Goal: Task Accomplishment & Management: Manage account settings

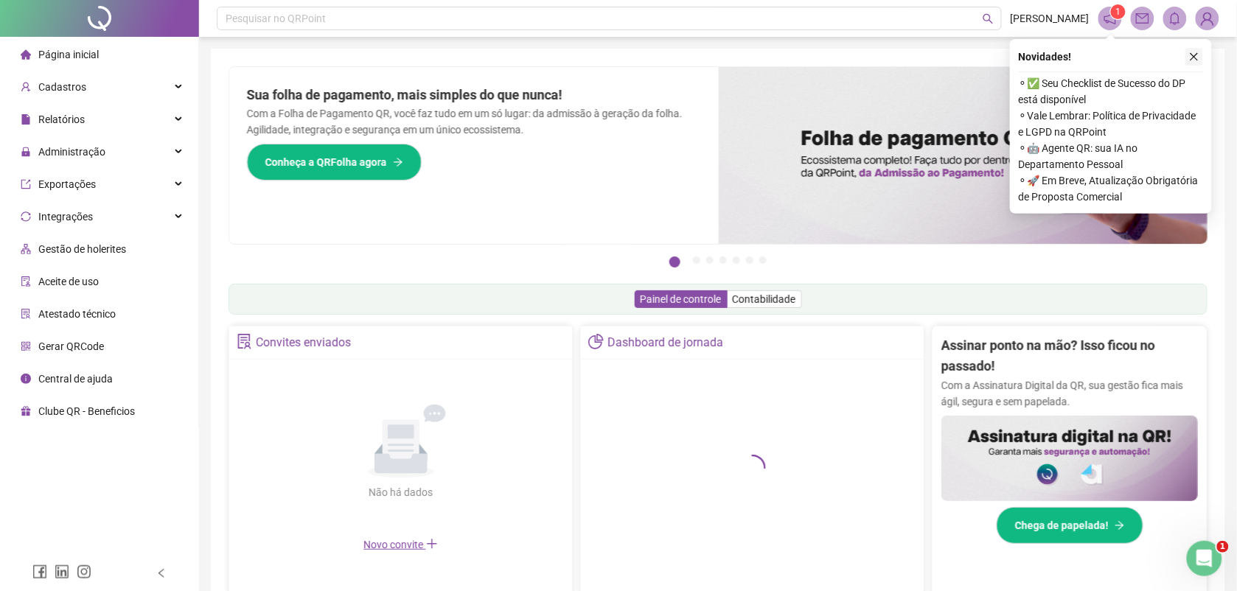
click at [1192, 55] on icon "close" at bounding box center [1195, 57] width 8 height 8
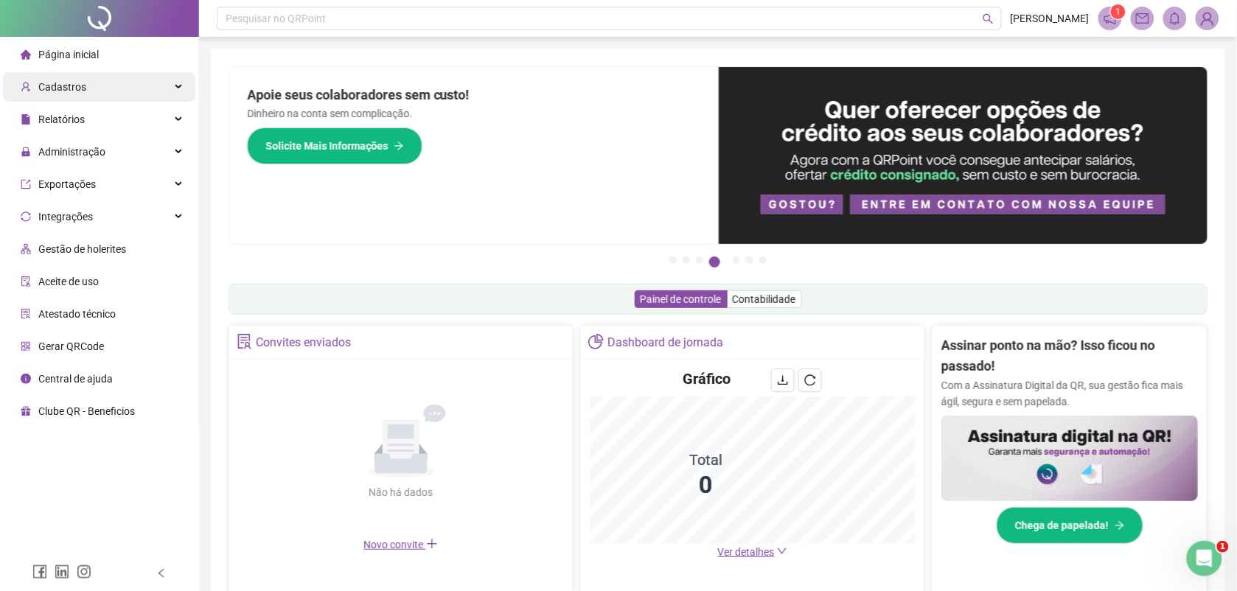
click at [81, 87] on span "Cadastros" at bounding box center [62, 87] width 48 height 12
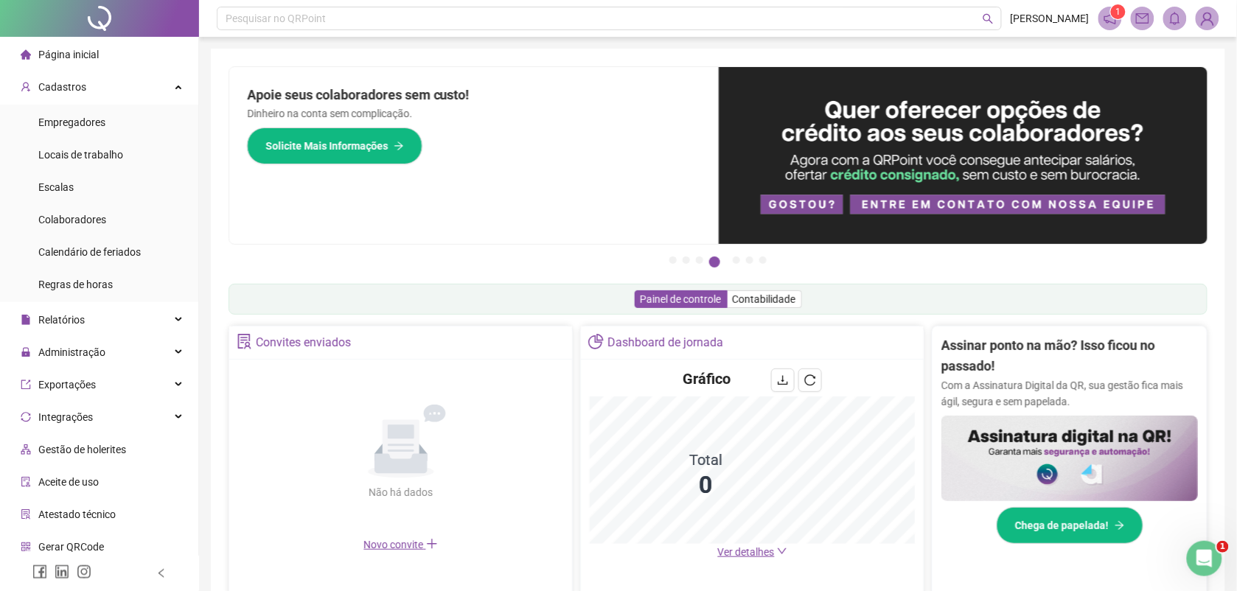
click at [86, 55] on span "Página inicial" at bounding box center [68, 55] width 60 height 12
click at [92, 81] on div "Cadastros" at bounding box center [99, 86] width 192 height 29
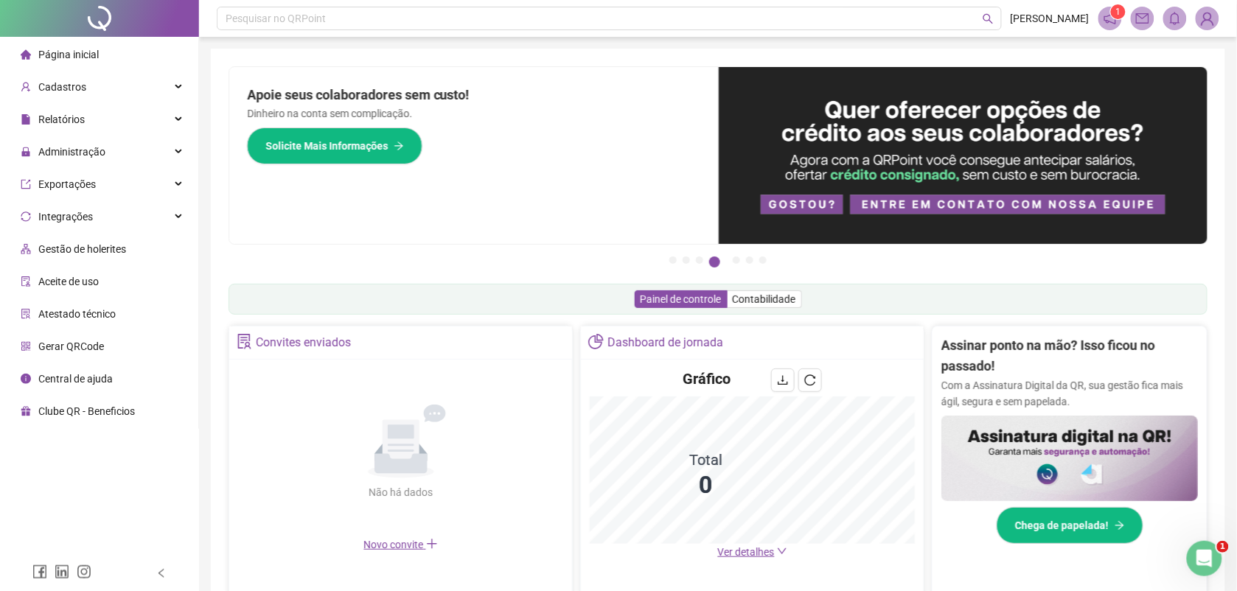
click at [1210, 17] on img at bounding box center [1207, 18] width 22 height 22
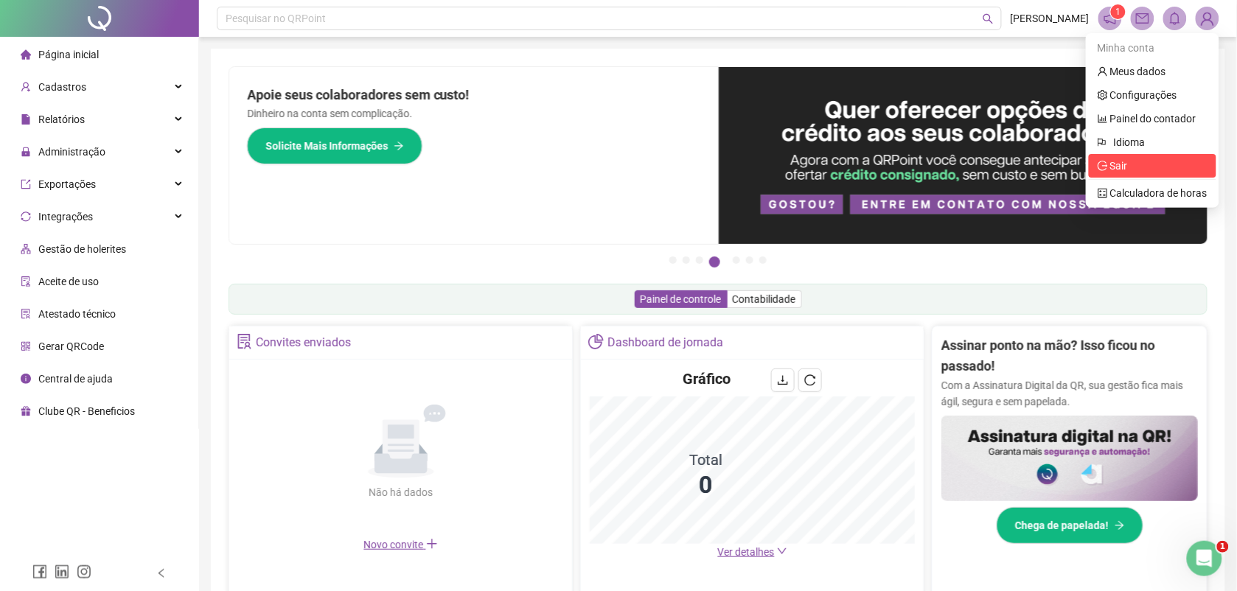
click at [1128, 162] on span "Sair" at bounding box center [1119, 166] width 18 height 12
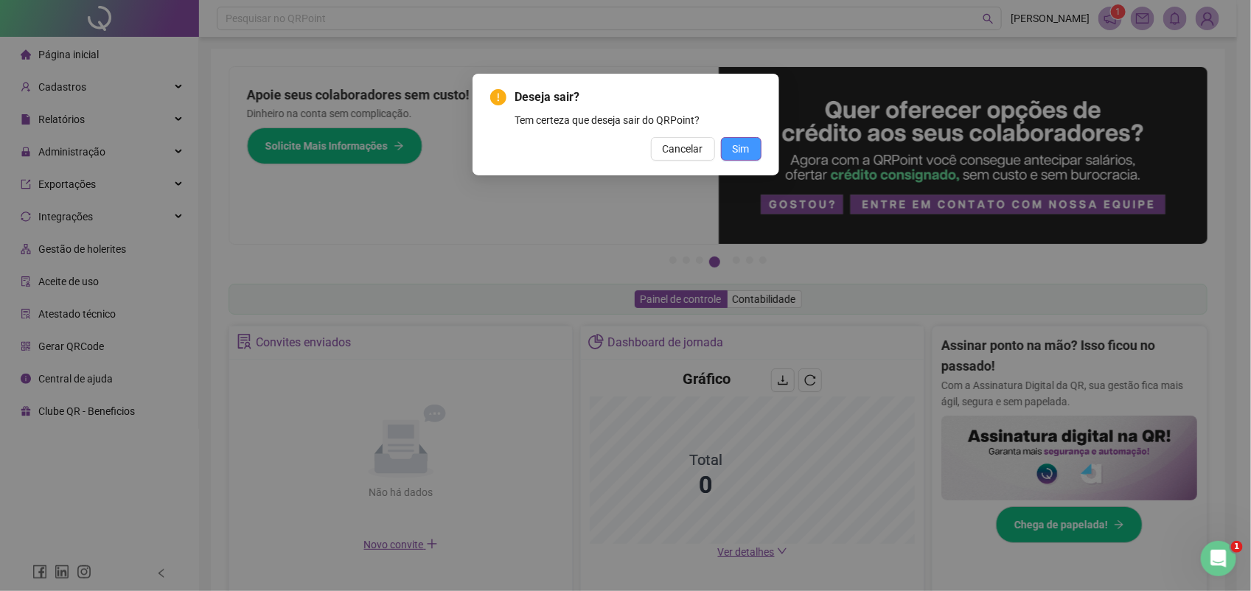
click at [739, 146] on span "Sim" at bounding box center [741, 149] width 17 height 16
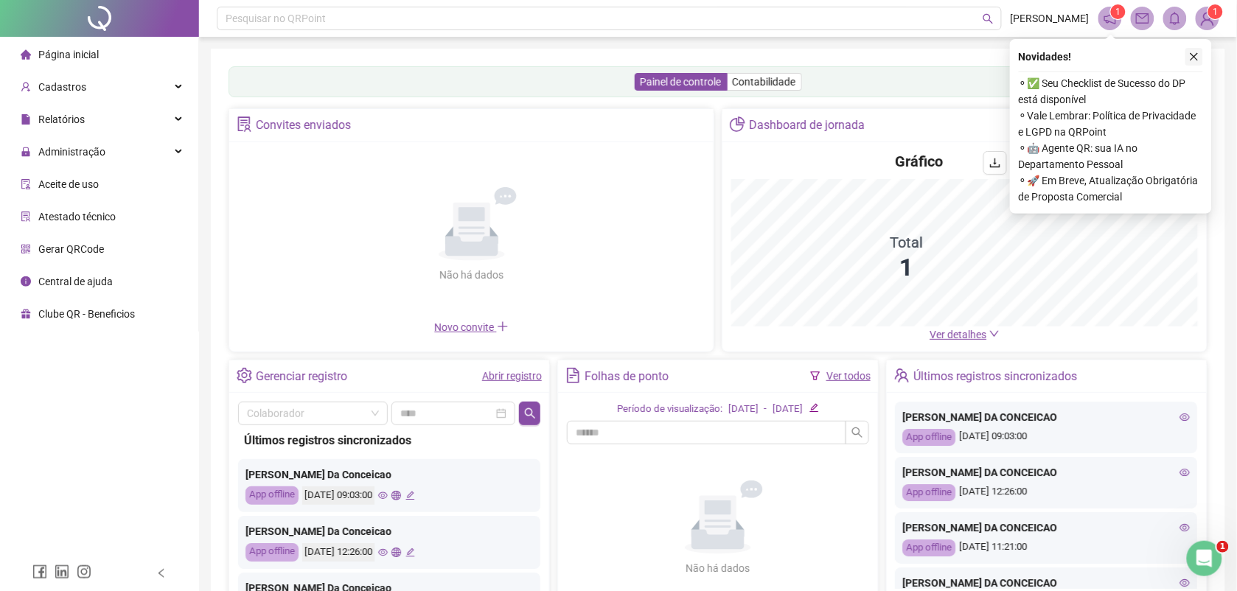
click at [1191, 60] on icon "close" at bounding box center [1195, 57] width 8 height 8
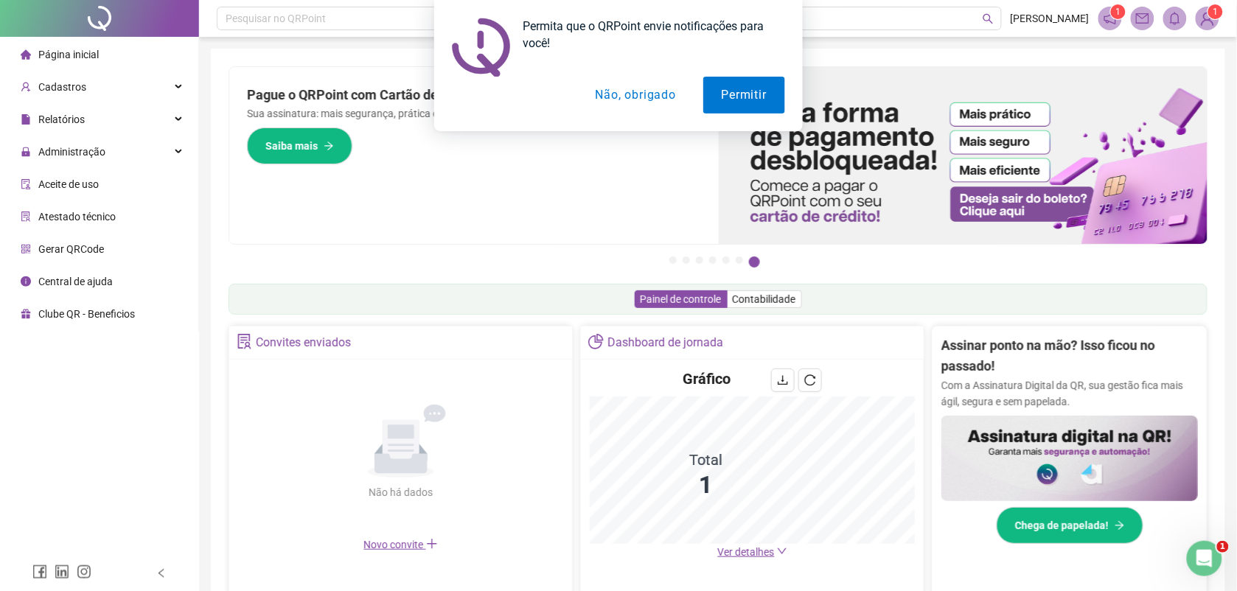
click at [641, 92] on button "Não, obrigado" at bounding box center [635, 95] width 117 height 37
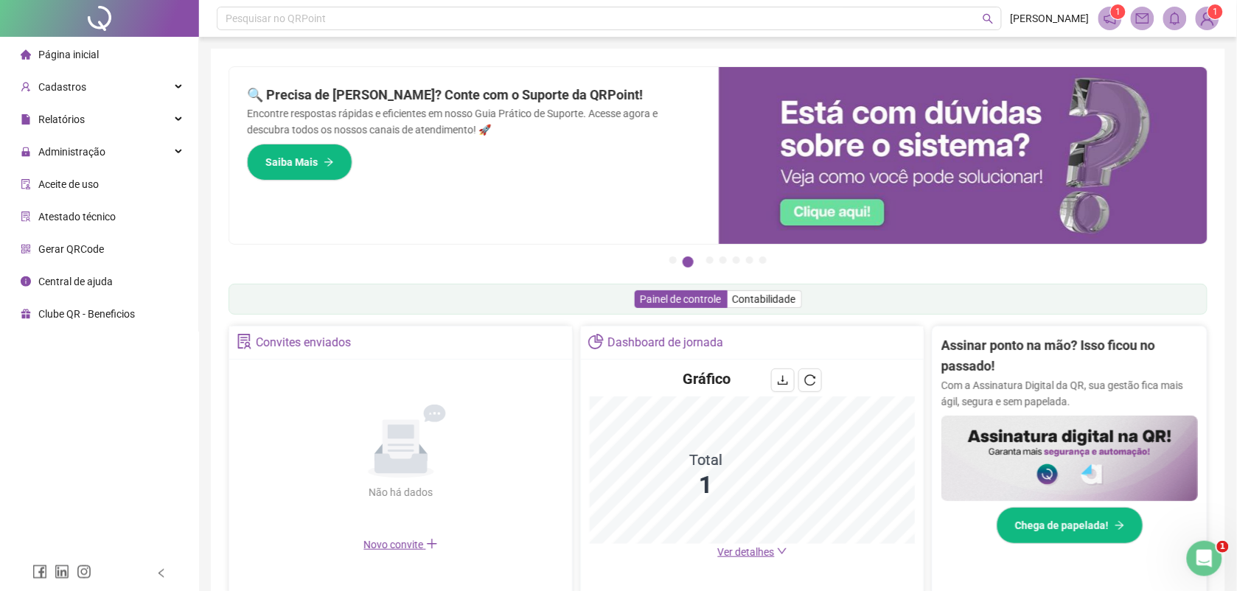
click at [74, 56] on span "Página inicial" at bounding box center [68, 55] width 60 height 12
click at [52, 116] on span "Relatórios" at bounding box center [61, 120] width 46 height 12
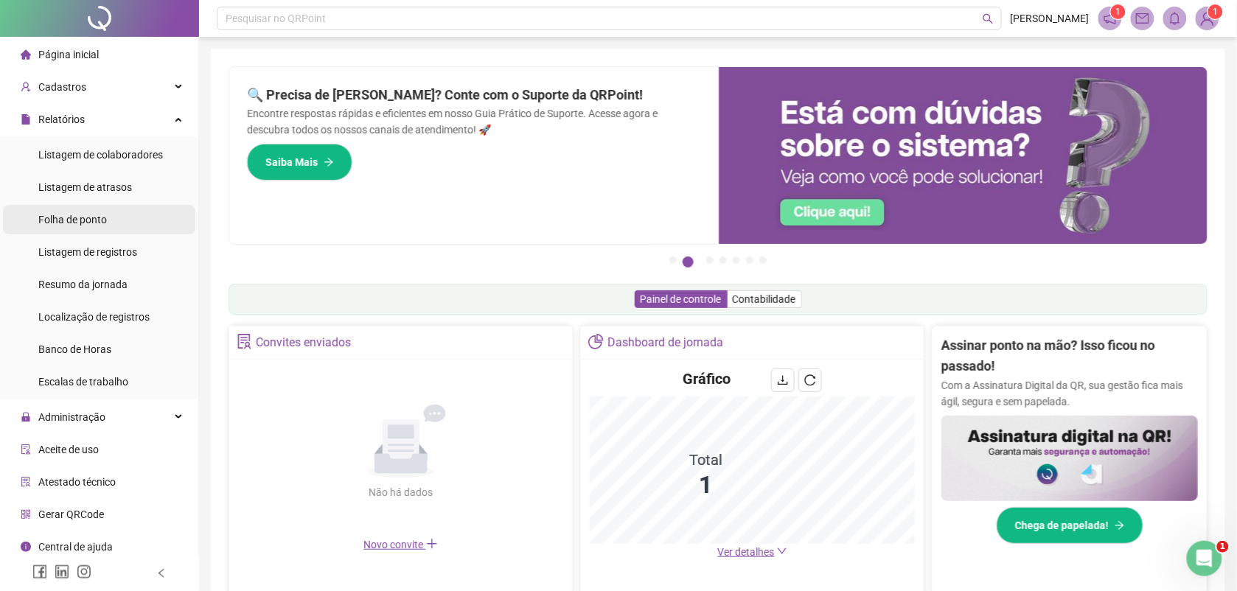
click at [67, 214] on span "Folha de ponto" at bounding box center [72, 220] width 69 height 12
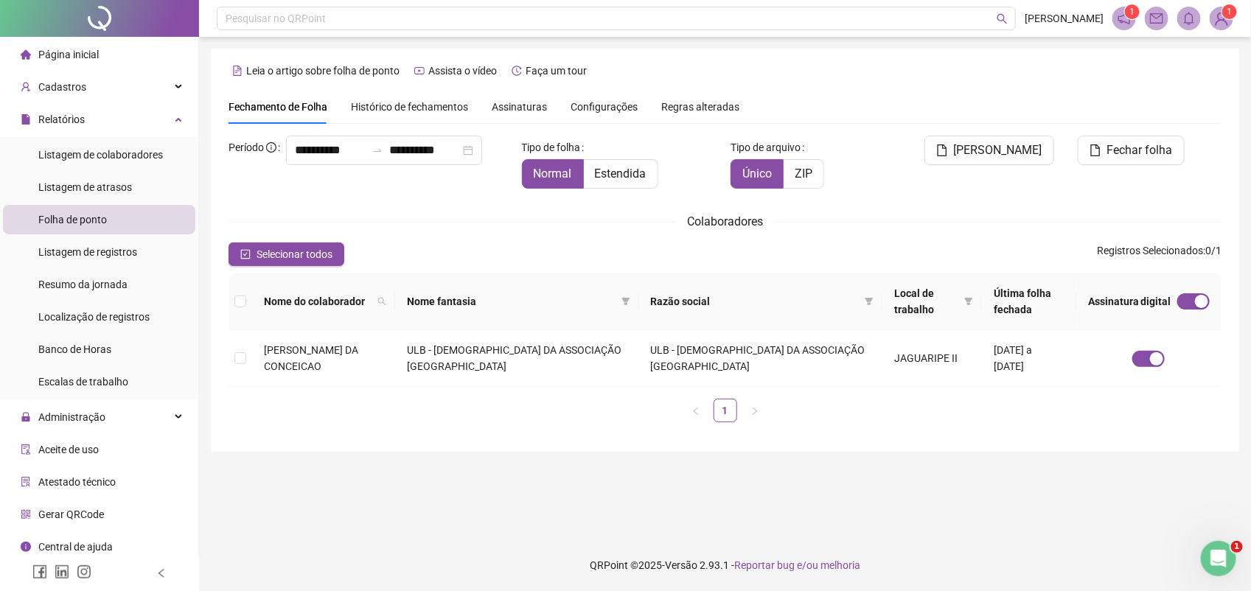
click at [520, 107] on span "Assinaturas" at bounding box center [519, 107] width 55 height 10
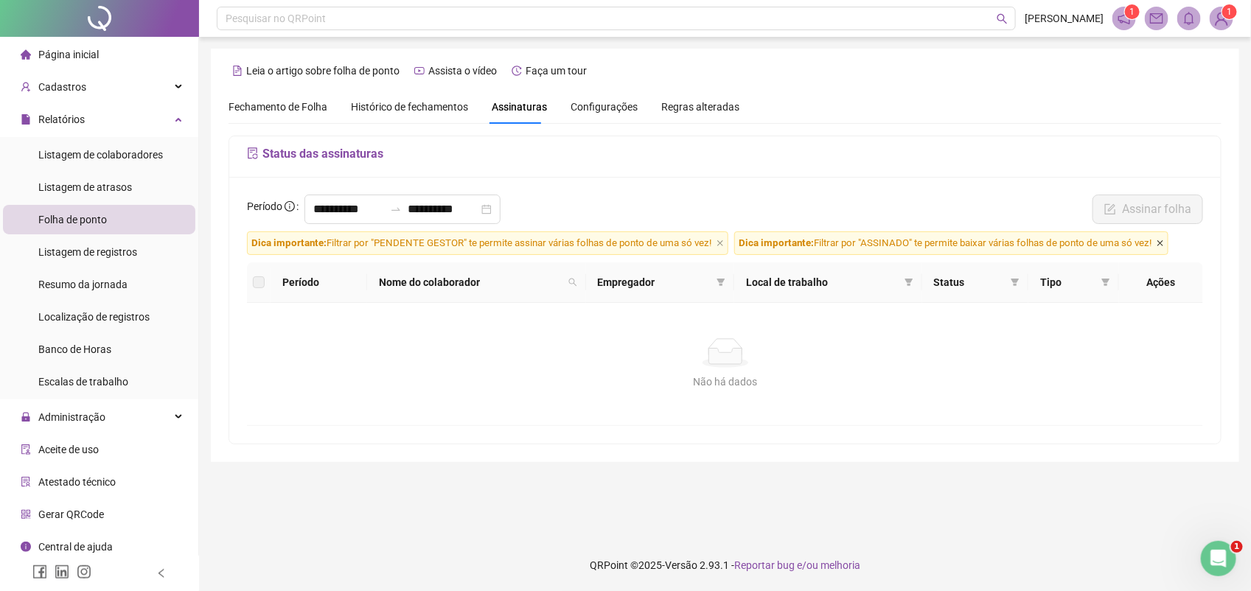
click at [1164, 245] on icon "close" at bounding box center [1160, 243] width 7 height 7
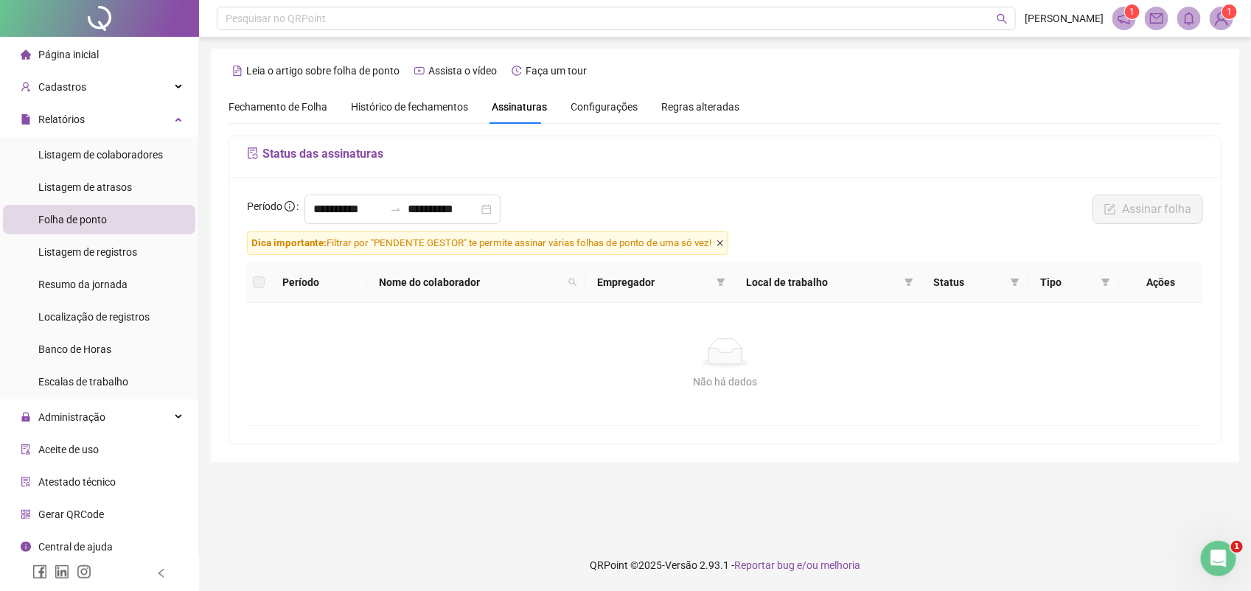
click at [719, 245] on icon "close" at bounding box center [720, 243] width 6 height 6
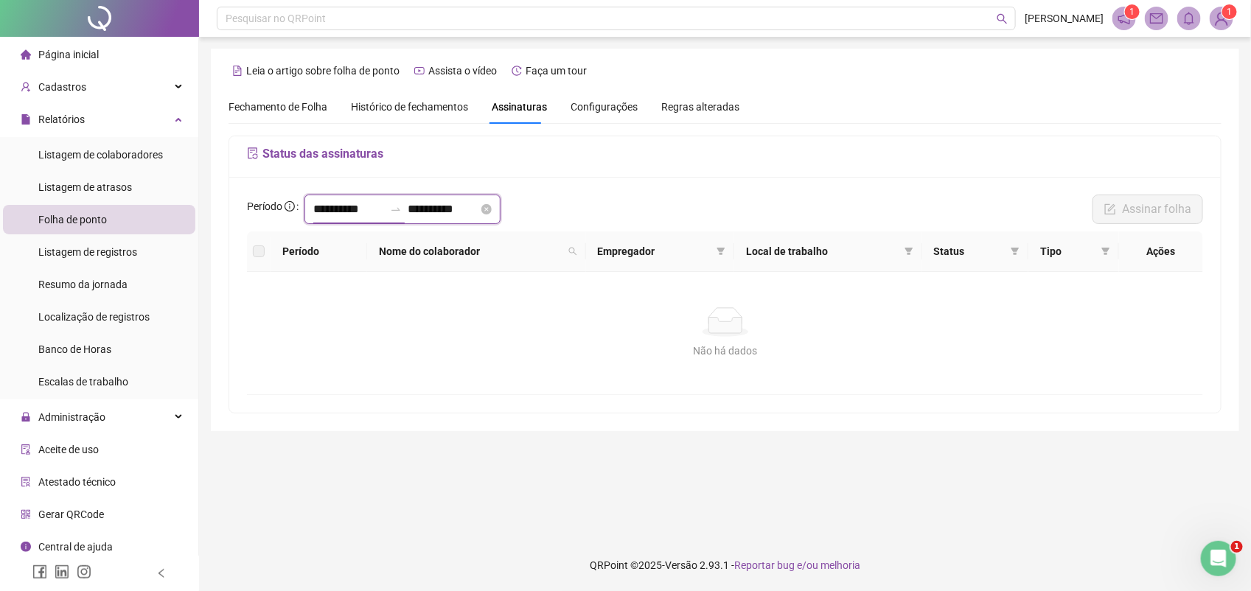
click at [383, 212] on input "**********" at bounding box center [348, 210] width 71 height 18
click at [317, 209] on input "**********" at bounding box center [348, 210] width 71 height 18
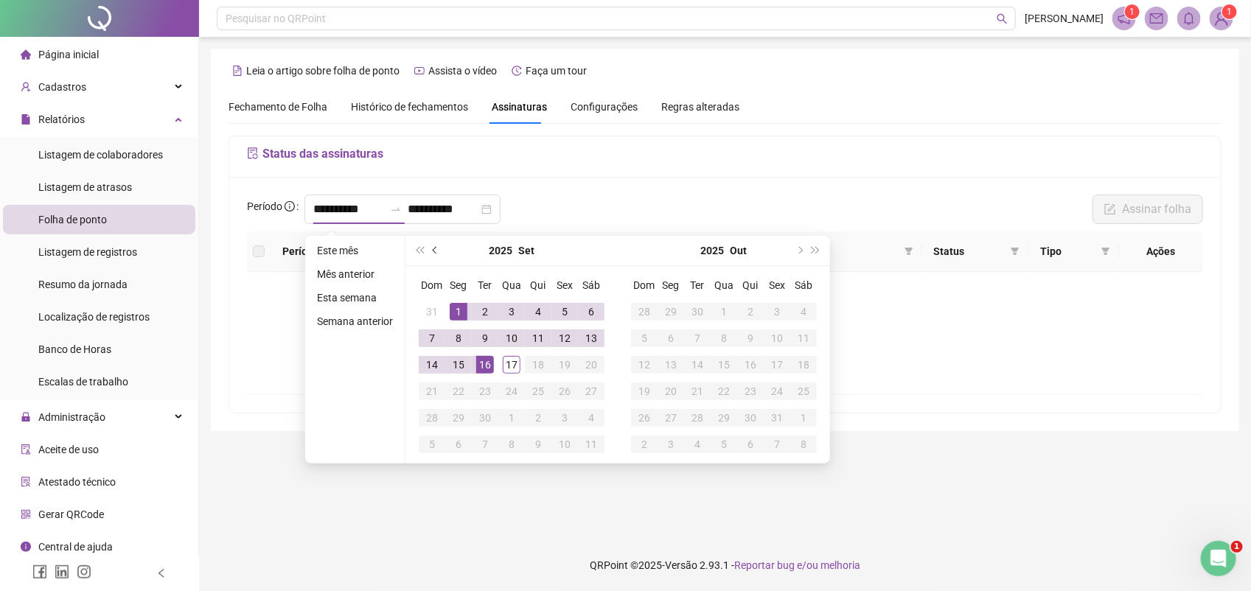
click at [432, 247] on button "prev-year" at bounding box center [436, 250] width 16 height 29
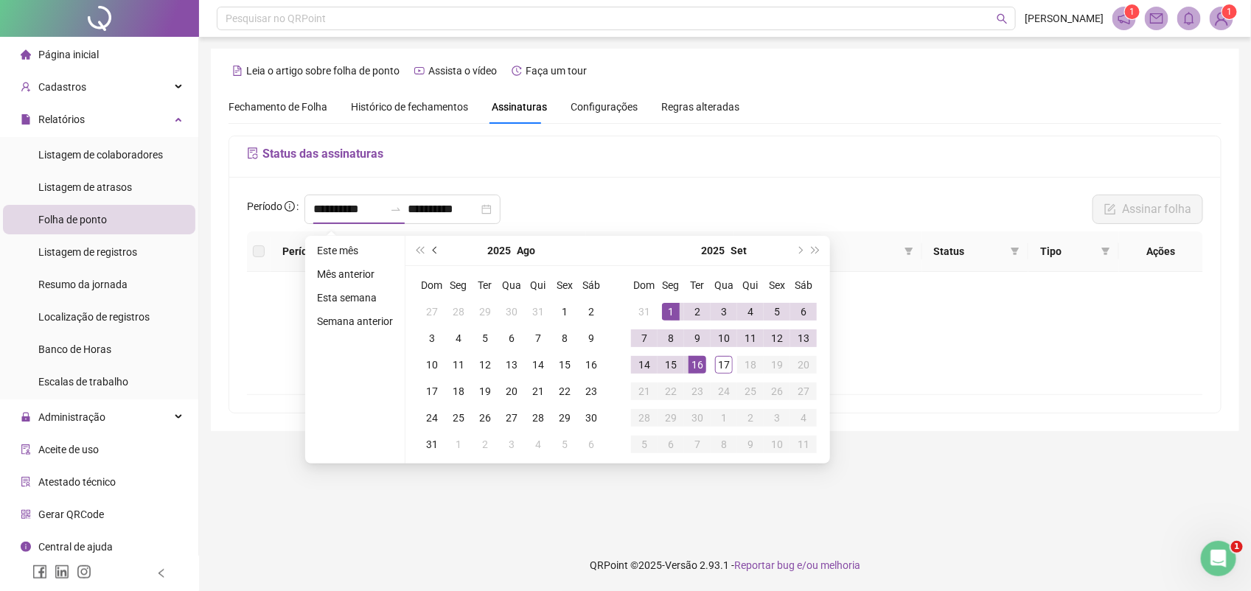
click at [432, 247] on button "prev-year" at bounding box center [436, 250] width 16 height 29
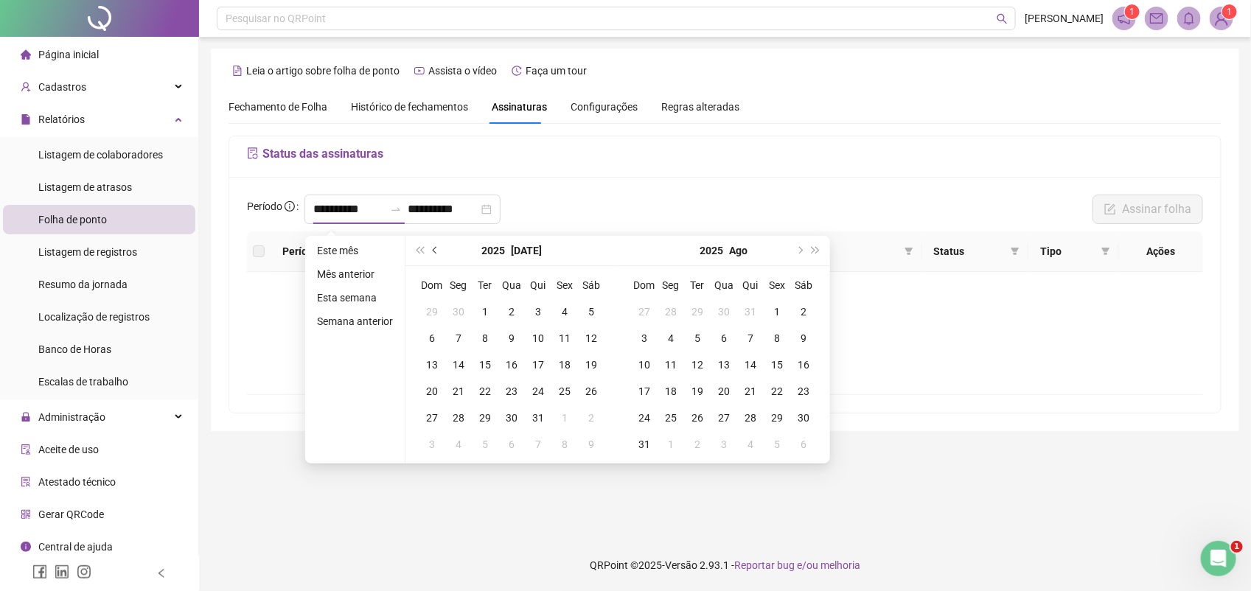
click at [432, 247] on button "prev-year" at bounding box center [436, 250] width 16 height 29
type input "**********"
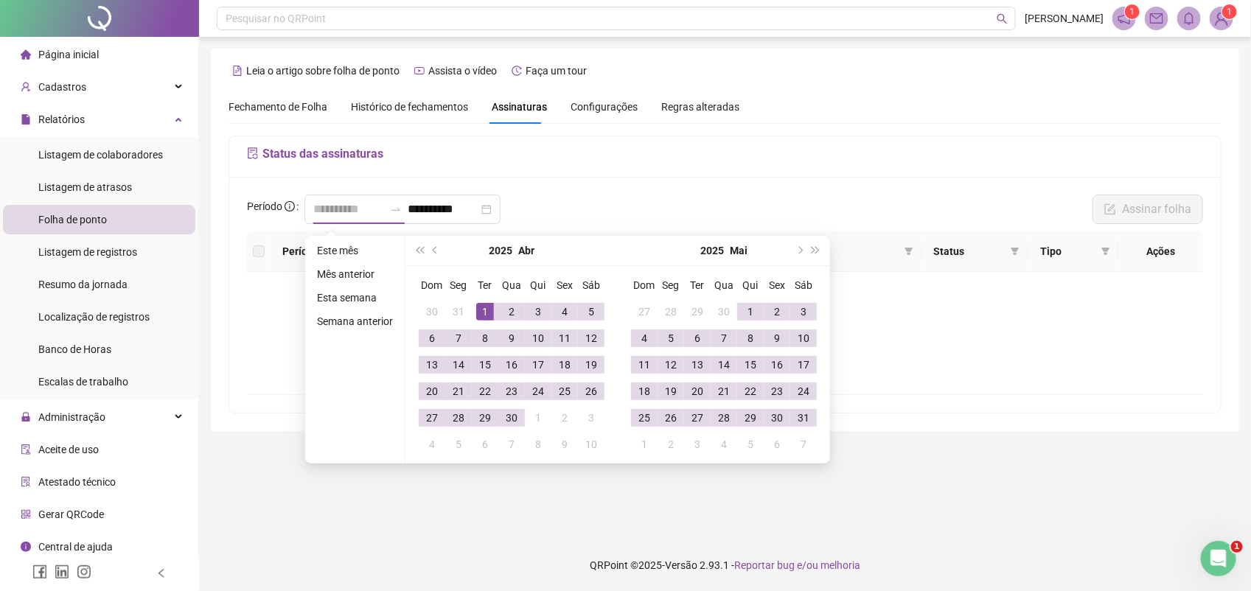
click at [483, 307] on div "1" at bounding box center [485, 312] width 18 height 18
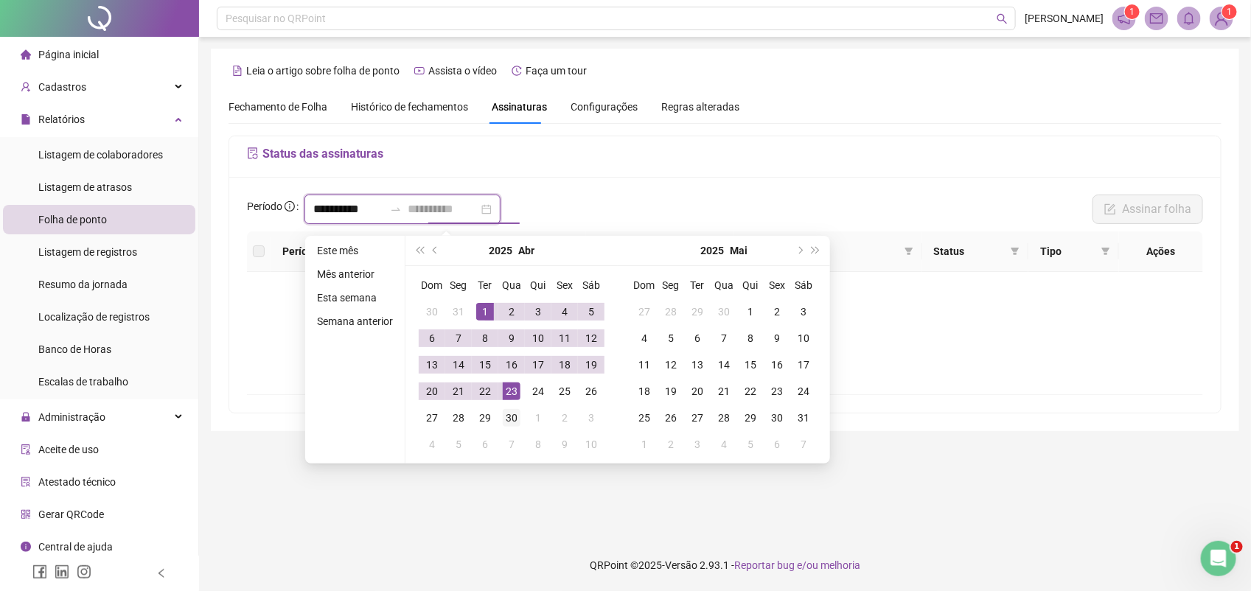
type input "**********"
click at [511, 417] on div "30" at bounding box center [512, 418] width 18 height 18
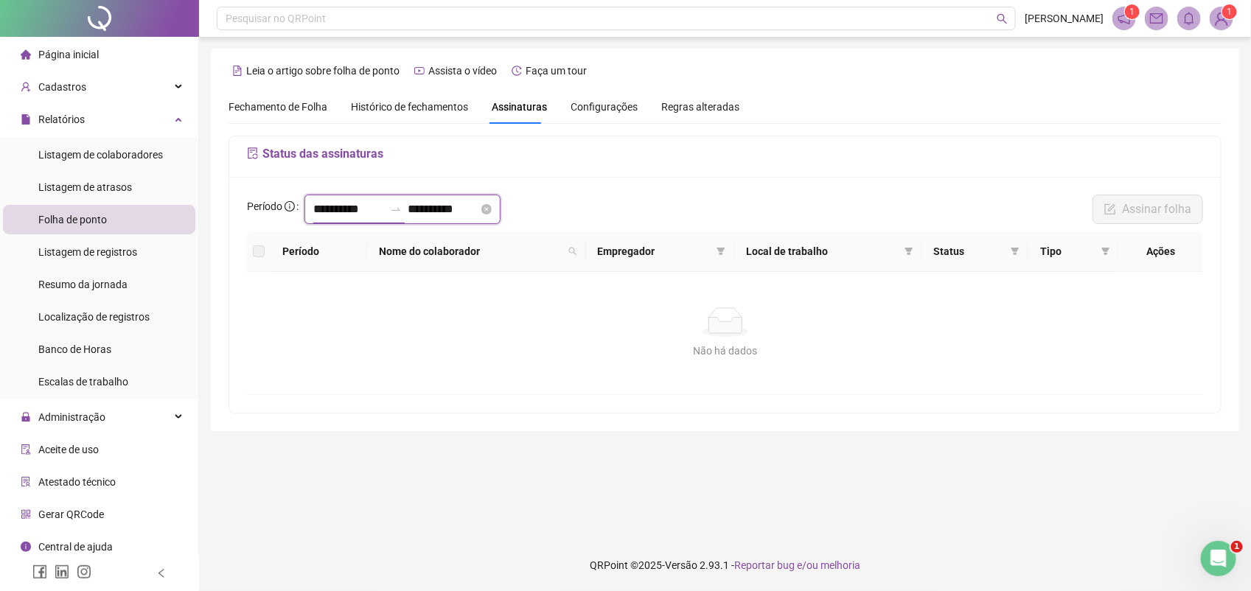
click at [378, 216] on input "**********" at bounding box center [348, 210] width 71 height 18
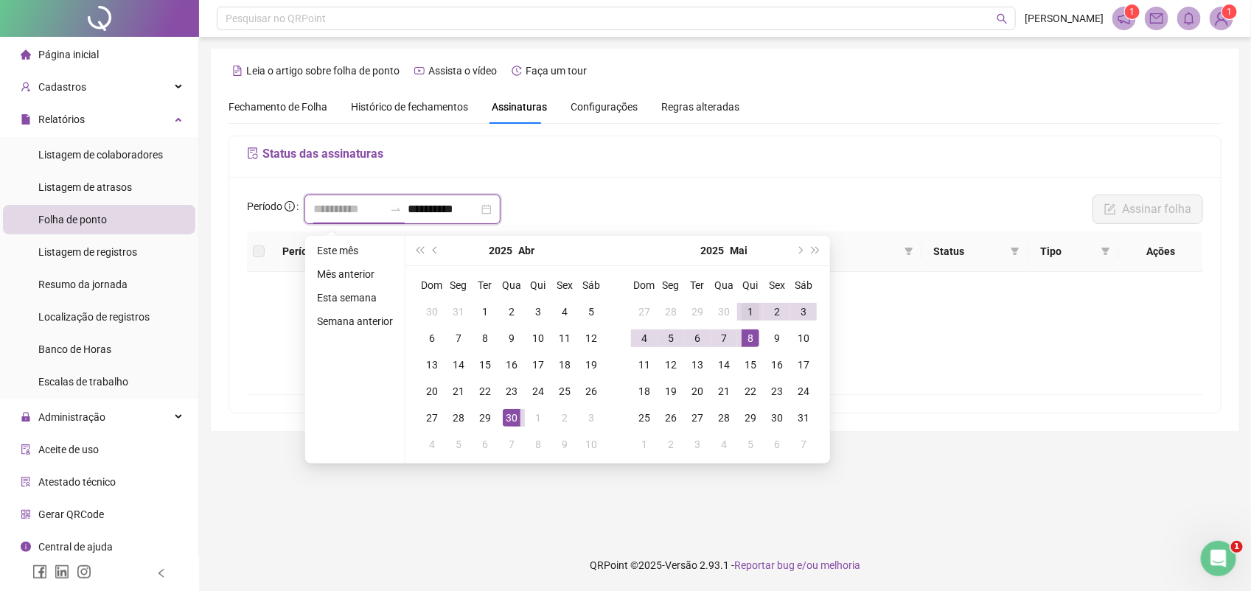
type input "**********"
click at [750, 310] on div "1" at bounding box center [751, 312] width 18 height 18
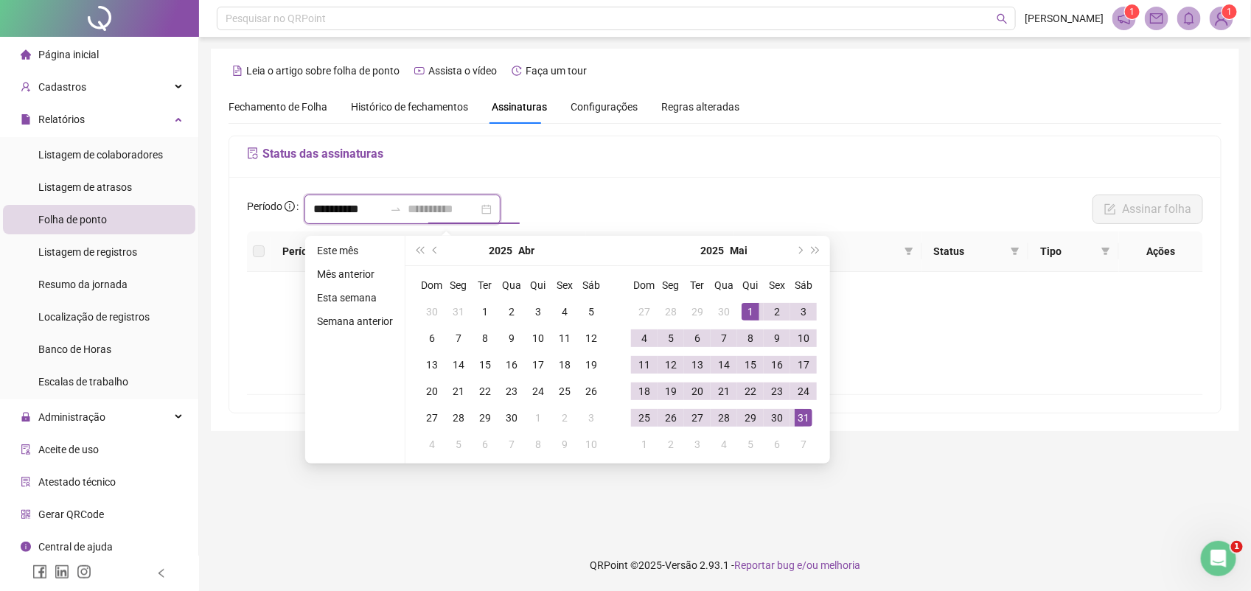
type input "**********"
click at [801, 417] on div "31" at bounding box center [804, 418] width 18 height 18
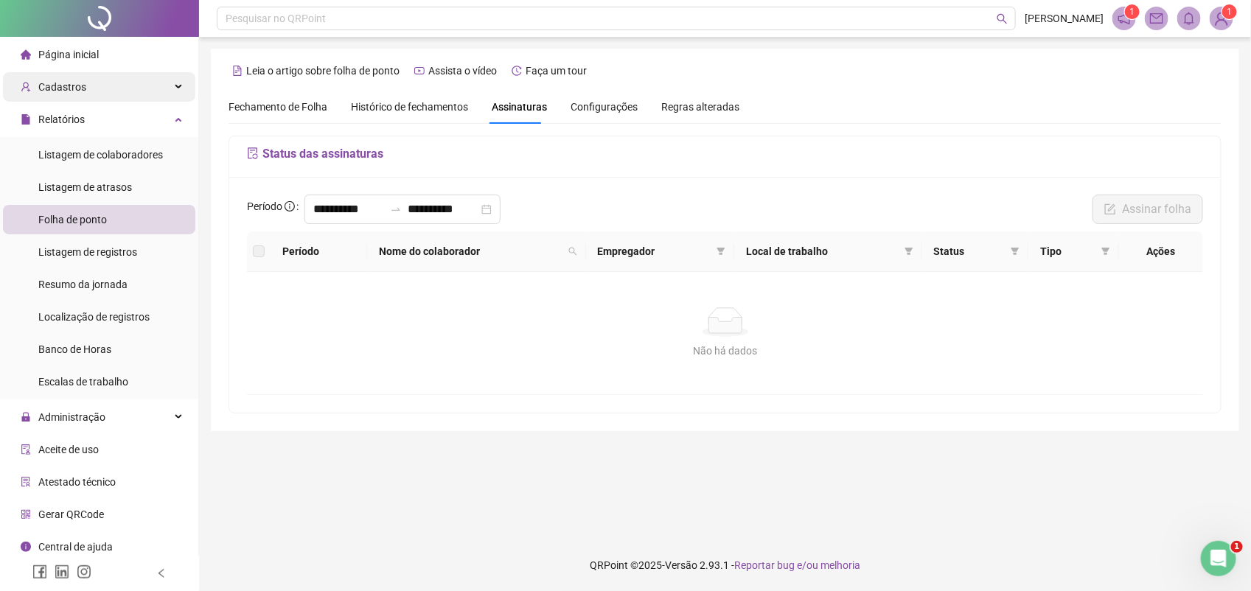
click at [83, 88] on span "Cadastros" at bounding box center [62, 87] width 48 height 12
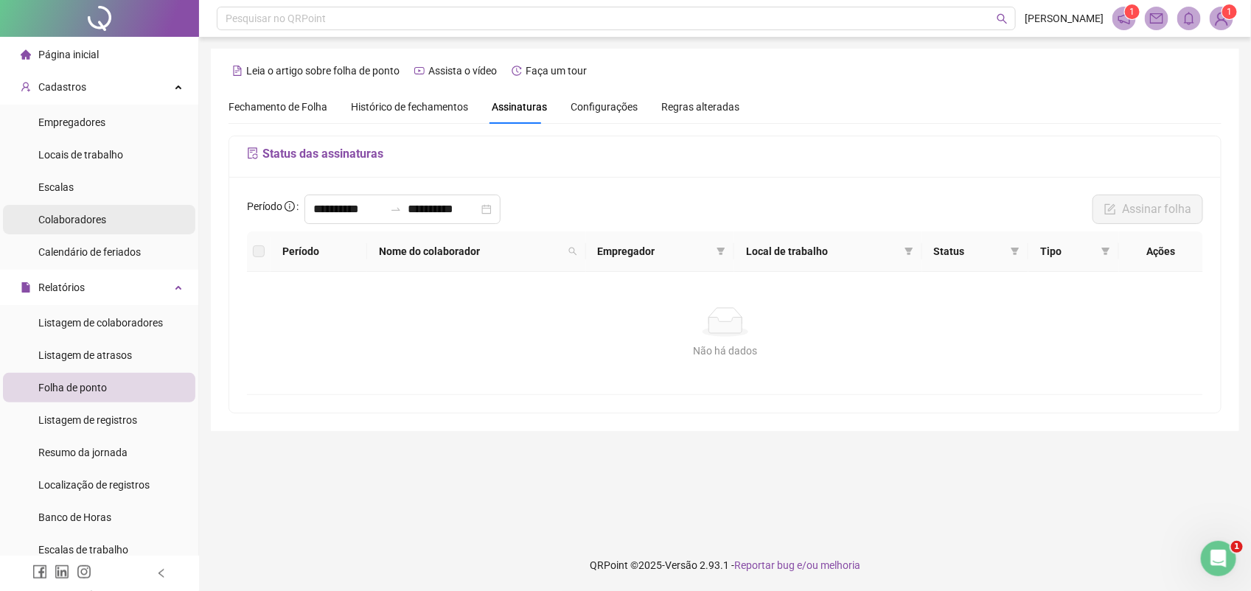
click at [81, 215] on span "Colaboradores" at bounding box center [72, 220] width 68 height 12
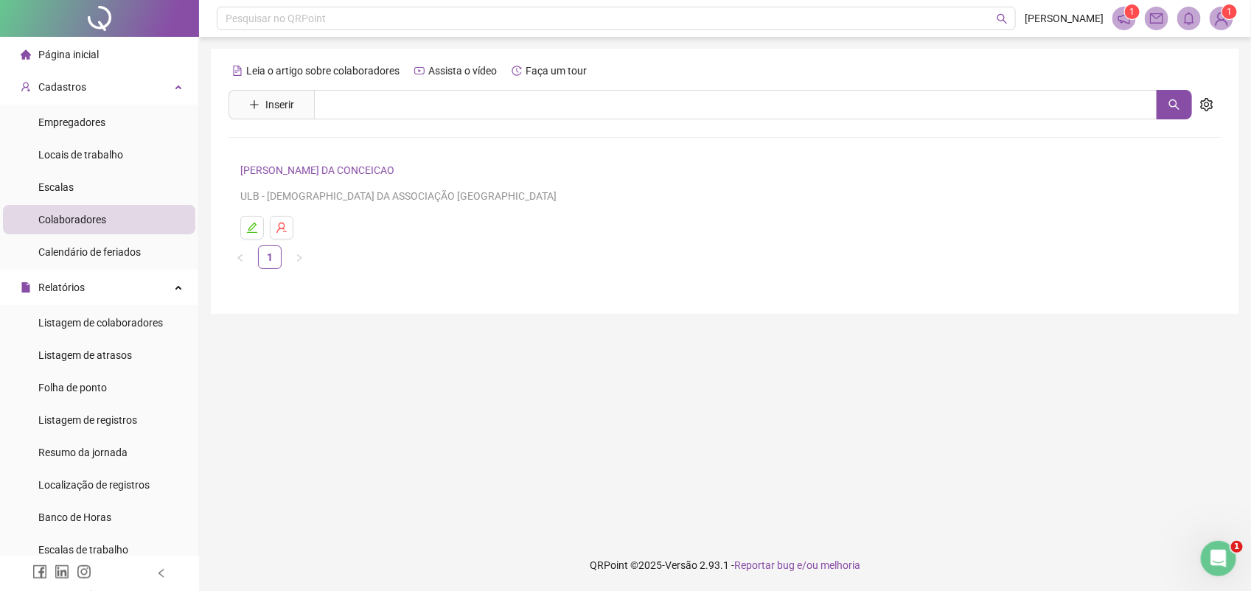
click at [374, 173] on link "JOSENICE SANTOS DA CONCEICAO" at bounding box center [319, 170] width 158 height 12
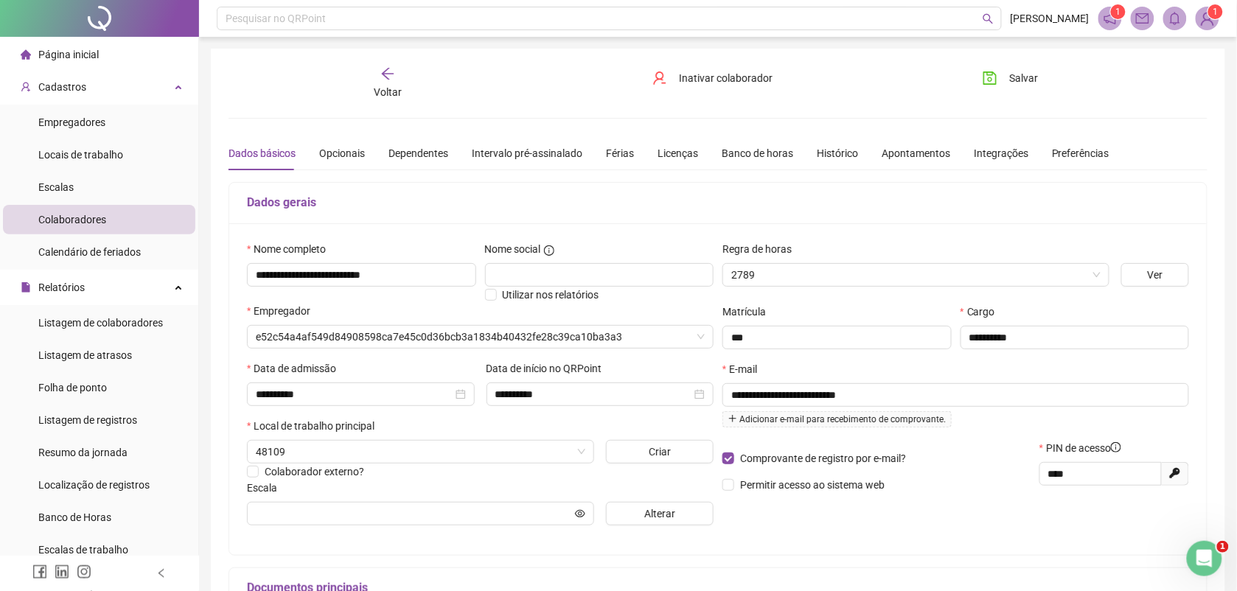
type input "*********"
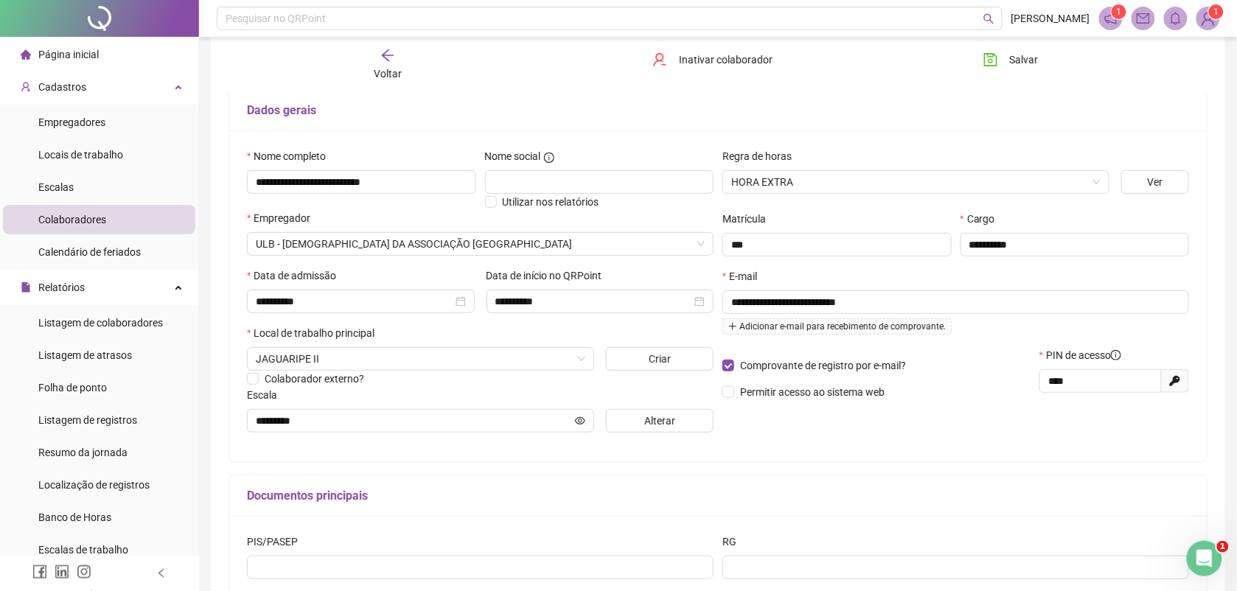
scroll to position [184, 0]
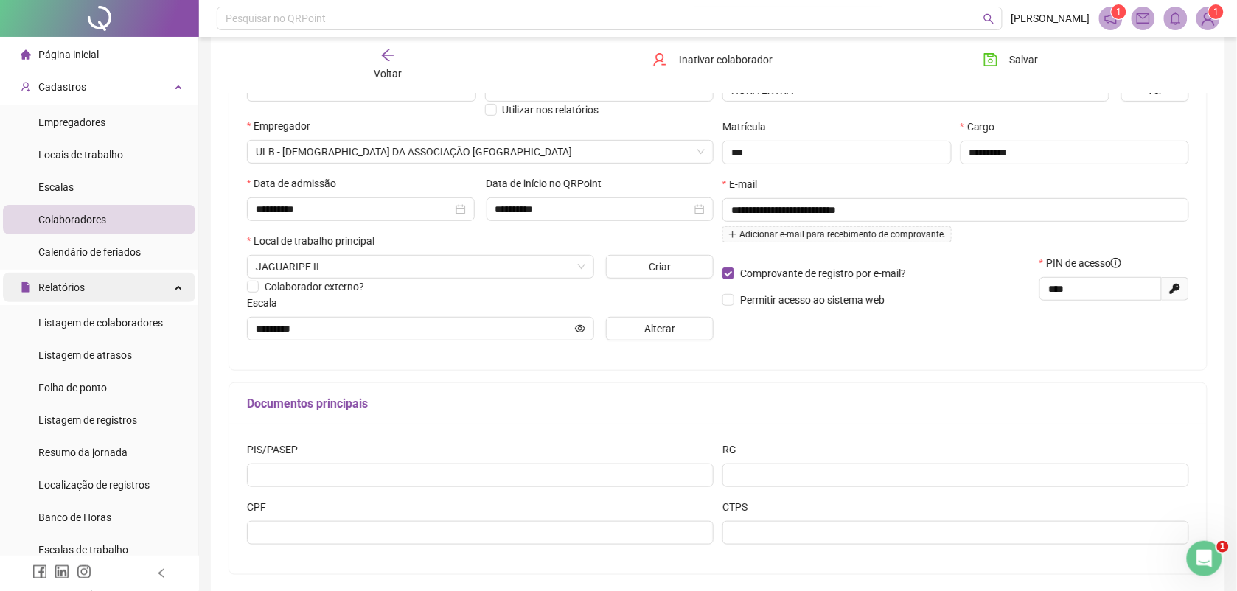
click at [97, 282] on div "Relatórios" at bounding box center [99, 287] width 192 height 29
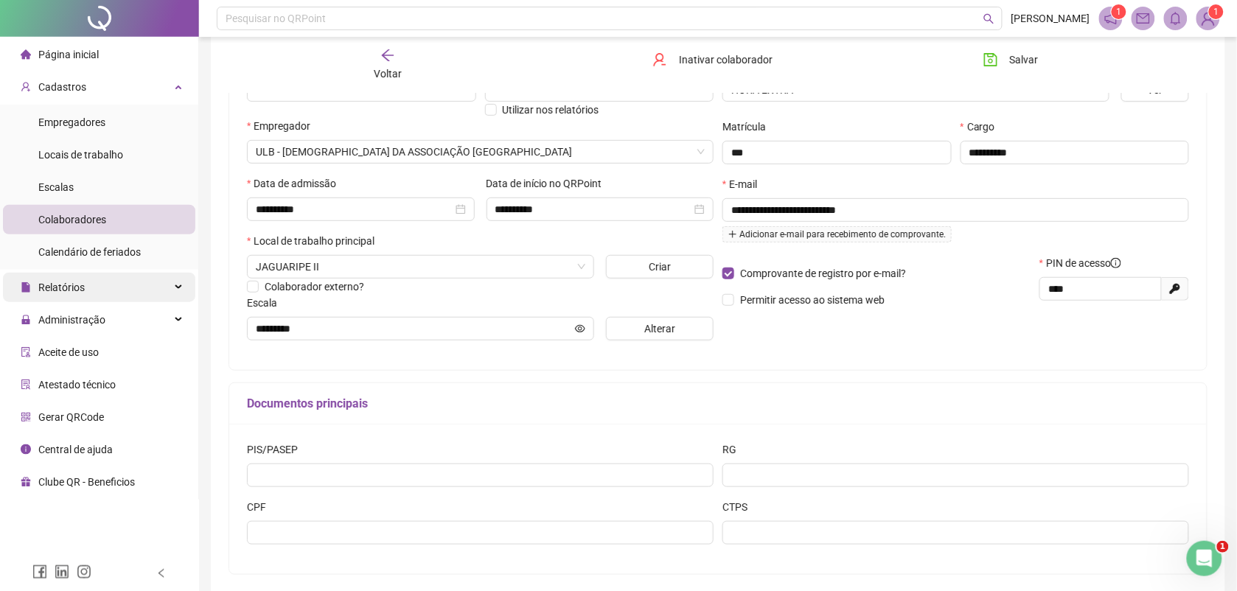
click at [98, 282] on div "Relatórios" at bounding box center [99, 287] width 192 height 29
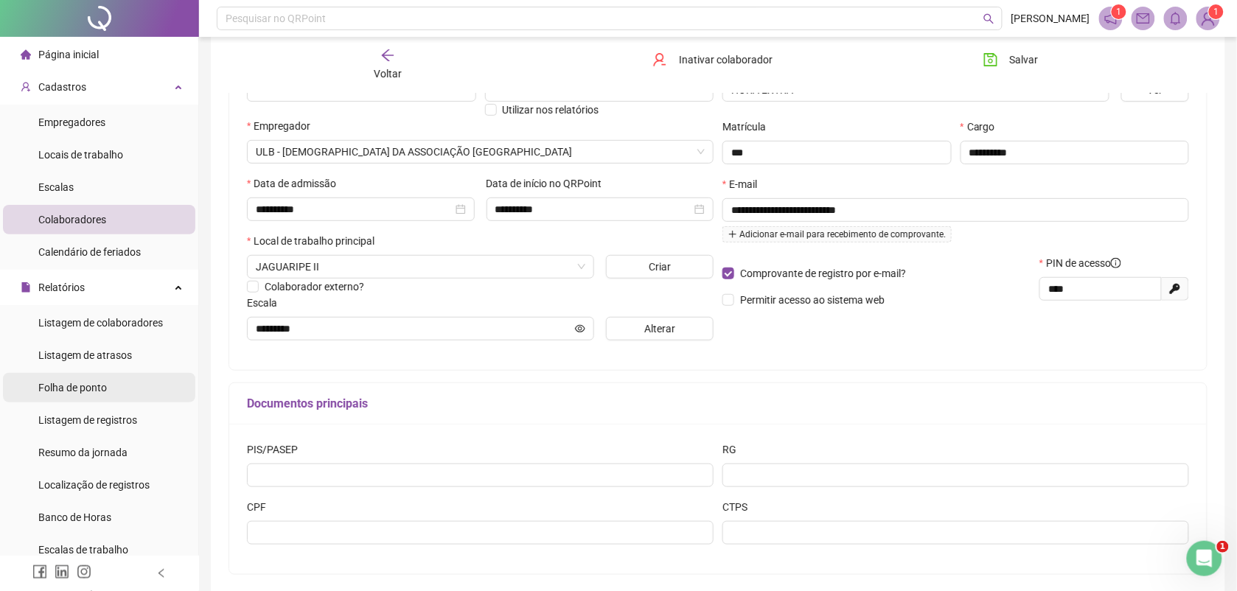
click at [87, 388] on span "Folha de ponto" at bounding box center [72, 388] width 69 height 12
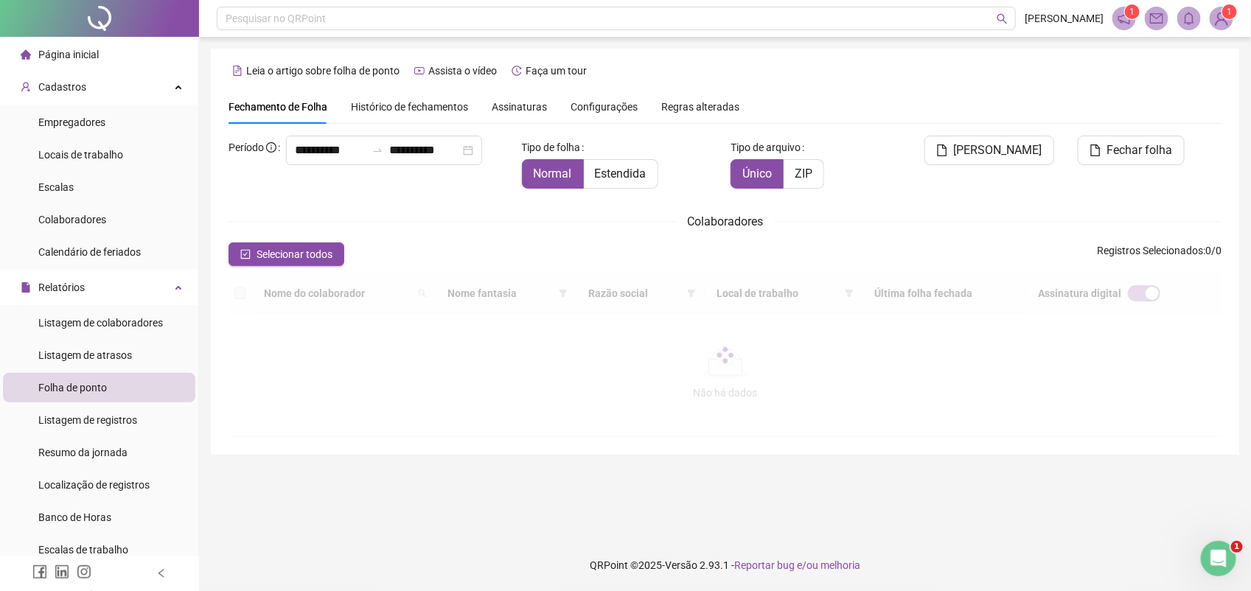
click at [521, 102] on span "Assinaturas" at bounding box center [519, 107] width 55 height 10
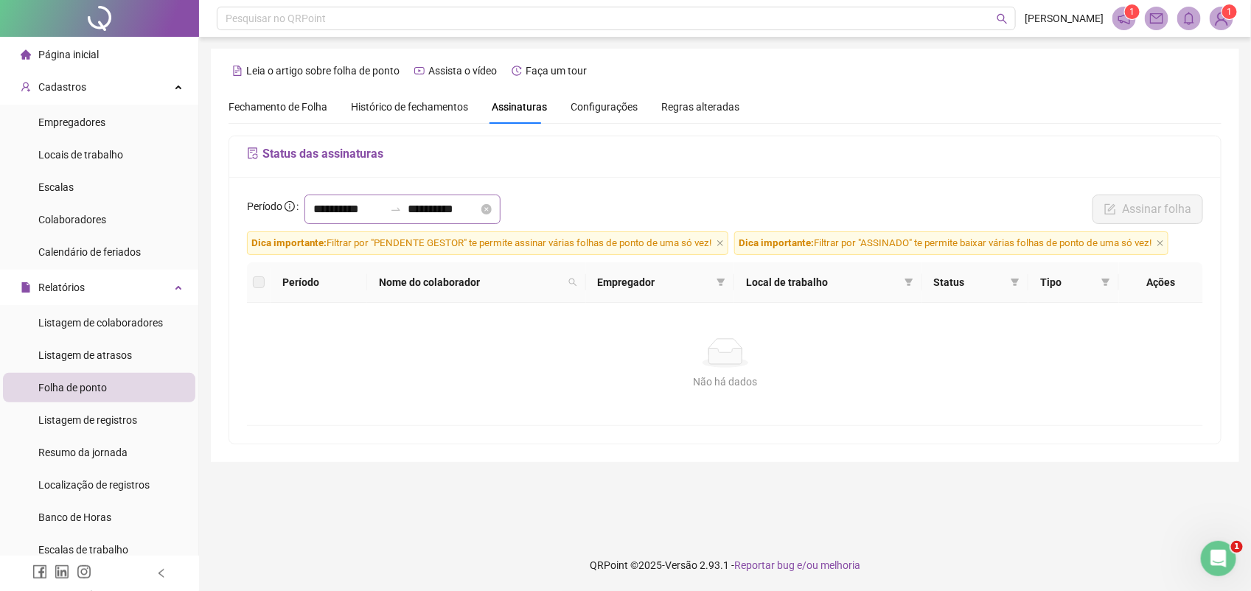
click at [310, 205] on div "**********" at bounding box center [402, 209] width 196 height 29
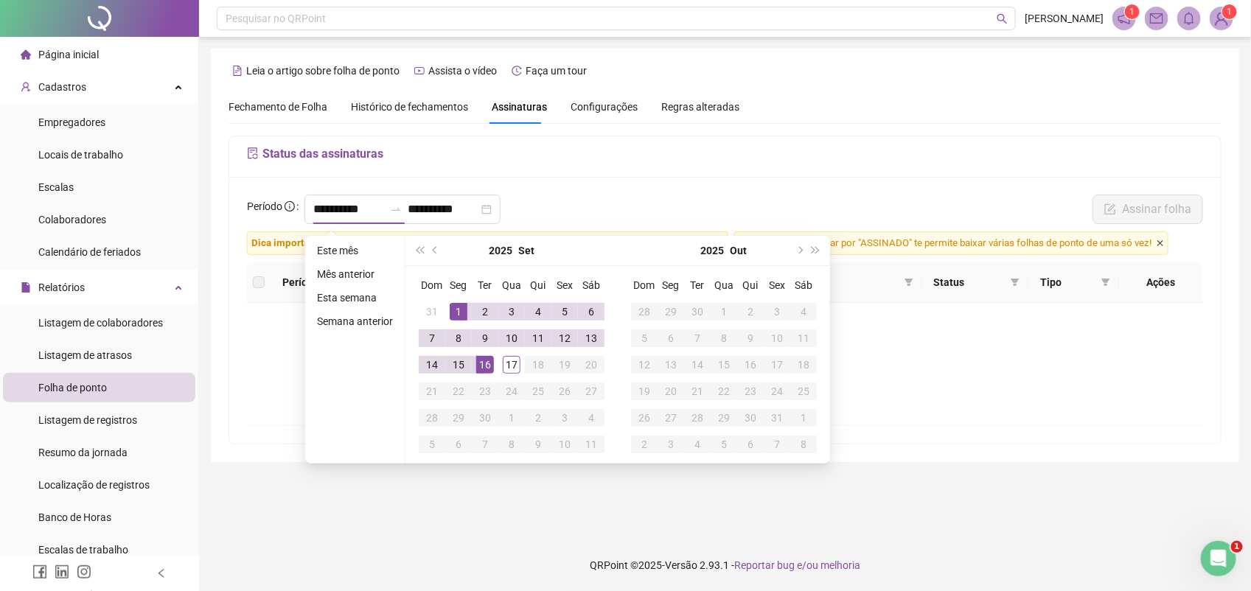
click at [1163, 243] on icon "close" at bounding box center [1160, 243] width 6 height 6
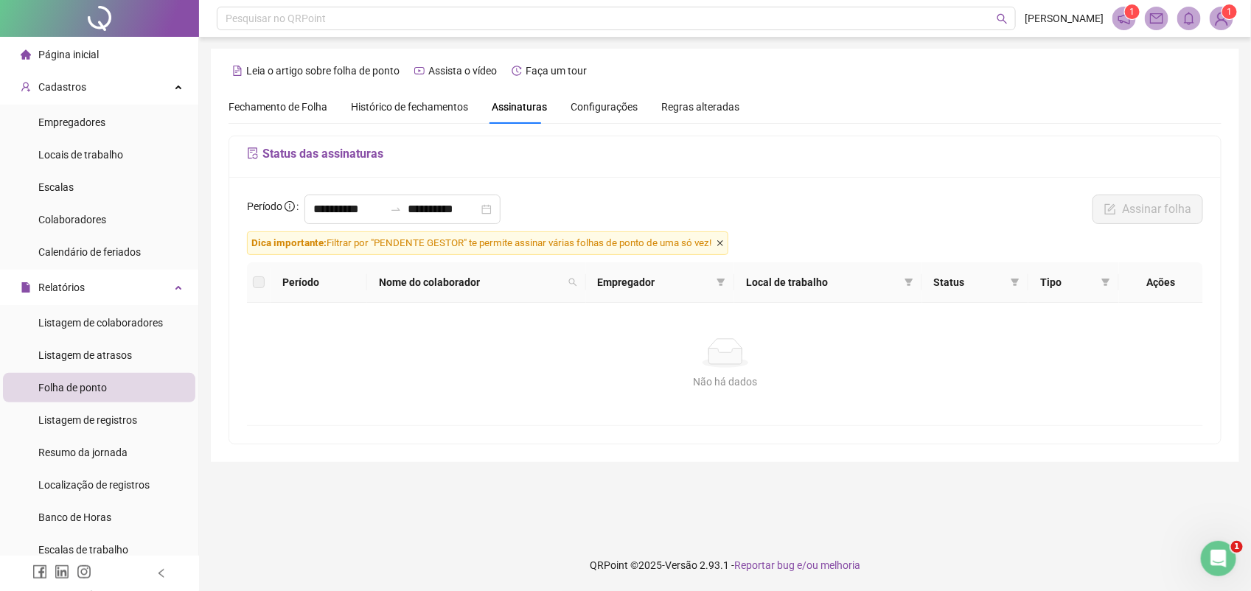
click at [721, 244] on icon "close" at bounding box center [720, 243] width 6 height 6
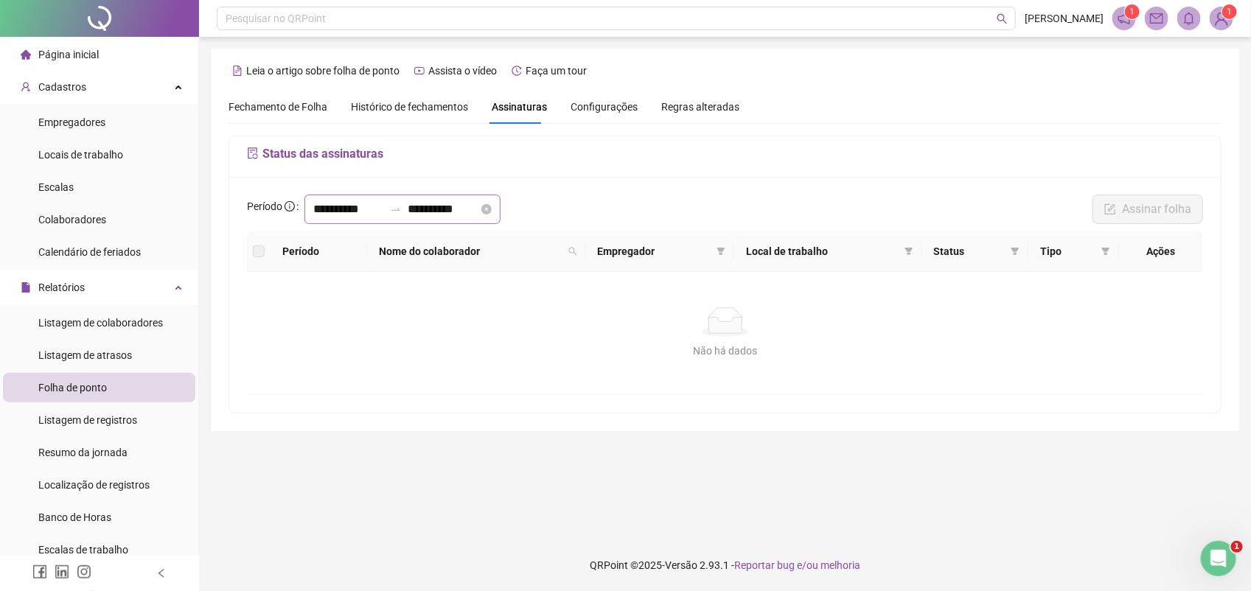
click at [312, 211] on div "**********" at bounding box center [402, 209] width 196 height 29
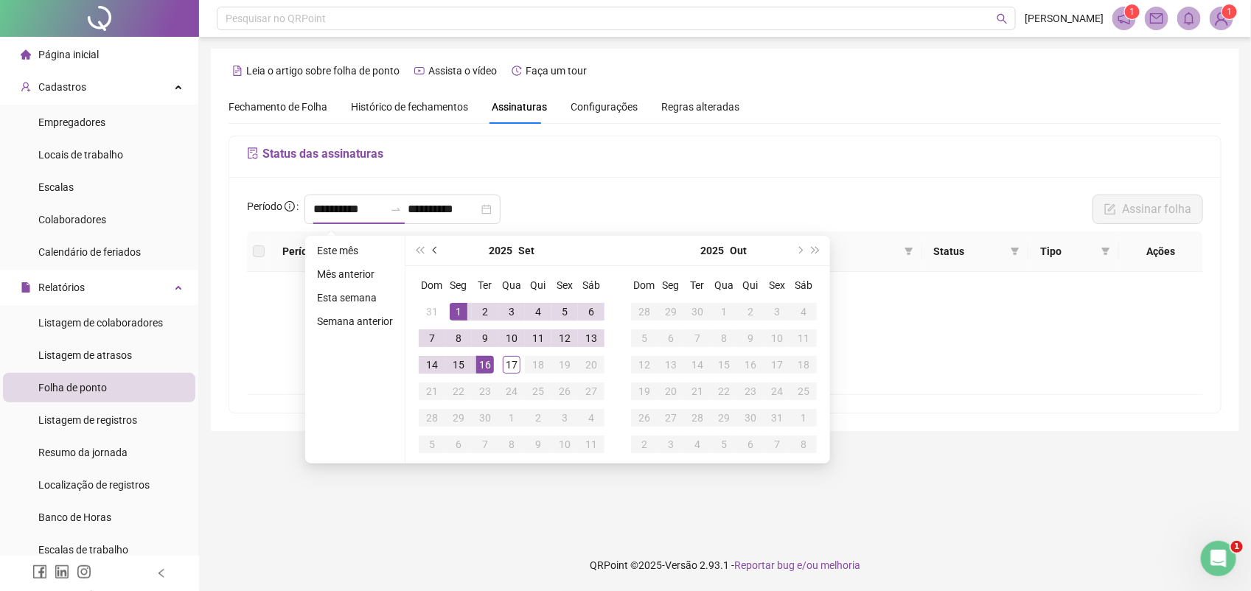
click at [435, 251] on span "prev-year" at bounding box center [436, 250] width 7 height 7
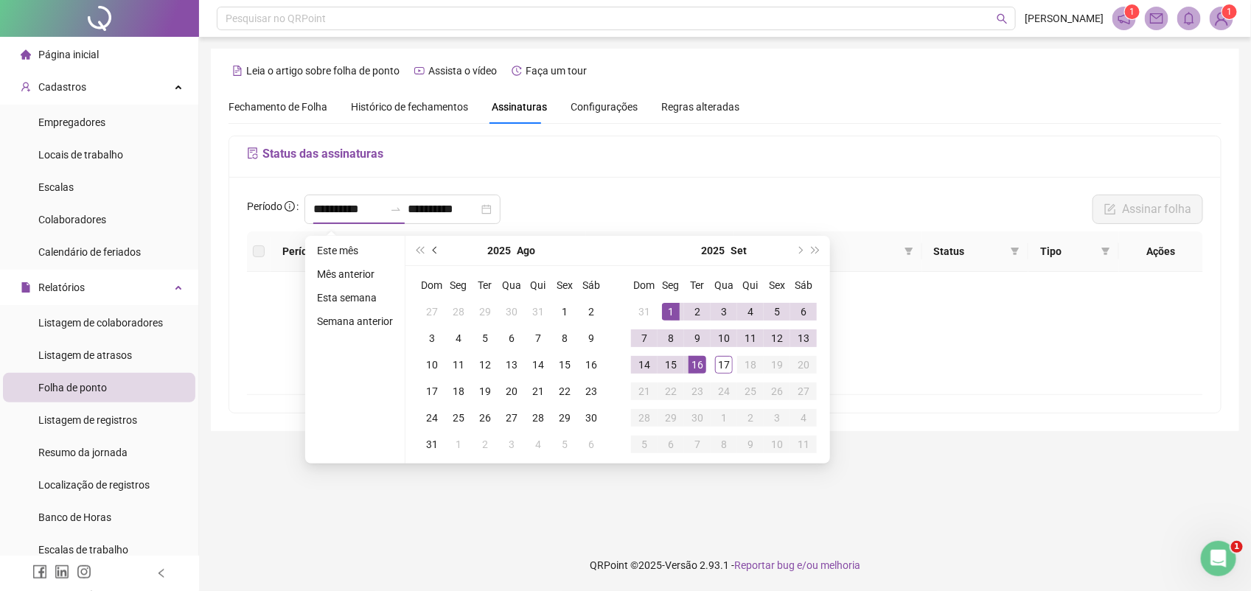
click at [435, 251] on span "prev-year" at bounding box center [436, 250] width 7 height 7
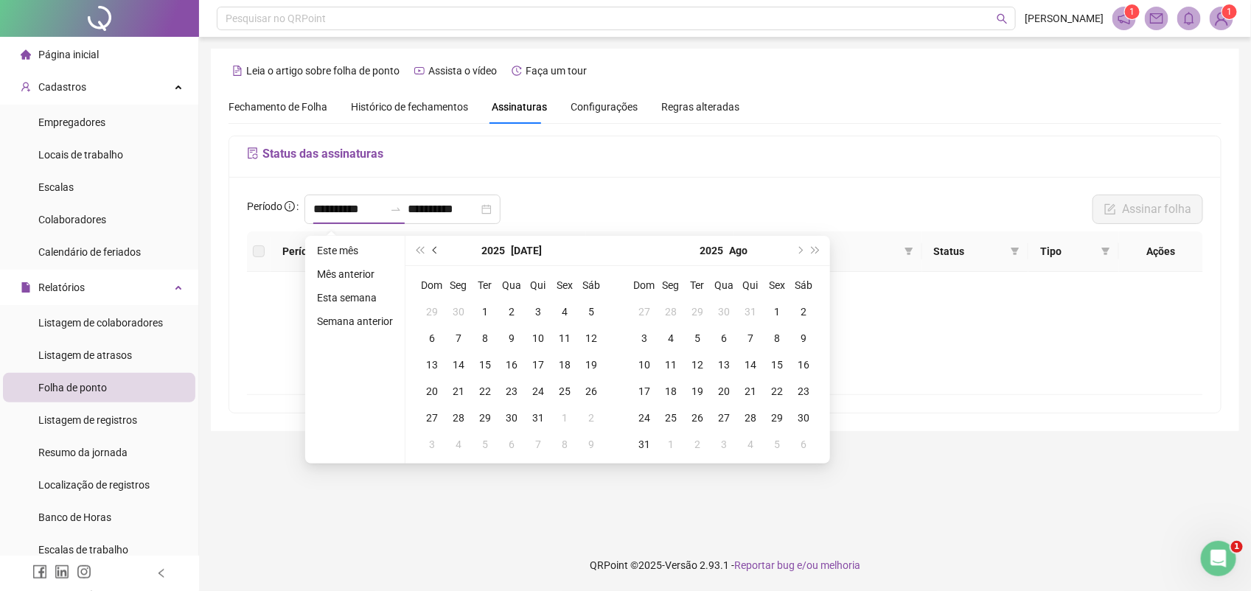
click at [435, 251] on span "prev-year" at bounding box center [436, 250] width 7 height 7
type input "**********"
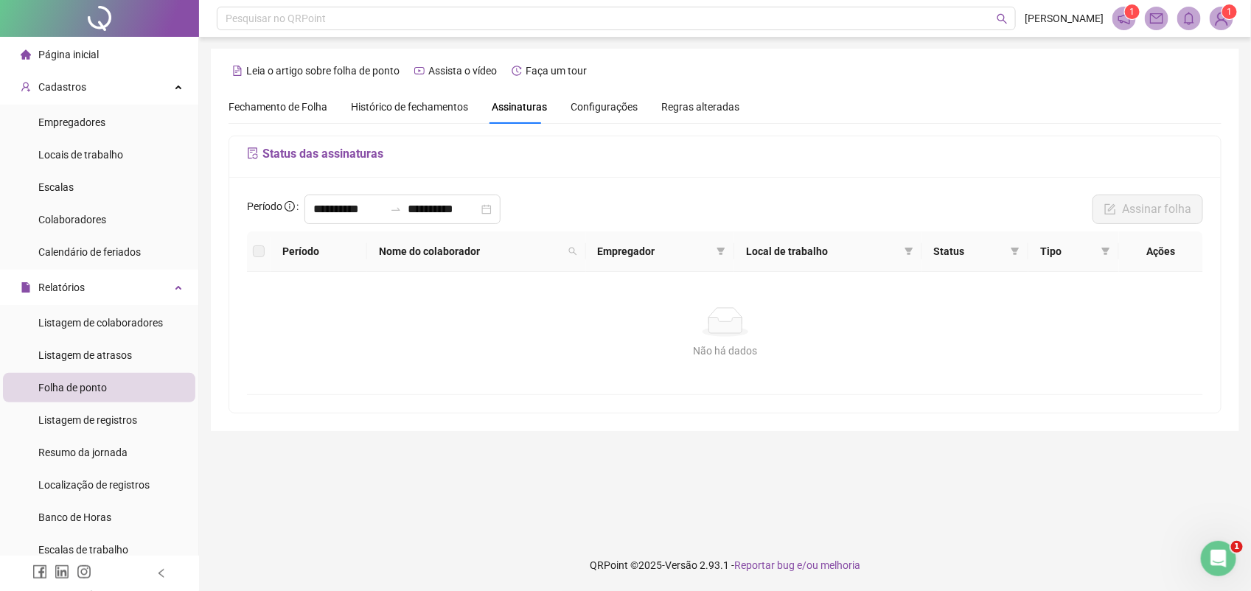
click at [304, 105] on span "Fechamento de Folha" at bounding box center [278, 107] width 99 height 12
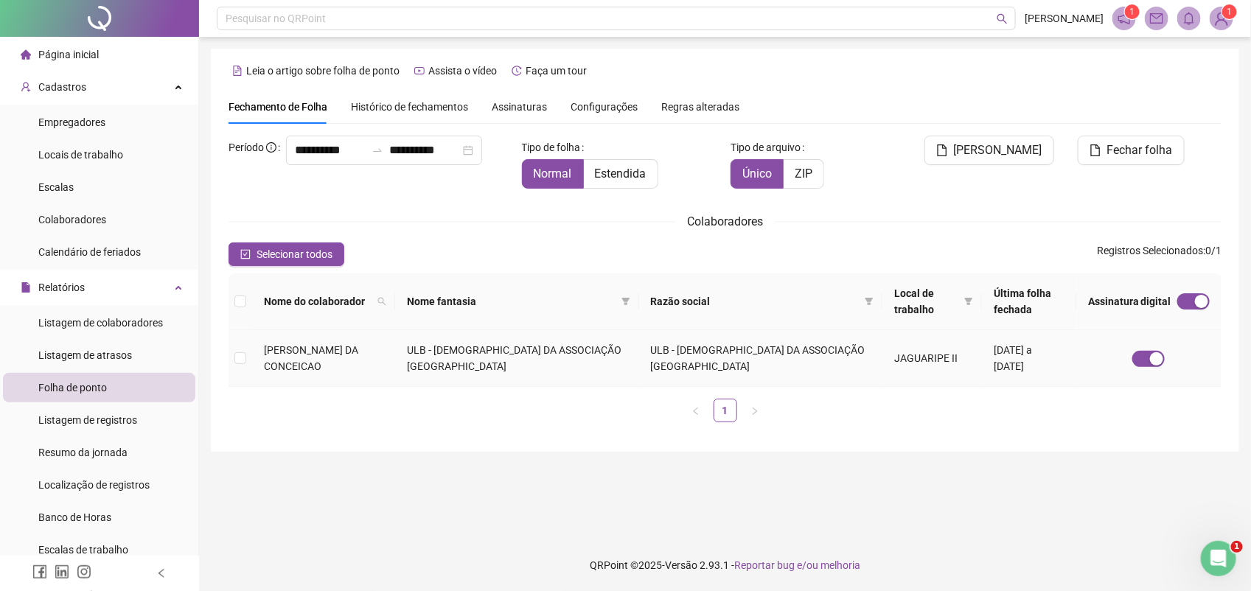
click at [296, 354] on span "JOSENICE SANTOS DA CONCEICAO" at bounding box center [311, 358] width 94 height 28
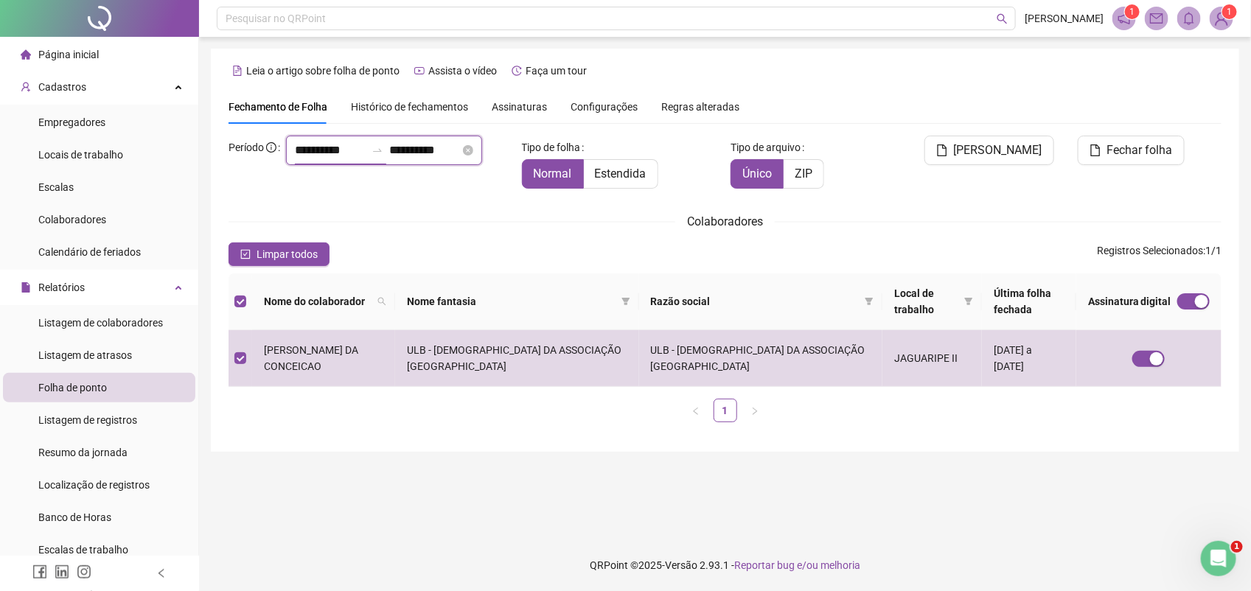
click at [295, 159] on input "**********" at bounding box center [330, 151] width 71 height 18
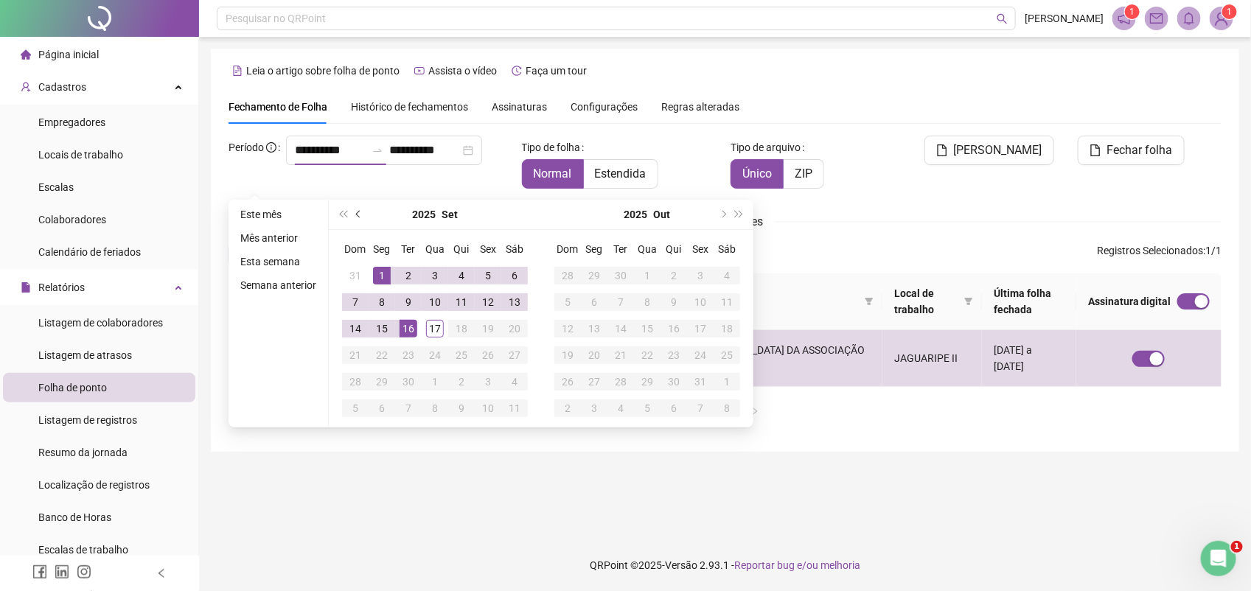
click at [354, 212] on button "prev-year" at bounding box center [359, 214] width 16 height 29
click at [356, 212] on span "prev-year" at bounding box center [359, 214] width 7 height 7
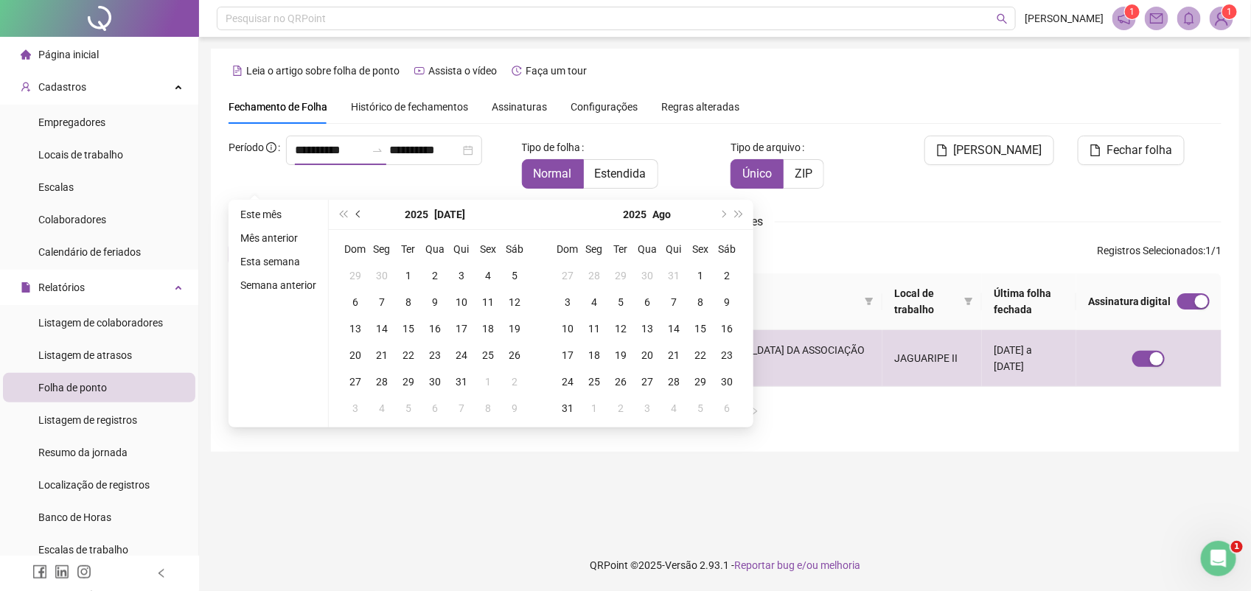
click at [356, 212] on span "prev-year" at bounding box center [359, 214] width 7 height 7
type input "**********"
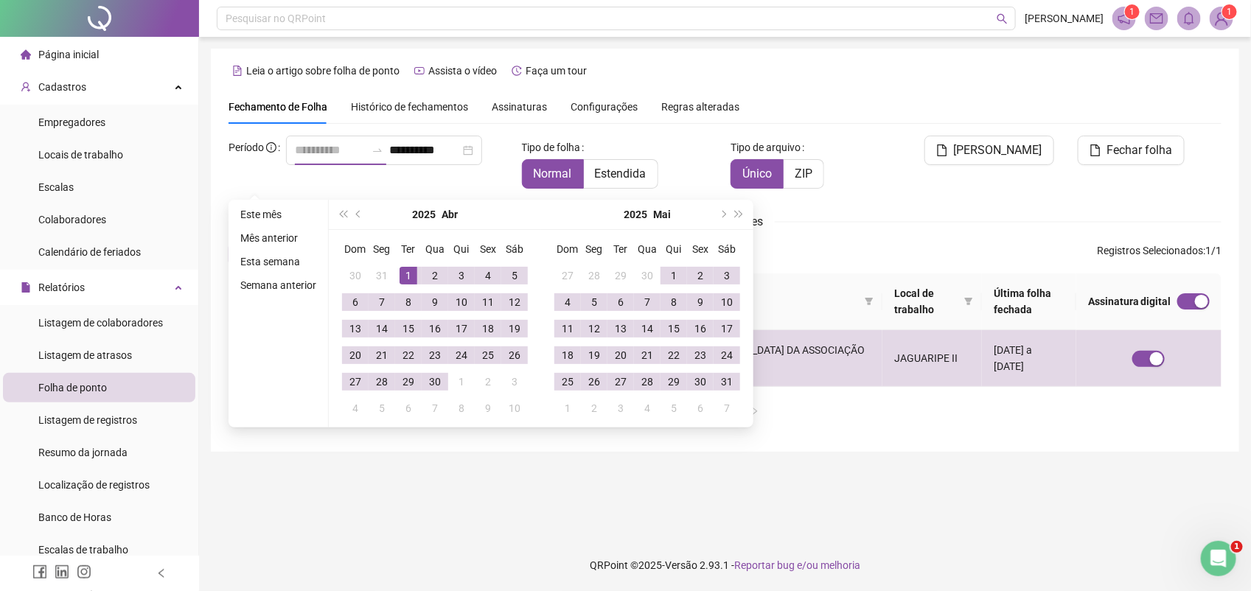
click at [407, 277] on div "1" at bounding box center [409, 276] width 18 height 18
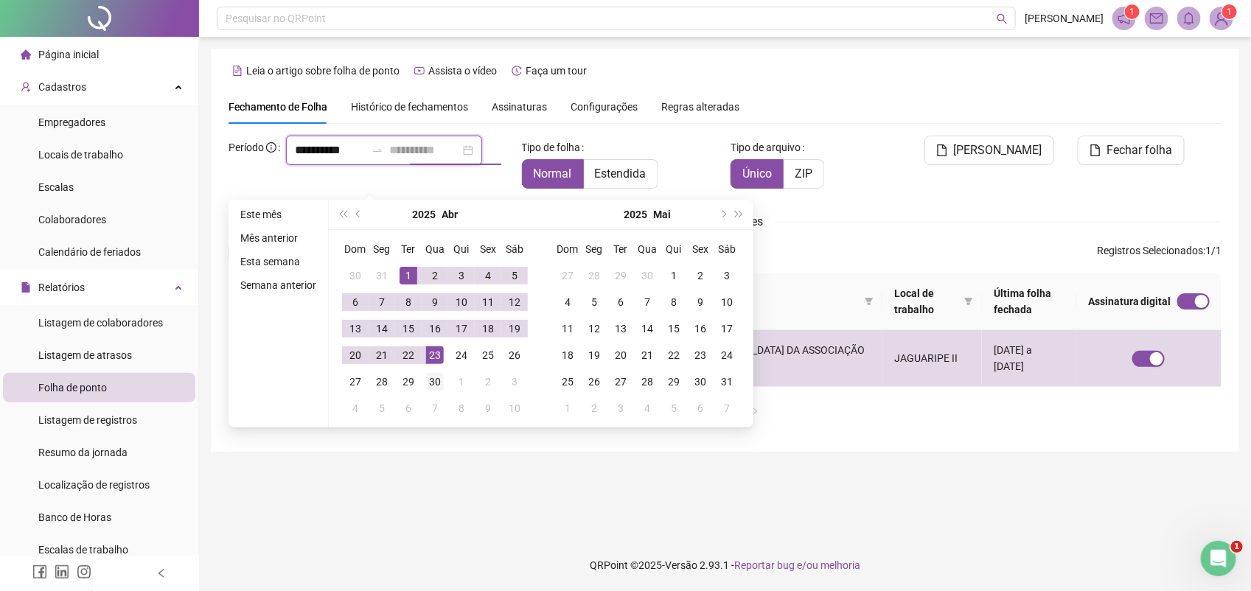
type input "**********"
click at [437, 377] on div "30" at bounding box center [435, 382] width 18 height 18
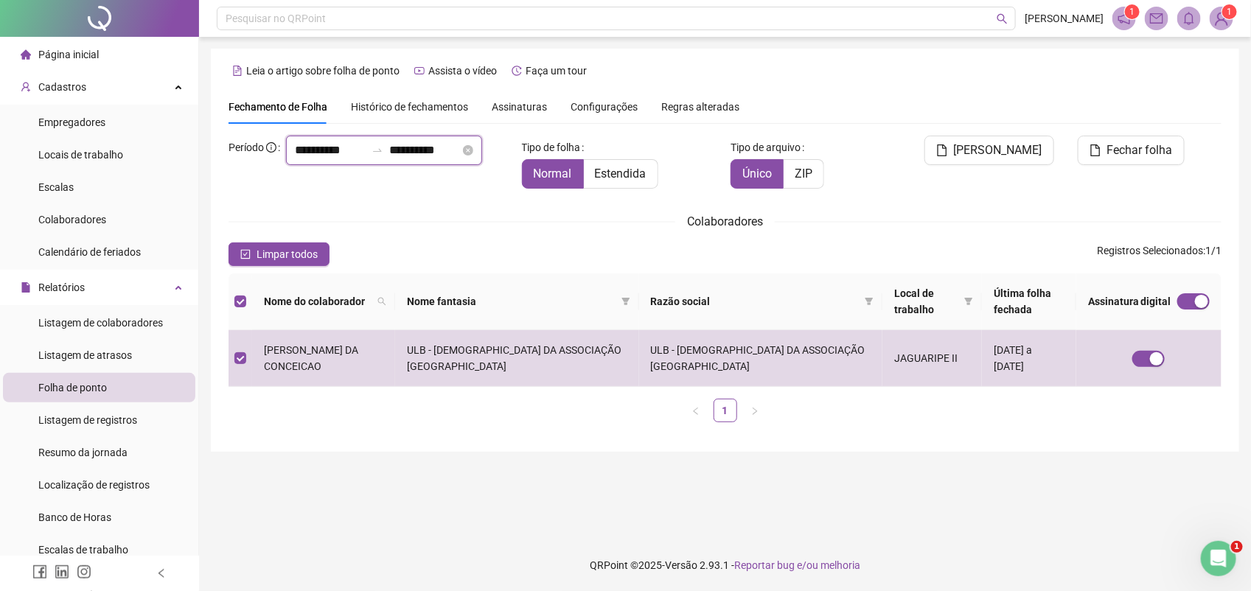
click at [295, 159] on input "**********" at bounding box center [330, 151] width 71 height 18
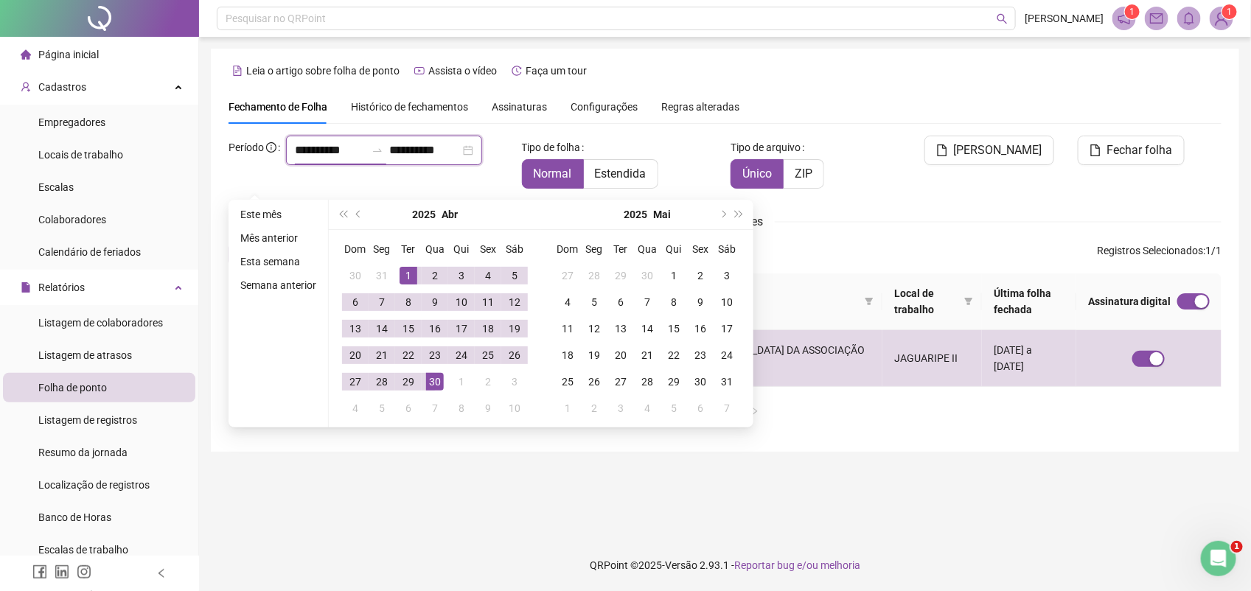
type input "**********"
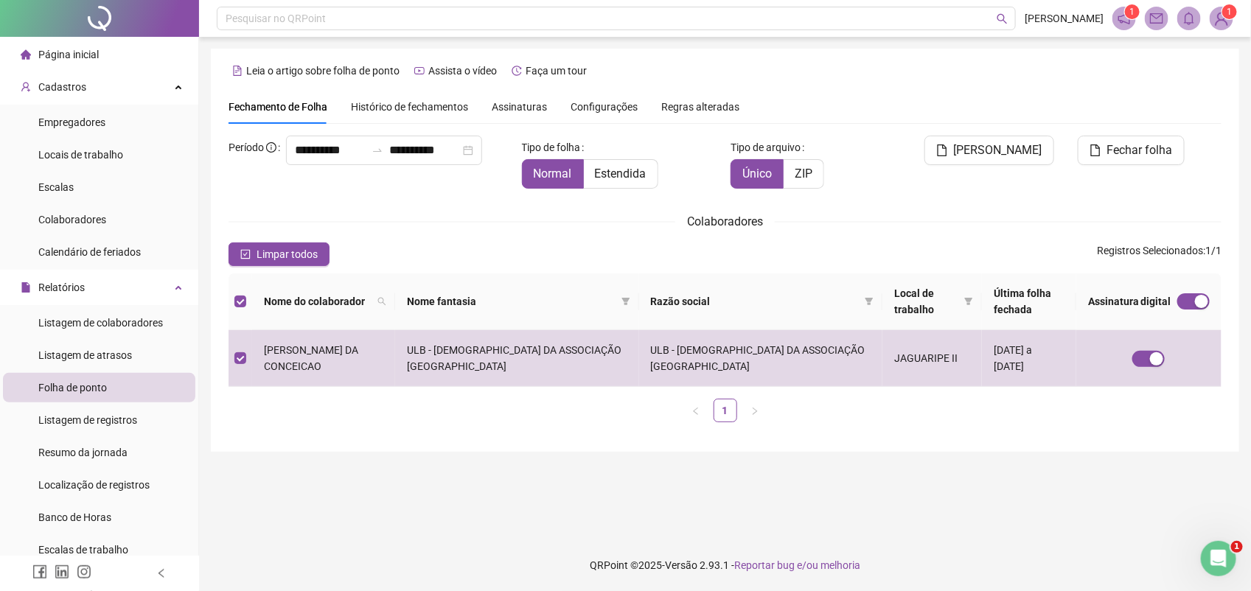
click at [430, 480] on main "**********" at bounding box center [725, 288] width 1028 height 479
click at [1121, 146] on span "Fechar folha" at bounding box center [1140, 151] width 66 height 18
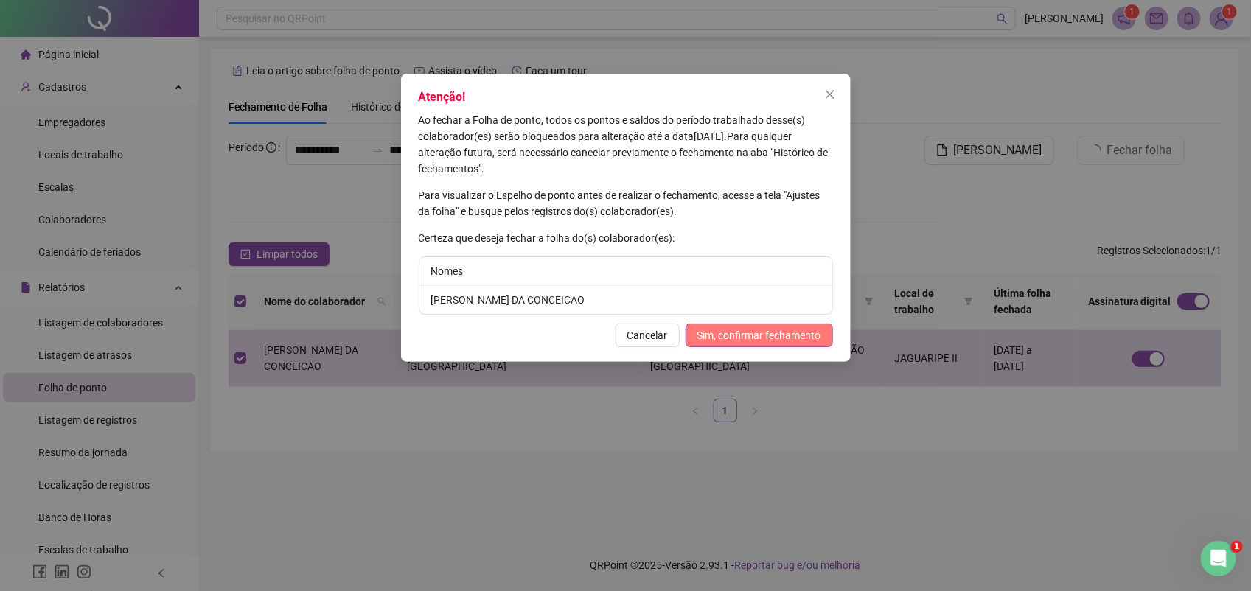
click at [757, 326] on button "Sim, confirmar fechamento" at bounding box center [759, 336] width 147 height 24
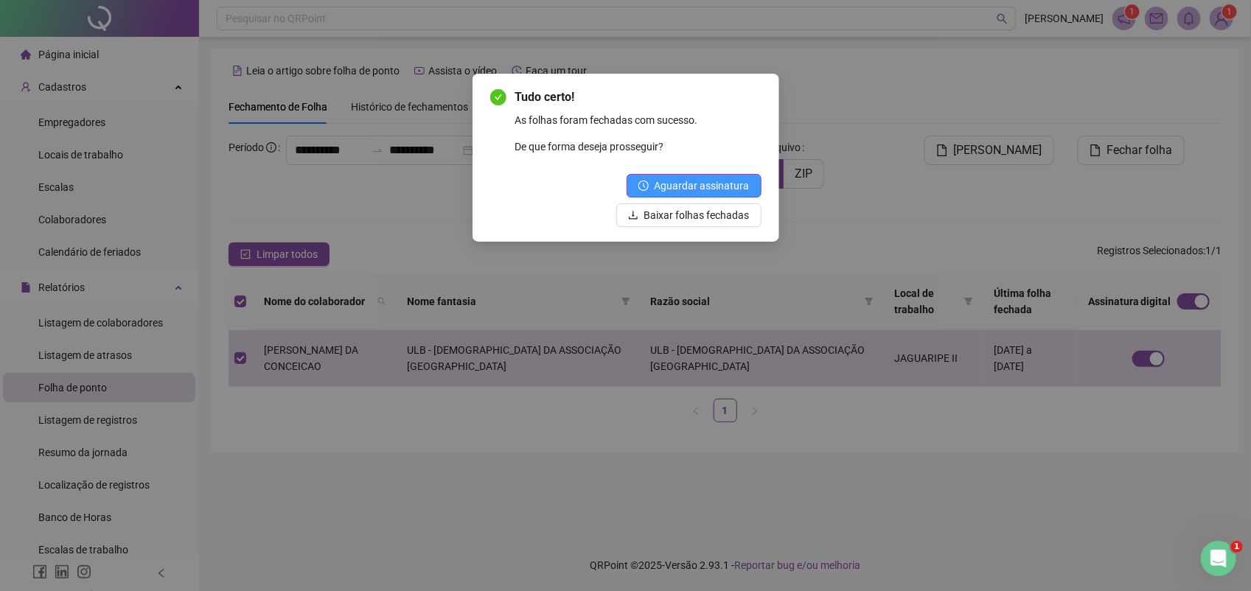
click at [710, 181] on span "Aguardar assinatura" at bounding box center [702, 186] width 95 height 16
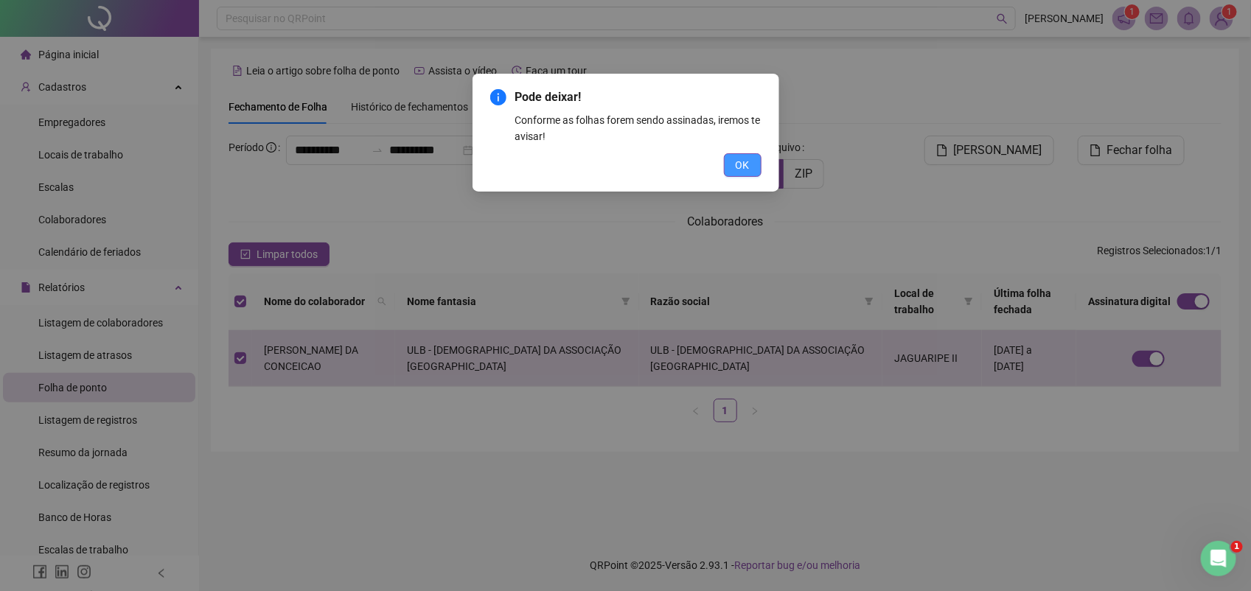
click at [741, 160] on span "OK" at bounding box center [743, 165] width 14 height 16
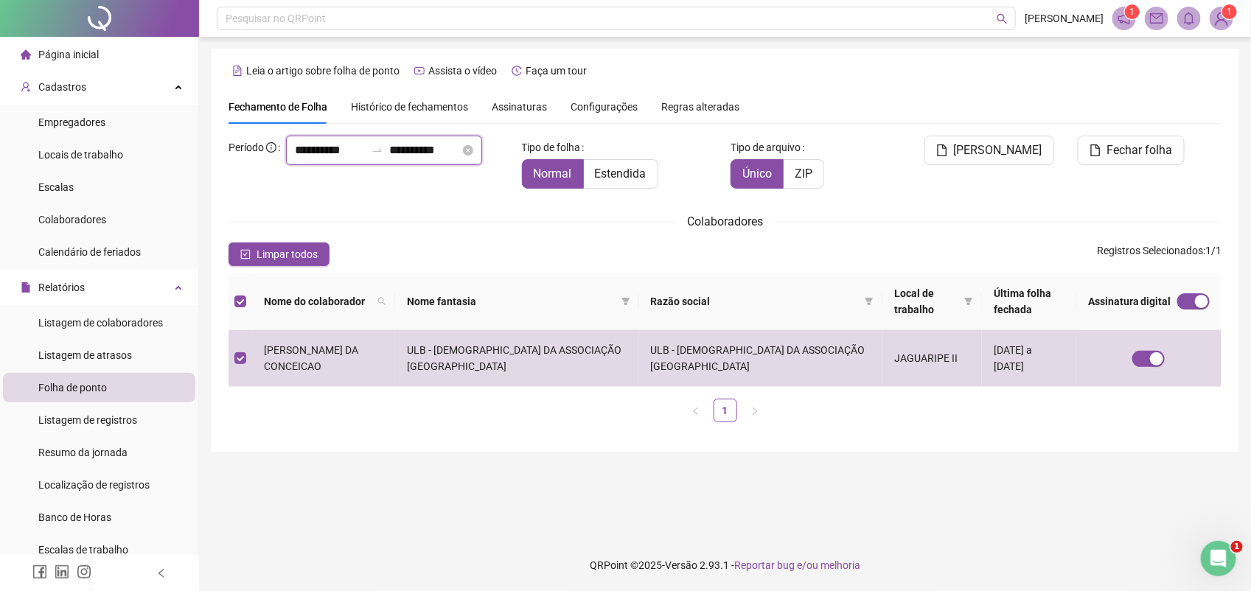
click at [295, 159] on input "**********" at bounding box center [330, 151] width 71 height 18
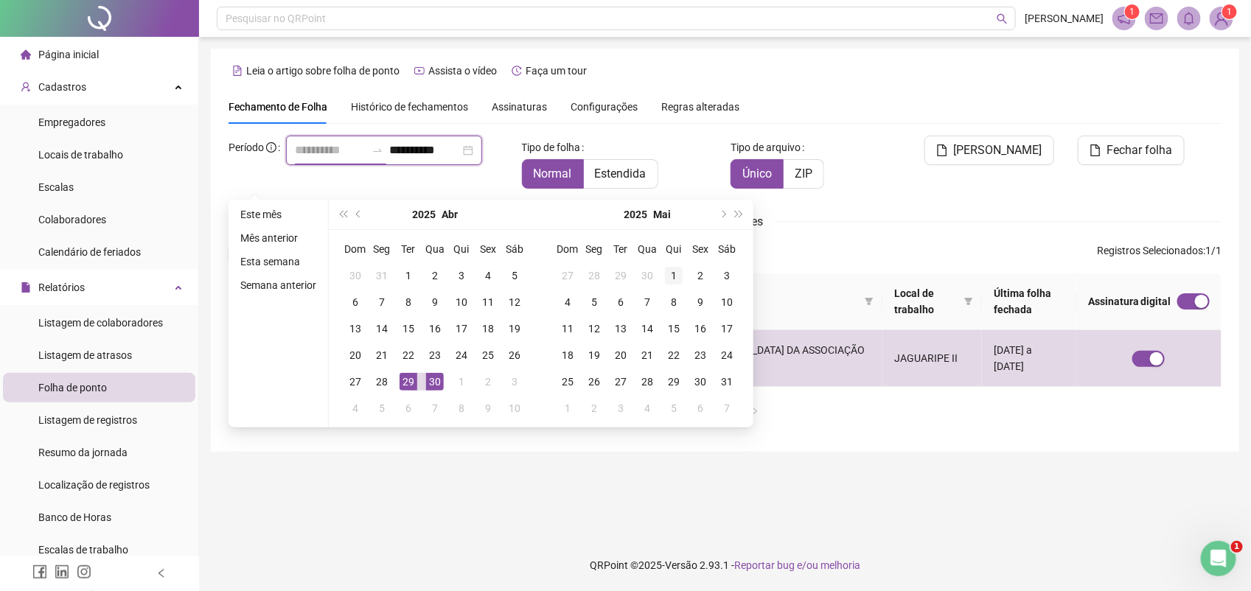
type input "**********"
click at [672, 273] on div "1" at bounding box center [674, 276] width 18 height 18
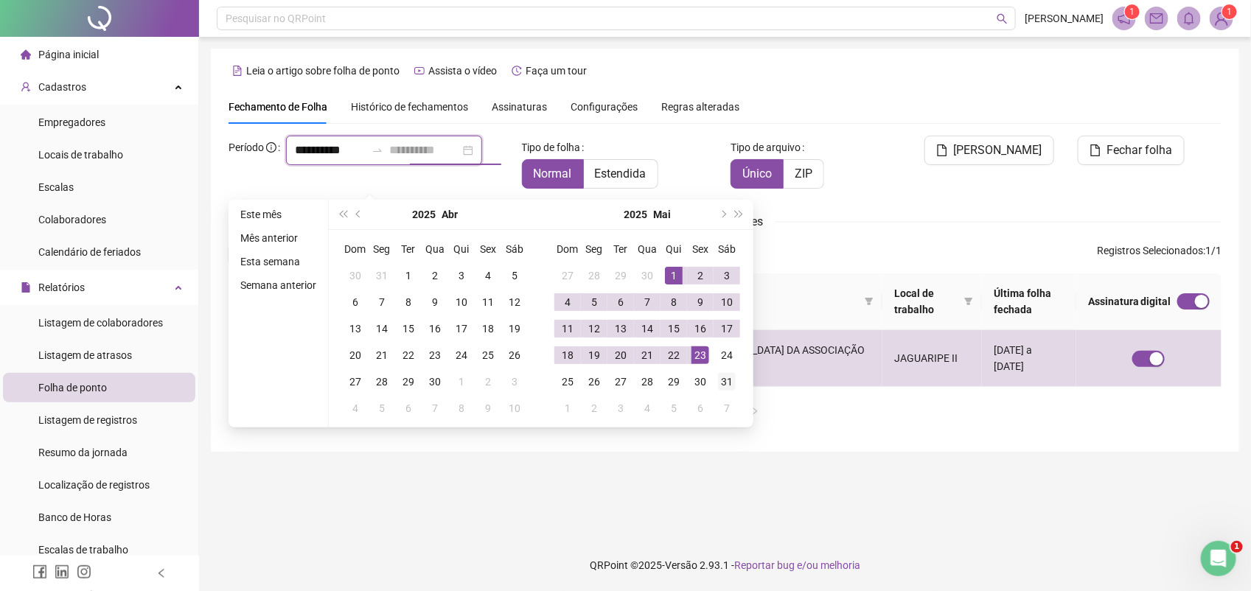
type input "**********"
click at [728, 381] on div "31" at bounding box center [727, 382] width 18 height 18
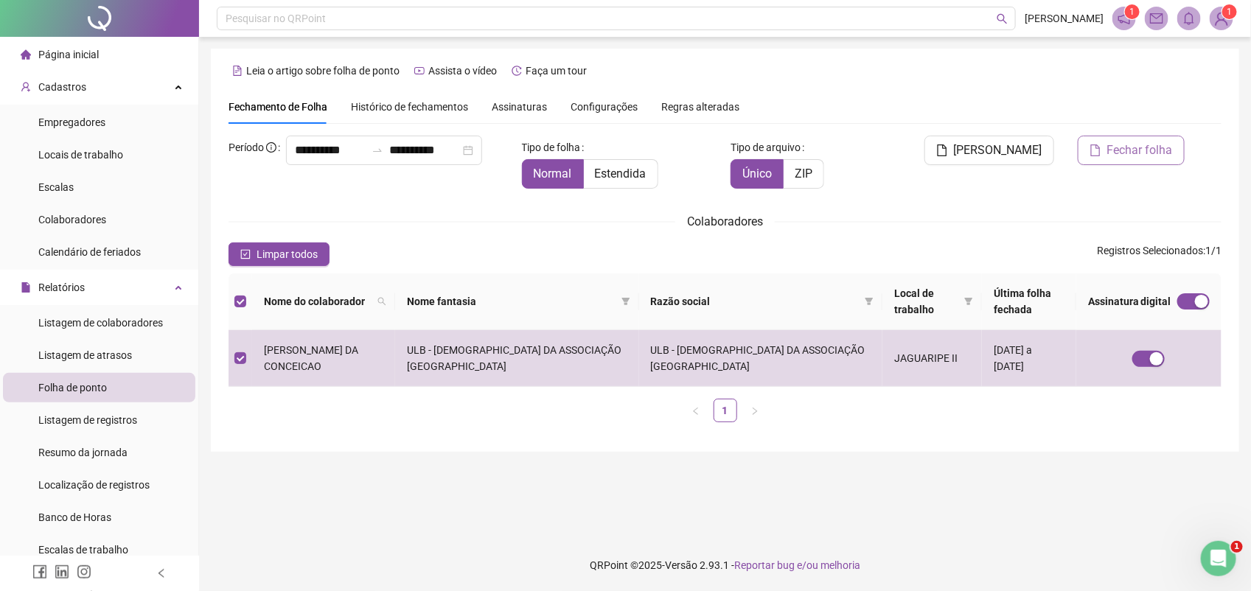
click at [1128, 142] on span "Fechar folha" at bounding box center [1140, 151] width 66 height 18
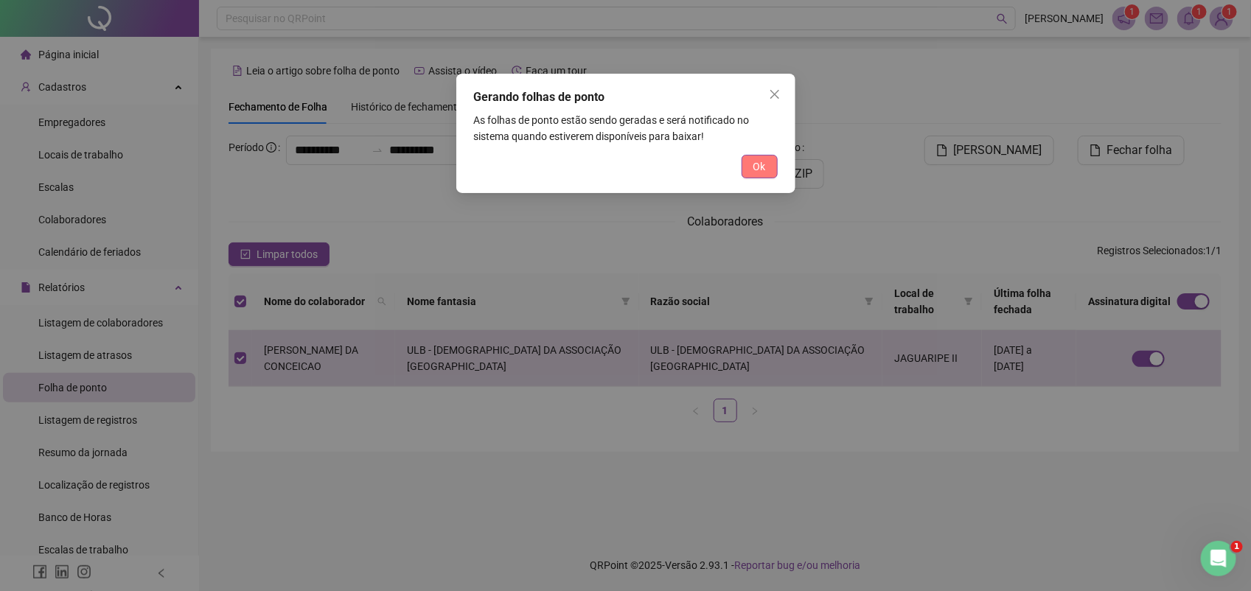
click at [762, 158] on span "Ok" at bounding box center [759, 166] width 13 height 16
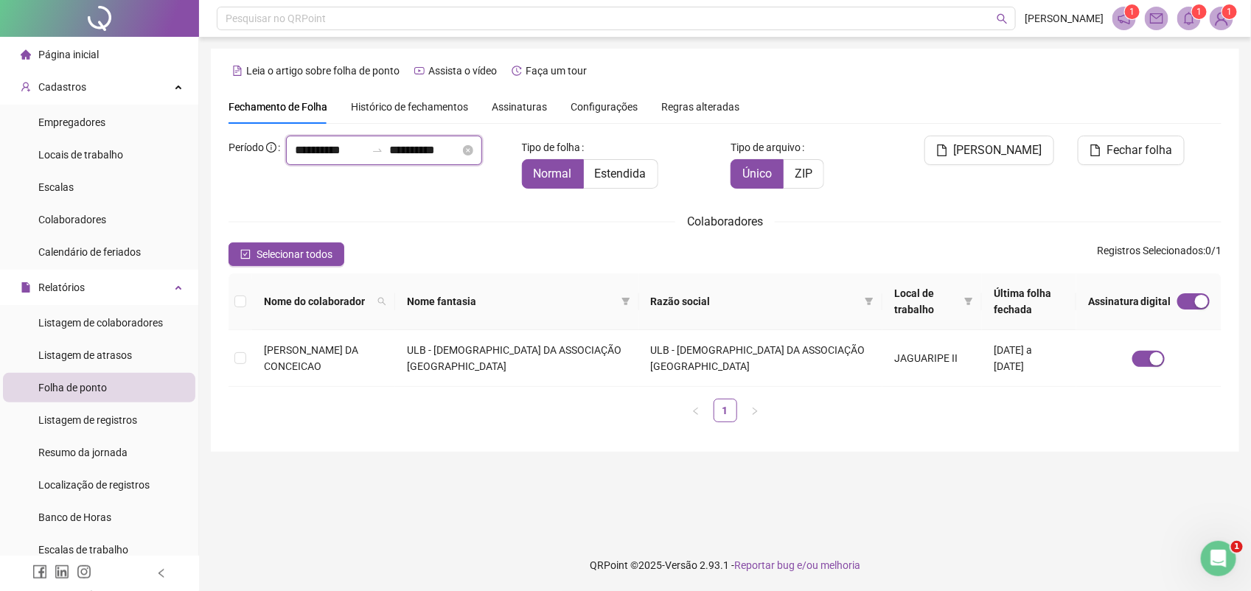
click at [295, 159] on input "**********" at bounding box center [330, 151] width 71 height 18
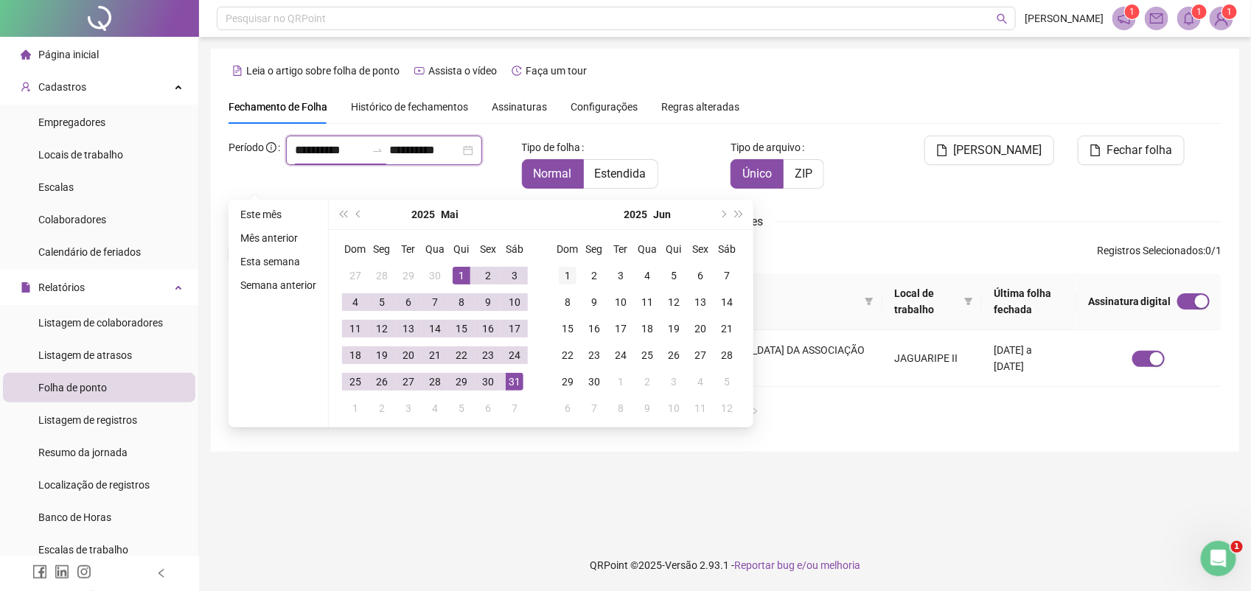
type input "**********"
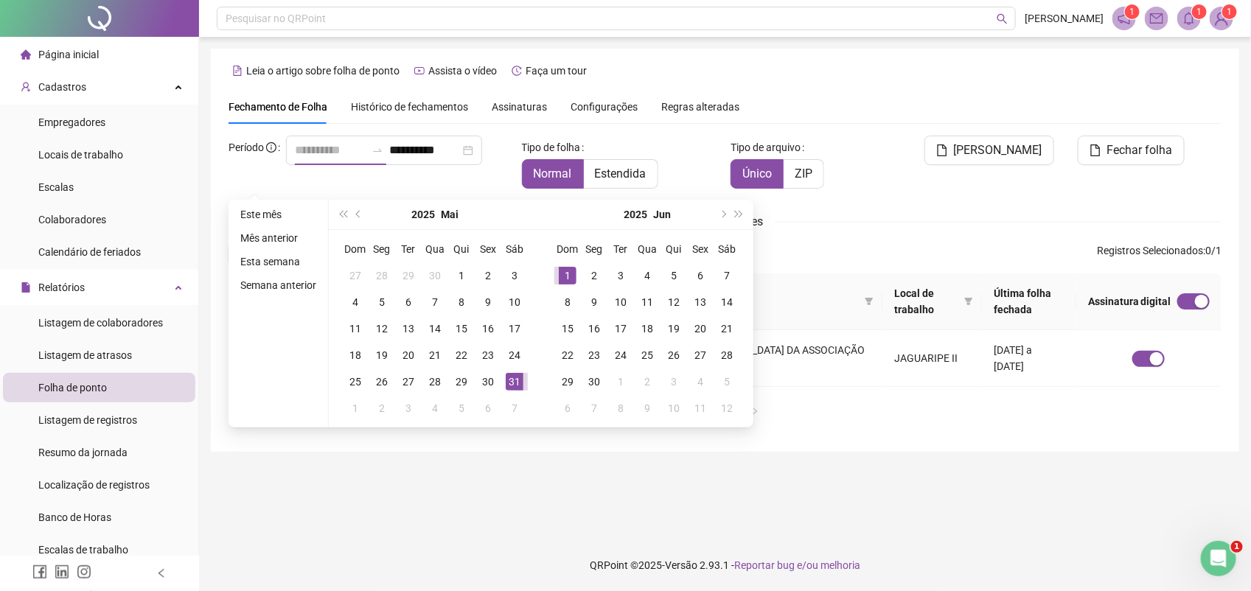
click at [562, 274] on div "1" at bounding box center [568, 276] width 18 height 18
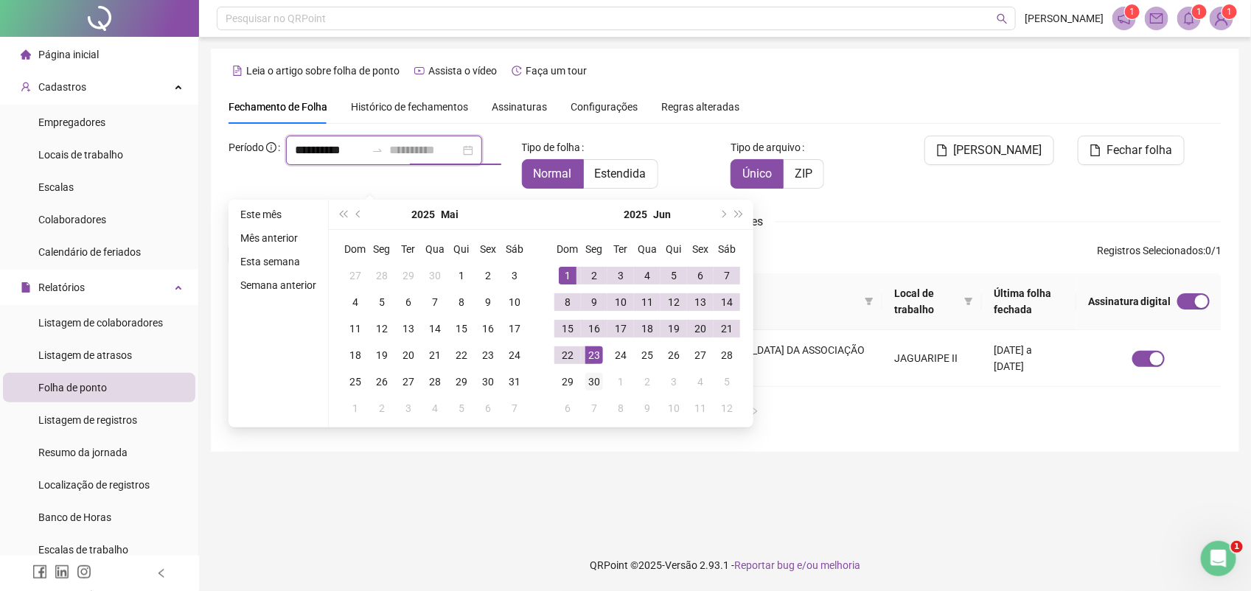
type input "**********"
click at [591, 382] on div "30" at bounding box center [594, 382] width 18 height 18
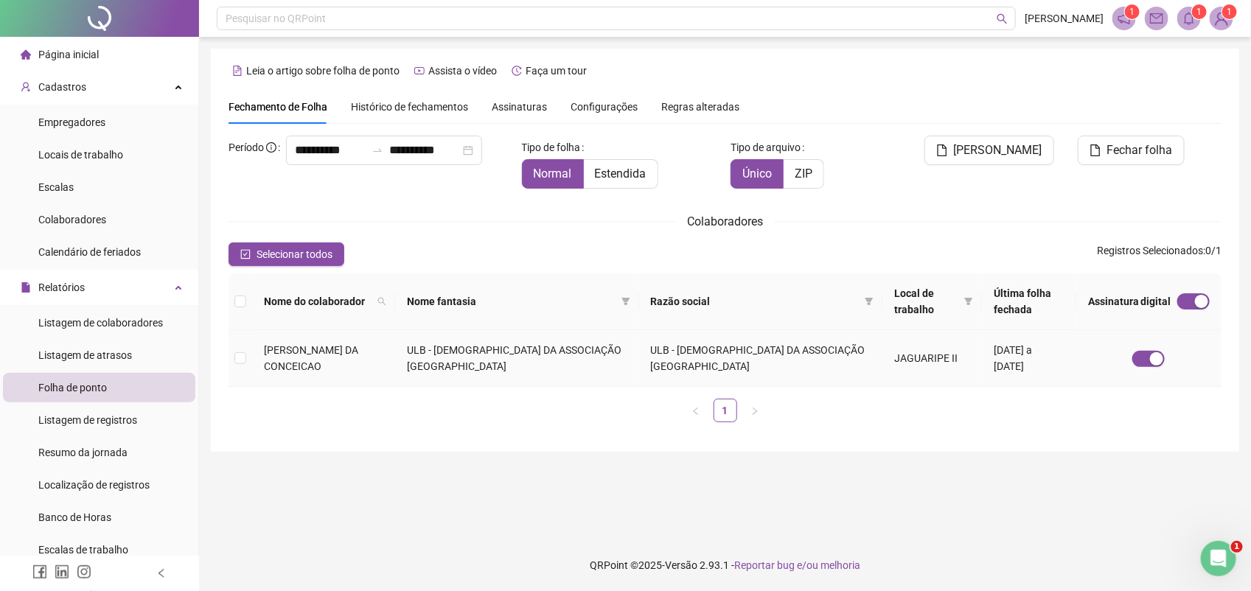
click at [302, 354] on span "JOSENICE SANTOS DA CONCEICAO" at bounding box center [311, 358] width 94 height 28
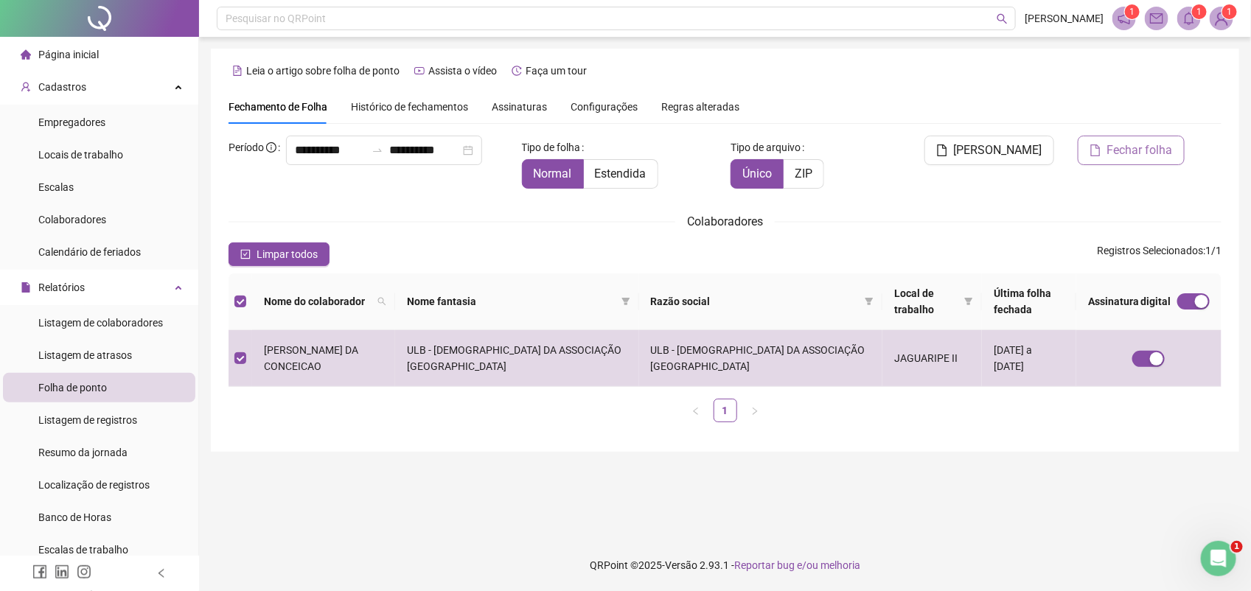
click at [1109, 152] on span "Fechar folha" at bounding box center [1140, 151] width 66 height 18
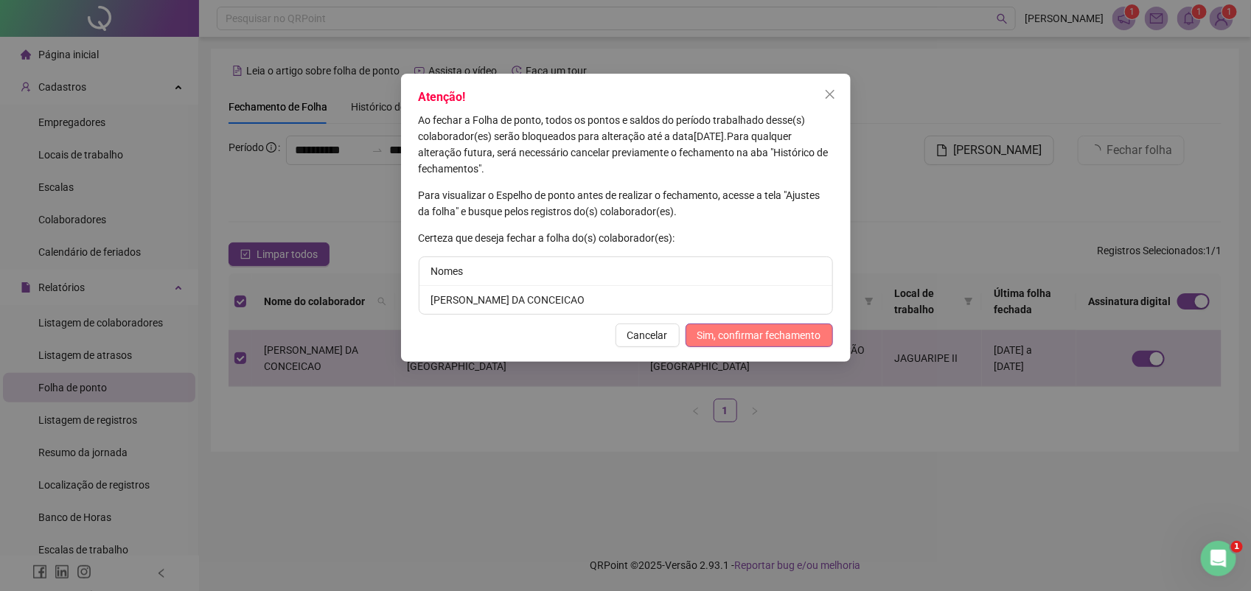
click at [763, 337] on span "Sim, confirmar fechamento" at bounding box center [759, 335] width 124 height 16
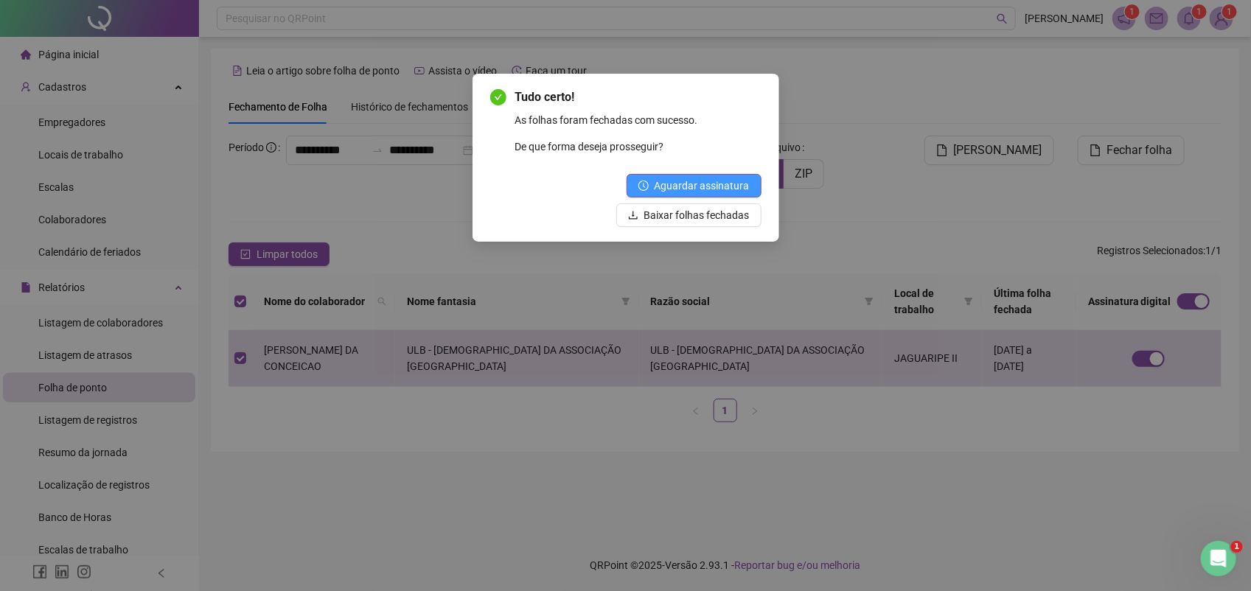
click at [705, 178] on span "Aguardar assinatura" at bounding box center [702, 186] width 95 height 16
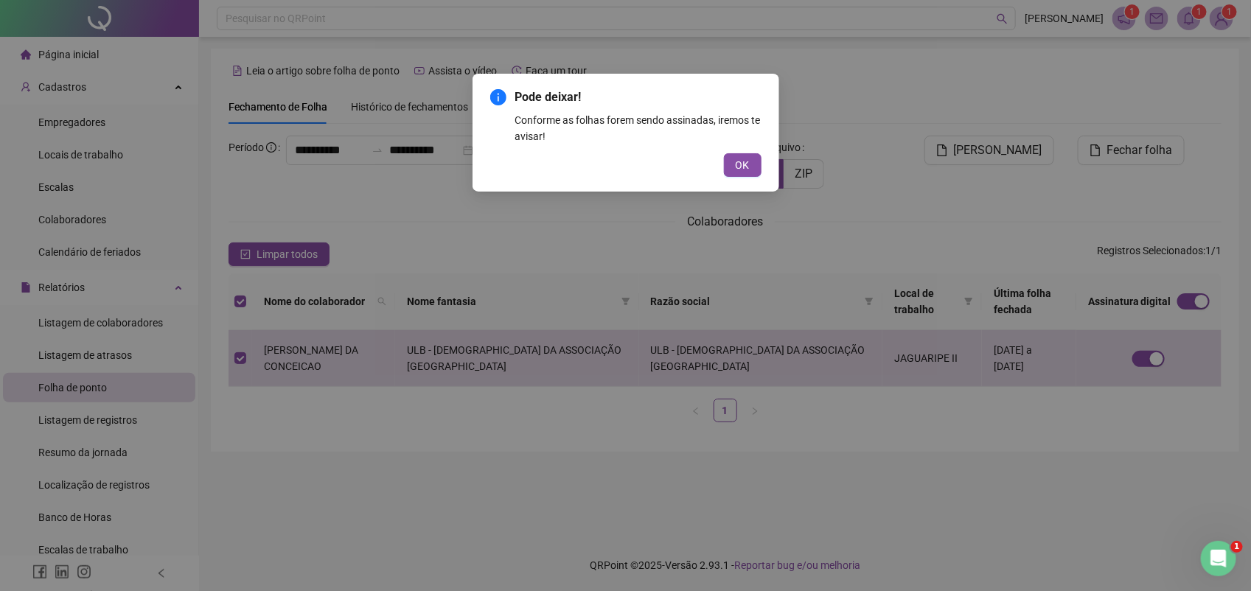
click at [739, 151] on div "Pode deixar! Conforme as folhas forem sendo assinadas, iremos te avisar! OK" at bounding box center [625, 132] width 271 height 88
click at [741, 163] on span "OK" at bounding box center [743, 165] width 14 height 16
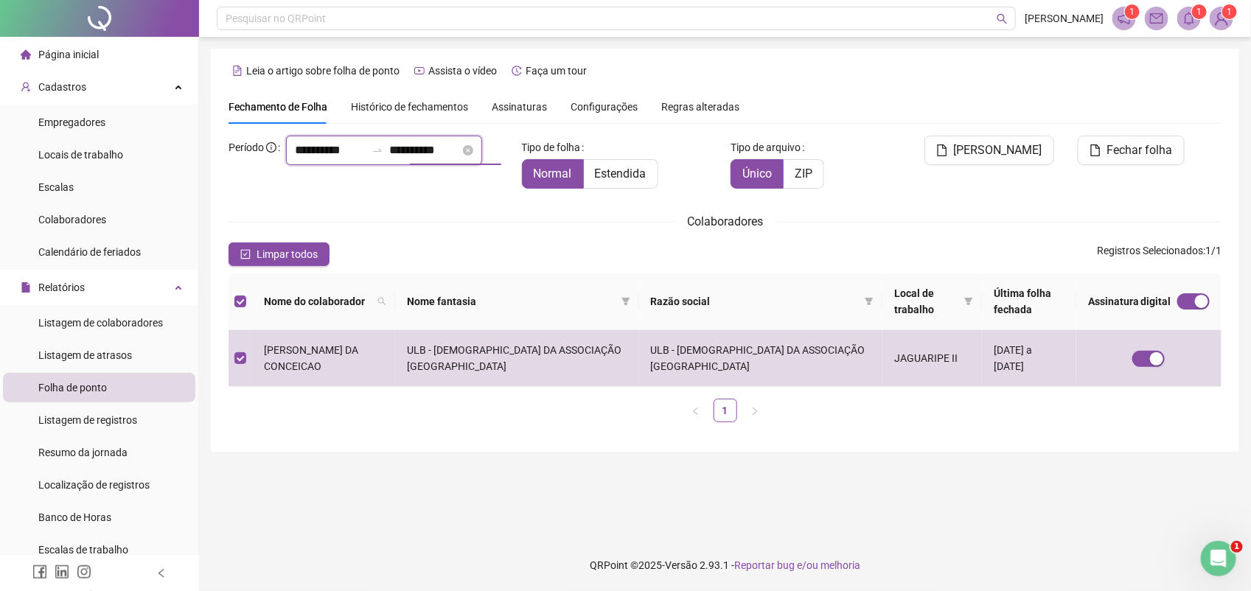
click at [303, 159] on input "**********" at bounding box center [330, 151] width 71 height 18
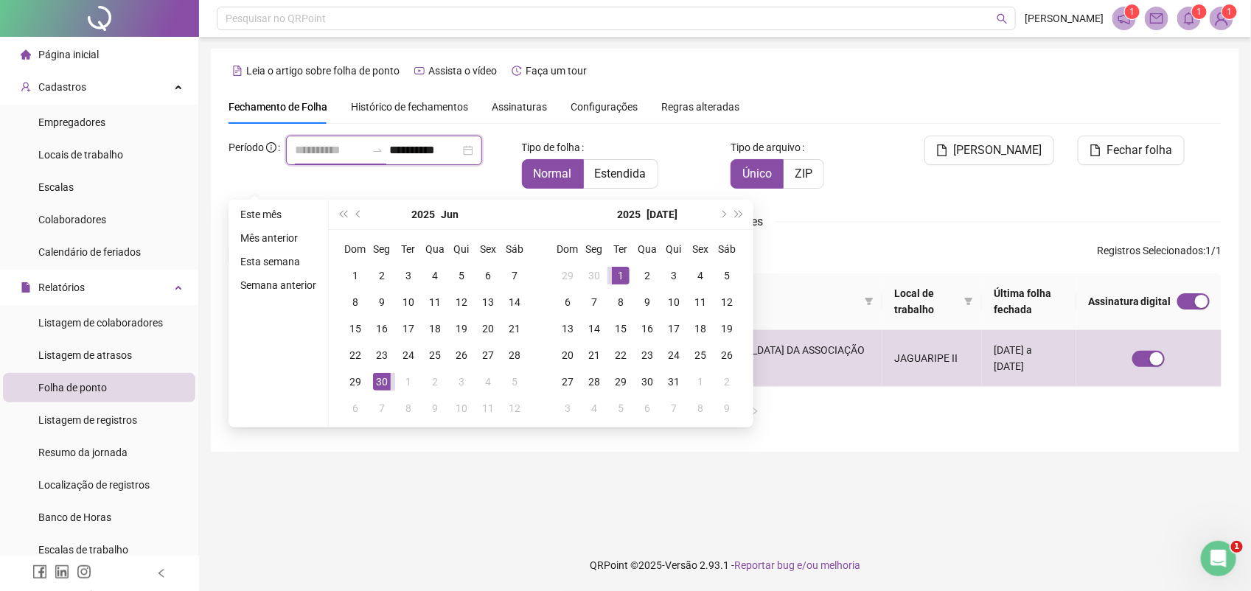
type input "**********"
click at [621, 271] on div "1" at bounding box center [621, 276] width 18 height 18
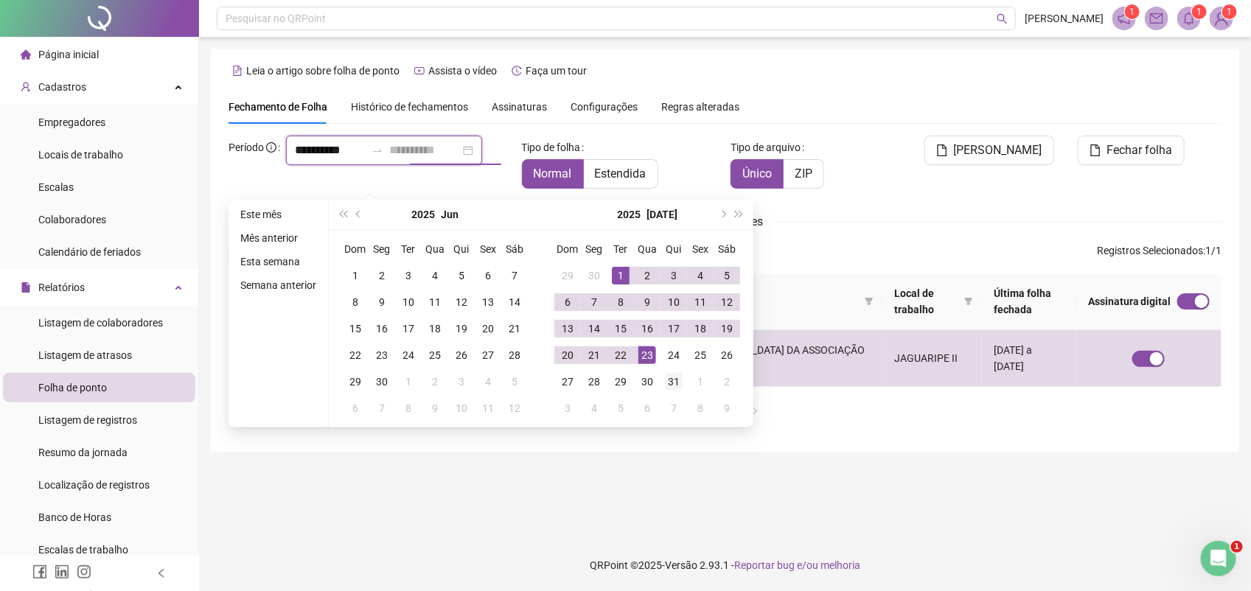
type input "**********"
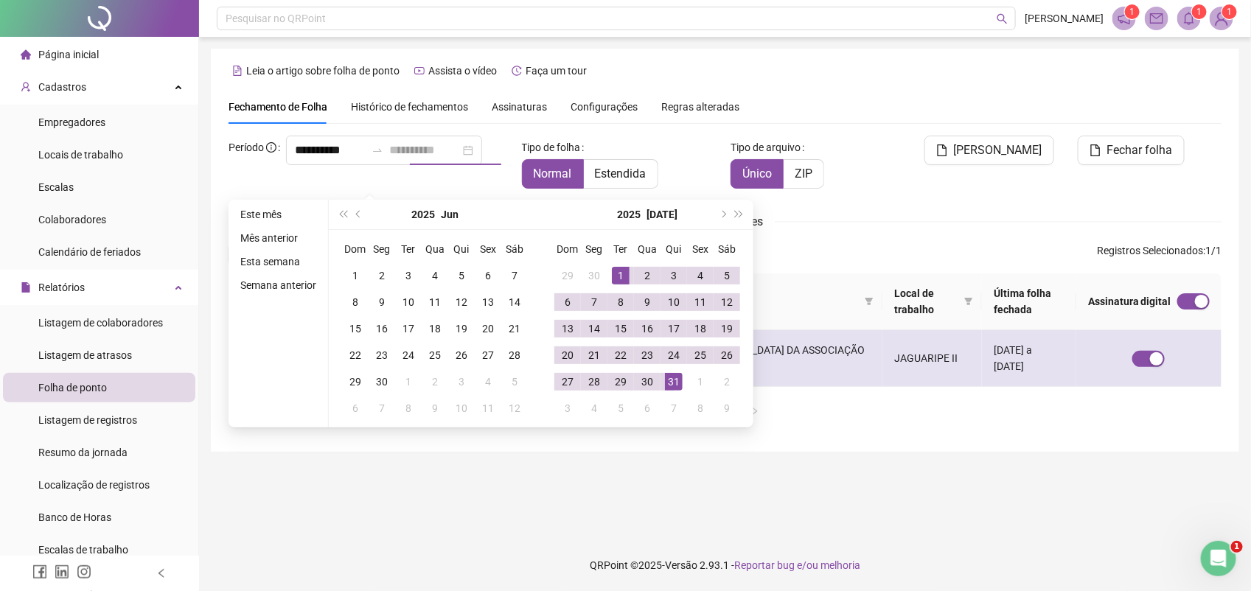
click at [669, 377] on div "31" at bounding box center [674, 382] width 18 height 18
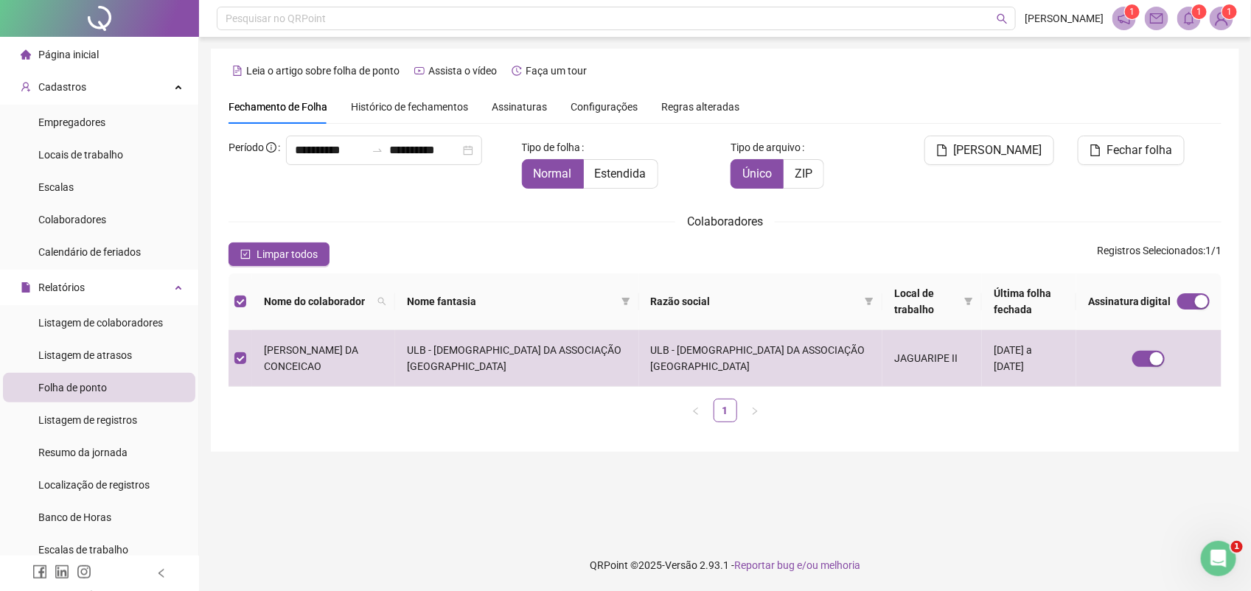
click at [512, 107] on span "Assinaturas" at bounding box center [519, 107] width 55 height 10
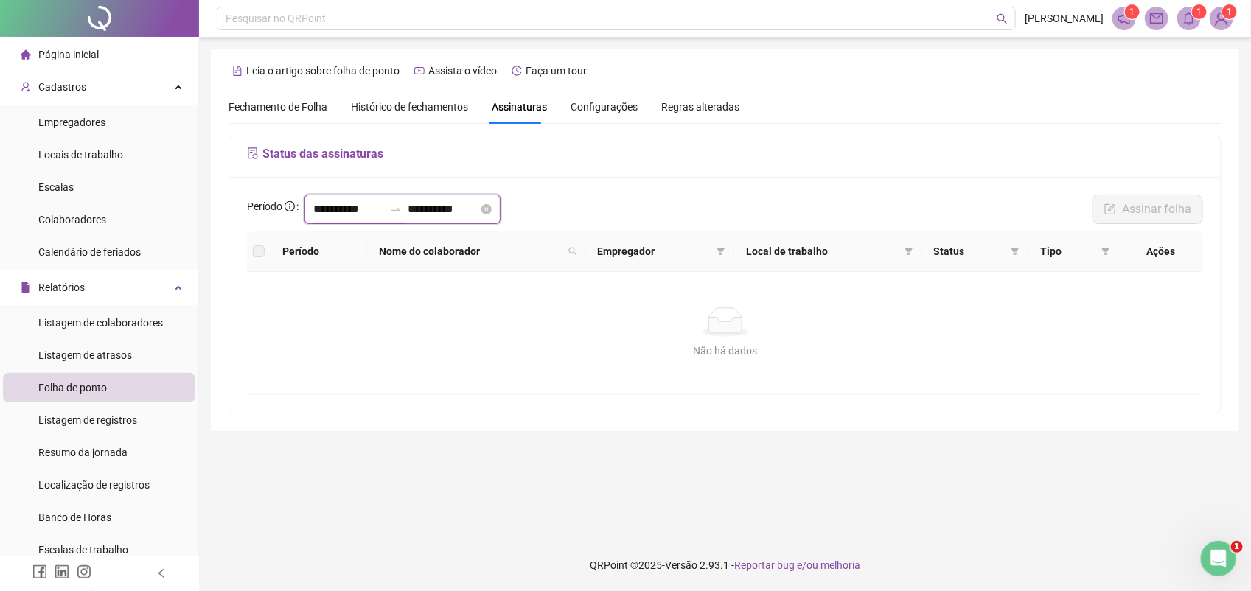
click at [381, 207] on input "**********" at bounding box center [348, 210] width 71 height 18
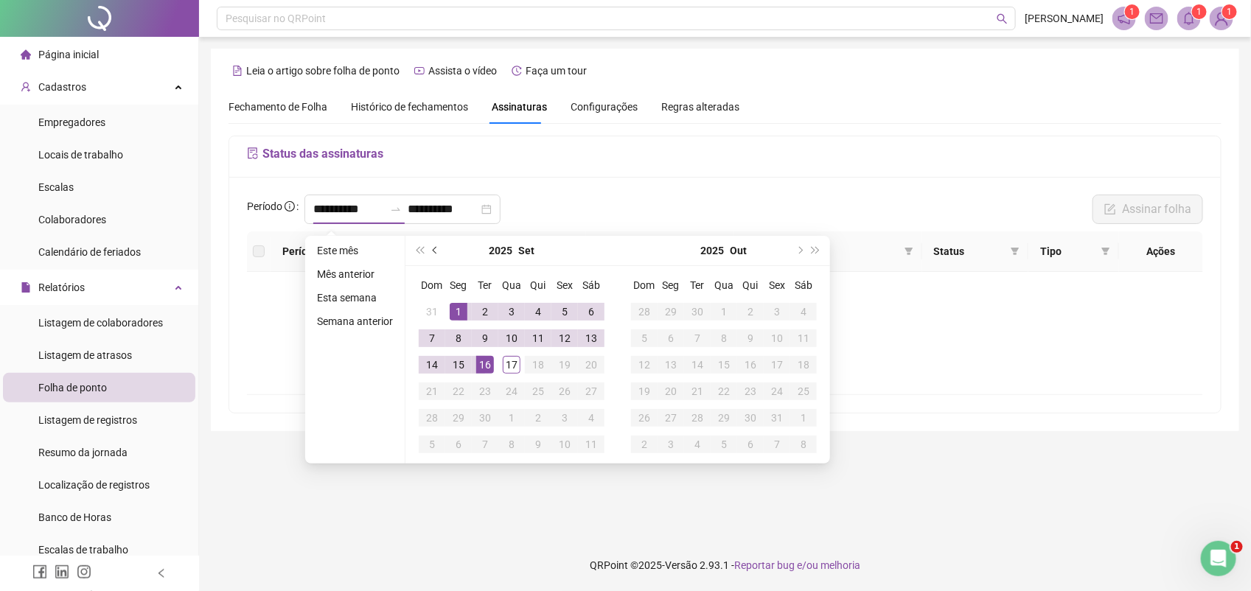
click at [433, 248] on span "prev-year" at bounding box center [436, 250] width 7 height 7
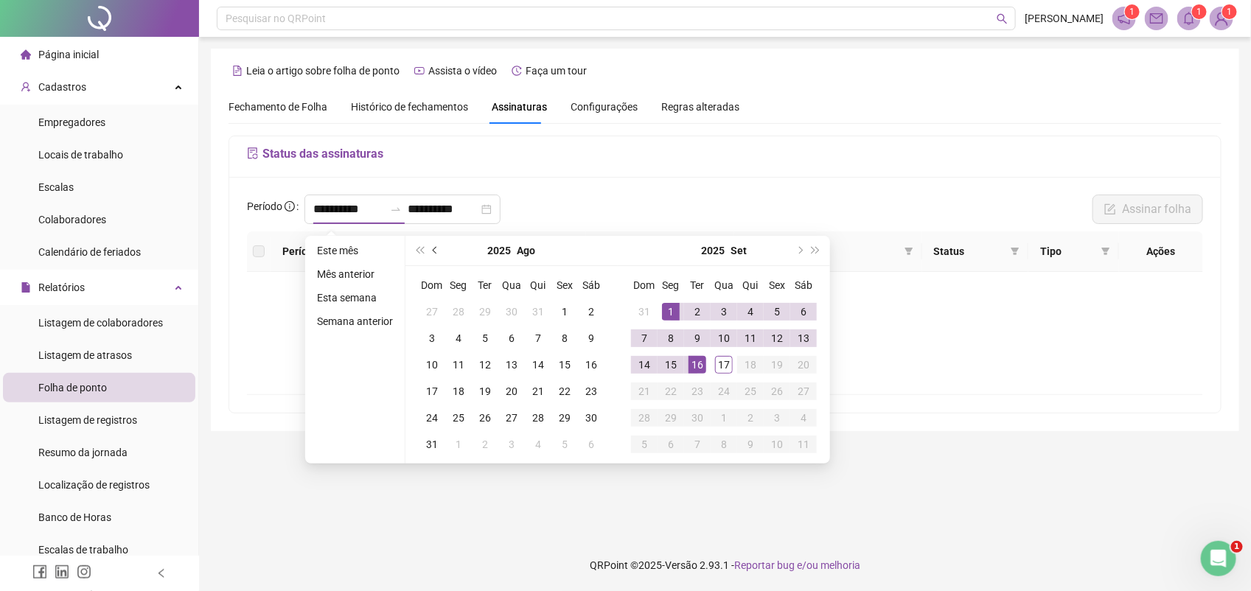
click at [430, 248] on button "prev-year" at bounding box center [436, 250] width 16 height 29
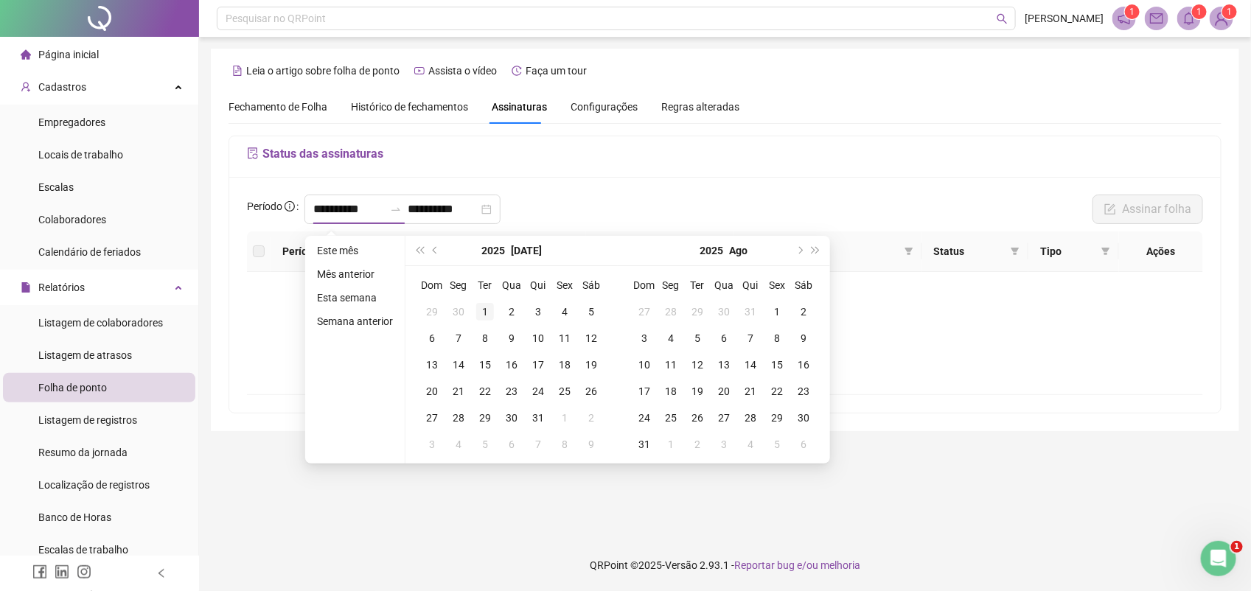
type input "**********"
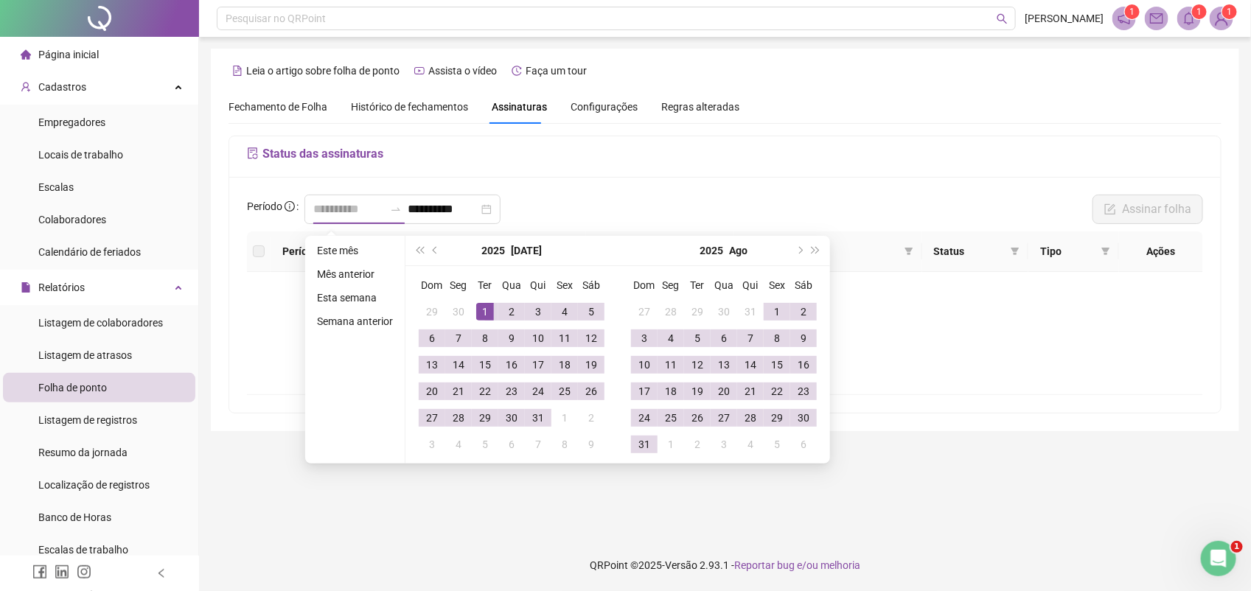
click at [481, 307] on div "1" at bounding box center [485, 312] width 18 height 18
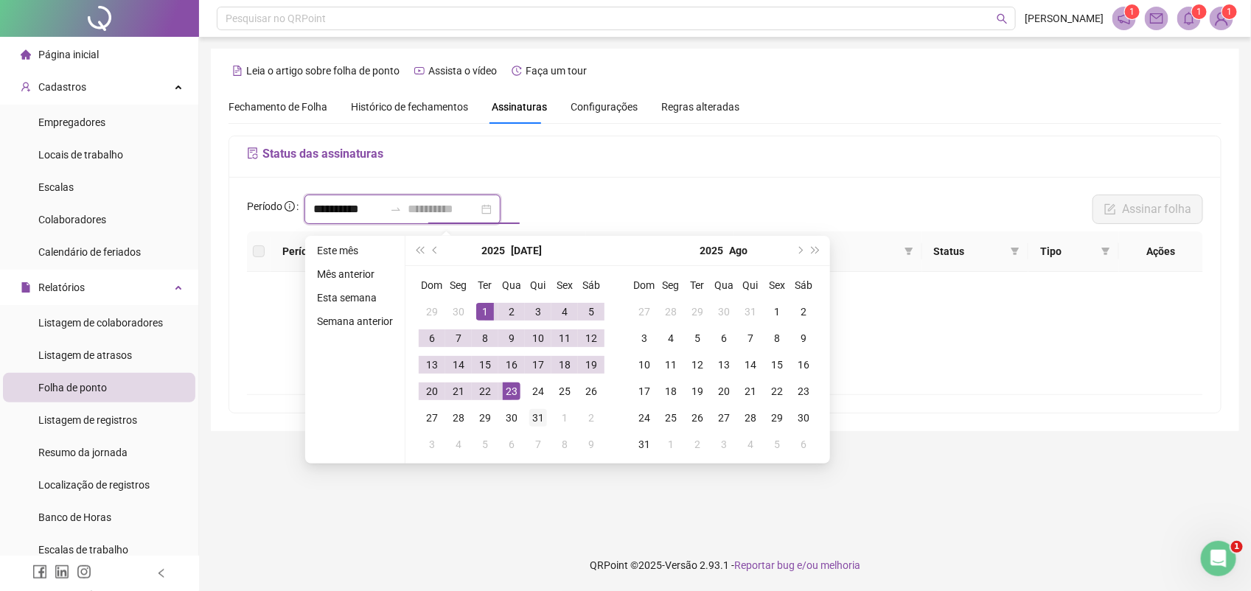
type input "**********"
click at [538, 414] on div "31" at bounding box center [538, 418] width 18 height 18
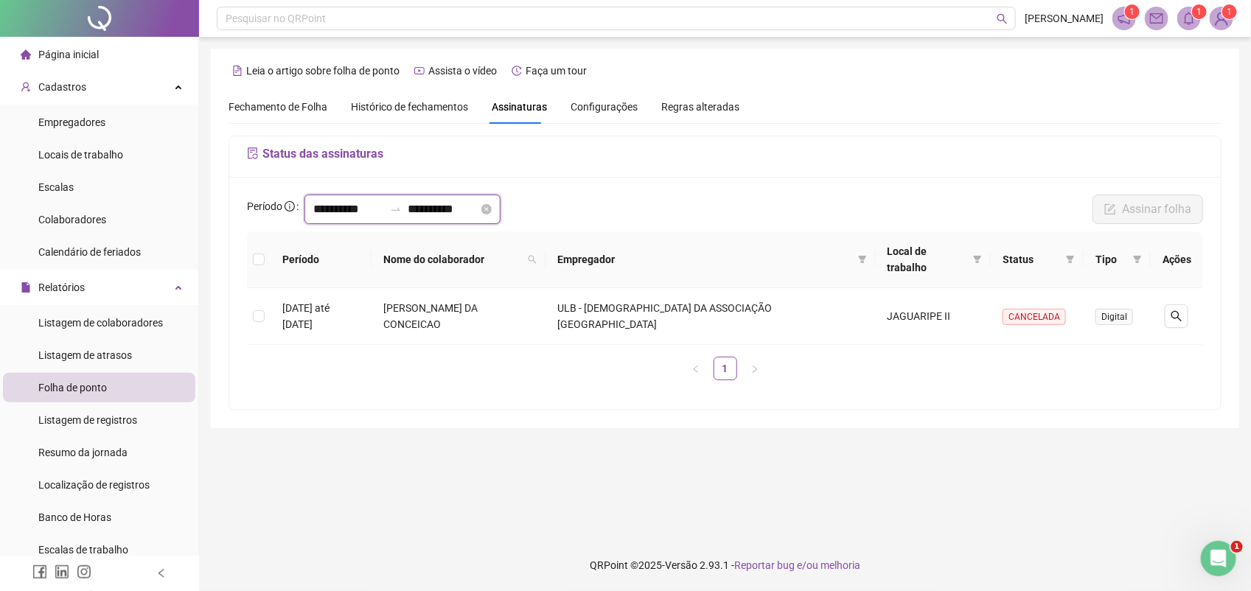
click at [376, 209] on input "**********" at bounding box center [348, 210] width 71 height 18
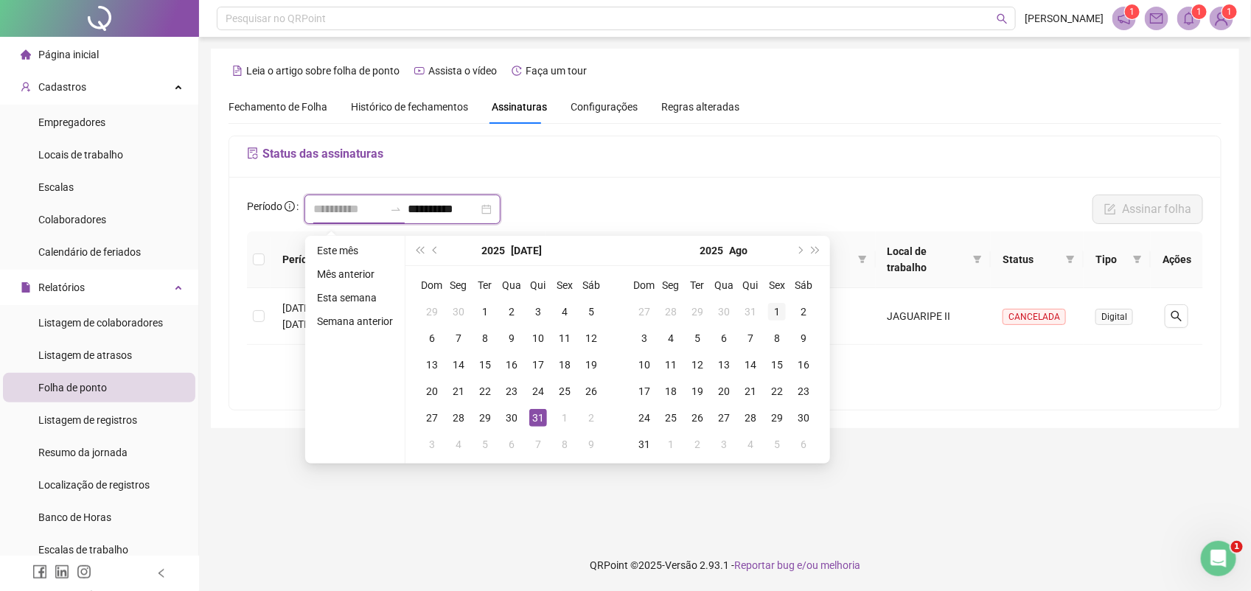
type input "**********"
click at [778, 308] on div "1" at bounding box center [777, 312] width 18 height 18
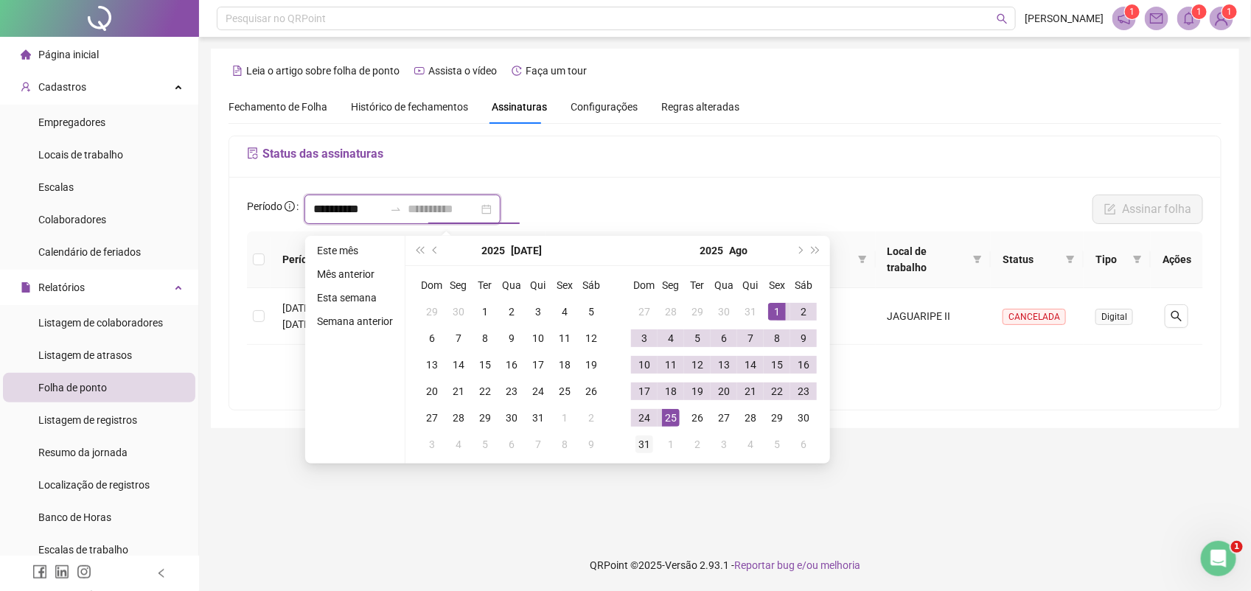
type input "**********"
click at [642, 447] on div "31" at bounding box center [644, 445] width 18 height 18
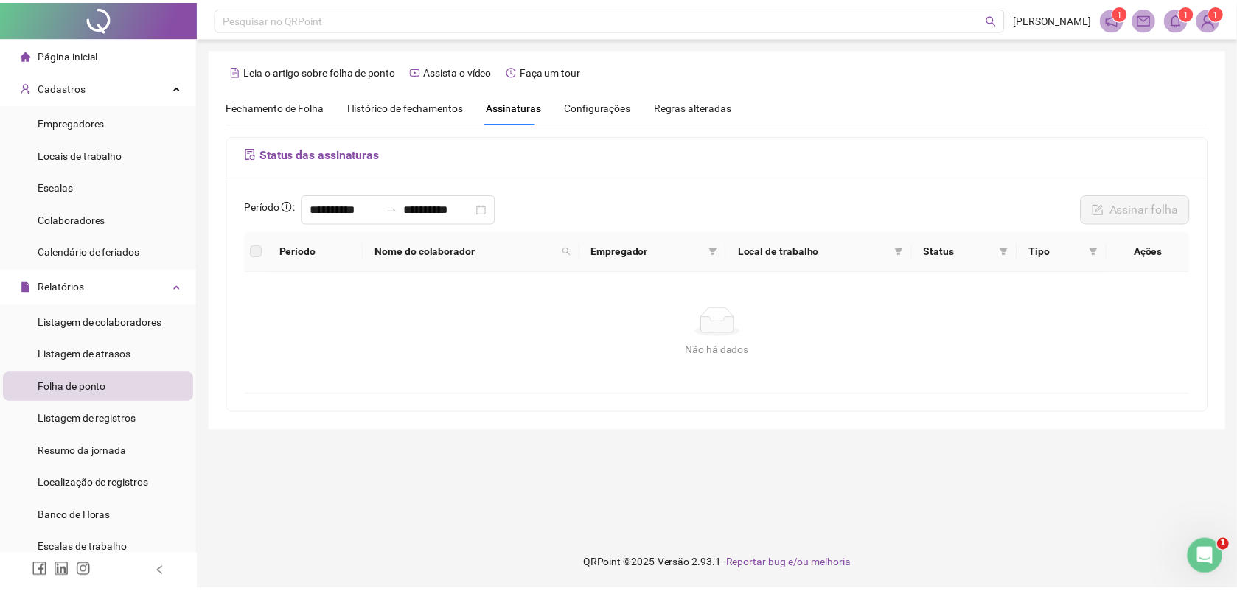
scroll to position [173, 0]
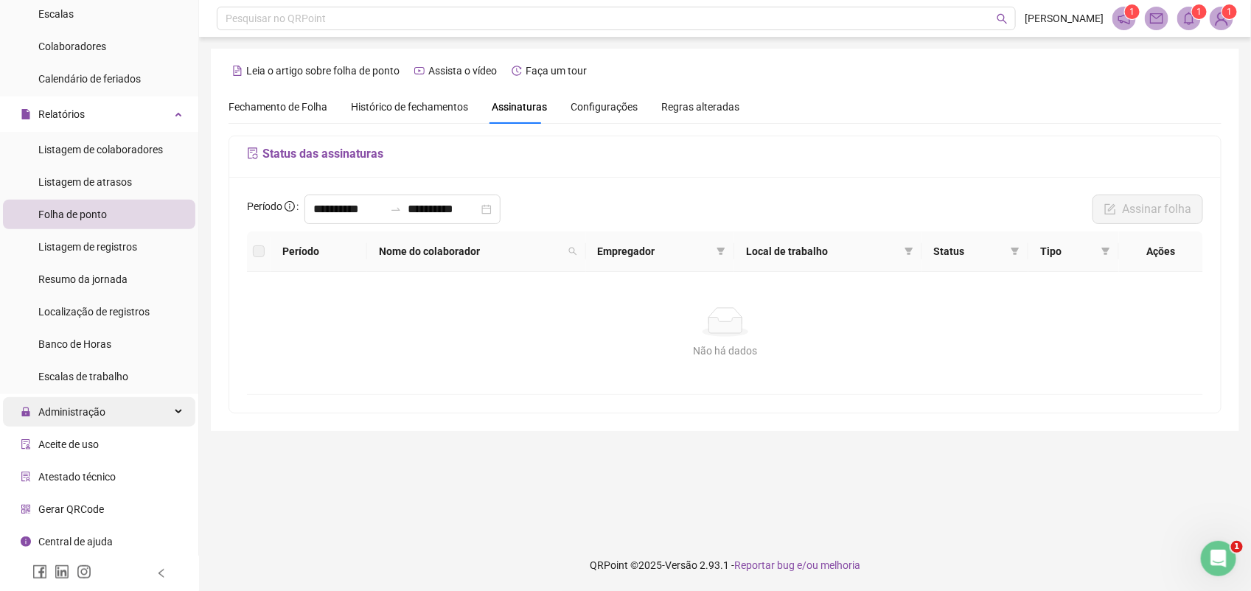
click at [109, 414] on div "Administração" at bounding box center [99, 411] width 192 height 29
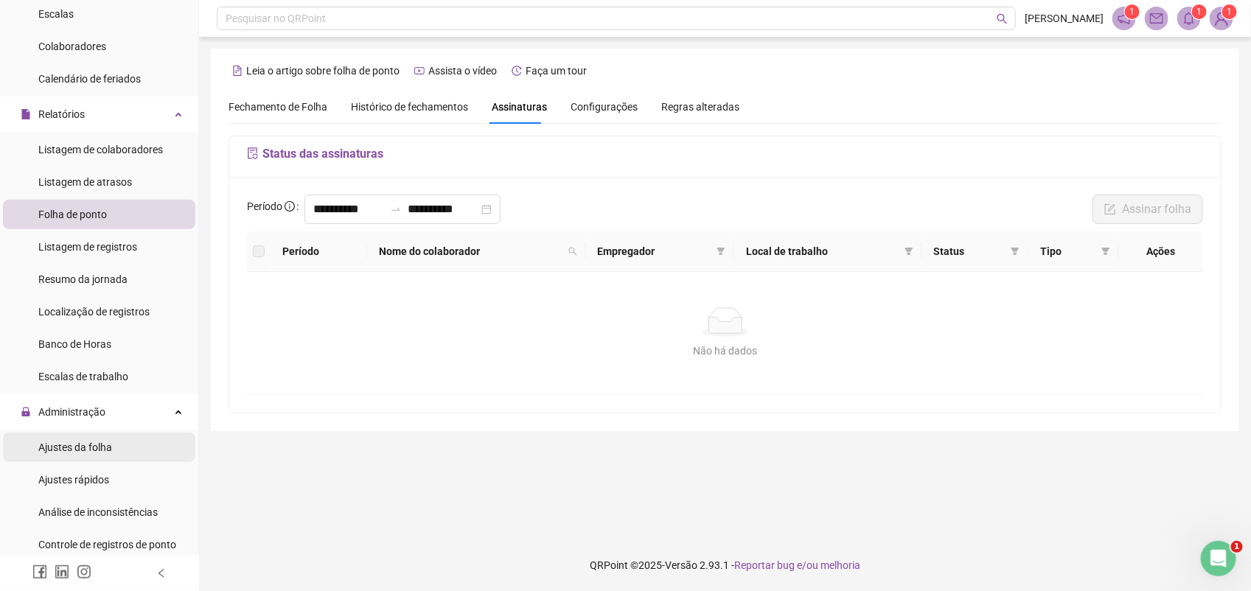
click at [90, 450] on span "Ajustes da folha" at bounding box center [75, 448] width 74 height 12
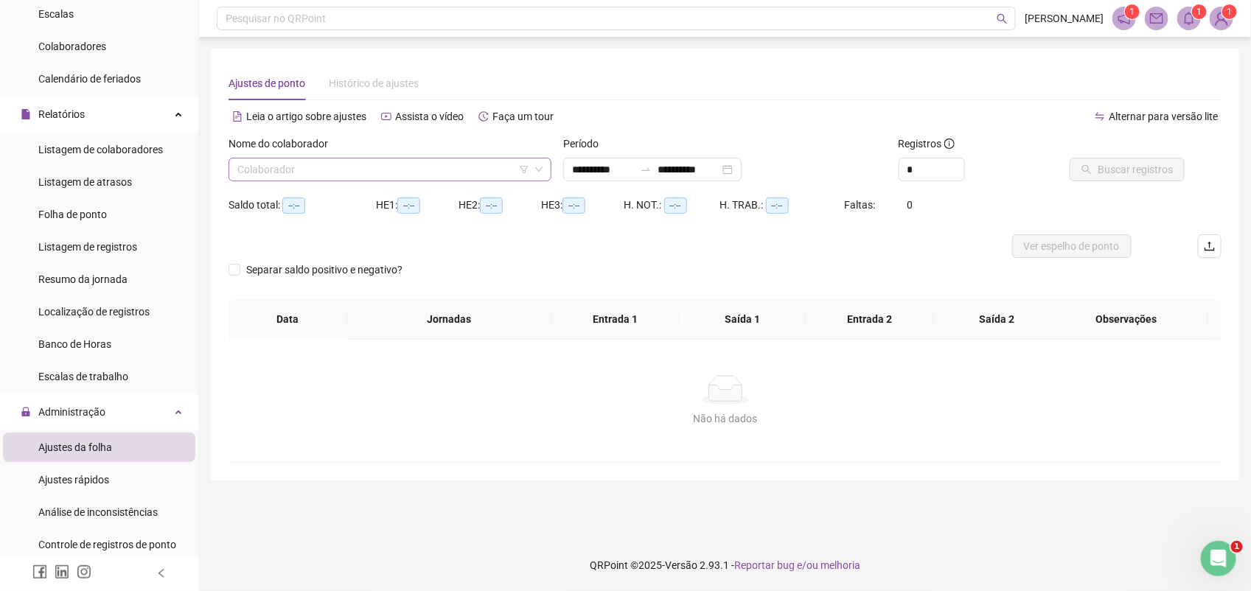
click at [271, 173] on input "search" at bounding box center [383, 169] width 292 height 22
click at [290, 194] on div "JOSENICE SANTOS DA CONCEICAO" at bounding box center [390, 199] width 300 height 16
click at [574, 170] on input "**********" at bounding box center [603, 169] width 62 height 16
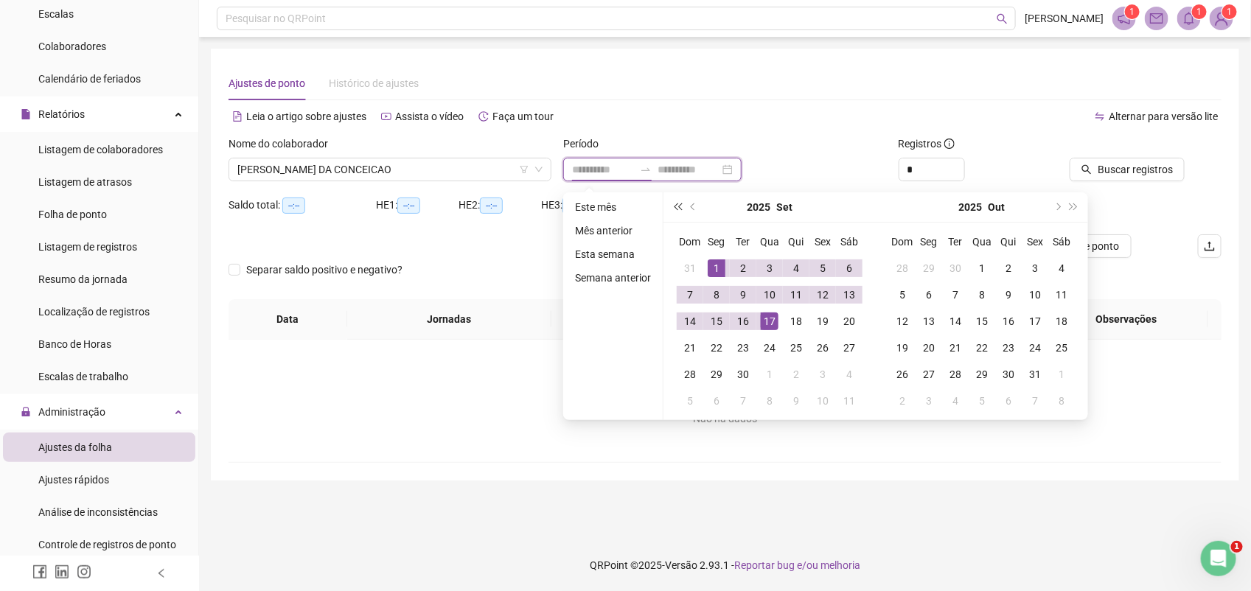
type input "**********"
click at [691, 206] on span "prev-year" at bounding box center [694, 206] width 7 height 7
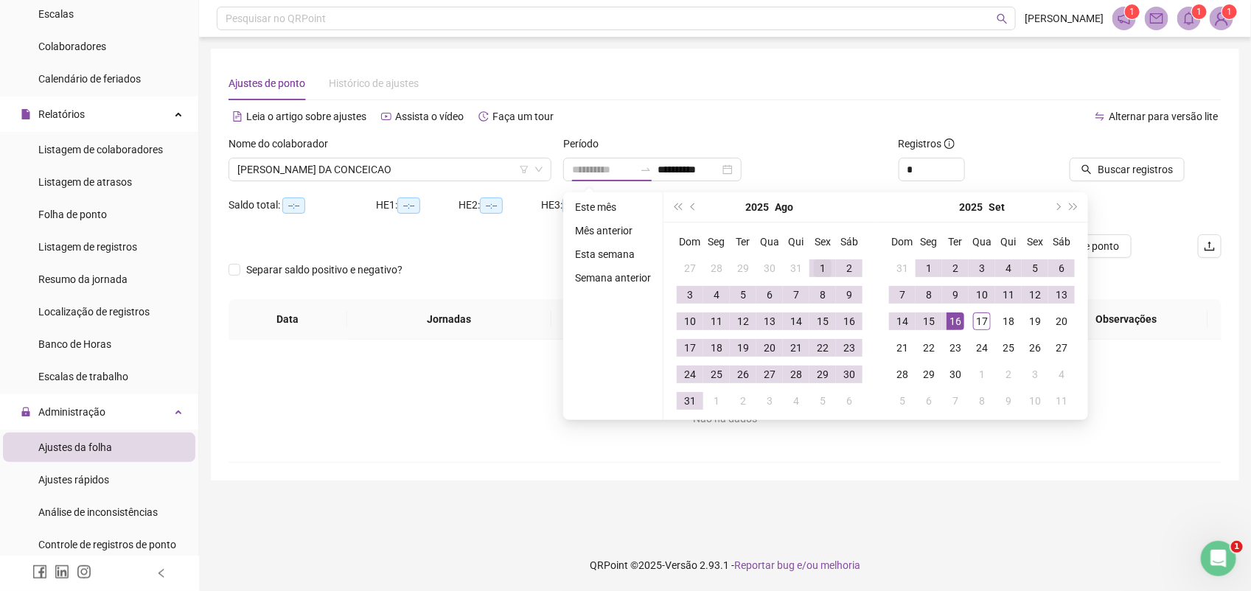
type input "**********"
click at [820, 262] on div "1" at bounding box center [823, 268] width 18 height 18
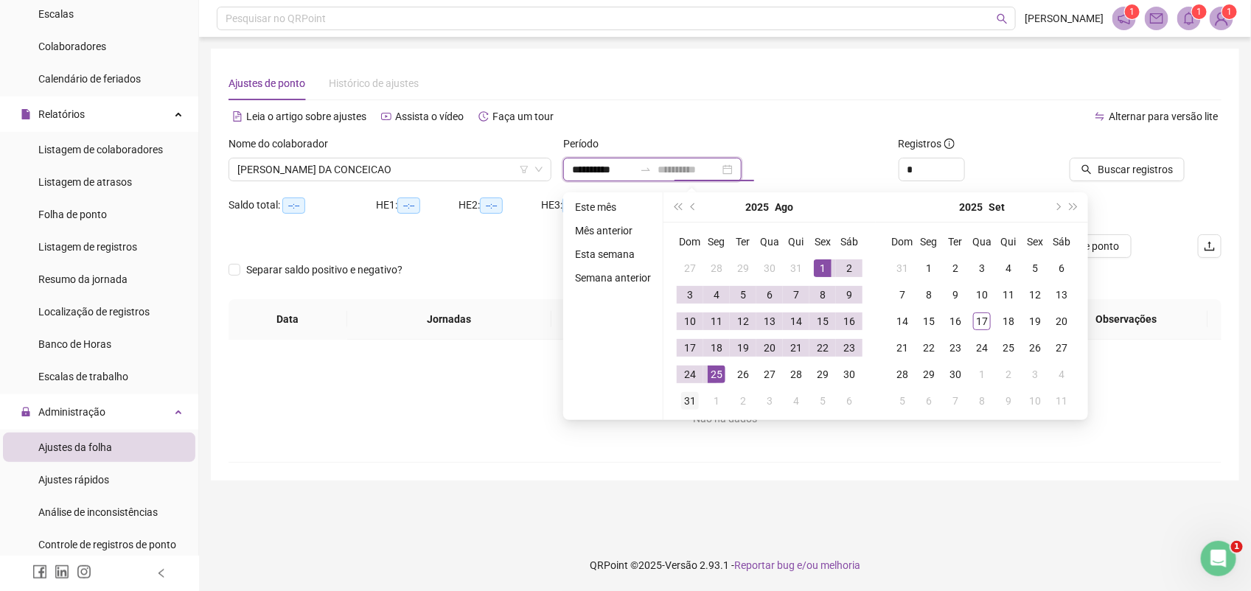
type input "**********"
click at [694, 397] on div "31" at bounding box center [690, 401] width 18 height 18
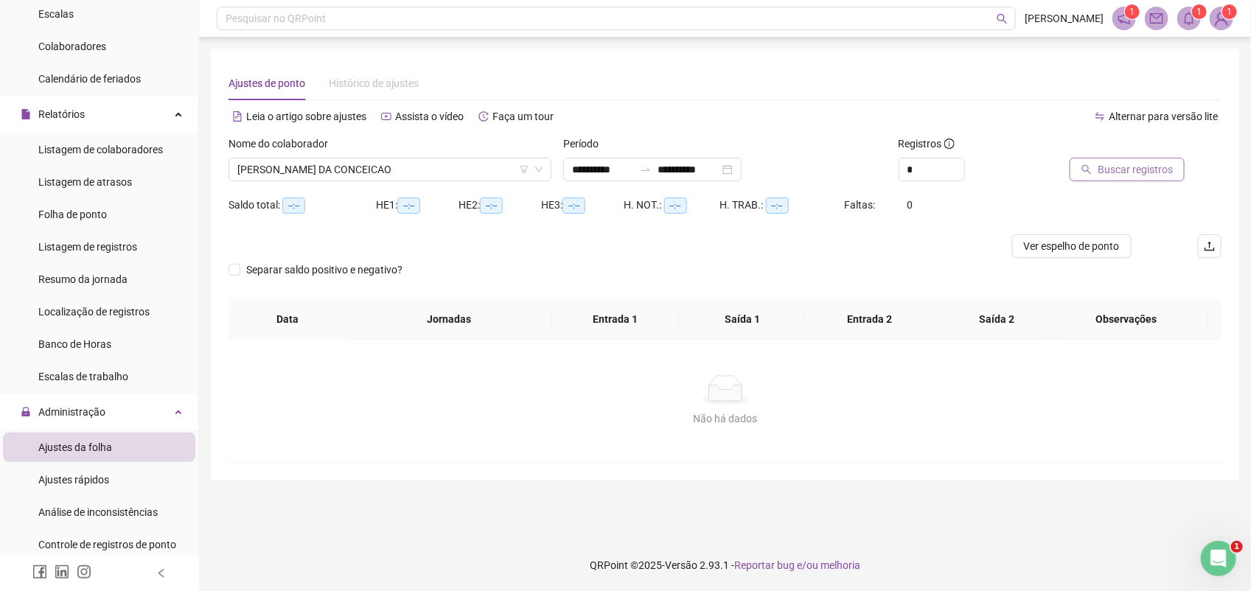
click at [1147, 171] on span "Buscar registros" at bounding box center [1135, 169] width 75 height 16
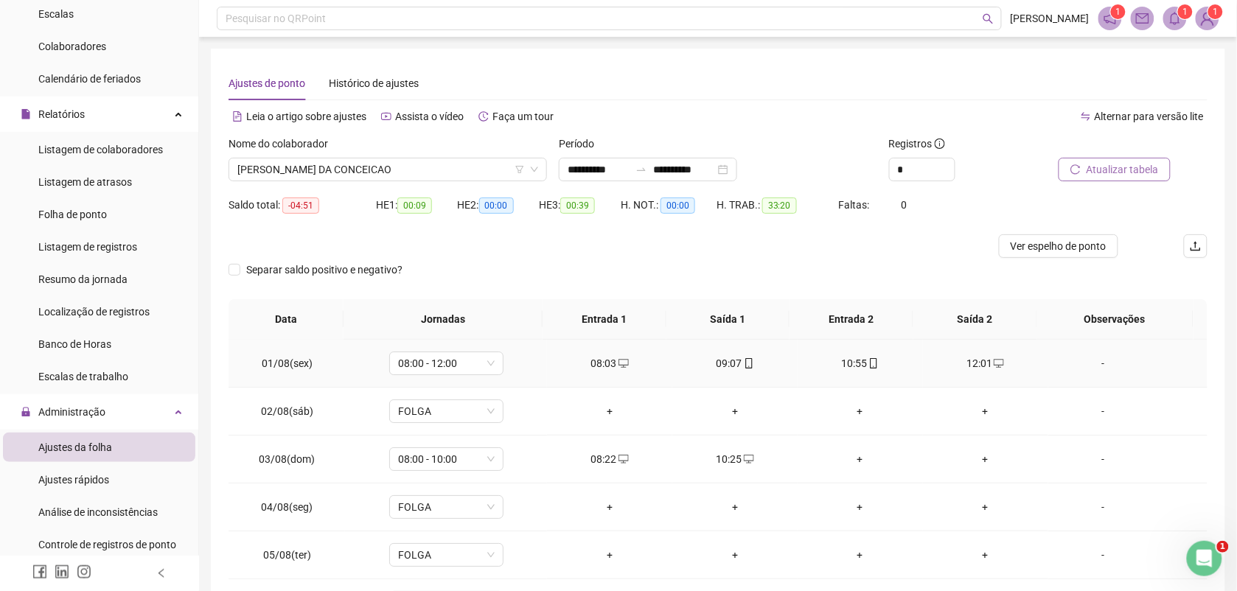
click at [618, 361] on icon "desktop" at bounding box center [623, 363] width 10 height 10
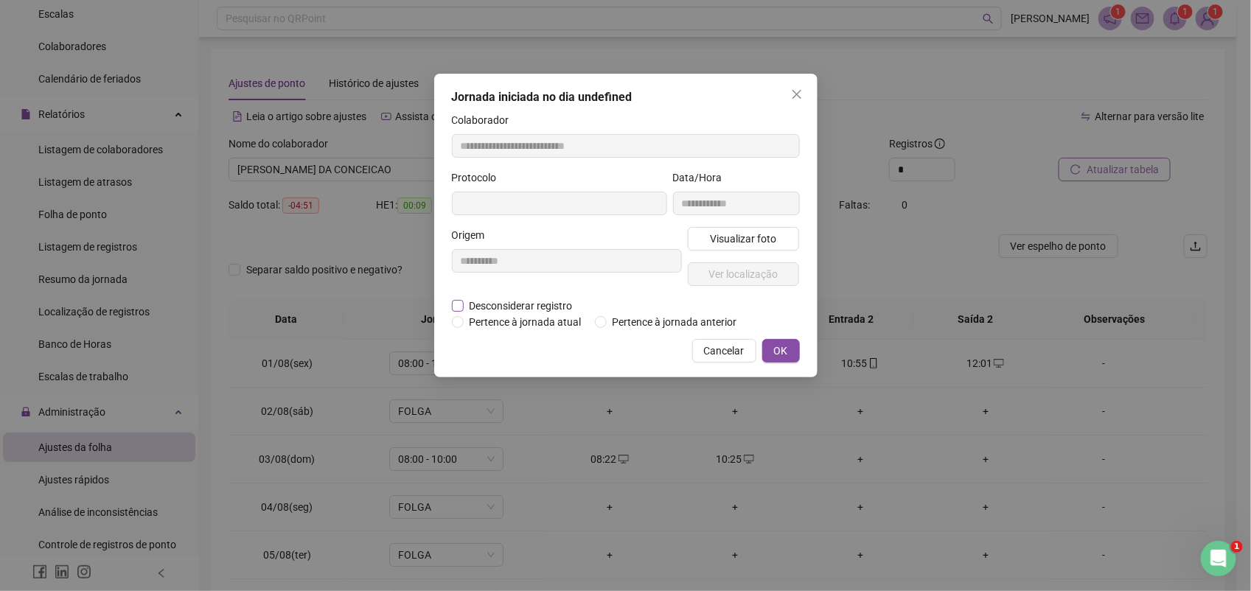
click at [498, 307] on span "Desconsiderar registro" at bounding box center [521, 306] width 115 height 16
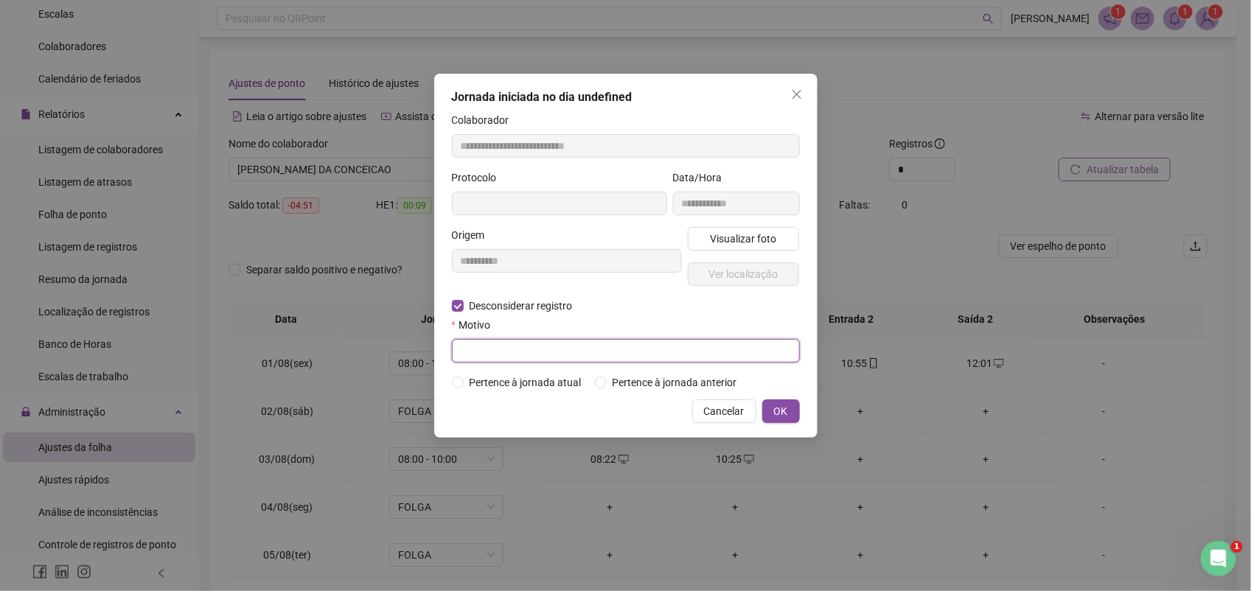
click at [518, 348] on input "text" at bounding box center [626, 351] width 348 height 24
type input "***"
type input "**********"
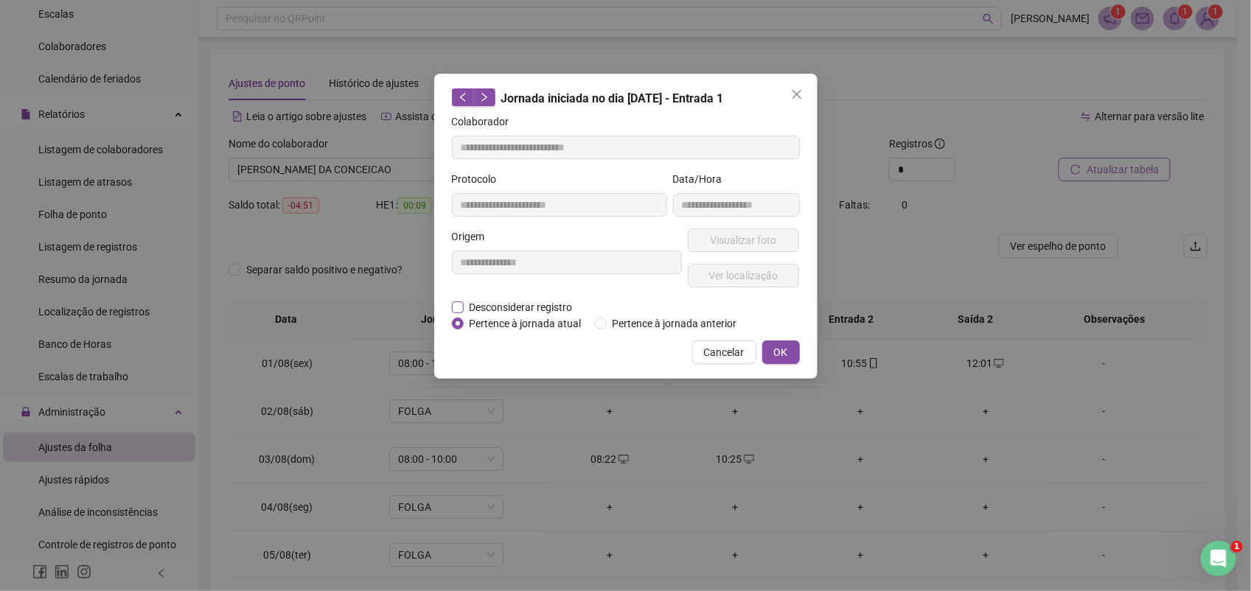
click at [514, 306] on span "Desconsiderar registro" at bounding box center [521, 307] width 115 height 16
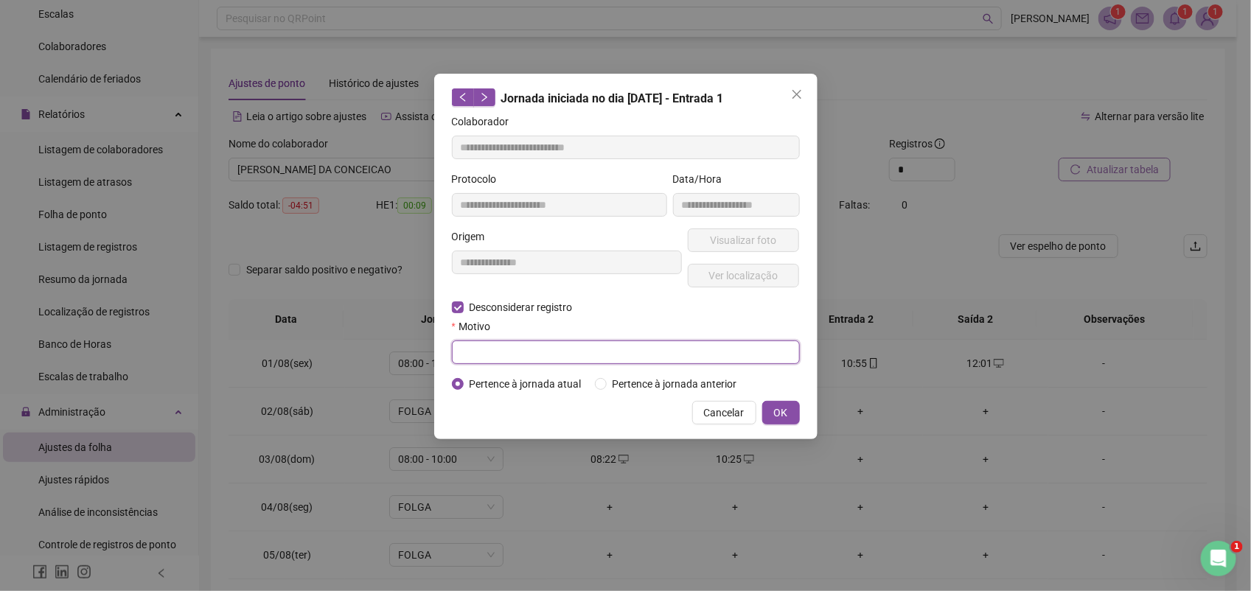
click at [517, 345] on input "text" at bounding box center [626, 353] width 348 height 24
type input "********"
click at [782, 413] on span "OK" at bounding box center [781, 413] width 14 height 16
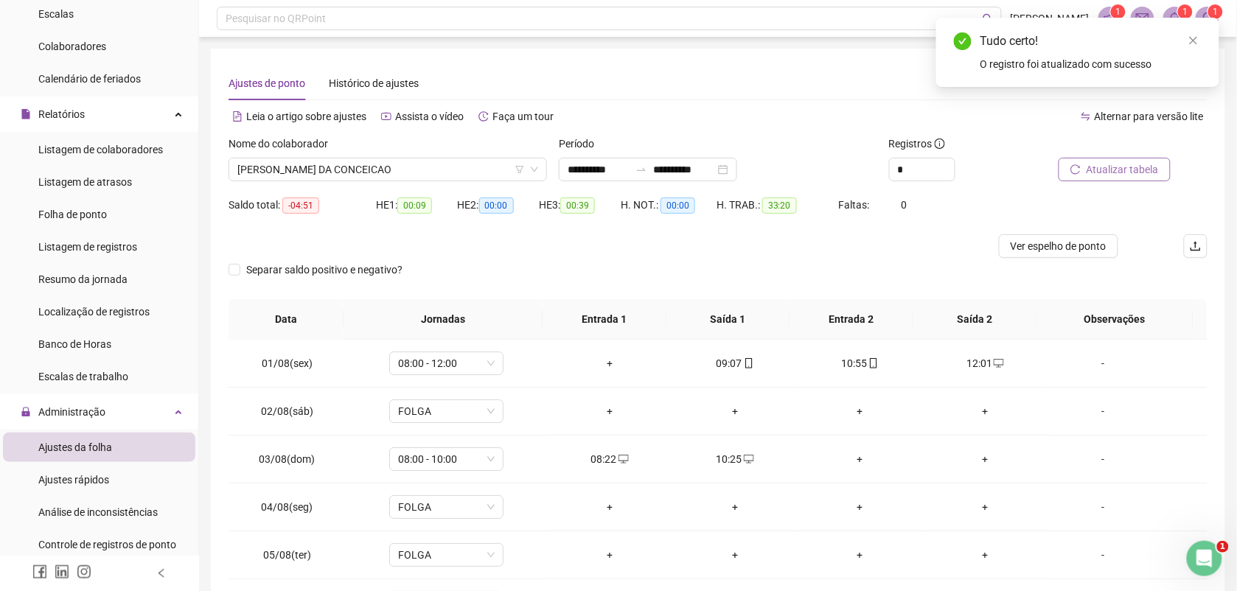
click at [1121, 167] on span "Atualizar tabela" at bounding box center [1123, 169] width 72 height 16
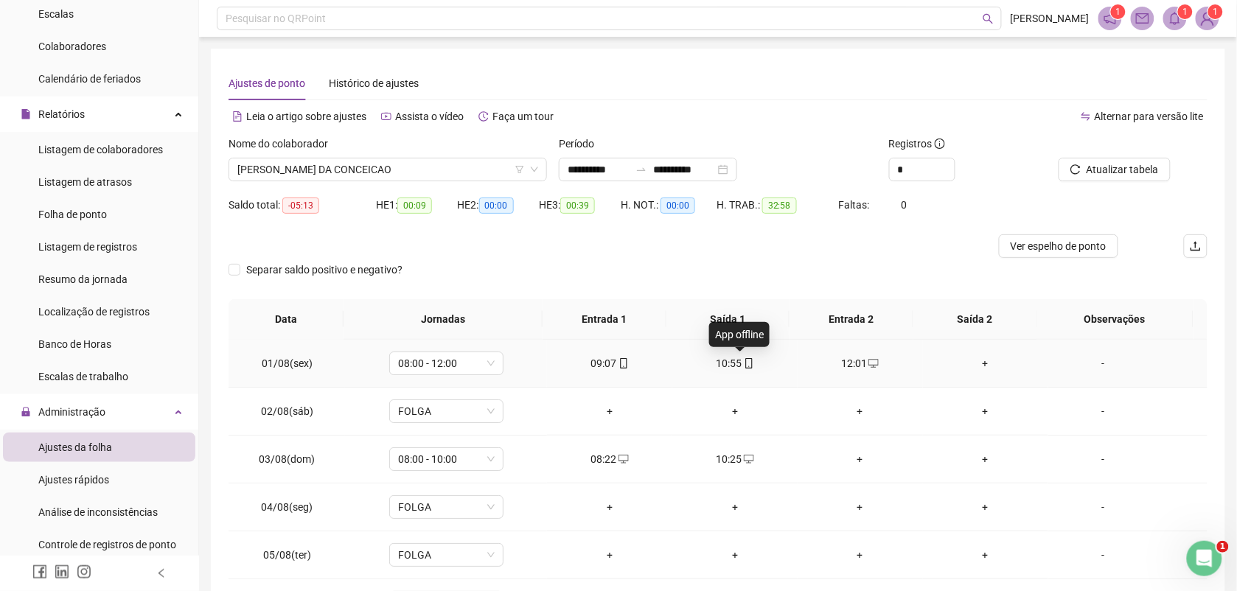
click at [744, 360] on icon "mobile" at bounding box center [749, 363] width 10 height 10
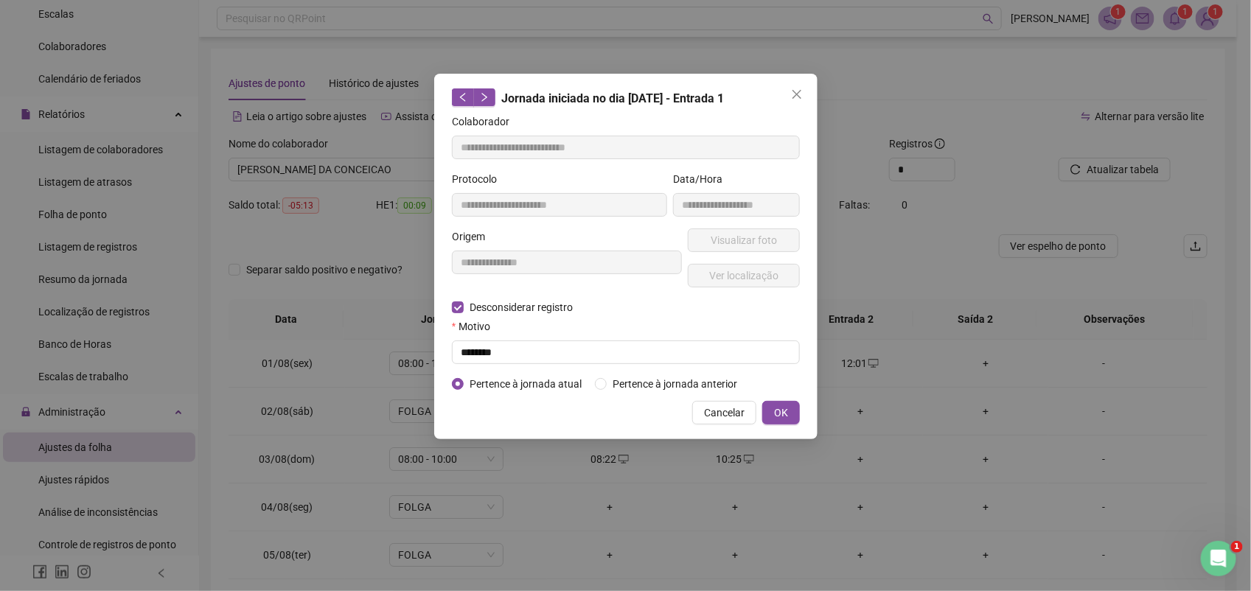
type input "**********"
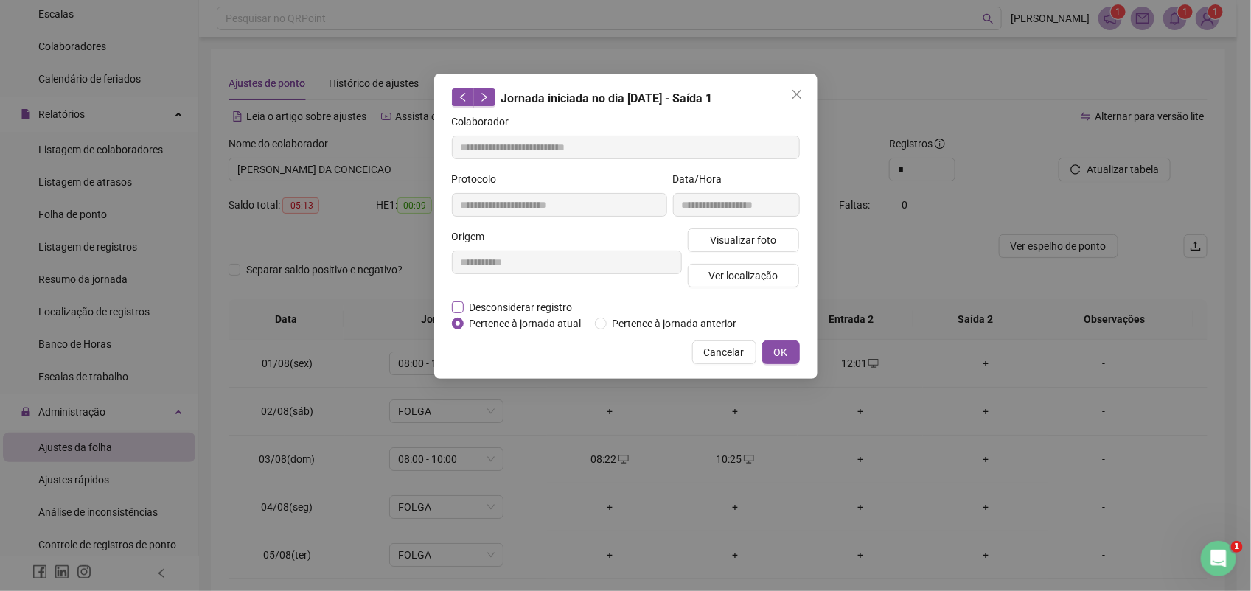
click at [517, 306] on span "Desconsiderar registro" at bounding box center [521, 307] width 115 height 16
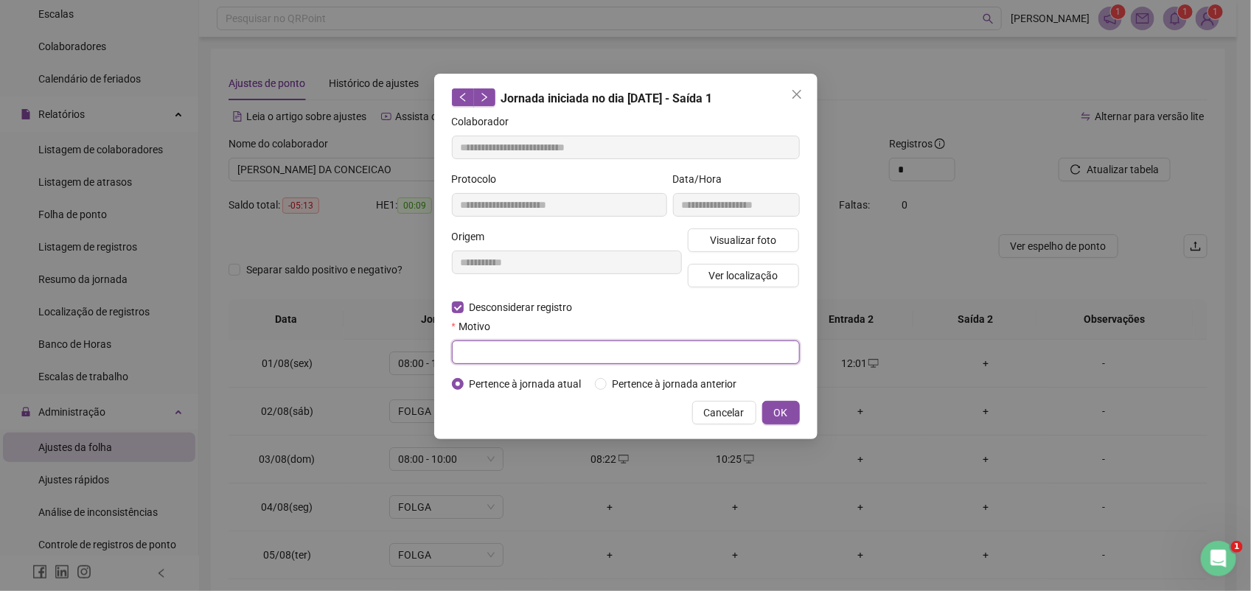
click at [515, 356] on input "text" at bounding box center [626, 353] width 348 height 24
type input "********"
click at [770, 415] on button "OK" at bounding box center [781, 413] width 38 height 24
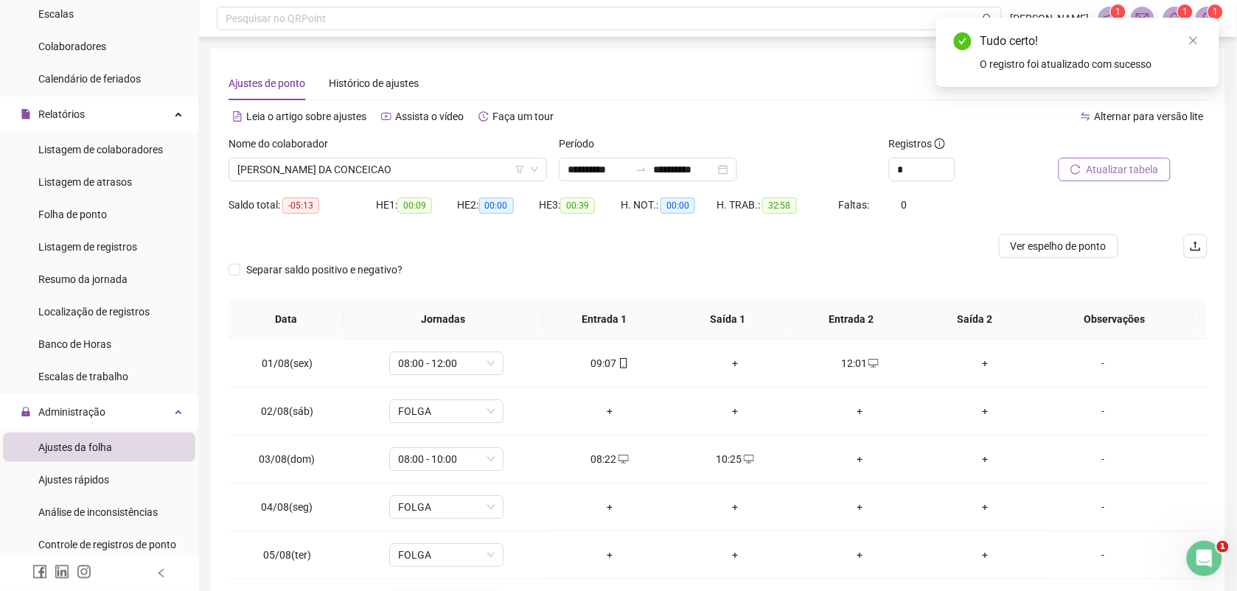
click at [1128, 168] on span "Atualizar tabela" at bounding box center [1123, 169] width 72 height 16
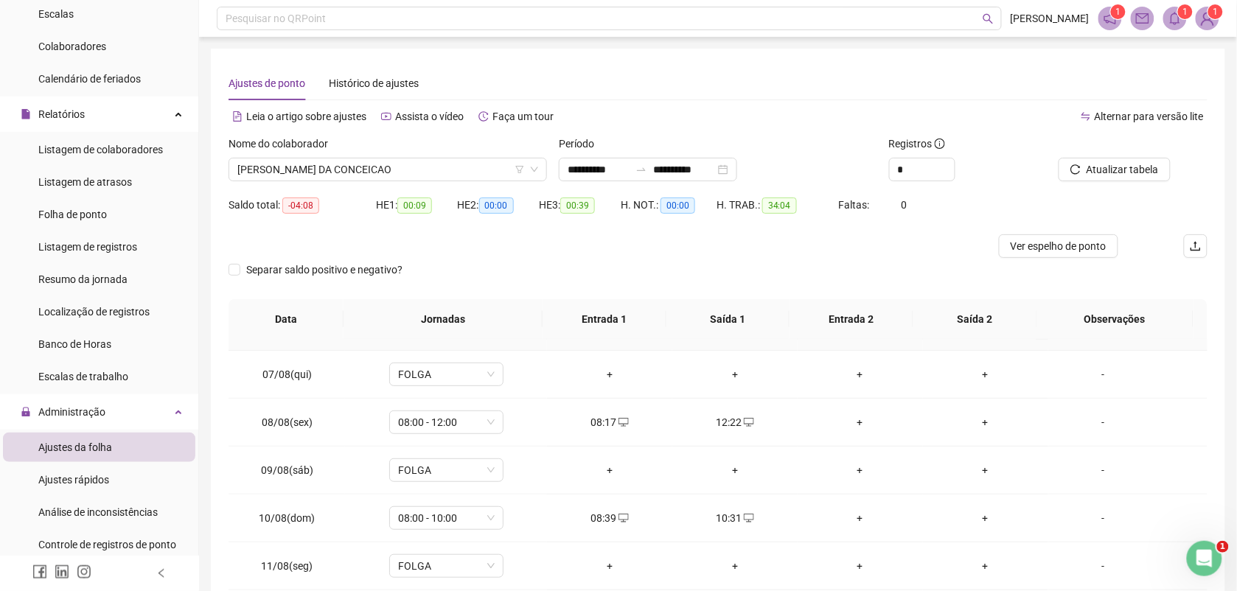
scroll to position [369, 0]
click at [1161, 112] on span "Alternar para versão lite" at bounding box center [1149, 117] width 109 height 12
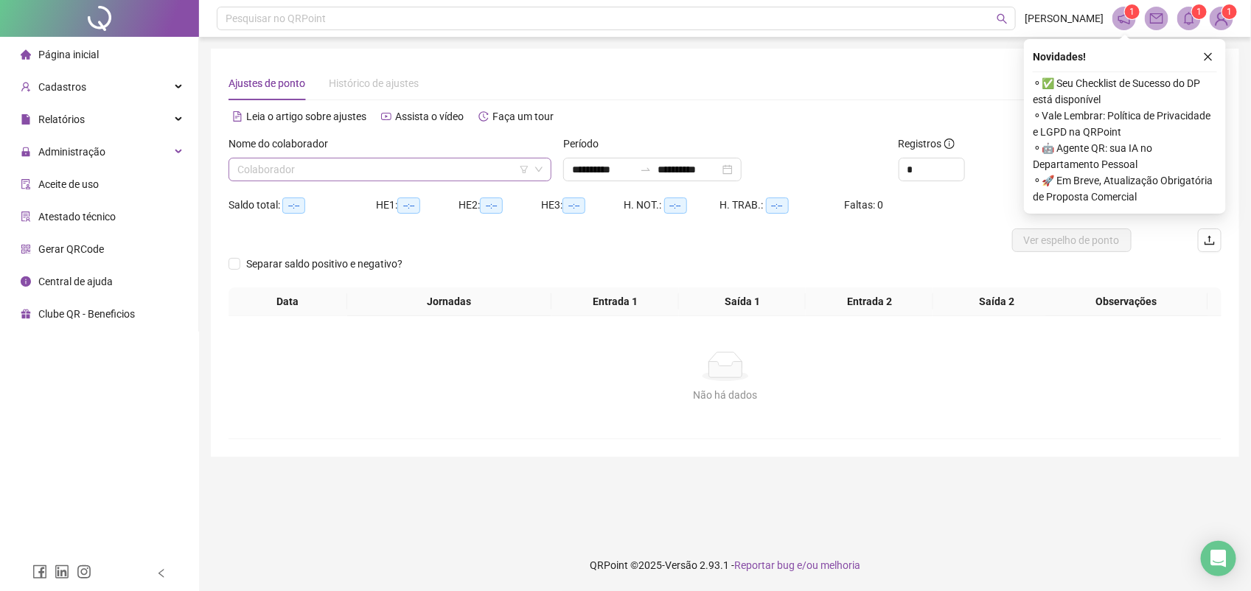
click at [402, 164] on input "search" at bounding box center [383, 169] width 292 height 22
click at [347, 199] on div "JOSENICE SANTOS DA CONCEICAO" at bounding box center [390, 199] width 300 height 16
click at [1207, 52] on icon "close" at bounding box center [1208, 57] width 10 height 10
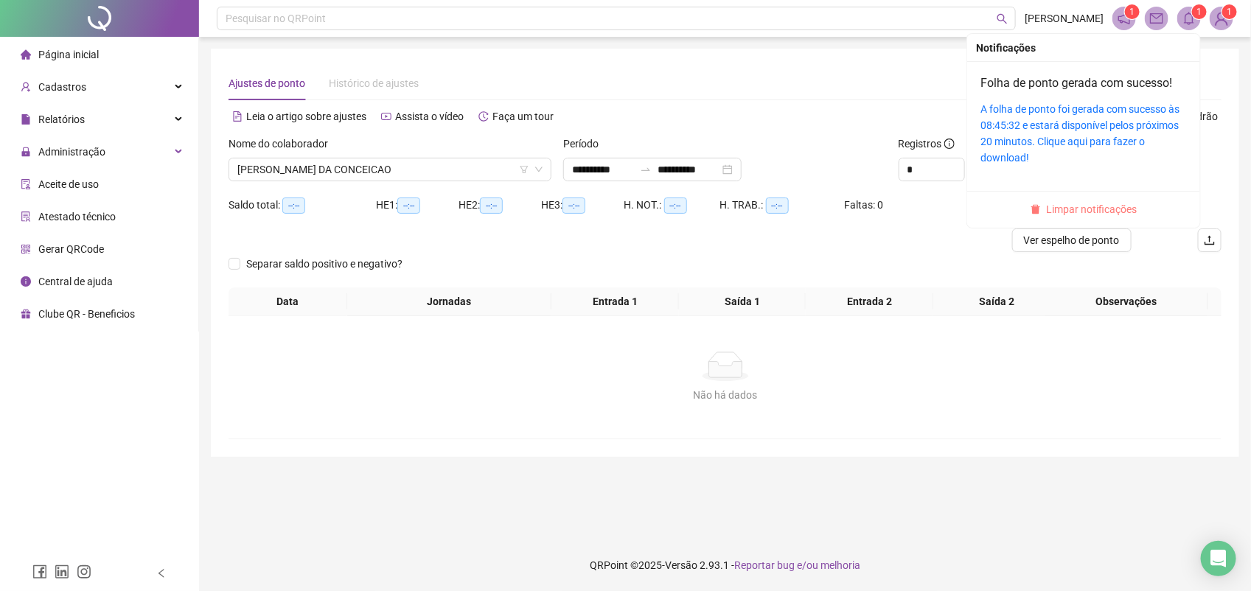
click at [1123, 206] on span "Limpar notificações" at bounding box center [1092, 209] width 91 height 16
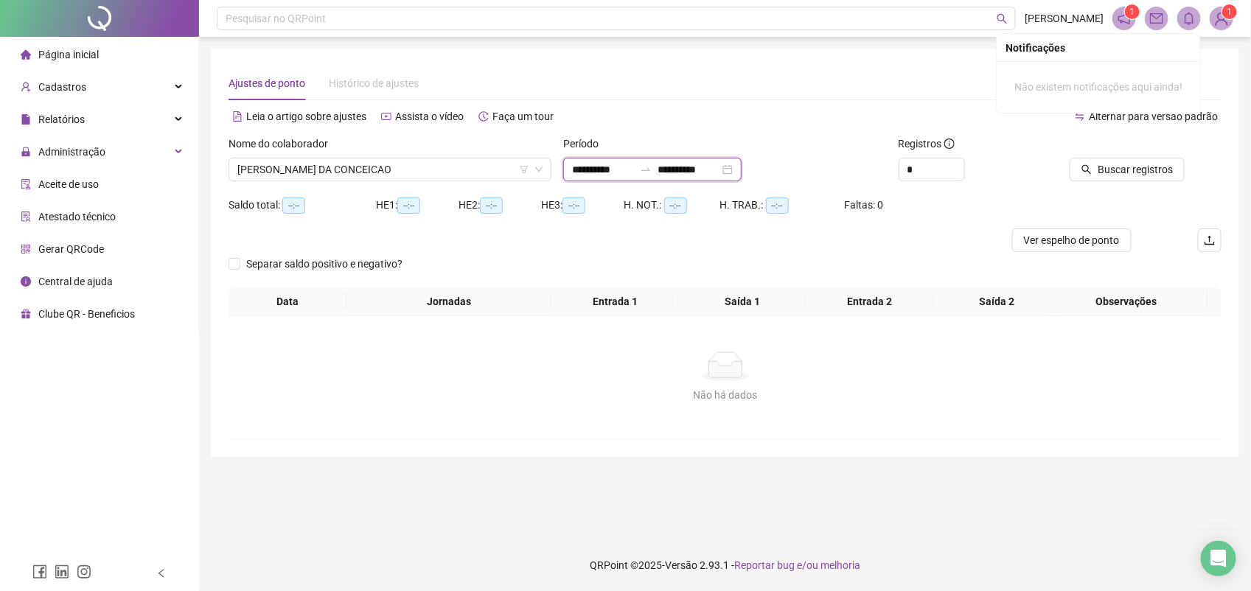
click at [631, 170] on input "**********" at bounding box center [603, 169] width 62 height 16
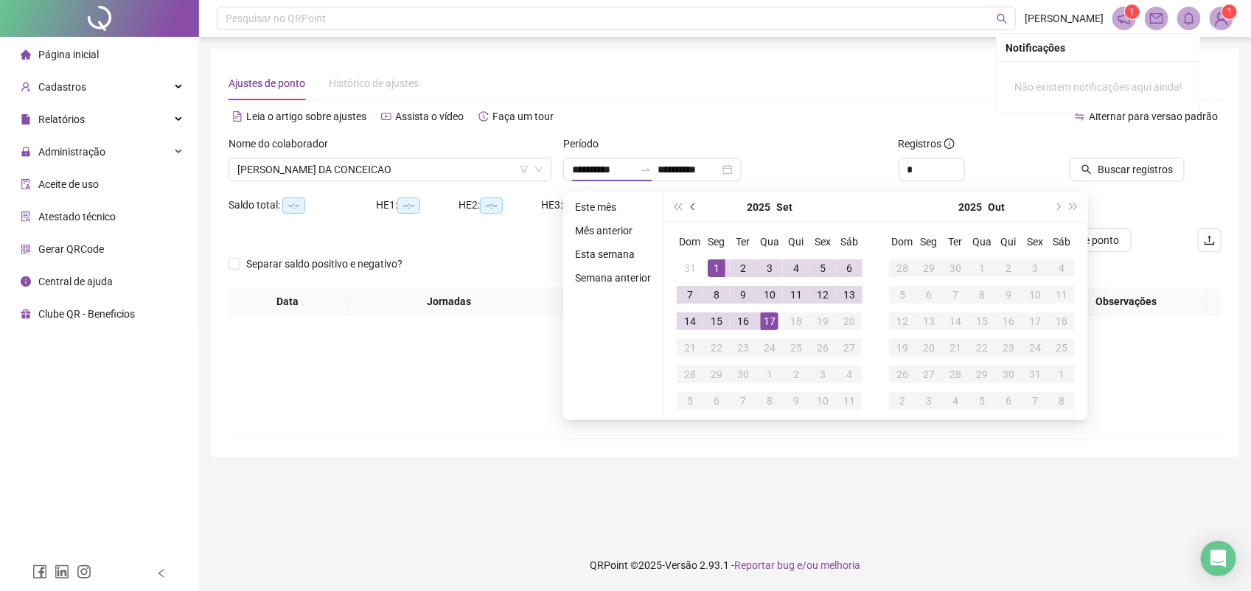
click at [690, 201] on button "prev-year" at bounding box center [694, 206] width 16 height 29
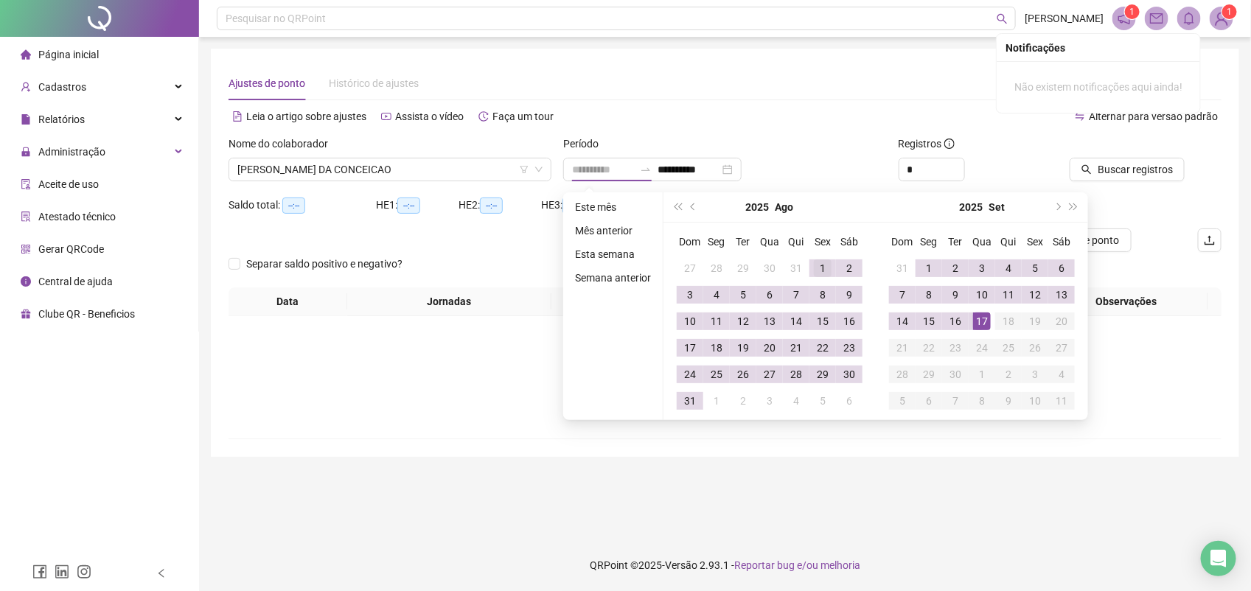
type input "**********"
click at [823, 268] on div "1" at bounding box center [823, 268] width 18 height 18
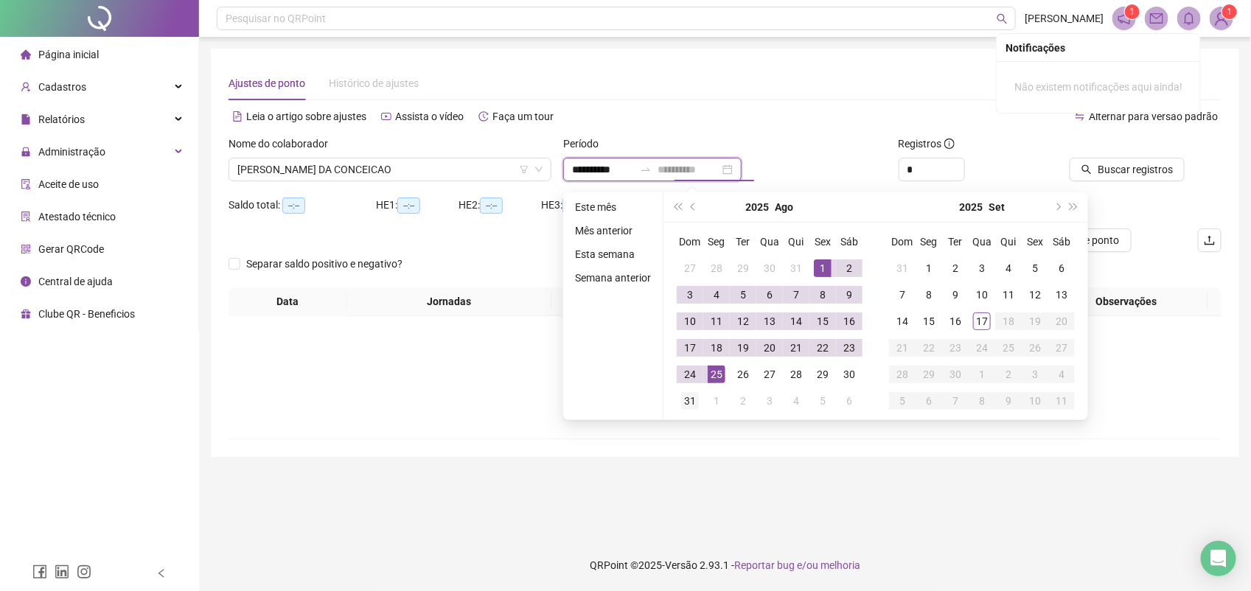
type input "**********"
click at [684, 396] on div "31" at bounding box center [690, 401] width 18 height 18
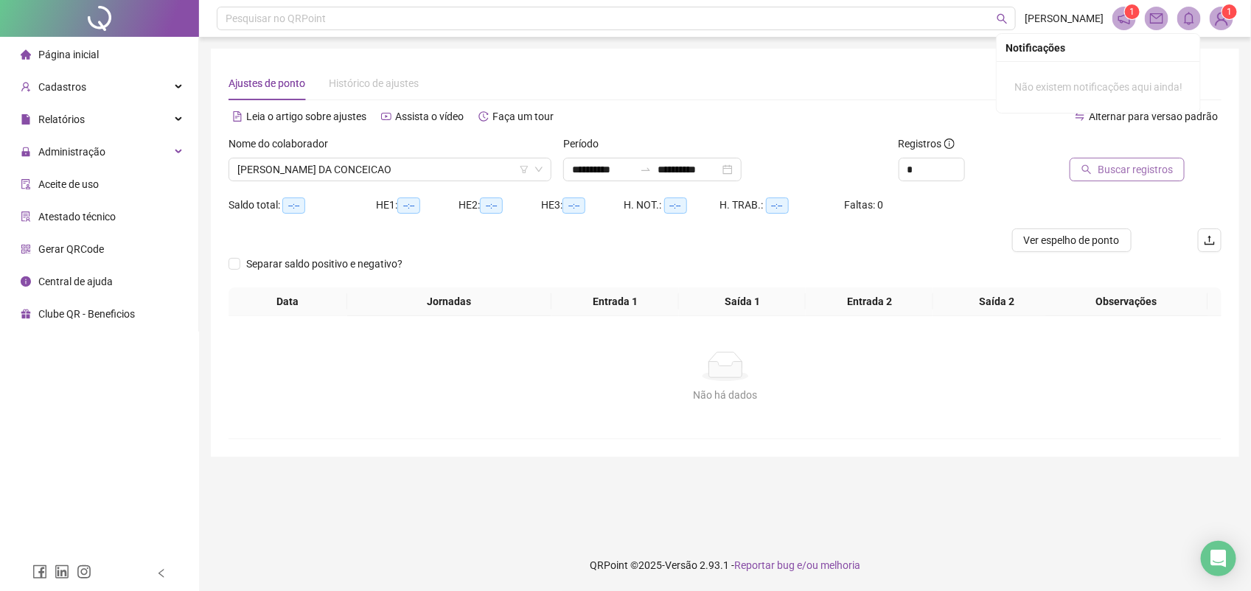
click at [1126, 167] on span "Buscar registros" at bounding box center [1135, 169] width 75 height 16
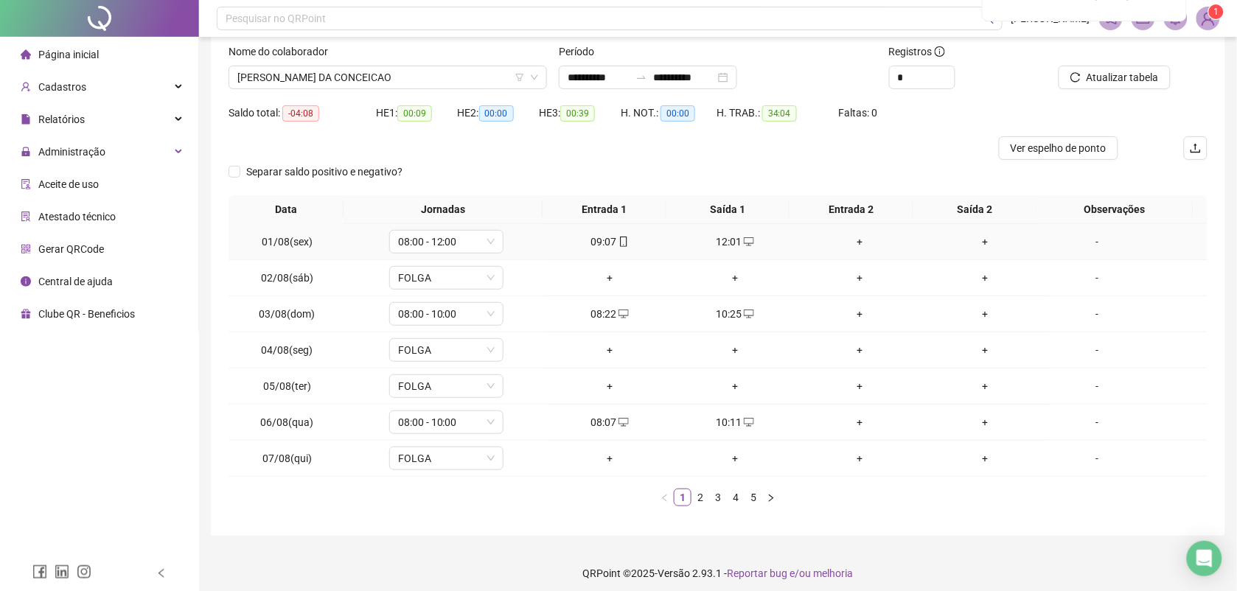
scroll to position [101, 0]
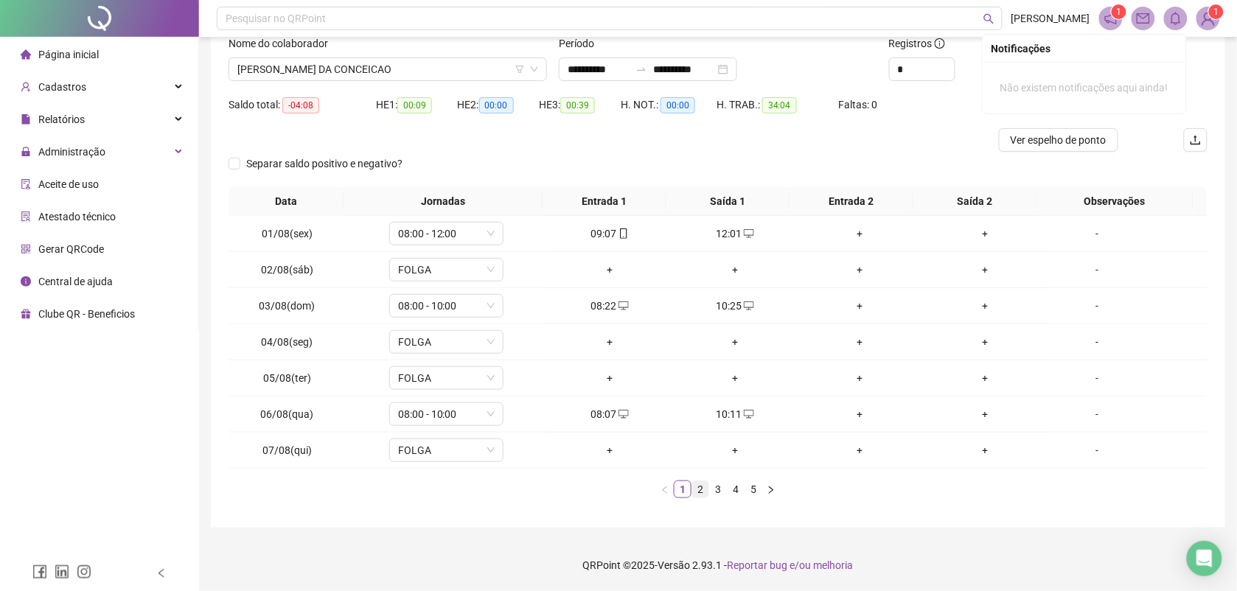
click at [697, 492] on link "2" at bounding box center [700, 489] width 16 height 16
click at [721, 488] on link "3" at bounding box center [718, 489] width 16 height 16
click at [736, 488] on link "4" at bounding box center [736, 489] width 16 height 16
click at [756, 487] on link "5" at bounding box center [753, 489] width 16 height 16
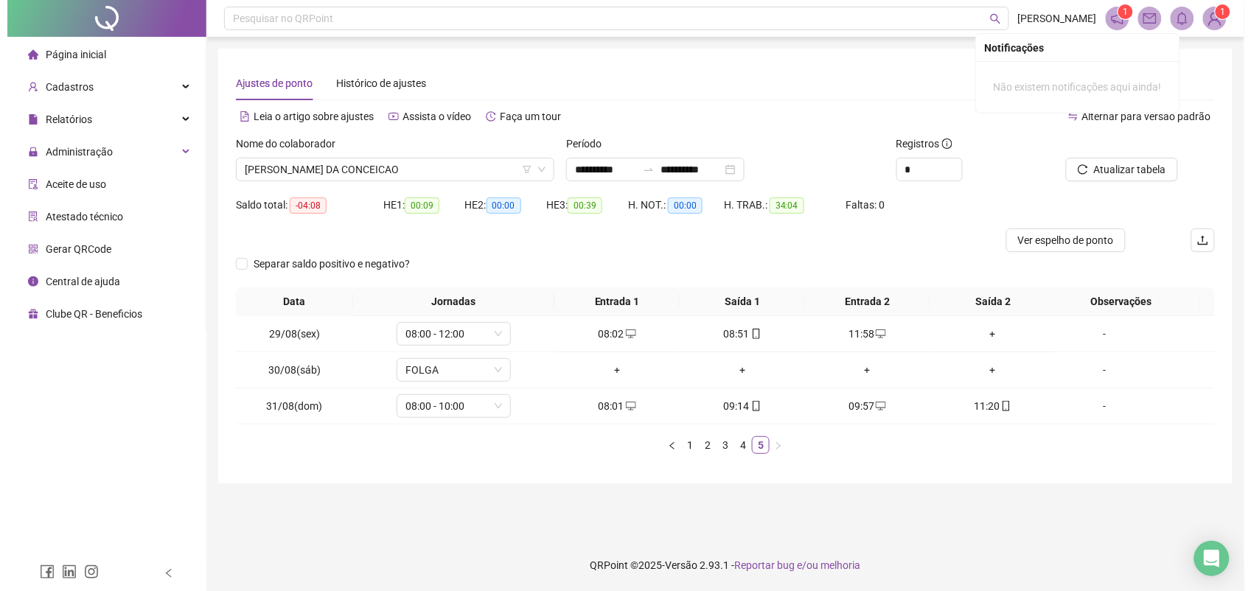
scroll to position [0, 0]
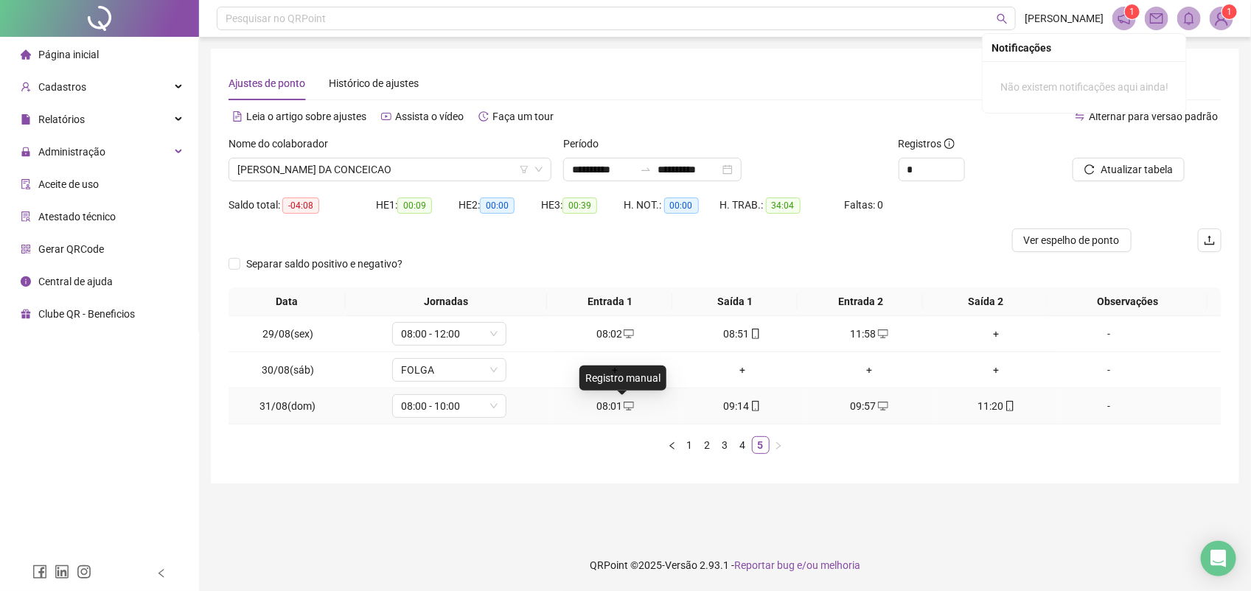
click at [624, 405] on icon "desktop" at bounding box center [629, 406] width 10 height 10
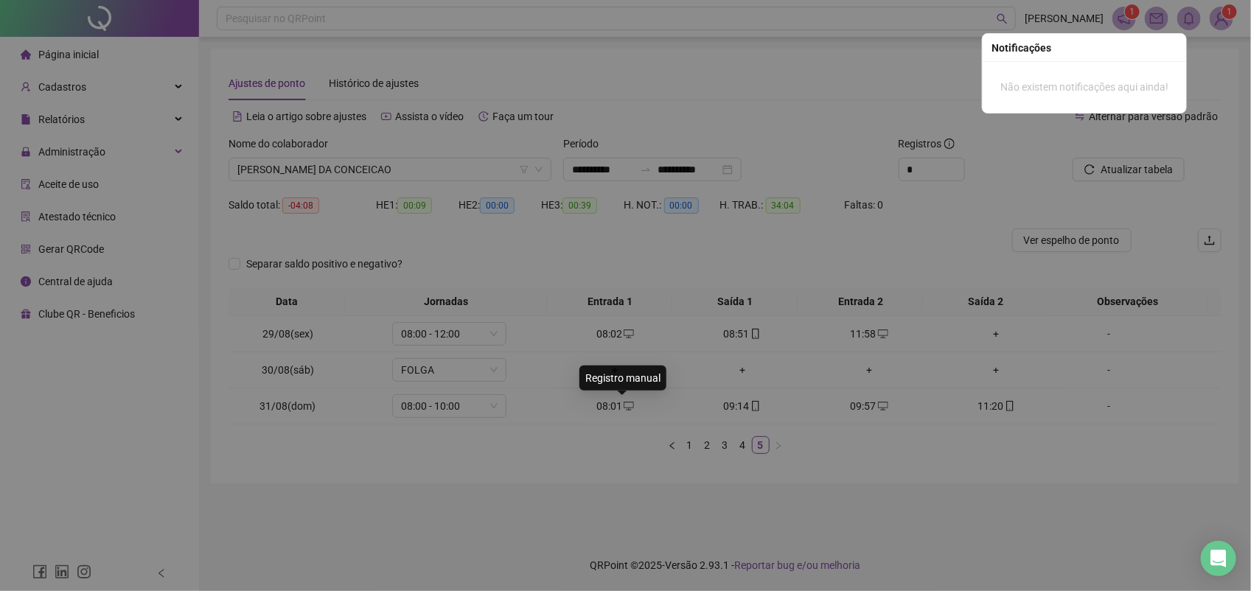
type input "**********"
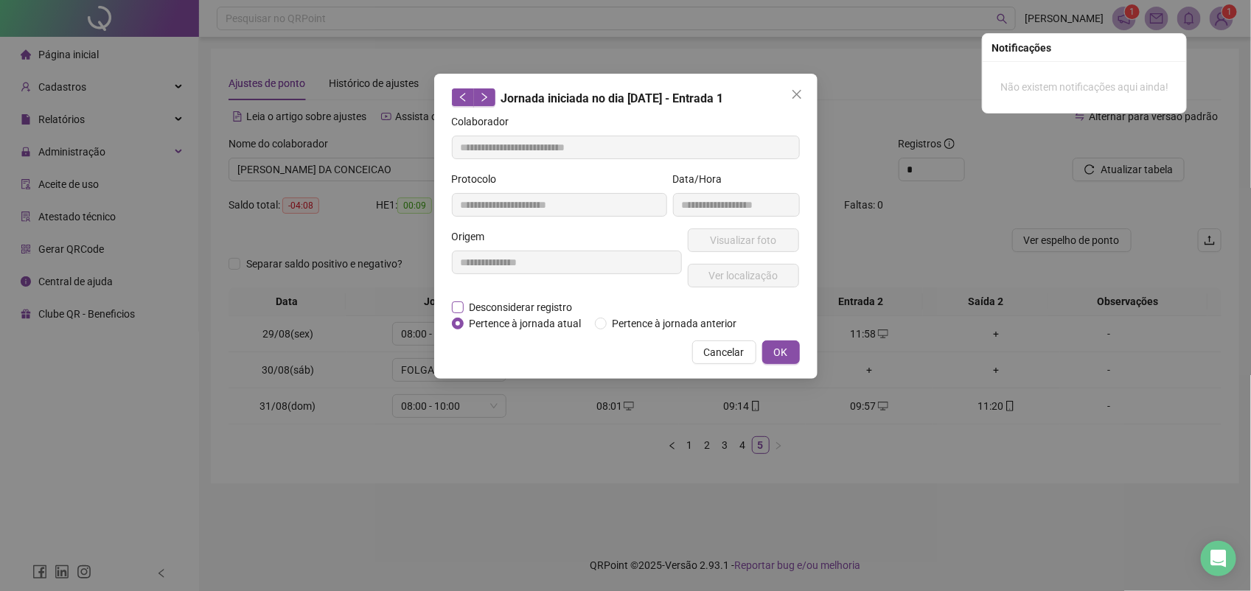
click at [516, 300] on span "Desconsiderar registro" at bounding box center [521, 307] width 115 height 16
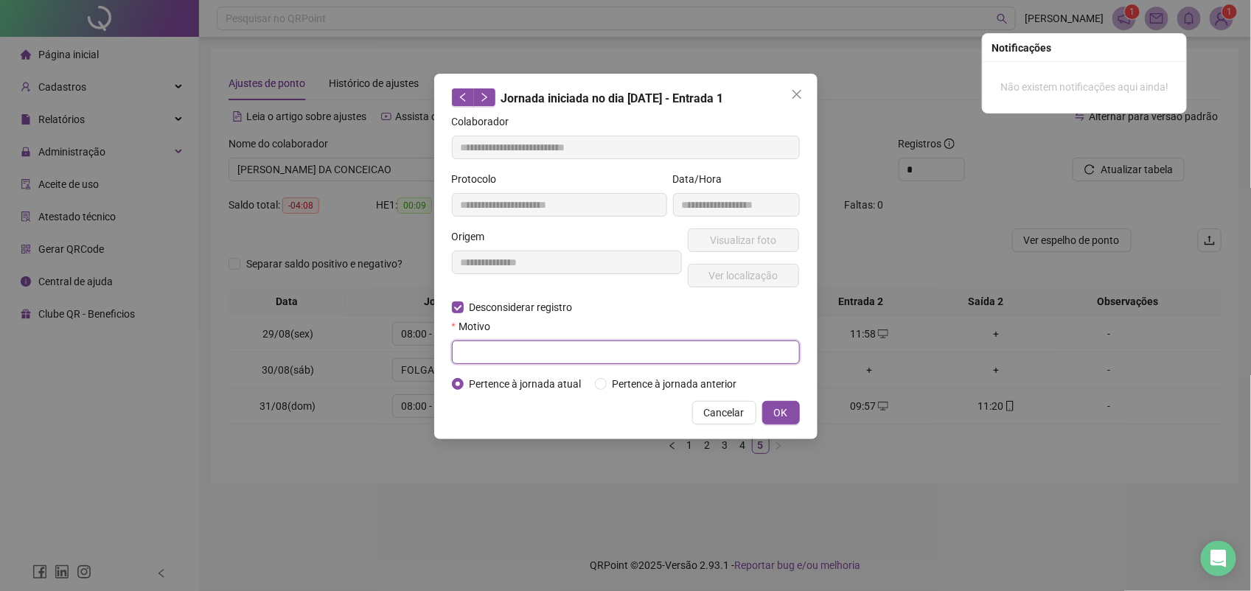
click at [515, 350] on input "text" at bounding box center [626, 353] width 348 height 24
type input "********"
drag, startPoint x: 776, startPoint y: 414, endPoint x: 832, endPoint y: 383, distance: 63.0
click at [778, 414] on span "OK" at bounding box center [781, 413] width 14 height 16
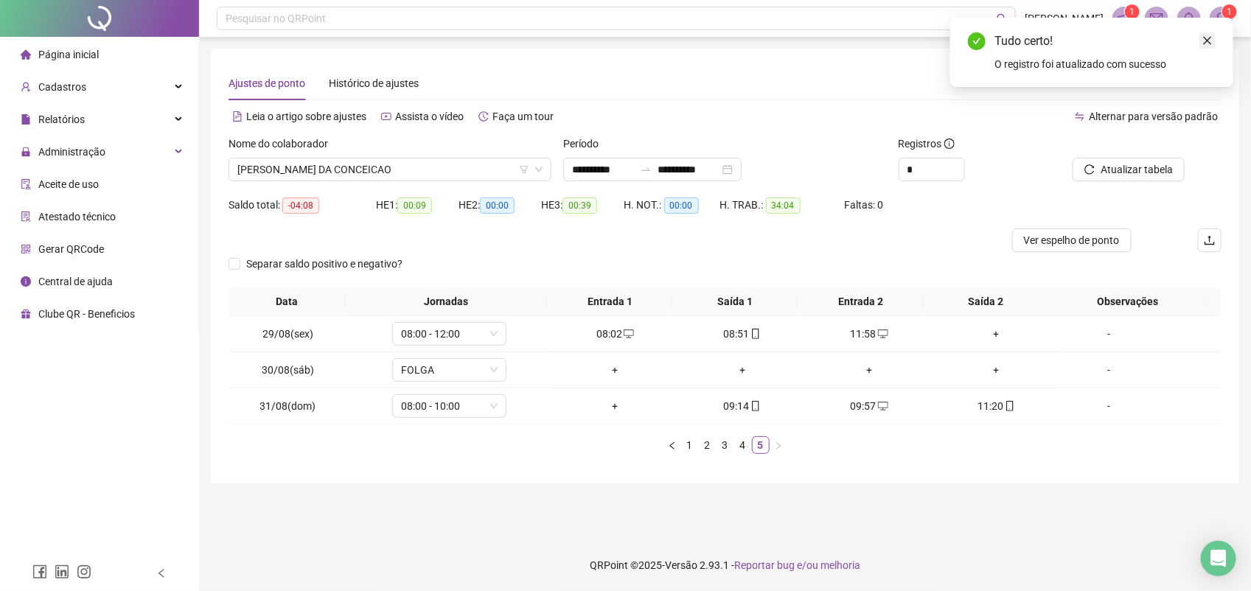
click at [1204, 37] on icon "close" at bounding box center [1208, 41] width 8 height 8
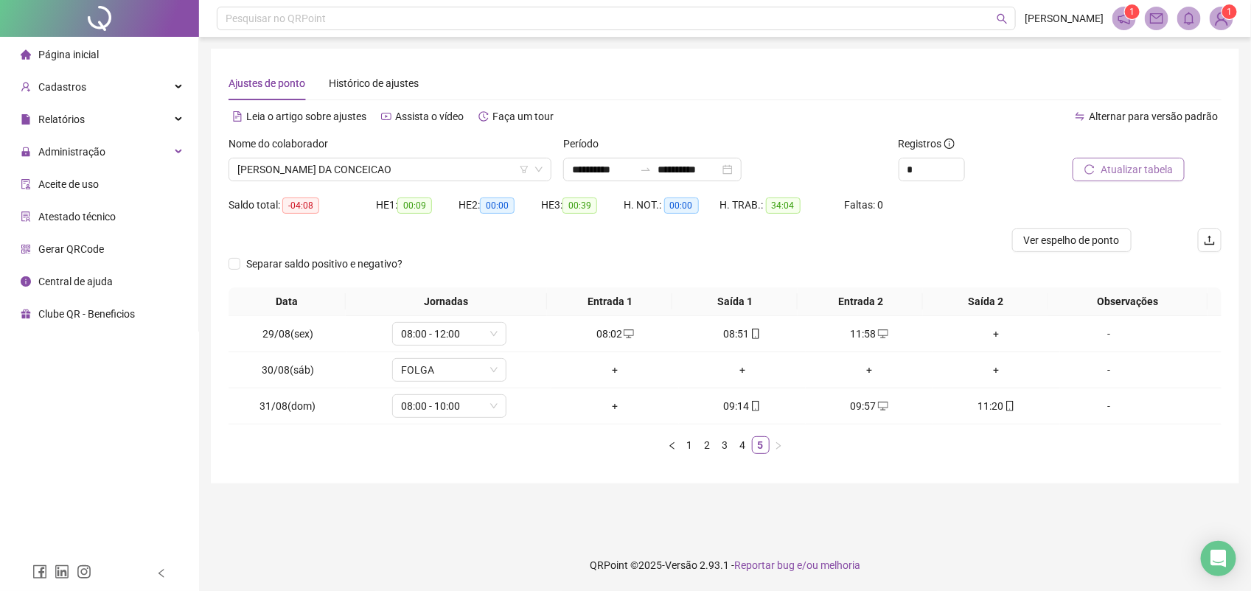
click at [1156, 167] on span "Atualizar tabela" at bounding box center [1137, 169] width 72 height 16
click at [750, 403] on icon "desktop" at bounding box center [755, 406] width 10 height 9
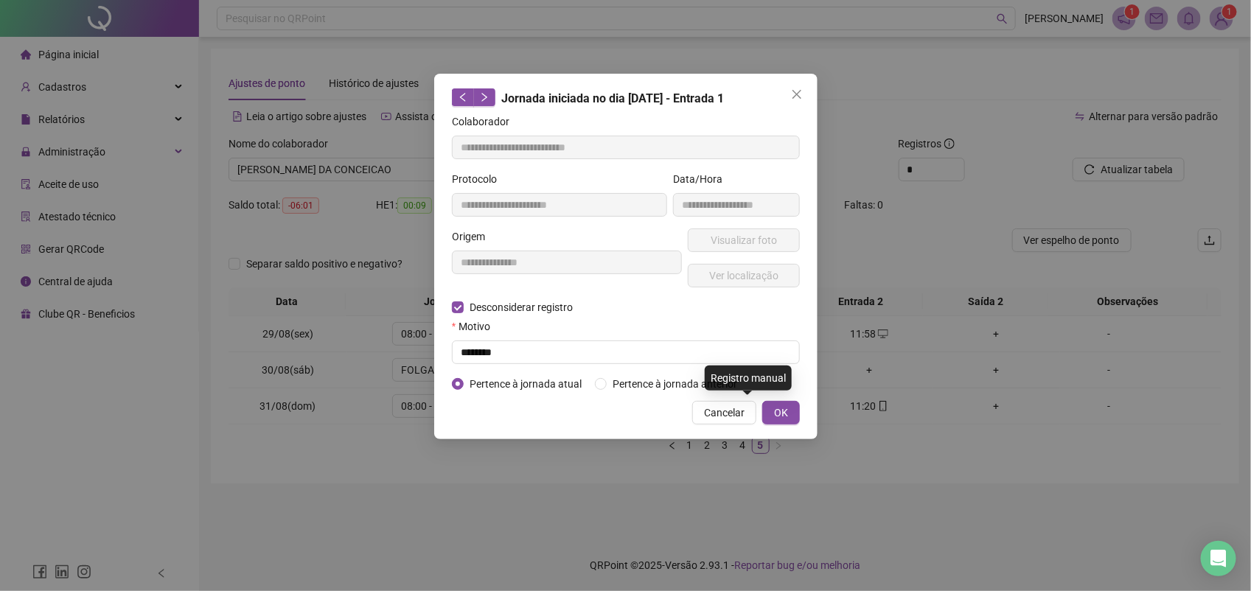
type input "**********"
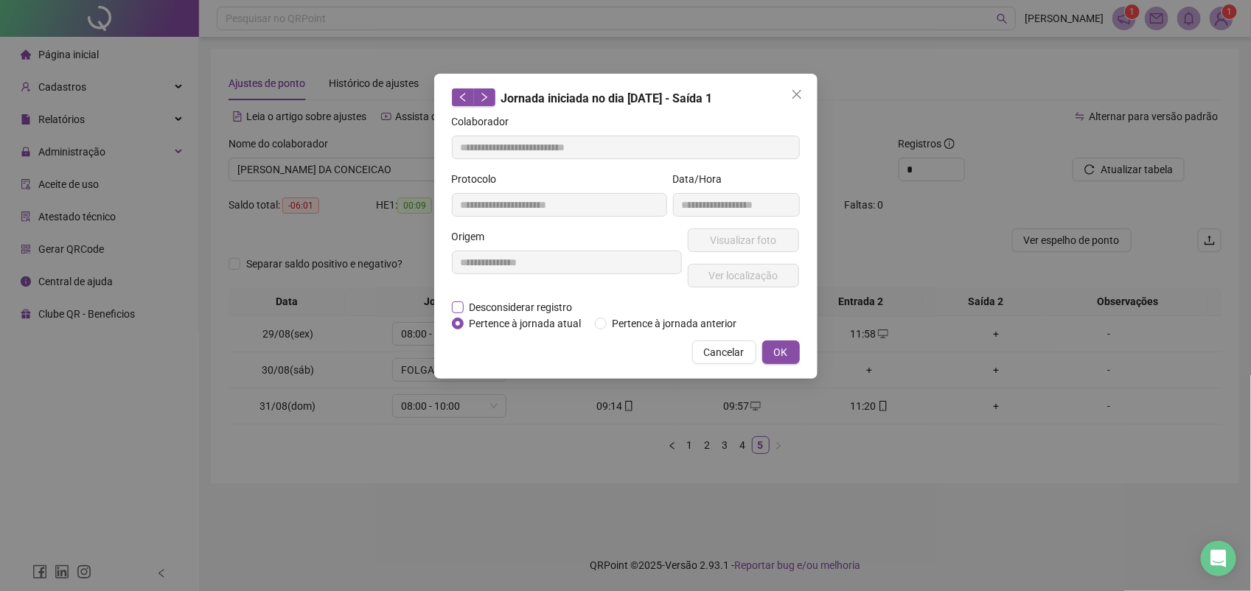
click at [509, 304] on span "Desconsiderar registro" at bounding box center [521, 307] width 115 height 16
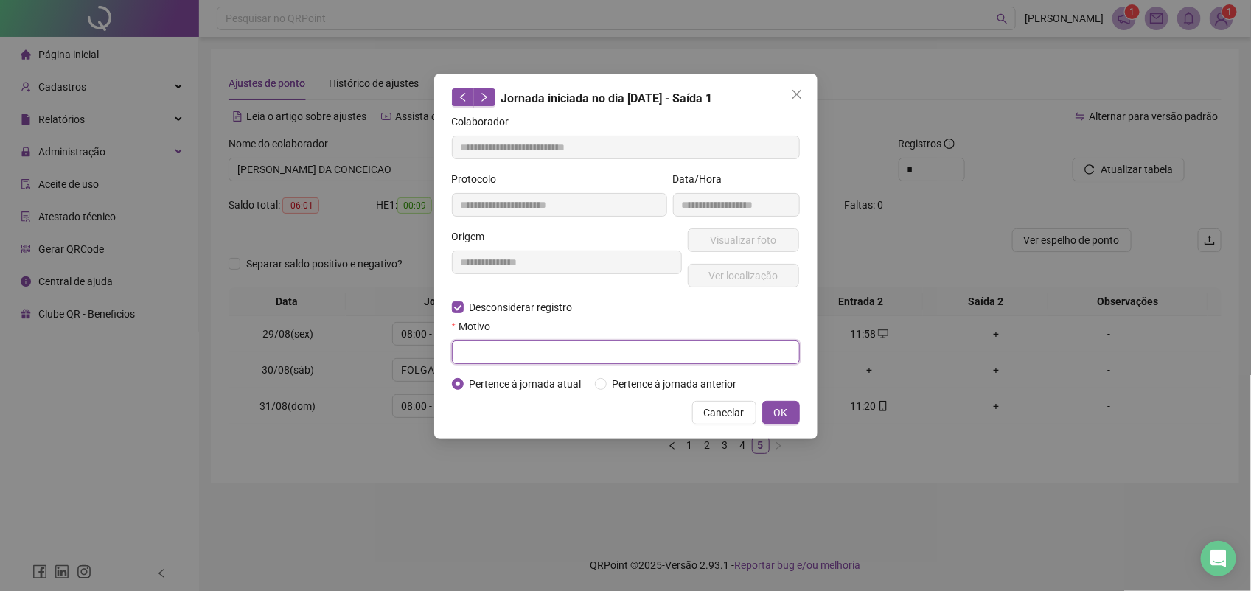
click at [502, 349] on input "text" at bounding box center [626, 353] width 348 height 24
type input "********"
click at [778, 411] on span "OK" at bounding box center [781, 413] width 14 height 16
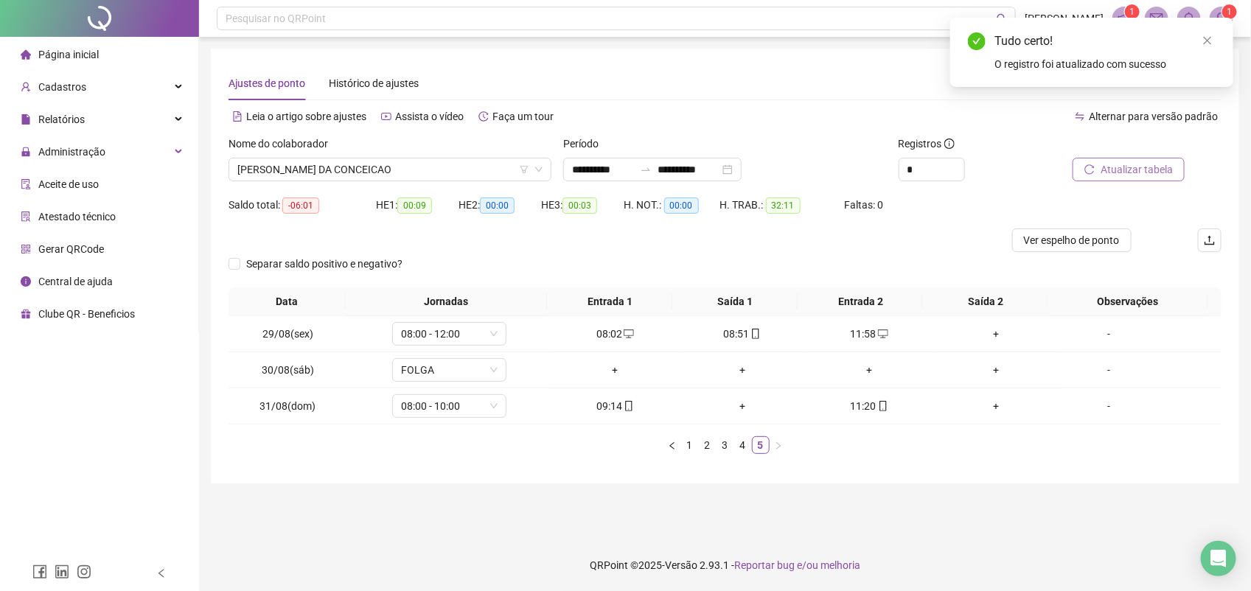
click at [1128, 162] on span "Atualizar tabela" at bounding box center [1137, 169] width 72 height 16
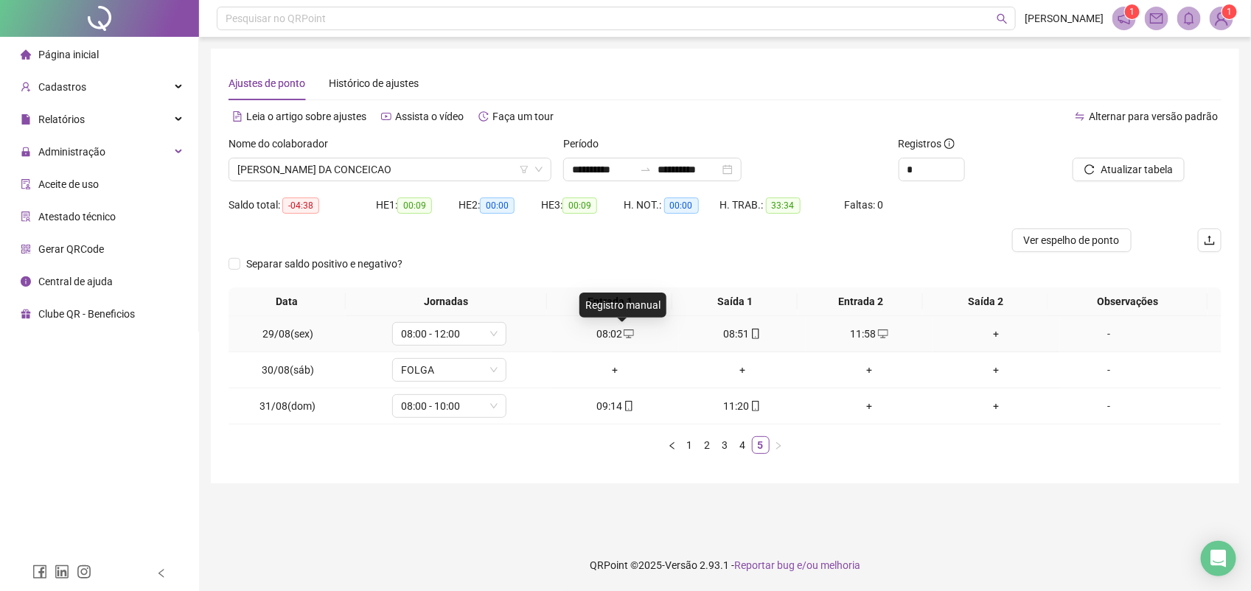
click at [624, 332] on icon "desktop" at bounding box center [629, 334] width 10 height 10
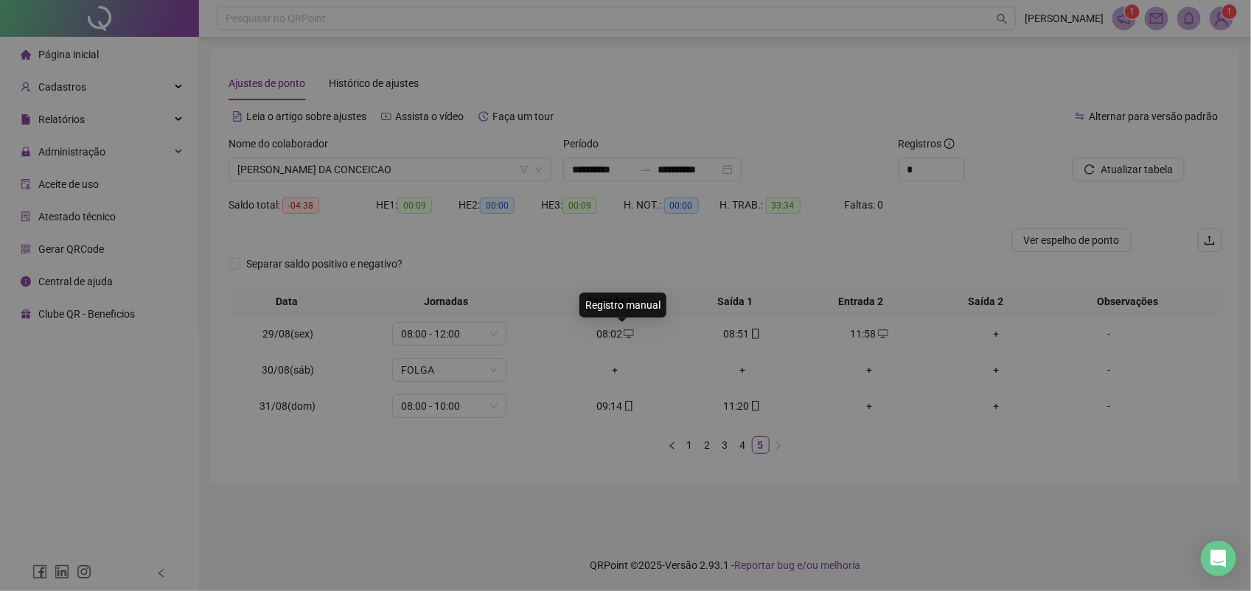
type input "**********"
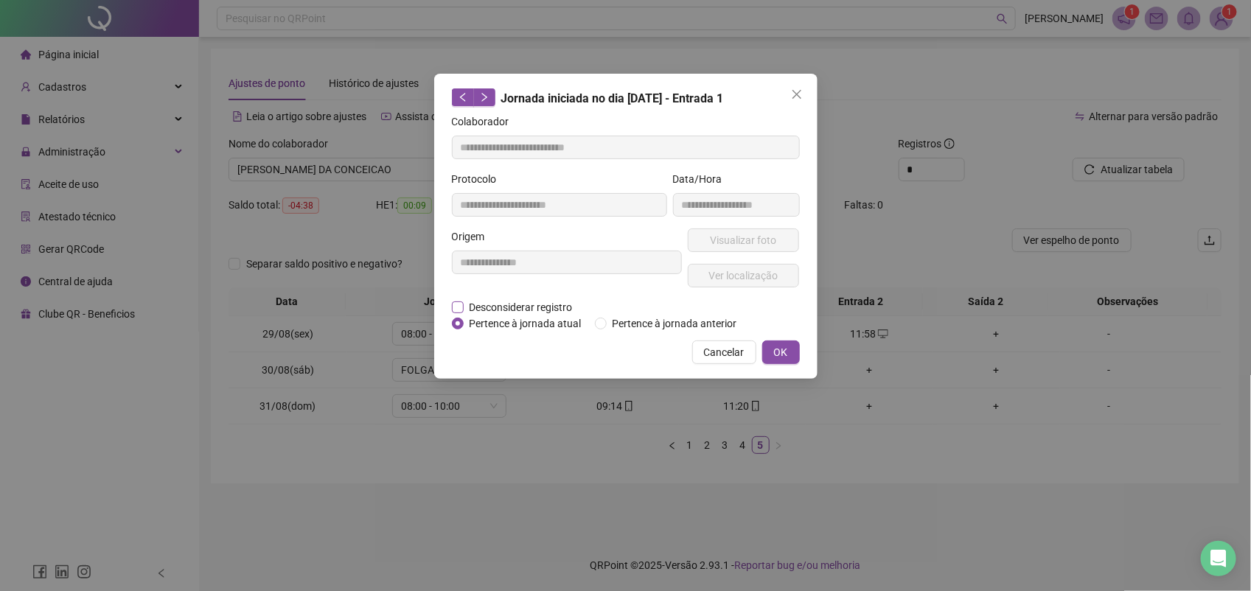
click at [512, 304] on span "Desconsiderar registro" at bounding box center [521, 307] width 115 height 16
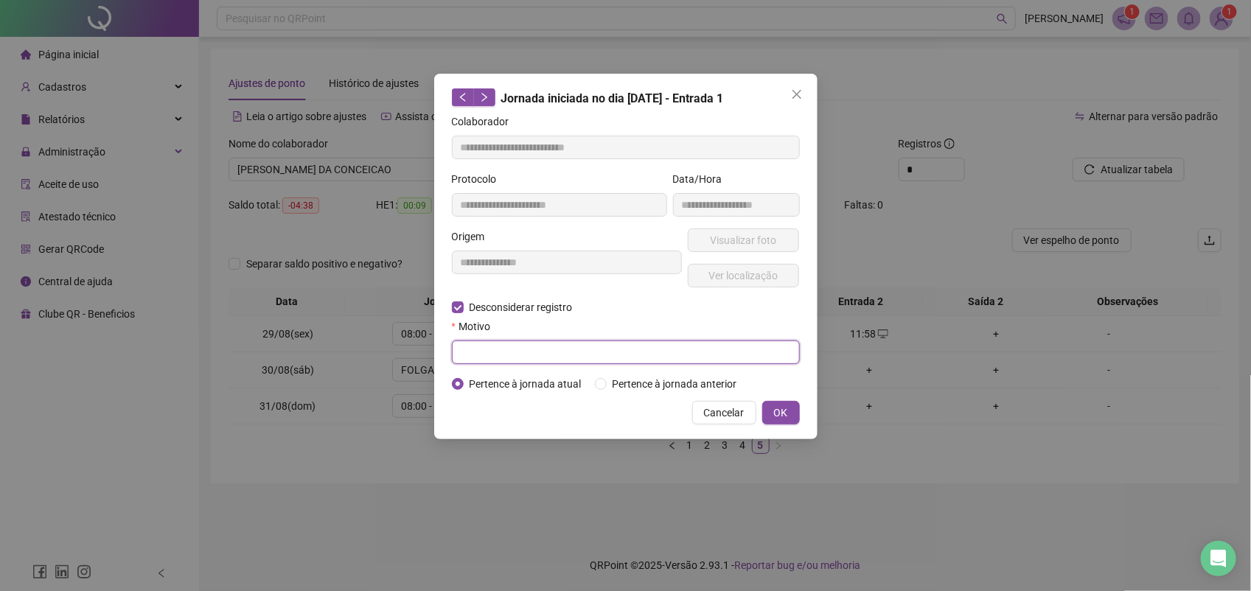
click at [512, 358] on input "text" at bounding box center [626, 353] width 348 height 24
type input "********"
click at [779, 409] on span "OK" at bounding box center [781, 413] width 14 height 16
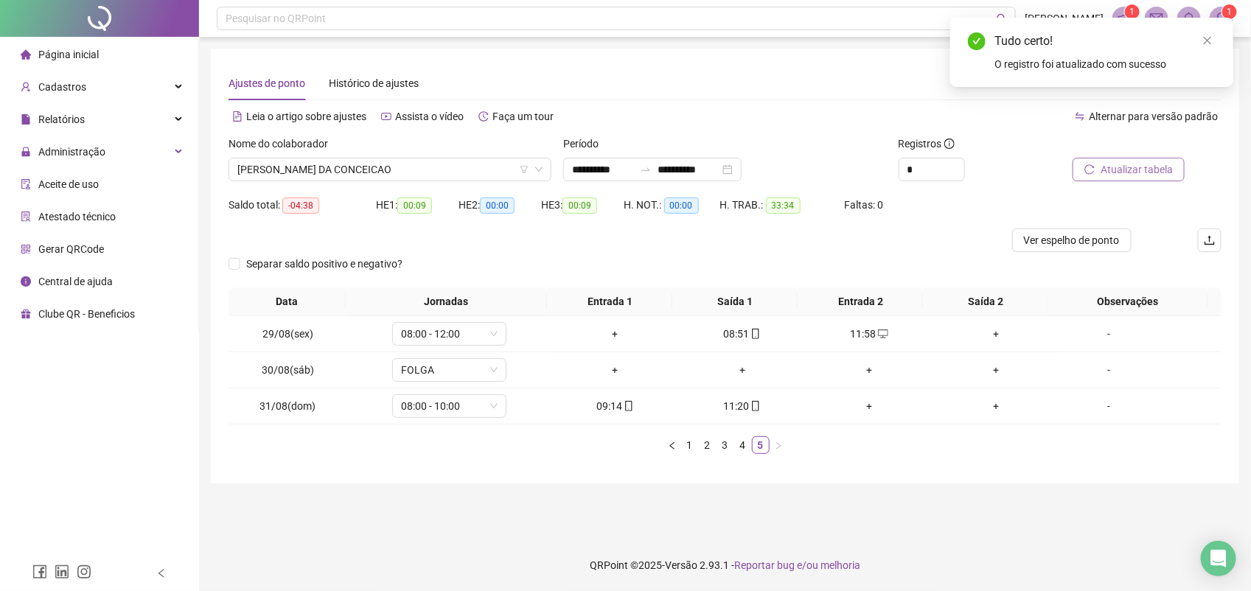
click at [1144, 170] on span "Atualizar tabela" at bounding box center [1137, 169] width 72 height 16
click at [1123, 164] on span "Atualizar tabela" at bounding box center [1137, 169] width 72 height 16
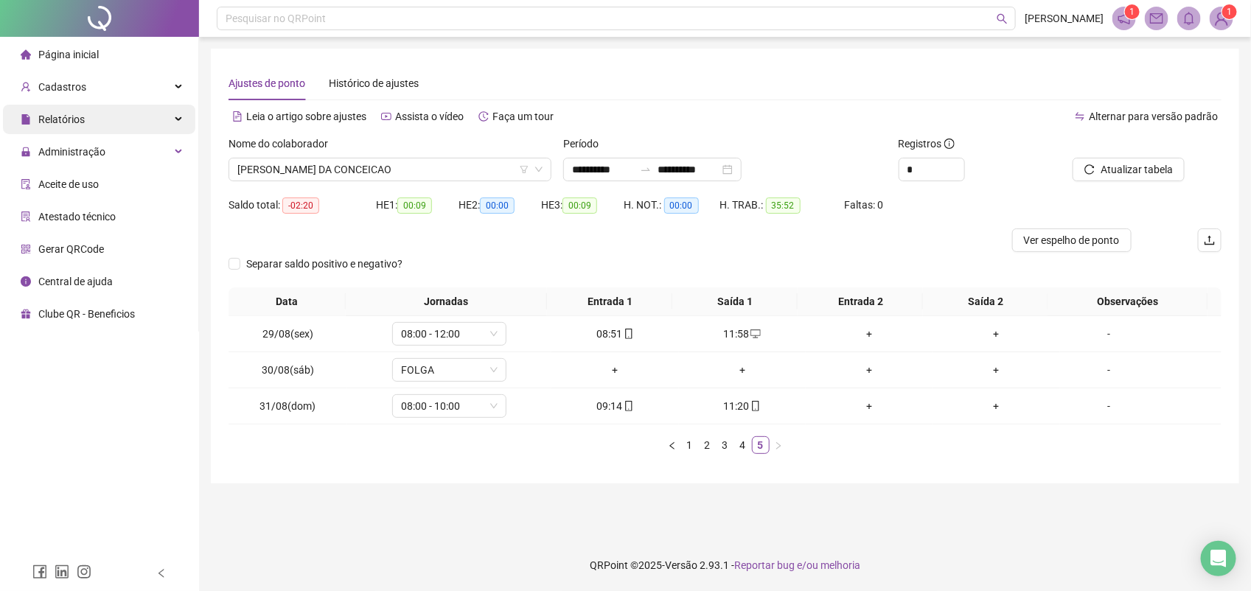
click at [74, 114] on span "Relatórios" at bounding box center [61, 120] width 46 height 12
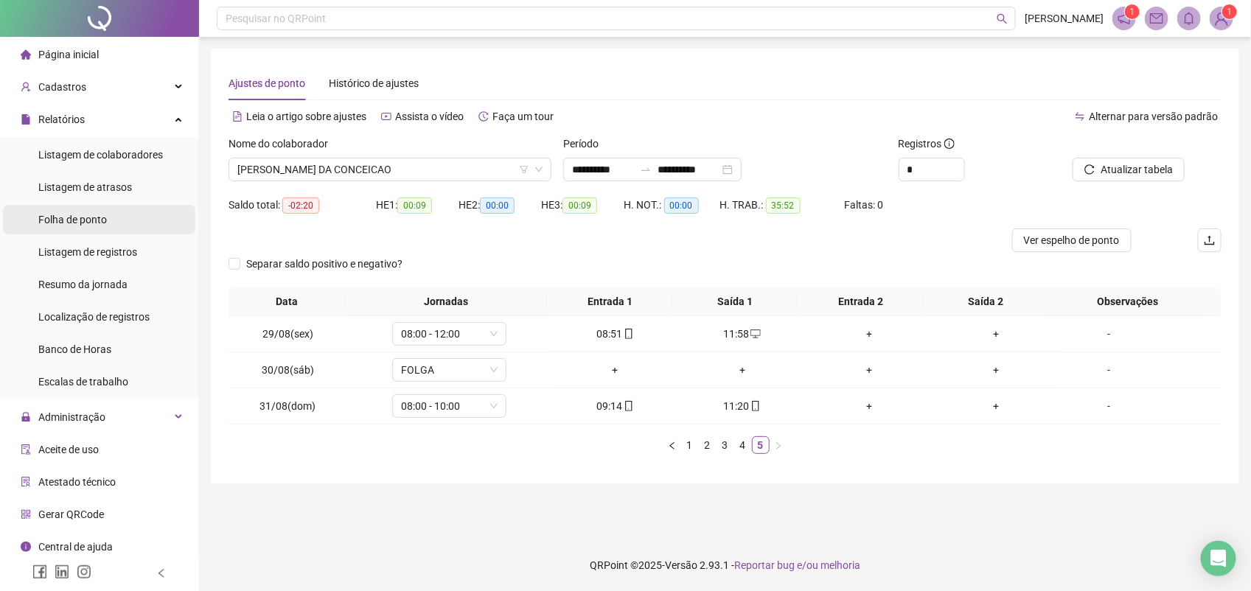
click at [79, 216] on span "Folha de ponto" at bounding box center [72, 220] width 69 height 12
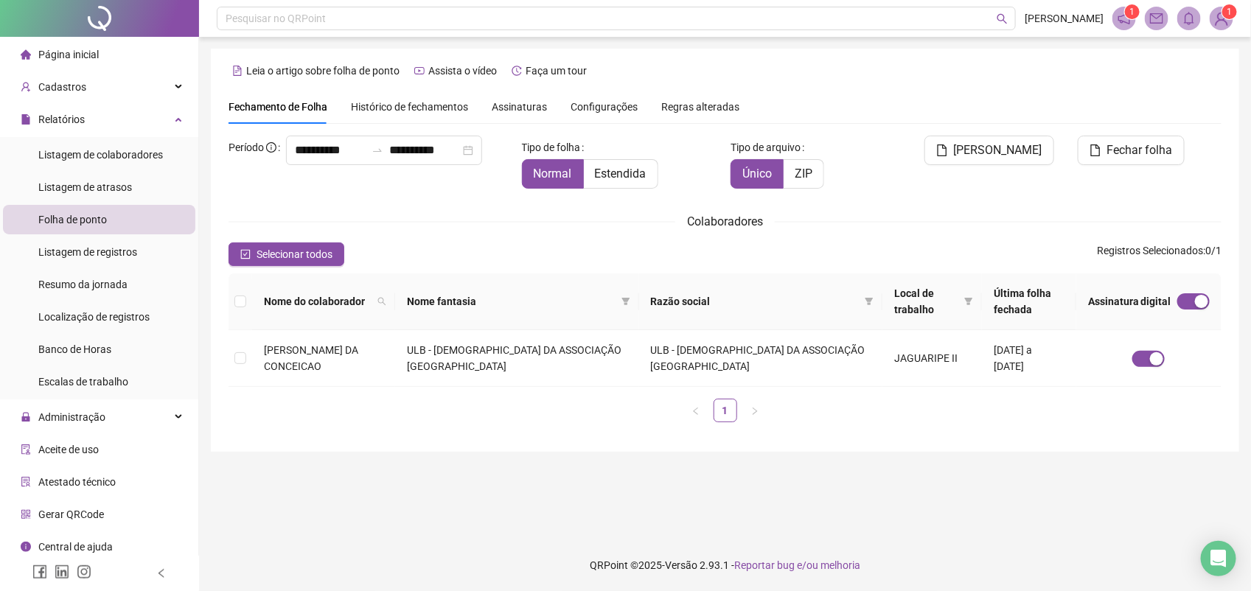
click at [498, 103] on span "Assinaturas" at bounding box center [519, 107] width 55 height 10
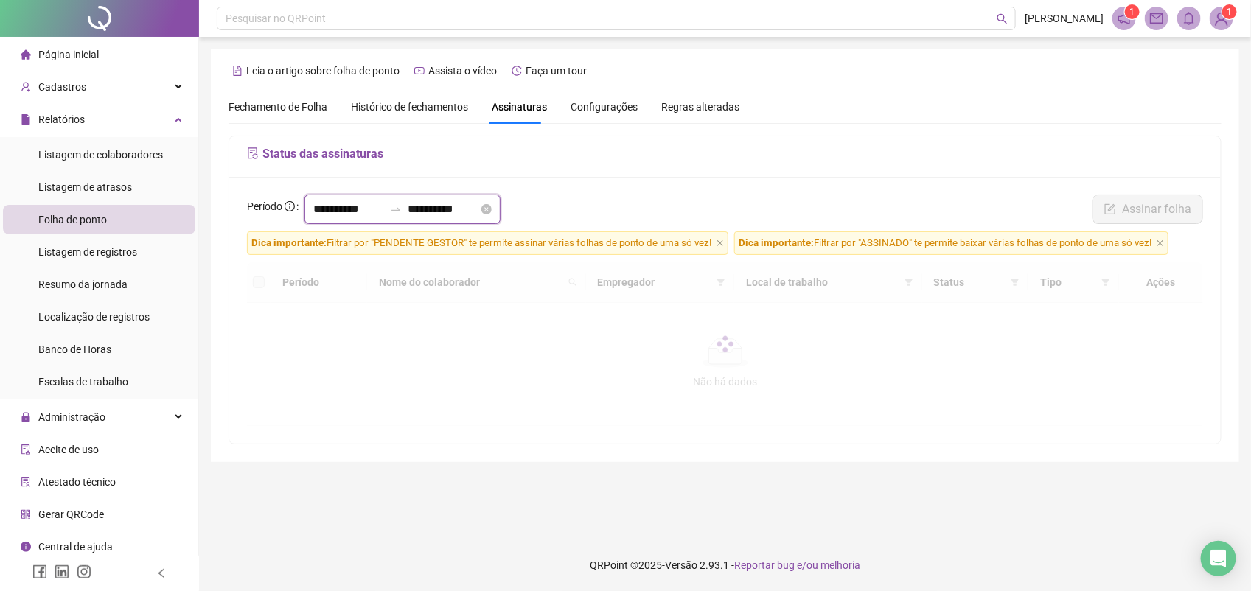
click at [380, 209] on input "**********" at bounding box center [348, 210] width 71 height 18
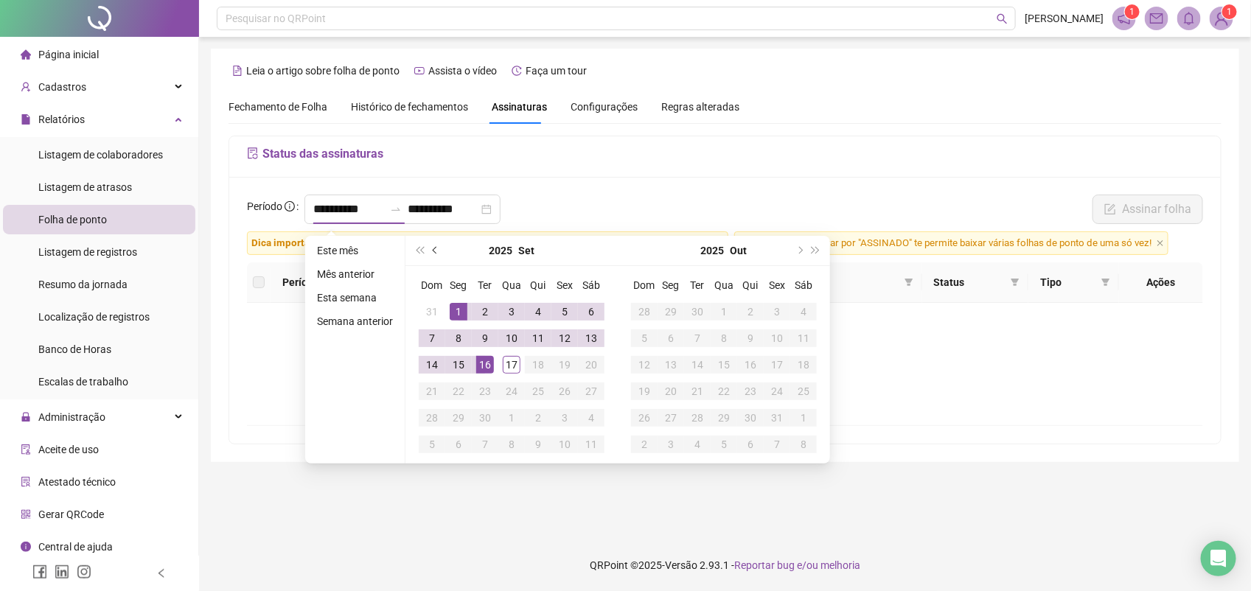
click at [433, 248] on span "prev-year" at bounding box center [436, 250] width 7 height 7
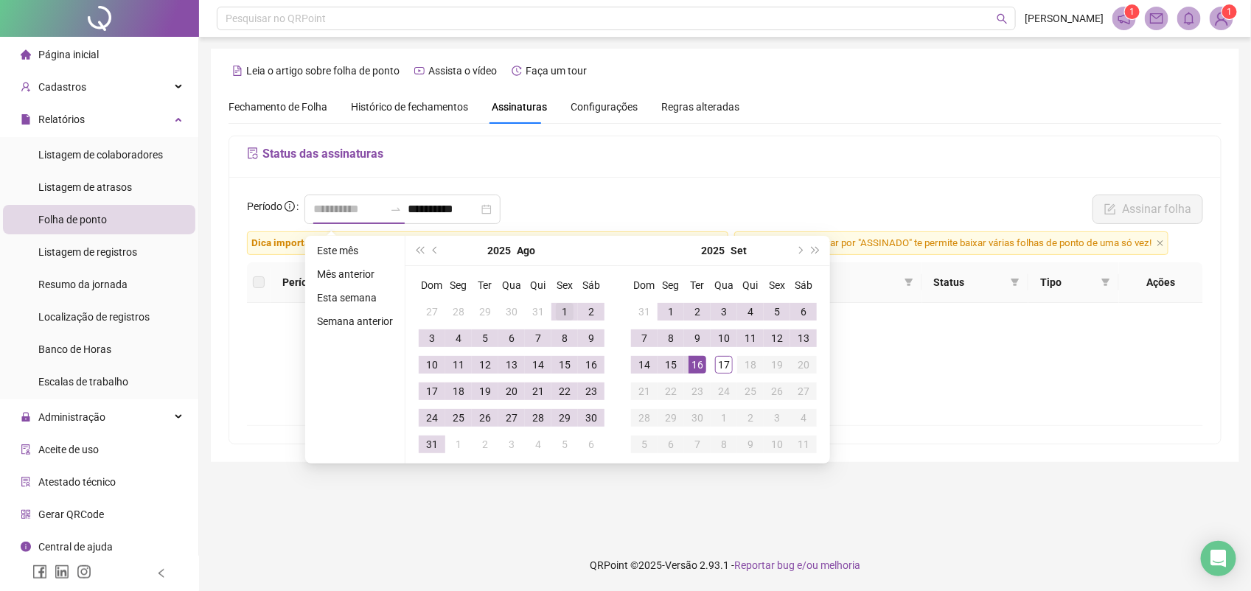
type input "**********"
click at [559, 310] on div "1" at bounding box center [565, 312] width 18 height 18
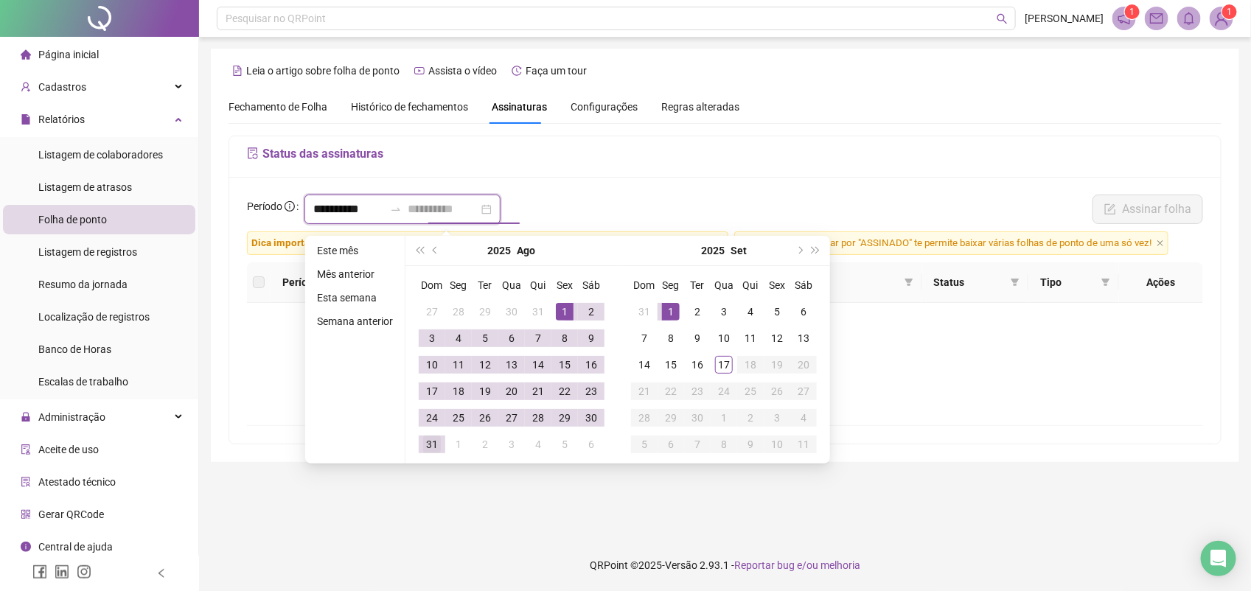
type input "**********"
click at [432, 442] on div "31" at bounding box center [432, 445] width 18 height 18
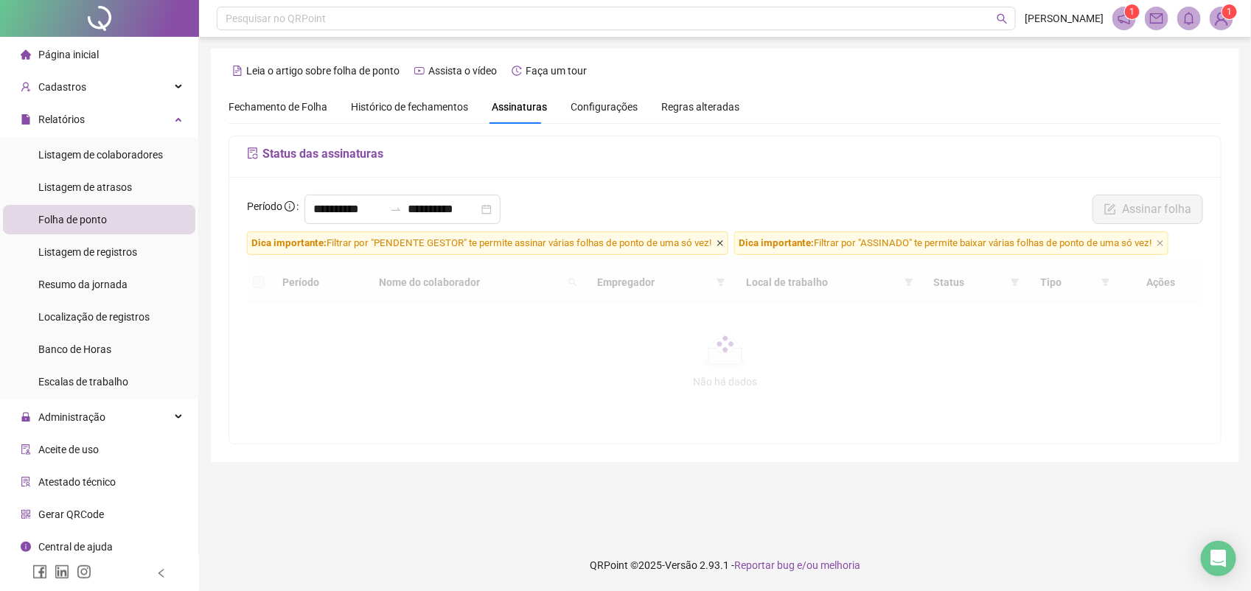
click at [721, 245] on icon "close" at bounding box center [720, 243] width 6 height 6
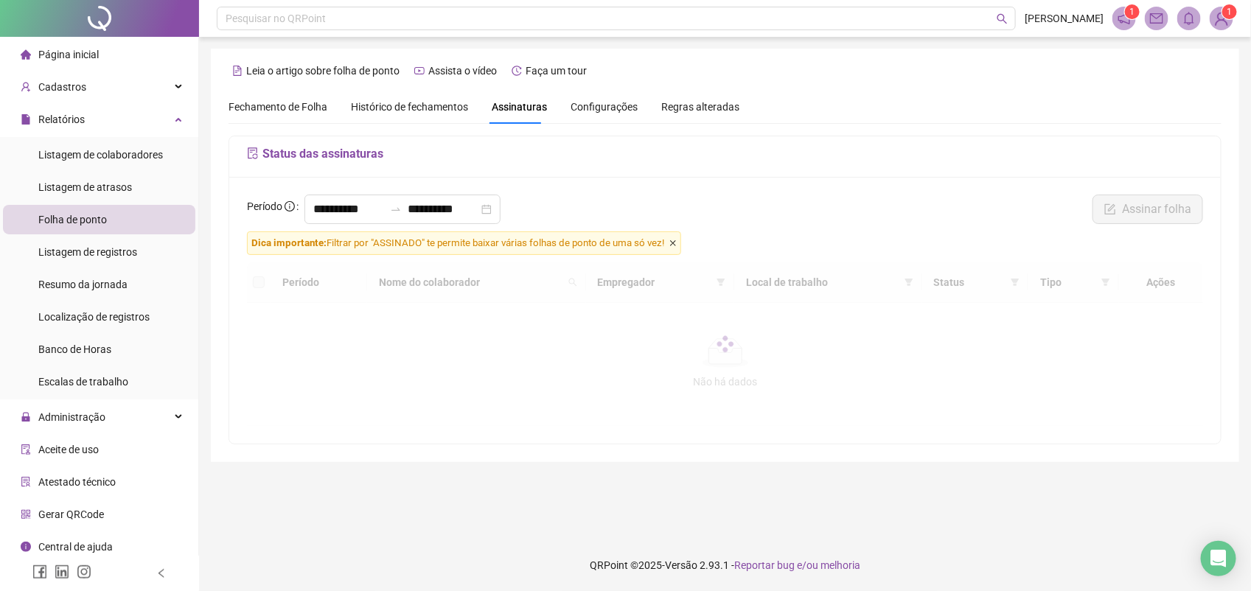
click at [677, 241] on icon "close" at bounding box center [672, 243] width 7 height 7
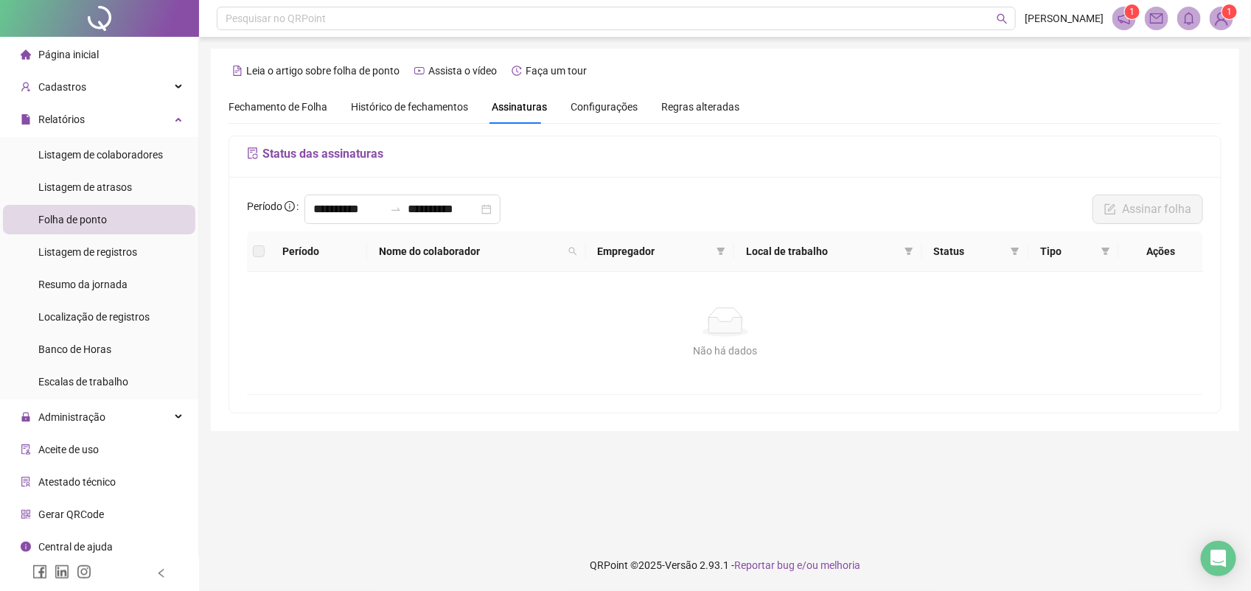
click at [285, 108] on span "Fechamento de Folha" at bounding box center [278, 107] width 99 height 12
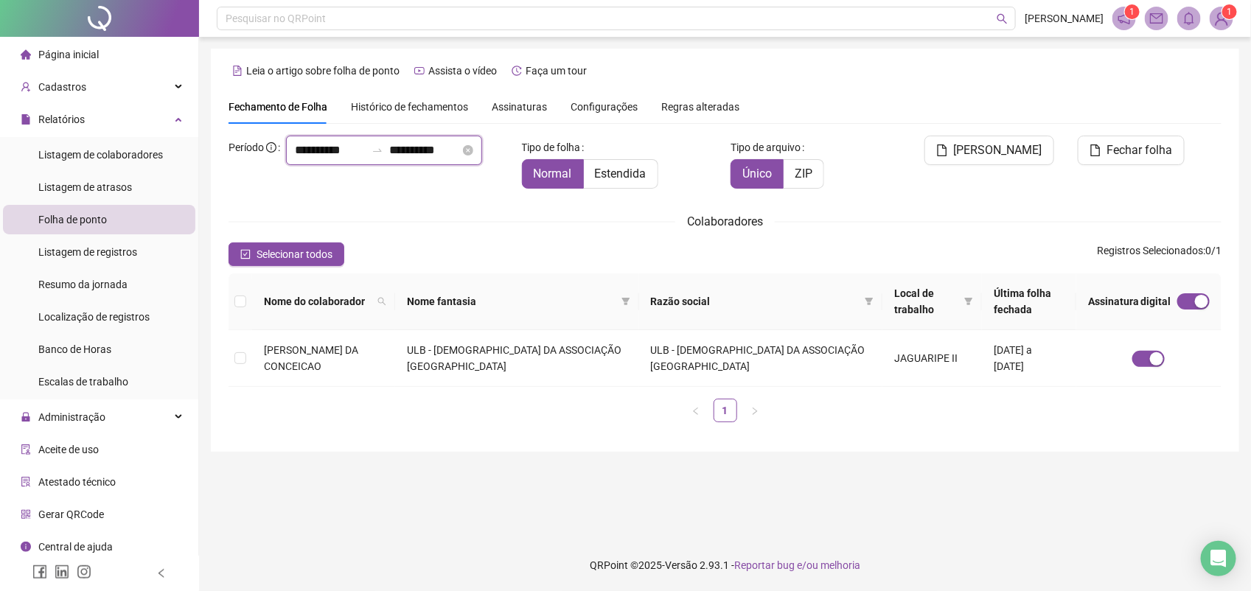
click at [295, 159] on input "**********" at bounding box center [330, 151] width 71 height 18
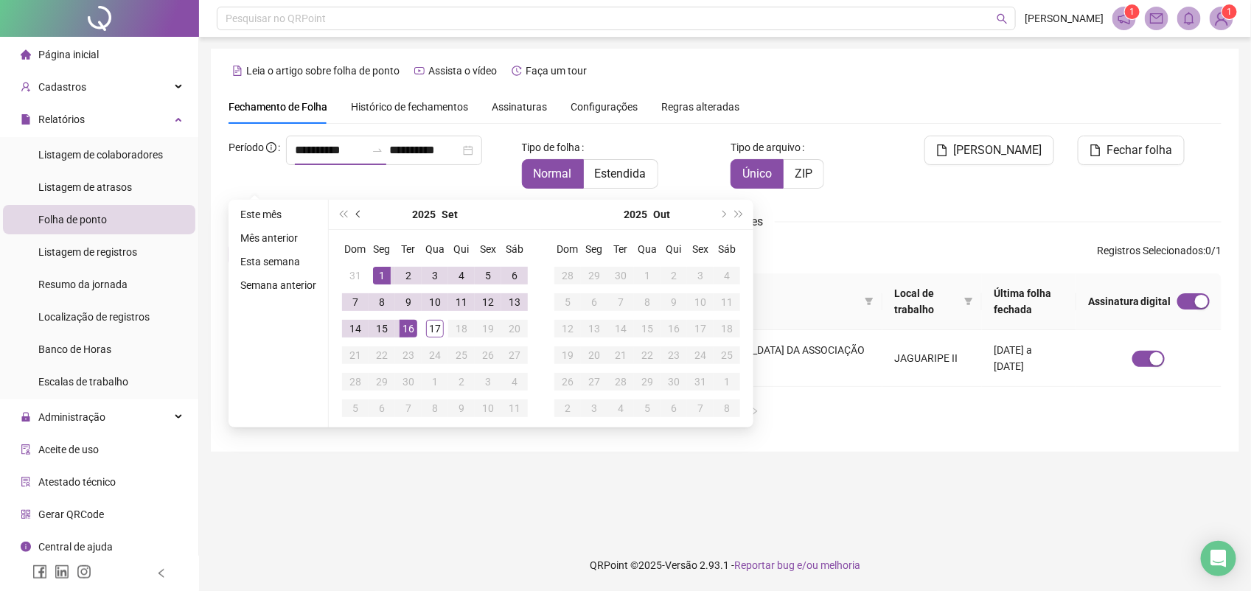
click at [355, 208] on button "prev-year" at bounding box center [359, 214] width 16 height 29
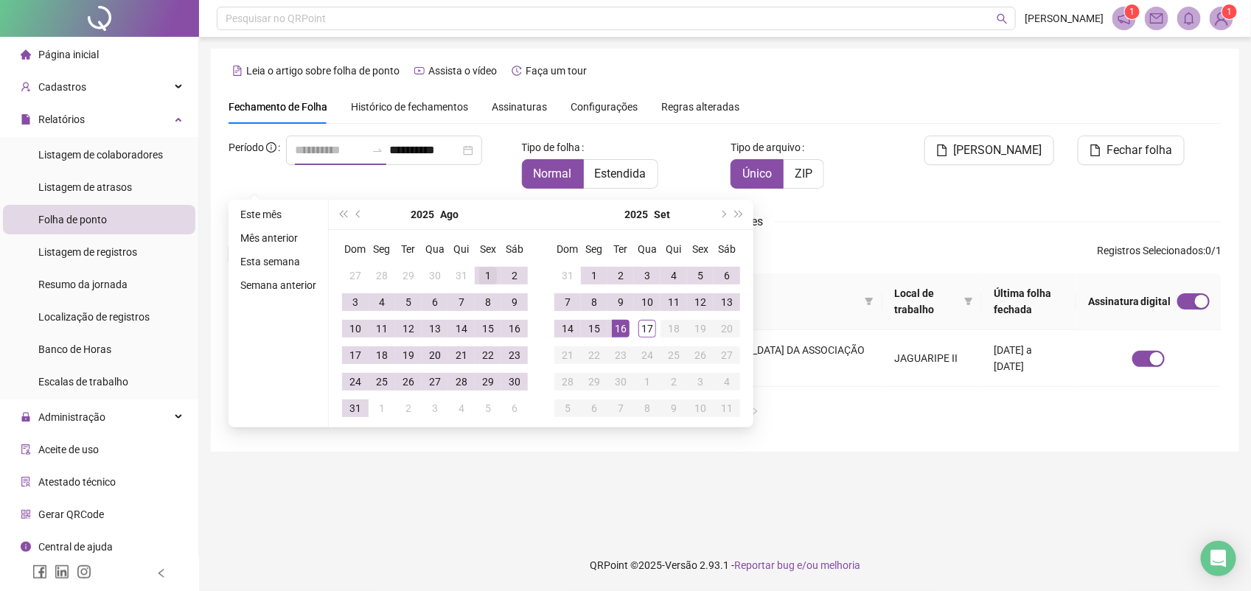
type input "**********"
click at [484, 273] on div "1" at bounding box center [488, 276] width 18 height 18
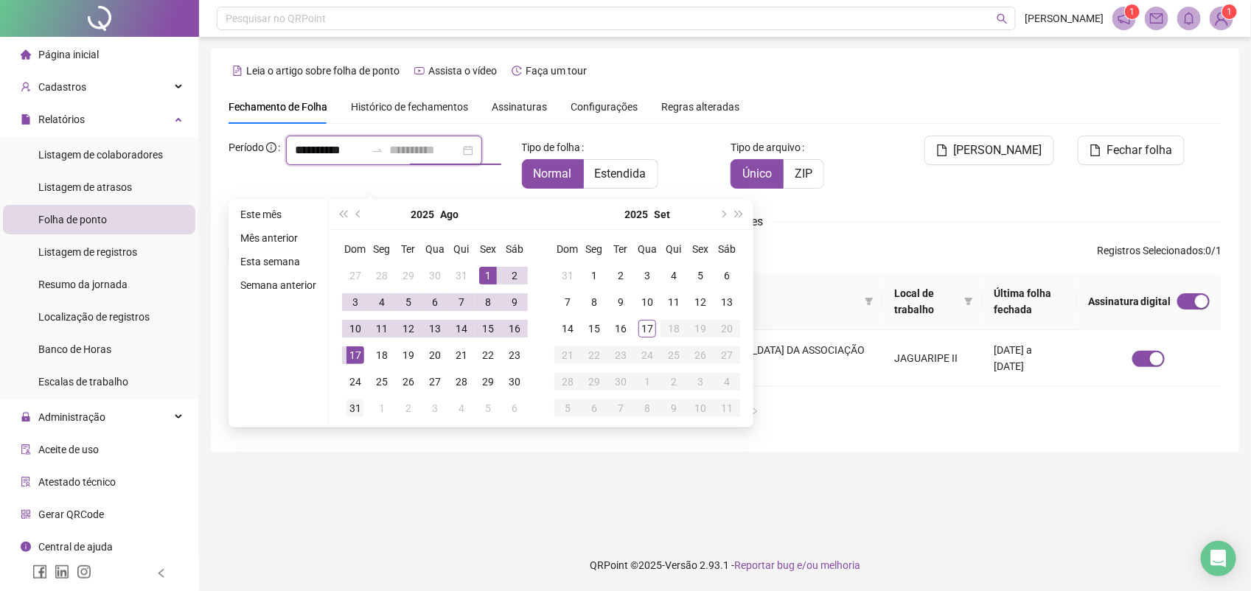
type input "**********"
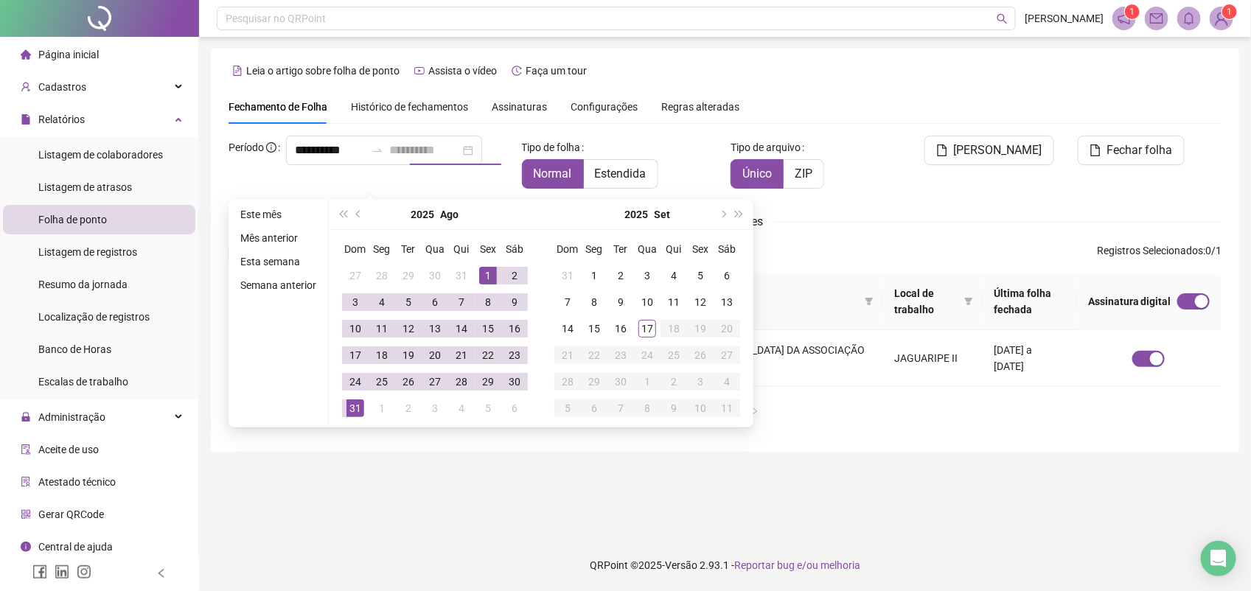
click at [355, 404] on div "31" at bounding box center [355, 409] width 18 height 18
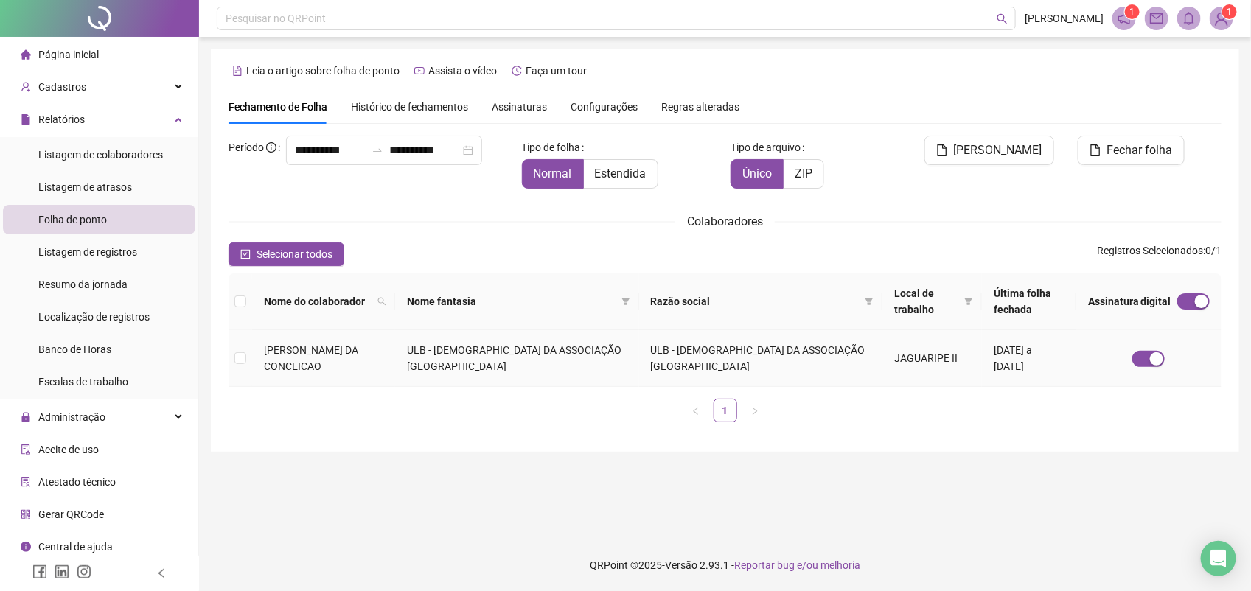
click at [319, 356] on span "JOSENICE SANTOS DA CONCEICAO" at bounding box center [311, 358] width 94 height 28
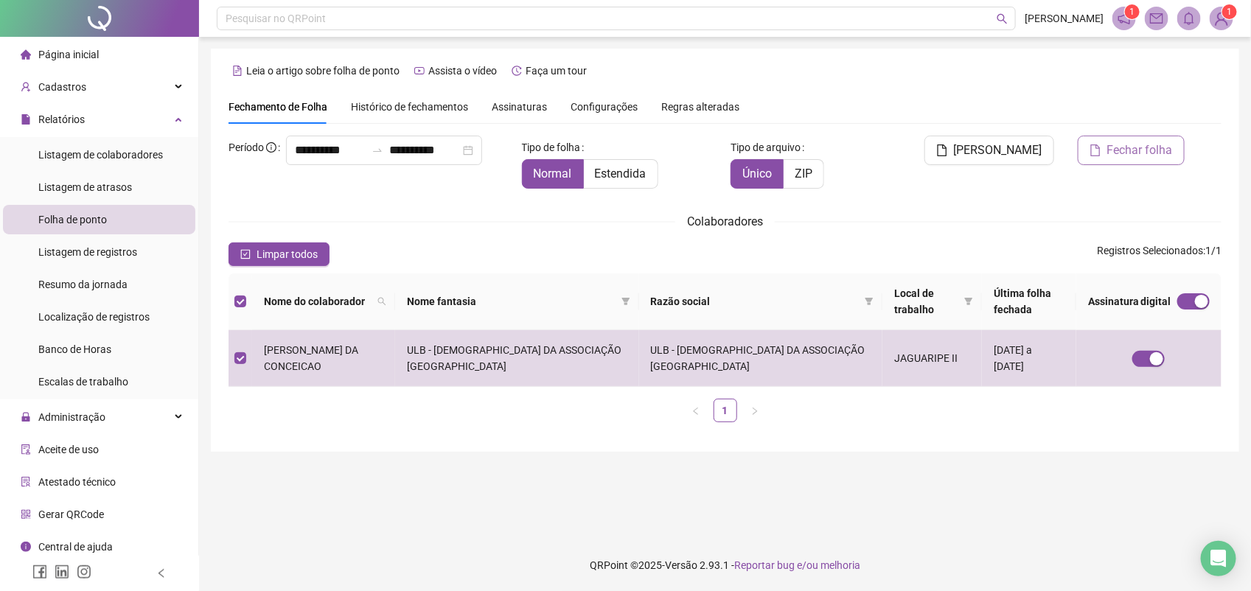
click at [1122, 147] on span "Fechar folha" at bounding box center [1140, 151] width 66 height 18
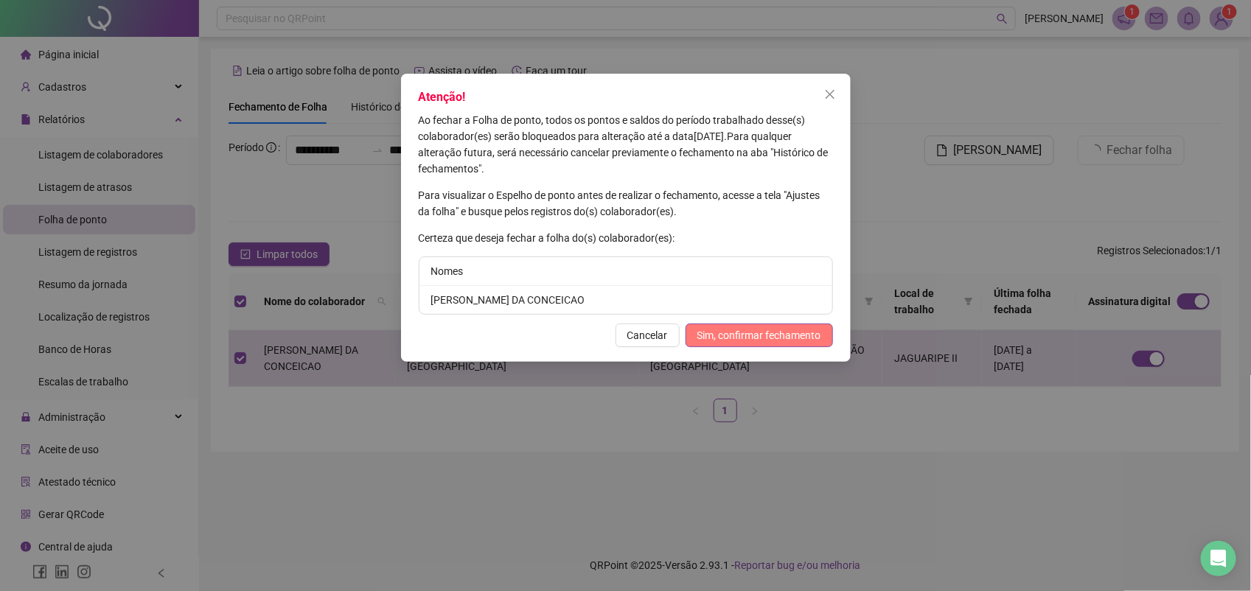
click at [762, 337] on span "Sim, confirmar fechamento" at bounding box center [759, 335] width 124 height 16
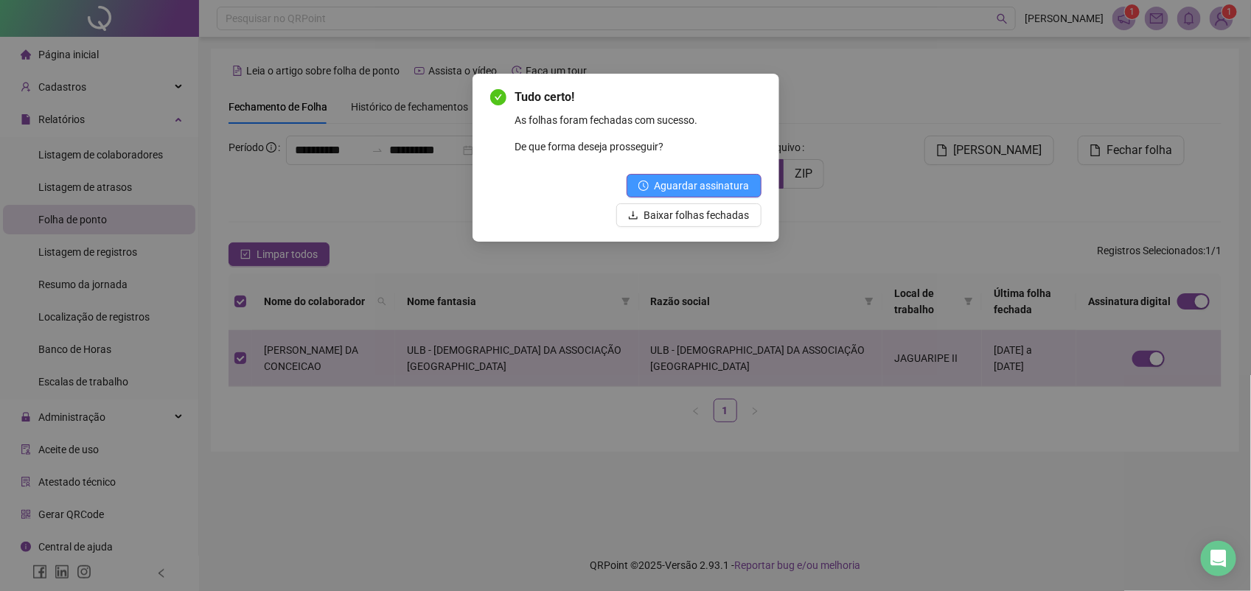
click at [709, 181] on span "Aguardar assinatura" at bounding box center [702, 186] width 95 height 16
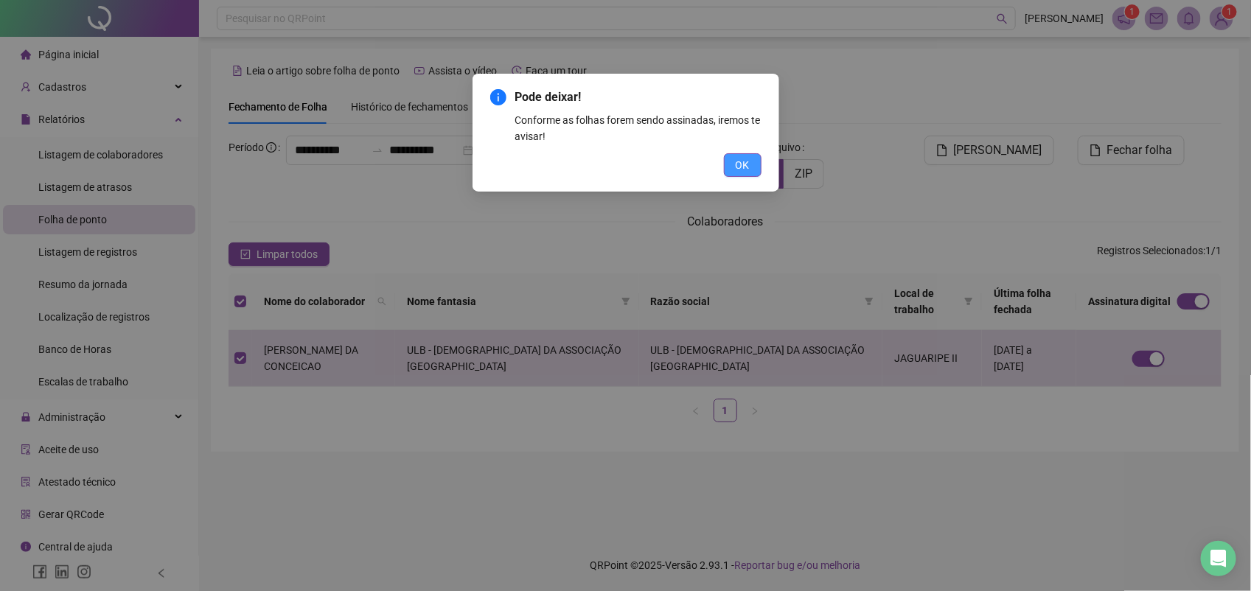
click at [734, 167] on button "OK" at bounding box center [743, 165] width 38 height 24
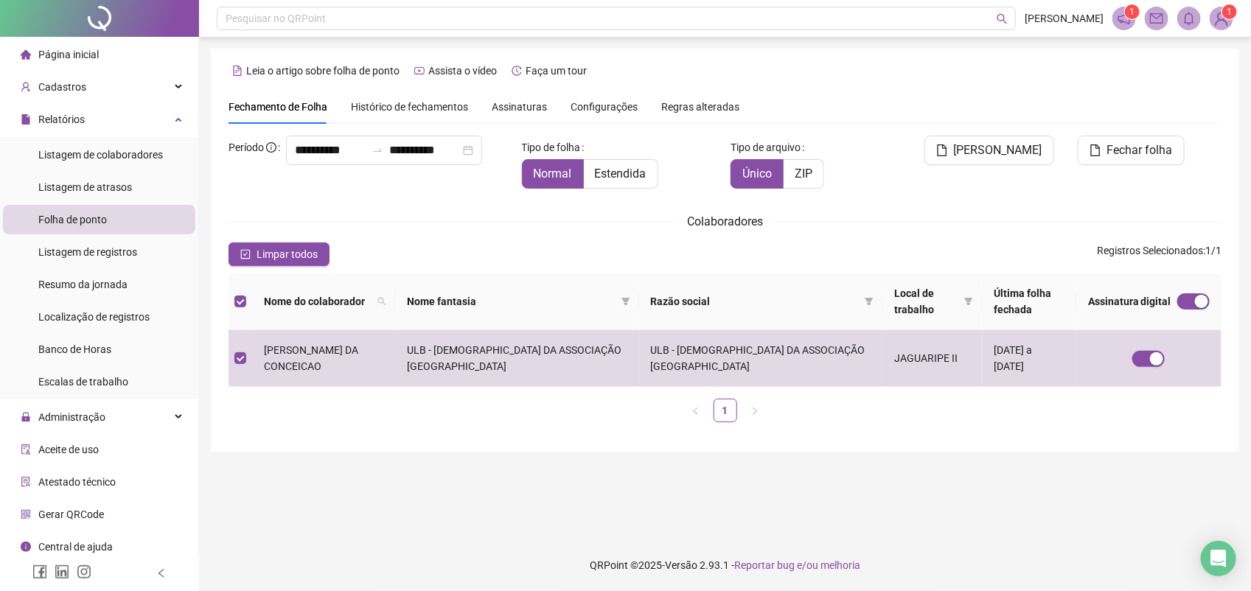
click at [518, 103] on span "Assinaturas" at bounding box center [519, 107] width 55 height 10
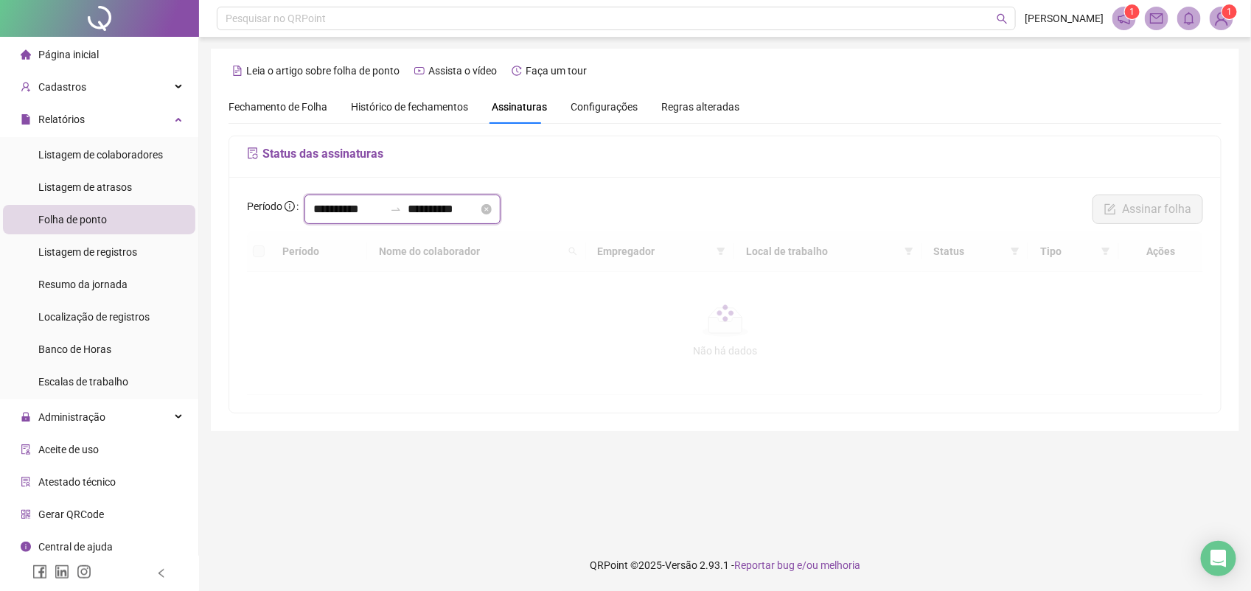
click at [370, 201] on input "**********" at bounding box center [348, 210] width 71 height 18
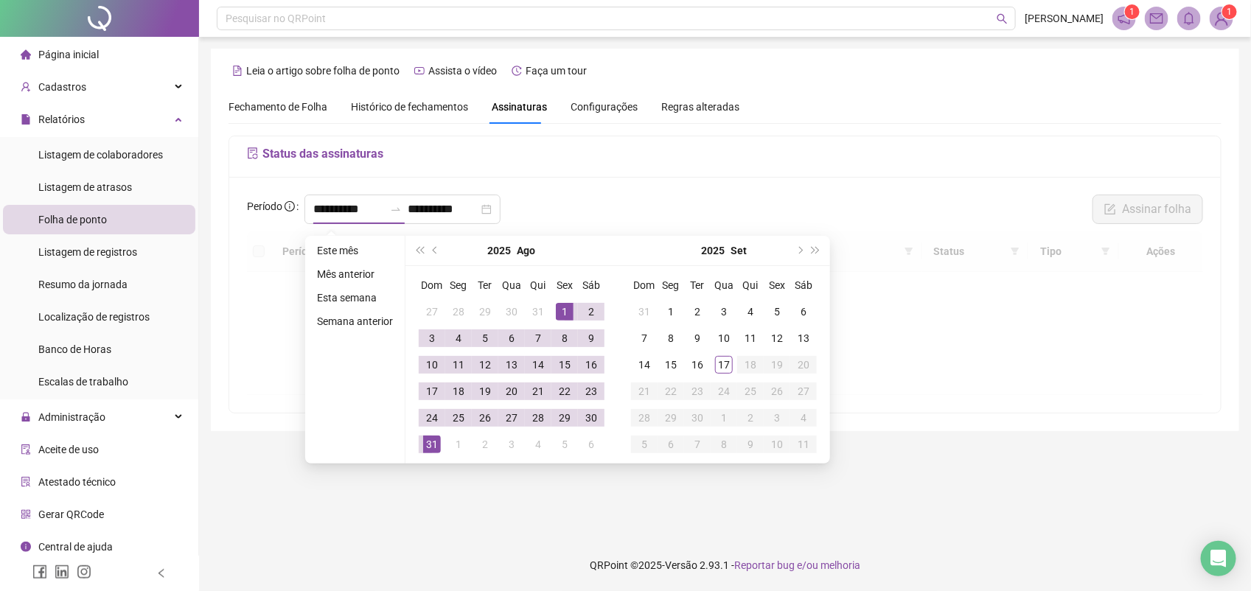
click at [661, 142] on div "Status das assinaturas" at bounding box center [725, 156] width 992 height 41
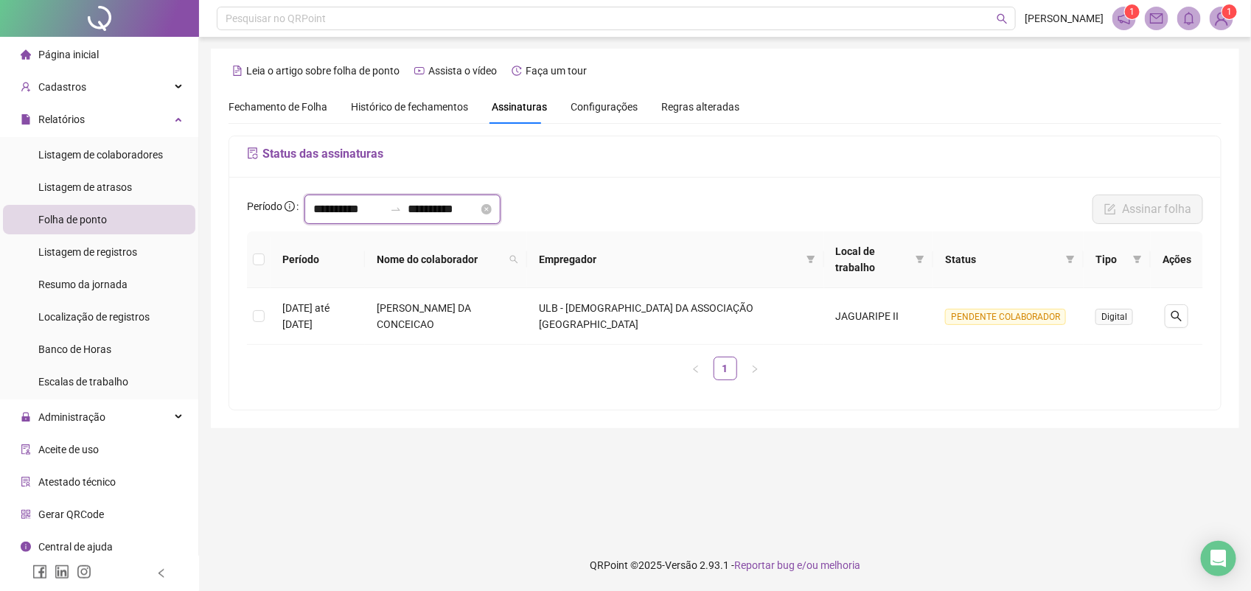
click at [373, 212] on input "**********" at bounding box center [348, 210] width 71 height 18
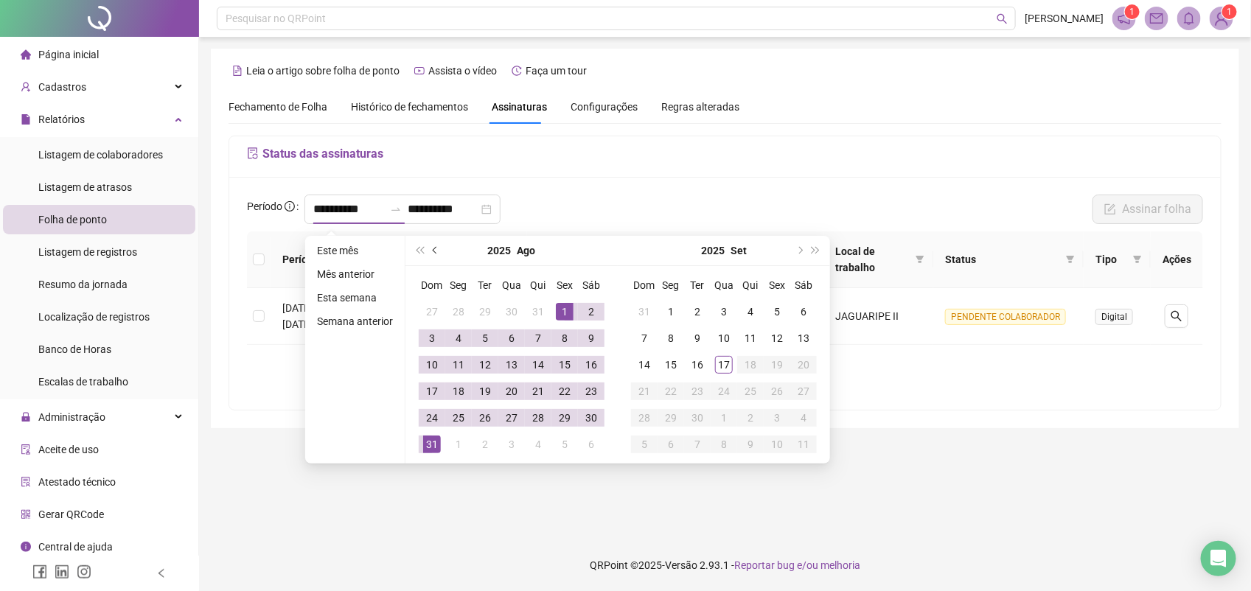
click at [433, 251] on span "prev-year" at bounding box center [436, 250] width 7 height 7
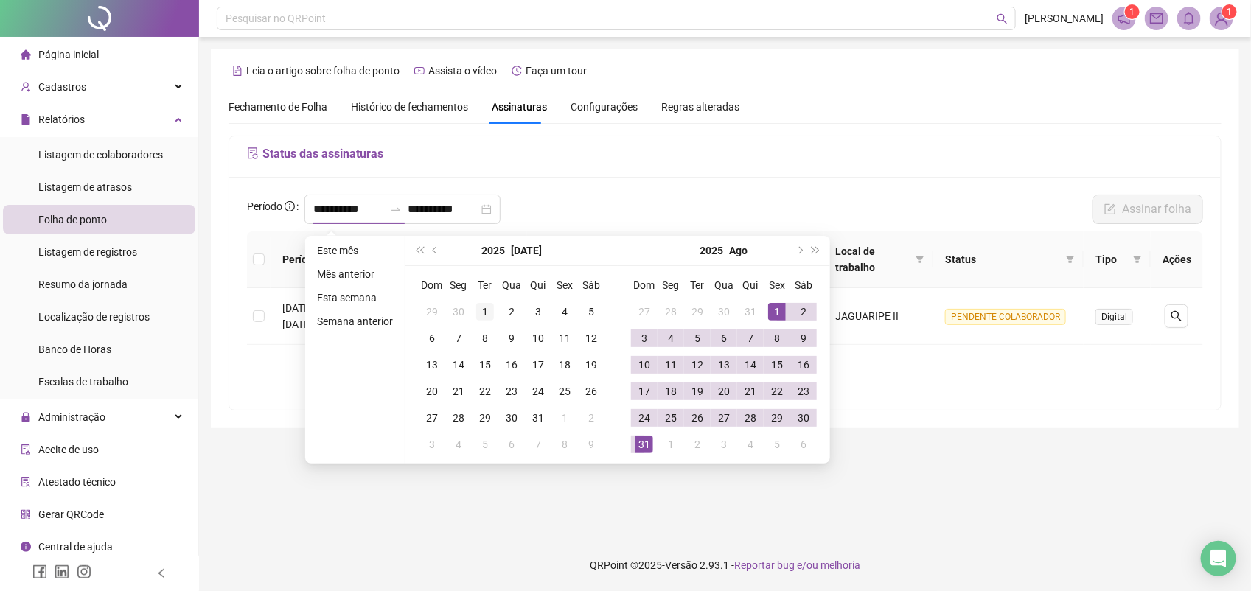
type input "**********"
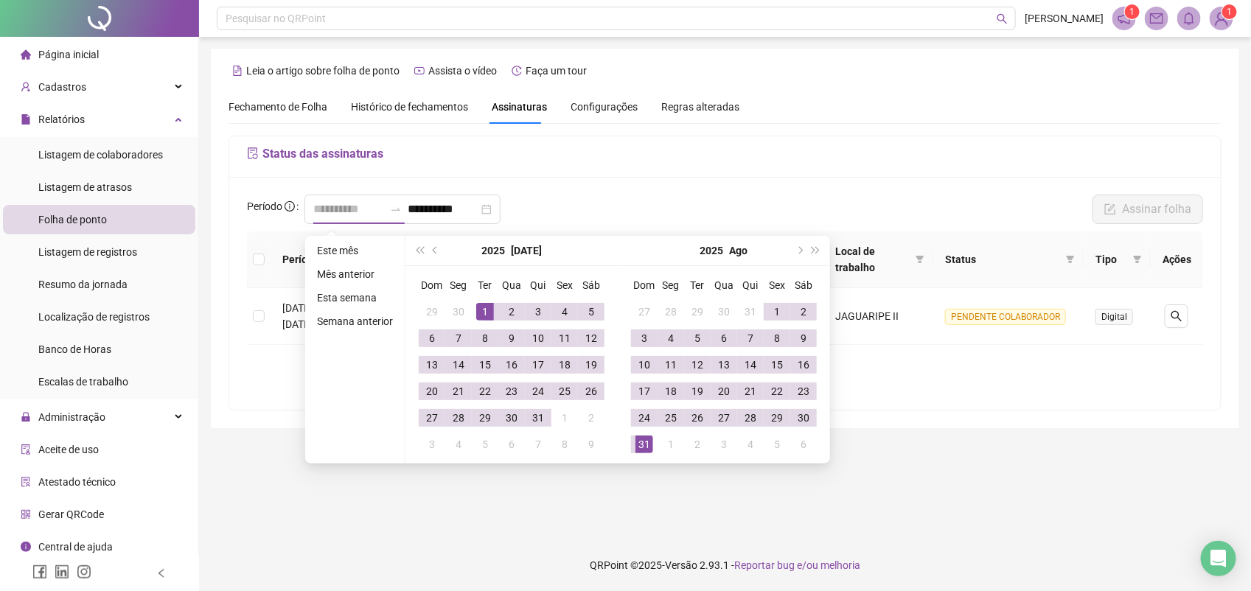
click at [481, 308] on div "1" at bounding box center [485, 312] width 18 height 18
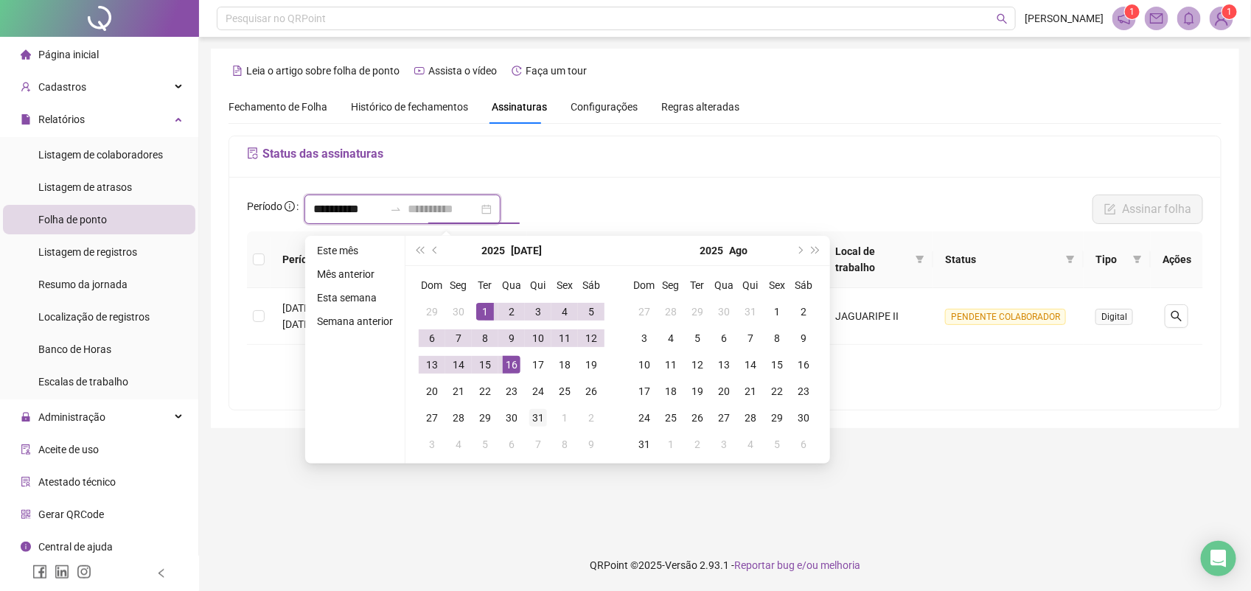
type input "**********"
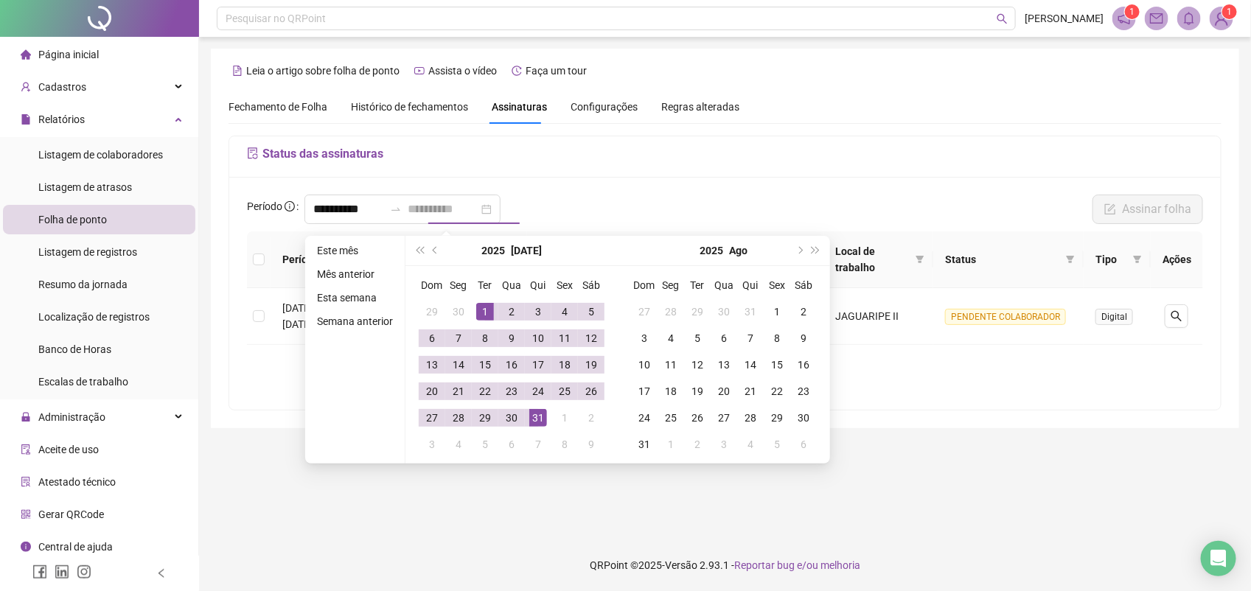
click at [532, 415] on div "31" at bounding box center [538, 418] width 18 height 18
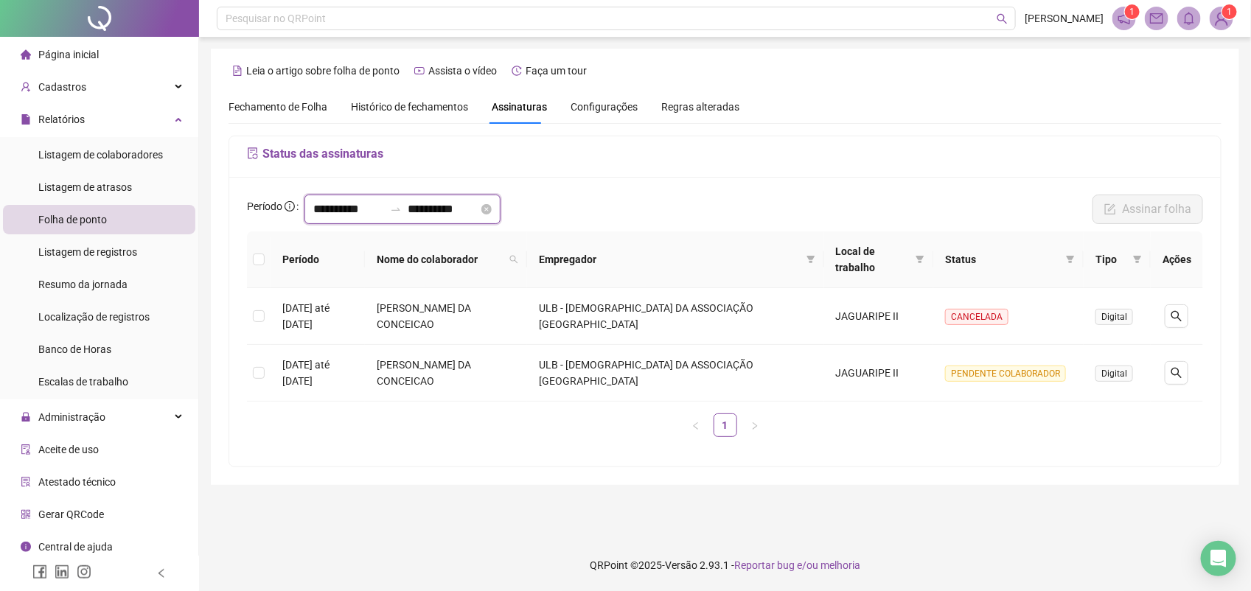
click at [384, 211] on input "**********" at bounding box center [348, 210] width 71 height 18
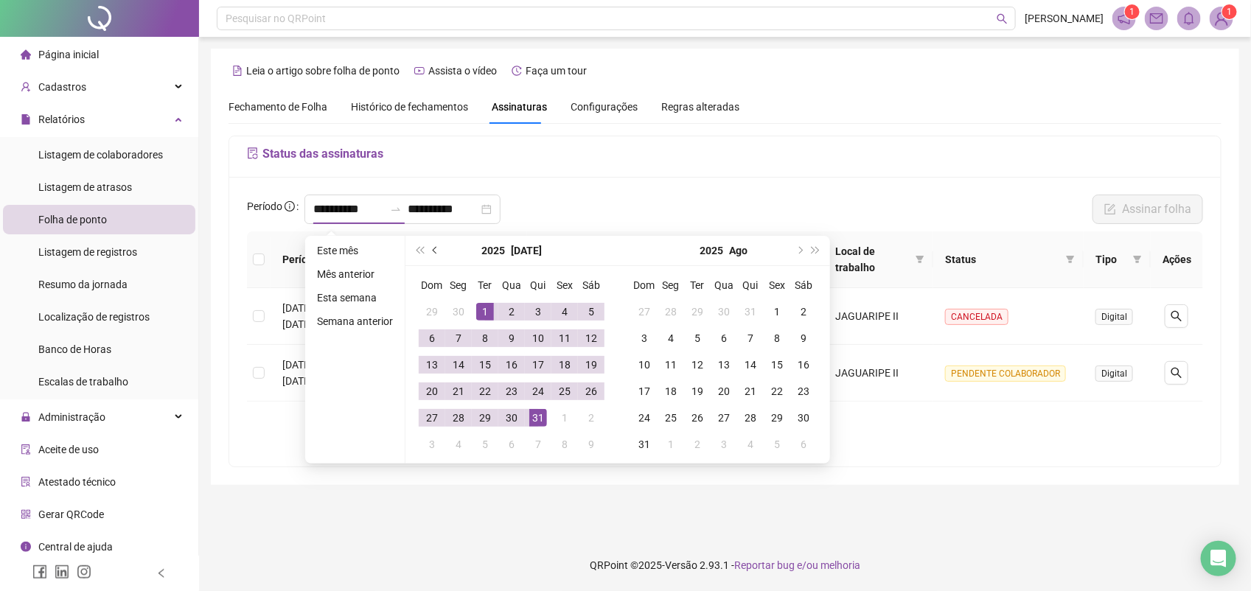
click at [435, 248] on span "prev-year" at bounding box center [436, 250] width 7 height 7
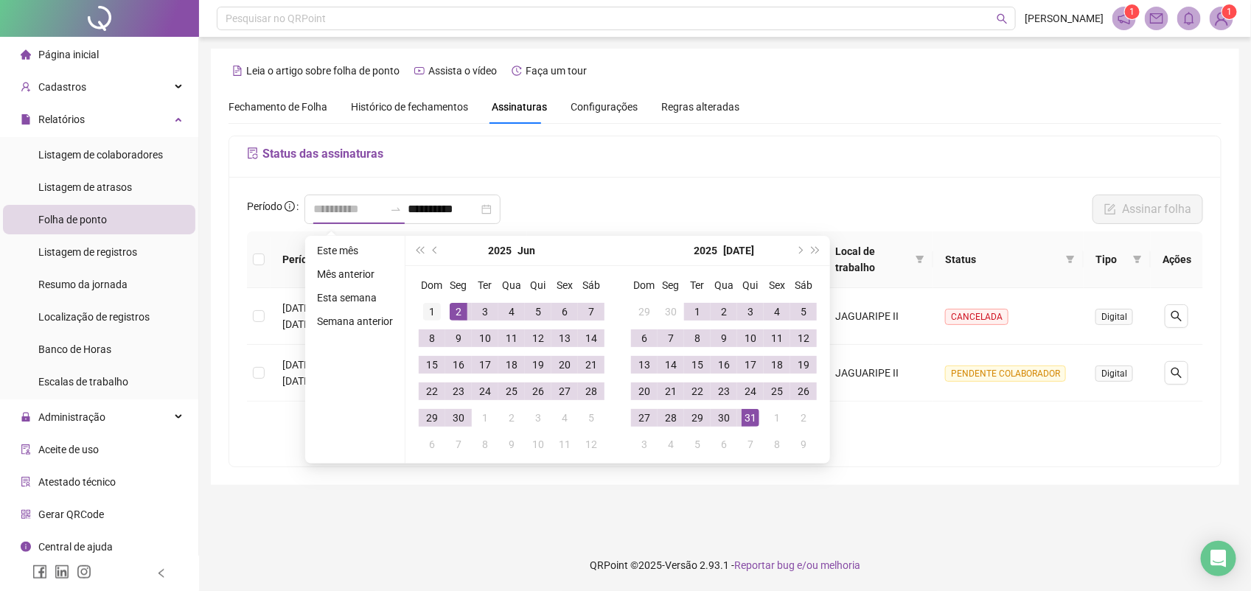
type input "**********"
click at [425, 311] on div "1" at bounding box center [432, 312] width 18 height 18
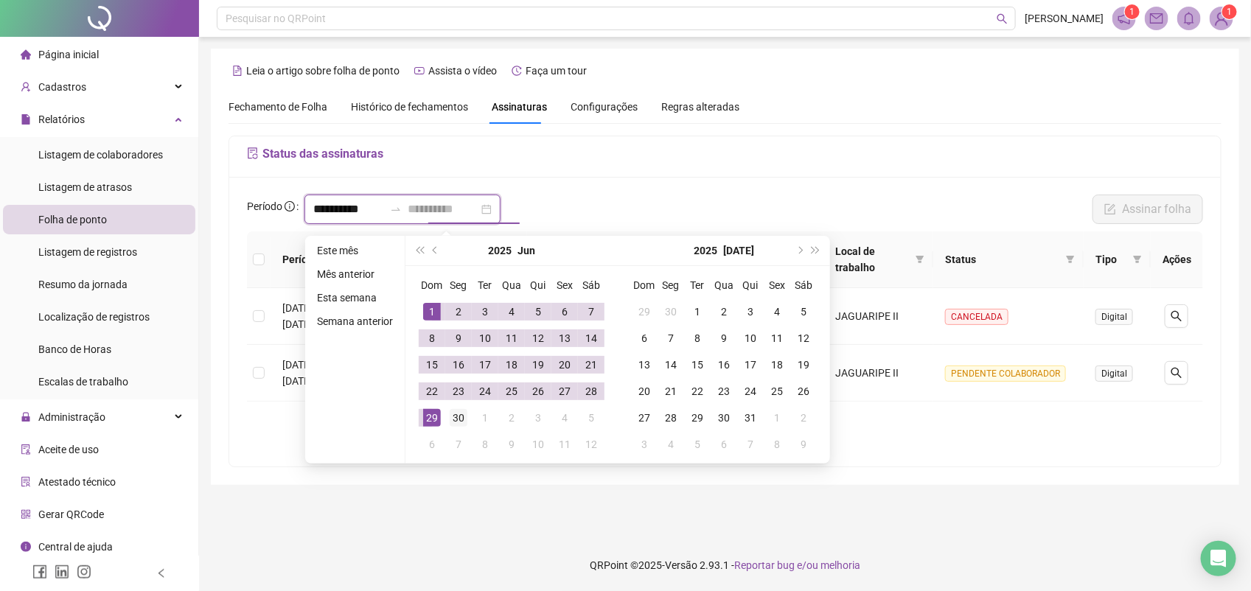
type input "**********"
click at [459, 406] on td "30" at bounding box center [458, 418] width 27 height 27
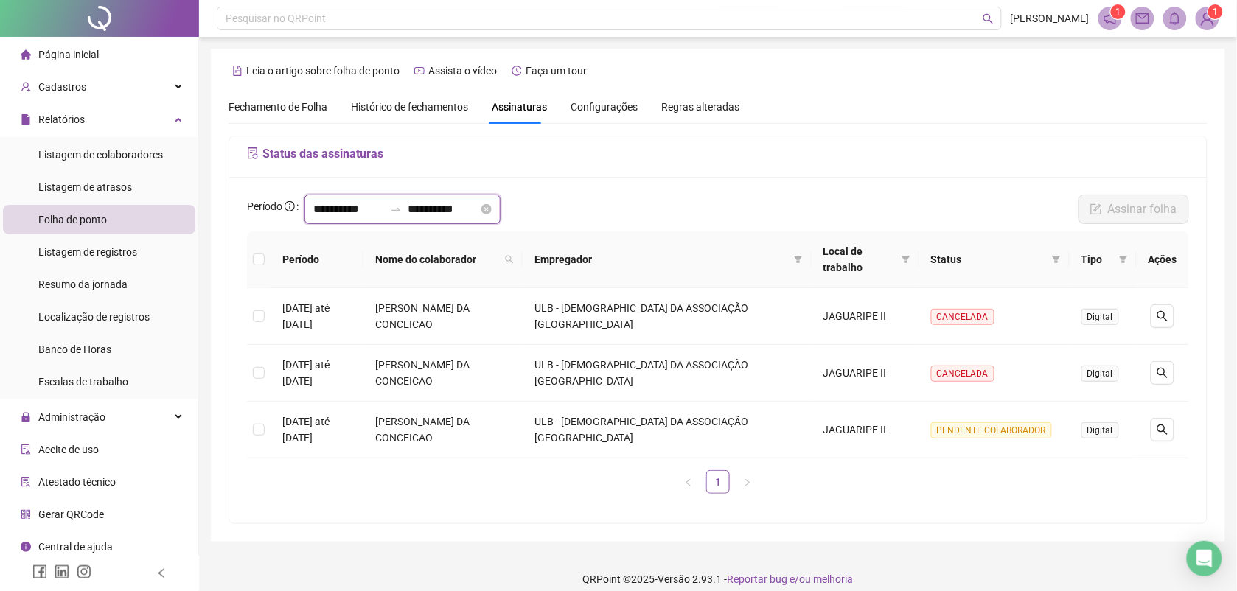
click at [380, 215] on input "**********" at bounding box center [348, 210] width 71 height 18
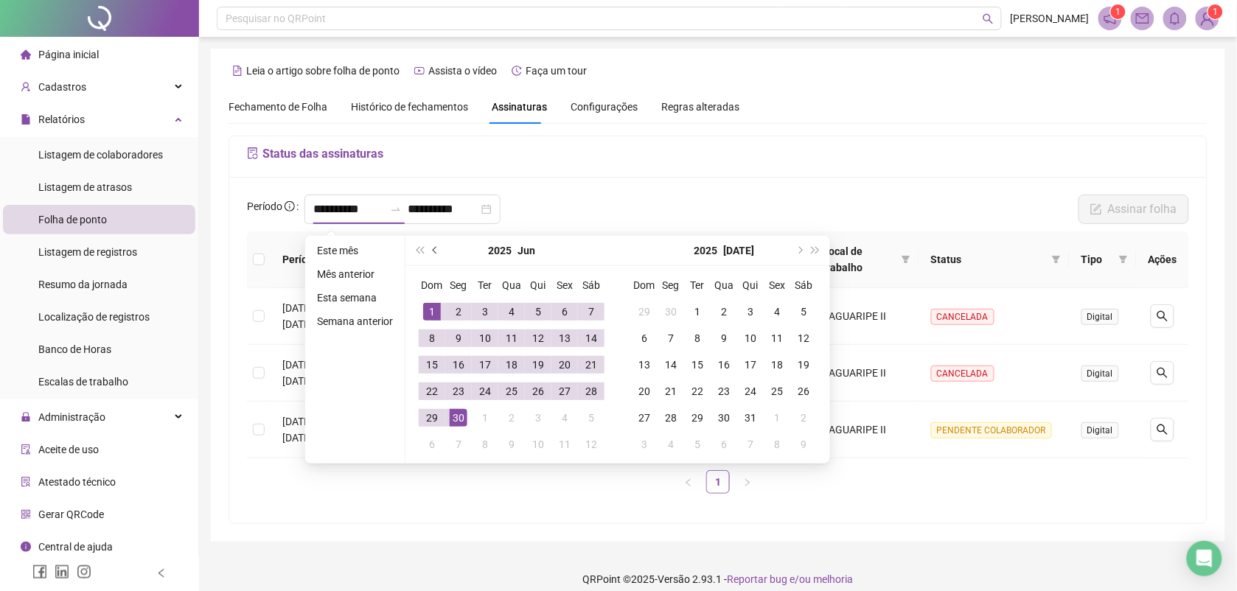
click at [433, 248] on span "prev-year" at bounding box center [436, 250] width 7 height 7
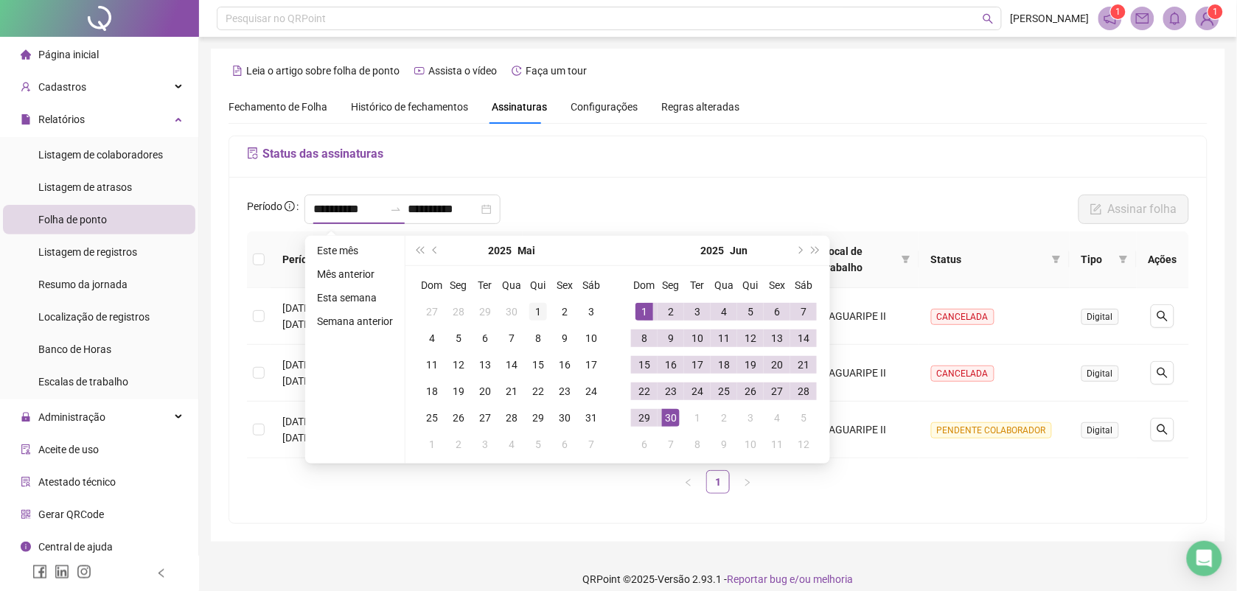
type input "**********"
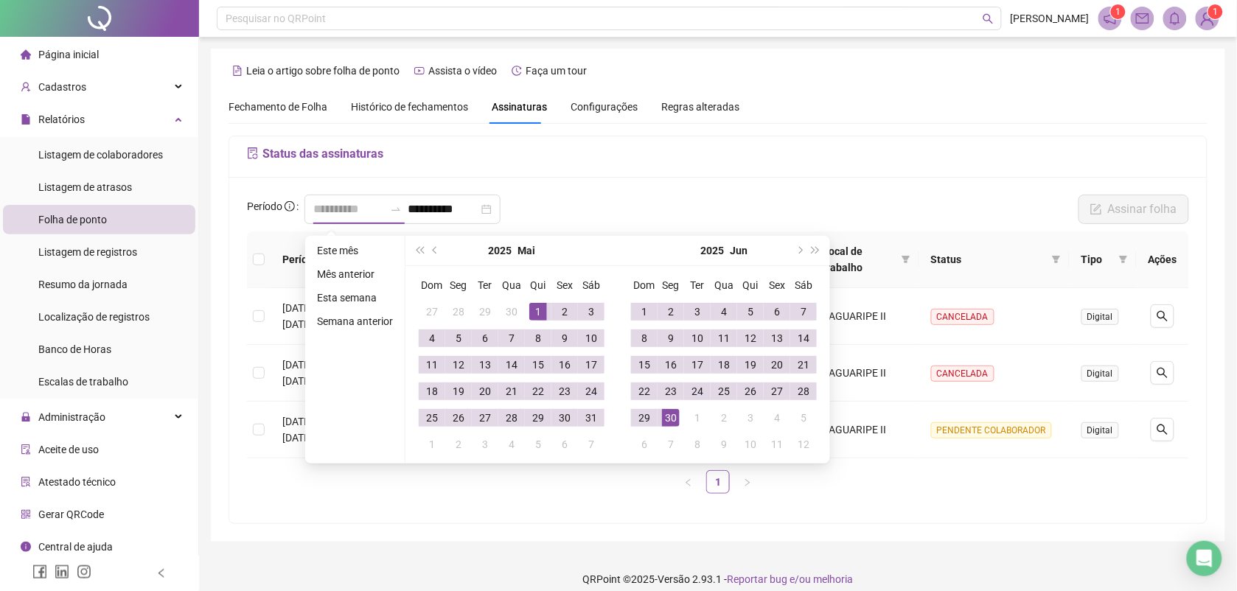
click at [539, 310] on div "1" at bounding box center [538, 312] width 18 height 18
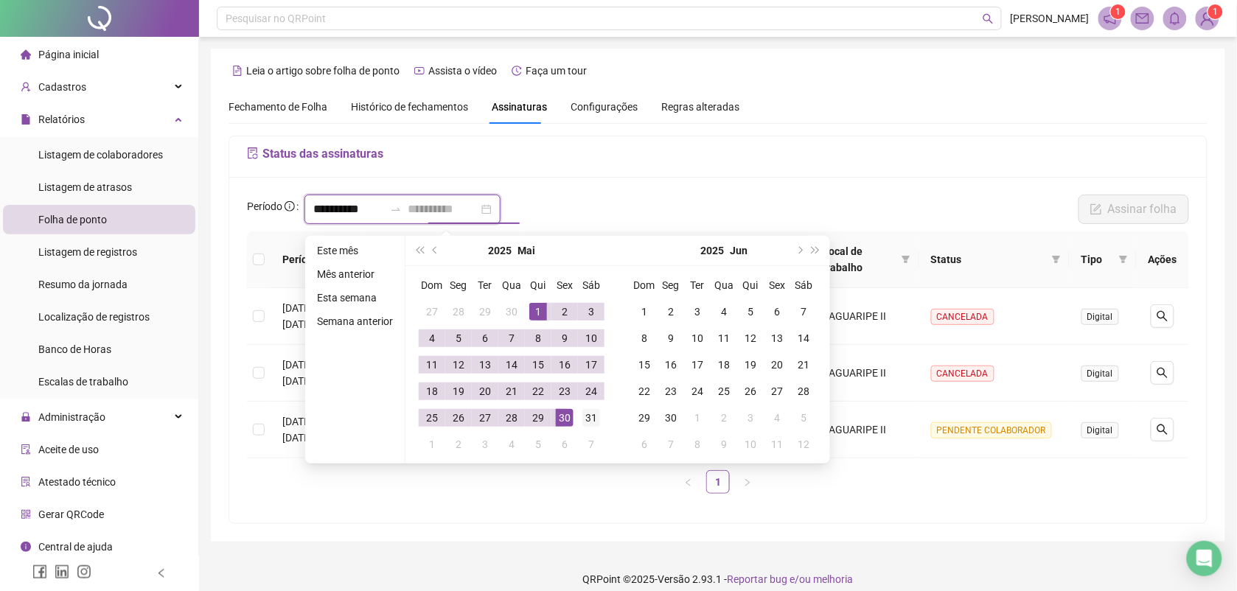
type input "**********"
click at [587, 415] on div "31" at bounding box center [591, 418] width 18 height 18
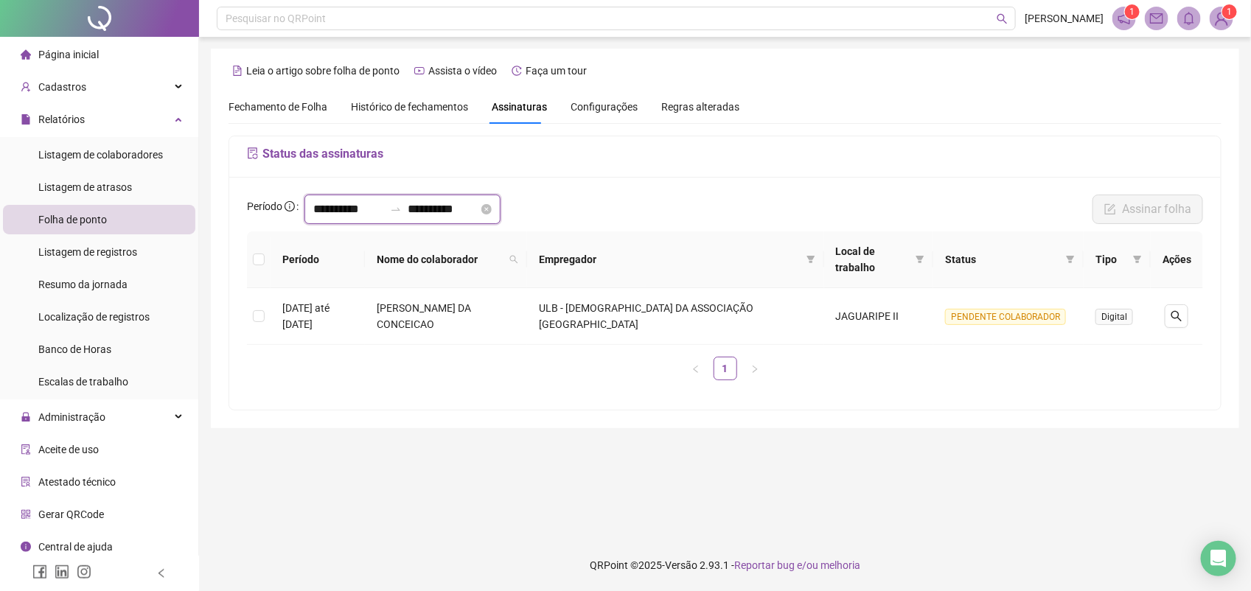
click at [372, 218] on input "**********" at bounding box center [348, 210] width 71 height 18
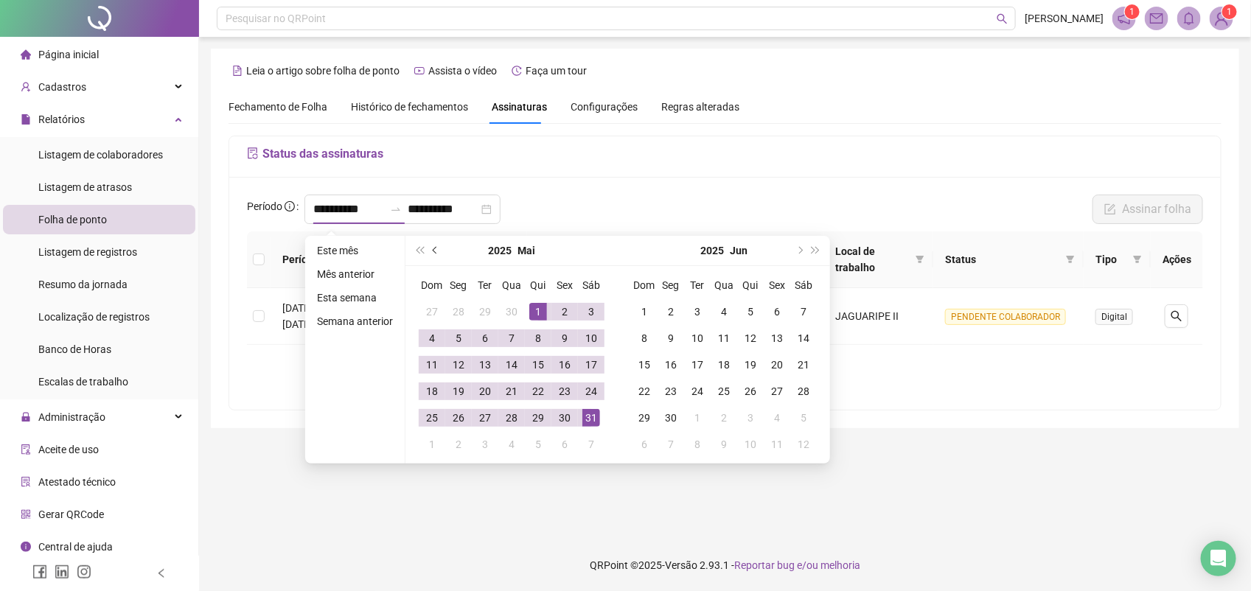
click at [428, 247] on button "prev-year" at bounding box center [436, 250] width 16 height 29
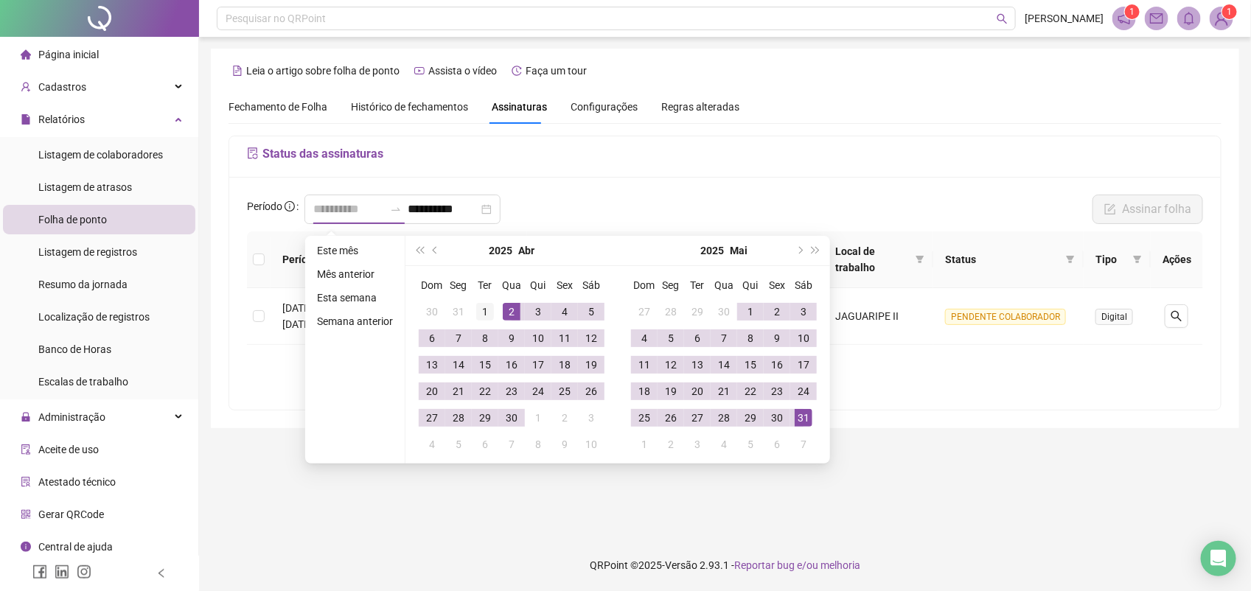
type input "**********"
click at [484, 310] on div "1" at bounding box center [485, 312] width 18 height 18
type input "**********"
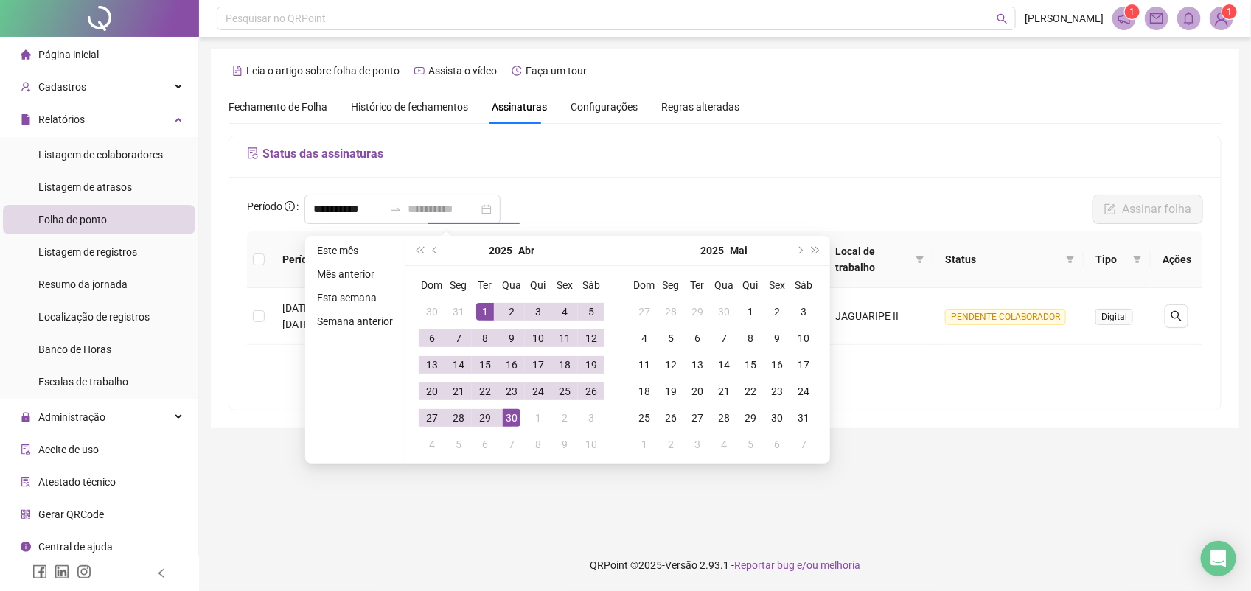
click at [516, 414] on div "30" at bounding box center [512, 418] width 18 height 18
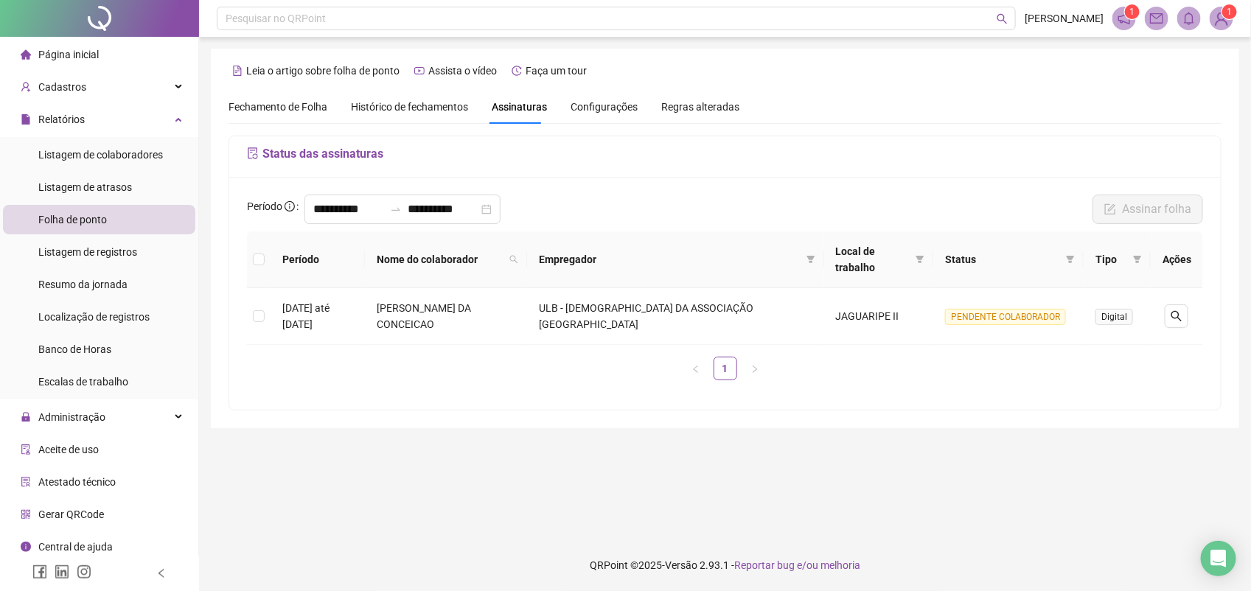
click at [1219, 17] on img at bounding box center [1221, 18] width 22 height 22
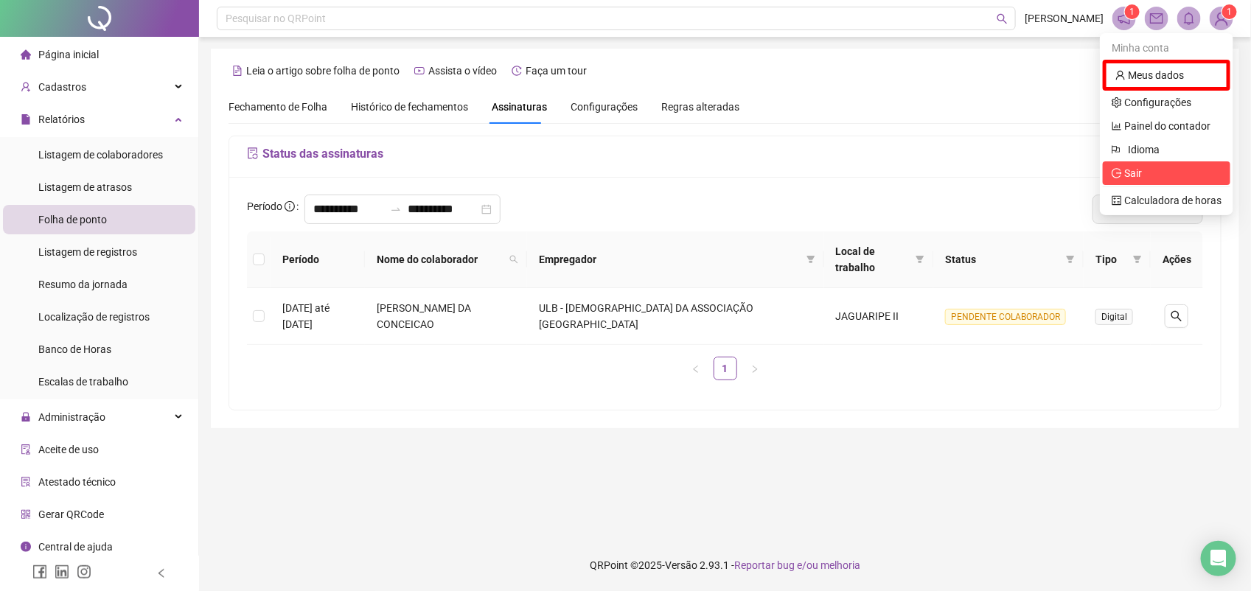
click at [1143, 175] on span "Sair" at bounding box center [1167, 173] width 110 height 16
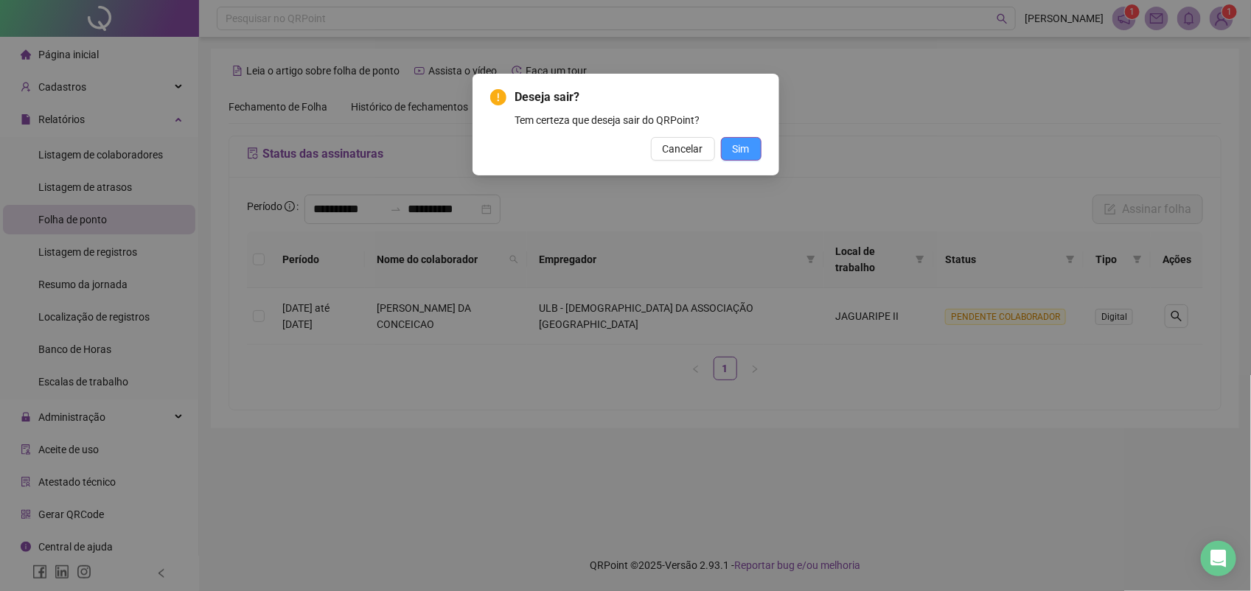
click at [749, 142] on span "Sim" at bounding box center [741, 149] width 17 height 16
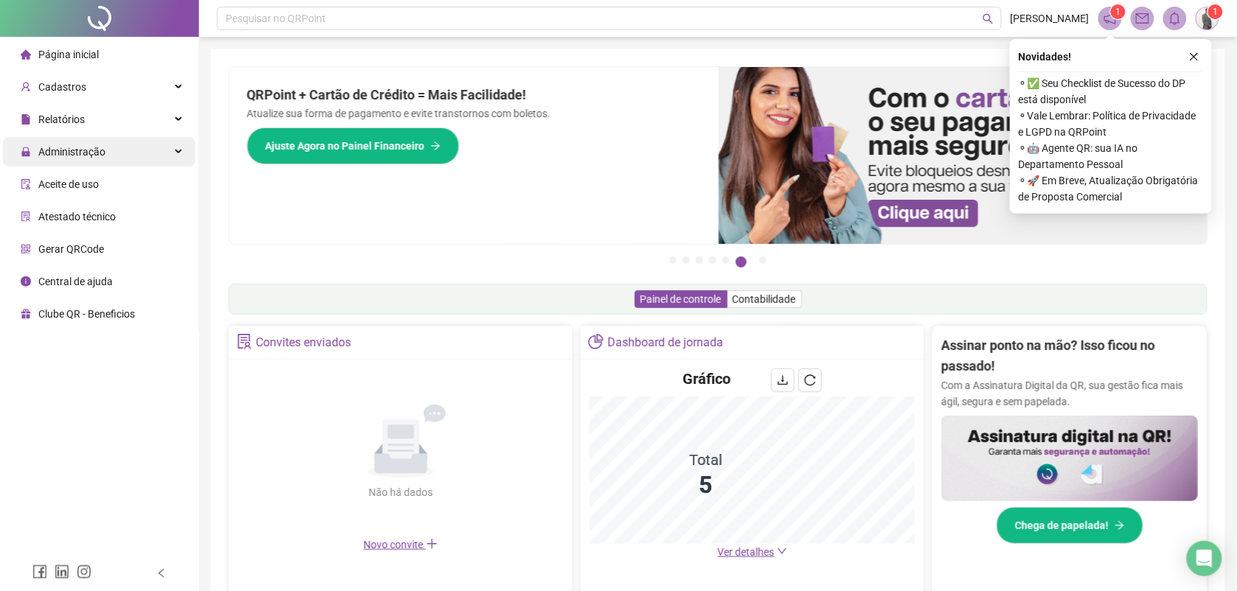
click at [77, 152] on span "Administração" at bounding box center [71, 152] width 67 height 12
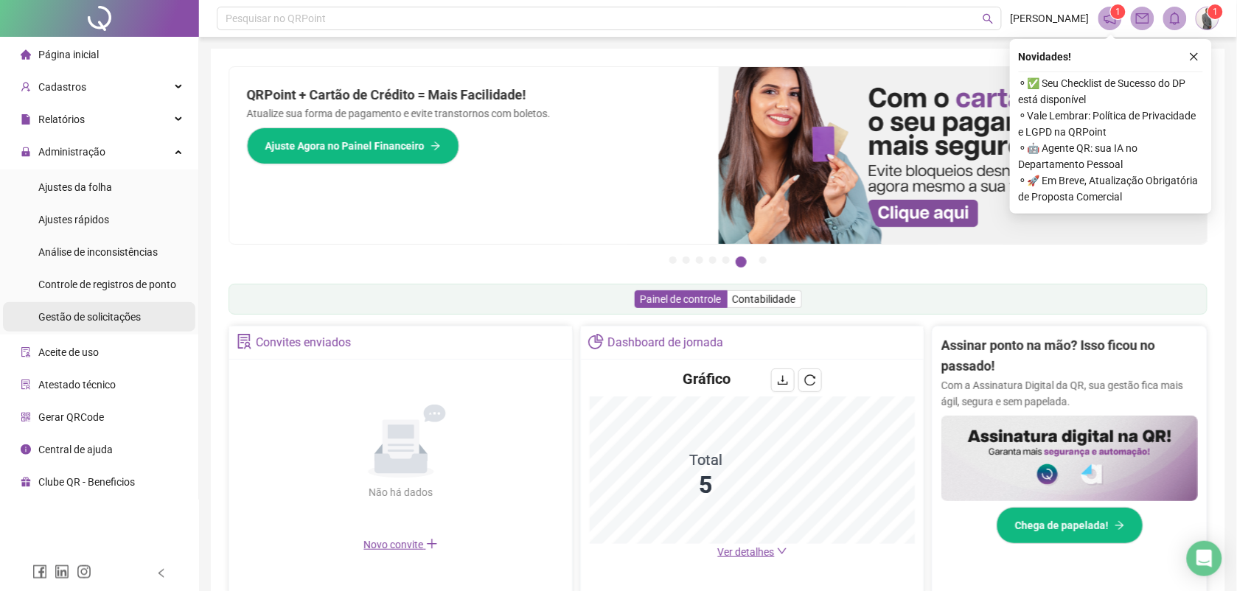
click at [122, 318] on span "Gestão de solicitações" at bounding box center [89, 317] width 102 height 12
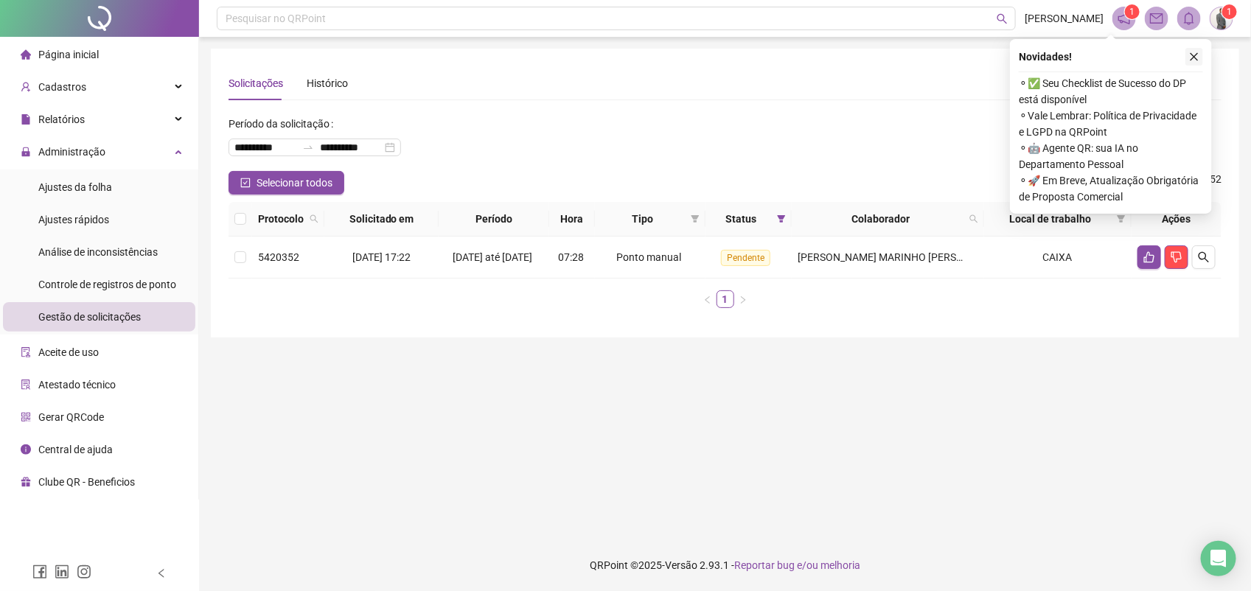
click at [1188, 52] on button "button" at bounding box center [1194, 57] width 18 height 18
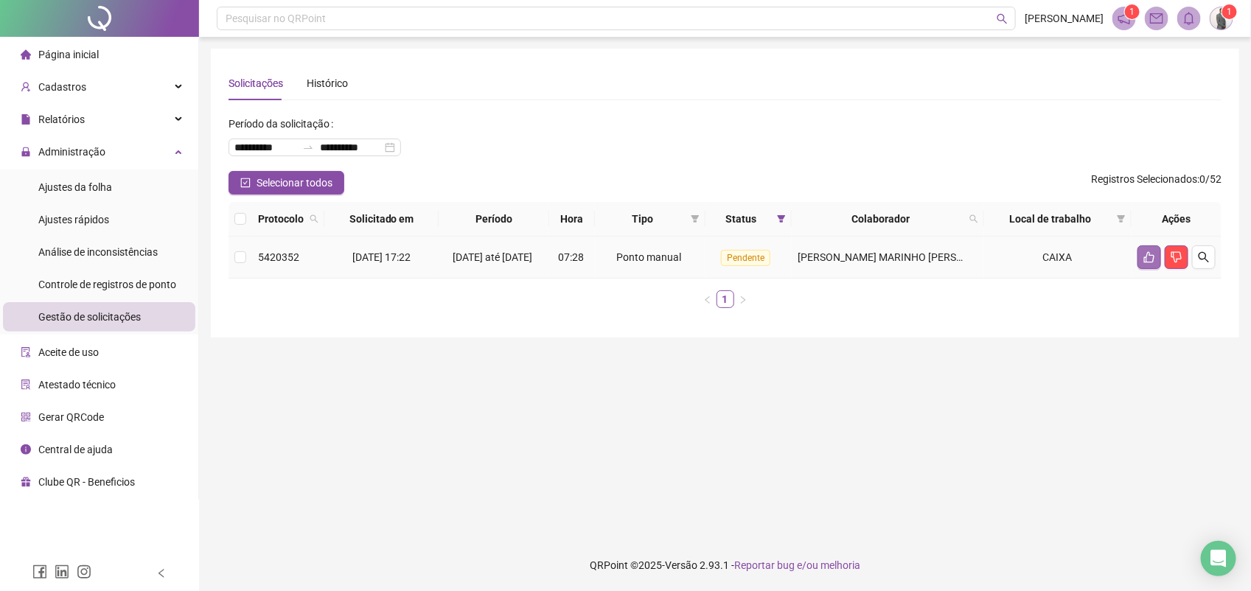
click at [1143, 263] on icon "like" at bounding box center [1149, 257] width 12 height 12
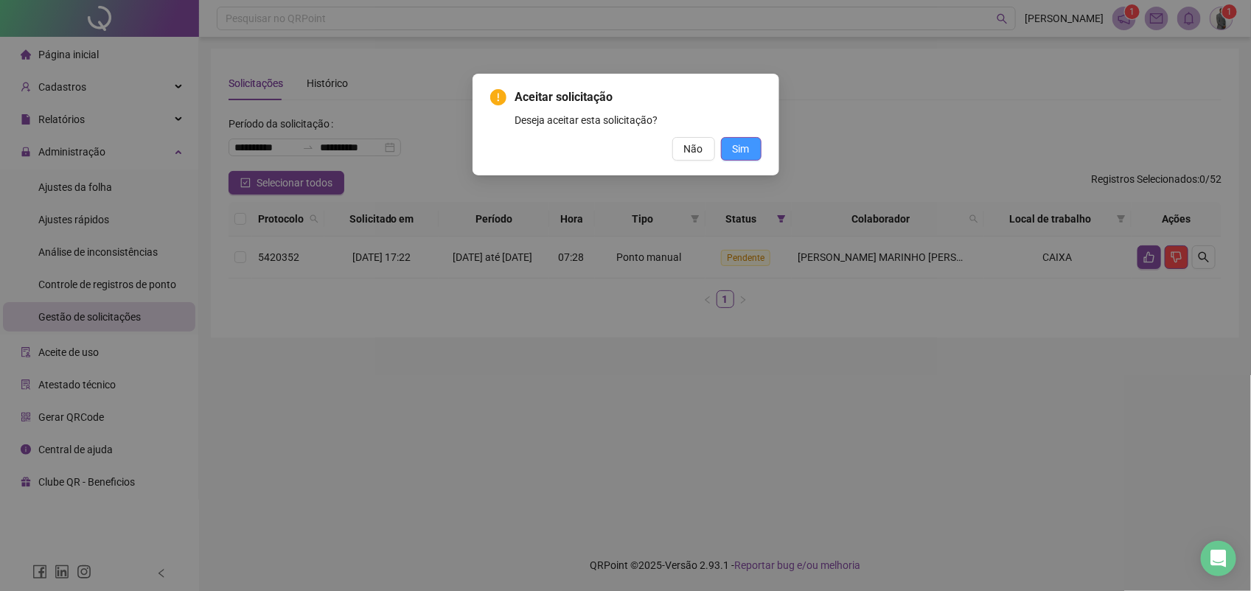
click at [728, 144] on button "Sim" at bounding box center [741, 149] width 41 height 24
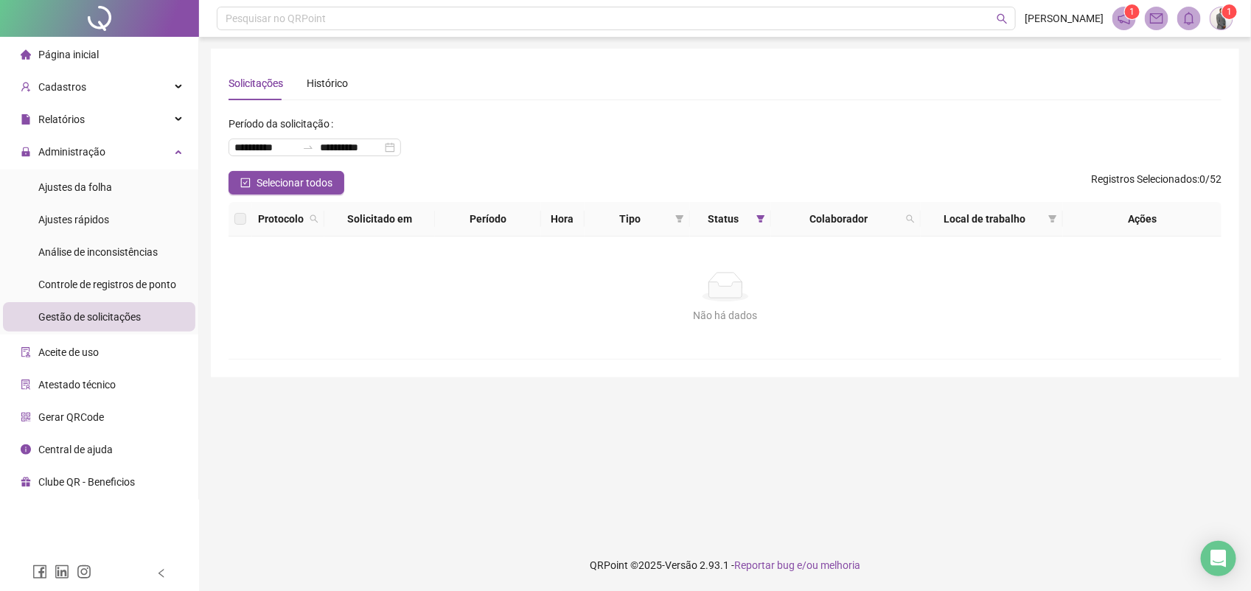
click at [1222, 23] on img at bounding box center [1221, 18] width 22 height 22
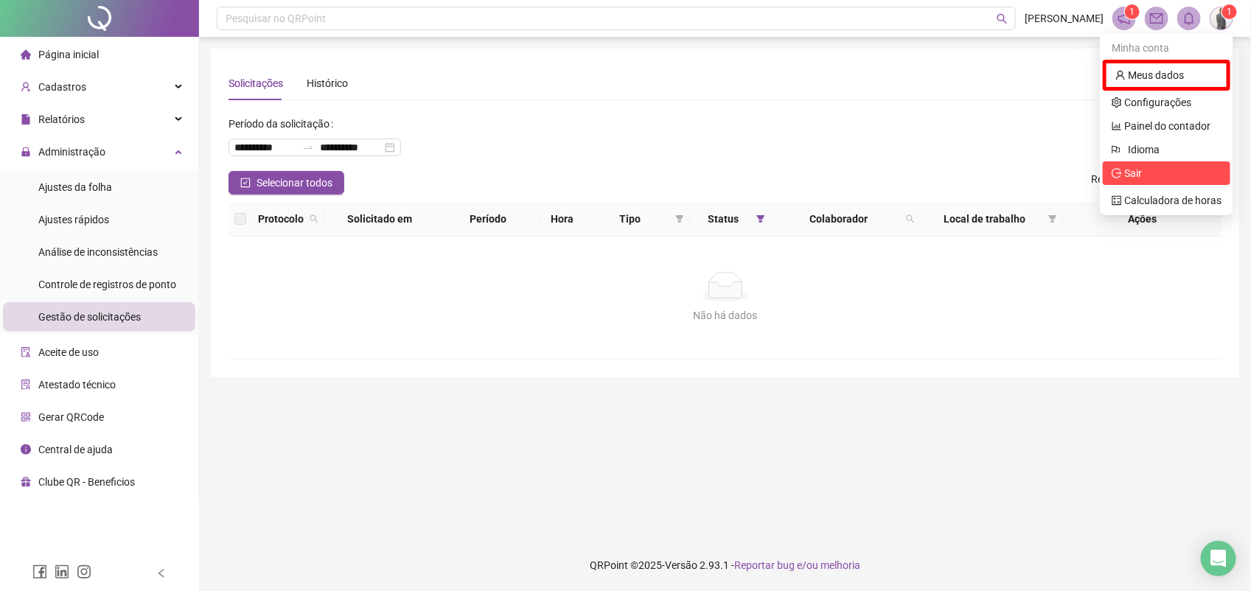
click at [1132, 167] on span "Sair" at bounding box center [1133, 173] width 18 height 12
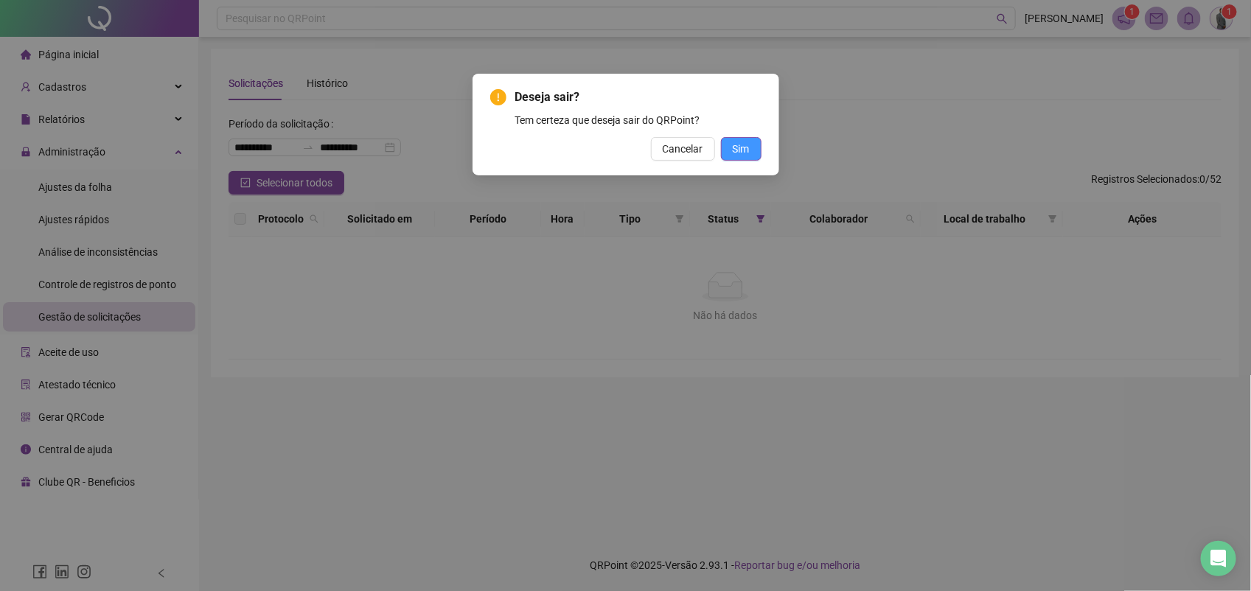
click at [741, 149] on span "Sim" at bounding box center [741, 149] width 17 height 16
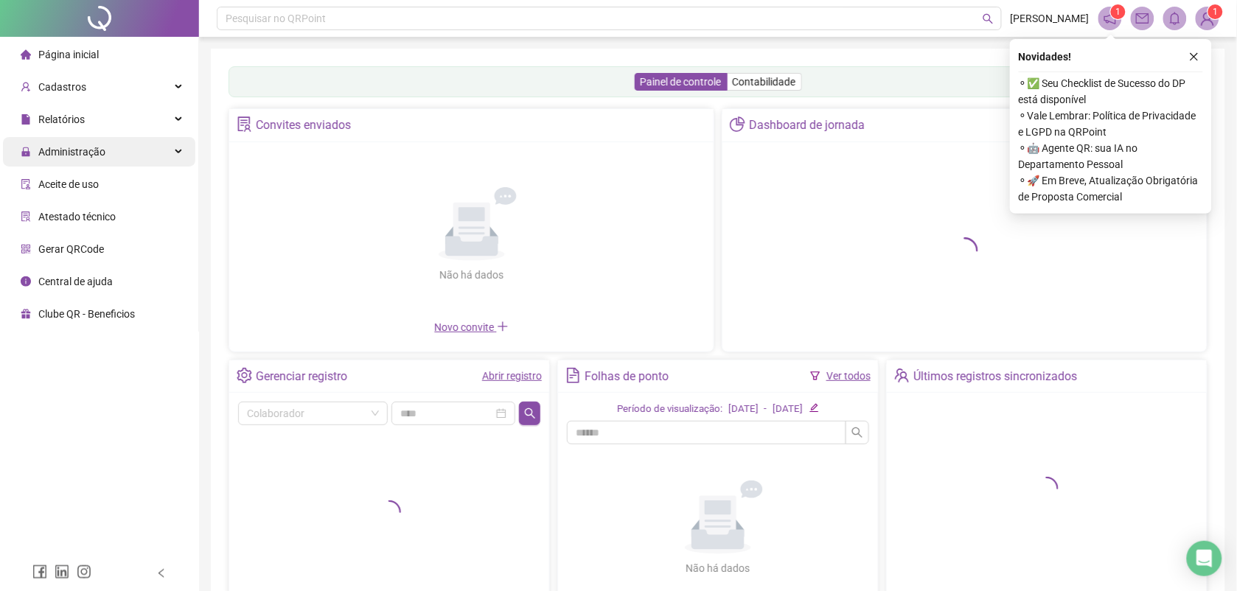
click at [90, 146] on span "Administração" at bounding box center [71, 152] width 67 height 12
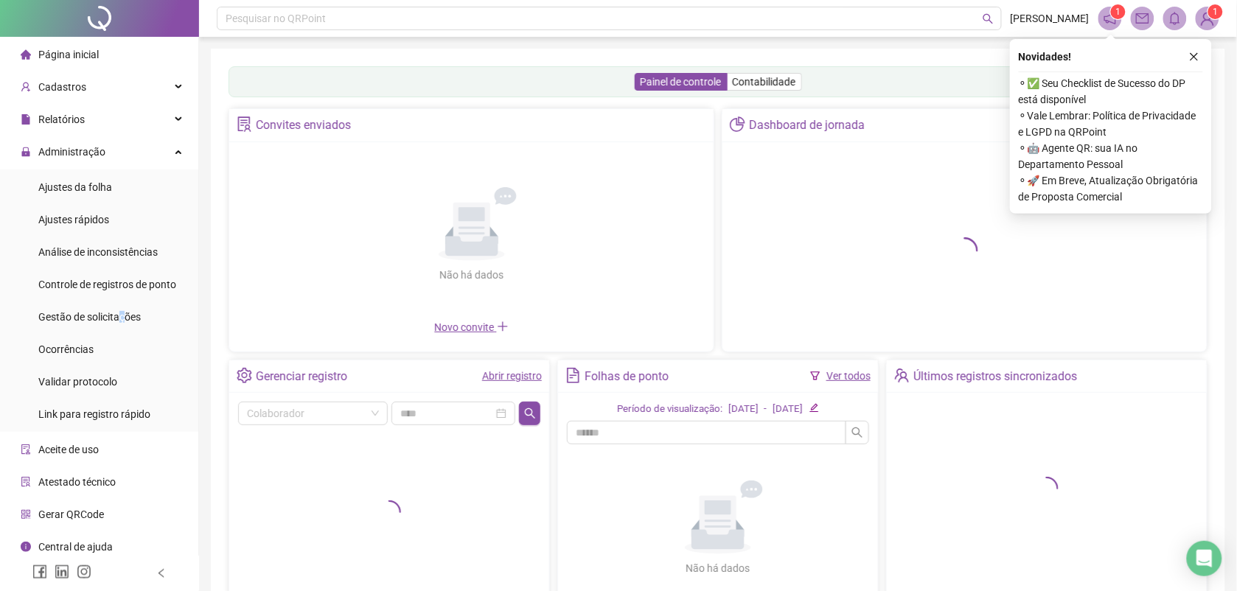
click at [123, 316] on span "Gestão de solicitações" at bounding box center [89, 317] width 102 height 12
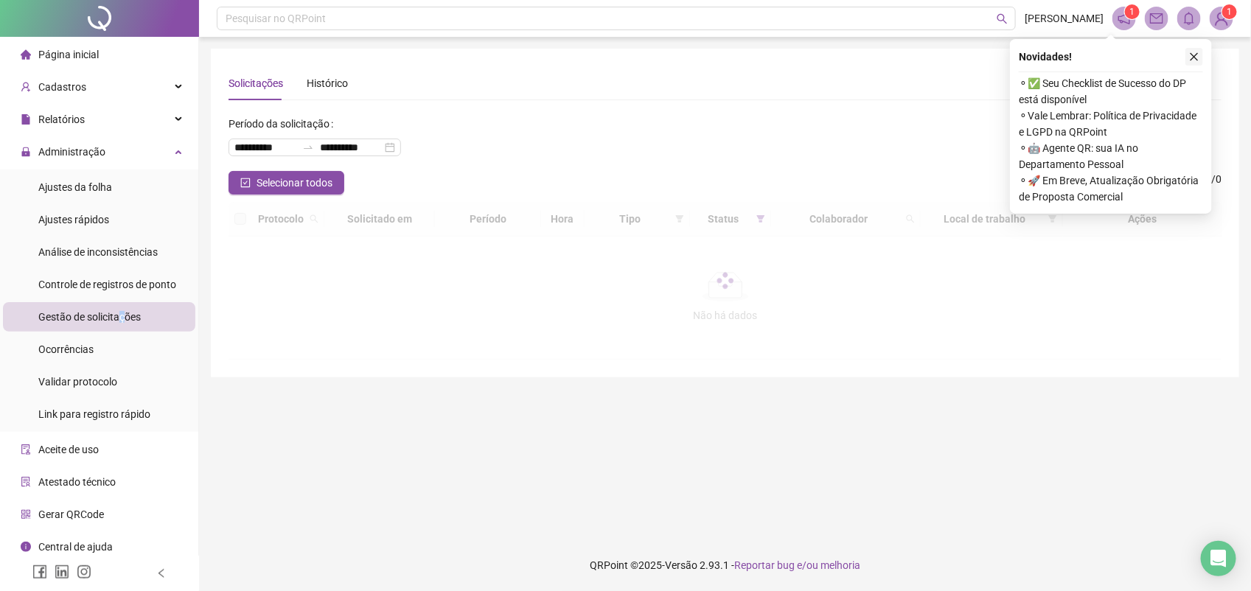
click at [1192, 52] on icon "close" at bounding box center [1194, 57] width 10 height 10
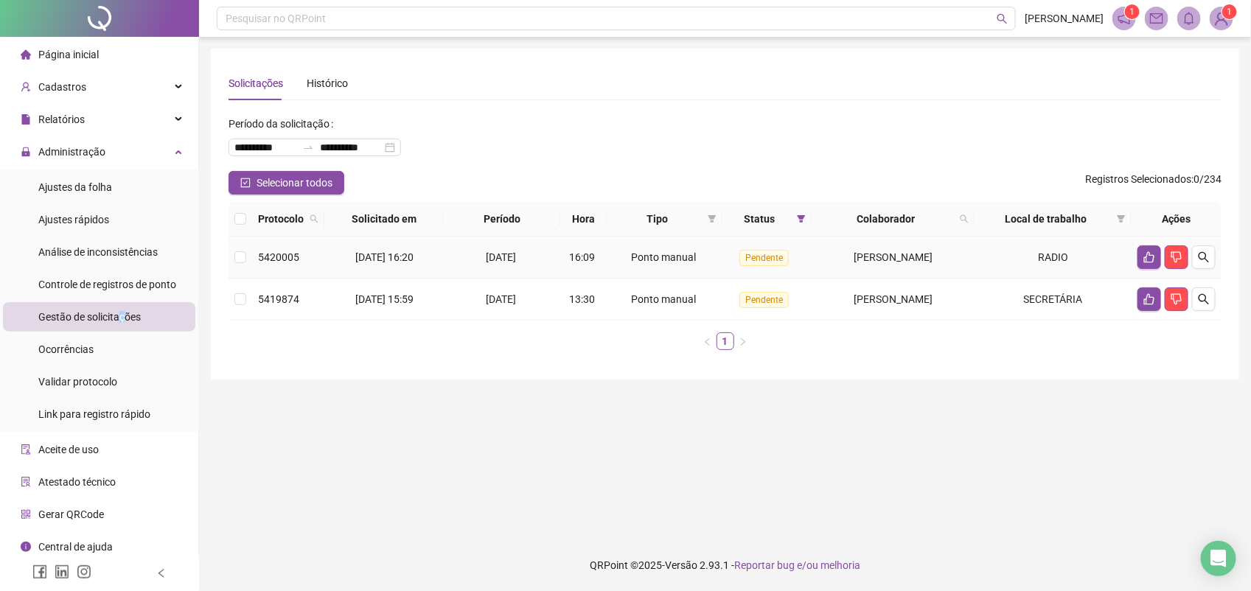
drag, startPoint x: 918, startPoint y: 256, endPoint x: 923, endPoint y: 304, distance: 48.2
click at [918, 254] on span "[PERSON_NAME]" at bounding box center [893, 257] width 79 height 12
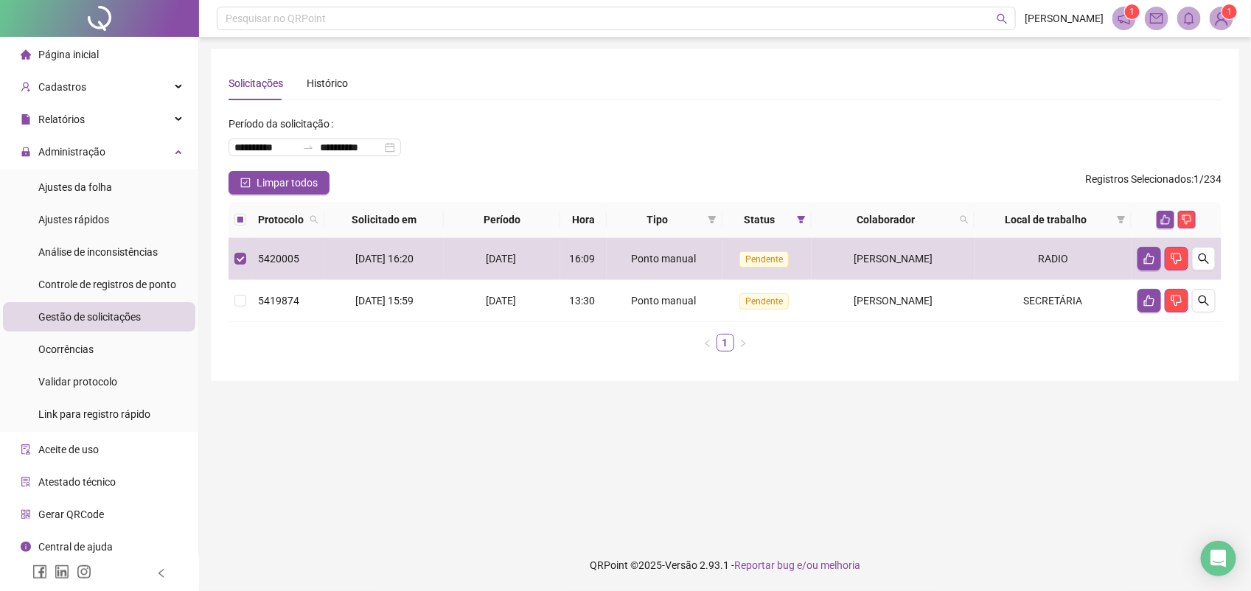
click at [1222, 15] on img at bounding box center [1221, 18] width 22 height 22
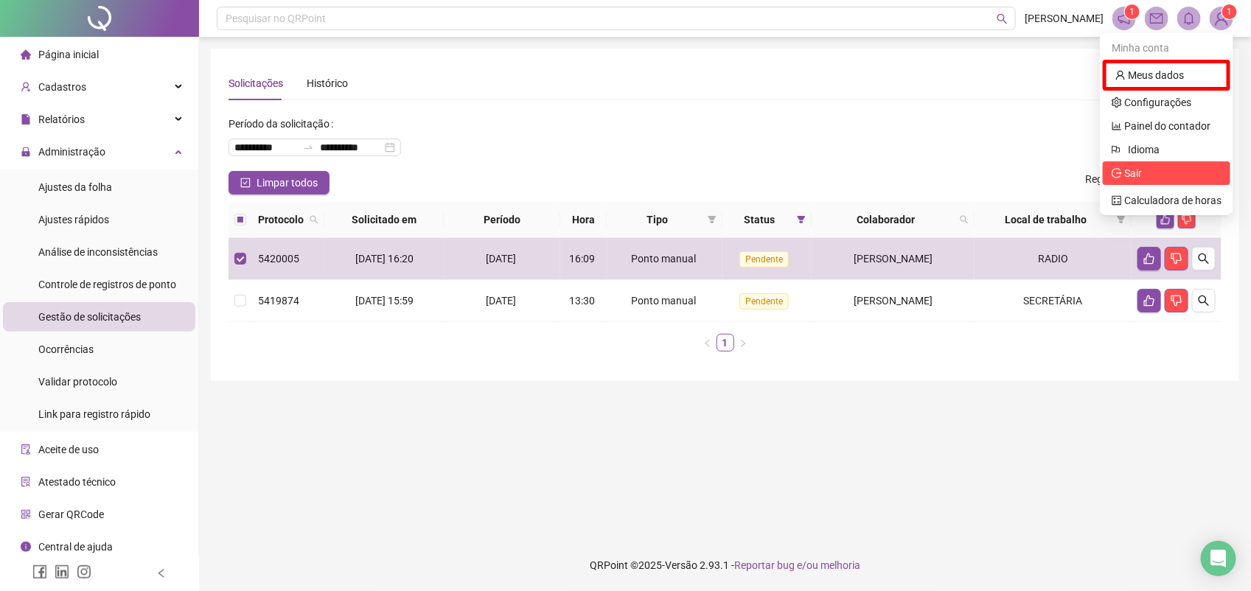
click at [1141, 175] on span "Sair" at bounding box center [1133, 173] width 18 height 12
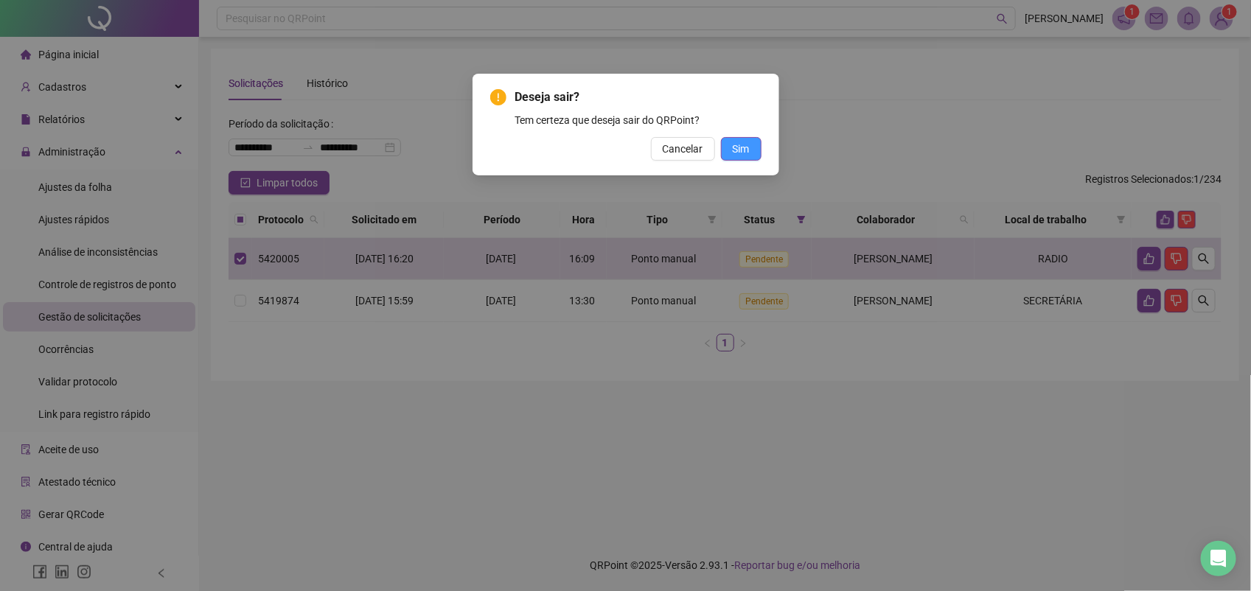
click at [737, 146] on span "Sim" at bounding box center [741, 149] width 17 height 16
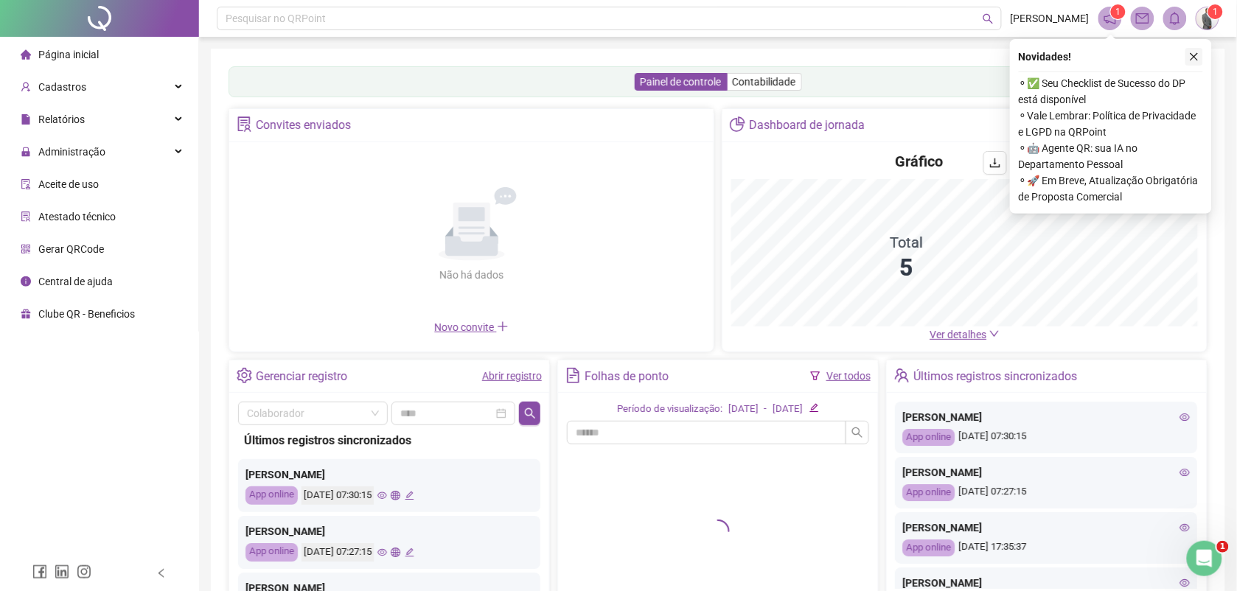
click at [1198, 53] on icon "close" at bounding box center [1195, 57] width 8 height 8
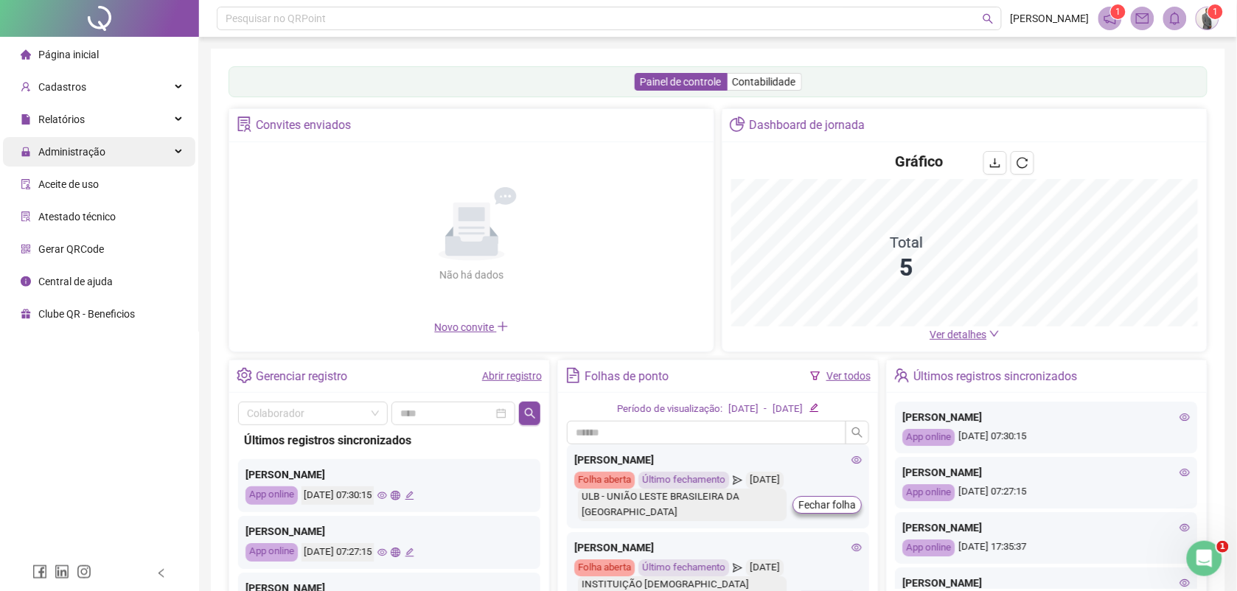
click at [89, 146] on span "Administração" at bounding box center [71, 152] width 67 height 12
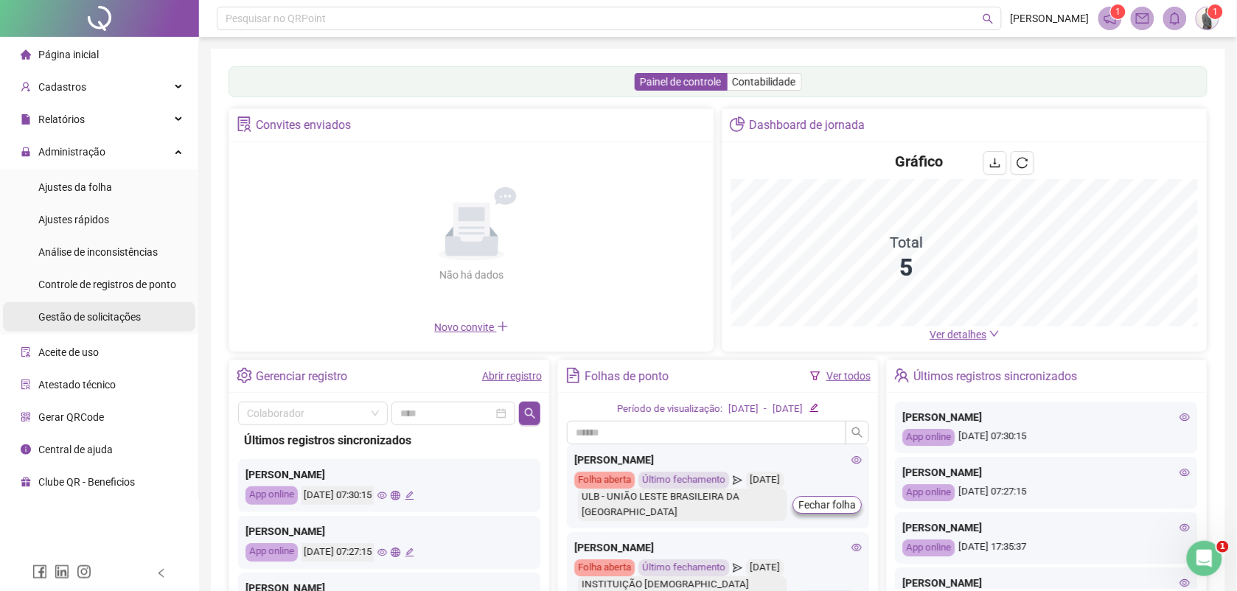
click at [122, 313] on span "Gestão de solicitações" at bounding box center [89, 317] width 102 height 12
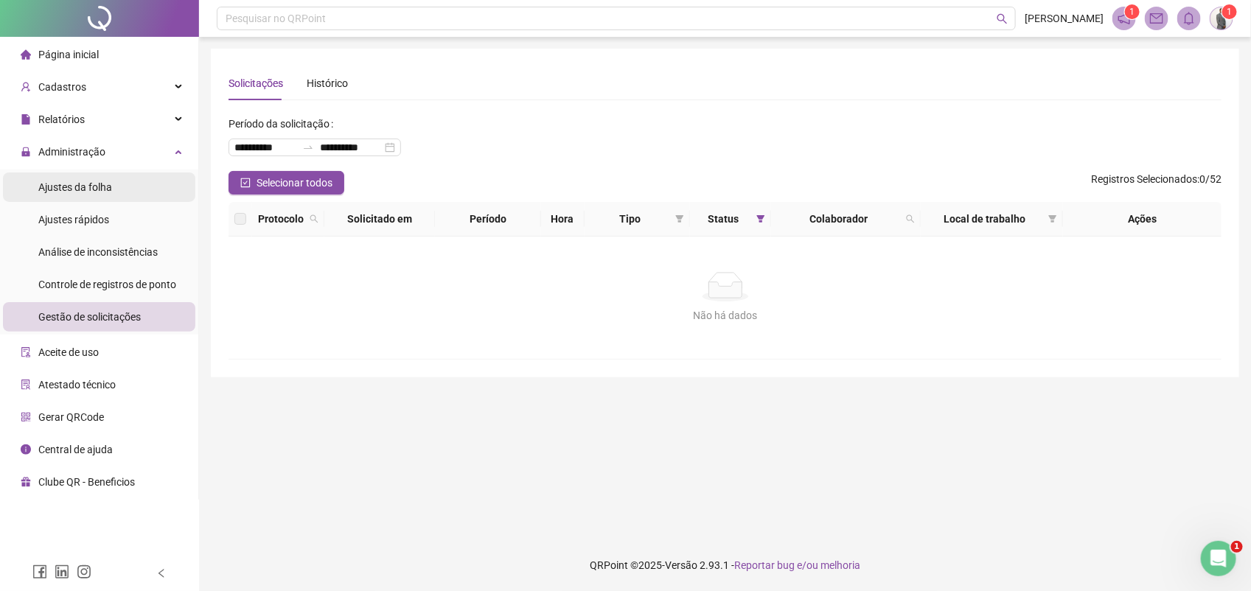
click at [88, 184] on span "Ajustes da folha" at bounding box center [75, 187] width 74 height 12
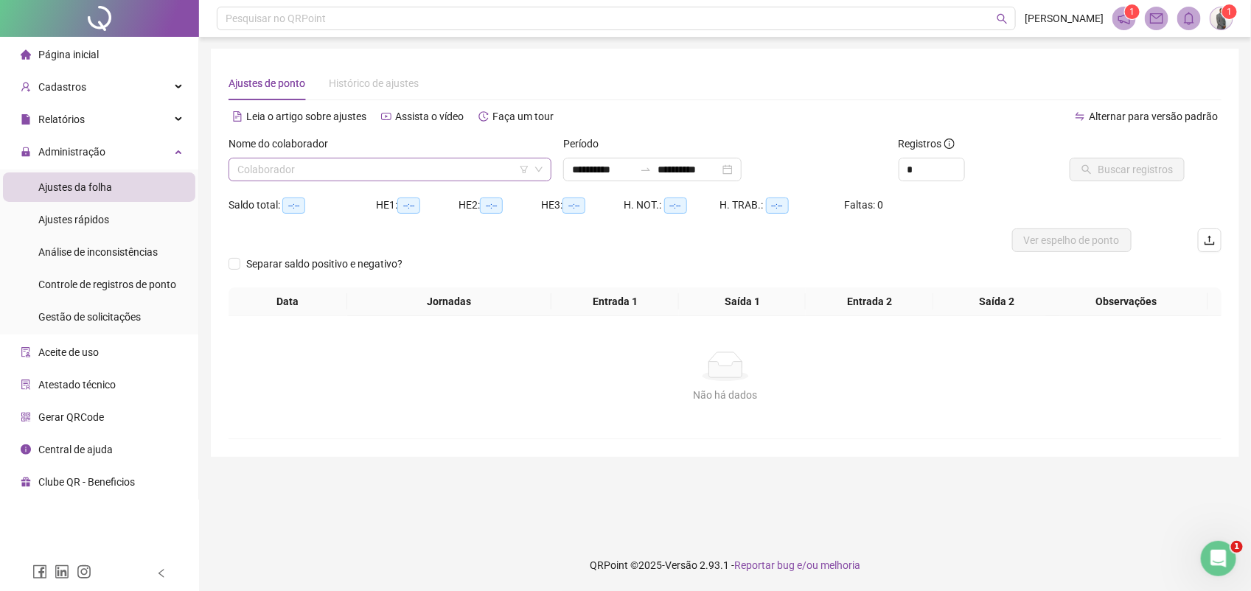
click at [288, 171] on input "search" at bounding box center [383, 169] width 292 height 22
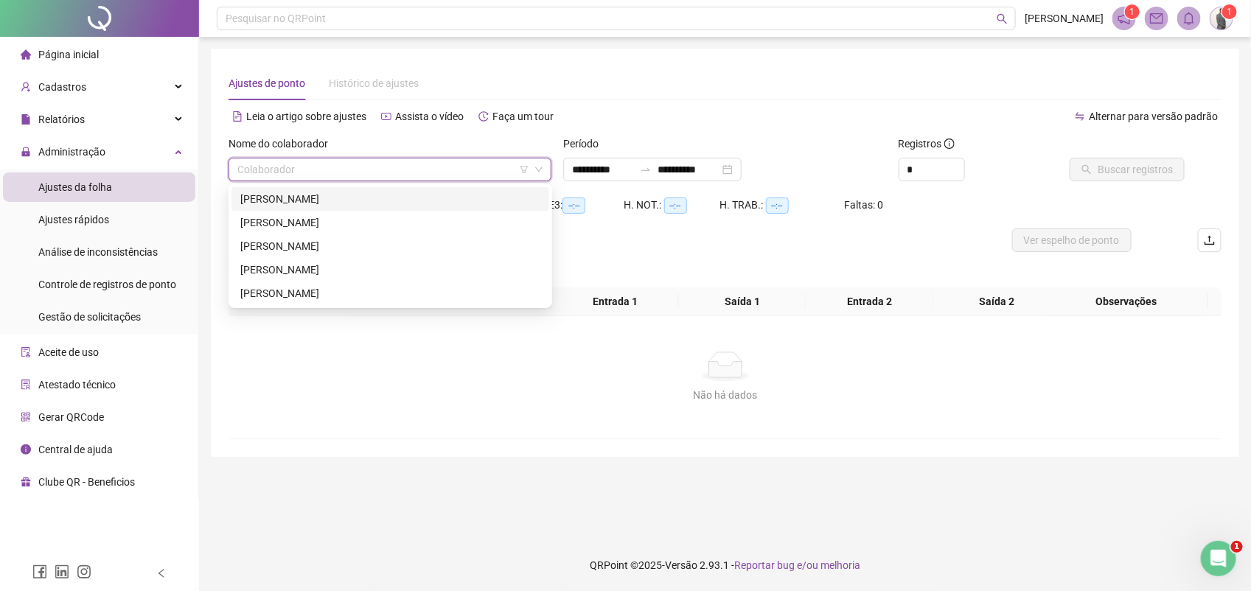
click at [286, 197] on div "[PERSON_NAME]" at bounding box center [390, 199] width 300 height 16
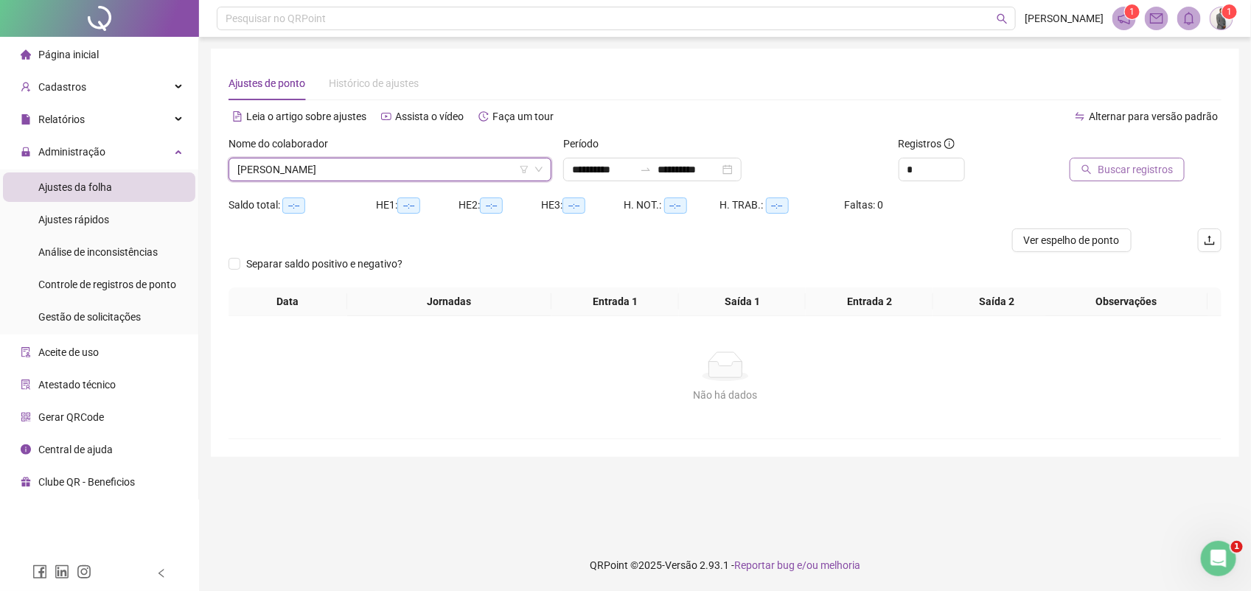
click at [1130, 163] on span "Buscar registros" at bounding box center [1135, 169] width 75 height 16
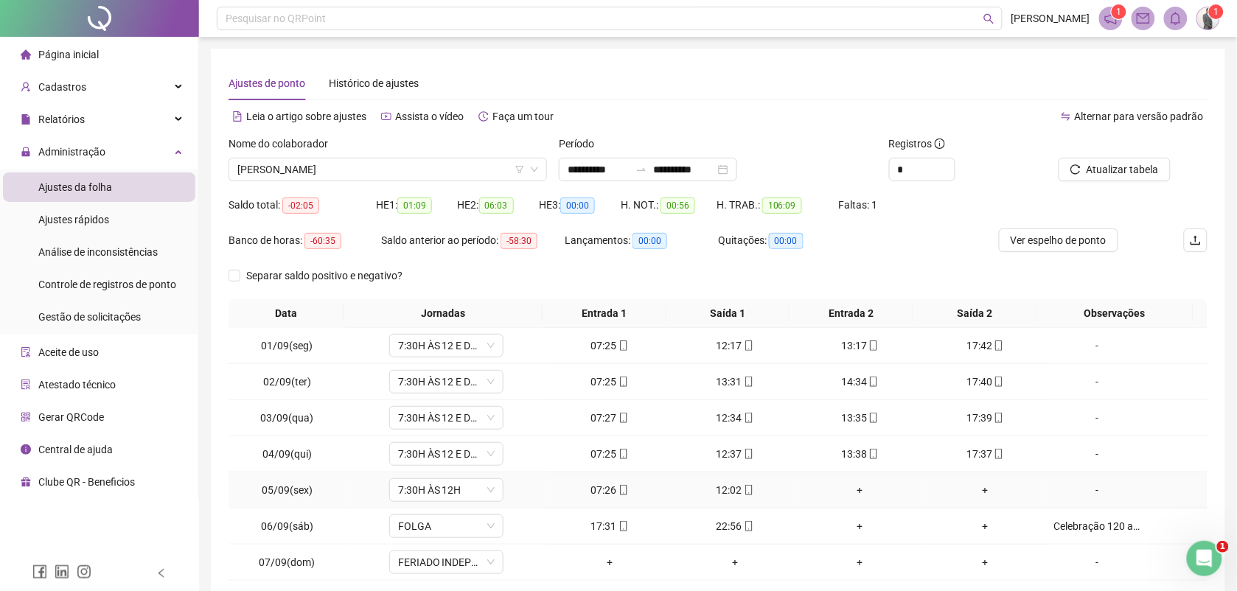
scroll to position [113, 0]
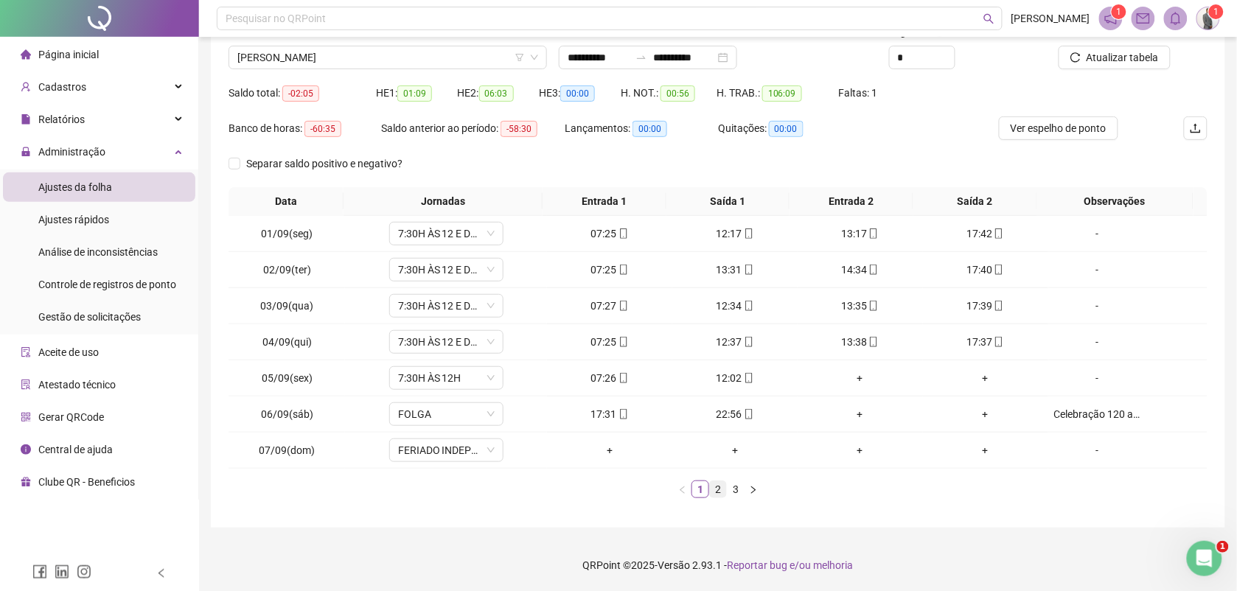
click at [715, 483] on link "2" at bounding box center [718, 489] width 16 height 16
click at [735, 490] on link "3" at bounding box center [736, 489] width 16 height 16
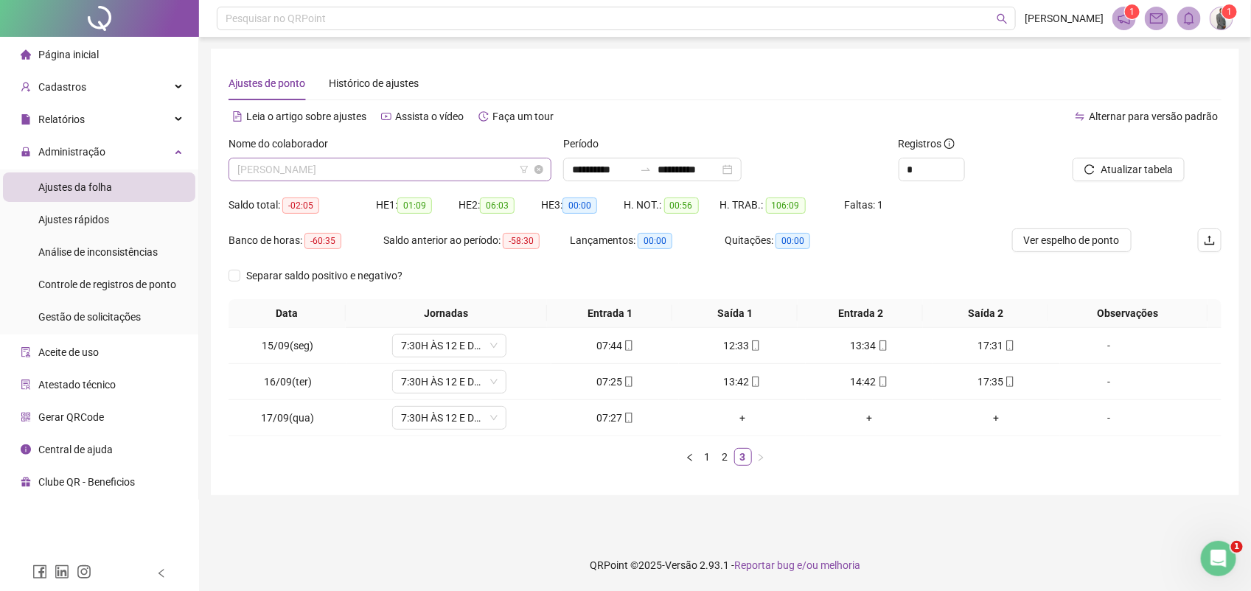
click at [466, 178] on span "[PERSON_NAME]" at bounding box center [389, 169] width 305 height 22
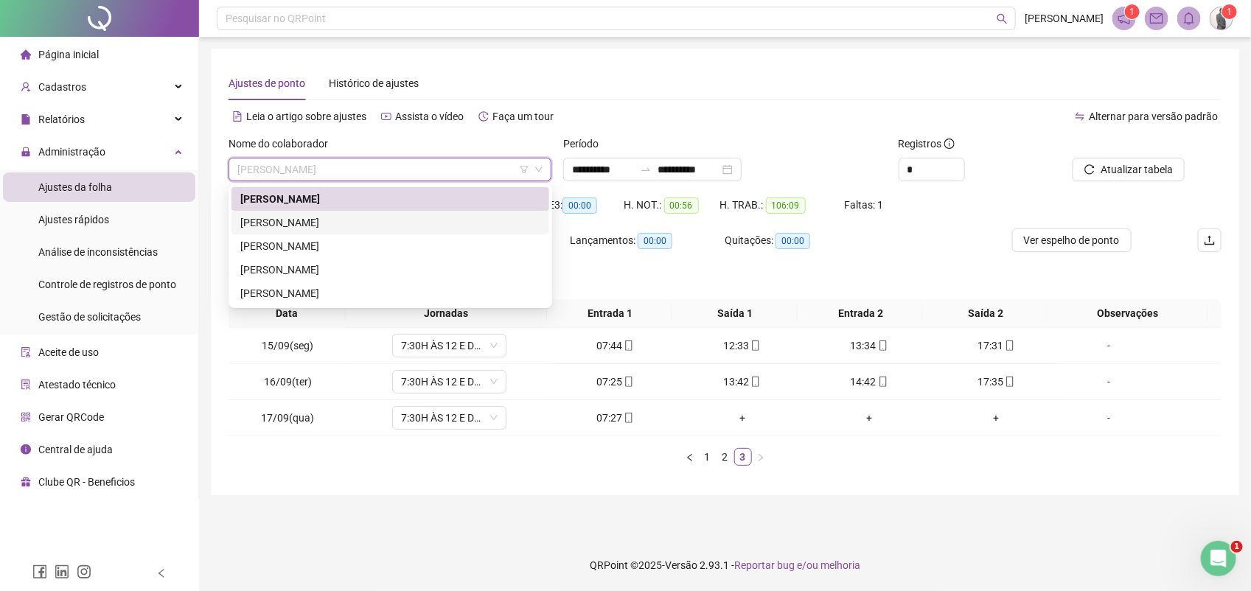
click at [340, 218] on div "[PERSON_NAME]" at bounding box center [390, 223] width 300 height 16
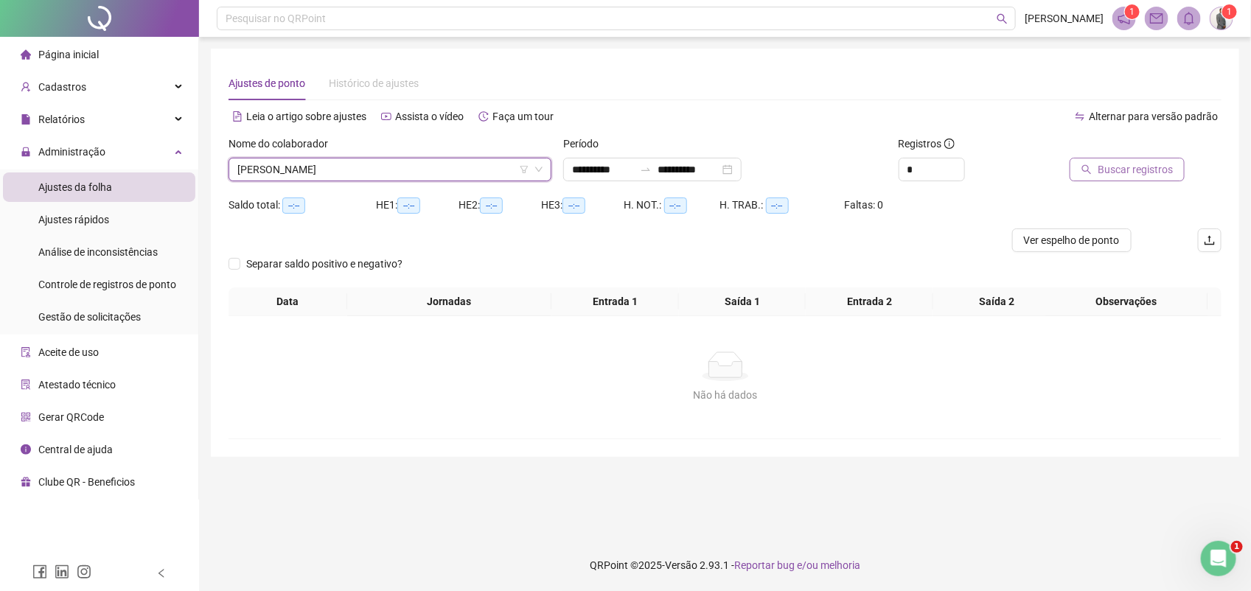
click at [1123, 157] on div "Buscar registros" at bounding box center [1125, 159] width 119 height 46
click at [417, 164] on span "ANGELA DIAS PEREIRA" at bounding box center [389, 169] width 305 height 22
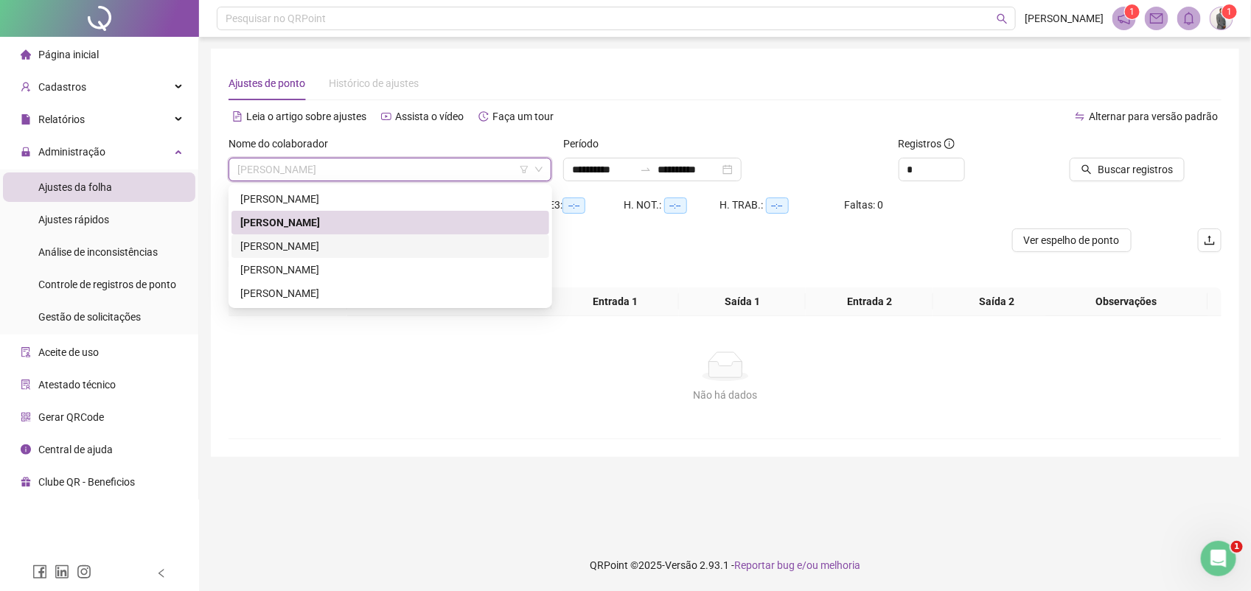
click at [330, 242] on div "JOSIAS BRITO MARINHO DE SOUSA" at bounding box center [390, 246] width 300 height 16
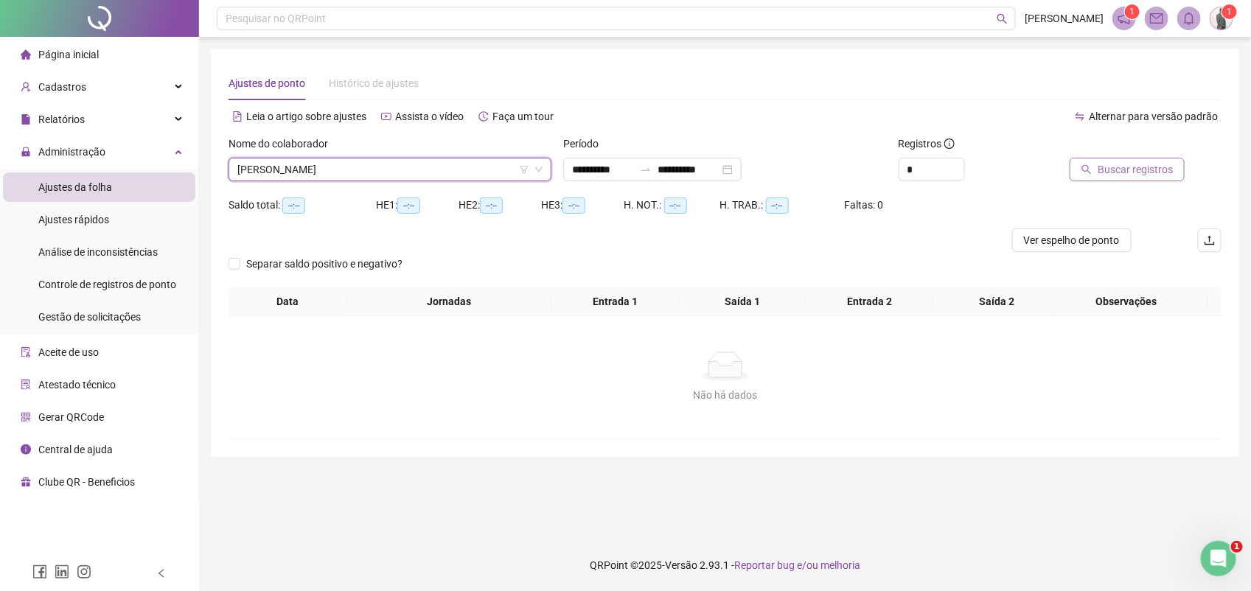
click at [1109, 164] on span "Buscar registros" at bounding box center [1135, 169] width 75 height 16
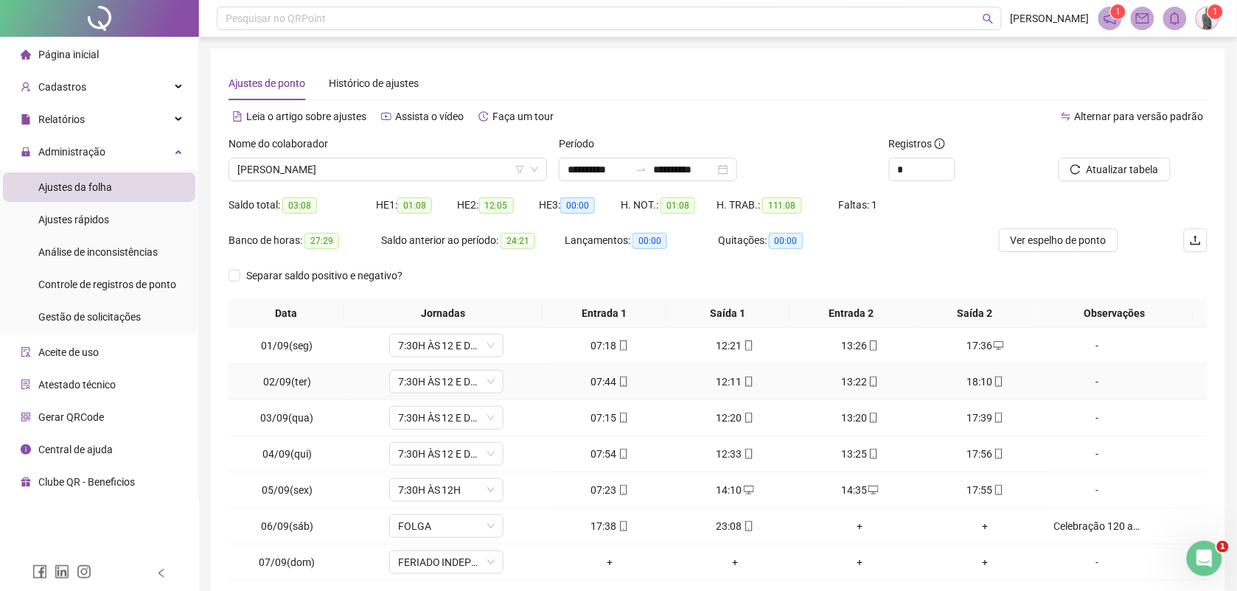
scroll to position [113, 0]
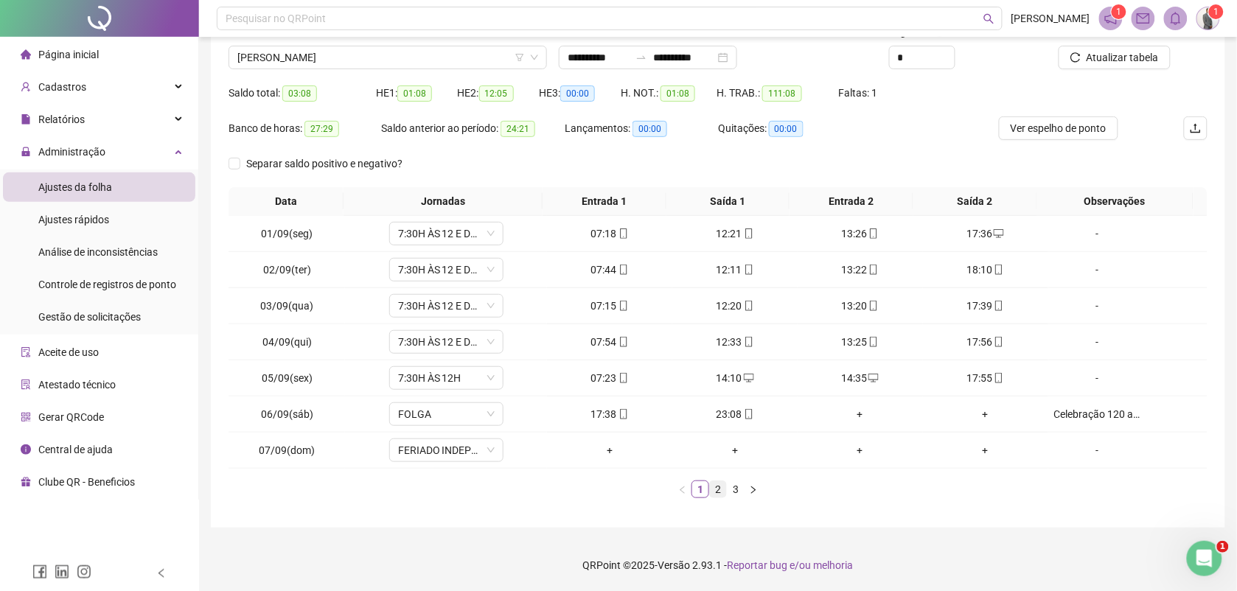
click at [711, 490] on link "2" at bounding box center [718, 489] width 16 height 16
click at [732, 487] on link "3" at bounding box center [736, 489] width 16 height 16
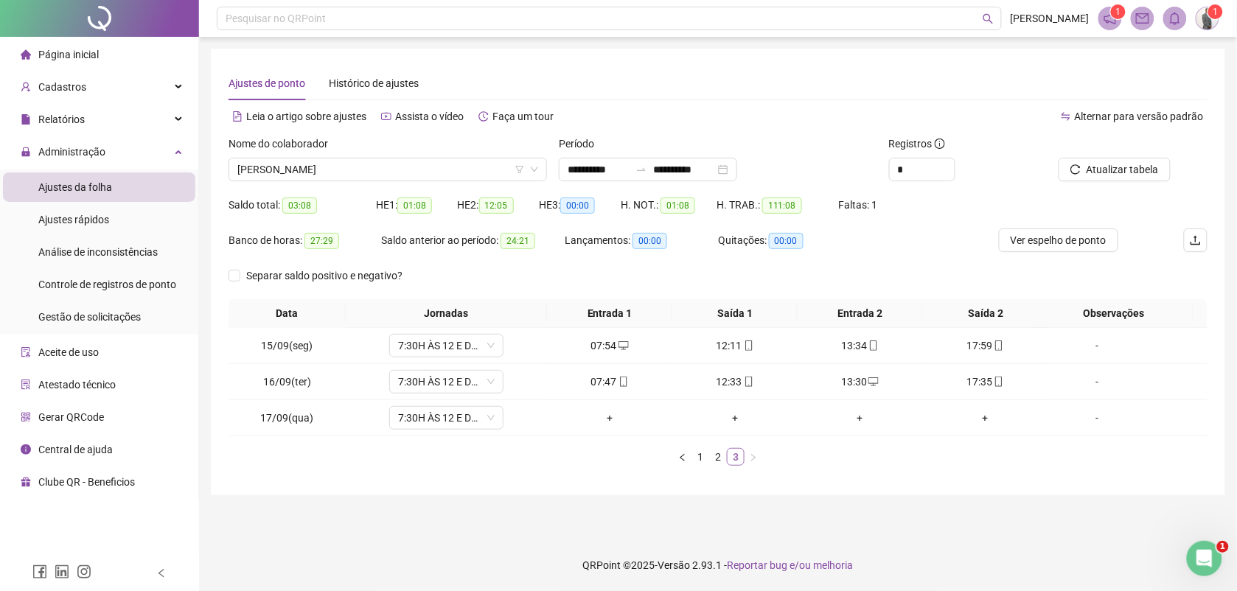
scroll to position [0, 0]
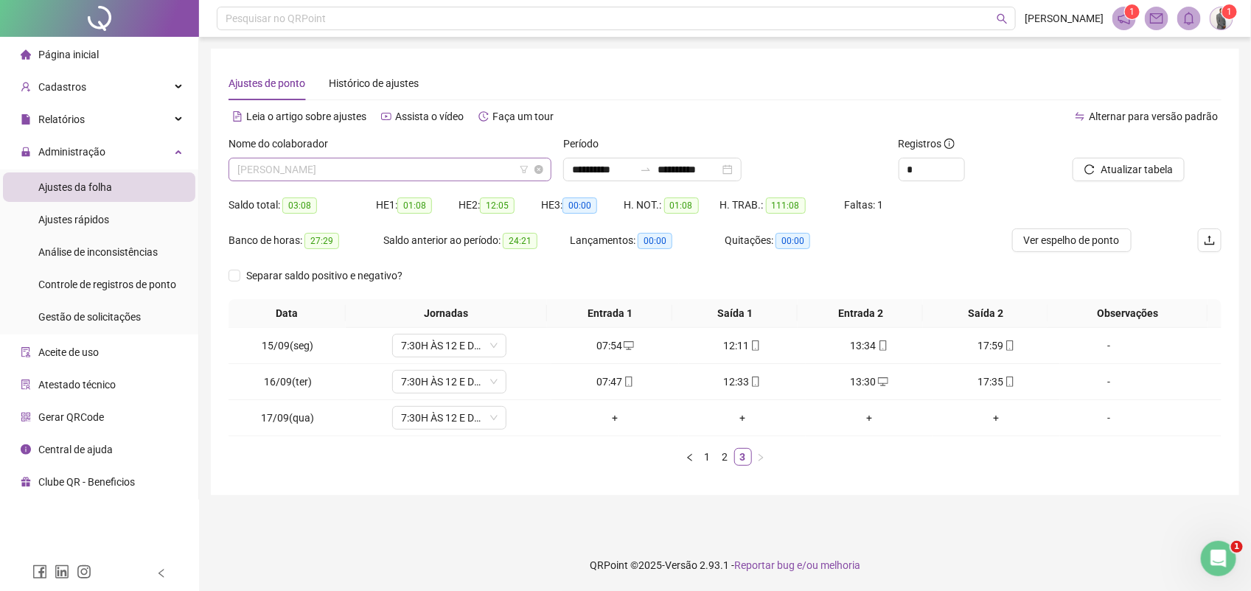
click at [413, 170] on span "JOSIAS BRITO MARINHO DE SOUSA" at bounding box center [389, 169] width 305 height 22
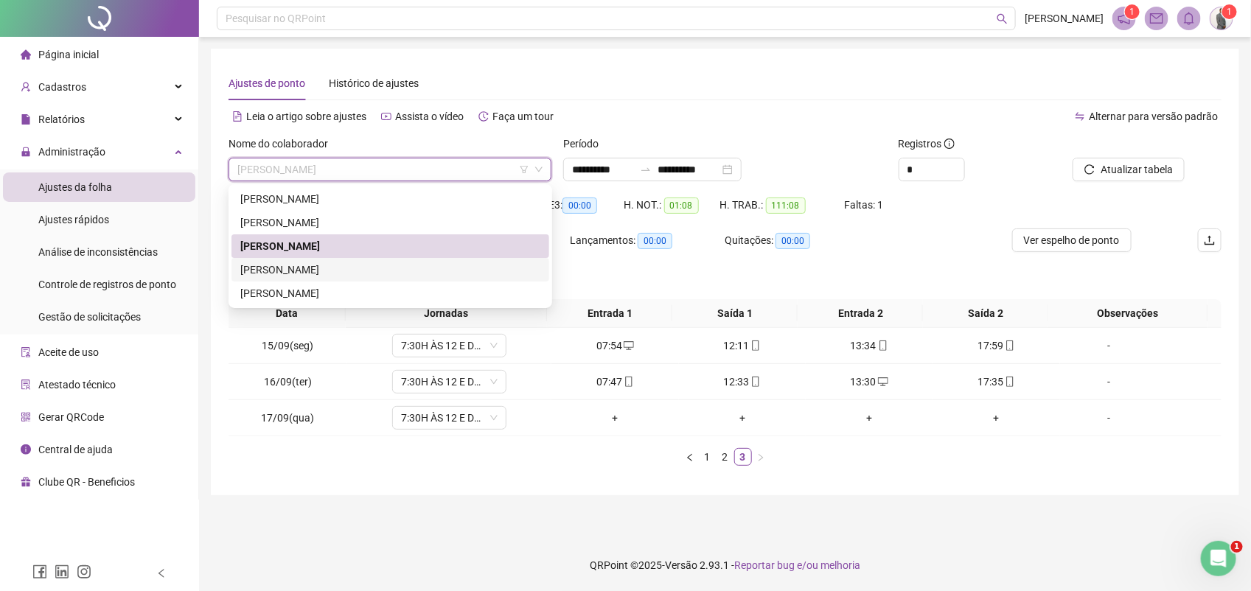
click at [321, 268] on div "JULIO CESAR TAVARES DOS ANJOS" at bounding box center [390, 270] width 300 height 16
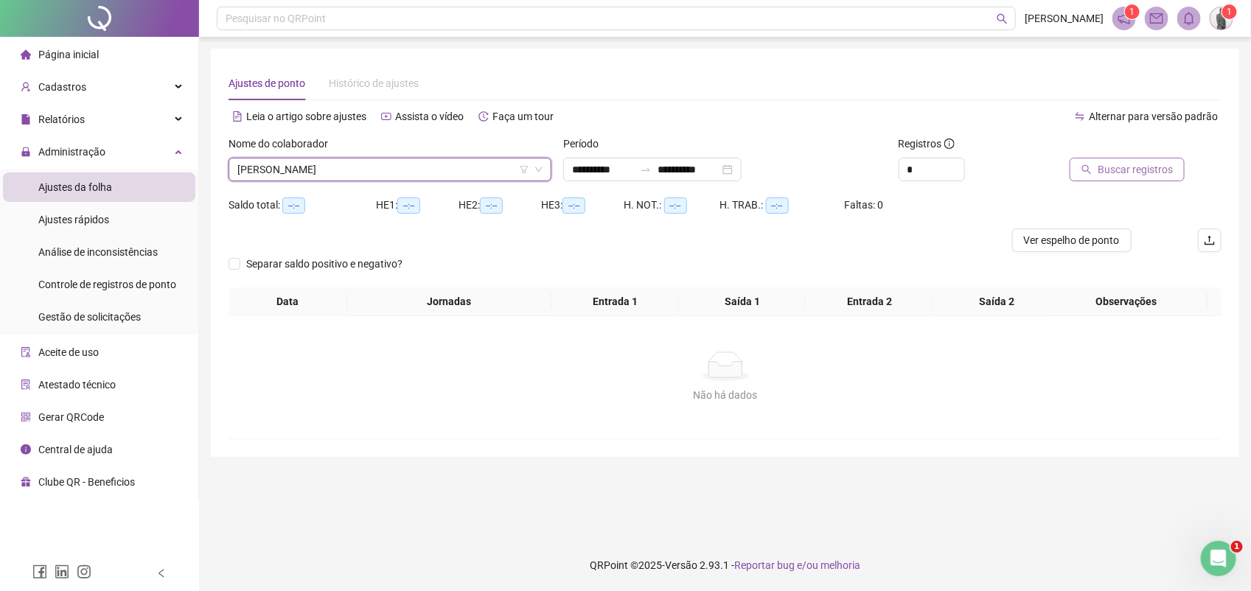
click at [1106, 167] on span "Buscar registros" at bounding box center [1135, 169] width 75 height 16
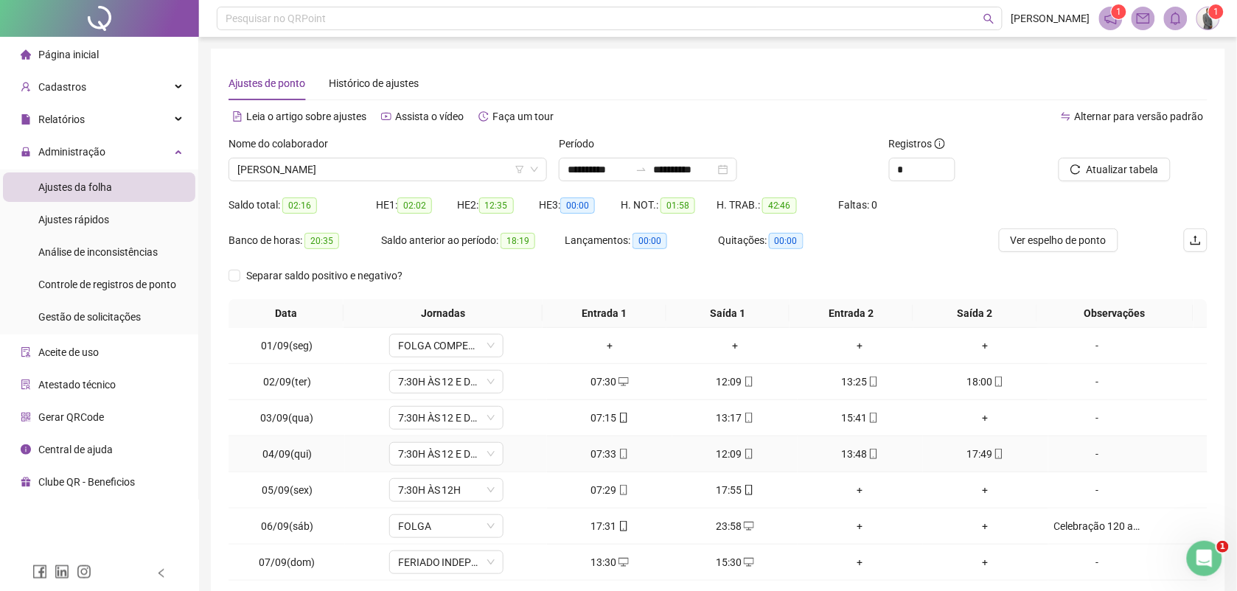
scroll to position [113, 0]
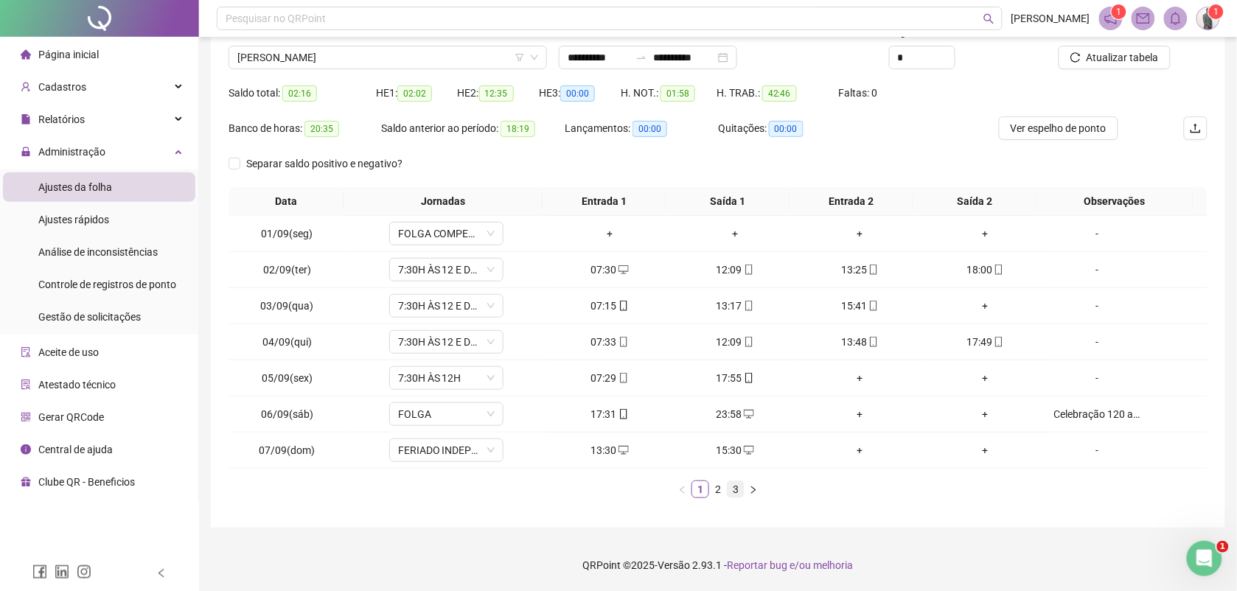
click at [741, 489] on link "3" at bounding box center [736, 489] width 16 height 16
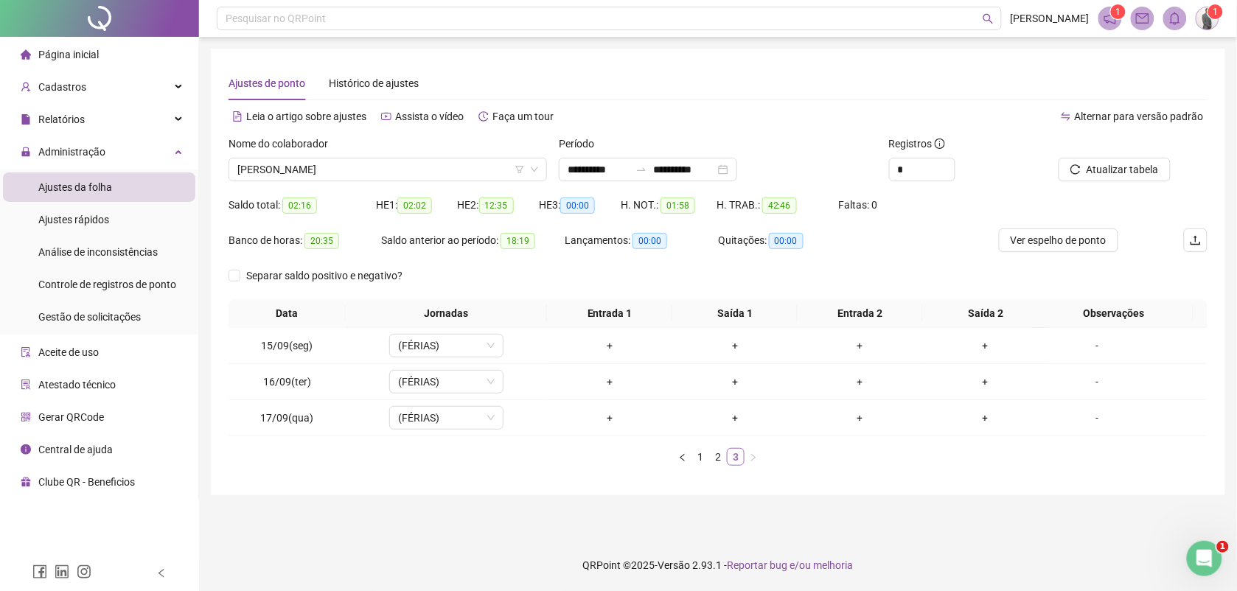
scroll to position [0, 0]
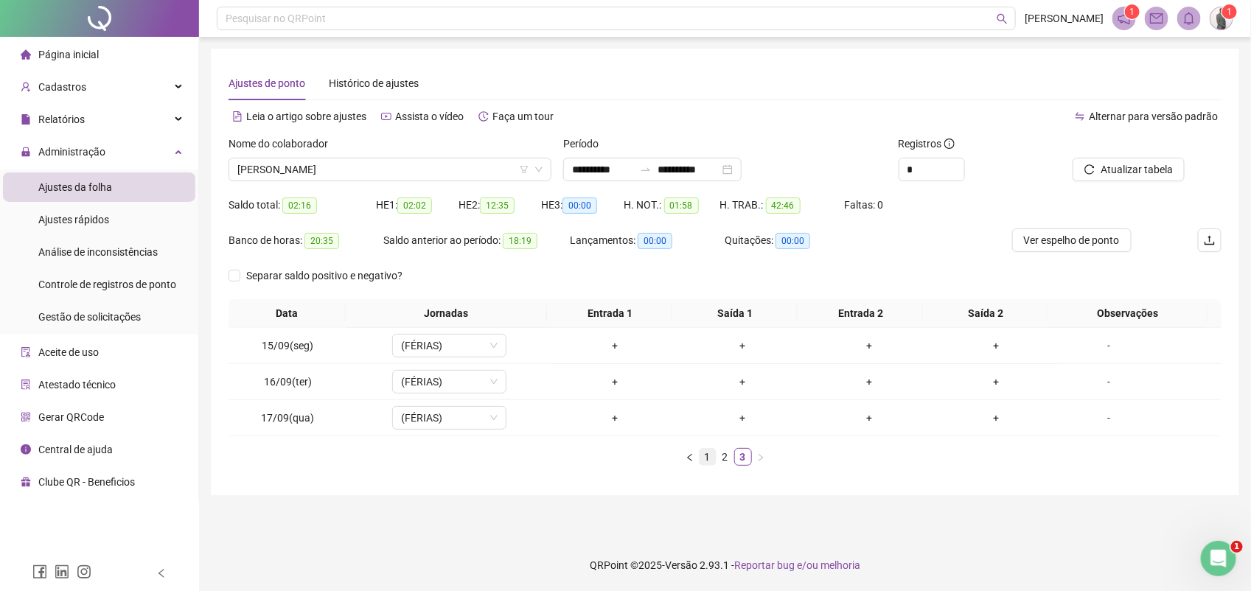
click at [712, 458] on link "1" at bounding box center [708, 457] width 16 height 16
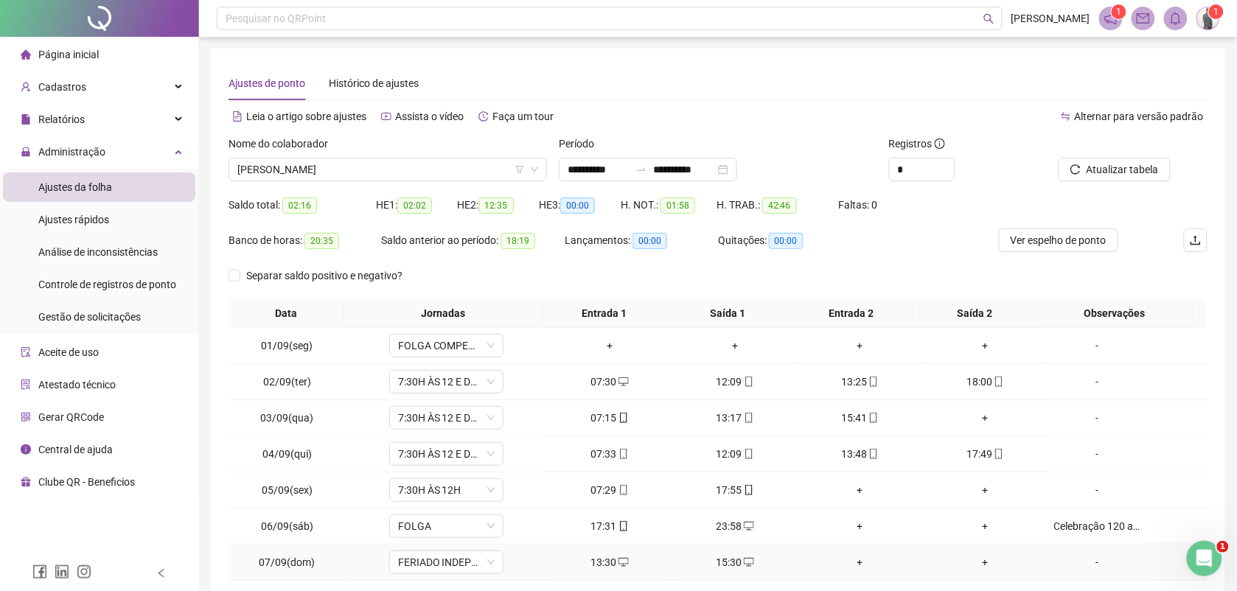
scroll to position [113, 0]
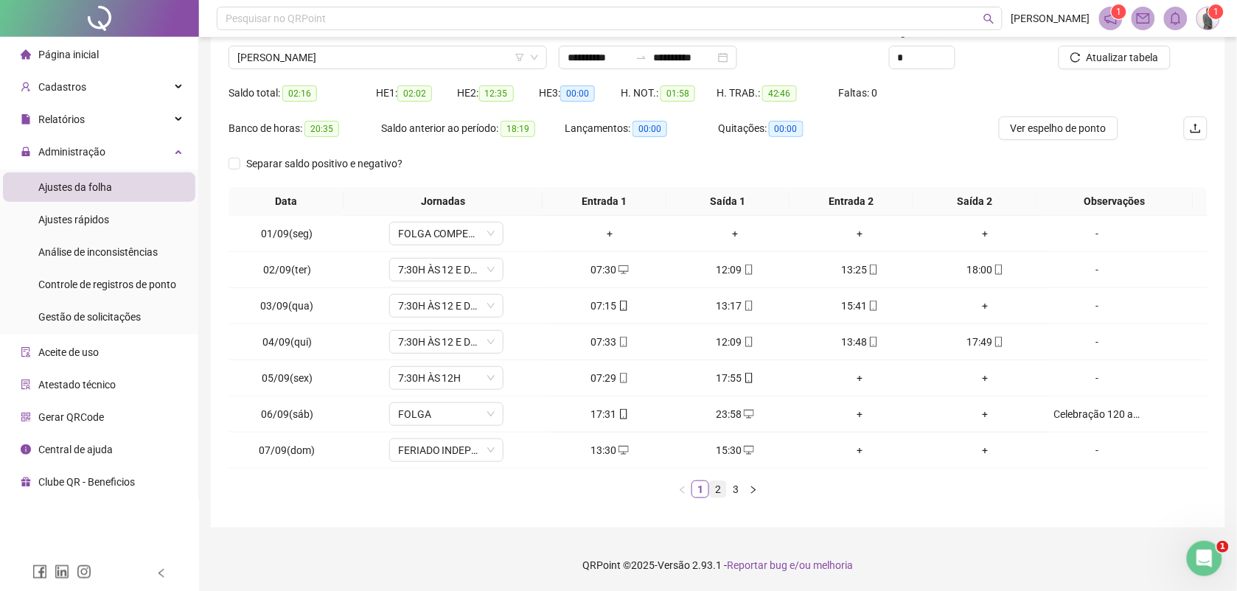
click at [713, 495] on link "2" at bounding box center [718, 489] width 16 height 16
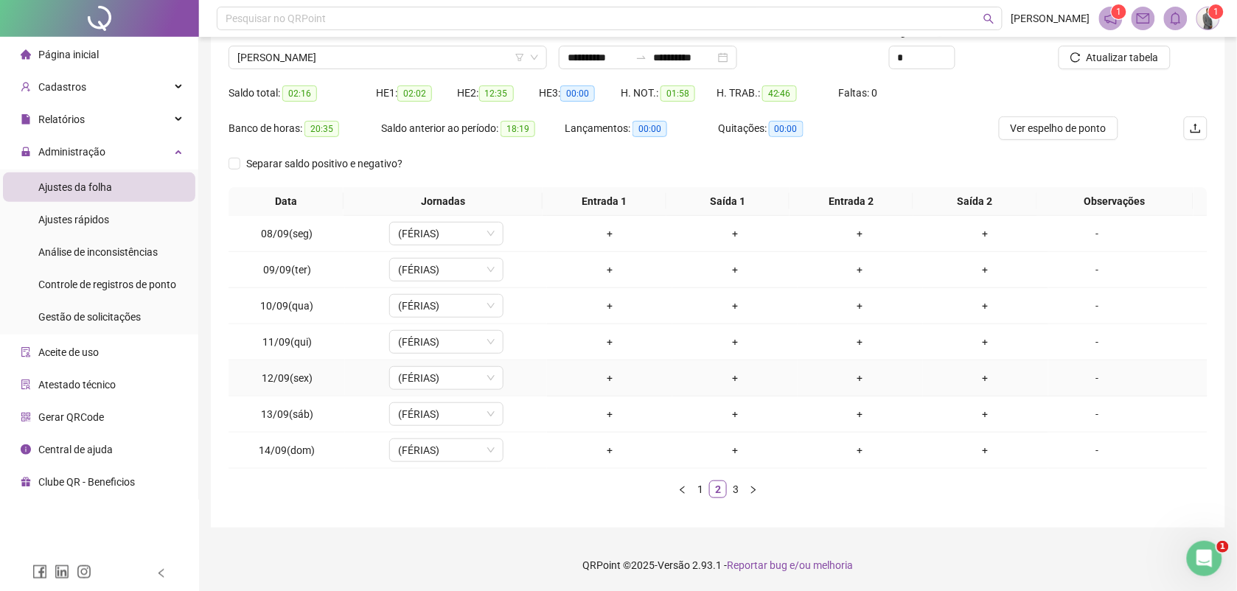
scroll to position [0, 0]
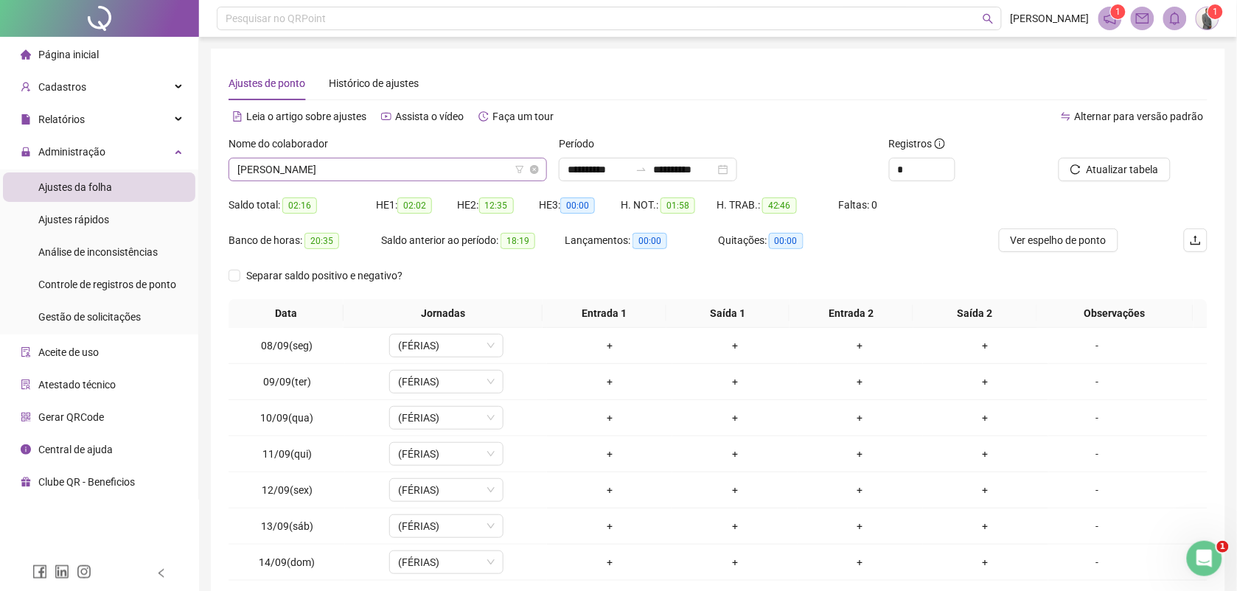
click at [372, 159] on span "JULIO CESAR TAVARES DOS ANJOS" at bounding box center [387, 169] width 301 height 22
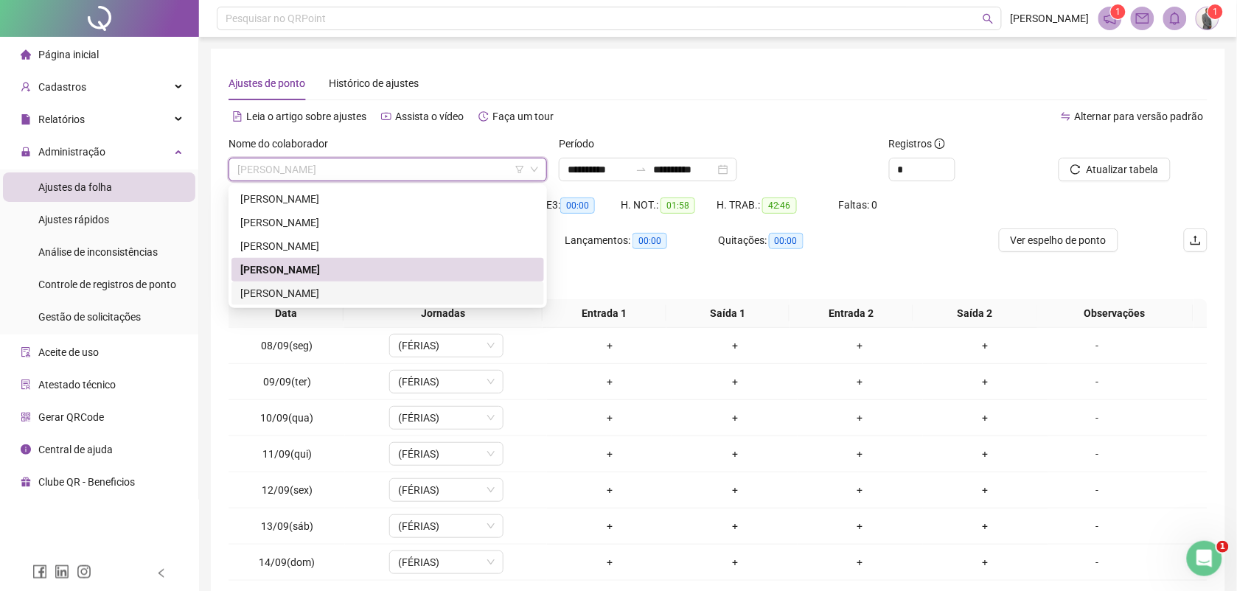
click at [334, 288] on div "RONALDO XAVIER DA SILVA" at bounding box center [387, 293] width 295 height 16
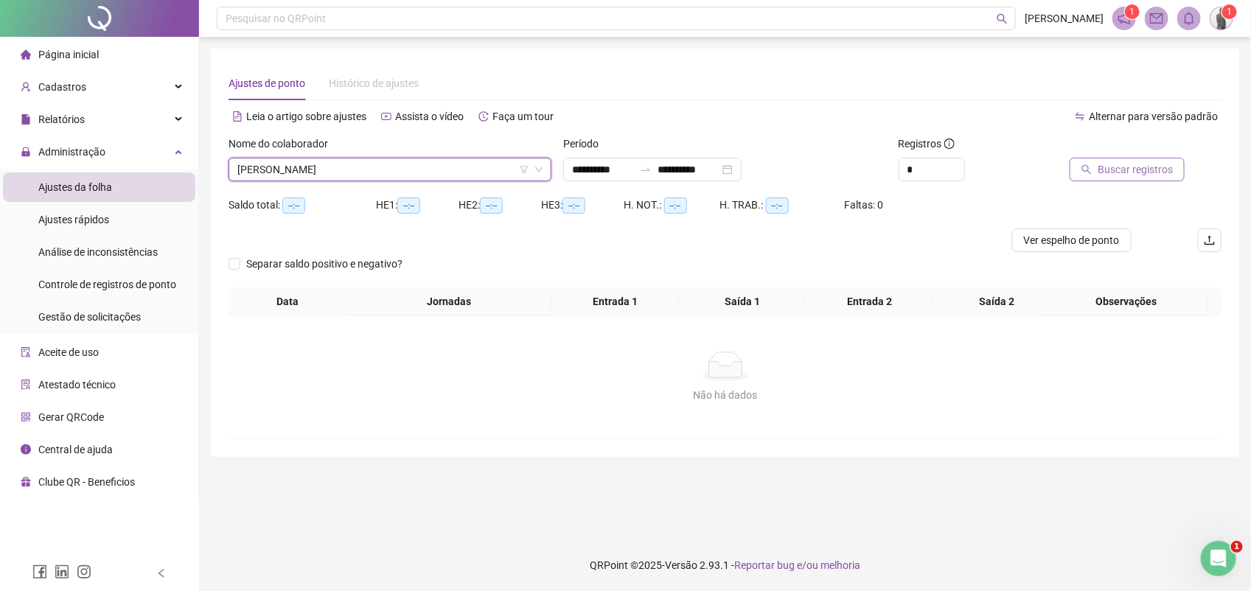
click at [1118, 166] on span "Buscar registros" at bounding box center [1135, 169] width 75 height 16
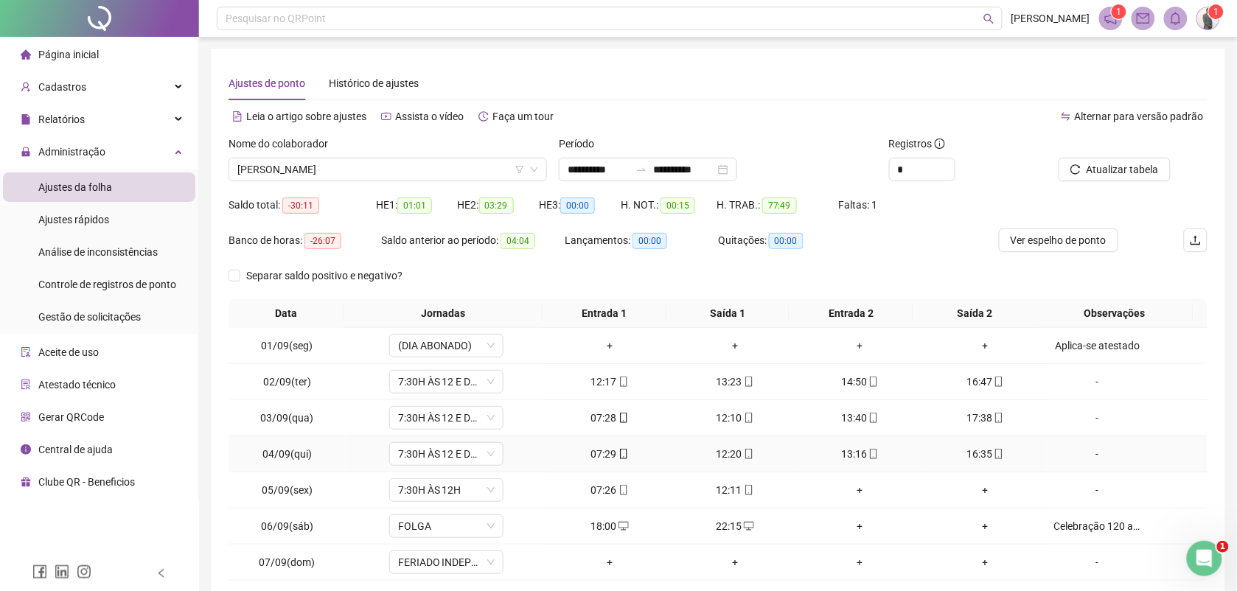
scroll to position [113, 0]
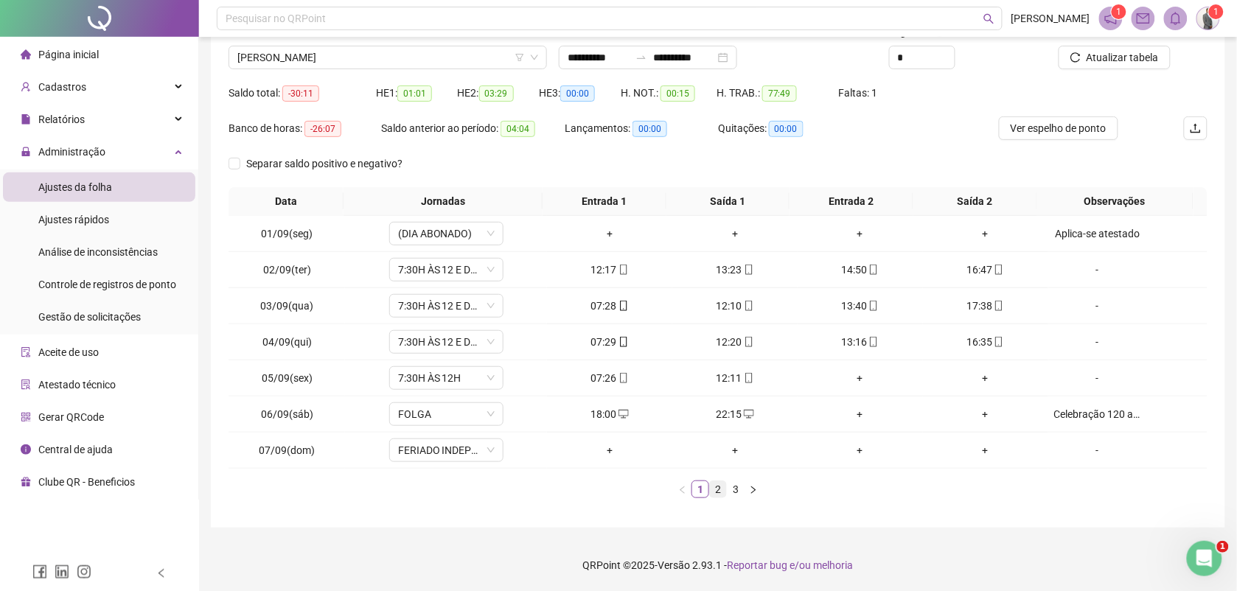
click at [716, 494] on link "2" at bounding box center [718, 489] width 16 height 16
click at [735, 485] on link "3" at bounding box center [736, 489] width 16 height 16
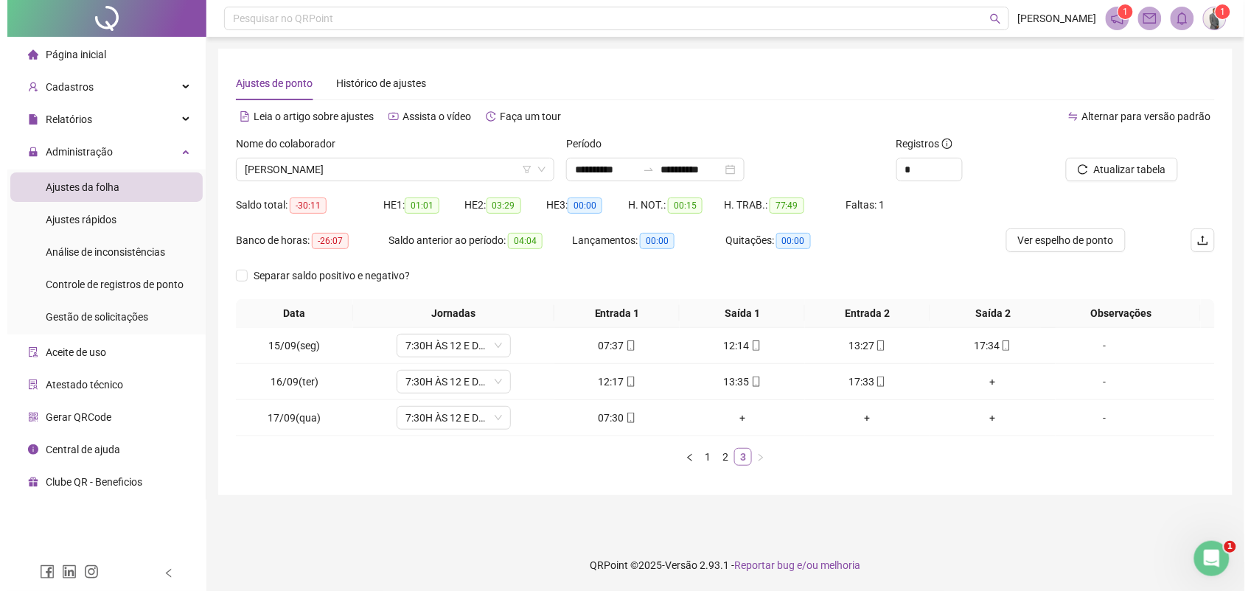
scroll to position [0, 0]
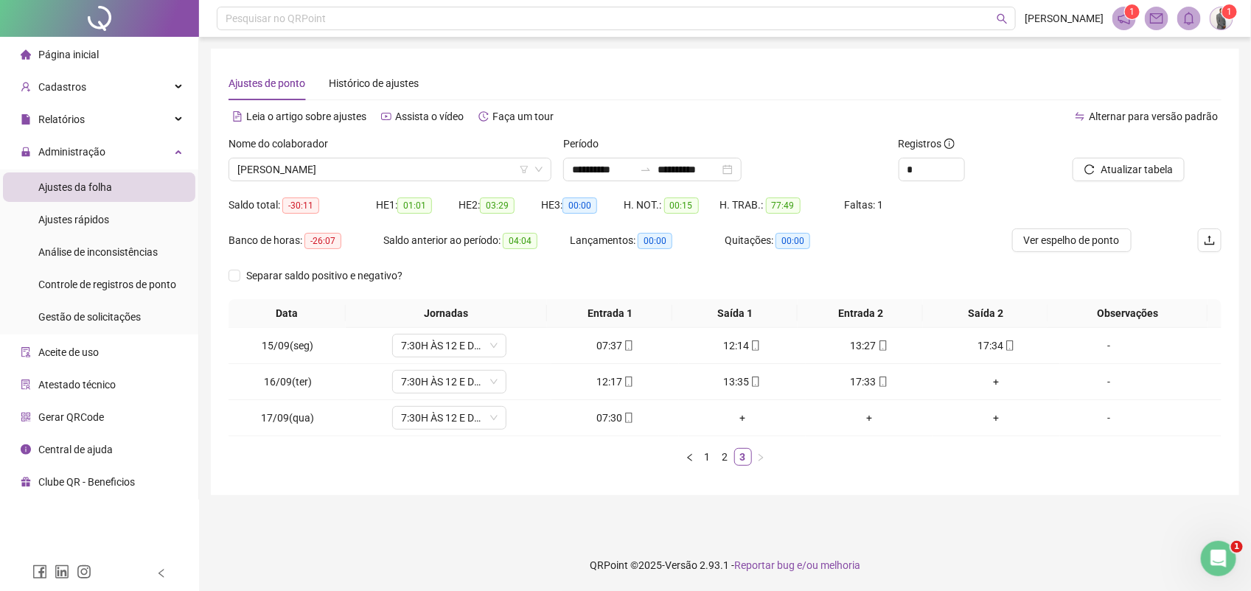
click at [1224, 19] on img at bounding box center [1221, 18] width 22 height 22
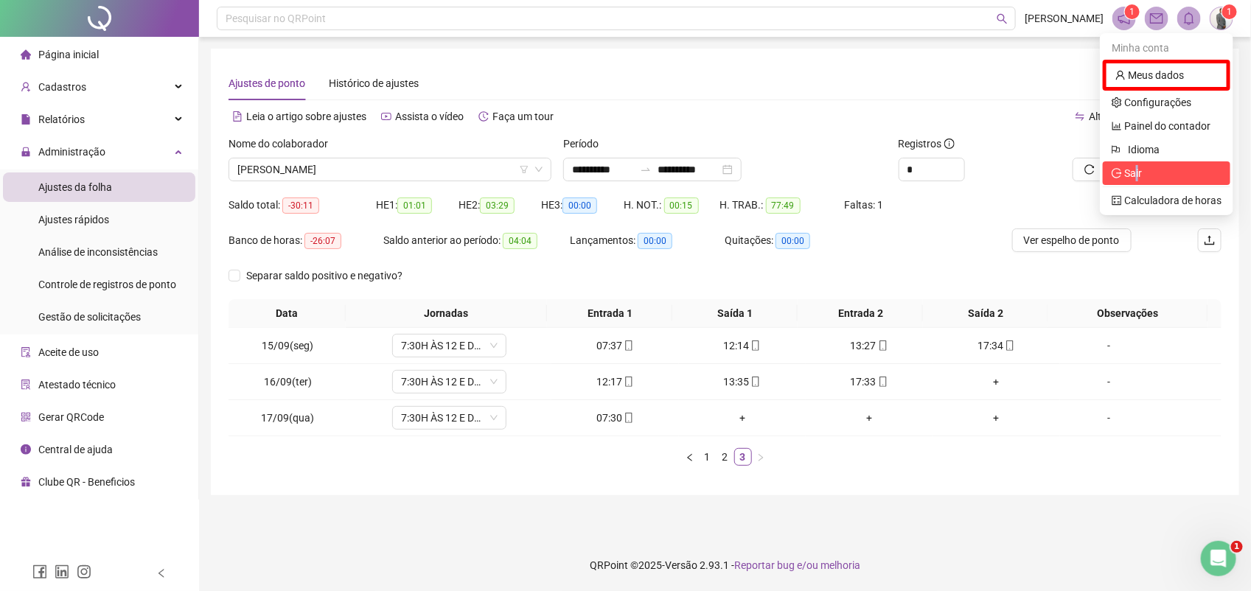
click at [1139, 167] on span "Sair" at bounding box center [1133, 173] width 18 height 12
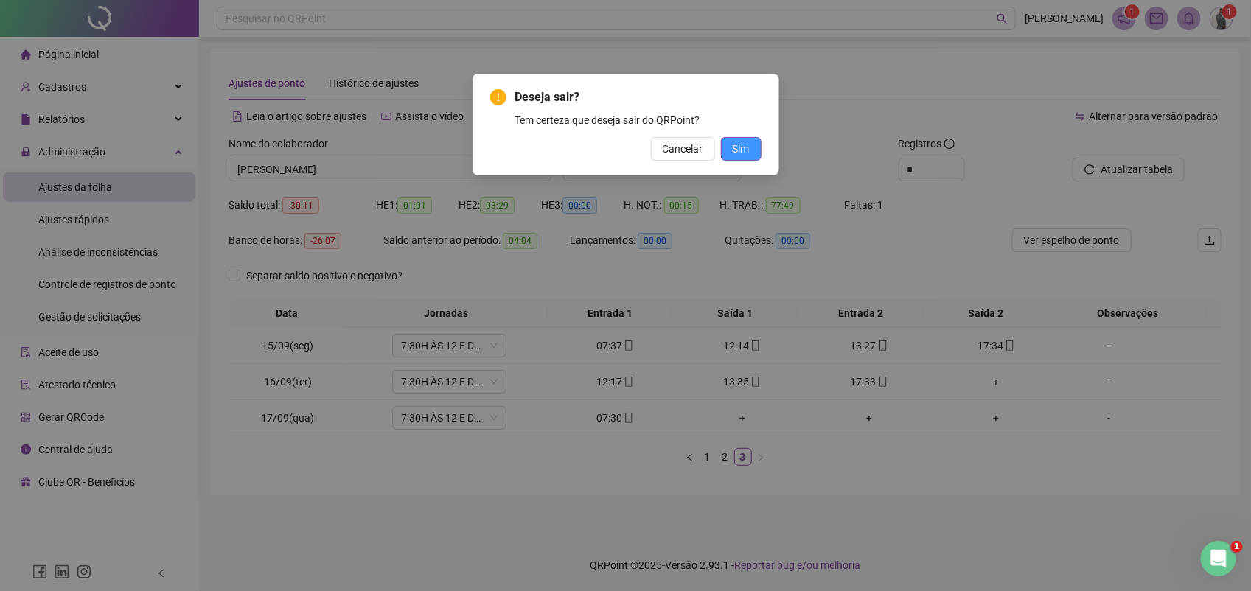
click at [741, 146] on span "Sim" at bounding box center [741, 149] width 17 height 16
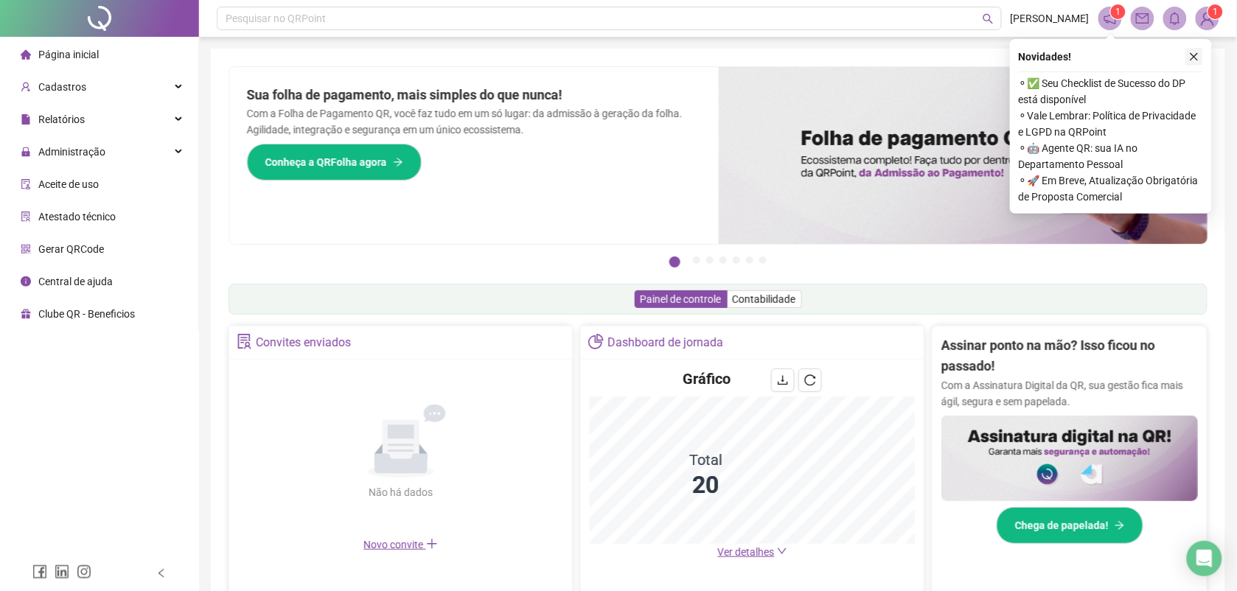
click at [1191, 52] on icon "close" at bounding box center [1194, 57] width 10 height 10
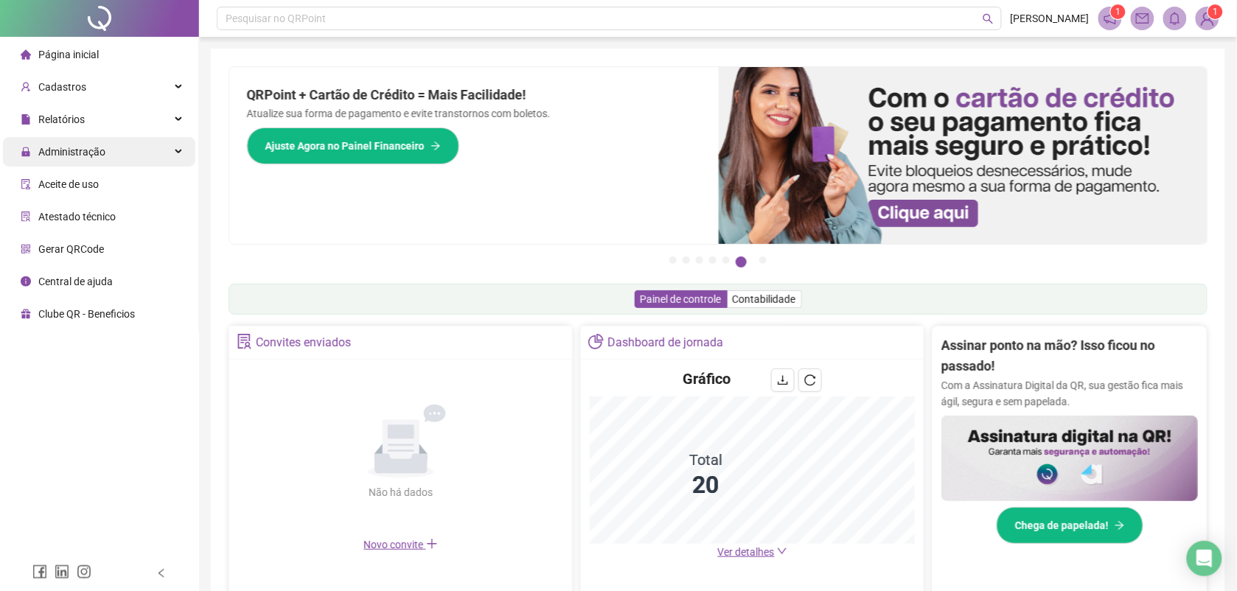
click at [66, 146] on span "Administração" at bounding box center [71, 152] width 67 height 12
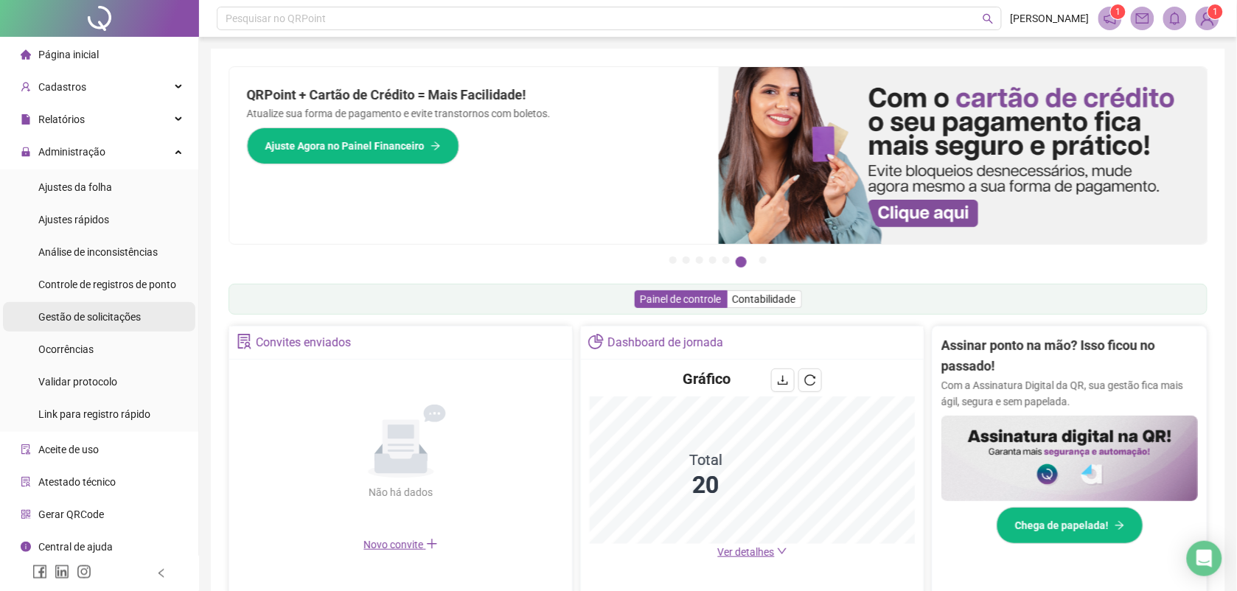
click at [115, 319] on span "Gestão de solicitações" at bounding box center [89, 317] width 102 height 12
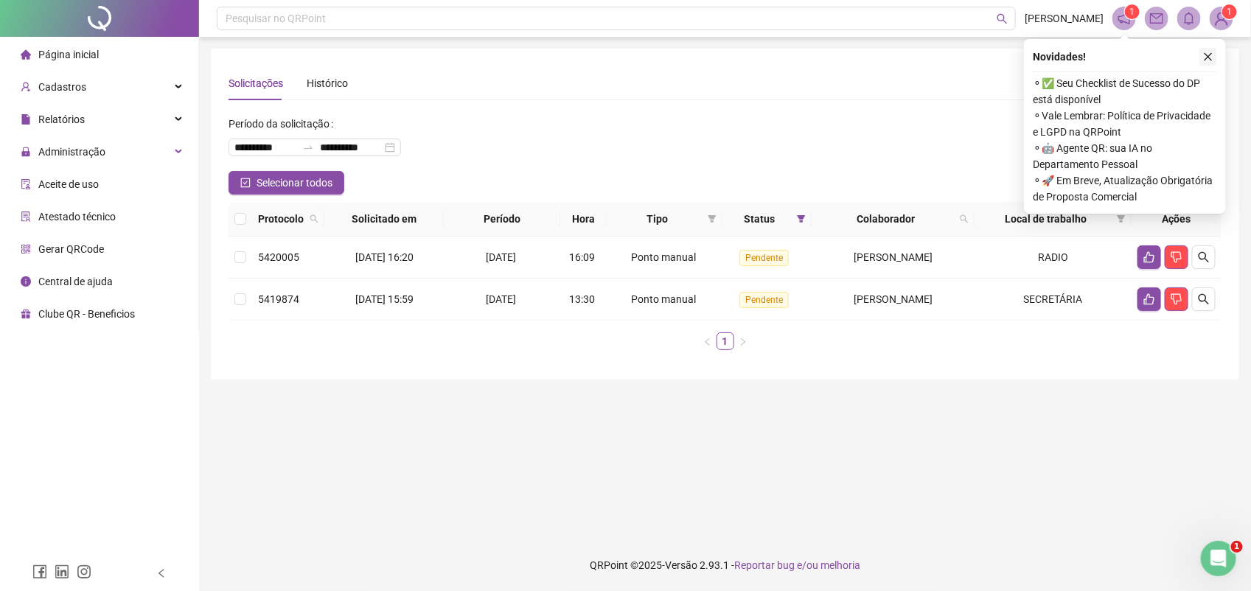
click at [1207, 56] on icon "close" at bounding box center [1208, 57] width 10 height 10
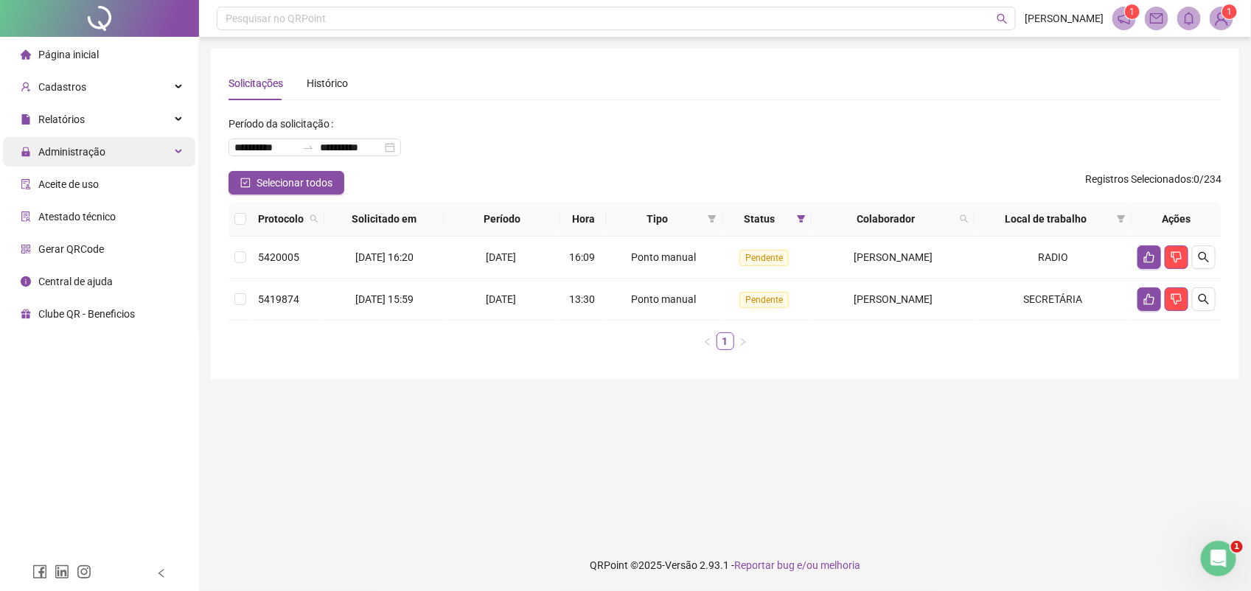
click at [76, 146] on span "Administração" at bounding box center [71, 152] width 67 height 12
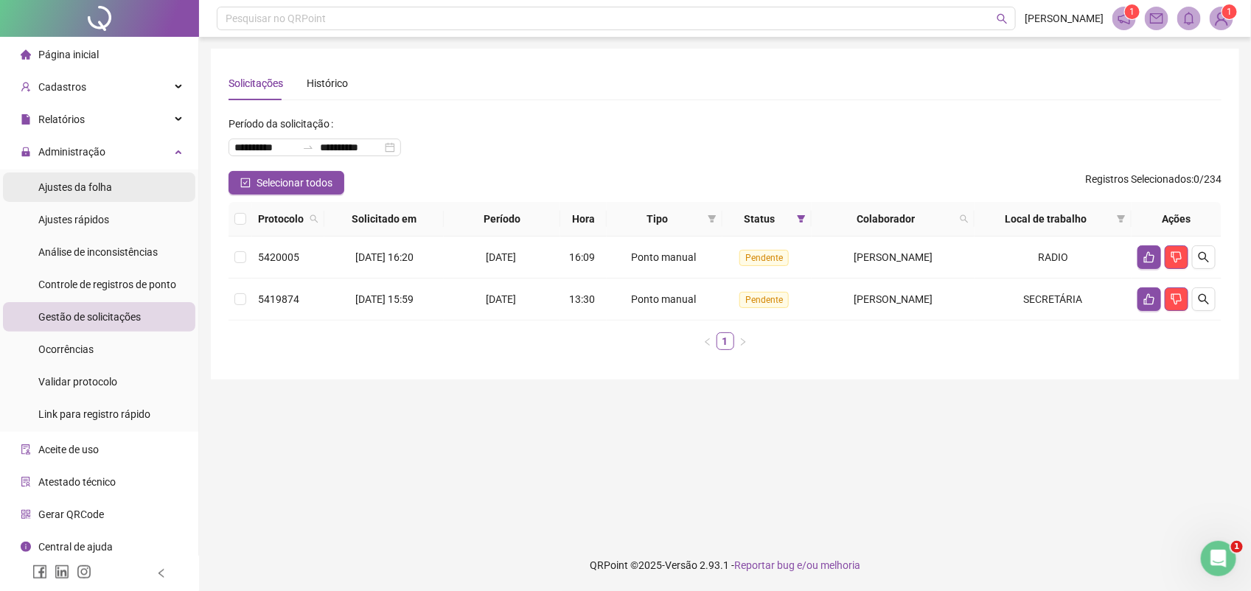
click at [86, 181] on span "Ajustes da folha" at bounding box center [75, 187] width 74 height 12
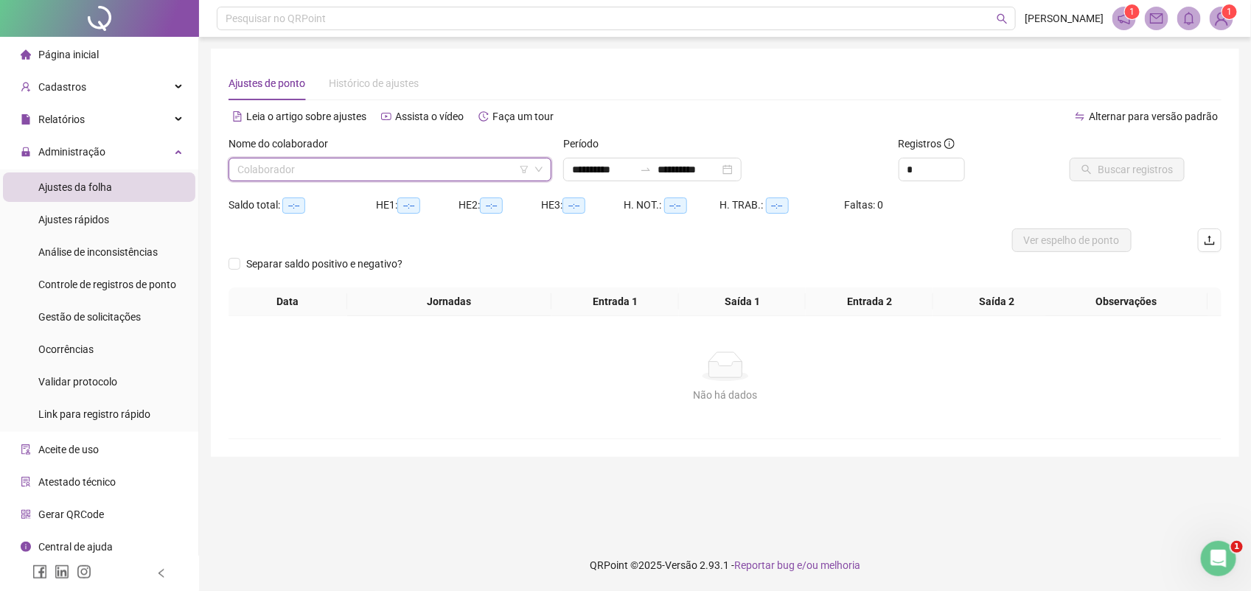
click at [314, 167] on input "search" at bounding box center [383, 169] width 292 height 22
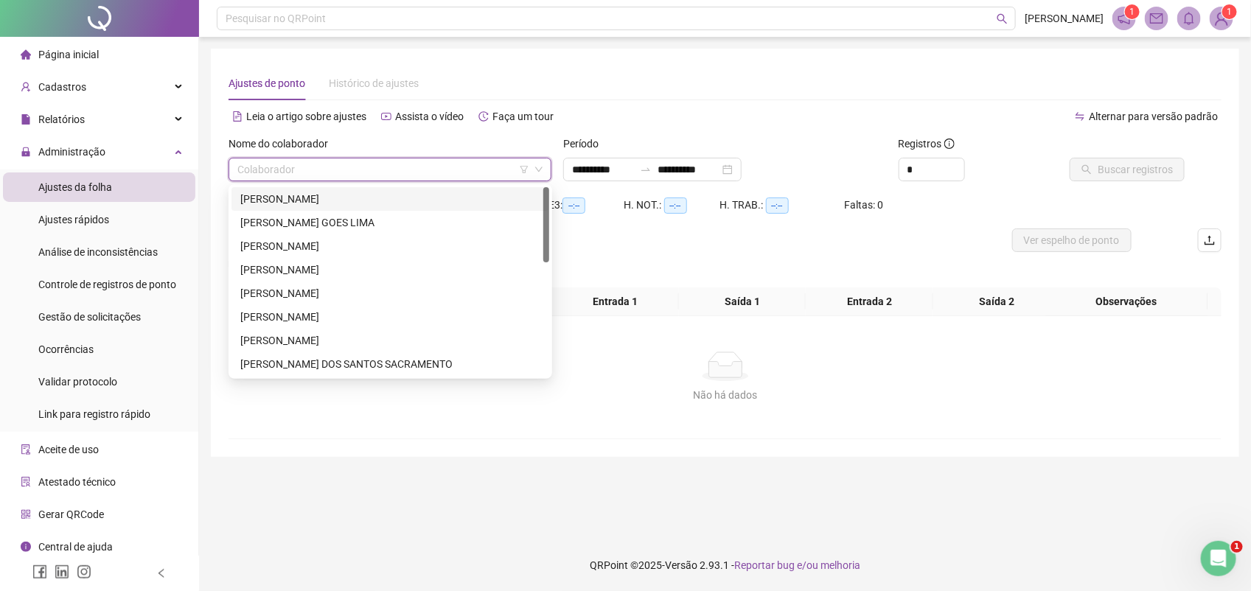
click at [296, 197] on div "[PERSON_NAME]" at bounding box center [390, 199] width 300 height 16
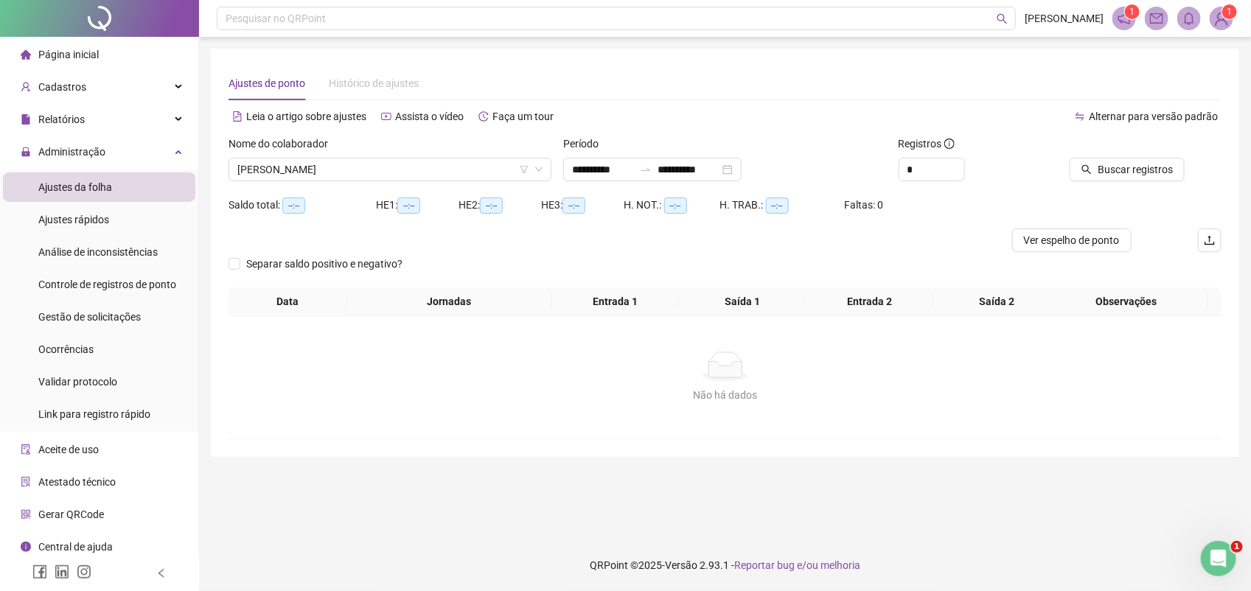
click at [1112, 156] on div "Buscar registros" at bounding box center [1125, 159] width 119 height 46
click at [1102, 162] on button "Buscar registros" at bounding box center [1127, 170] width 115 height 24
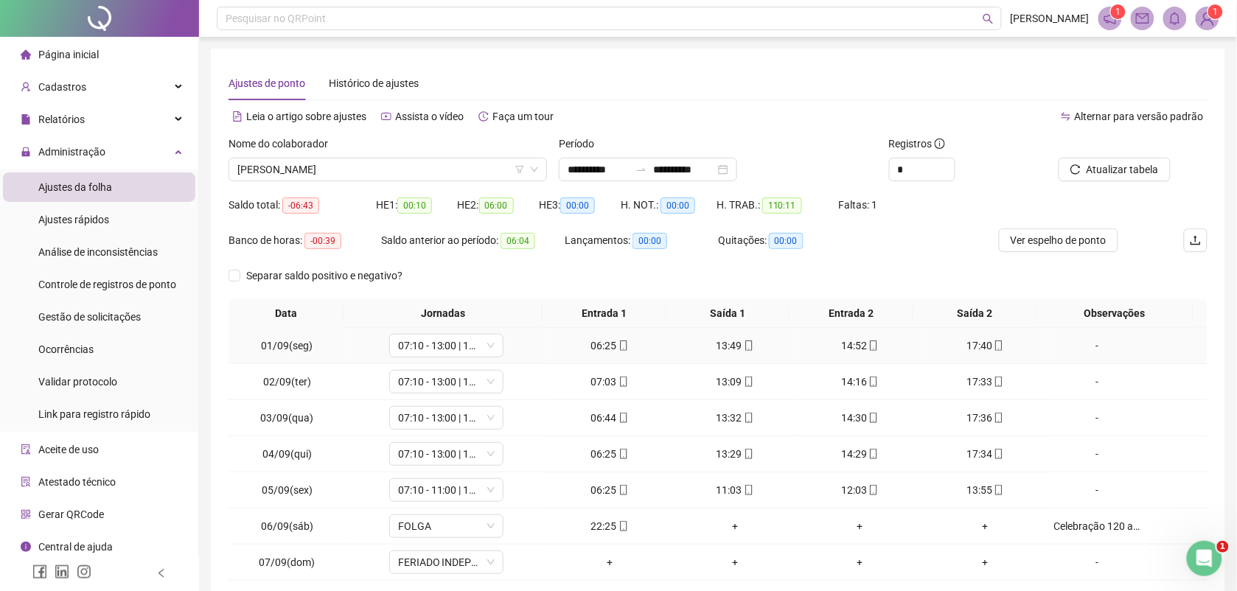
scroll to position [92, 0]
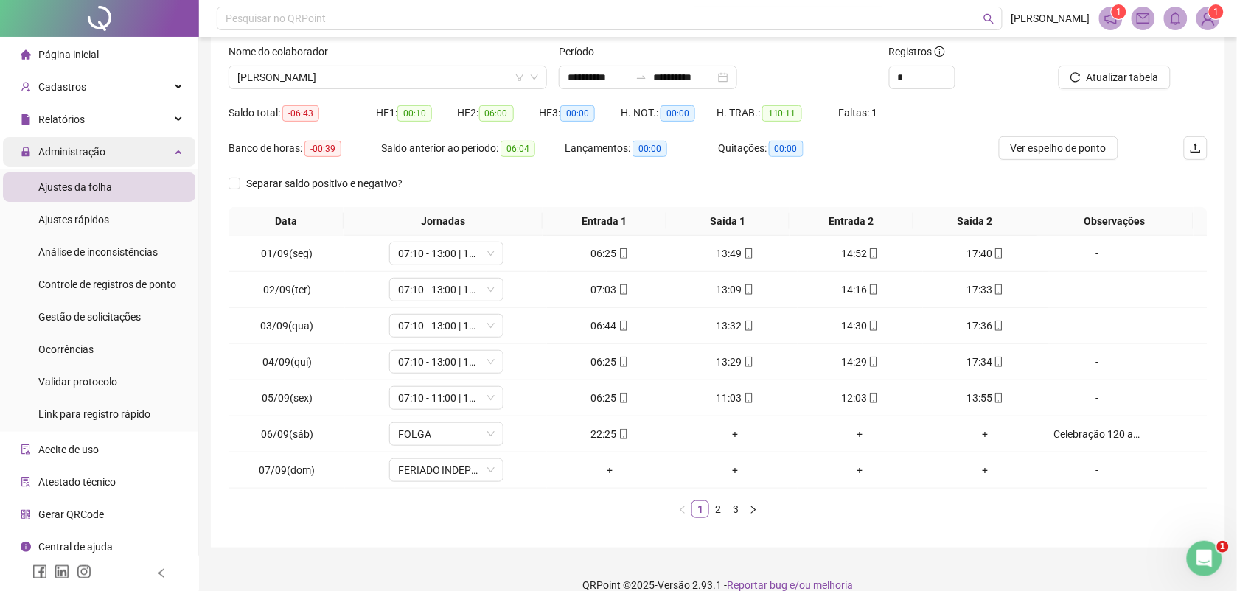
click at [93, 152] on span "Administração" at bounding box center [71, 152] width 67 height 12
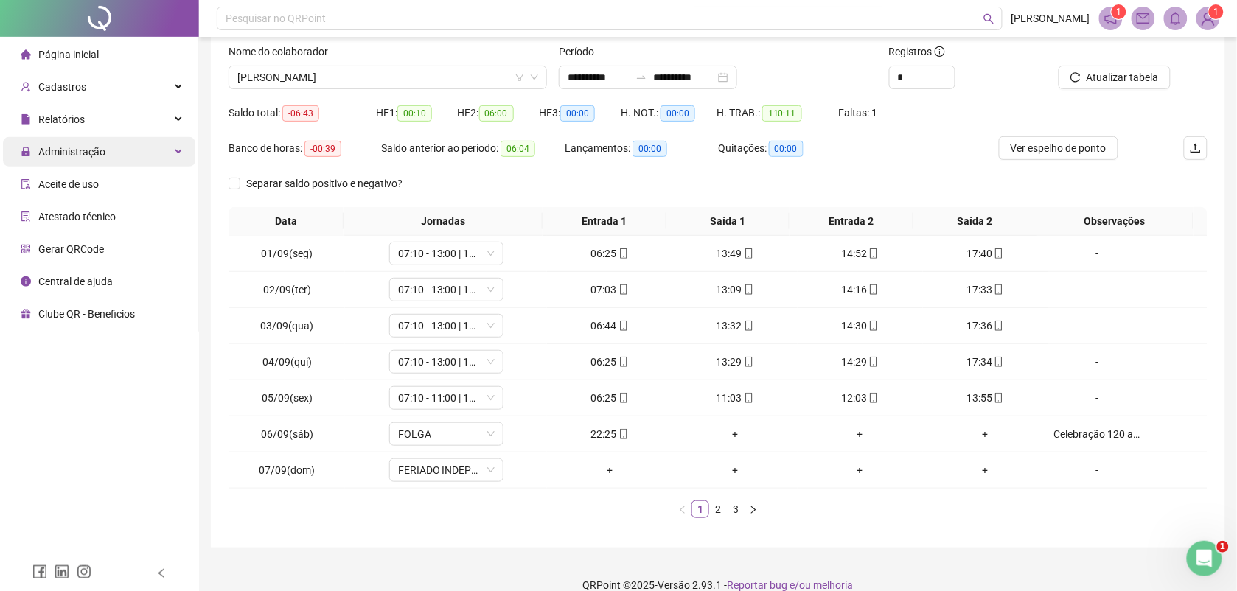
click at [85, 149] on span "Administração" at bounding box center [71, 152] width 67 height 12
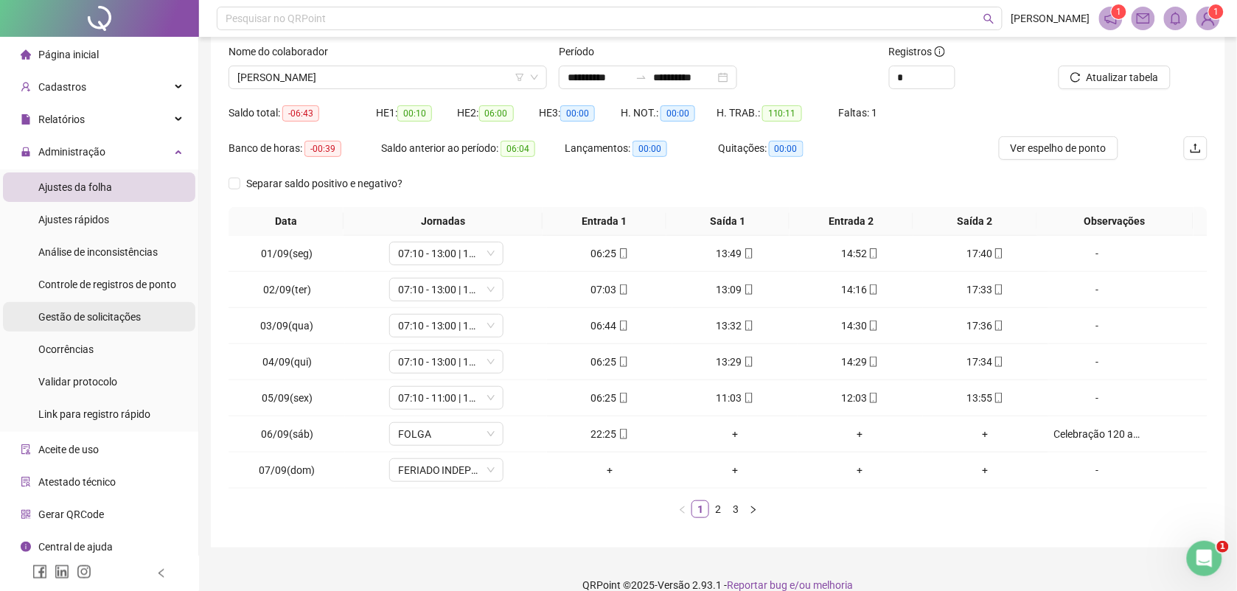
click at [96, 318] on span "Gestão de solicitações" at bounding box center [89, 317] width 102 height 12
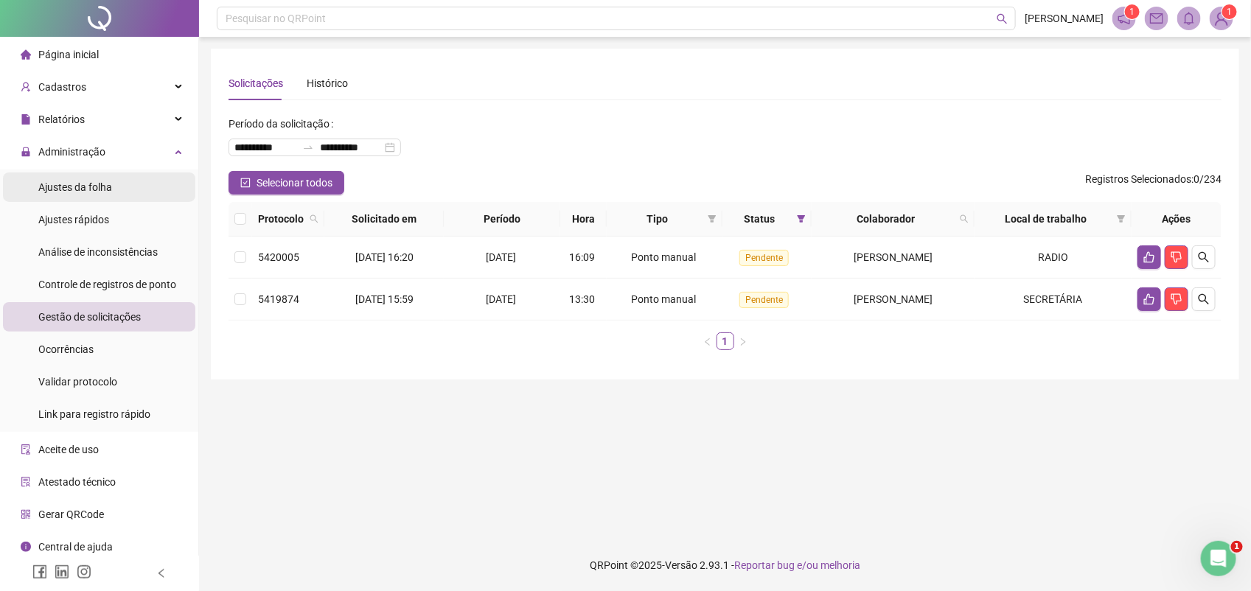
click at [81, 184] on span "Ajustes da folha" at bounding box center [75, 187] width 74 height 12
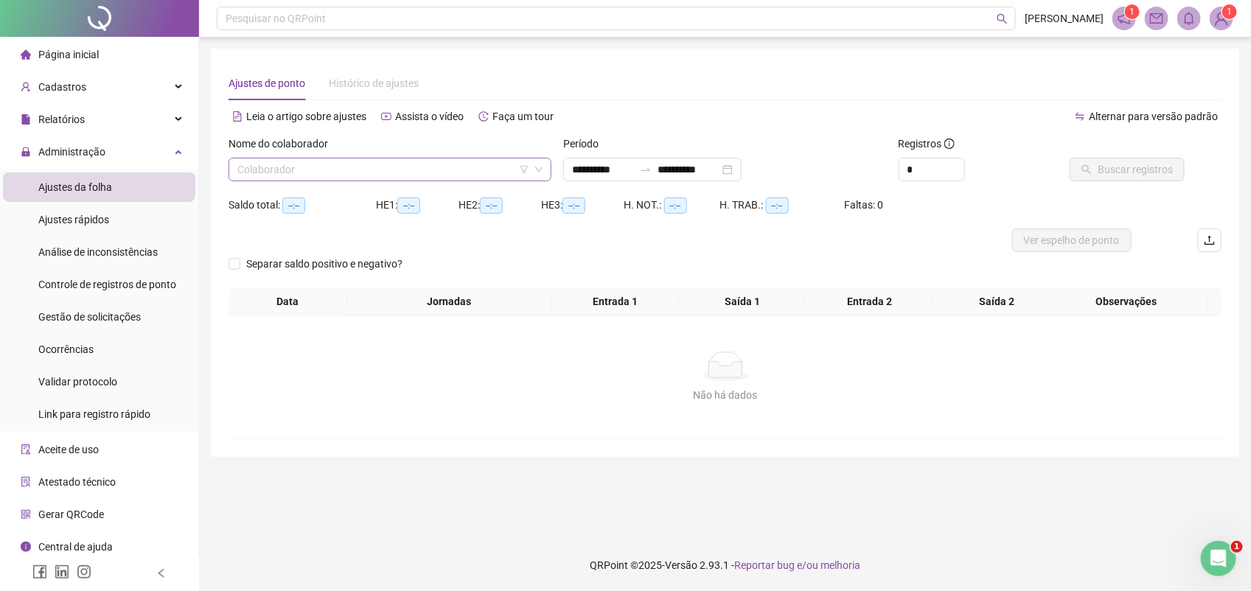
click at [308, 162] on input "search" at bounding box center [383, 169] width 292 height 22
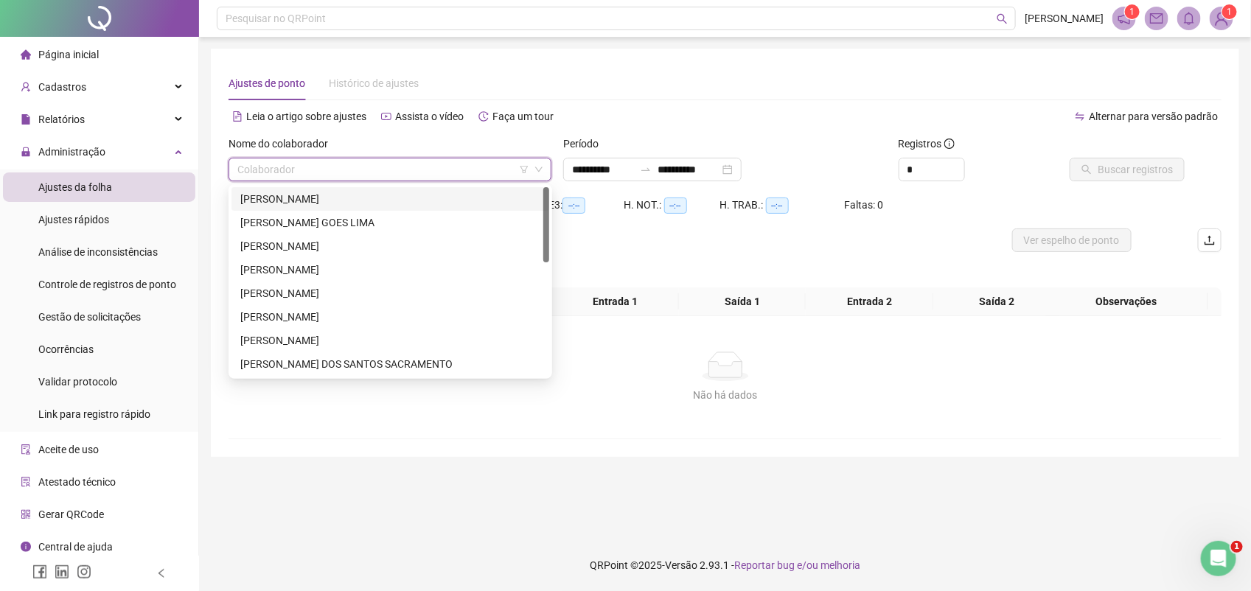
click at [307, 199] on div "[PERSON_NAME]" at bounding box center [390, 199] width 300 height 16
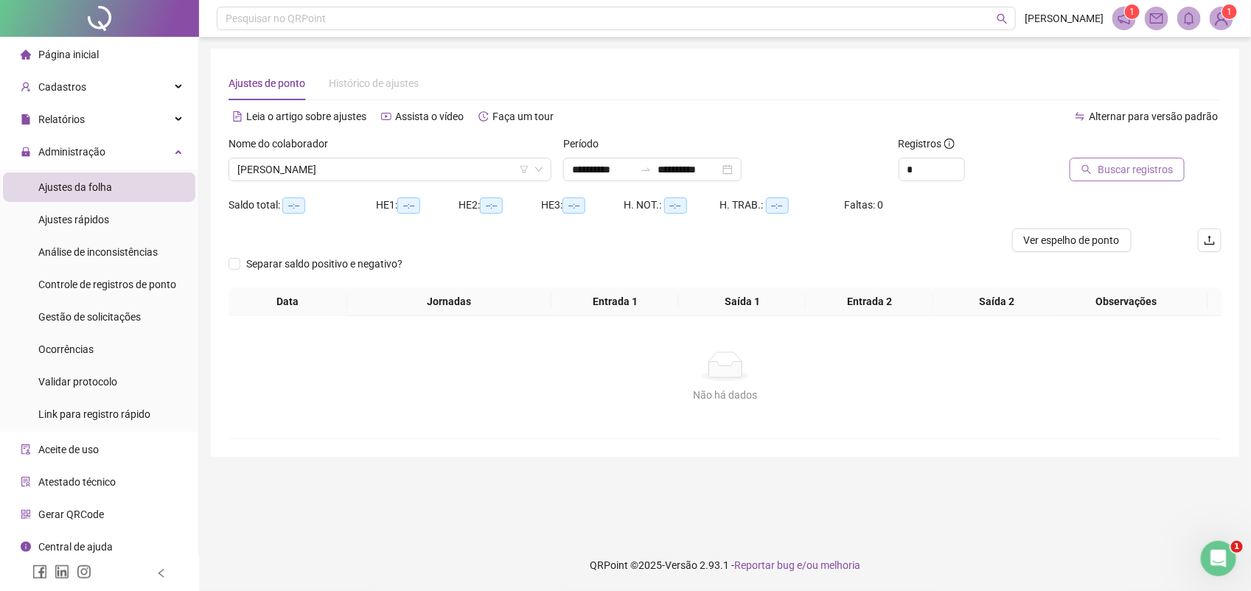
click at [1121, 166] on span "Buscar registros" at bounding box center [1135, 169] width 75 height 16
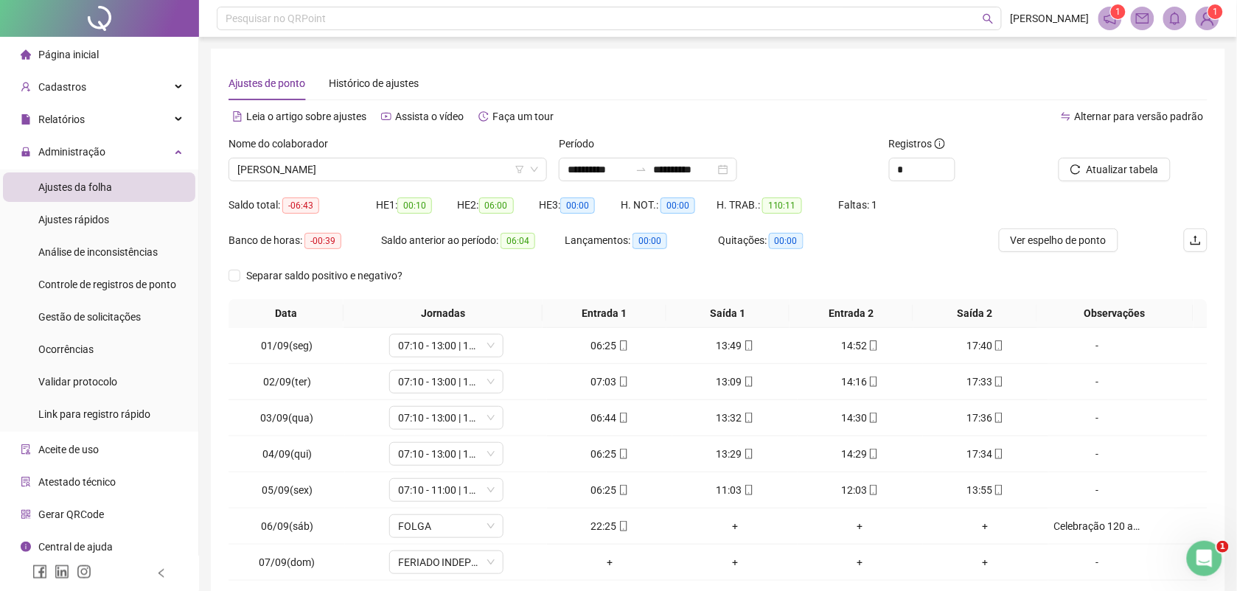
scroll to position [113, 0]
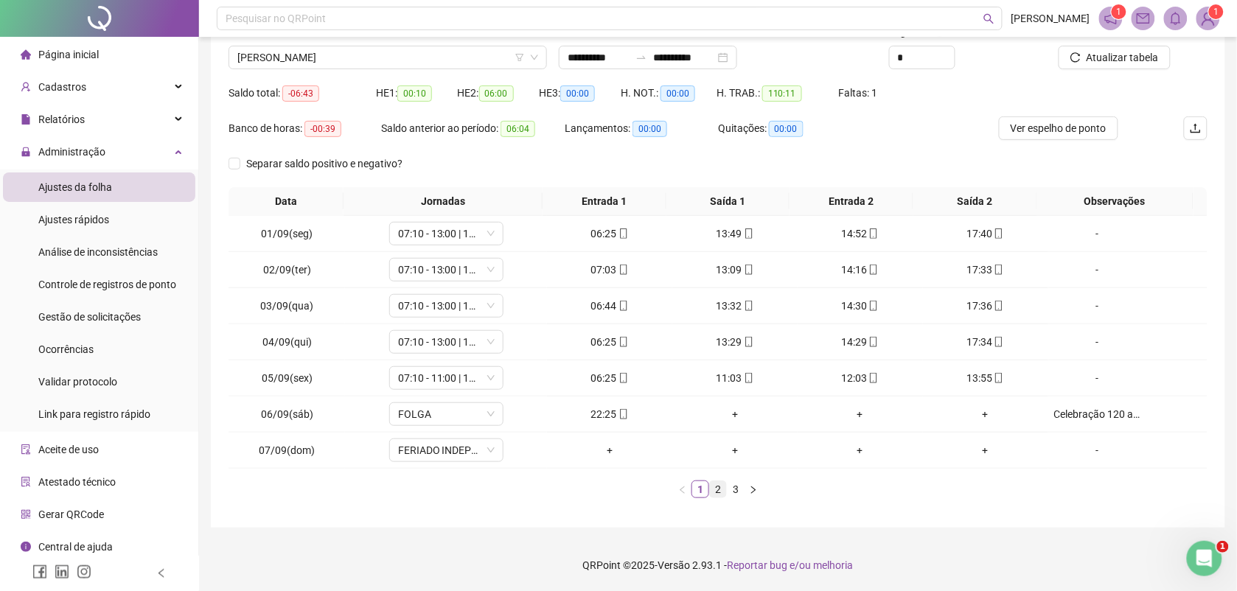
click at [720, 492] on link "2" at bounding box center [718, 489] width 16 height 16
click at [735, 489] on link "3" at bounding box center [736, 489] width 16 height 16
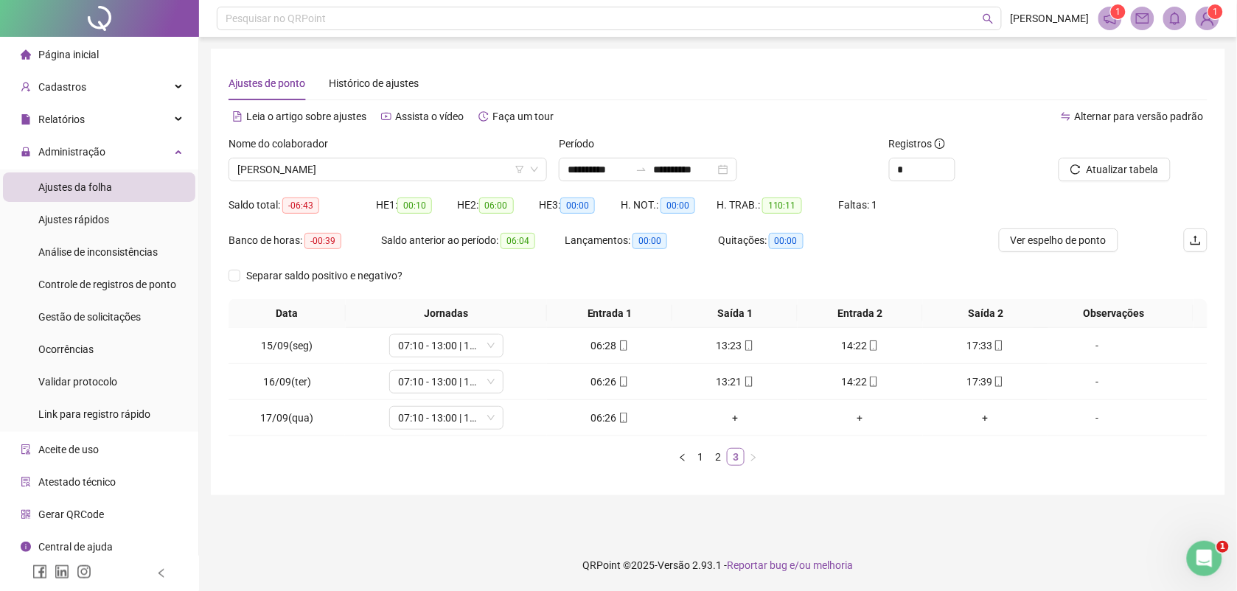
scroll to position [0, 0]
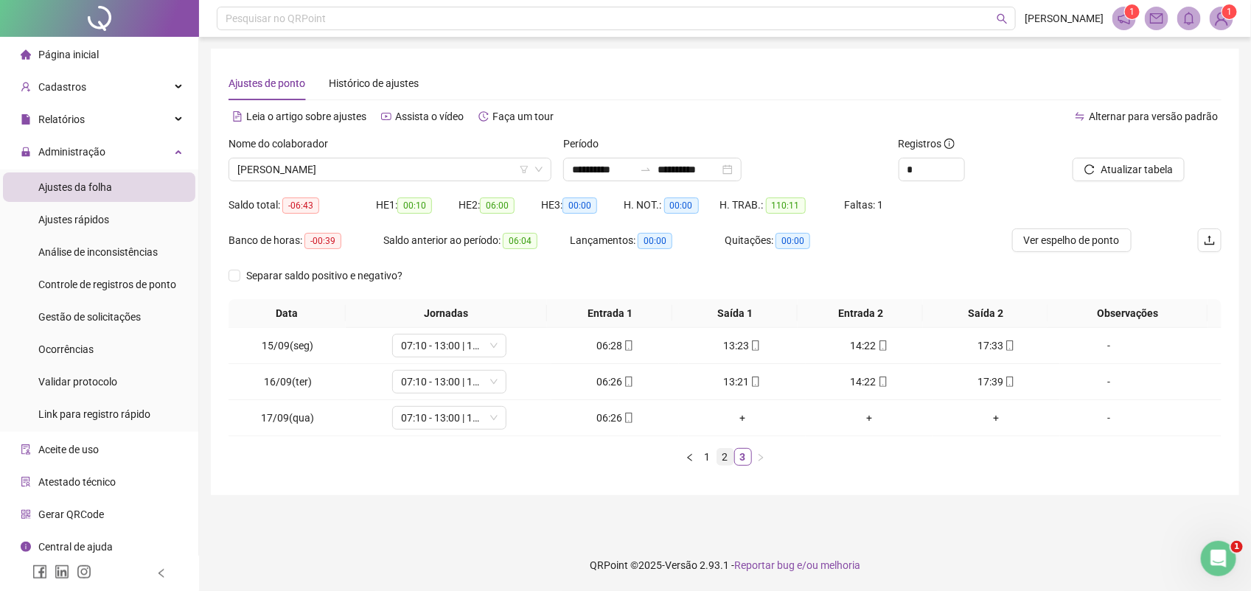
click at [721, 453] on link "2" at bounding box center [725, 457] width 16 height 16
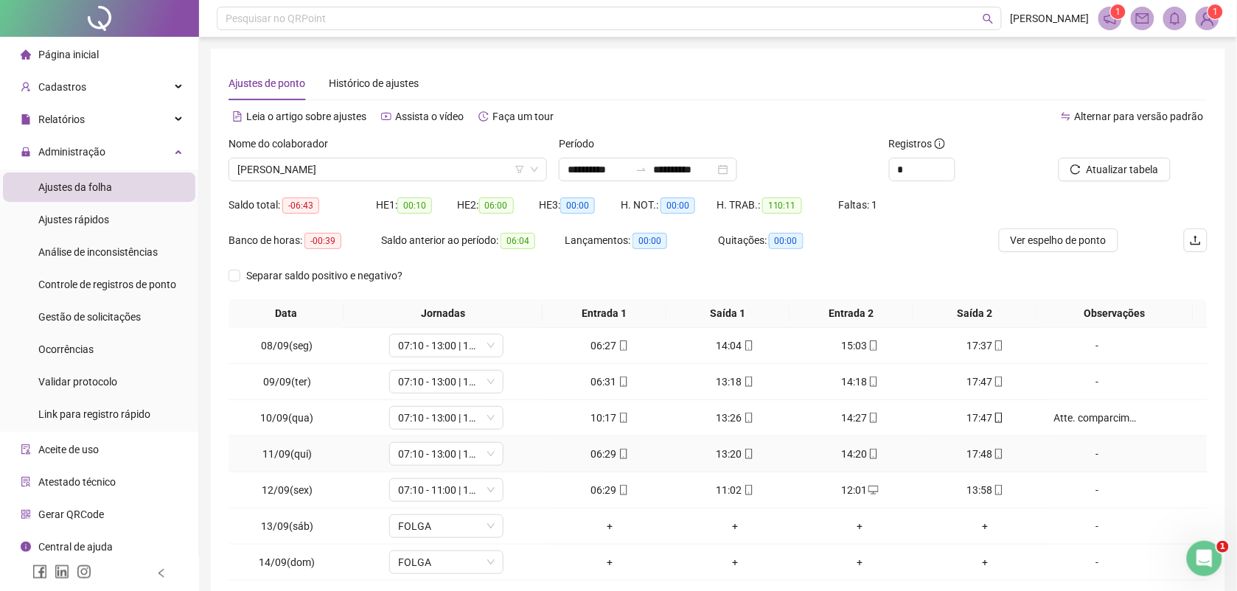
scroll to position [113, 0]
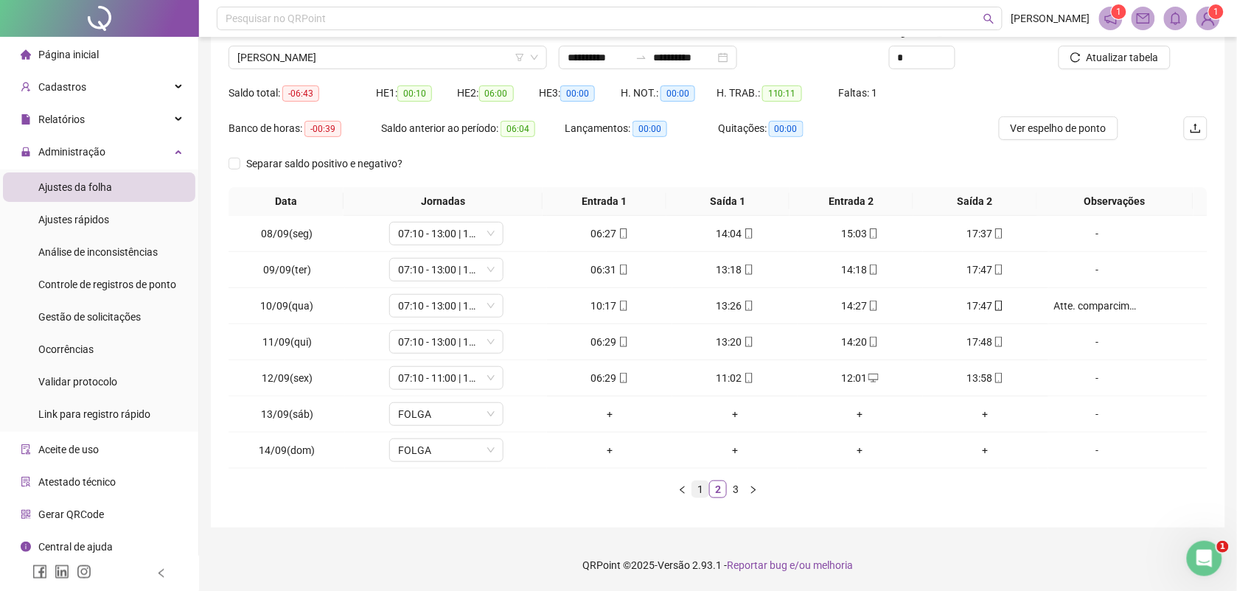
click at [699, 492] on link "1" at bounding box center [700, 489] width 16 height 16
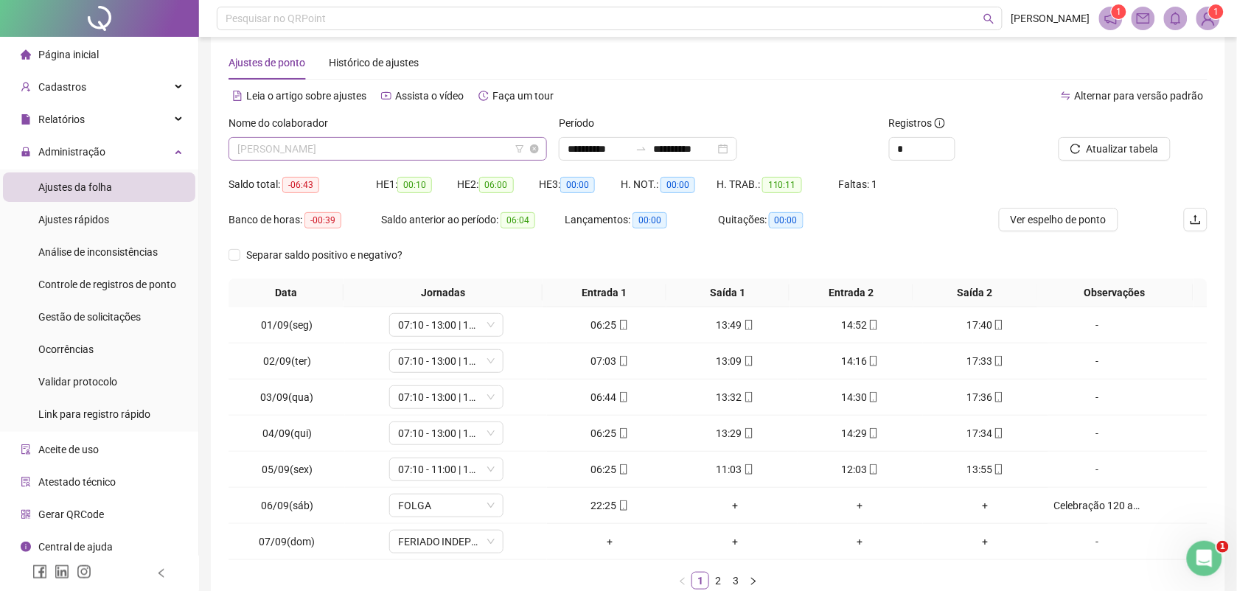
click at [372, 147] on span "ALCIS PEREIRA DOS SANTOS" at bounding box center [387, 149] width 301 height 22
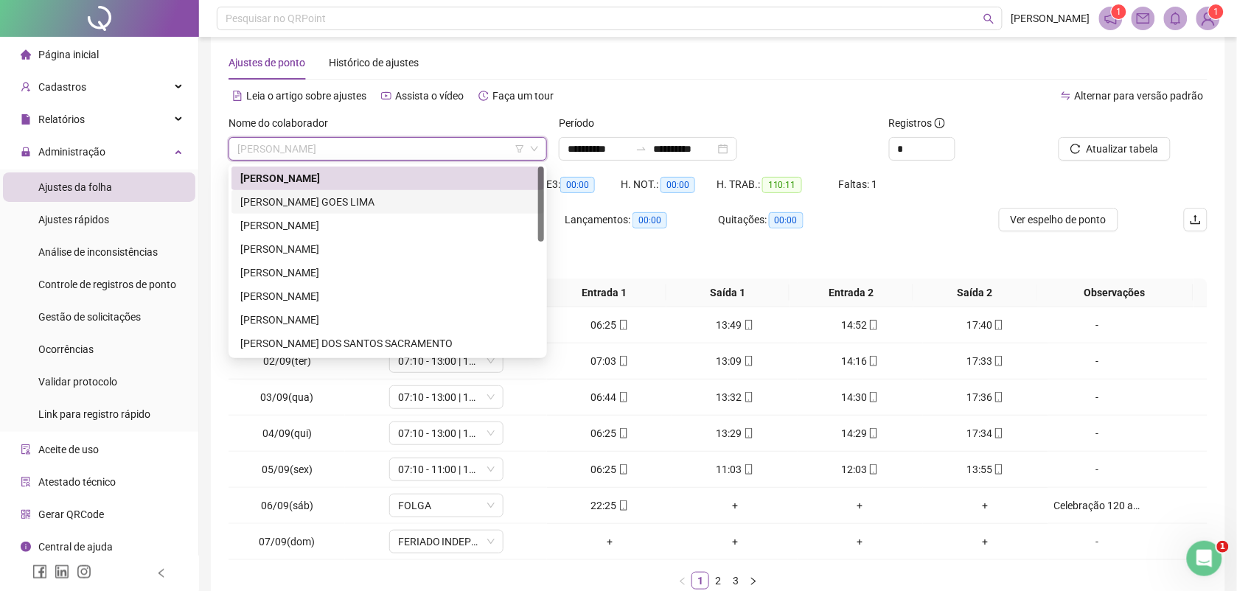
click at [337, 204] on div "ANA BARBARA SOUSA GOES LIMA" at bounding box center [387, 202] width 295 height 16
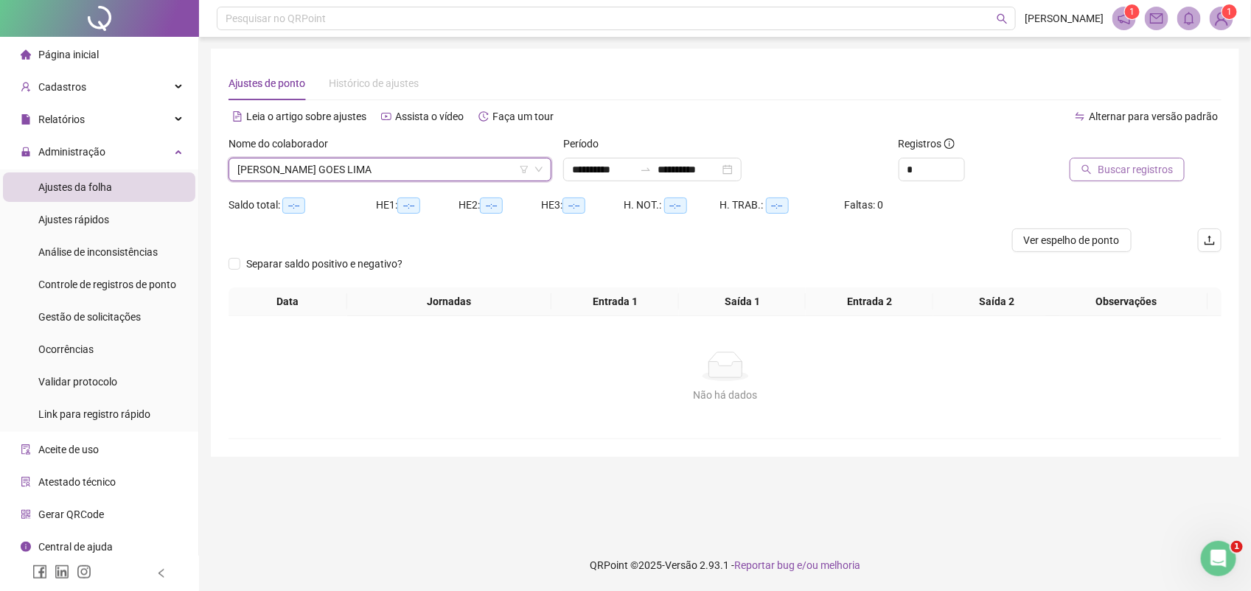
click at [1125, 167] on span "Buscar registros" at bounding box center [1135, 169] width 75 height 16
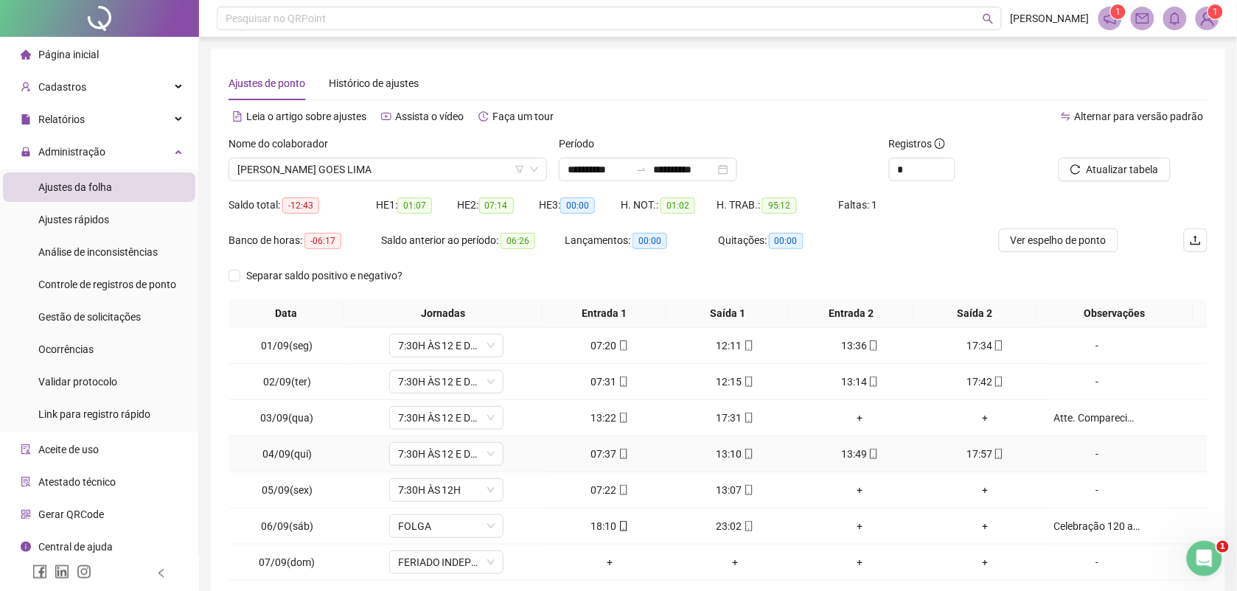
scroll to position [92, 0]
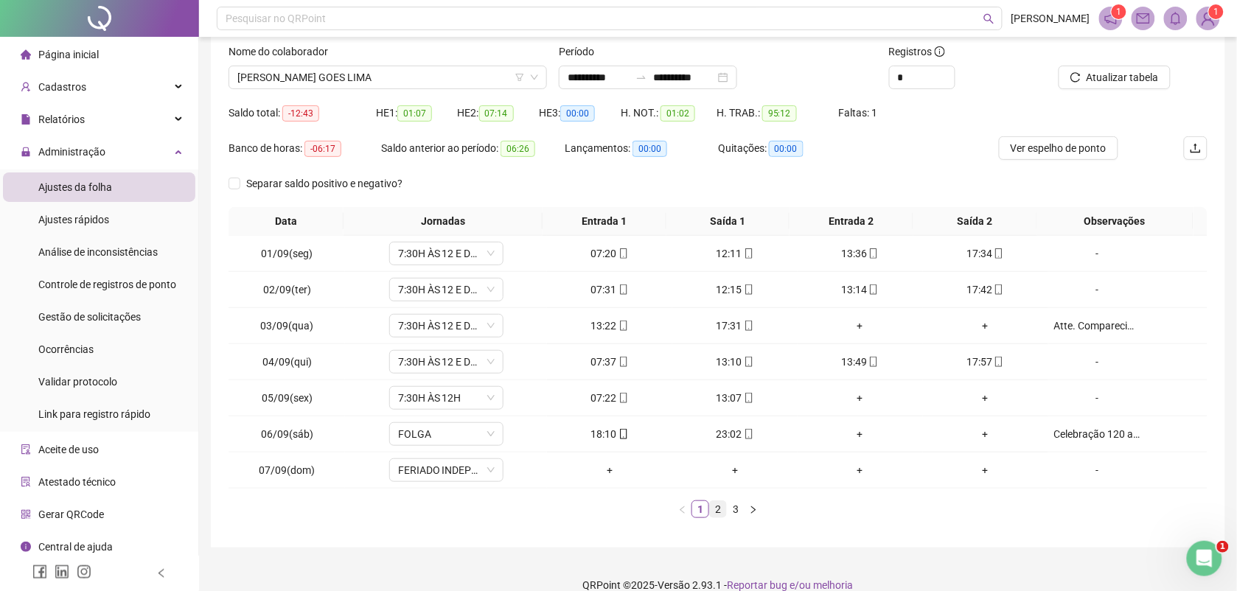
click at [719, 511] on link "2" at bounding box center [718, 509] width 16 height 16
click at [734, 509] on link "3" at bounding box center [736, 509] width 16 height 16
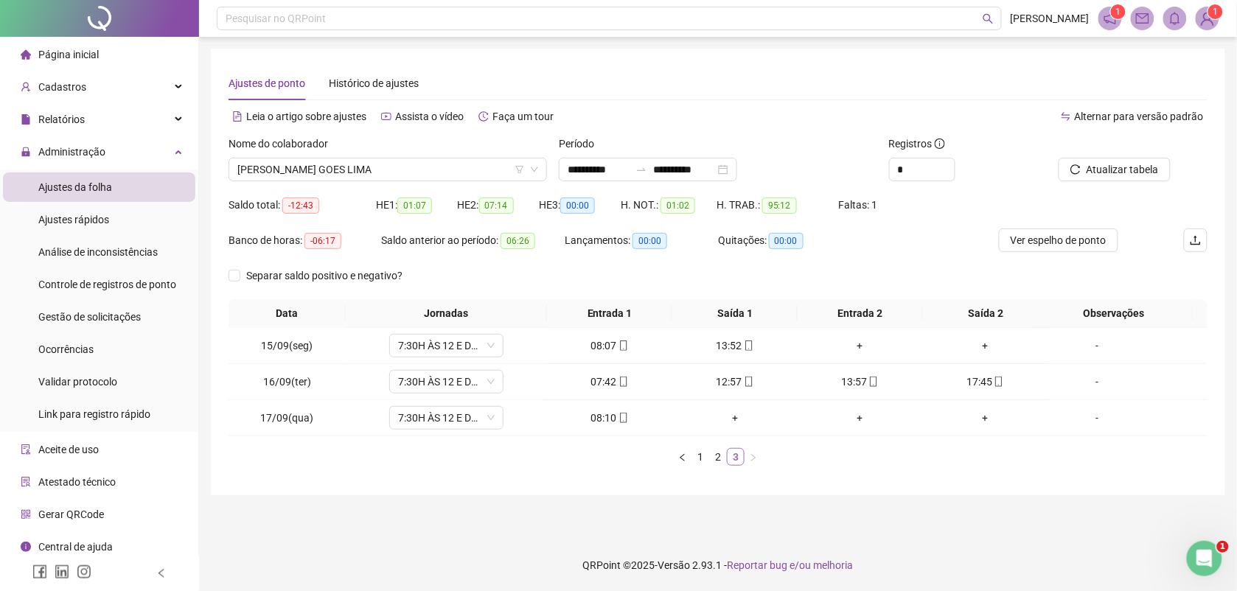
scroll to position [0, 0]
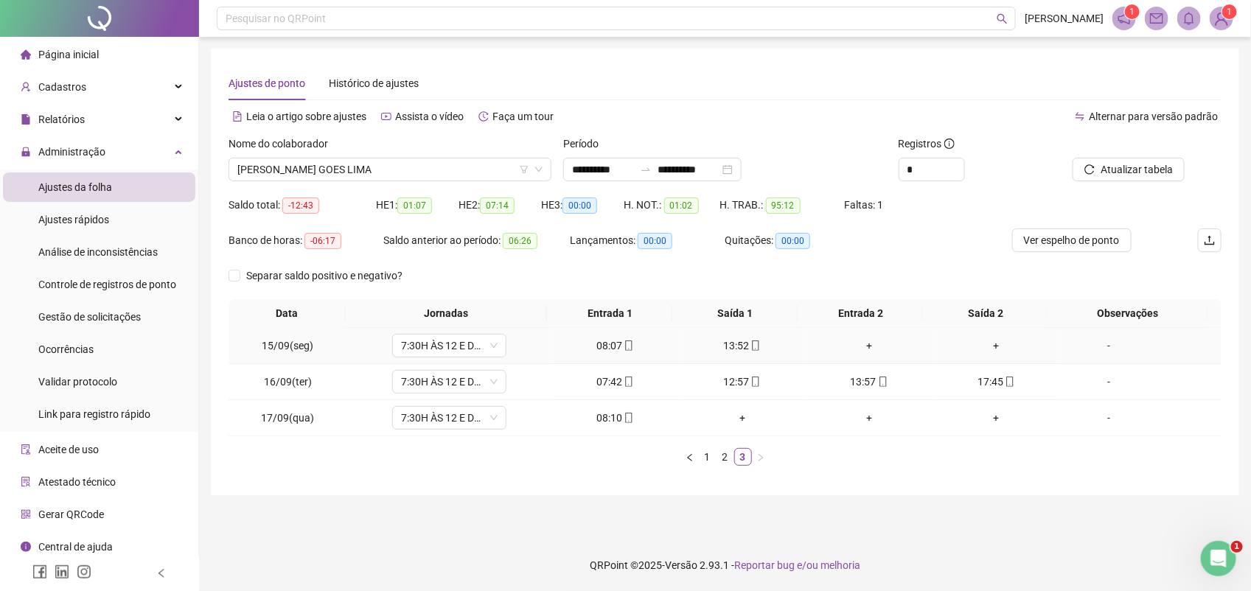
click at [1096, 341] on div "-" at bounding box center [1109, 346] width 87 height 16
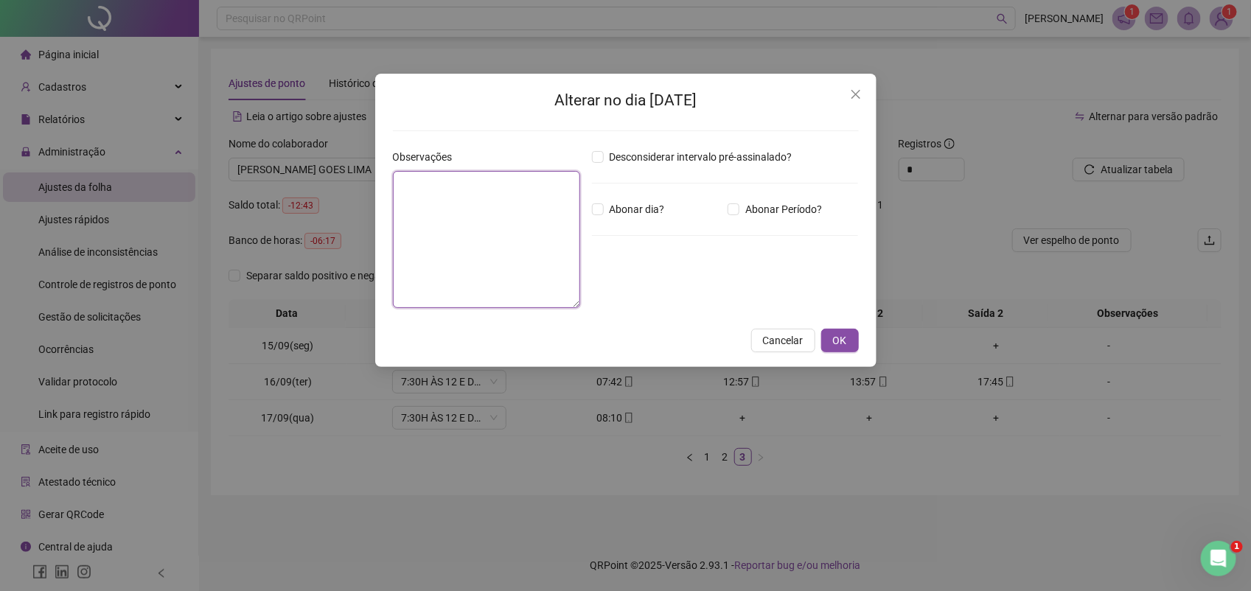
click at [459, 223] on textarea at bounding box center [486, 239] width 187 height 137
type textarea "*"
click at [403, 185] on textarea "**********" at bounding box center [486, 239] width 187 height 137
click at [422, 189] on textarea "**********" at bounding box center [486, 239] width 187 height 137
type textarea "**********"
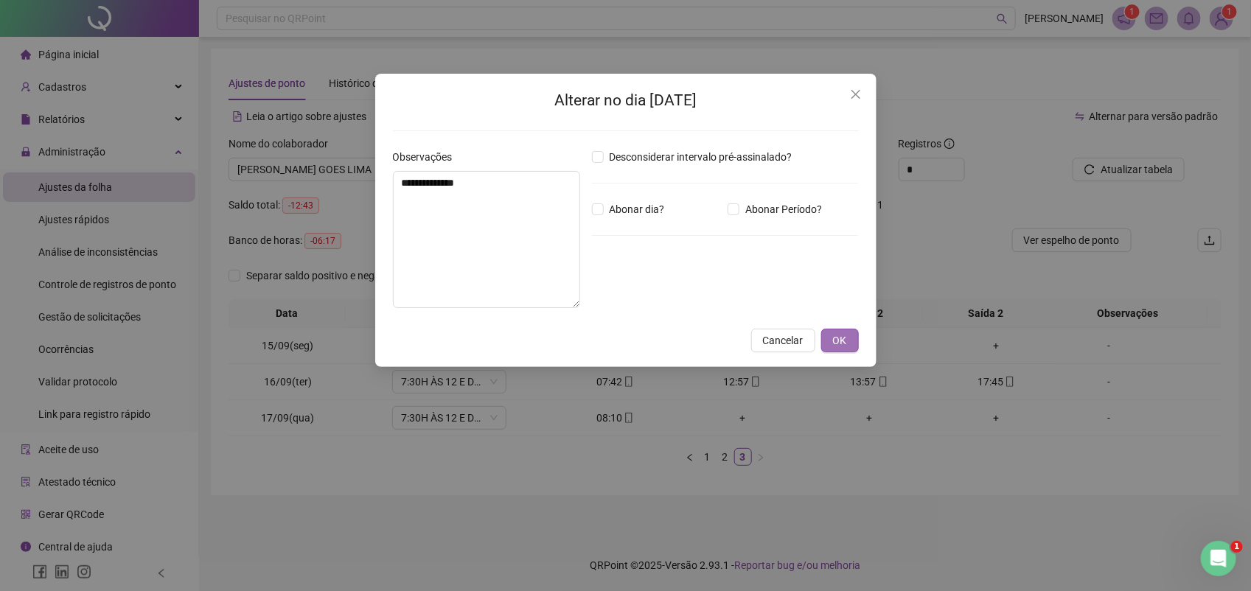
click at [829, 335] on button "OK" at bounding box center [840, 341] width 38 height 24
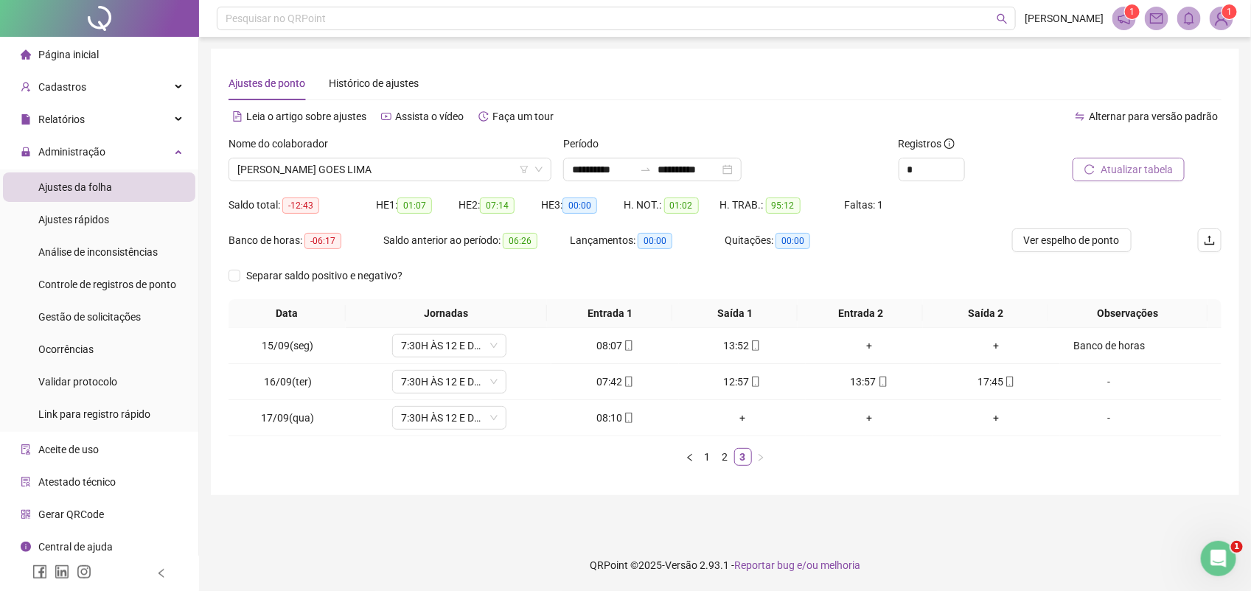
click at [1121, 170] on span "Atualizar tabela" at bounding box center [1137, 169] width 72 height 16
click at [722, 459] on link "2" at bounding box center [725, 457] width 16 height 16
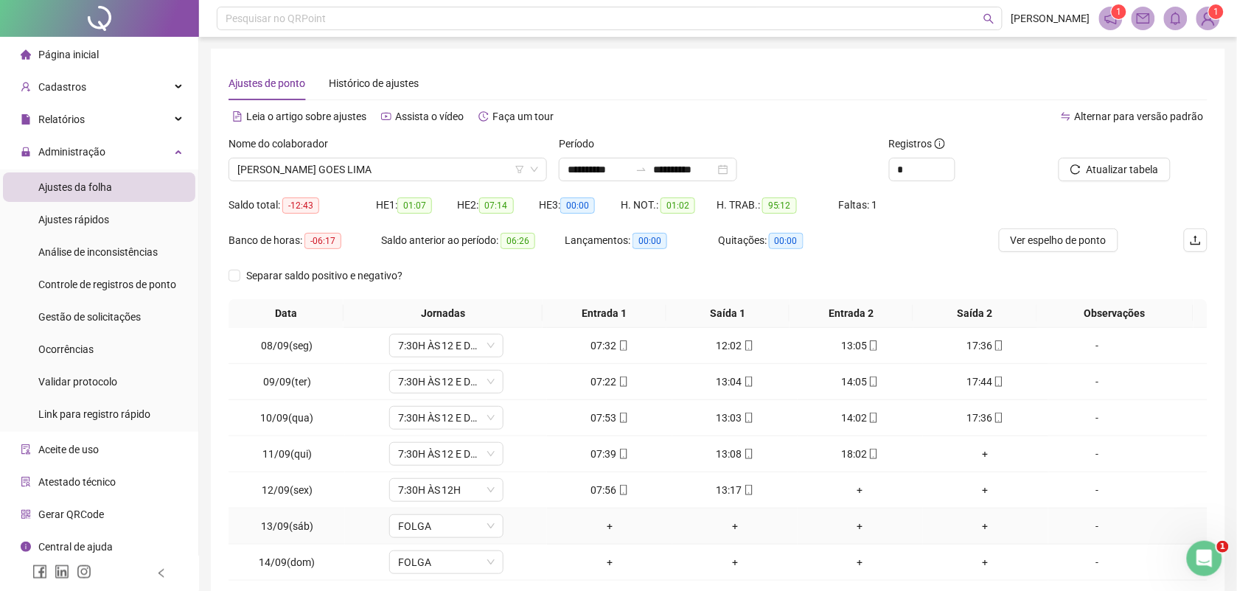
scroll to position [92, 0]
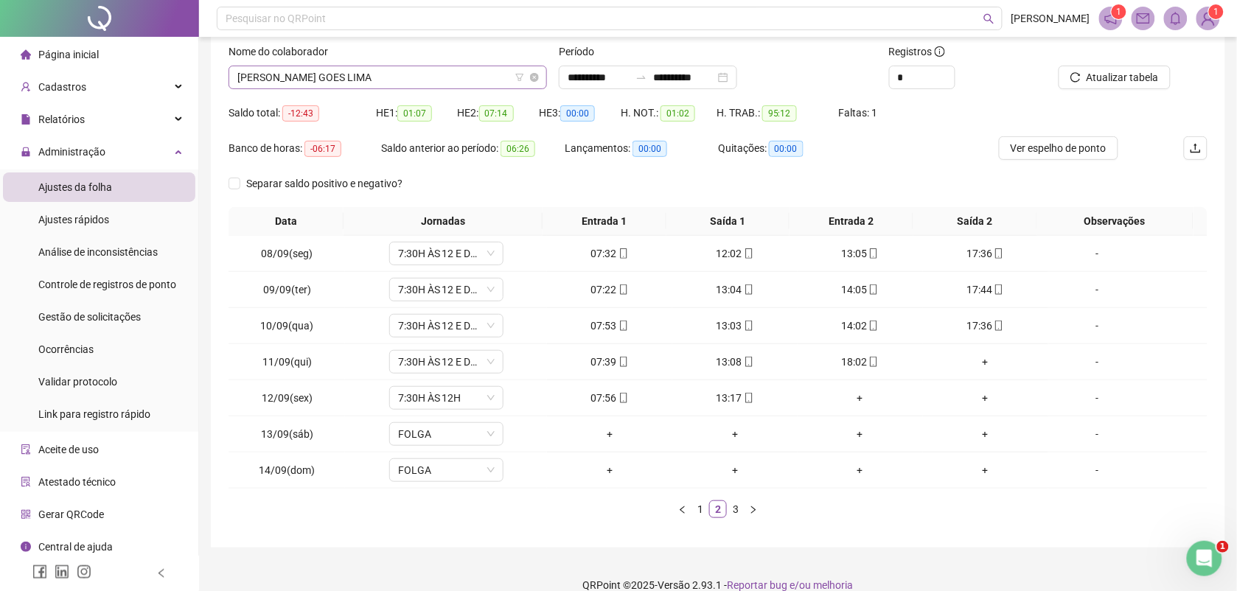
click at [422, 80] on span "ANA BARBARA SOUSA GOES LIMA" at bounding box center [387, 77] width 301 height 22
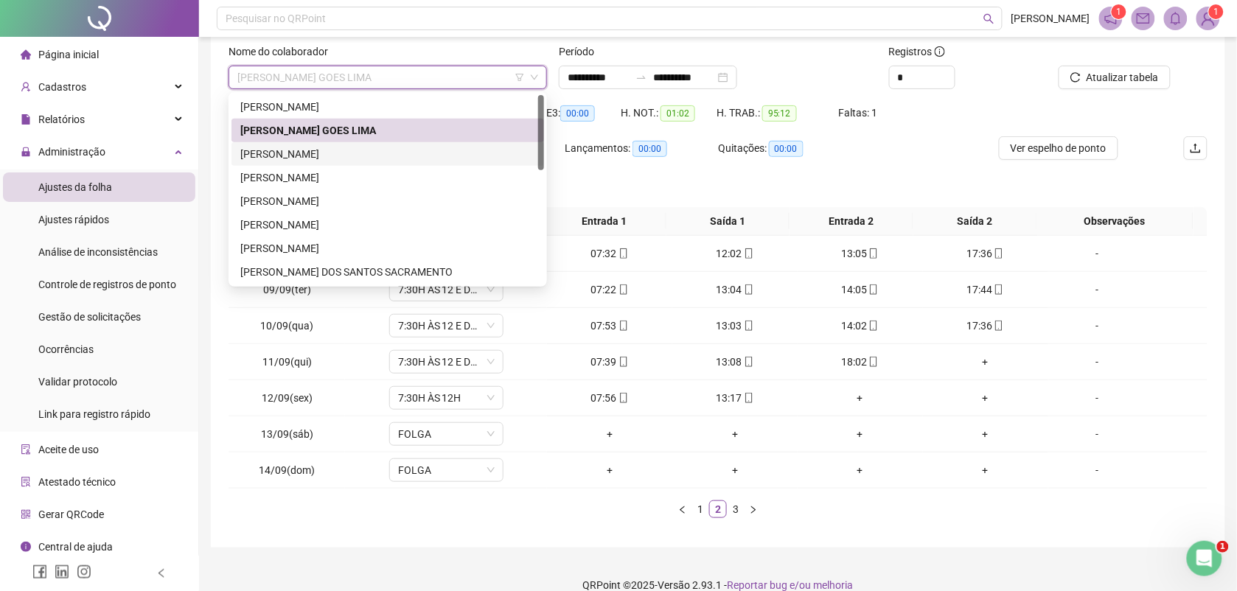
click at [318, 153] on div "ELLEN MELO CORTIZO" at bounding box center [387, 154] width 295 height 16
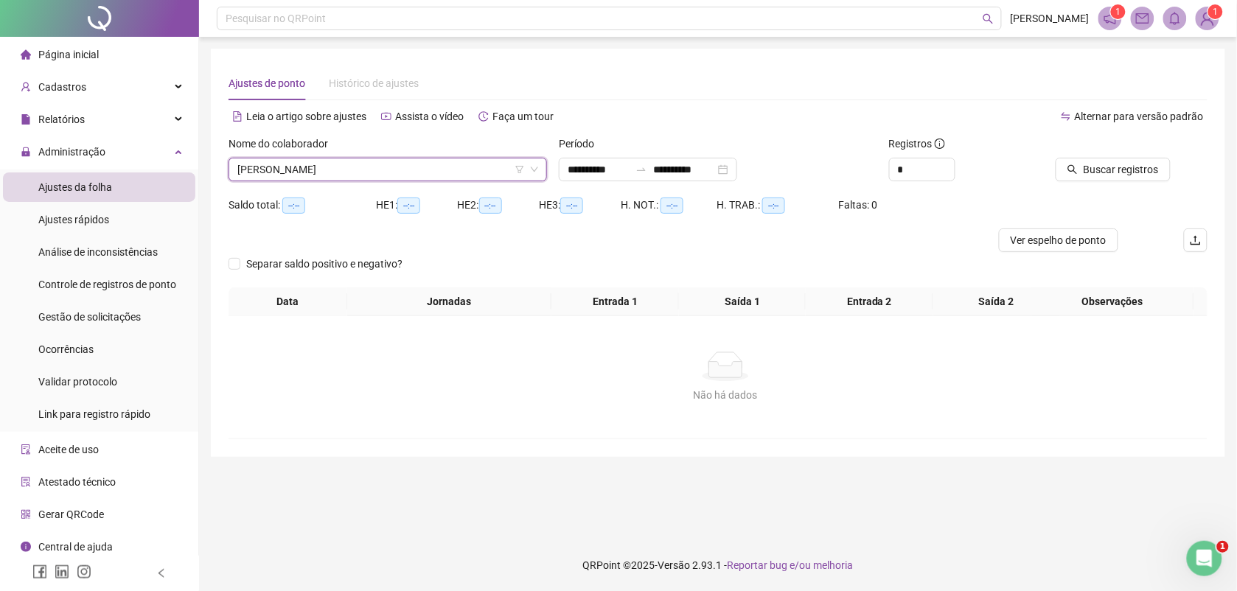
scroll to position [0, 0]
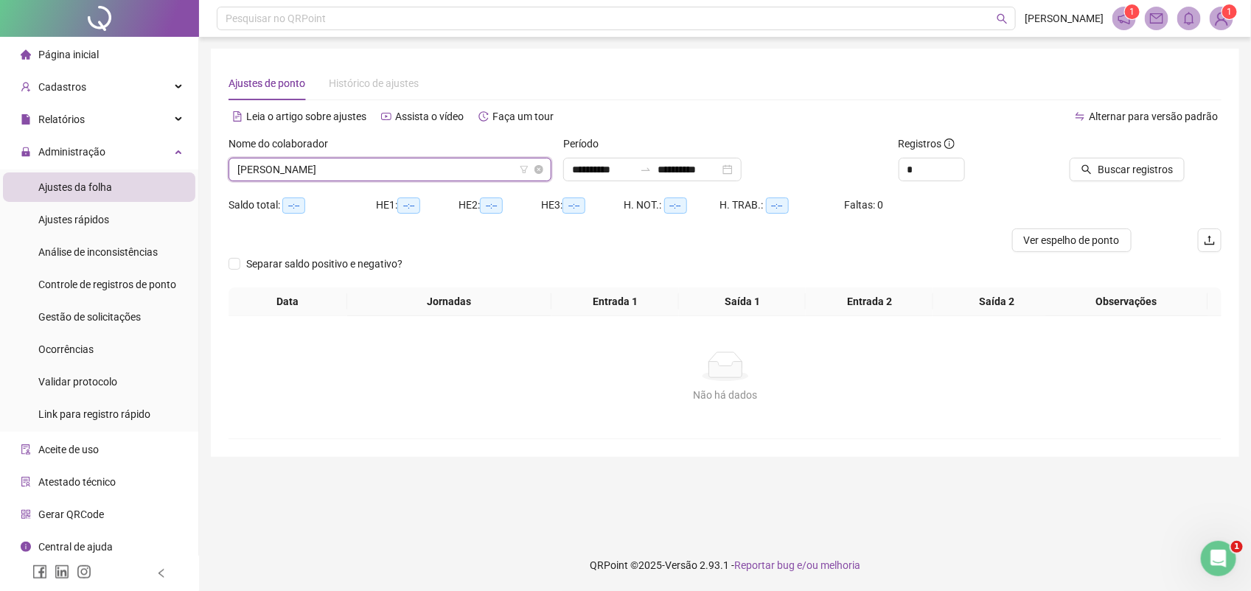
click at [406, 172] on span "ELLEN MELO CORTIZO" at bounding box center [389, 169] width 305 height 22
click at [1110, 170] on span "Buscar registros" at bounding box center [1135, 169] width 75 height 16
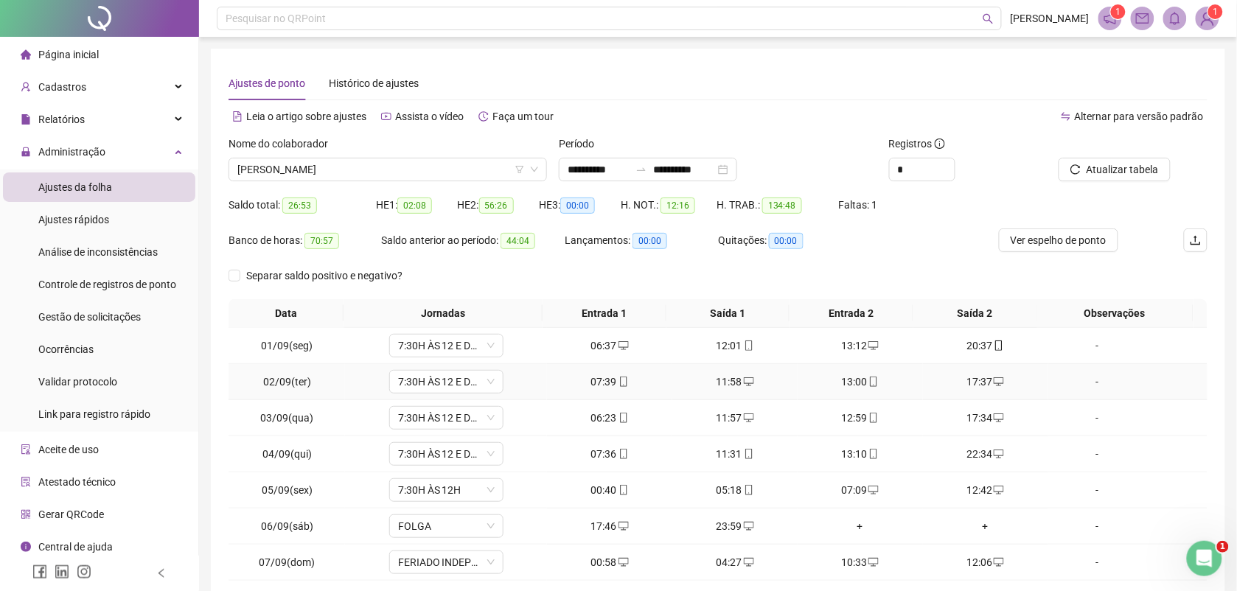
scroll to position [113, 0]
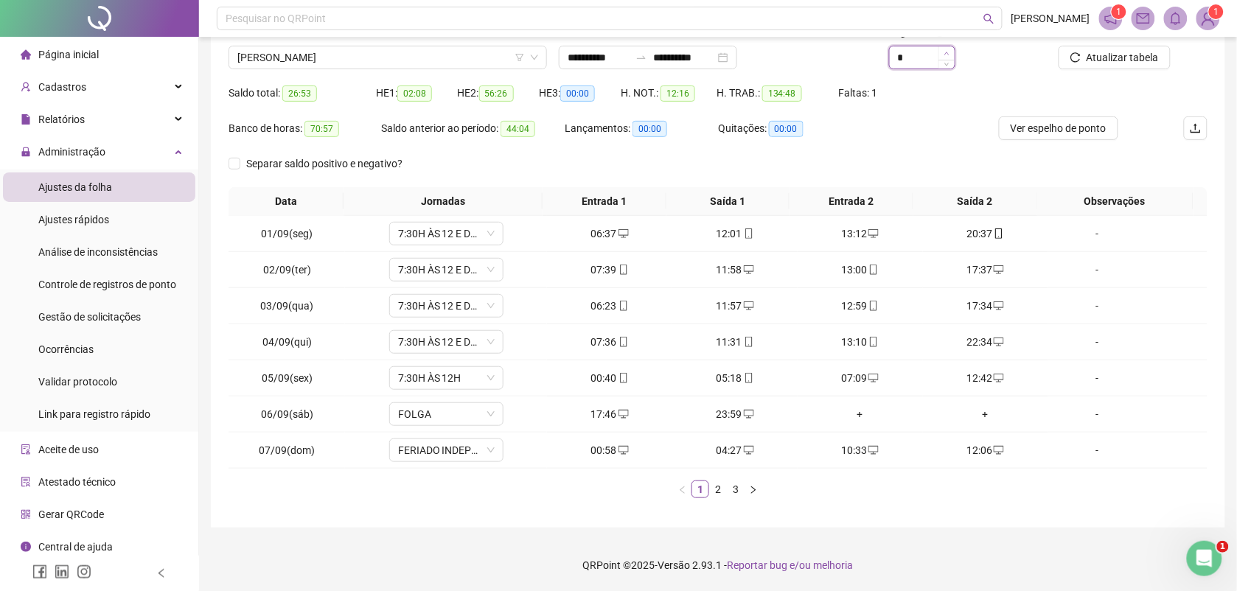
type input "*"
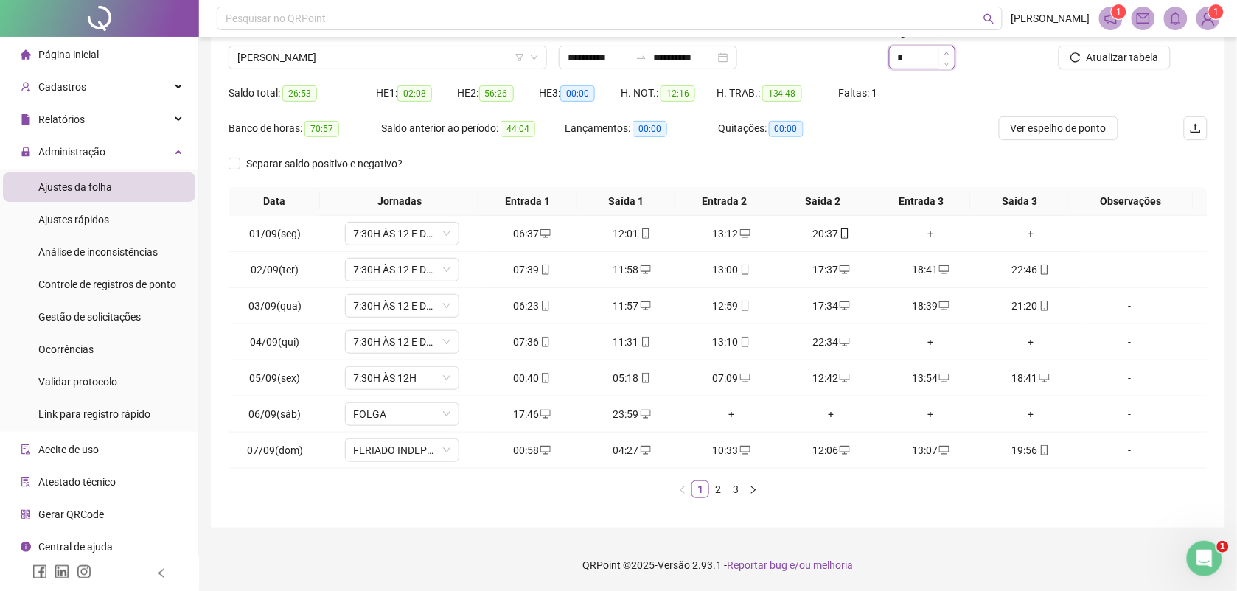
click at [945, 52] on icon "up" at bounding box center [946, 53] width 5 height 5
click at [717, 484] on link "2" at bounding box center [718, 489] width 16 height 16
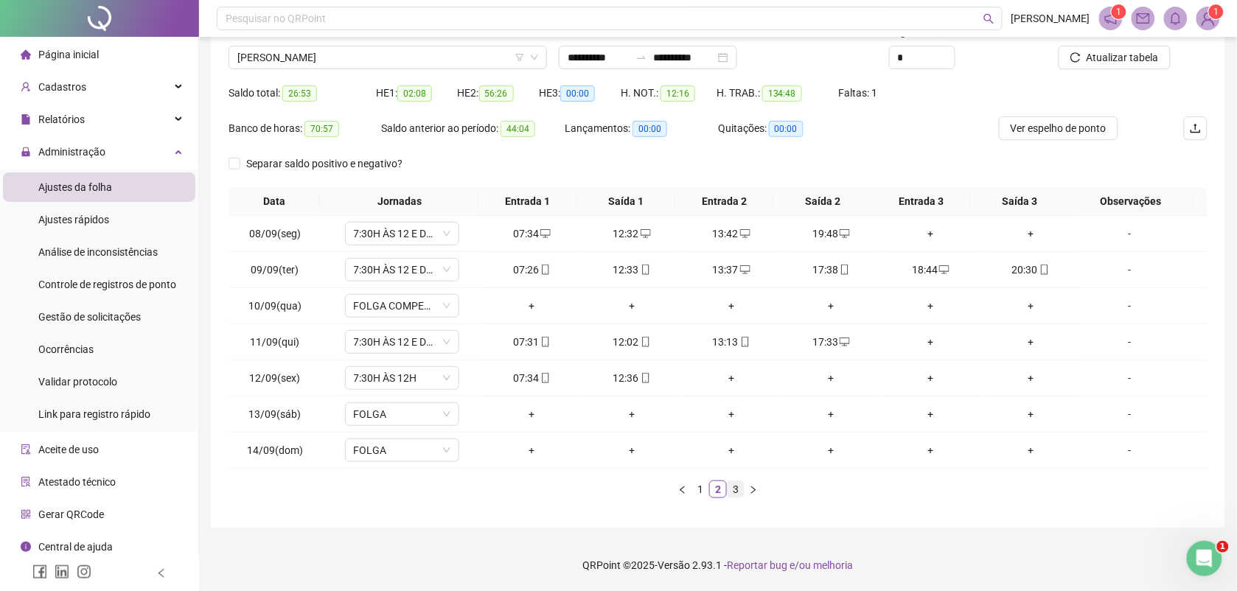
click at [739, 488] on link "3" at bounding box center [736, 489] width 16 height 16
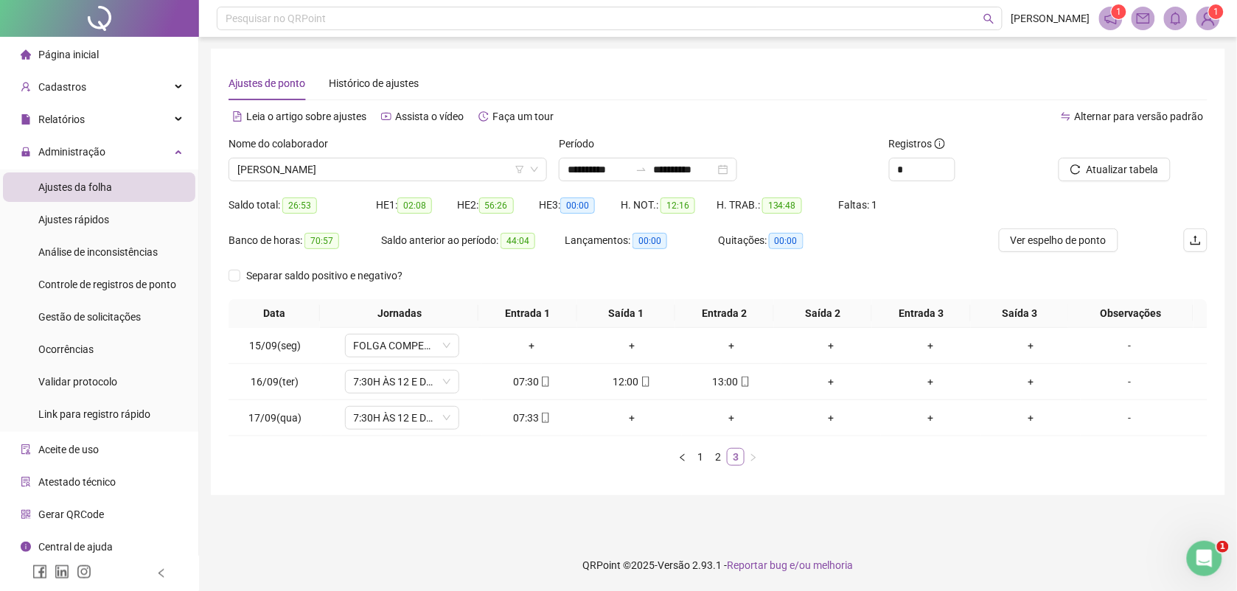
scroll to position [0, 0]
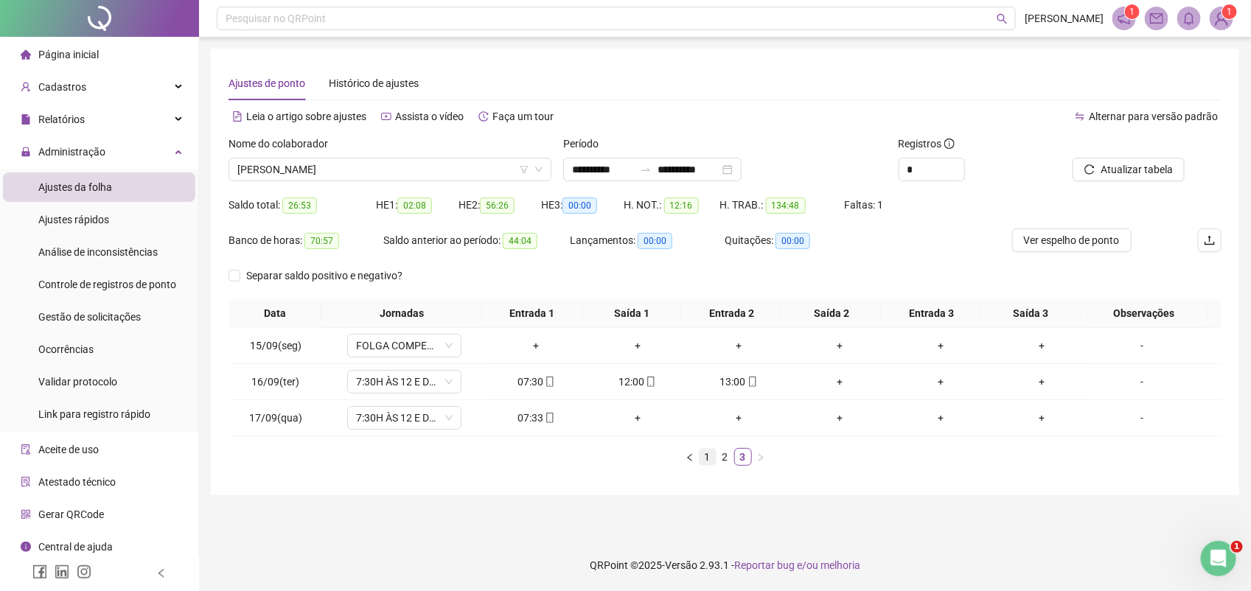
click at [710, 455] on link "1" at bounding box center [708, 457] width 16 height 16
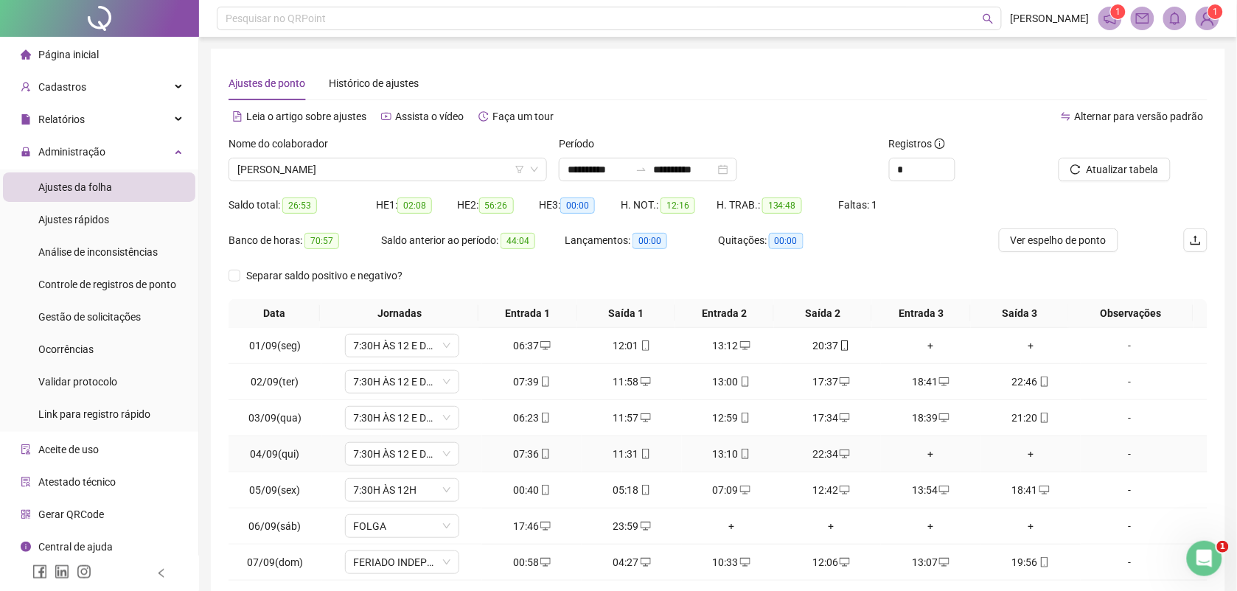
scroll to position [92, 0]
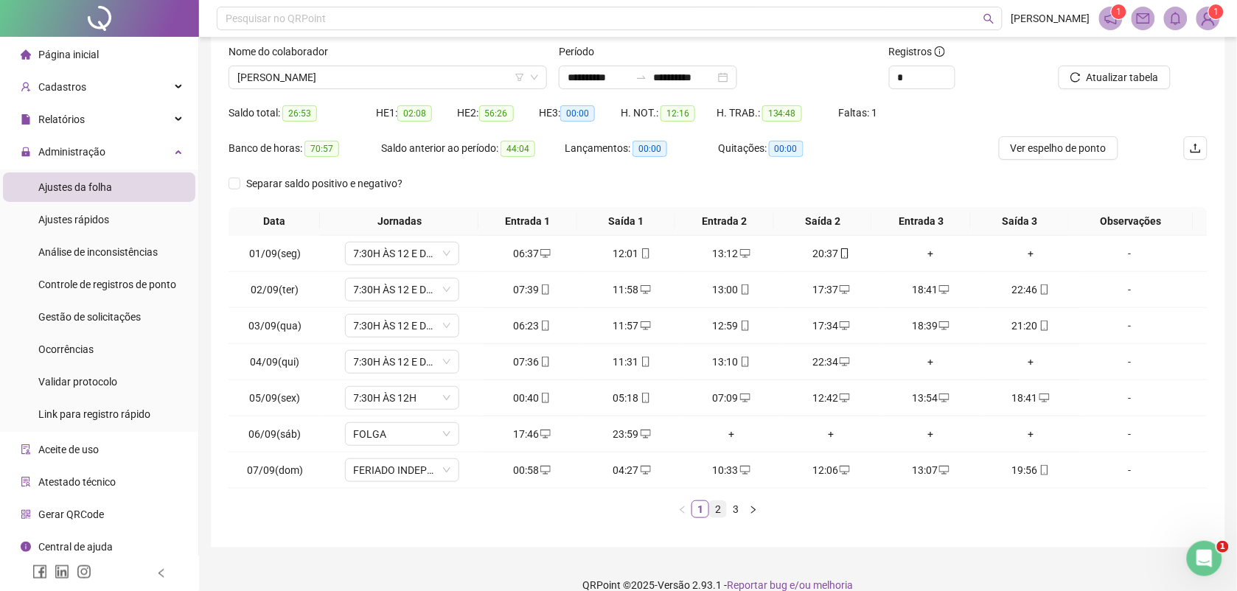
click at [719, 513] on link "2" at bounding box center [718, 509] width 16 height 16
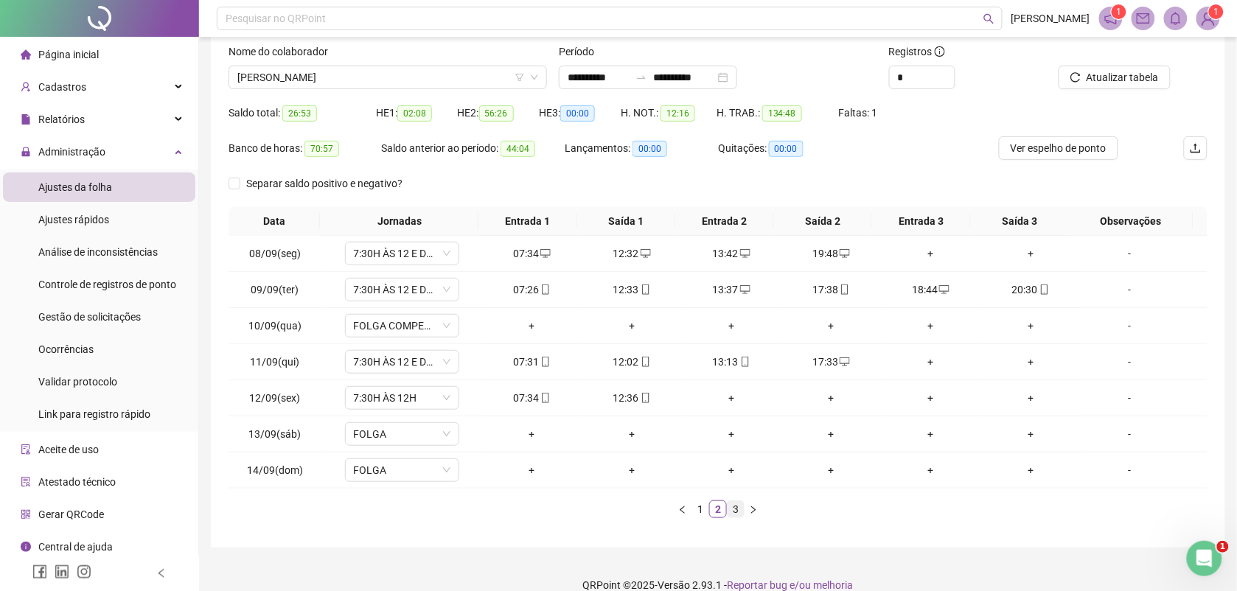
click at [738, 515] on link "3" at bounding box center [736, 509] width 16 height 16
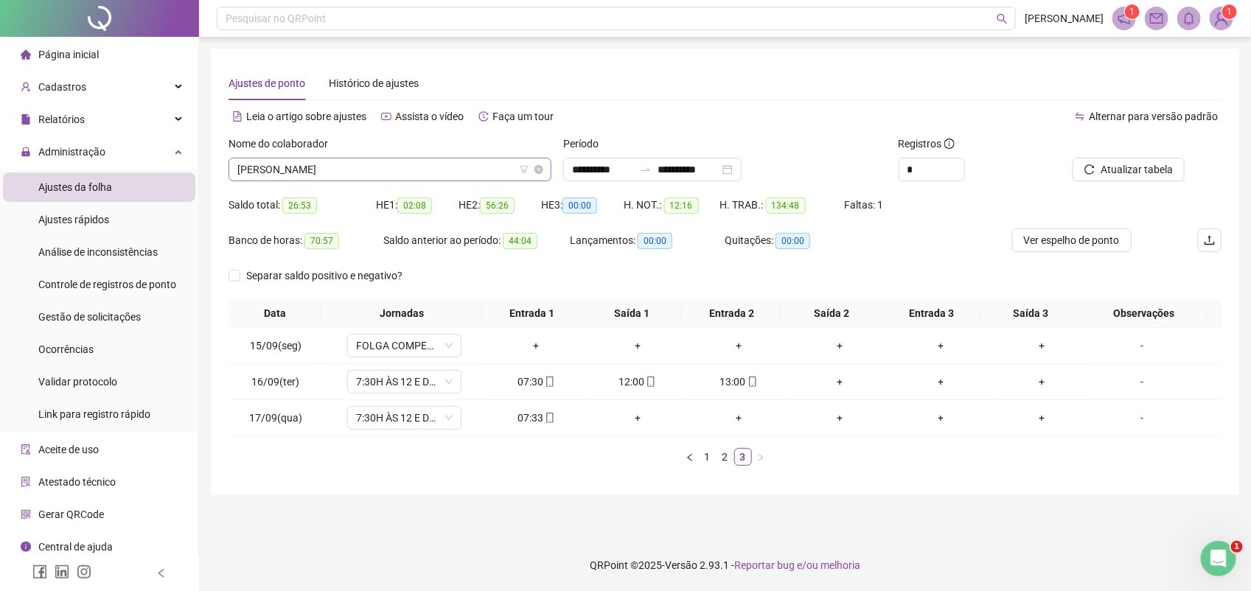
click at [345, 167] on span "ELLEN MELO CORTIZO" at bounding box center [389, 169] width 305 height 22
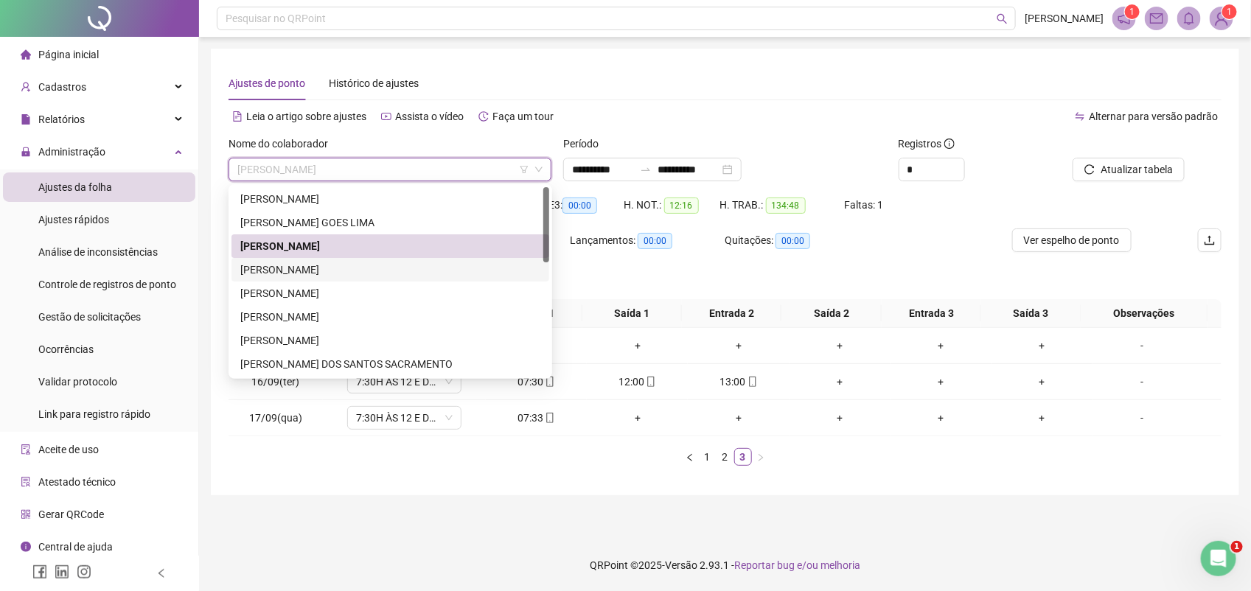
click at [304, 270] on div "EVELYN GOMES FONSECA" at bounding box center [390, 270] width 300 height 16
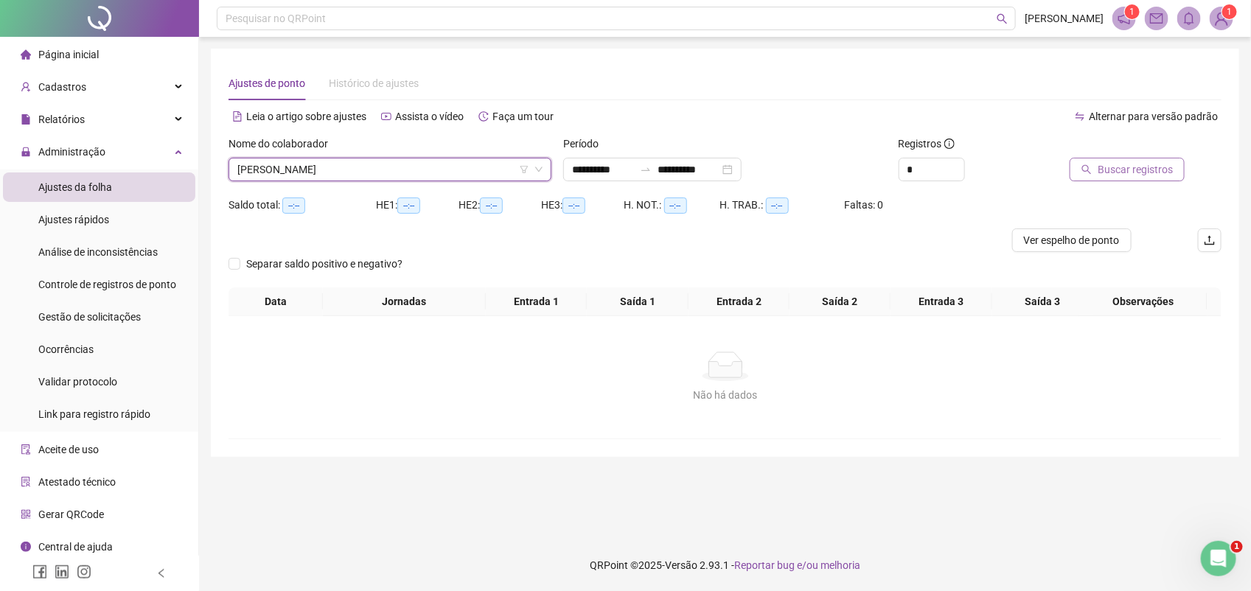
click at [1121, 166] on span "Buscar registros" at bounding box center [1135, 169] width 75 height 16
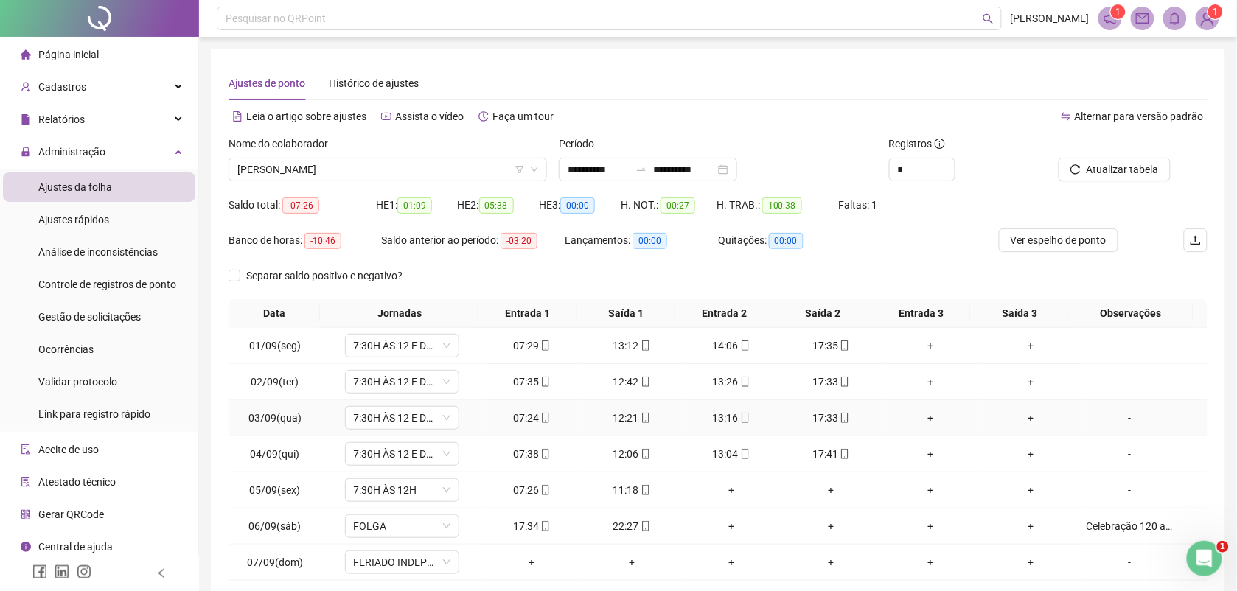
scroll to position [92, 0]
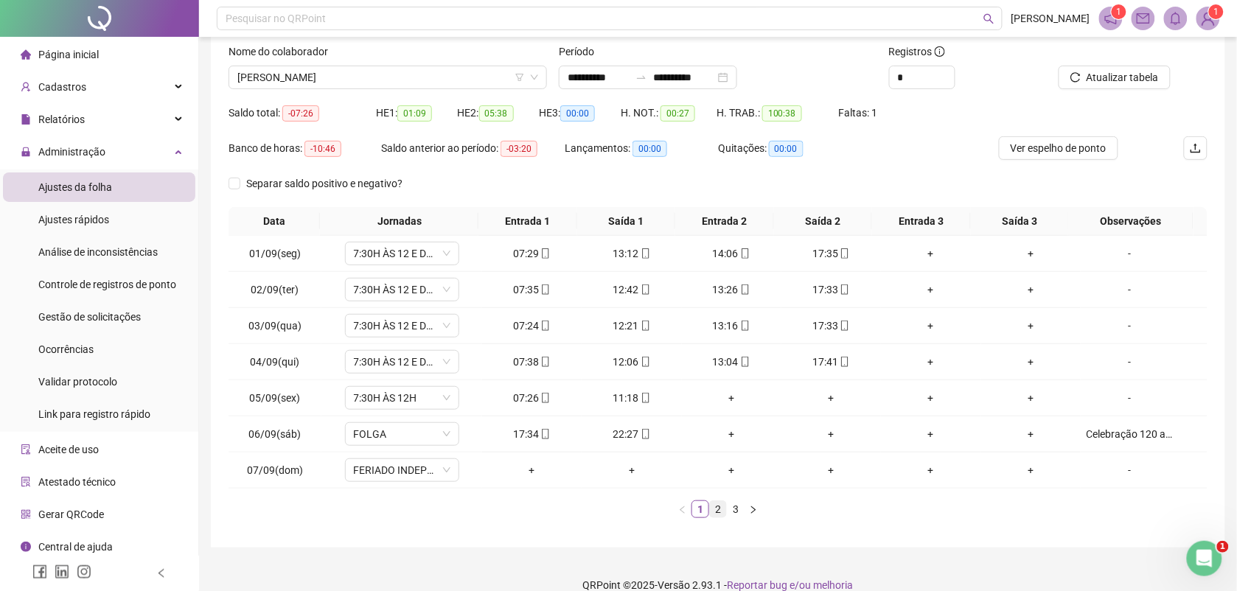
click at [715, 511] on link "2" at bounding box center [718, 509] width 16 height 16
click at [738, 510] on link "3" at bounding box center [736, 509] width 16 height 16
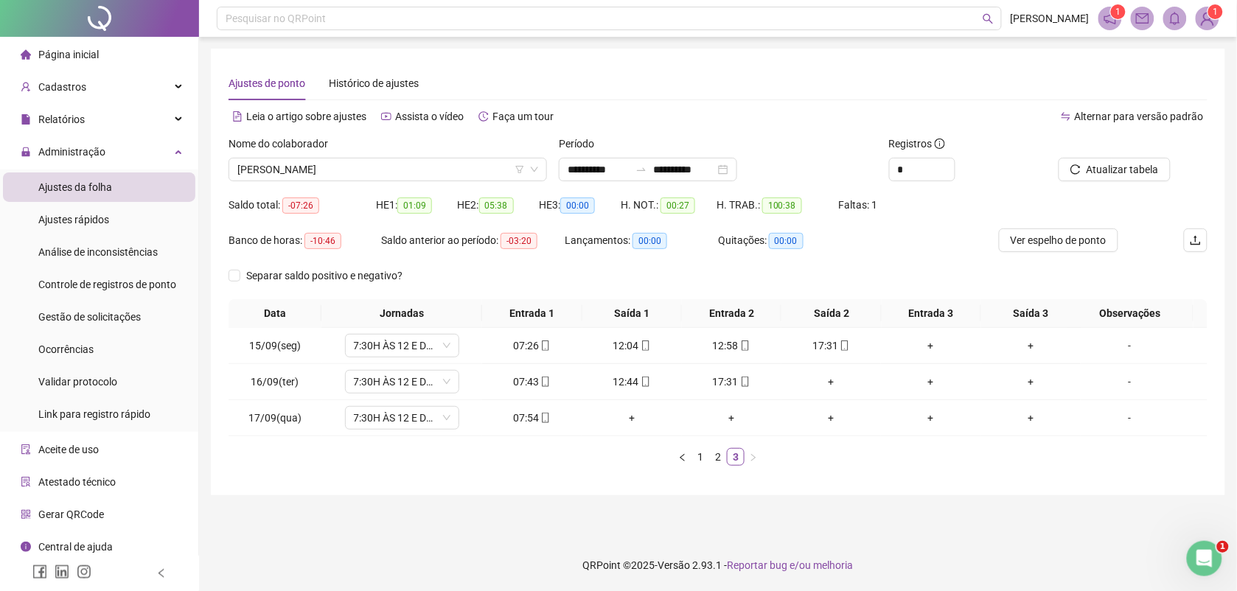
scroll to position [0, 0]
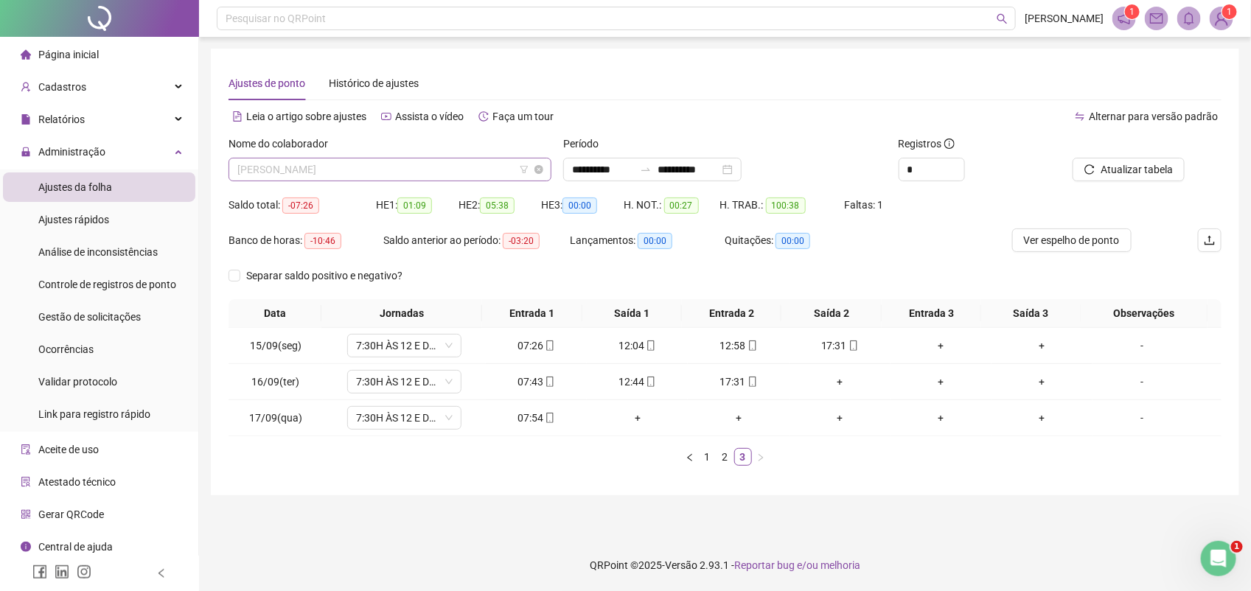
click at [369, 167] on span "EVELYN GOMES FONSECA" at bounding box center [389, 169] width 305 height 22
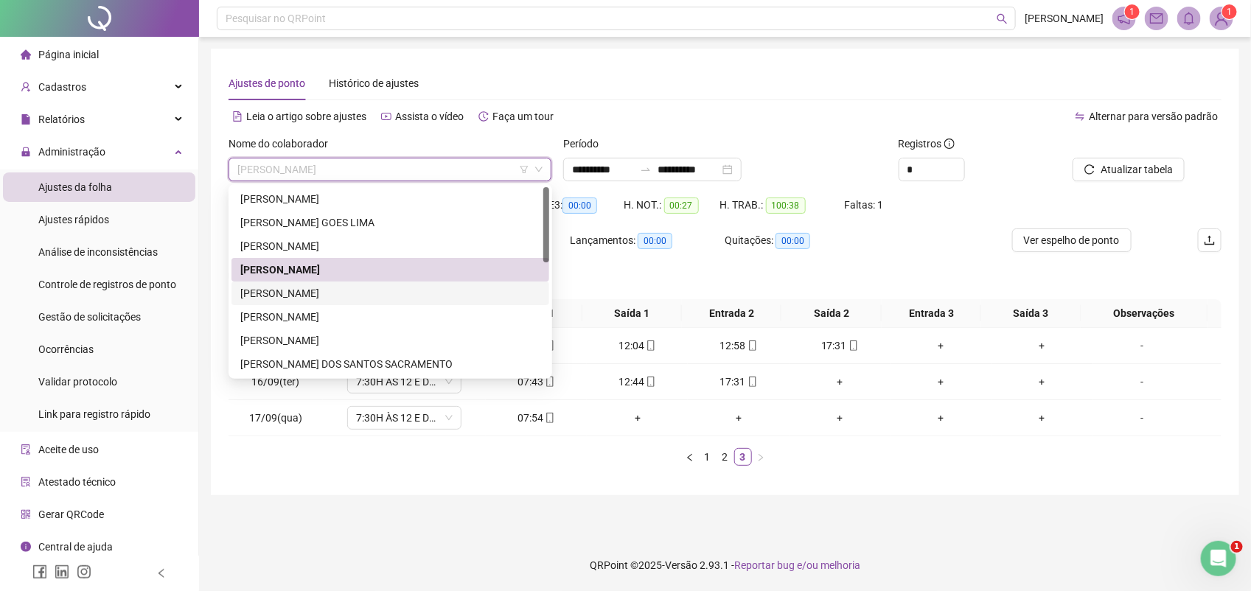
click at [322, 289] on div "EVERSON MOREIRA BORGES" at bounding box center [390, 293] width 300 height 16
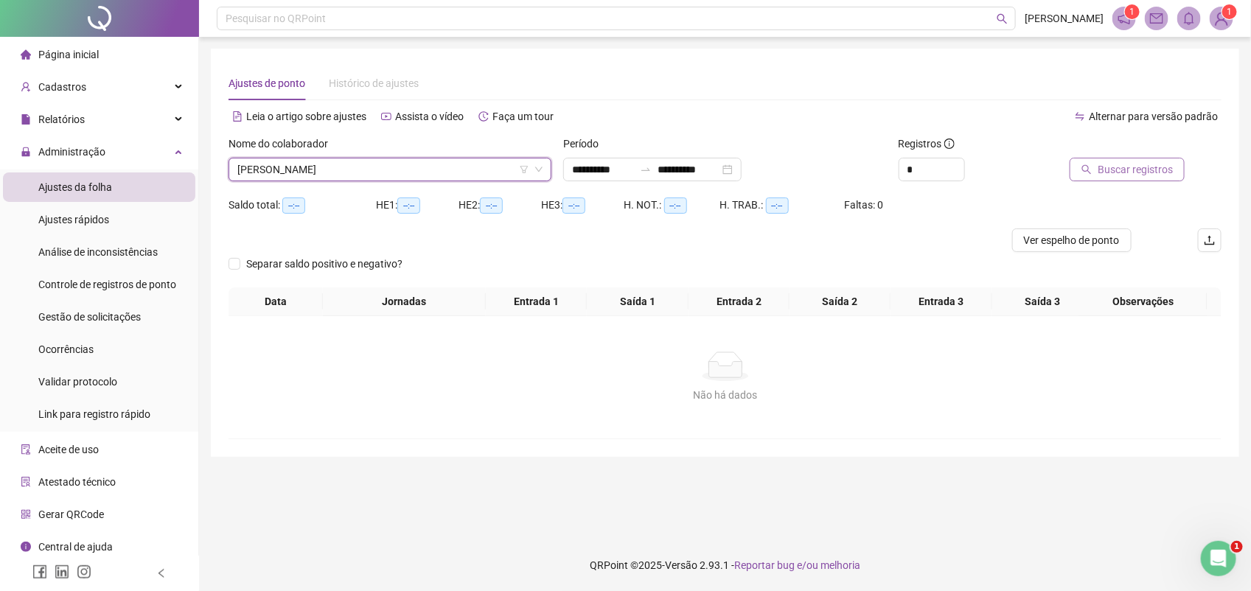
click at [1104, 168] on span "Buscar registros" at bounding box center [1135, 169] width 75 height 16
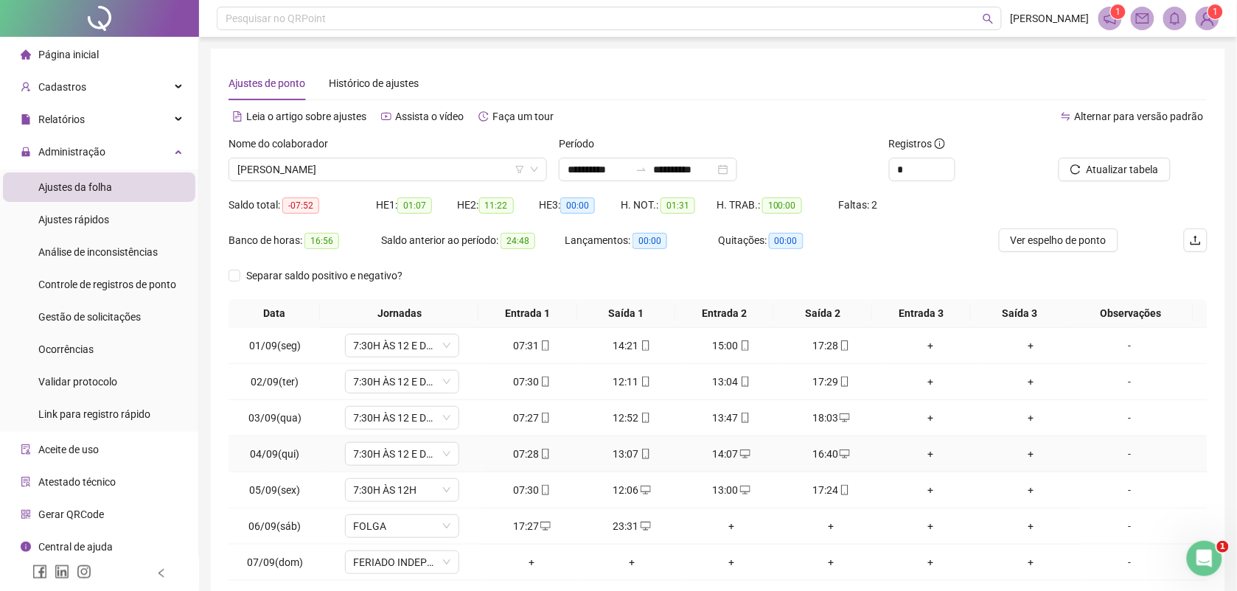
scroll to position [113, 0]
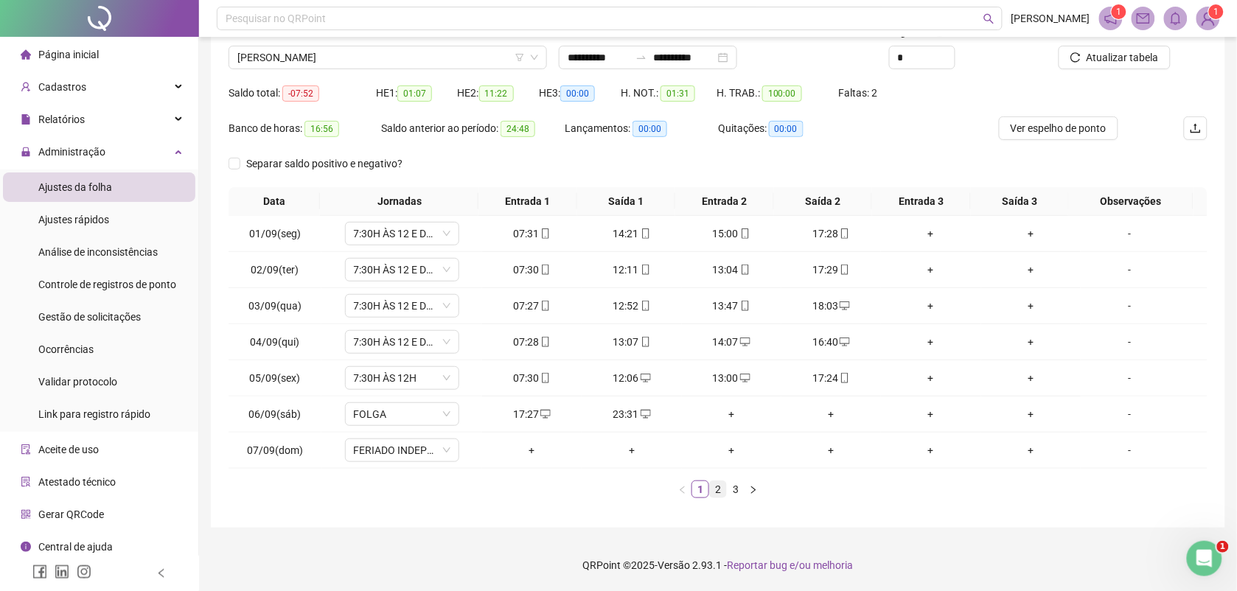
click at [717, 488] on link "2" at bounding box center [718, 489] width 16 height 16
click at [737, 488] on link "3" at bounding box center [736, 489] width 16 height 16
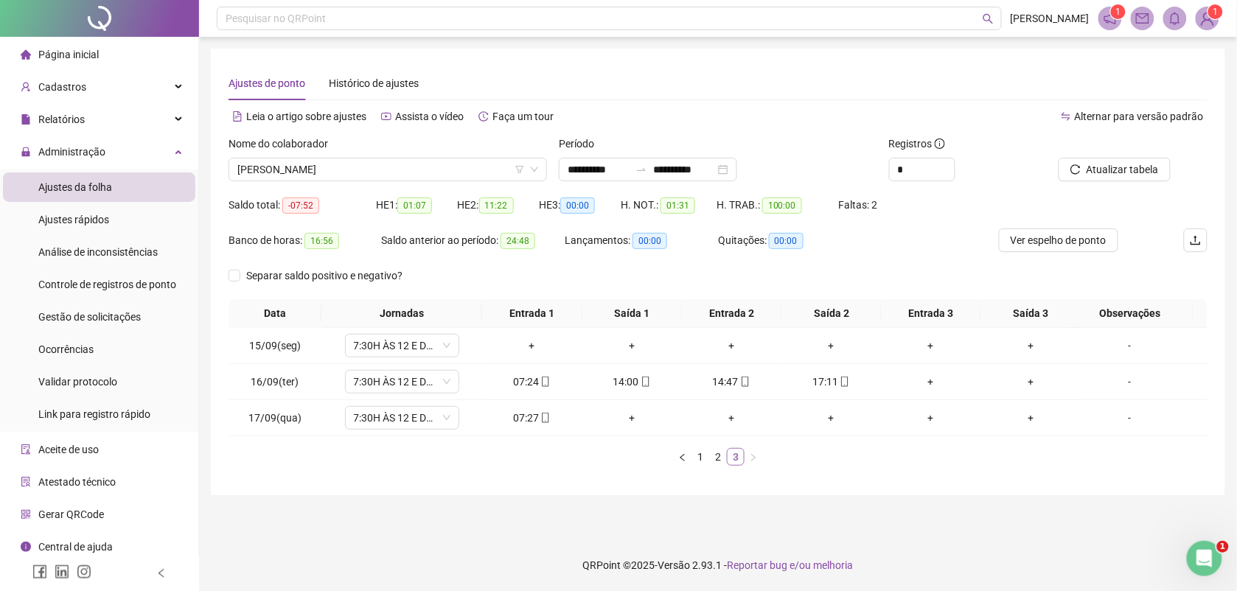
scroll to position [0, 0]
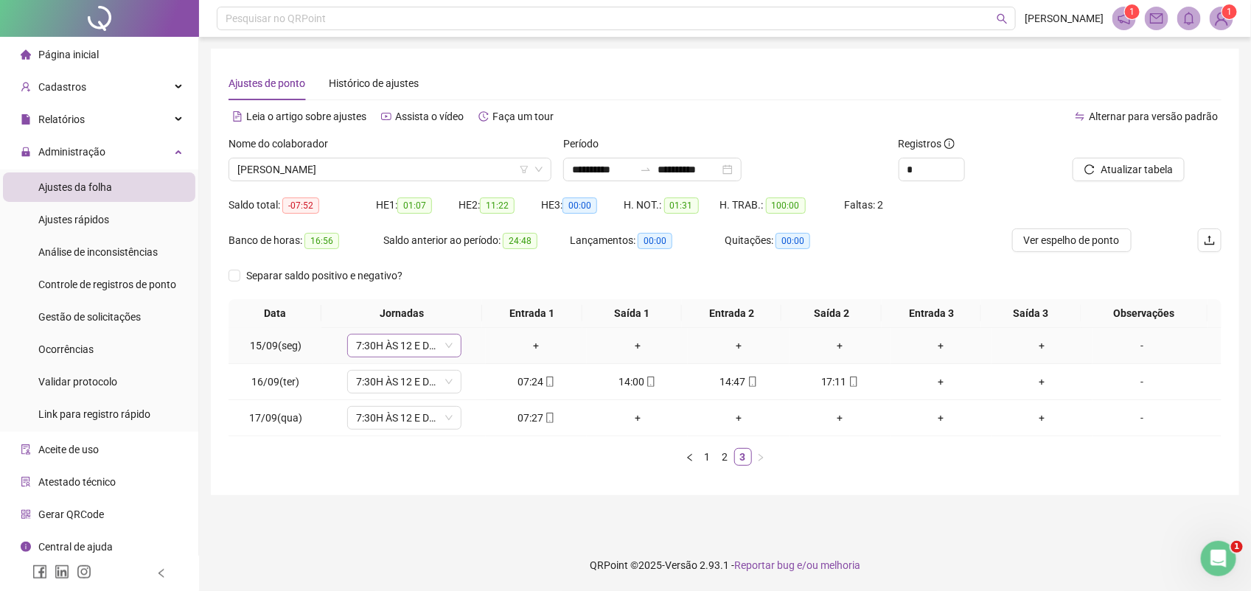
click at [425, 341] on span "7:30H ÀS 12 E DE 13H ÀS 17:30" at bounding box center [404, 346] width 97 height 22
type input "*****"
click at [433, 453] on div "Folga compensatória" at bounding box center [414, 447] width 97 height 16
click at [458, 304] on button "Sim" at bounding box center [471, 308] width 29 height 18
click at [1134, 168] on span "Atualizar tabela" at bounding box center [1137, 169] width 72 height 16
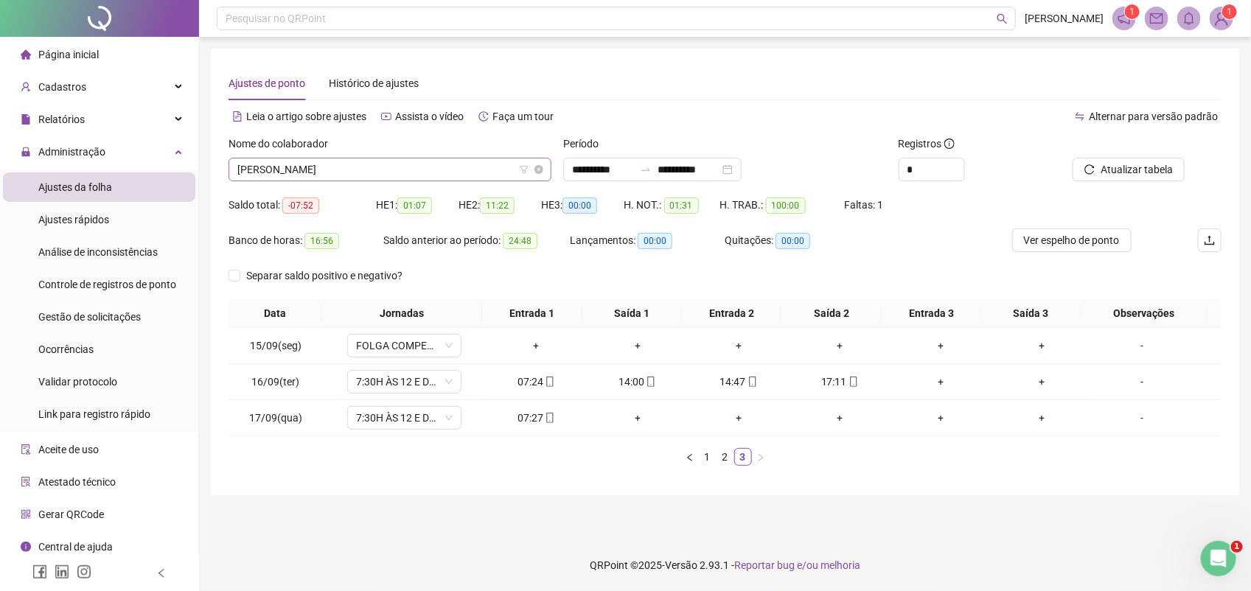
click at [377, 172] on span "EVERSON MOREIRA BORGES" at bounding box center [389, 169] width 305 height 22
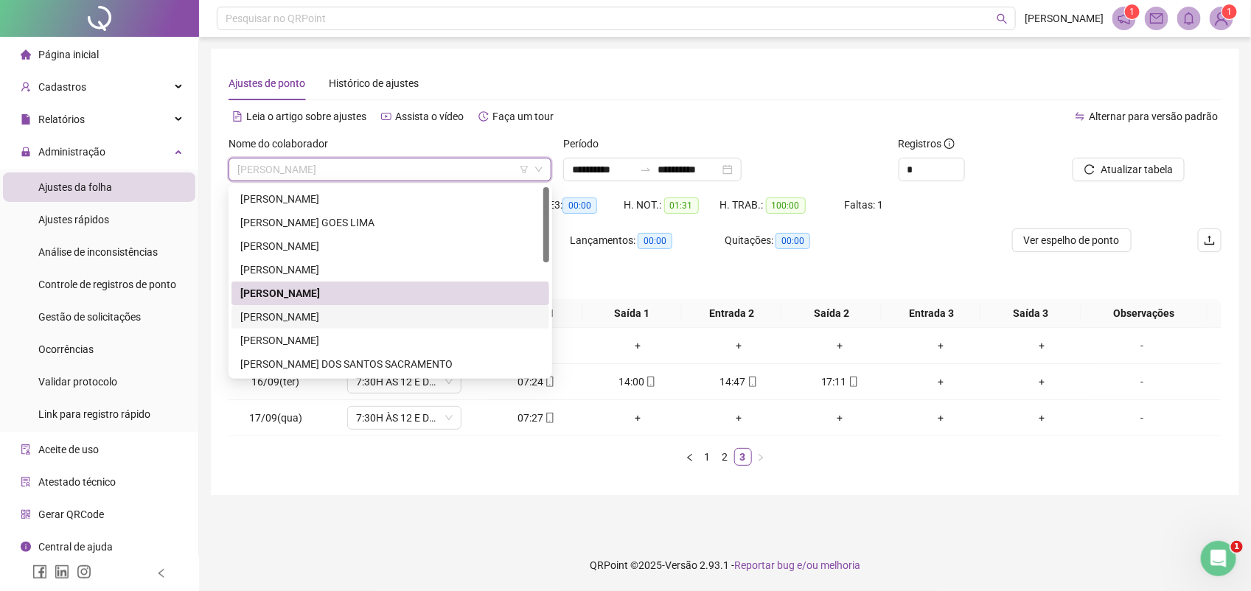
click at [303, 315] on div "FLÁVIA PAIVA FERREIRA" at bounding box center [390, 317] width 300 height 16
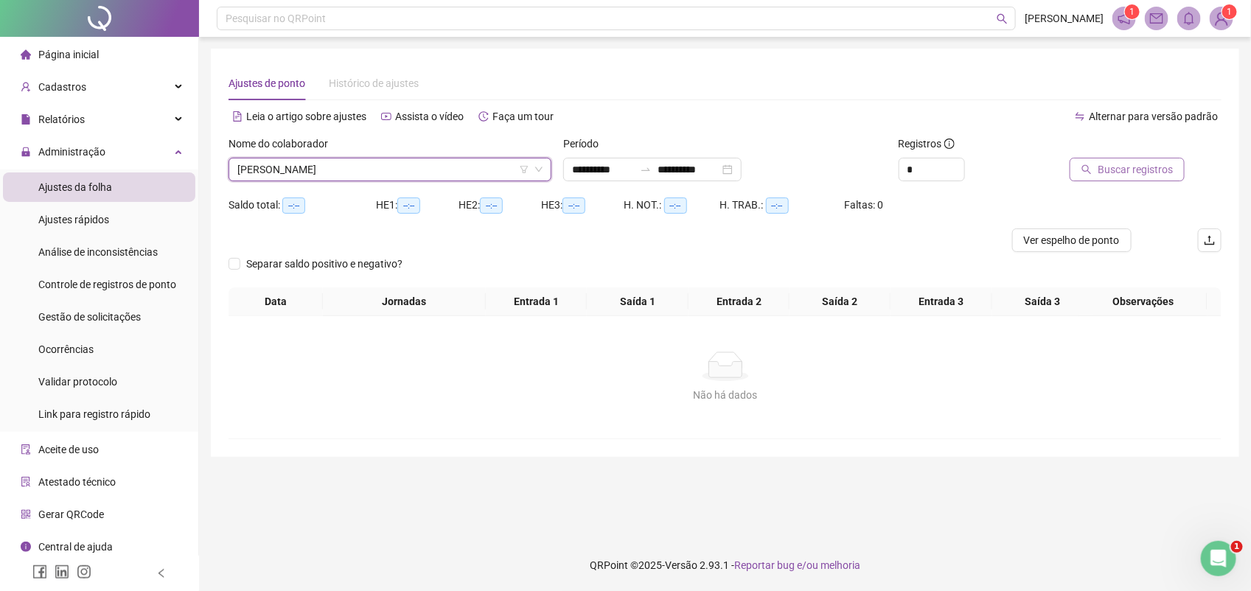
click at [1121, 175] on span "Buscar registros" at bounding box center [1135, 169] width 75 height 16
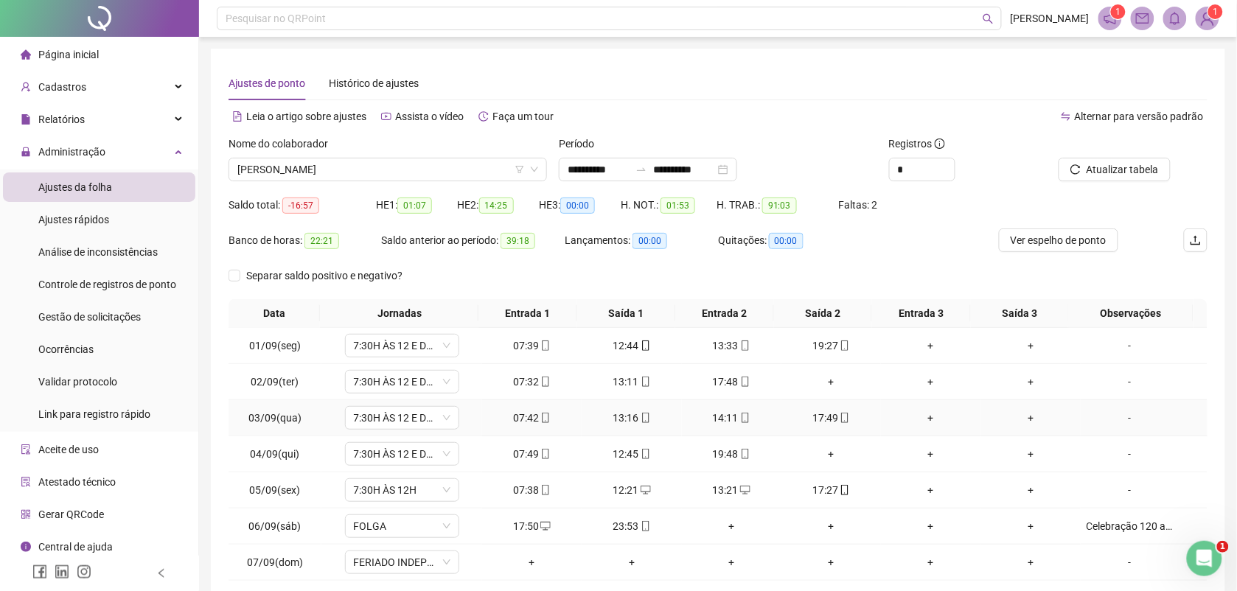
scroll to position [92, 0]
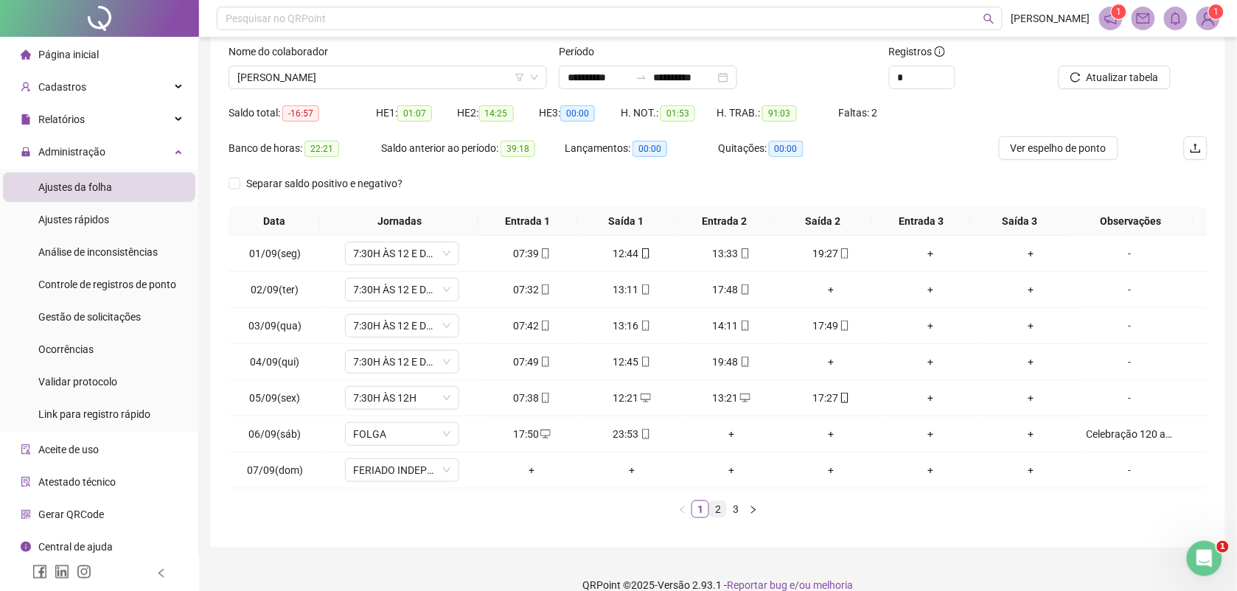
click at [721, 512] on link "2" at bounding box center [718, 509] width 16 height 16
drag, startPoint x: 735, startPoint y: 510, endPoint x: 742, endPoint y: 509, distance: 7.5
click at [735, 510] on link "3" at bounding box center [736, 509] width 16 height 16
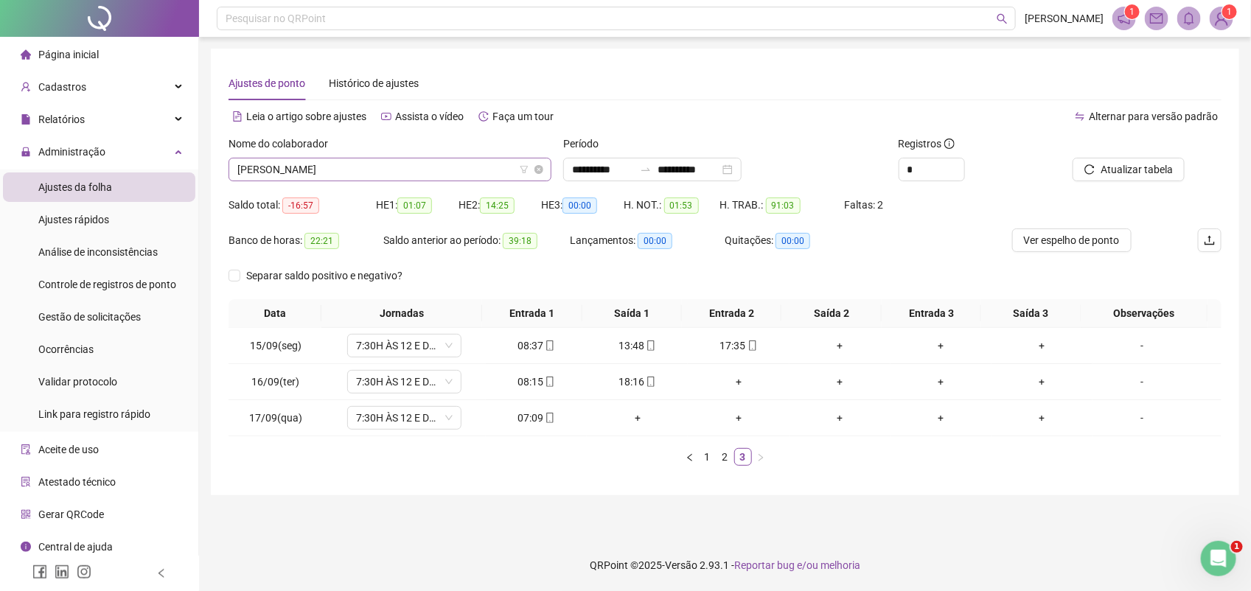
click at [384, 164] on span "FLÁVIA PAIVA FERREIRA" at bounding box center [389, 169] width 305 height 22
click at [371, 168] on span "FLÁVIA PAIVA FERREIRA" at bounding box center [389, 169] width 305 height 22
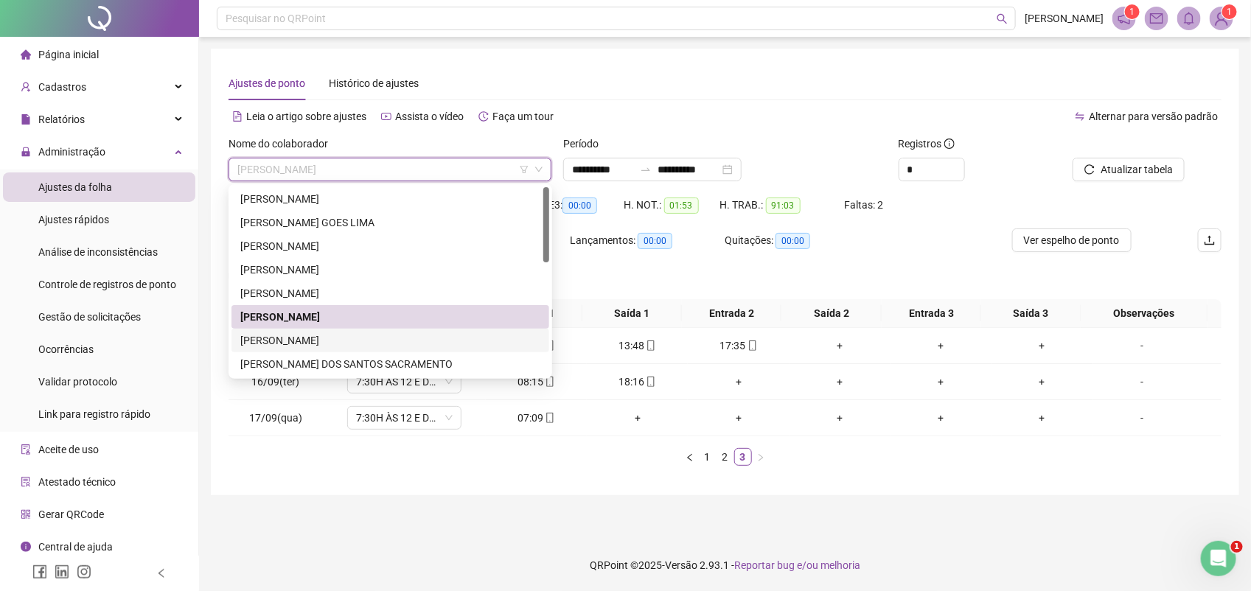
click at [286, 337] on div "GILDASIO BATISTA MOREIRA" at bounding box center [390, 340] width 300 height 16
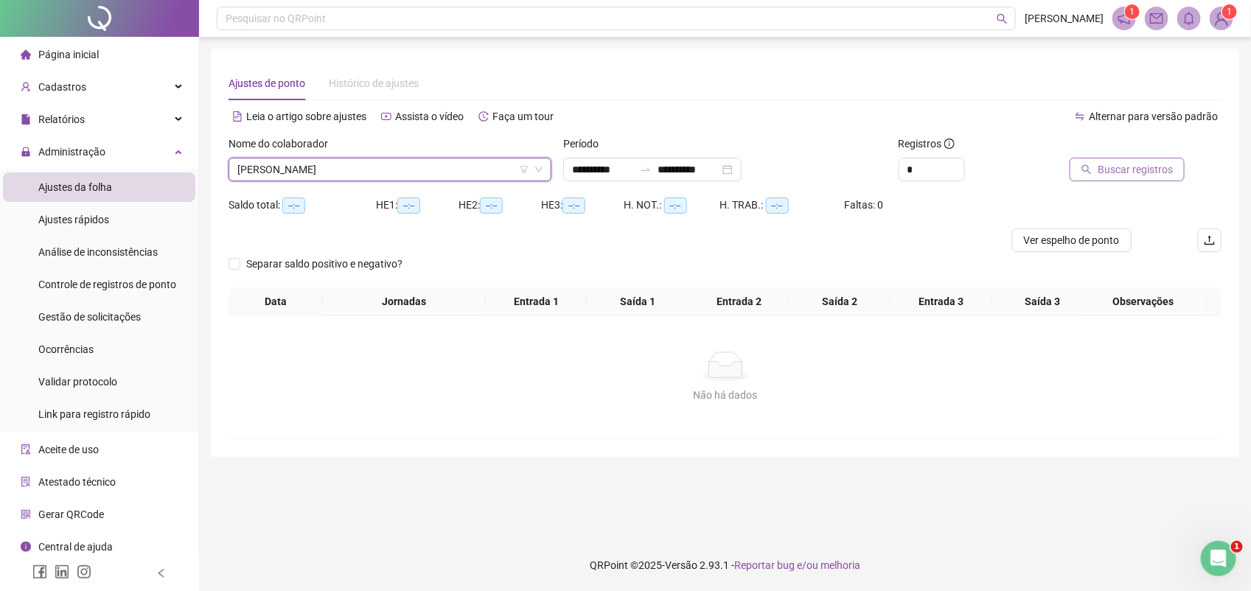
click at [1121, 173] on span "Buscar registros" at bounding box center [1135, 169] width 75 height 16
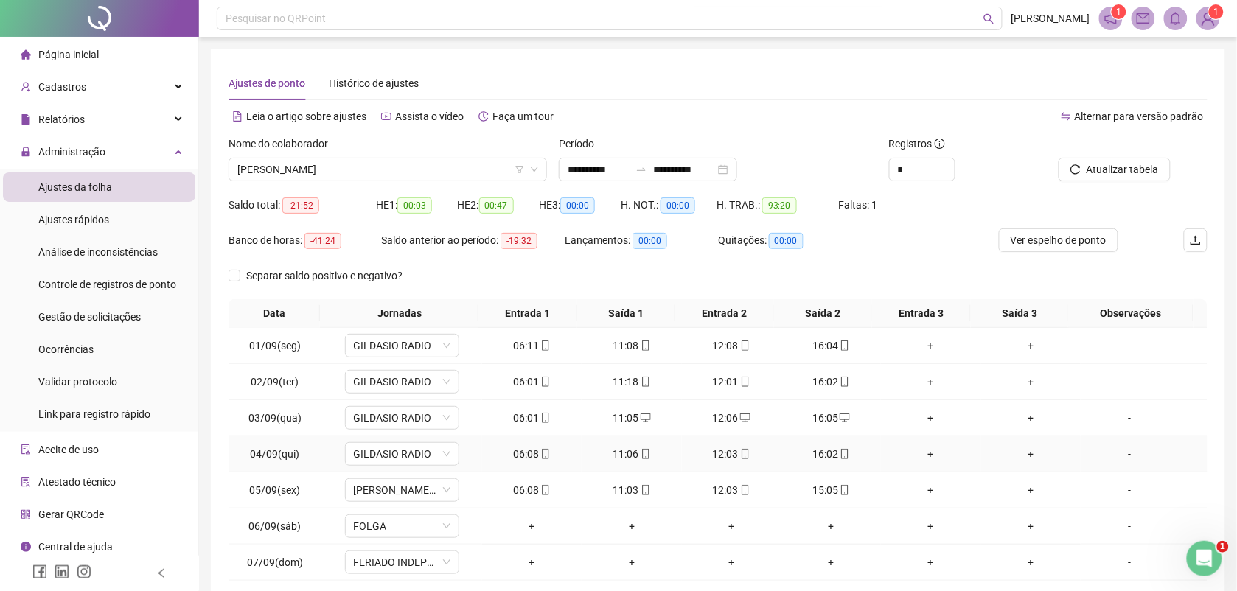
scroll to position [113, 0]
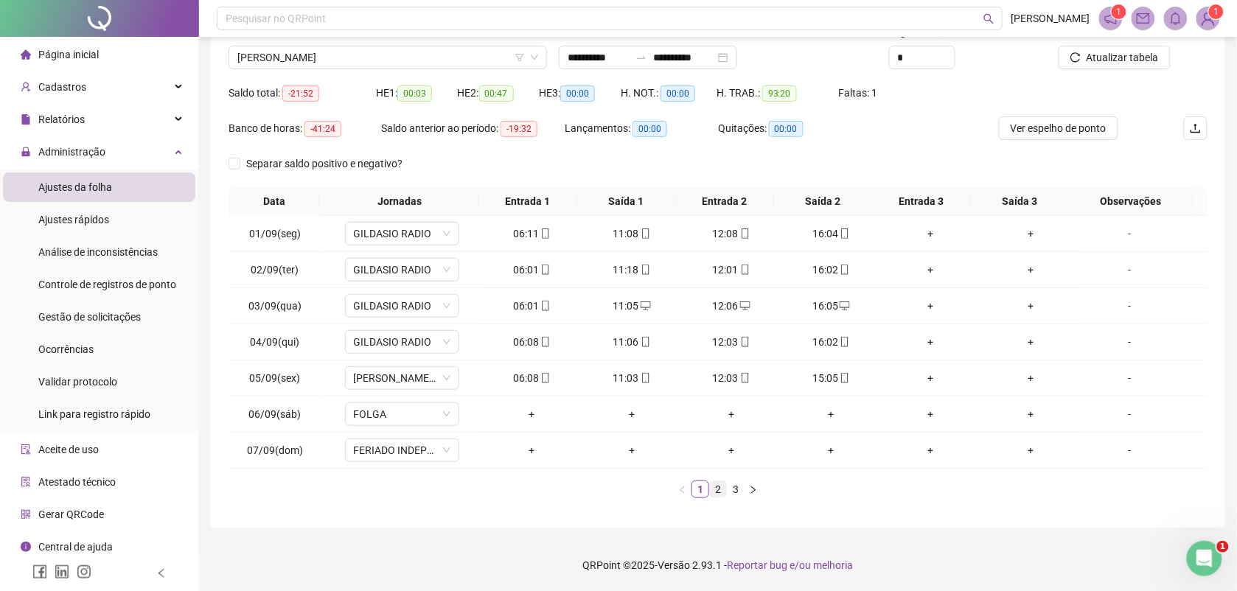
click at [724, 495] on link "2" at bounding box center [718, 489] width 16 height 16
click at [734, 484] on link "3" at bounding box center [736, 489] width 16 height 16
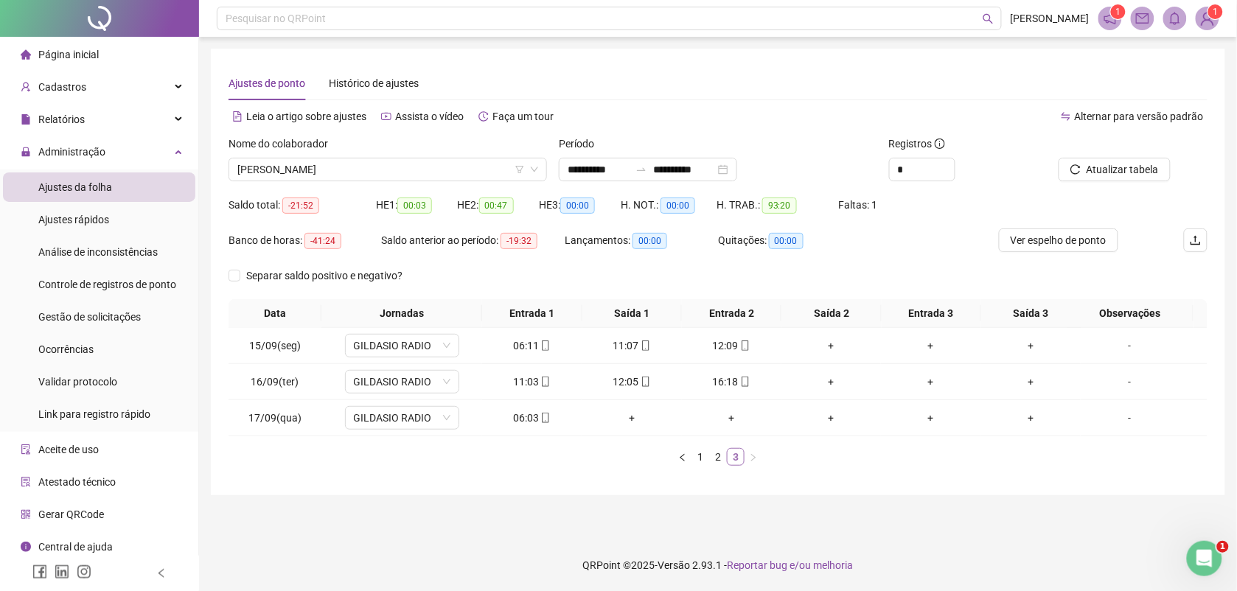
scroll to position [0, 0]
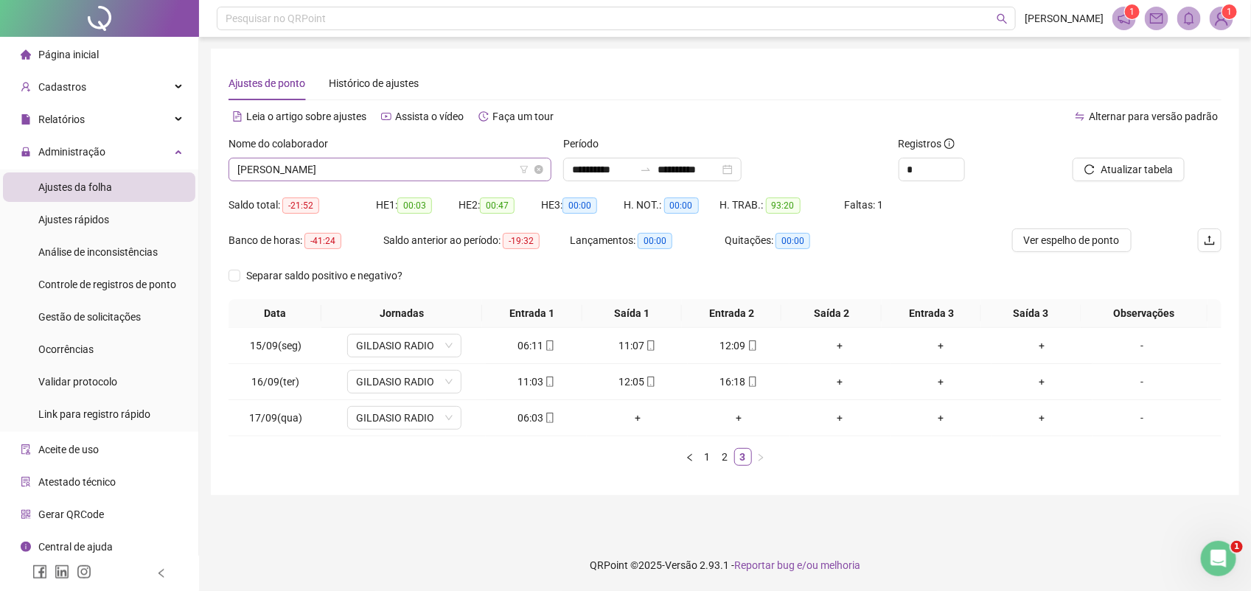
click at [345, 175] on span "GILDASIO BATISTA MOREIRA" at bounding box center [389, 169] width 305 height 22
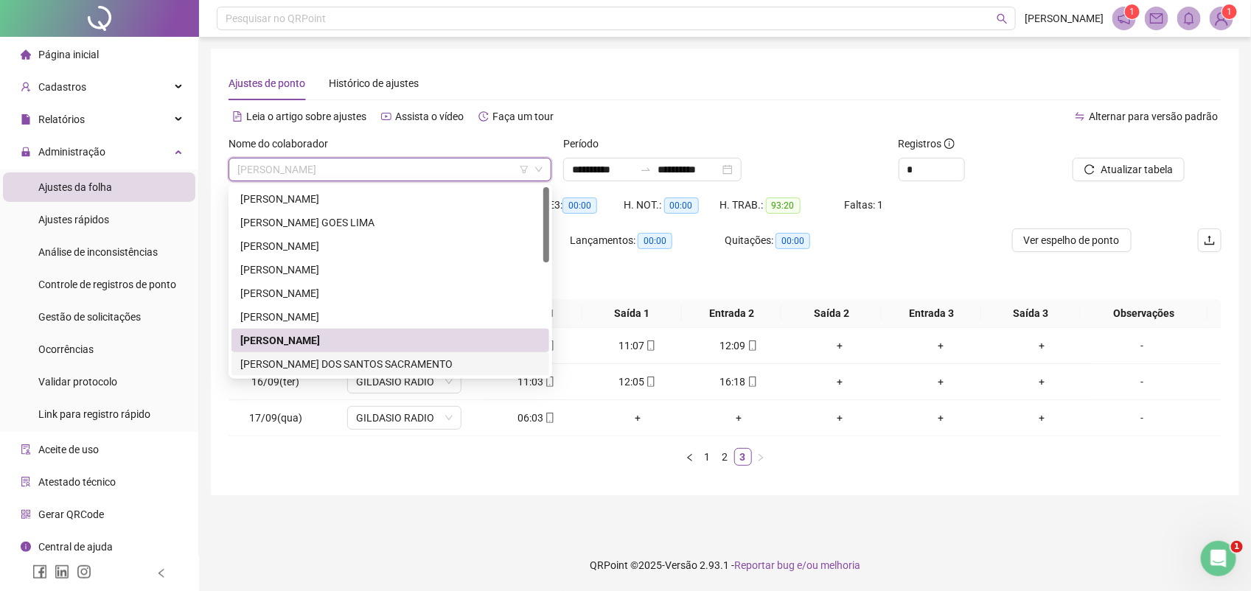
click at [292, 363] on div "KARYNE ELIS DOS SANTOS SACRAMENTO" at bounding box center [390, 364] width 300 height 16
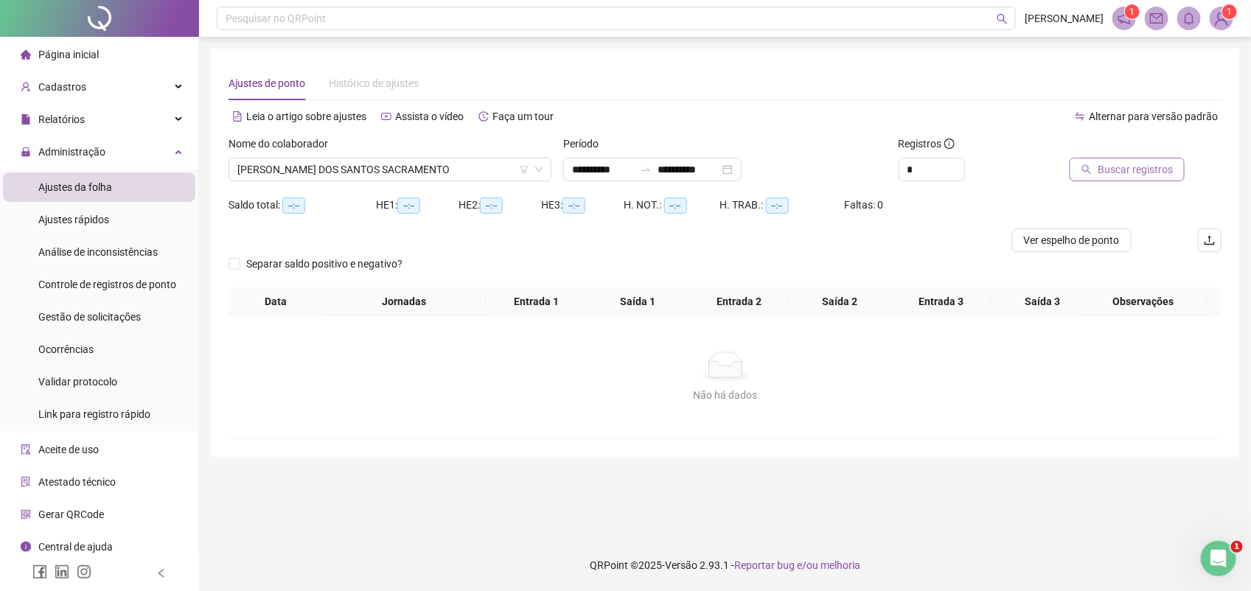
click at [1114, 164] on span "Buscar registros" at bounding box center [1135, 169] width 75 height 16
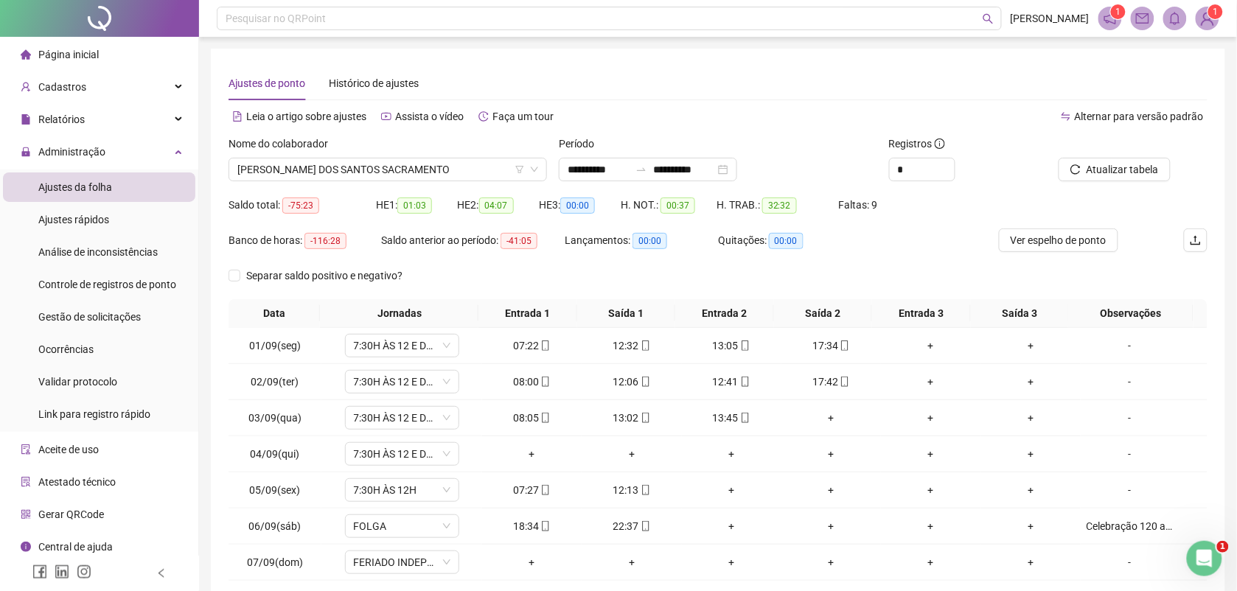
scroll to position [113, 0]
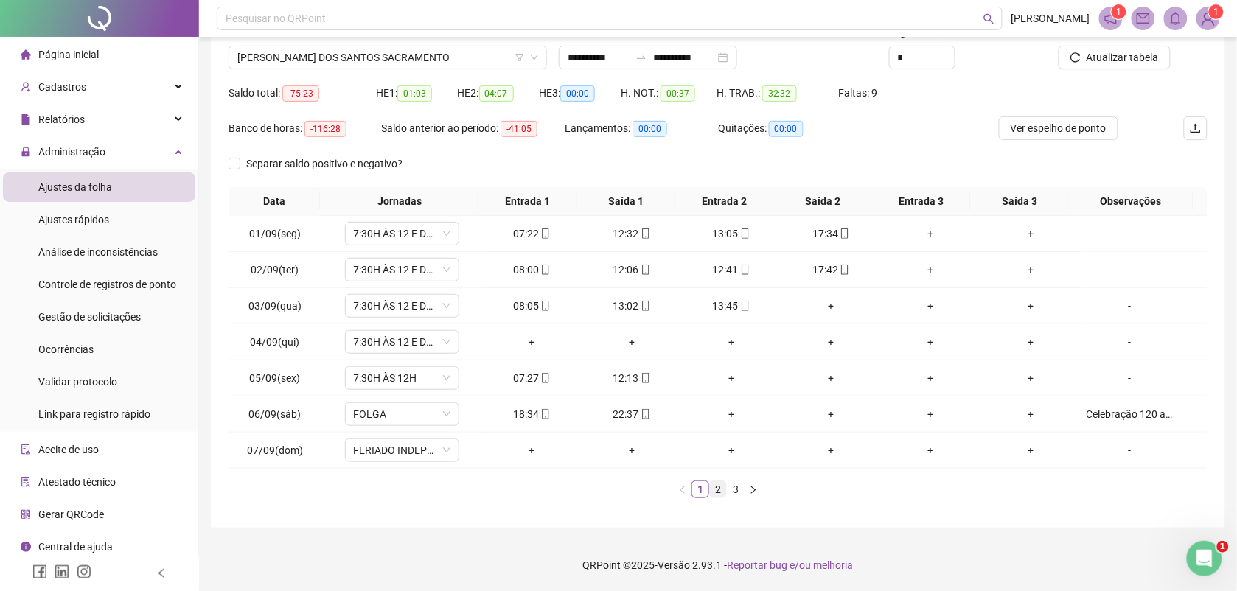
click at [719, 487] on link "2" at bounding box center [718, 489] width 16 height 16
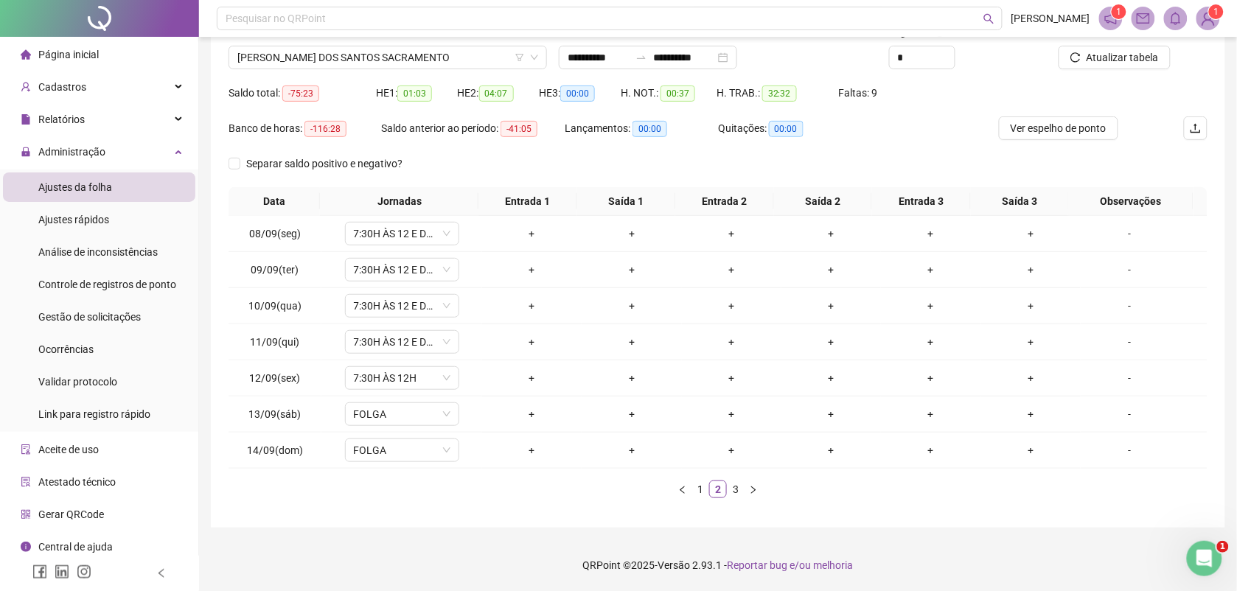
click at [737, 484] on link "3" at bounding box center [736, 489] width 16 height 16
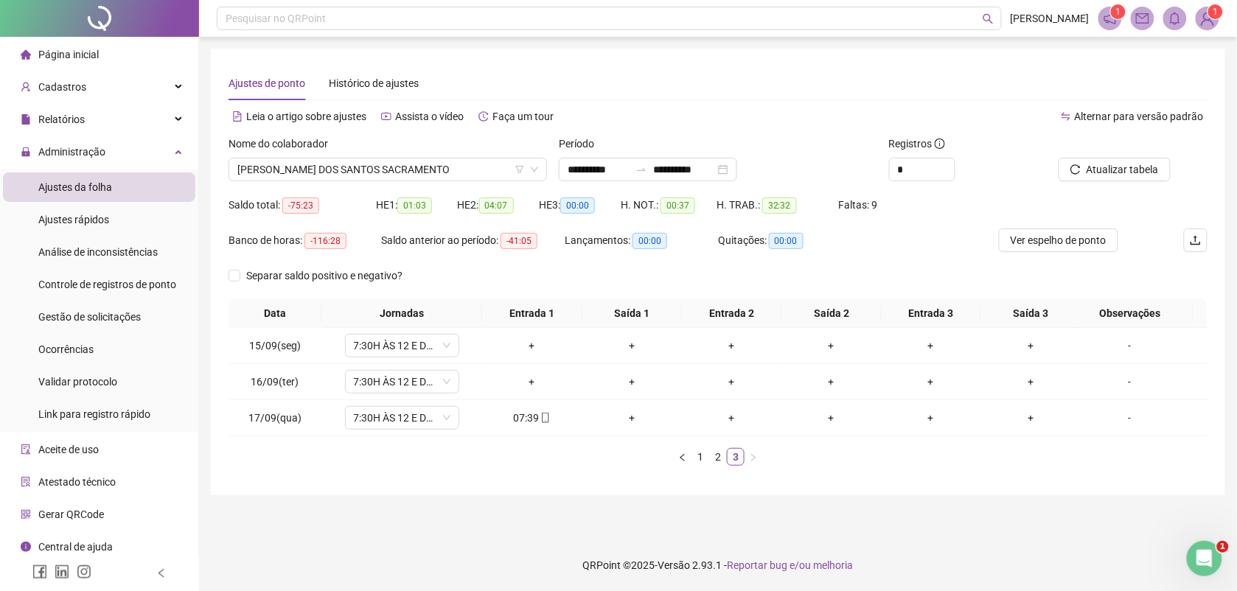
scroll to position [0, 0]
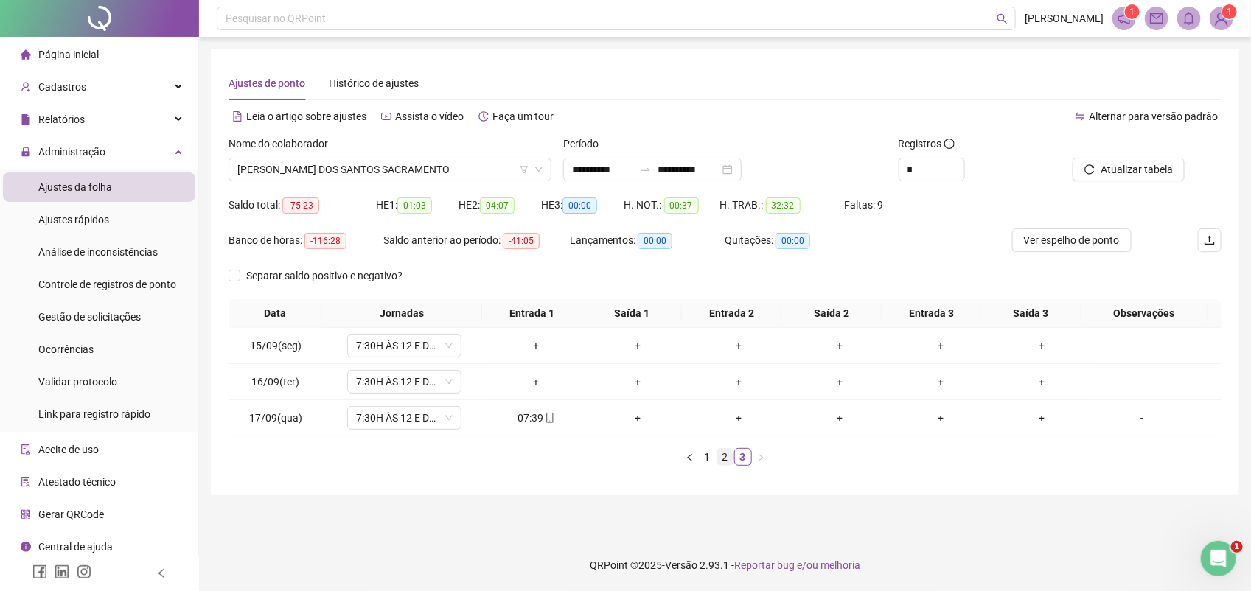
click at [726, 458] on link "2" at bounding box center [725, 457] width 16 height 16
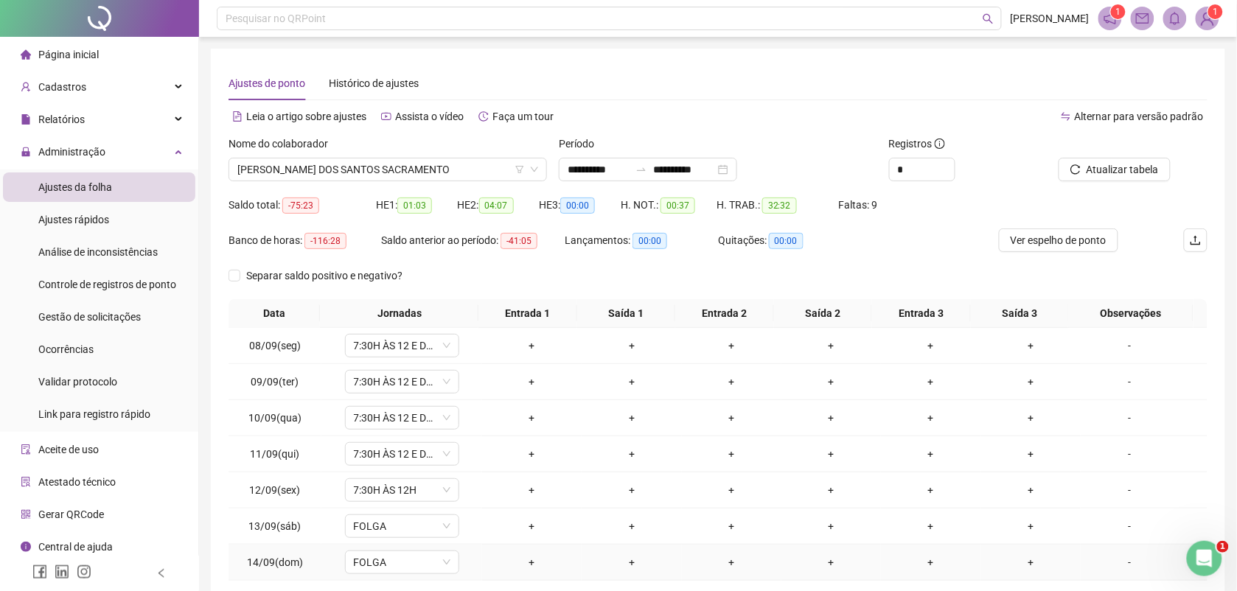
scroll to position [113, 0]
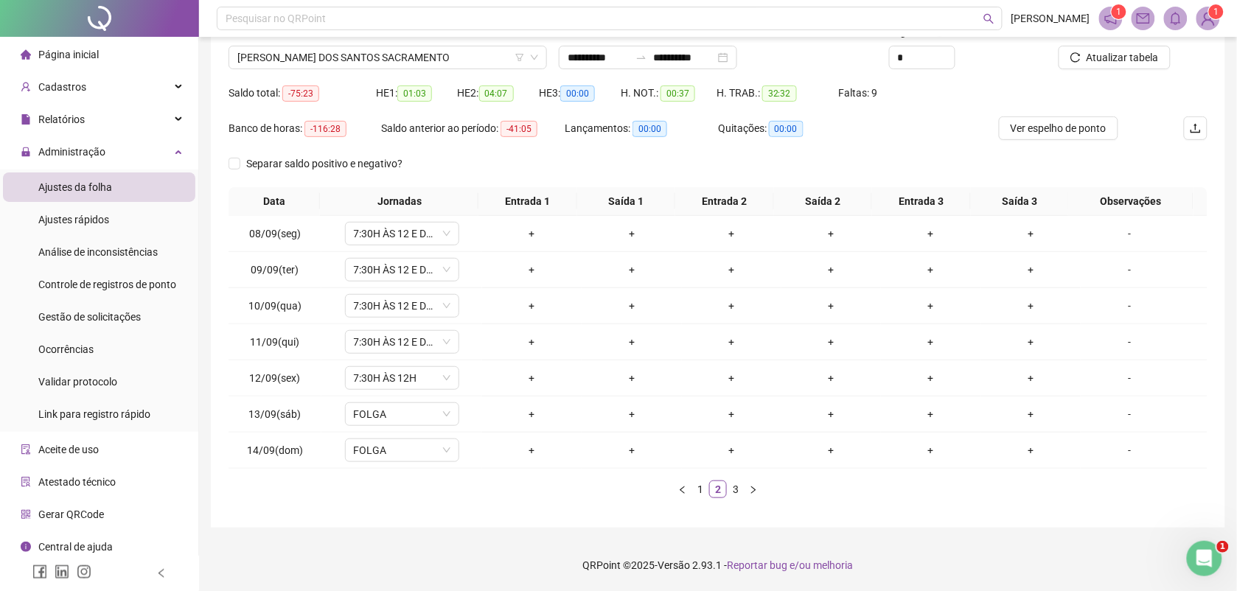
click at [732, 491] on link "3" at bounding box center [736, 489] width 16 height 16
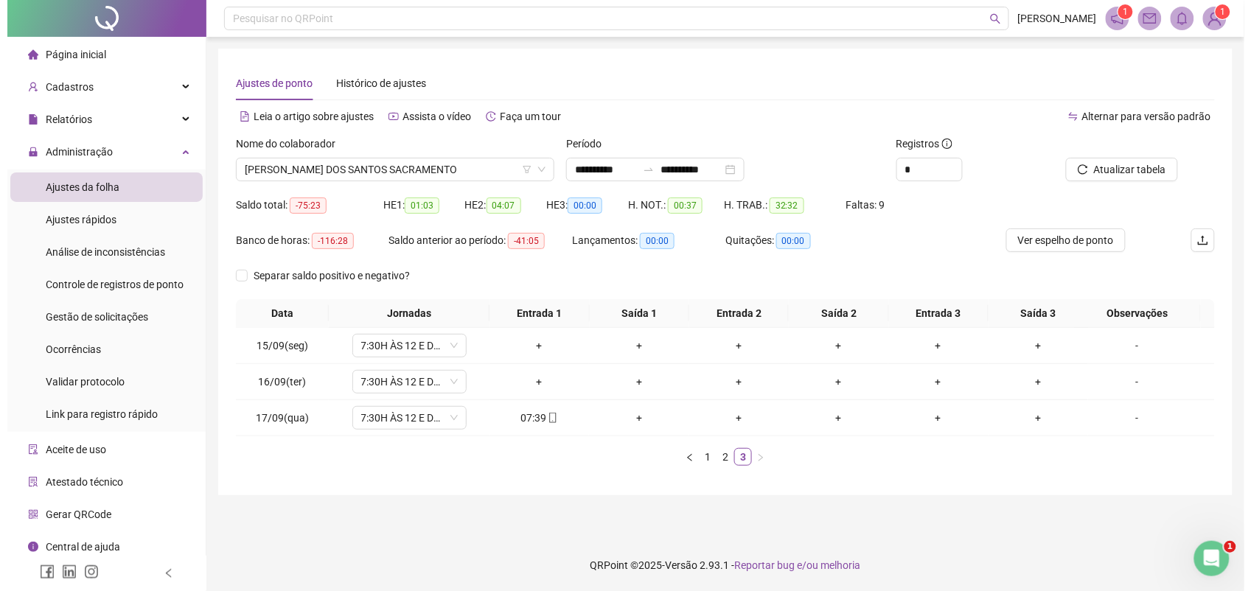
scroll to position [0, 0]
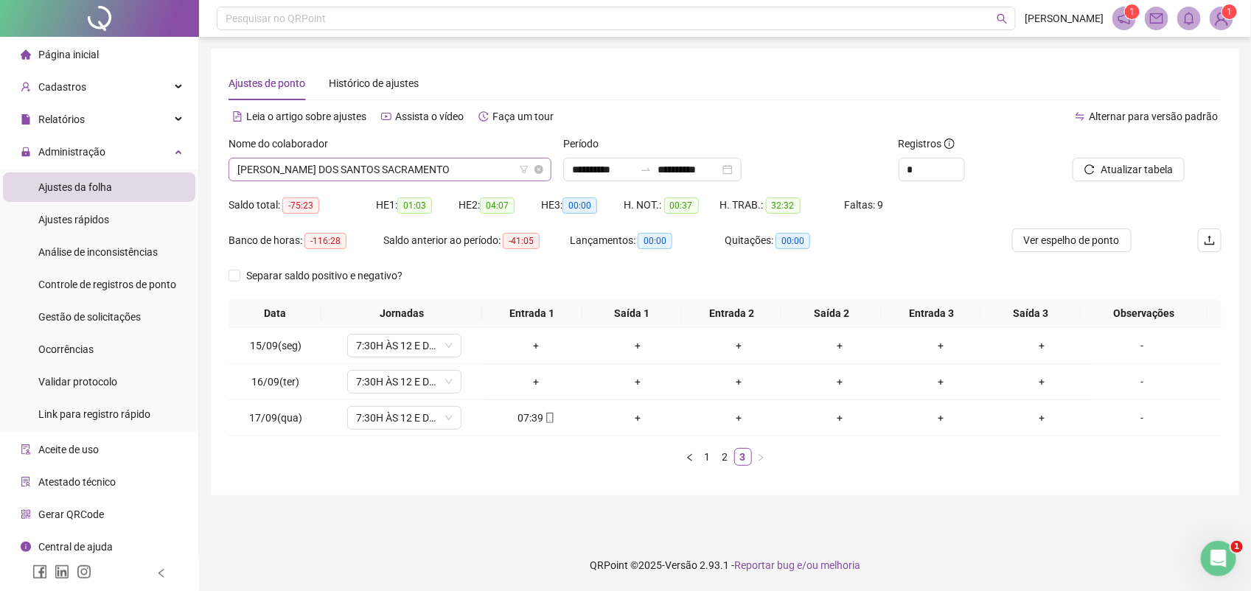
click at [332, 166] on span "KARYNE ELIS DOS SANTOS SACRAMENTO" at bounding box center [389, 169] width 305 height 22
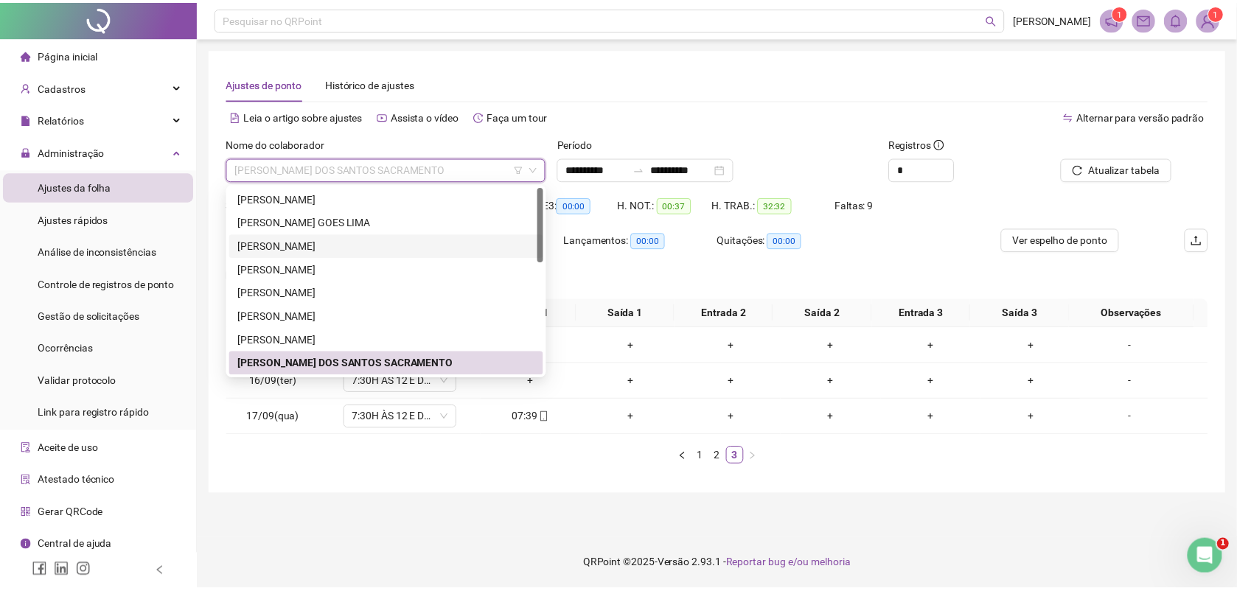
scroll to position [92, 0]
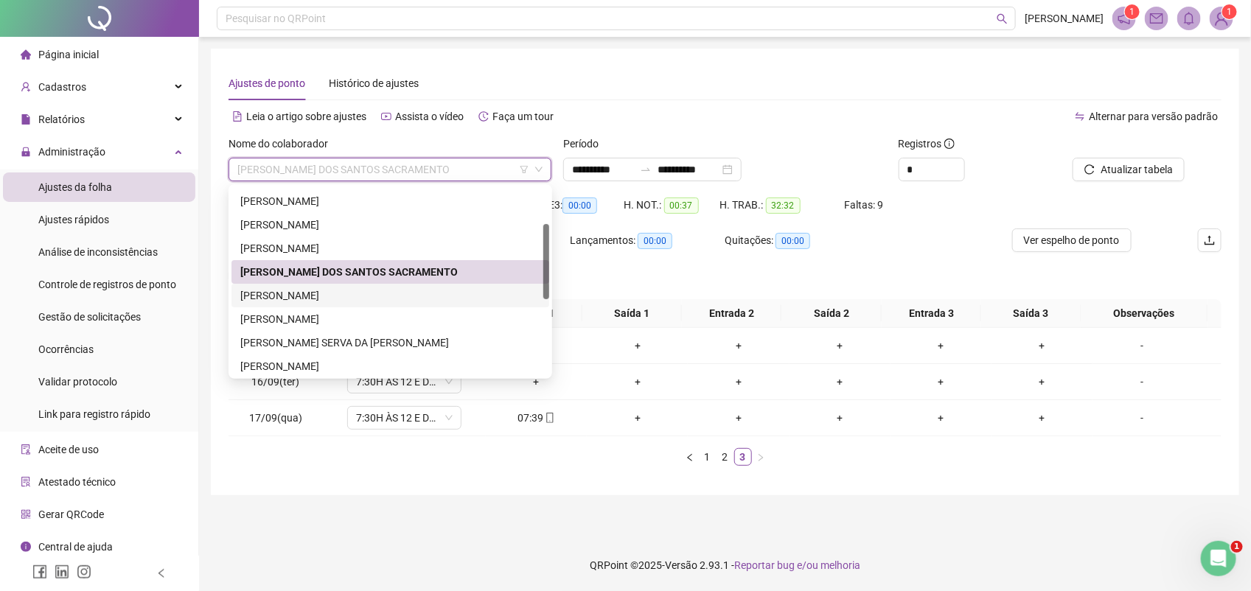
click at [277, 291] on div "KELLY CRISTINA MENDES MATOS" at bounding box center [390, 295] width 300 height 16
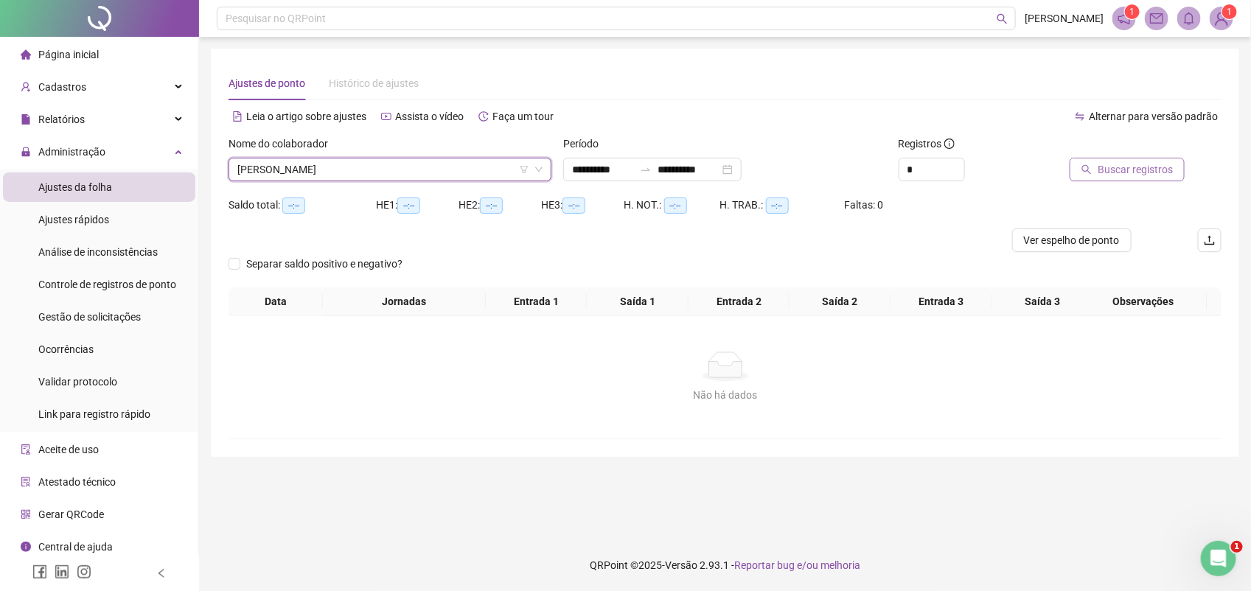
click at [1111, 166] on span "Buscar registros" at bounding box center [1135, 169] width 75 height 16
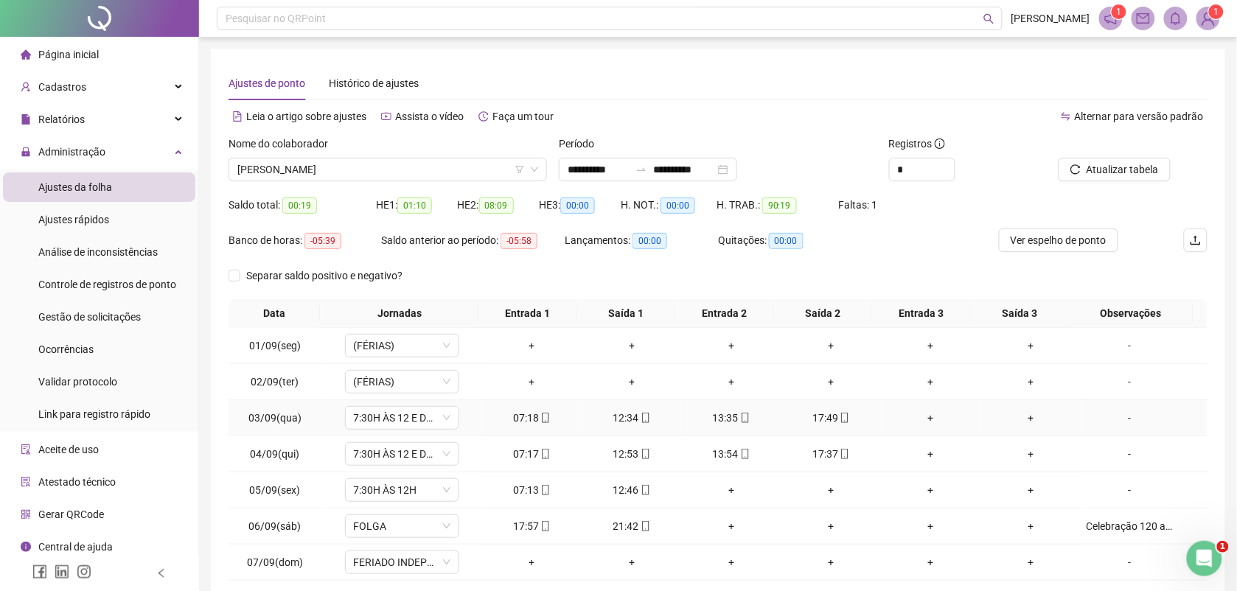
scroll to position [113, 0]
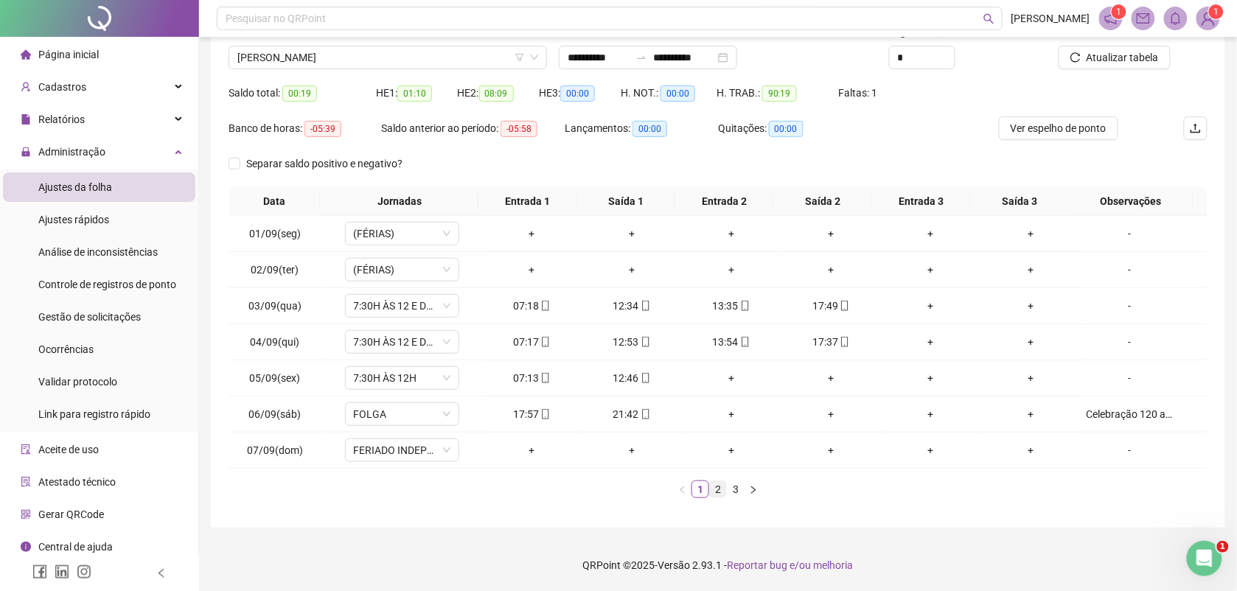
click at [720, 488] on link "2" at bounding box center [718, 489] width 16 height 16
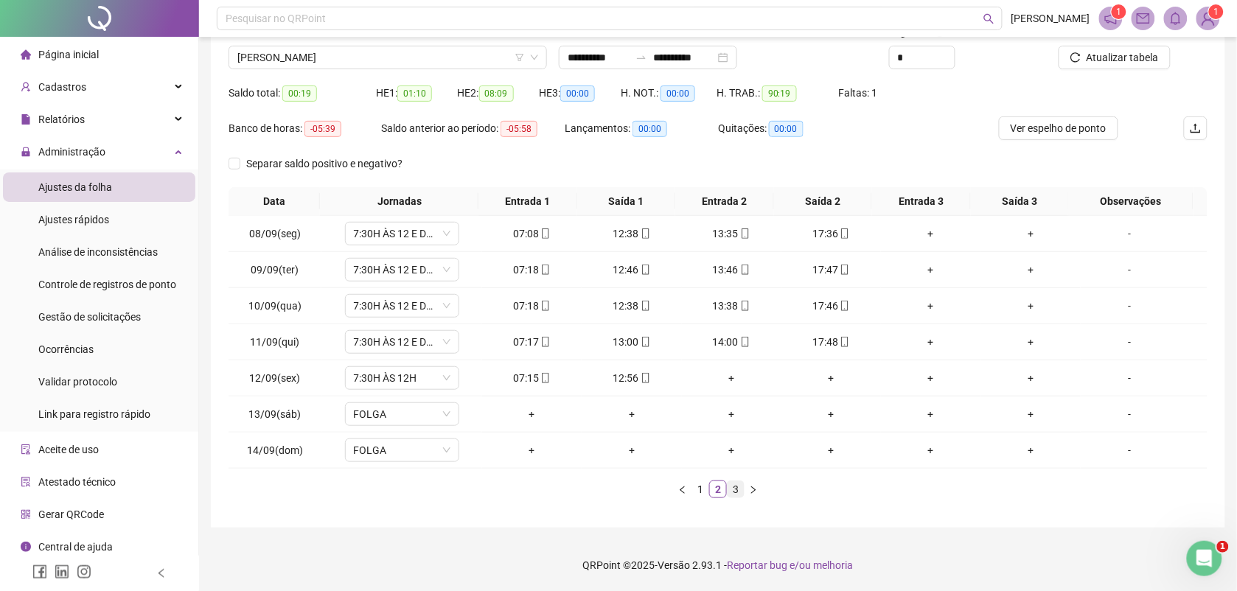
click at [739, 492] on link "3" at bounding box center [736, 489] width 16 height 16
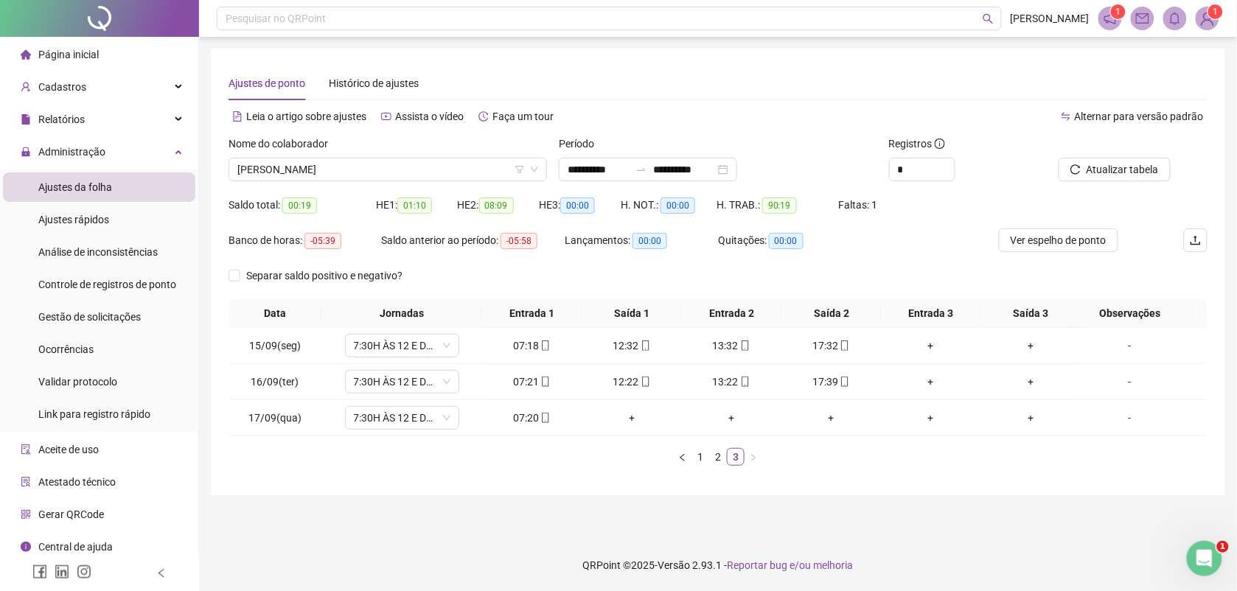
scroll to position [0, 0]
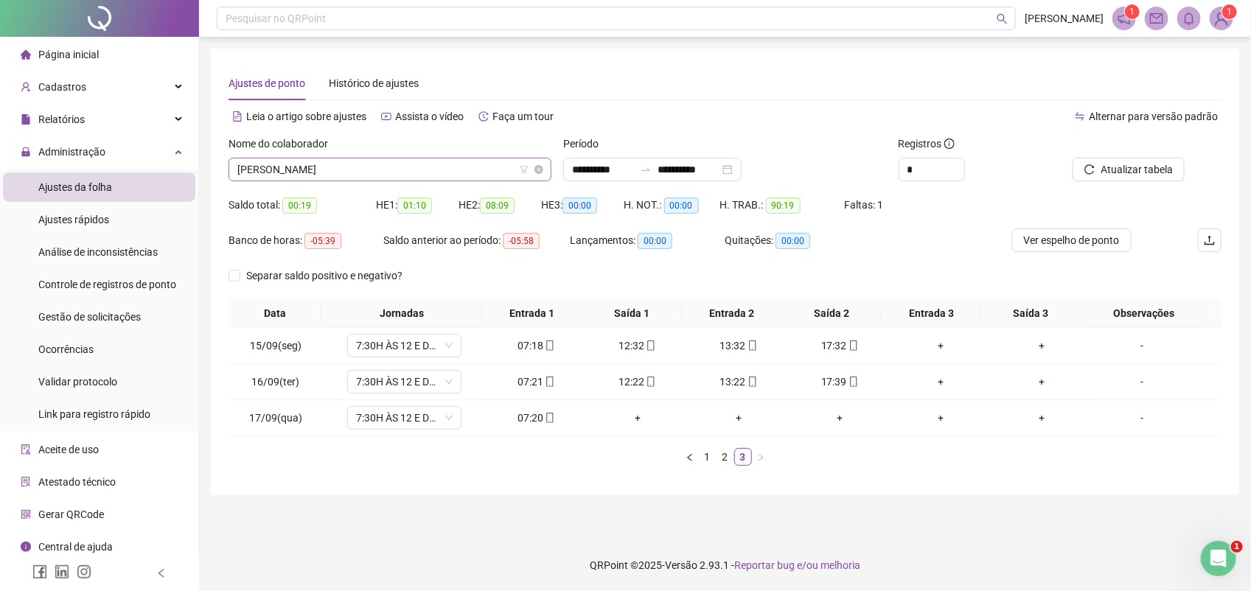
click at [403, 168] on span "KELLY CRISTINA MENDES MATOS" at bounding box center [389, 169] width 305 height 22
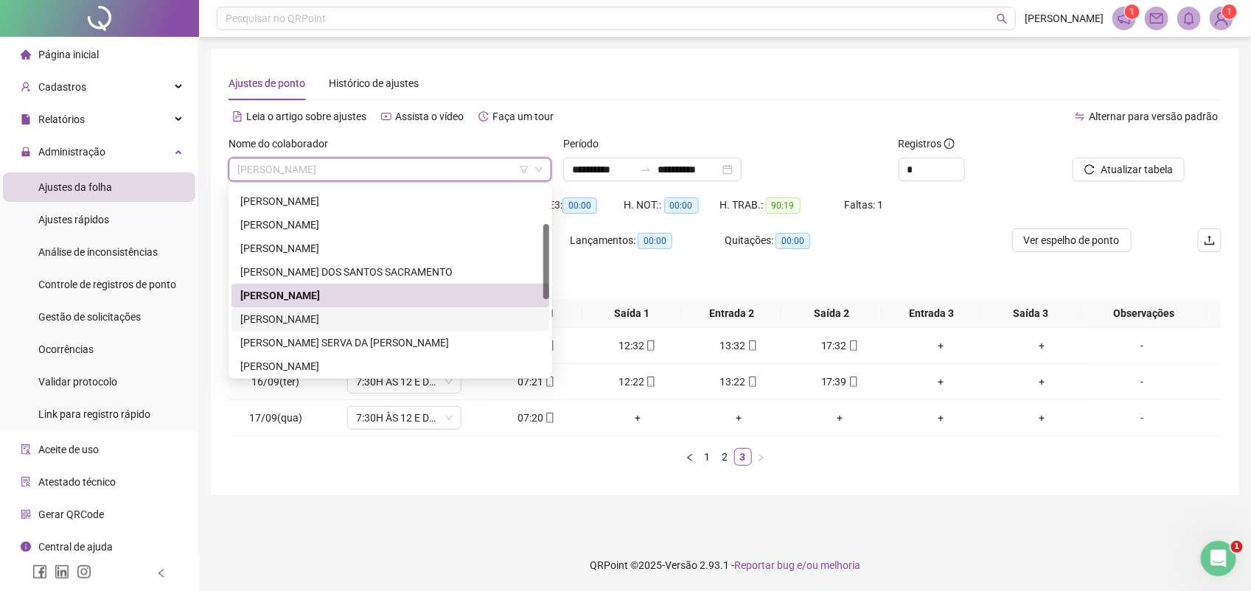
click at [323, 318] on div "LISA SARMENTO VIDAL SANTOS" at bounding box center [390, 319] width 300 height 16
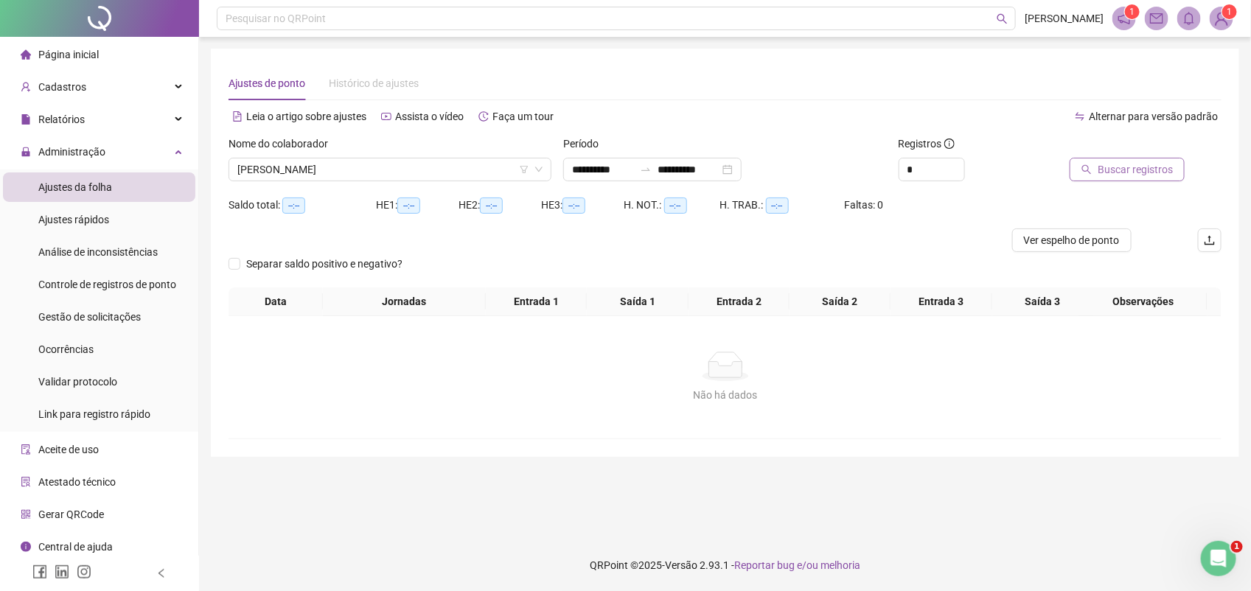
click at [1135, 172] on span "Buscar registros" at bounding box center [1135, 169] width 75 height 16
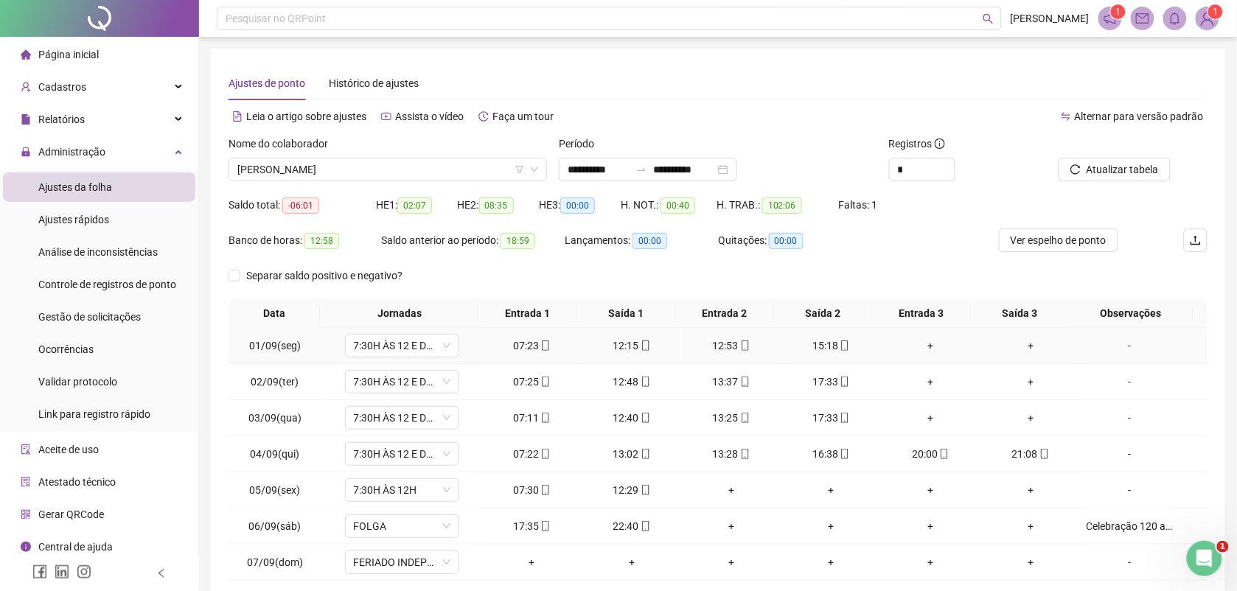
scroll to position [92, 0]
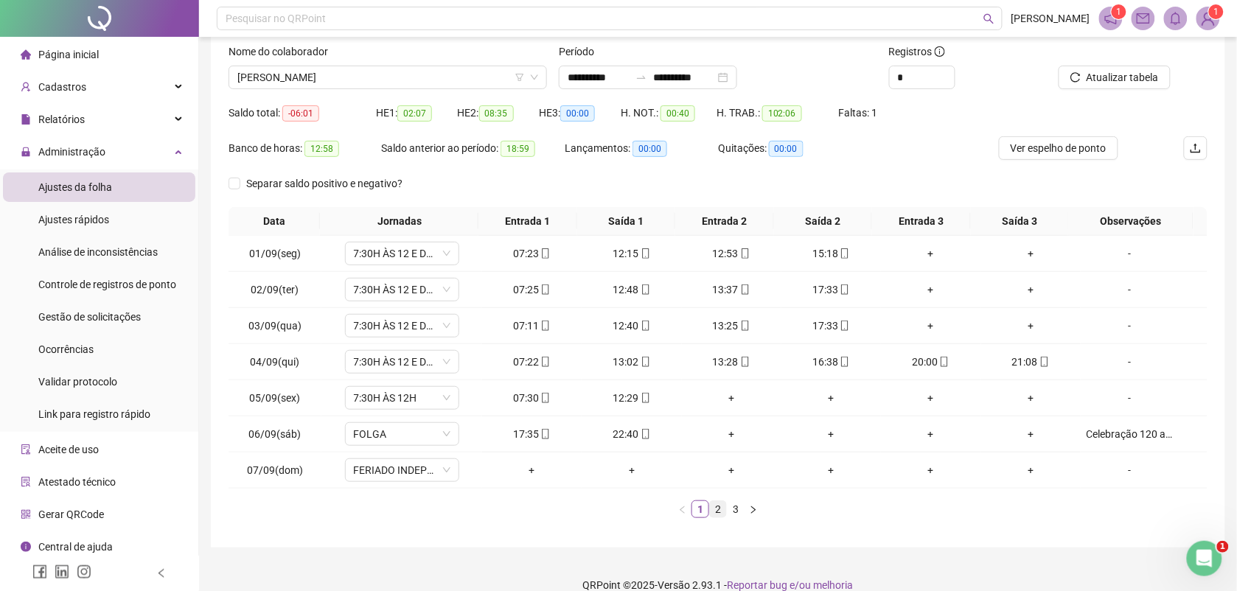
click at [717, 506] on link "2" at bounding box center [718, 509] width 16 height 16
click at [695, 509] on link "1" at bounding box center [700, 509] width 16 height 16
click at [407, 79] on span "LISA SARMENTO VIDAL SANTOS" at bounding box center [387, 77] width 301 height 22
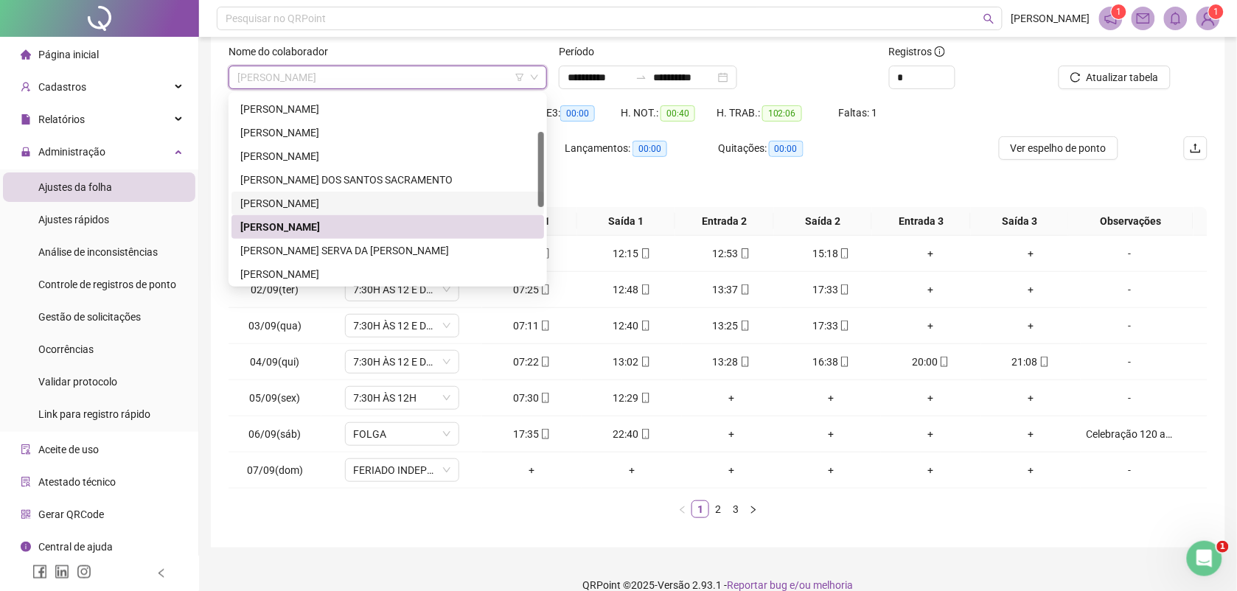
click at [312, 200] on div "KELLY CRISTINA MENDES MATOS" at bounding box center [387, 203] width 295 height 16
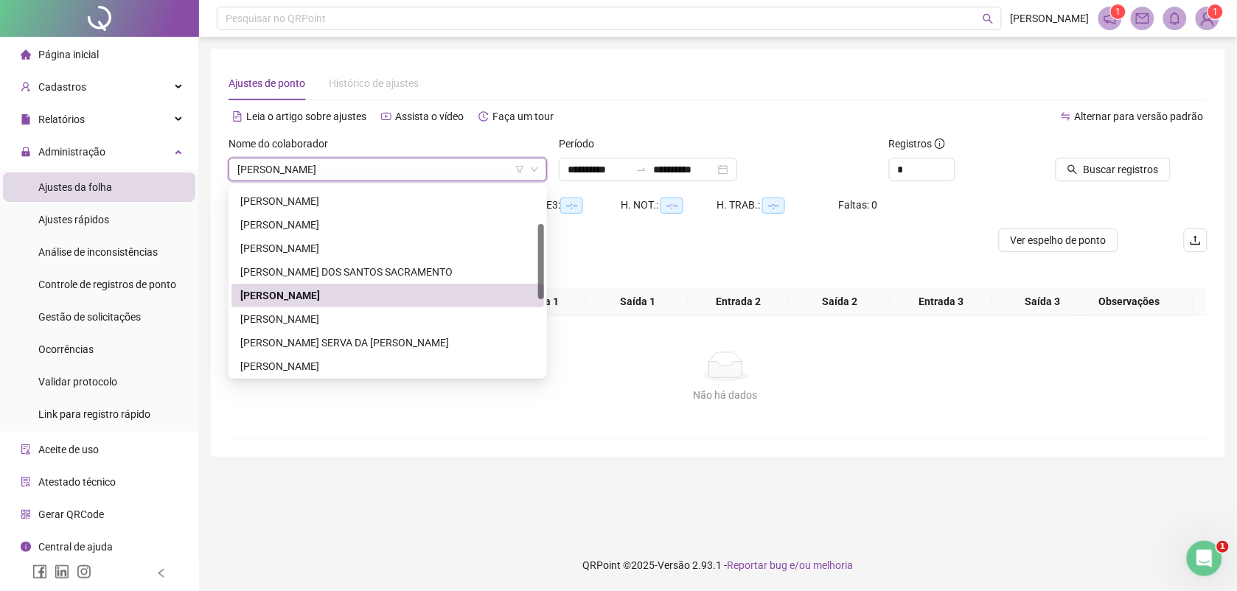
scroll to position [0, 0]
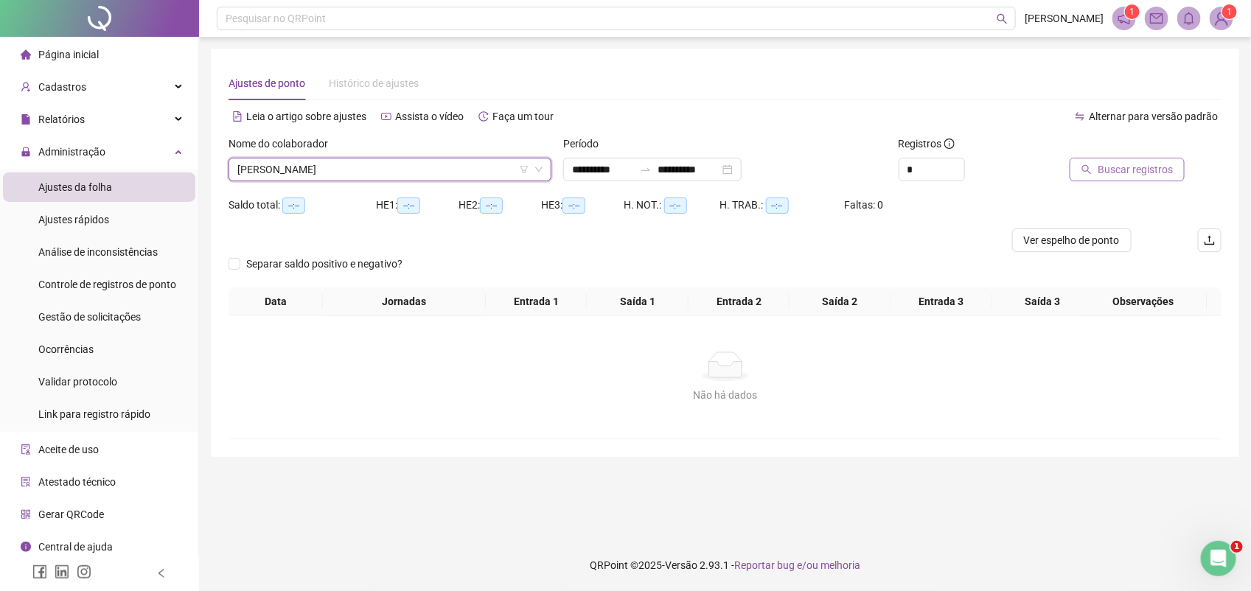
click at [1126, 167] on span "Buscar registros" at bounding box center [1135, 169] width 75 height 16
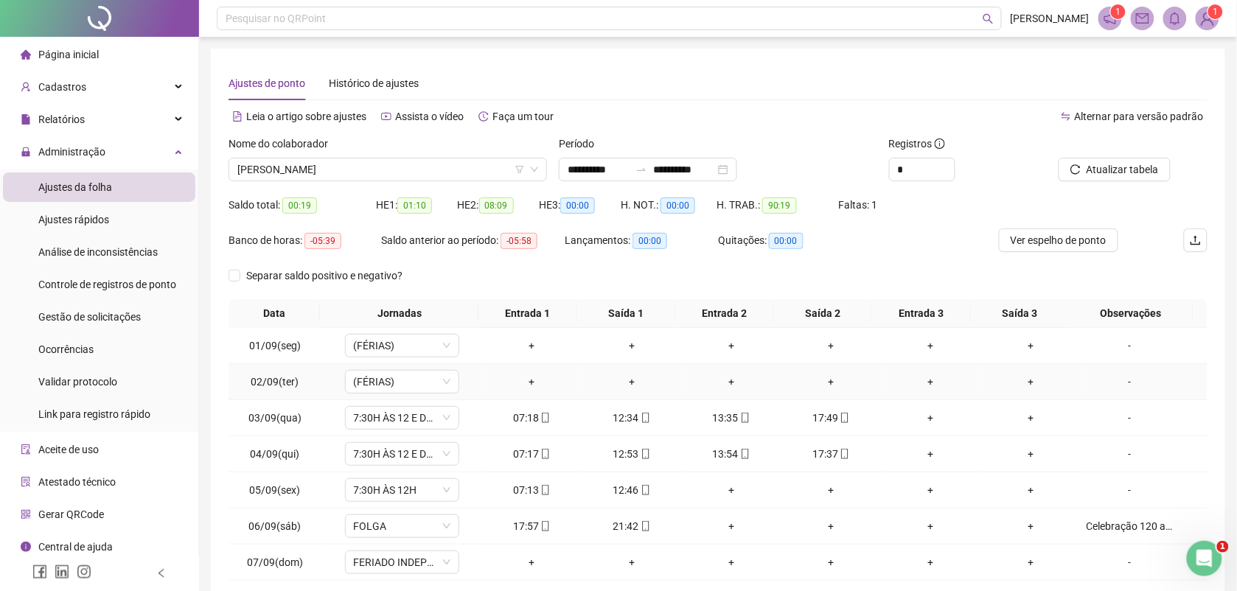
scroll to position [113, 0]
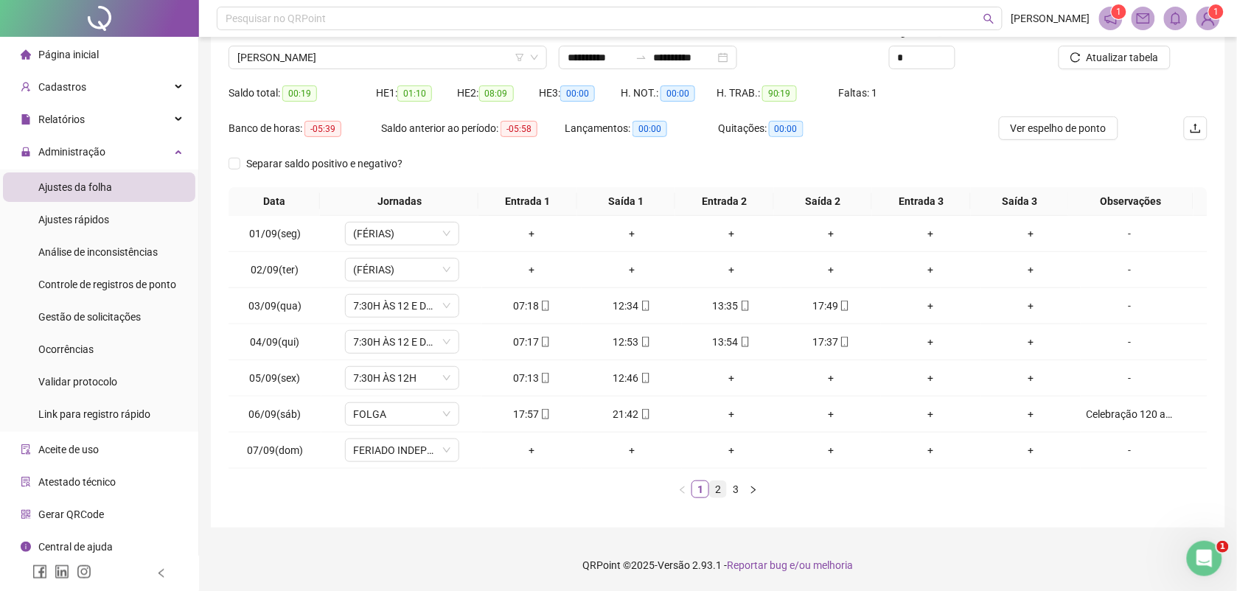
click at [717, 488] on link "2" at bounding box center [718, 489] width 16 height 16
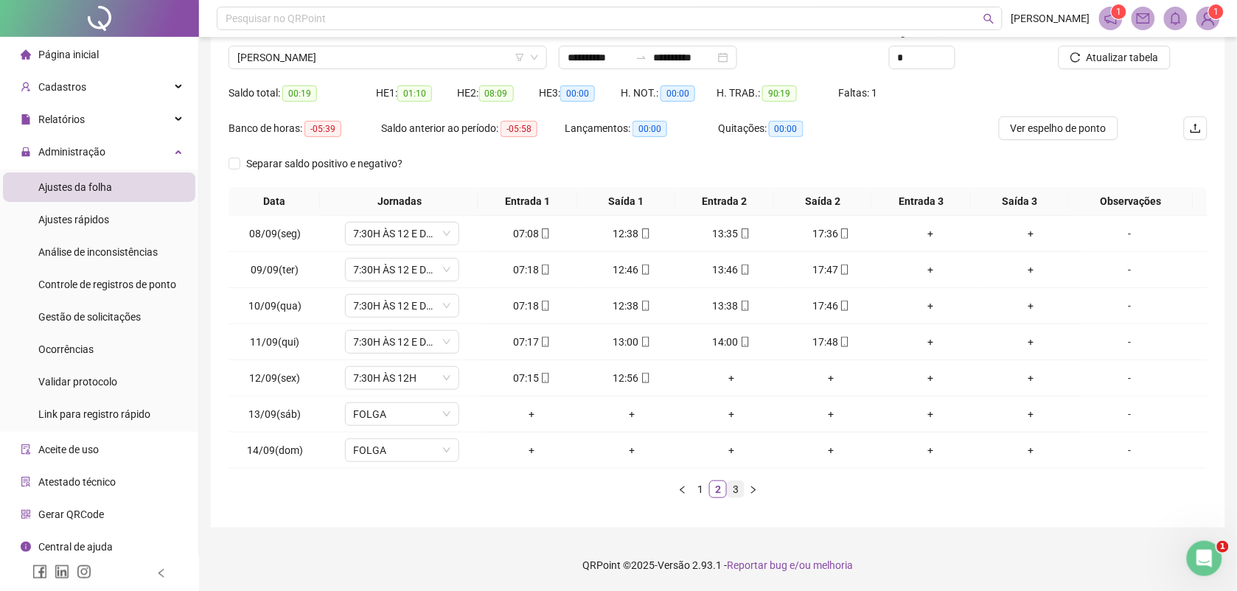
click at [736, 487] on link "3" at bounding box center [736, 489] width 16 height 16
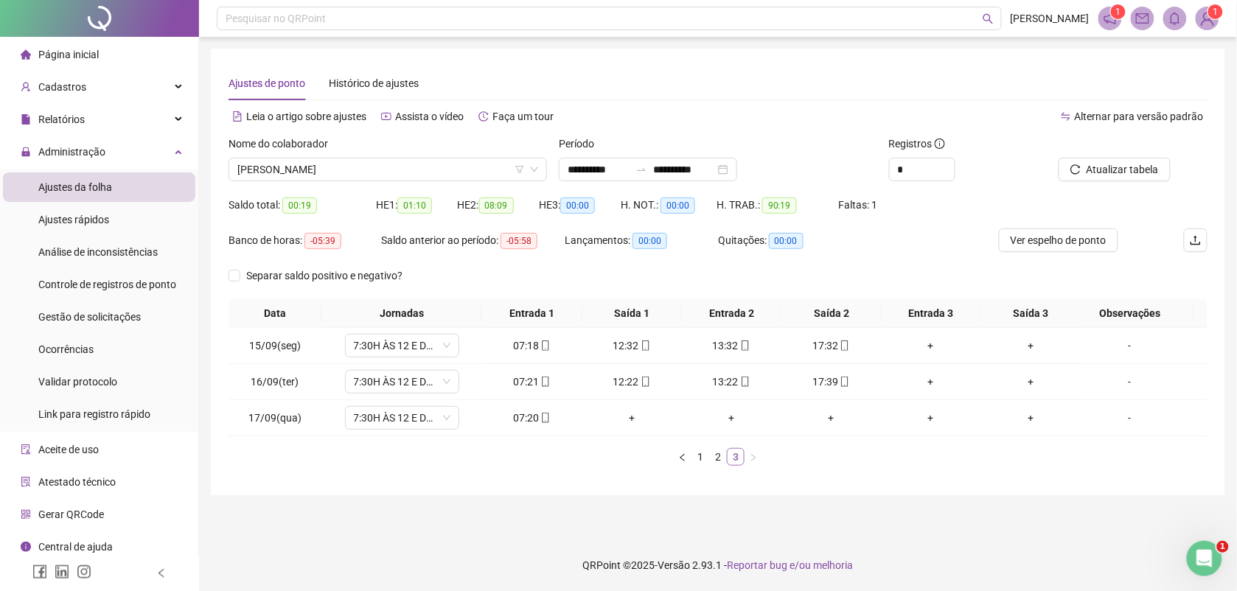
scroll to position [0, 0]
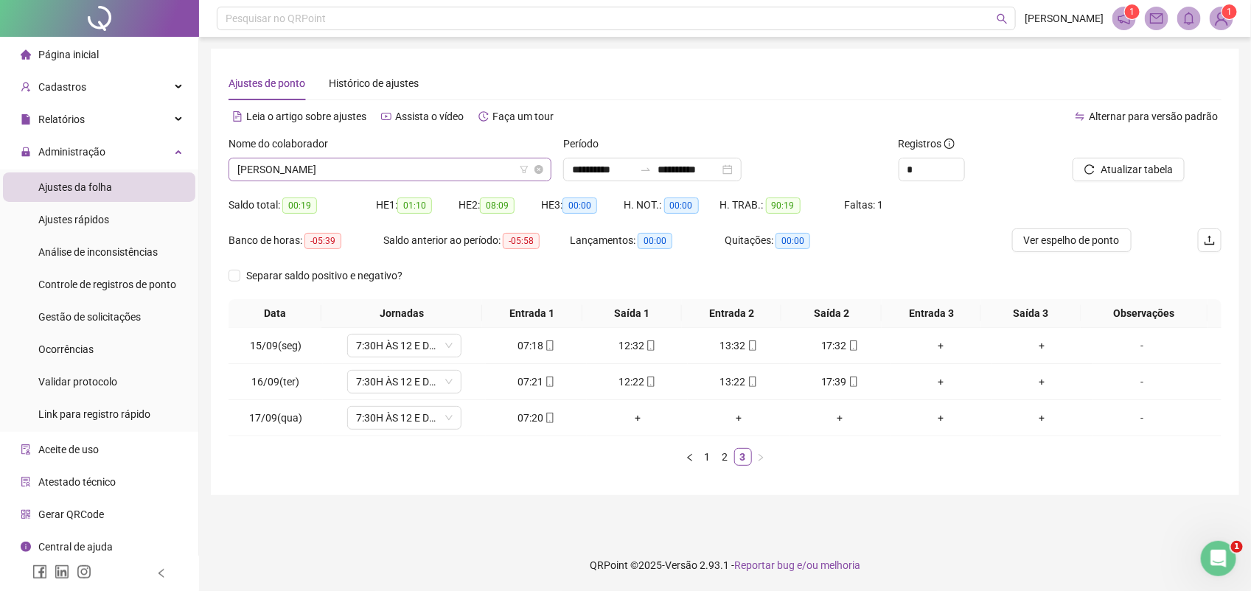
click at [410, 172] on span "KELLY CRISTINA MENDES MATOS" at bounding box center [389, 169] width 305 height 22
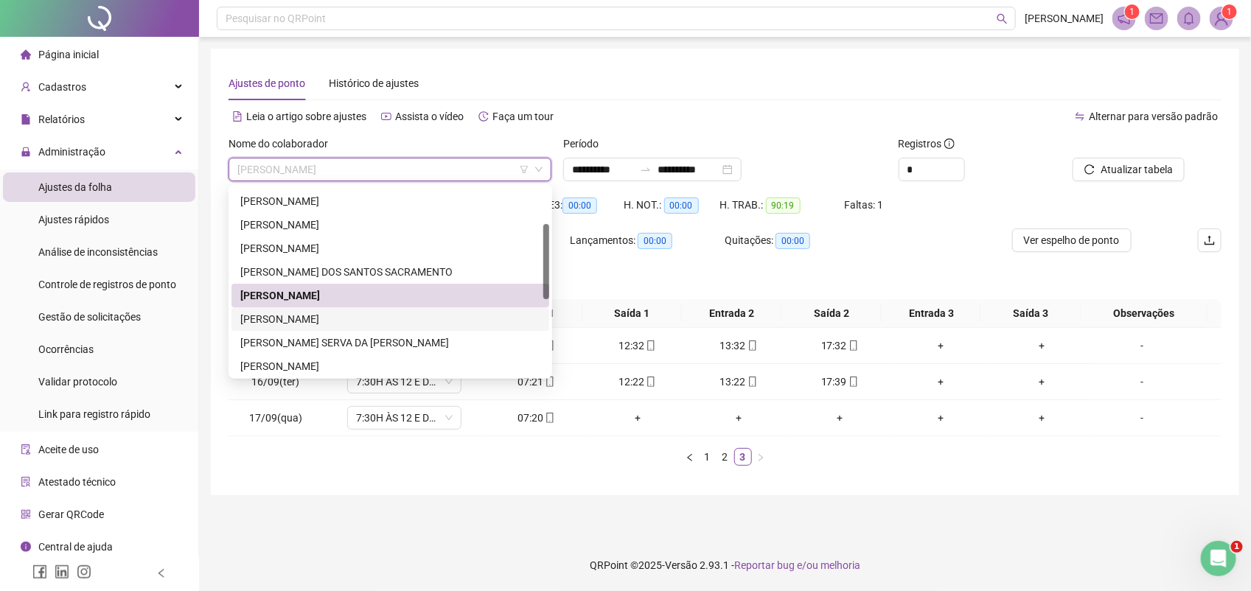
click at [323, 312] on div "LISA SARMENTO VIDAL SANTOS" at bounding box center [390, 319] width 300 height 16
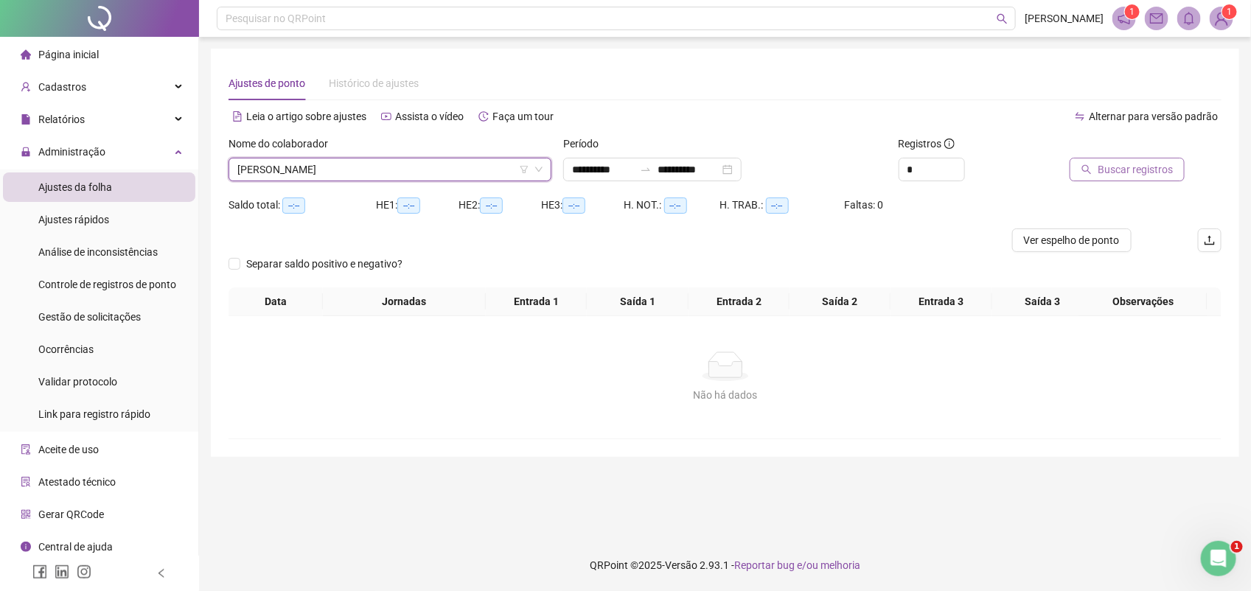
click at [1126, 167] on span "Buscar registros" at bounding box center [1135, 169] width 75 height 16
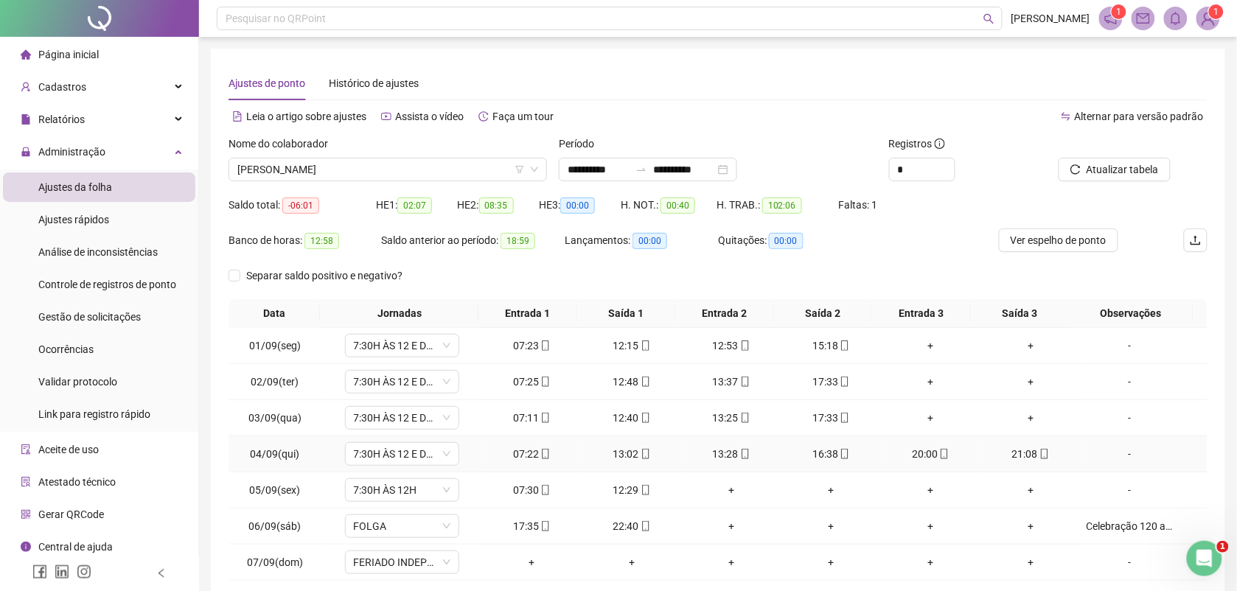
scroll to position [113, 0]
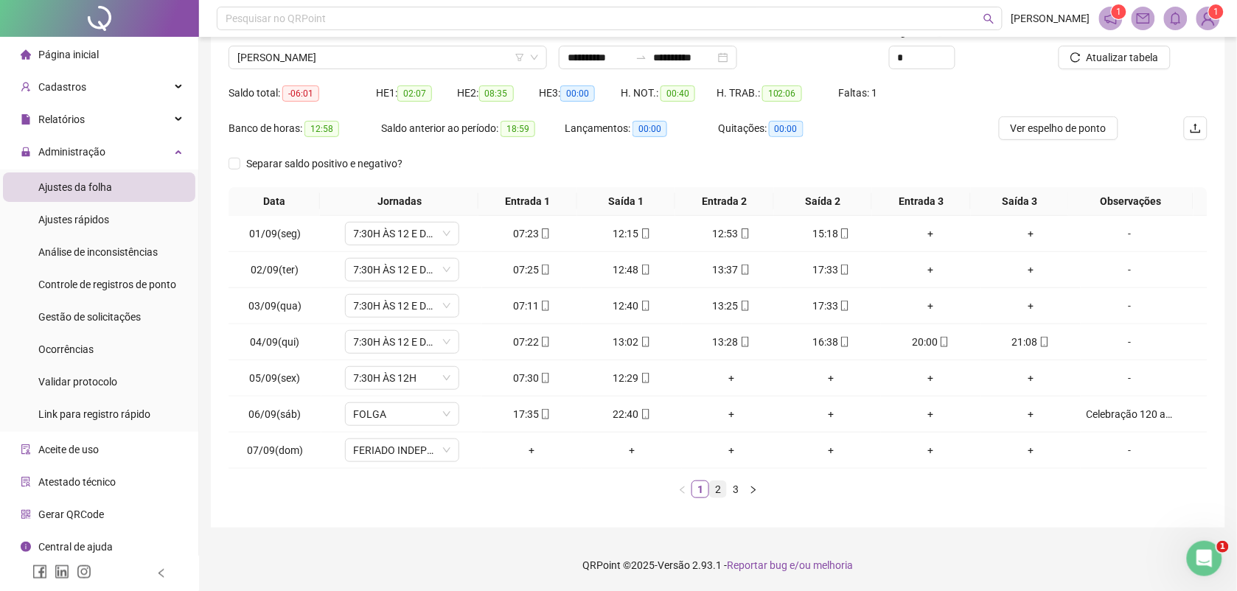
click at [717, 492] on link "2" at bounding box center [718, 489] width 16 height 16
click at [736, 487] on link "3" at bounding box center [736, 489] width 16 height 16
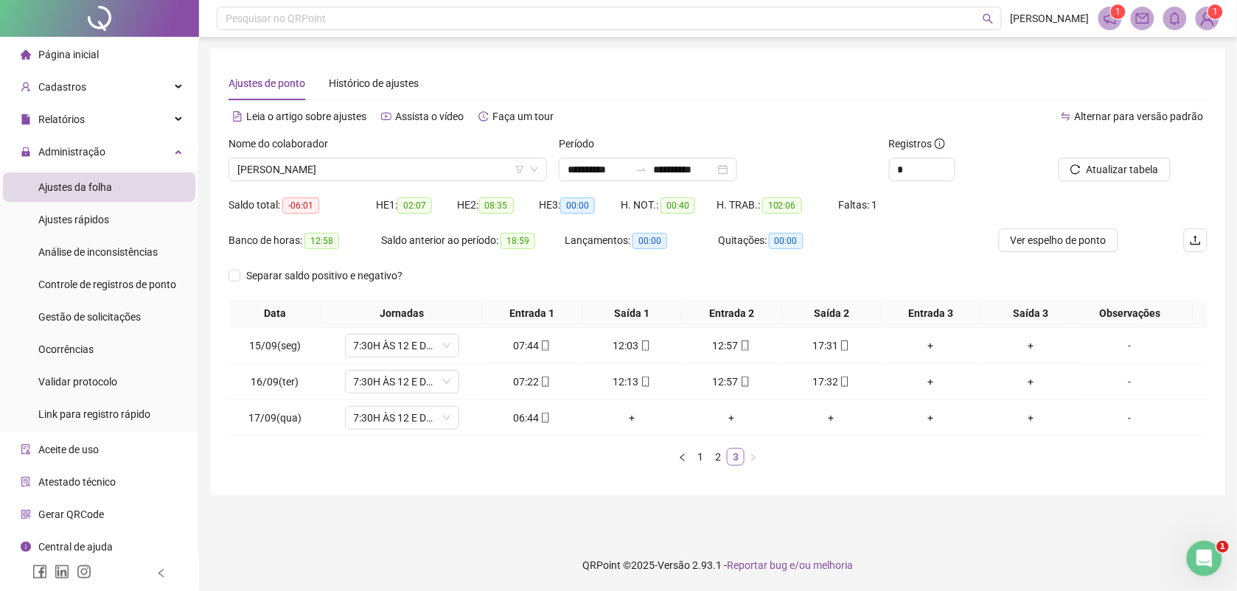
scroll to position [0, 0]
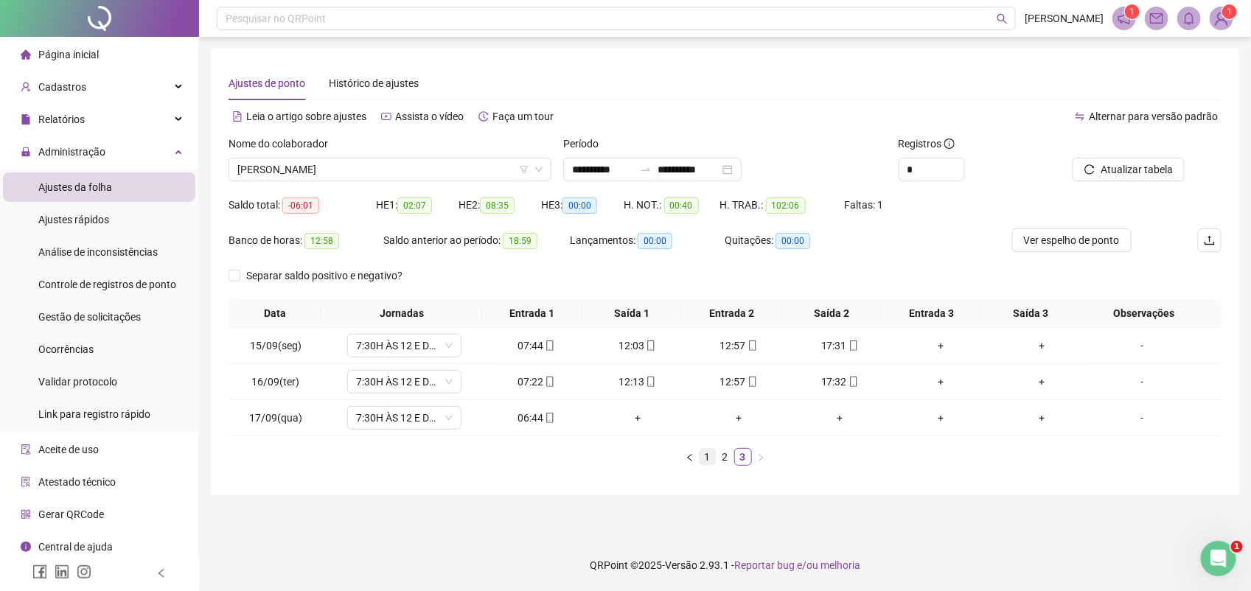
click at [708, 458] on link "1" at bounding box center [708, 457] width 16 height 16
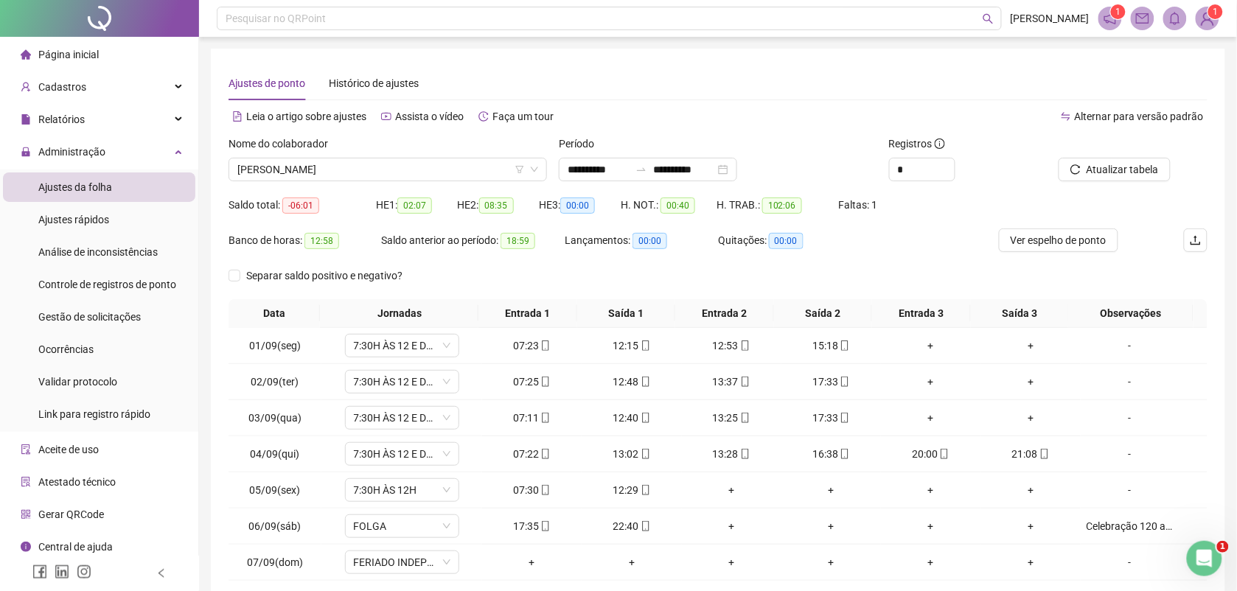
scroll to position [92, 0]
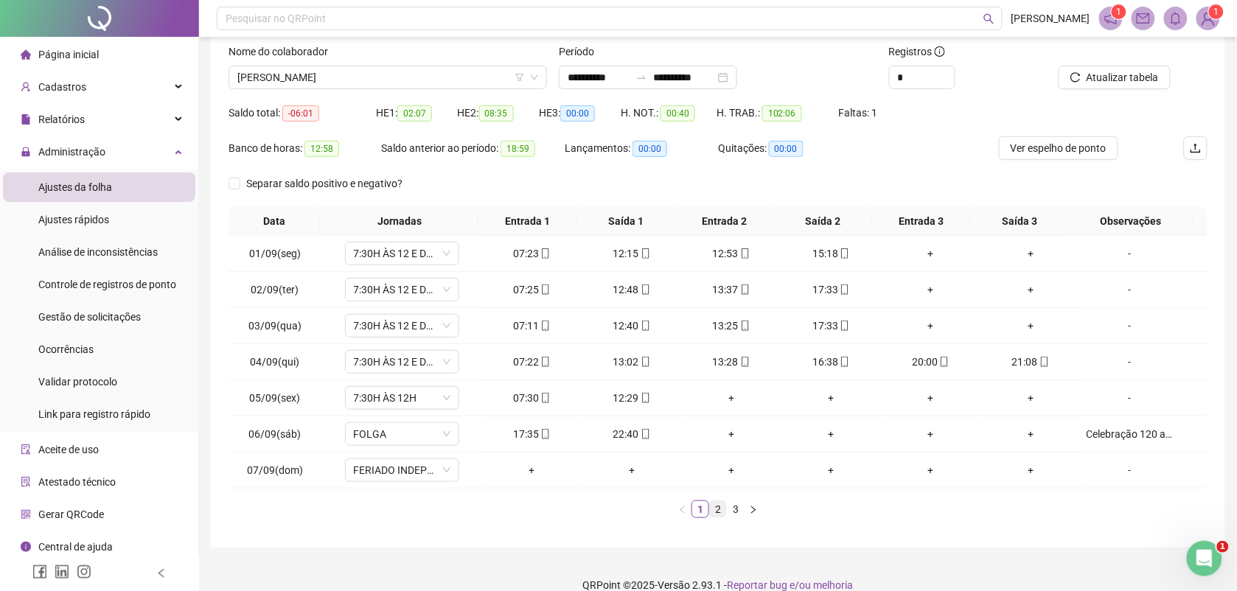
click at [717, 506] on link "2" at bounding box center [718, 509] width 16 height 16
click at [739, 512] on link "3" at bounding box center [736, 509] width 16 height 16
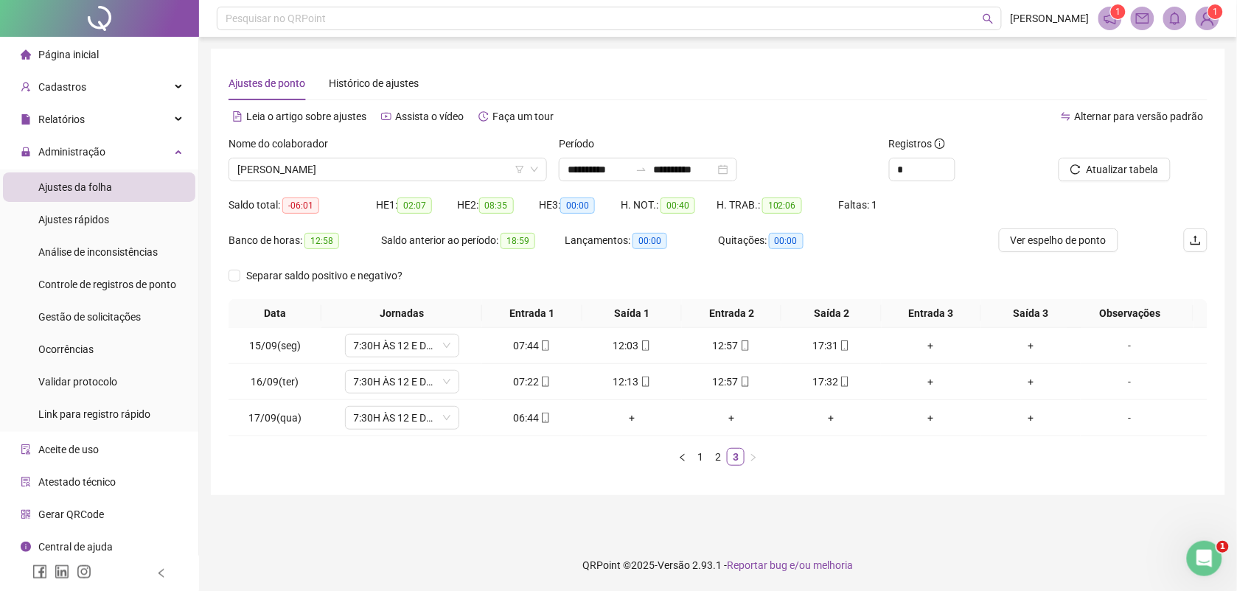
scroll to position [0, 0]
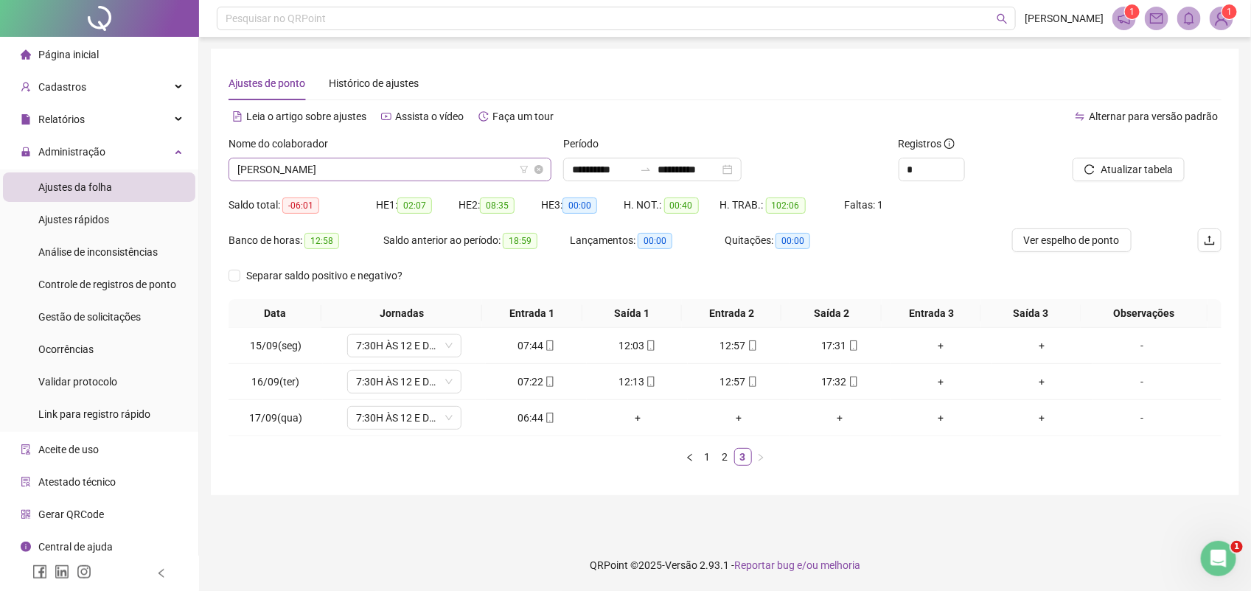
click at [391, 170] on span "LISA SARMENTO VIDAL SANTOS" at bounding box center [389, 169] width 305 height 22
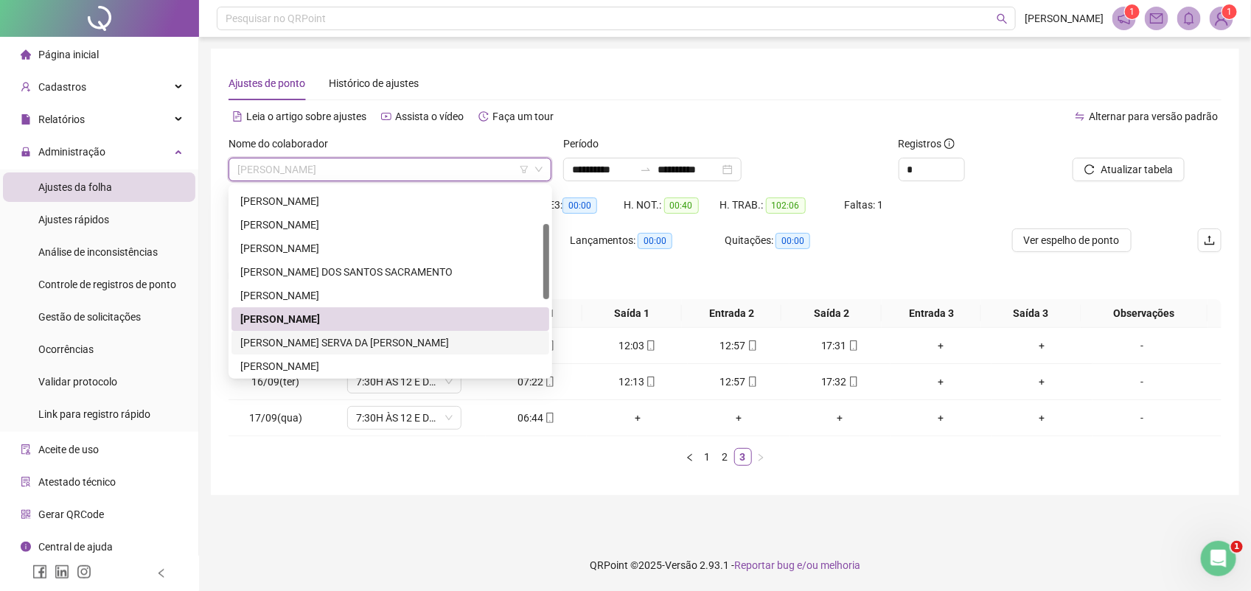
click at [304, 340] on div "MARTA SERVA DA NATIVIDADE SENA" at bounding box center [390, 343] width 300 height 16
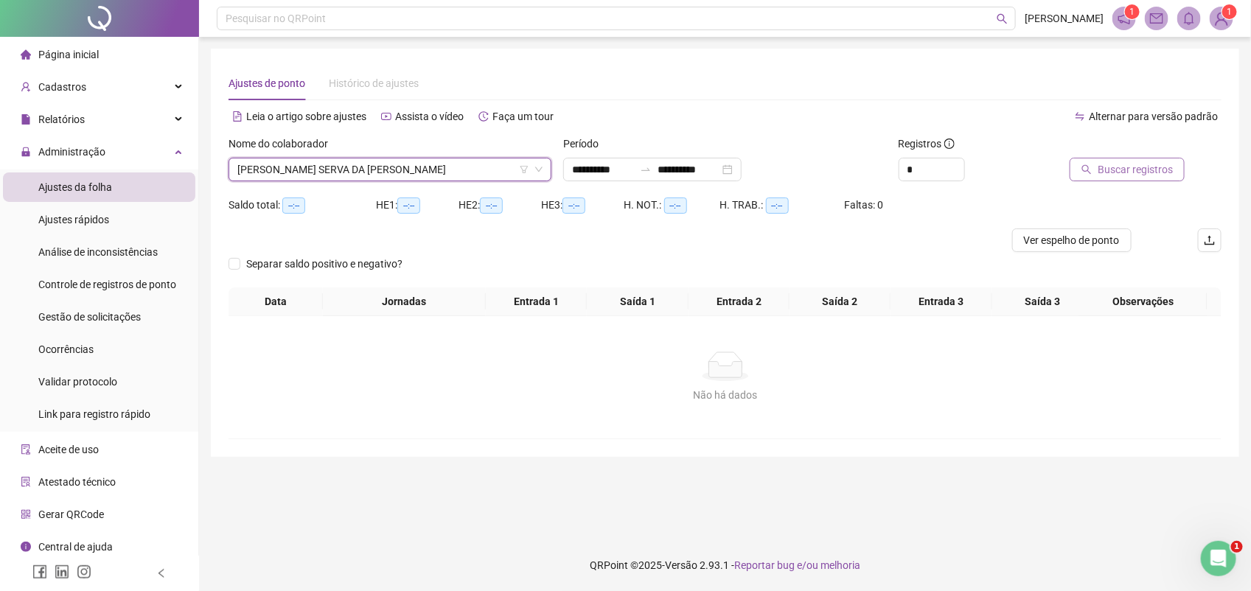
click at [1134, 166] on span "Buscar registros" at bounding box center [1135, 169] width 75 height 16
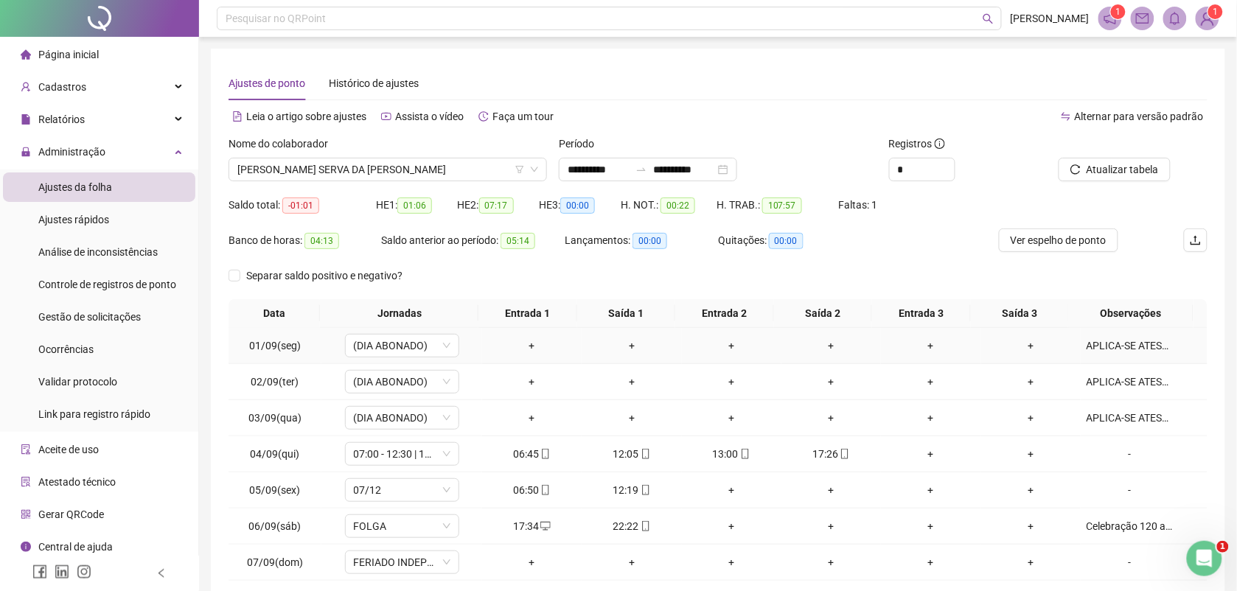
scroll to position [92, 0]
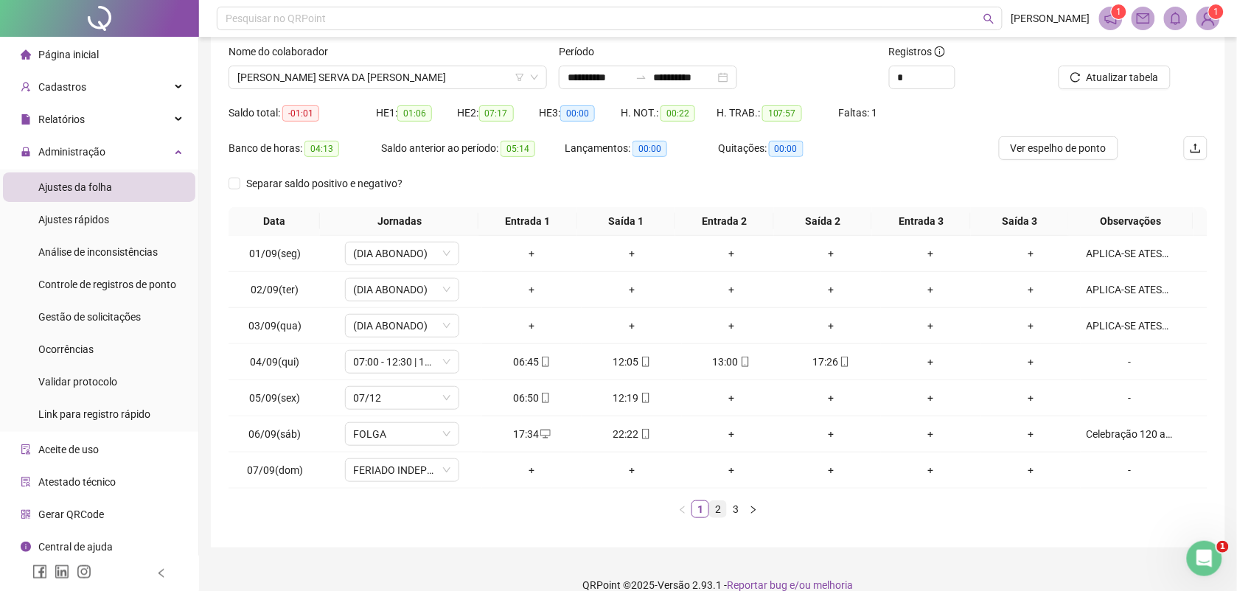
click at [717, 509] on link "2" at bounding box center [718, 509] width 16 height 16
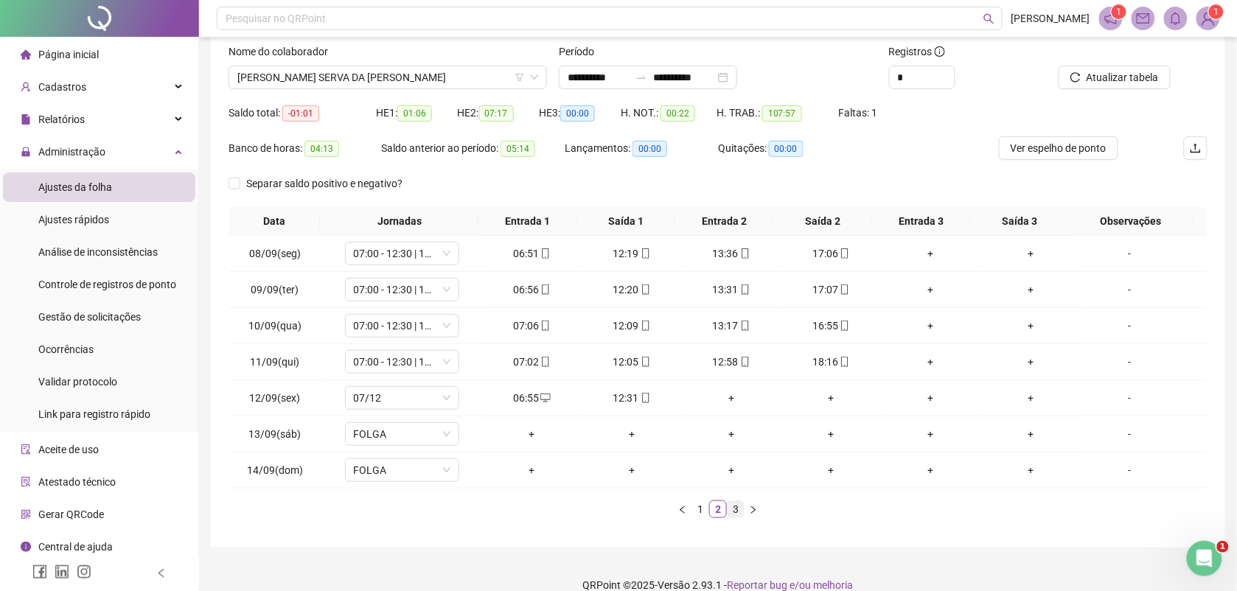
click at [738, 514] on link "3" at bounding box center [736, 509] width 16 height 16
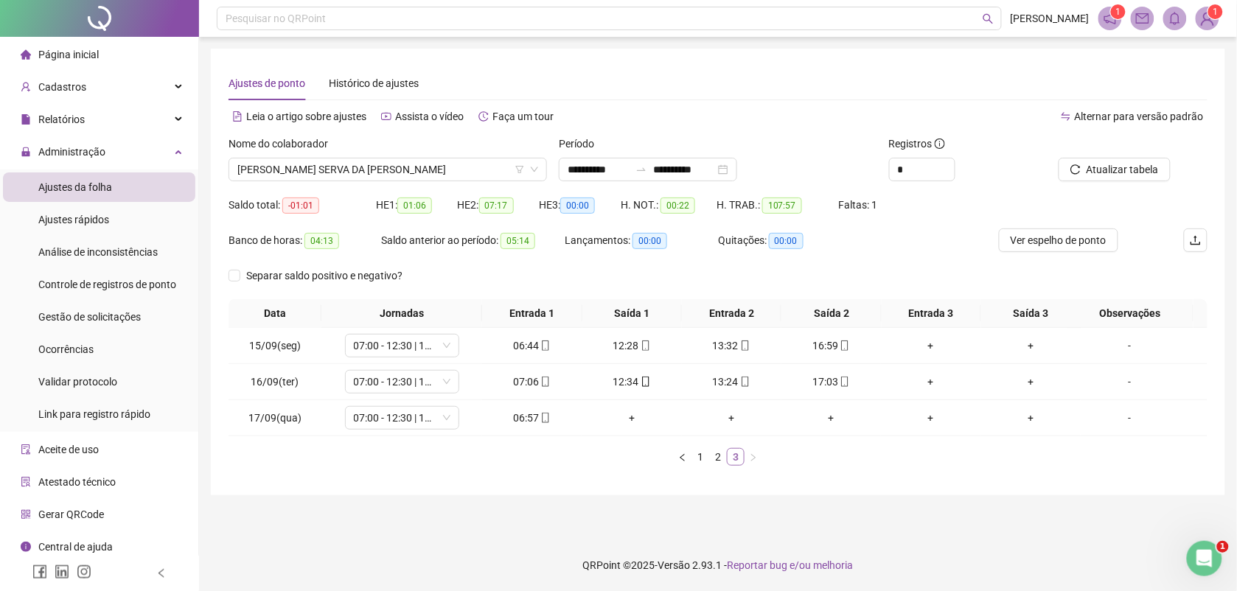
scroll to position [0, 0]
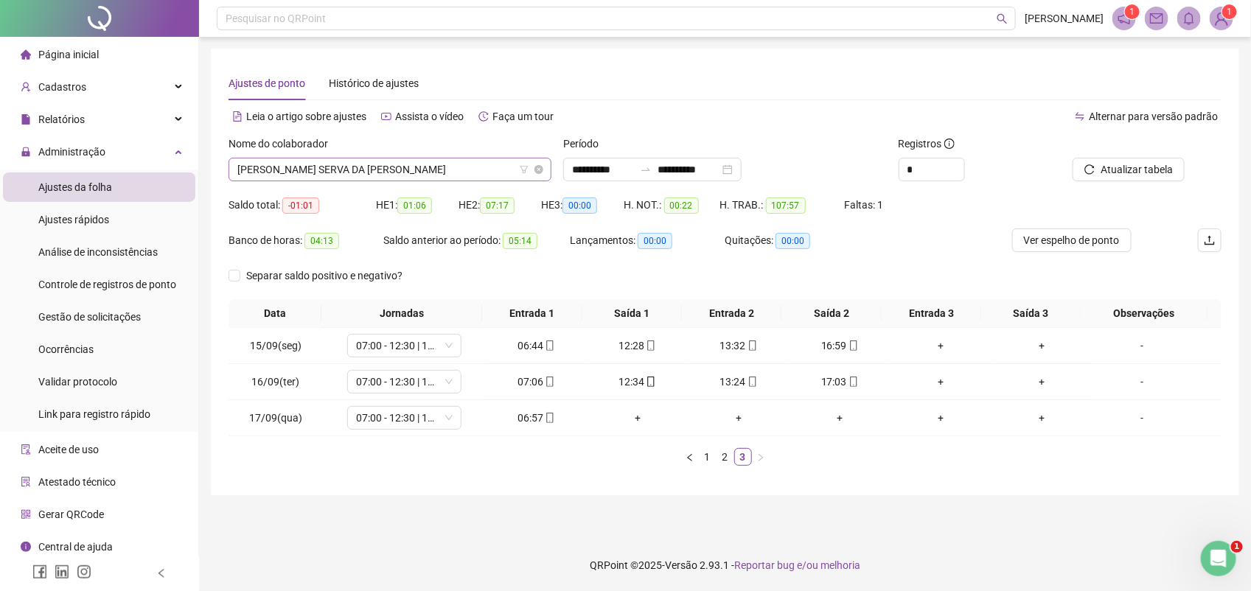
click at [429, 173] on span "MARTA SERVA DA NATIVIDADE SENA" at bounding box center [389, 169] width 305 height 22
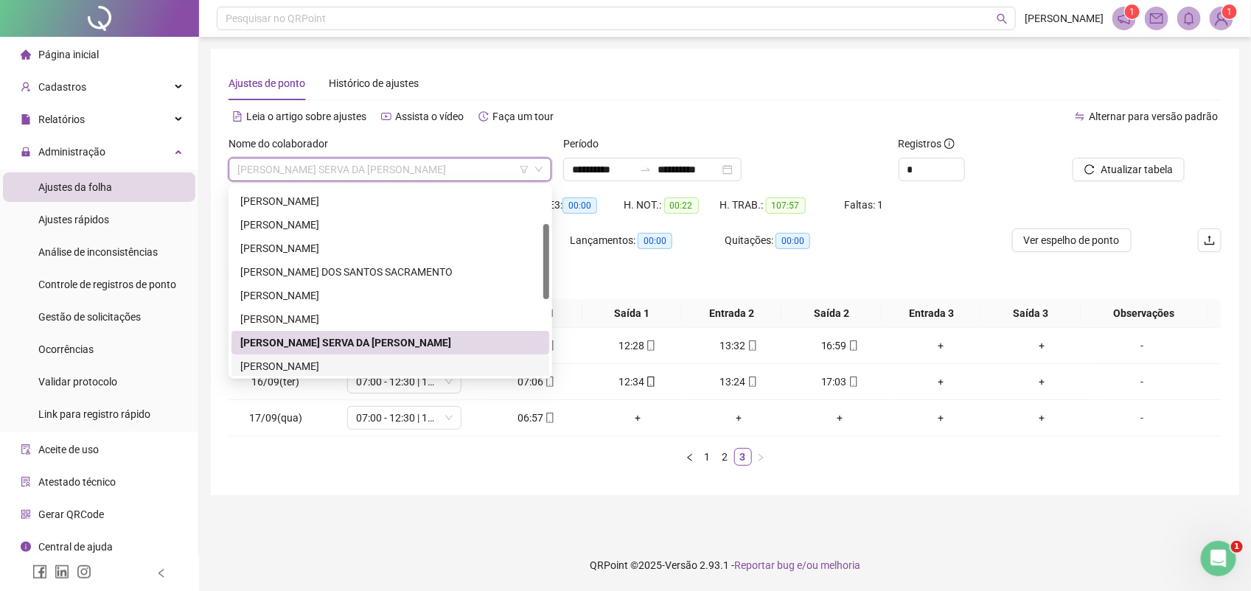
click at [348, 366] on div "MAYARA PEREIRA DOS SANTOS SOUZA" at bounding box center [390, 366] width 300 height 16
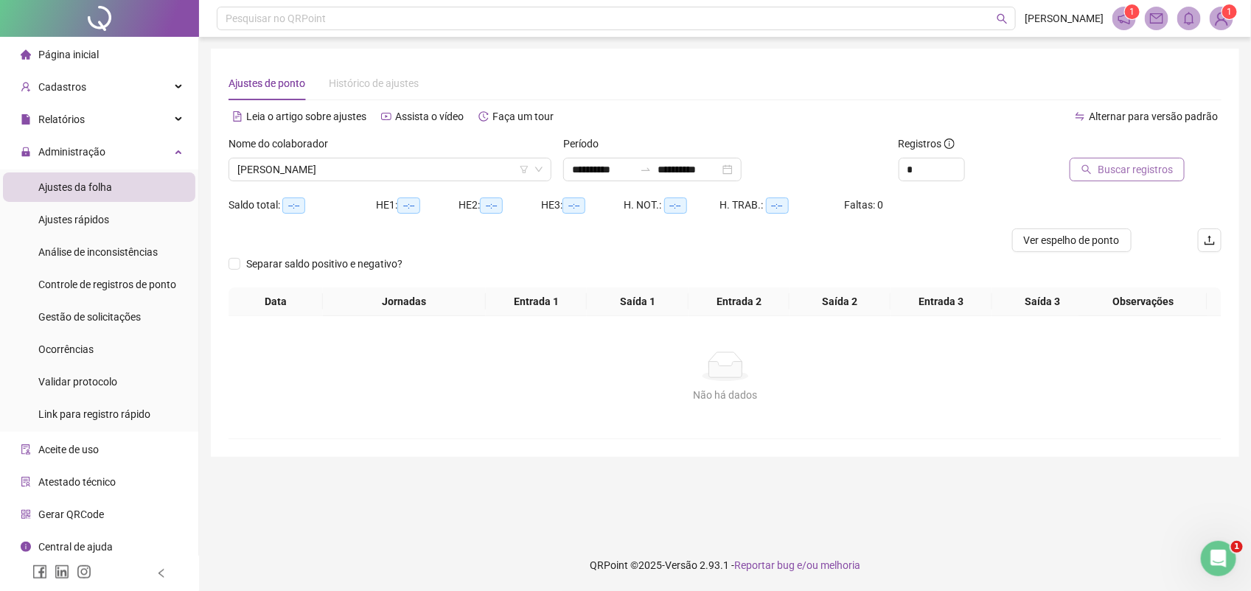
click at [1112, 168] on span "Buscar registros" at bounding box center [1135, 169] width 75 height 16
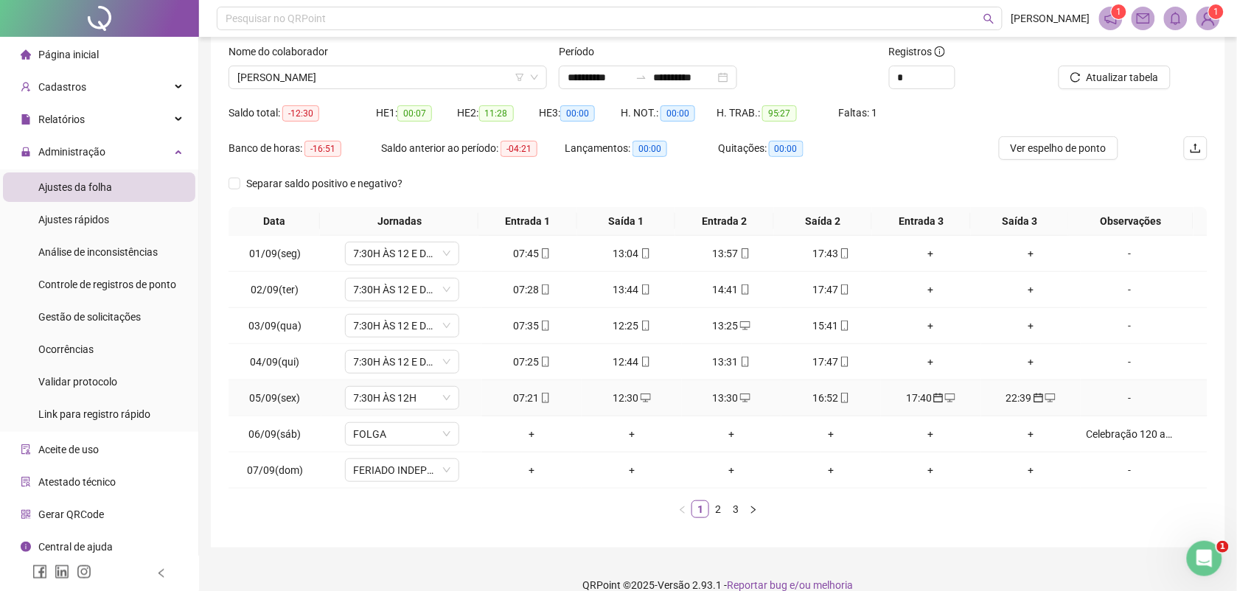
scroll to position [113, 0]
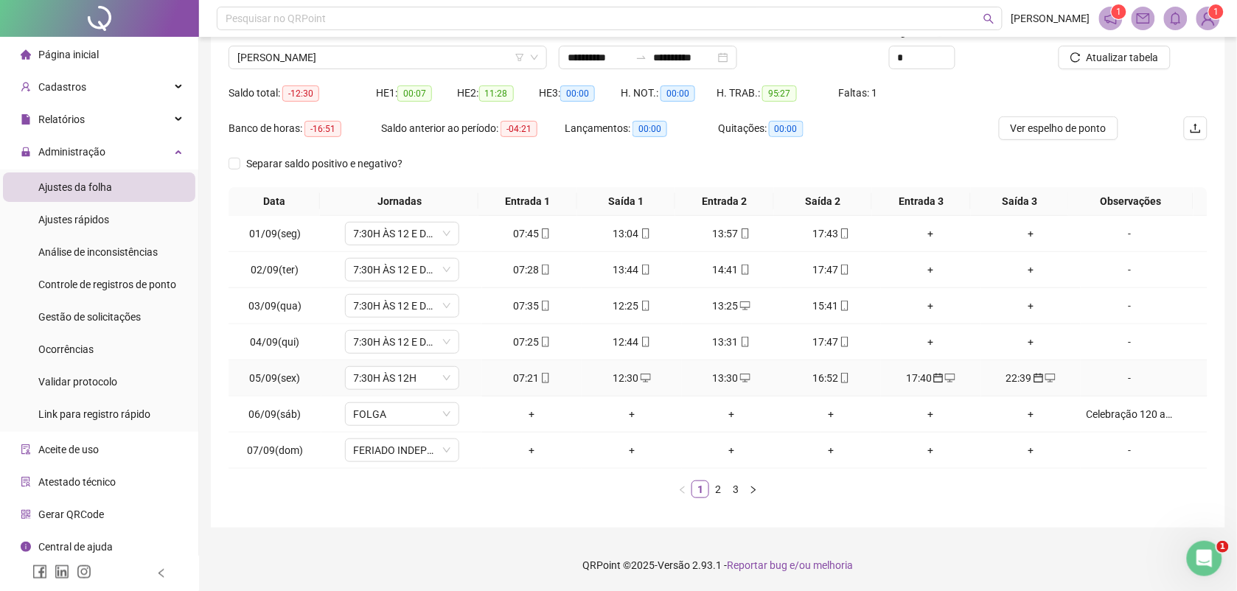
click at [934, 380] on icon "calendar" at bounding box center [939, 379] width 10 height 10
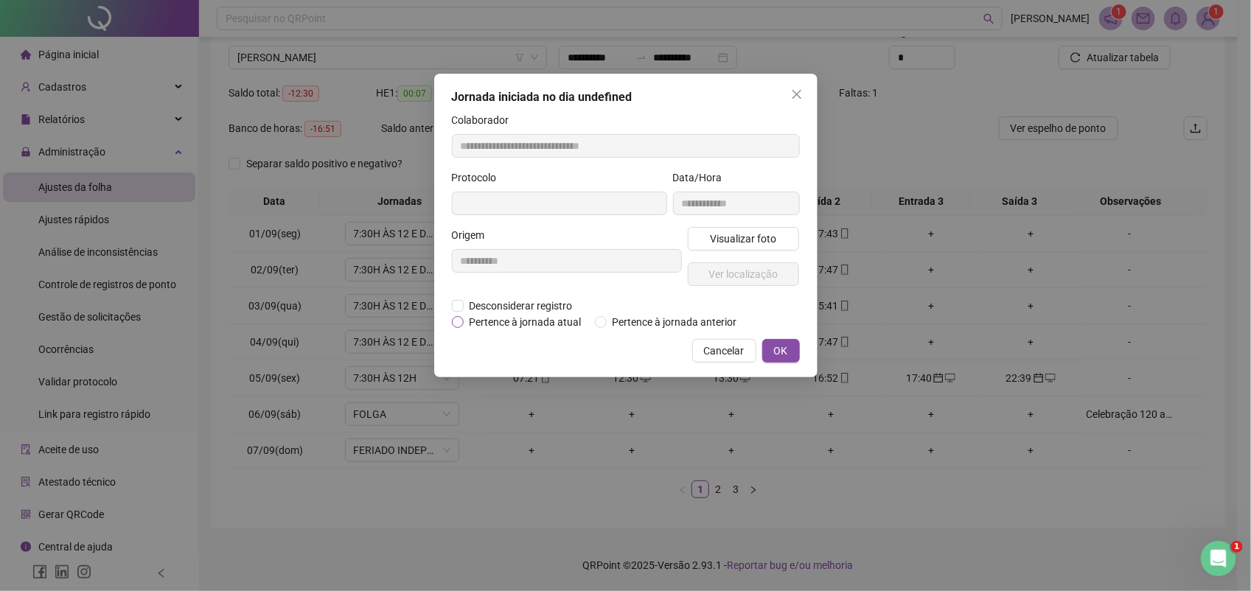
click at [529, 324] on span "Pertence à jornada atual" at bounding box center [526, 322] width 124 height 16
type input "**********"
click at [773, 345] on button "OK" at bounding box center [781, 353] width 38 height 24
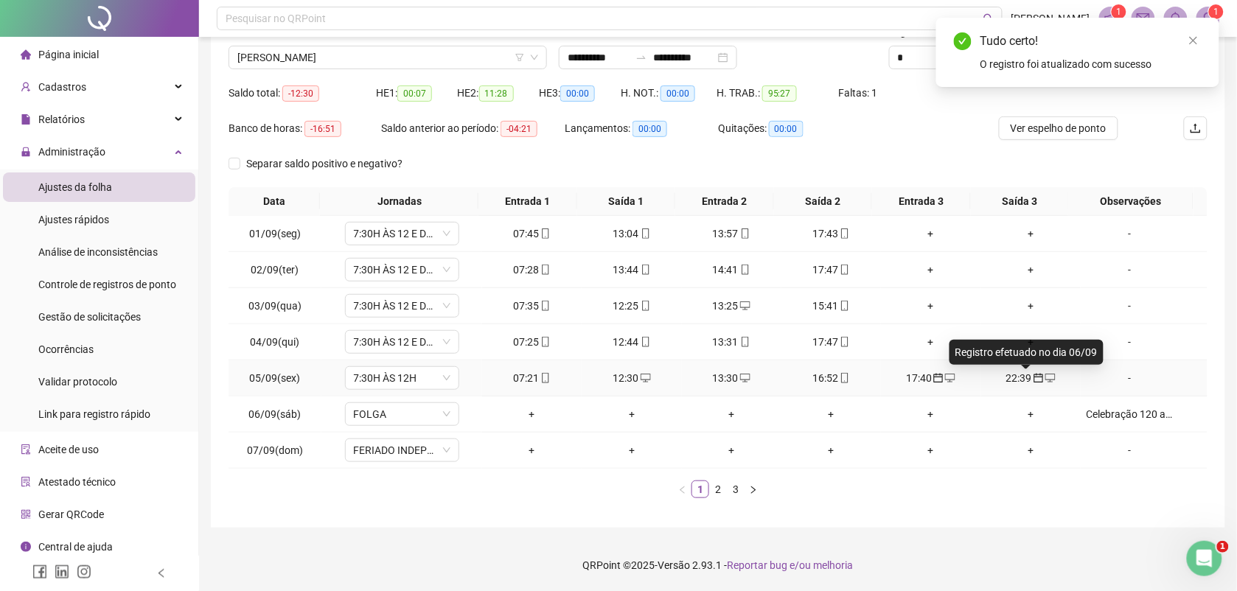
click at [1034, 378] on icon "calendar" at bounding box center [1039, 378] width 10 height 10
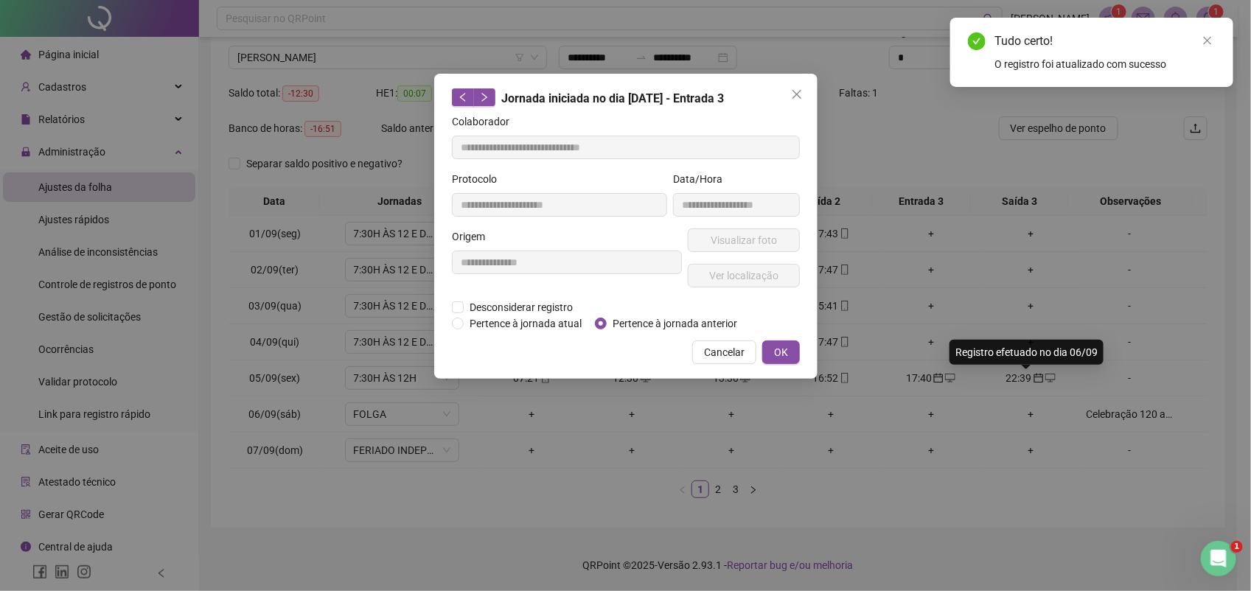
type input "**********"
click at [529, 326] on span "Pertence à jornada atual" at bounding box center [526, 324] width 124 height 16
click at [774, 348] on span "OK" at bounding box center [781, 352] width 14 height 16
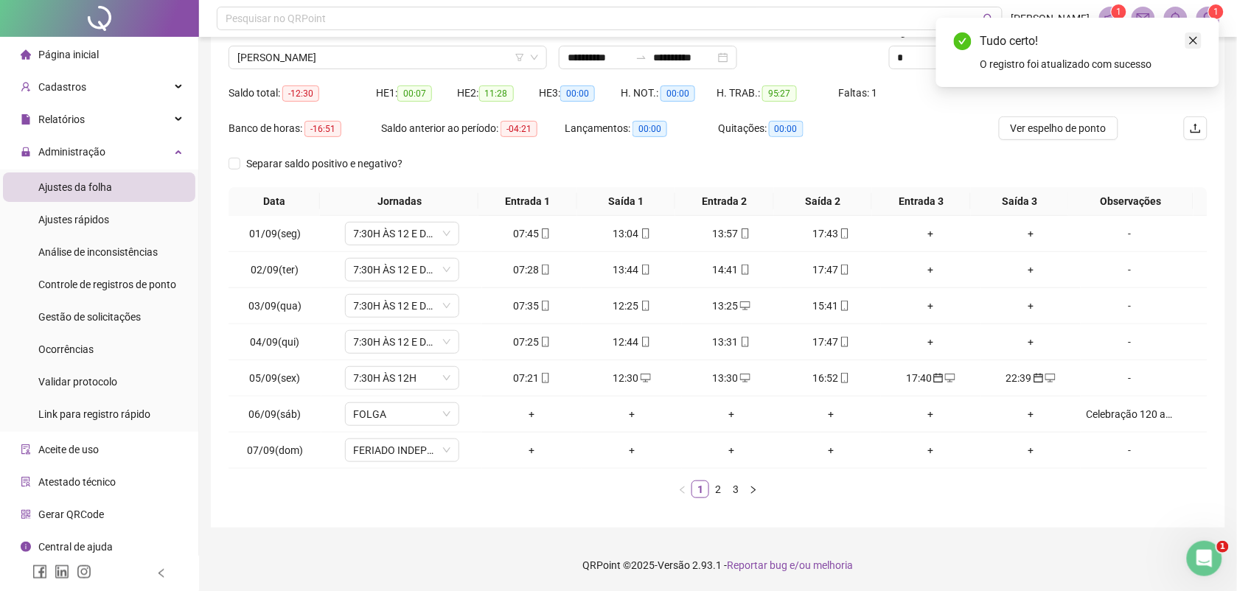
click at [1188, 35] on icon "close" at bounding box center [1193, 40] width 10 height 10
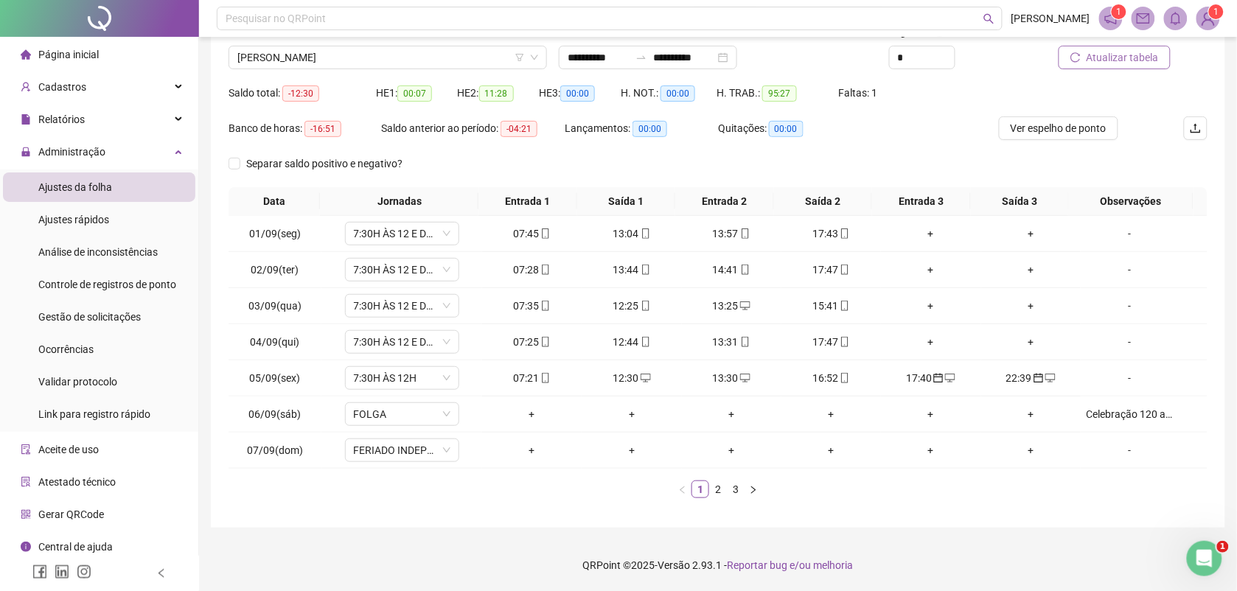
click at [1143, 56] on span "Atualizar tabela" at bounding box center [1123, 57] width 72 height 16
click at [934, 377] on icon "calendar" at bounding box center [939, 379] width 10 height 10
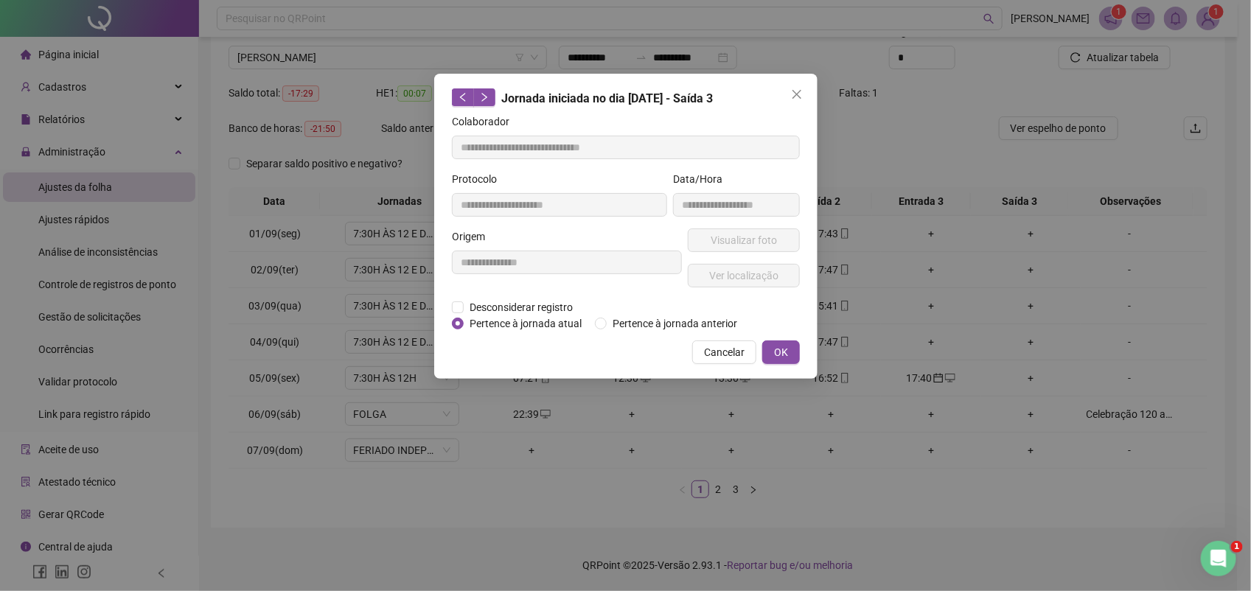
type input "**********"
click at [522, 319] on span "Pertence à jornada atual" at bounding box center [526, 324] width 124 height 16
click at [778, 351] on span "OK" at bounding box center [781, 352] width 14 height 16
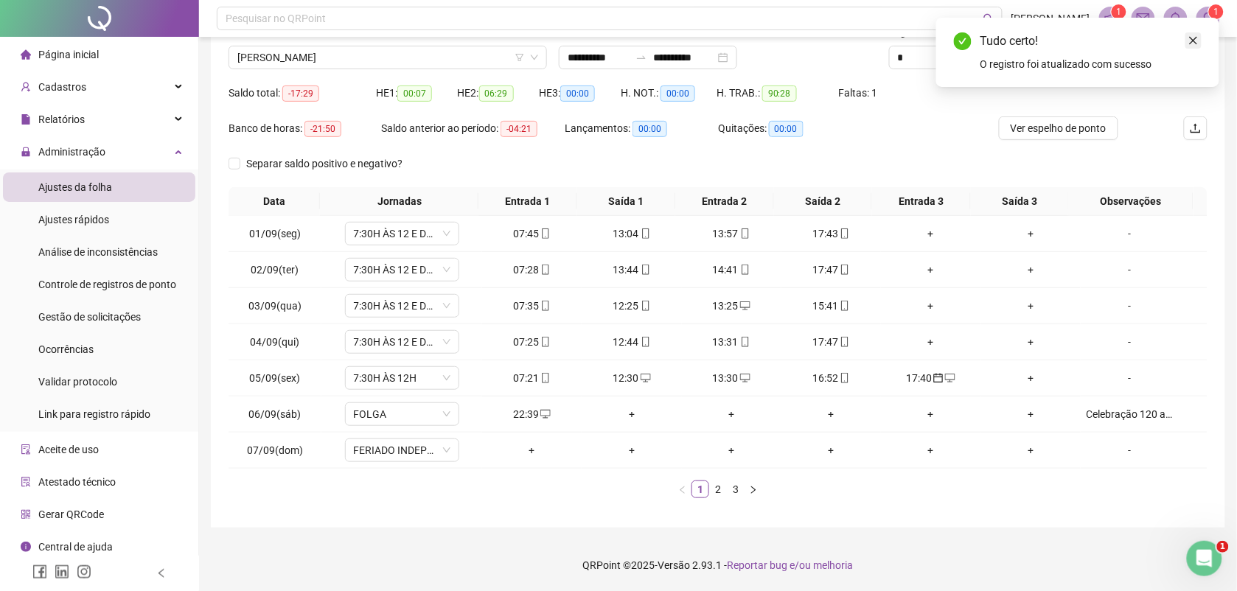
click at [1196, 37] on icon "close" at bounding box center [1193, 40] width 10 height 10
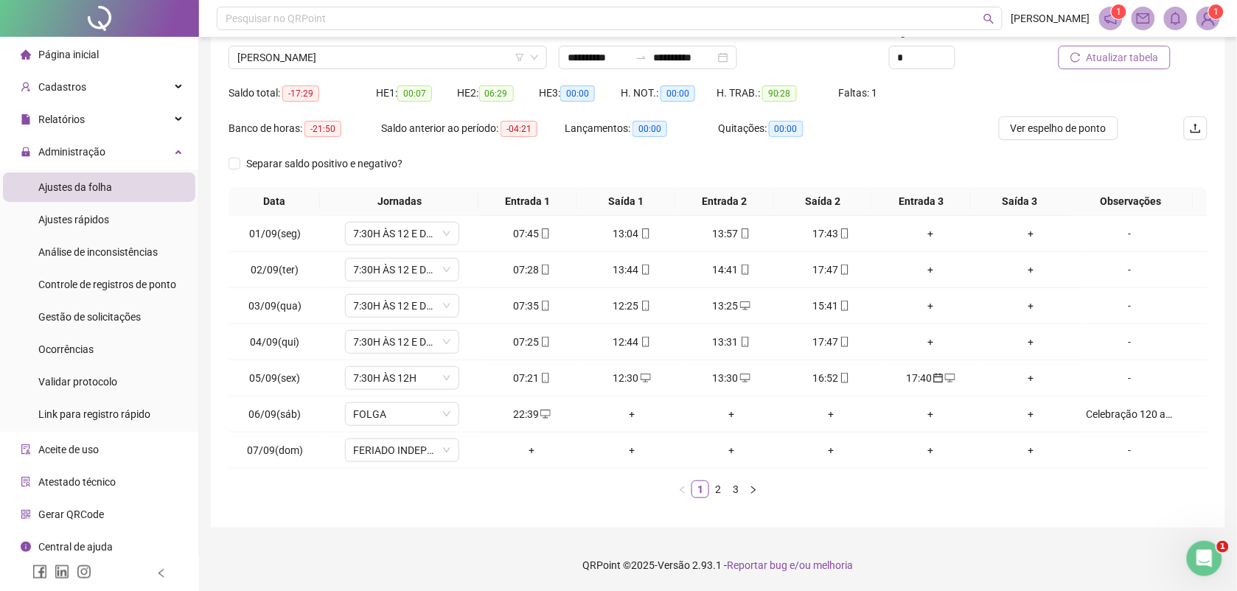
click at [1121, 59] on span "Atualizar tabela" at bounding box center [1123, 57] width 72 height 16
click at [717, 494] on link "2" at bounding box center [718, 489] width 16 height 16
click at [738, 490] on link "3" at bounding box center [736, 489] width 16 height 16
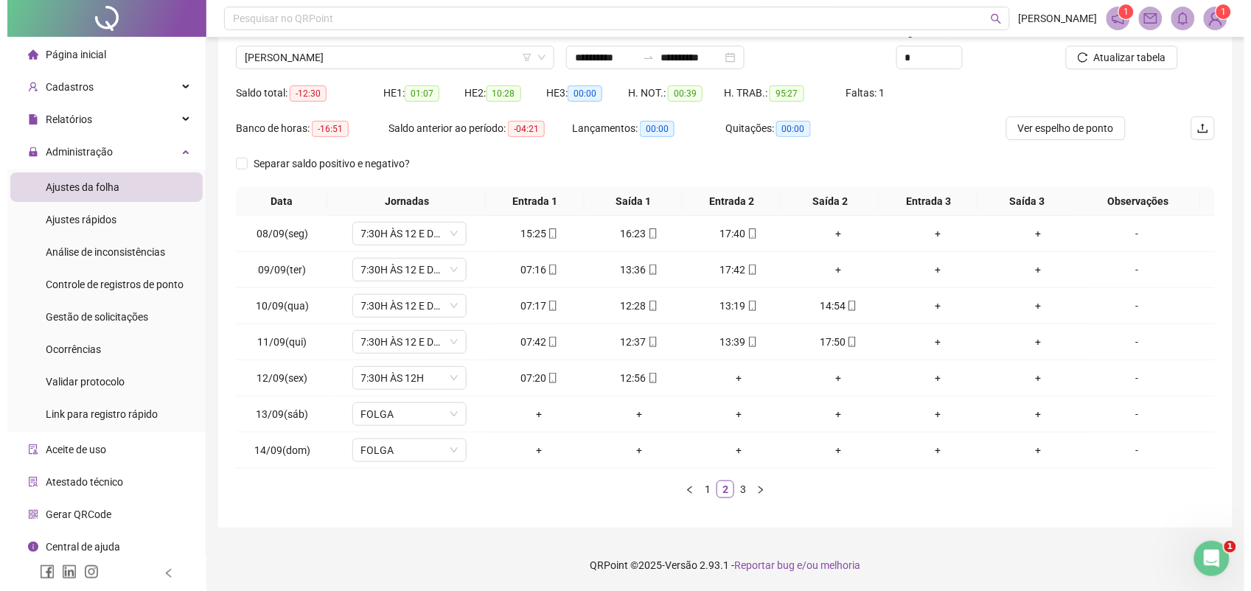
scroll to position [0, 0]
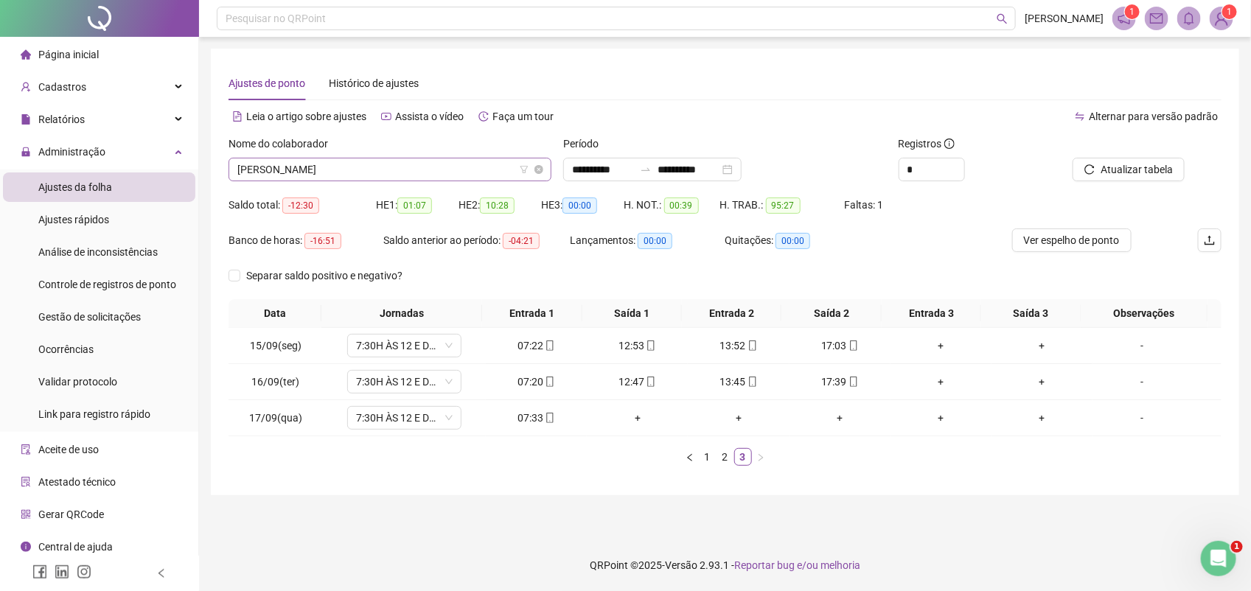
click at [417, 178] on span "MAYARA PEREIRA DOS SANTOS SOUZA" at bounding box center [389, 169] width 305 height 22
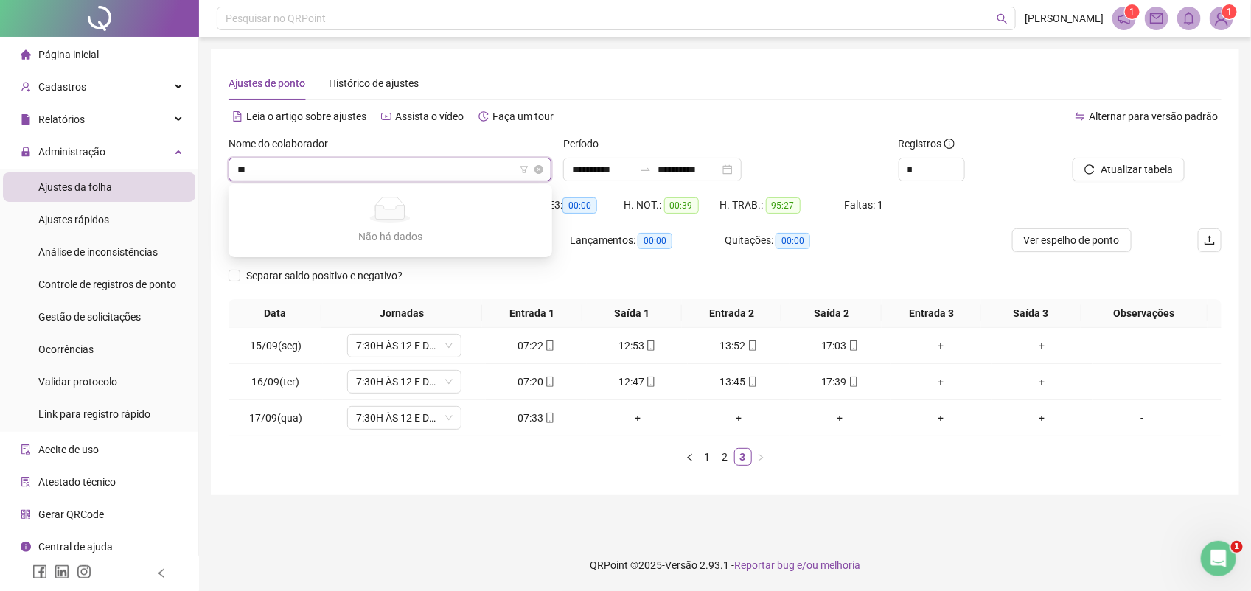
type input "*"
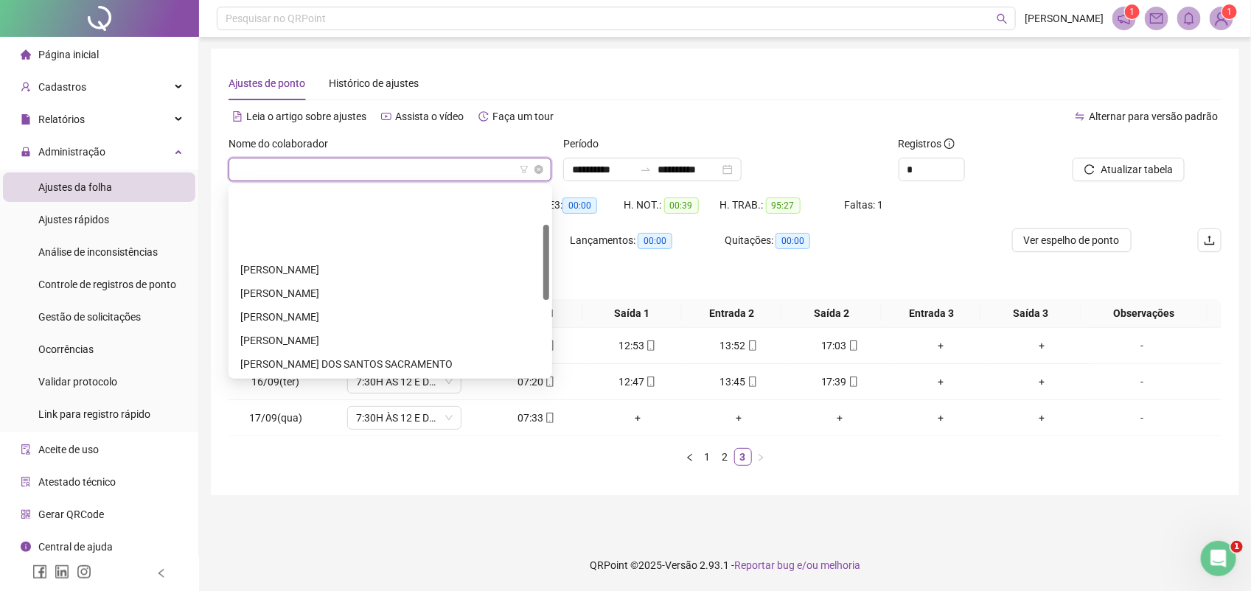
scroll to position [94, 0]
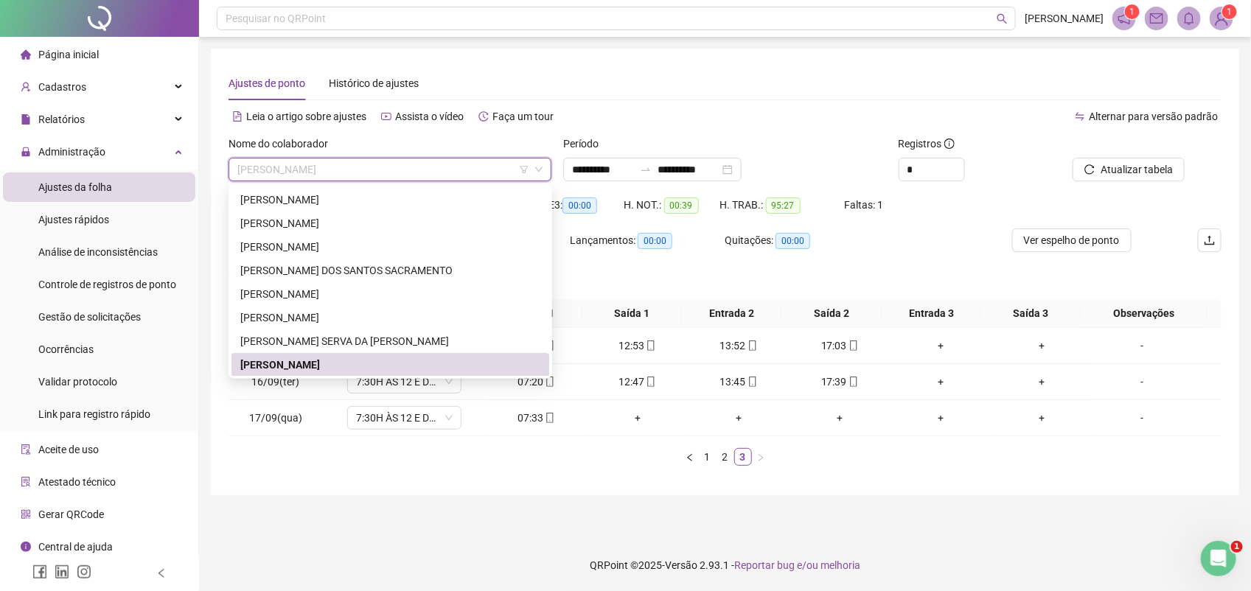
click at [743, 517] on main "**********" at bounding box center [725, 288] width 1028 height 479
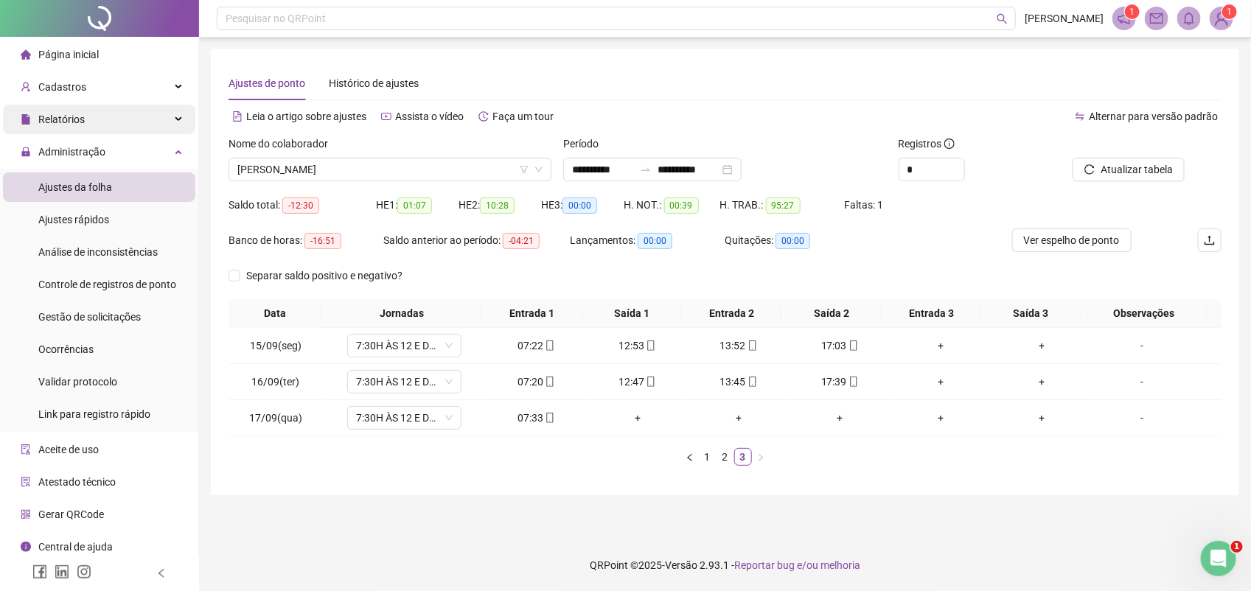
click at [54, 122] on span "Relatórios" at bounding box center [61, 120] width 46 height 12
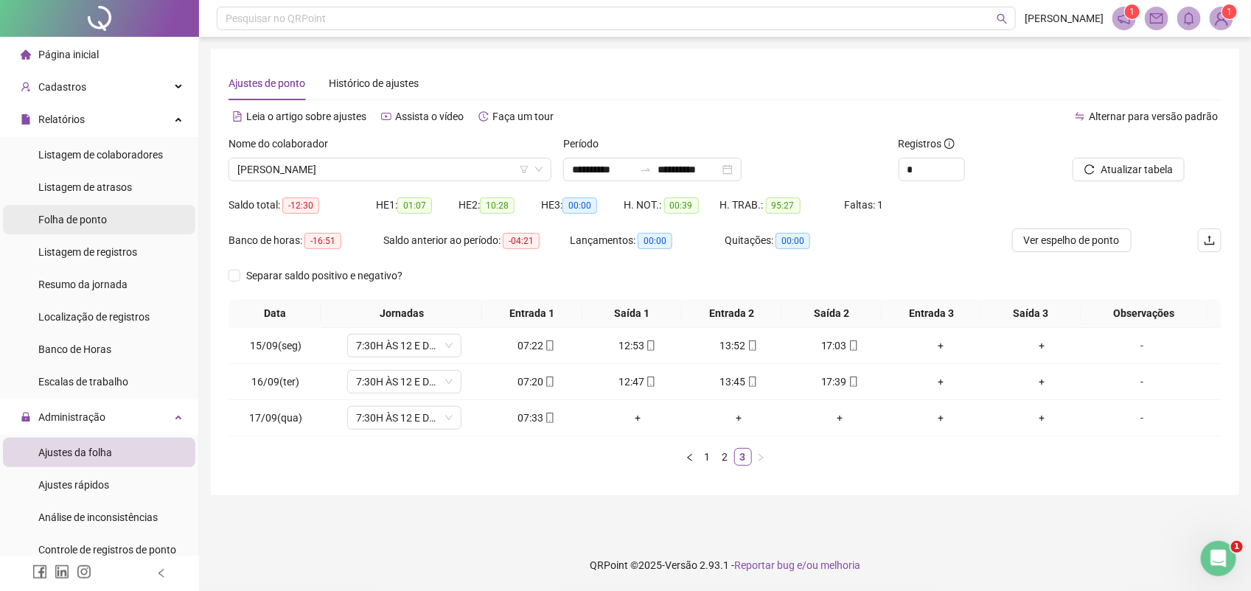
click at [100, 221] on span "Folha de ponto" at bounding box center [72, 220] width 69 height 12
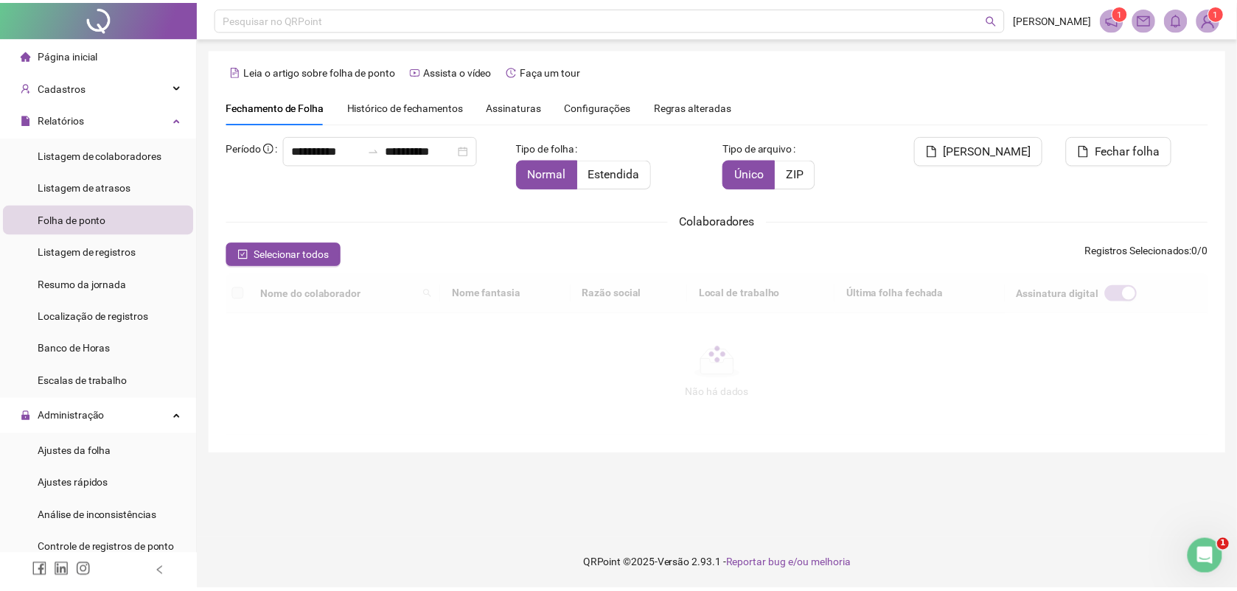
scroll to position [6, 0]
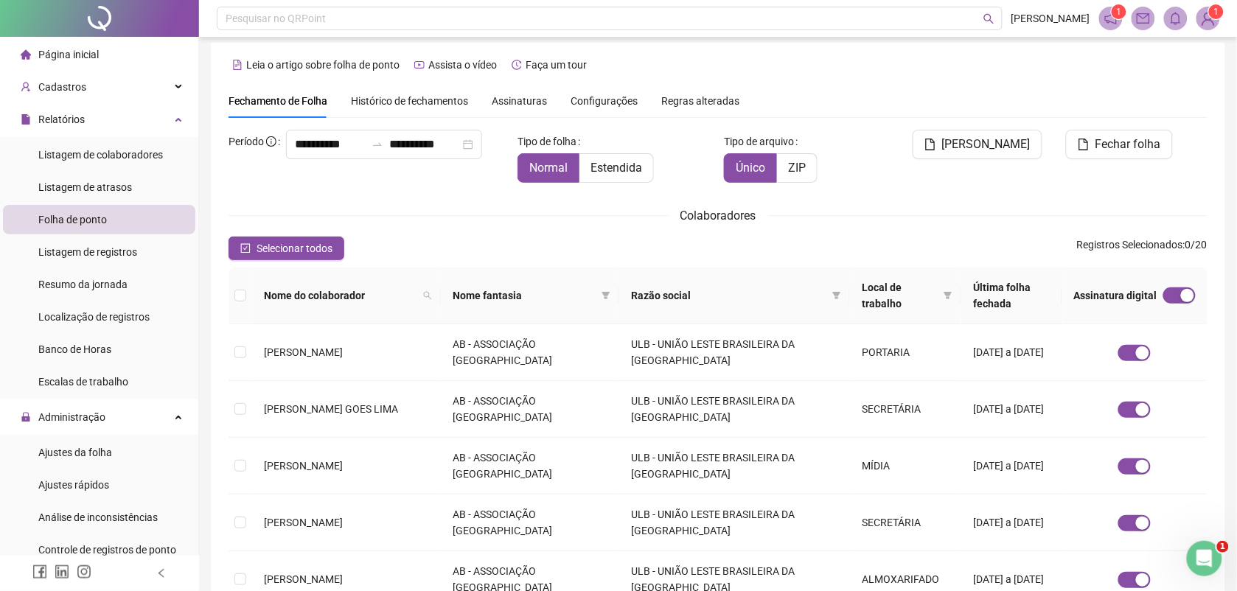
click at [506, 97] on span "Assinaturas" at bounding box center [519, 101] width 55 height 10
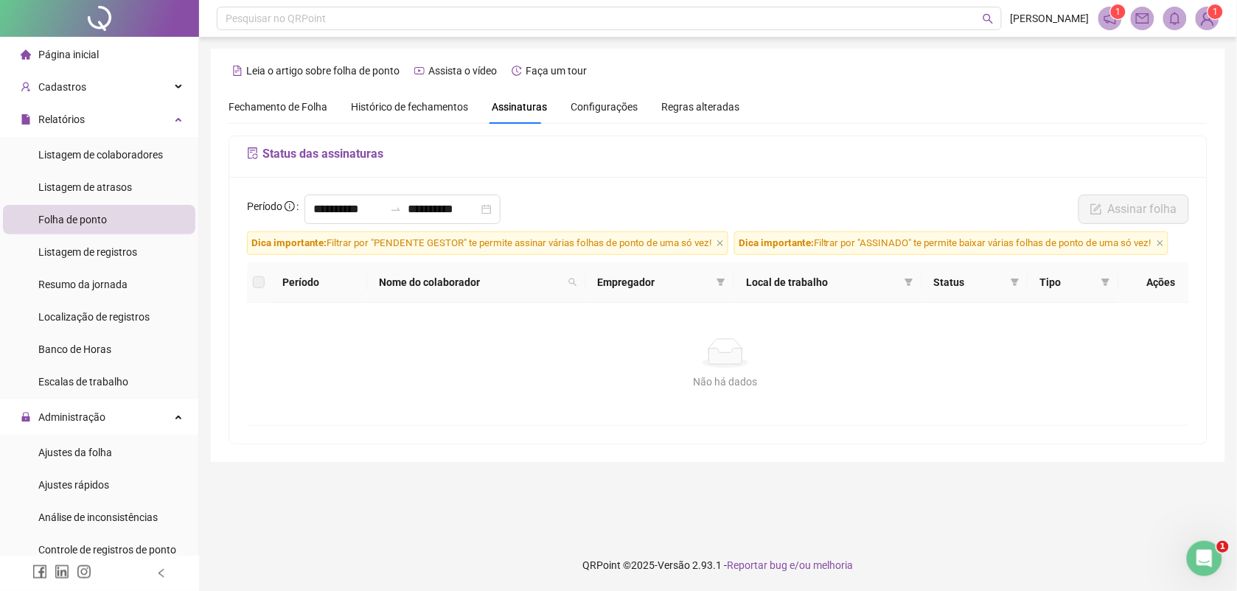
scroll to position [0, 0]
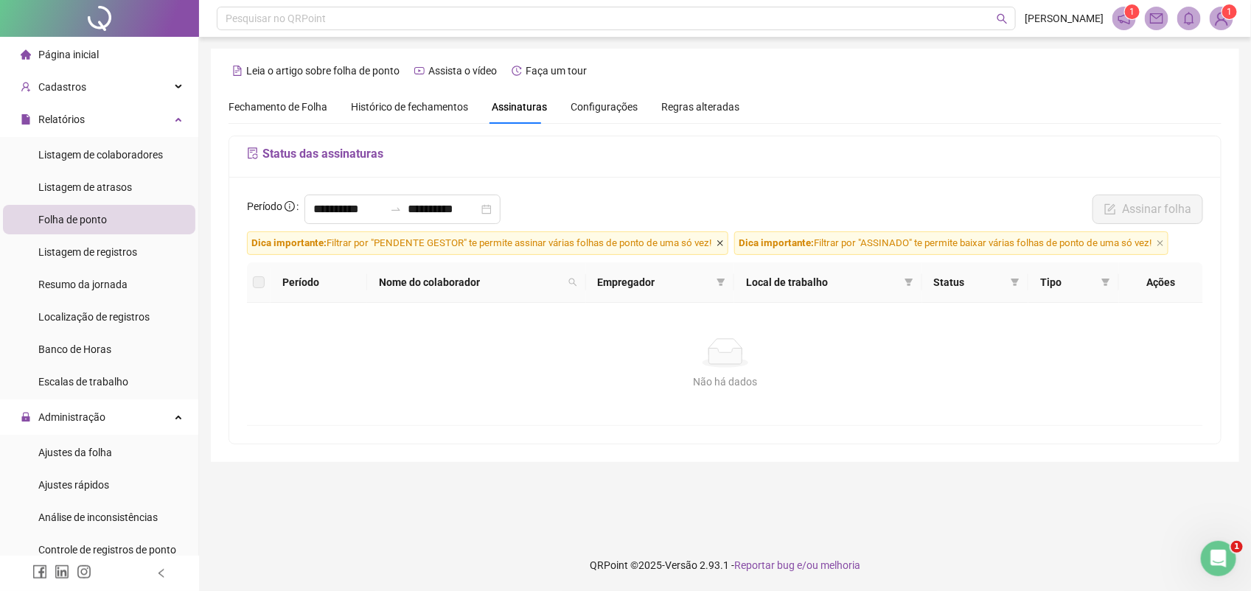
click at [722, 247] on icon "close" at bounding box center [720, 243] width 7 height 7
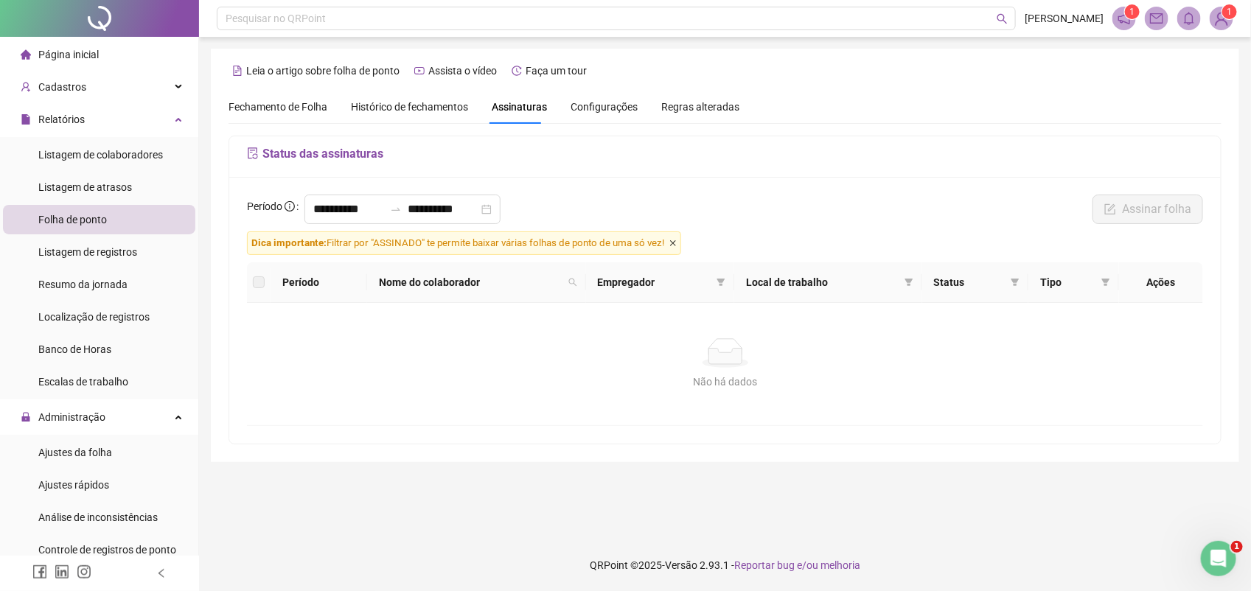
click at [676, 245] on icon "close" at bounding box center [673, 243] width 6 height 6
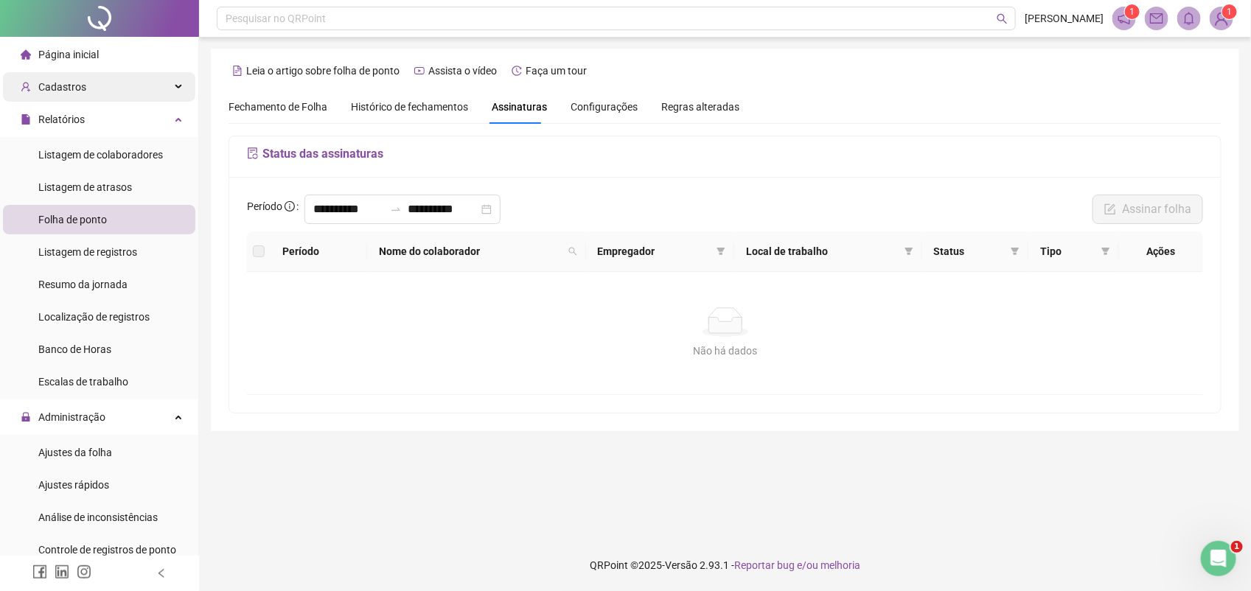
click at [100, 89] on div "Cadastros" at bounding box center [99, 86] width 192 height 29
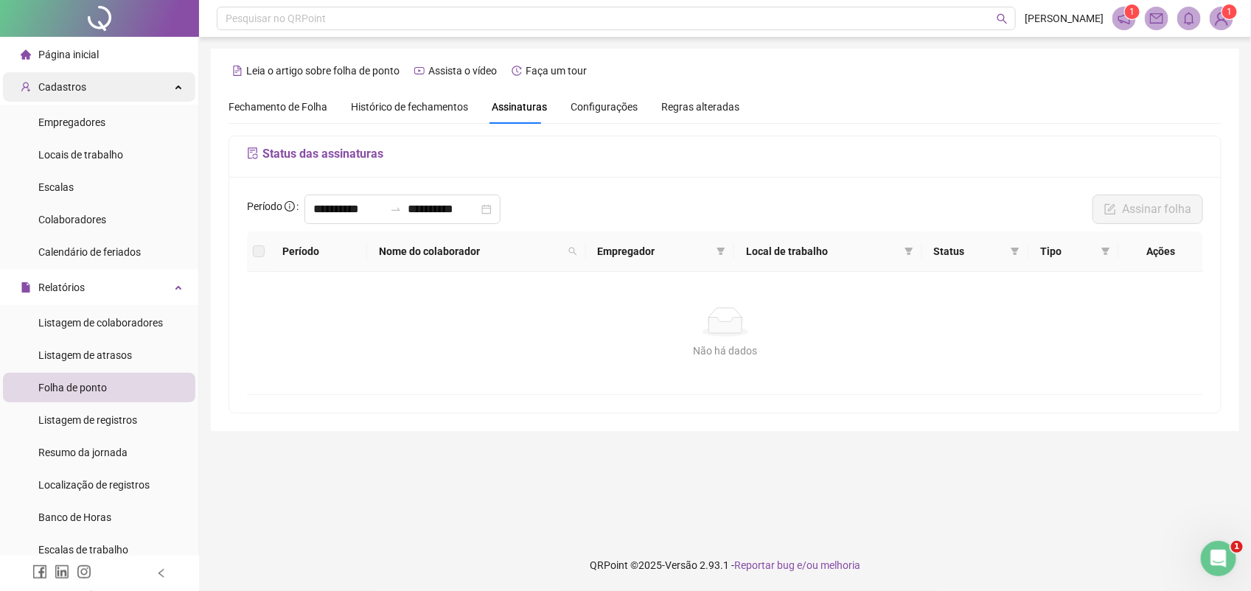
click at [82, 87] on span "Cadastros" at bounding box center [62, 87] width 48 height 12
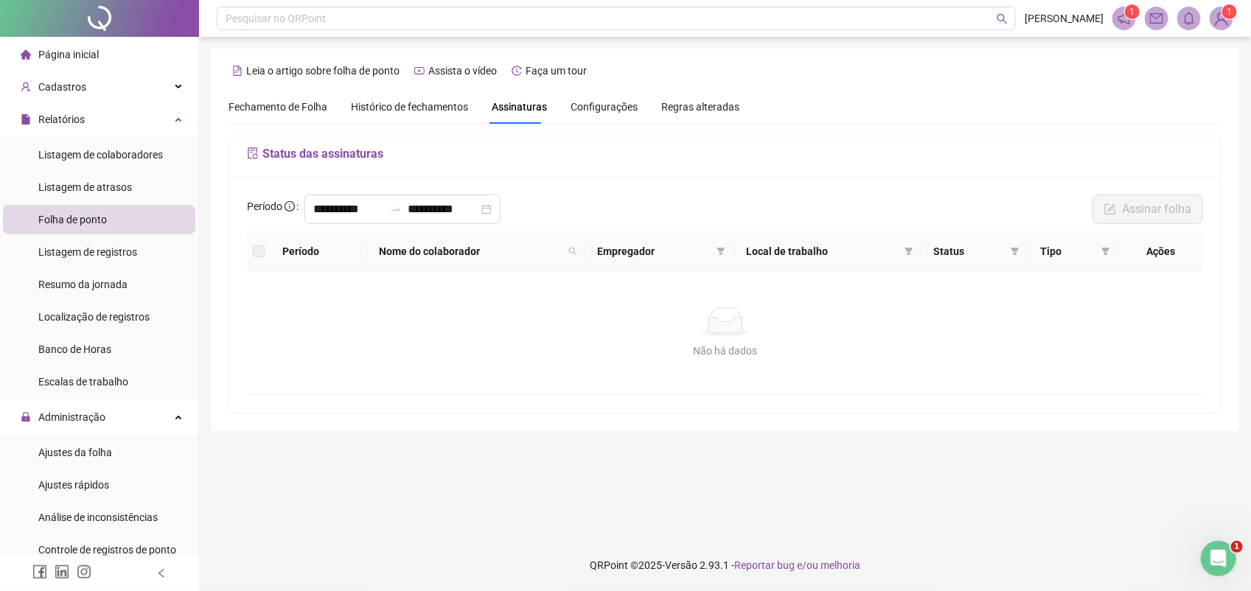
click at [1217, 22] on img at bounding box center [1221, 18] width 22 height 22
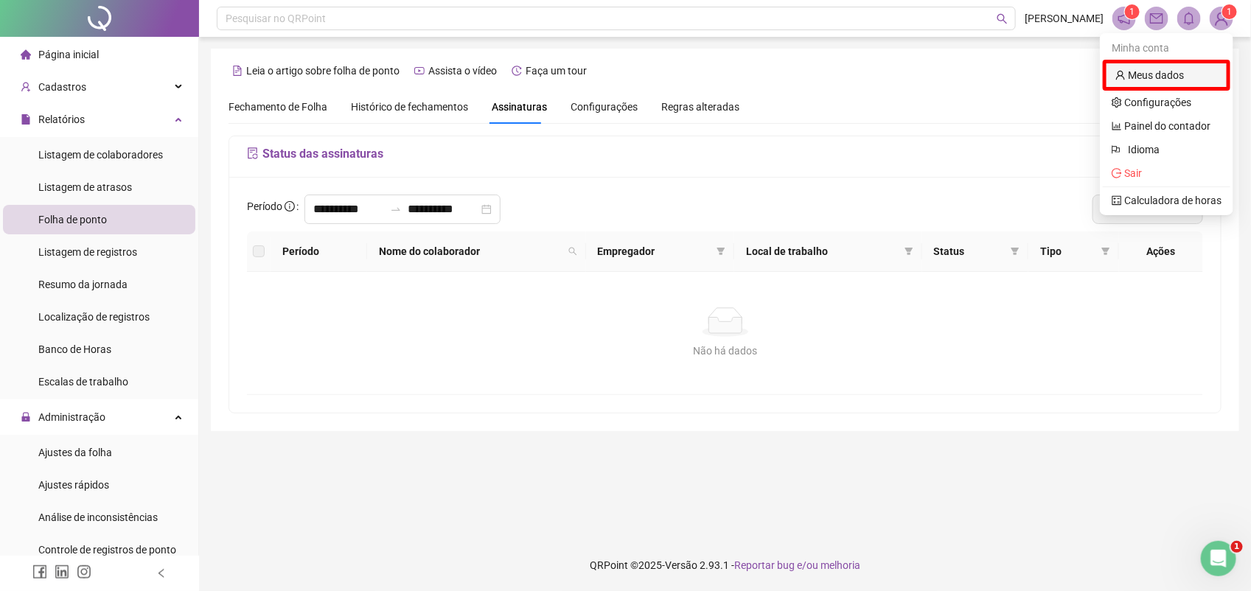
click at [1161, 70] on link "Meus dados" at bounding box center [1149, 75] width 69 height 12
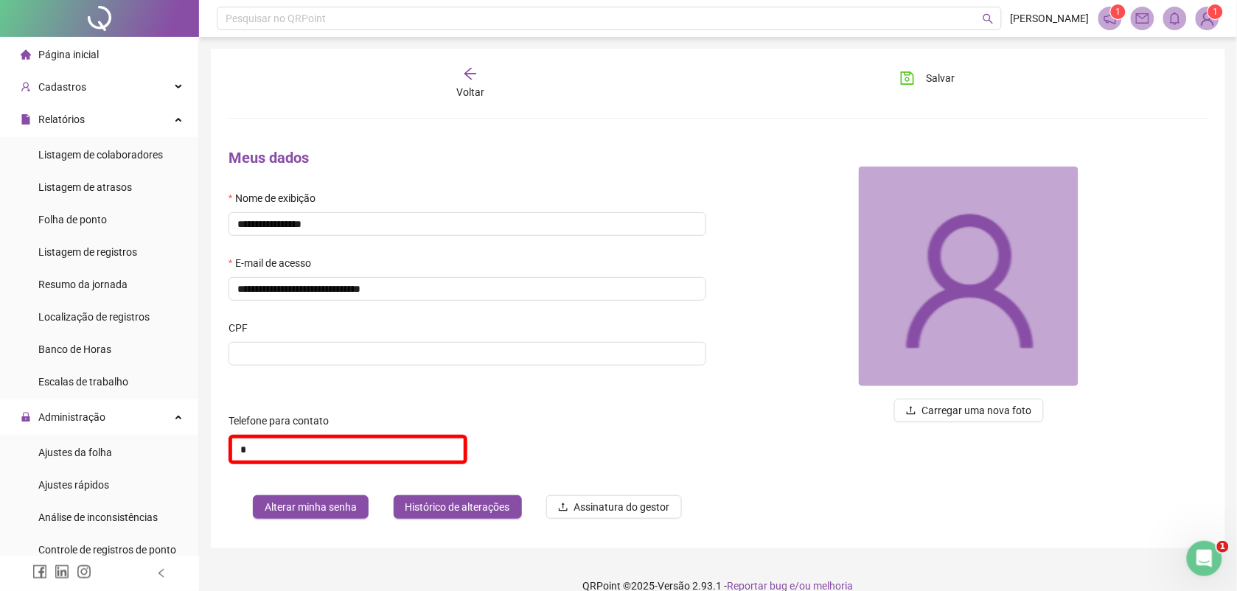
scroll to position [22, 0]
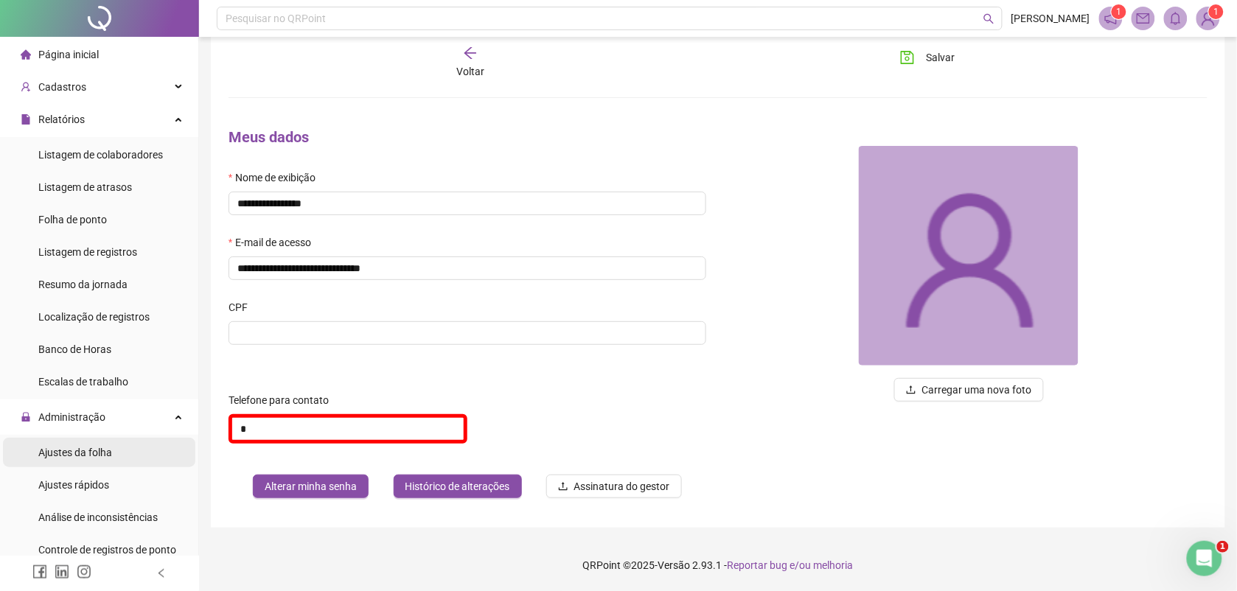
click at [100, 454] on span "Ajustes da folha" at bounding box center [75, 453] width 74 height 12
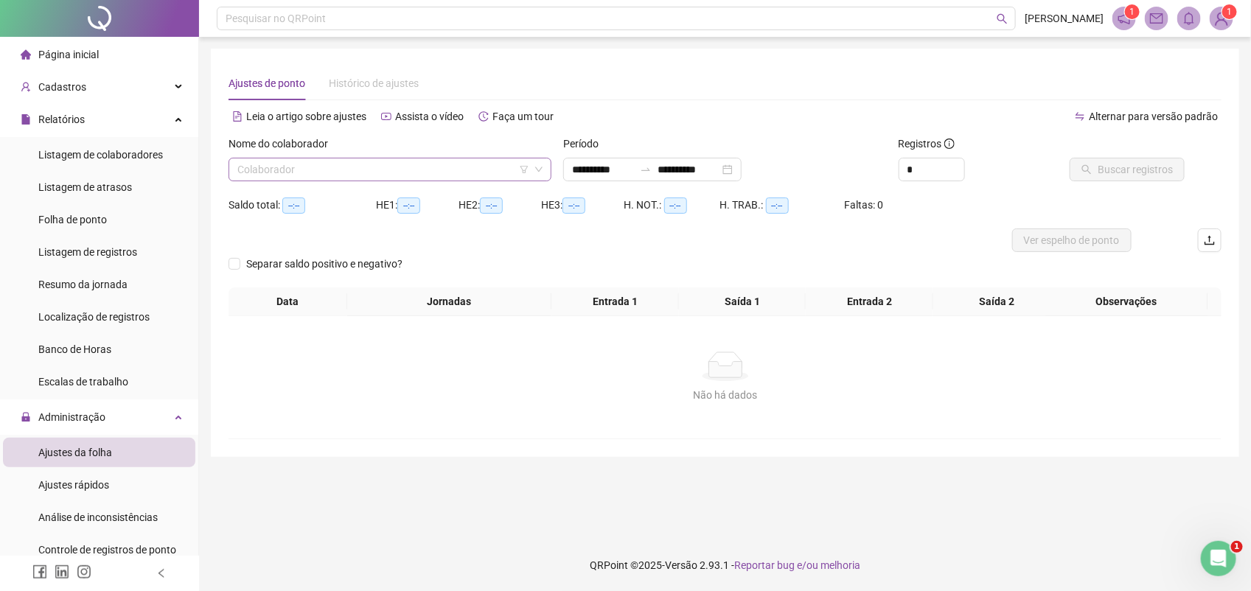
click at [301, 167] on input "search" at bounding box center [383, 169] width 292 height 22
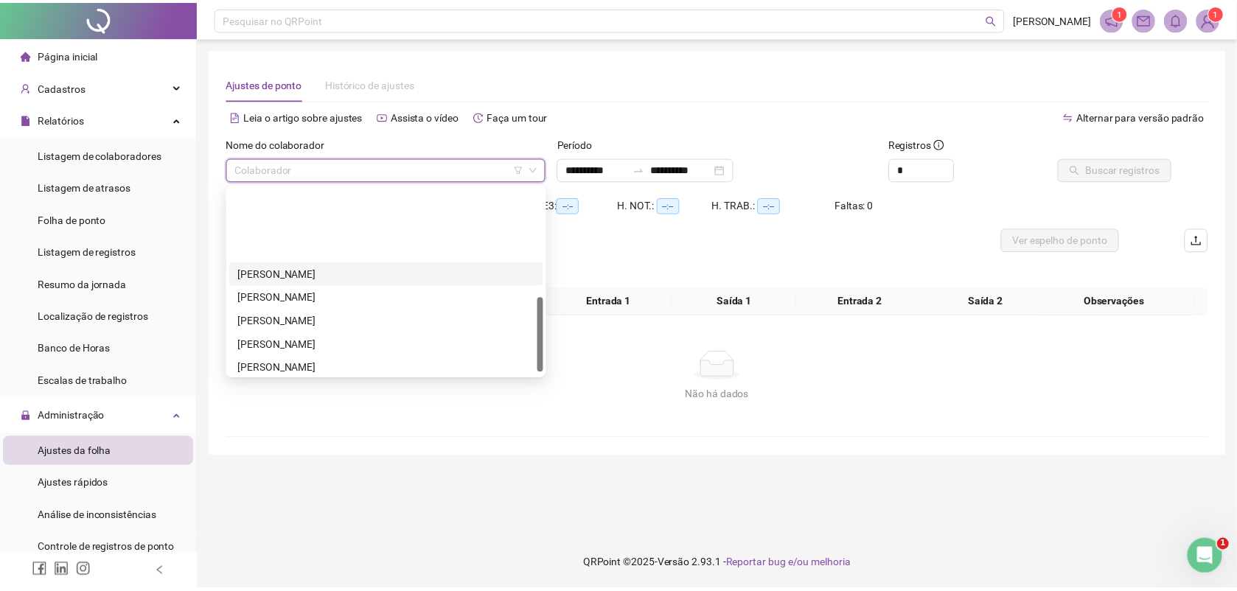
scroll to position [276, 0]
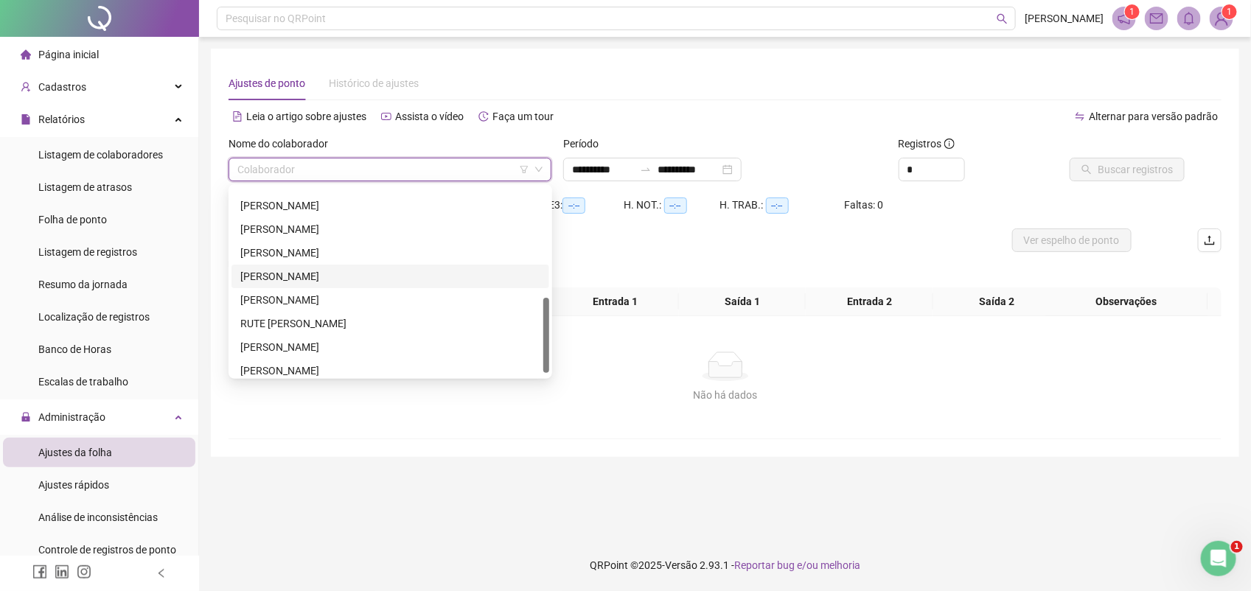
click at [311, 273] on div "ROSANI DE LA FUENTE GONCALVES RIVAS" at bounding box center [390, 276] width 300 height 16
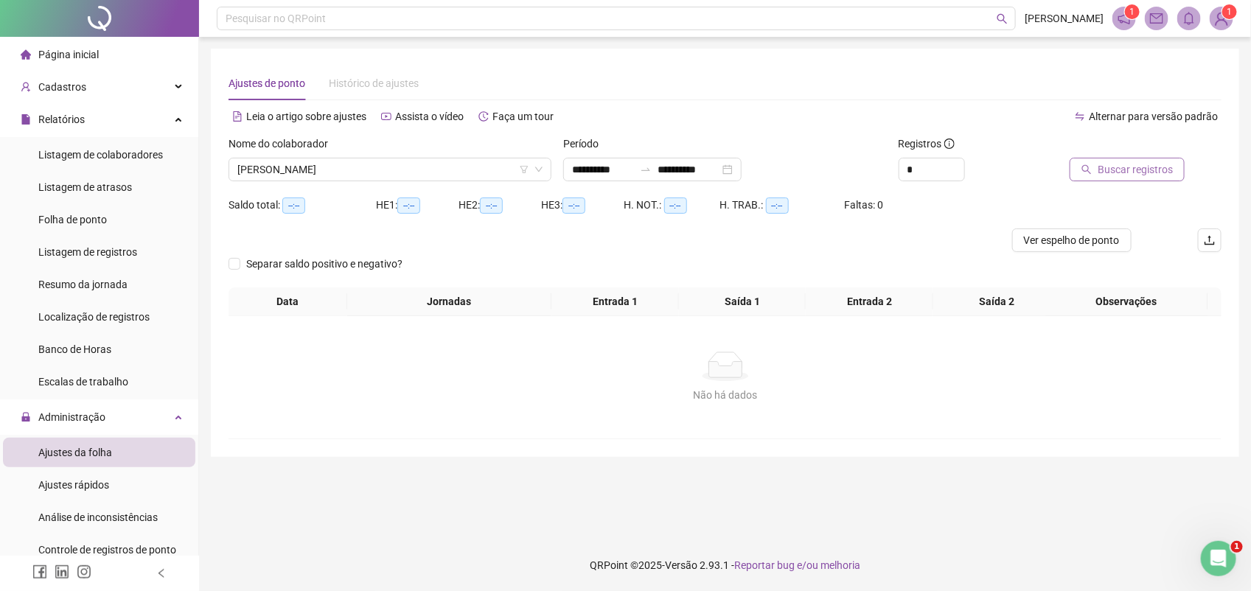
click at [1126, 171] on span "Buscar registros" at bounding box center [1135, 169] width 75 height 16
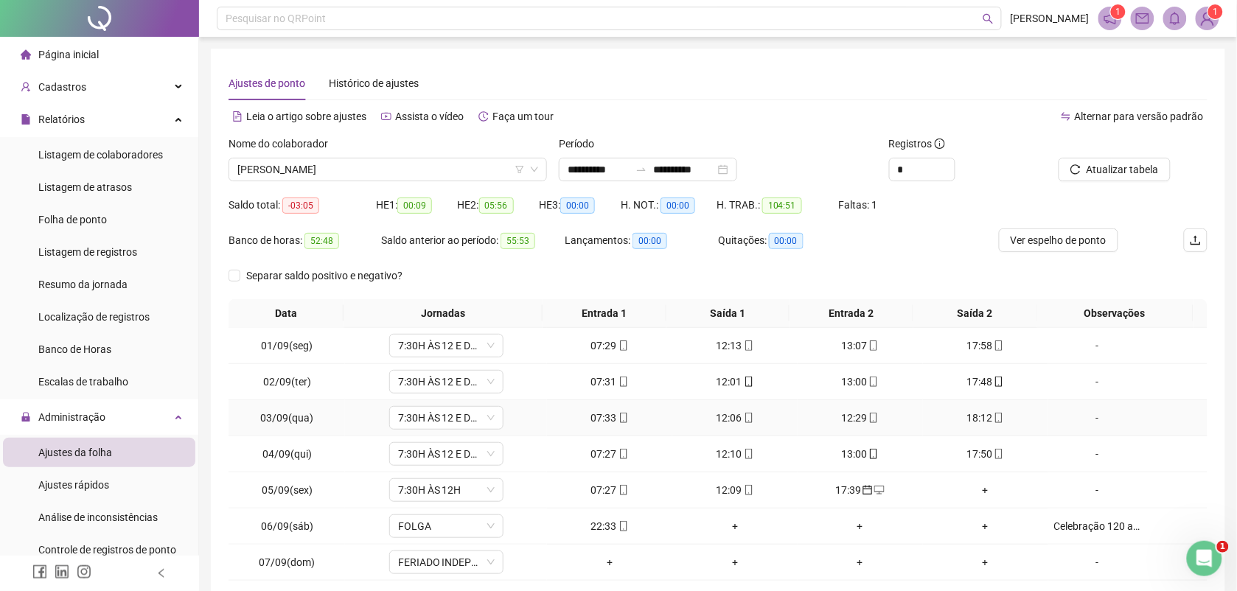
scroll to position [92, 0]
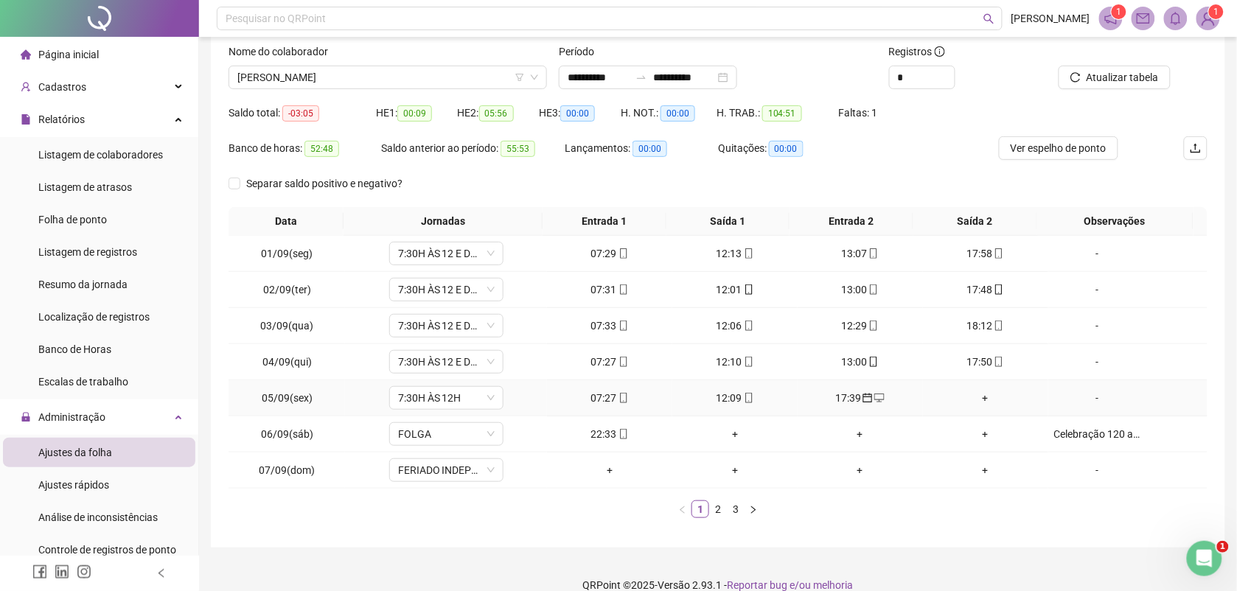
click at [862, 402] on icon "calendar" at bounding box center [867, 398] width 10 height 10
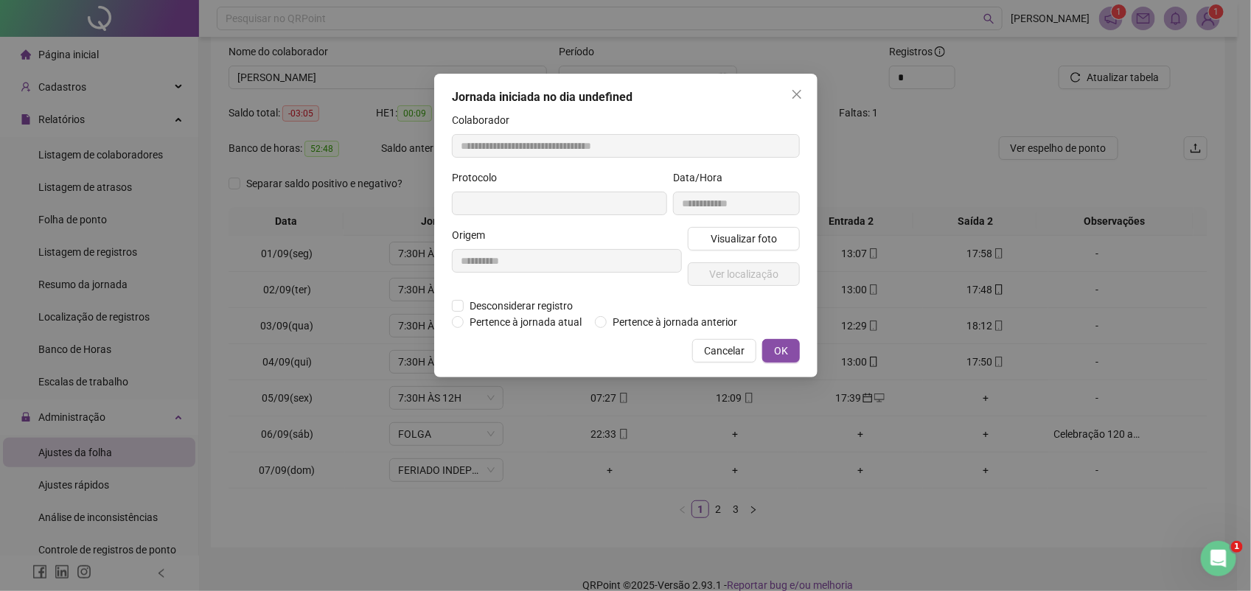
type input "**********"
click at [535, 319] on span "Pertence à jornada atual" at bounding box center [526, 324] width 124 height 16
click at [780, 349] on span "OK" at bounding box center [781, 352] width 14 height 16
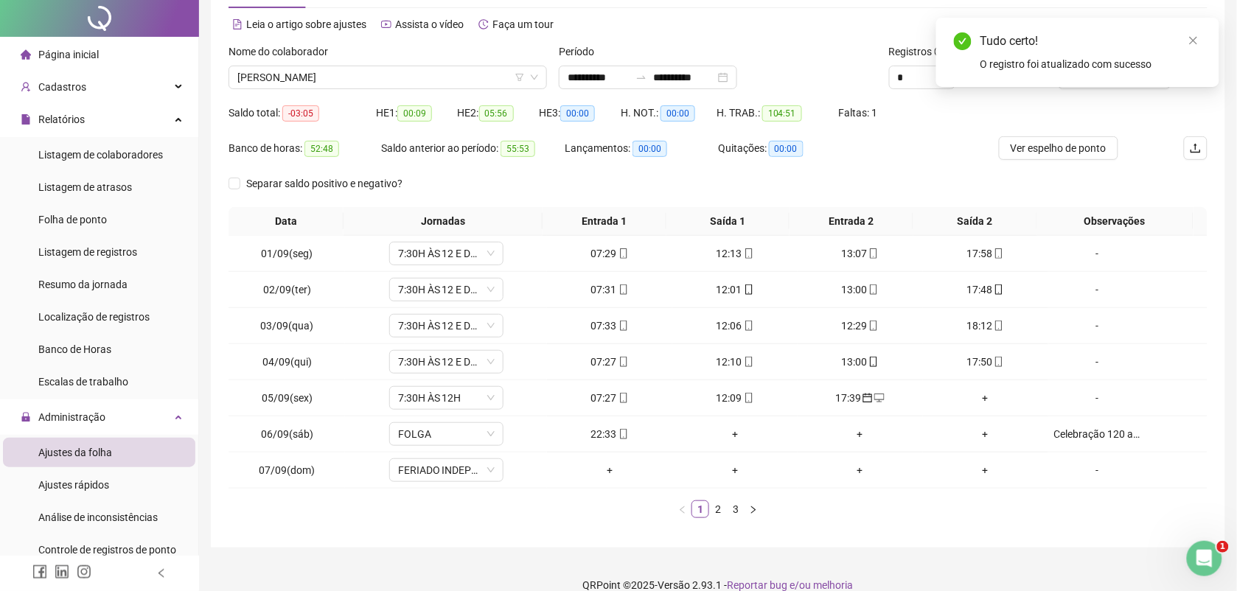
scroll to position [0, 0]
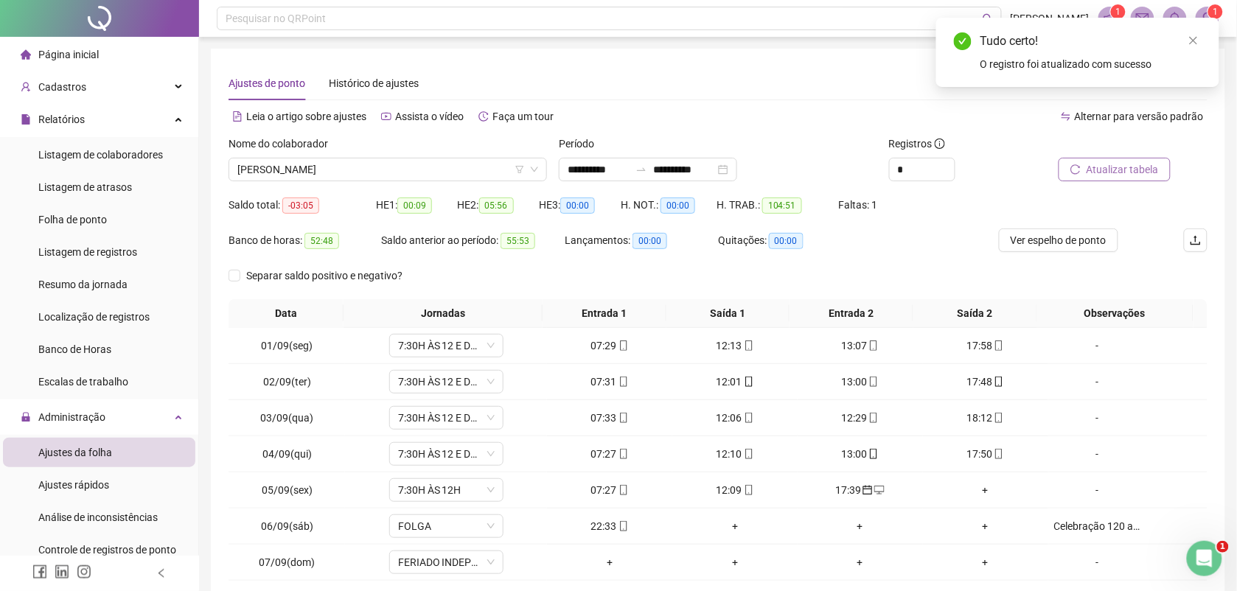
click at [1145, 168] on span "Atualizar tabela" at bounding box center [1123, 169] width 72 height 16
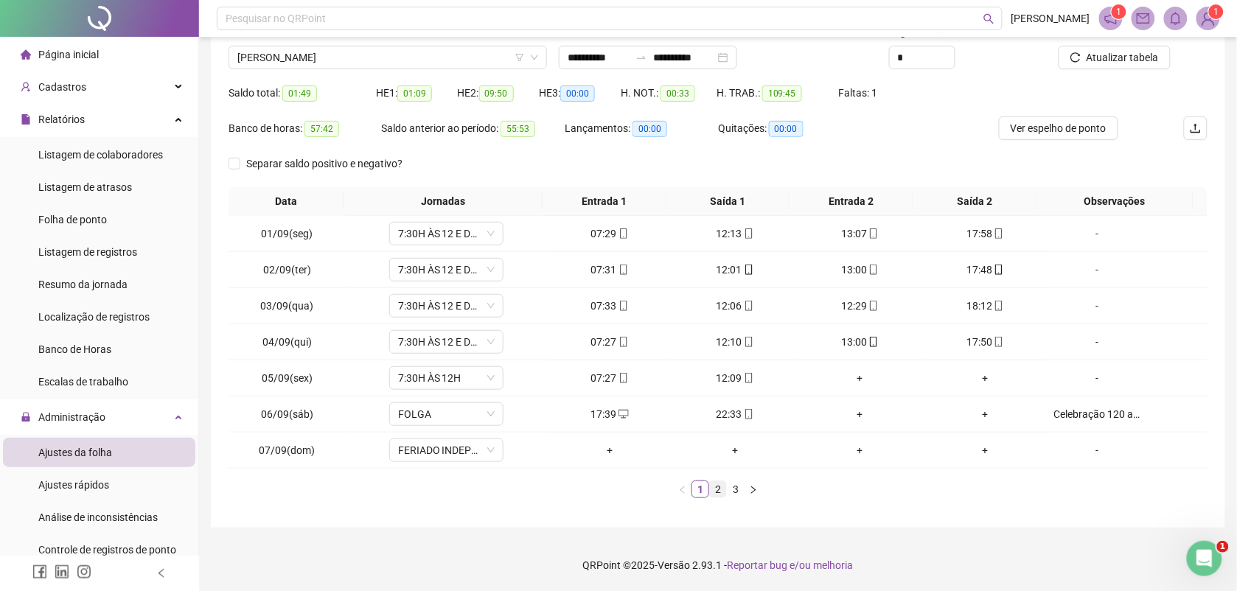
click at [719, 491] on link "2" at bounding box center [718, 489] width 16 height 16
click at [735, 488] on link "3" at bounding box center [736, 489] width 16 height 16
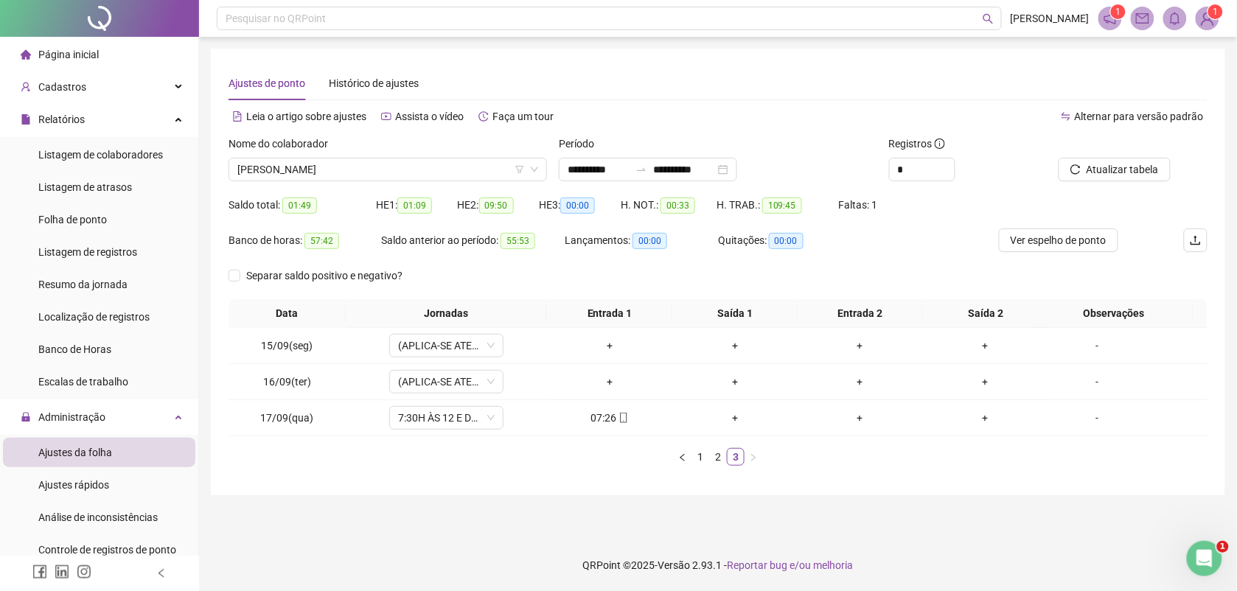
scroll to position [0, 0]
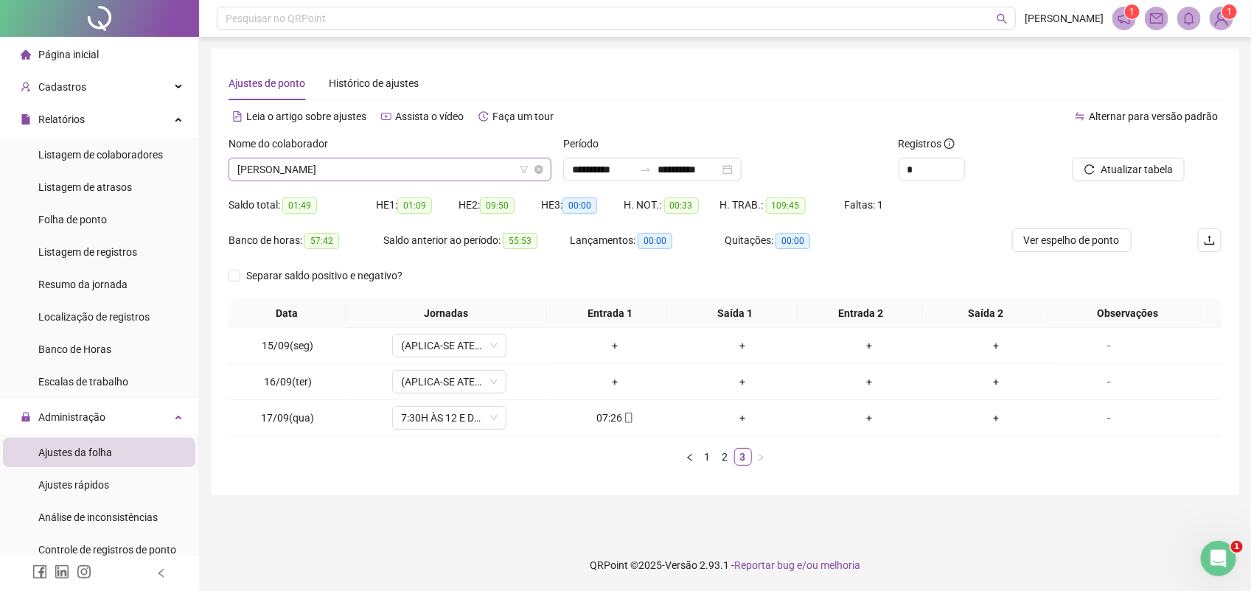
click at [441, 171] on span "ROSANI DE LA FUENTE GONCALVES RIVAS" at bounding box center [389, 169] width 305 height 22
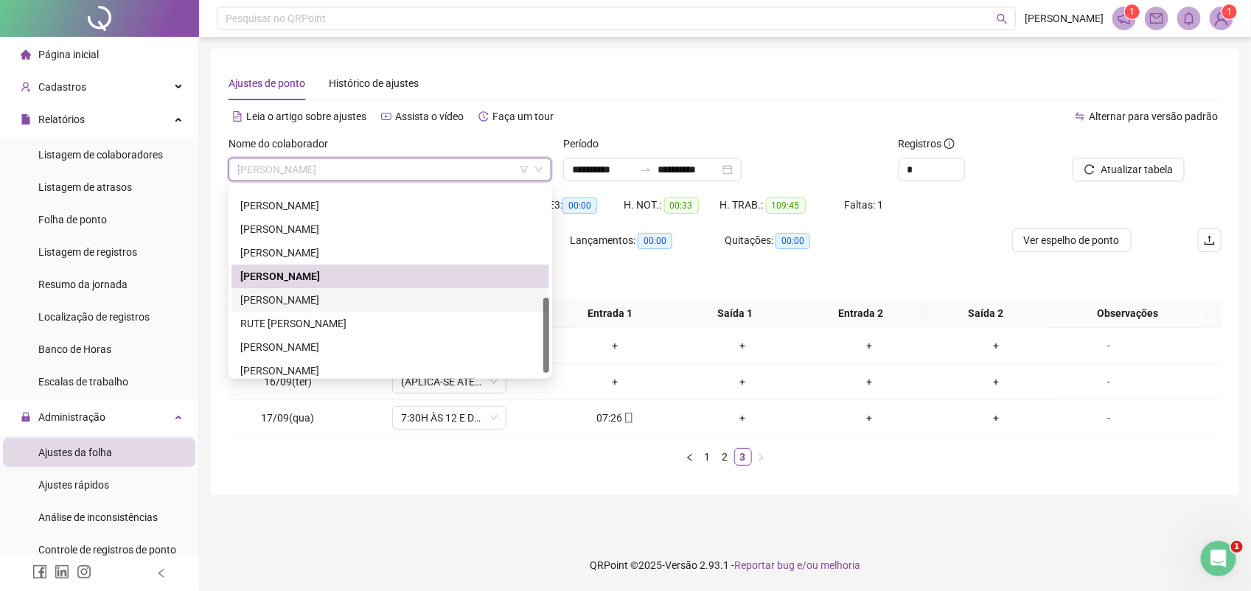
click at [327, 303] on div "ROSILENE SALDANHA SILVA" at bounding box center [390, 300] width 300 height 16
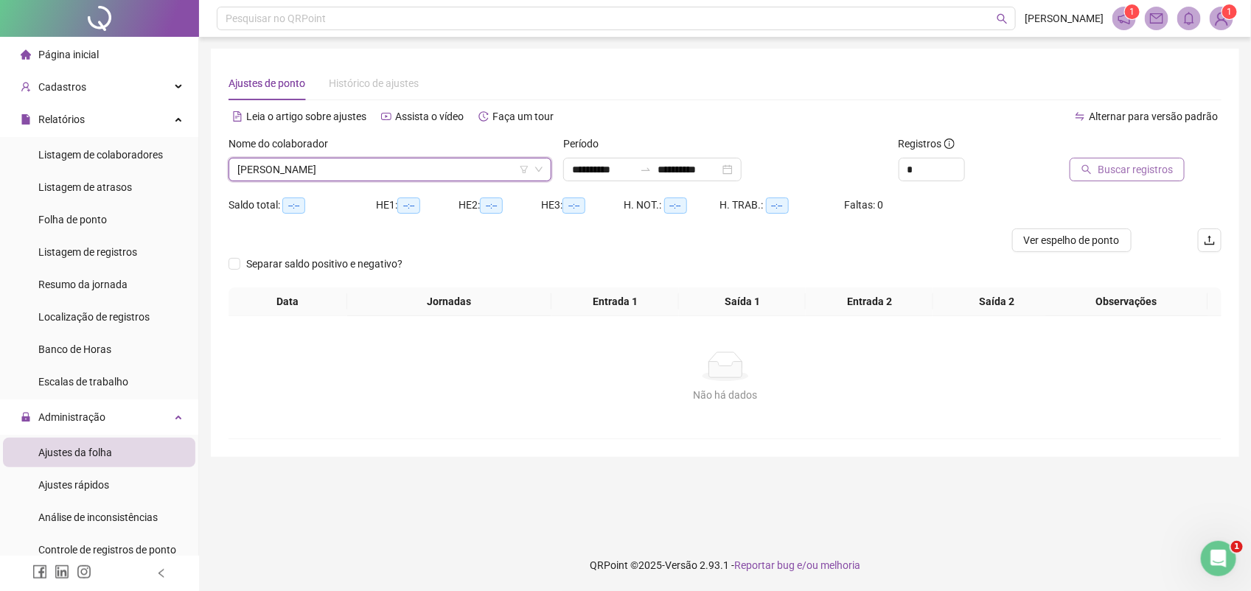
click at [1119, 168] on span "Buscar registros" at bounding box center [1135, 169] width 75 height 16
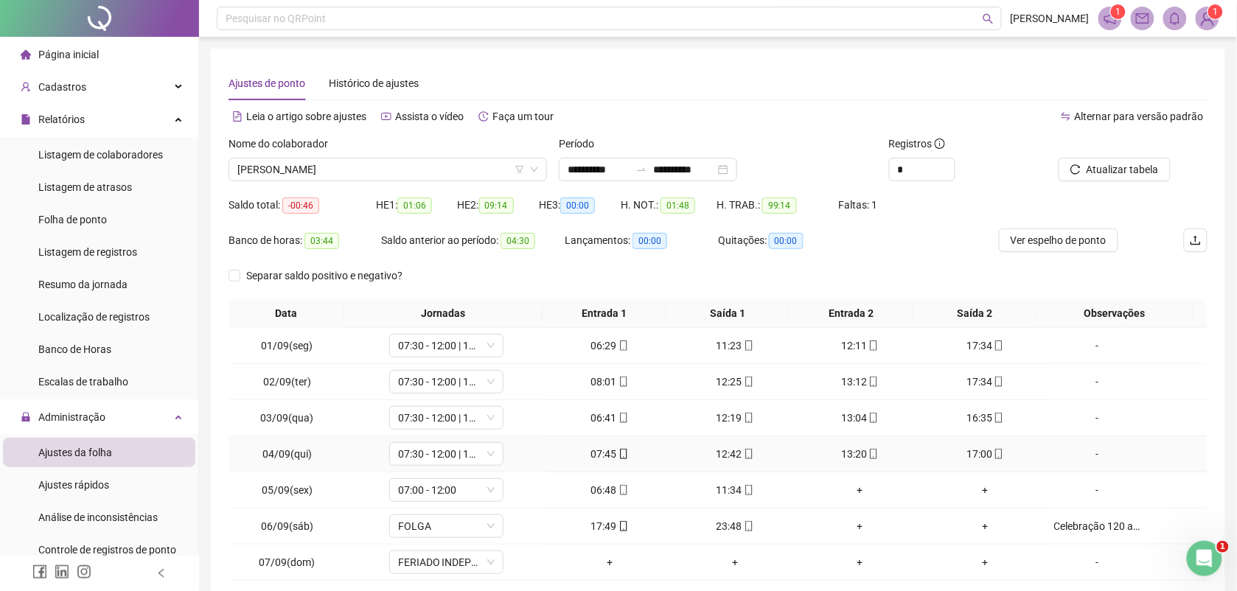
scroll to position [92, 0]
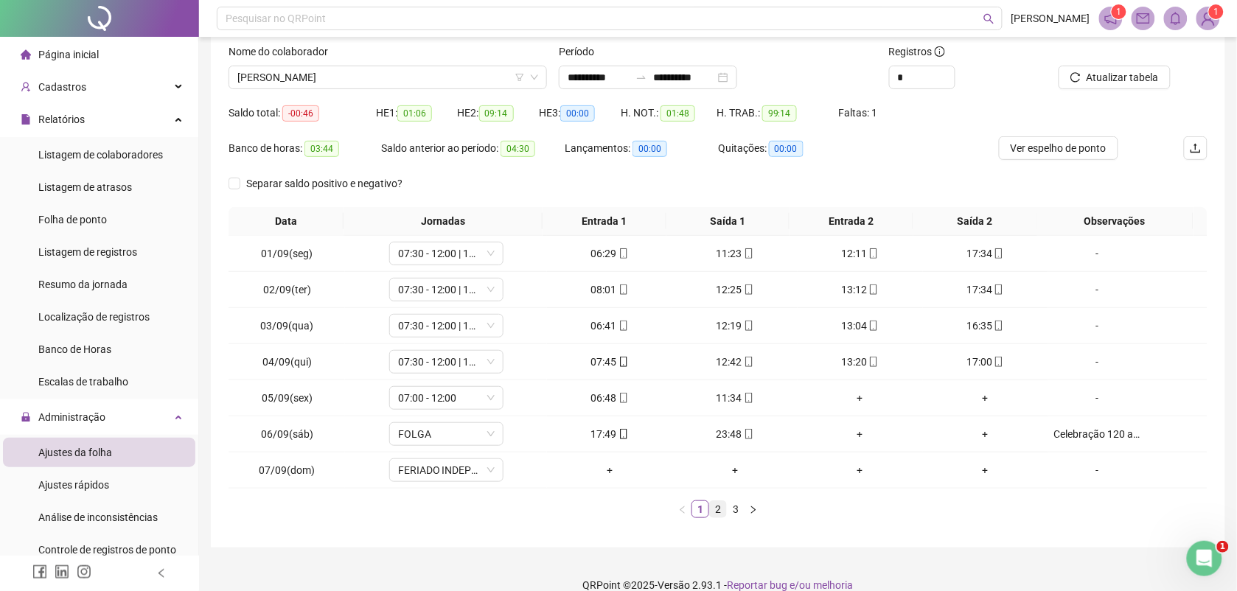
click at [717, 507] on link "2" at bounding box center [718, 509] width 16 height 16
click at [735, 512] on link "3" at bounding box center [736, 509] width 16 height 16
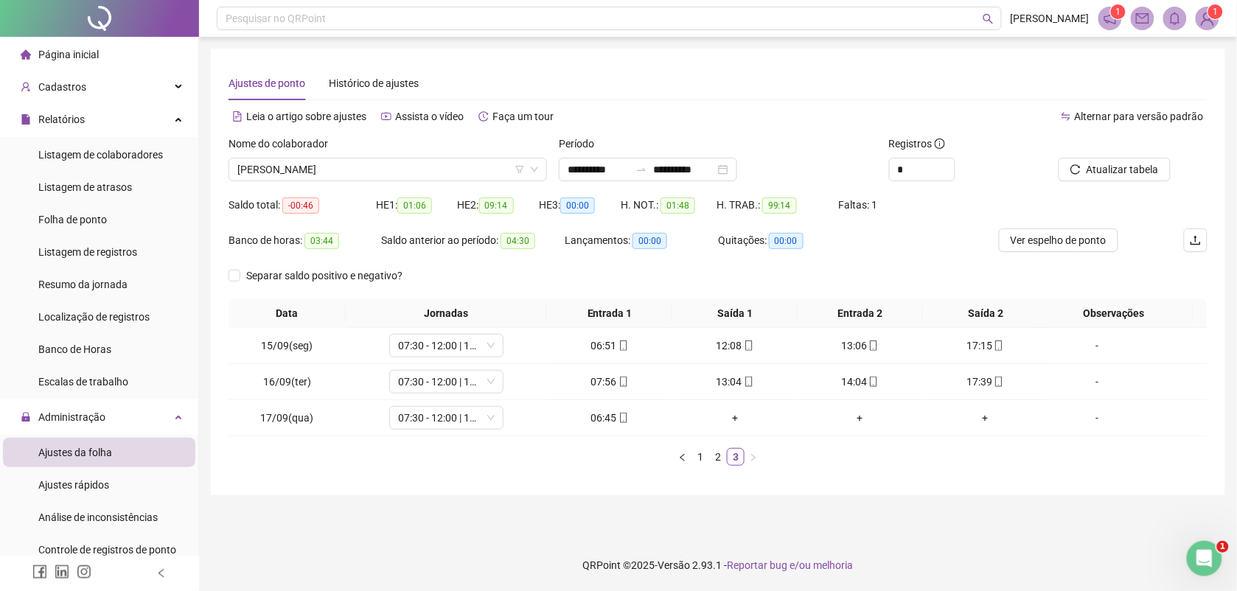
scroll to position [0, 0]
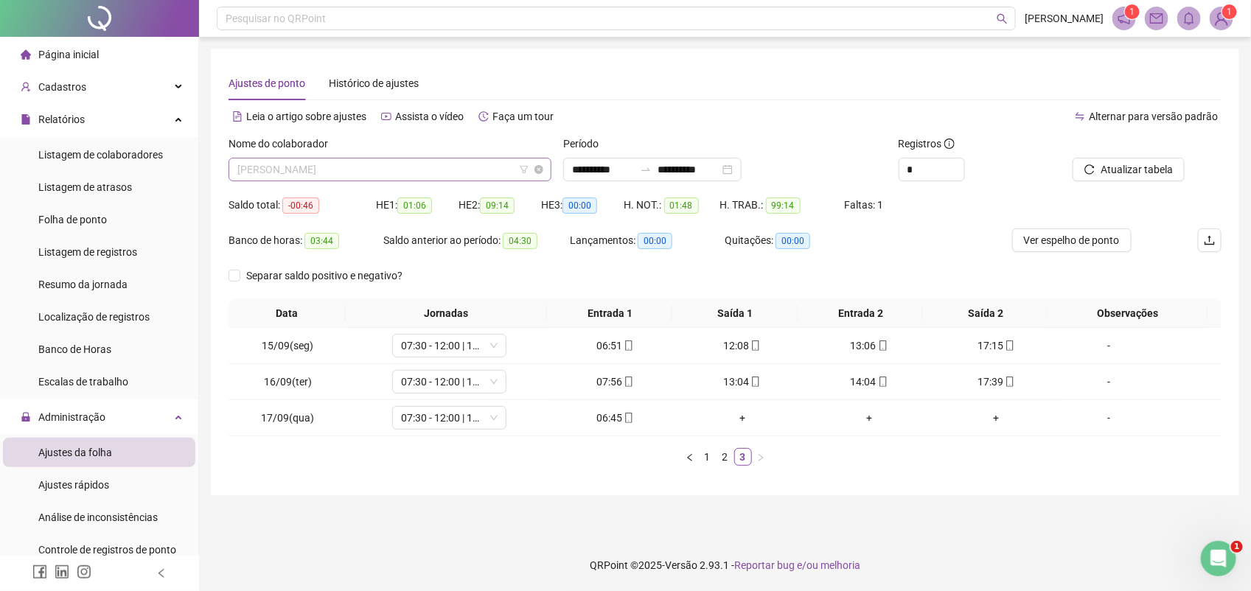
click at [382, 172] on span "ROSILENE SALDANHA SILVA" at bounding box center [389, 169] width 305 height 22
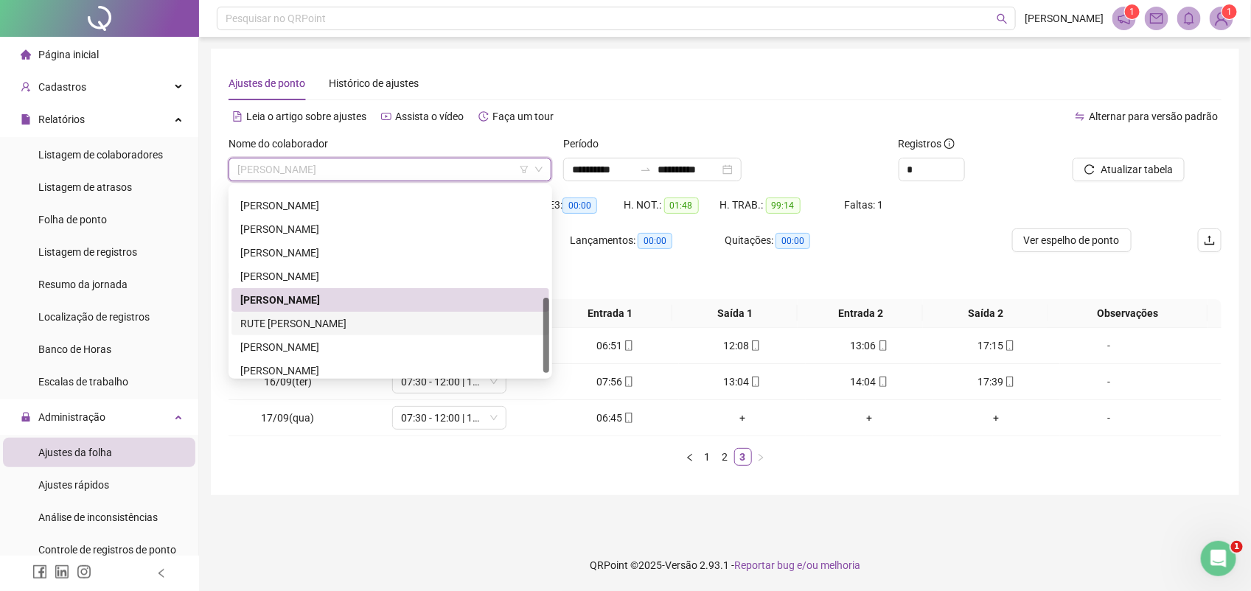
click at [332, 319] on div "RUTE LEA FELIX FIGUEIREDO" at bounding box center [390, 324] width 300 height 16
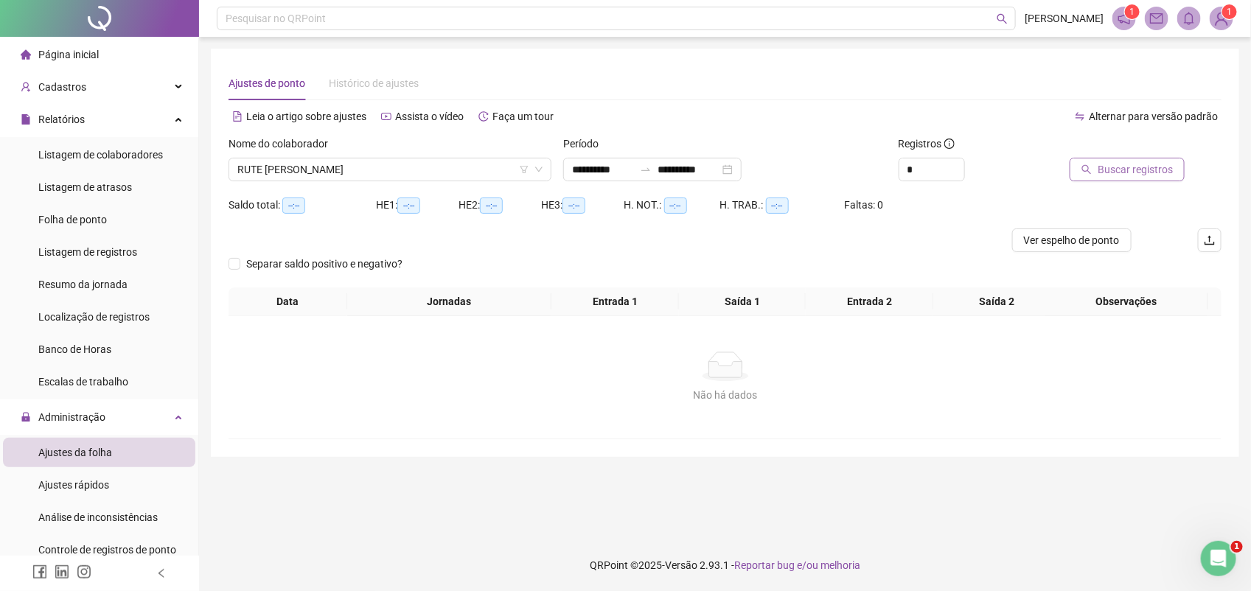
click at [1113, 168] on span "Buscar registros" at bounding box center [1135, 169] width 75 height 16
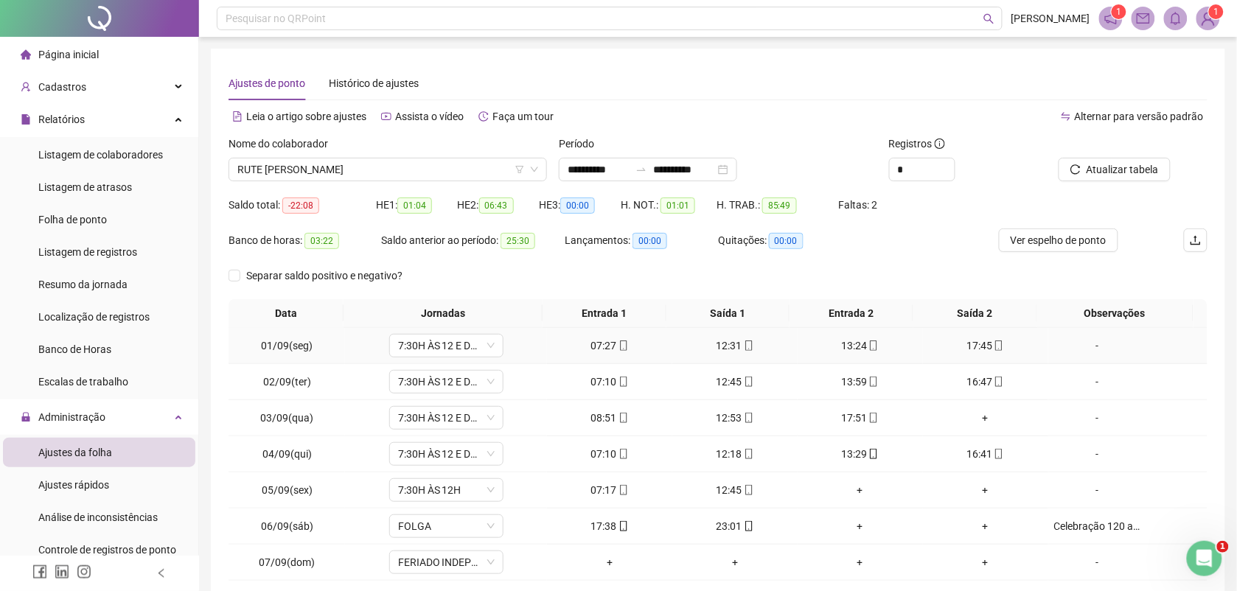
scroll to position [92, 0]
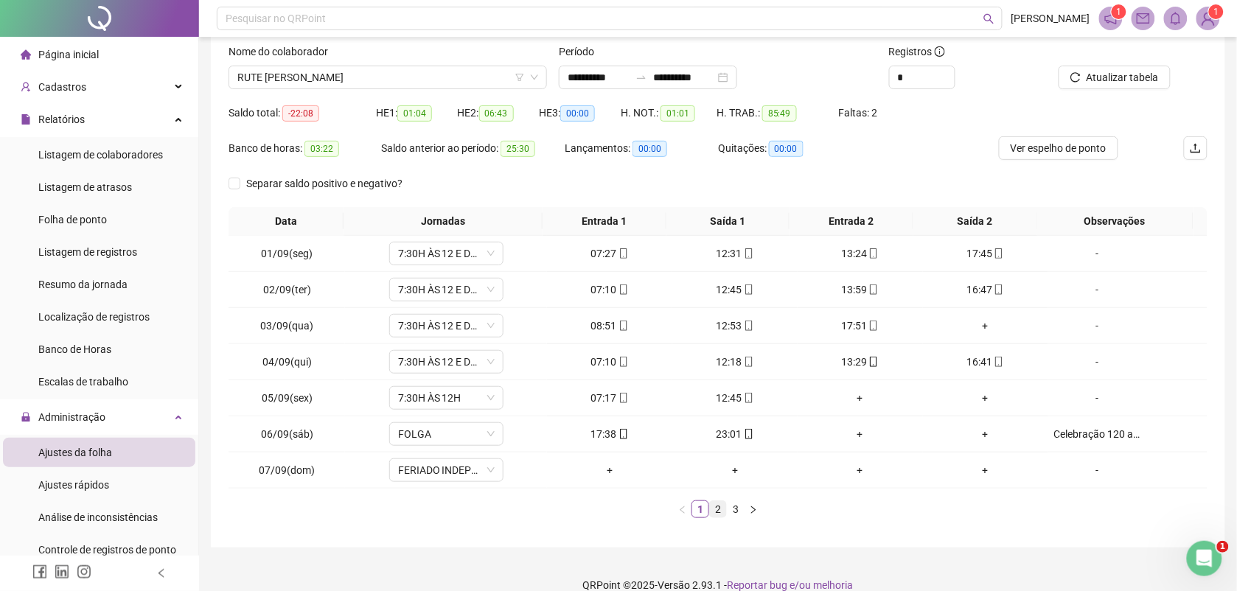
click at [720, 509] on link "2" at bounding box center [718, 509] width 16 height 16
click at [739, 513] on link "3" at bounding box center [736, 509] width 16 height 16
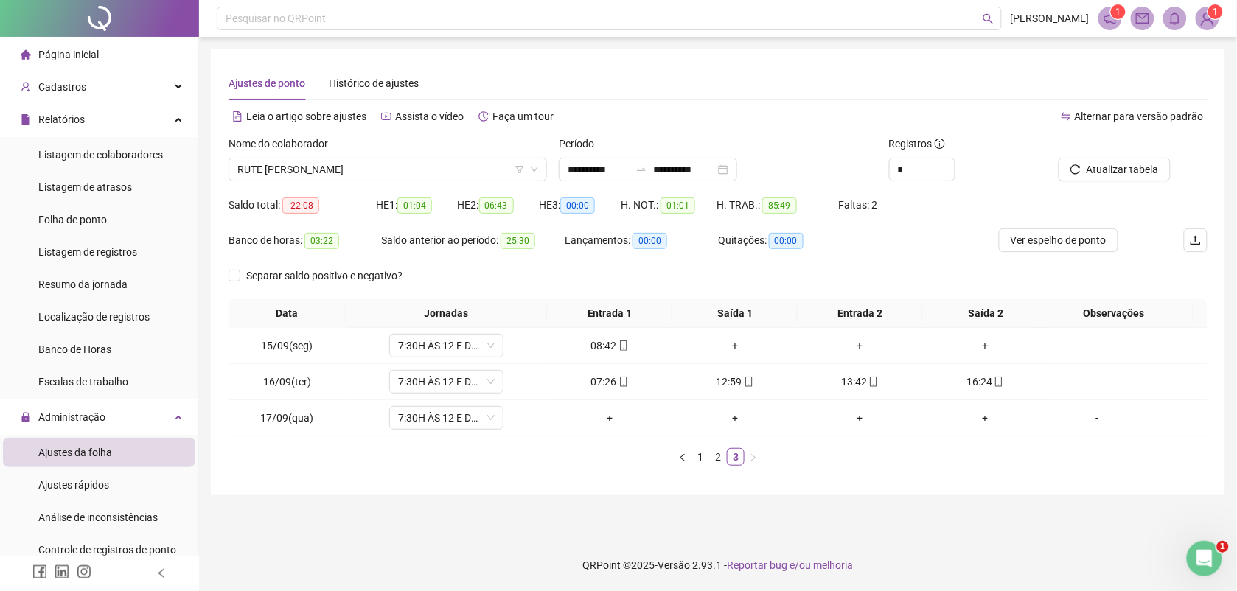
scroll to position [0, 0]
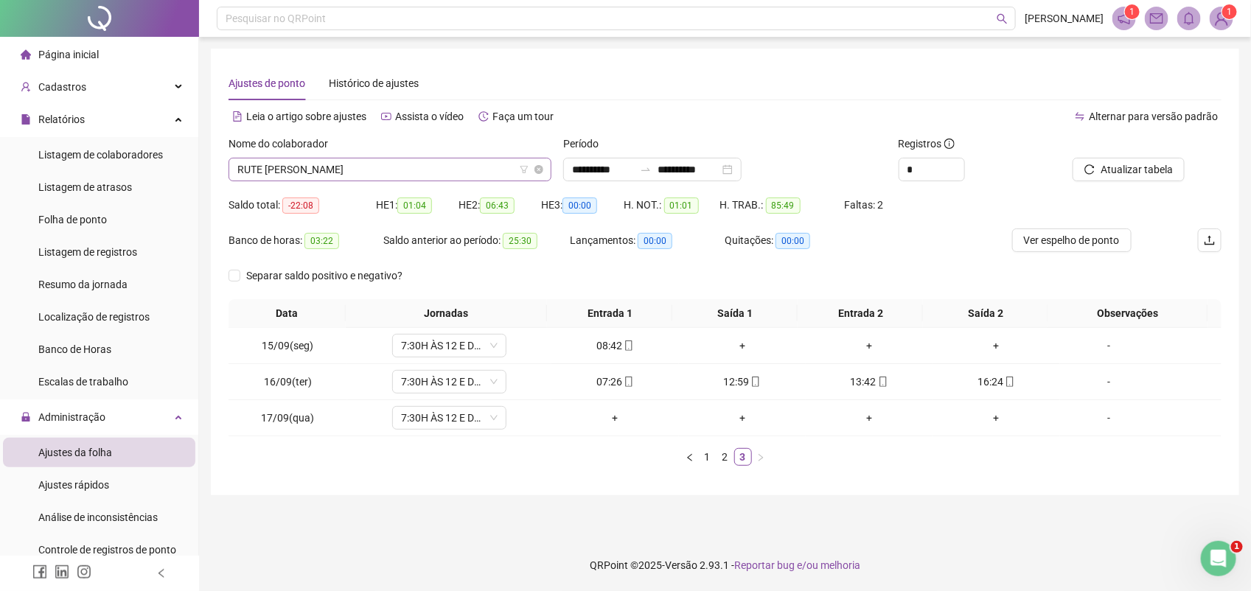
click at [369, 170] on span "RUTE LEA FELIX FIGUEIREDO" at bounding box center [389, 169] width 305 height 22
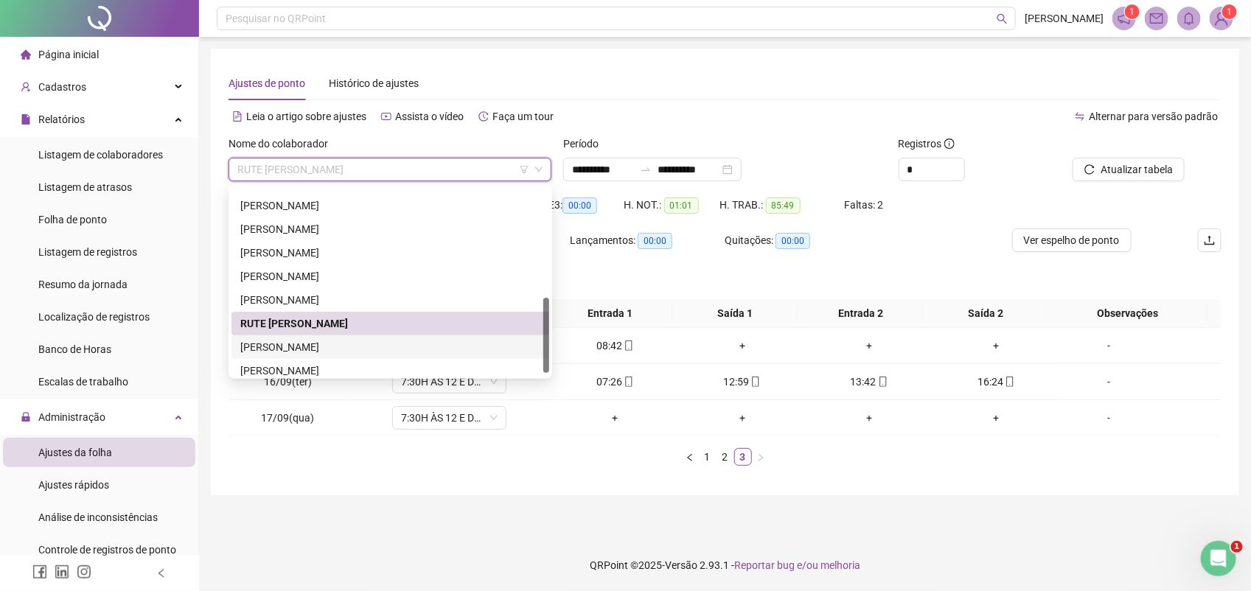
click at [284, 345] on div "SARA FEITOSA VERNEQUE GUEDES" at bounding box center [390, 347] width 300 height 16
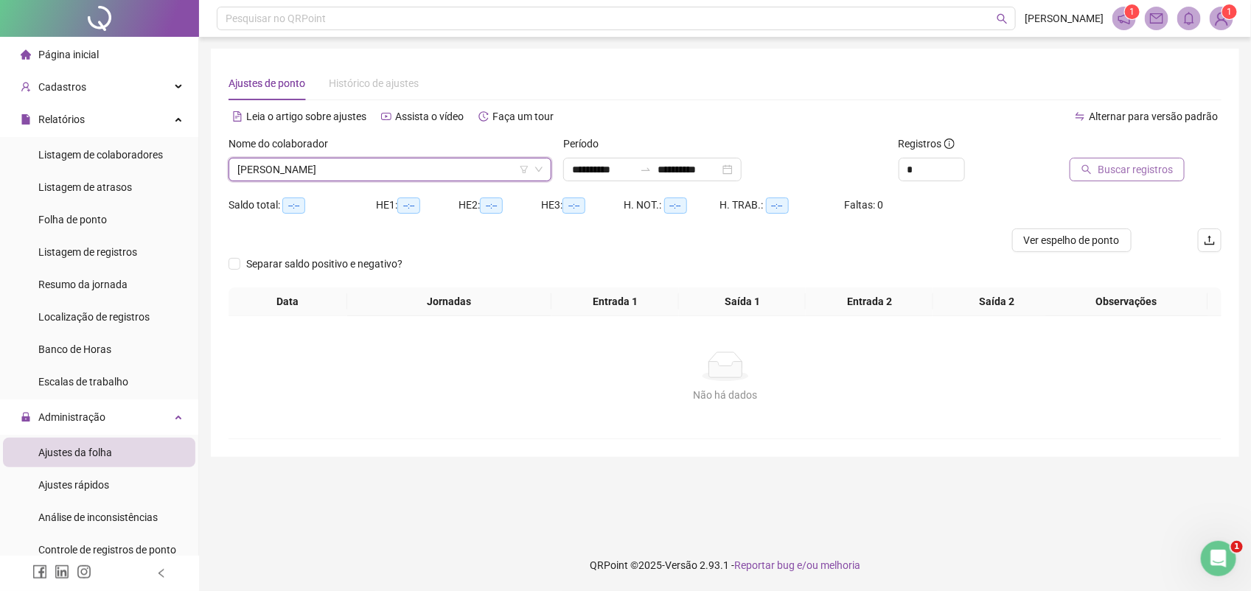
click at [1125, 170] on span "Buscar registros" at bounding box center [1135, 169] width 75 height 16
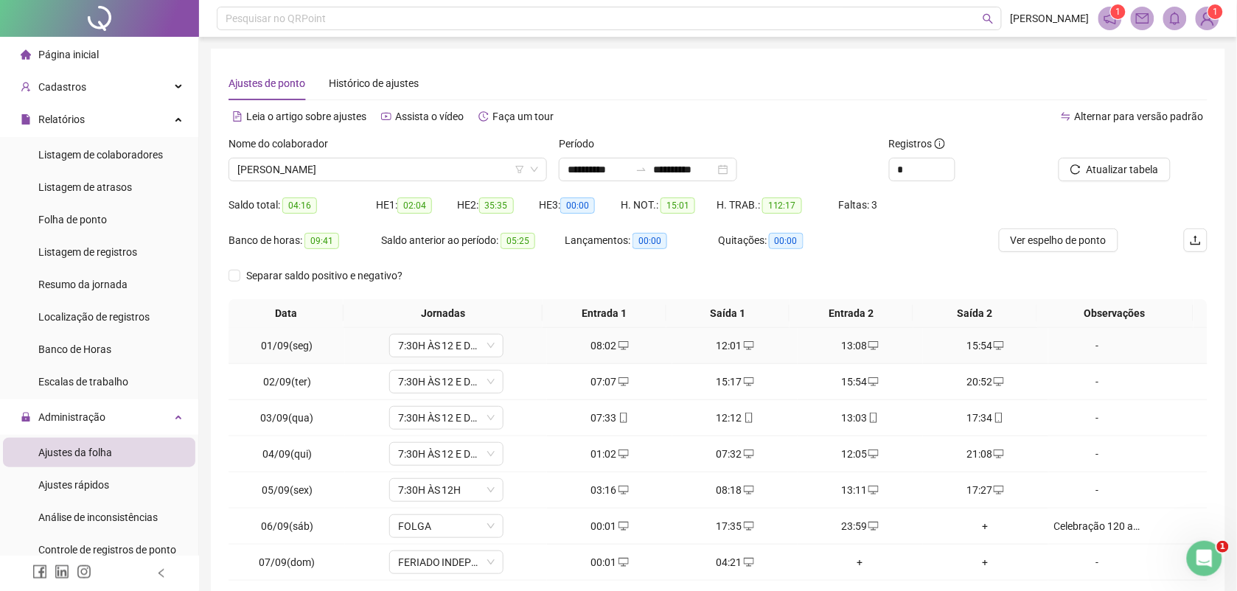
scroll to position [113, 0]
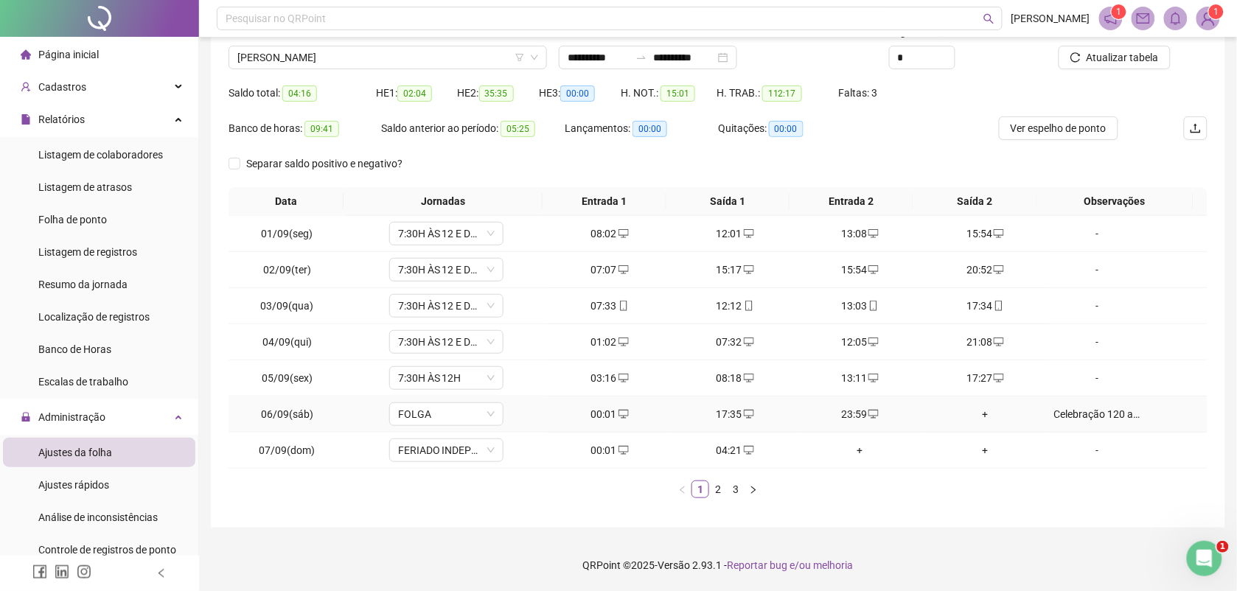
click at [618, 411] on icon "desktop" at bounding box center [623, 414] width 10 height 10
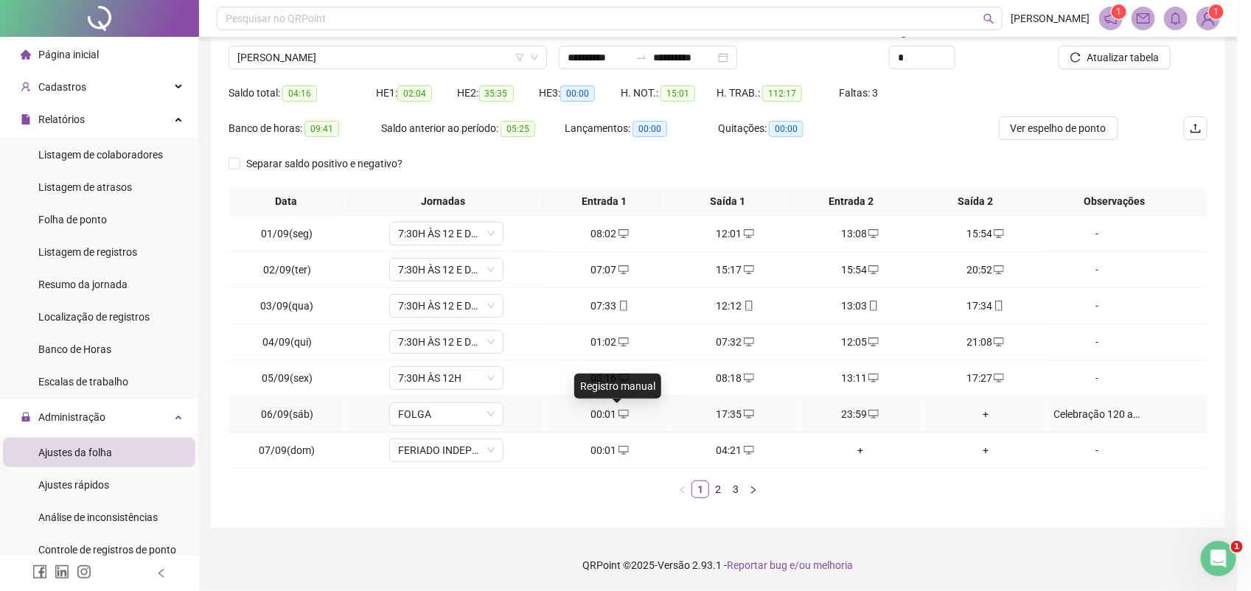
type input "**********"
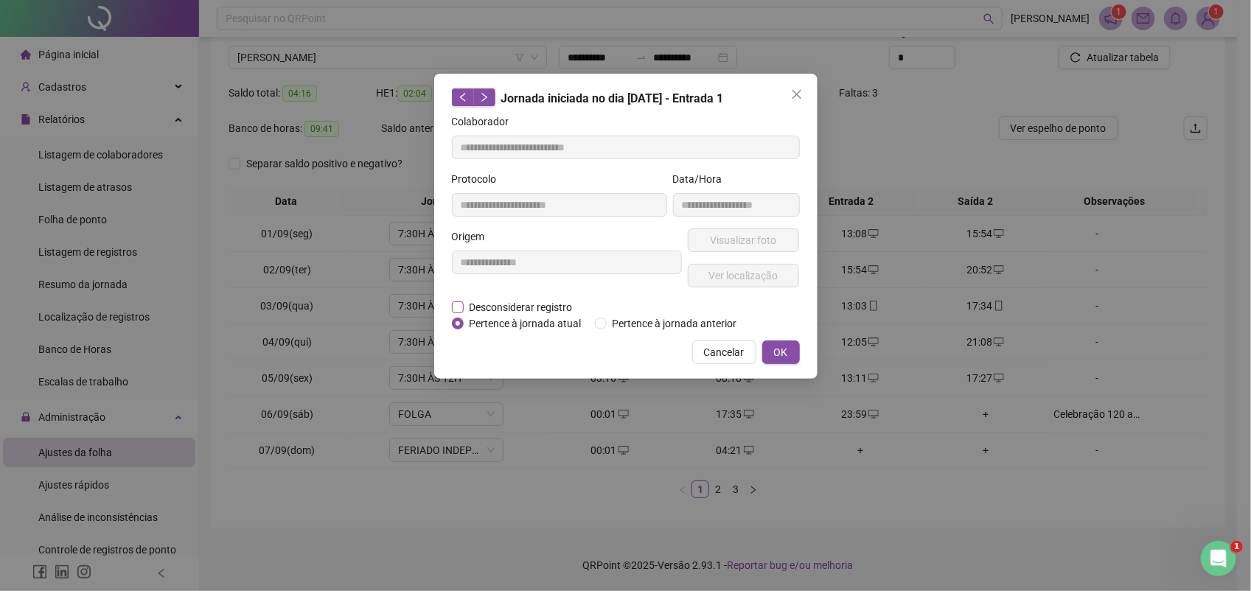
click at [505, 307] on span "Desconsiderar registro" at bounding box center [521, 307] width 115 height 16
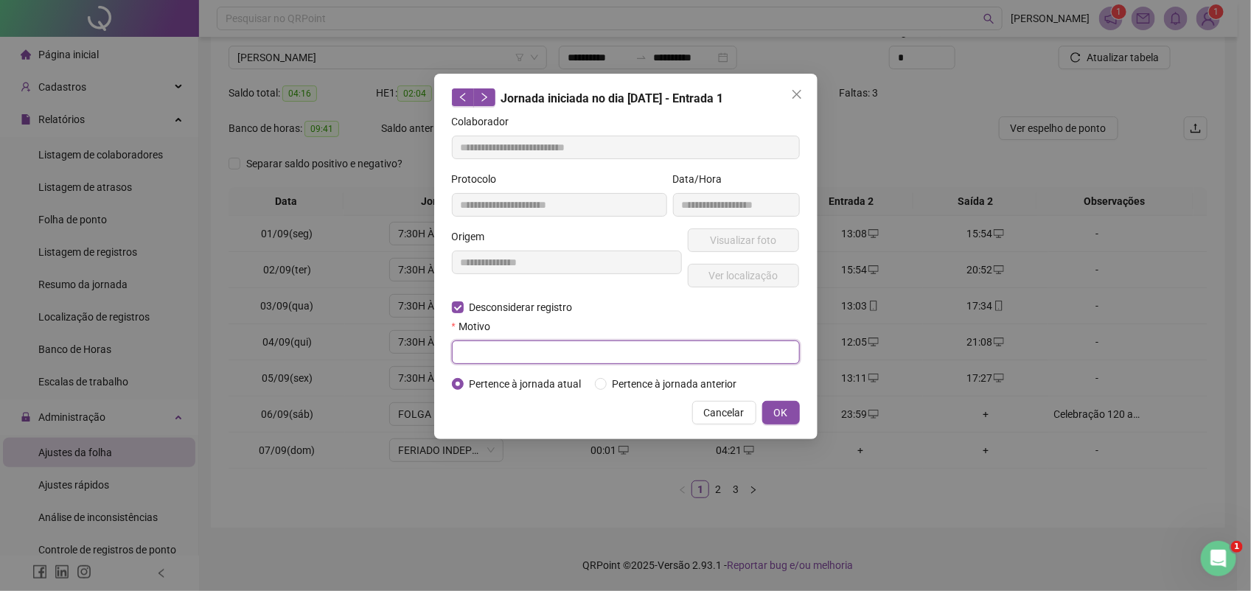
click at [527, 348] on input "text" at bounding box center [626, 353] width 348 height 24
type input "********"
click at [781, 413] on span "OK" at bounding box center [781, 413] width 14 height 16
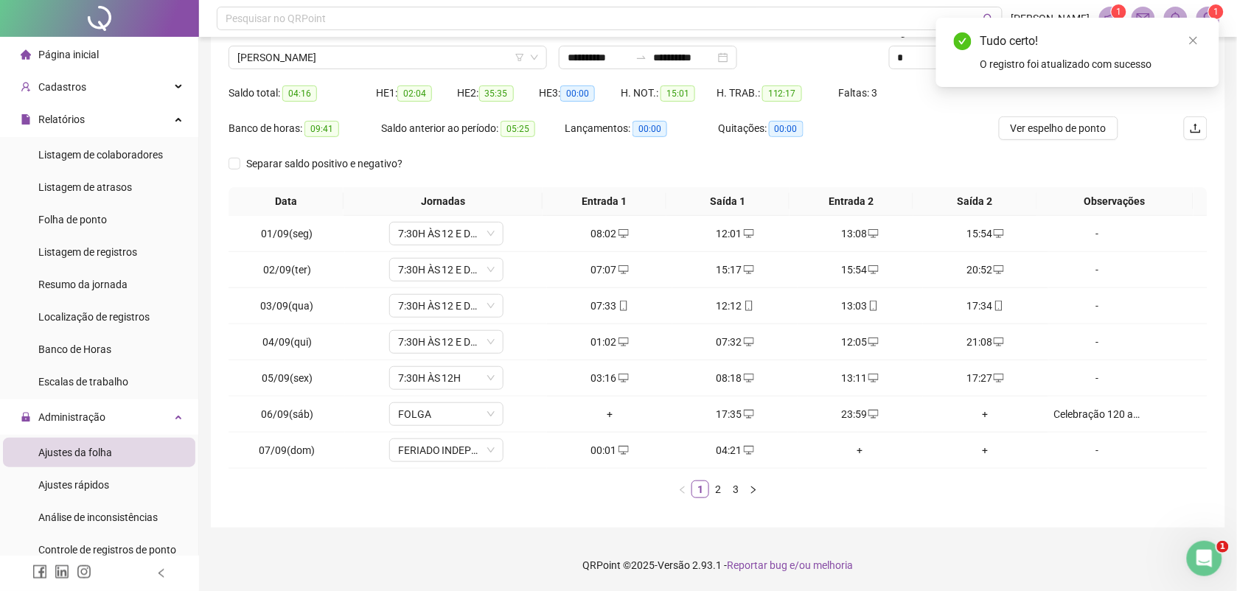
scroll to position [0, 0]
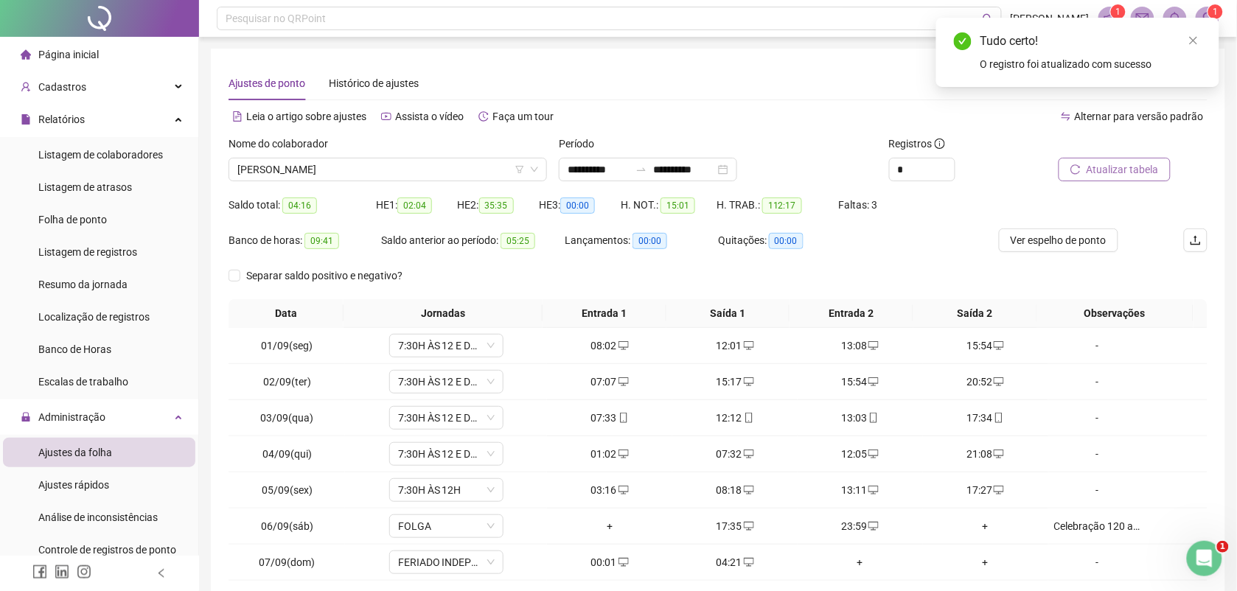
click at [1139, 168] on span "Atualizar tabela" at bounding box center [1123, 169] width 72 height 16
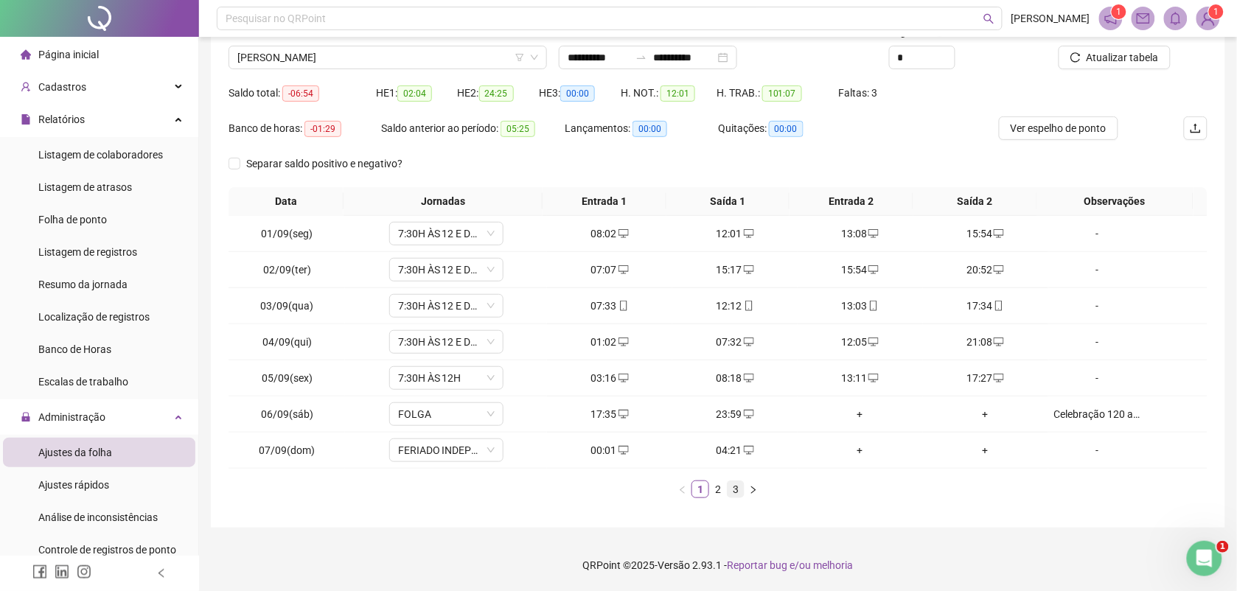
drag, startPoint x: 720, startPoint y: 489, endPoint x: 728, endPoint y: 488, distance: 7.4
click at [720, 489] on link "2" at bounding box center [718, 489] width 16 height 16
click at [735, 483] on link "3" at bounding box center [736, 489] width 16 height 16
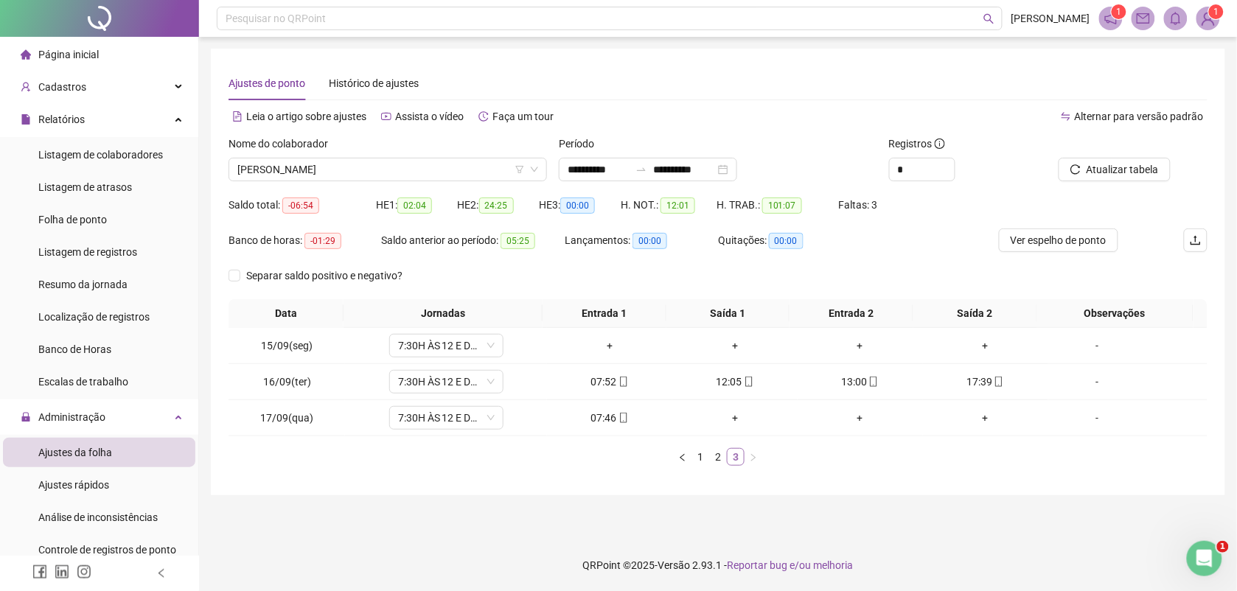
scroll to position [0, 0]
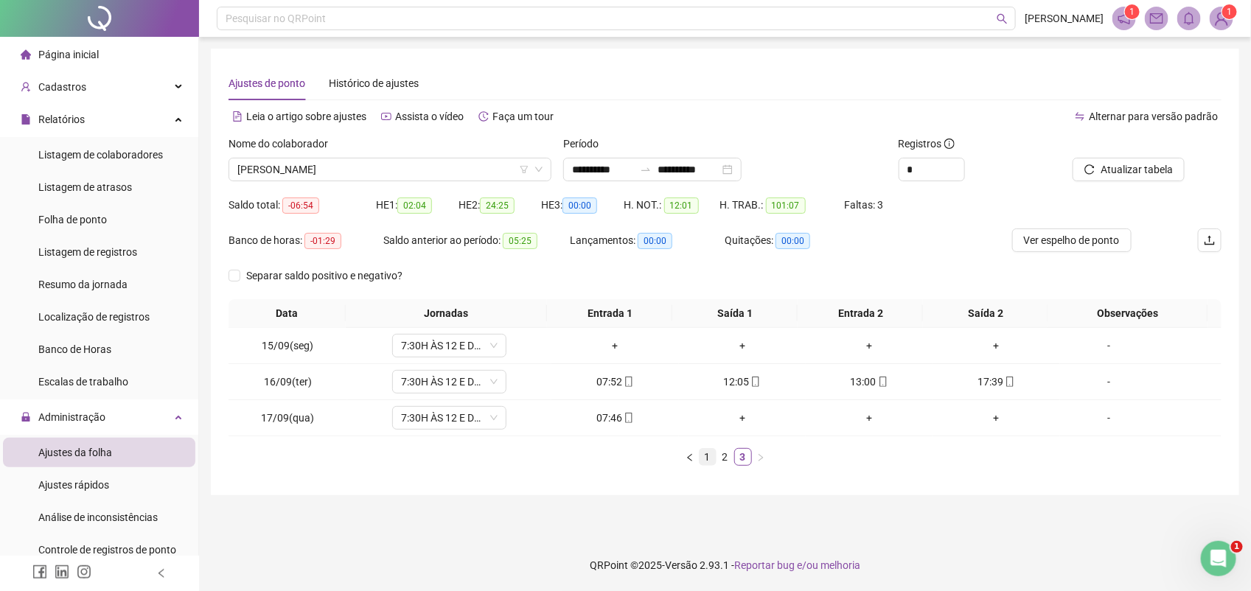
click at [703, 454] on link "1" at bounding box center [708, 457] width 16 height 16
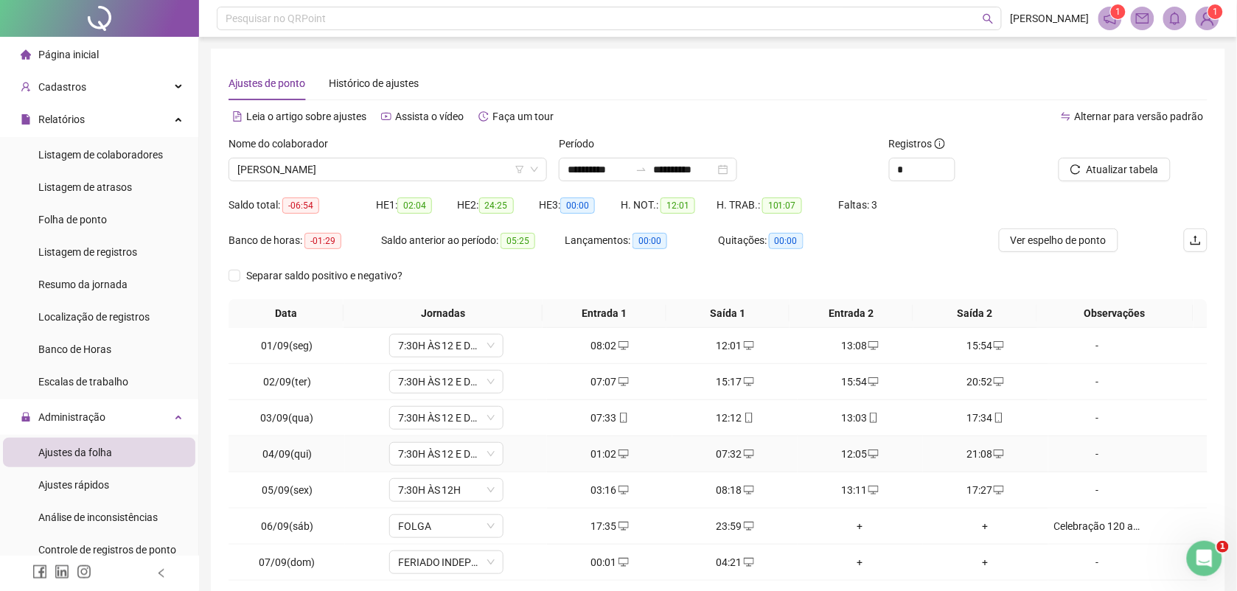
scroll to position [113, 0]
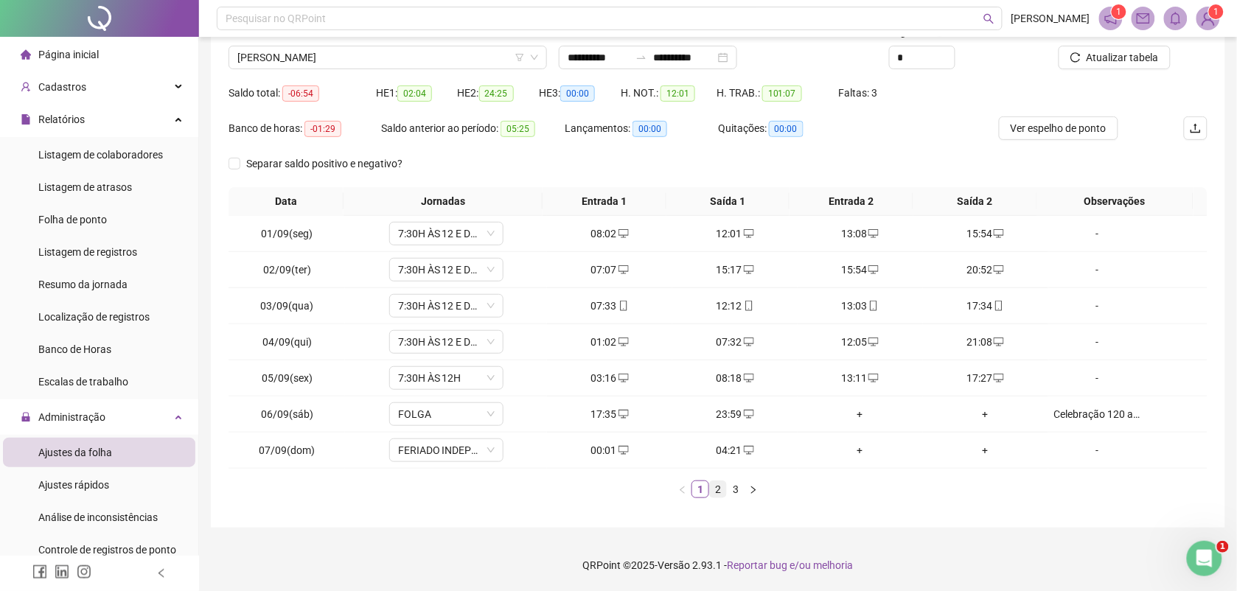
click at [719, 489] on link "2" at bounding box center [718, 489] width 16 height 16
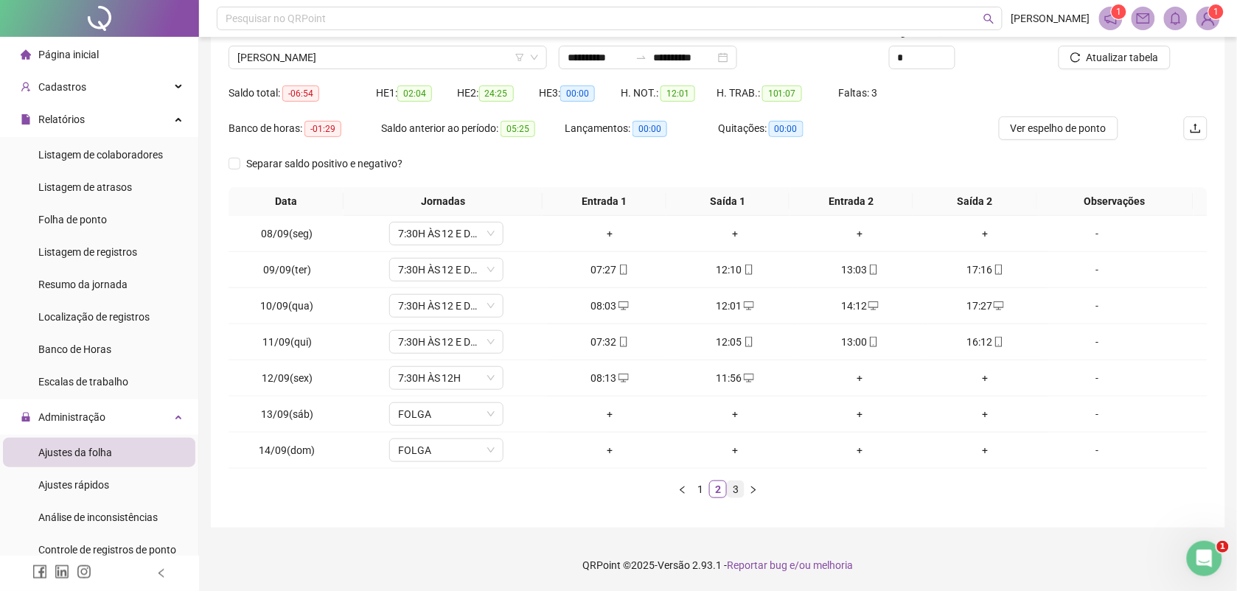
click at [735, 485] on link "3" at bounding box center [736, 489] width 16 height 16
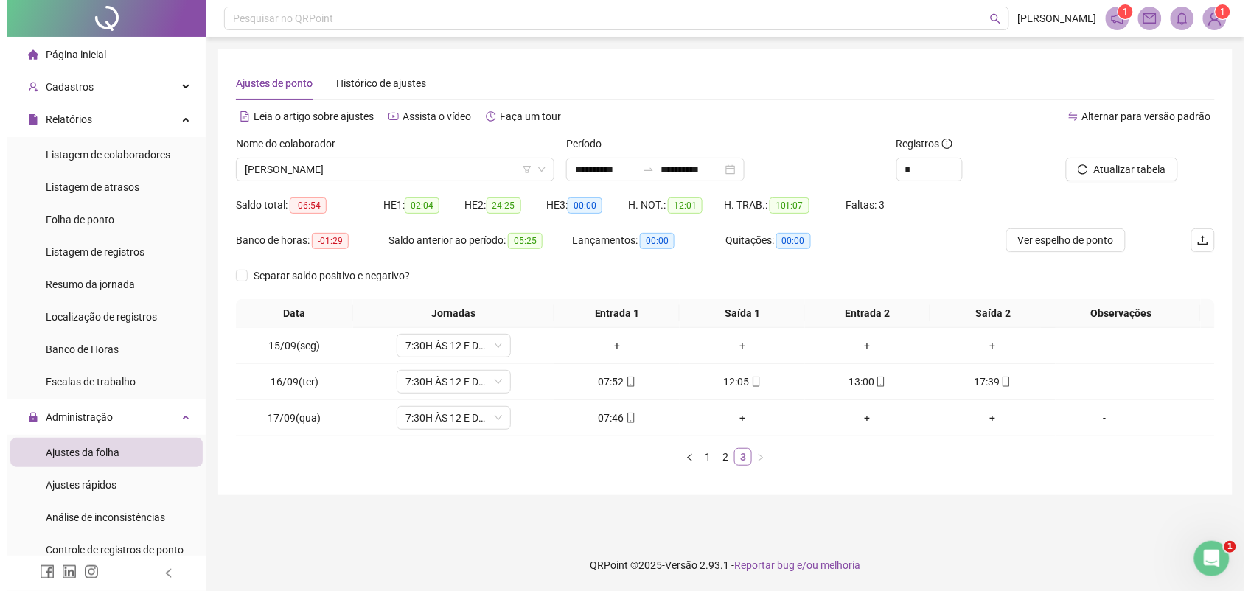
scroll to position [0, 0]
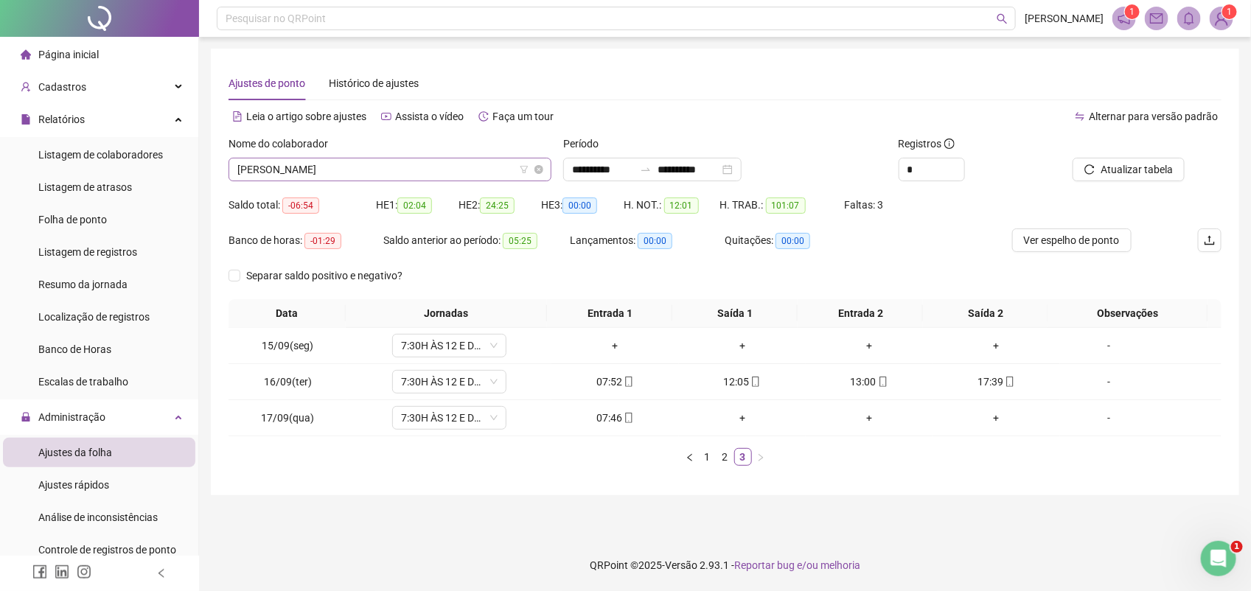
click at [405, 172] on span "SARA FEITOSA VERNEQUE GUEDES" at bounding box center [389, 169] width 305 height 22
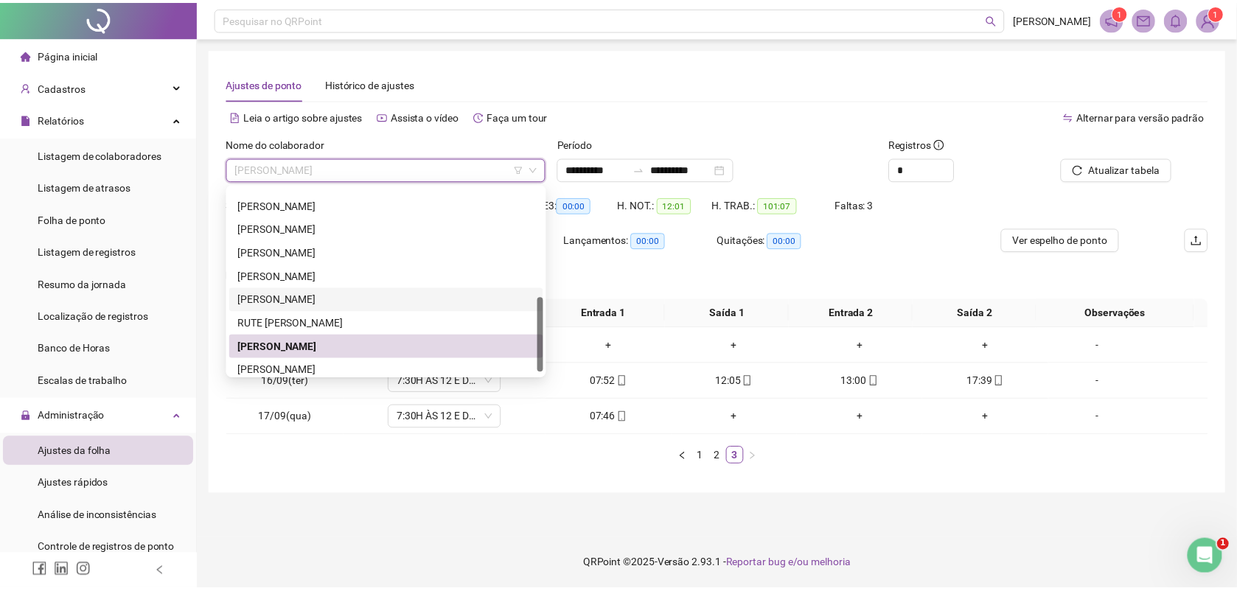
scroll to position [282, 0]
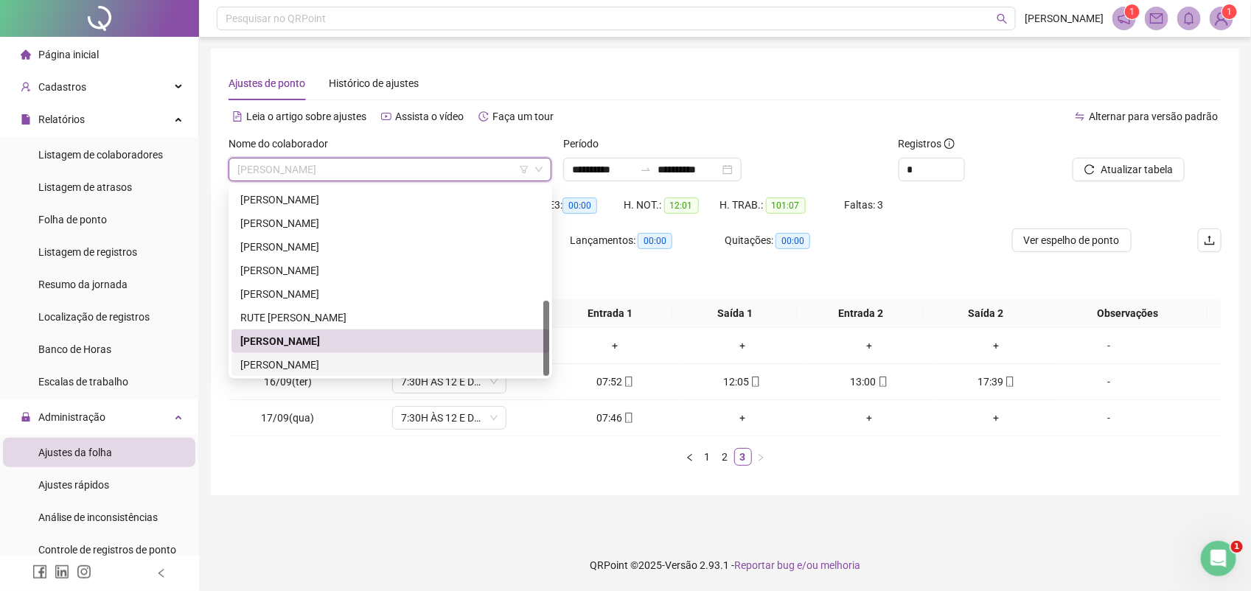
click at [333, 363] on div "SONIVALDO ALMEIDA DOS SANTOS" at bounding box center [390, 365] width 300 height 16
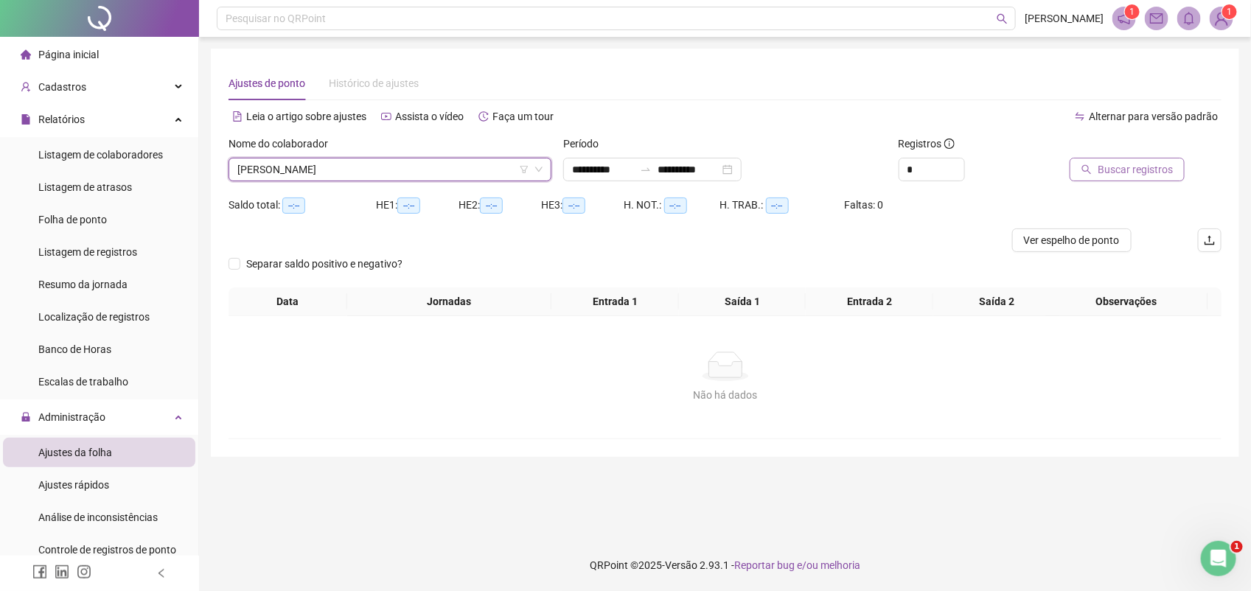
click at [1143, 170] on span "Buscar registros" at bounding box center [1135, 169] width 75 height 16
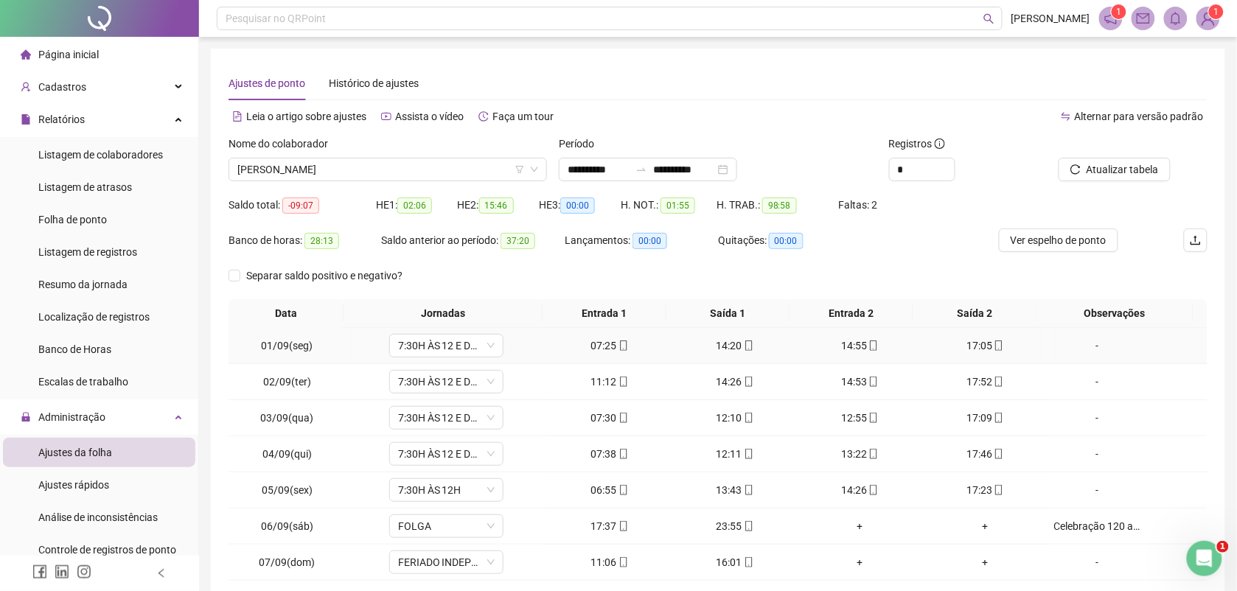
scroll to position [113, 0]
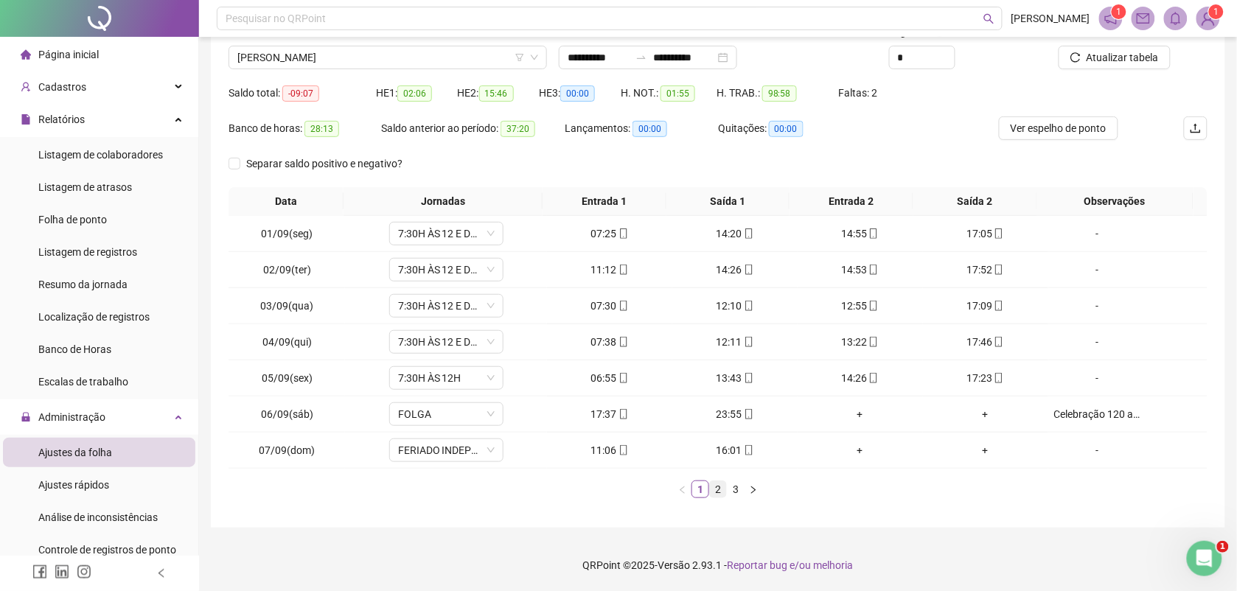
click at [719, 489] on link "2" at bounding box center [718, 489] width 16 height 16
click at [383, 56] on span "SONIVALDO ALMEIDA DOS SANTOS" at bounding box center [387, 57] width 301 height 22
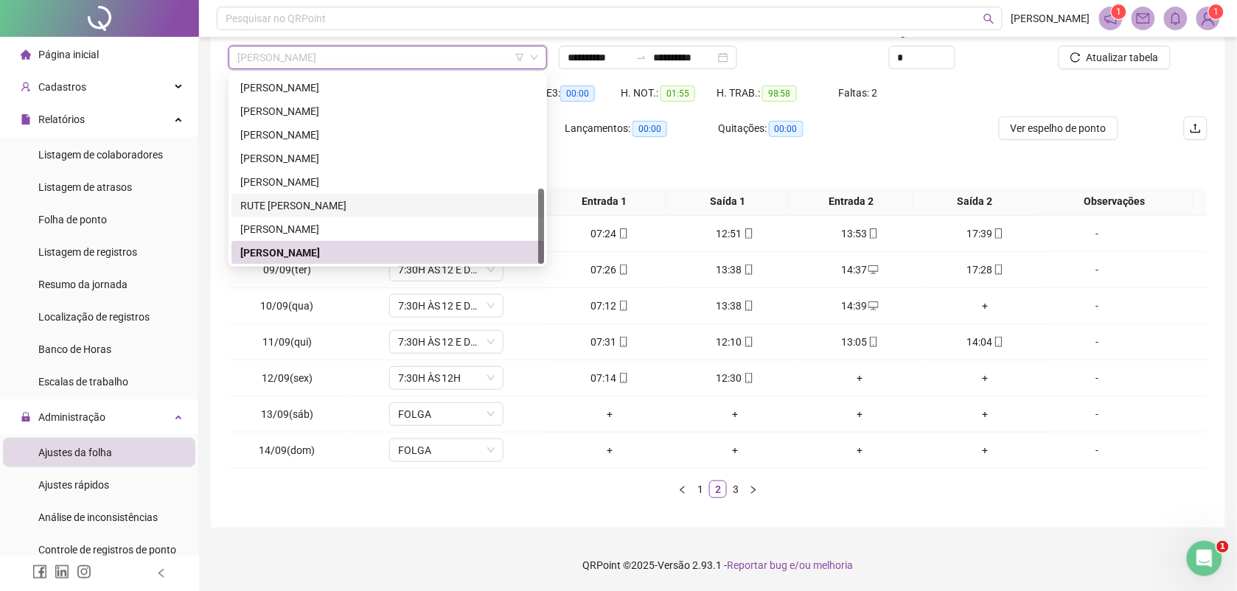
click at [271, 201] on div "RUTE LEA FELIX FIGUEIREDO" at bounding box center [387, 206] width 295 height 16
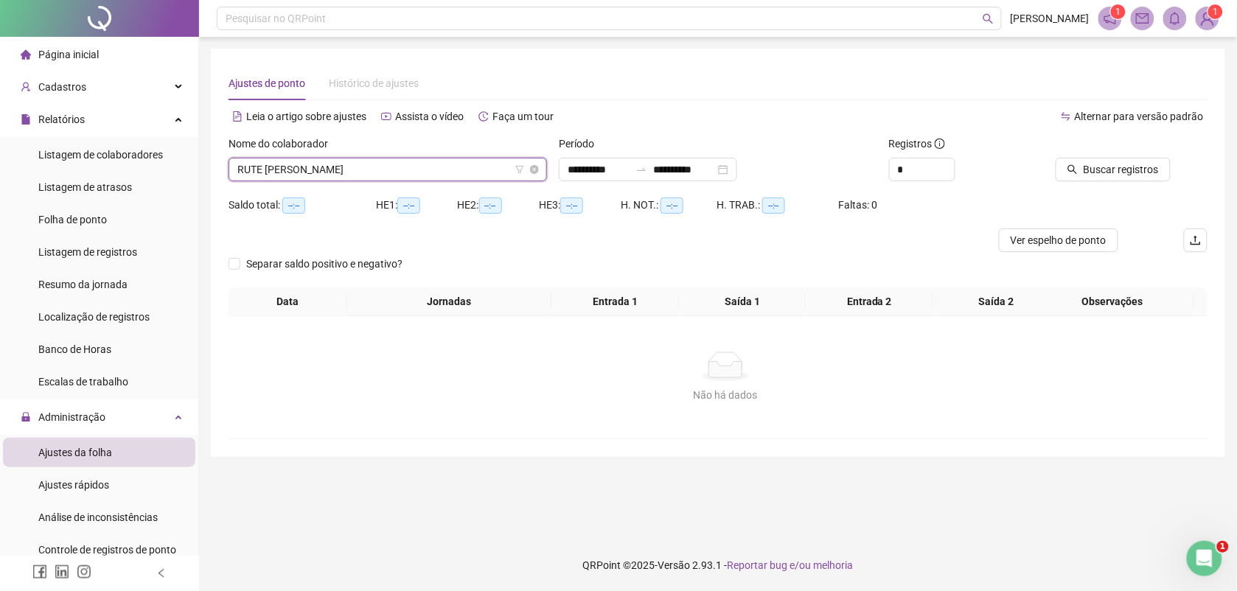
scroll to position [0, 0]
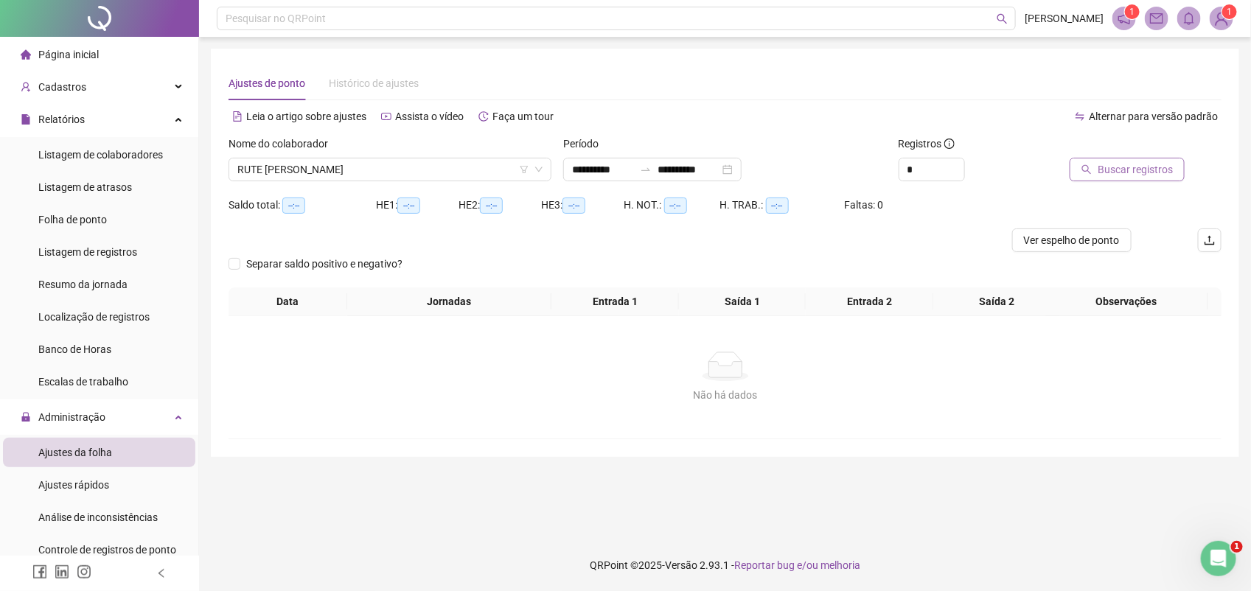
click at [1107, 163] on span "Buscar registros" at bounding box center [1135, 169] width 75 height 16
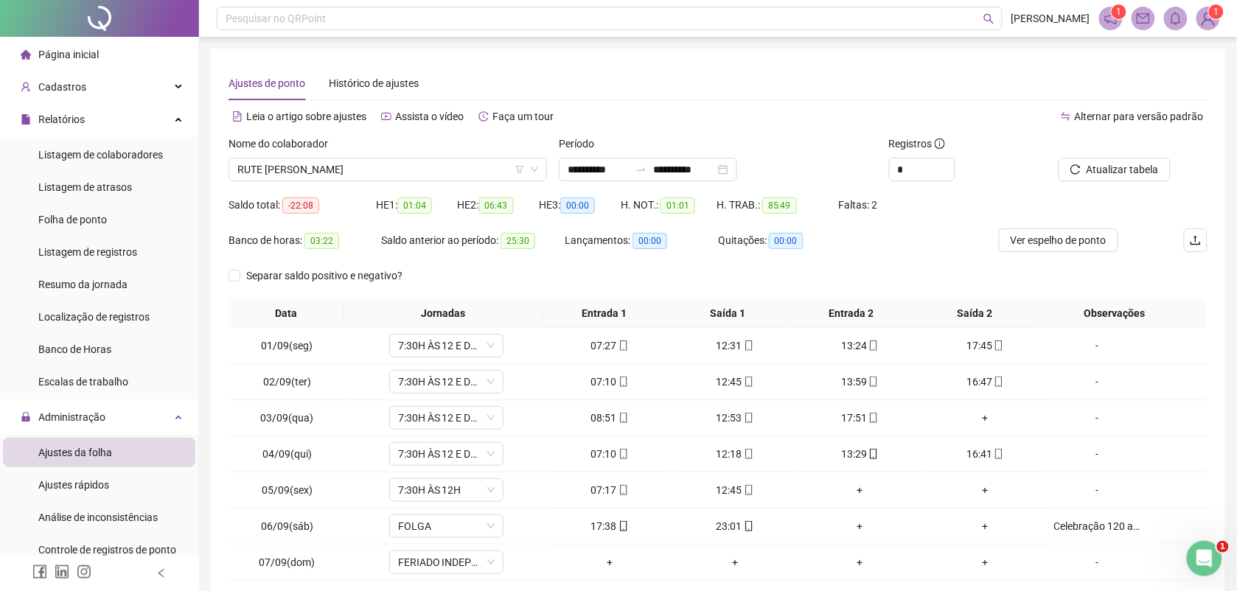
scroll to position [113, 0]
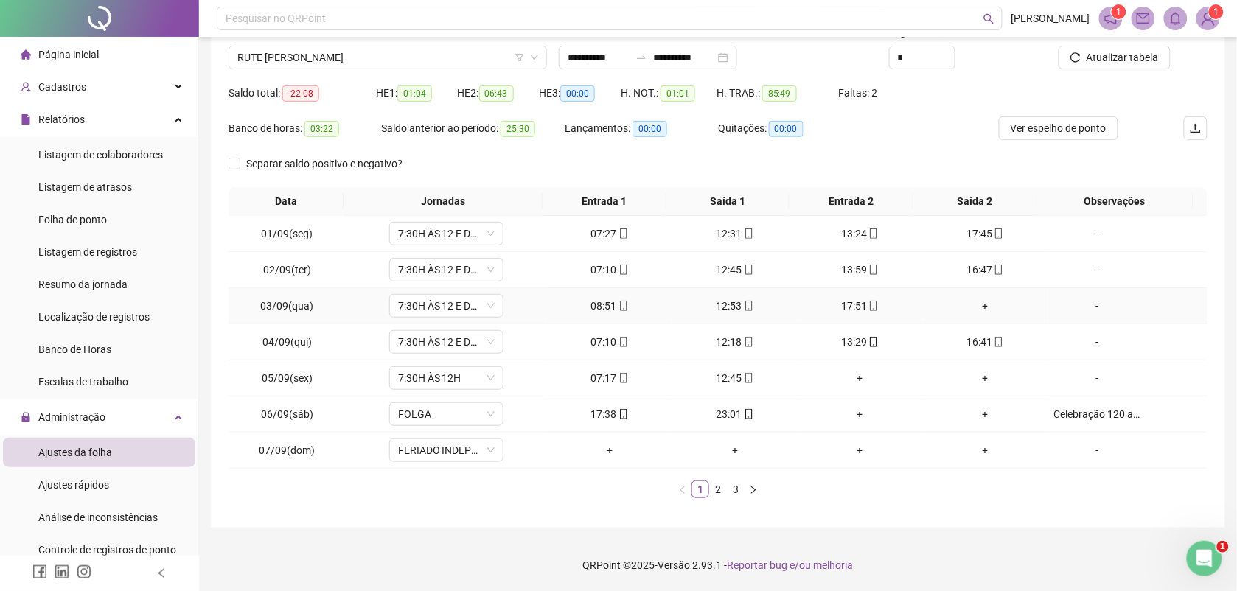
click at [970, 302] on div "+" at bounding box center [986, 306] width 114 height 16
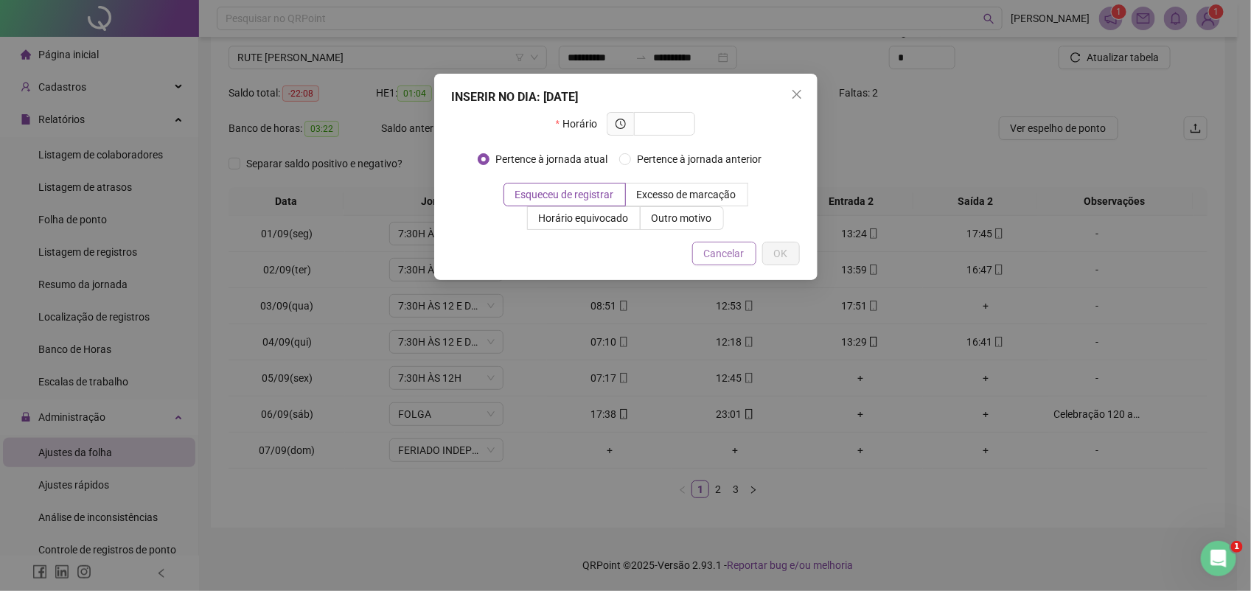
click at [730, 254] on span "Cancelar" at bounding box center [724, 253] width 41 height 16
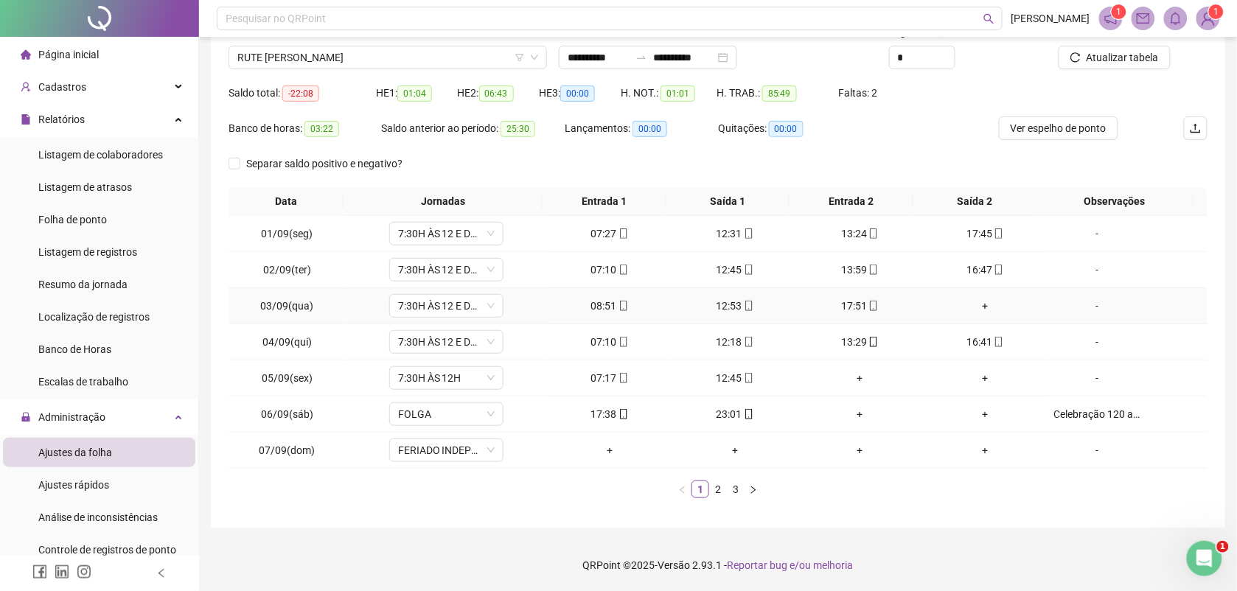
click at [978, 303] on div "+" at bounding box center [986, 306] width 114 height 16
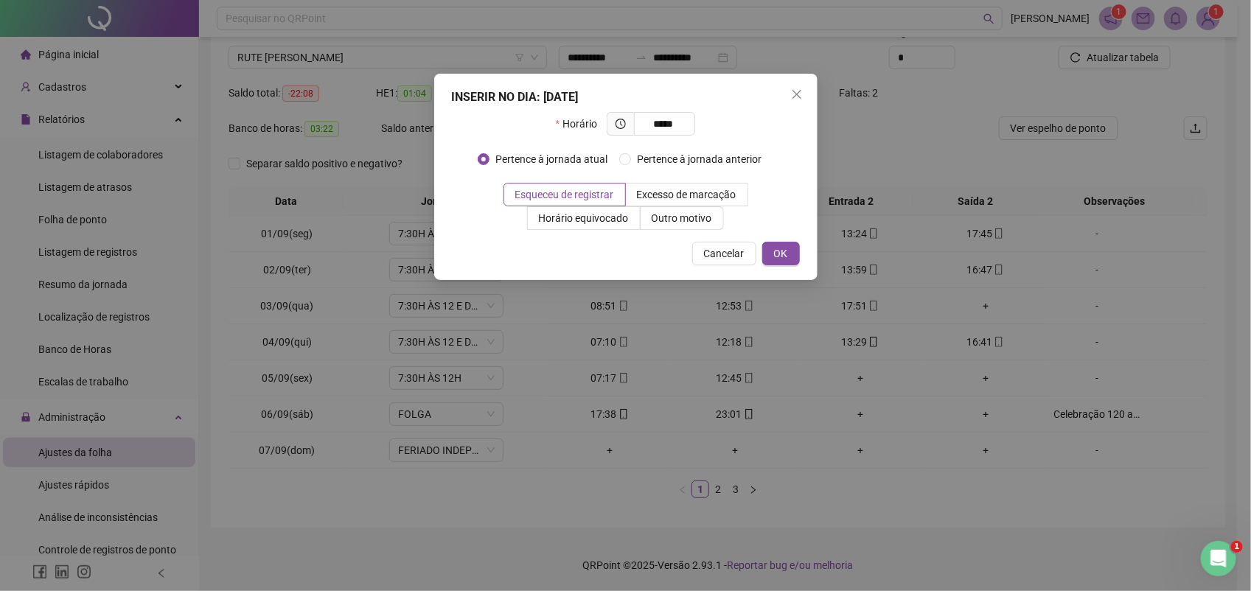
type input "*****"
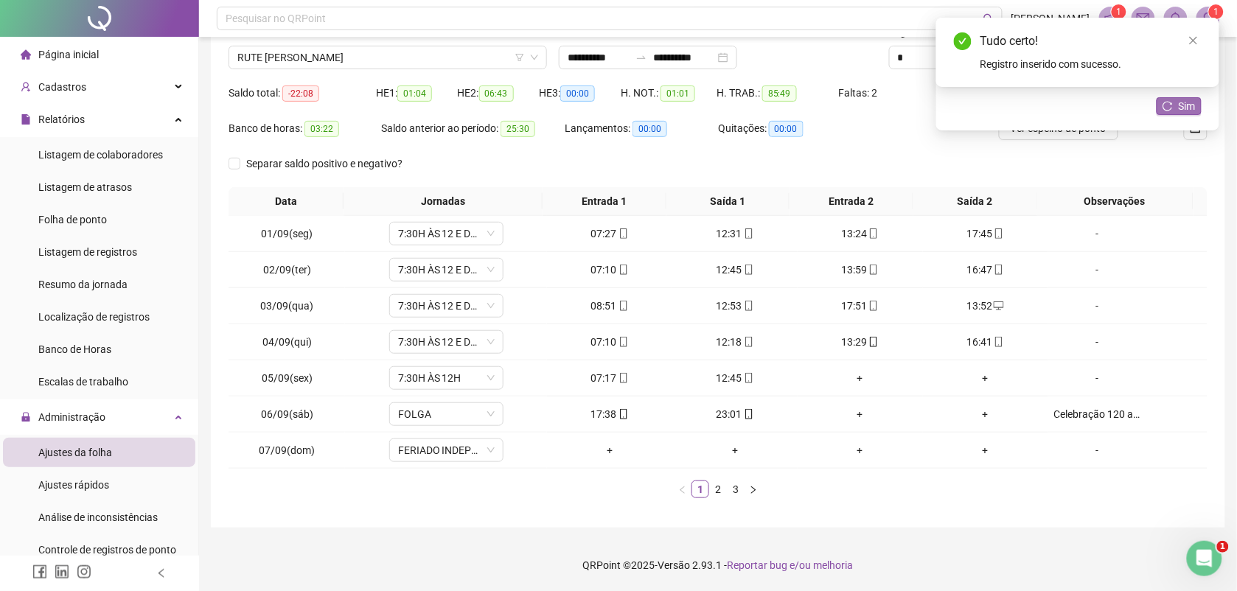
click at [1168, 97] on body "**********" at bounding box center [618, 183] width 1237 height 591
click at [1167, 105] on icon "reload" at bounding box center [1168, 106] width 10 height 10
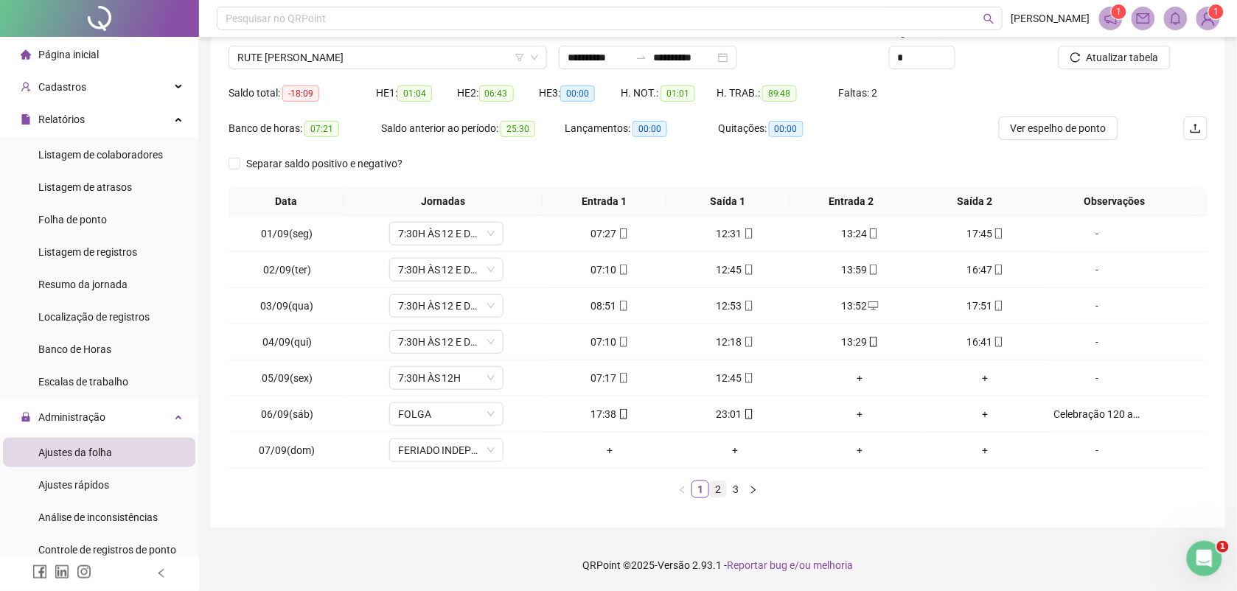
click at [720, 492] on link "2" at bounding box center [718, 489] width 16 height 16
click at [975, 264] on div "+" at bounding box center [986, 270] width 114 height 16
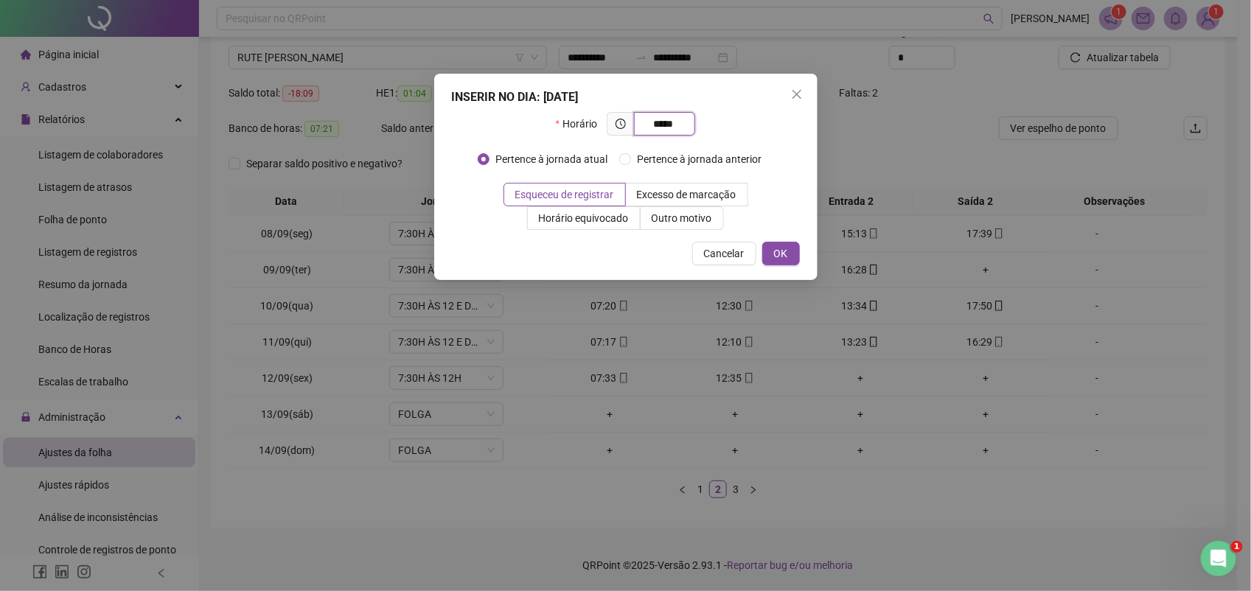
type input "*****"
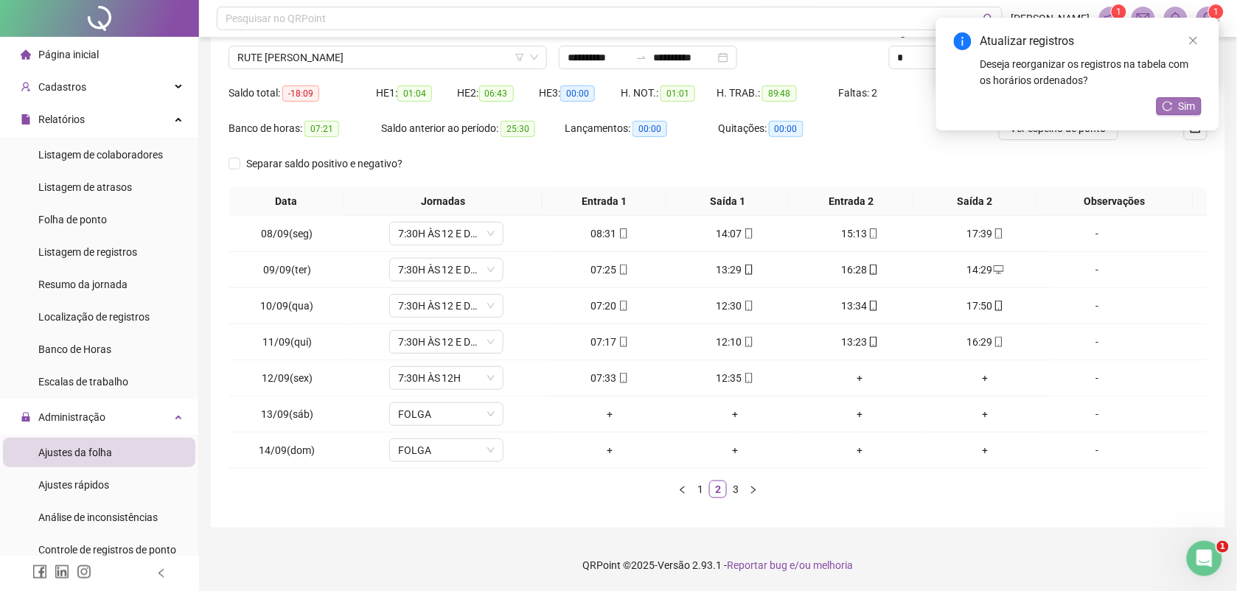
click at [1177, 103] on button "Sim" at bounding box center [1179, 106] width 45 height 18
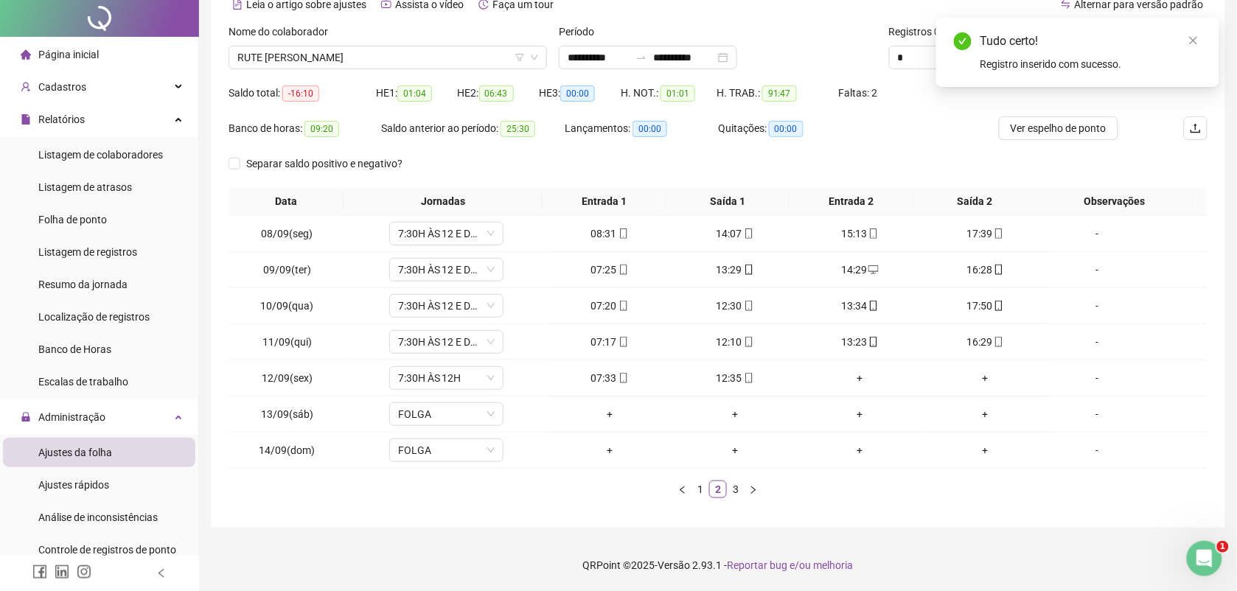
scroll to position [0, 0]
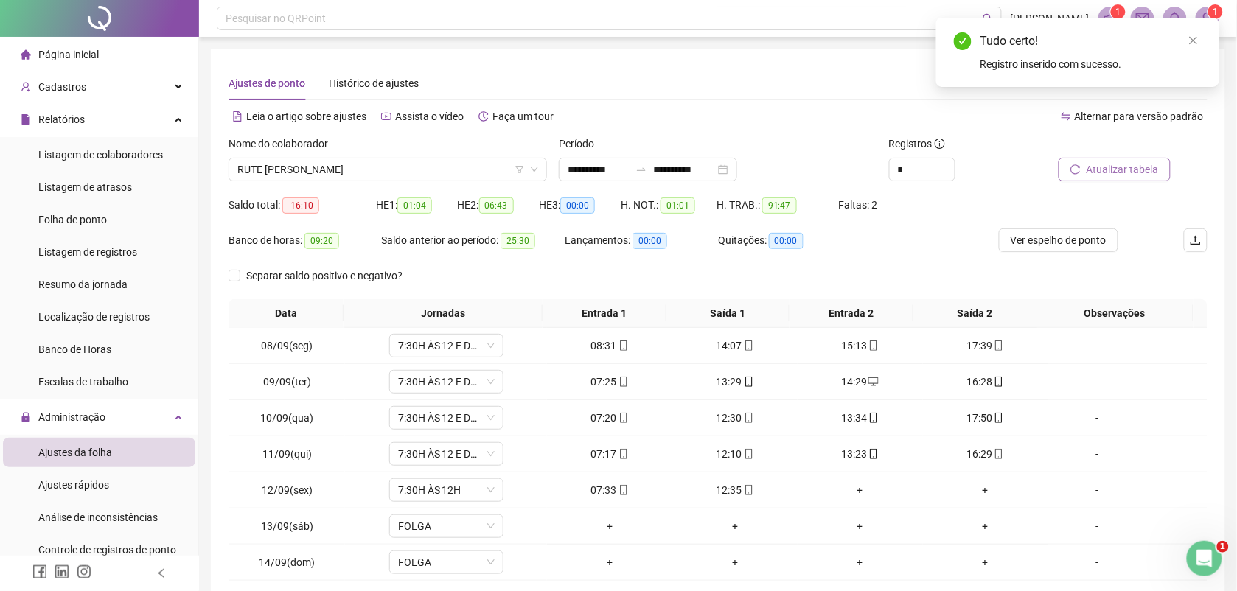
click at [1134, 160] on button "Atualizar tabela" at bounding box center [1115, 170] width 112 height 24
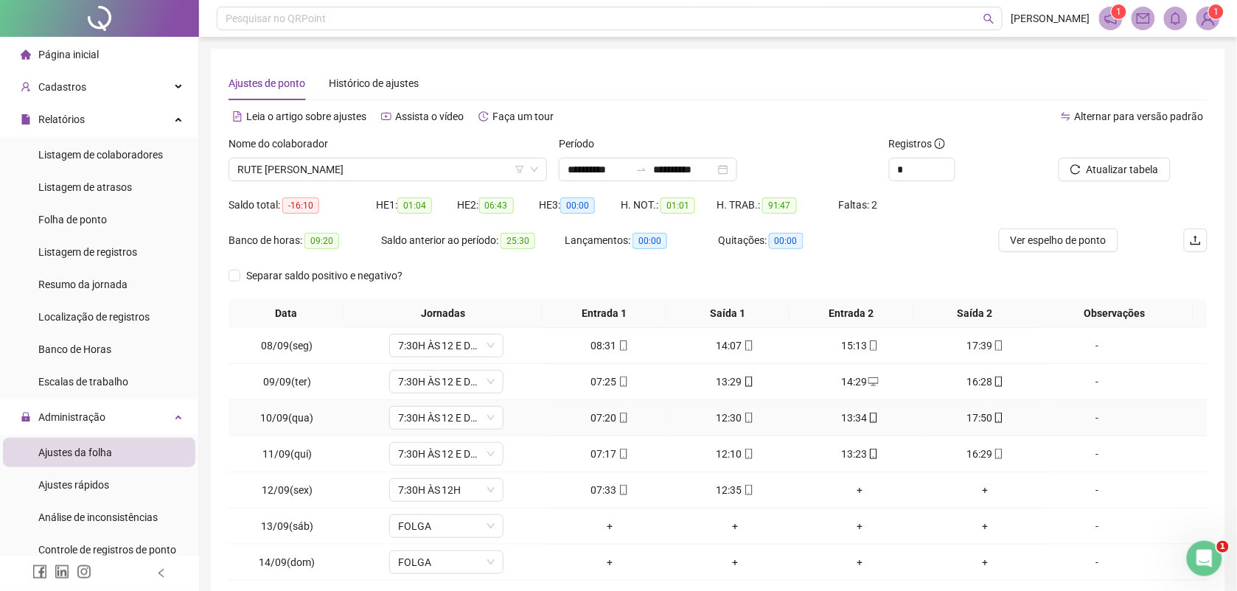
scroll to position [113, 0]
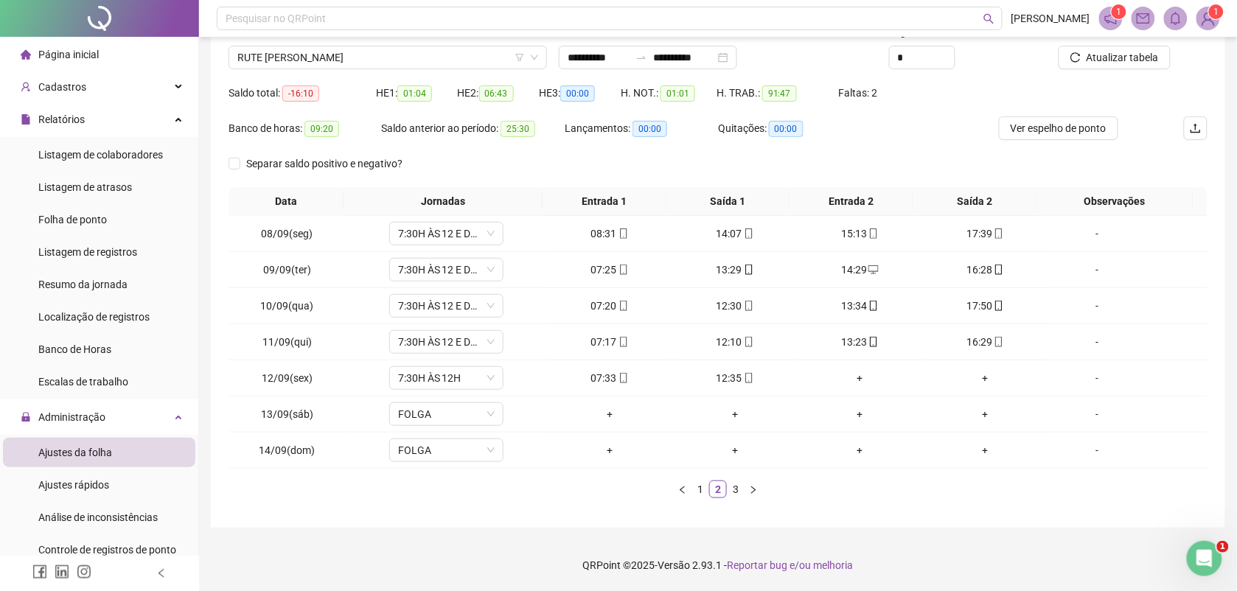
click at [736, 488] on link "3" at bounding box center [736, 489] width 16 height 16
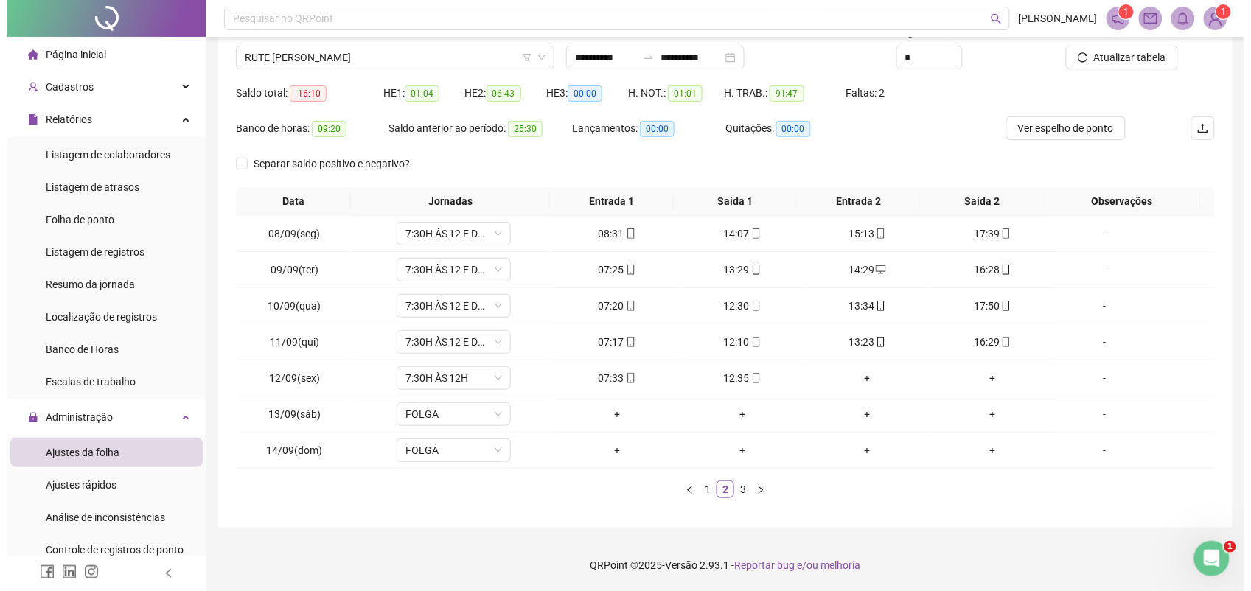
scroll to position [0, 0]
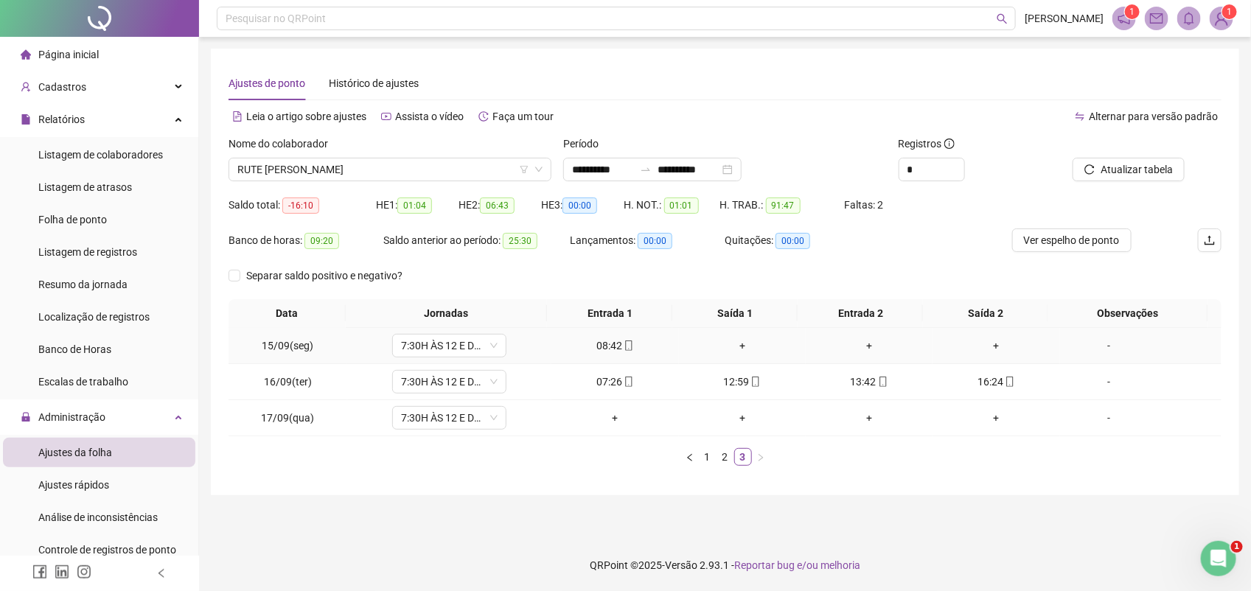
click at [733, 345] on div "+" at bounding box center [742, 346] width 115 height 16
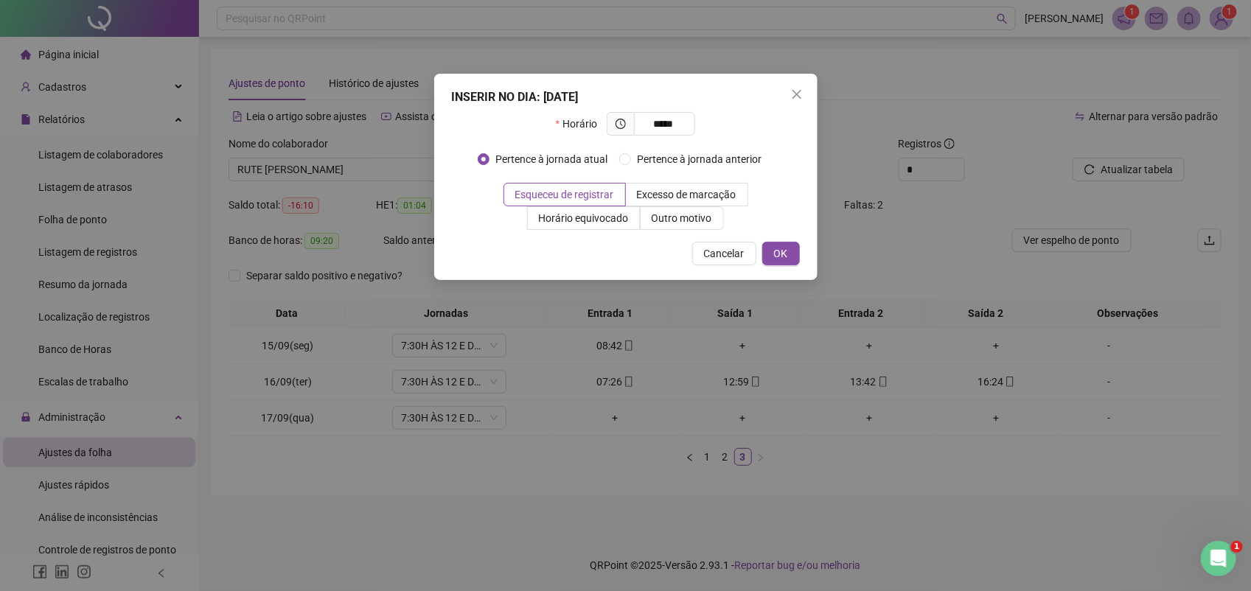
type input "*****"
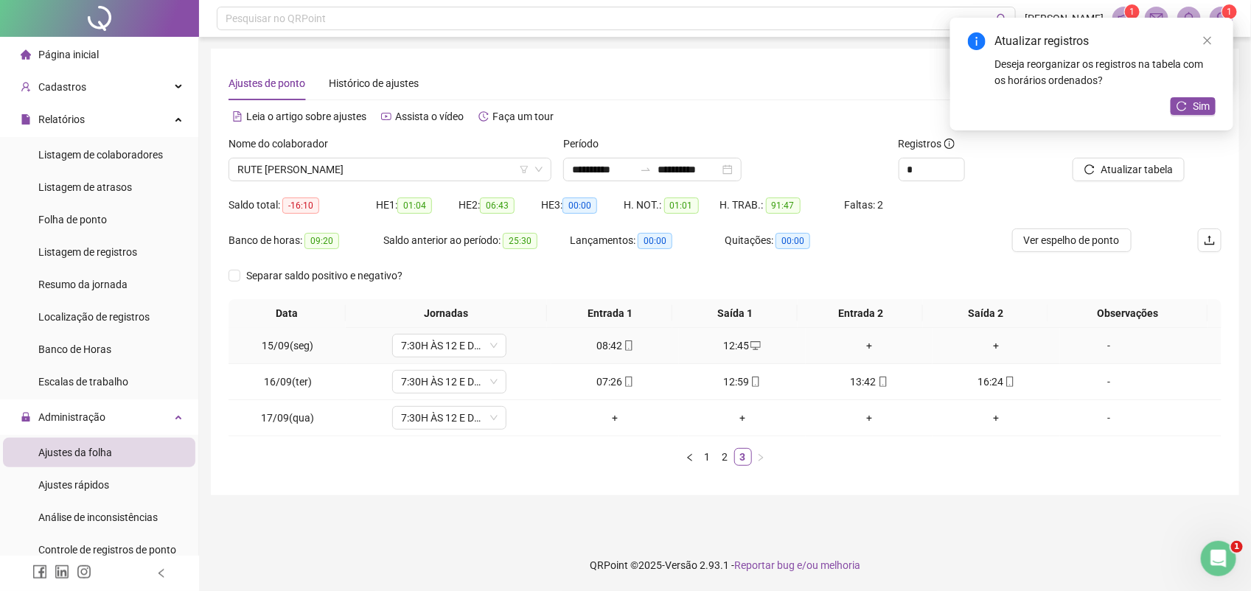
click at [864, 346] on div "+" at bounding box center [869, 346] width 115 height 16
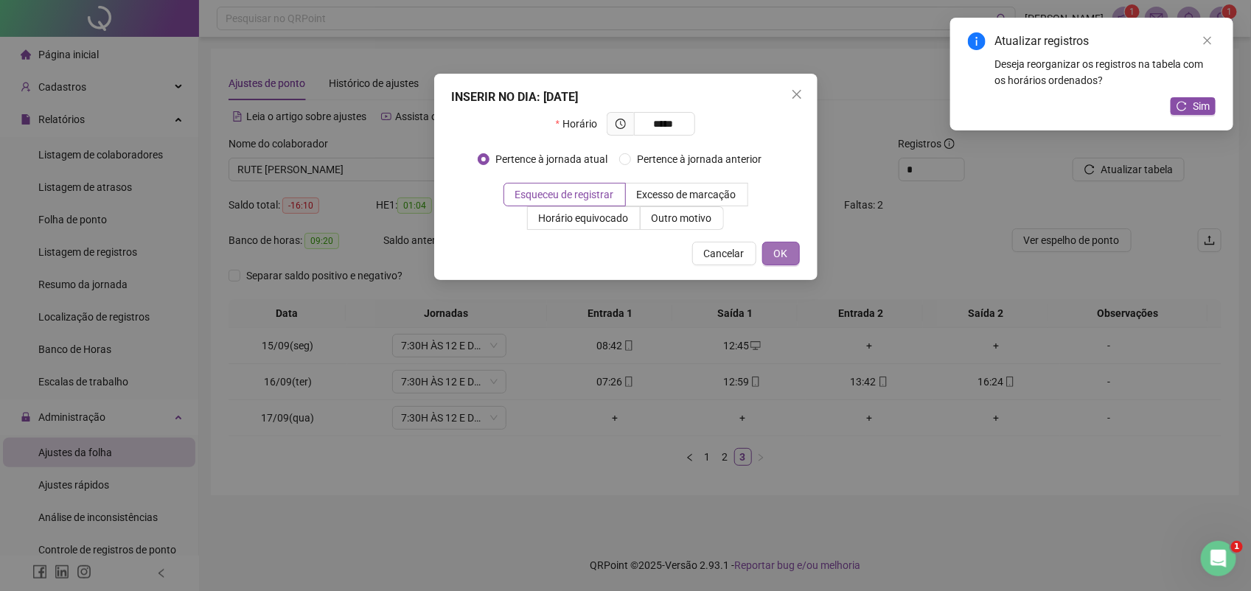
type input "*****"
click at [774, 248] on span "OK" at bounding box center [781, 253] width 14 height 16
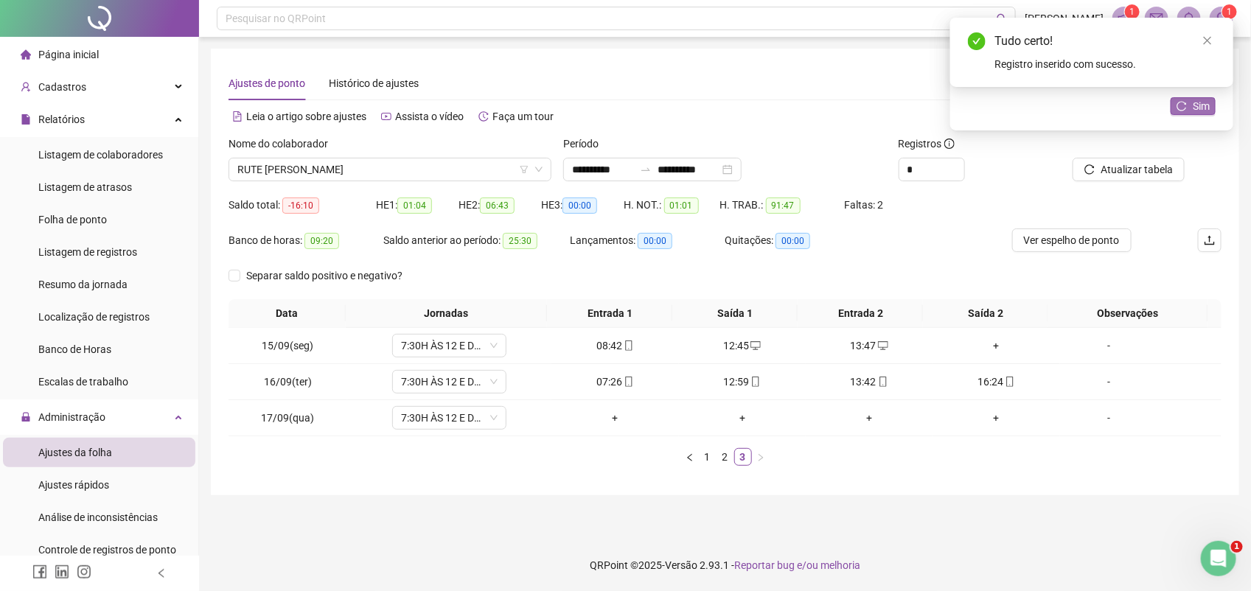
click at [1194, 100] on span "Sim" at bounding box center [1201, 106] width 17 height 16
click at [986, 341] on div "+" at bounding box center [995, 346] width 115 height 16
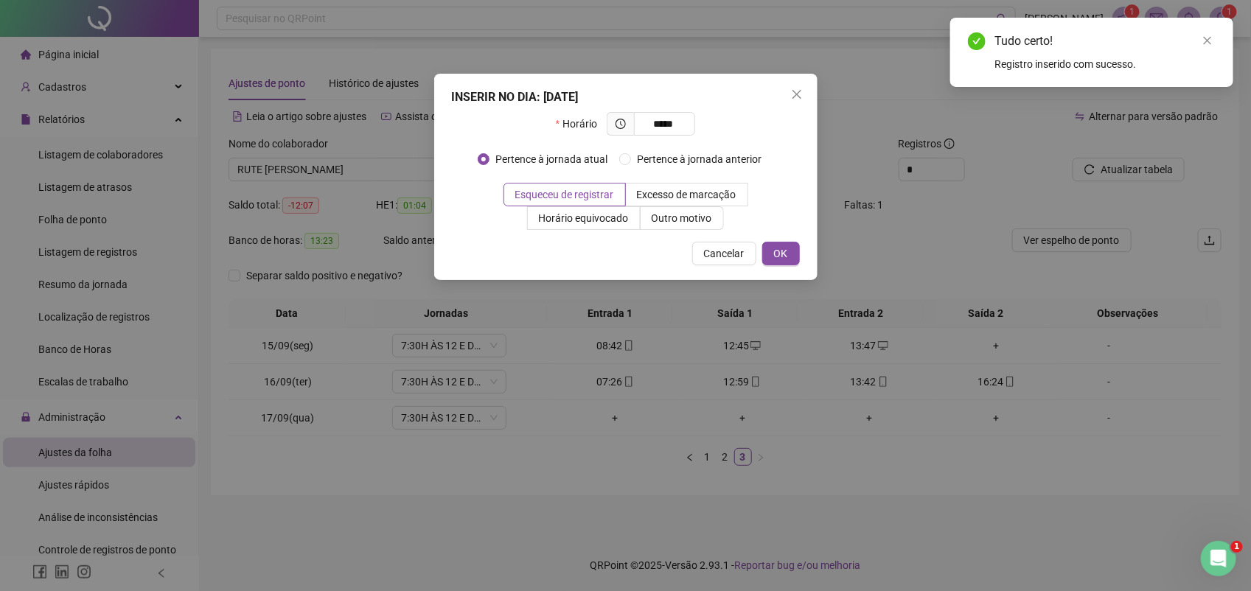
type input "*****"
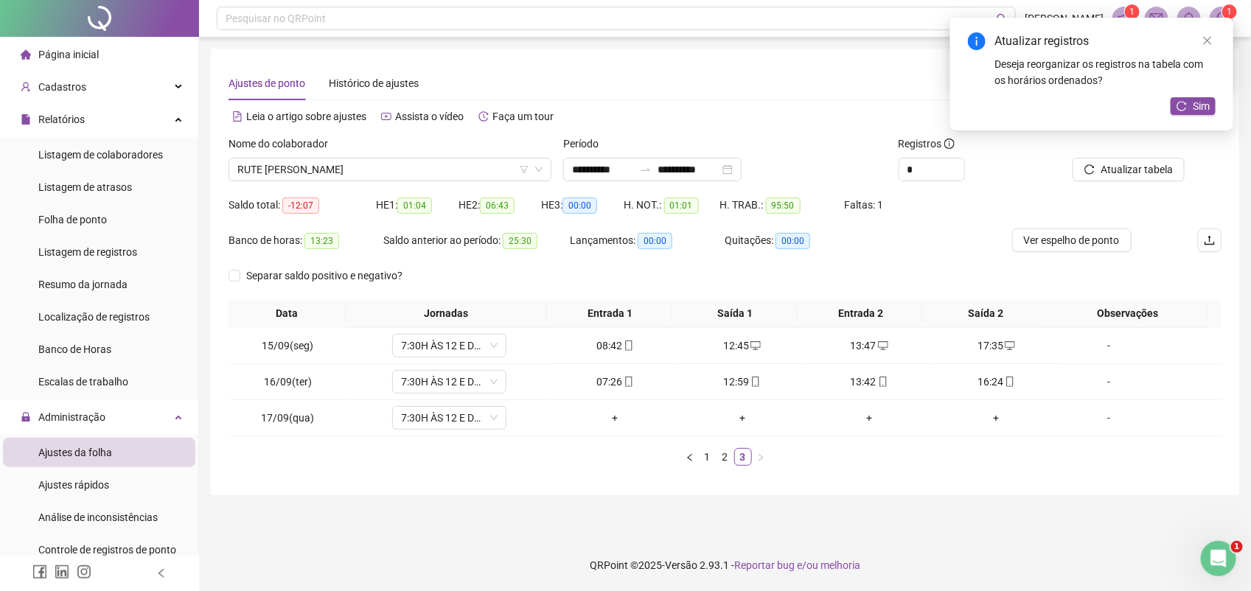
click at [1192, 92] on div "Atualizar registros Deseja reorganizar os registros na tabela com os horários o…" at bounding box center [1091, 74] width 283 height 113
click at [1193, 101] on span "Sim" at bounding box center [1201, 106] width 17 height 16
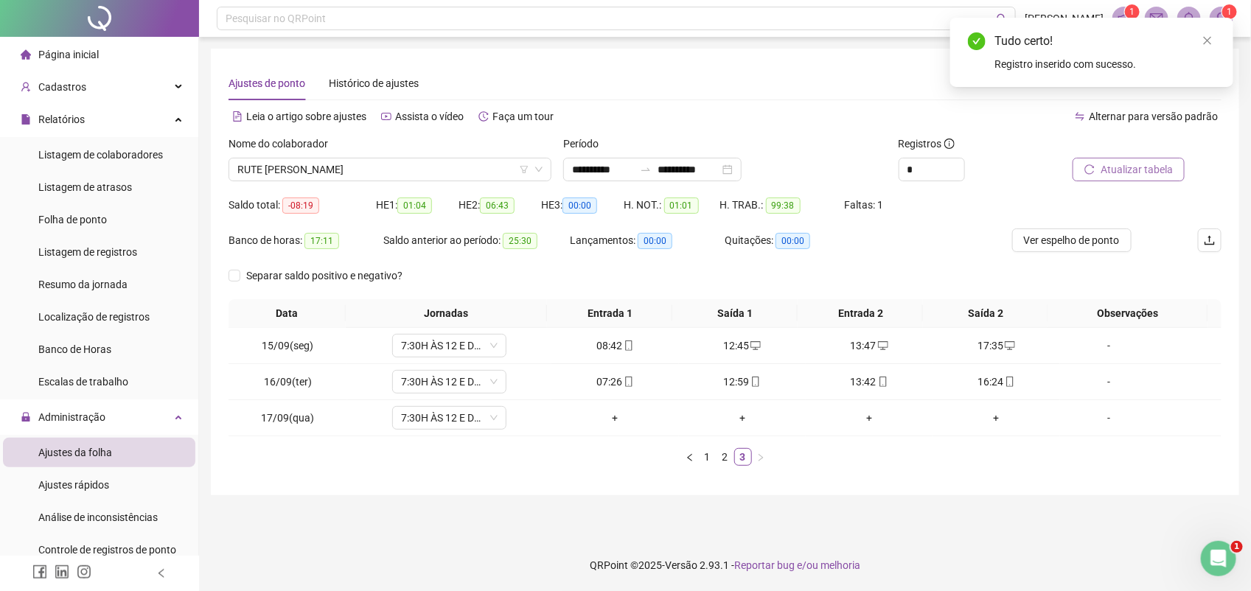
click at [1115, 168] on span "Atualizar tabela" at bounding box center [1137, 169] width 72 height 16
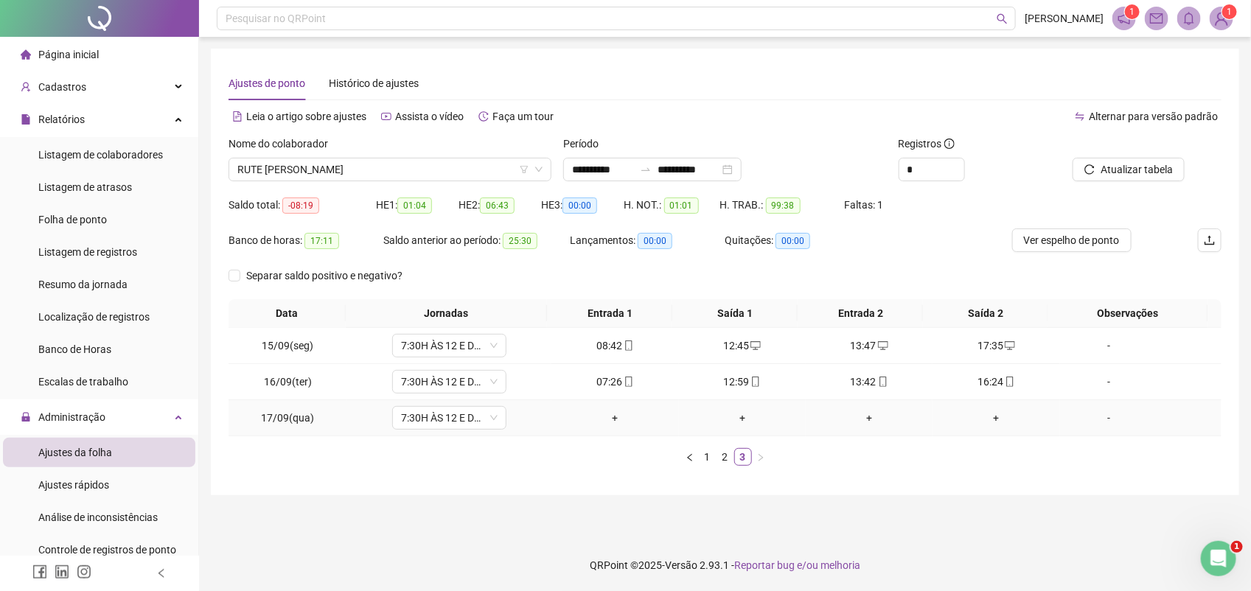
click at [608, 414] on div "+" at bounding box center [614, 418] width 115 height 16
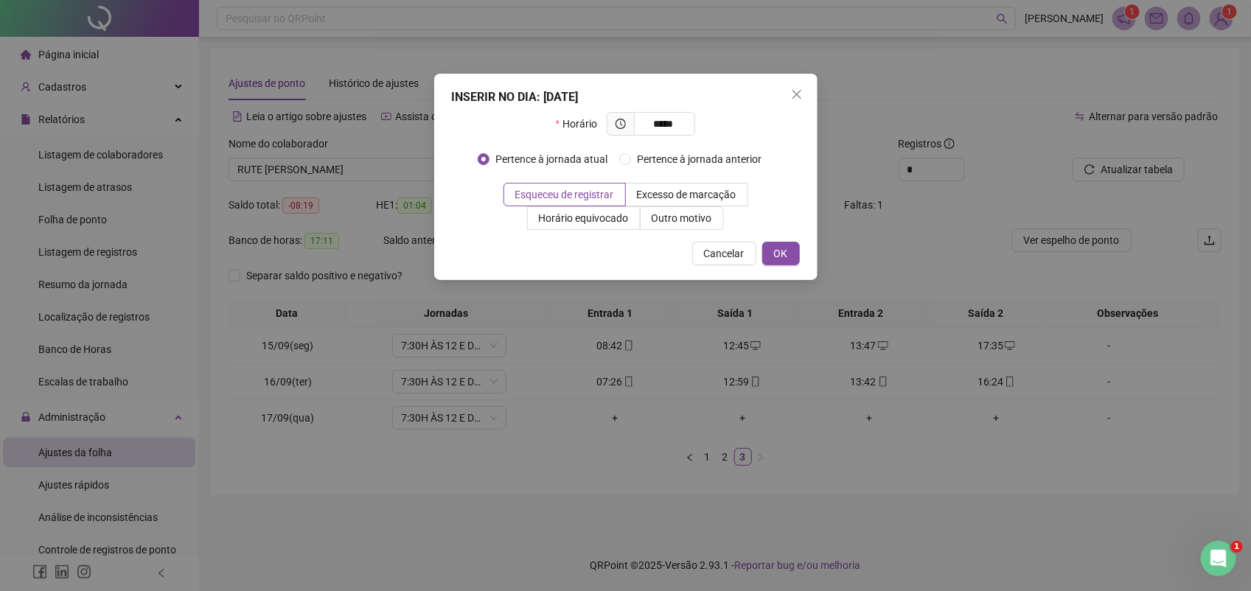
type input "*****"
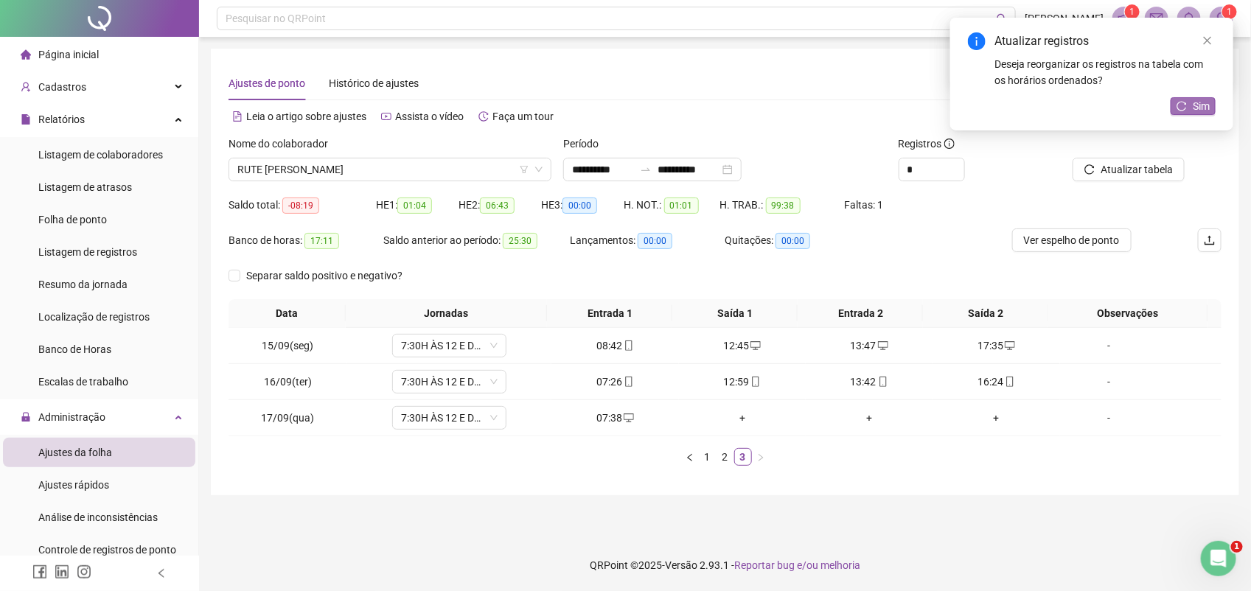
click at [1192, 94] on div "Atualizar registros Deseja reorganizar os registros na tabela com os horários o…" at bounding box center [1091, 74] width 283 height 113
click at [1195, 103] on span "Sim" at bounding box center [1201, 106] width 17 height 16
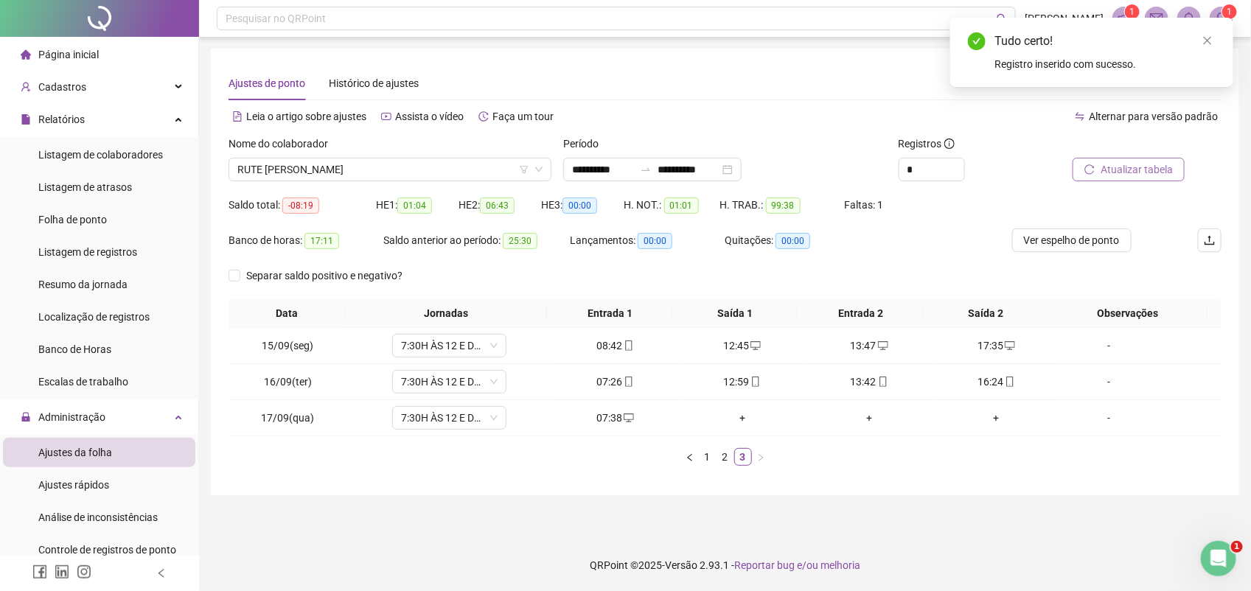
click at [1118, 164] on span "Atualizar tabela" at bounding box center [1137, 169] width 72 height 16
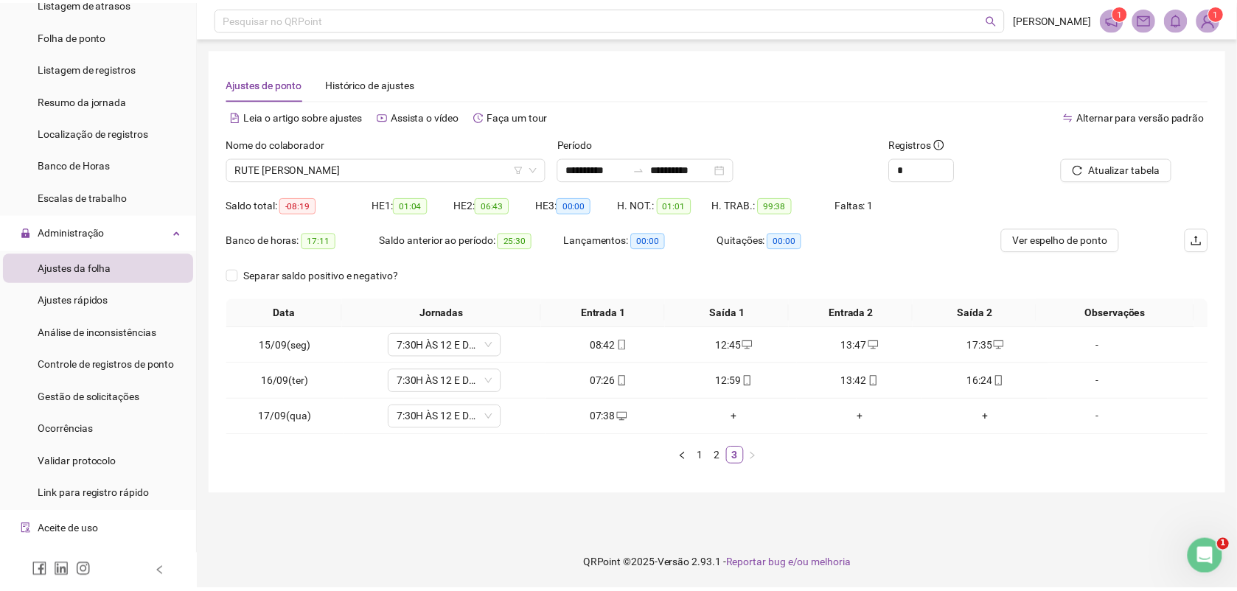
scroll to position [271, 0]
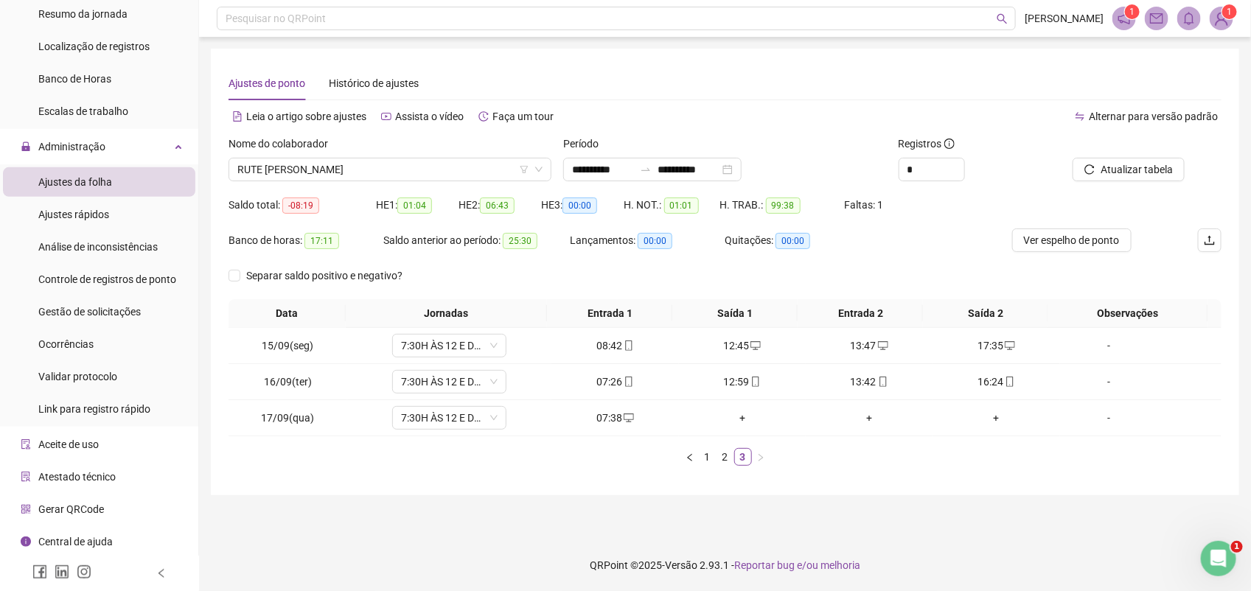
click at [74, 506] on span "Gerar QRCode" at bounding box center [71, 509] width 66 height 12
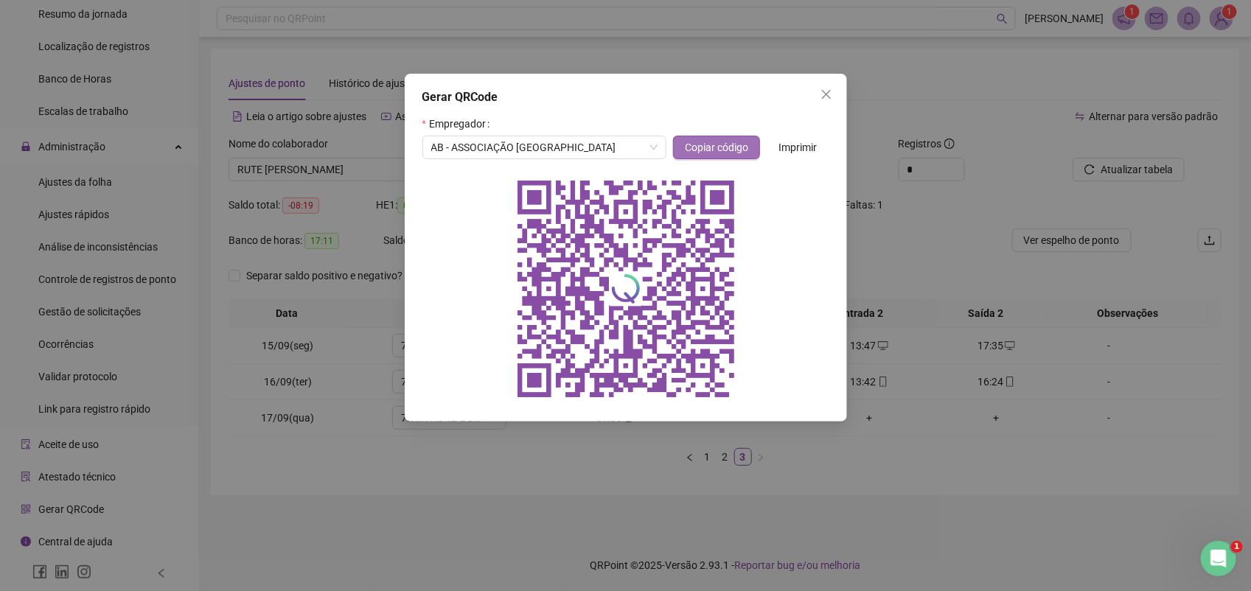
click at [713, 144] on span "Copiar código" at bounding box center [716, 147] width 63 height 16
click at [826, 96] on icon "close" at bounding box center [826, 94] width 12 height 12
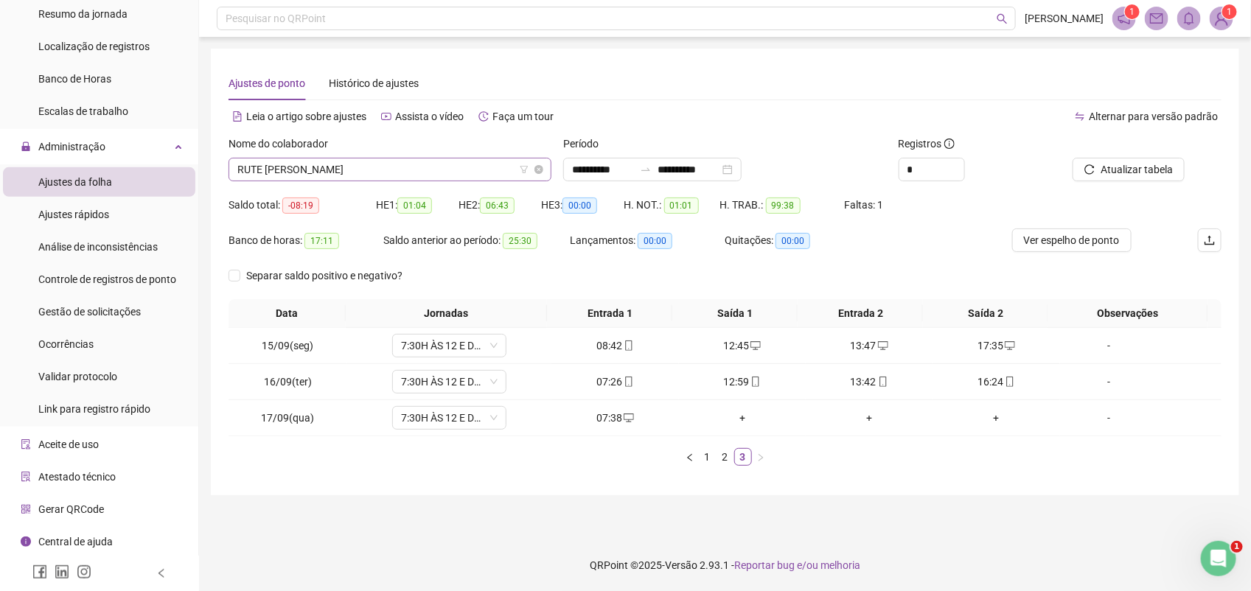
click at [380, 167] on span "RUTE LEA FELIX FIGUEIREDO" at bounding box center [389, 169] width 305 height 22
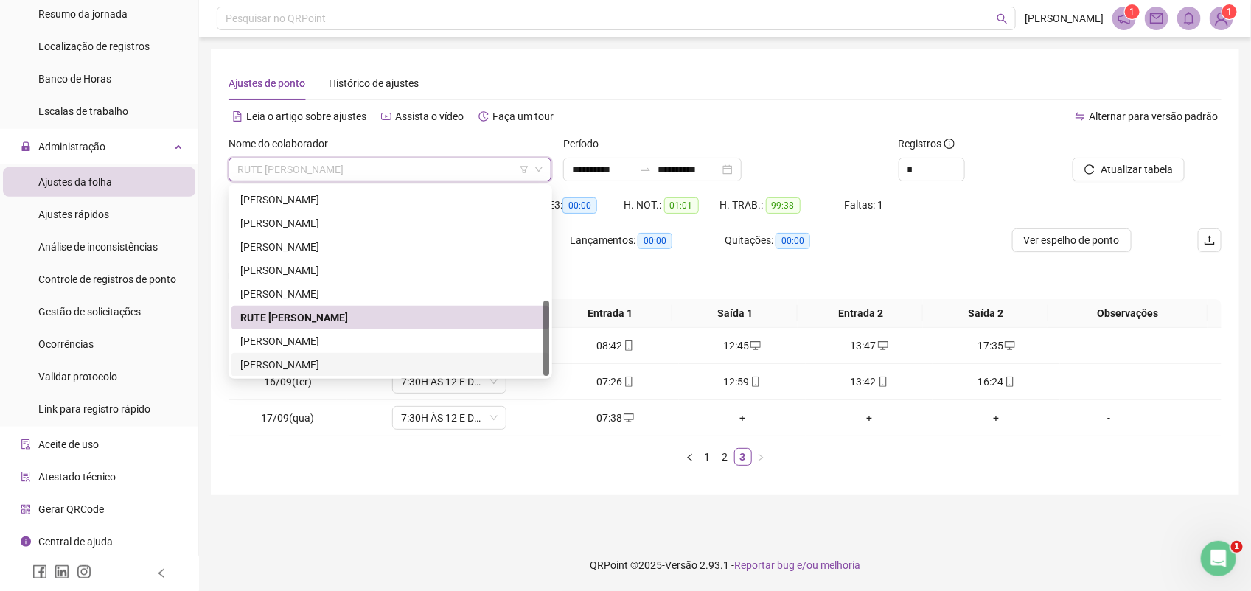
click at [344, 360] on div "SONIVALDO ALMEIDA DOS SANTOS" at bounding box center [390, 365] width 300 height 16
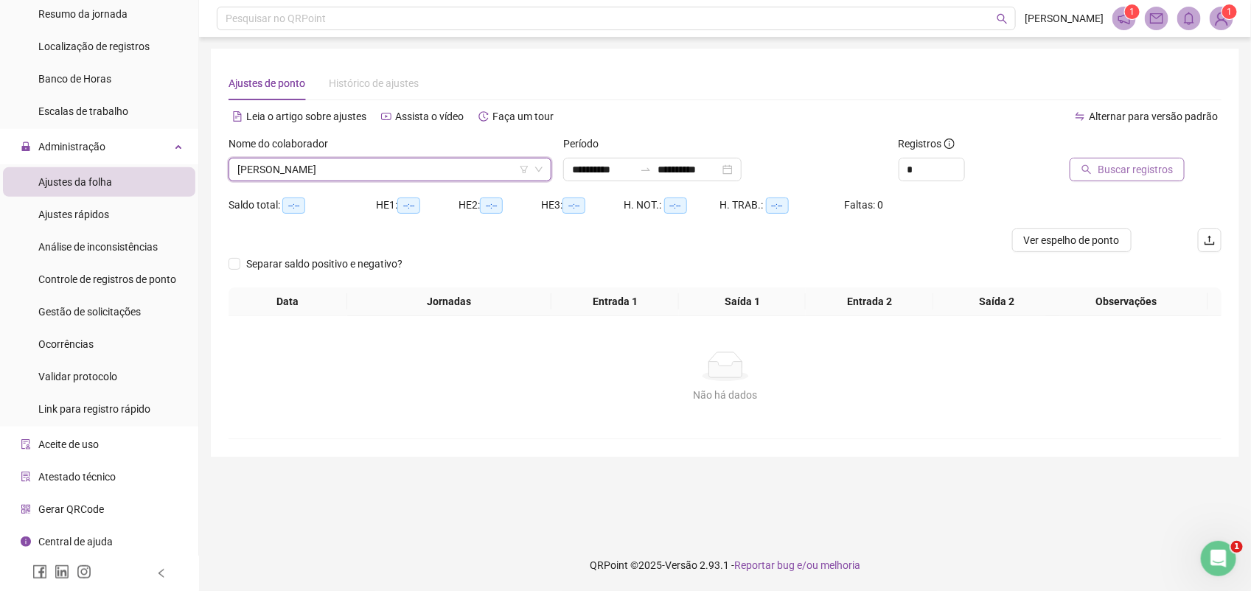
click at [1130, 172] on span "Buscar registros" at bounding box center [1135, 169] width 75 height 16
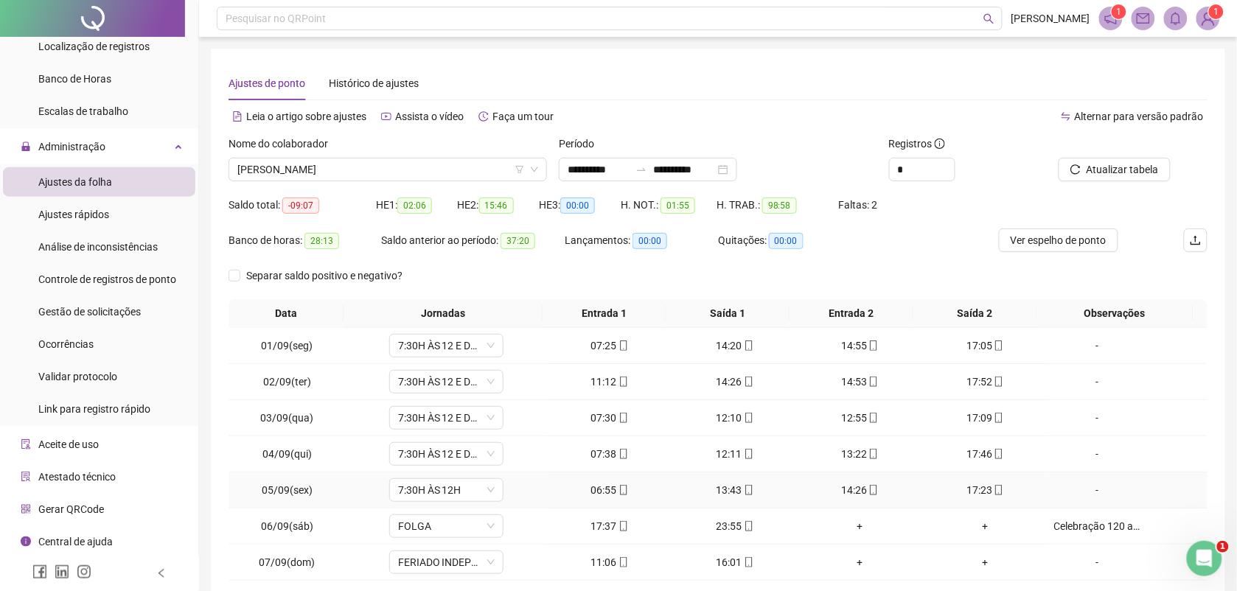
scroll to position [113, 0]
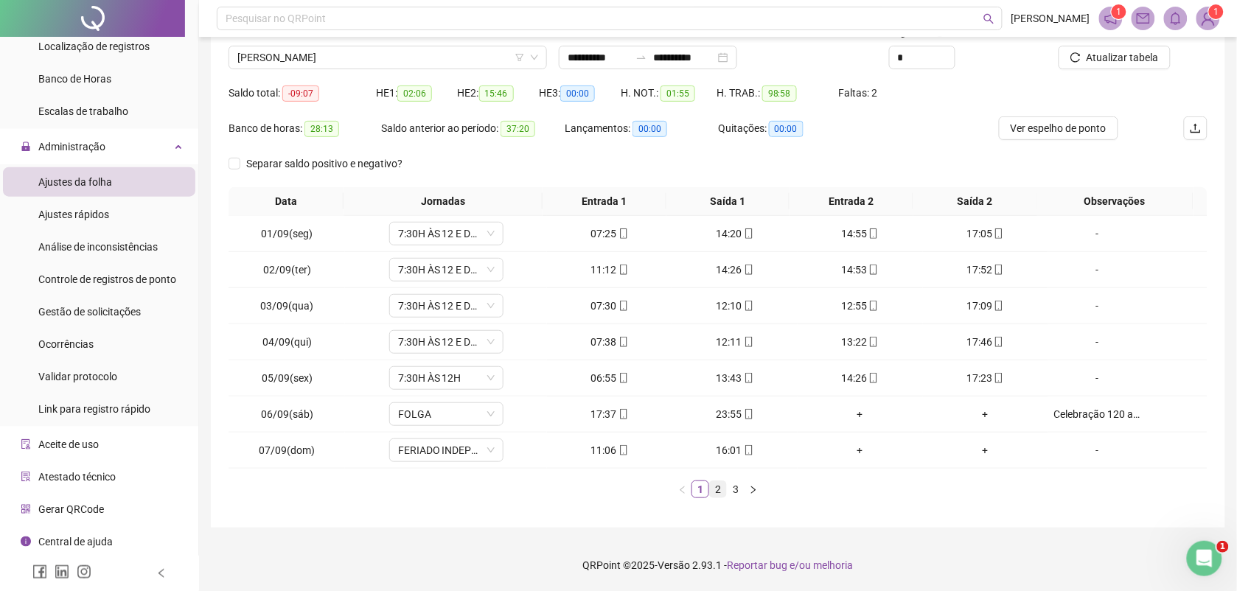
click at [717, 489] on link "2" at bounding box center [718, 489] width 16 height 16
click at [733, 488] on link "3" at bounding box center [736, 489] width 16 height 16
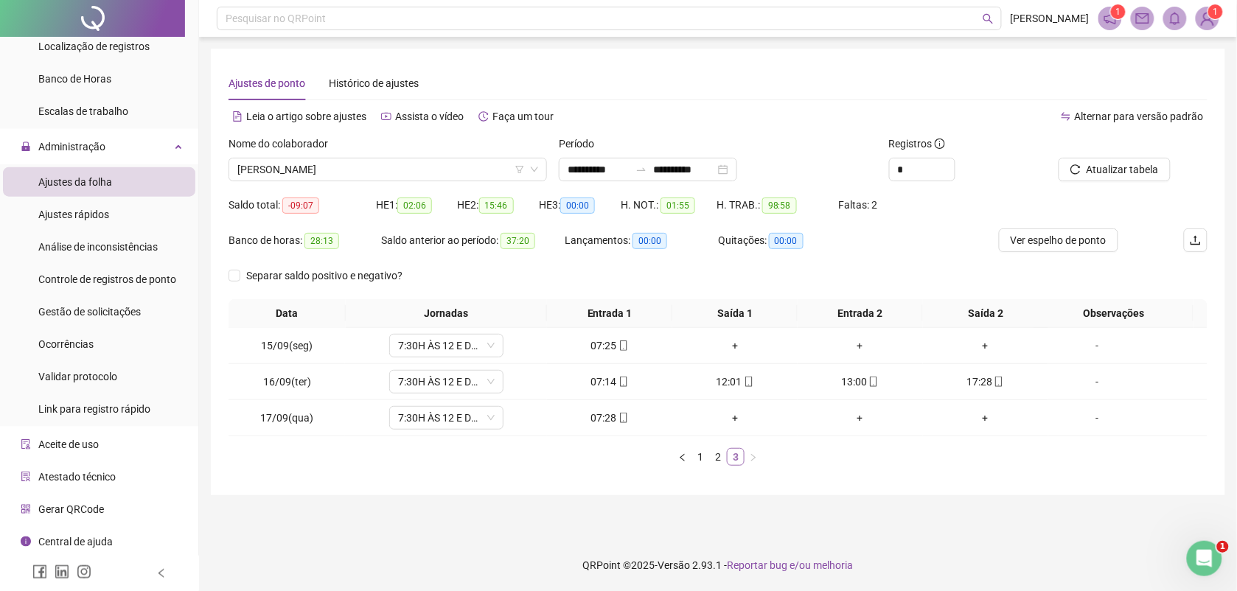
scroll to position [0, 0]
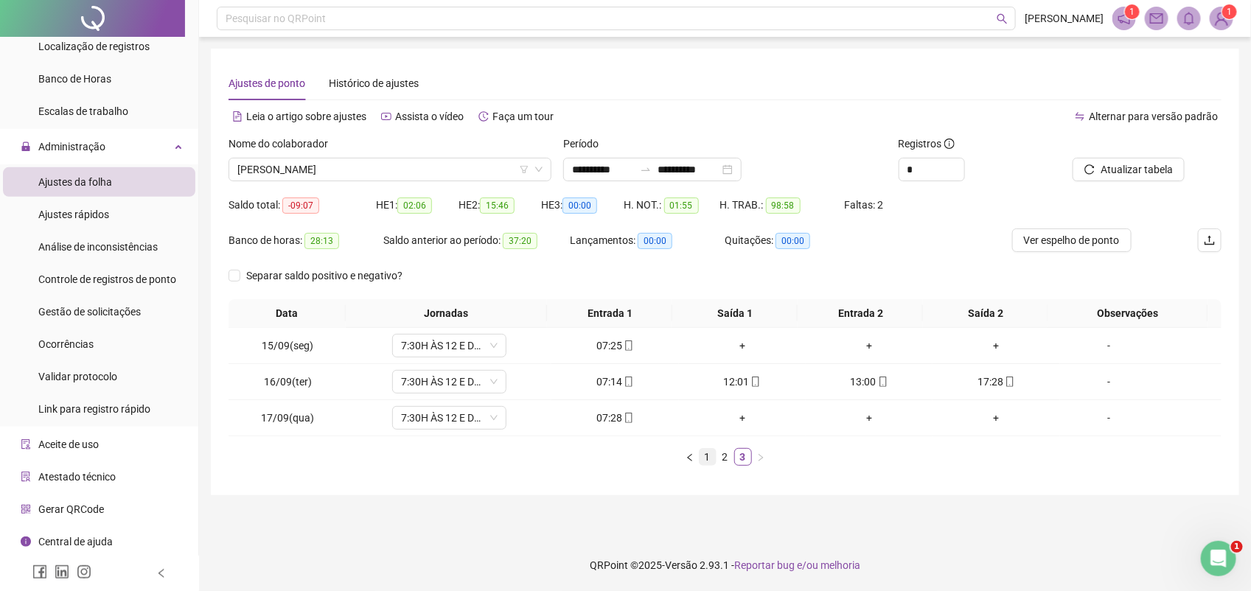
click at [704, 457] on link "1" at bounding box center [708, 457] width 16 height 16
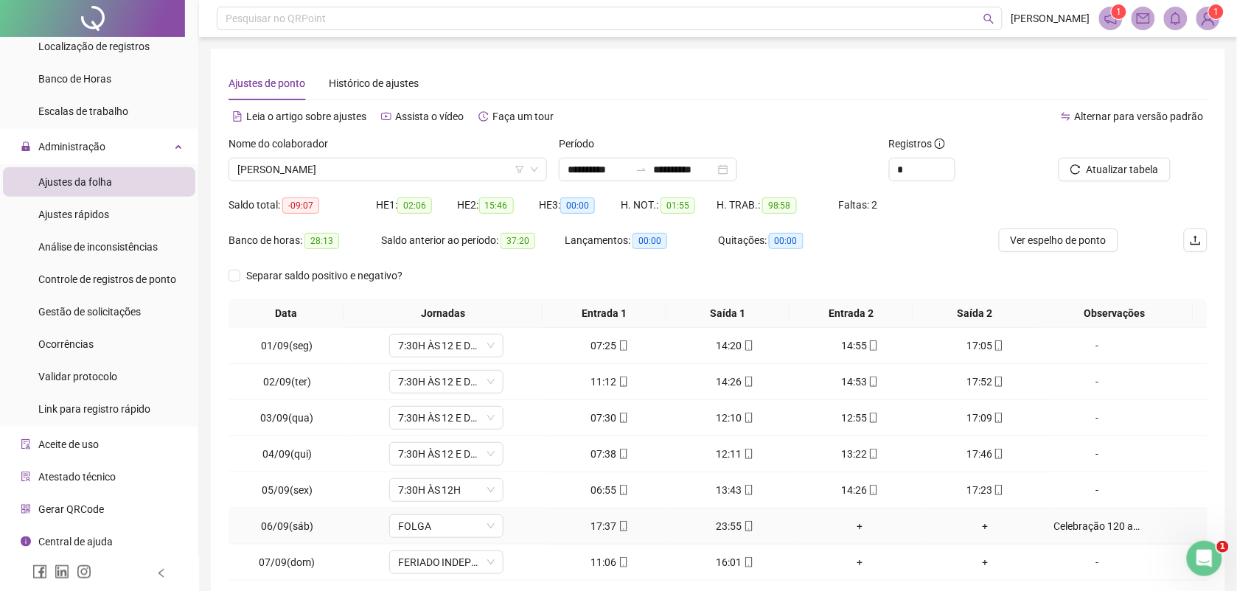
scroll to position [113, 0]
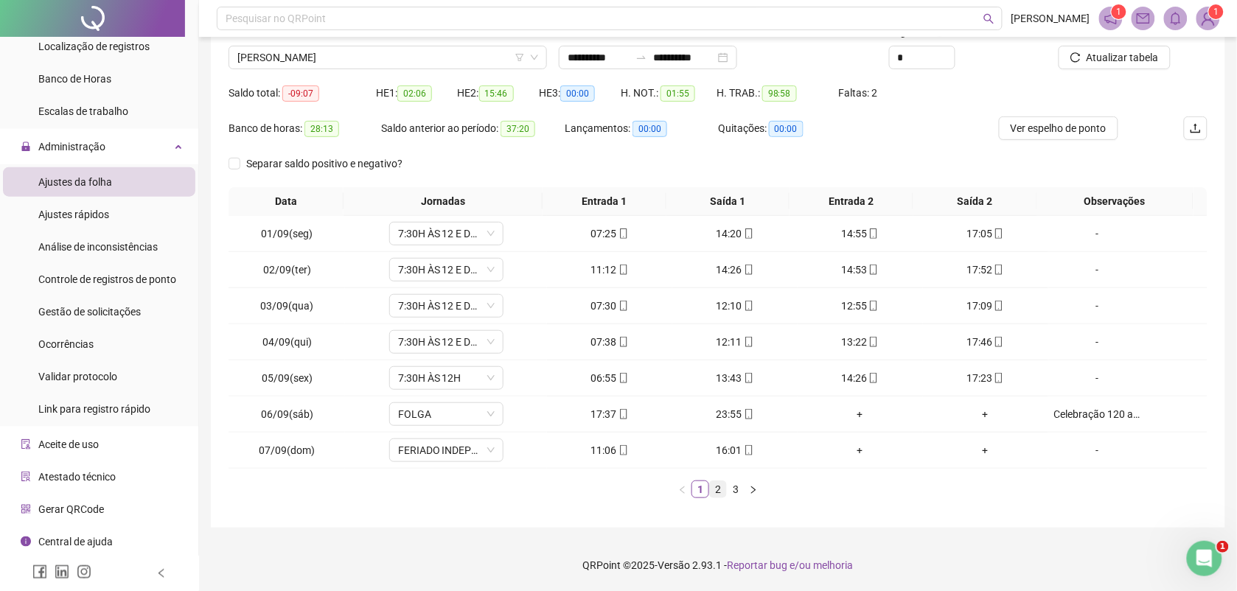
click at [722, 485] on link "2" at bounding box center [718, 489] width 16 height 16
click at [734, 492] on link "3" at bounding box center [736, 489] width 16 height 16
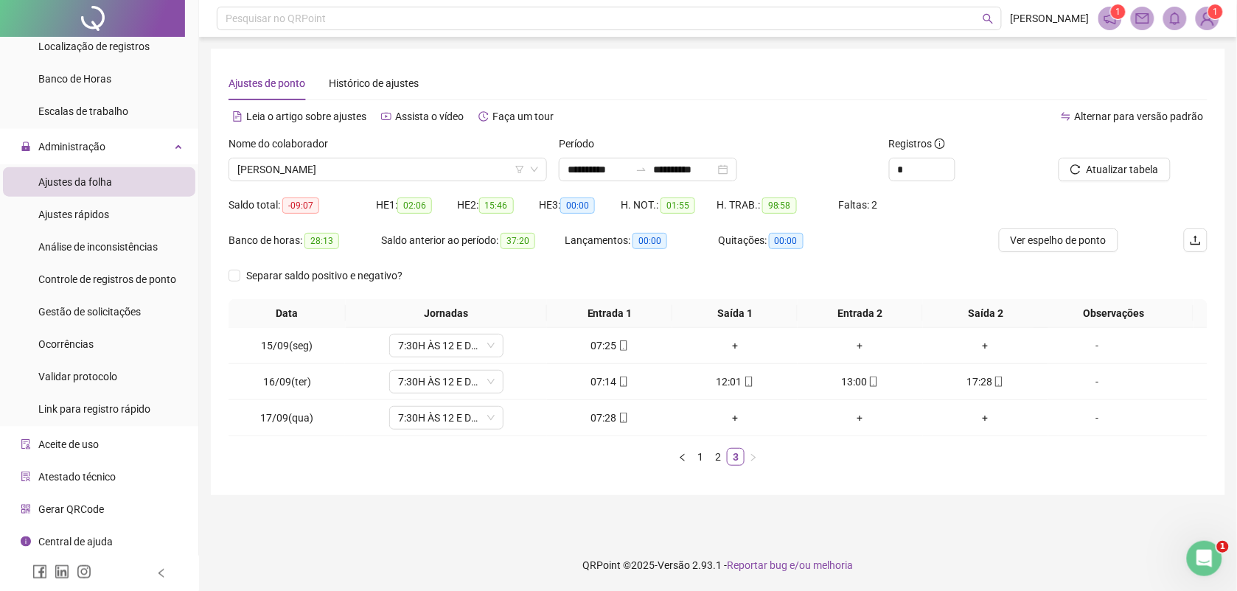
scroll to position [0, 0]
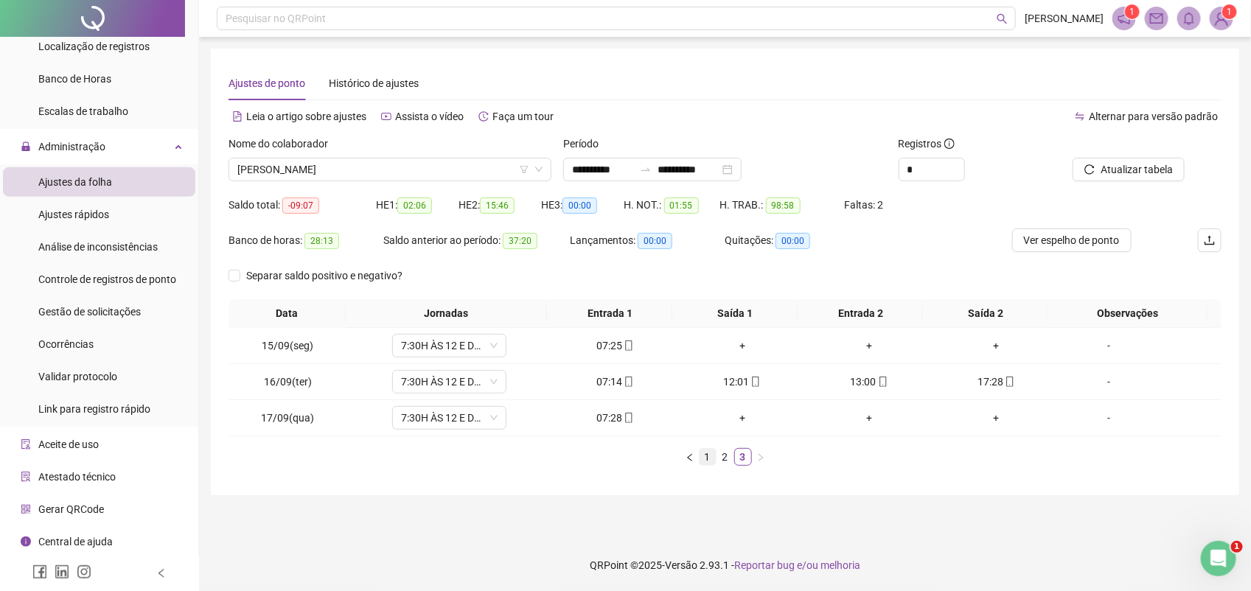
click at [703, 459] on link "1" at bounding box center [708, 457] width 16 height 16
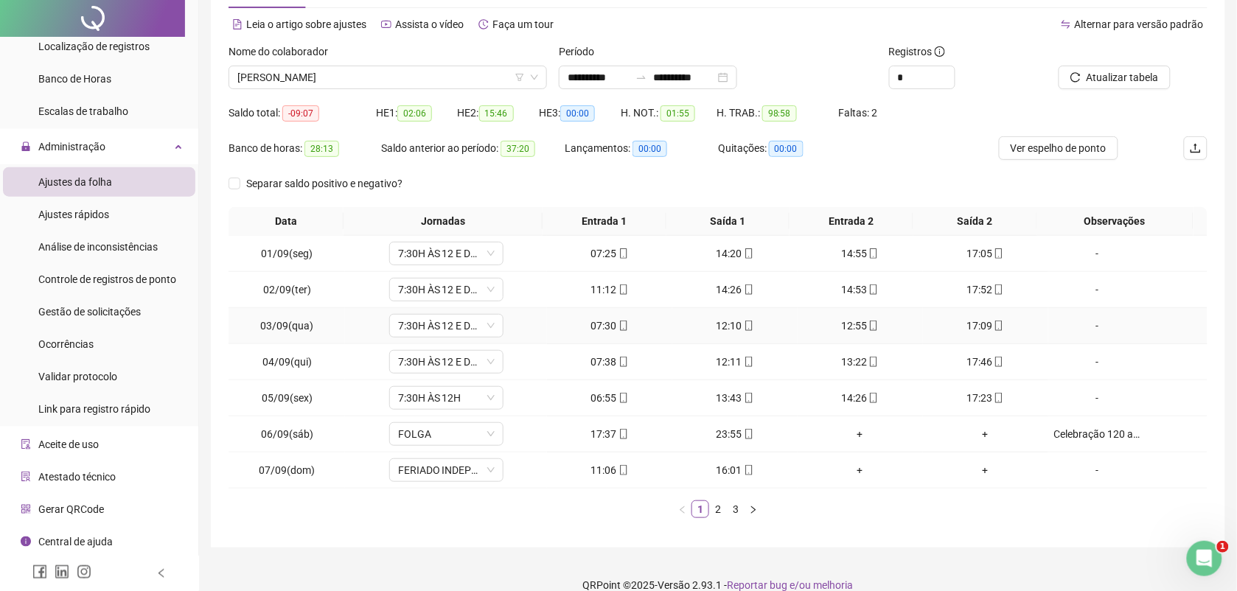
scroll to position [113, 0]
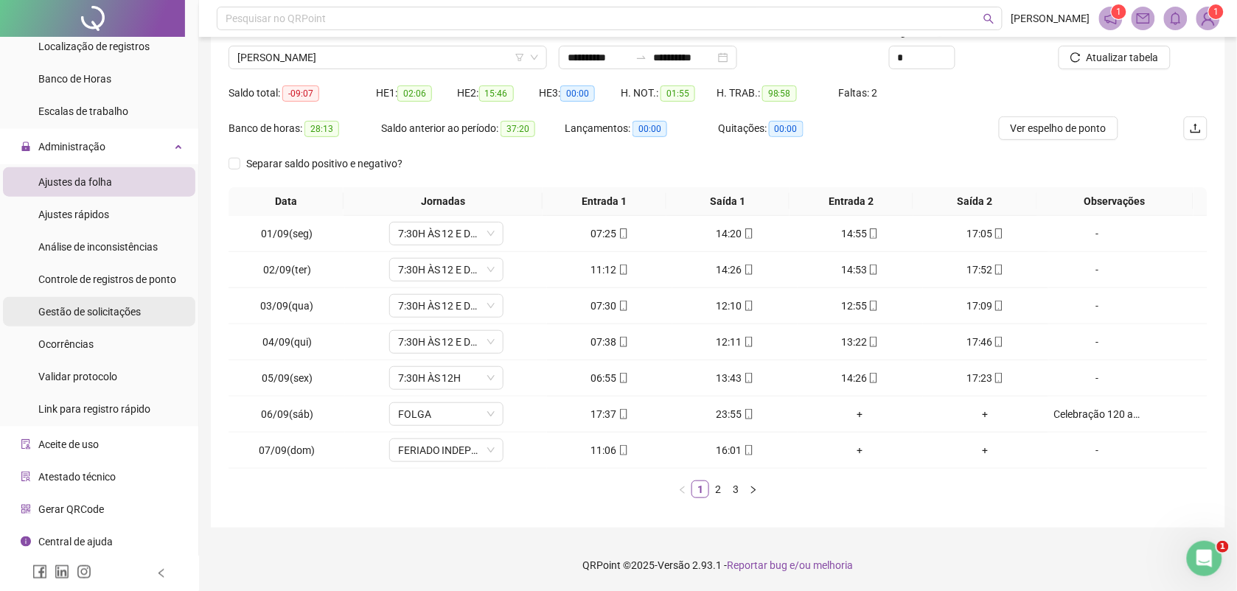
drag, startPoint x: 126, startPoint y: 311, endPoint x: 137, endPoint y: 313, distance: 11.3
click at [126, 311] on span "Gestão de solicitações" at bounding box center [89, 312] width 102 height 12
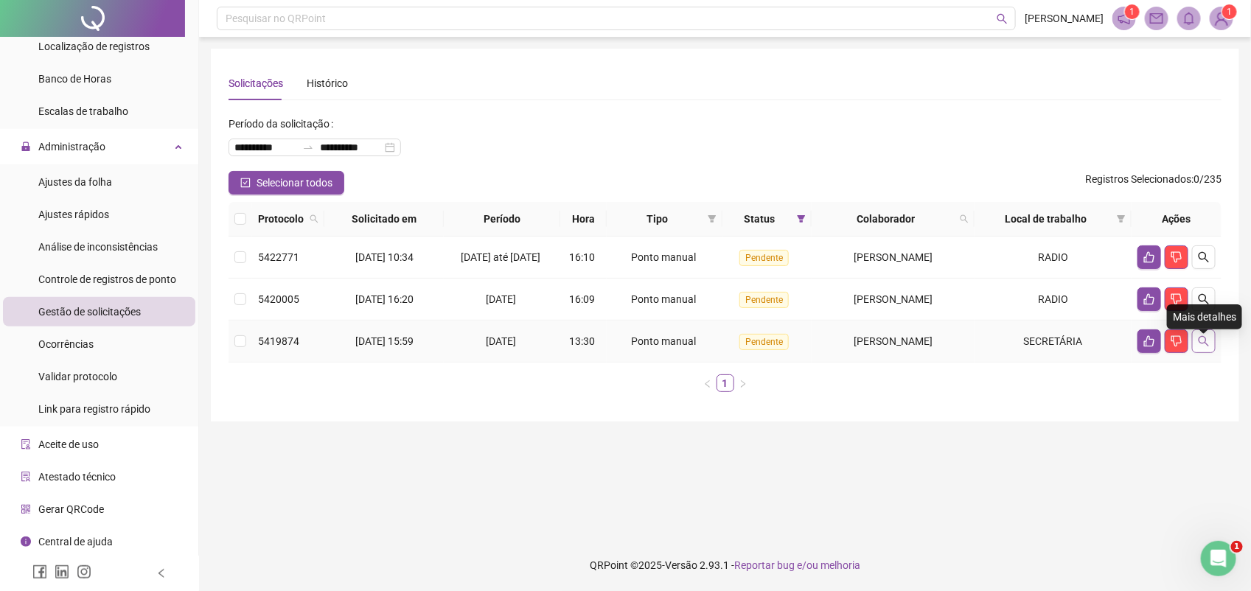
click at [1210, 344] on icon "search" at bounding box center [1204, 341] width 12 height 12
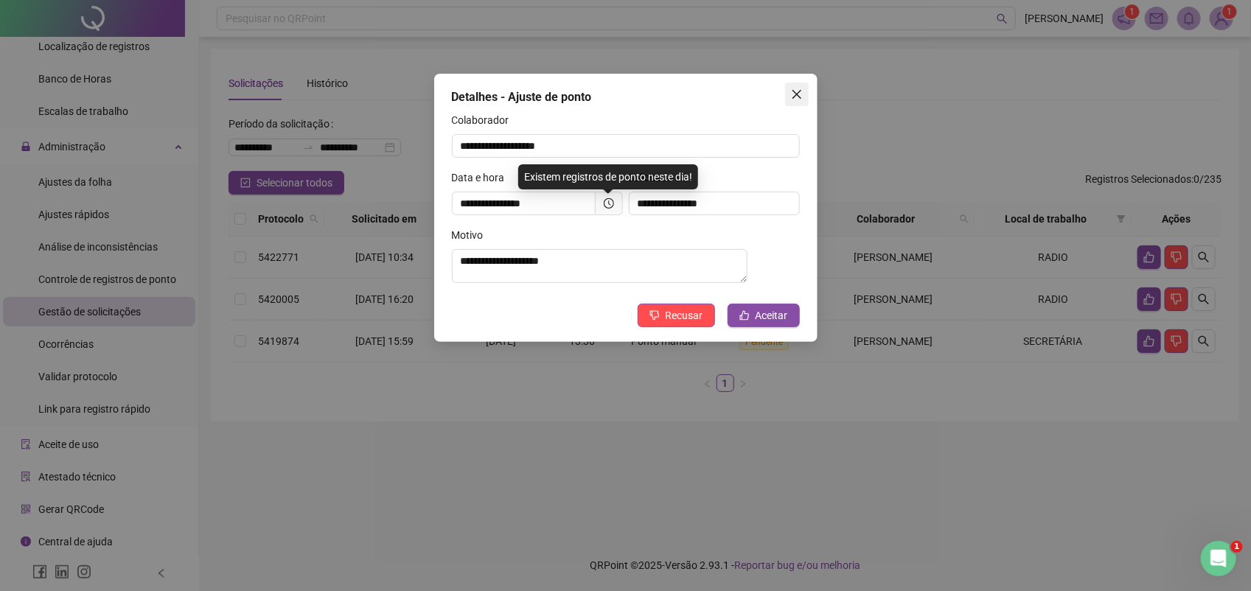
click at [791, 92] on icon "close" at bounding box center [797, 94] width 12 height 12
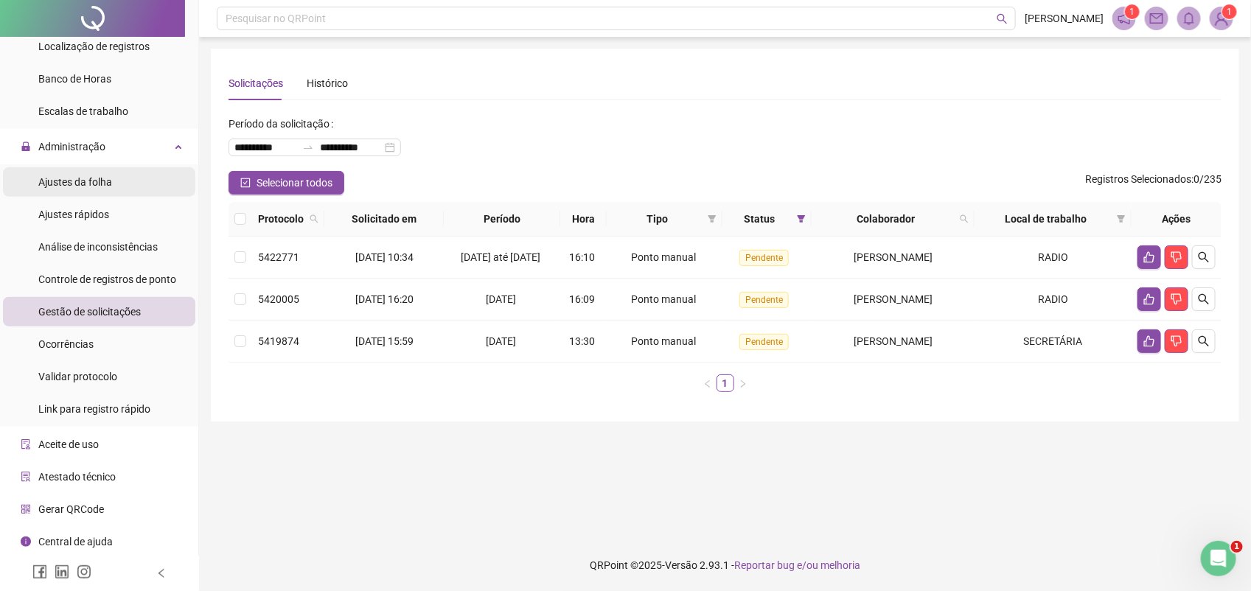
click at [100, 181] on span "Ajustes da folha" at bounding box center [75, 182] width 74 height 12
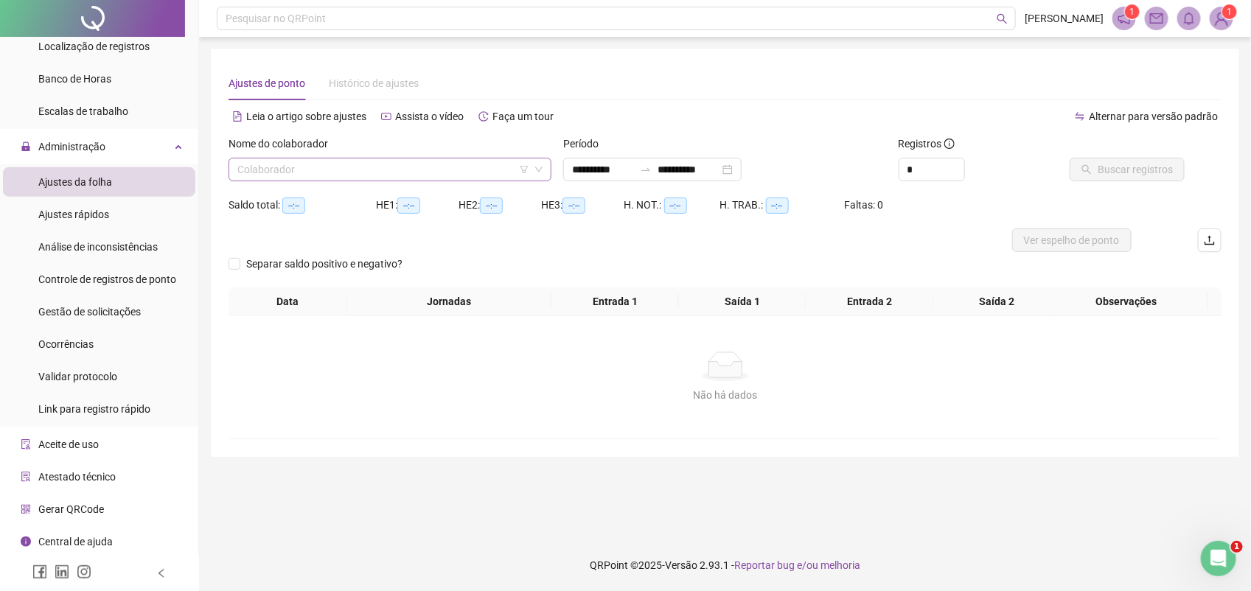
click at [322, 173] on input "search" at bounding box center [383, 169] width 292 height 22
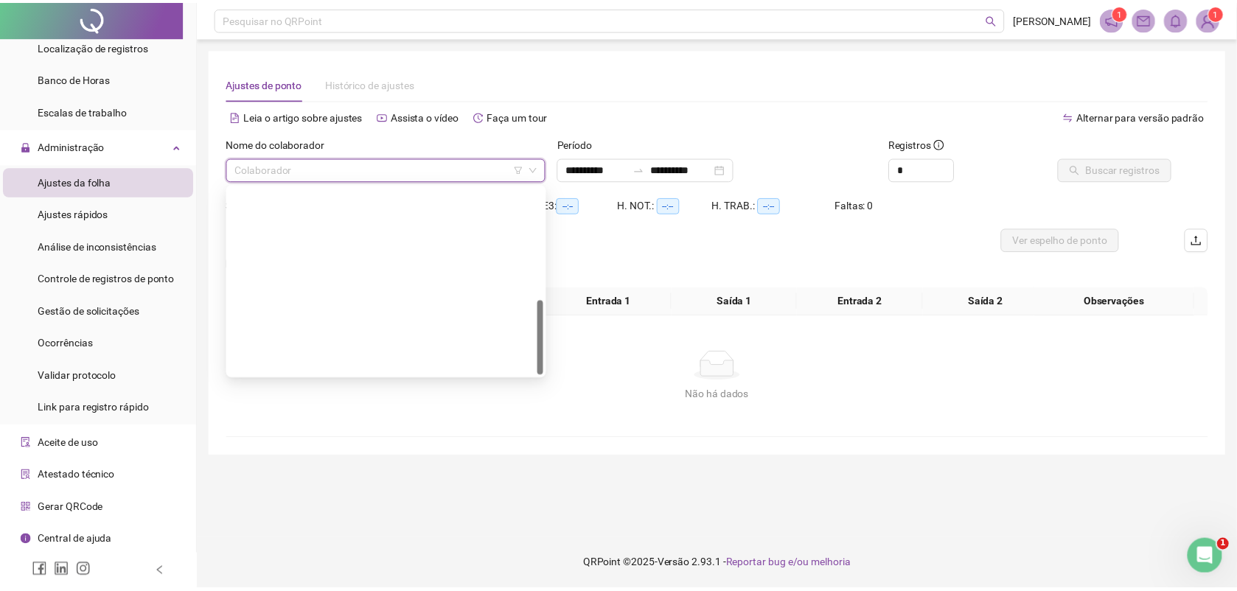
scroll to position [282, 0]
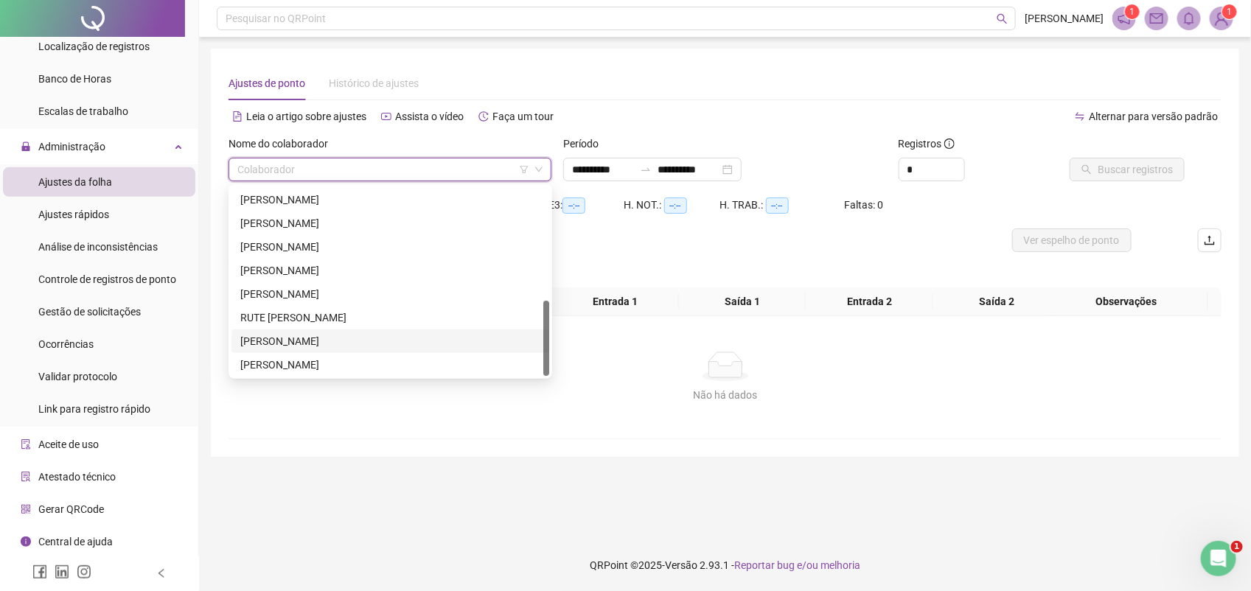
click at [295, 337] on div "SARA FEITOSA VERNEQUE GUEDES" at bounding box center [390, 341] width 300 height 16
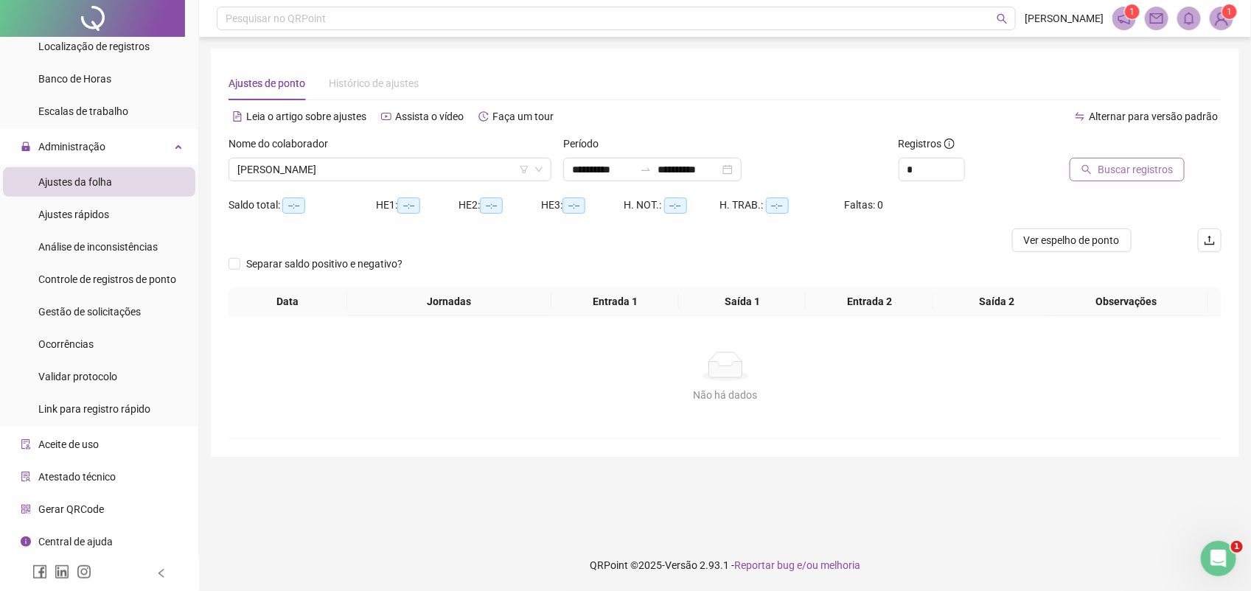
click at [1099, 167] on button "Buscar registros" at bounding box center [1127, 170] width 115 height 24
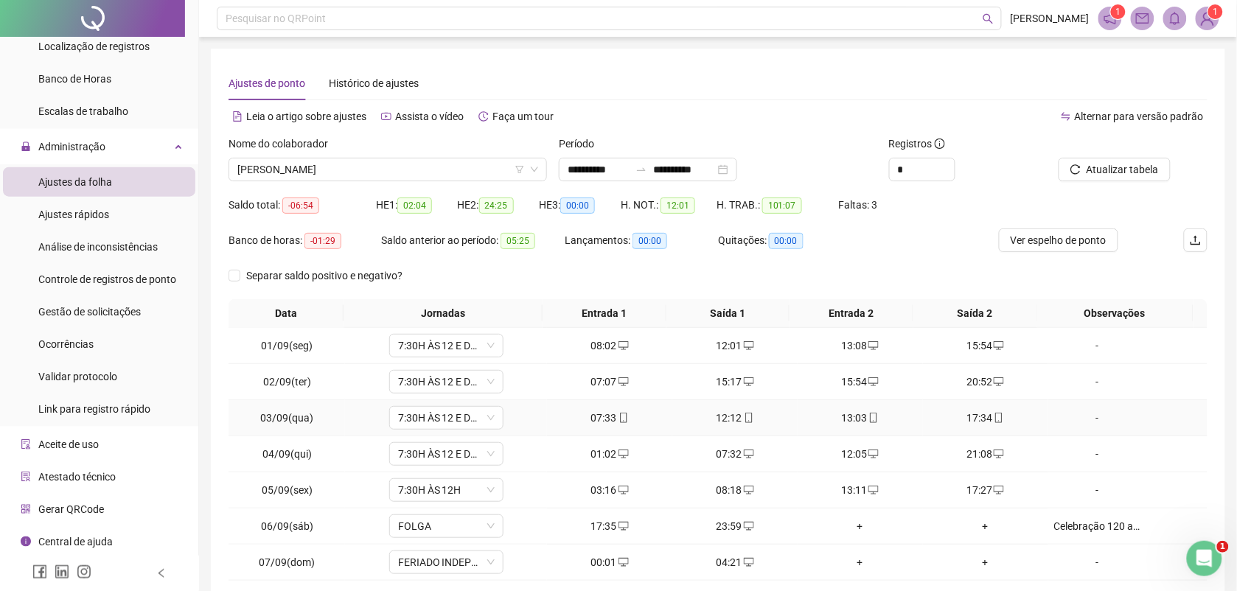
scroll to position [113, 0]
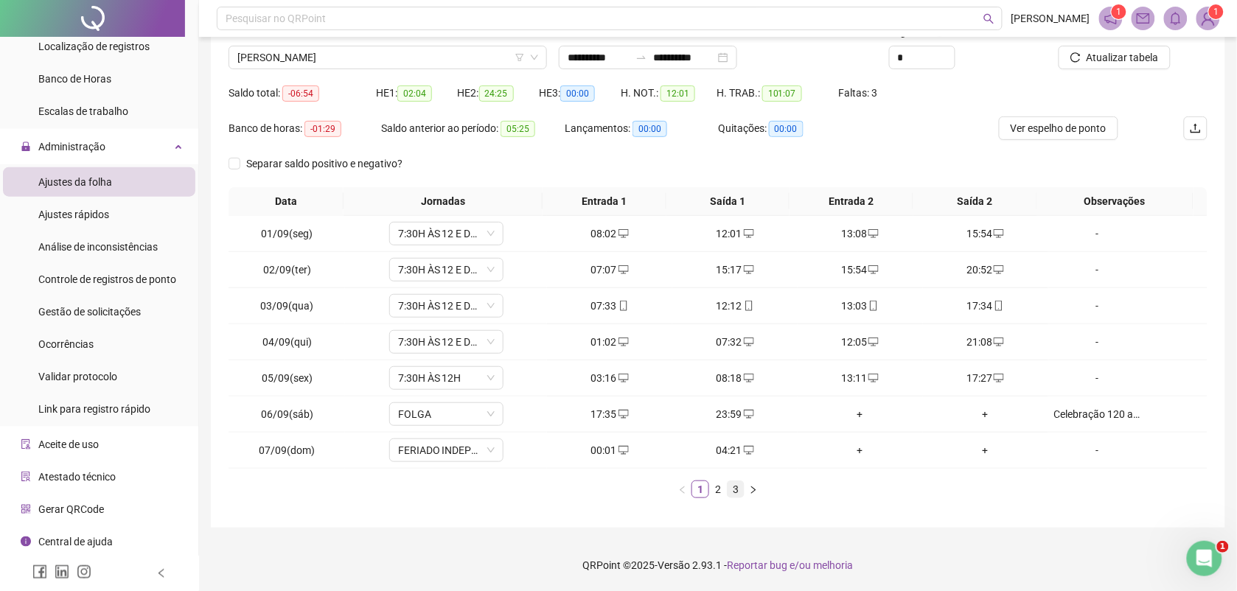
click at [734, 481] on link "3" at bounding box center [736, 489] width 16 height 16
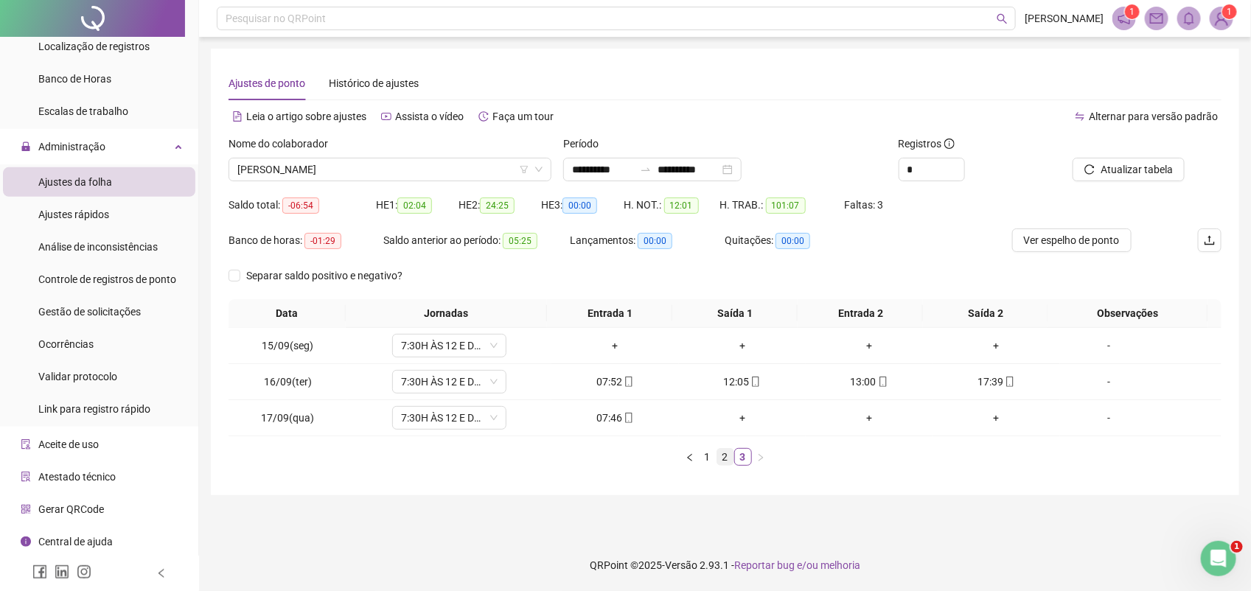
click at [722, 451] on link "2" at bounding box center [725, 457] width 16 height 16
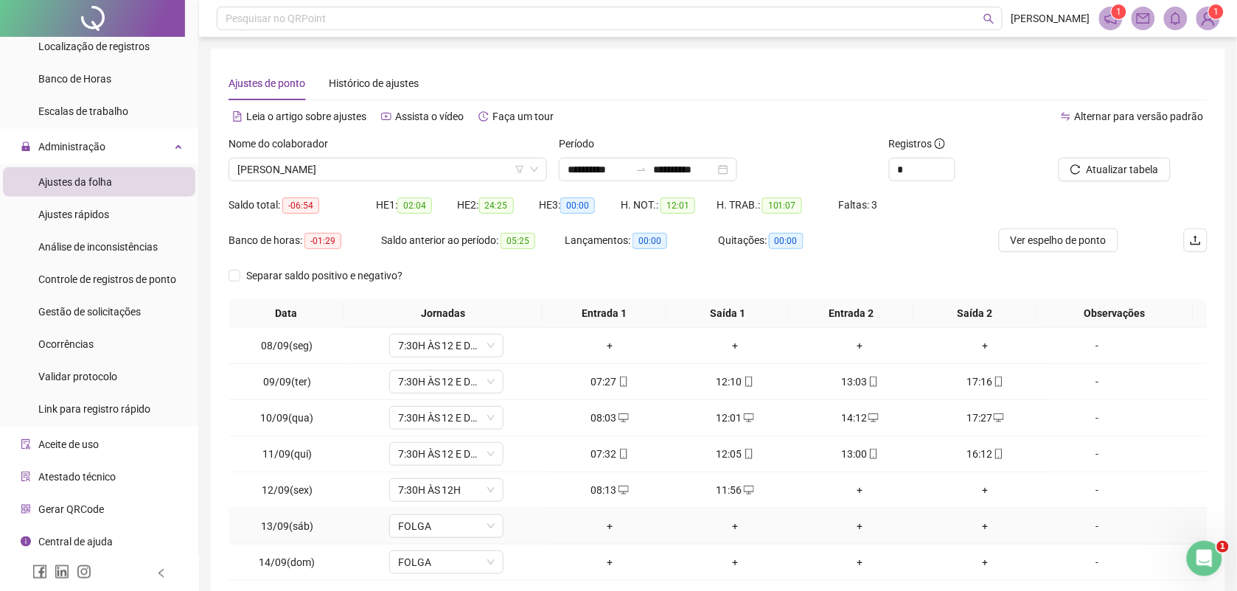
scroll to position [92, 0]
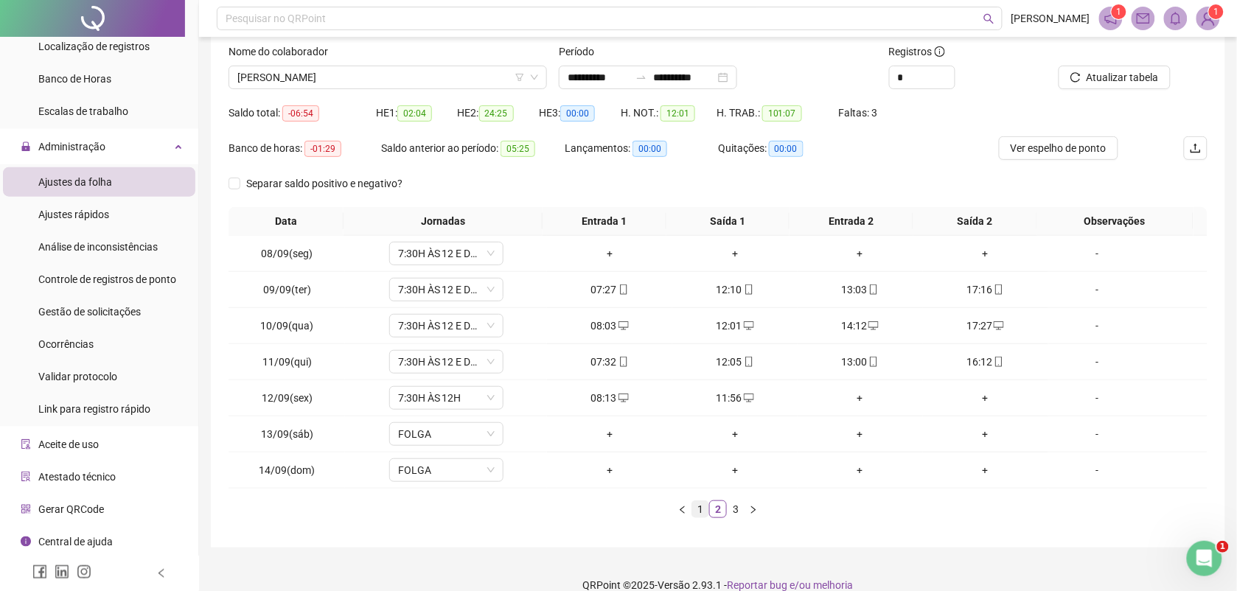
click at [699, 506] on link "1" at bounding box center [700, 509] width 16 height 16
click at [1081, 474] on div "-" at bounding box center [1097, 470] width 87 height 16
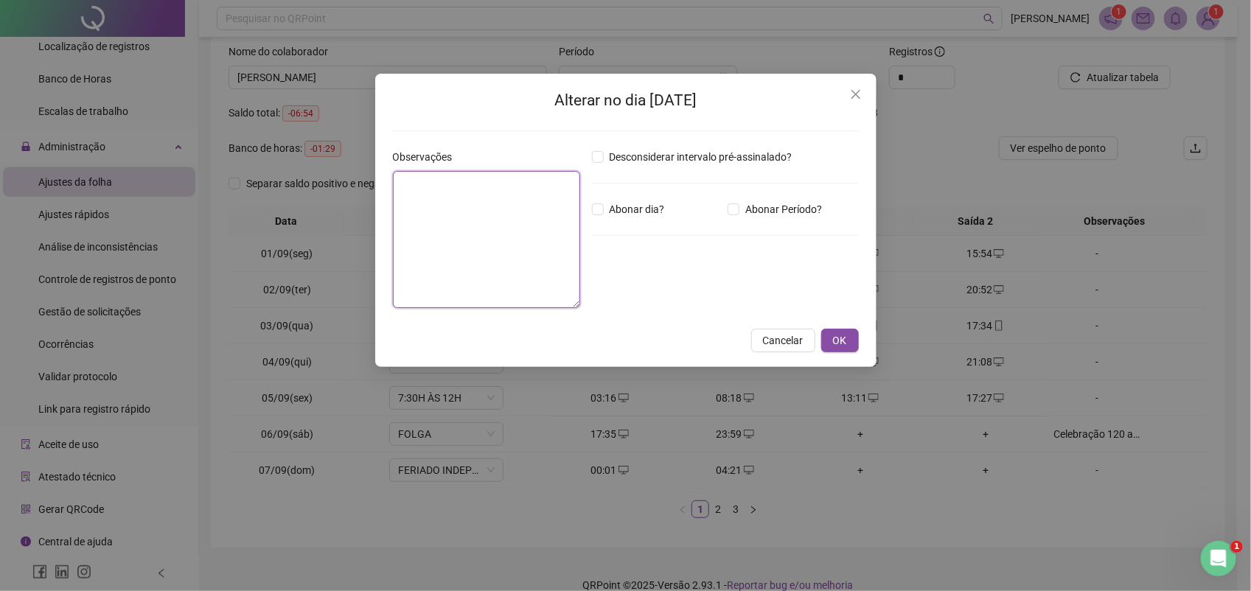
paste textarea "**********"
type textarea "**********"
click at [841, 341] on span "OK" at bounding box center [840, 340] width 14 height 16
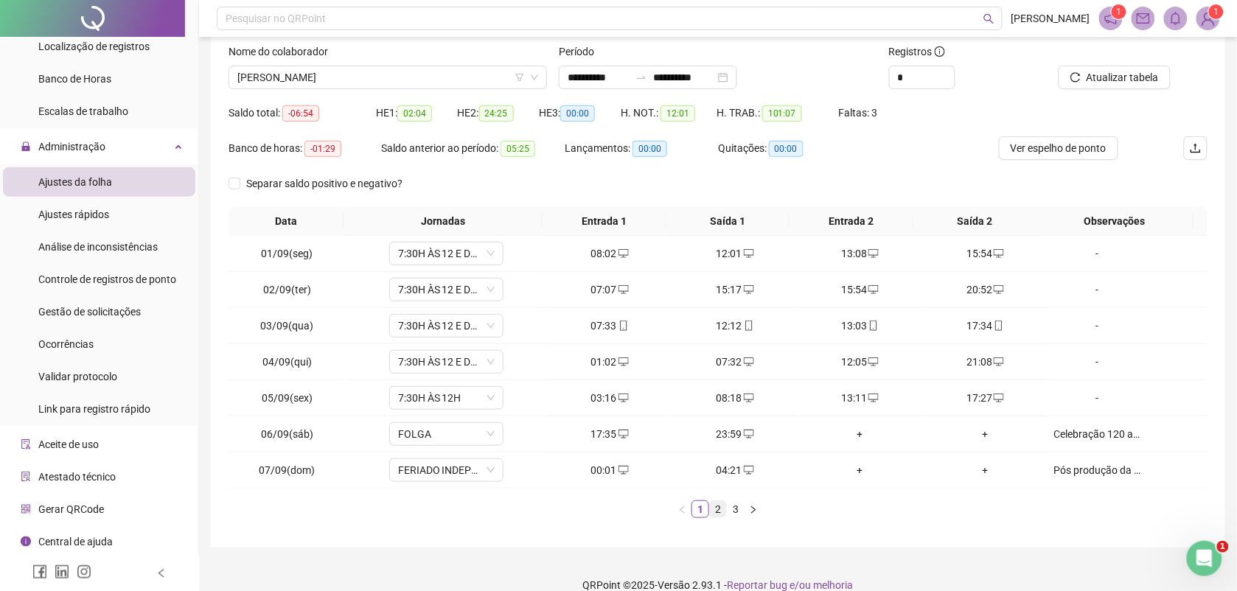
drag, startPoint x: 719, startPoint y: 513, endPoint x: 723, endPoint y: 506, distance: 8.6
click at [719, 512] on link "2" at bounding box center [718, 509] width 16 height 16
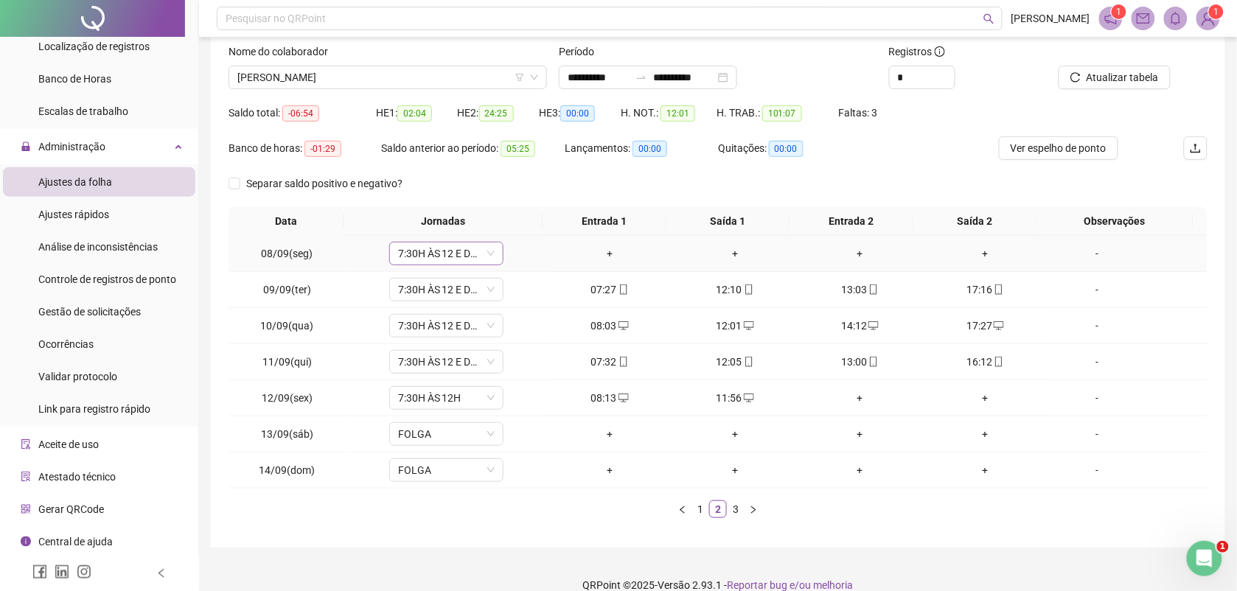
click at [459, 254] on span "7:30H ÀS 12 E DE 13H ÀS 17:30" at bounding box center [446, 254] width 97 height 22
type input "*****"
click at [472, 352] on div "Folga compensatória" at bounding box center [455, 354] width 97 height 16
click at [509, 214] on span "Sim" at bounding box center [512, 215] width 17 height 16
click at [1104, 77] on span "Atualizar tabela" at bounding box center [1123, 77] width 72 height 16
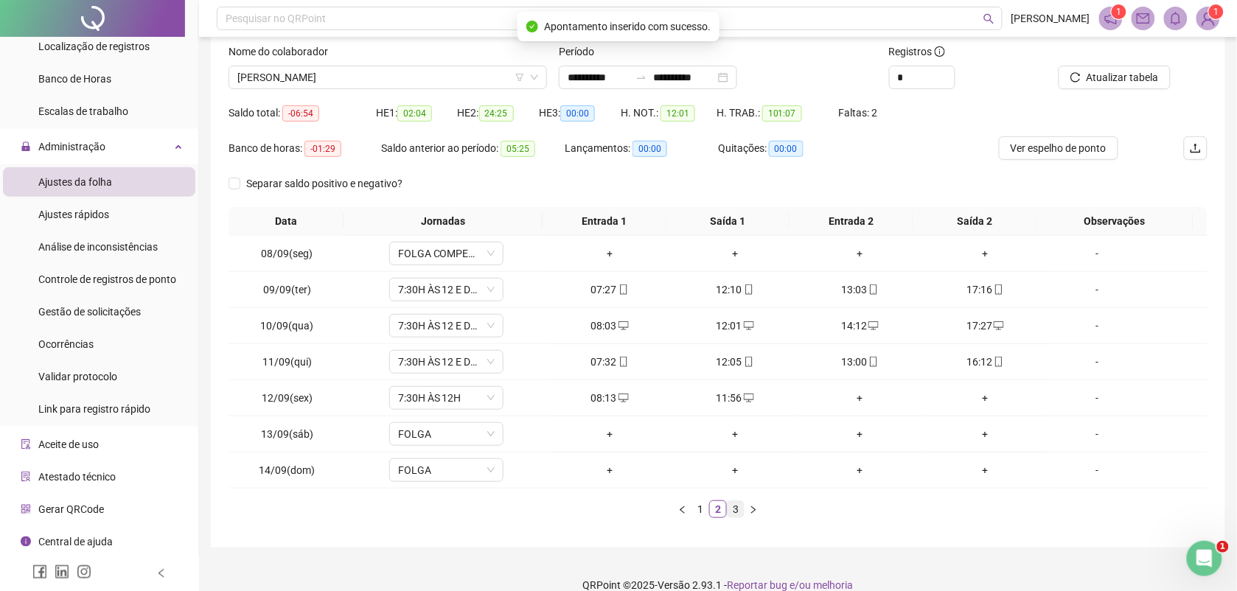
click at [735, 510] on link "3" at bounding box center [736, 509] width 16 height 16
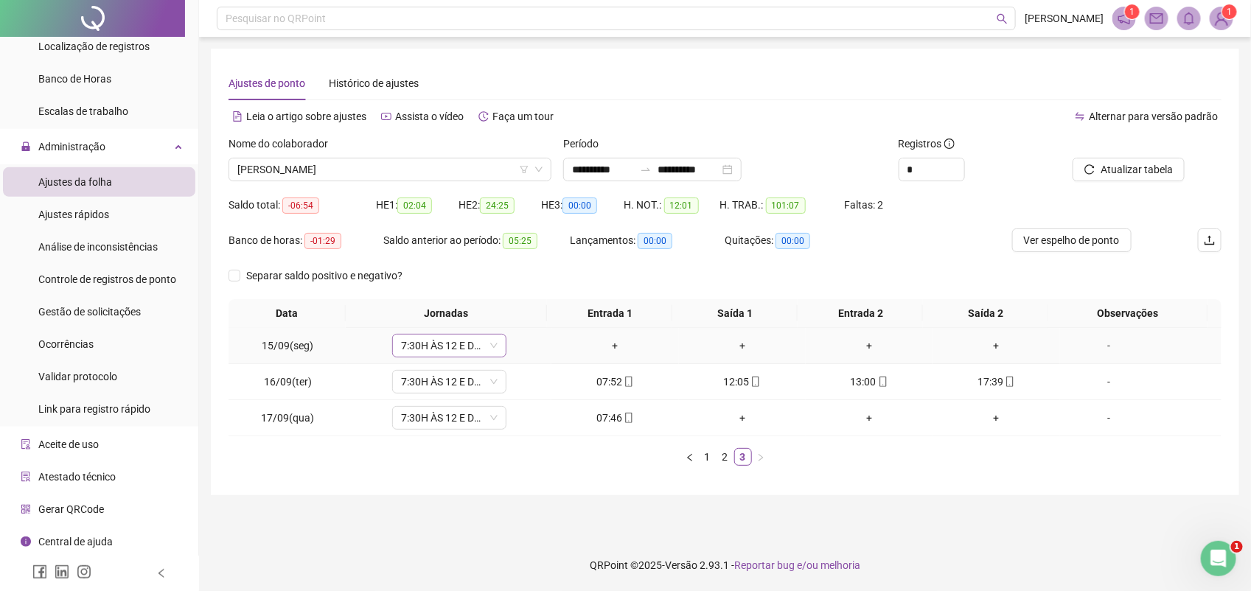
click at [457, 347] on span "7:30H ÀS 12 E DE 13H ÀS 17:30" at bounding box center [449, 346] width 97 height 22
type input "*****"
click at [478, 442] on div "Folga compensatória" at bounding box center [458, 447] width 97 height 16
click at [509, 312] on span "Sim" at bounding box center [516, 307] width 17 height 16
click at [1132, 161] on span "Atualizar tabela" at bounding box center [1137, 169] width 72 height 16
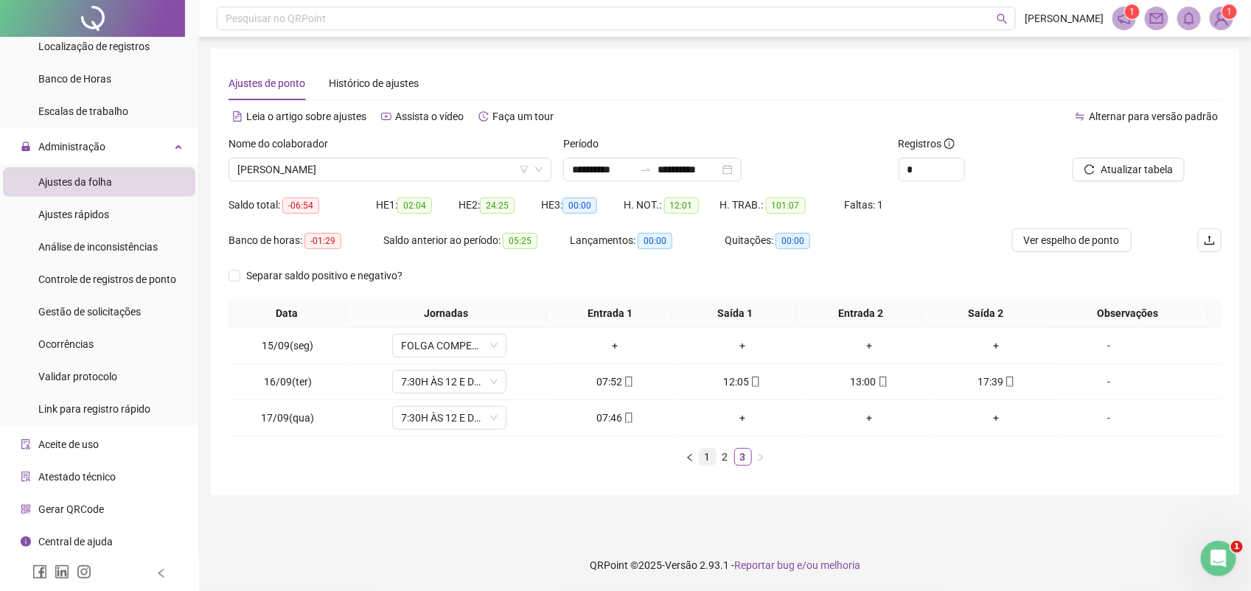
click at [710, 457] on link "1" at bounding box center [708, 457] width 16 height 16
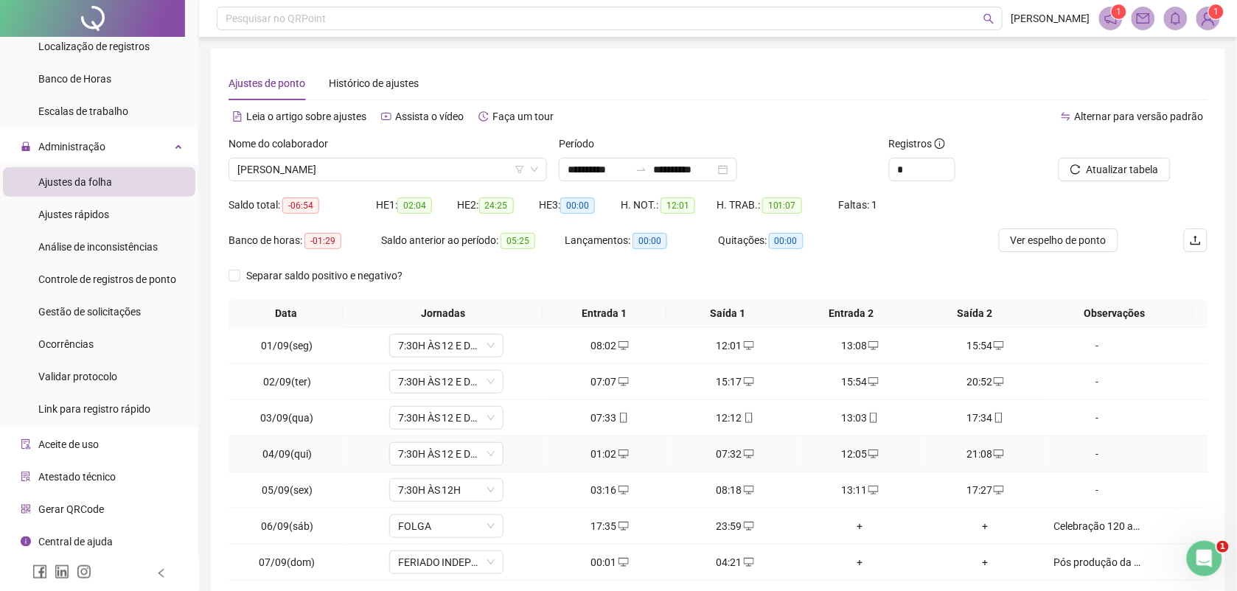
scroll to position [92, 0]
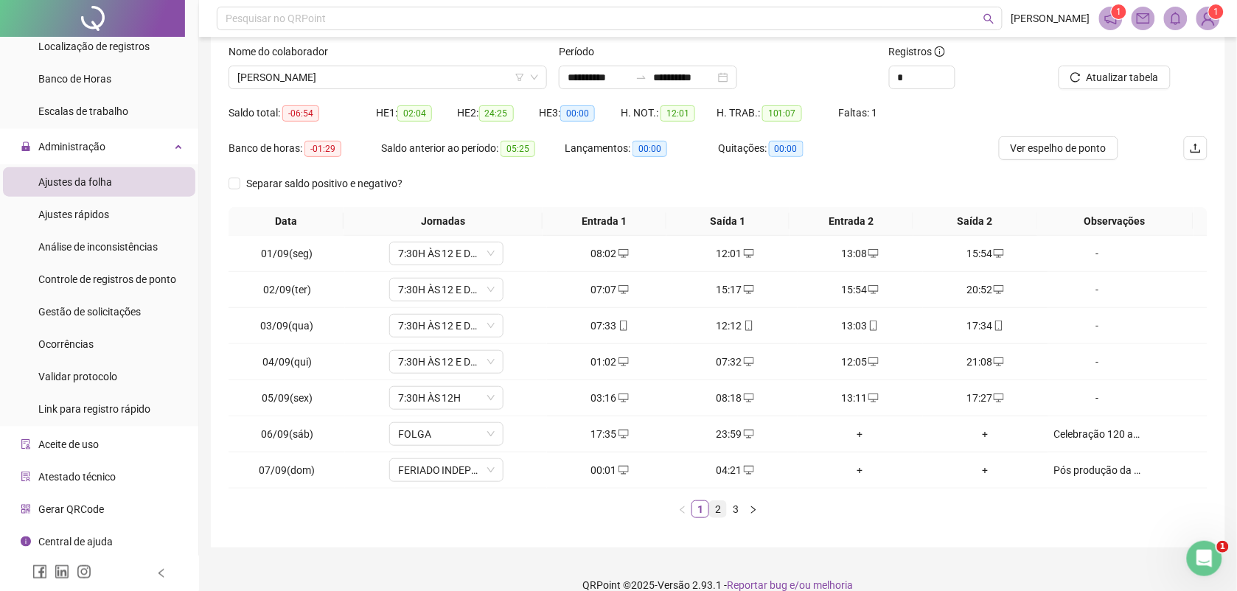
click at [717, 507] on link "2" at bounding box center [718, 509] width 16 height 16
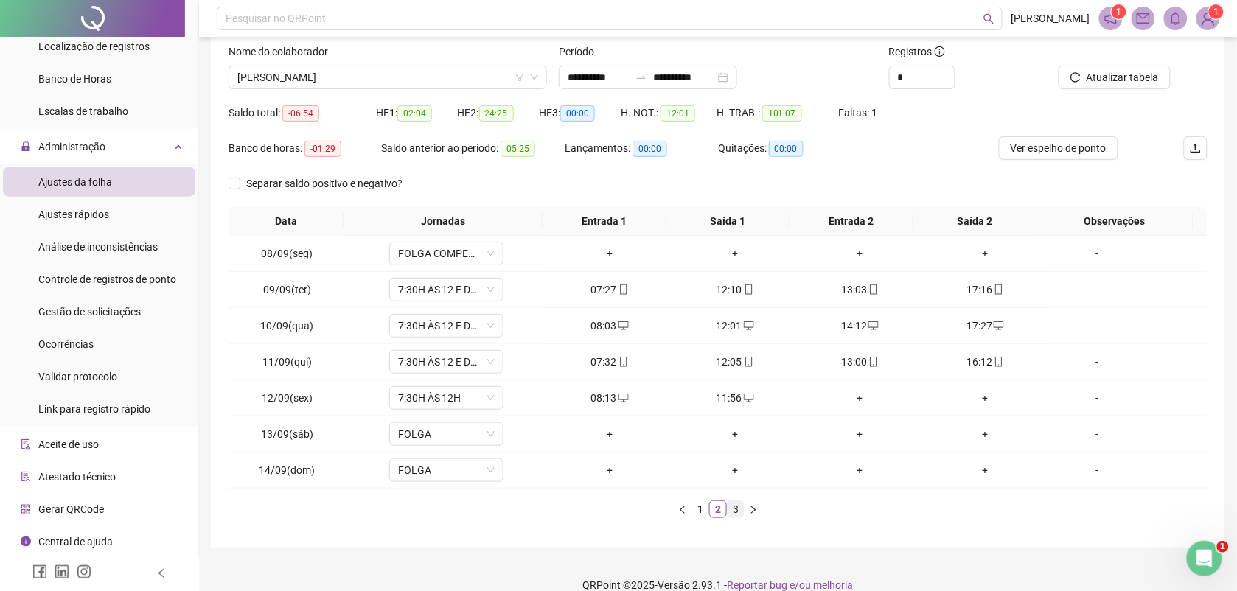
click at [737, 514] on link "3" at bounding box center [736, 509] width 16 height 16
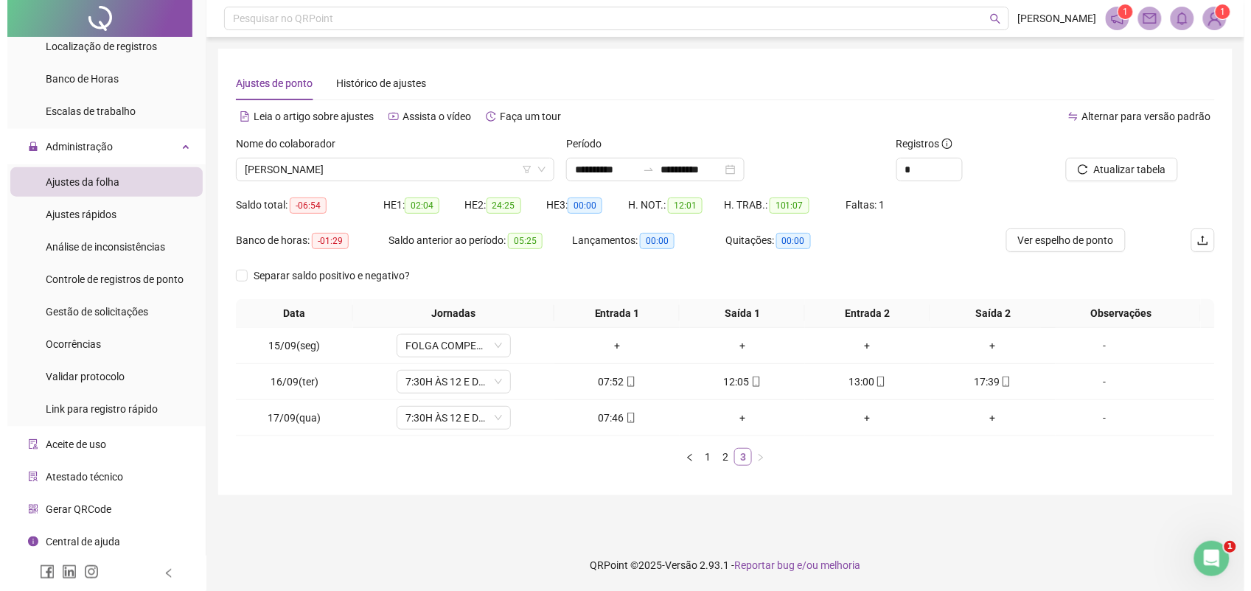
scroll to position [0, 0]
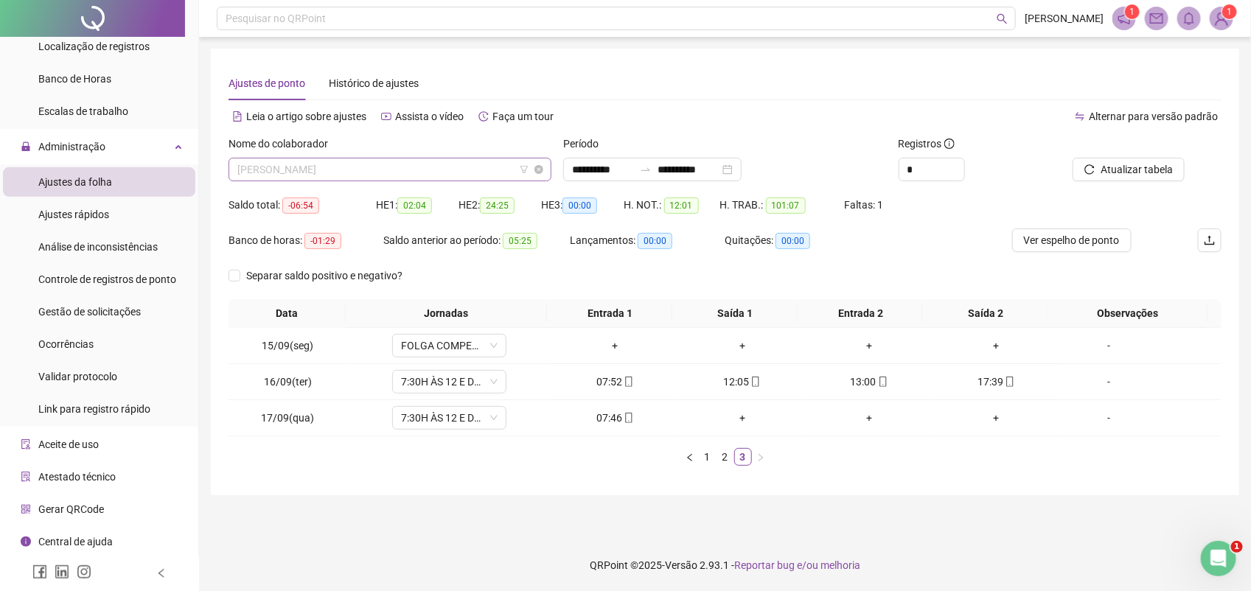
click at [411, 164] on span "SARA FEITOSA VERNEQUE GUEDES" at bounding box center [389, 169] width 305 height 22
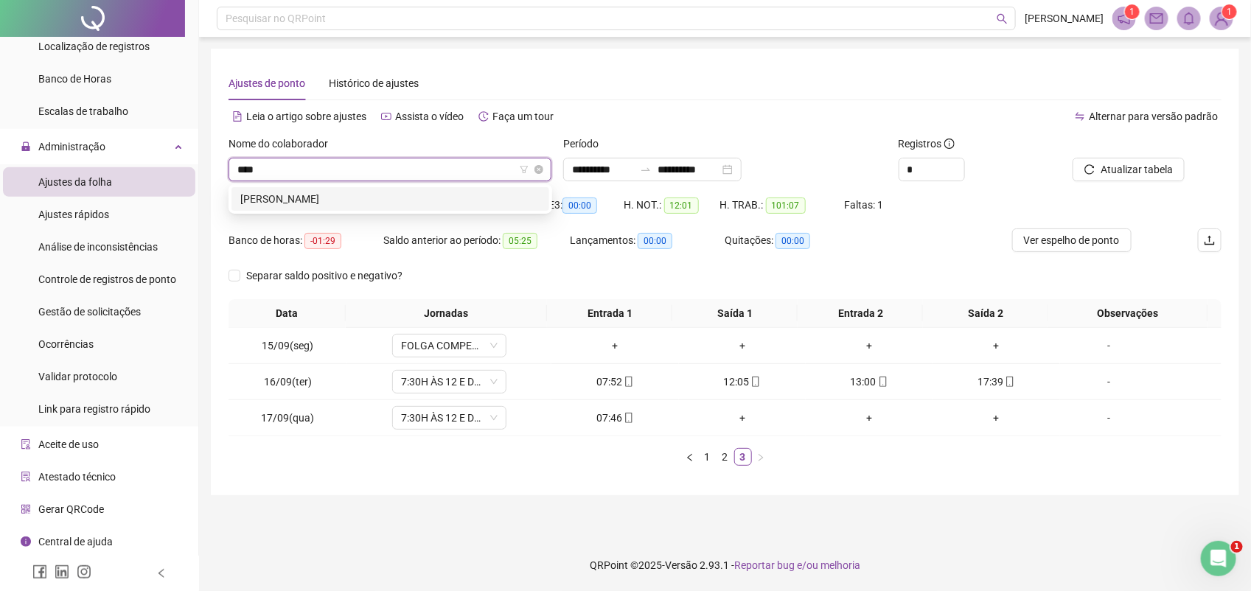
type input "*****"
click at [317, 200] on div "ELLEN MELO CORTIZO" at bounding box center [390, 199] width 300 height 16
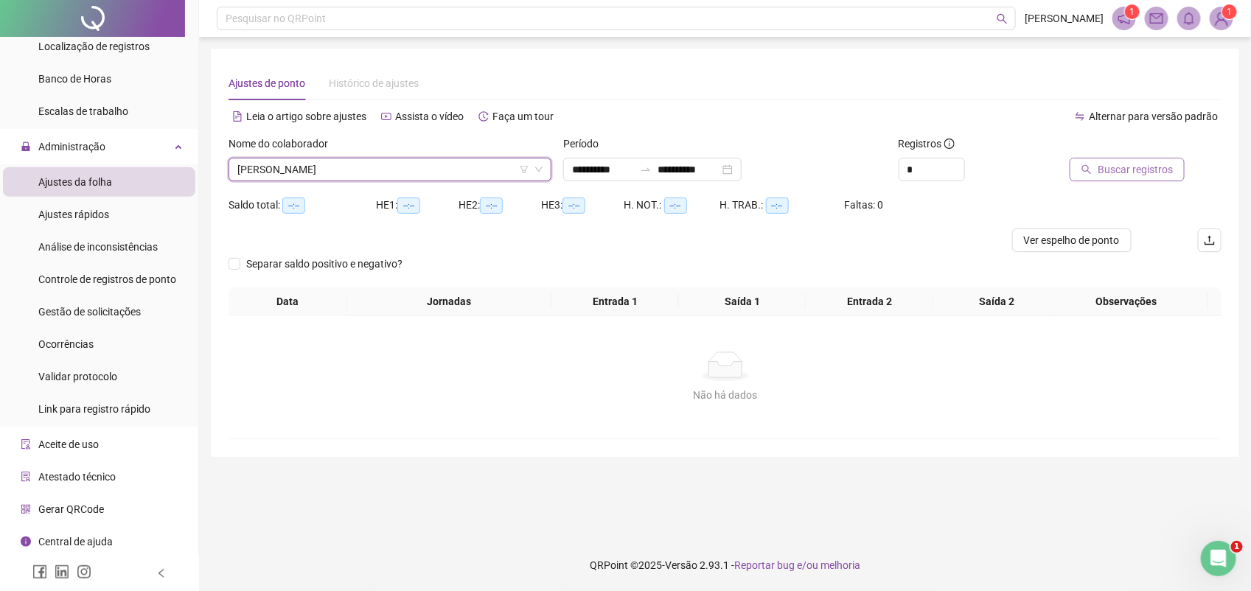
click at [1141, 163] on span "Buscar registros" at bounding box center [1135, 169] width 75 height 16
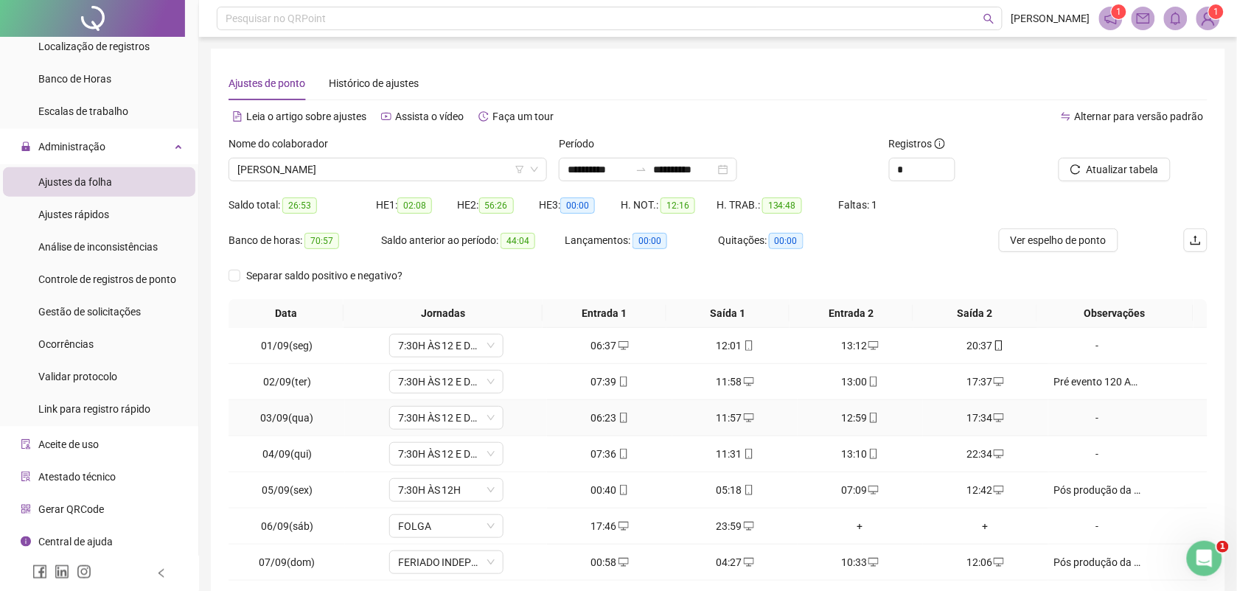
scroll to position [113, 0]
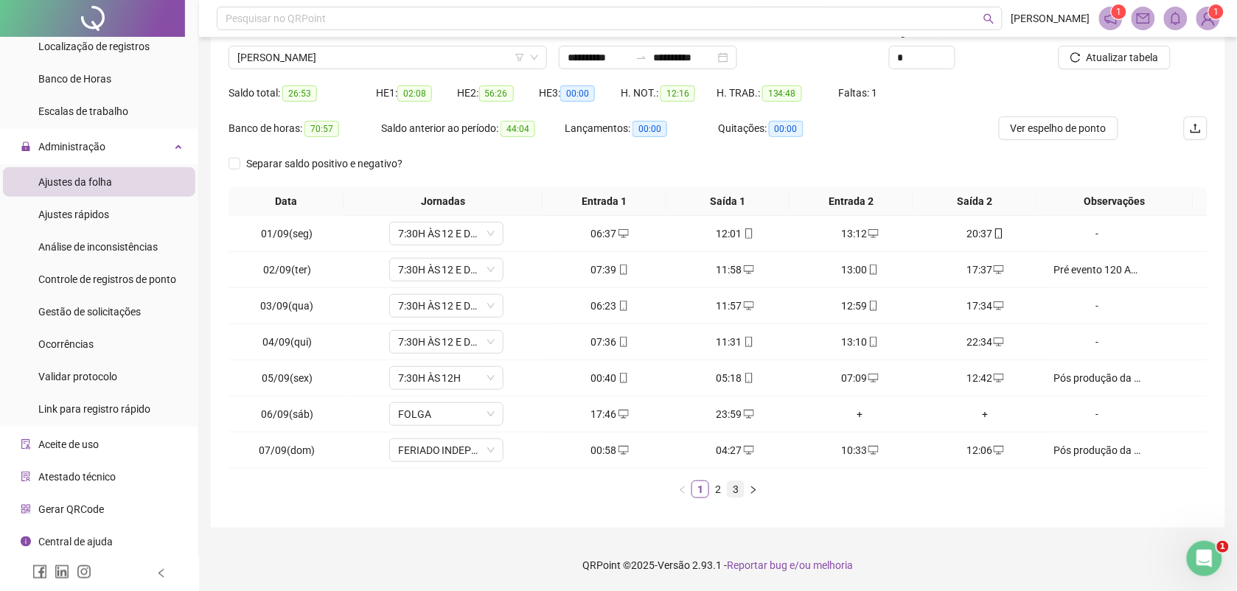
click at [728, 492] on link "3" at bounding box center [736, 489] width 16 height 16
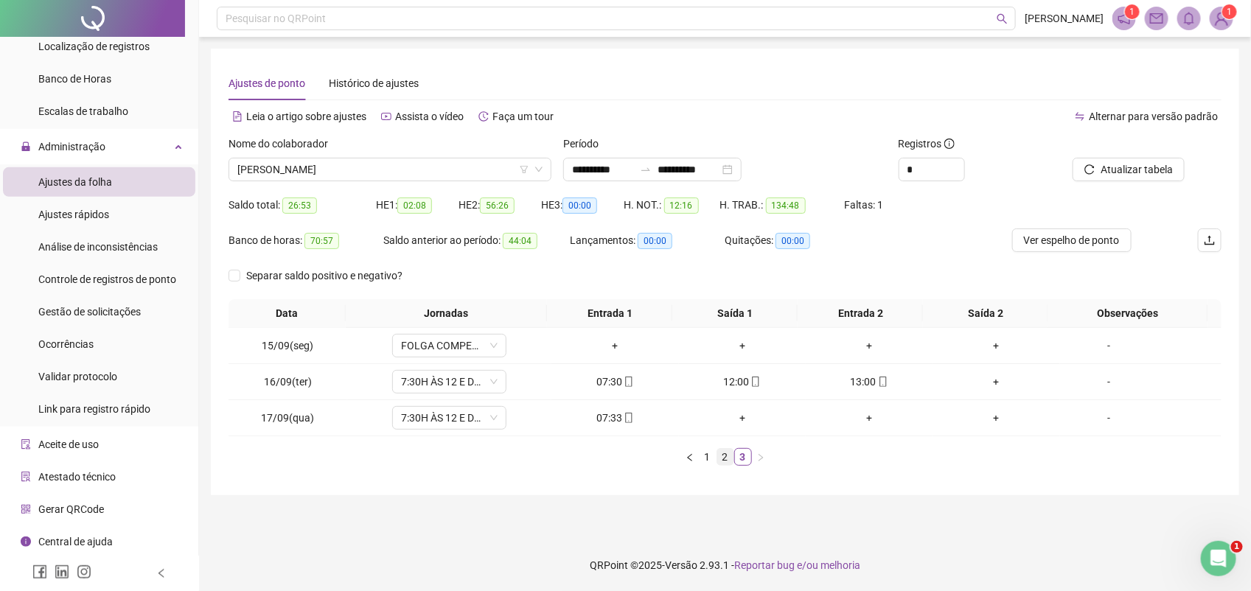
click at [731, 456] on link "2" at bounding box center [725, 457] width 16 height 16
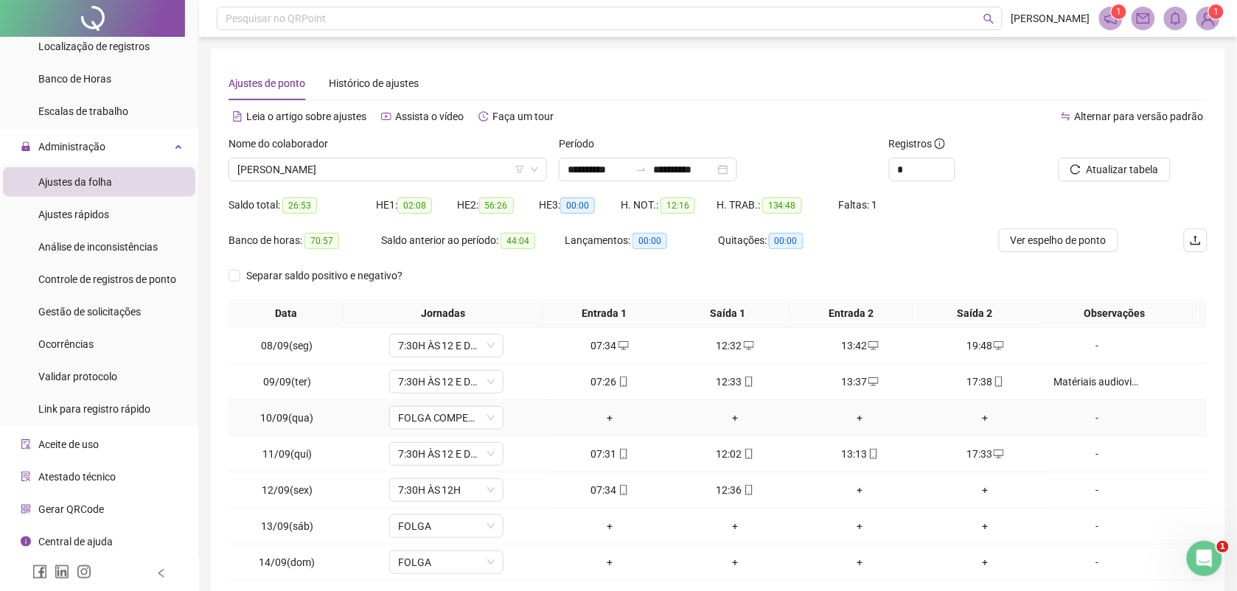
scroll to position [113, 0]
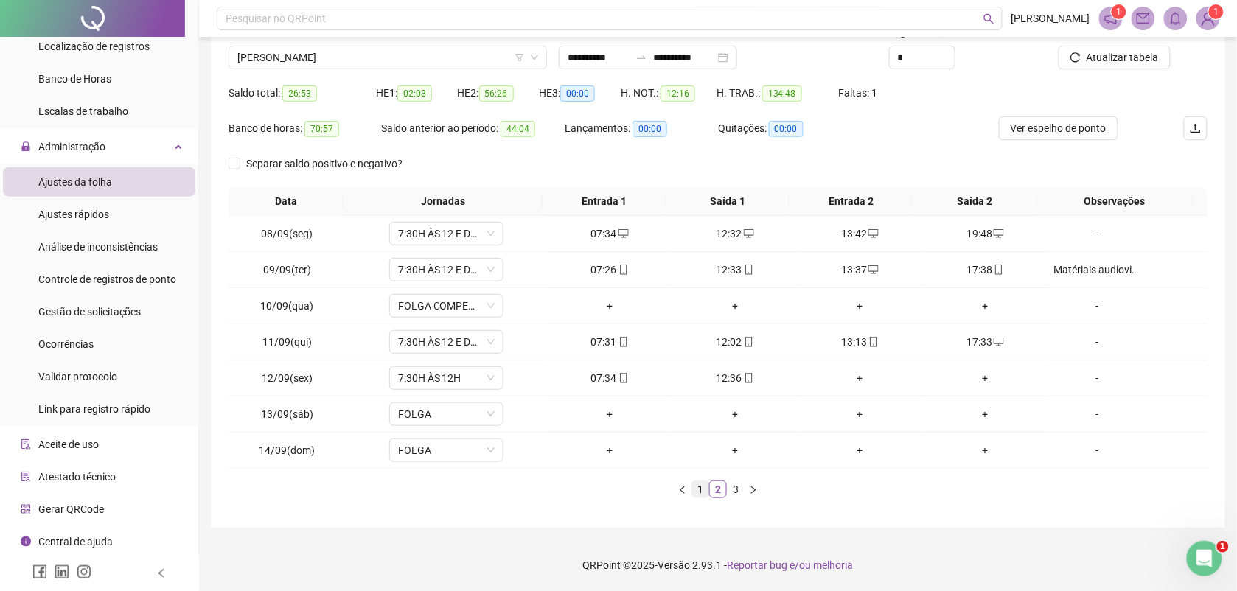
click at [701, 489] on link "1" at bounding box center [700, 489] width 16 height 16
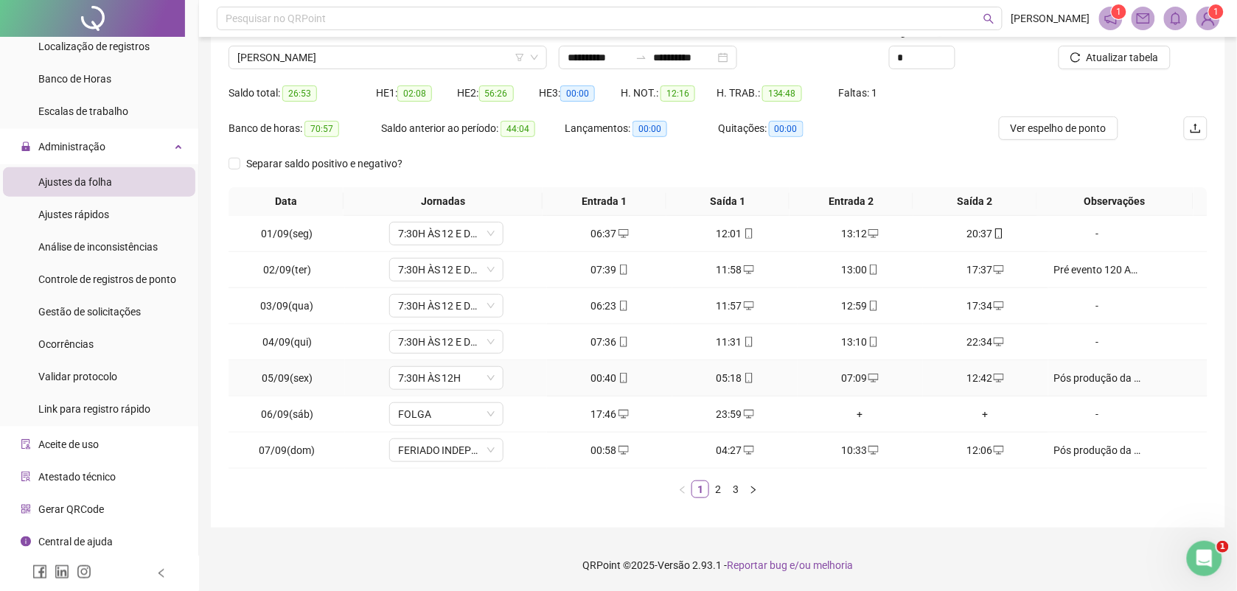
click at [618, 378] on icon "mobile" at bounding box center [623, 378] width 10 height 10
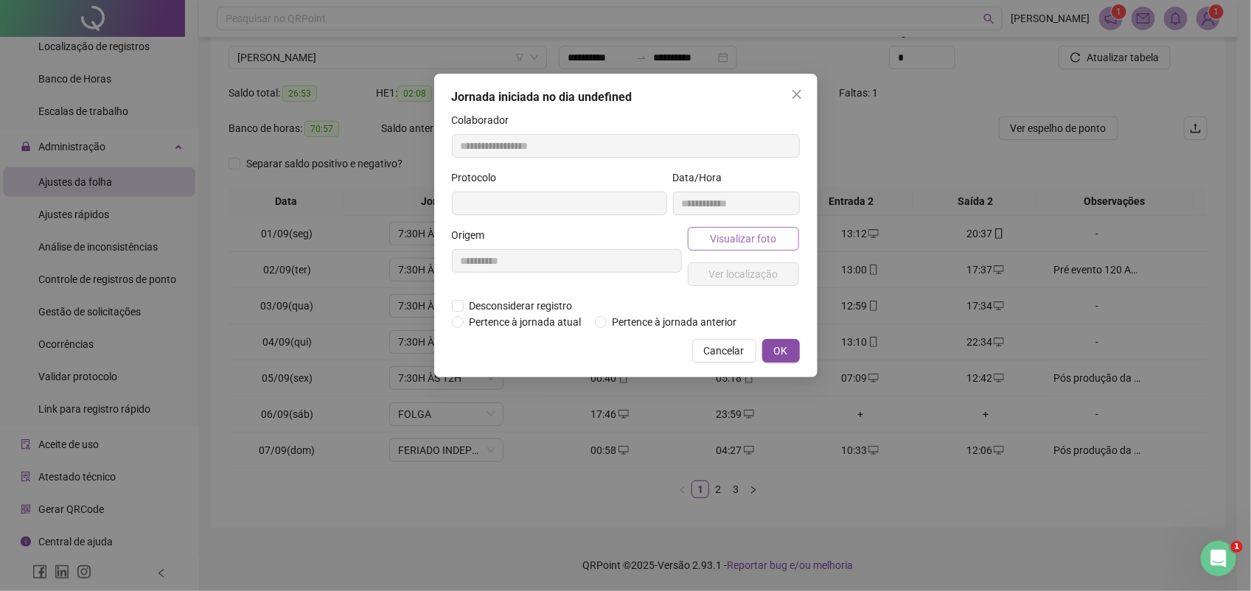
click at [733, 238] on span "Visualizar foto" at bounding box center [743, 239] width 66 height 16
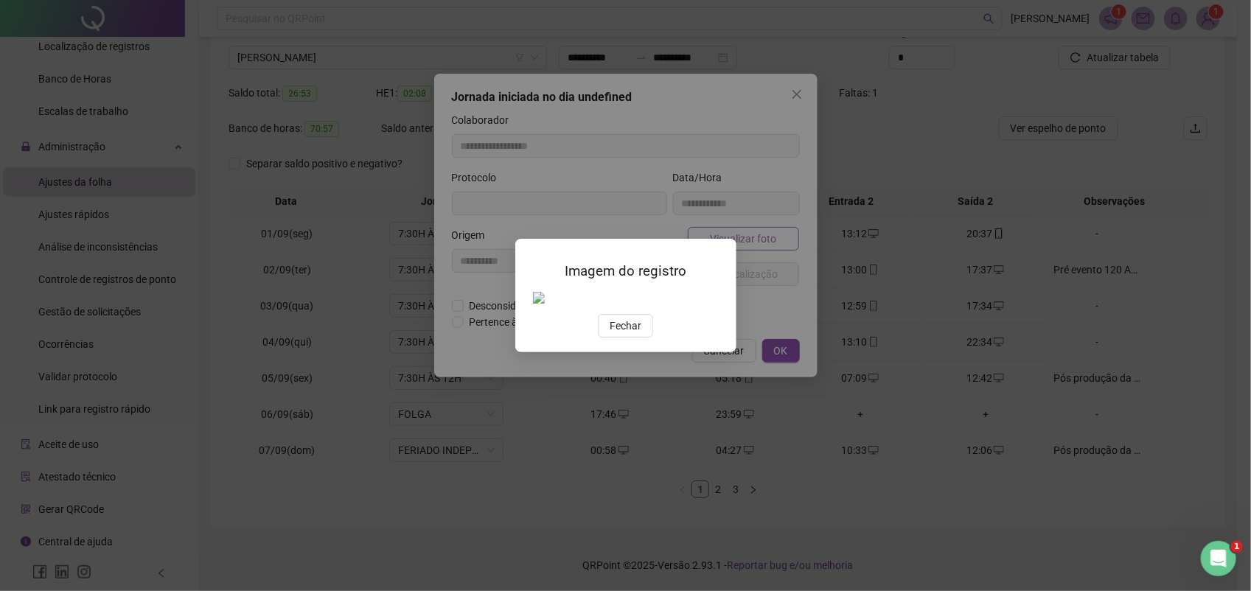
type input "**********"
click at [623, 334] on span "Fechar" at bounding box center [626, 326] width 32 height 16
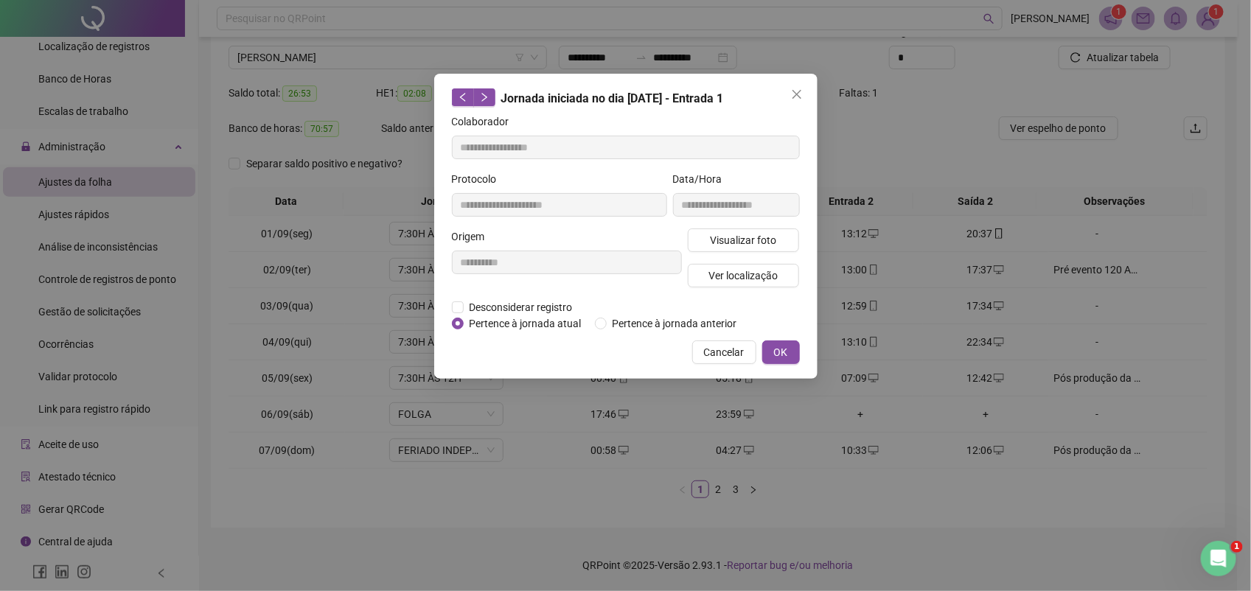
click at [909, 175] on div "**********" at bounding box center [625, 295] width 1251 height 591
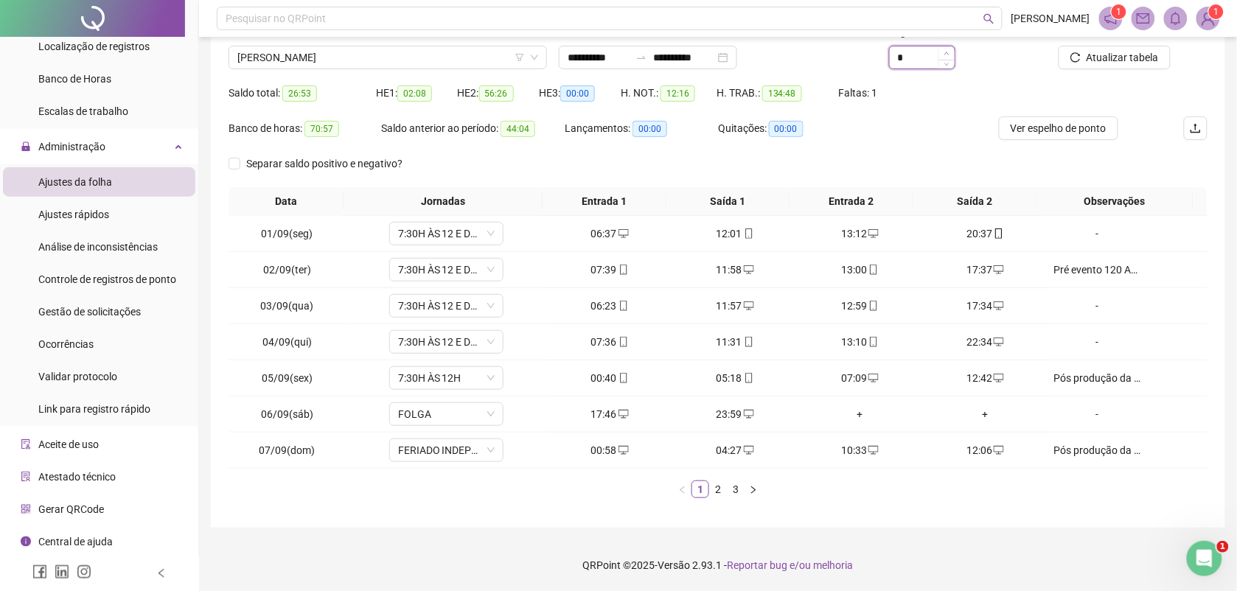
click at [945, 53] on icon "up" at bounding box center [946, 53] width 5 height 5
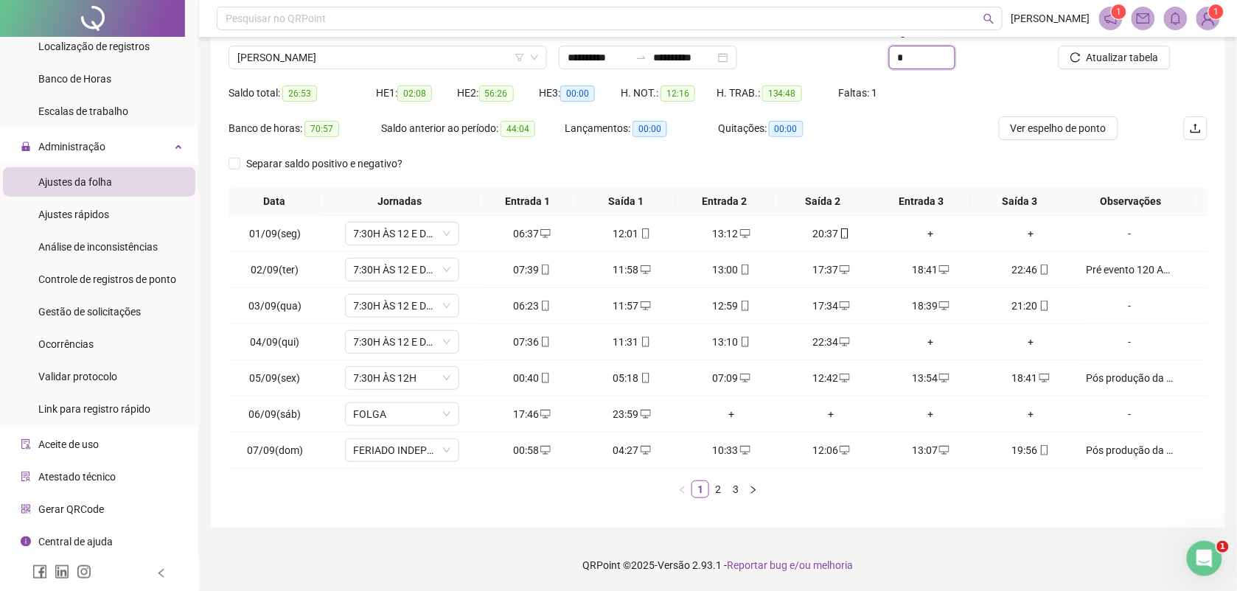
scroll to position [0, 0]
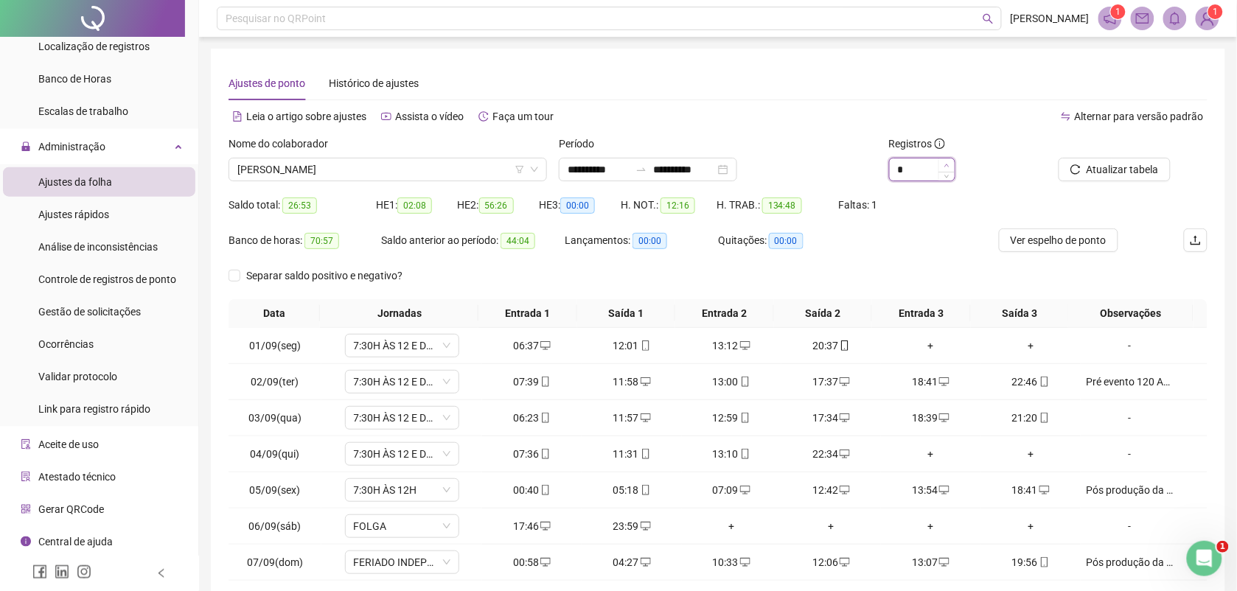
click at [947, 161] on span "Increase Value" at bounding box center [946, 164] width 16 height 13
type input "*"
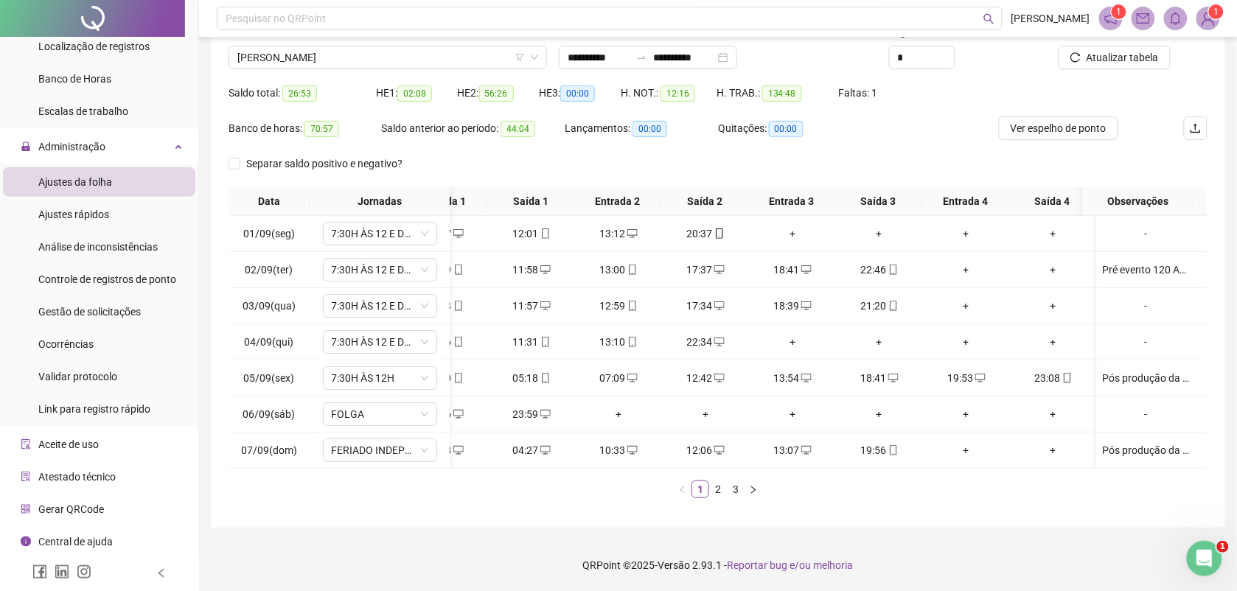
scroll to position [0, 61]
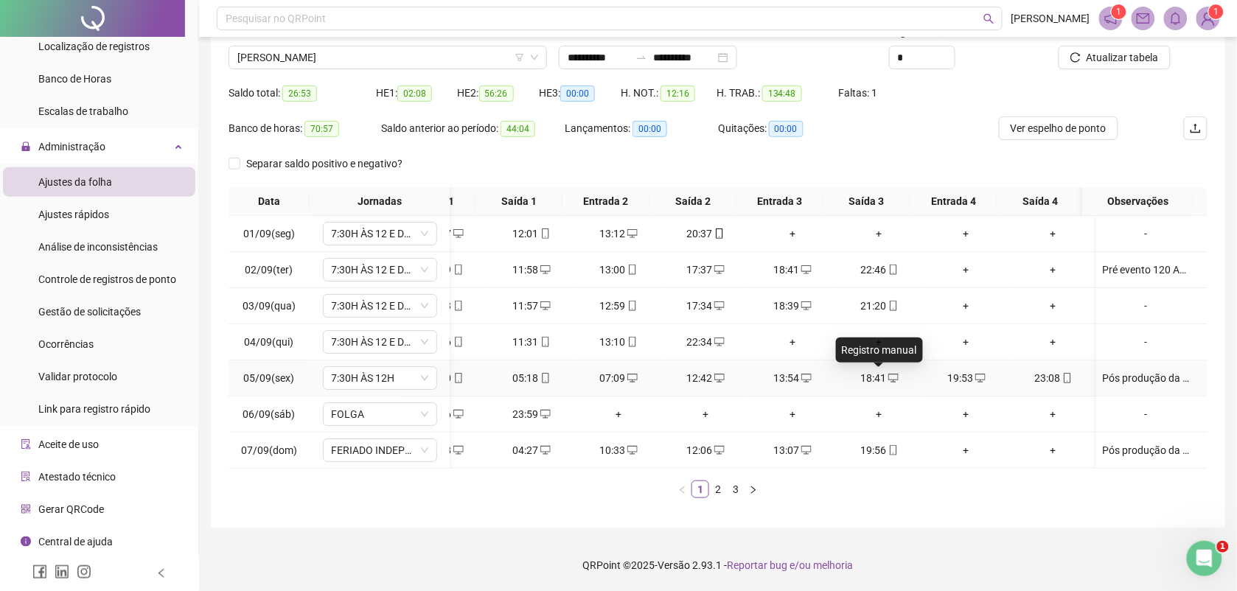
click at [888, 373] on icon "desktop" at bounding box center [893, 378] width 10 height 10
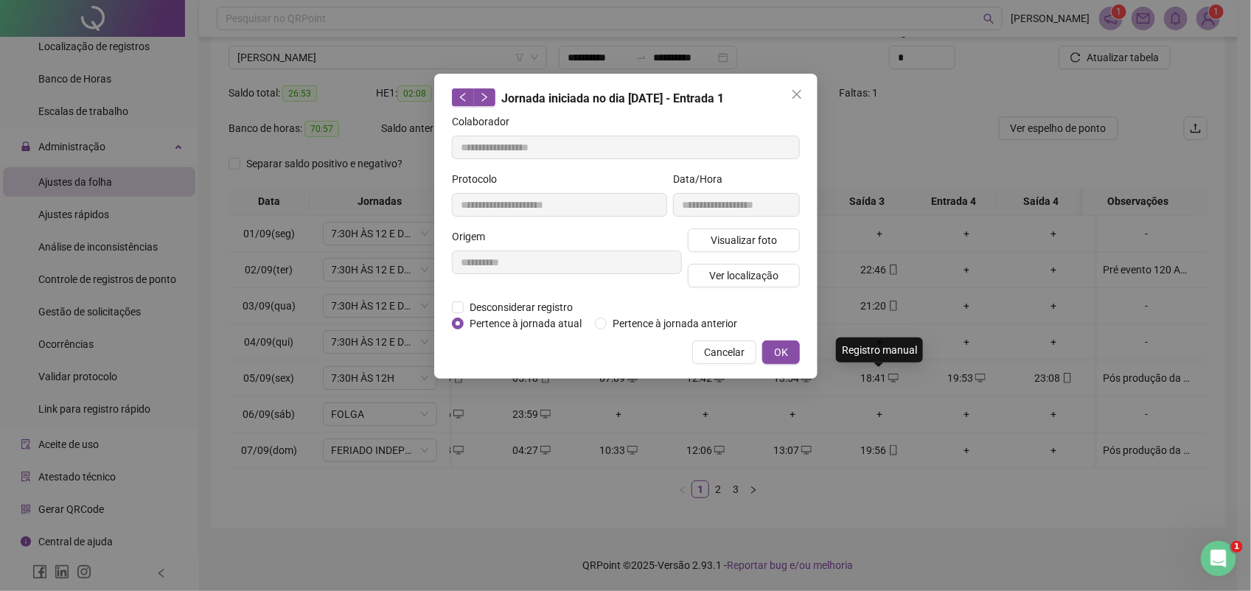
type input "**********"
click at [528, 306] on span "Desconsiderar registro" at bounding box center [521, 307] width 115 height 16
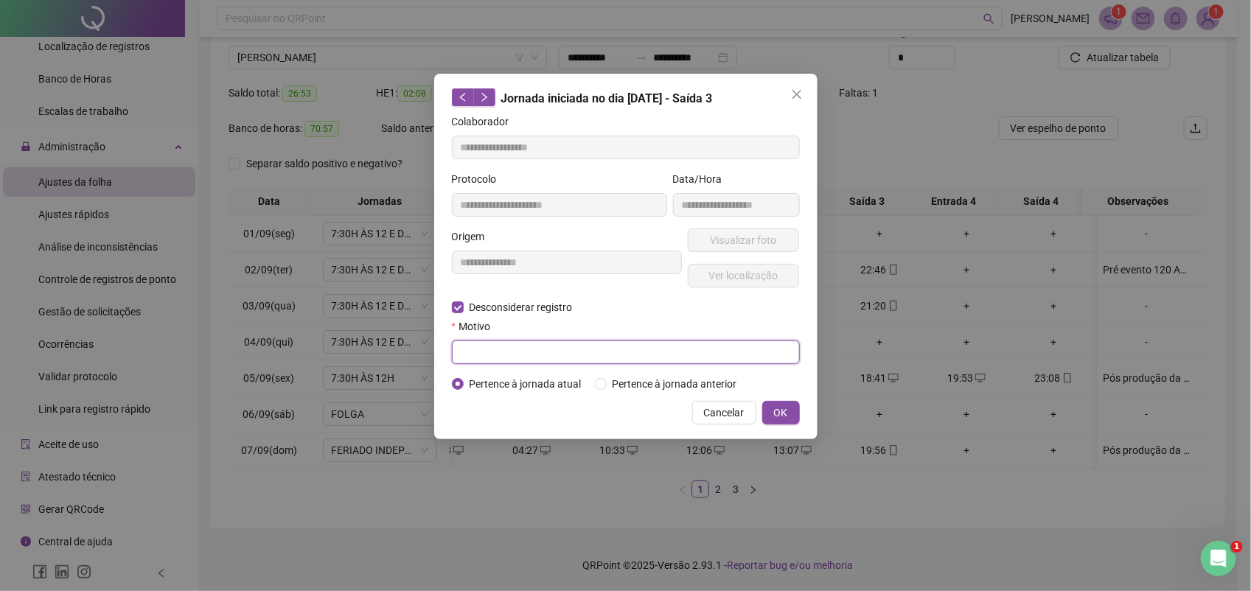
click at [515, 352] on input "text" at bounding box center [626, 353] width 348 height 24
type input "********"
click at [774, 414] on span "OK" at bounding box center [781, 413] width 14 height 16
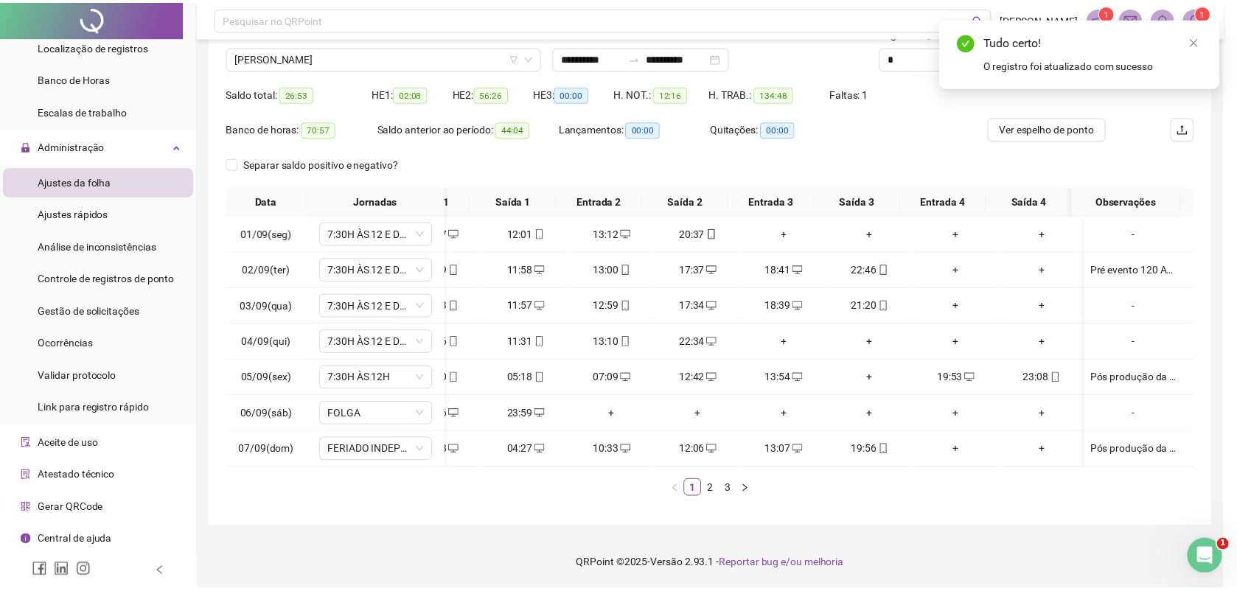
scroll to position [0, 0]
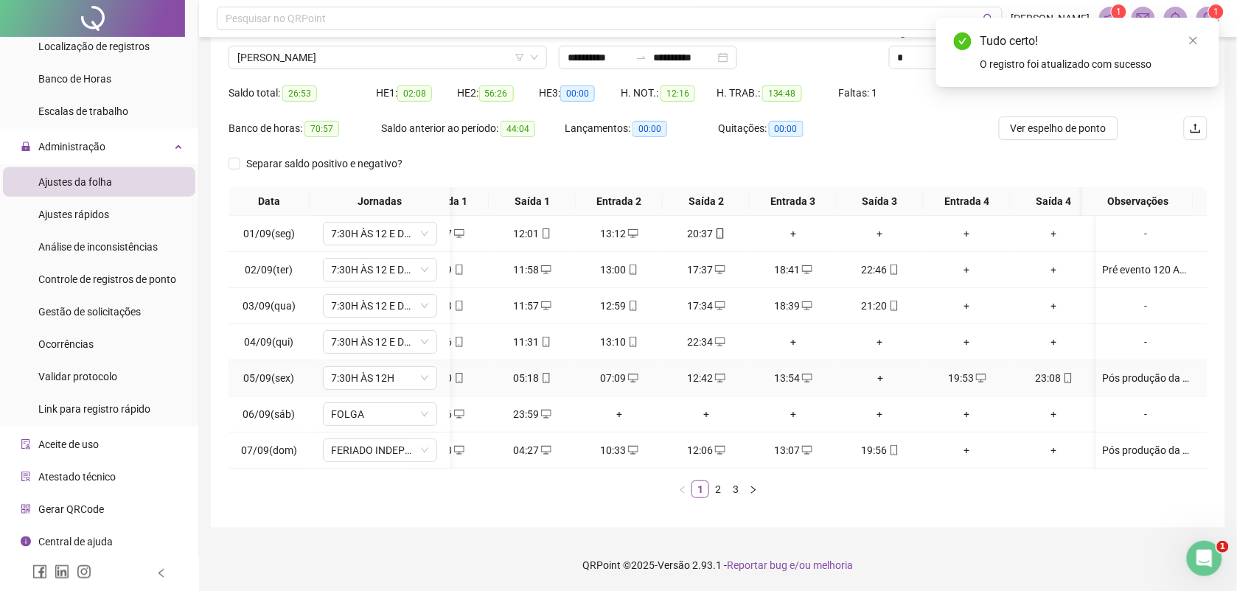
click at [882, 370] on div "+" at bounding box center [880, 378] width 75 height 16
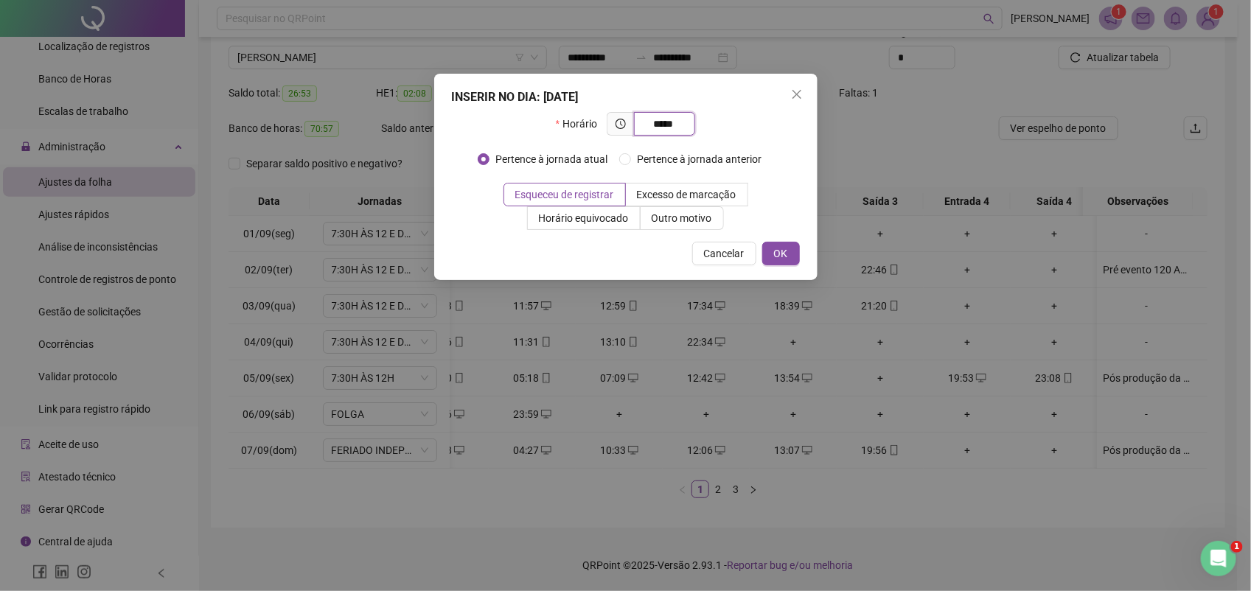
type input "*****"
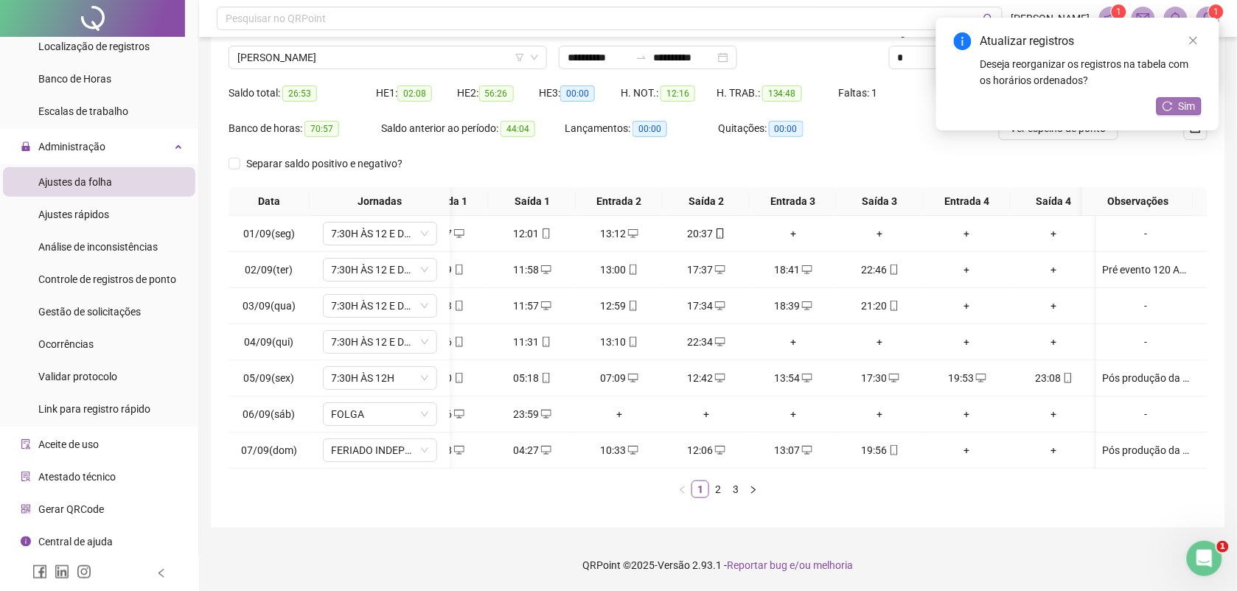
click at [1179, 101] on span "Sim" at bounding box center [1187, 106] width 17 height 16
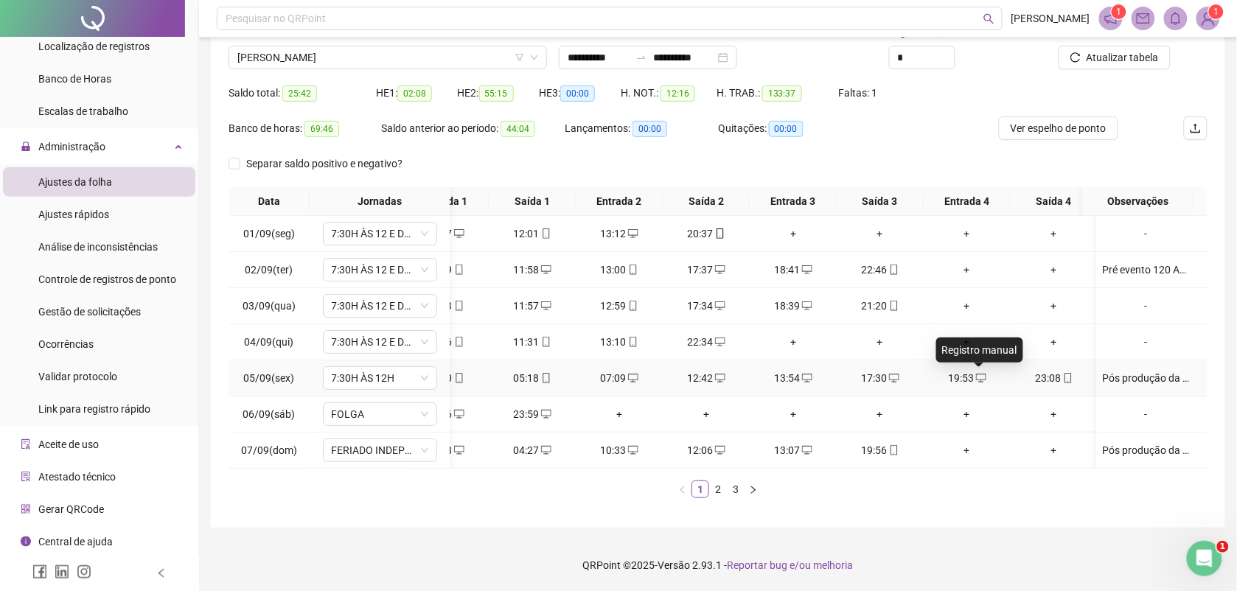
click at [977, 373] on icon "desktop" at bounding box center [981, 378] width 10 height 10
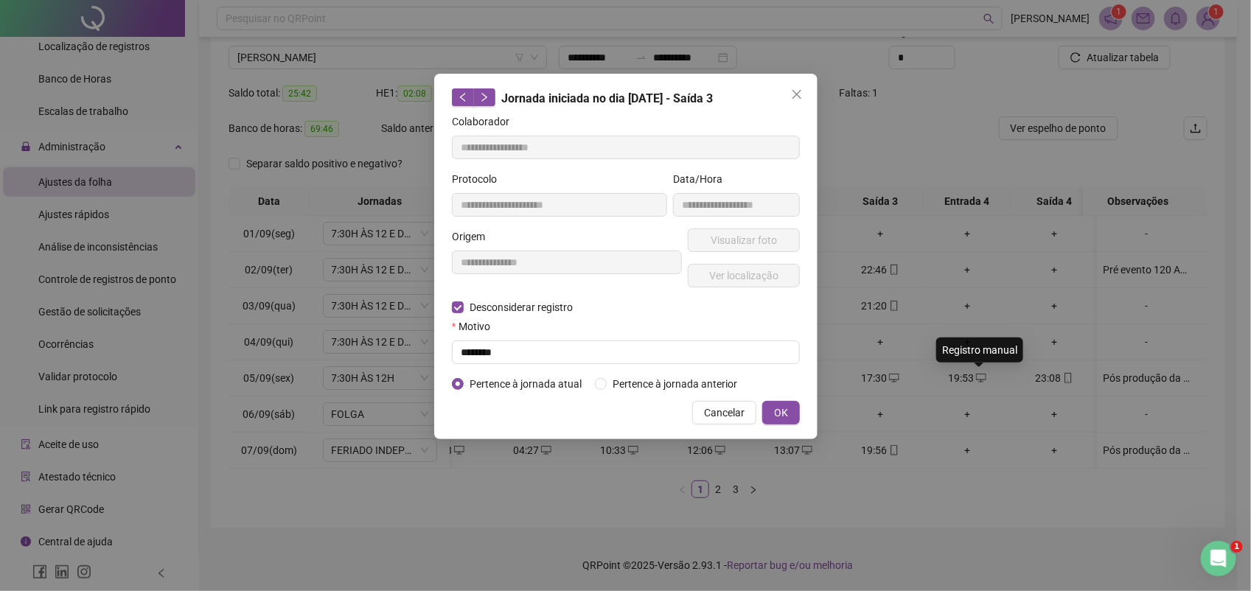
type input "**********"
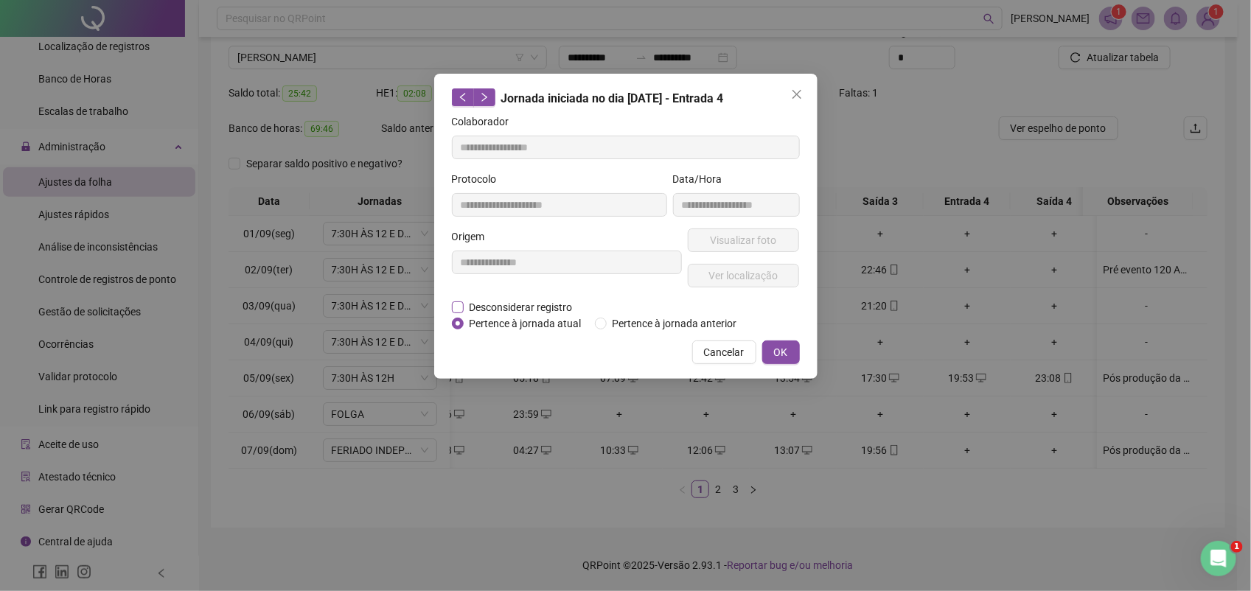
click at [539, 307] on span "Desconsiderar registro" at bounding box center [521, 307] width 115 height 16
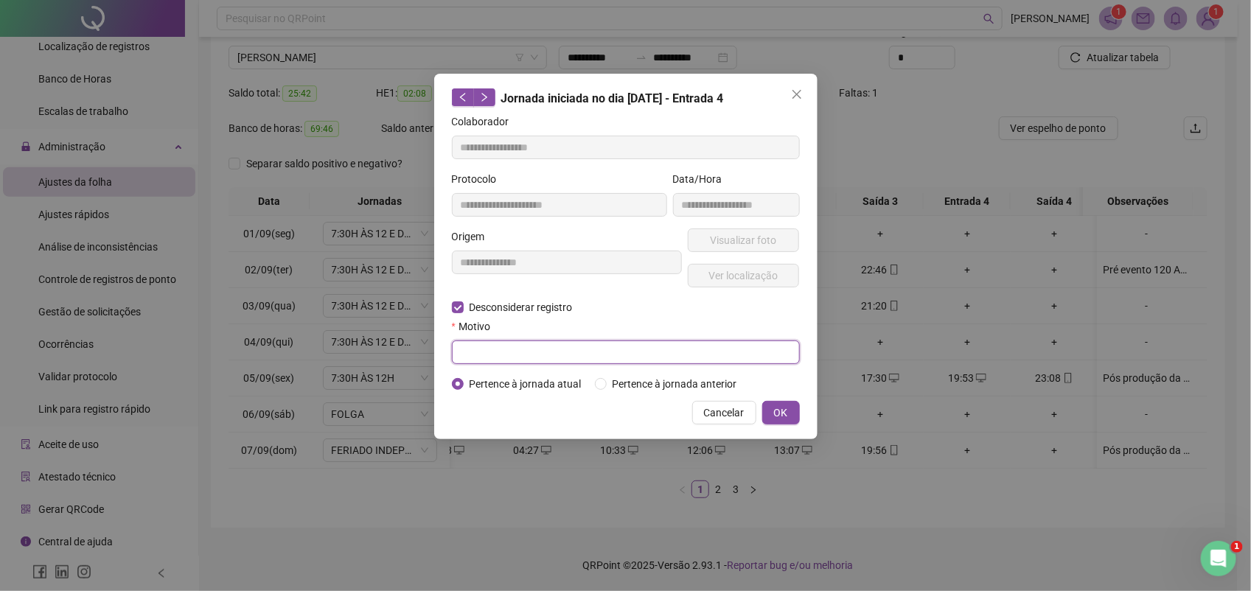
click at [539, 354] on input "text" at bounding box center [626, 353] width 348 height 24
drag, startPoint x: 514, startPoint y: 358, endPoint x: 415, endPoint y: 355, distance: 98.9
click at [415, 355] on div "**********" at bounding box center [625, 295] width 1251 height 591
type input "********"
click at [787, 409] on span "OK" at bounding box center [781, 413] width 14 height 16
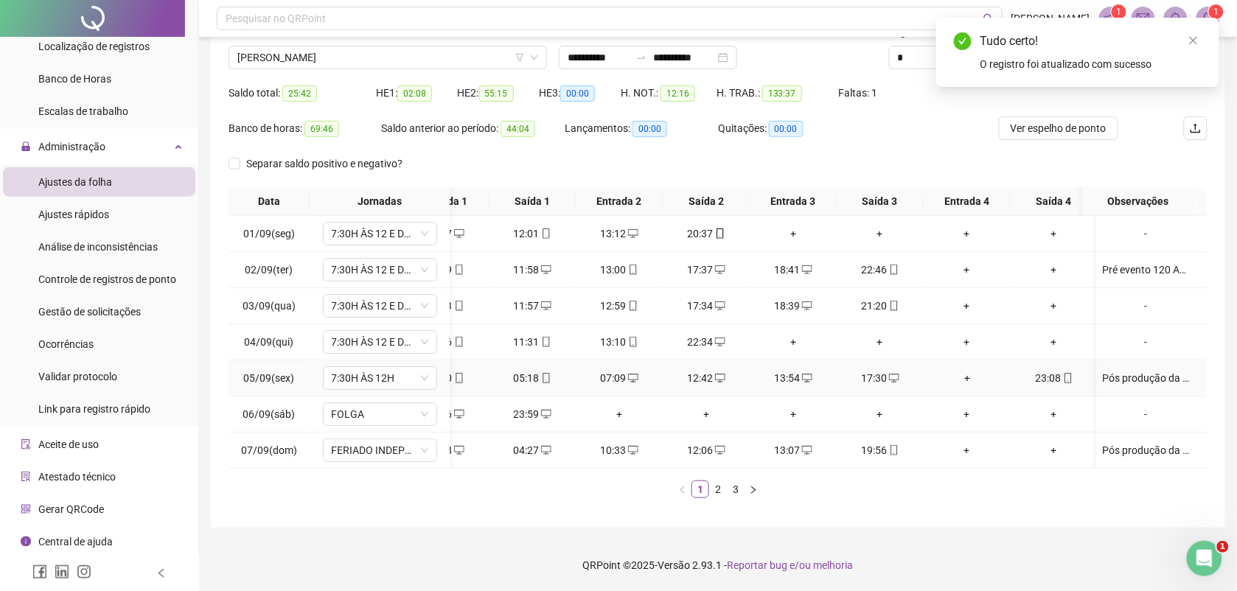
click at [1069, 373] on icon "mobile" at bounding box center [1068, 378] width 10 height 10
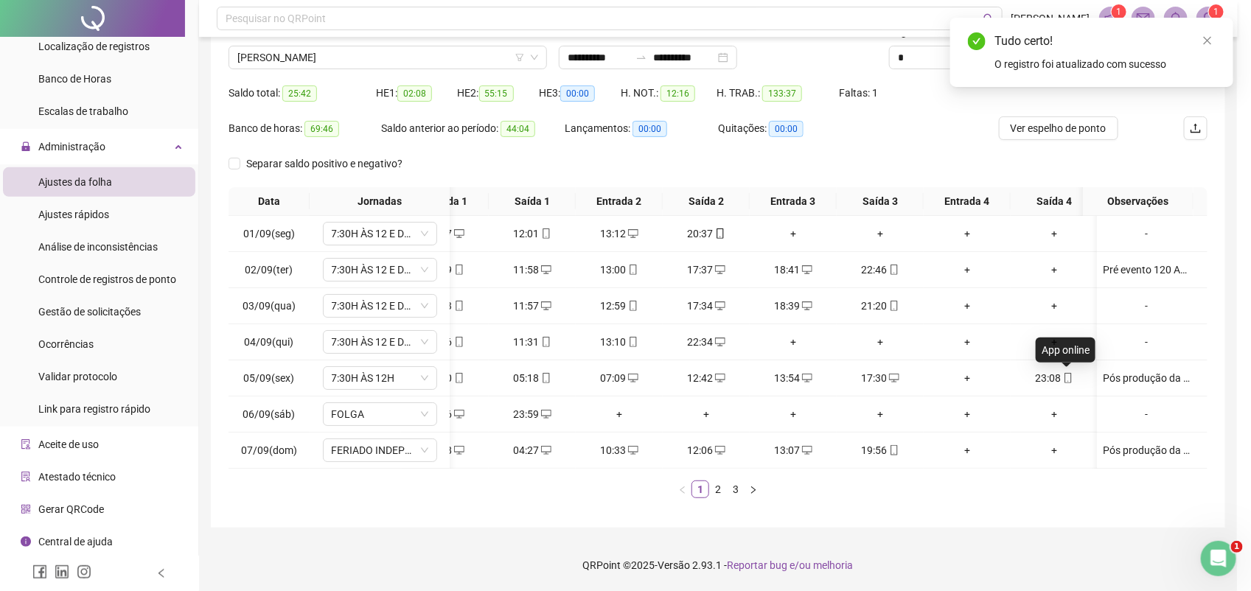
type input "**********"
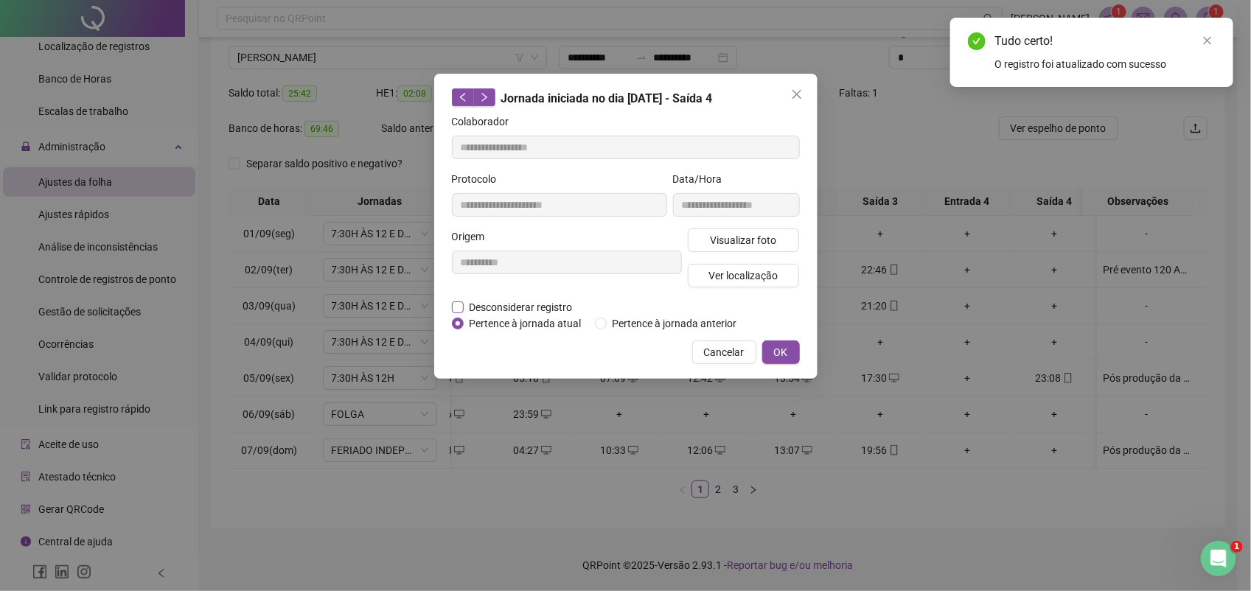
click at [498, 310] on span "Desconsiderar registro" at bounding box center [521, 307] width 115 height 16
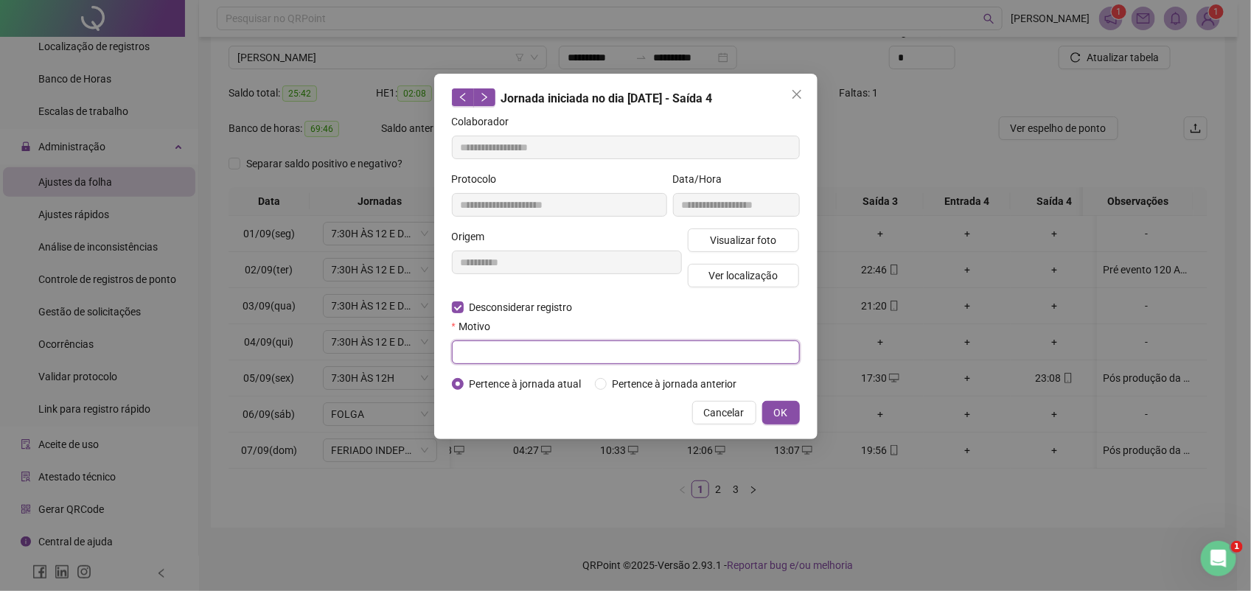
paste input "********"
type input "********"
click at [776, 414] on span "OK" at bounding box center [781, 413] width 14 height 16
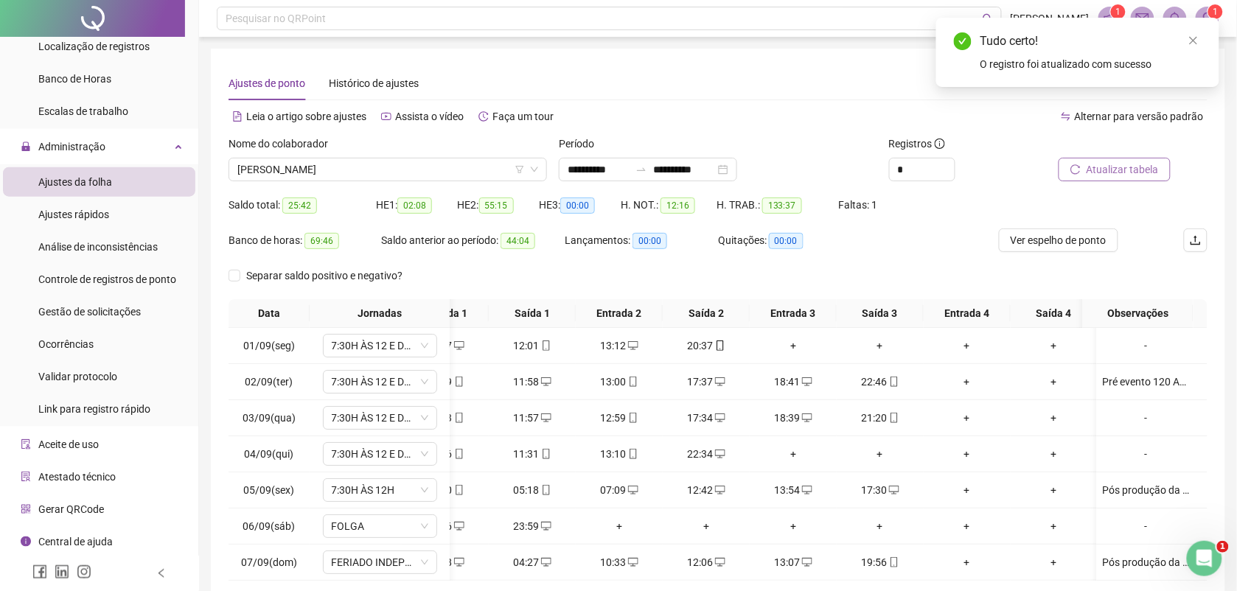
click at [1121, 167] on span "Atualizar tabela" at bounding box center [1123, 169] width 72 height 16
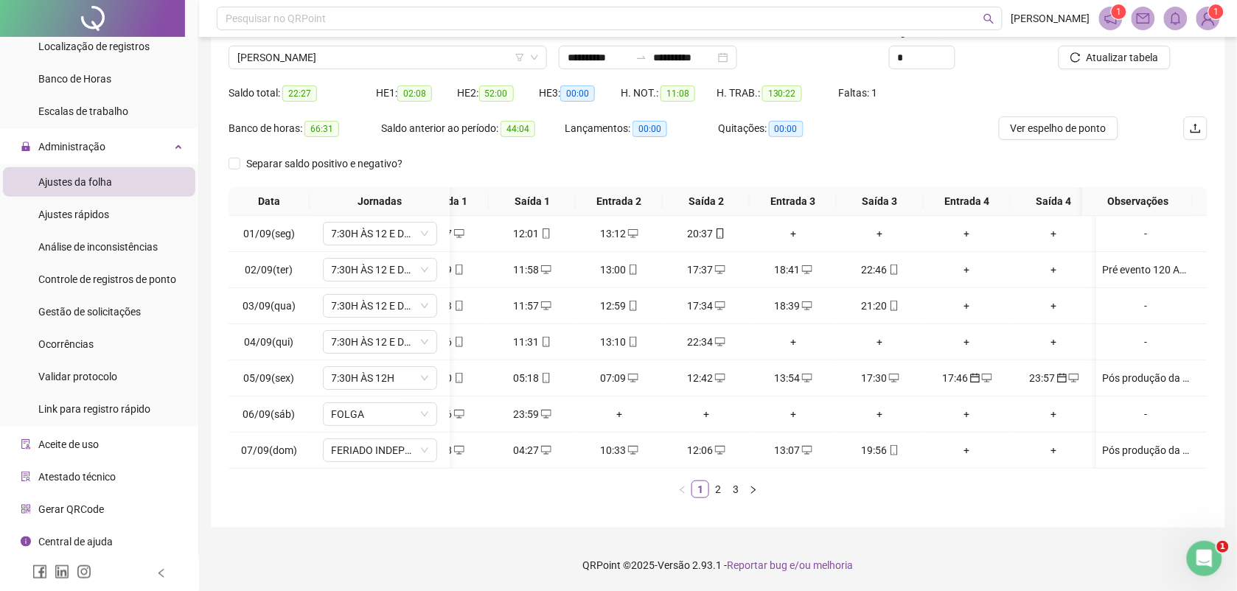
scroll to position [0, 61]
click at [969, 373] on icon "calendar" at bounding box center [974, 378] width 10 height 10
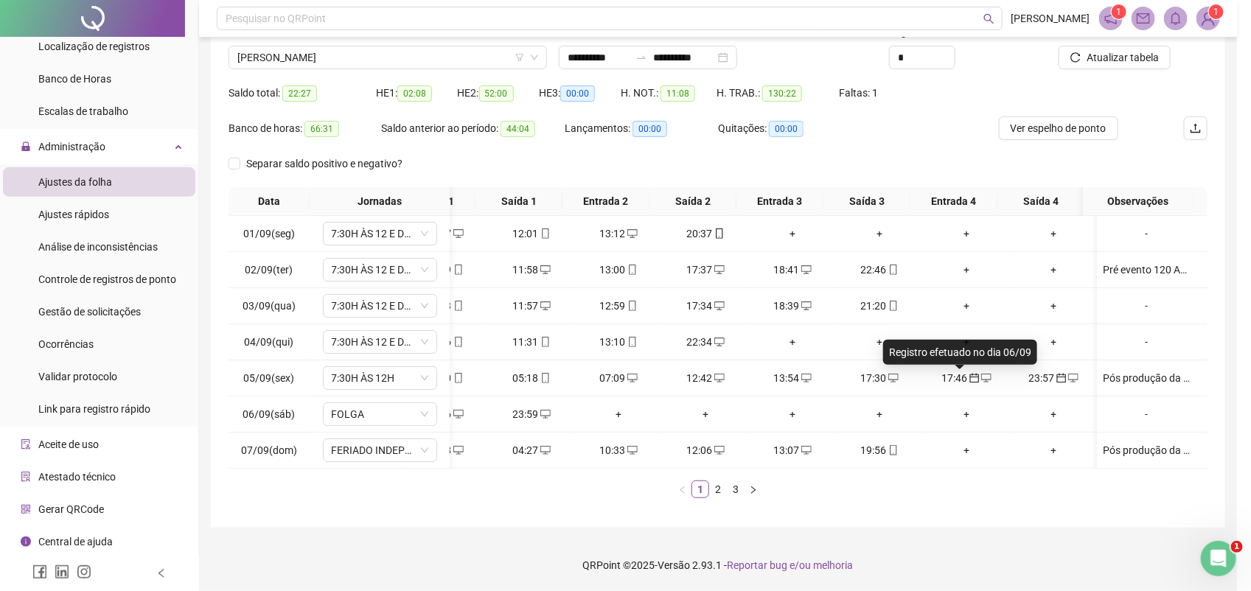
type input "**********"
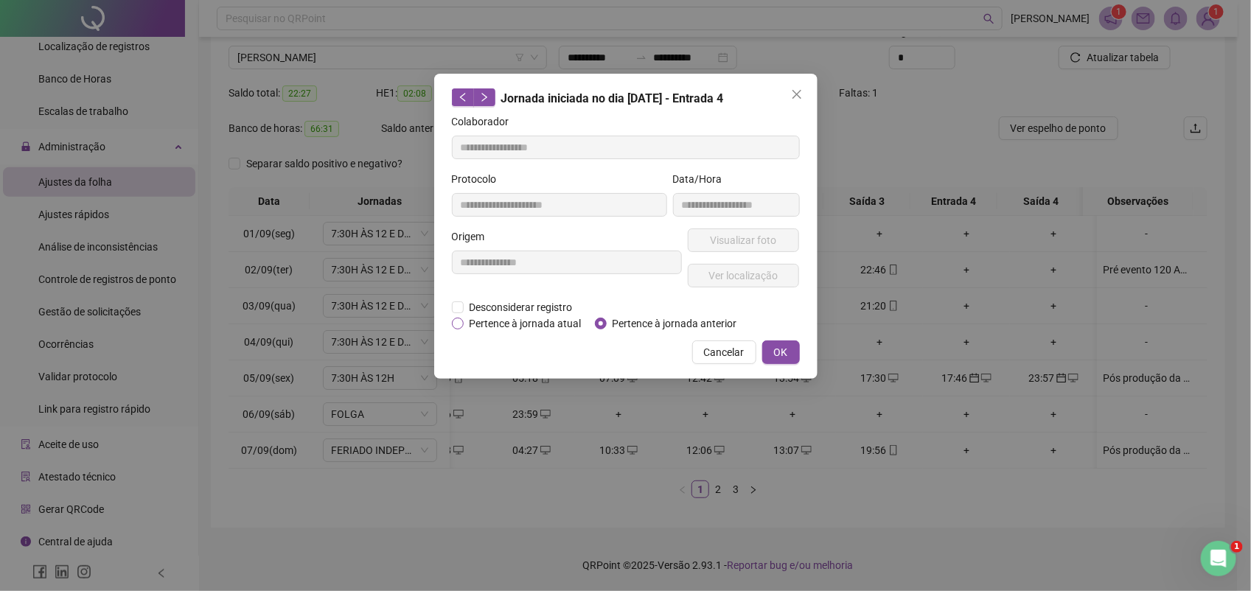
click at [506, 321] on span "Pertence à jornada atual" at bounding box center [526, 324] width 124 height 16
click at [781, 348] on span "OK" at bounding box center [781, 352] width 14 height 16
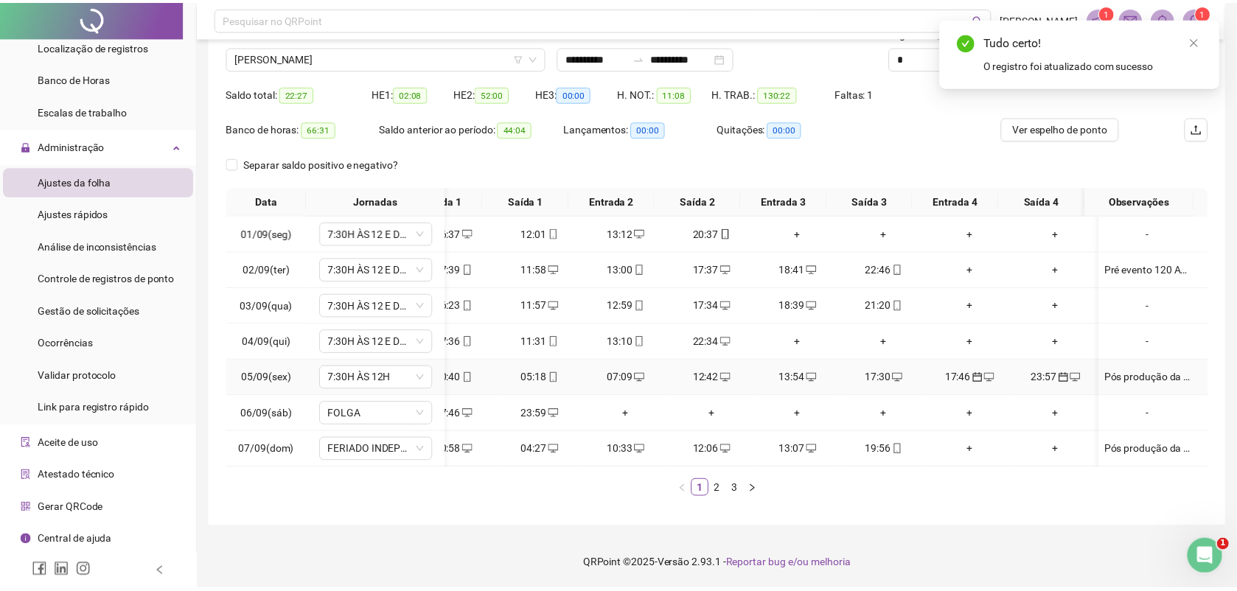
scroll to position [0, 48]
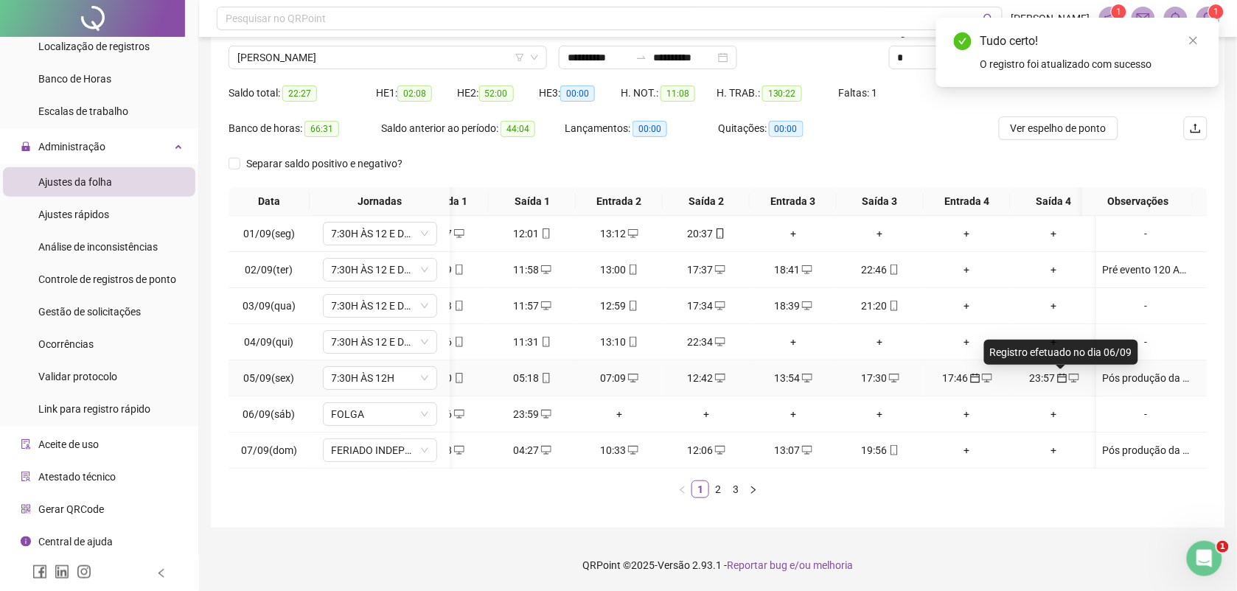
click at [1057, 374] on icon "calendar" at bounding box center [1062, 379] width 10 height 10
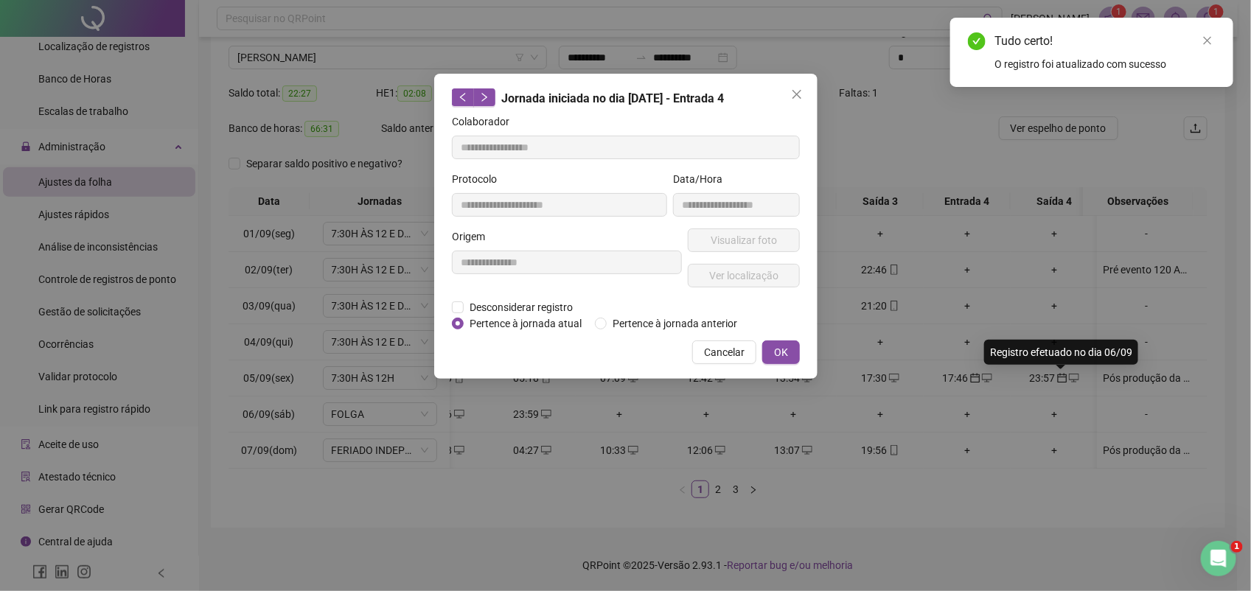
type input "**********"
click at [518, 318] on span "Pertence à jornada atual" at bounding box center [526, 324] width 124 height 16
click at [778, 351] on span "OK" at bounding box center [781, 352] width 14 height 16
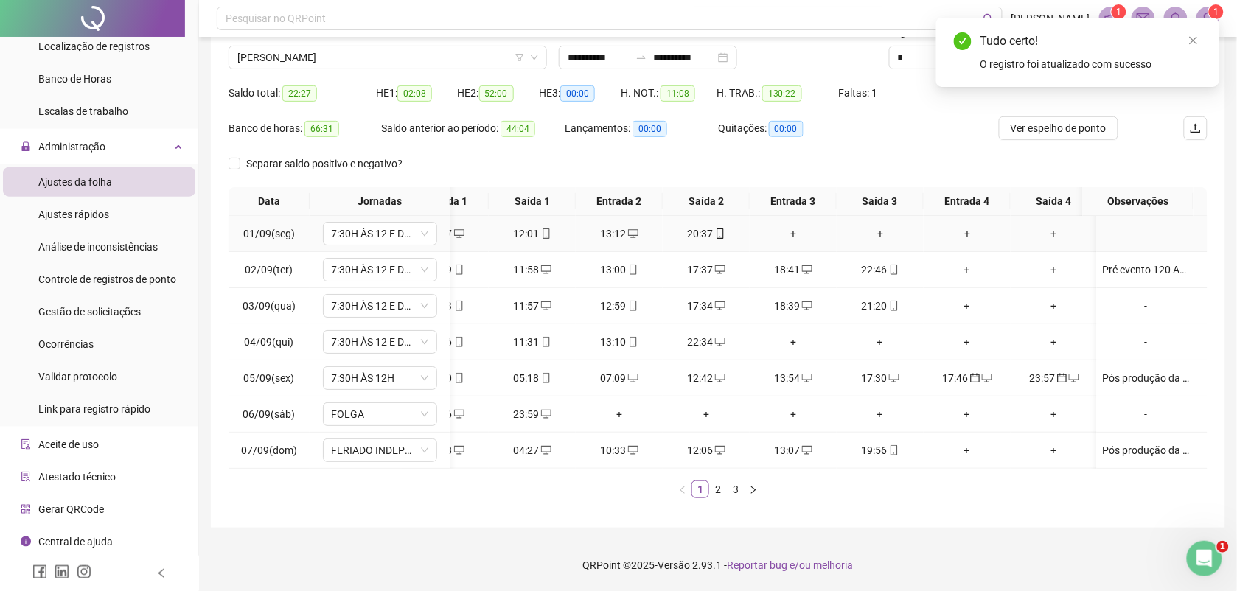
scroll to position [0, 0]
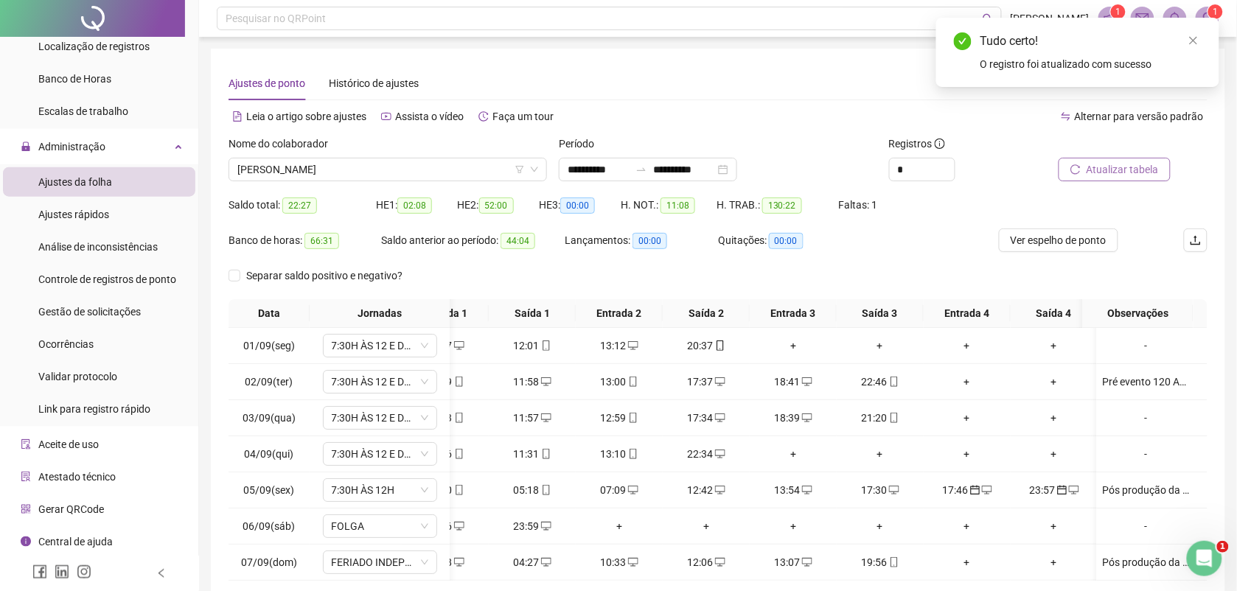
click at [1121, 164] on span "Atualizar tabela" at bounding box center [1123, 169] width 72 height 16
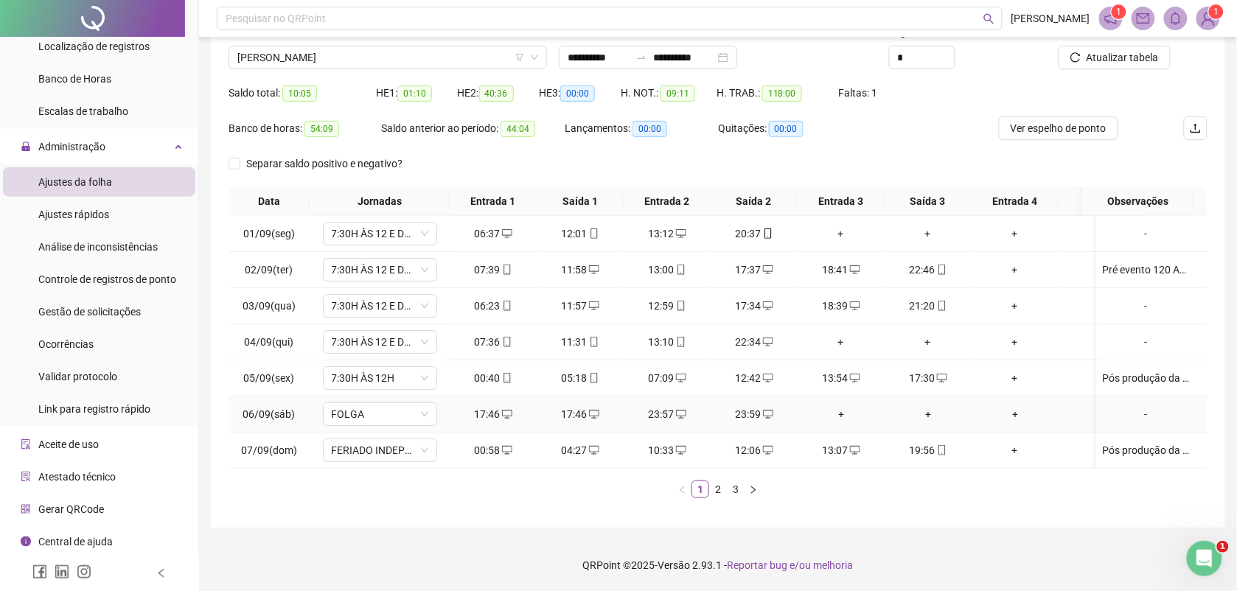
click at [576, 406] on div "17:46" at bounding box center [580, 414] width 75 height 16
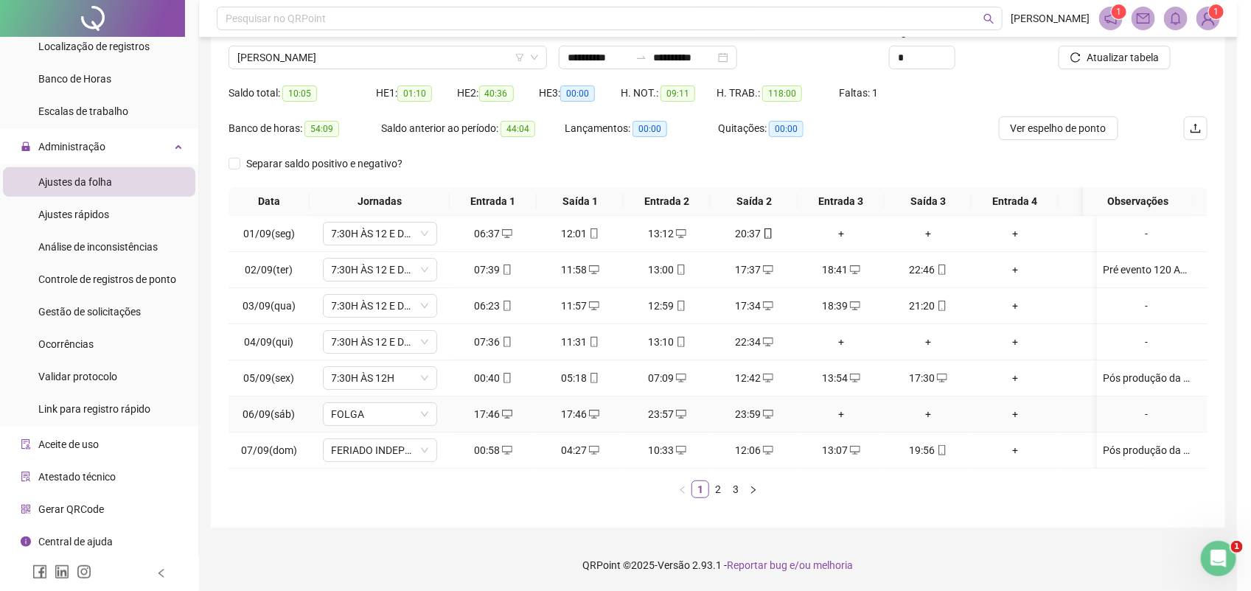
type input "**********"
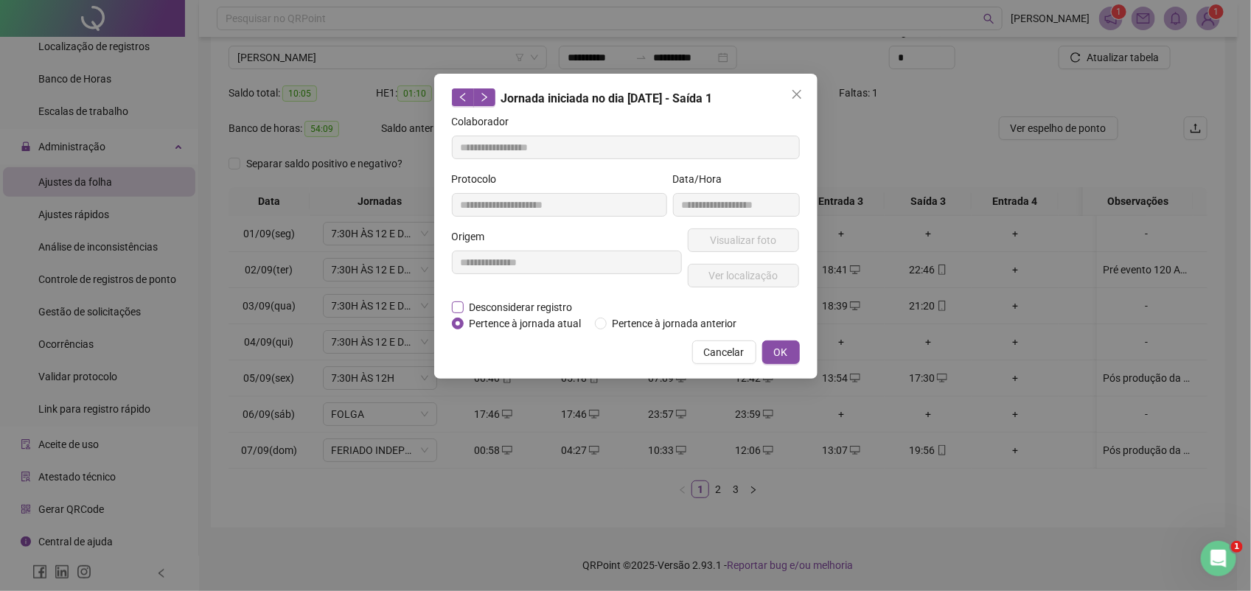
click at [501, 303] on span "Desconsiderar registro" at bounding box center [521, 307] width 115 height 16
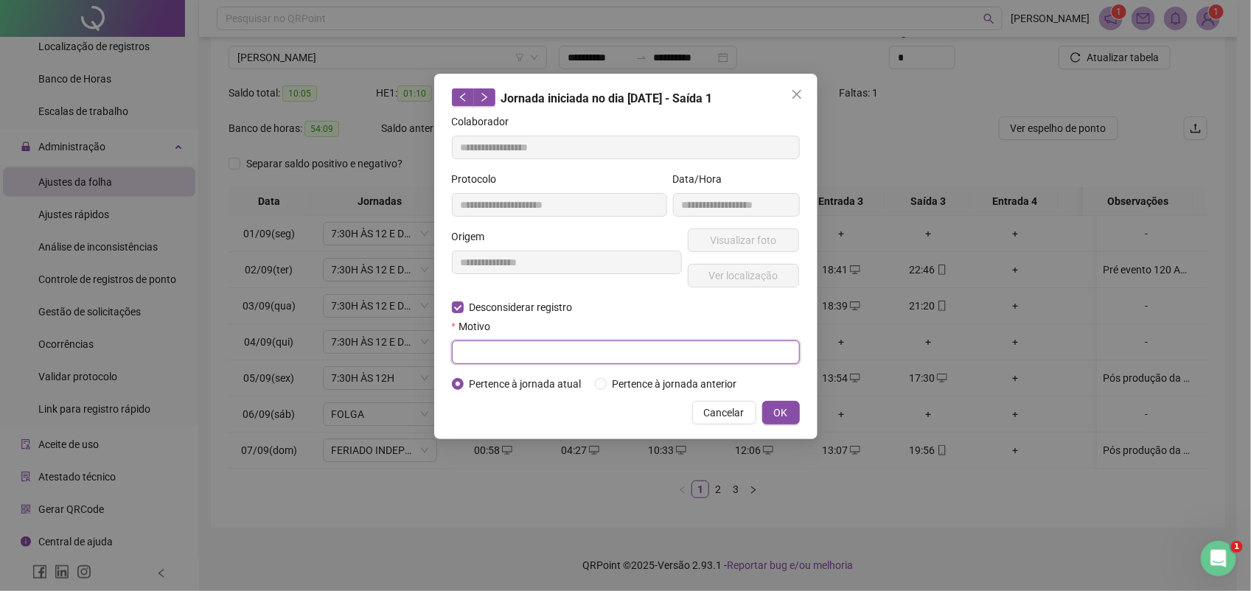
paste input "********"
type input "********"
click at [786, 405] on span "OK" at bounding box center [781, 413] width 14 height 16
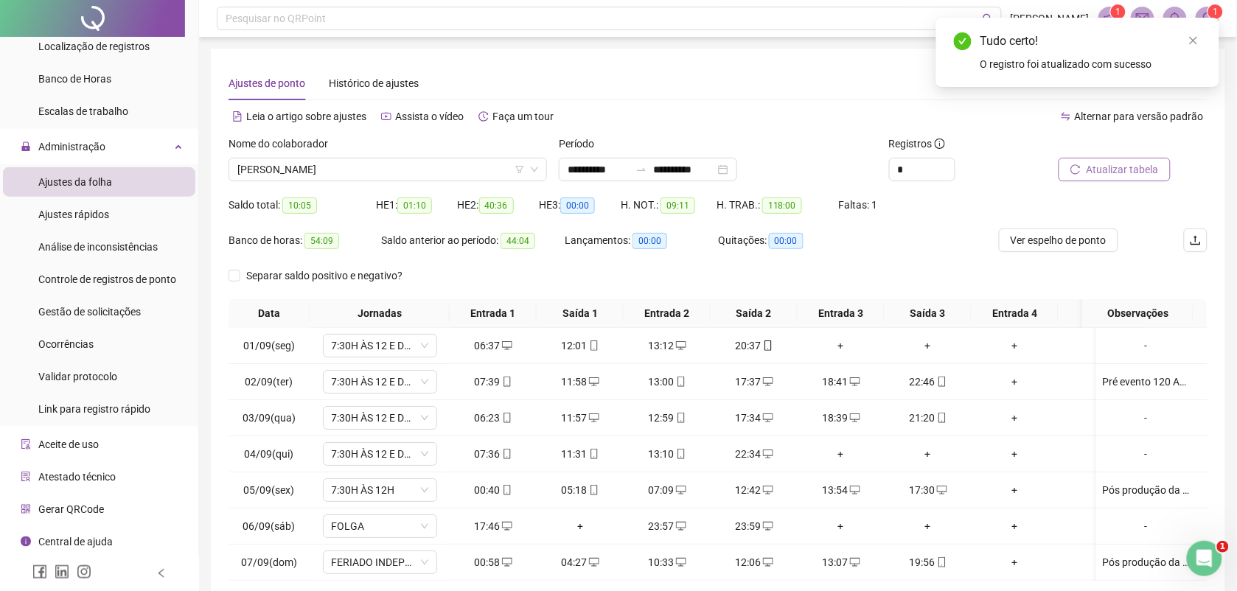
click at [1141, 164] on span "Atualizar tabela" at bounding box center [1123, 169] width 72 height 16
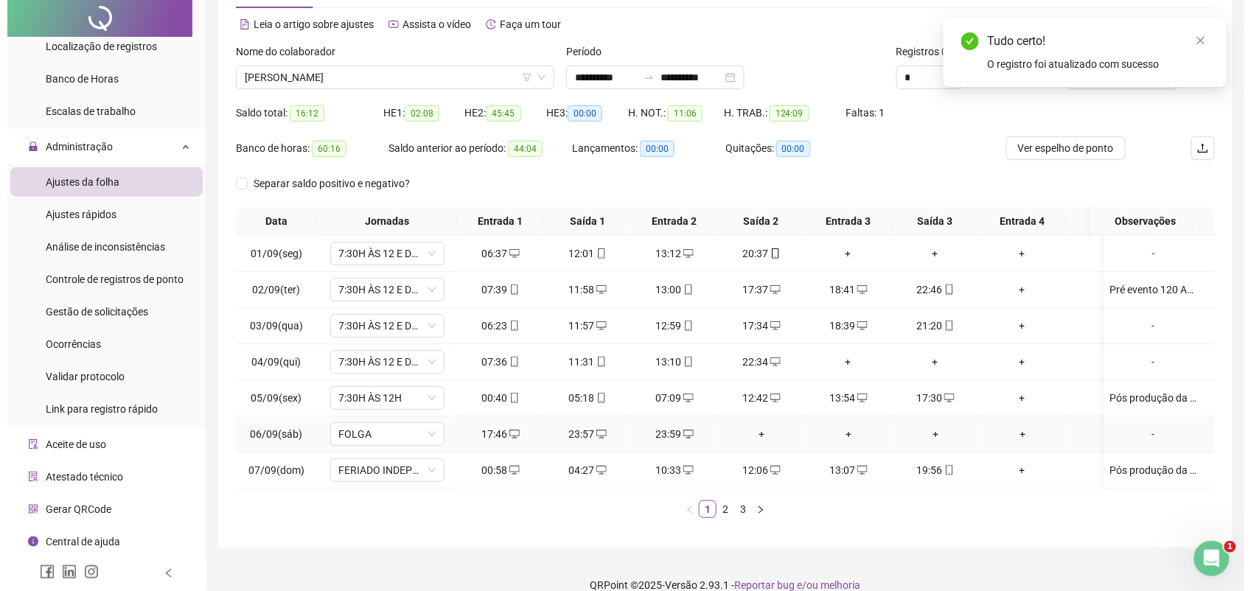
scroll to position [127, 0]
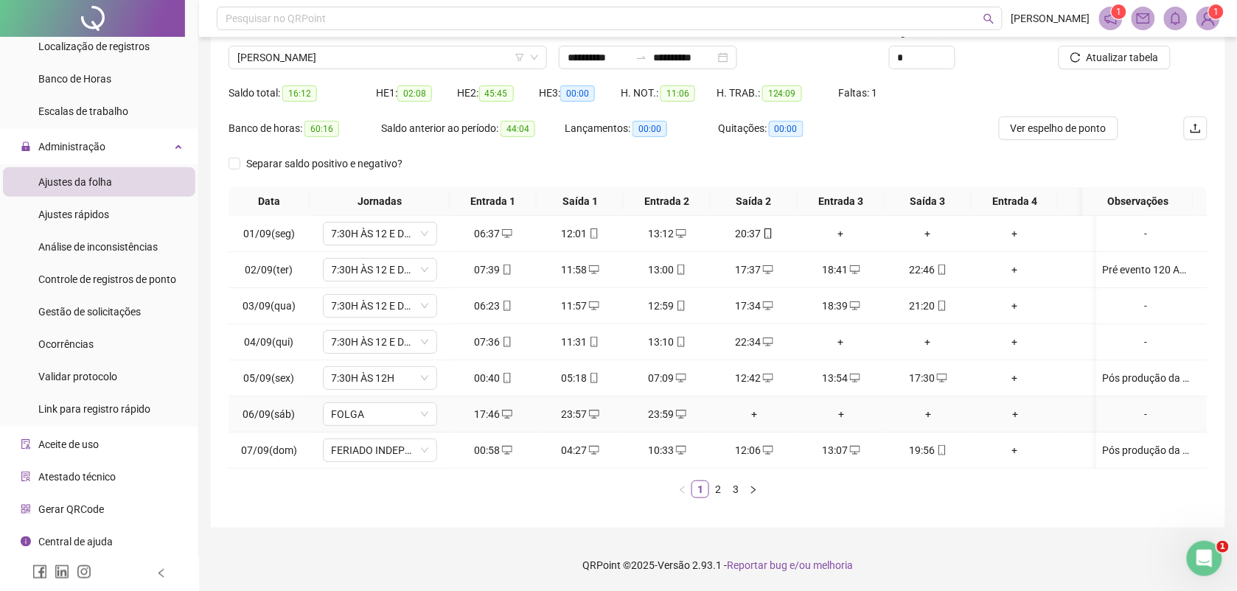
click at [589, 409] on icon "desktop" at bounding box center [594, 414] width 10 height 10
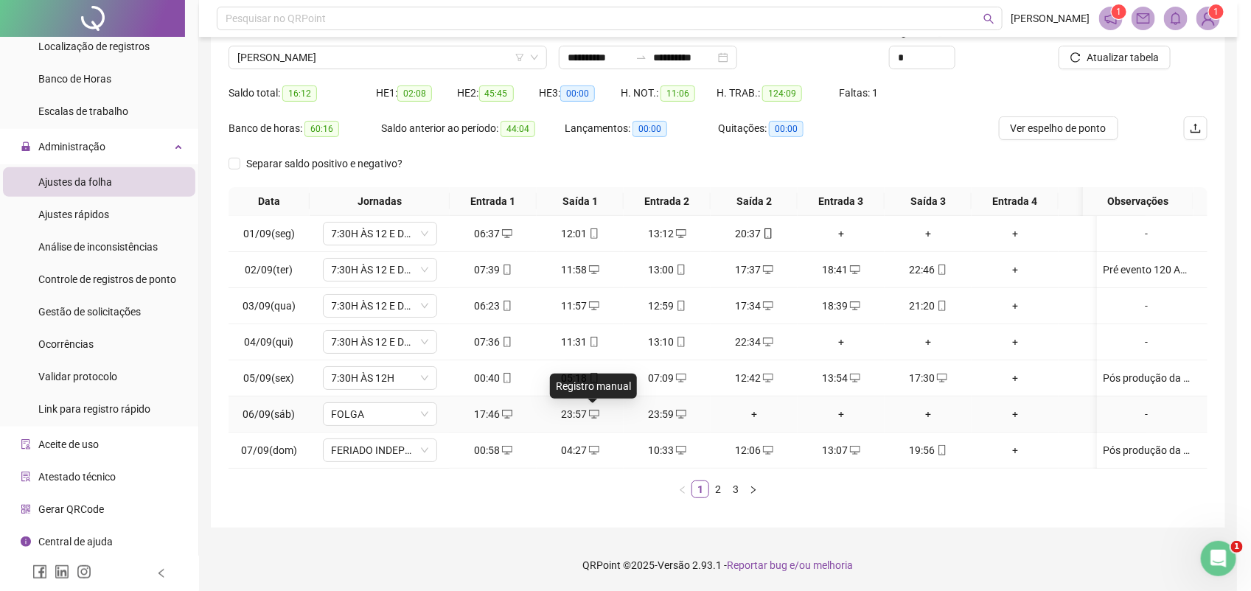
type input "**********"
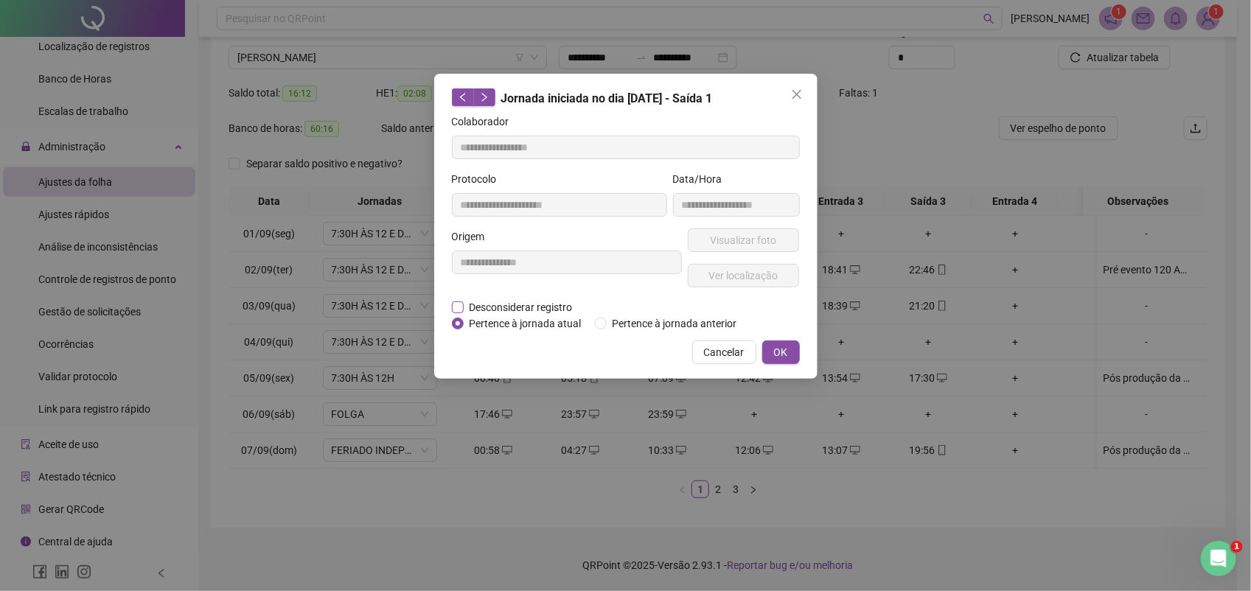
click at [498, 307] on span "Desconsiderar registro" at bounding box center [521, 307] width 115 height 16
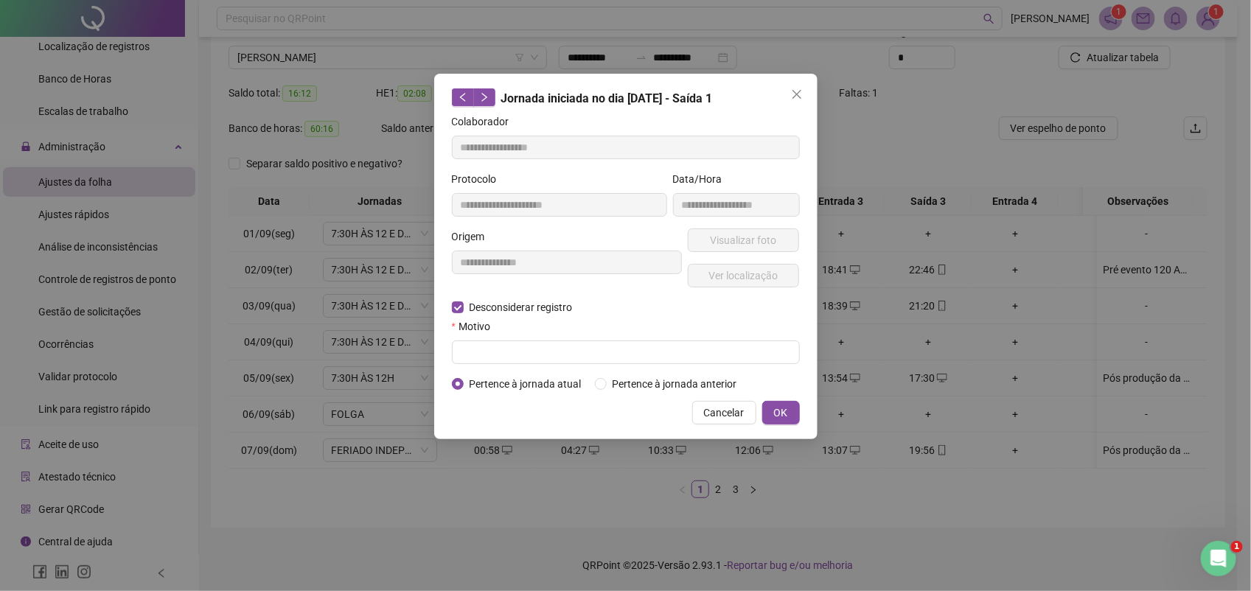
click at [485, 365] on form "**********" at bounding box center [626, 253] width 348 height 279
click at [485, 355] on input "text" at bounding box center [626, 353] width 348 height 24
paste input "********"
type input "********"
click at [779, 411] on span "OK" at bounding box center [781, 413] width 14 height 16
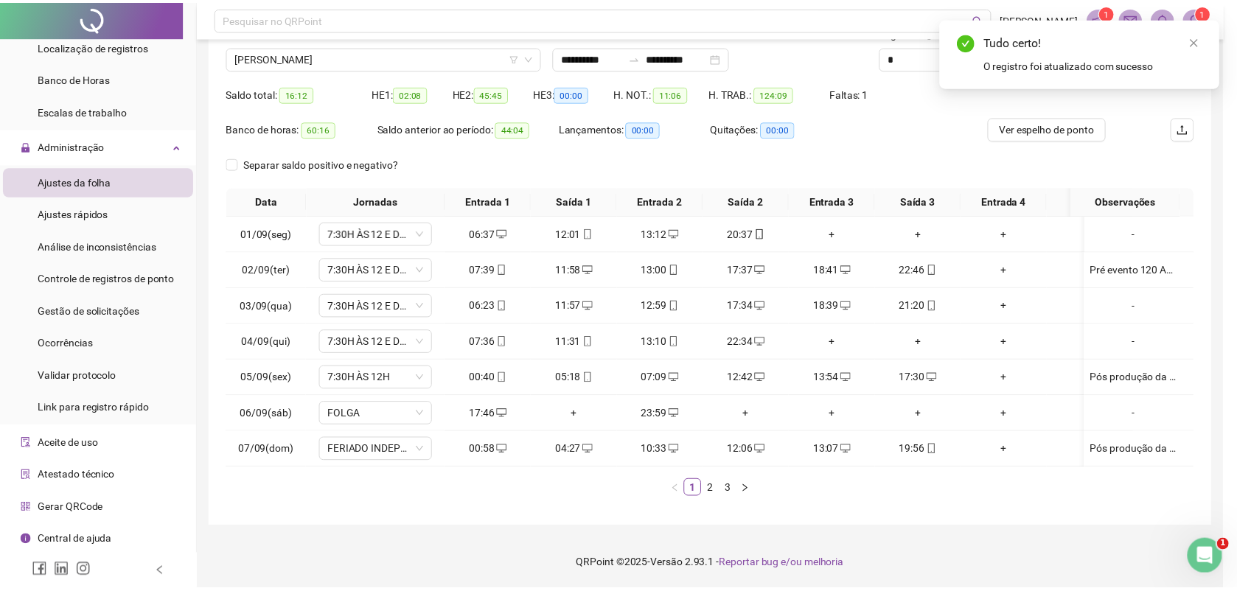
scroll to position [0, 0]
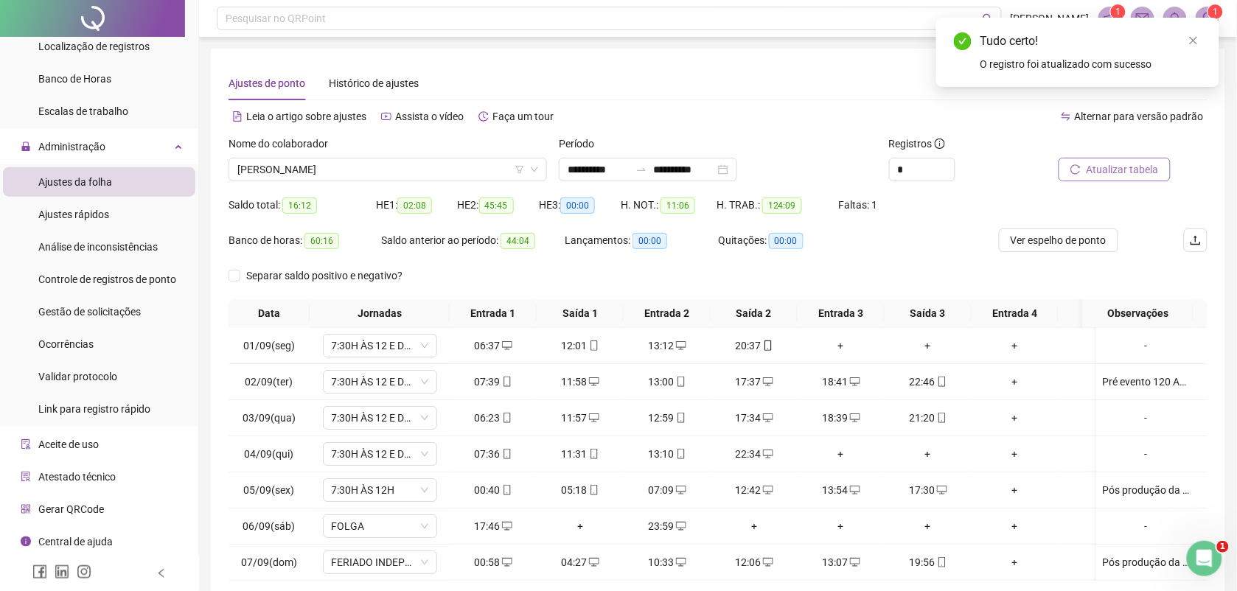
click at [1137, 162] on span "Atualizar tabela" at bounding box center [1123, 169] width 72 height 16
click at [1154, 170] on span "Atualizar tabela" at bounding box center [1123, 169] width 72 height 16
click at [1205, 37] on div "Tudo certo! O registro foi atualizado com sucesso" at bounding box center [1077, 52] width 283 height 69
click at [1192, 38] on icon "close" at bounding box center [1194, 41] width 8 height 8
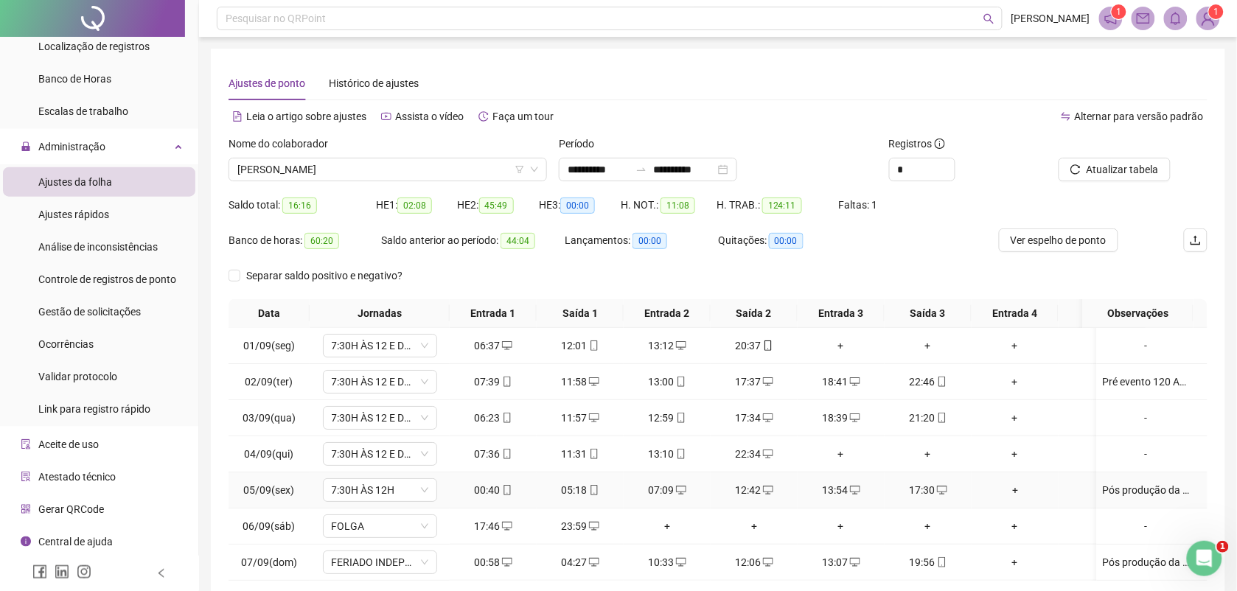
scroll to position [127, 0]
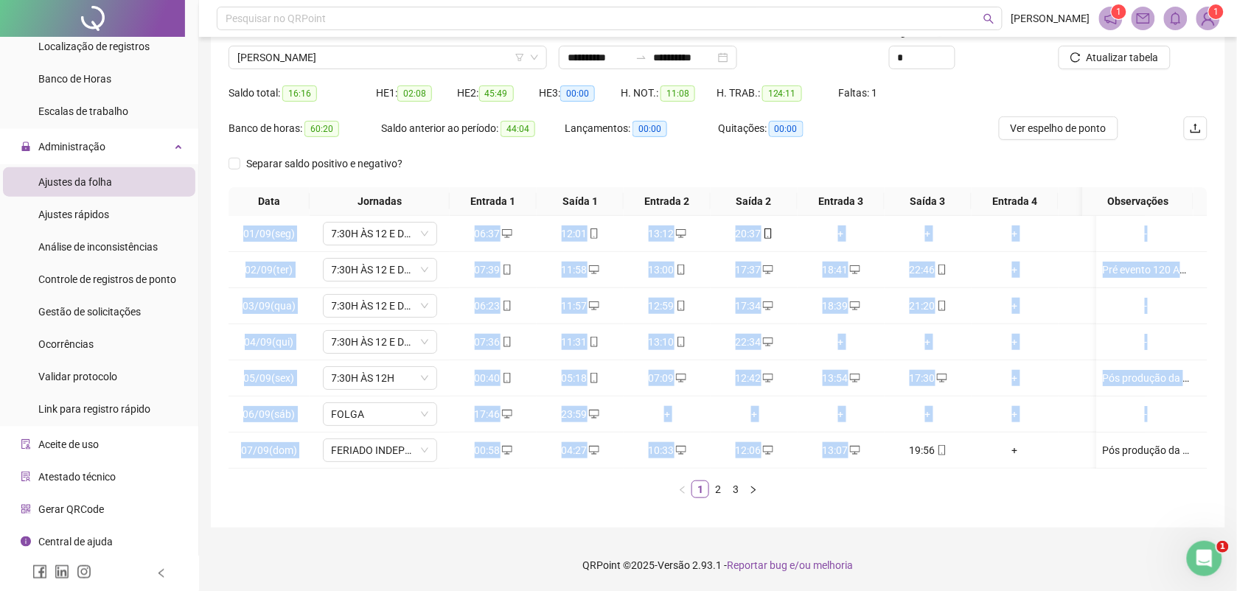
drag, startPoint x: 911, startPoint y: 451, endPoint x: 1001, endPoint y: 468, distance: 91.5
click at [1001, 468] on div "01/09(seg) 7:30H ÀS 12 E DE 13H ÀS 17:30 06:37 12:01 13:12 20:37 + + + + - 02/0…" at bounding box center [718, 342] width 979 height 253
drag, startPoint x: 1001, startPoint y: 468, endPoint x: 982, endPoint y: 455, distance: 23.3
click at [982, 455] on td "+" at bounding box center [1015, 451] width 87 height 36
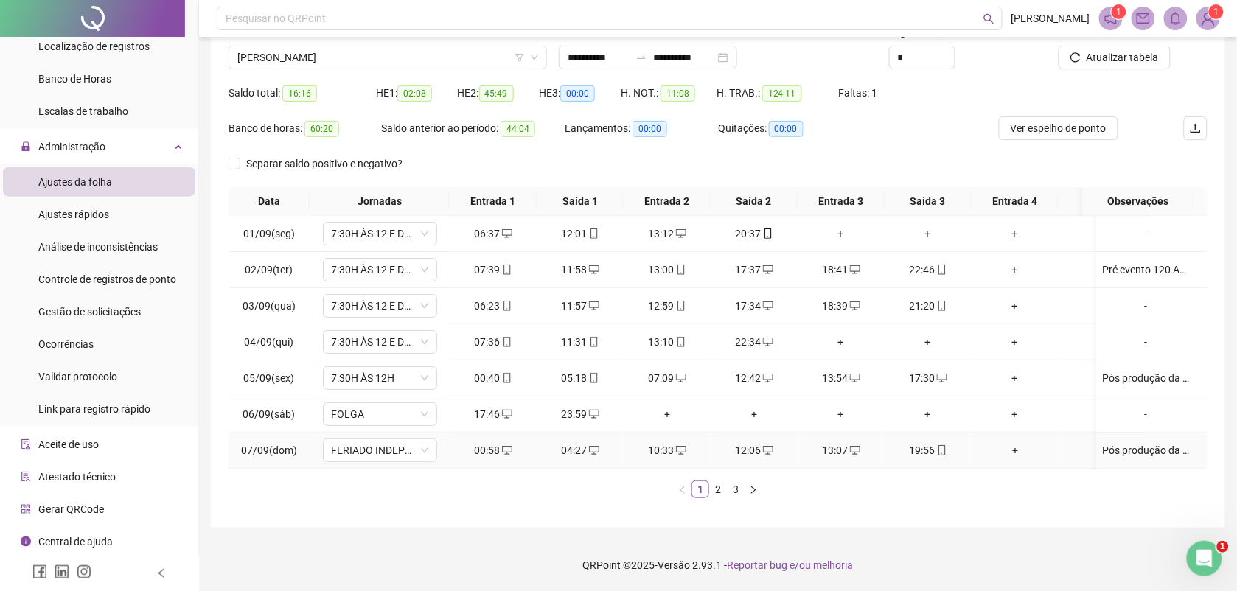
click at [911, 506] on div "Data Jornadas Entrada 1 Saída 1 Entrada 2 Saída 2 Entrada 3 Saída 3 Entrada 4 S…" at bounding box center [718, 348] width 979 height 323
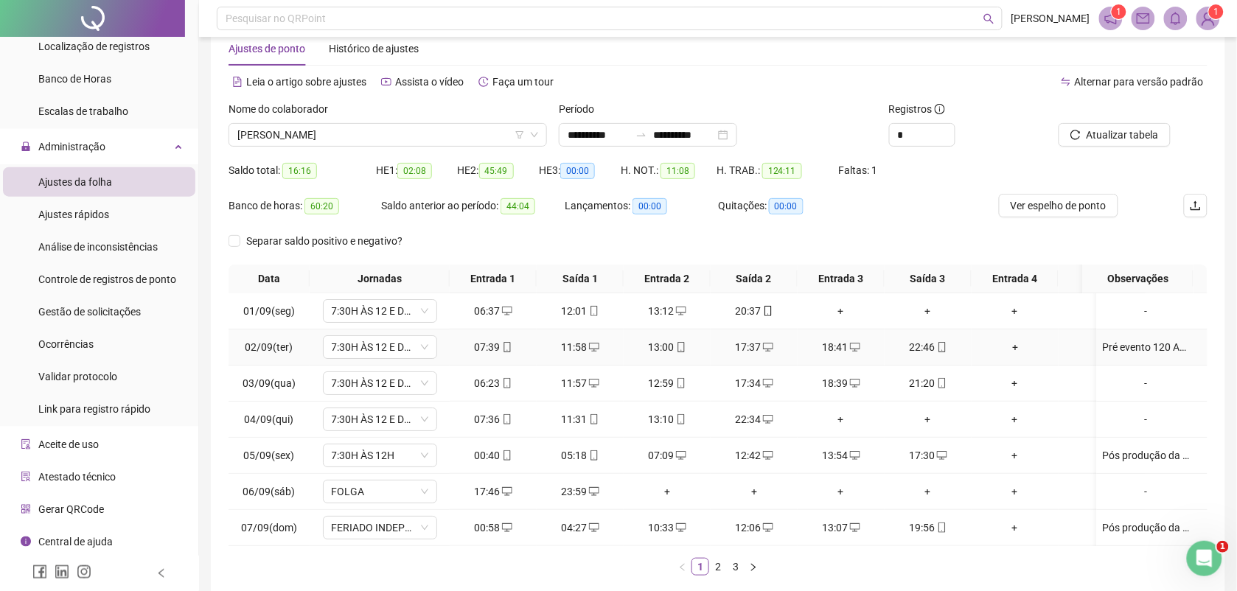
scroll to position [0, 0]
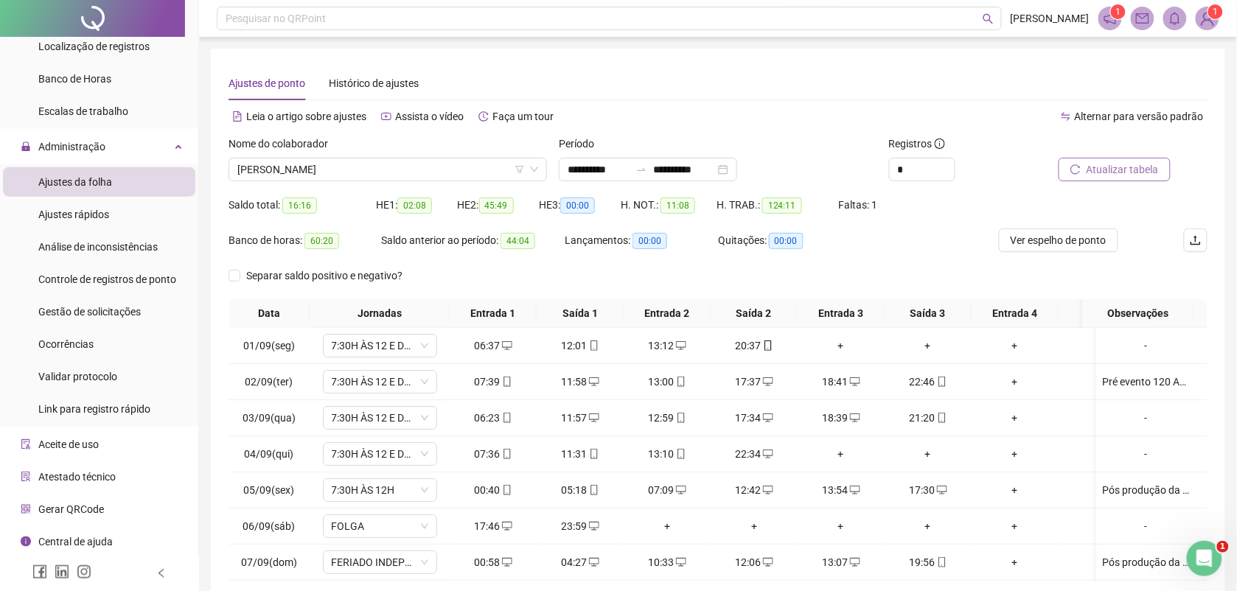
click at [1129, 168] on span "Atualizar tabela" at bounding box center [1123, 169] width 72 height 16
click at [349, 167] on span "ELLEN MELO CORTIZO" at bounding box center [387, 169] width 301 height 22
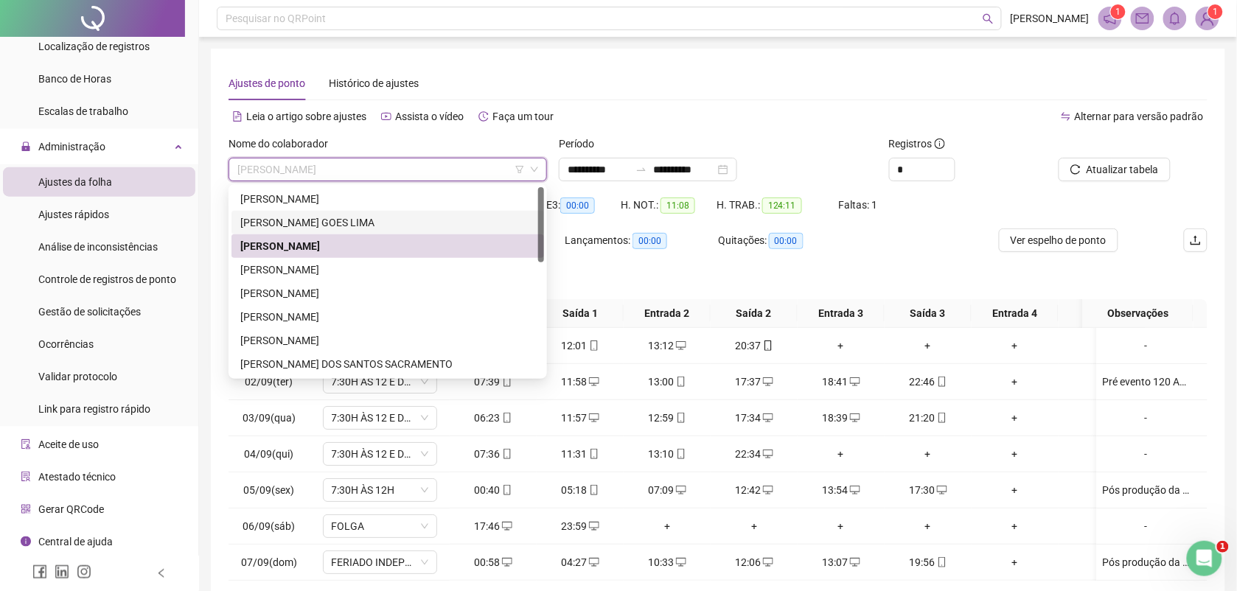
click at [334, 218] on div "ANA BARBARA SOUSA GOES LIMA" at bounding box center [387, 223] width 295 height 16
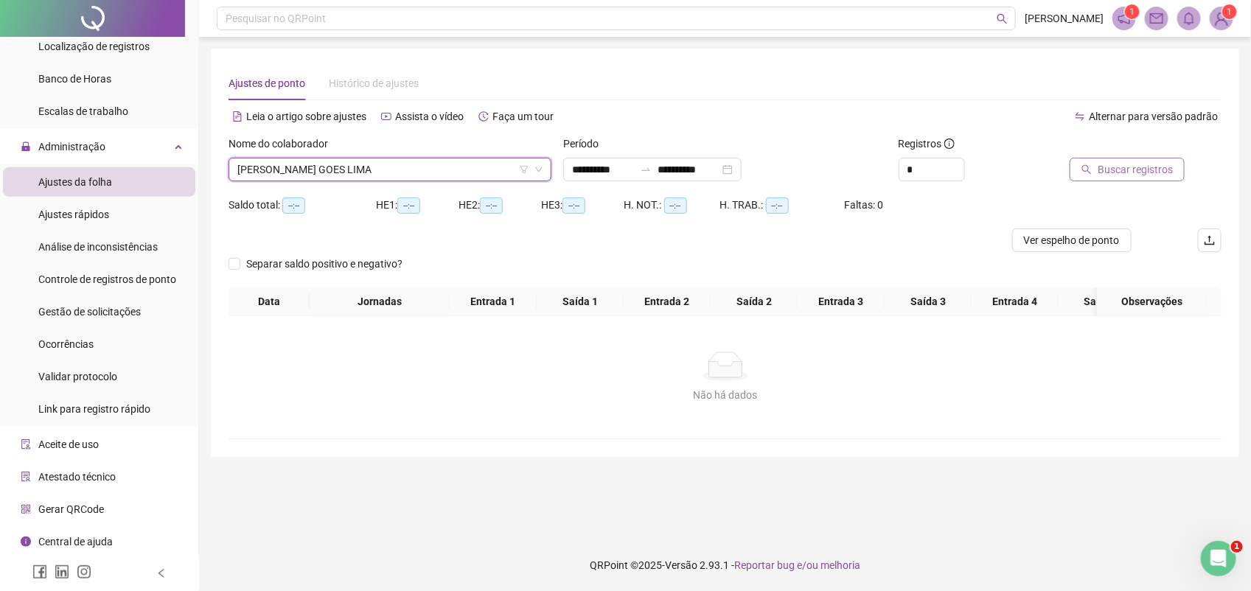
click at [1151, 164] on span "Buscar registros" at bounding box center [1135, 169] width 75 height 16
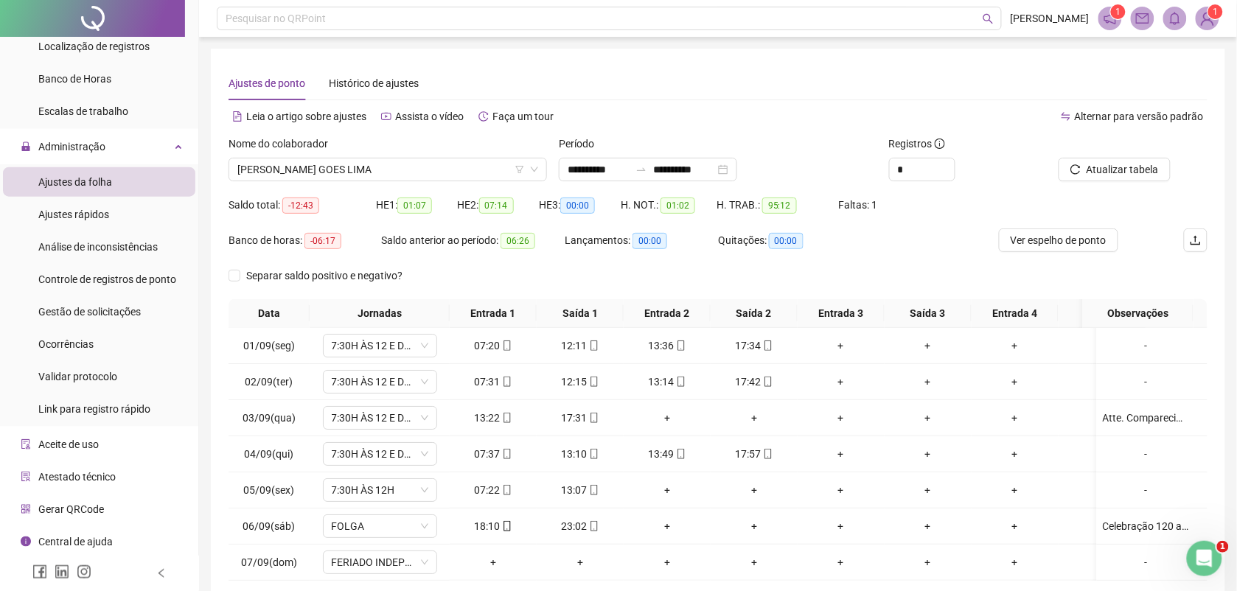
scroll to position [127, 0]
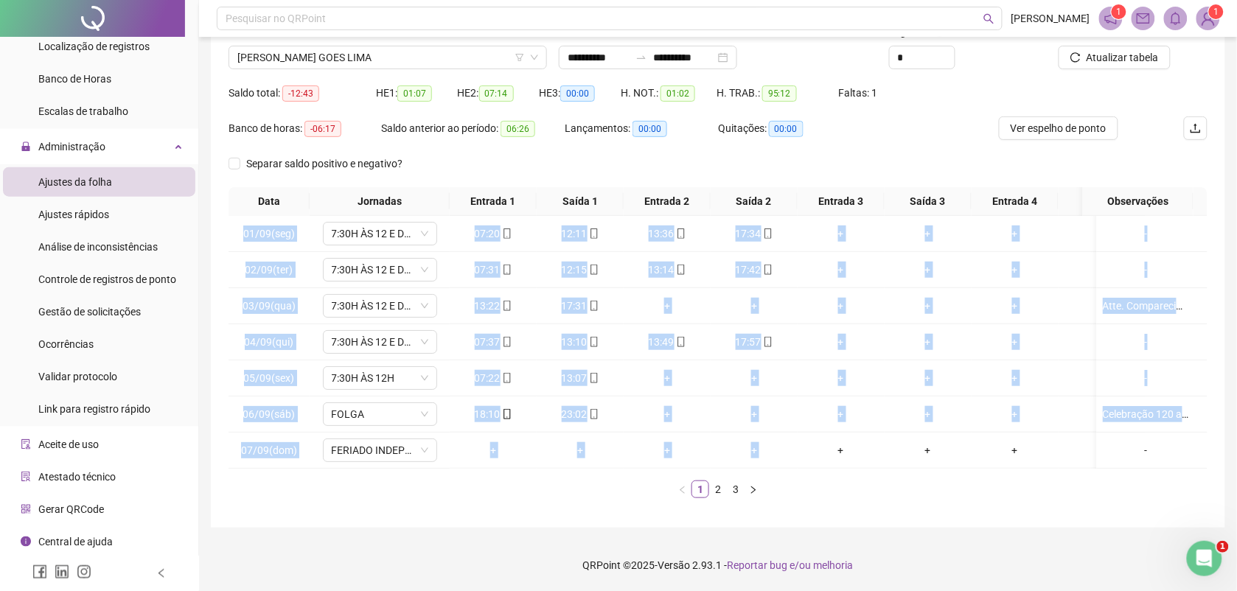
drag, startPoint x: 822, startPoint y: 455, endPoint x: 562, endPoint y: 461, distance: 260.3
click at [562, 461] on div "01/09(seg) 7:30H ÀS 12 E DE 13H ÀS 17:30 07:20 12:11 13:36 17:34 + + + + - 02/0…" at bounding box center [718, 342] width 979 height 253
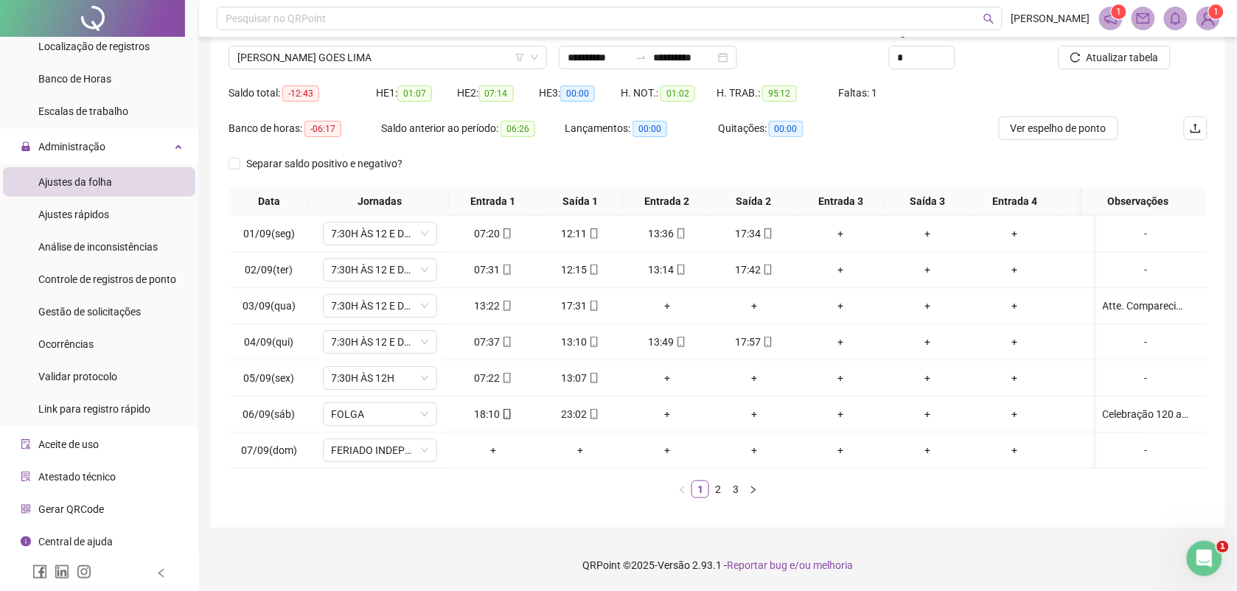
drag, startPoint x: 562, startPoint y: 461, endPoint x: 856, endPoint y: 513, distance: 298.8
click at [855, 513] on div "**********" at bounding box center [718, 232] width 1014 height 591
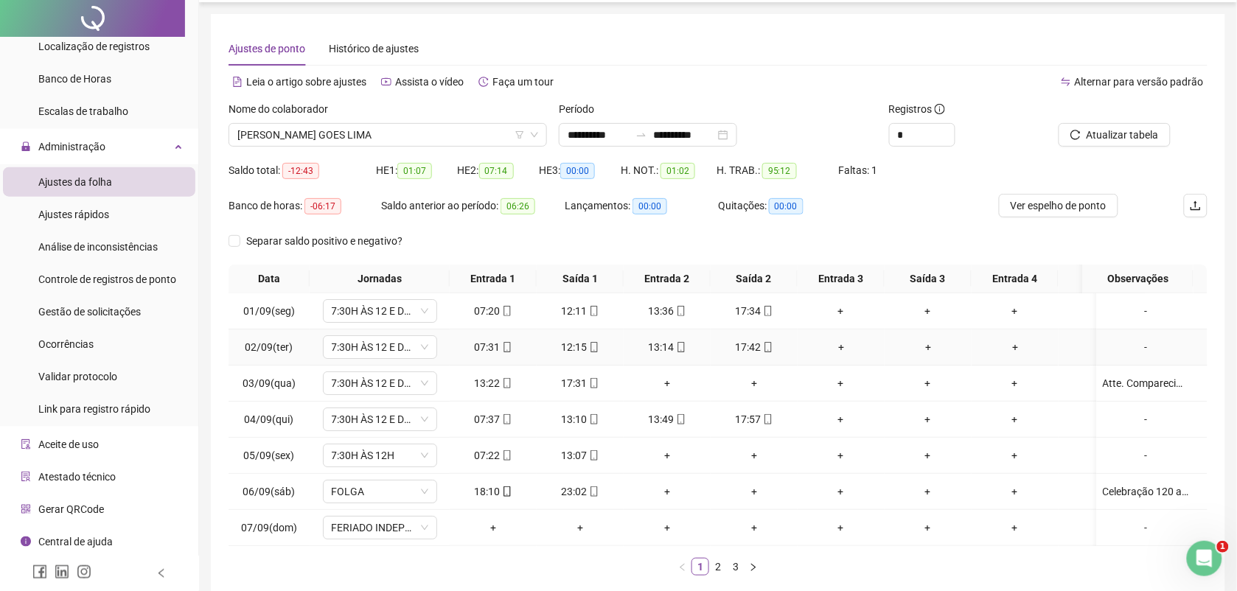
scroll to position [0, 0]
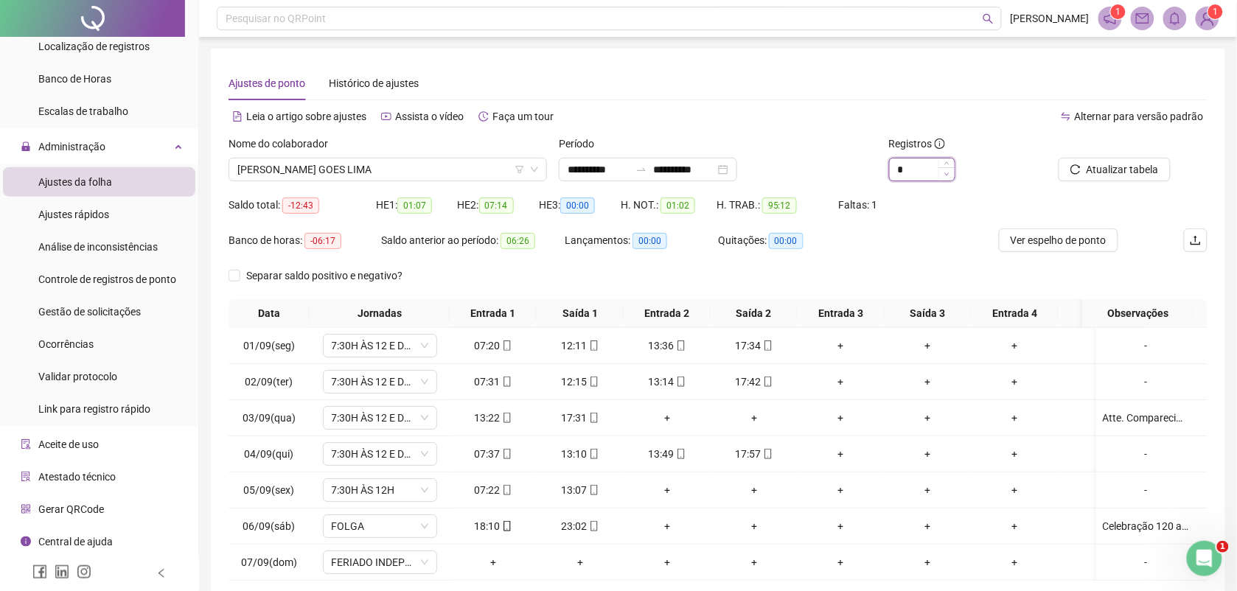
click at [946, 175] on icon "down" at bounding box center [946, 174] width 5 height 5
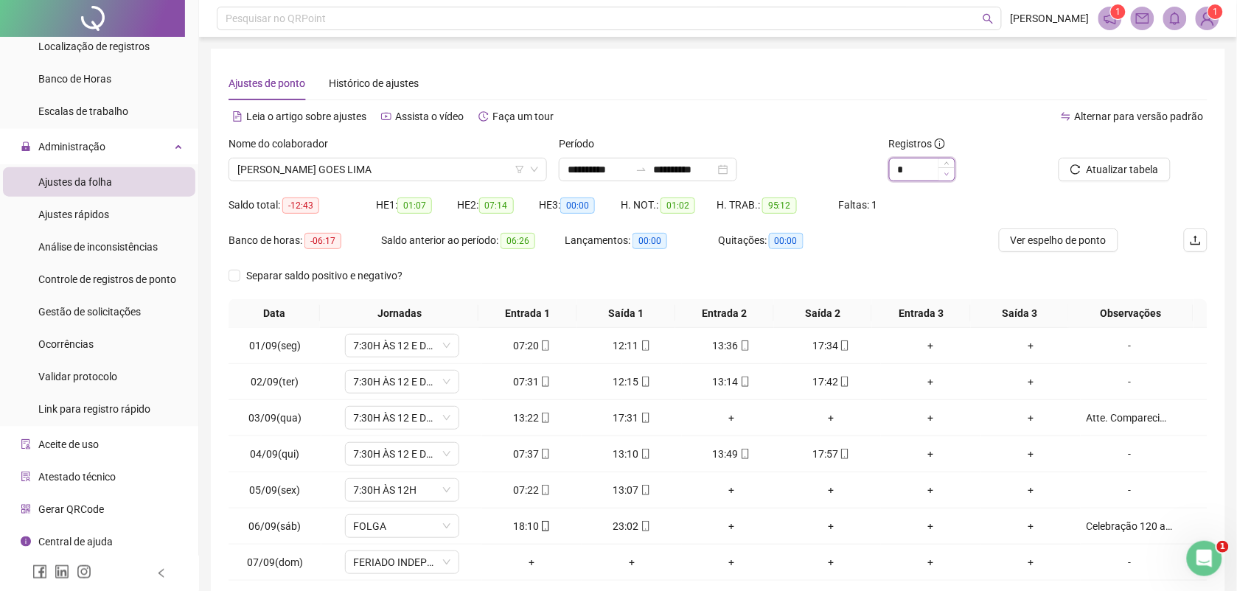
click at [947, 175] on icon "down" at bounding box center [946, 174] width 5 height 5
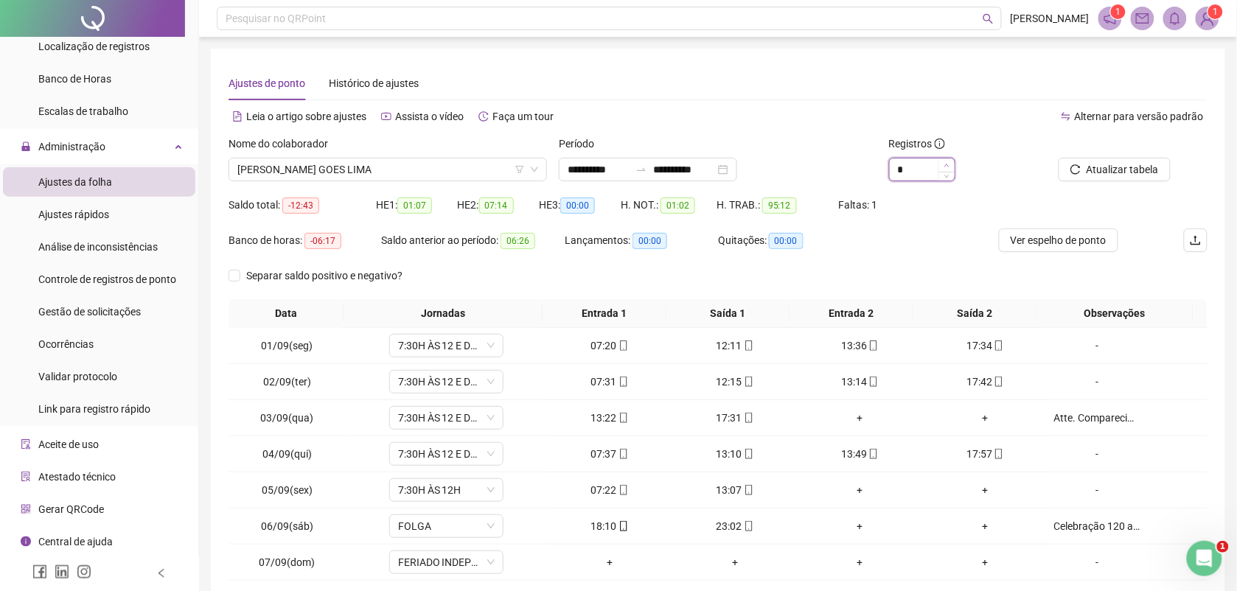
type input "*"
click at [947, 163] on icon "up" at bounding box center [946, 165] width 5 height 5
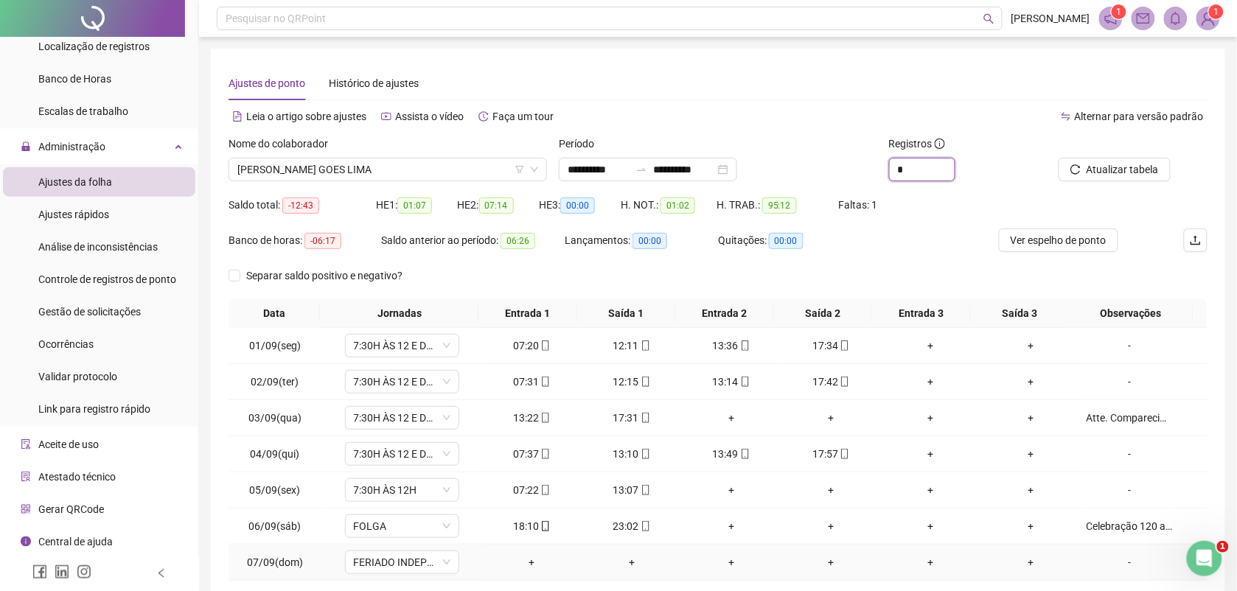
scroll to position [92, 0]
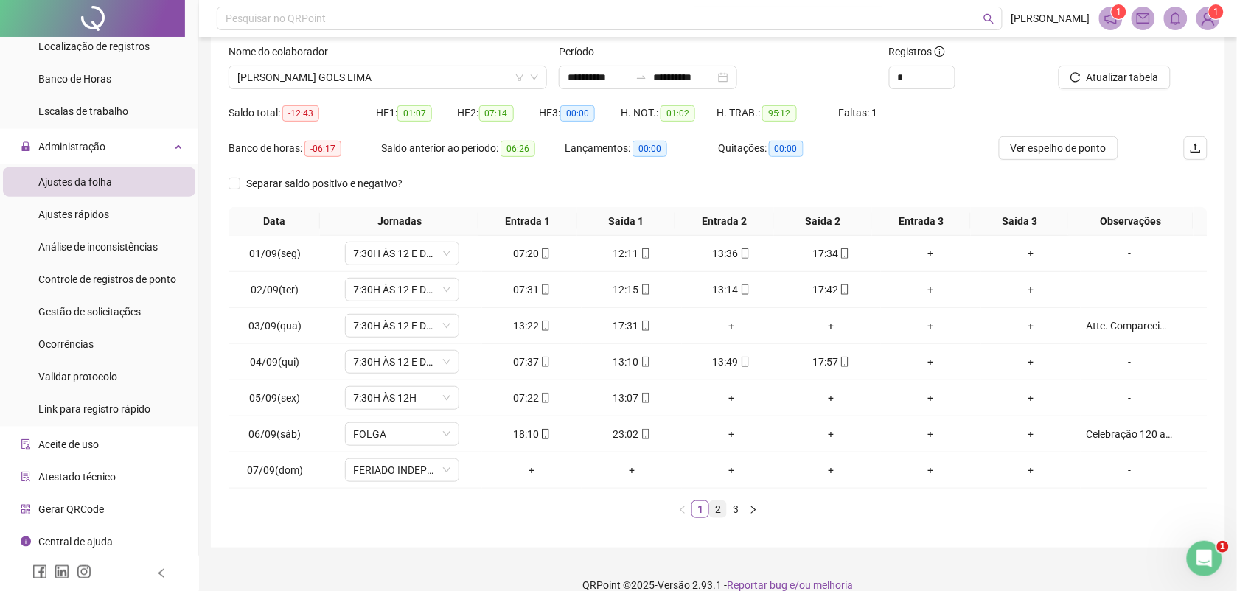
click at [719, 511] on link "2" at bounding box center [718, 509] width 16 height 16
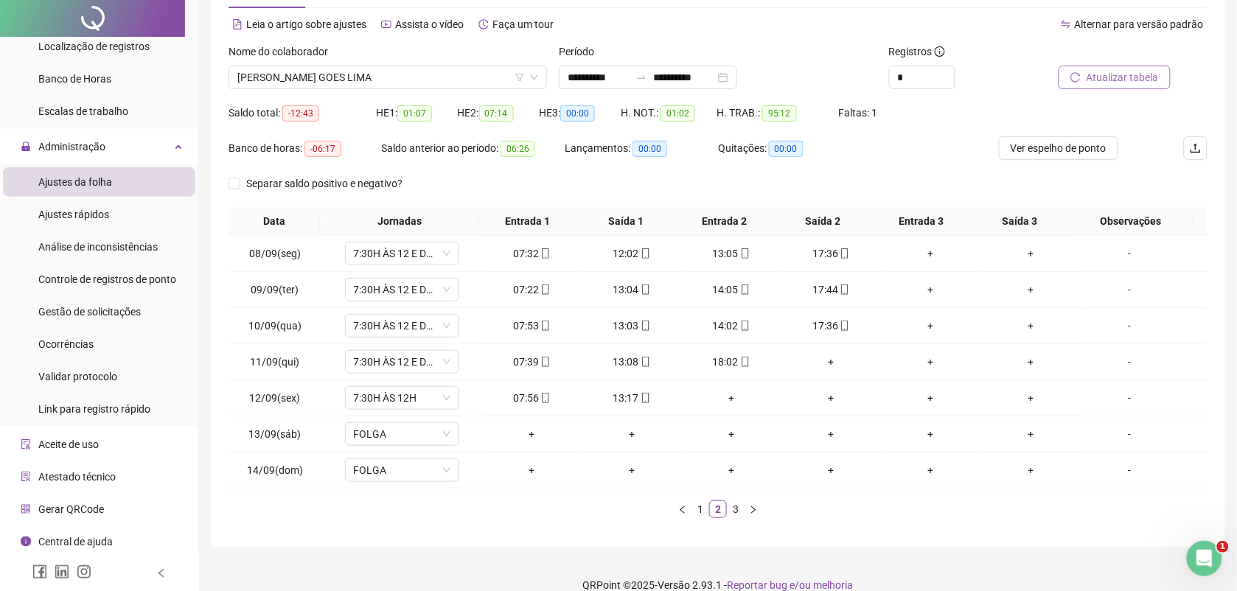
scroll to position [0, 0]
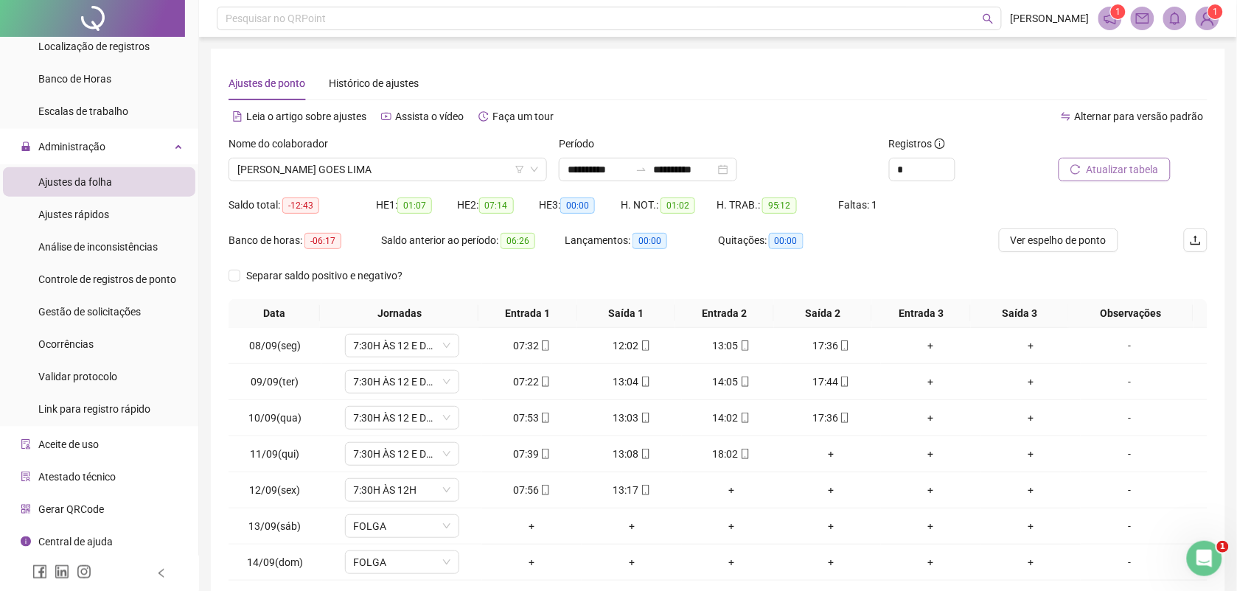
click at [1122, 172] on span "Atualizar tabela" at bounding box center [1123, 169] width 72 height 16
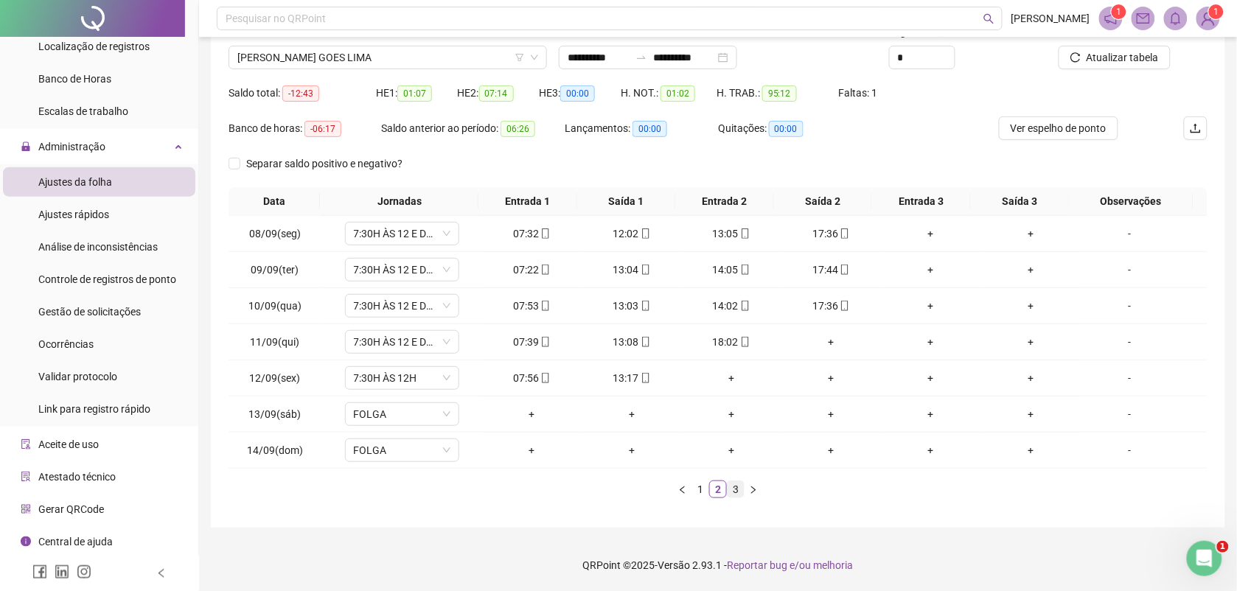
click at [736, 487] on link "3" at bounding box center [736, 489] width 16 height 16
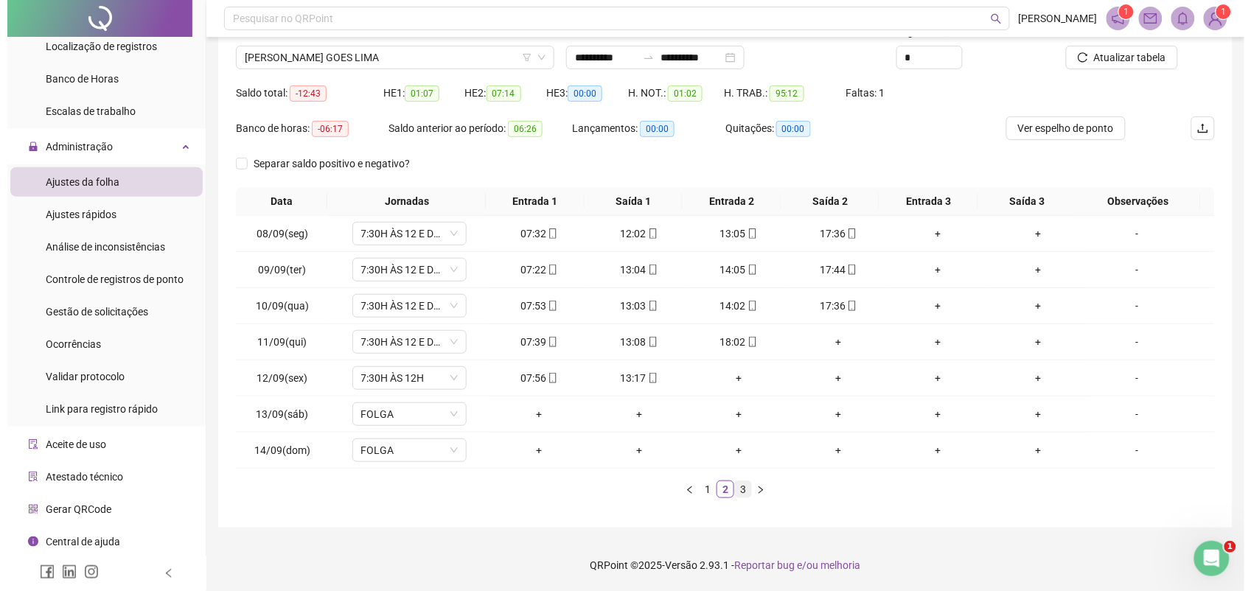
scroll to position [0, 0]
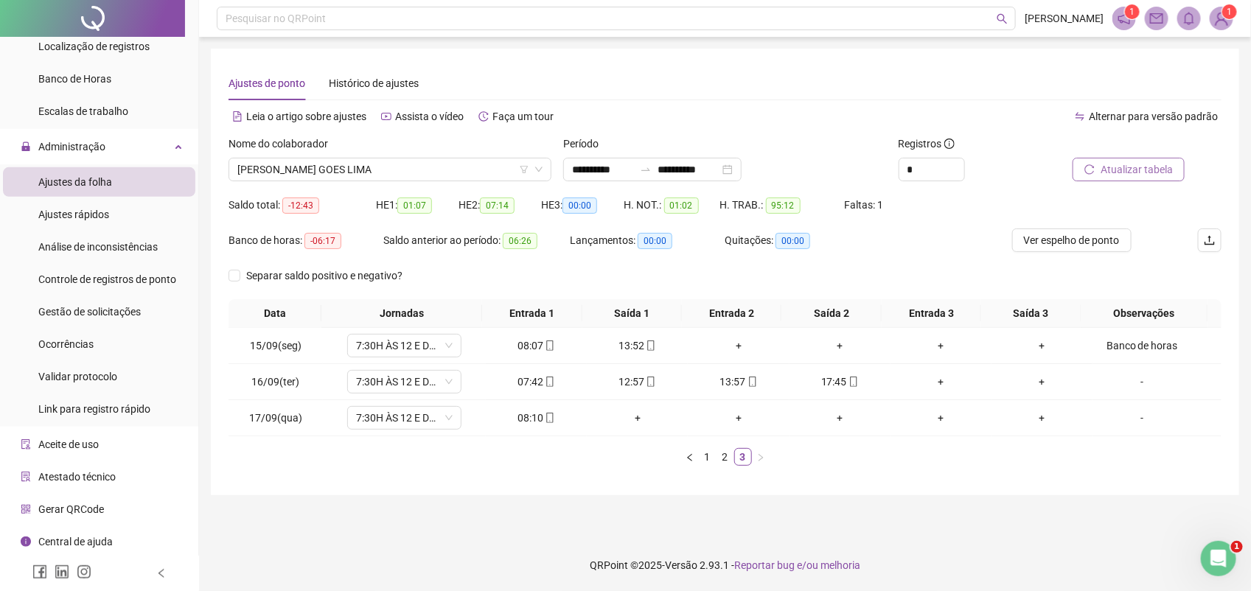
click at [1139, 167] on span "Atualizar tabela" at bounding box center [1137, 169] width 72 height 16
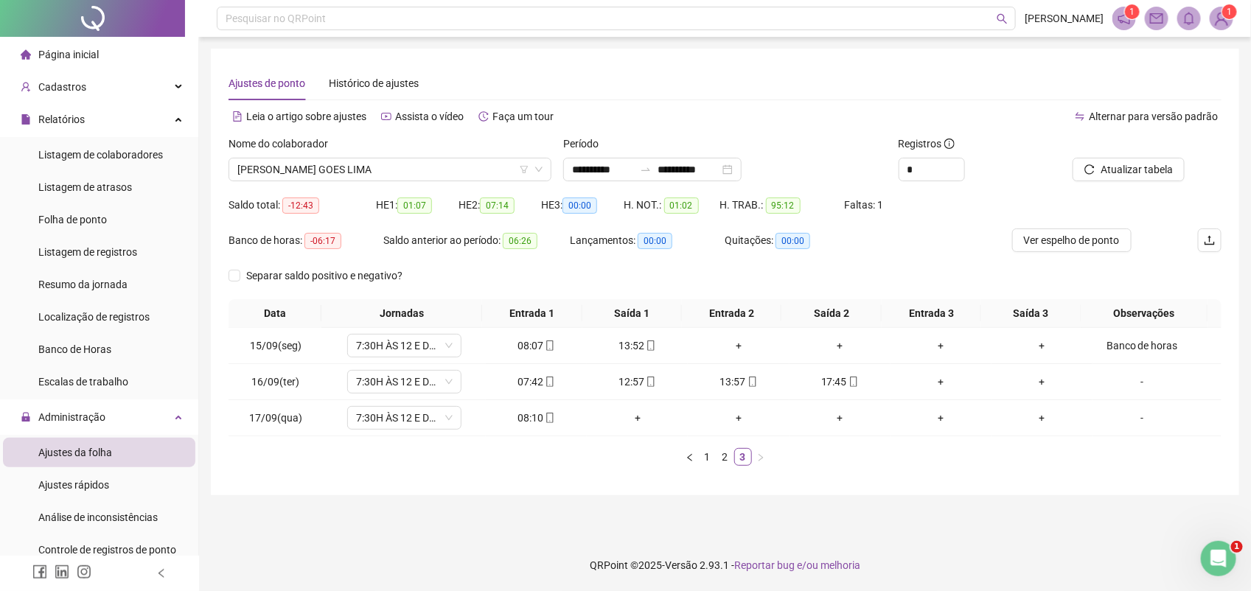
click at [49, 41] on div "Página inicial" at bounding box center [60, 54] width 78 height 29
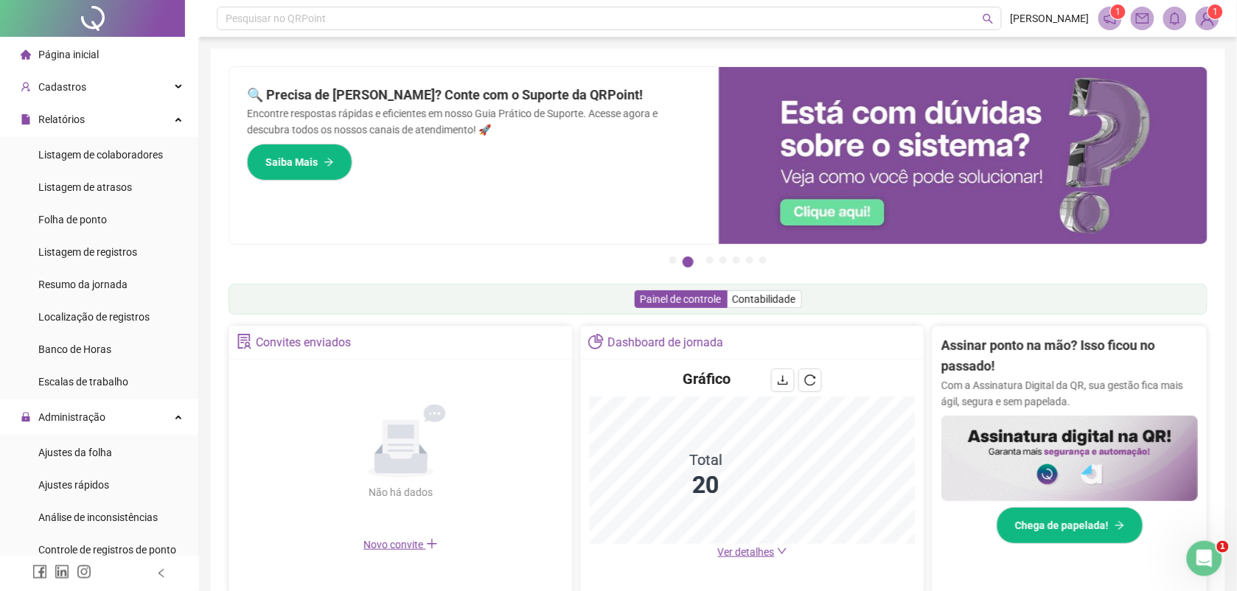
click at [1207, 17] on img at bounding box center [1207, 18] width 22 height 22
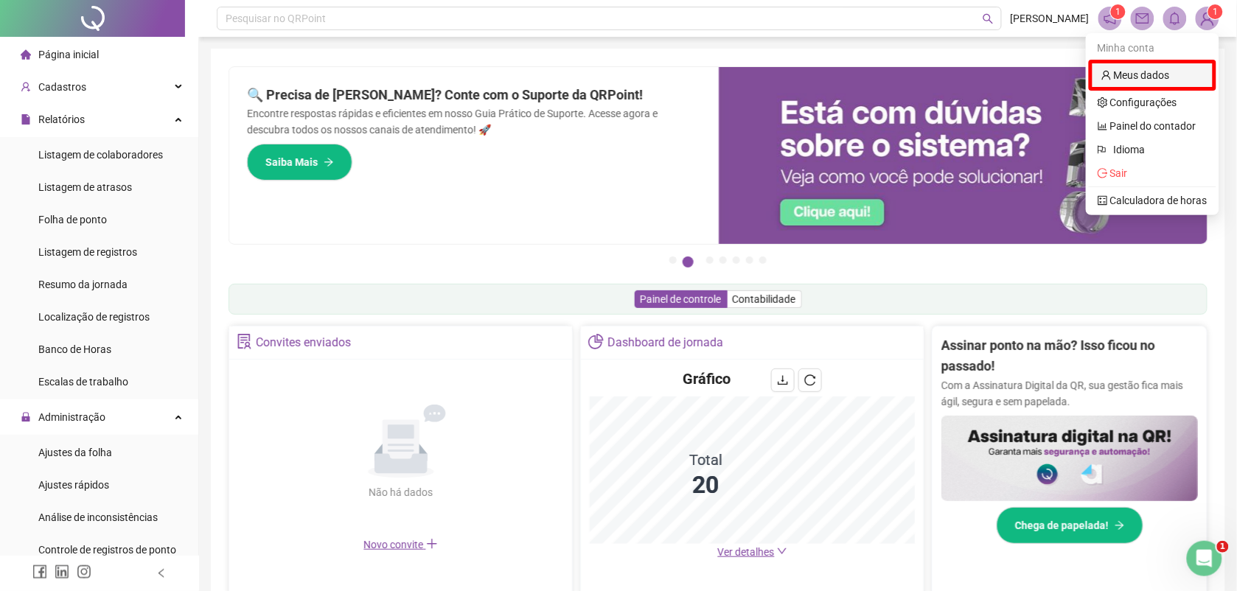
click at [1145, 76] on link "Meus dados" at bounding box center [1135, 75] width 69 height 12
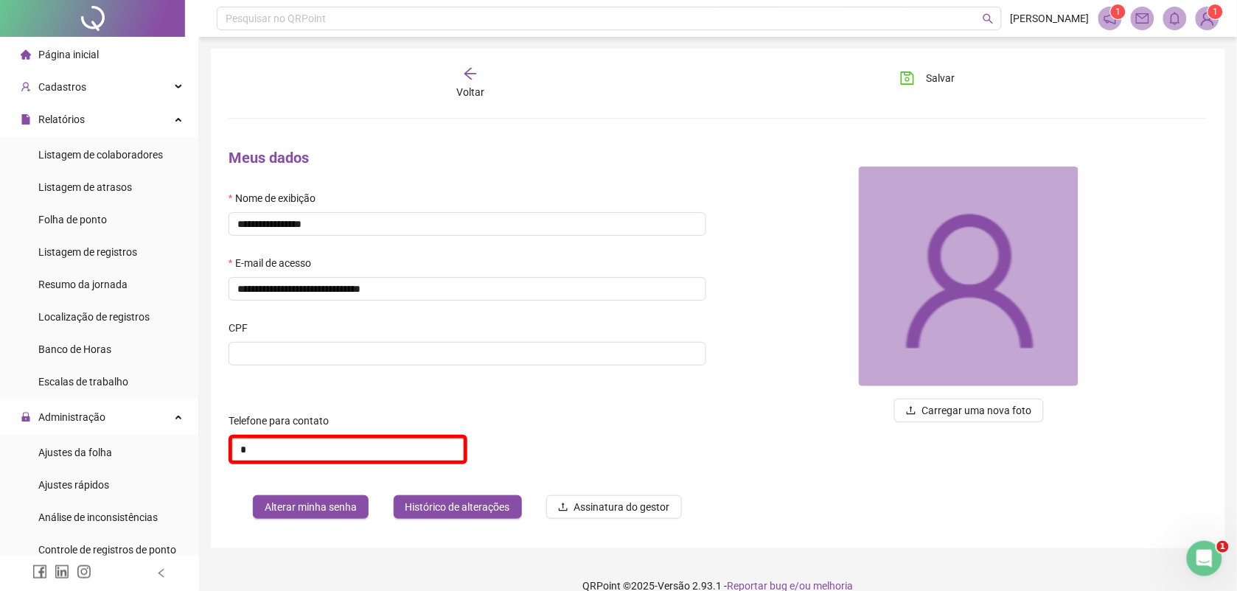
click at [1206, 17] on img at bounding box center [1207, 18] width 22 height 22
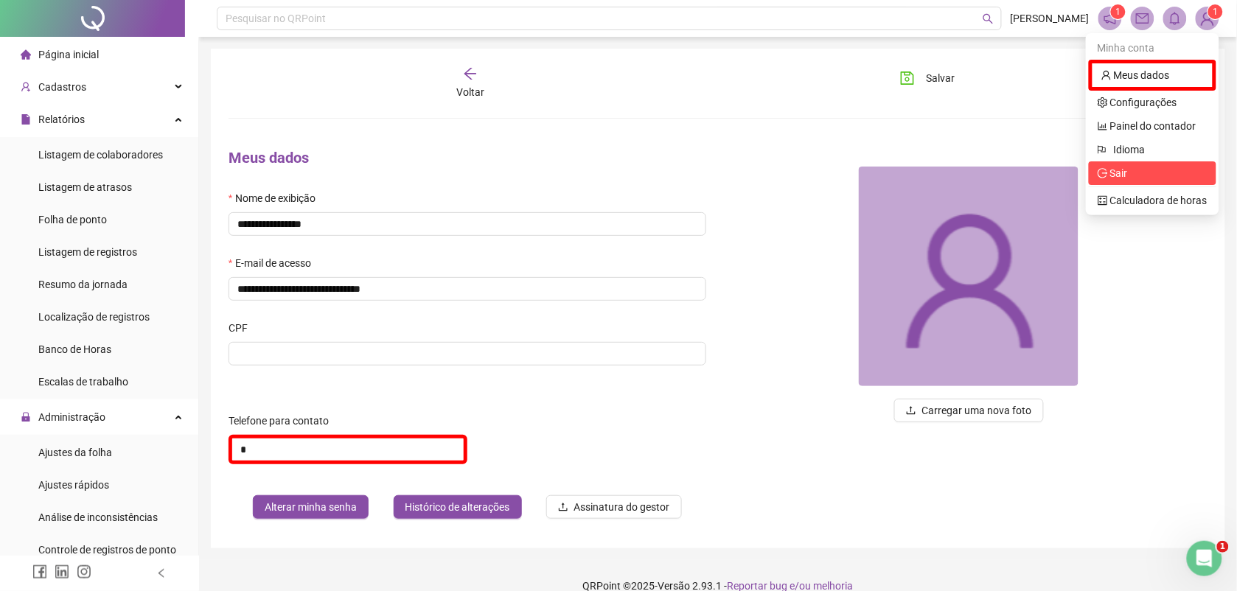
click at [1129, 178] on span "Sair" at bounding box center [1153, 173] width 110 height 16
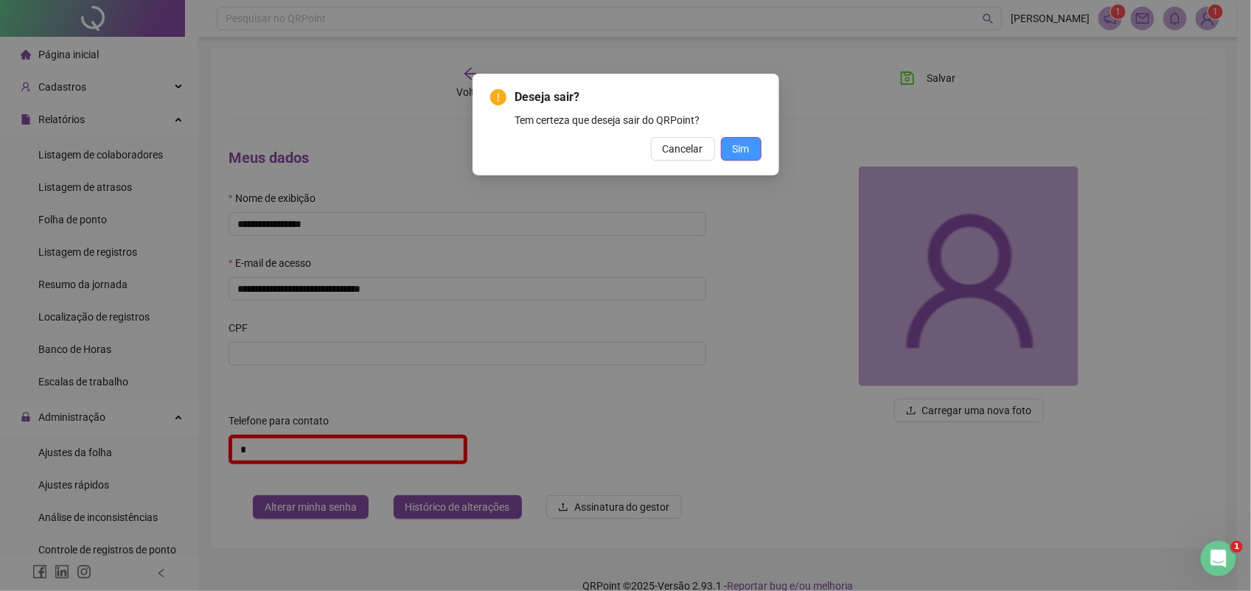
click at [746, 150] on span "Sim" at bounding box center [741, 149] width 17 height 16
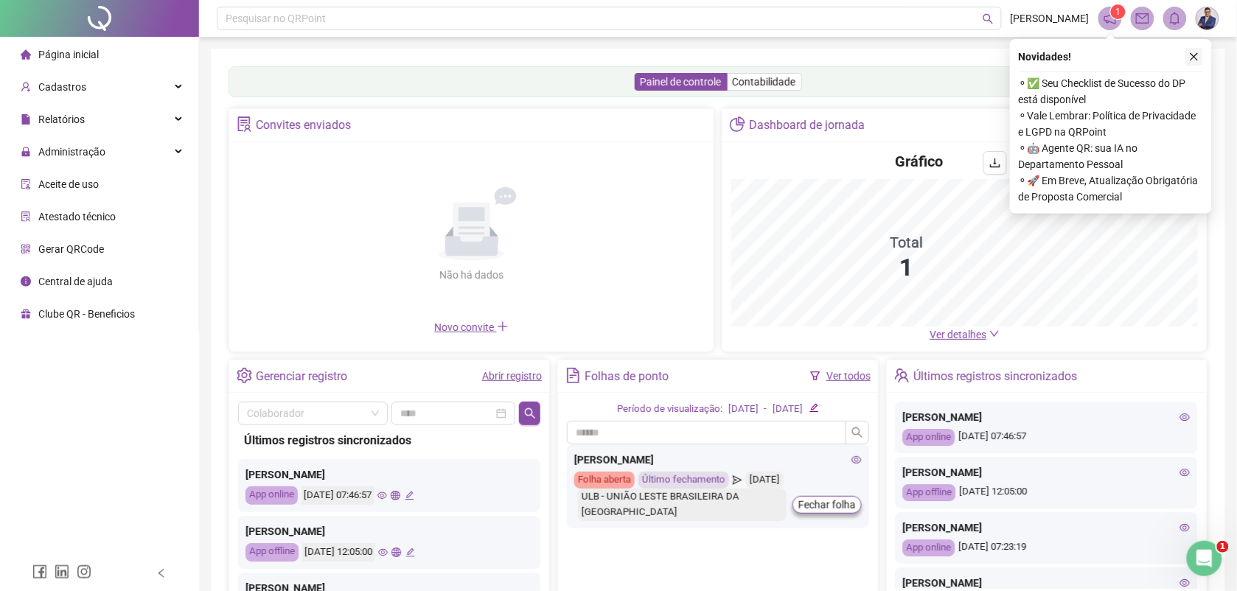
click at [1194, 52] on icon "close" at bounding box center [1194, 57] width 10 height 10
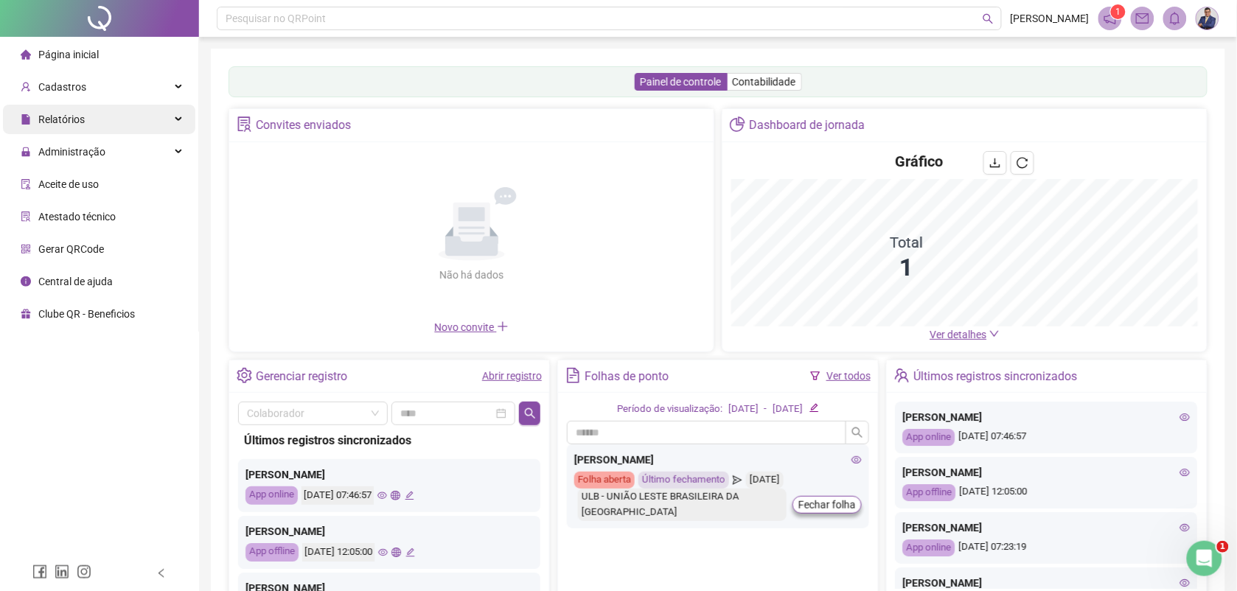
click at [56, 116] on span "Relatórios" at bounding box center [61, 120] width 46 height 12
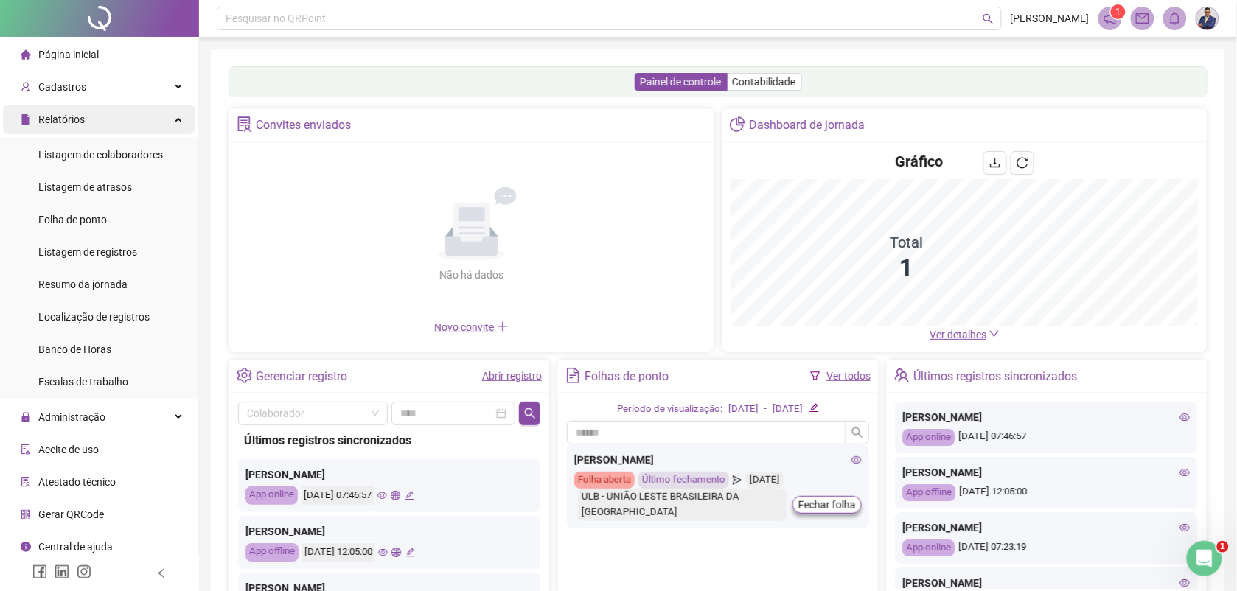
click at [56, 116] on span "Relatórios" at bounding box center [61, 120] width 46 height 12
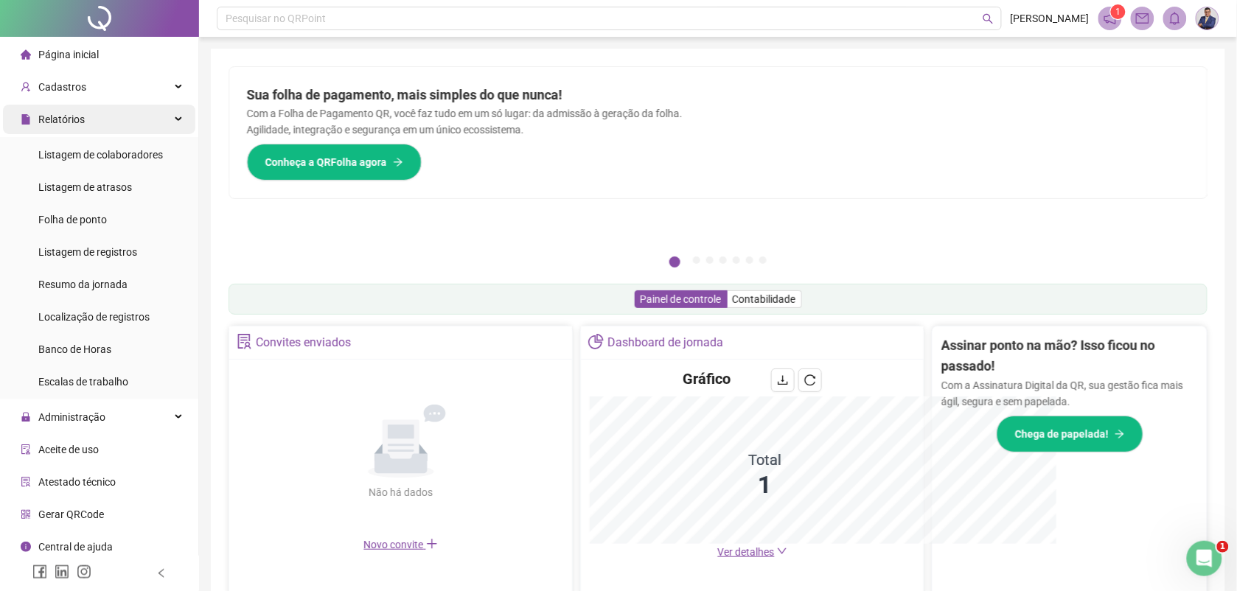
click at [56, 116] on span "Relatórios" at bounding box center [61, 120] width 46 height 12
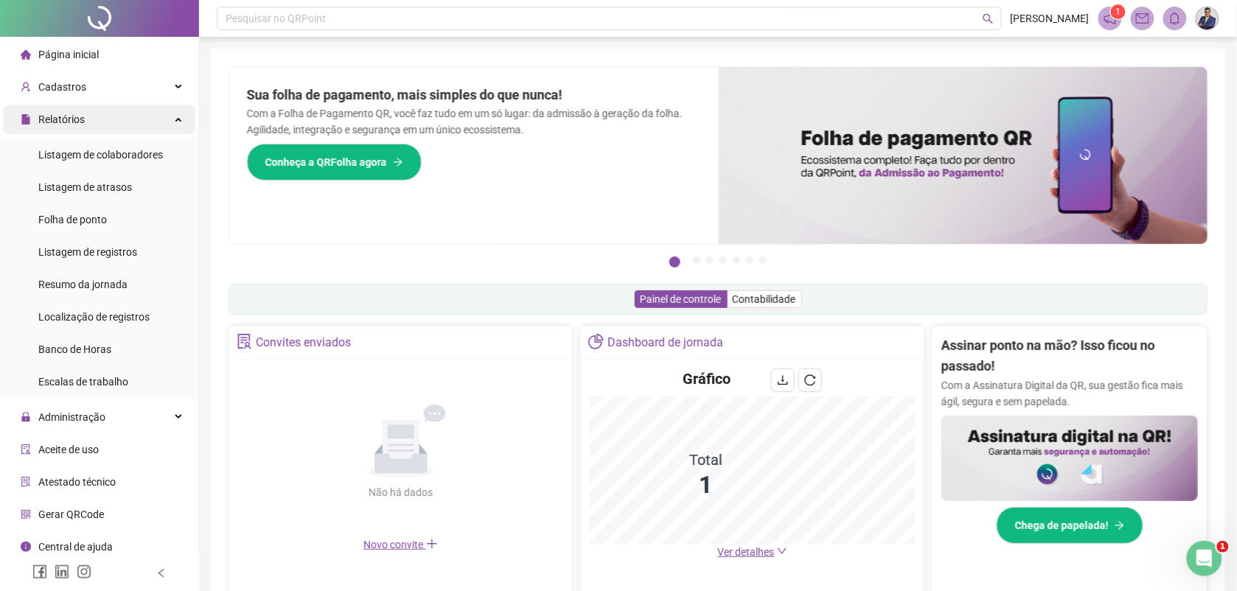
click at [83, 119] on div "Relatórios" at bounding box center [99, 119] width 192 height 29
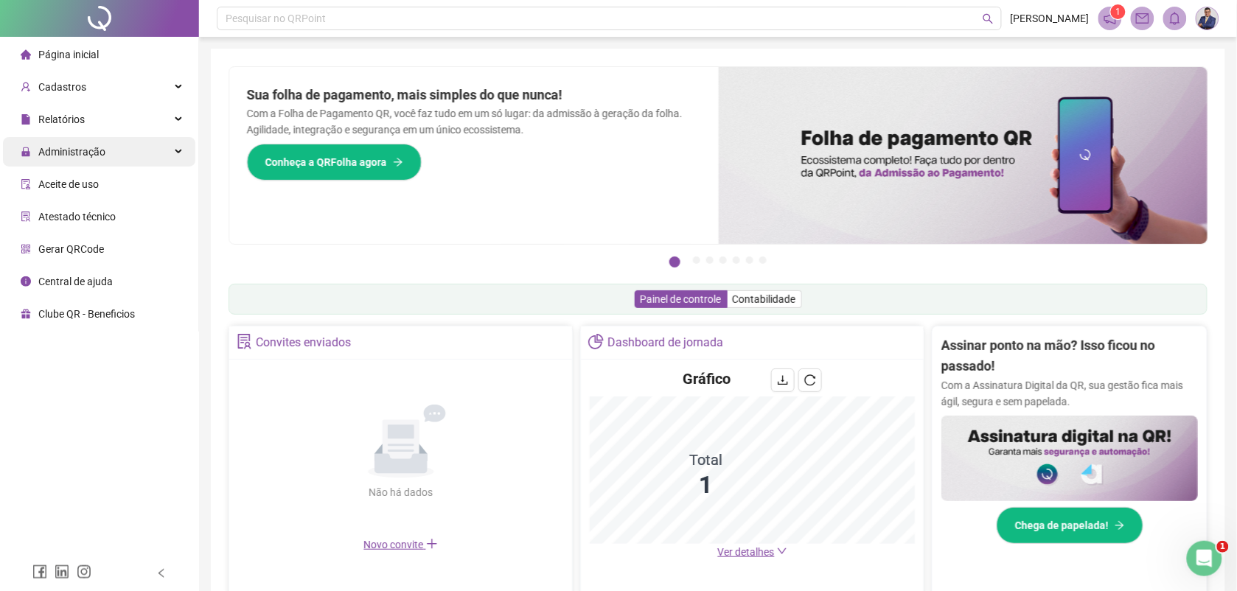
click at [94, 153] on span "Administração" at bounding box center [71, 152] width 67 height 12
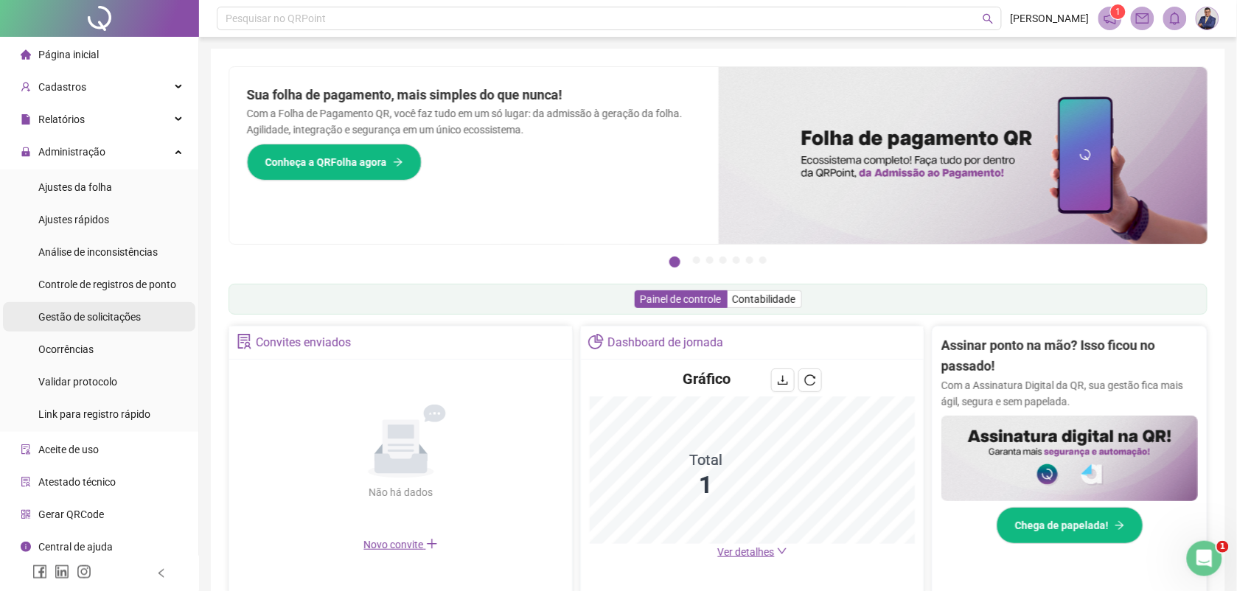
click at [83, 321] on span "Gestão de solicitações" at bounding box center [89, 317] width 102 height 12
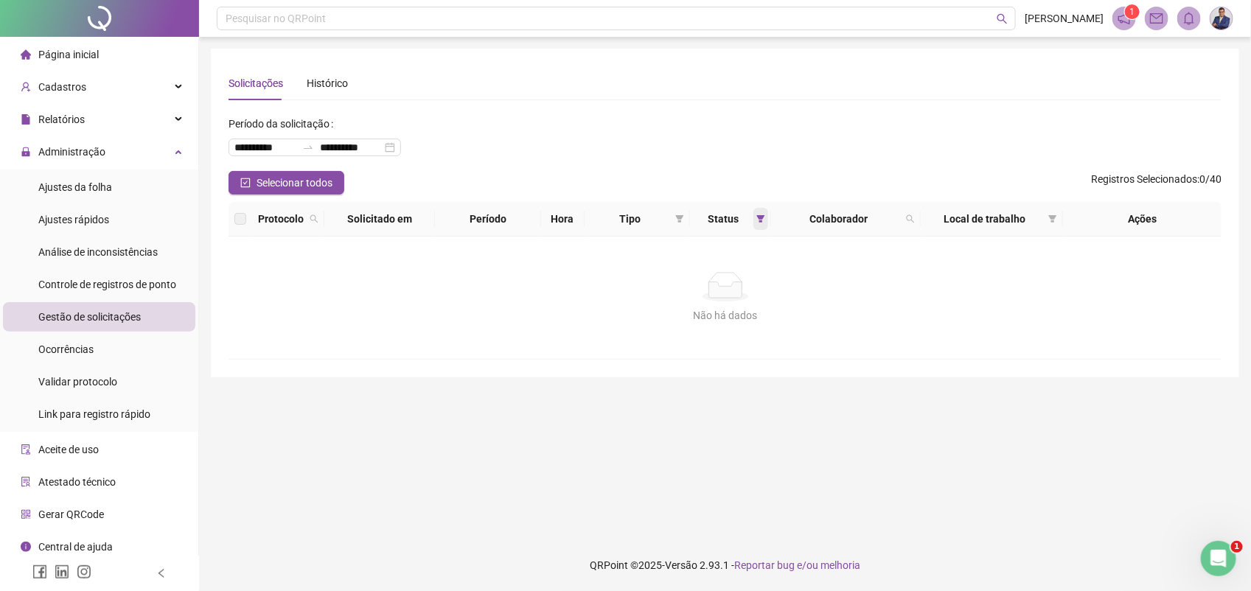
click at [758, 218] on icon "filter" at bounding box center [761, 218] width 8 height 7
click at [930, 330] on div "Não há dados Não há dados" at bounding box center [726, 298] width 994 height 122
click at [72, 60] on span "Página inicial" at bounding box center [68, 55] width 60 height 12
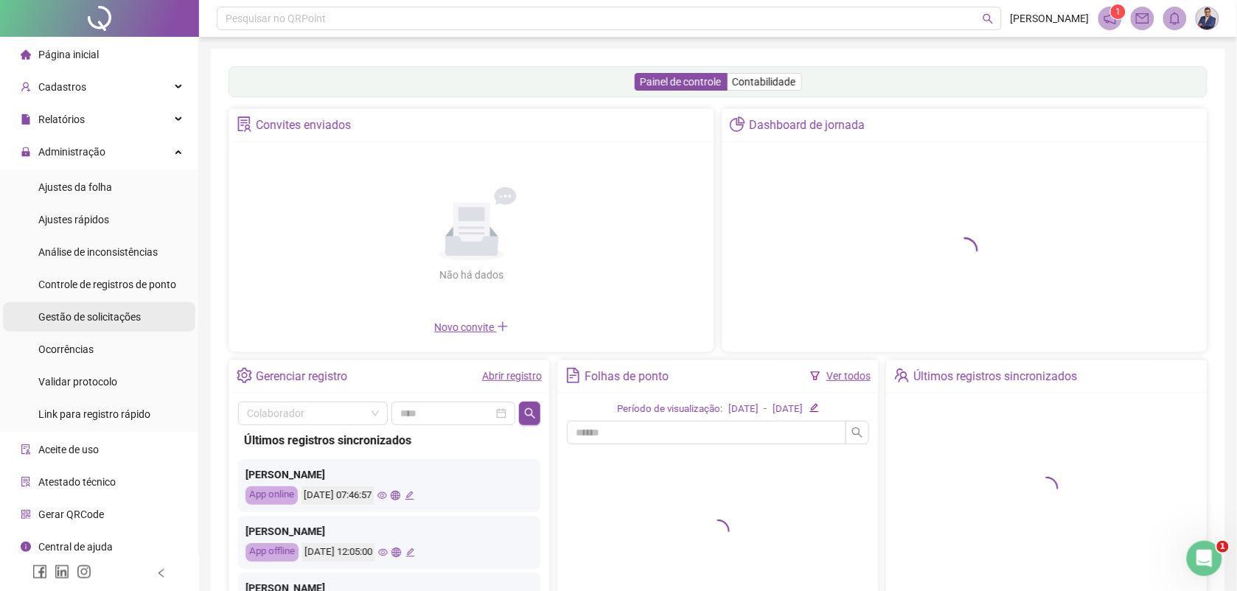
click at [85, 311] on span "Gestão de solicitações" at bounding box center [89, 317] width 102 height 12
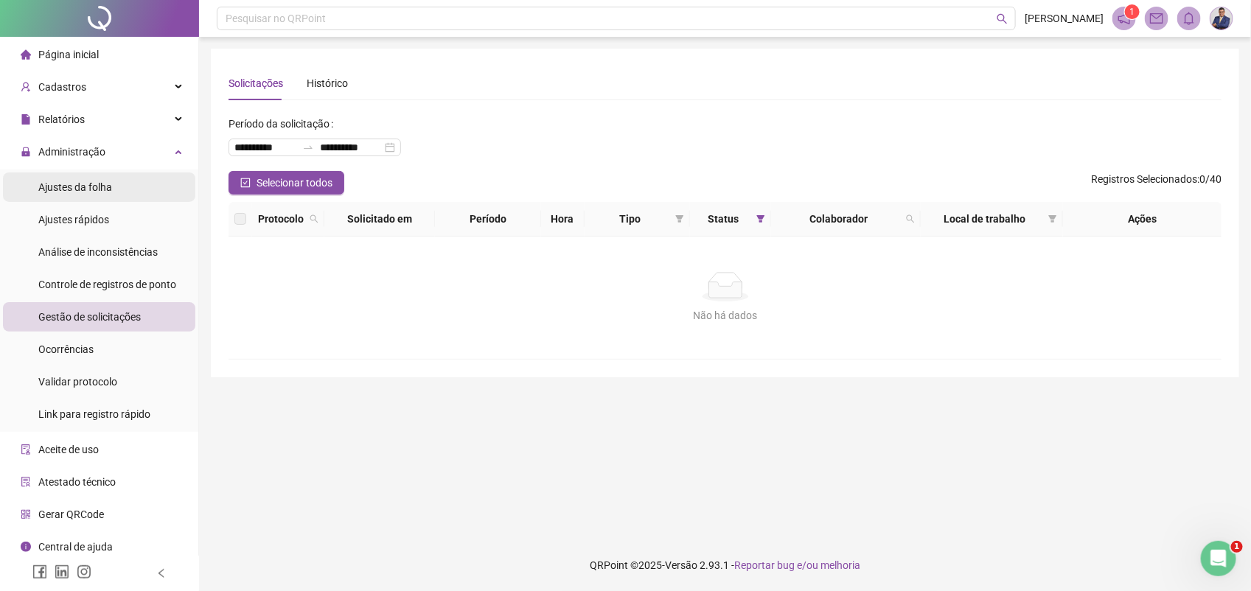
click at [100, 183] on span "Ajustes da folha" at bounding box center [75, 187] width 74 height 12
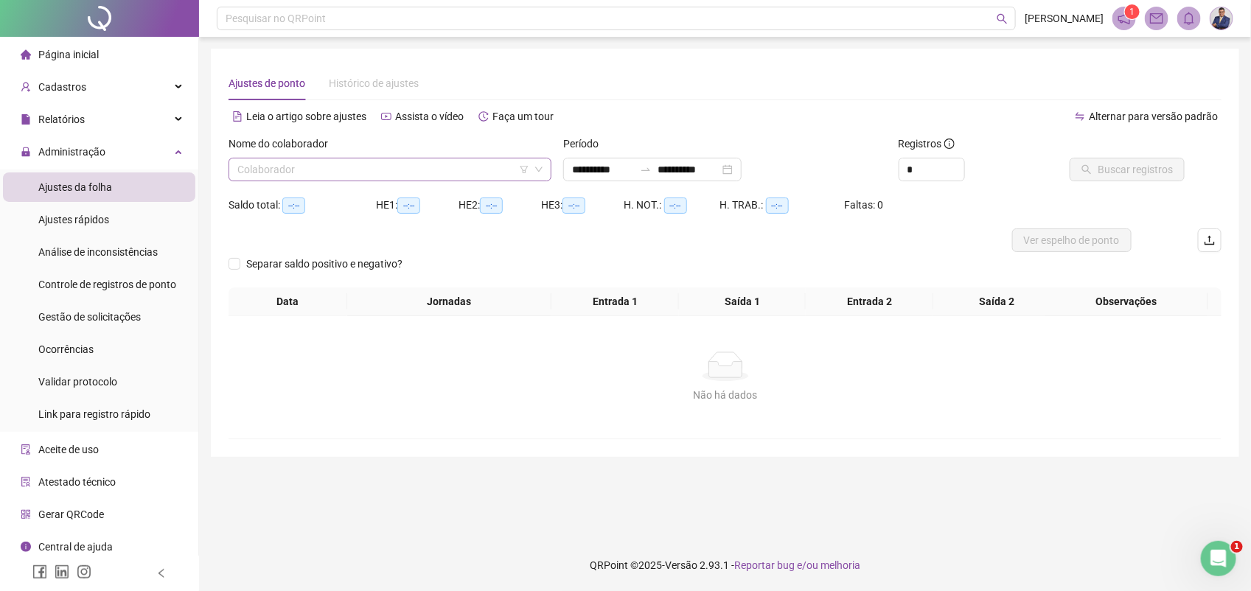
click at [352, 158] on div "Colaborador" at bounding box center [390, 170] width 323 height 24
click at [307, 195] on div "HYANNDRA JESUS FERREIRA" at bounding box center [390, 199] width 300 height 16
click at [1132, 167] on span "Buscar registros" at bounding box center [1135, 169] width 75 height 16
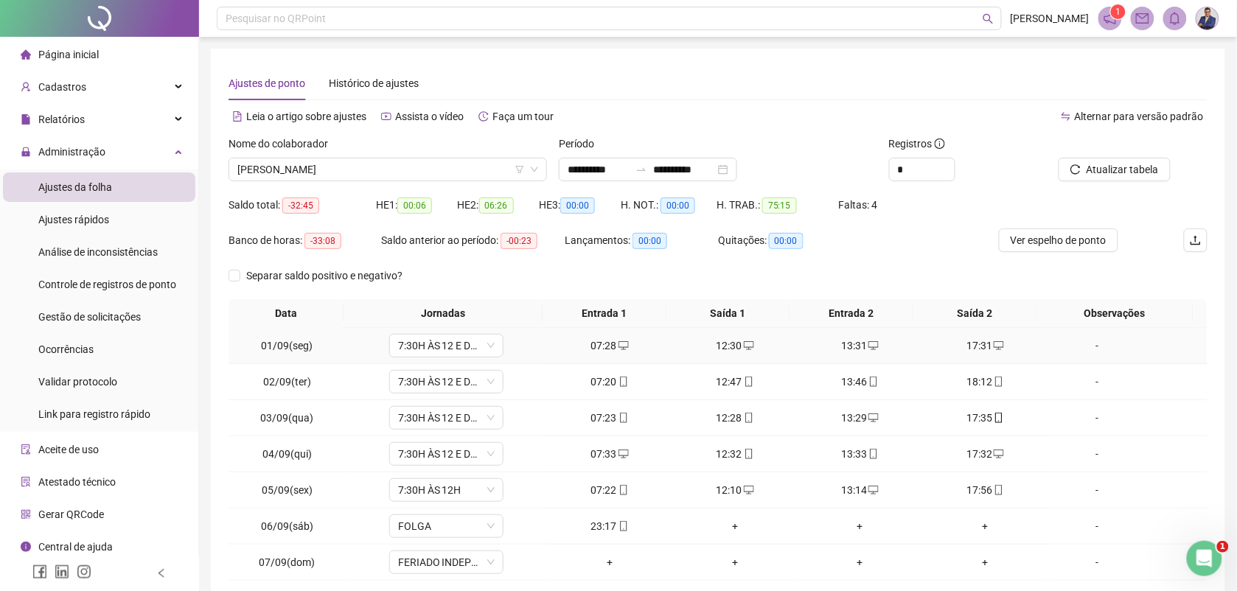
scroll to position [92, 0]
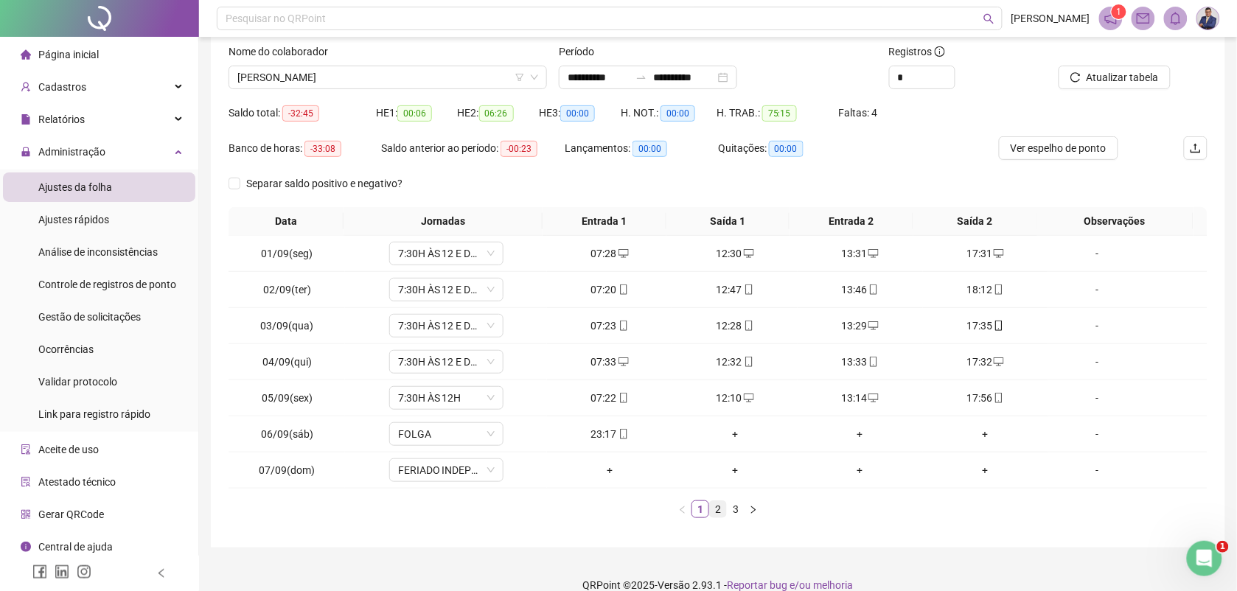
click at [719, 506] on link "2" at bounding box center [718, 509] width 16 height 16
click at [737, 506] on link "3" at bounding box center [736, 509] width 16 height 16
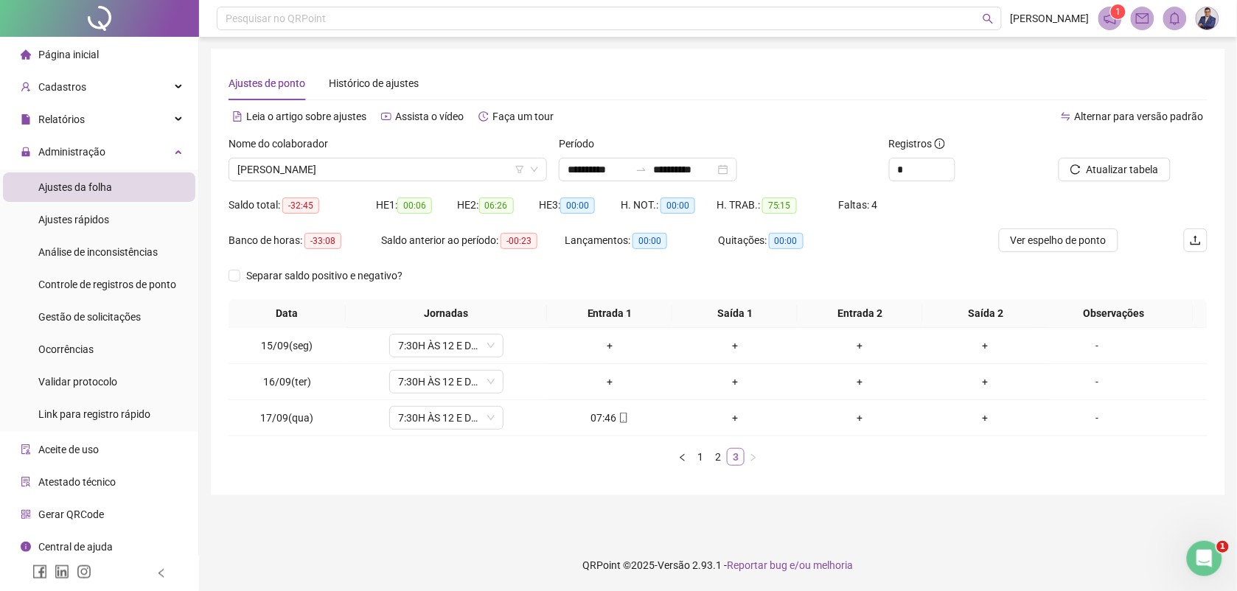
scroll to position [0, 0]
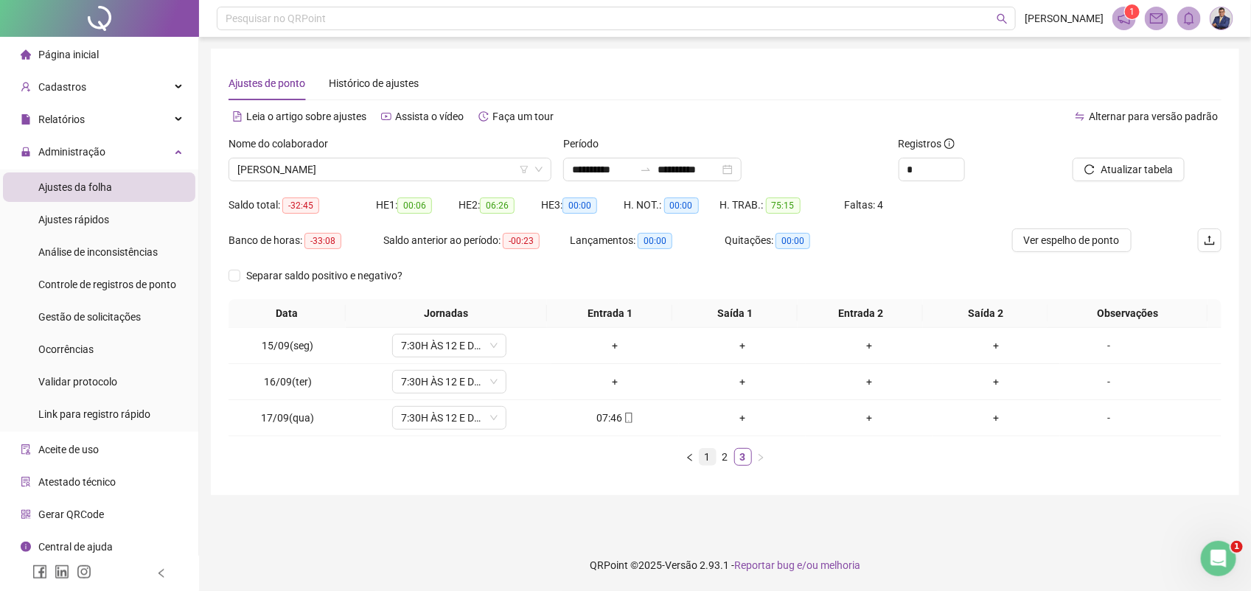
click at [703, 450] on link "1" at bounding box center [708, 457] width 16 height 16
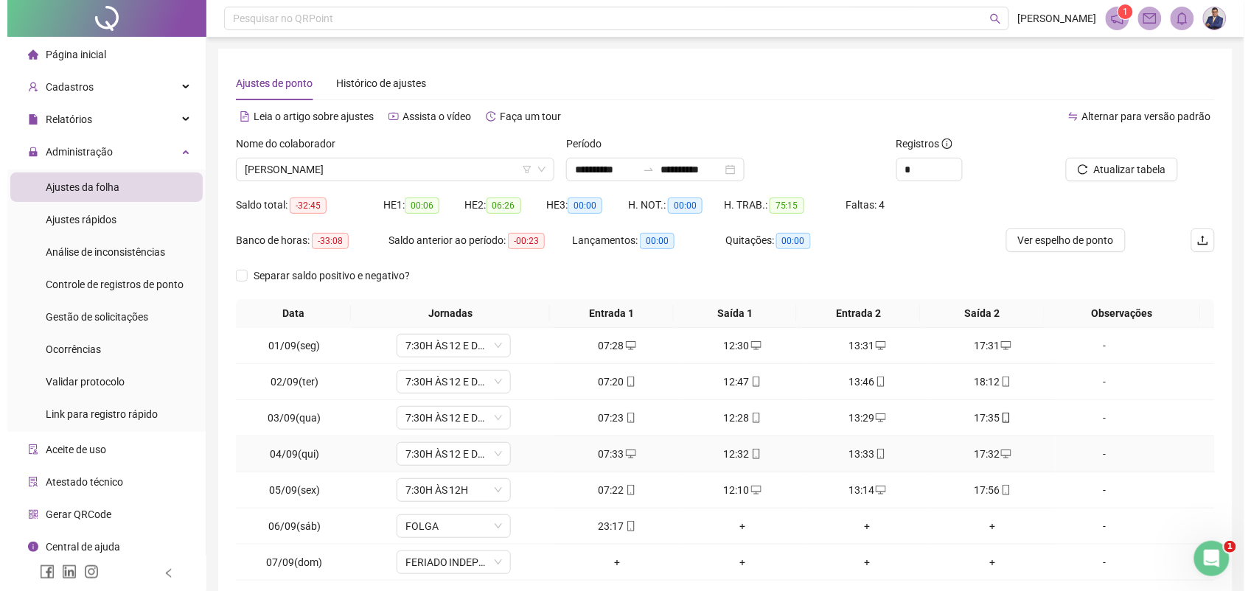
scroll to position [113, 0]
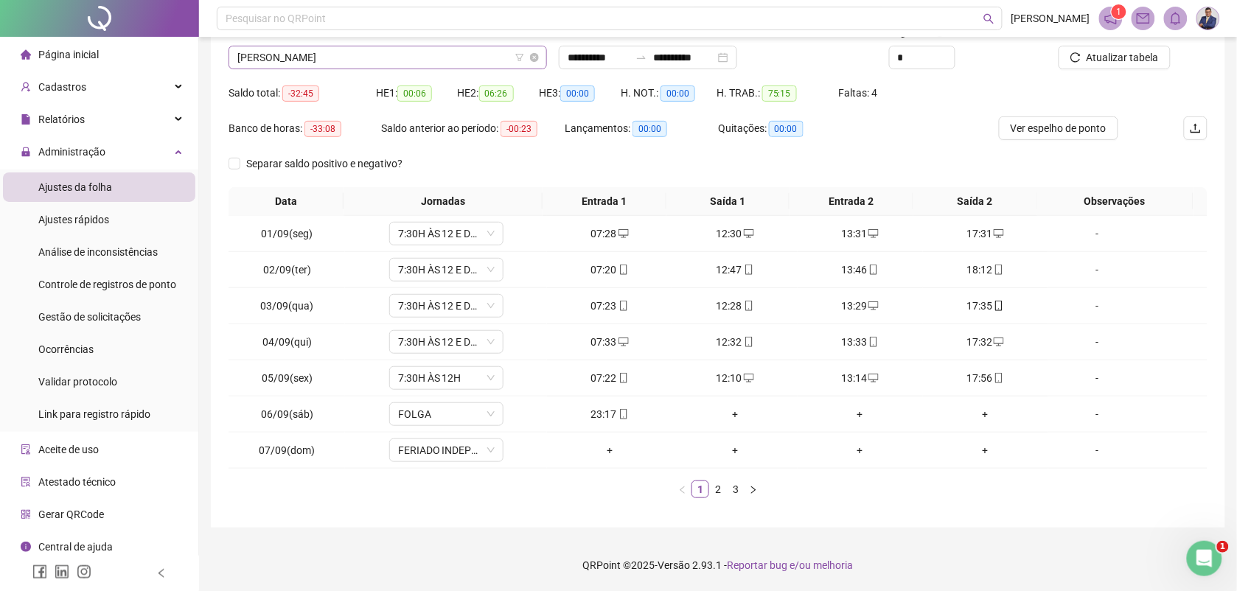
click at [346, 61] on span "HYANNDRA JESUS FERREIRA" at bounding box center [387, 57] width 301 height 22
click at [1214, 13] on img at bounding box center [1208, 18] width 22 height 22
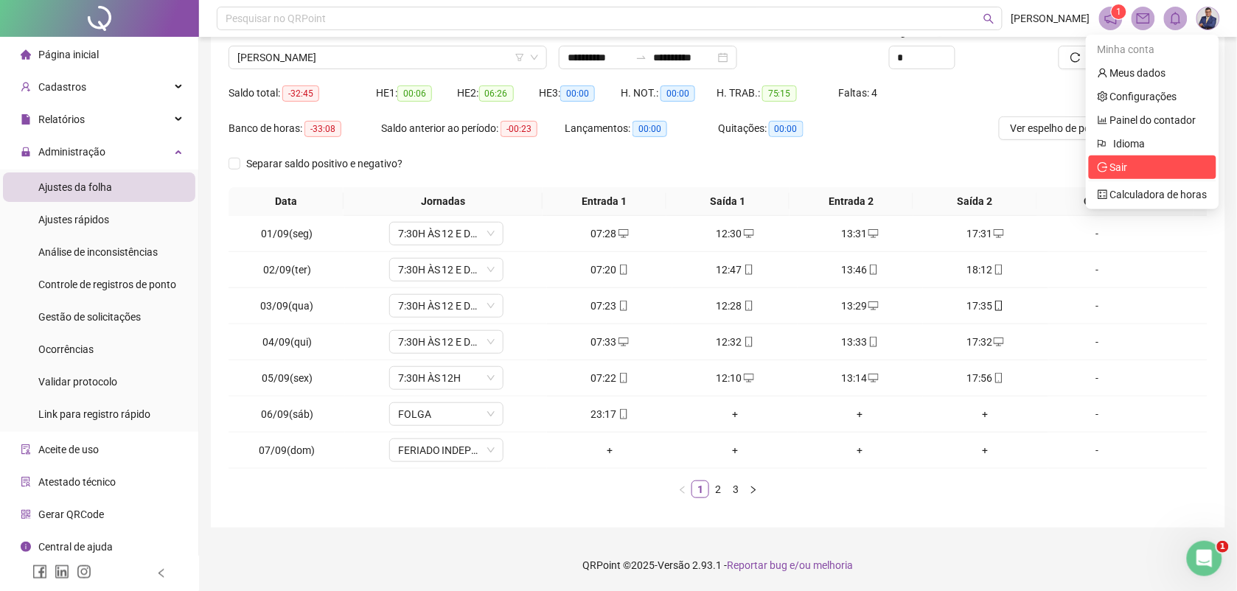
click at [1130, 161] on span "Sair" at bounding box center [1153, 167] width 110 height 16
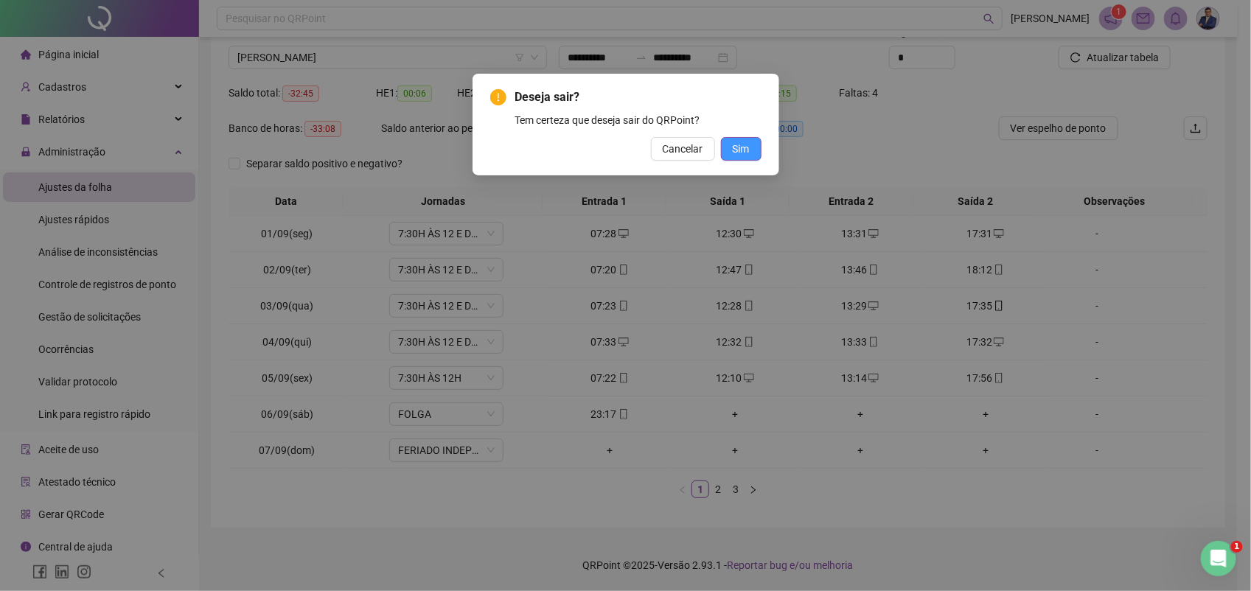
click at [735, 148] on span "Sim" at bounding box center [741, 149] width 17 height 16
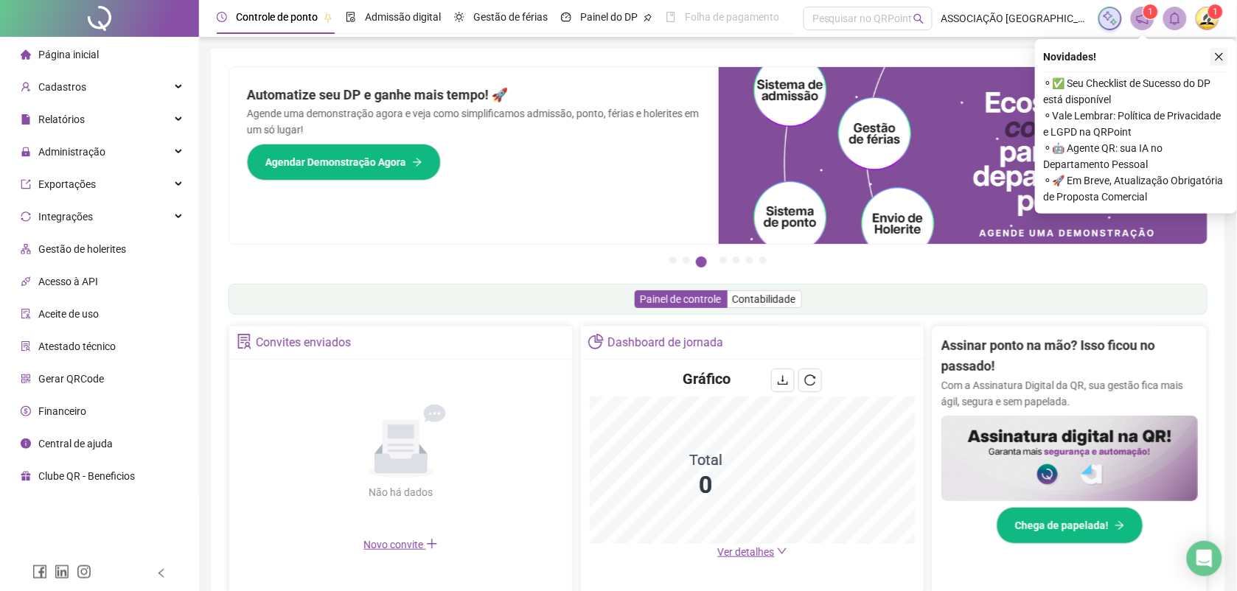
click at [1220, 56] on icon "close" at bounding box center [1220, 57] width 8 height 8
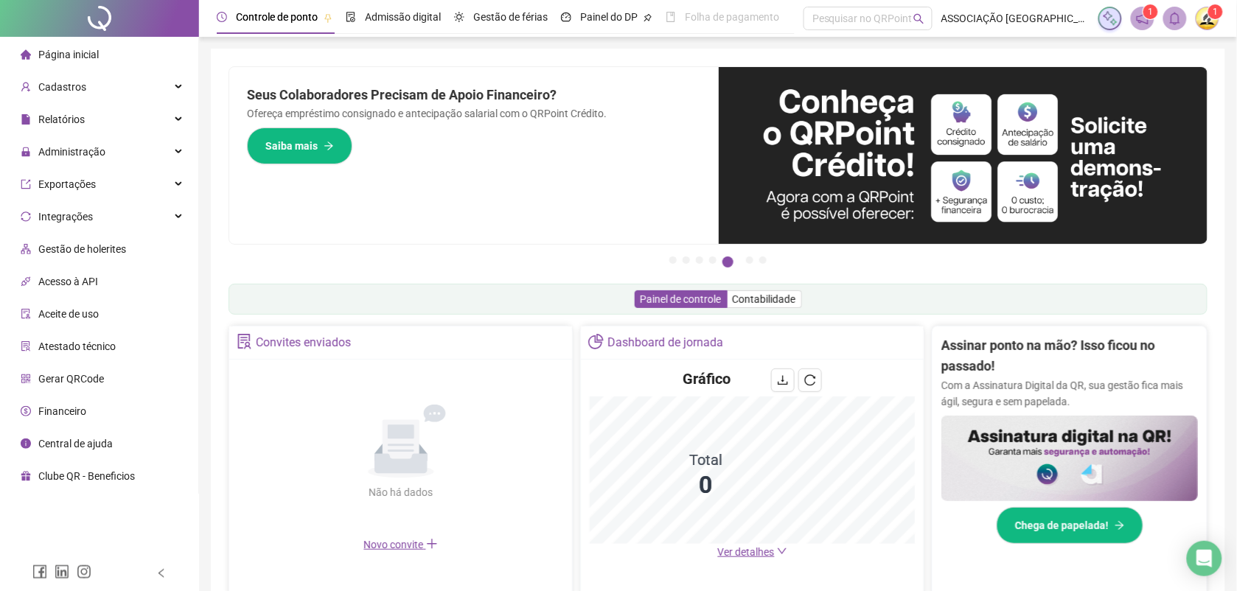
click at [1207, 21] on img at bounding box center [1207, 18] width 22 height 22
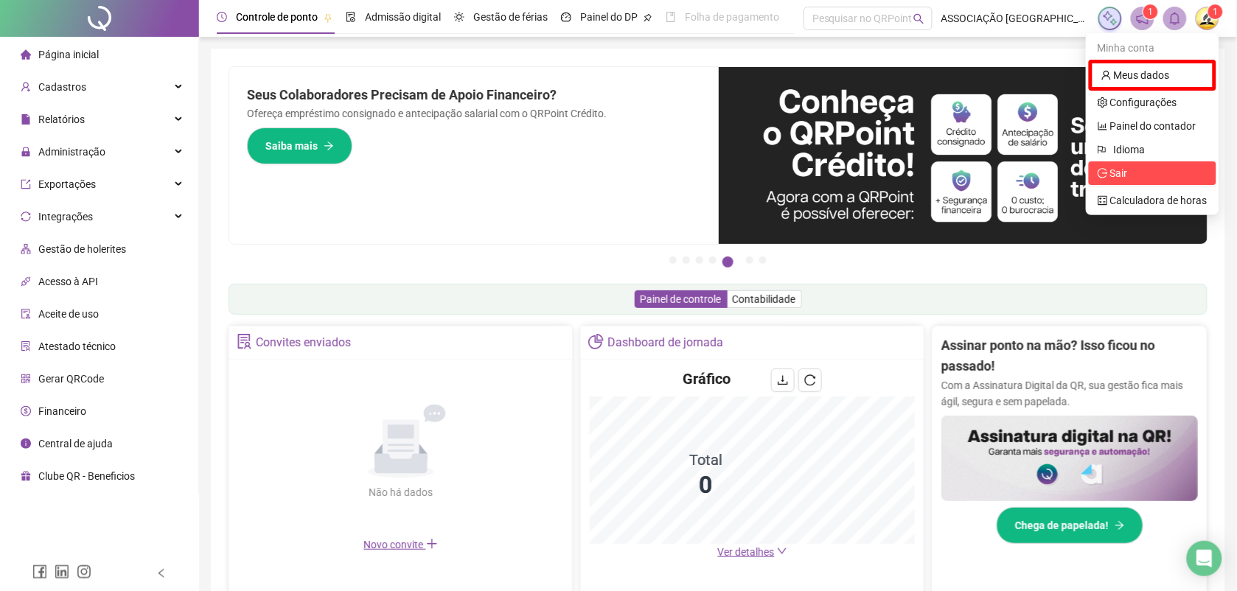
click at [1130, 170] on span "Sair" at bounding box center [1153, 173] width 110 height 16
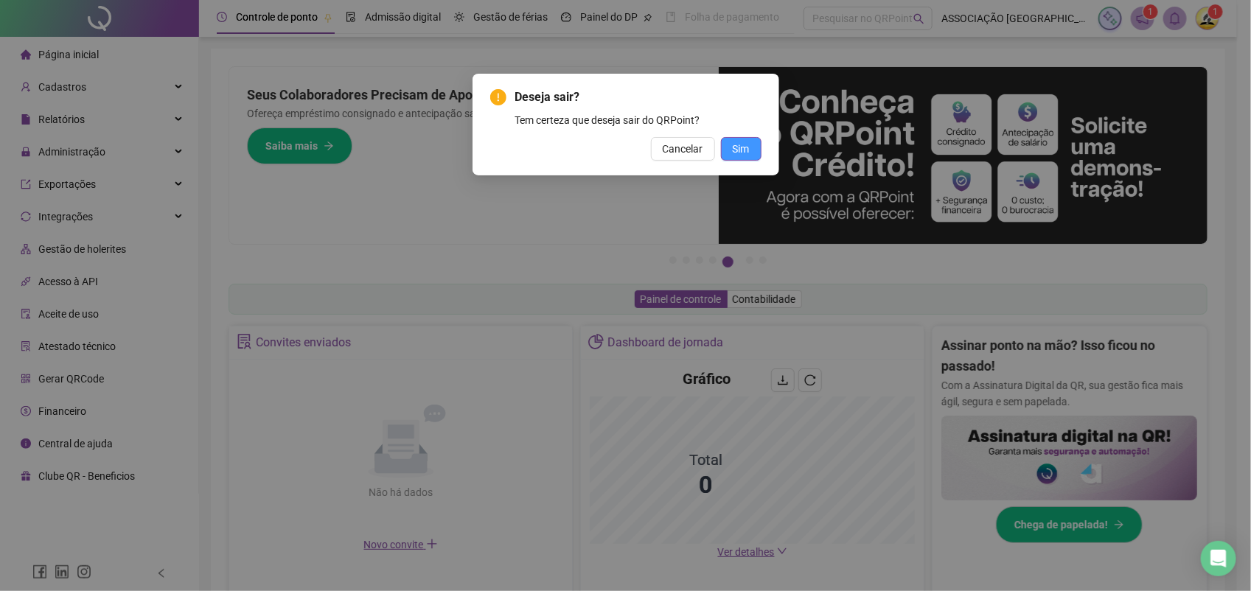
click at [756, 147] on button "Sim" at bounding box center [741, 149] width 41 height 24
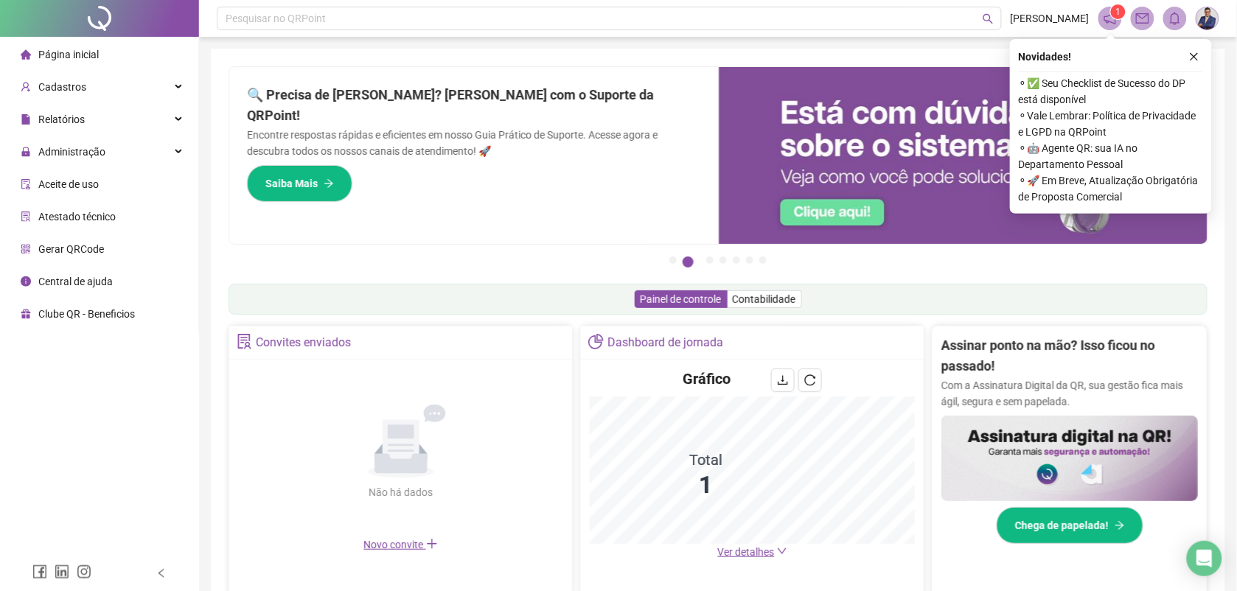
click at [1194, 57] on icon "close" at bounding box center [1194, 57] width 10 height 10
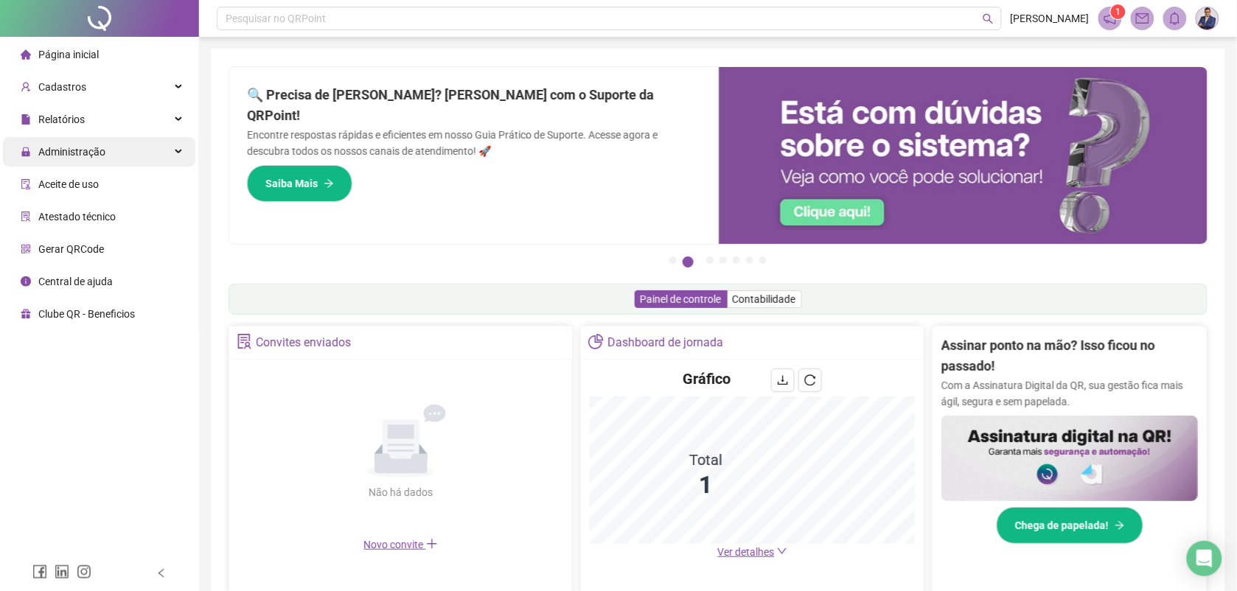
click at [74, 152] on span "Administração" at bounding box center [71, 152] width 67 height 12
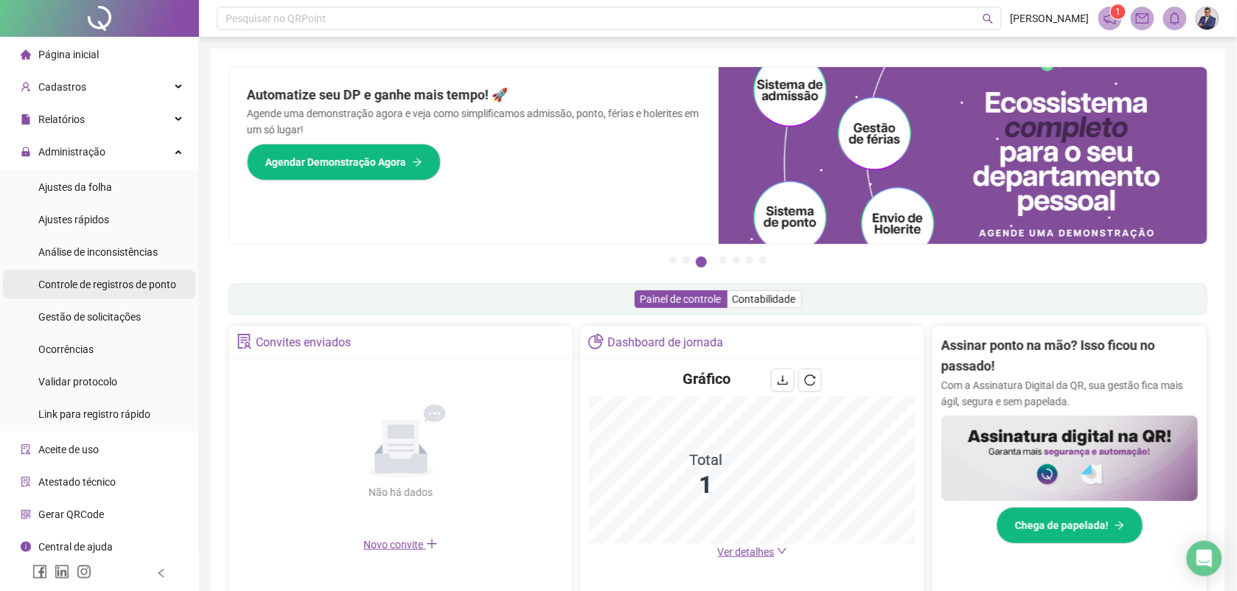
click at [97, 286] on span "Controle de registros de ponto" at bounding box center [107, 285] width 138 height 12
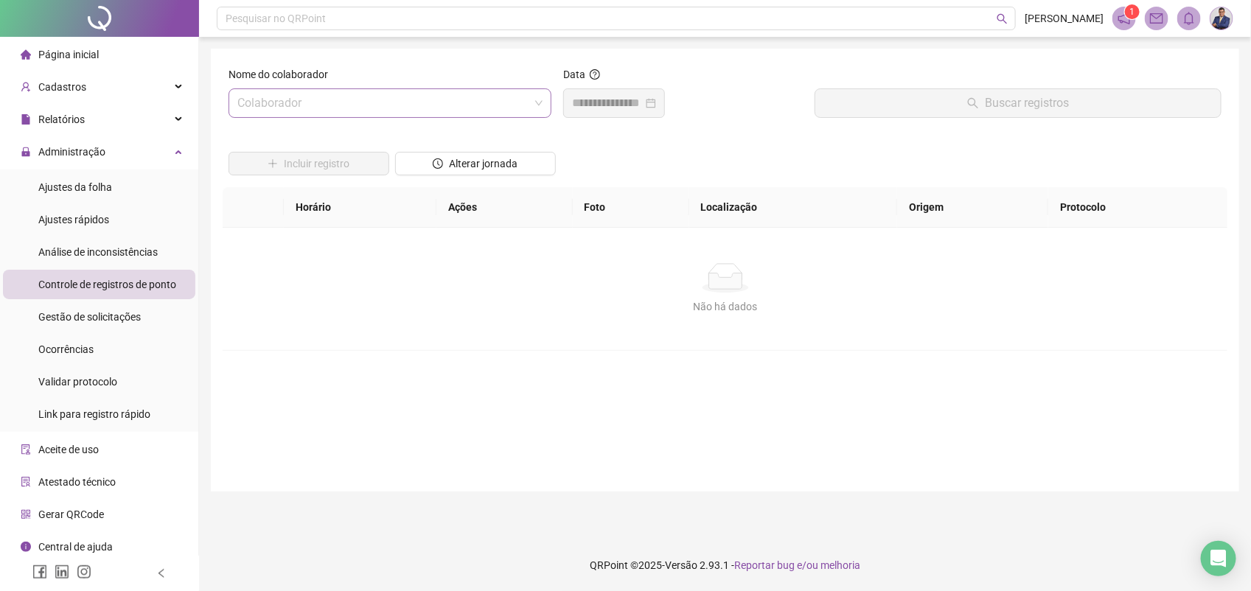
click at [318, 105] on input "search" at bounding box center [383, 103] width 292 height 28
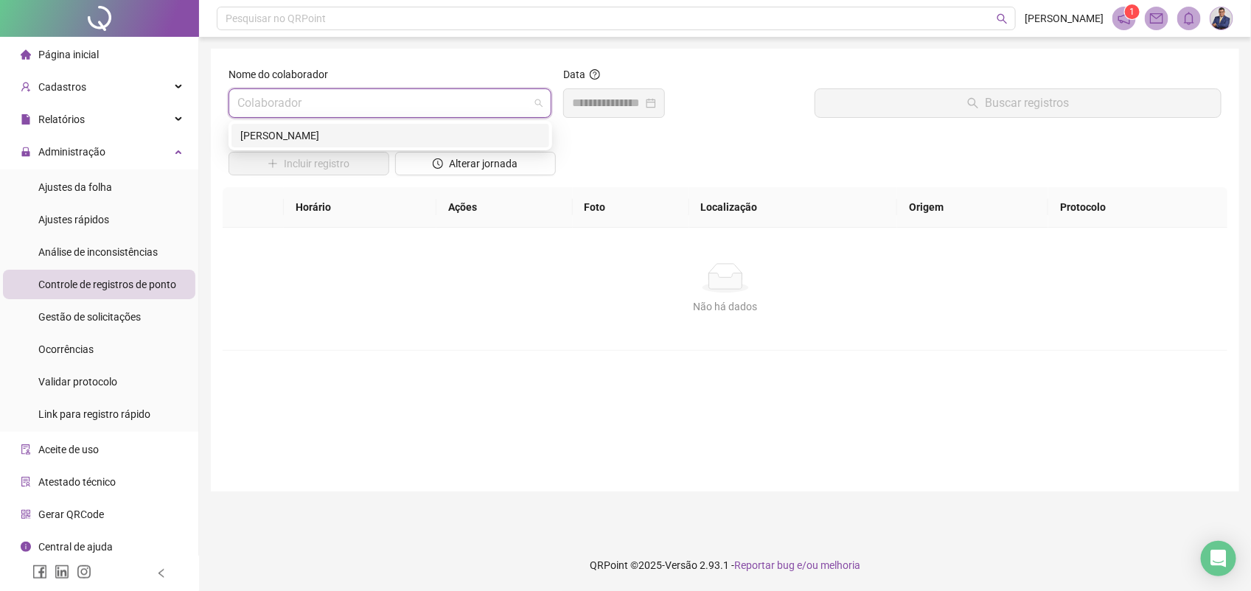
click at [318, 134] on div "[PERSON_NAME]" at bounding box center [390, 136] width 300 height 16
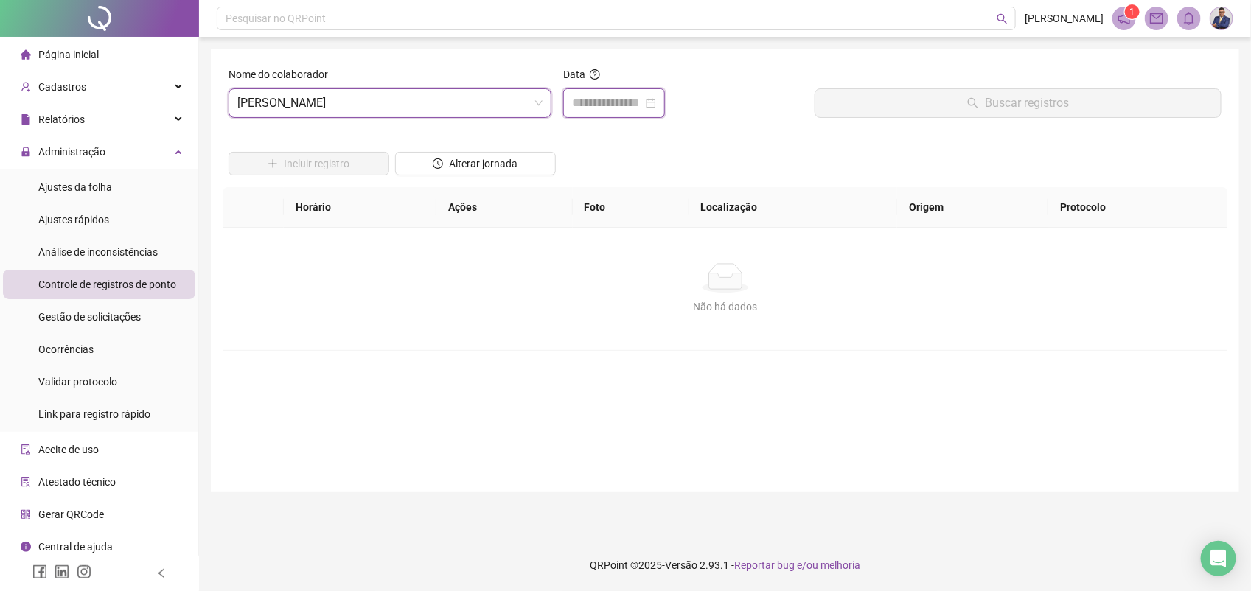
click at [632, 108] on input at bounding box center [607, 103] width 71 height 18
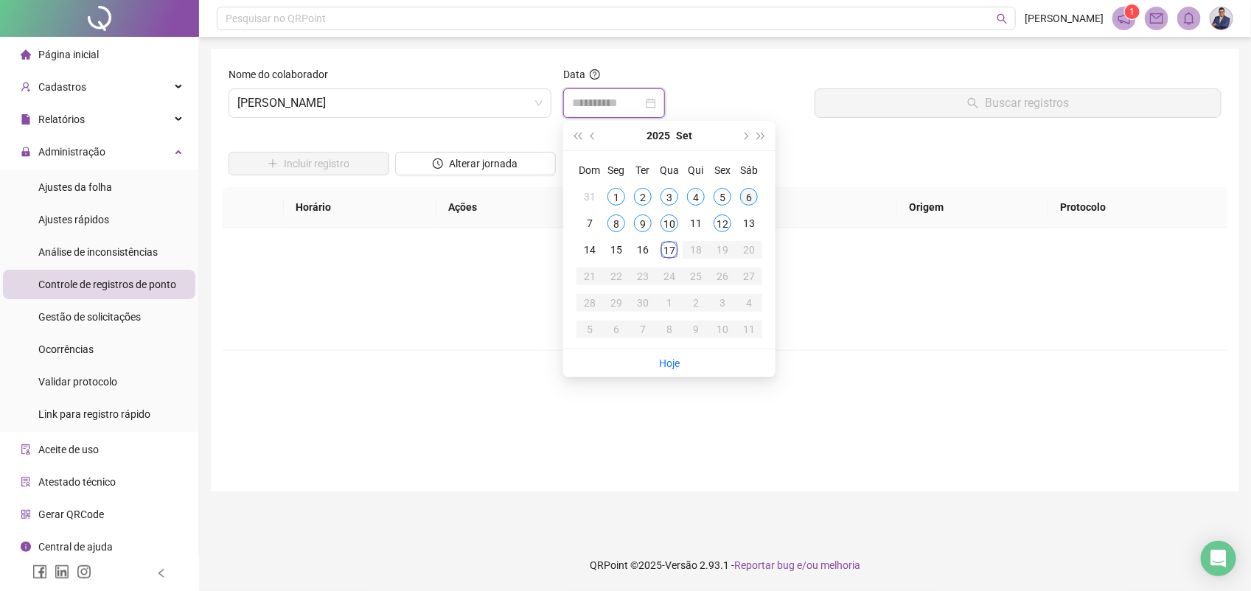
type input "**********"
click at [747, 193] on div "6" at bounding box center [749, 197] width 18 height 18
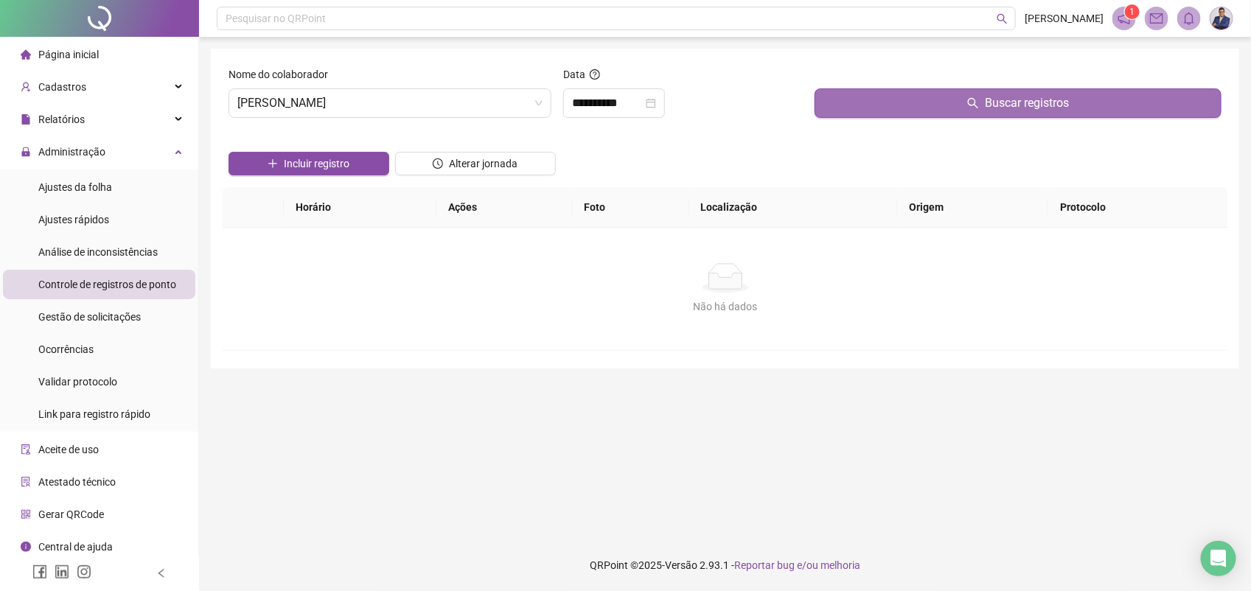
click at [1010, 96] on span "Buscar registros" at bounding box center [1027, 103] width 84 height 18
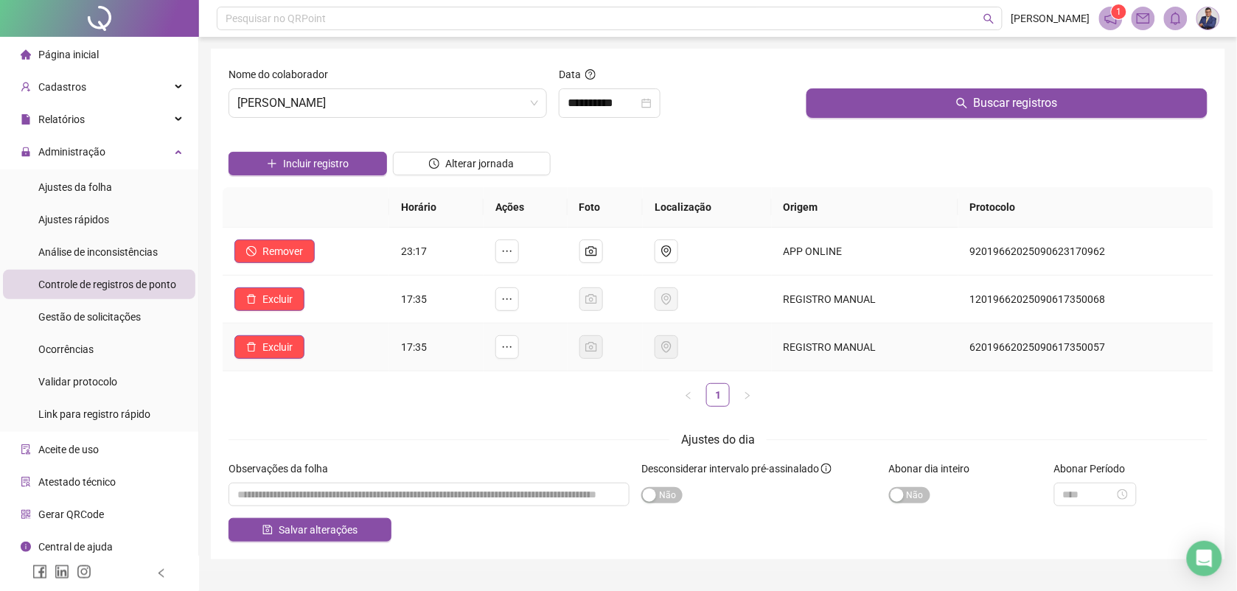
scroll to position [32, 0]
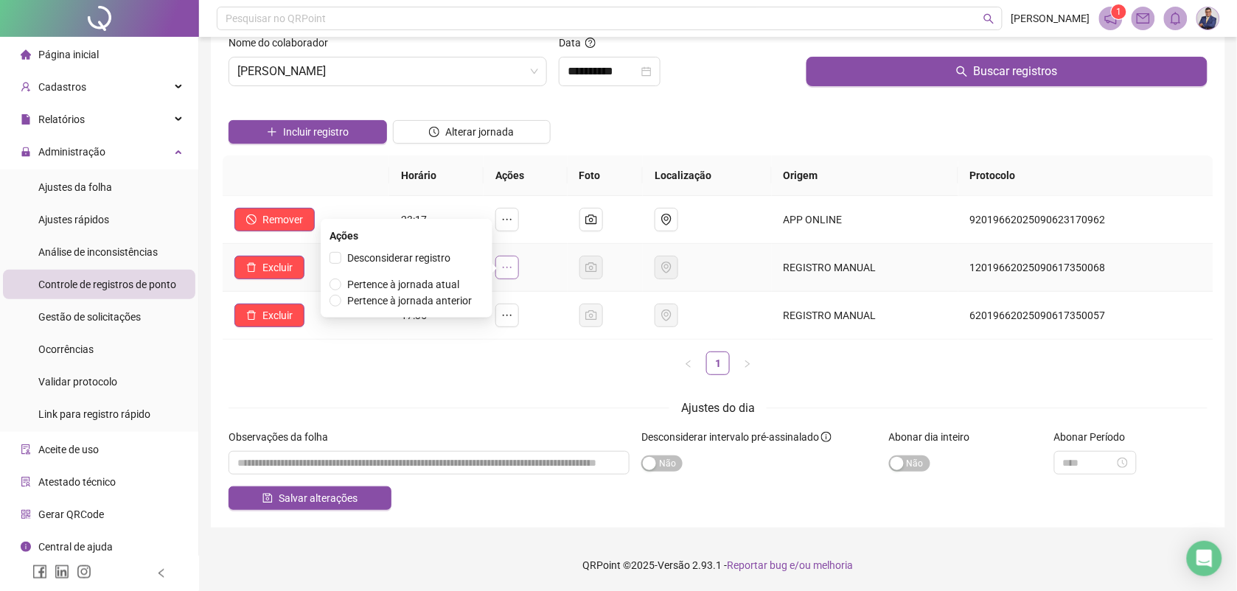
click at [513, 266] on icon "ellipsis" at bounding box center [507, 268] width 12 height 12
click at [433, 284] on span "Pertence à jornada atual" at bounding box center [403, 285] width 112 height 12
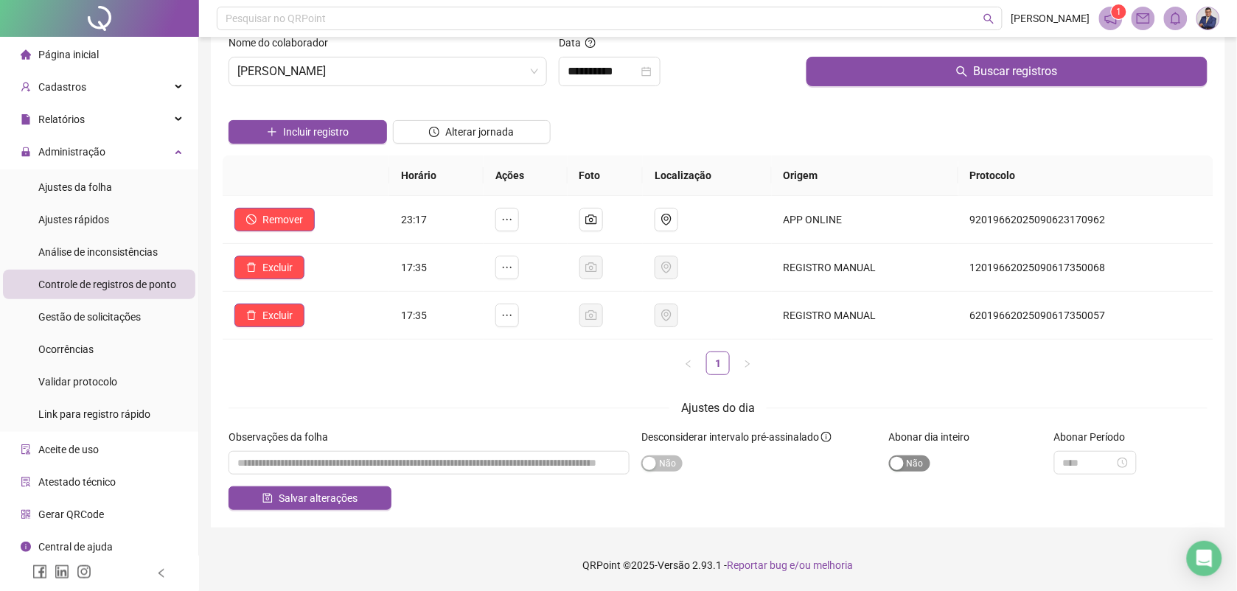
click at [919, 465] on span "Sim Não" at bounding box center [909, 464] width 41 height 16
click at [900, 465] on span "Sim Não" at bounding box center [909, 464] width 41 height 16
click at [112, 321] on span "Gestão de solicitações" at bounding box center [89, 317] width 102 height 12
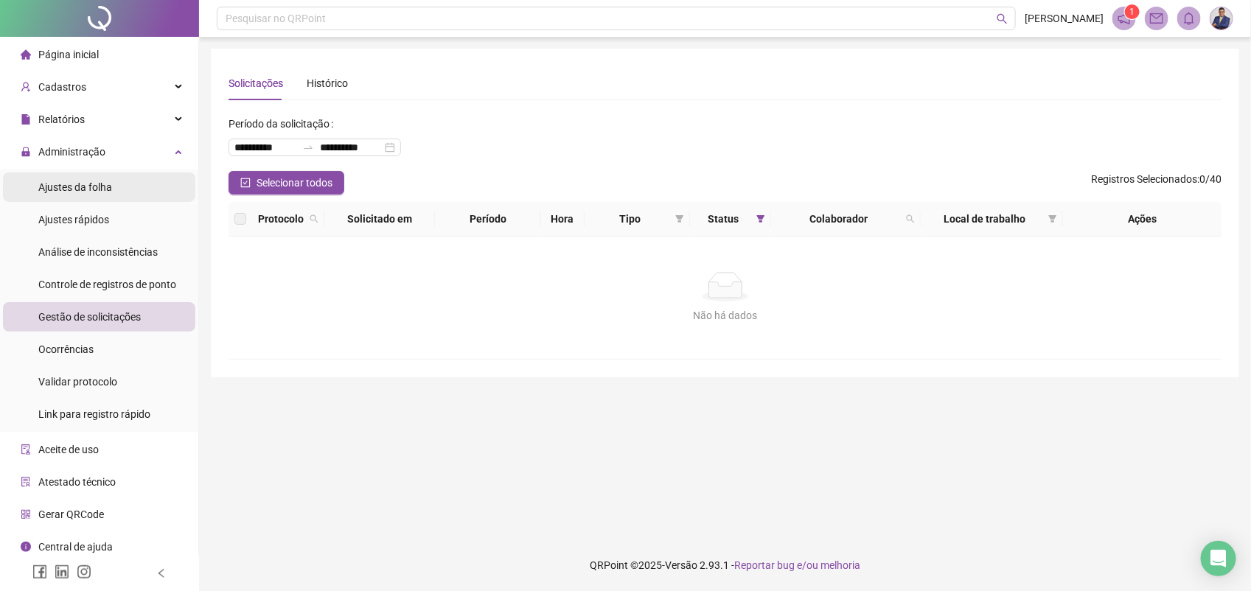
click at [83, 187] on span "Ajustes da folha" at bounding box center [75, 187] width 74 height 12
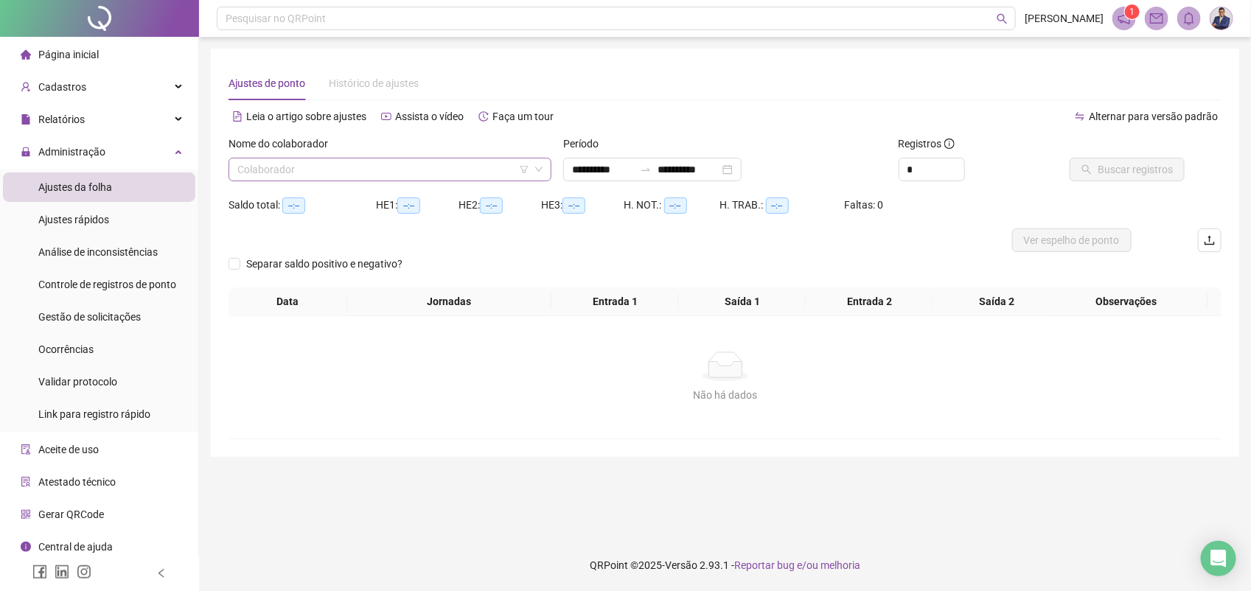
click at [322, 163] on input "search" at bounding box center [383, 169] width 292 height 22
click at [332, 192] on div "HYANNDRA JESUS FERREIRA" at bounding box center [390, 199] width 300 height 16
click at [1124, 167] on span "Buscar registros" at bounding box center [1135, 169] width 75 height 16
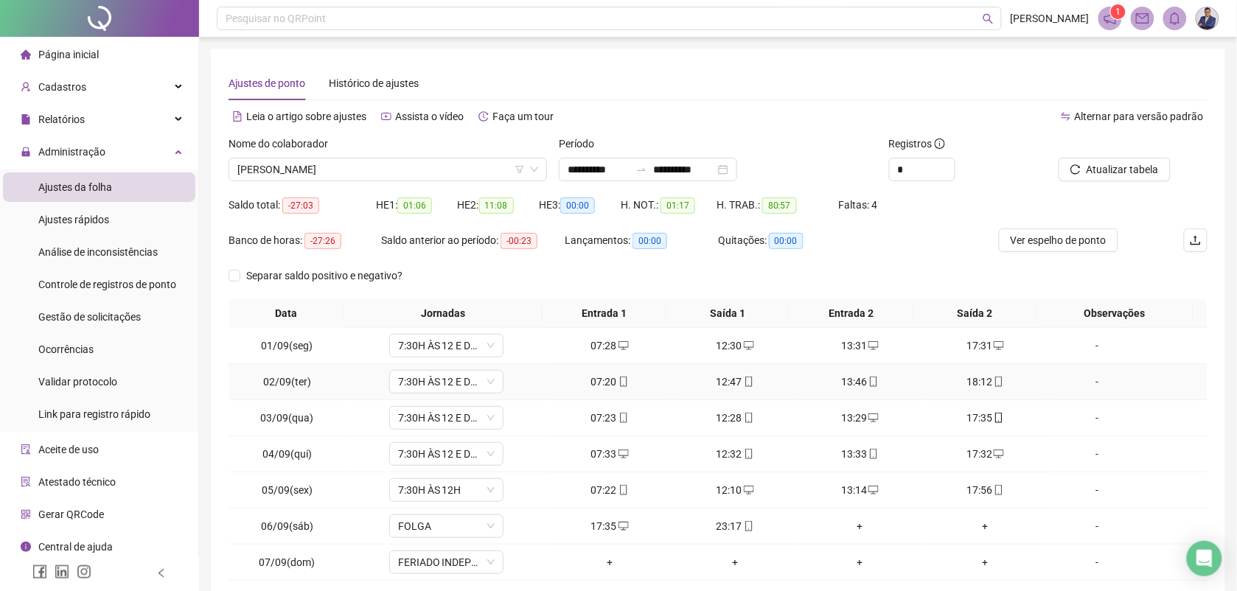
scroll to position [113, 0]
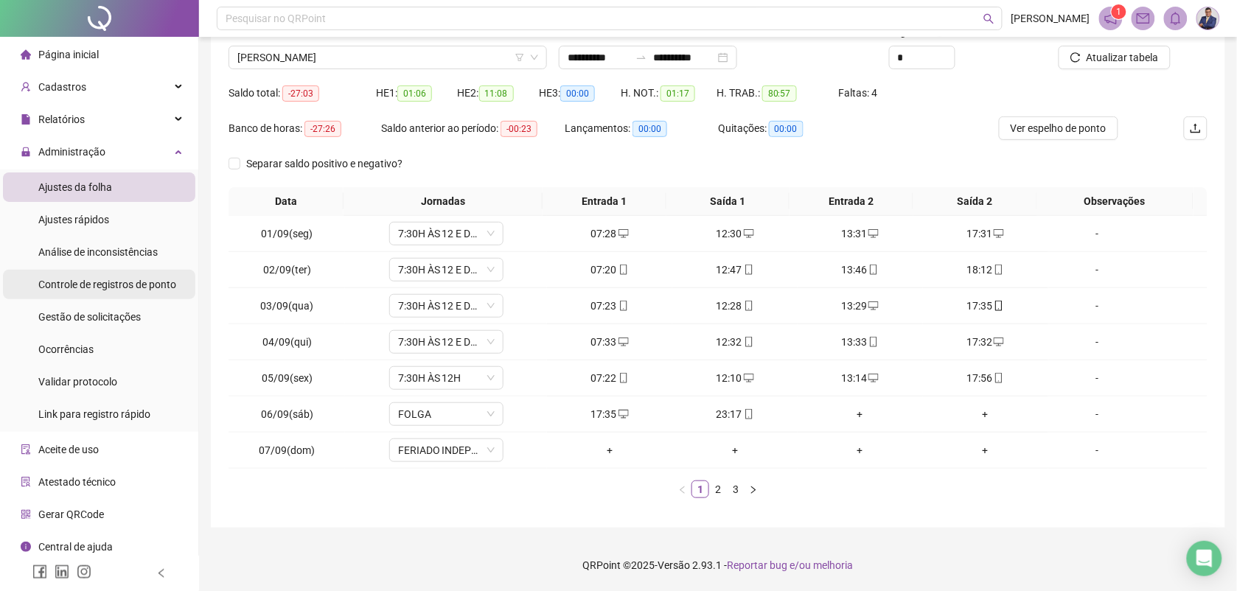
click at [112, 282] on span "Controle de registros de ponto" at bounding box center [107, 285] width 138 height 12
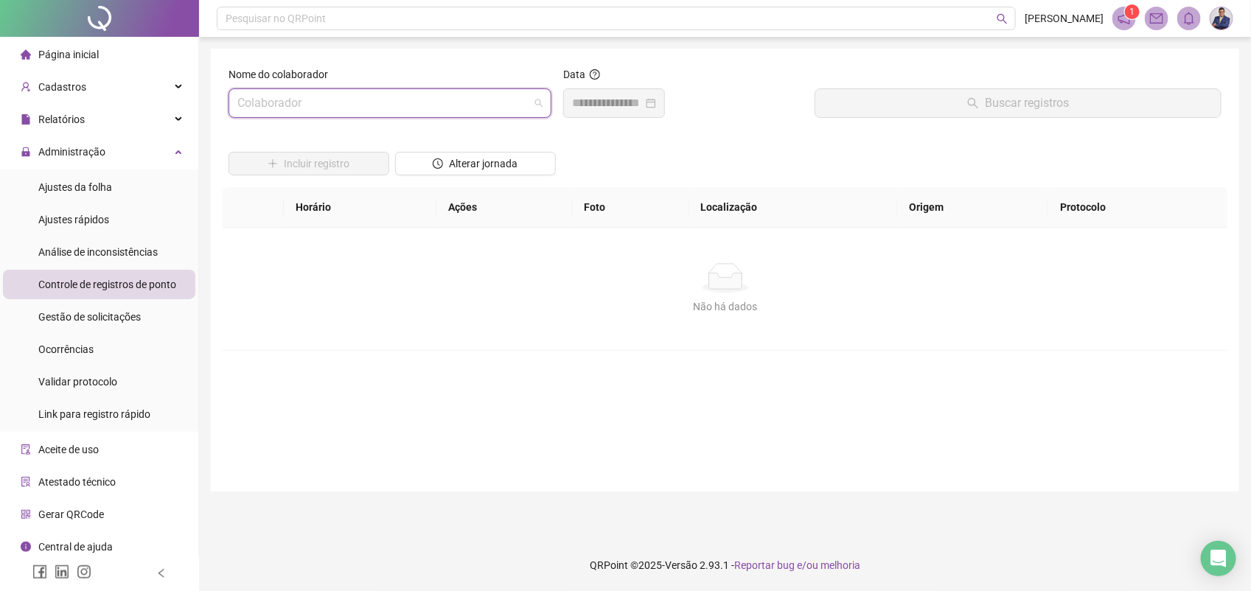
click at [360, 104] on input "search" at bounding box center [383, 103] width 292 height 28
click at [345, 137] on div "HYANNDRA JESUS FERREIRA" at bounding box center [390, 136] width 300 height 16
click at [632, 111] on input at bounding box center [607, 103] width 71 height 18
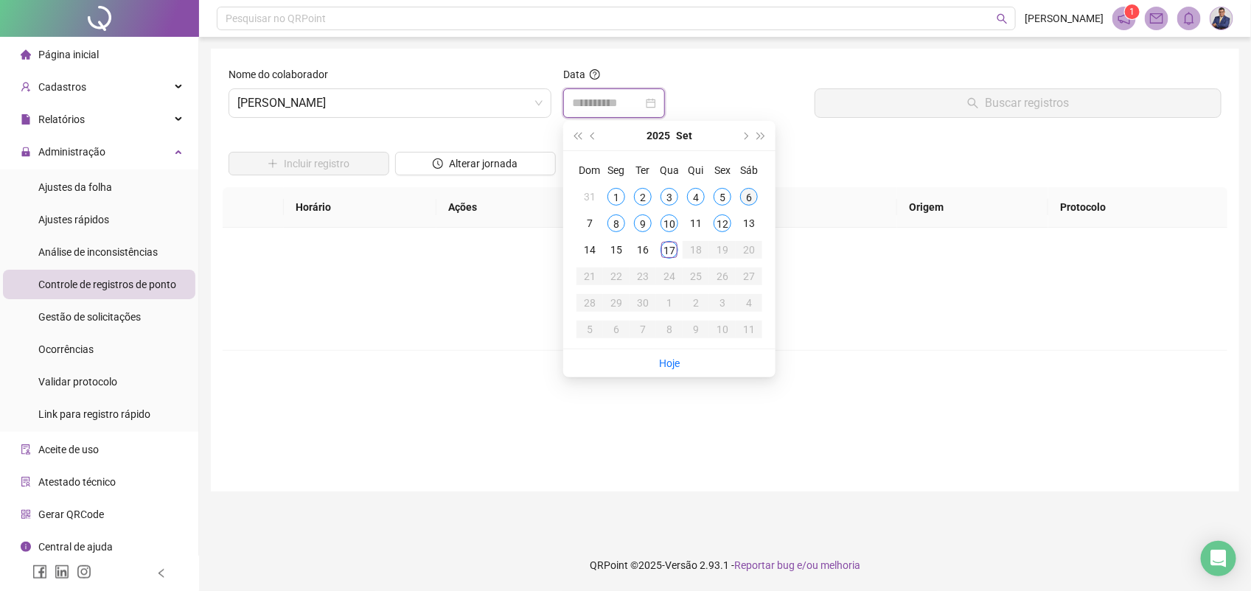
type input "**********"
click at [747, 195] on div "6" at bounding box center [749, 197] width 18 height 18
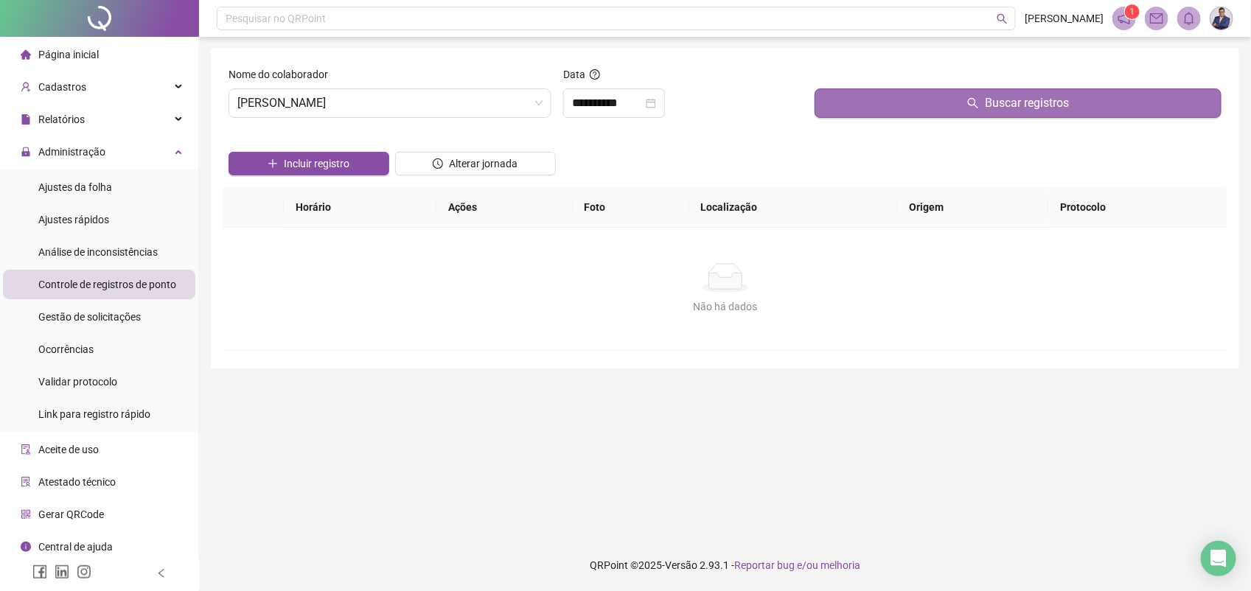
click at [952, 102] on button "Buscar registros" at bounding box center [1018, 102] width 407 height 29
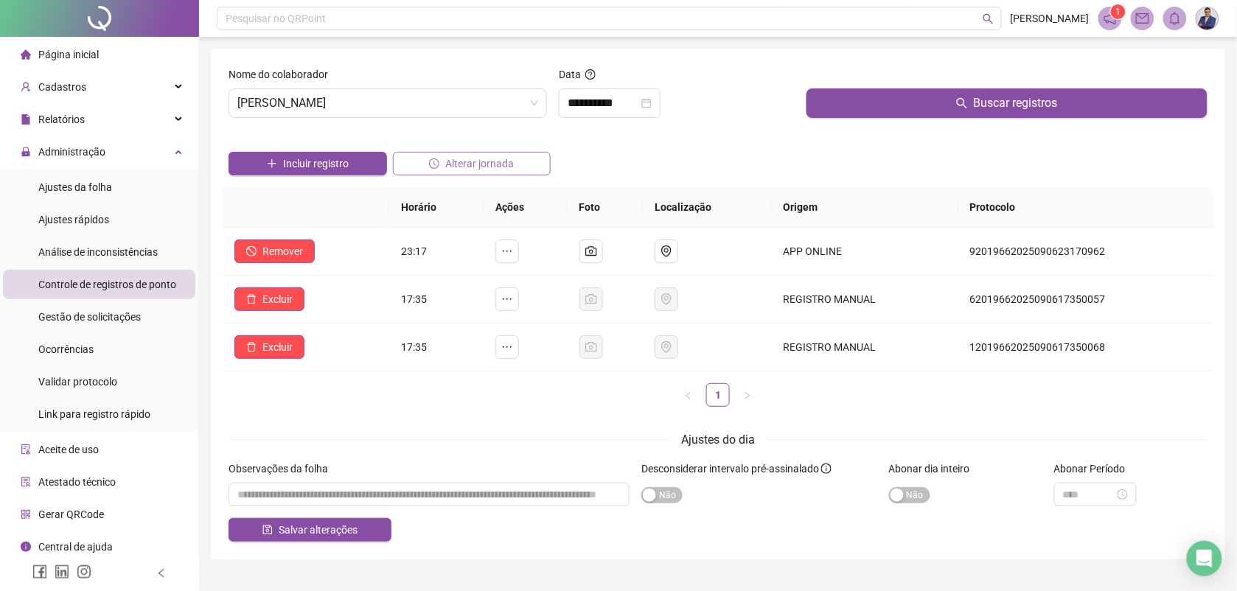
click at [478, 163] on span "Alterar jornada" at bounding box center [479, 164] width 69 height 16
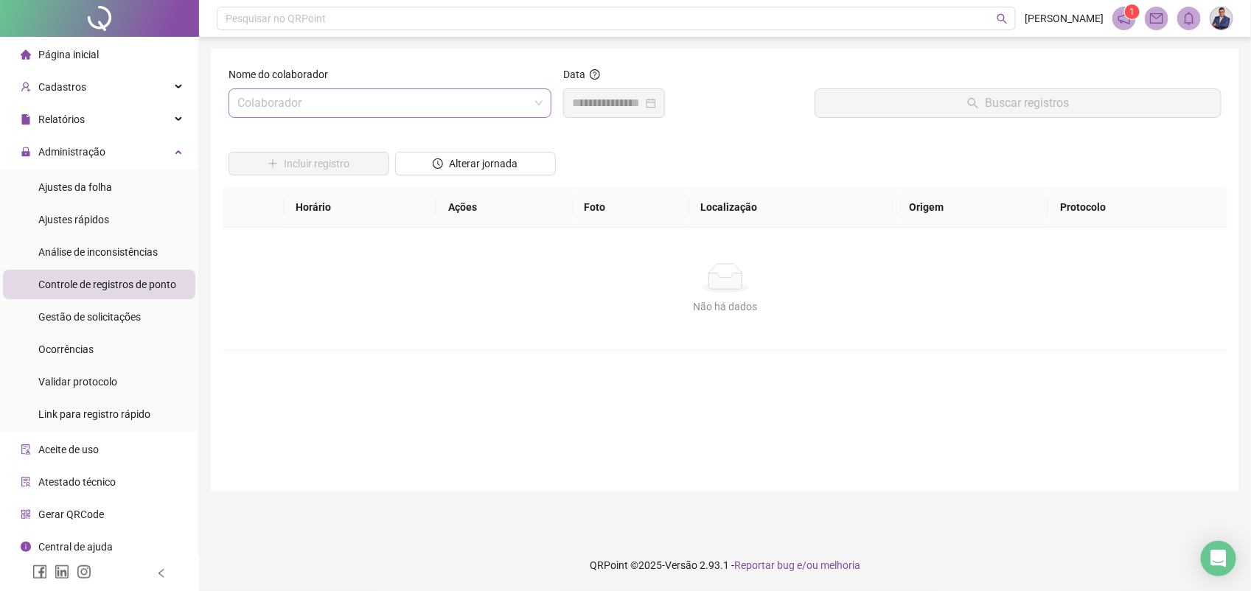
click at [386, 104] on input "search" at bounding box center [383, 103] width 292 height 28
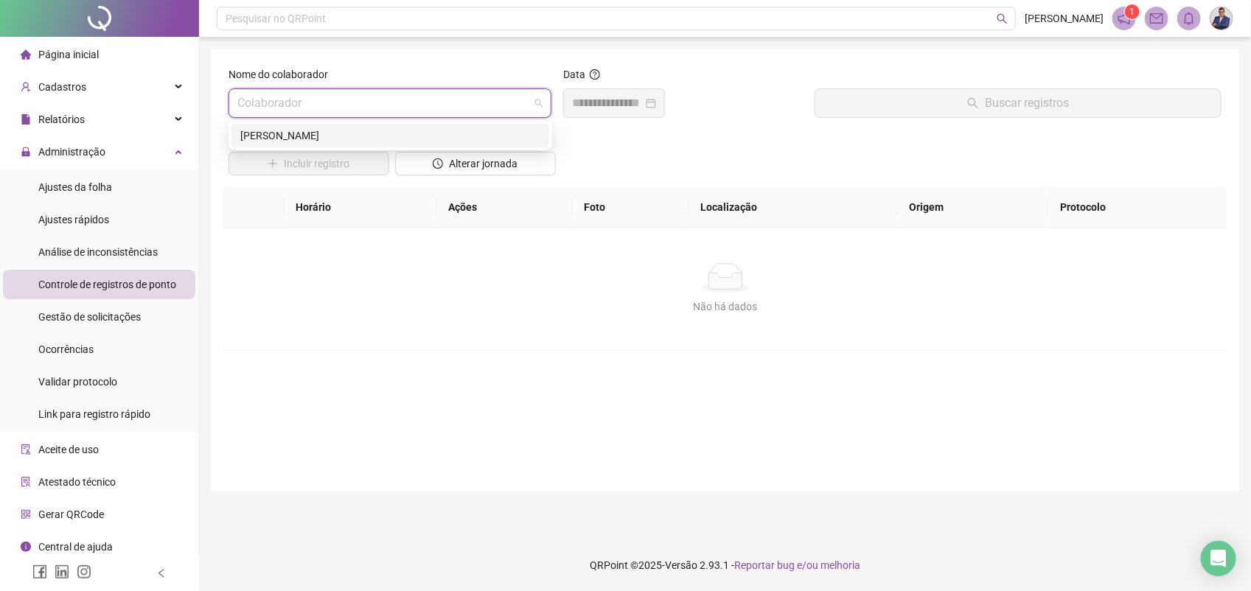
click at [332, 137] on div "HYANNDRA JESUS FERREIRA" at bounding box center [390, 136] width 300 height 16
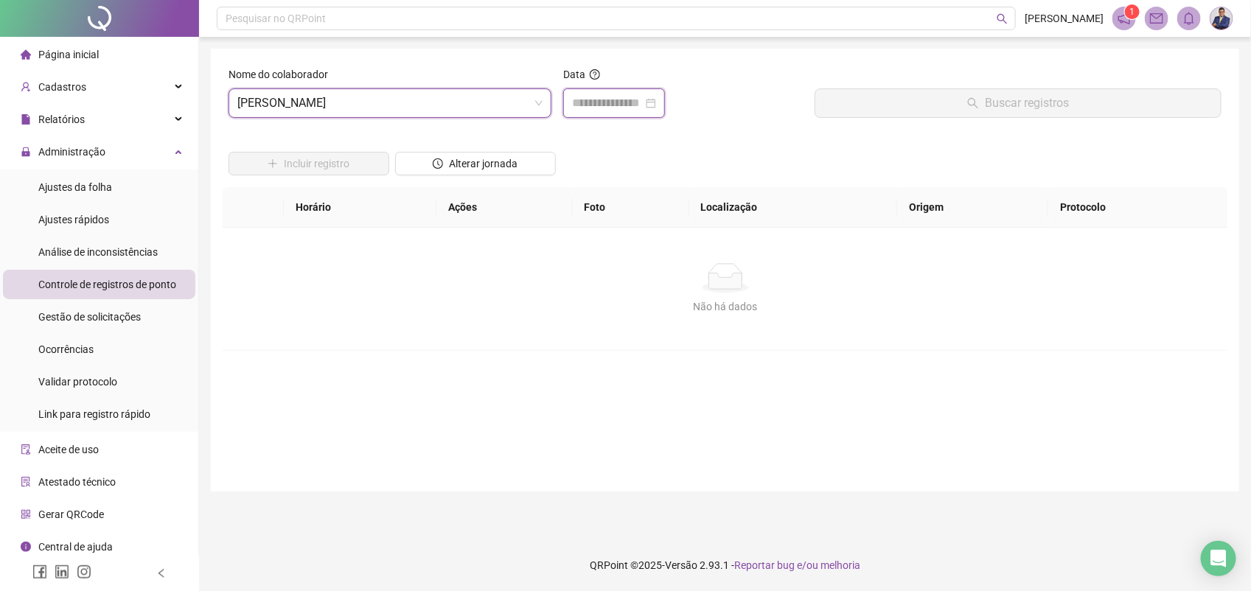
click at [624, 103] on input at bounding box center [607, 103] width 71 height 18
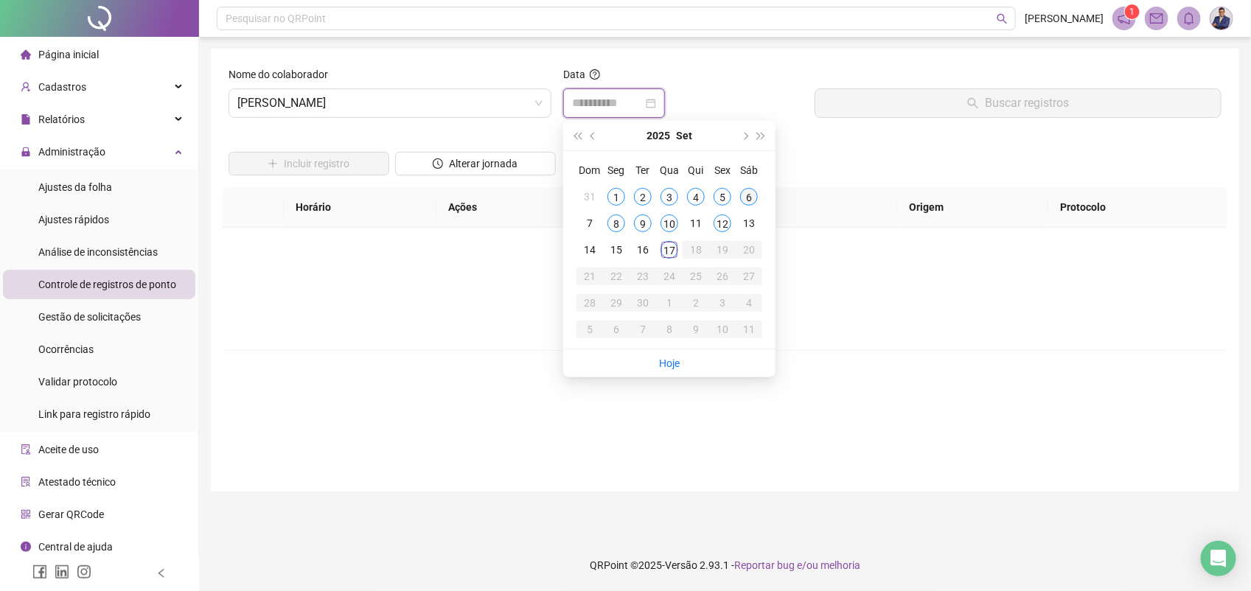
type input "**********"
click at [752, 195] on div "6" at bounding box center [749, 197] width 18 height 18
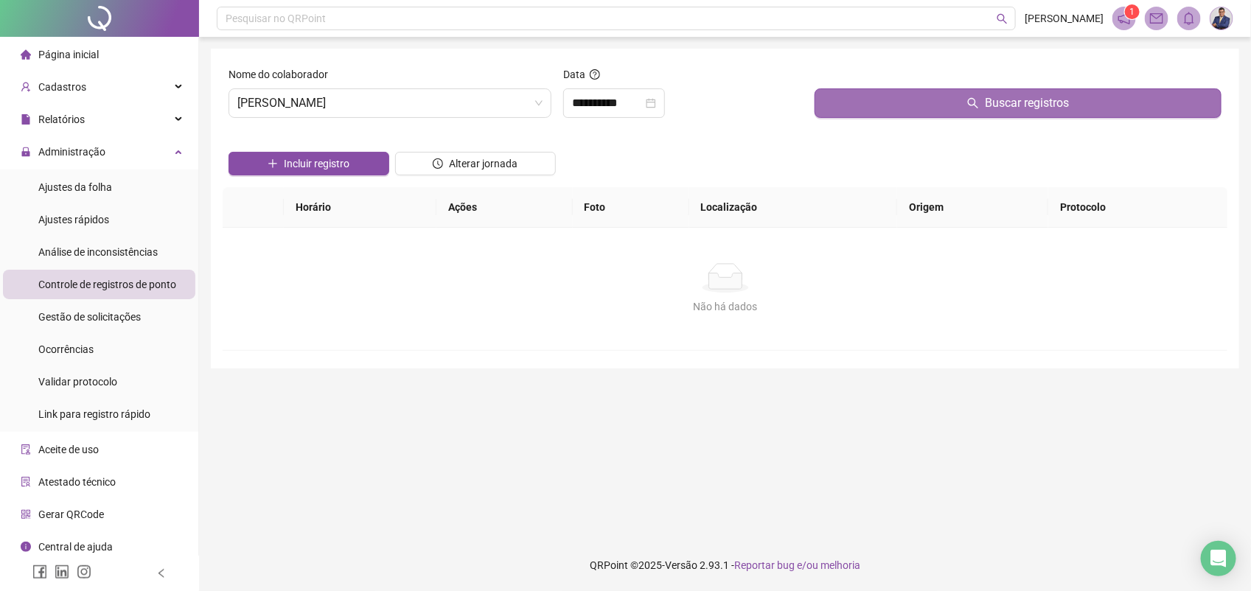
click at [997, 101] on span "Buscar registros" at bounding box center [1027, 103] width 84 height 18
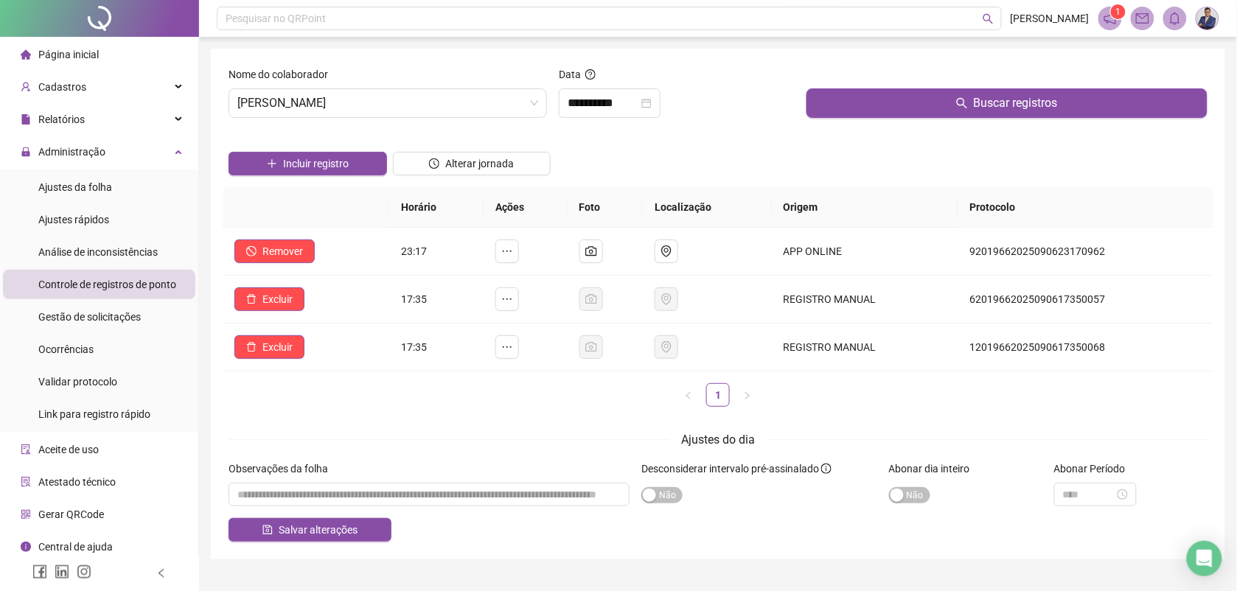
scroll to position [32, 0]
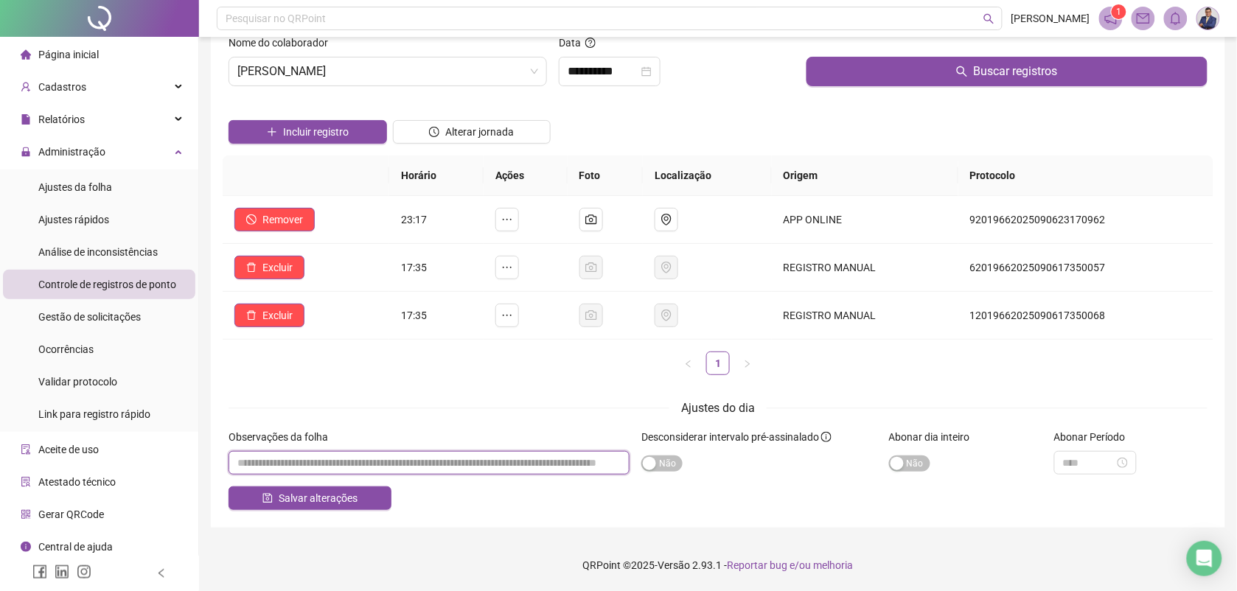
click at [474, 465] on input "textarea" at bounding box center [429, 463] width 401 height 24
click at [285, 318] on span "Excluir" at bounding box center [277, 315] width 30 height 16
click at [321, 276] on span "Sim" at bounding box center [318, 278] width 17 height 16
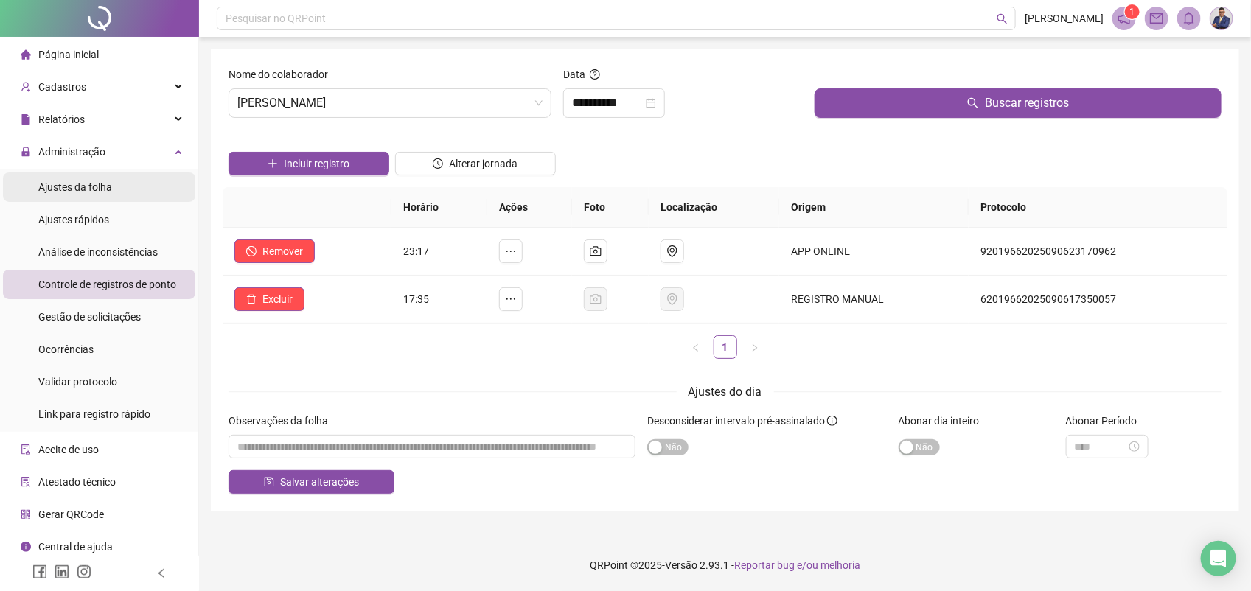
click at [88, 189] on span "Ajustes da folha" at bounding box center [75, 187] width 74 height 12
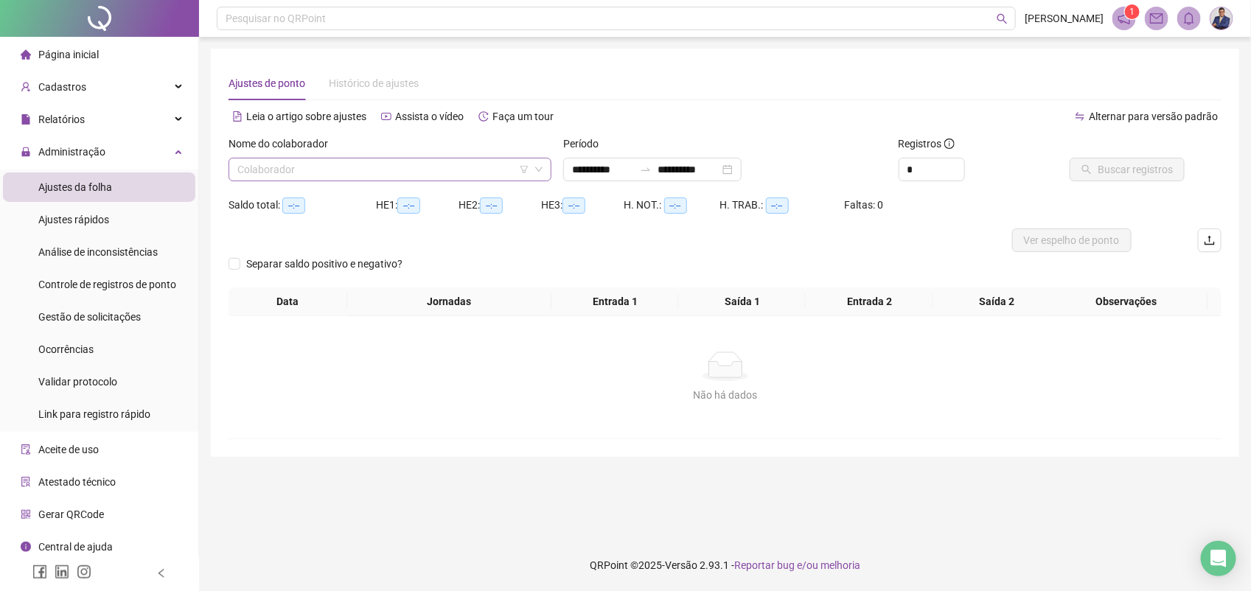
click at [359, 161] on input "search" at bounding box center [383, 169] width 292 height 22
click at [346, 192] on div "HYANNDRA JESUS FERREIRA" at bounding box center [390, 199] width 300 height 16
click at [1150, 167] on span "Buscar registros" at bounding box center [1135, 169] width 75 height 16
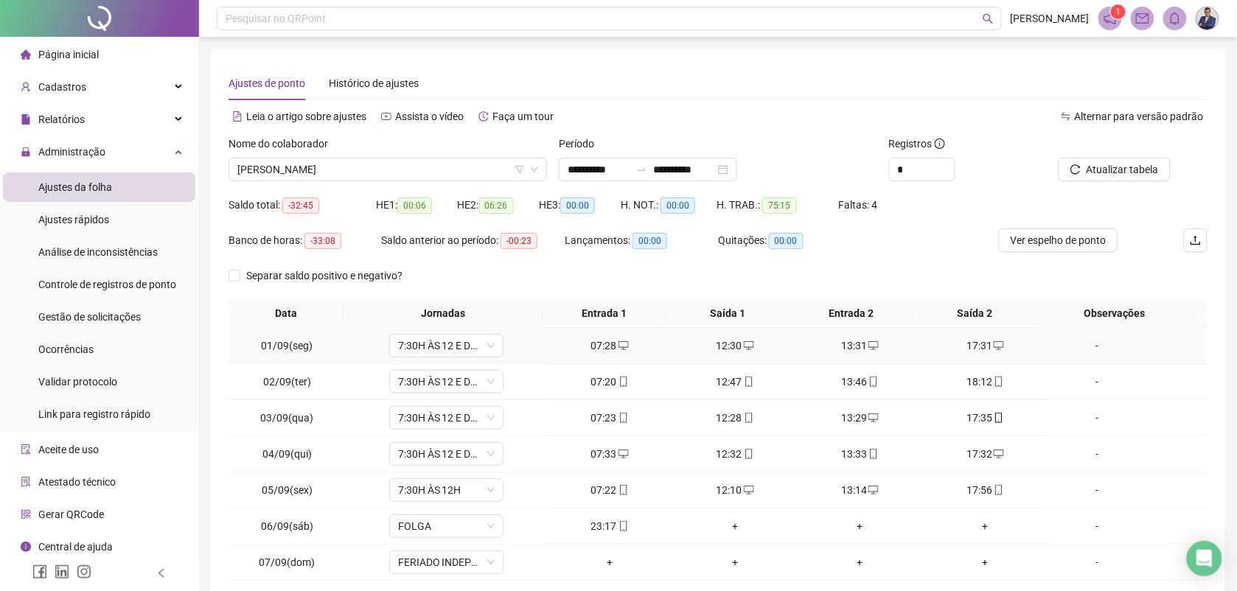
scroll to position [113, 0]
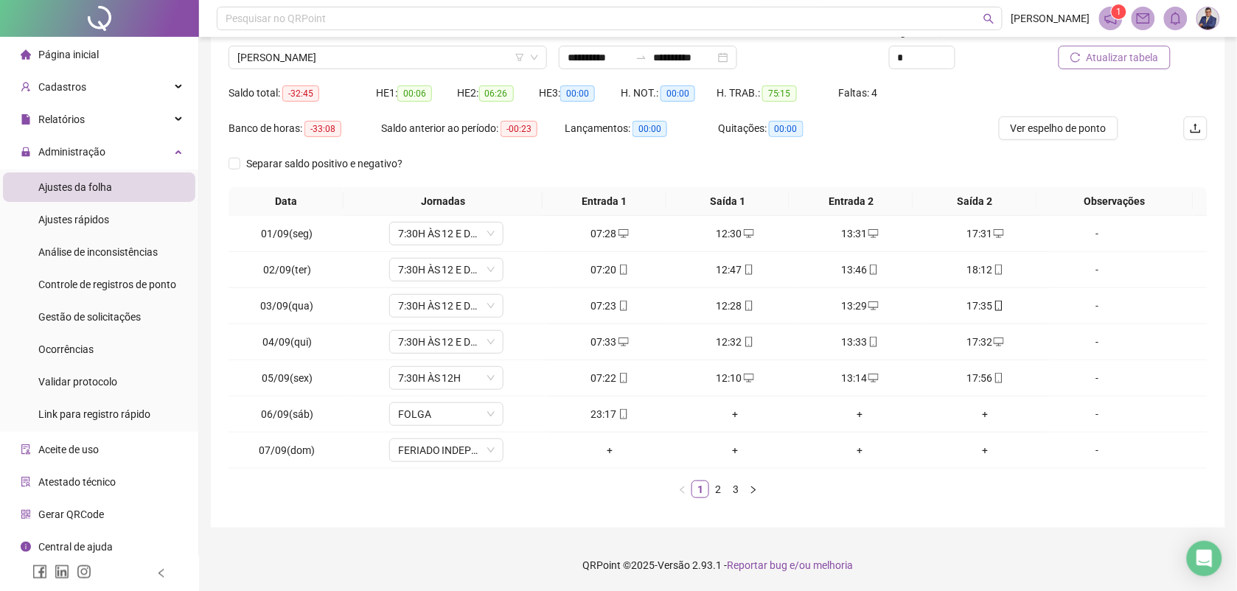
click at [1128, 57] on span "Atualizar tabela" at bounding box center [1123, 57] width 72 height 16
click at [96, 281] on span "Controle de registros de ponto" at bounding box center [107, 285] width 138 height 12
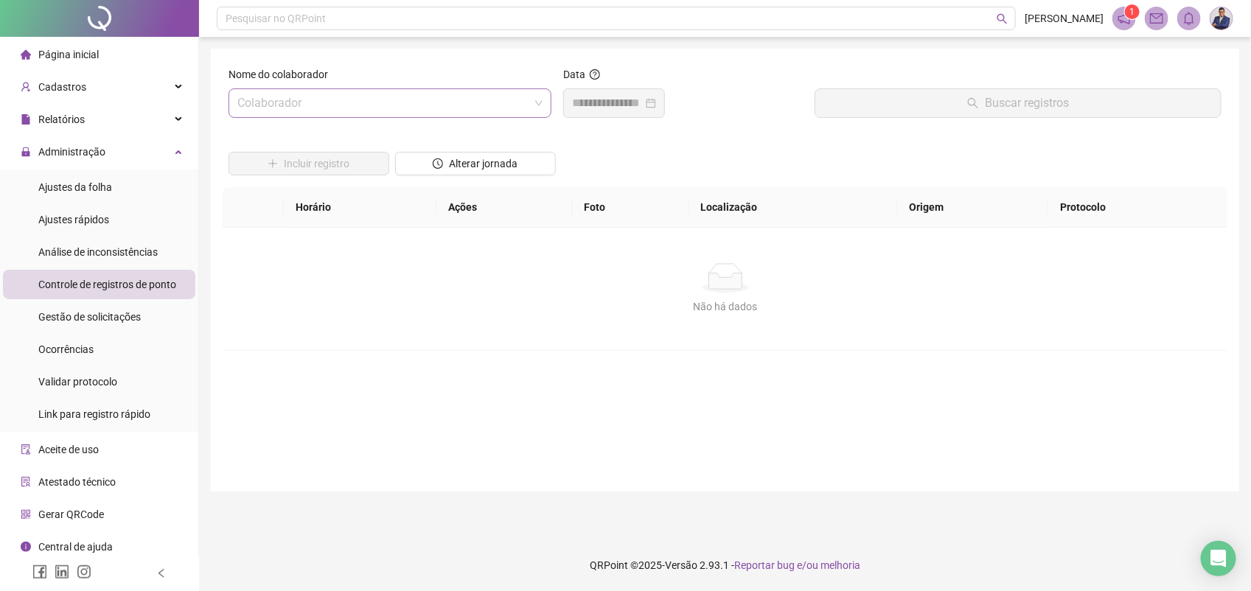
click at [380, 96] on input "search" at bounding box center [383, 103] width 292 height 28
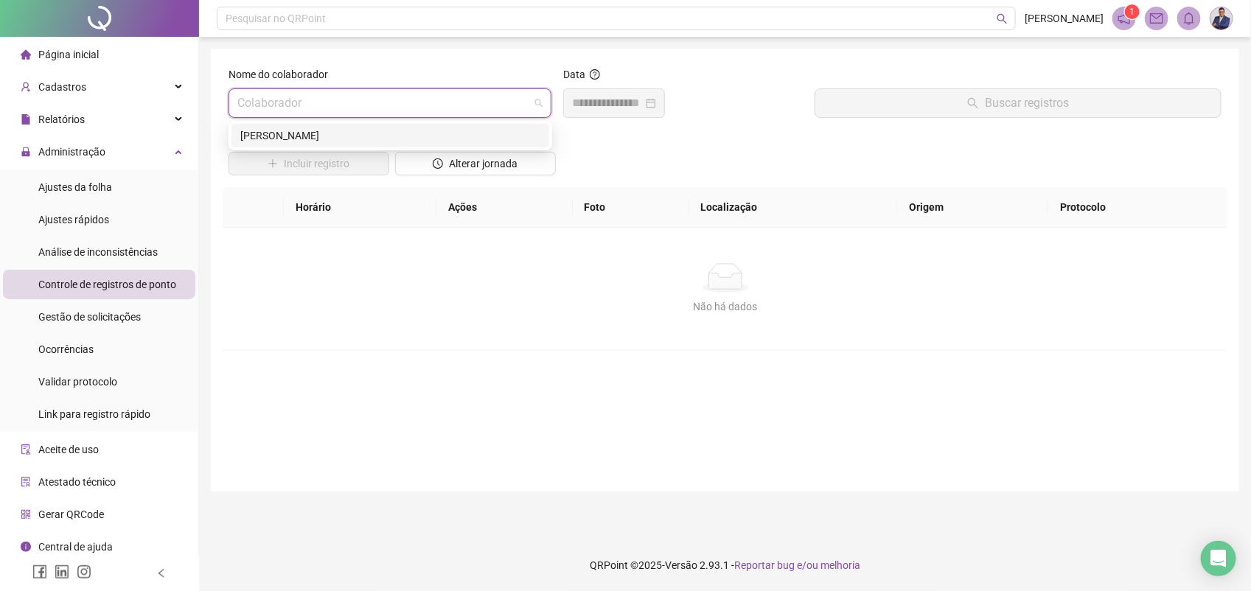
click at [358, 138] on div "HYANNDRA JESUS FERREIRA" at bounding box center [390, 136] width 300 height 16
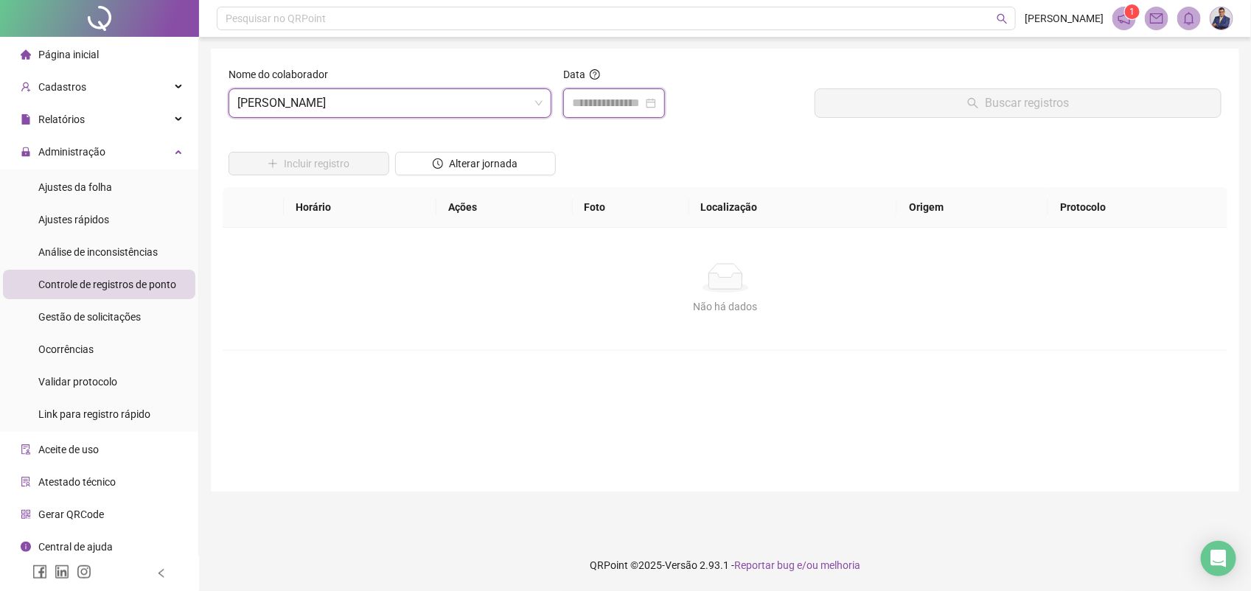
click at [613, 97] on input at bounding box center [607, 103] width 71 height 18
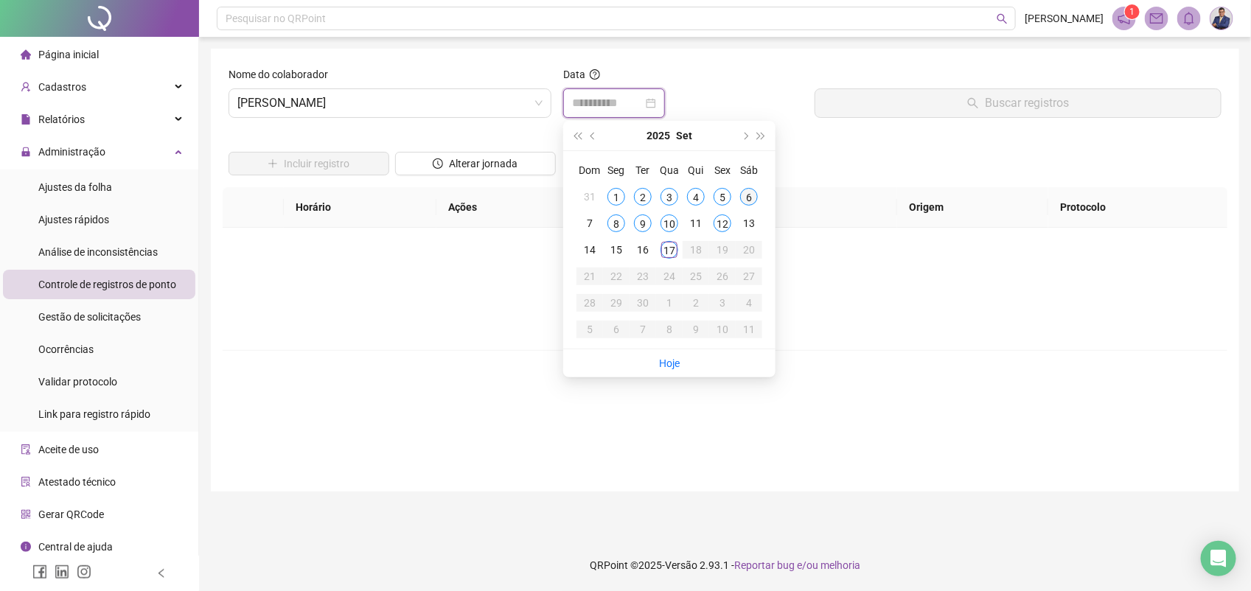
type input "**********"
click at [749, 201] on div "6" at bounding box center [749, 197] width 18 height 18
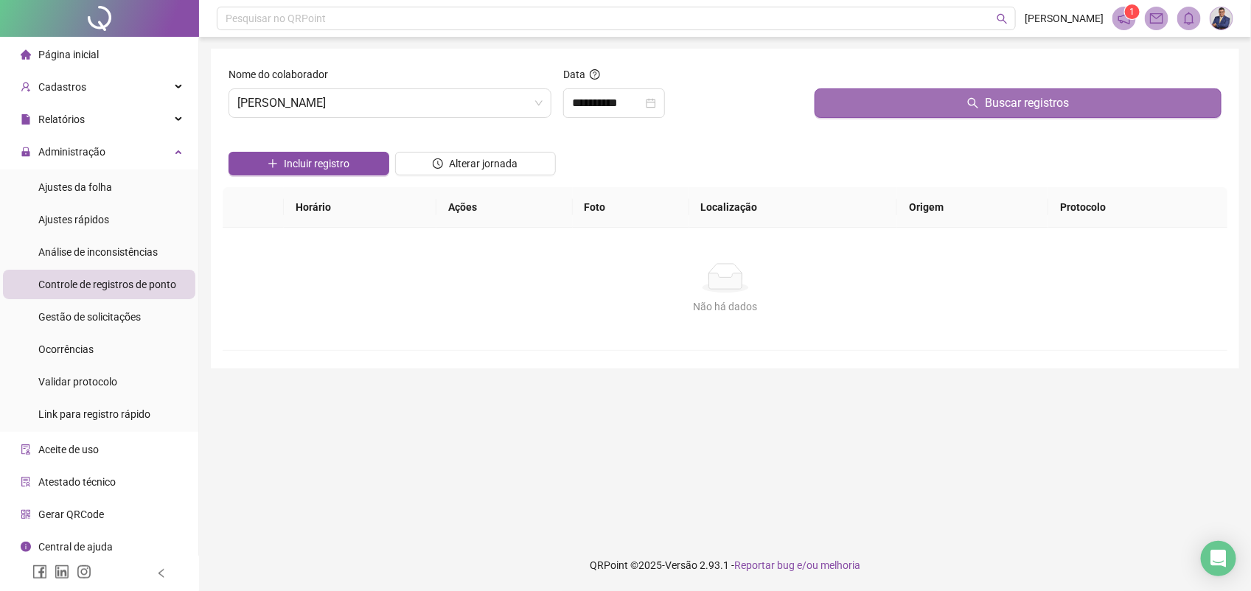
click at [1022, 97] on span "Buscar registros" at bounding box center [1027, 103] width 84 height 18
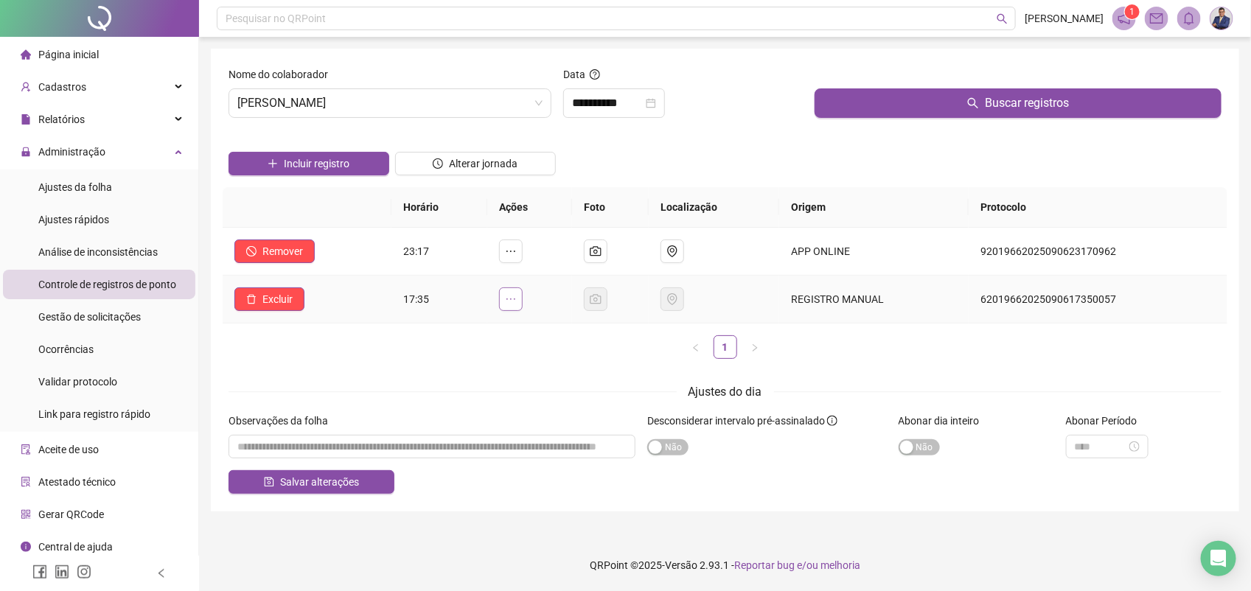
click at [514, 302] on icon "ellipsis" at bounding box center [511, 299] width 12 height 12
click at [89, 312] on span "Gestão de solicitações" at bounding box center [89, 317] width 102 height 12
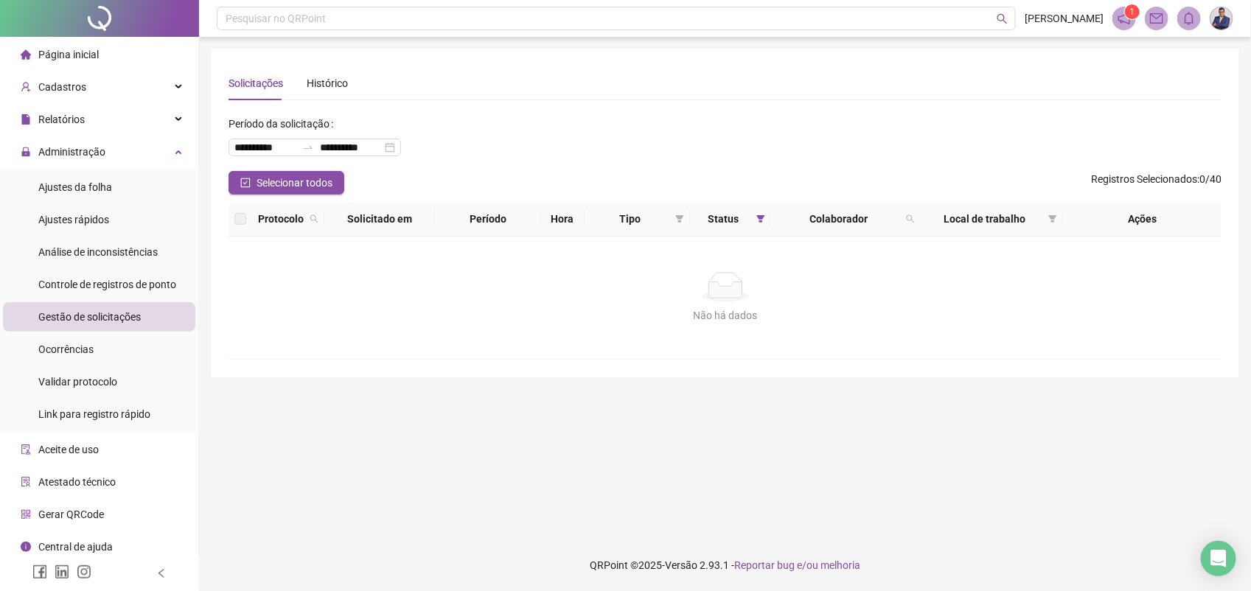
click at [83, 54] on span "Página inicial" at bounding box center [68, 55] width 60 height 12
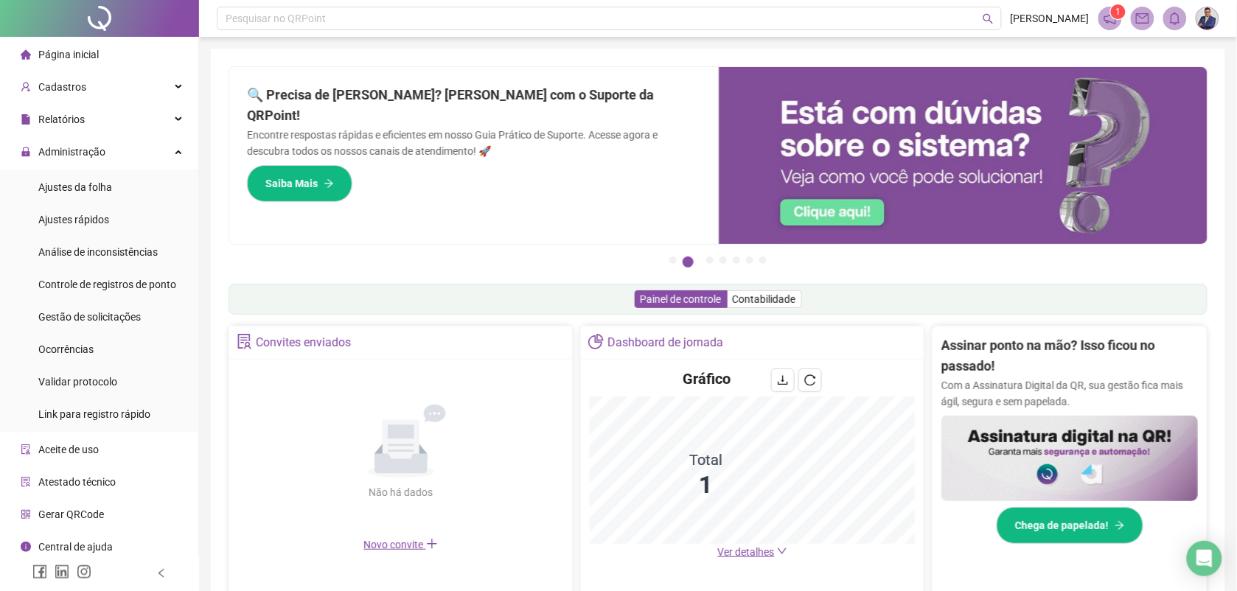
click at [1207, 21] on img at bounding box center [1207, 18] width 22 height 22
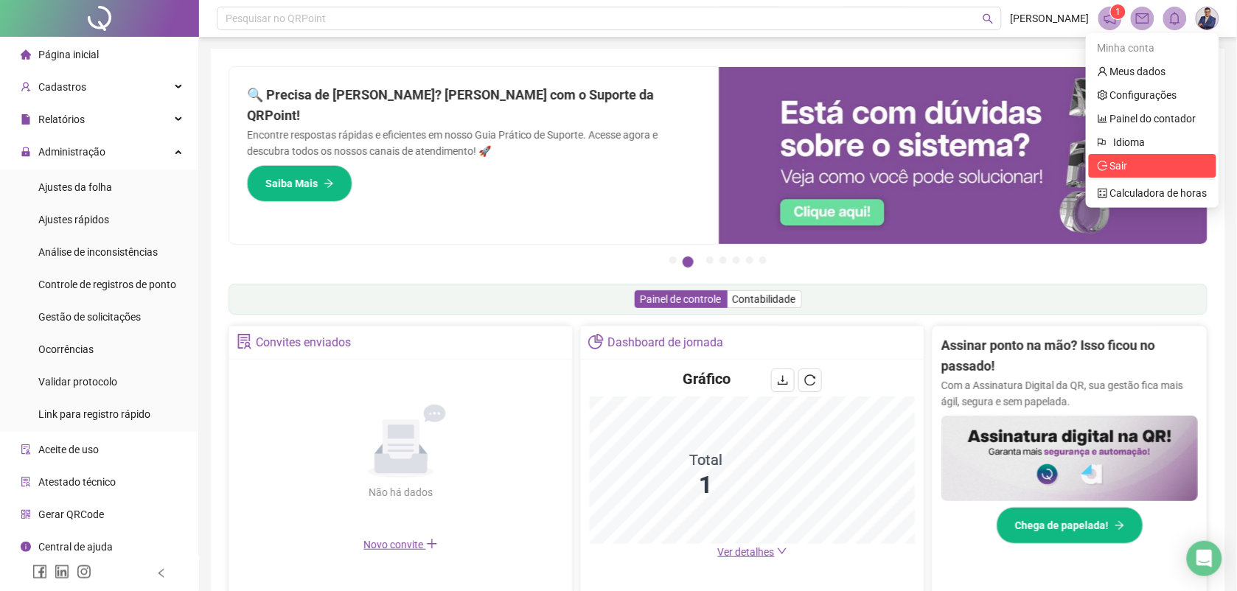
click at [1121, 162] on span "Sair" at bounding box center [1119, 166] width 18 height 12
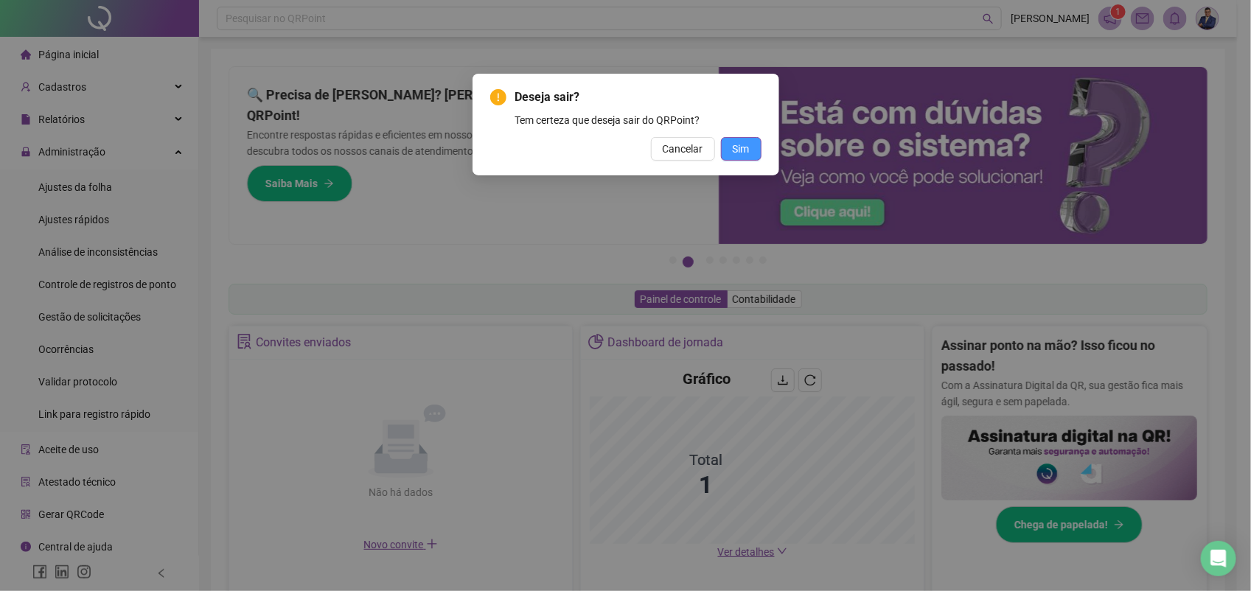
click at [736, 152] on span "Sim" at bounding box center [741, 149] width 17 height 16
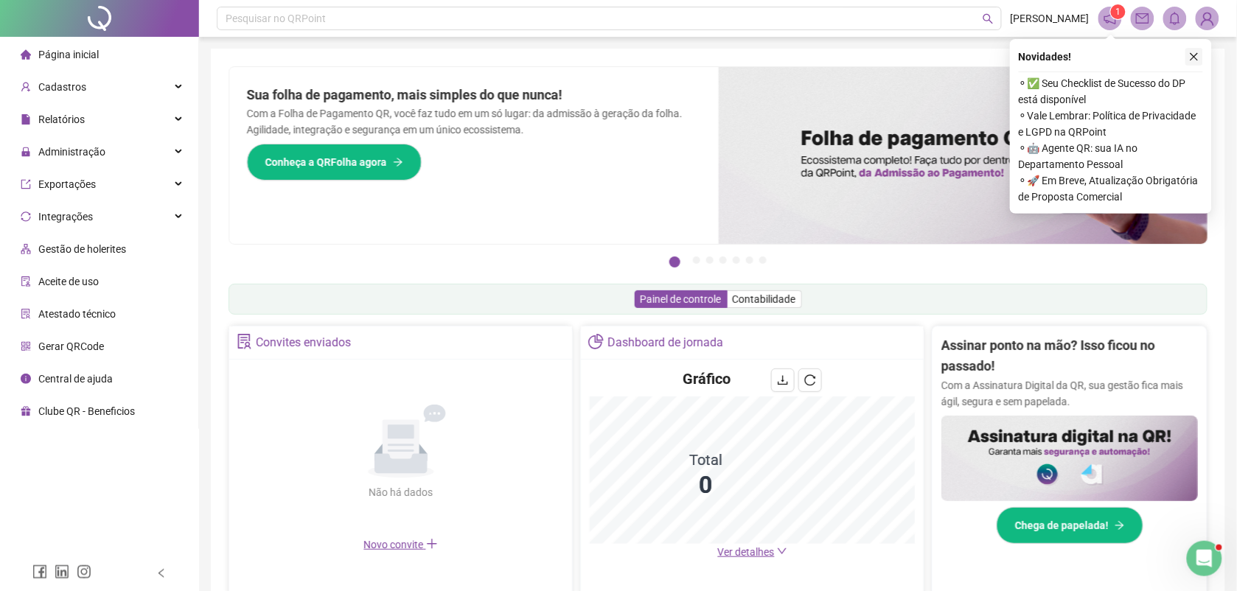
click at [1193, 55] on icon "close" at bounding box center [1195, 57] width 8 height 8
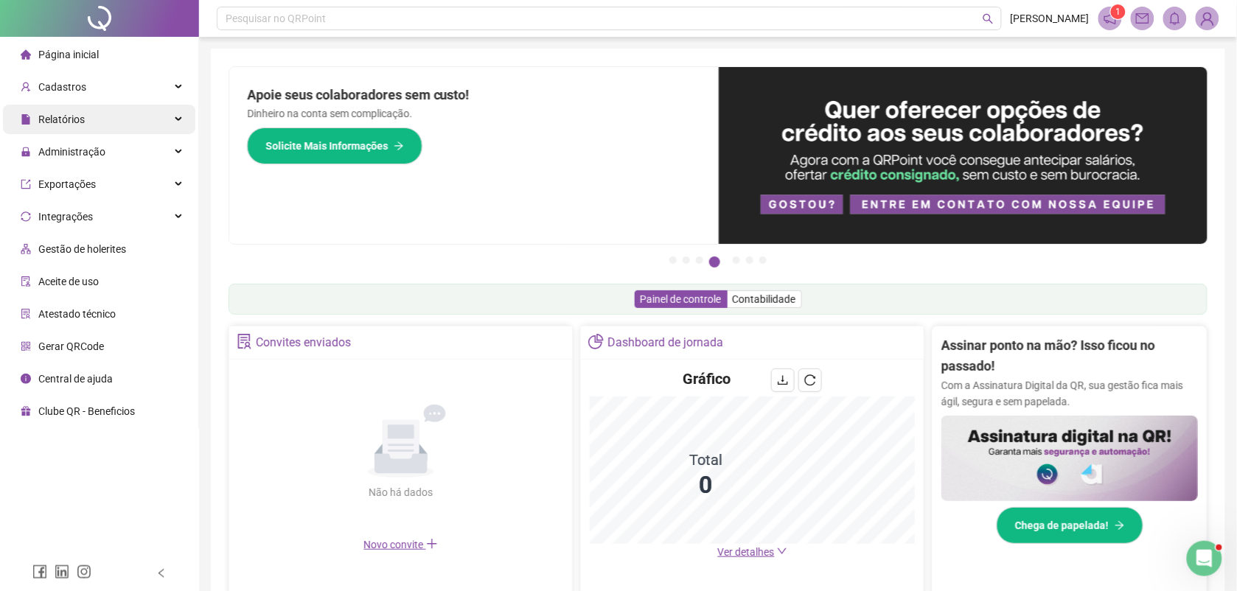
click at [65, 116] on span "Relatórios" at bounding box center [61, 120] width 46 height 12
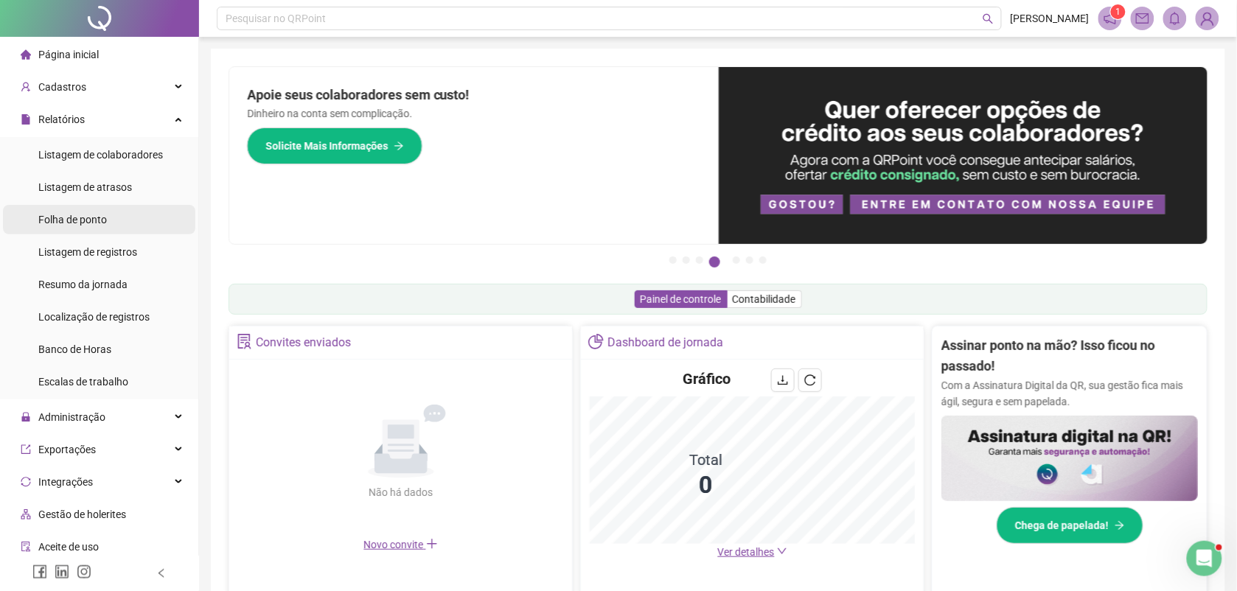
click at [74, 221] on span "Folha de ponto" at bounding box center [72, 220] width 69 height 12
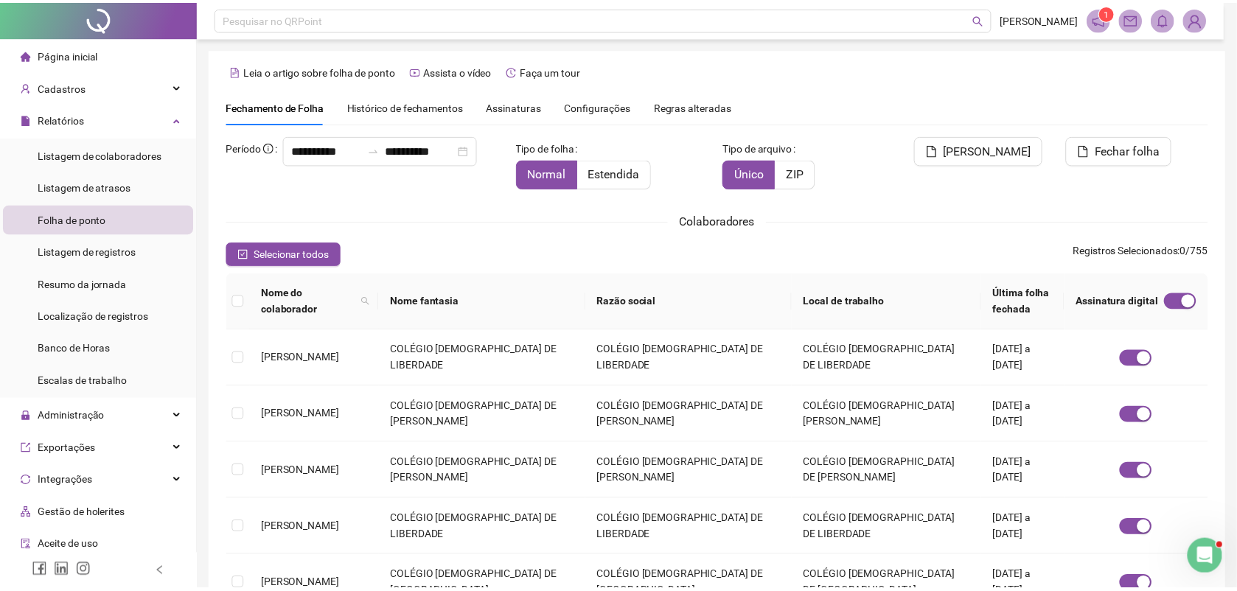
scroll to position [6, 0]
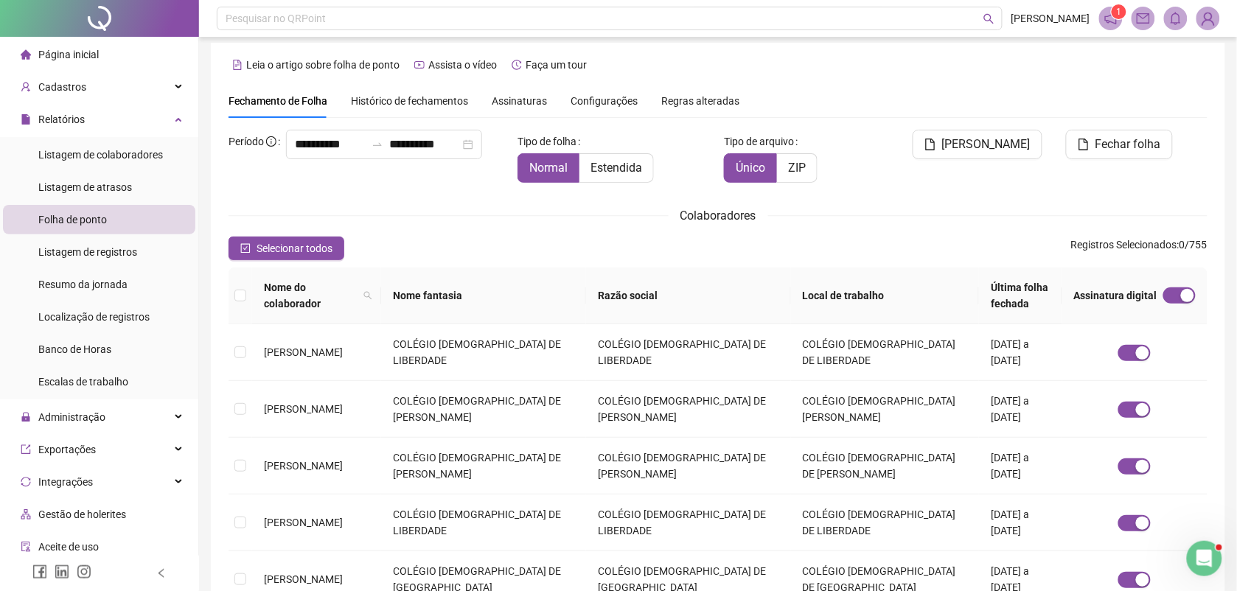
click at [506, 98] on span "Assinaturas" at bounding box center [519, 101] width 55 height 10
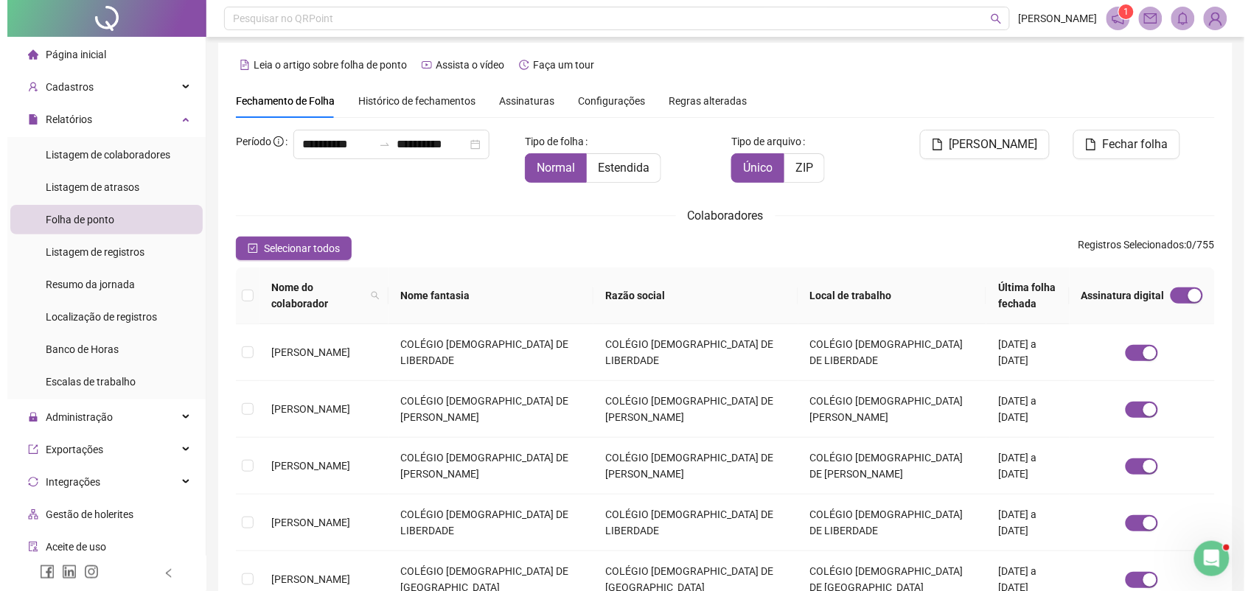
scroll to position [0, 0]
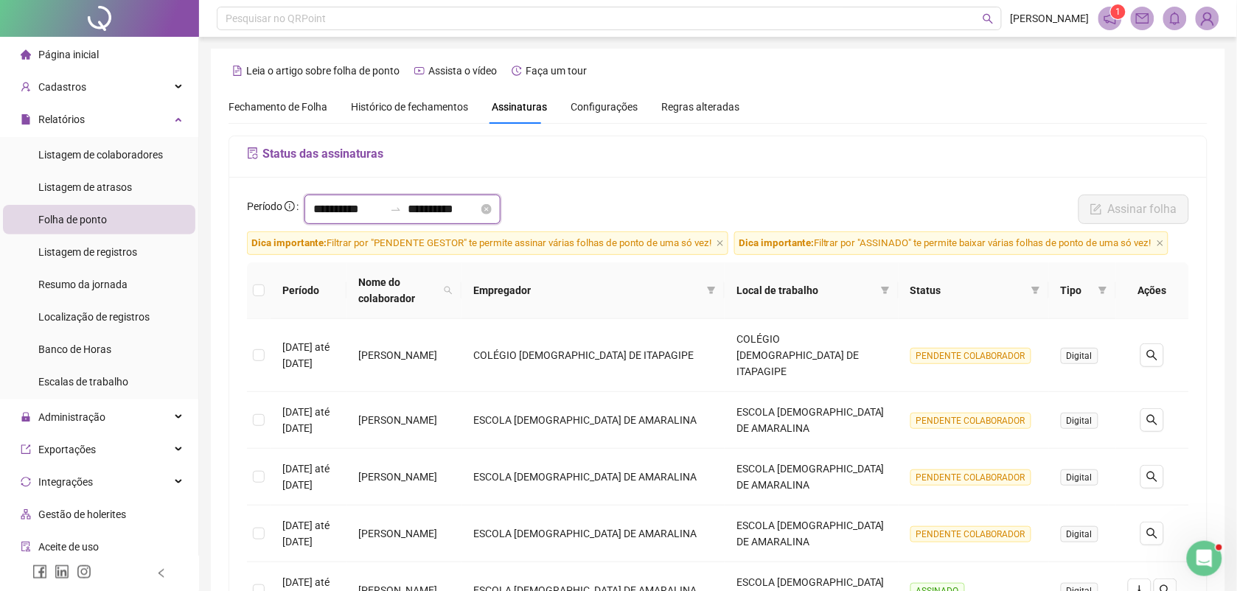
click at [374, 209] on input "**********" at bounding box center [348, 210] width 71 height 18
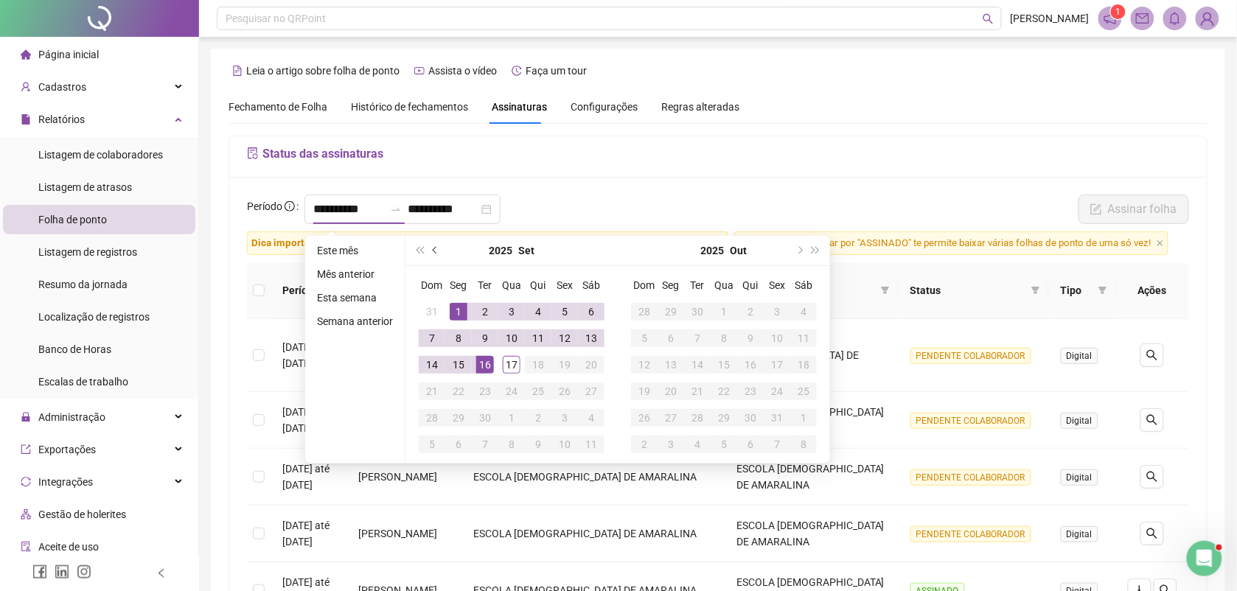
click at [433, 249] on span "prev-year" at bounding box center [436, 250] width 7 height 7
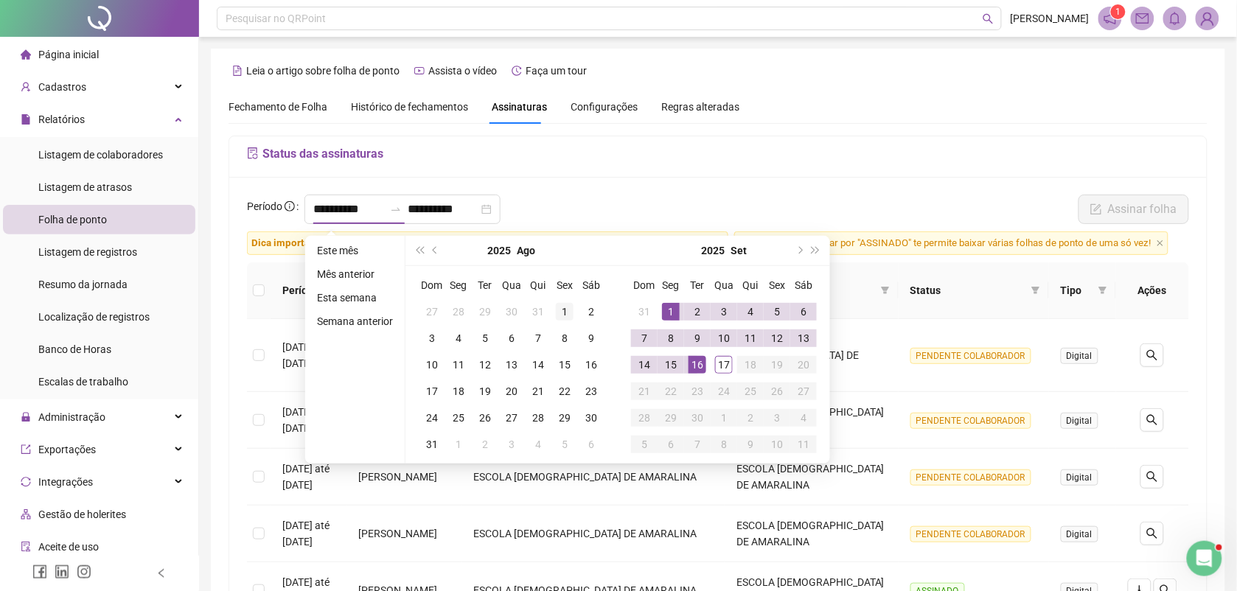
type input "**********"
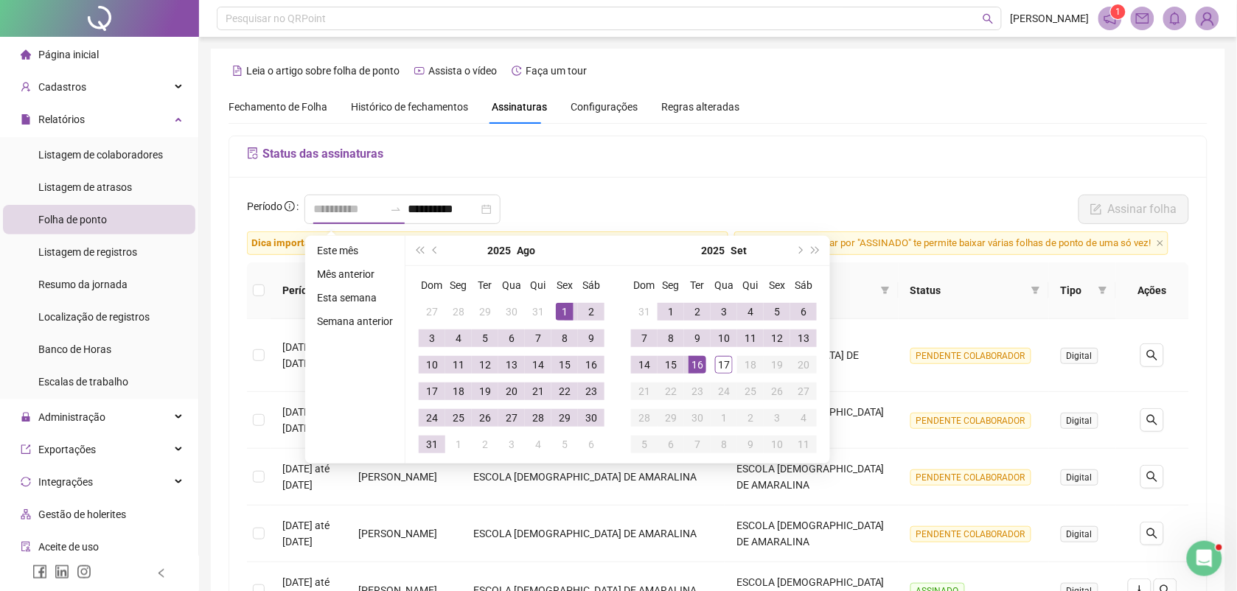
click at [562, 307] on div "1" at bounding box center [565, 312] width 18 height 18
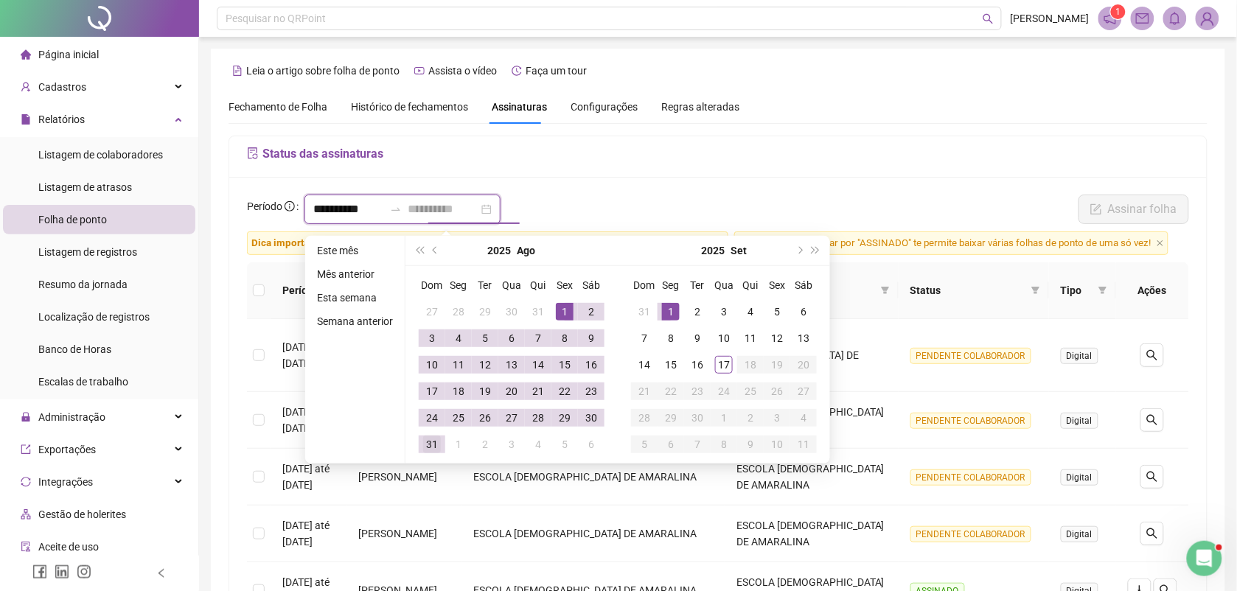
type input "**********"
click at [431, 440] on div "31" at bounding box center [432, 445] width 18 height 18
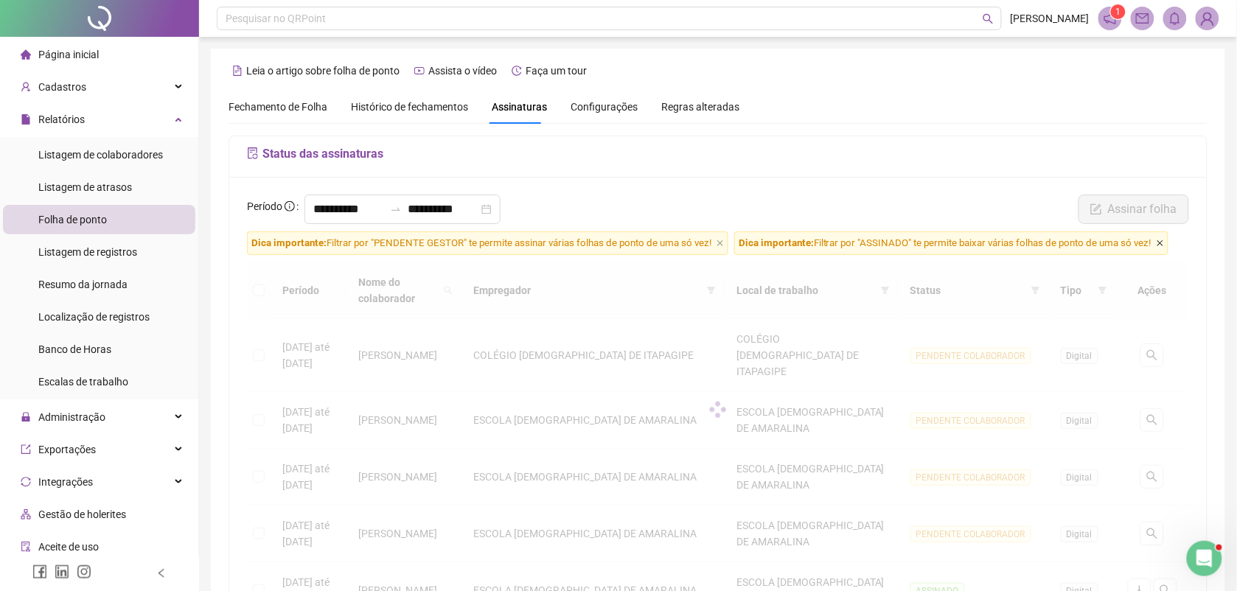
click at [1164, 240] on icon "close" at bounding box center [1160, 243] width 7 height 7
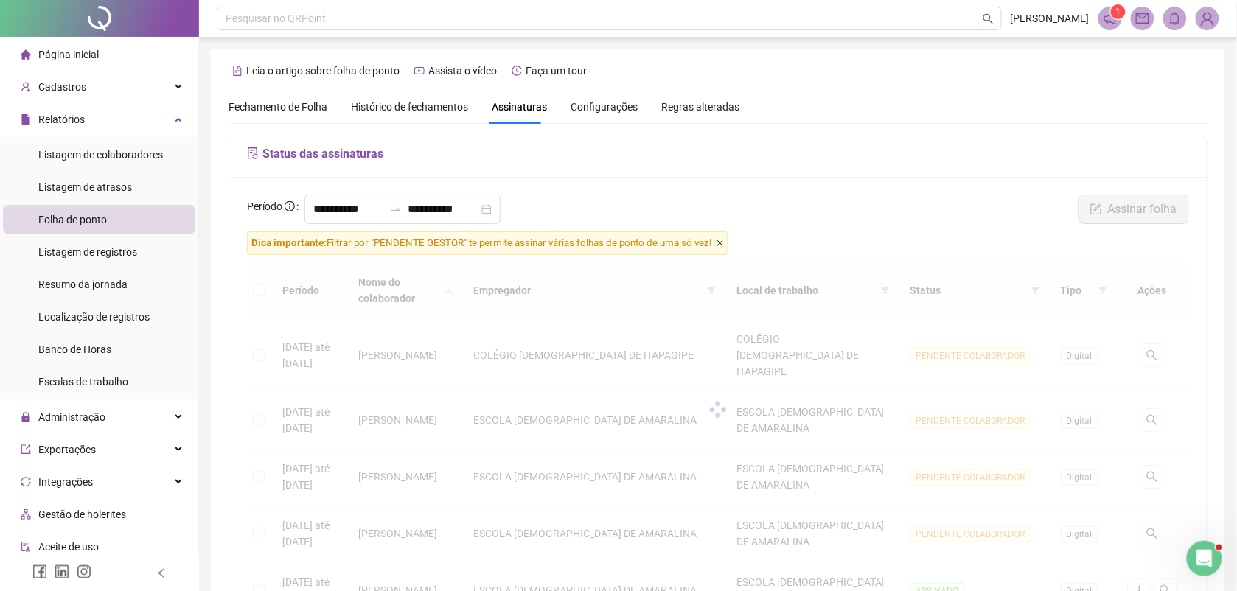
click at [722, 245] on icon "close" at bounding box center [720, 243] width 7 height 7
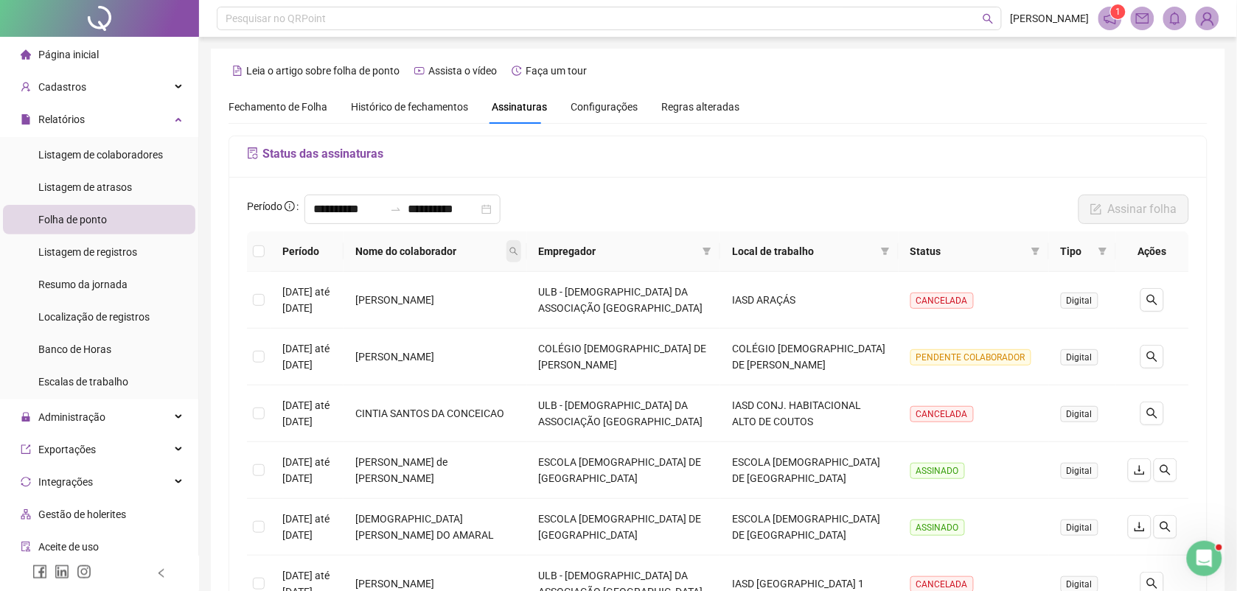
click at [521, 244] on span at bounding box center [513, 251] width 15 height 22
click at [470, 282] on input "text" at bounding box center [461, 284] width 139 height 24
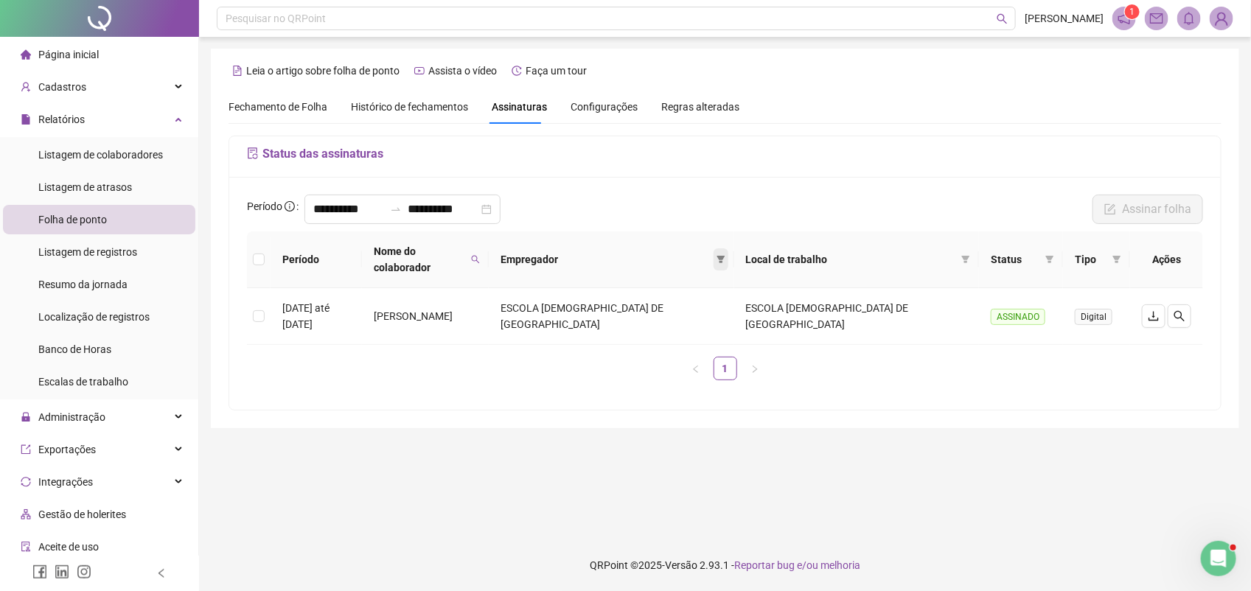
click at [725, 256] on icon "filter" at bounding box center [721, 259] width 8 height 7
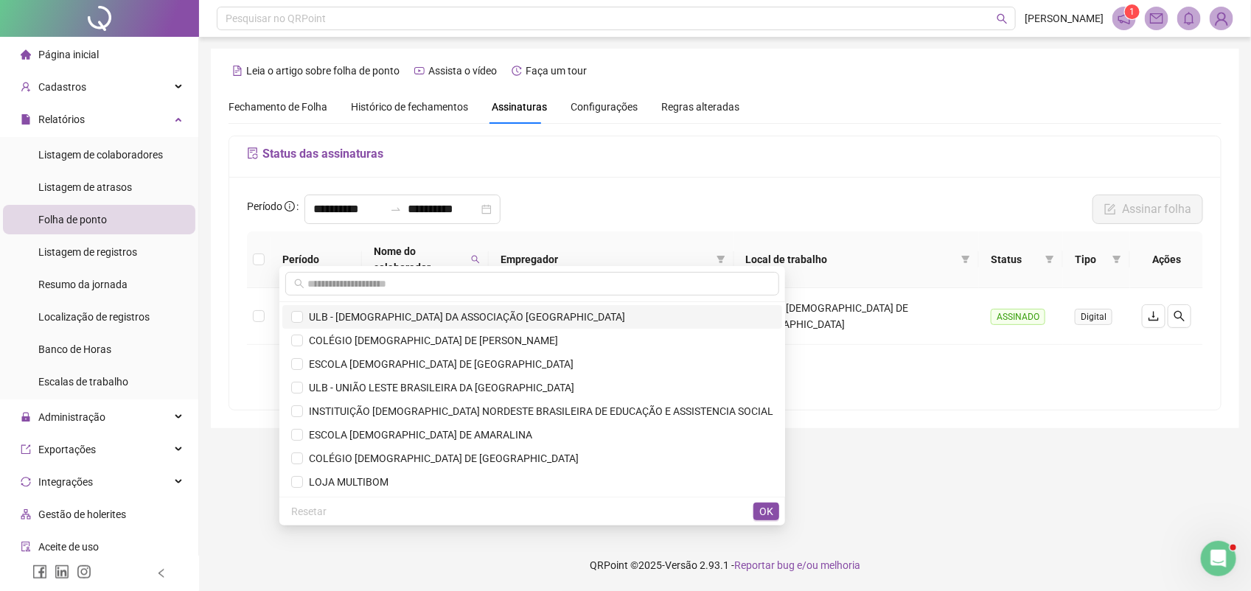
click at [470, 314] on span "ULB - [DEMOGRAPHIC_DATA] DA ASSOCIAÇÃO [GEOGRAPHIC_DATA]" at bounding box center [464, 317] width 322 height 12
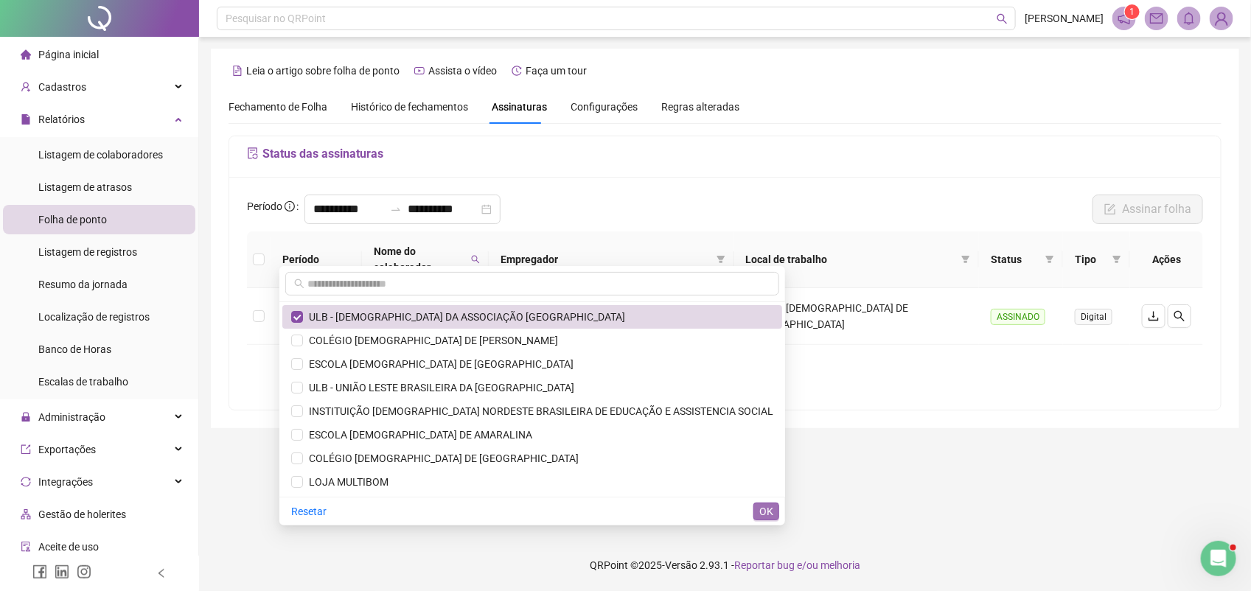
click at [770, 506] on span "OK" at bounding box center [766, 511] width 14 height 16
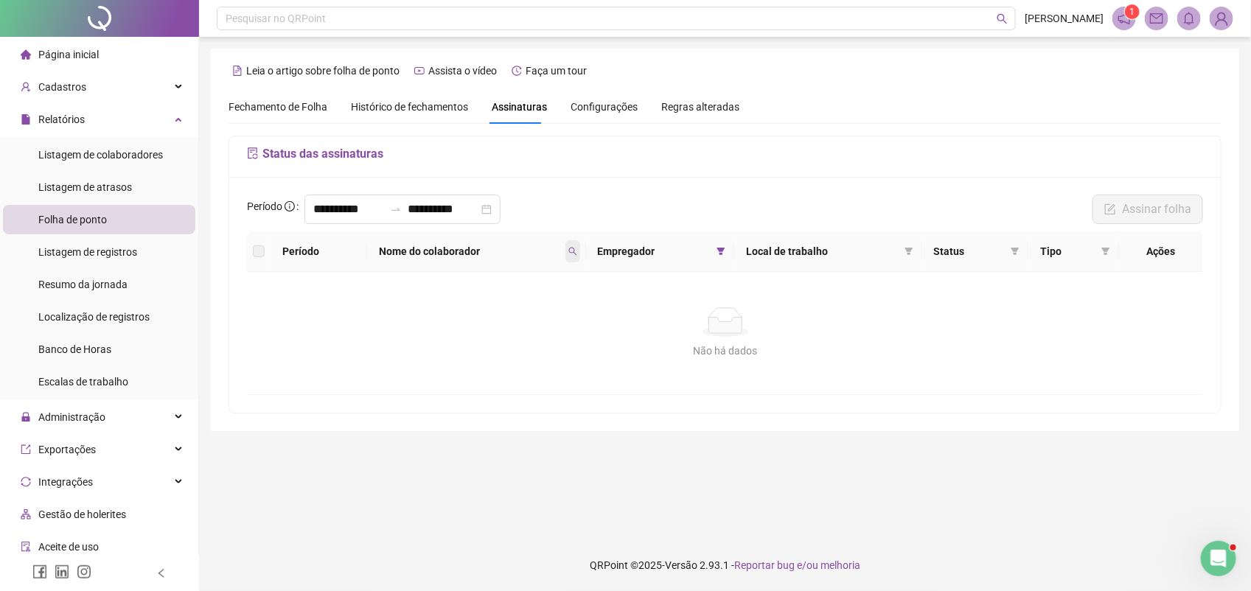
click at [575, 249] on icon "search" at bounding box center [572, 251] width 9 height 9
click at [478, 307] on span "Buscar" at bounding box center [481, 310] width 32 height 16
click at [575, 253] on icon "search" at bounding box center [572, 252] width 8 height 8
drag, startPoint x: 501, startPoint y: 286, endPoint x: 386, endPoint y: 290, distance: 115.8
click at [386, 290] on body "**********" at bounding box center [625, 295] width 1251 height 591
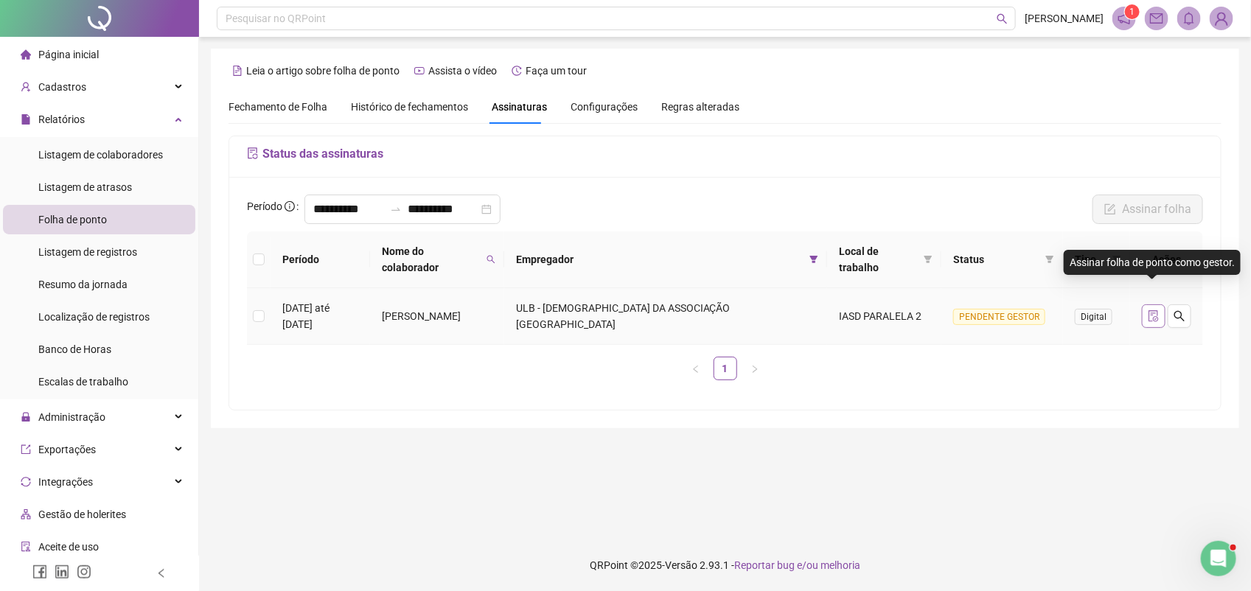
click at [1151, 310] on icon "file-done" at bounding box center [1154, 316] width 12 height 12
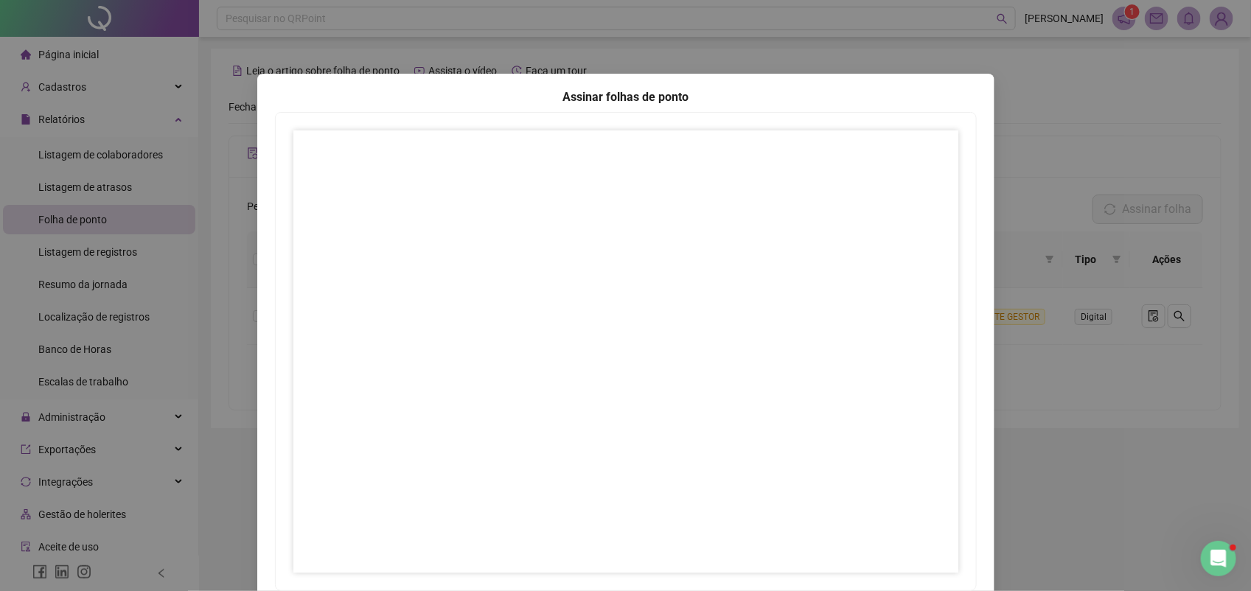
scroll to position [94, 0]
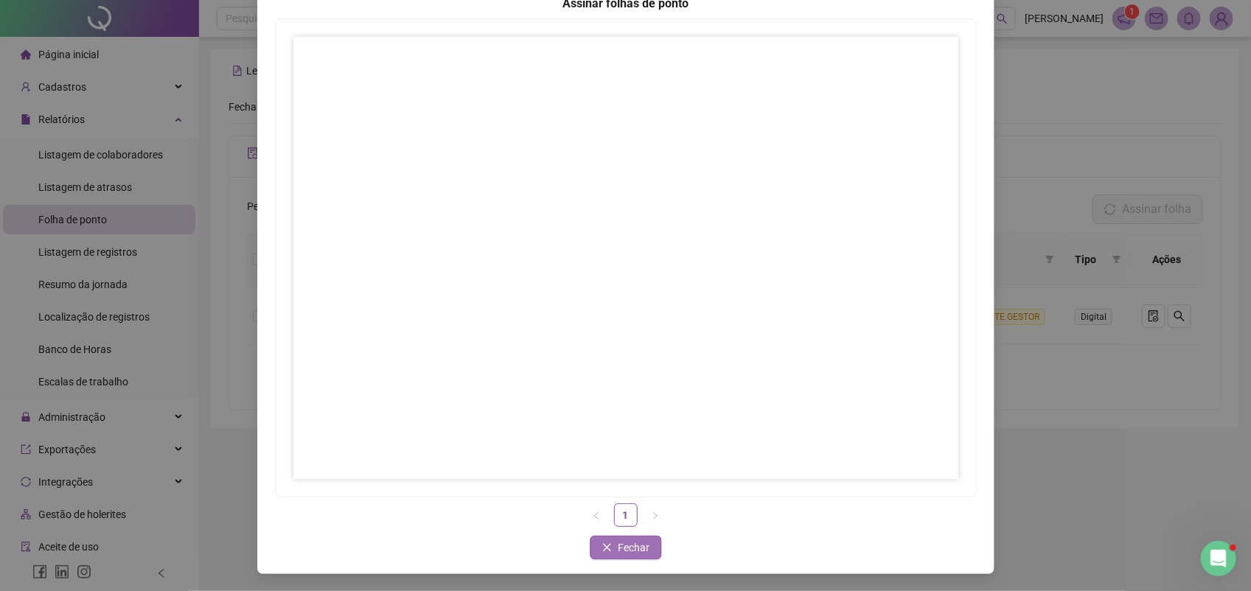
click at [620, 546] on span "Fechar" at bounding box center [634, 548] width 32 height 16
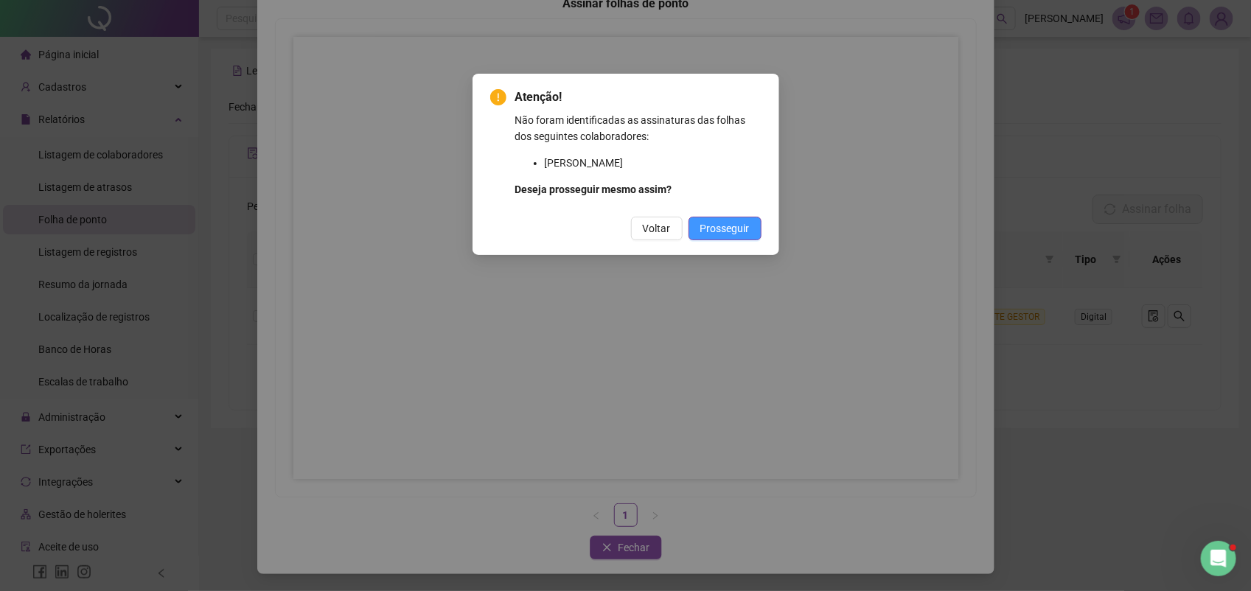
click at [735, 231] on span "Prosseguir" at bounding box center [724, 228] width 49 height 16
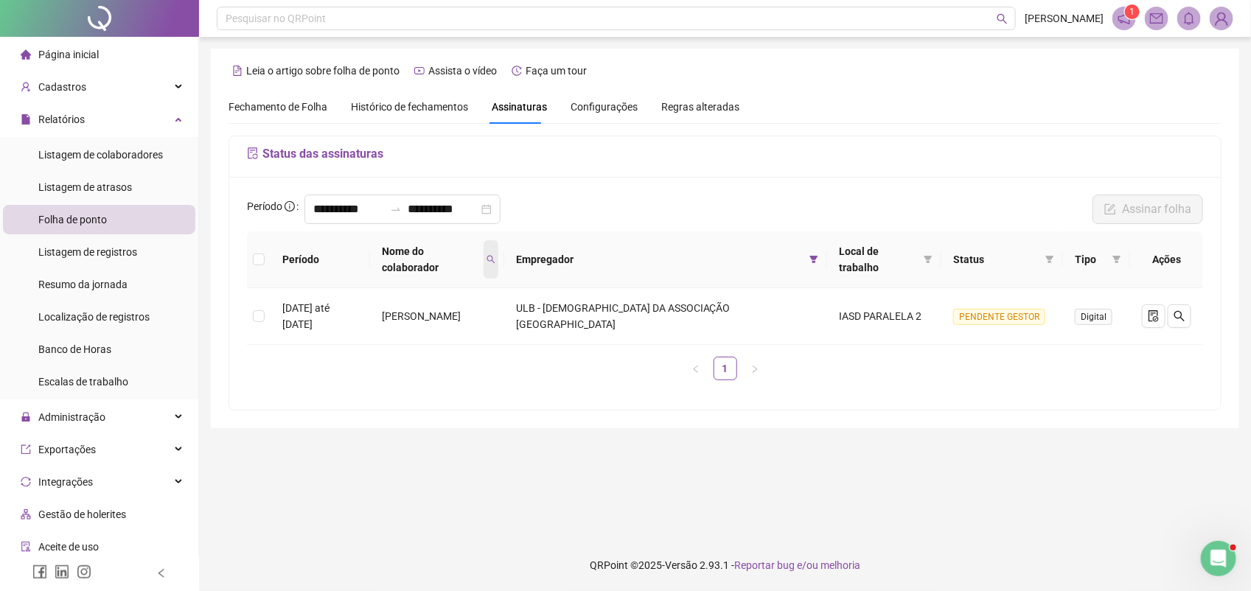
click at [495, 255] on icon "search" at bounding box center [491, 259] width 9 height 9
drag, startPoint x: 470, startPoint y: 285, endPoint x: 362, endPoint y: 282, distance: 107.7
click at [362, 282] on body "**********" at bounding box center [625, 295] width 1251 height 591
click at [511, 259] on icon "search" at bounding box center [506, 259] width 9 height 9
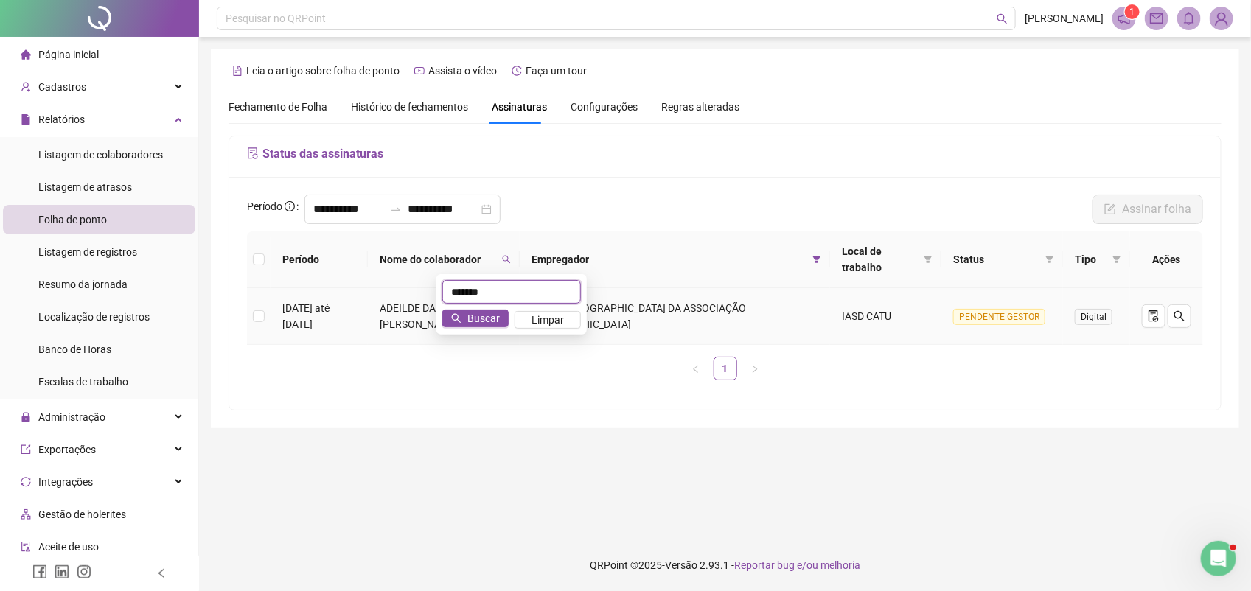
drag, startPoint x: 529, startPoint y: 296, endPoint x: 389, endPoint y: 290, distance: 139.5
click at [391, 290] on body "**********" at bounding box center [625, 295] width 1251 height 591
type input "******"
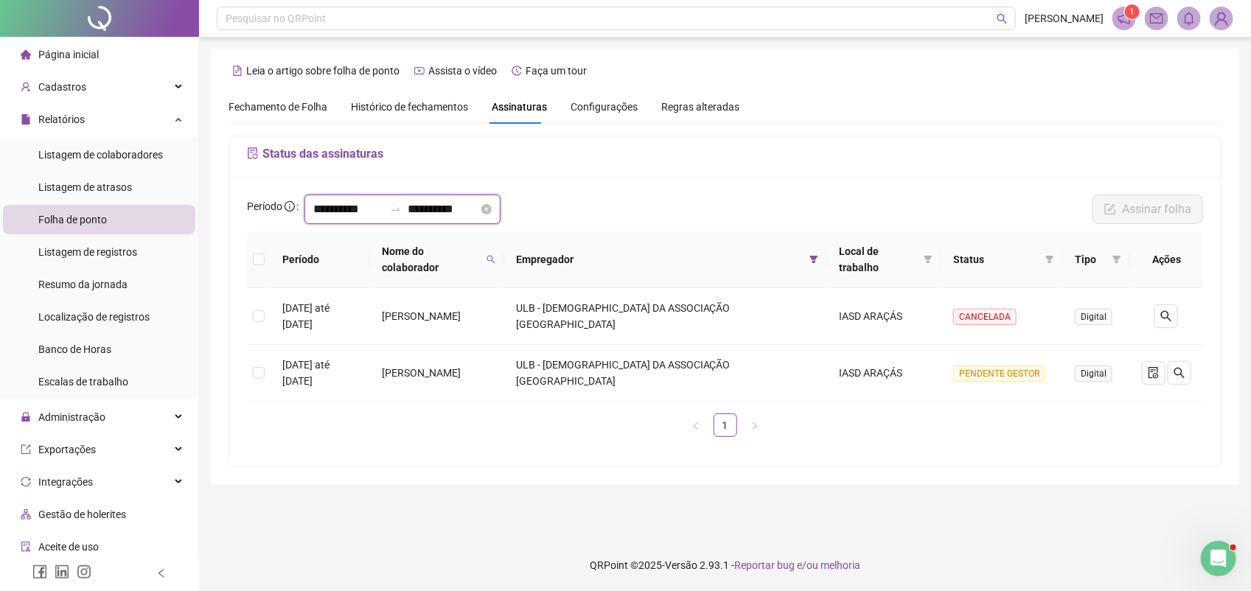
click at [315, 211] on input "**********" at bounding box center [348, 210] width 71 height 18
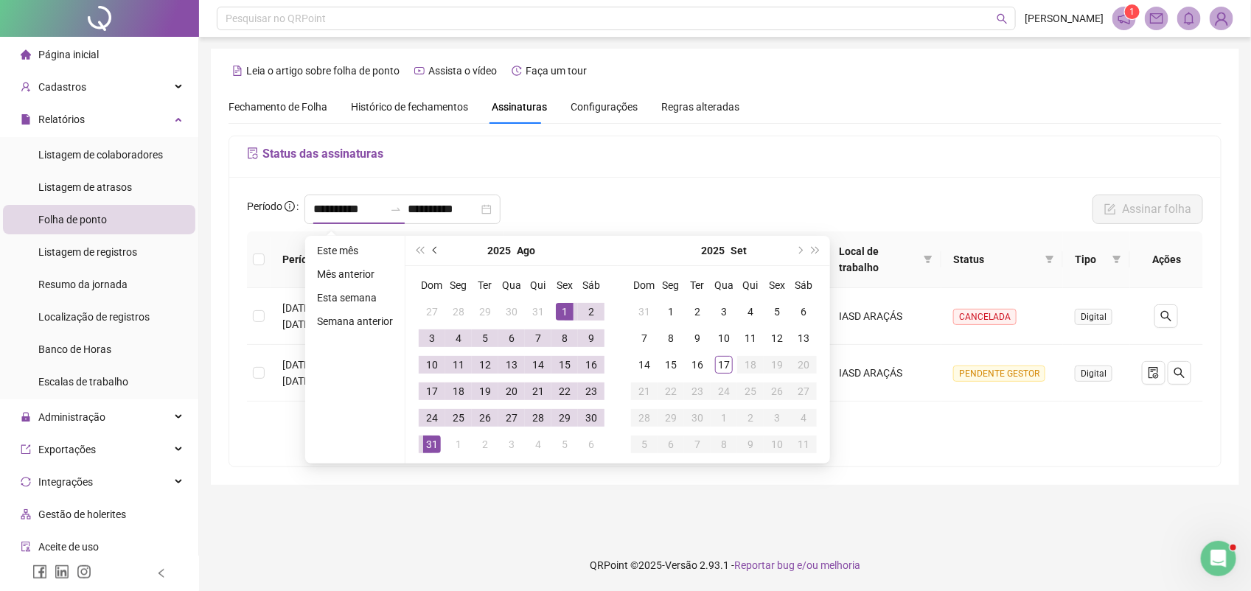
click at [436, 247] on button "prev-year" at bounding box center [436, 250] width 16 height 29
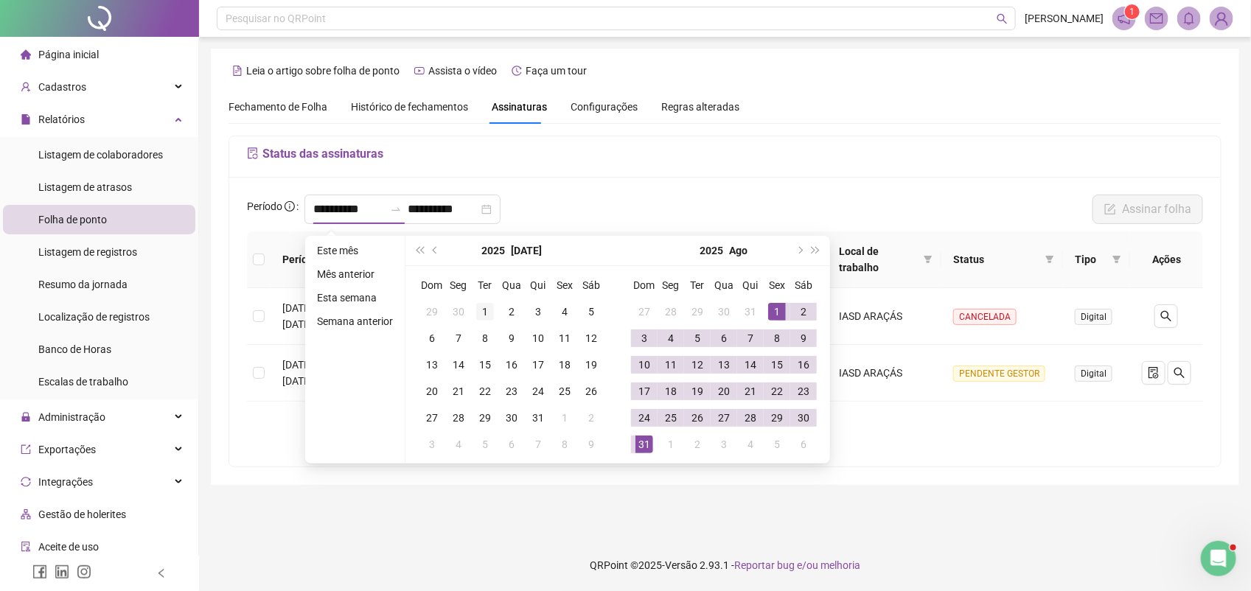
type input "**********"
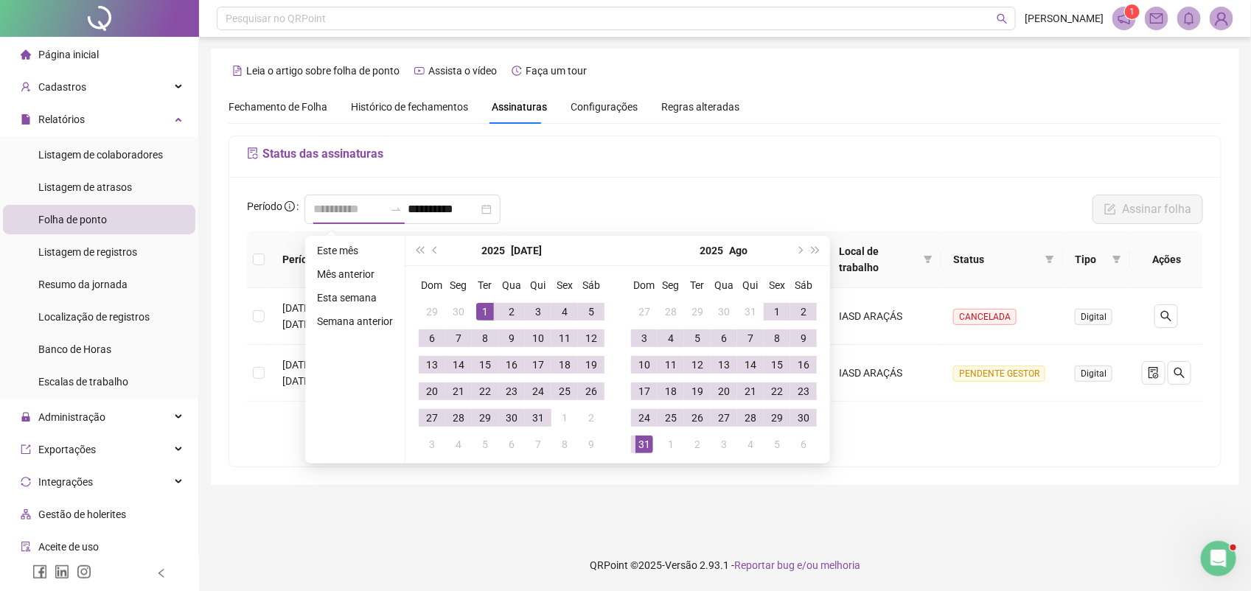
click at [488, 312] on div "1" at bounding box center [485, 312] width 18 height 18
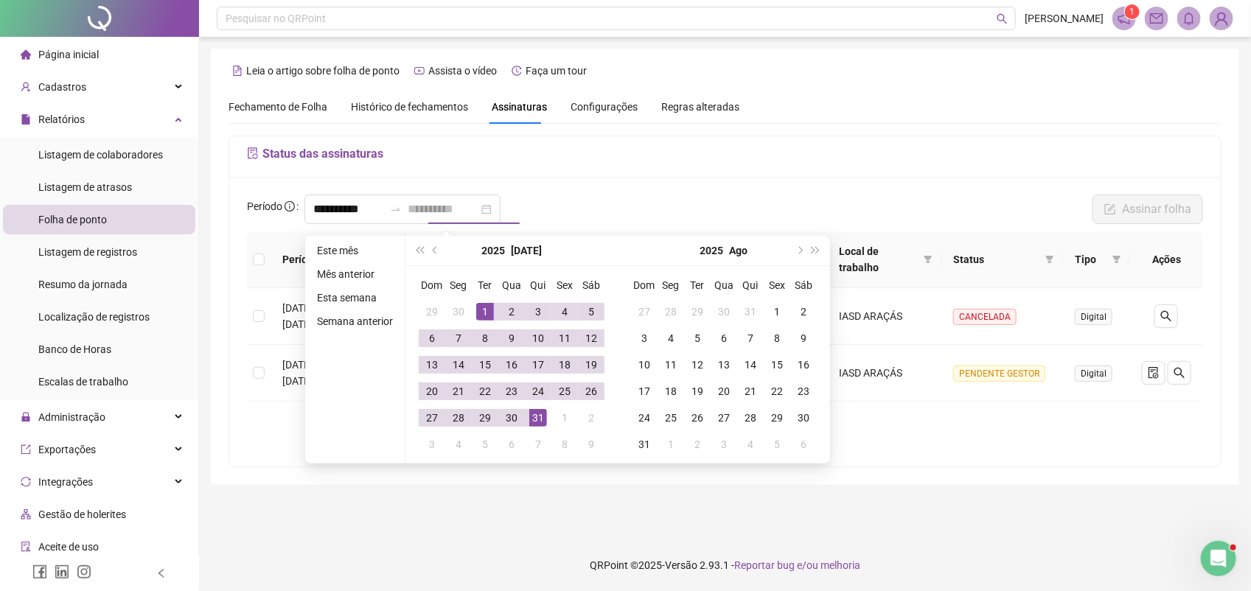
click at [543, 419] on div "31" at bounding box center [538, 418] width 18 height 18
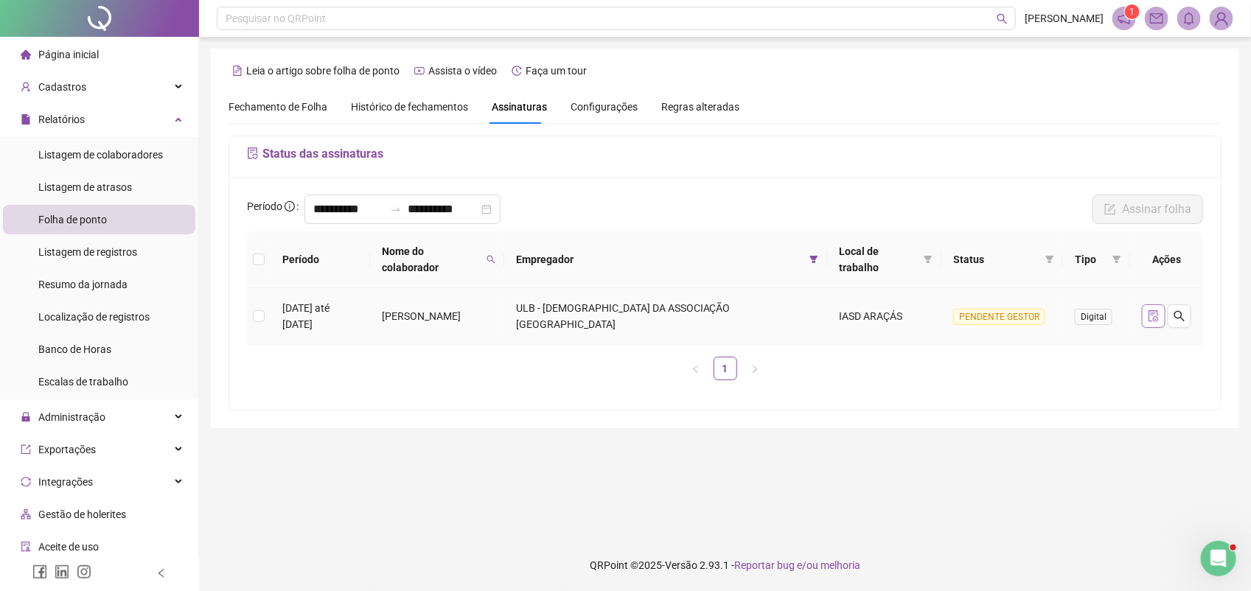
click at [1150, 310] on icon "file-done" at bounding box center [1154, 316] width 12 height 12
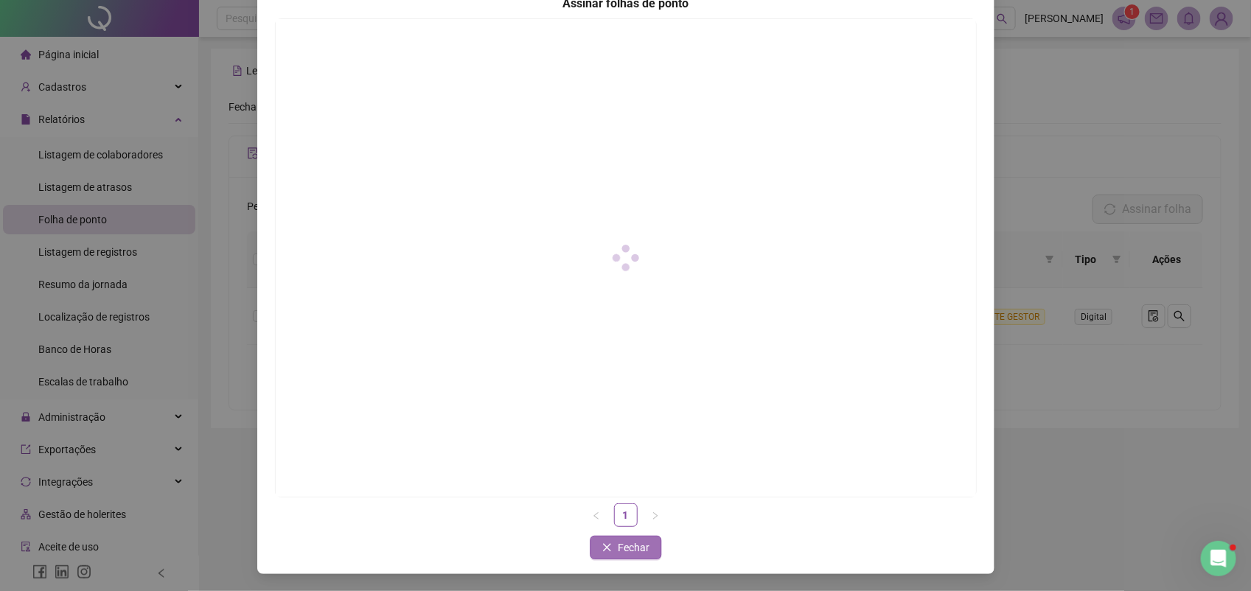
click at [634, 546] on span "Fechar" at bounding box center [634, 548] width 32 height 16
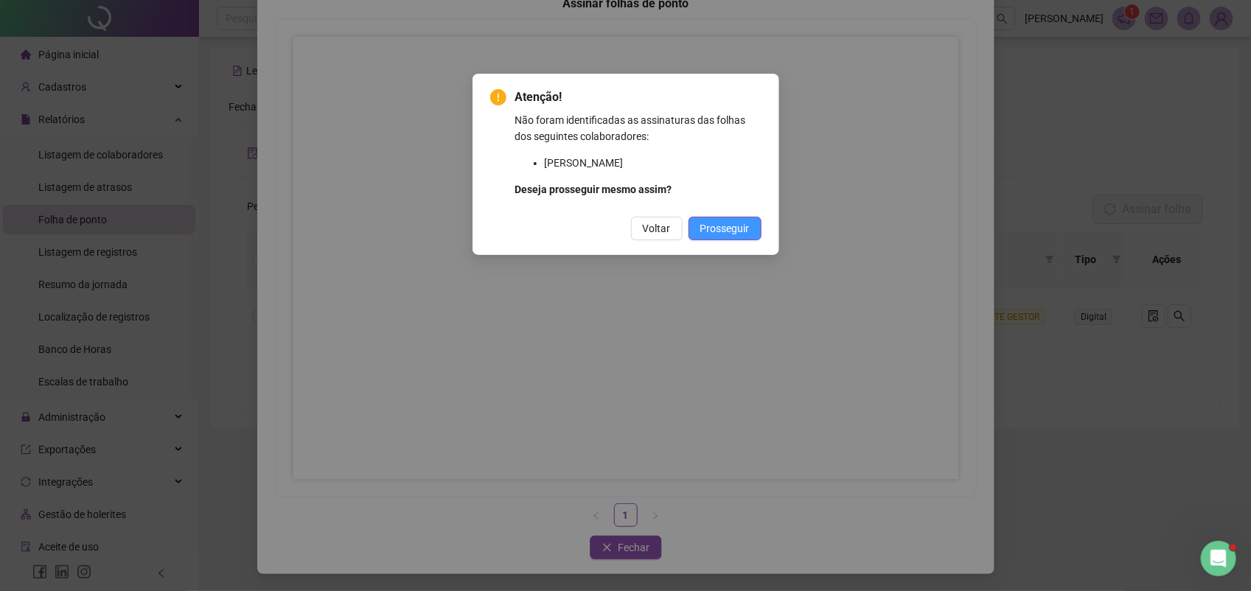
click at [716, 230] on span "Prosseguir" at bounding box center [724, 228] width 49 height 16
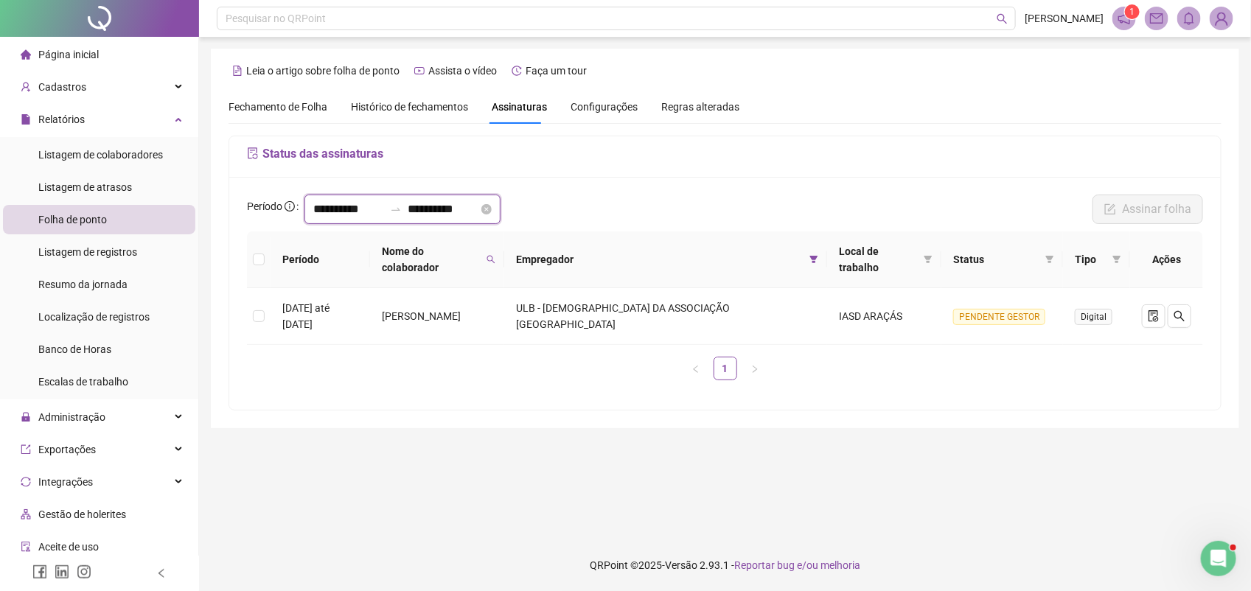
click at [478, 214] on input "**********" at bounding box center [443, 210] width 71 height 18
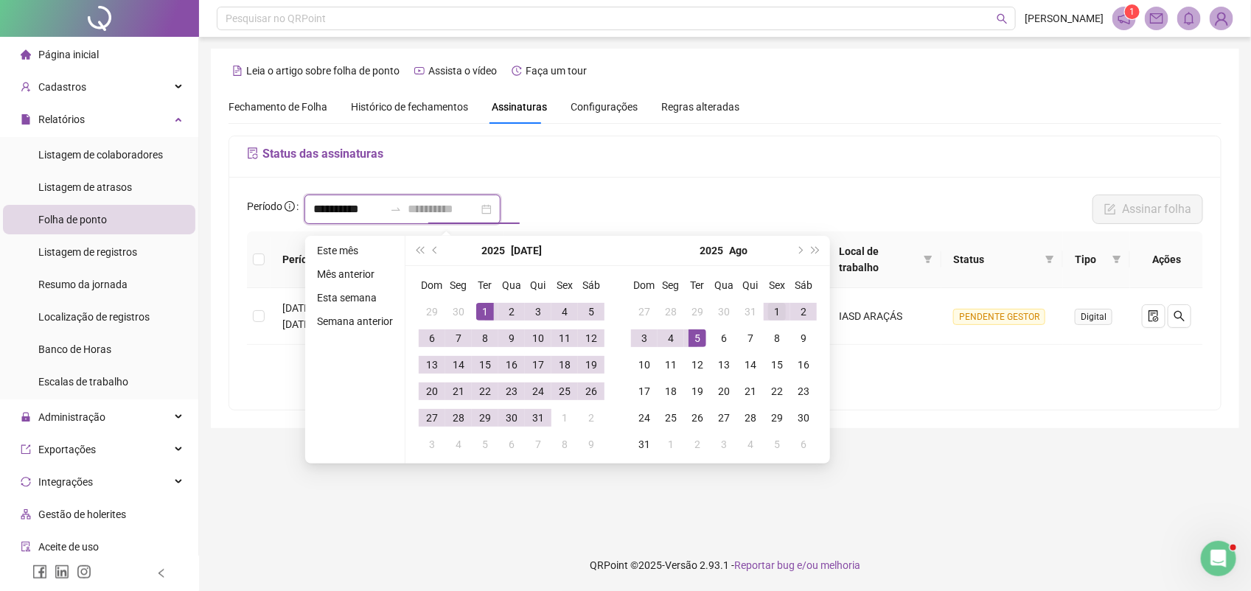
type input "**********"
drag, startPoint x: 773, startPoint y: 308, endPoint x: 739, endPoint y: 348, distance: 52.3
click at [773, 307] on div "1" at bounding box center [777, 312] width 18 height 18
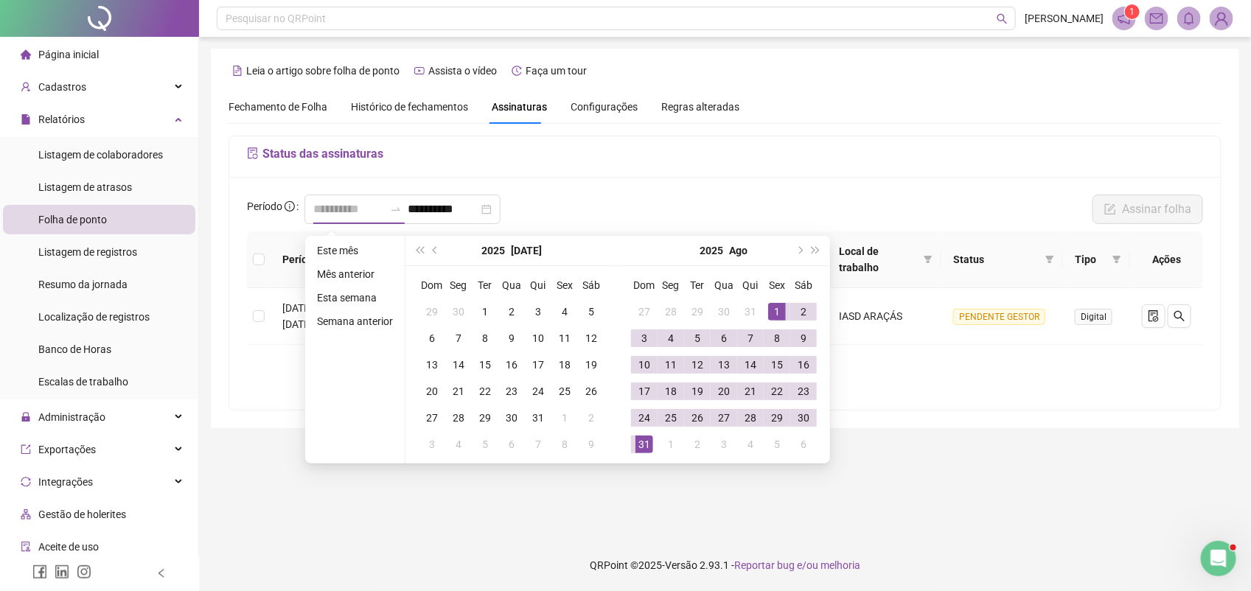
click at [645, 443] on div "31" at bounding box center [644, 445] width 18 height 18
type input "**********"
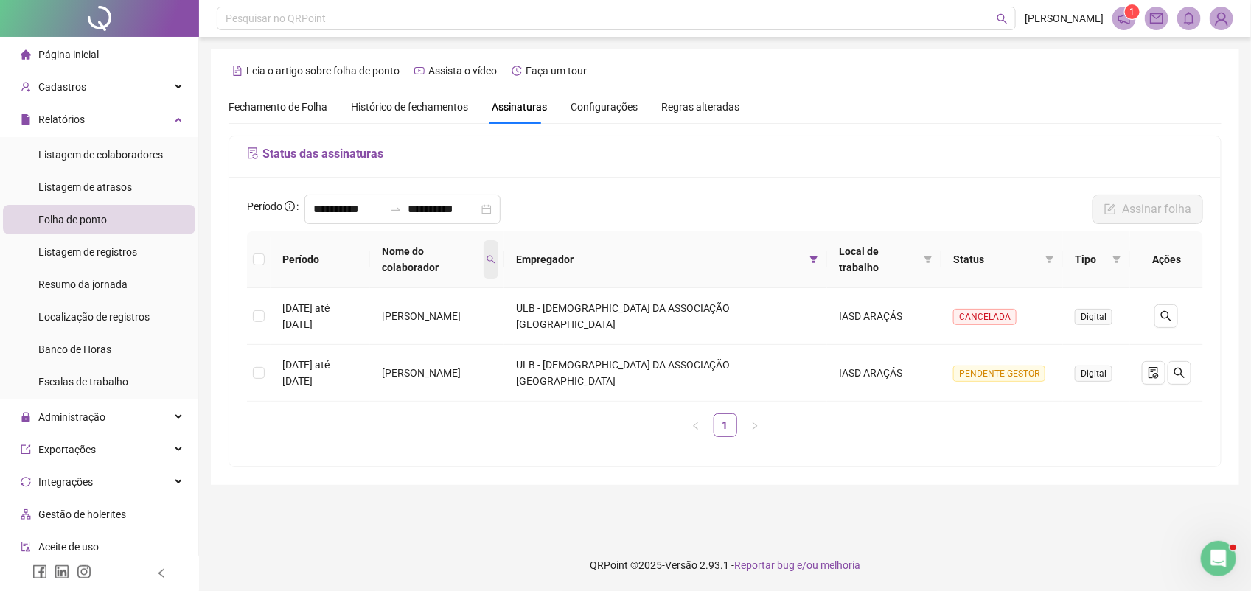
click at [492, 248] on div "Nome do colaborador" at bounding box center [437, 259] width 110 height 32
click at [495, 255] on icon "search" at bounding box center [491, 259] width 9 height 9
drag, startPoint x: 498, startPoint y: 282, endPoint x: 394, endPoint y: 293, distance: 103.7
click at [394, 293] on body "**********" at bounding box center [625, 295] width 1251 height 591
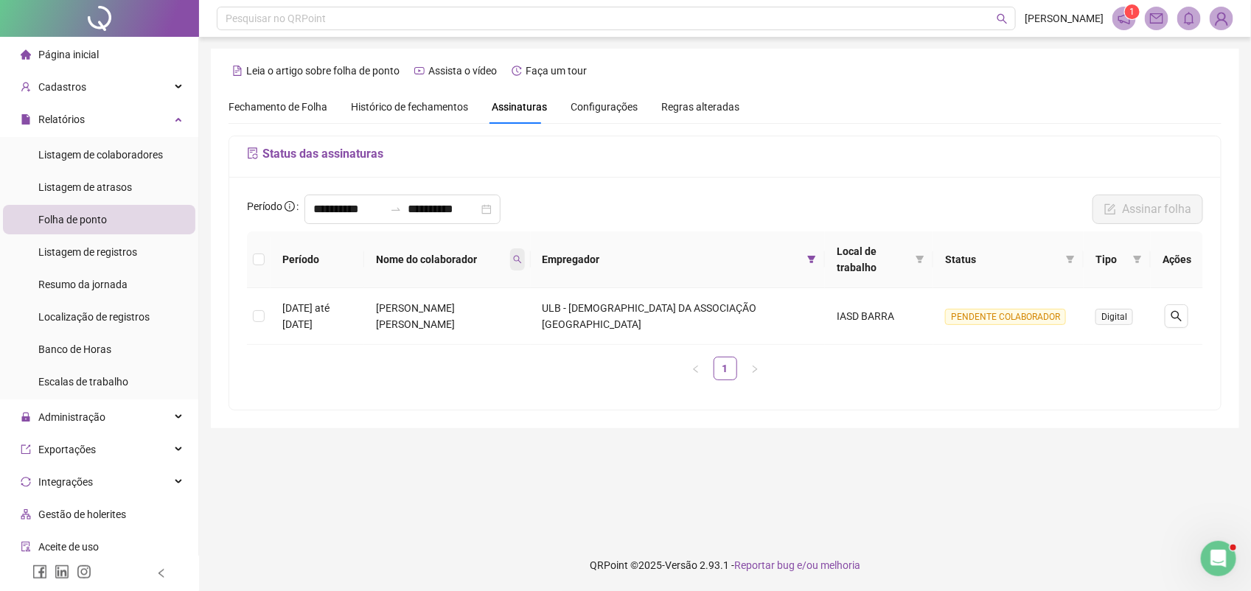
click at [522, 262] on icon "search" at bounding box center [517, 259] width 9 height 9
drag, startPoint x: 523, startPoint y: 290, endPoint x: 435, endPoint y: 296, distance: 88.7
click at [435, 296] on body "**********" at bounding box center [625, 295] width 1251 height 591
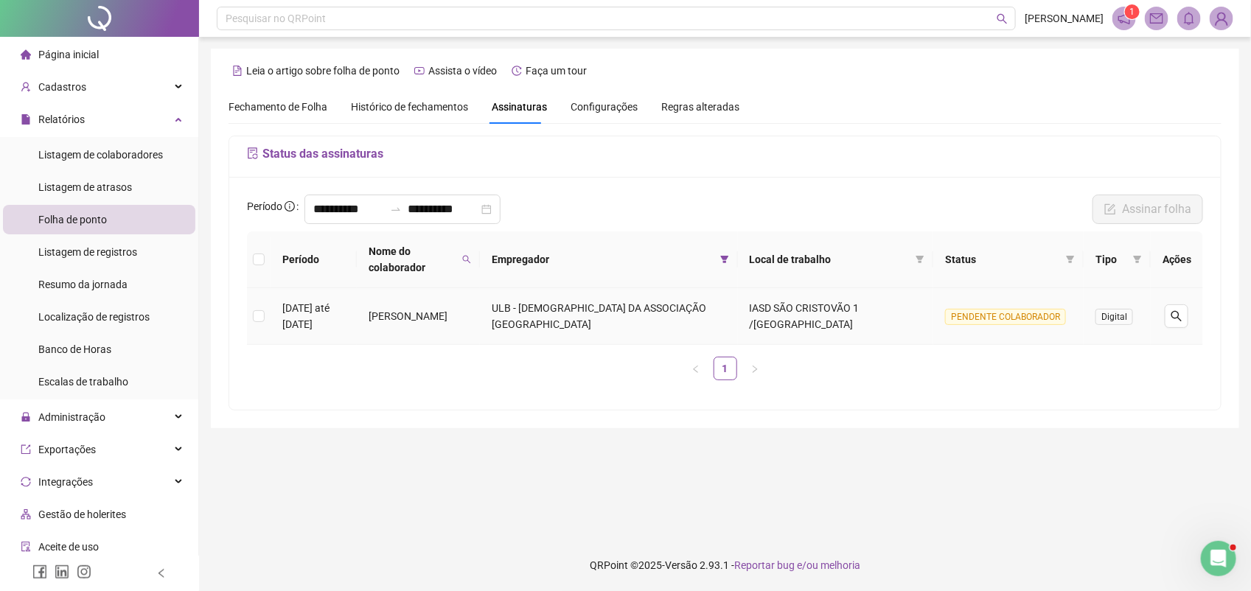
click at [956, 309] on span "PENDENTE COLABORADOR" at bounding box center [1005, 317] width 121 height 16
drag, startPoint x: 956, startPoint y: 299, endPoint x: 1060, endPoint y: 304, distance: 104.1
click at [1060, 309] on span "PENDENTE COLABORADOR" at bounding box center [1005, 317] width 121 height 16
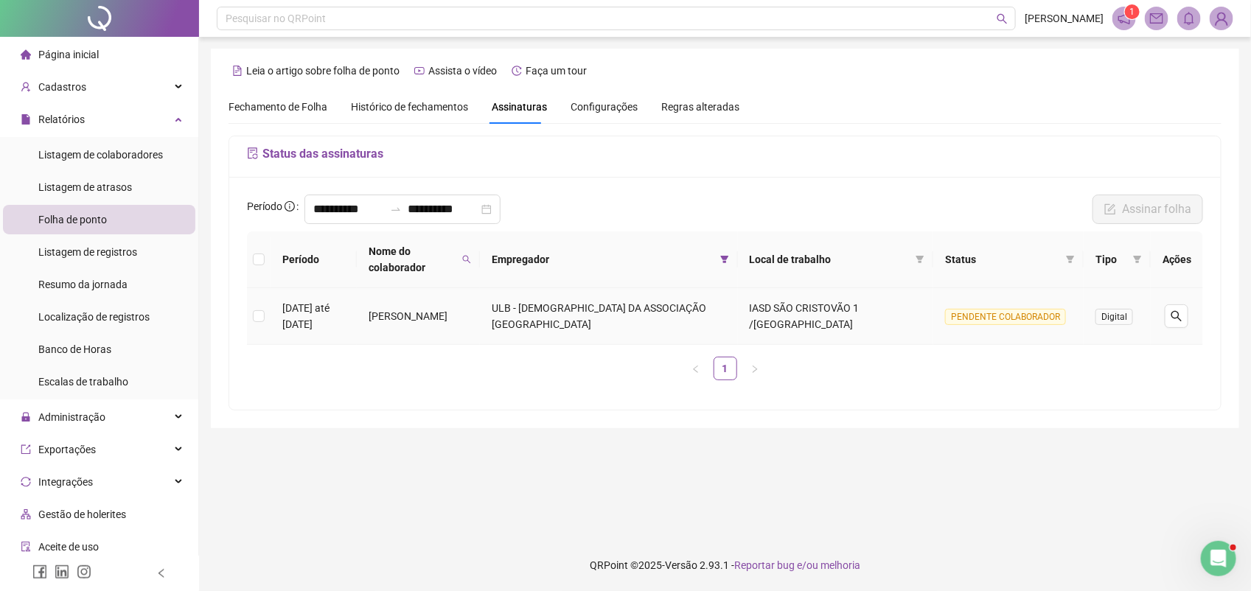
drag, startPoint x: 1060, startPoint y: 304, endPoint x: 1001, endPoint y: 318, distance: 60.8
click at [1001, 318] on td "PENDENTE COLABORADOR" at bounding box center [1008, 316] width 150 height 57
drag, startPoint x: 952, startPoint y: 302, endPoint x: 1063, endPoint y: 308, distance: 111.5
click at [1063, 308] on td "PENDENTE COLABORADOR" at bounding box center [1008, 316] width 150 height 57
drag, startPoint x: 1063, startPoint y: 308, endPoint x: 1032, endPoint y: 302, distance: 31.5
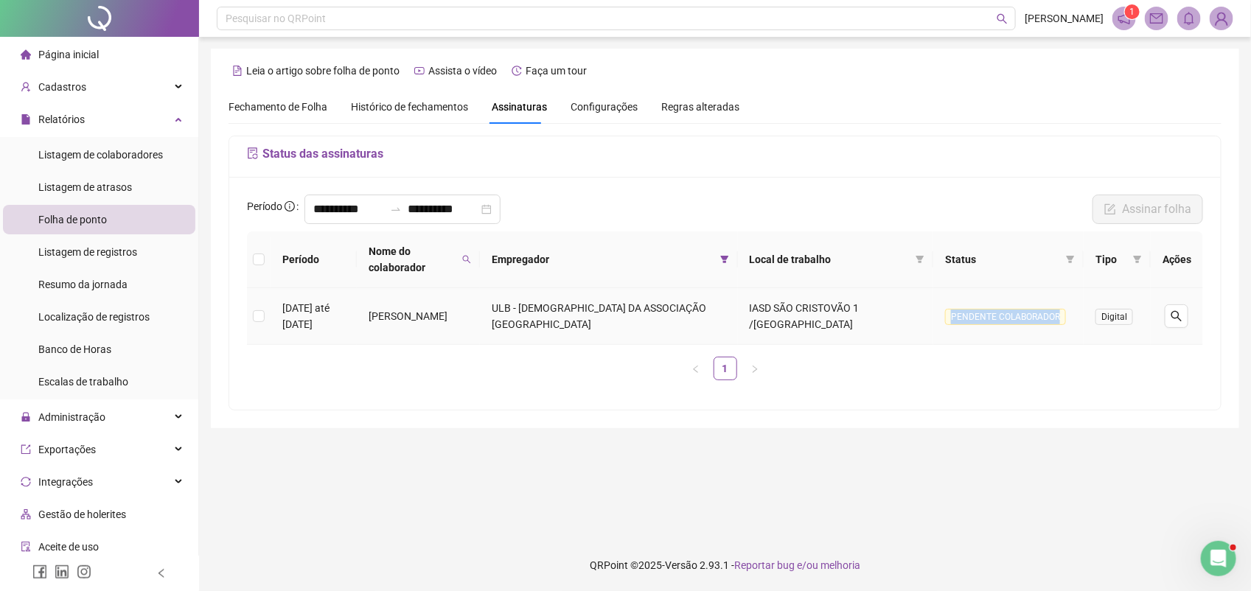
copy span "PENDENTE COLABORADOR"
click at [471, 255] on icon "search" at bounding box center [466, 259] width 9 height 9
drag, startPoint x: 447, startPoint y: 289, endPoint x: 335, endPoint y: 289, distance: 111.3
click at [335, 289] on body "**********" at bounding box center [625, 295] width 1251 height 591
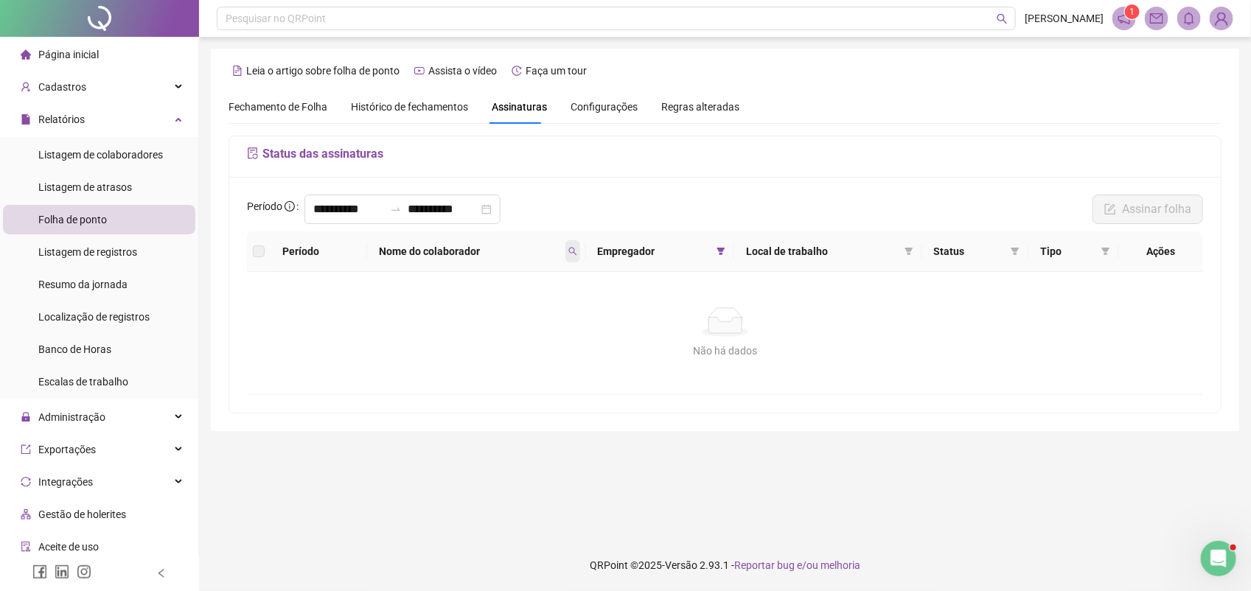
click at [576, 251] on icon "search" at bounding box center [572, 252] width 8 height 8
drag, startPoint x: 523, startPoint y: 285, endPoint x: 388, endPoint y: 295, distance: 135.2
click at [397, 295] on body "**********" at bounding box center [625, 295] width 1251 height 591
type input "**********"
click at [575, 253] on icon "search" at bounding box center [572, 252] width 8 height 8
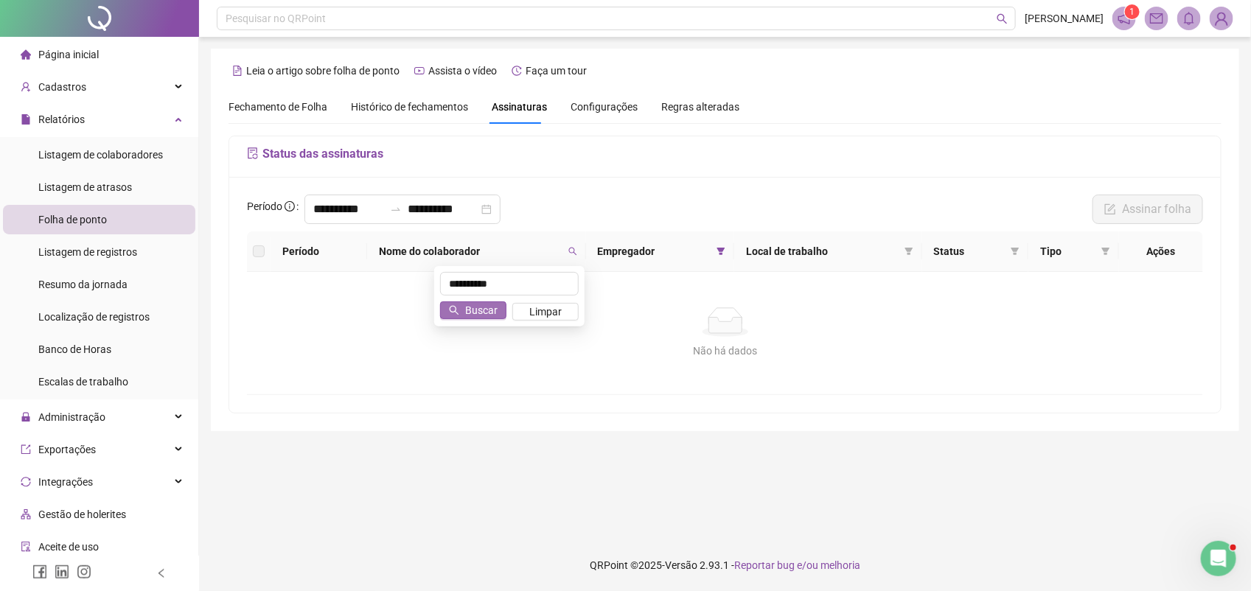
click at [487, 307] on span "Buscar" at bounding box center [481, 310] width 32 height 16
click at [315, 209] on input "**********" at bounding box center [348, 210] width 71 height 18
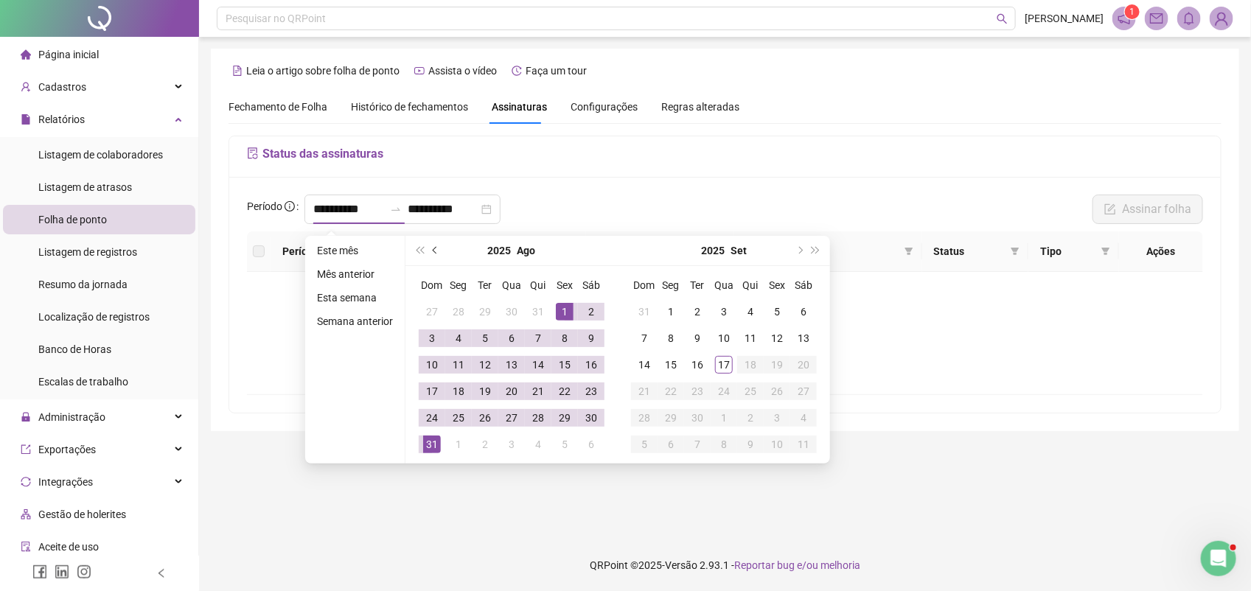
click at [433, 248] on span "prev-year" at bounding box center [436, 250] width 7 height 7
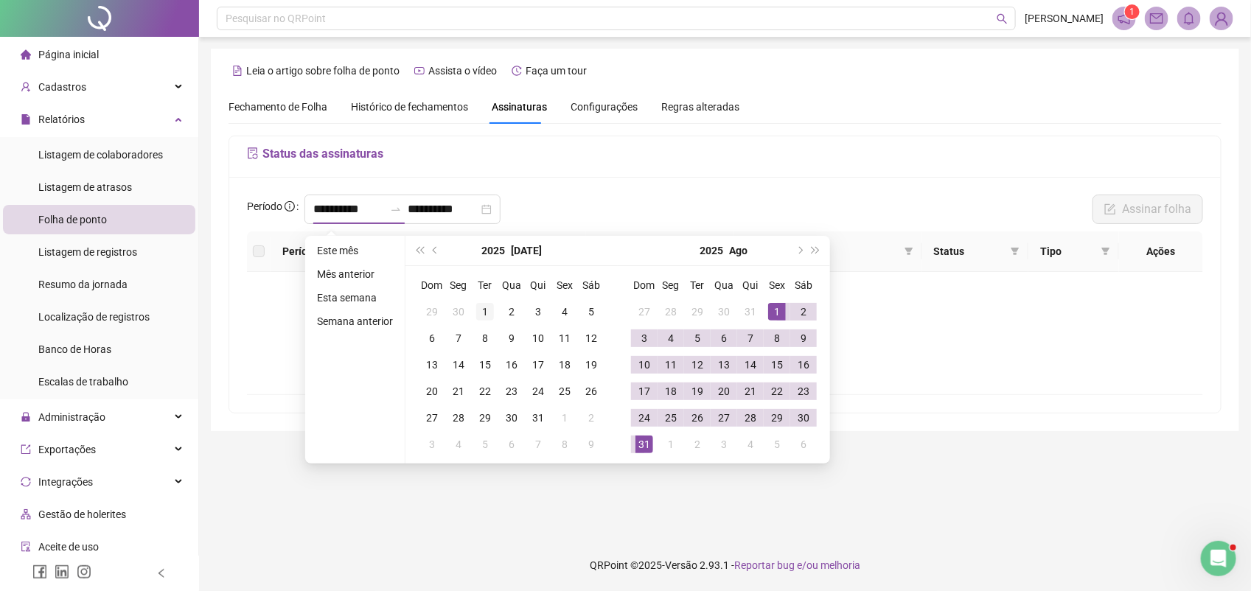
type input "**********"
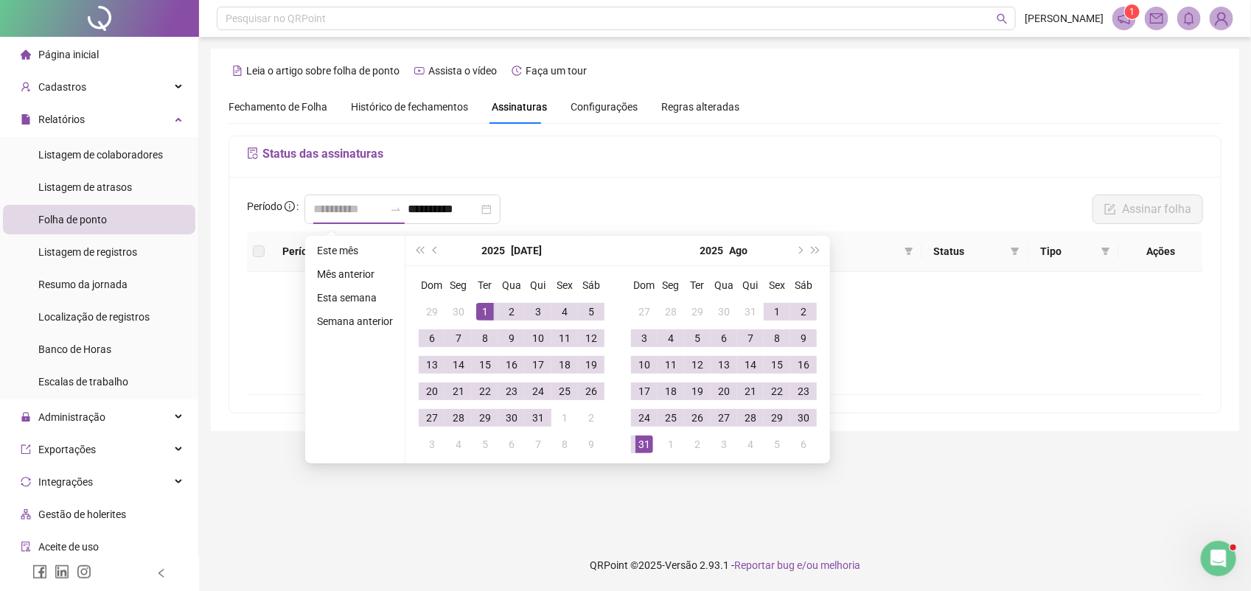
click at [483, 311] on div "1" at bounding box center [485, 312] width 18 height 18
type input "**********"
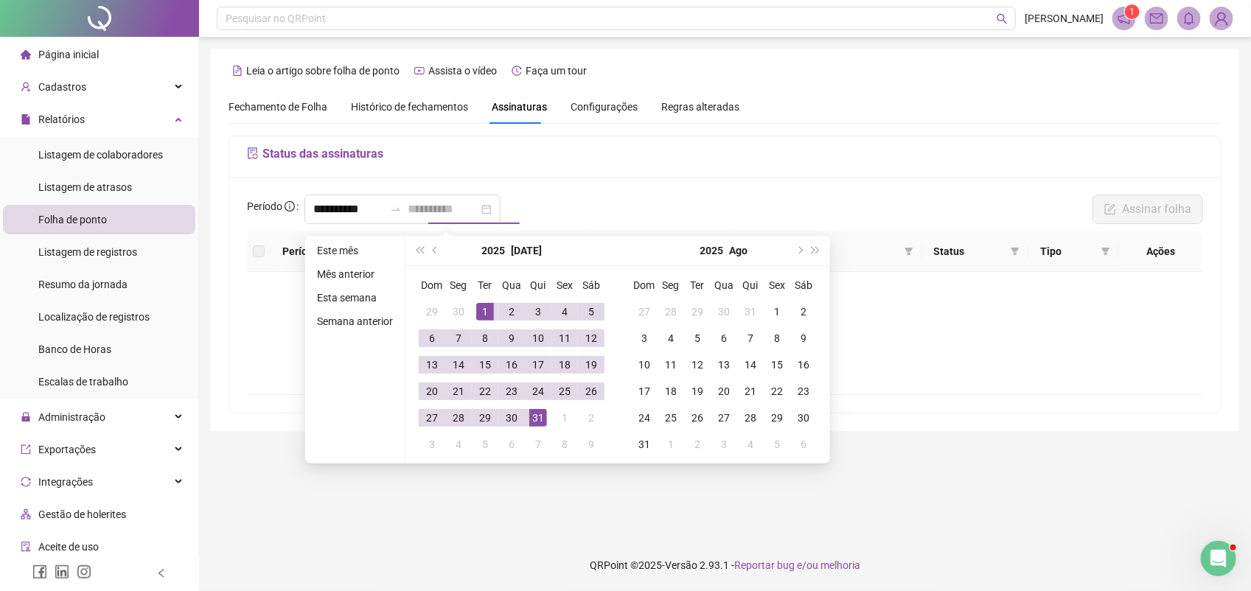
click at [540, 422] on div "31" at bounding box center [538, 418] width 18 height 18
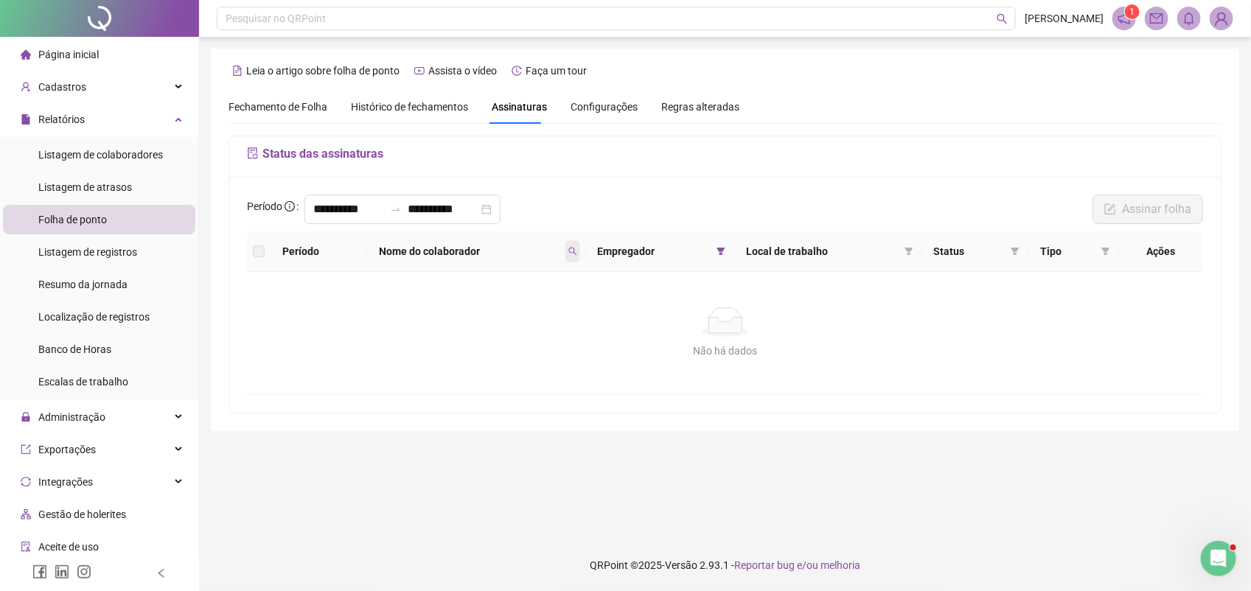
click at [574, 255] on icon "search" at bounding box center [572, 251] width 9 height 9
click at [513, 284] on input "**********" at bounding box center [509, 284] width 139 height 24
type input "****"
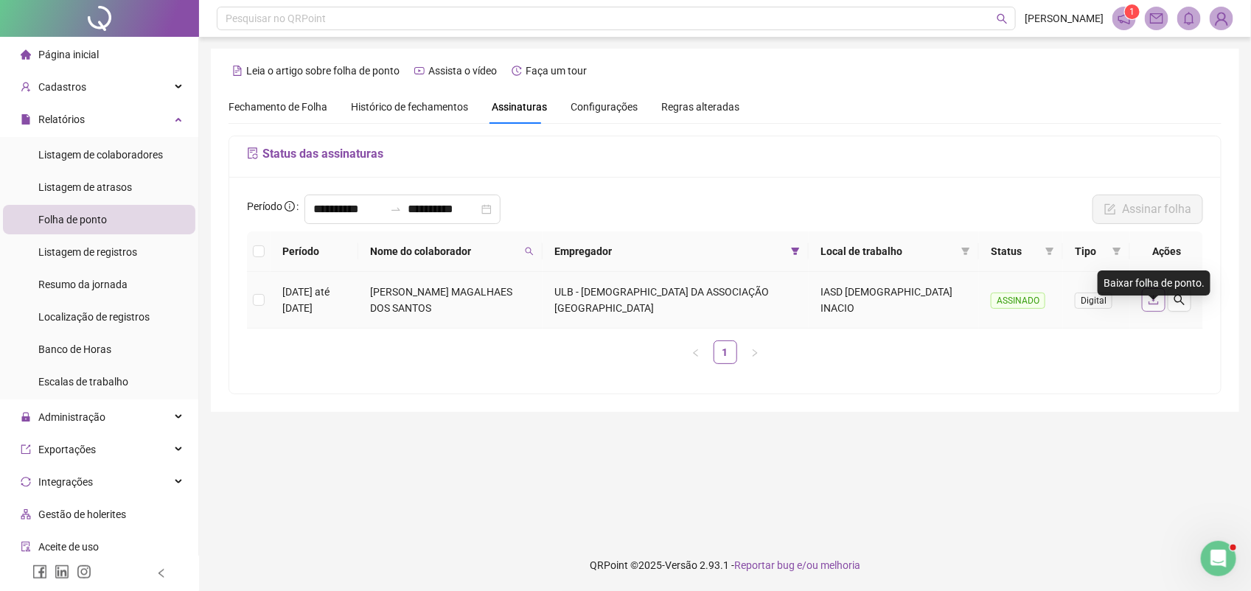
click at [1148, 306] on icon "download" at bounding box center [1154, 300] width 12 height 12
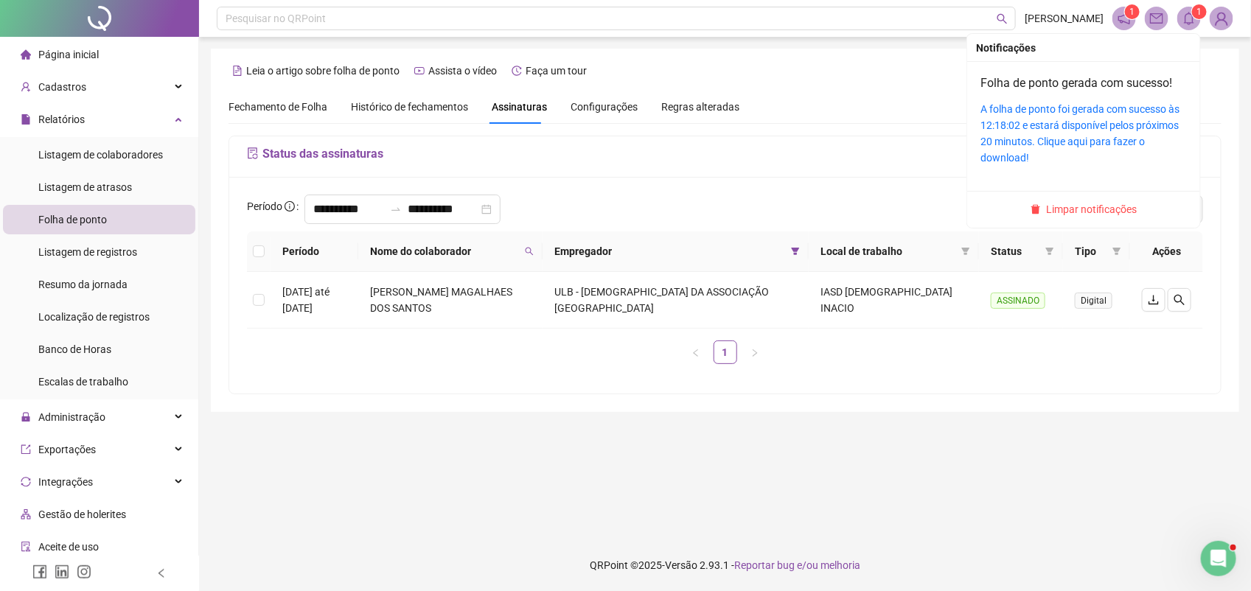
click at [1191, 12] on icon "bell" at bounding box center [1188, 18] width 13 height 13
click at [1135, 122] on link "A folha de ponto foi gerada com sucesso às 12:18:02 e estará disponível pelos p…" at bounding box center [1079, 133] width 199 height 60
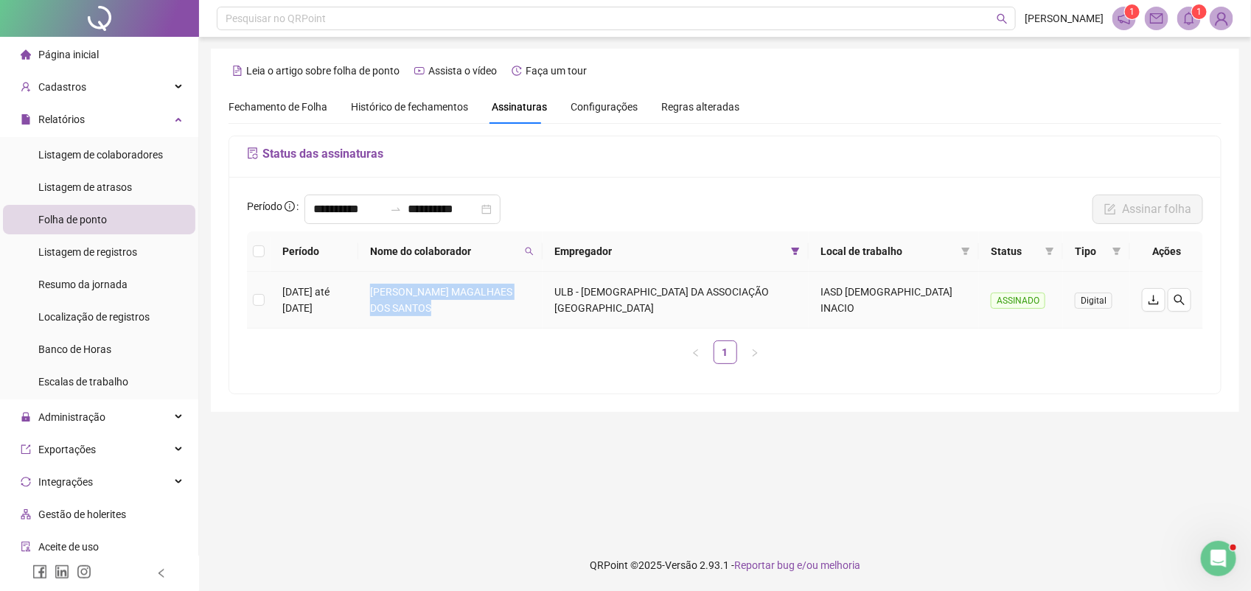
drag, startPoint x: 428, startPoint y: 310, endPoint x: 467, endPoint y: 338, distance: 47.6
click at [467, 329] on td "REJANE MORAES MAGALHAES DOS SANTOS" at bounding box center [450, 300] width 184 height 57
drag, startPoint x: 467, startPoint y: 338, endPoint x: 456, endPoint y: 322, distance: 19.0
copy td "REJANE MORAES MAGALHAES DOS SANTOS"
click at [313, 204] on input "**********" at bounding box center [348, 210] width 71 height 18
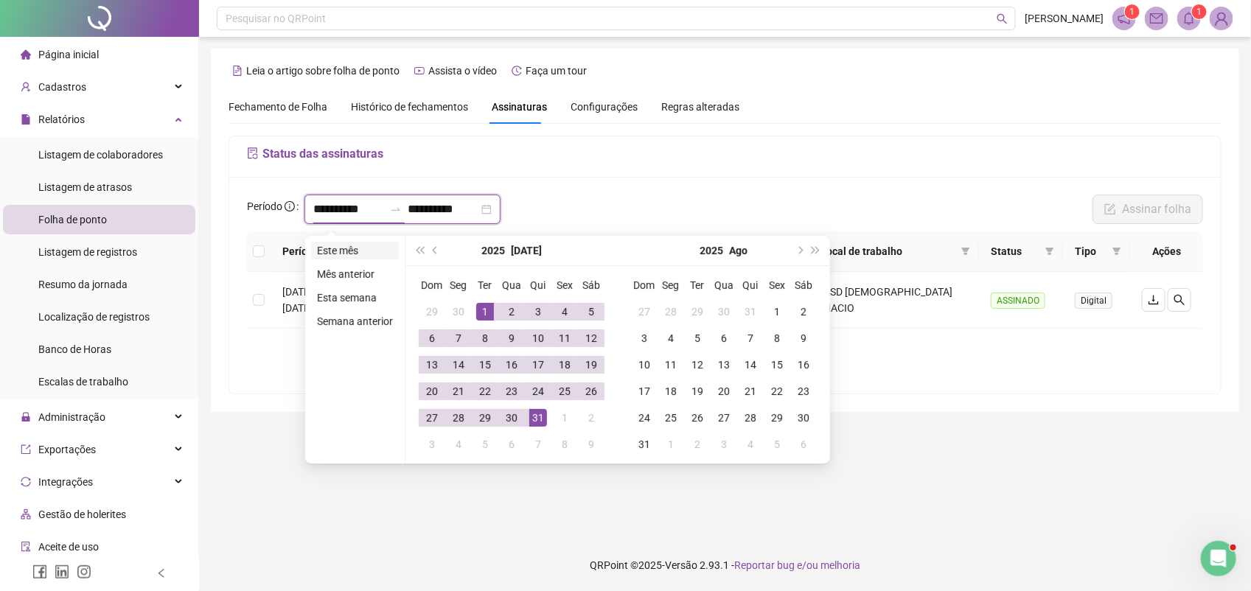
type input "**********"
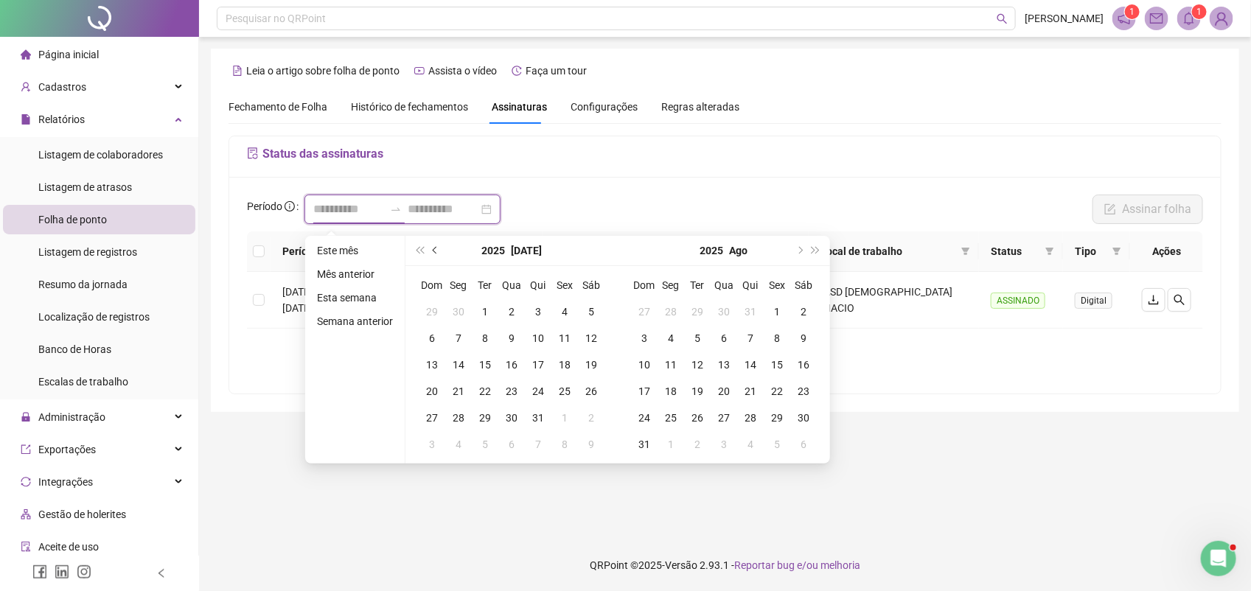
type input "**********"
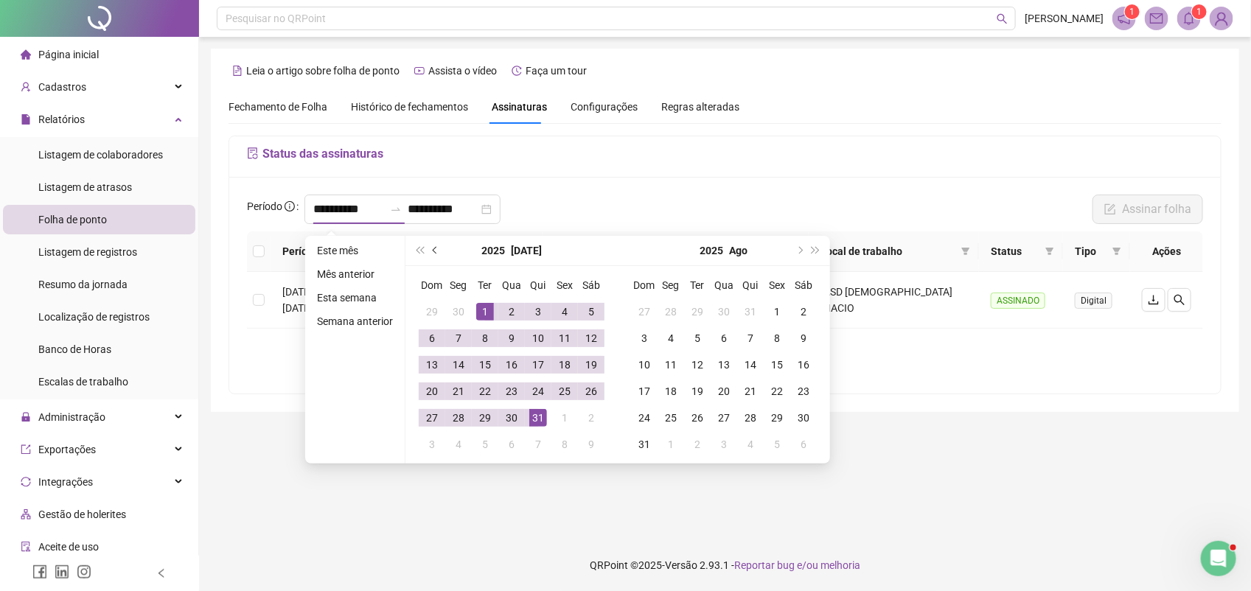
click at [433, 251] on span "prev-year" at bounding box center [436, 250] width 7 height 7
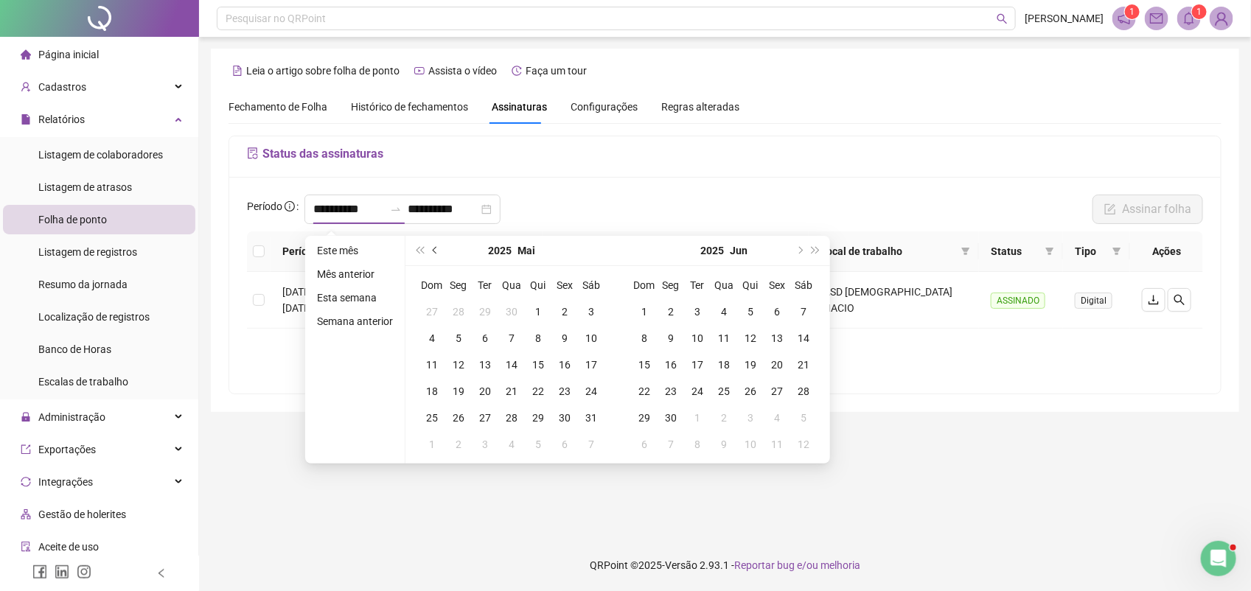
click at [433, 251] on span "prev-year" at bounding box center [436, 250] width 7 height 7
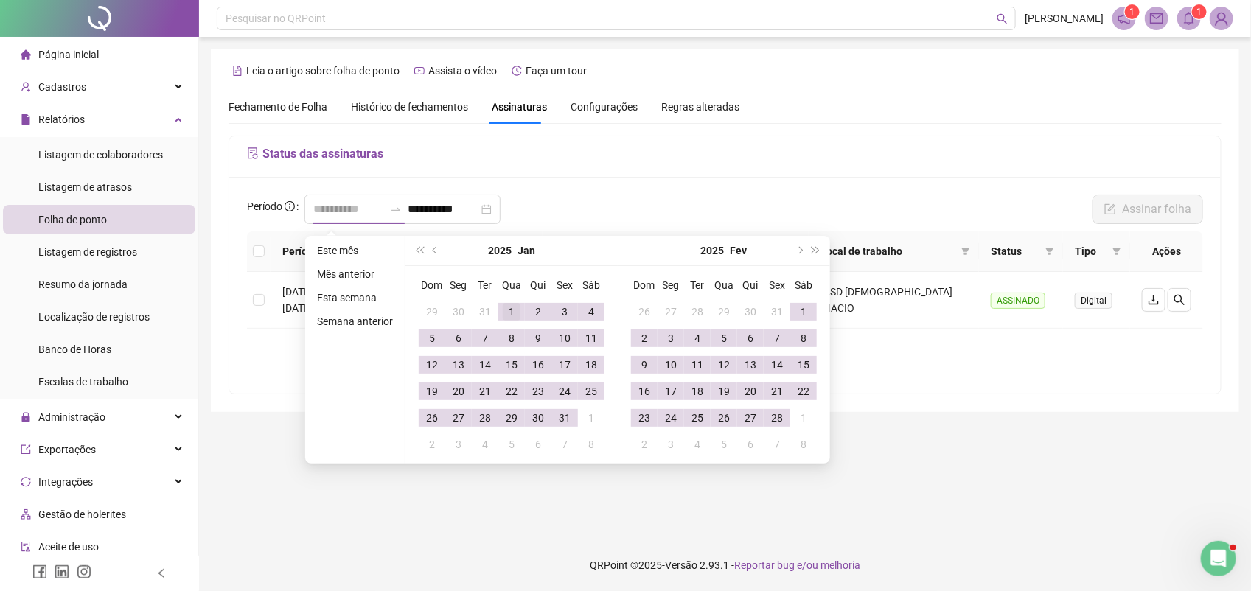
type input "**********"
click at [509, 312] on div "1" at bounding box center [512, 312] width 18 height 18
type input "**********"
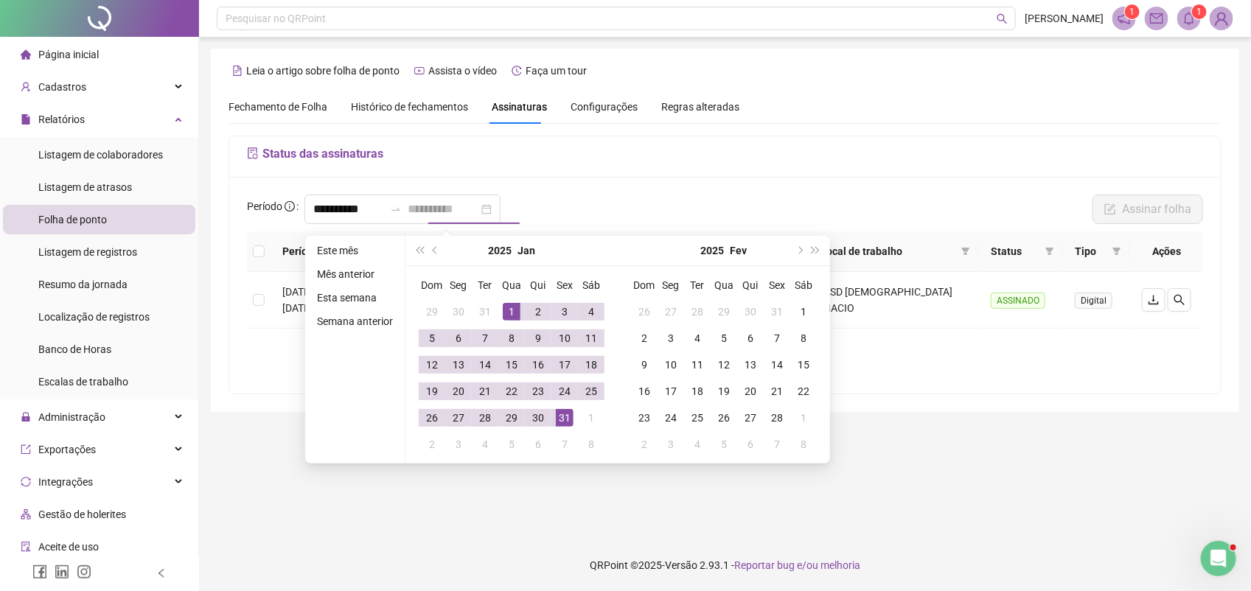
click at [557, 417] on div "31" at bounding box center [565, 418] width 18 height 18
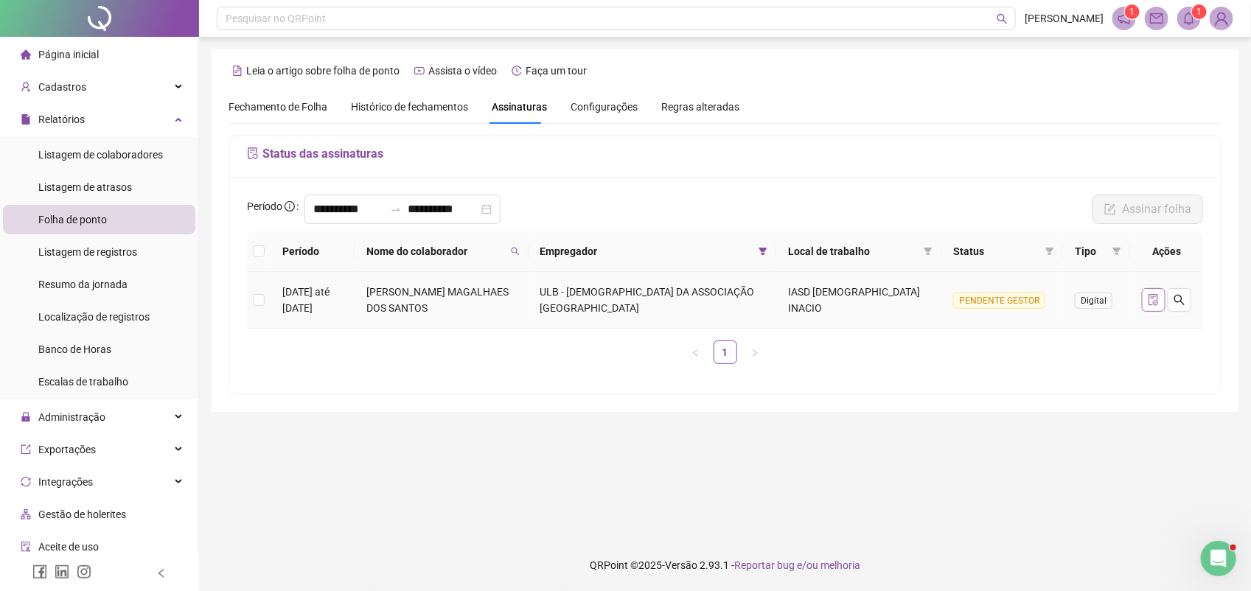
click at [1155, 306] on icon "file-done" at bounding box center [1154, 300] width 12 height 12
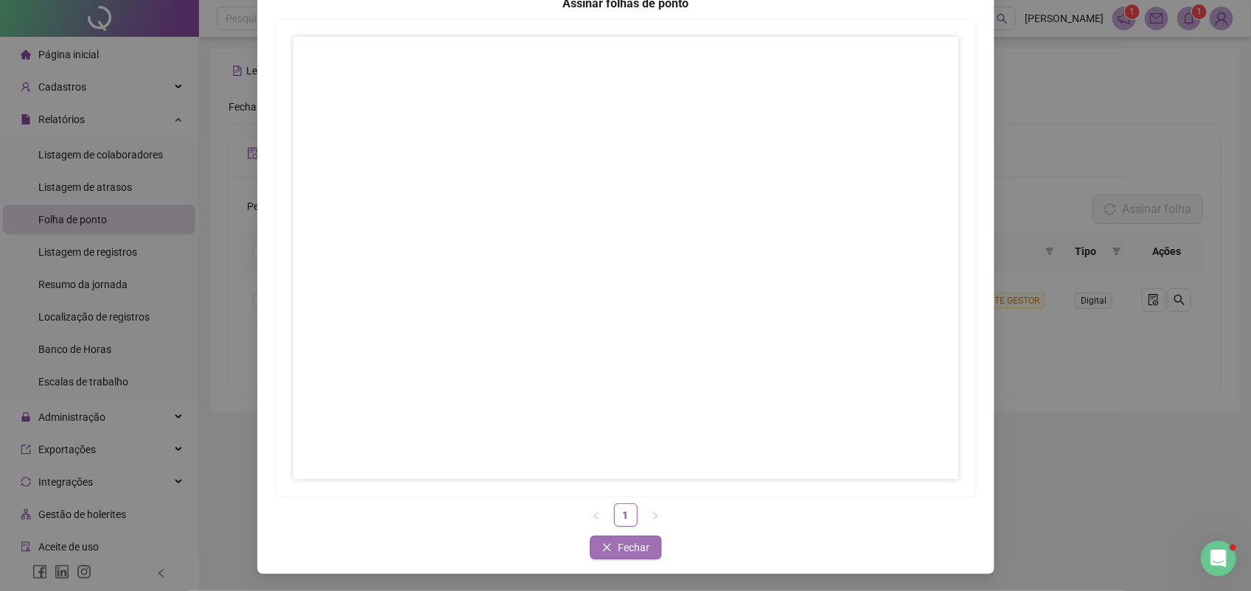
click at [646, 546] on button "Fechar" at bounding box center [626, 548] width 72 height 24
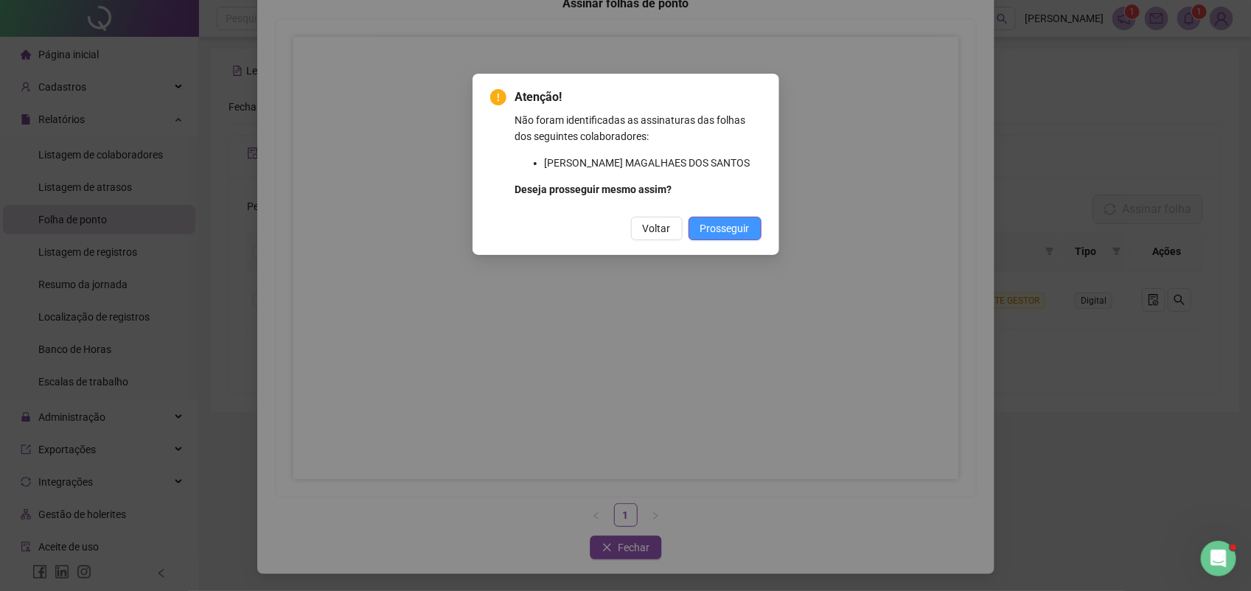
click at [728, 226] on span "Prosseguir" at bounding box center [724, 228] width 49 height 16
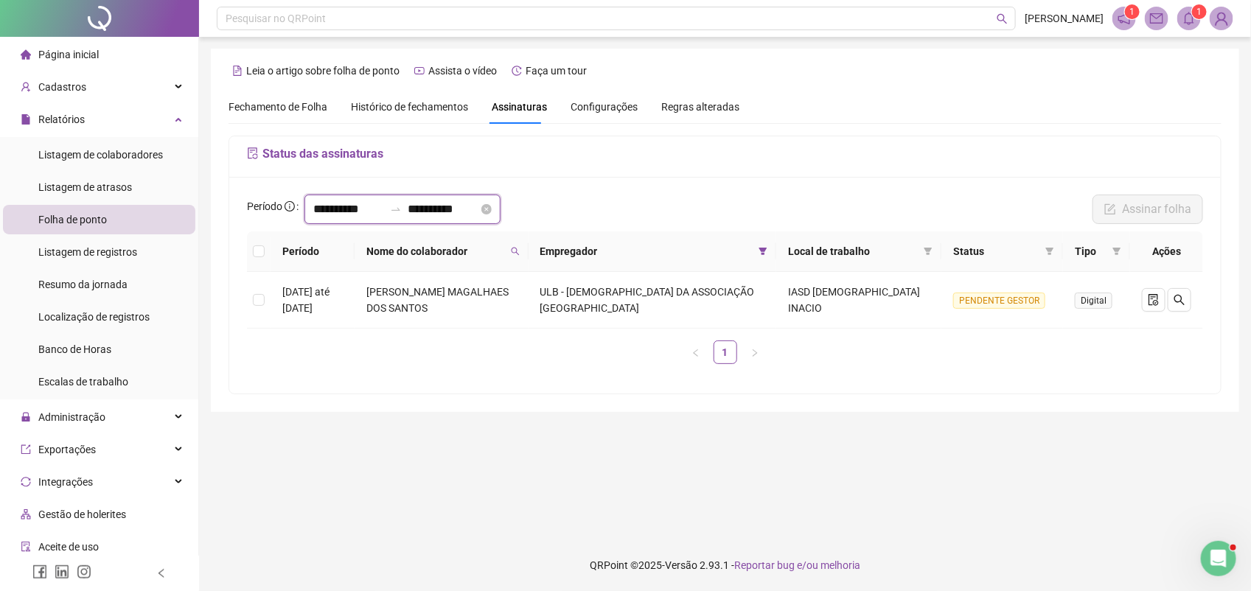
click at [384, 212] on input "**********" at bounding box center [348, 210] width 71 height 18
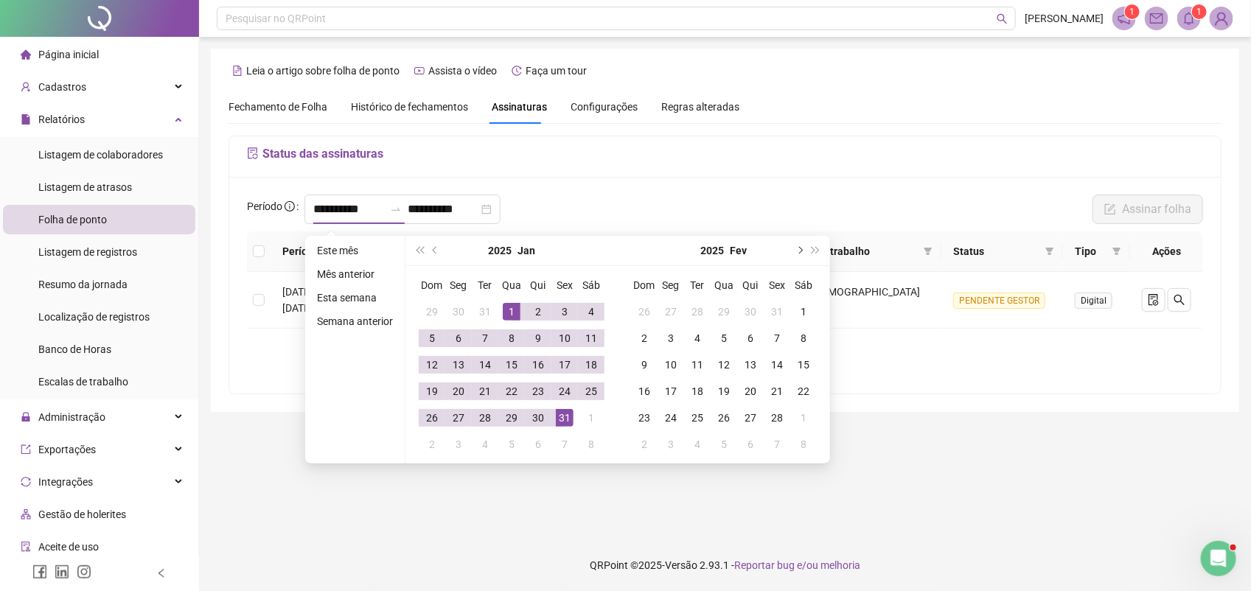
click at [797, 248] on span "next-year" at bounding box center [798, 250] width 7 height 7
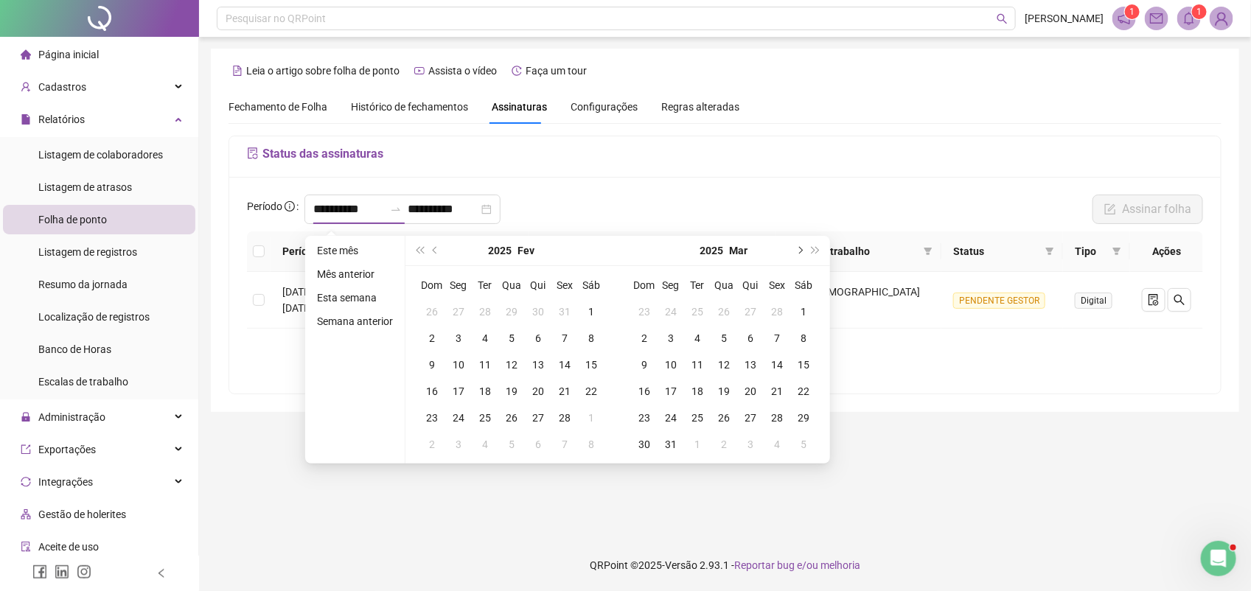
click at [797, 248] on span "next-year" at bounding box center [798, 250] width 7 height 7
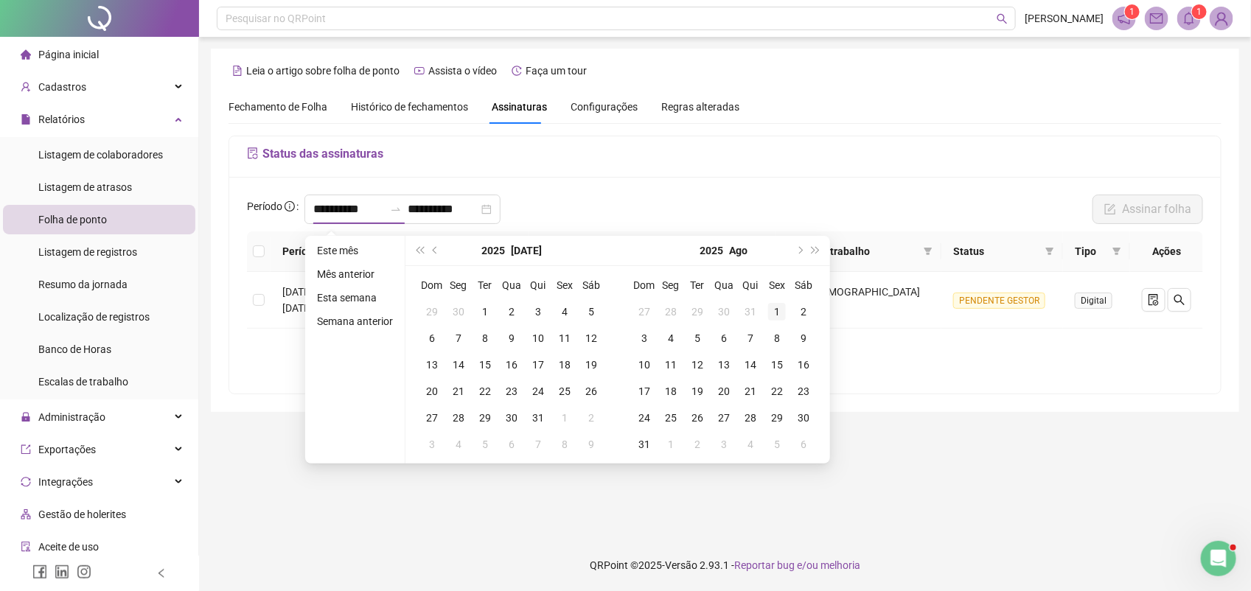
type input "**********"
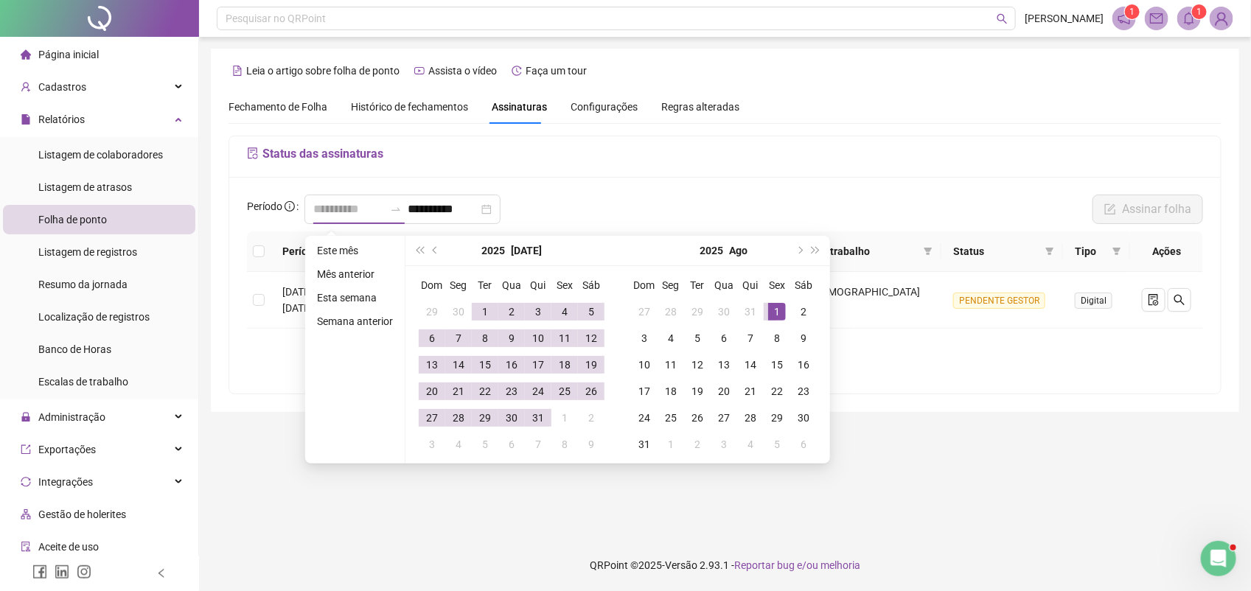
click at [775, 307] on div "1" at bounding box center [777, 312] width 18 height 18
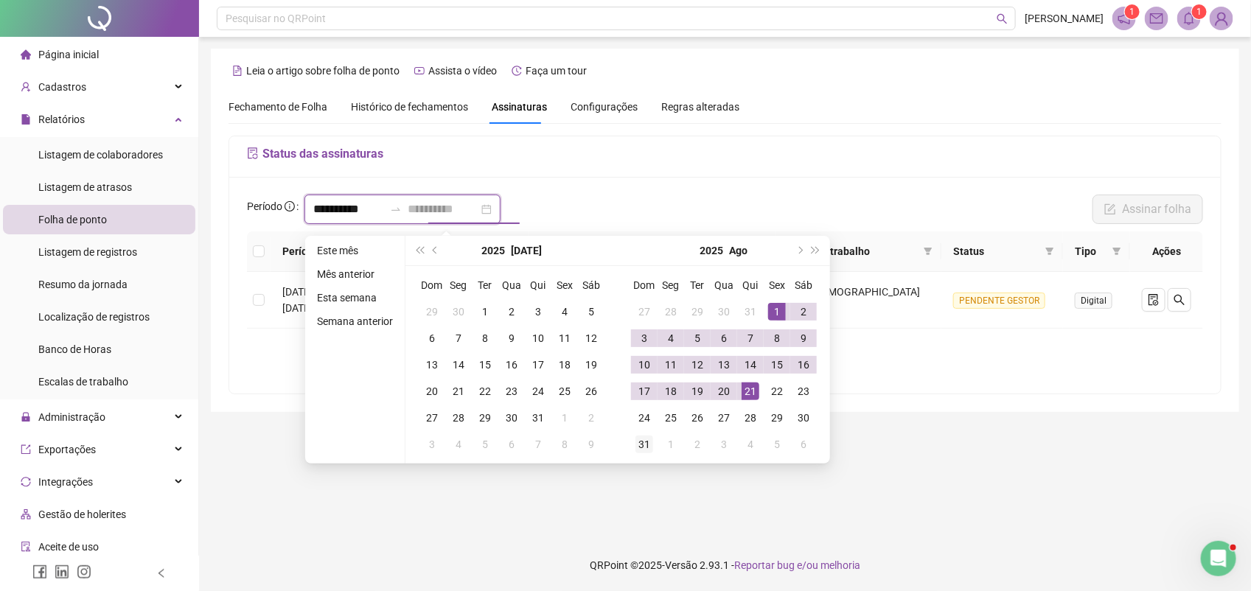
type input "**********"
click at [650, 439] on div "31" at bounding box center [644, 445] width 18 height 18
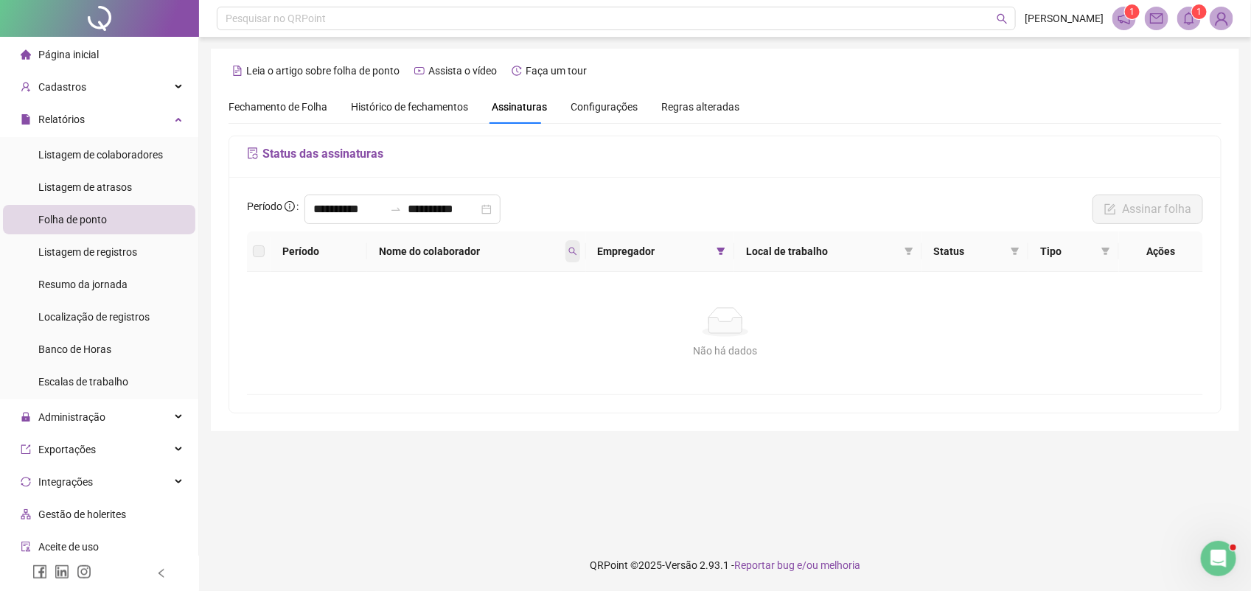
click at [577, 249] on icon "search" at bounding box center [572, 251] width 9 height 9
drag, startPoint x: 484, startPoint y: 279, endPoint x: 415, endPoint y: 287, distance: 69.9
click at [415, 287] on body "**********" at bounding box center [625, 295] width 1251 height 591
click at [577, 251] on icon "search" at bounding box center [572, 251] width 9 height 9
click at [459, 307] on icon "search" at bounding box center [454, 310] width 10 height 10
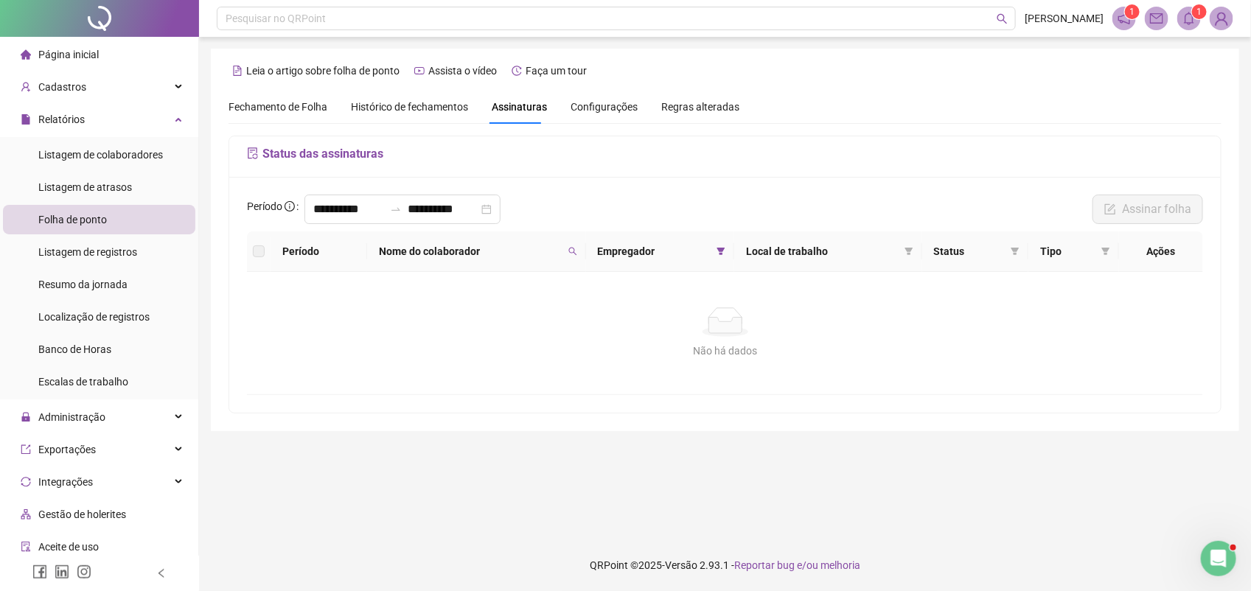
click at [285, 108] on span "Fechamento de Folha" at bounding box center [278, 107] width 99 height 12
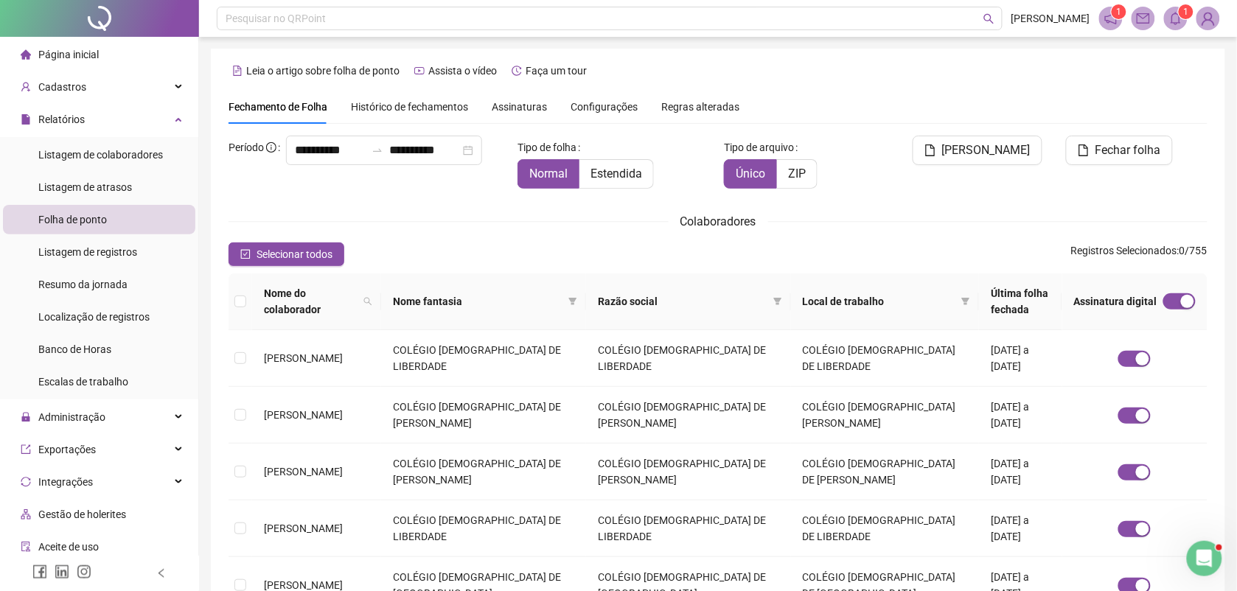
scroll to position [6, 0]
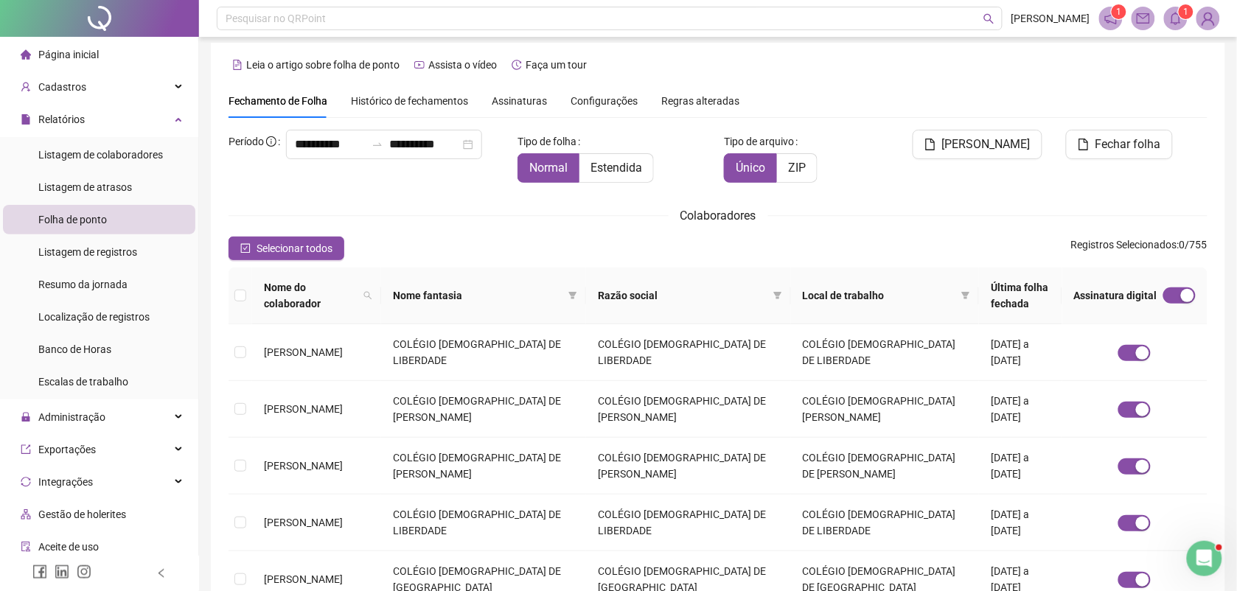
click at [516, 100] on span "Assinaturas" at bounding box center [519, 101] width 55 height 10
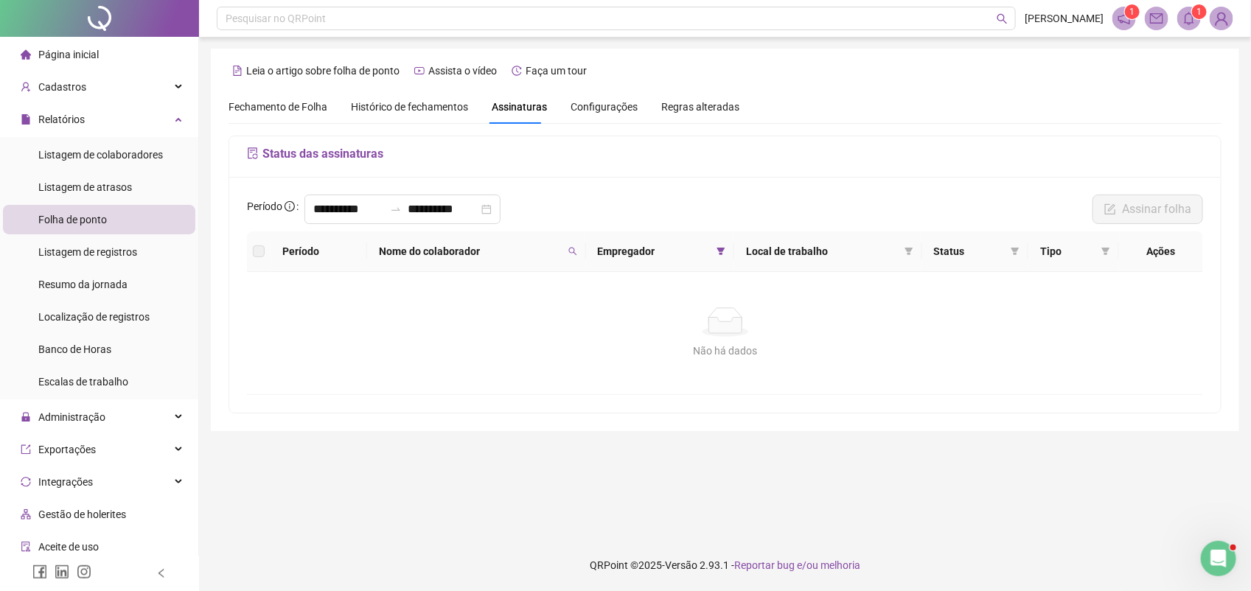
click at [562, 251] on span "Nome do colaborador" at bounding box center [470, 251] width 183 height 16
click at [575, 254] on icon "search" at bounding box center [572, 251] width 9 height 9
click at [492, 311] on span "Buscar" at bounding box center [481, 310] width 32 height 16
click at [572, 247] on span at bounding box center [572, 251] width 15 height 22
click at [510, 277] on input "******" at bounding box center [509, 284] width 139 height 24
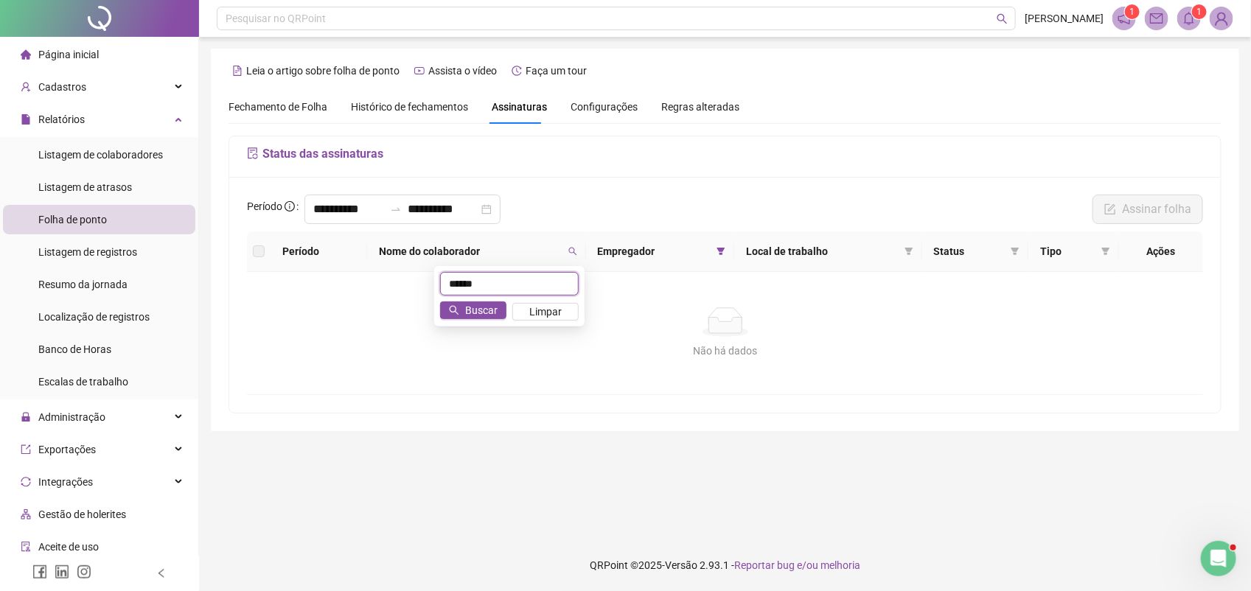
drag, startPoint x: 480, startPoint y: 285, endPoint x: 410, endPoint y: 289, distance: 70.2
click at [410, 289] on body "**********" at bounding box center [625, 295] width 1251 height 591
click at [576, 253] on icon "search" at bounding box center [572, 252] width 8 height 8
drag, startPoint x: 499, startPoint y: 290, endPoint x: 413, endPoint y: 293, distance: 86.3
click at [414, 293] on body "**********" at bounding box center [625, 295] width 1251 height 591
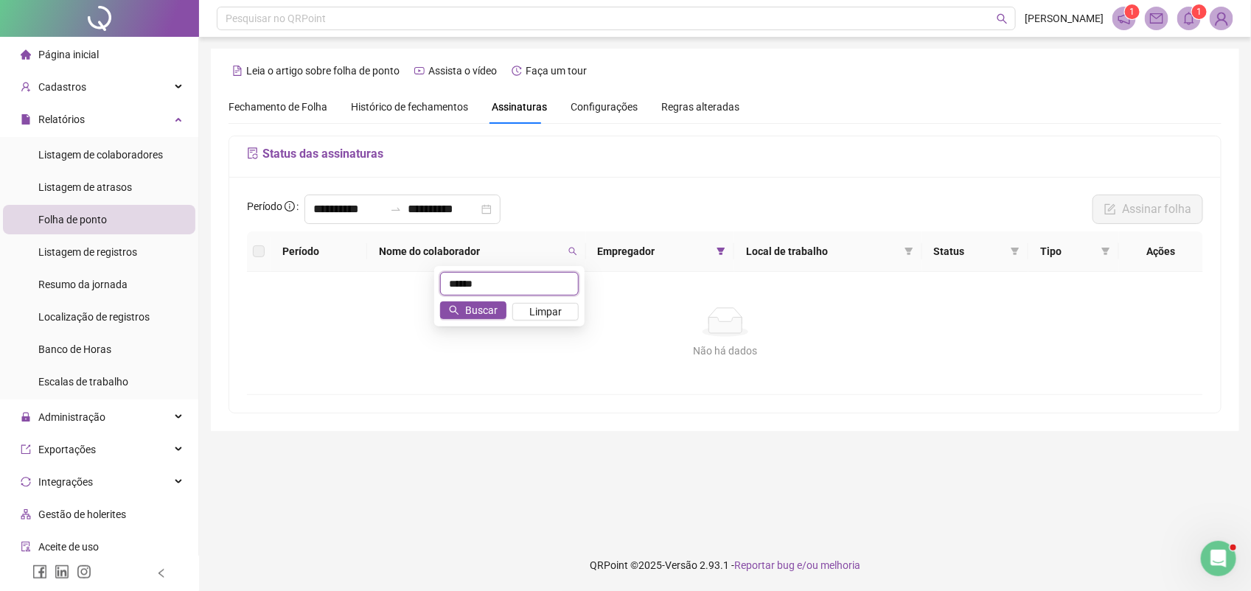
type input "******"
click at [576, 254] on icon "search" at bounding box center [572, 251] width 9 height 9
click at [557, 311] on span "Limpar" at bounding box center [545, 312] width 32 height 16
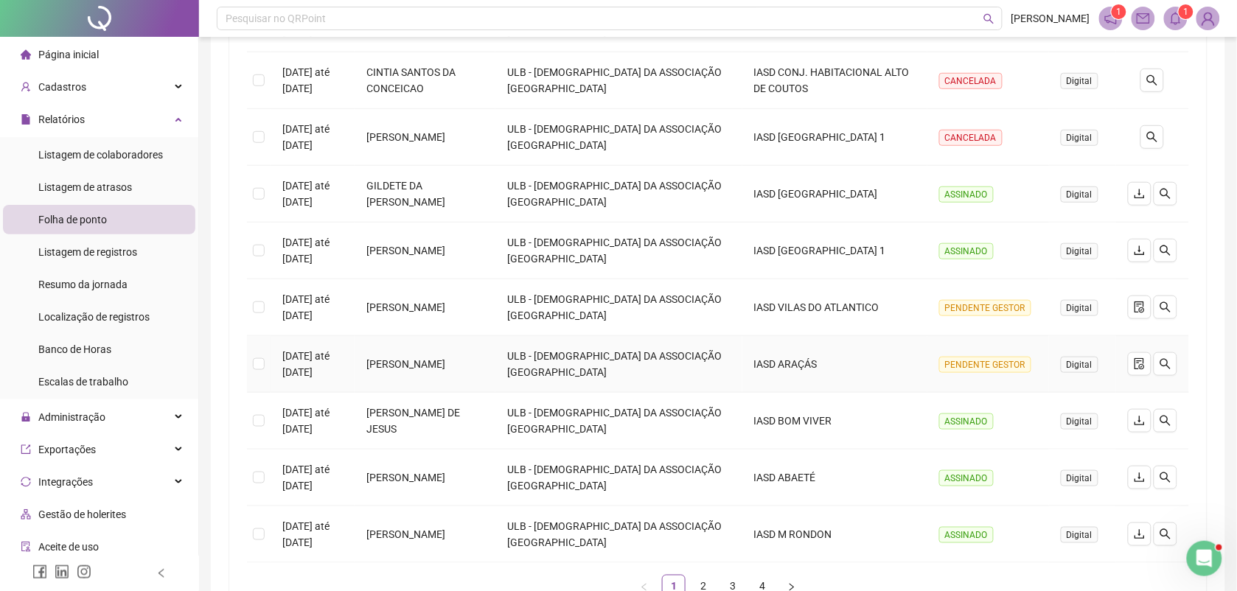
scroll to position [369, 0]
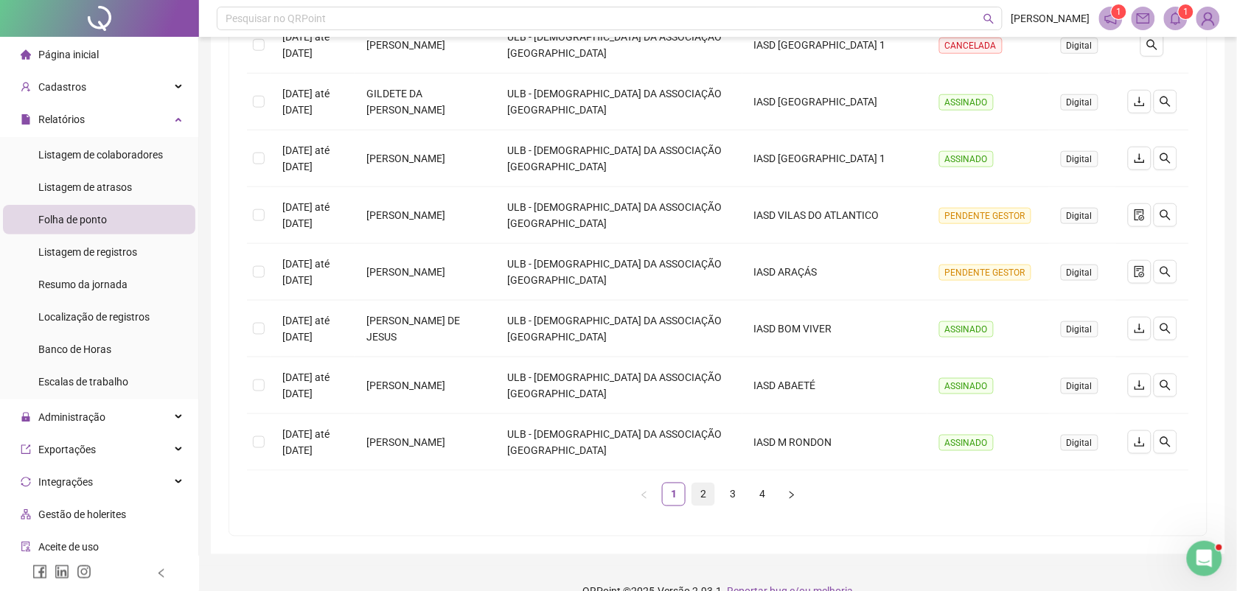
click at [704, 496] on link "2" at bounding box center [703, 495] width 22 height 22
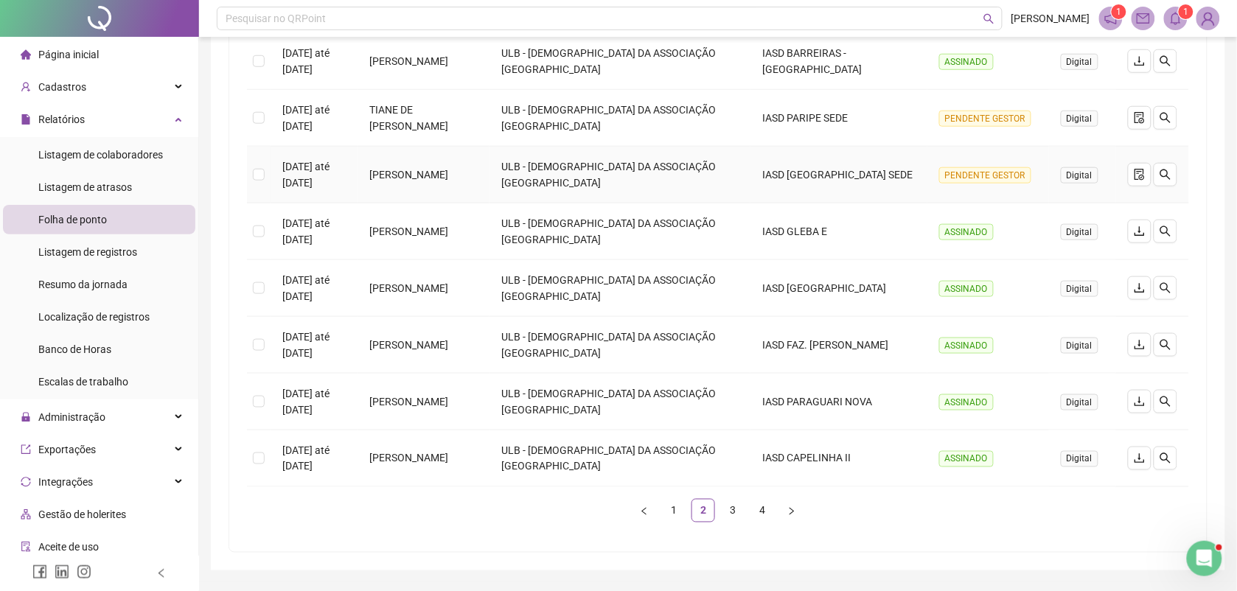
scroll to position [397, 0]
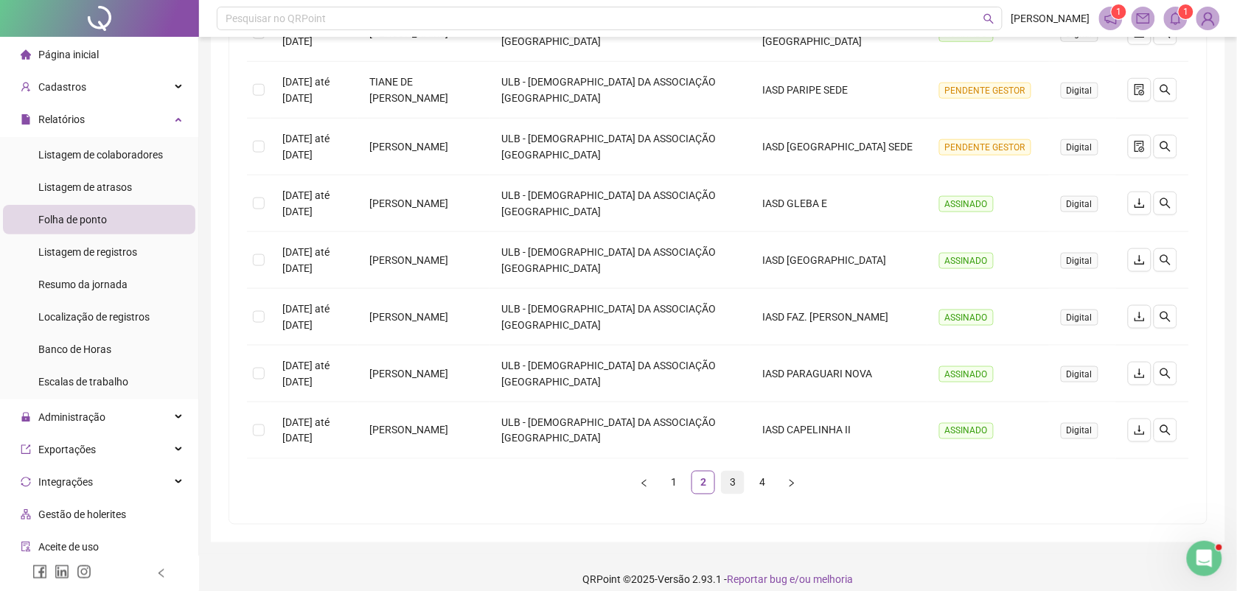
click at [734, 472] on link "3" at bounding box center [733, 483] width 22 height 22
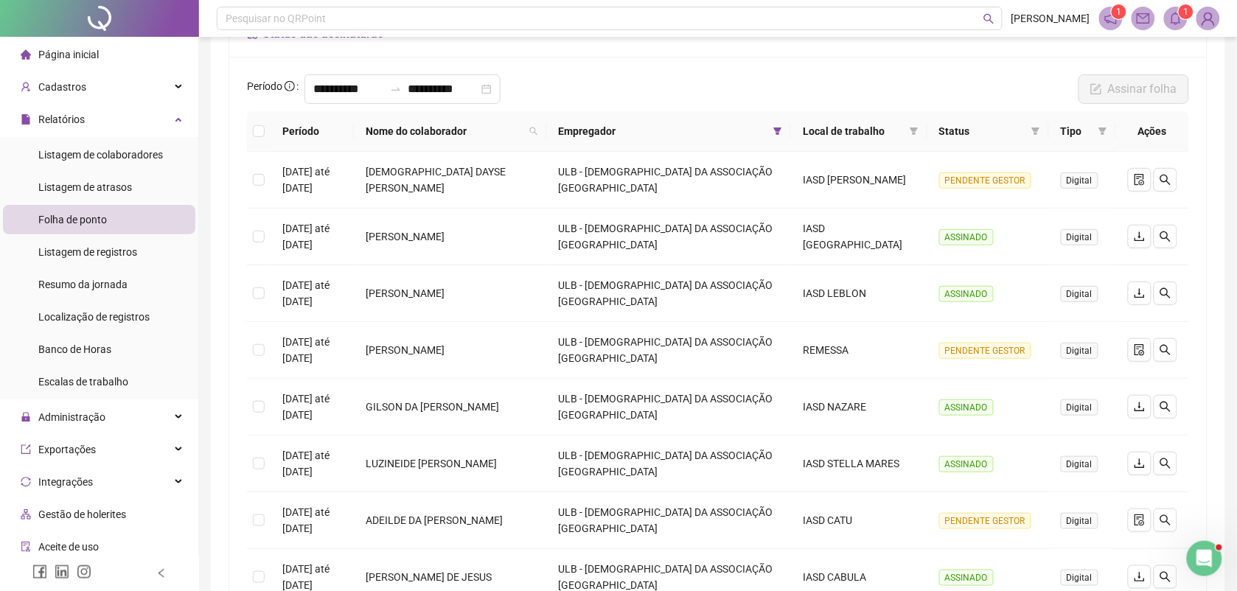
scroll to position [28, 0]
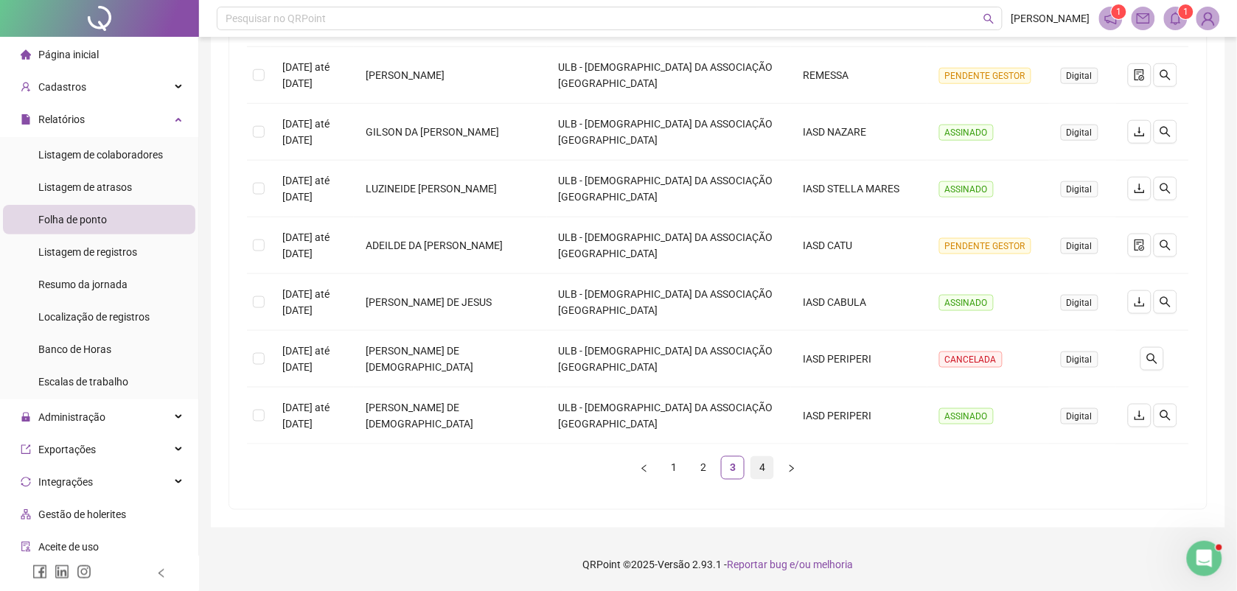
click at [764, 459] on link "4" at bounding box center [762, 468] width 22 height 22
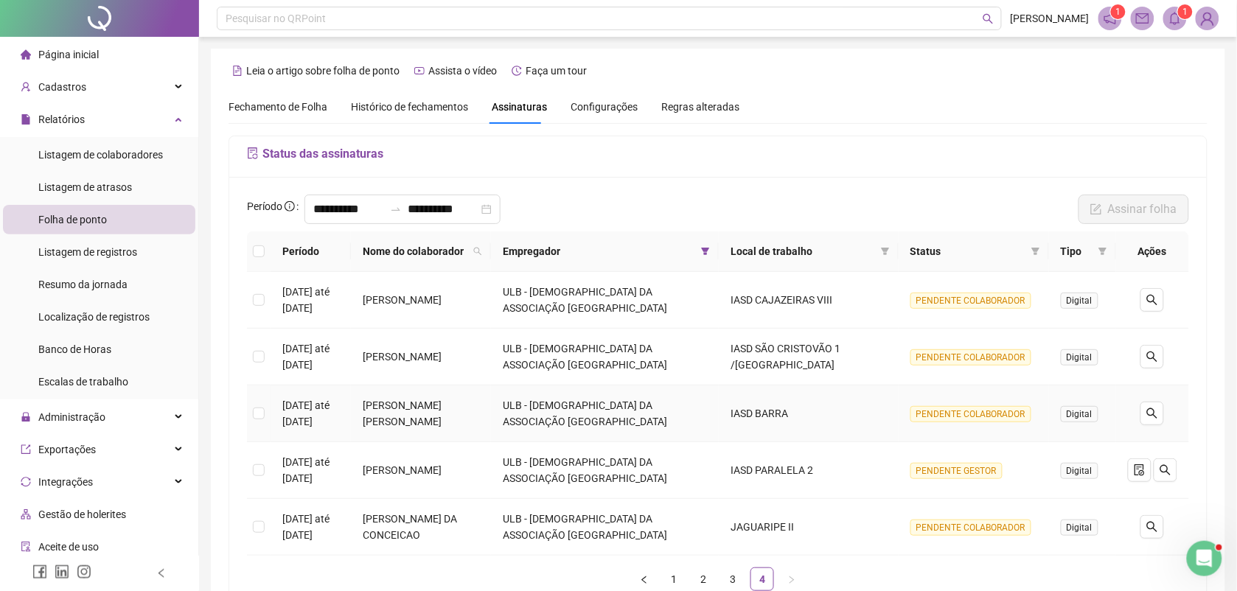
scroll to position [112, 0]
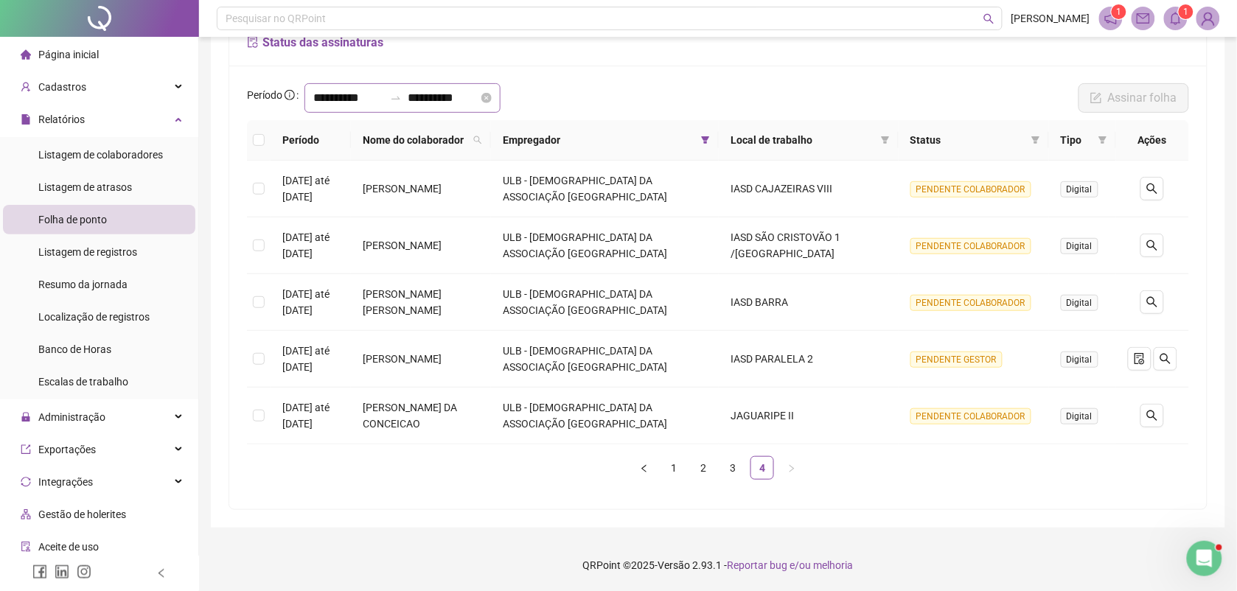
click at [312, 97] on div "**********" at bounding box center [402, 97] width 196 height 29
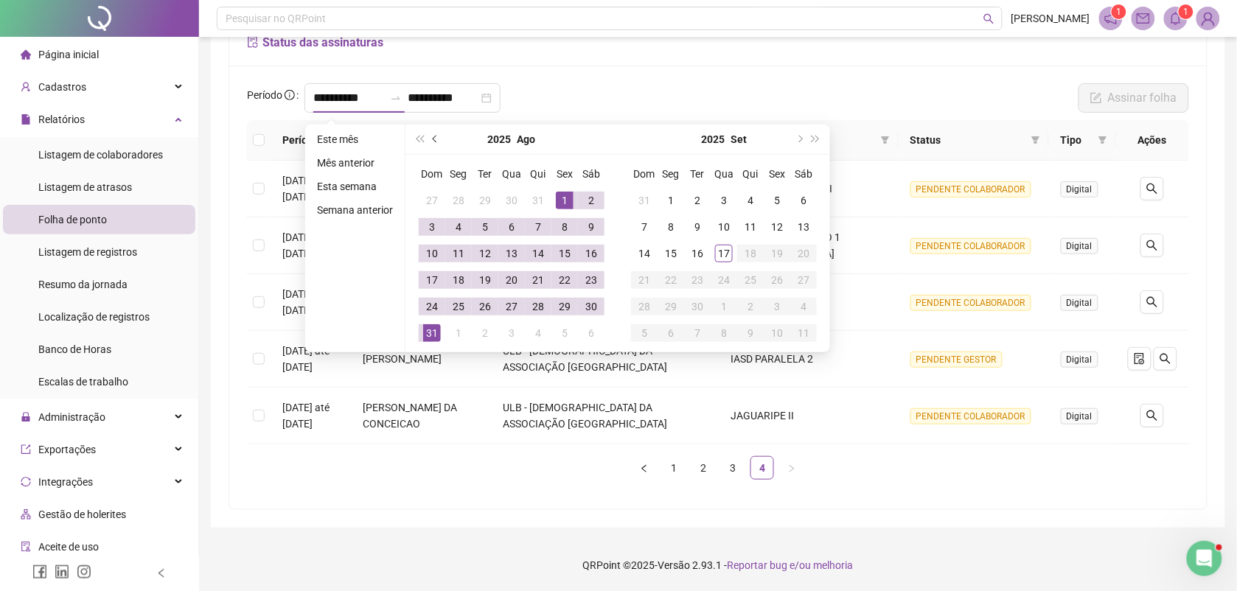
click at [433, 133] on button "prev-year" at bounding box center [436, 139] width 16 height 29
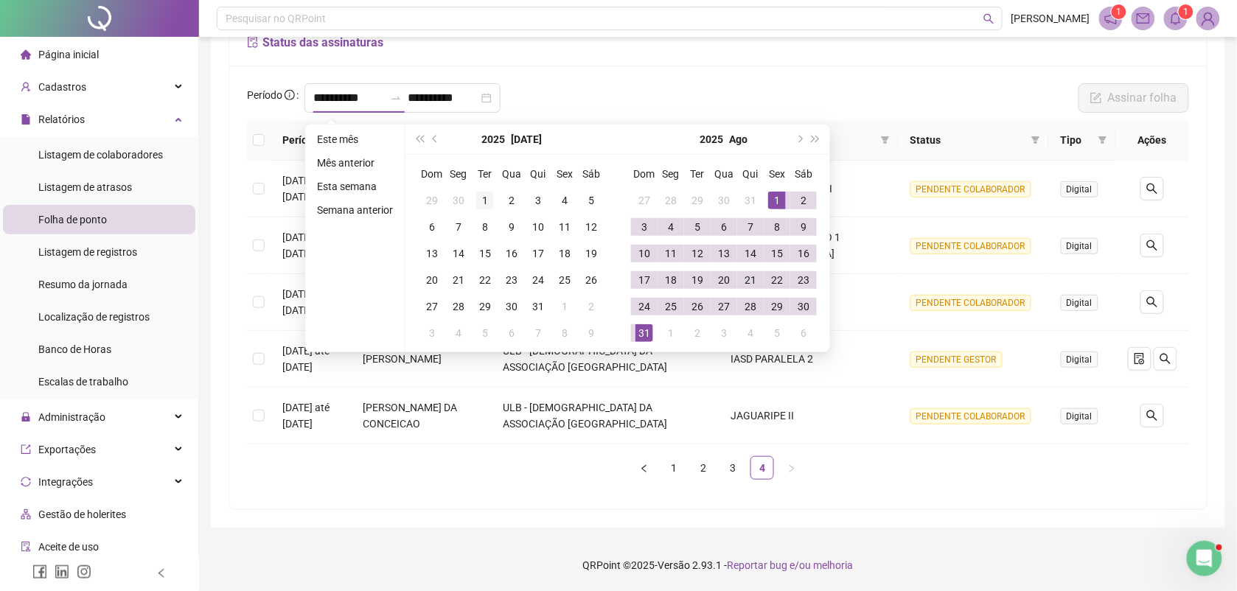
type input "**********"
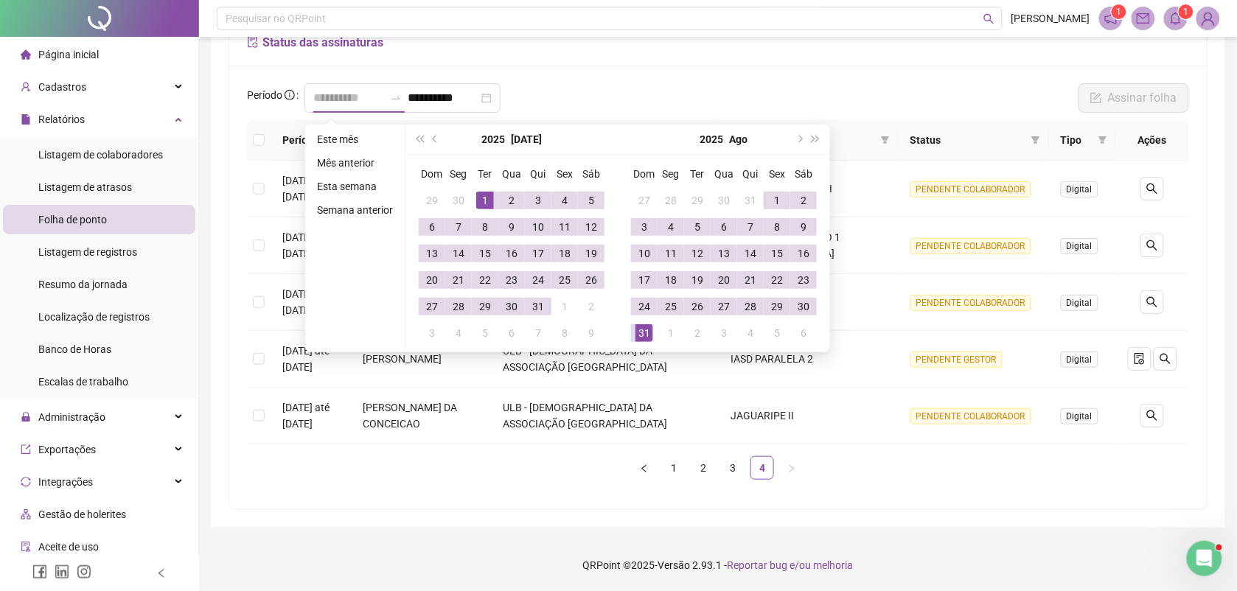
click at [484, 193] on div "1" at bounding box center [485, 201] width 18 height 18
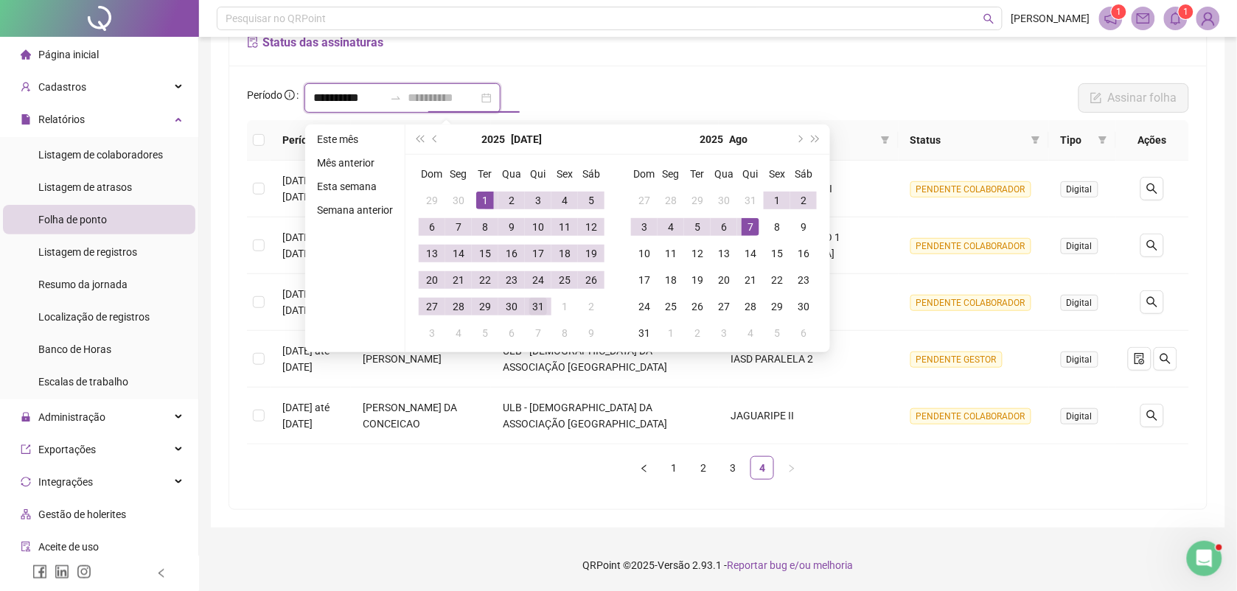
type input "**********"
click at [538, 304] on div "31" at bounding box center [538, 307] width 18 height 18
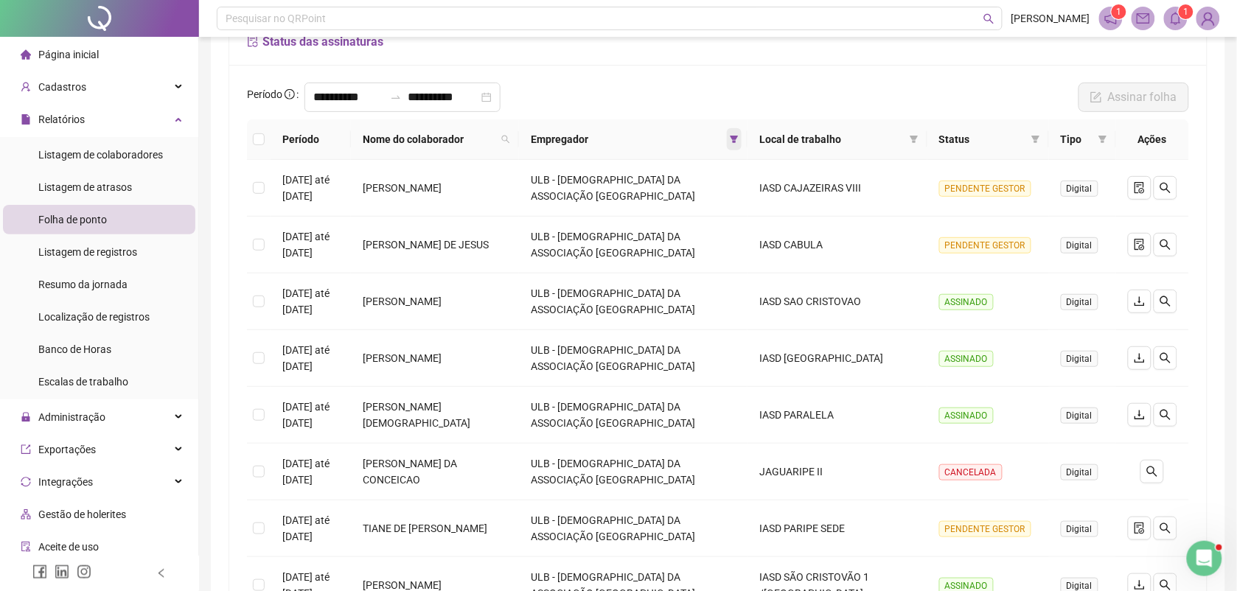
click at [742, 133] on span at bounding box center [734, 139] width 15 height 22
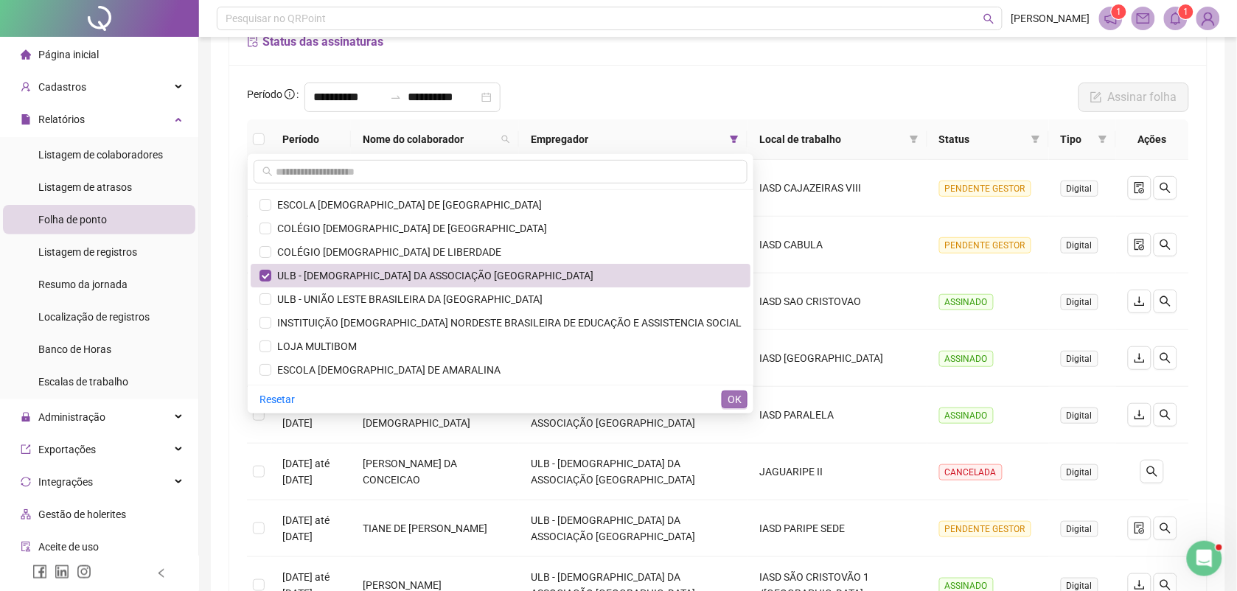
click at [735, 399] on span "OK" at bounding box center [735, 399] width 14 height 16
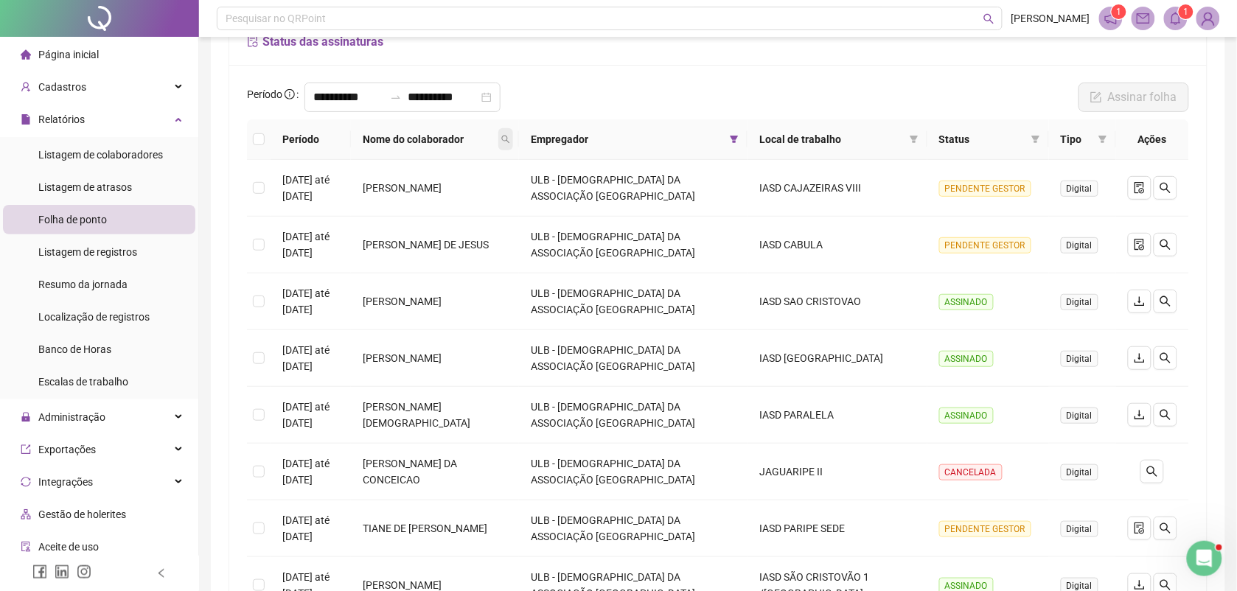
click at [510, 142] on icon "search" at bounding box center [505, 139] width 9 height 9
click at [523, 170] on input "text" at bounding box center [490, 172] width 139 height 24
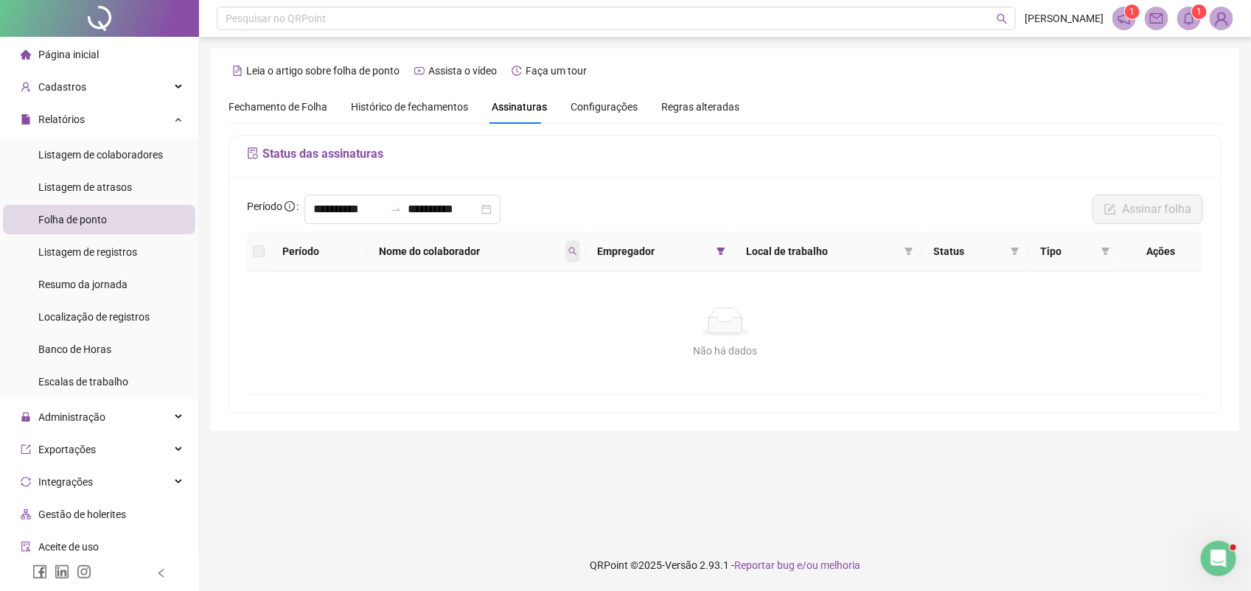
click at [572, 256] on icon "search" at bounding box center [572, 251] width 9 height 9
drag, startPoint x: 503, startPoint y: 282, endPoint x: 400, endPoint y: 292, distance: 103.7
click at [400, 292] on body "**********" at bounding box center [625, 295] width 1251 height 591
type input "******"
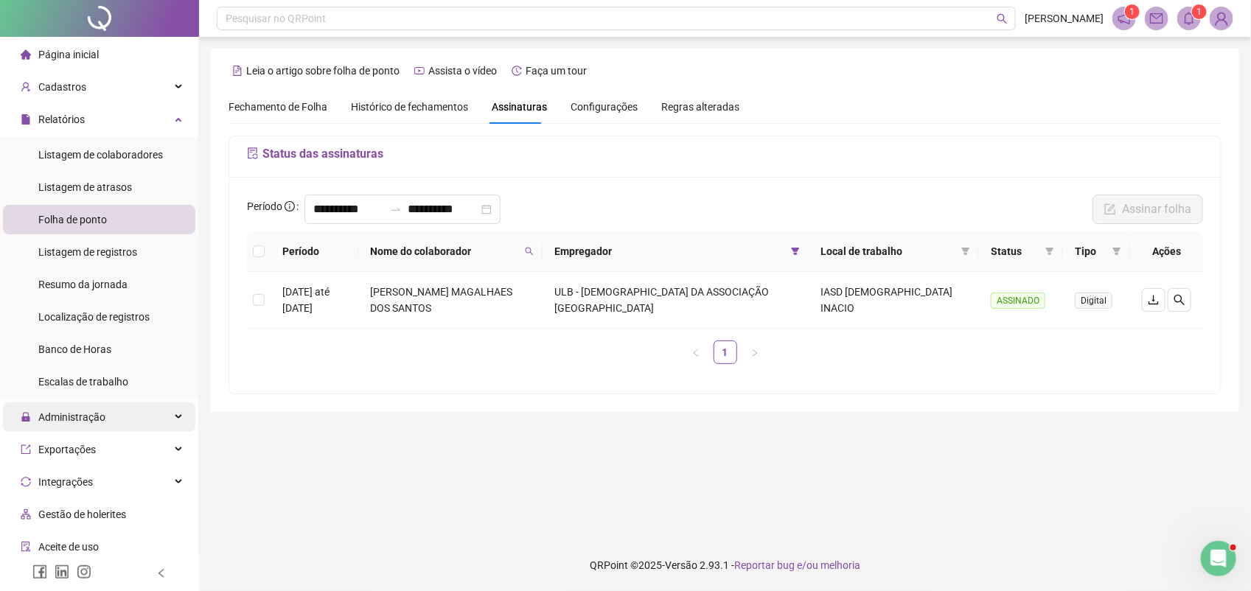
click at [96, 411] on span "Administração" at bounding box center [71, 417] width 67 height 12
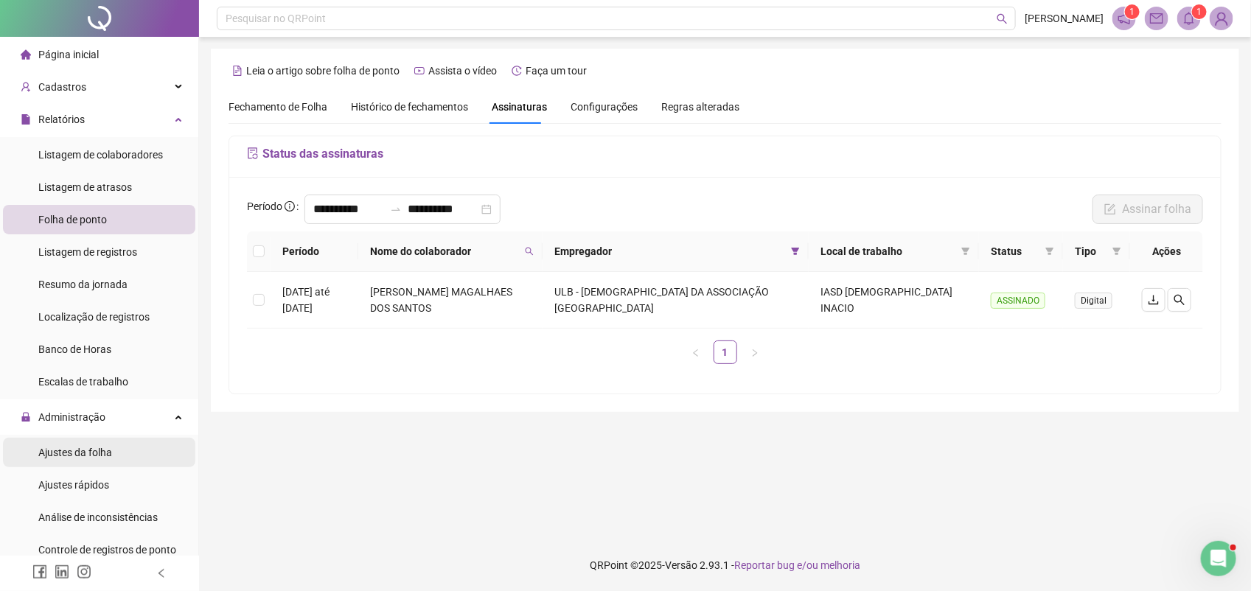
click at [91, 451] on span "Ajustes da folha" at bounding box center [75, 453] width 74 height 12
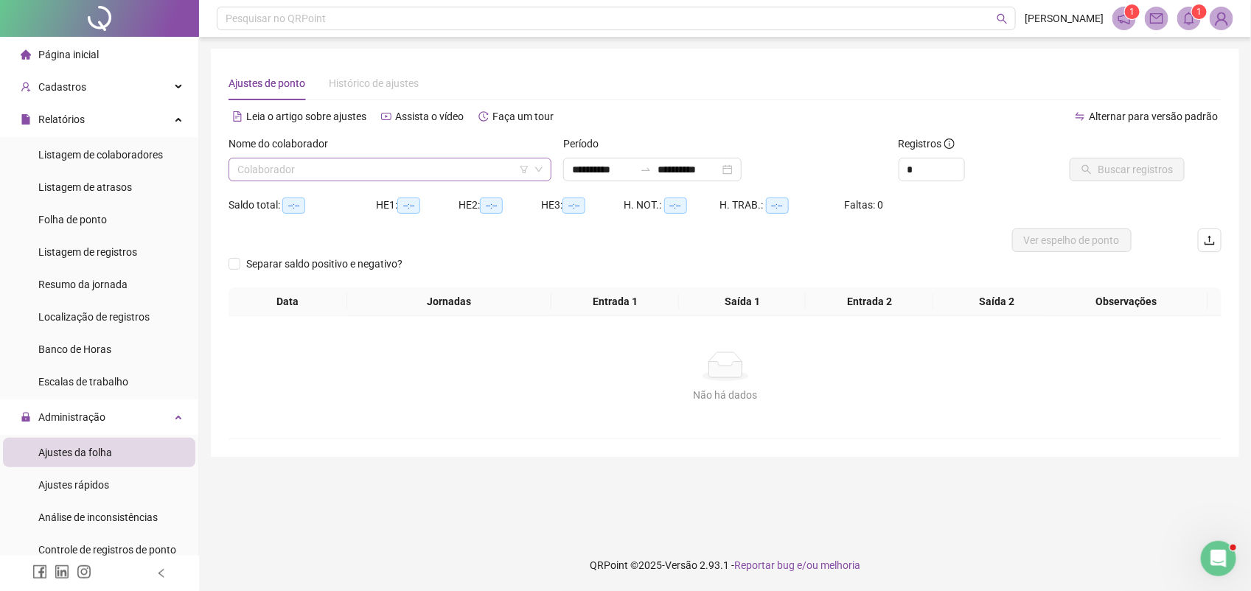
click at [377, 174] on input "search" at bounding box center [383, 169] width 292 height 22
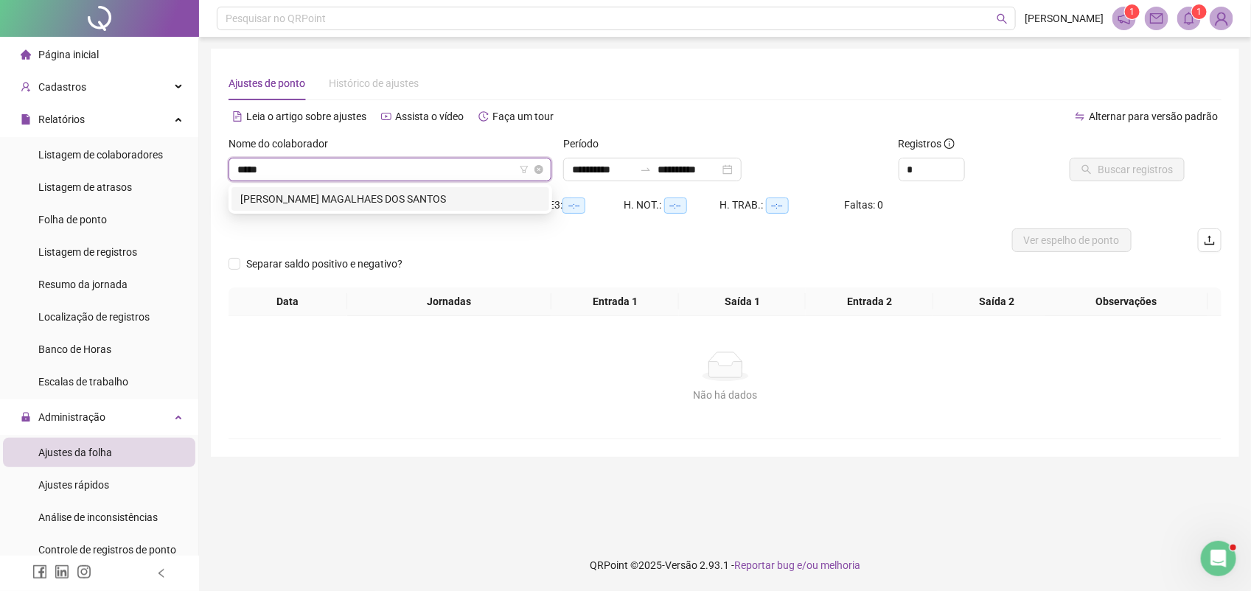
type input "******"
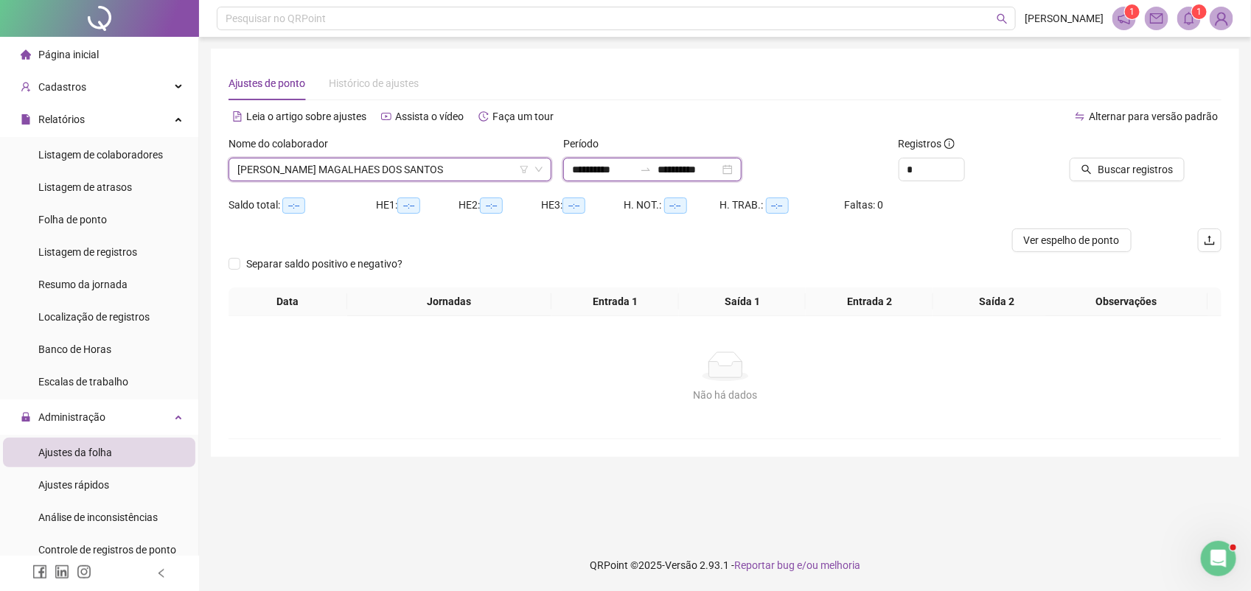
click at [631, 170] on input "**********" at bounding box center [603, 169] width 62 height 16
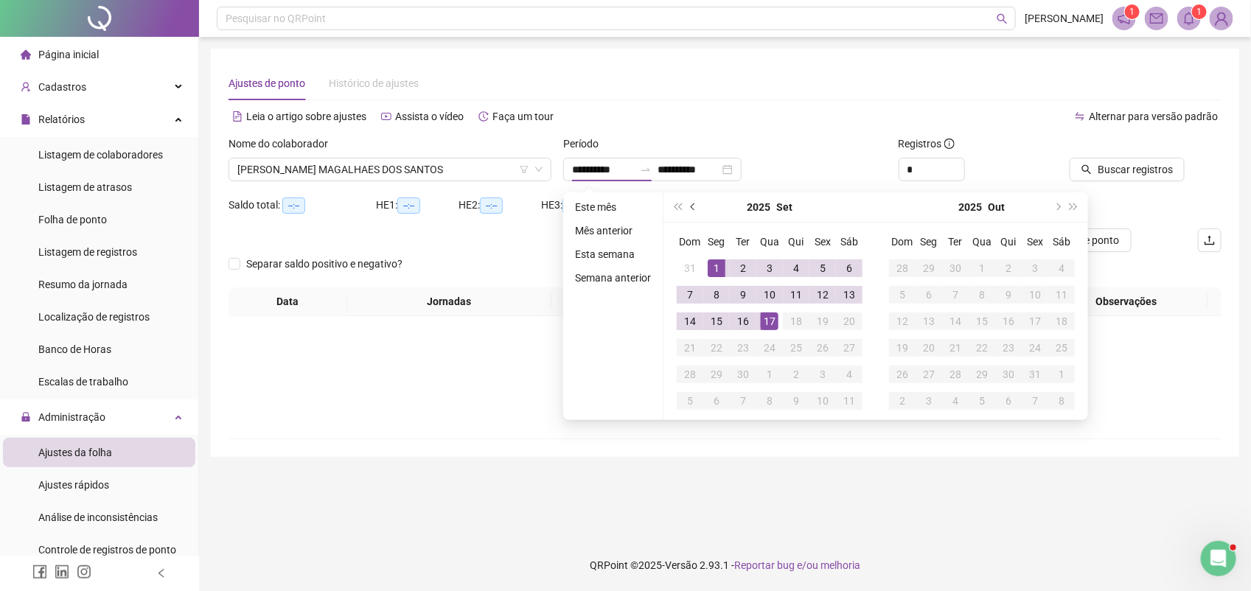
click at [695, 209] on button "prev-year" at bounding box center [694, 206] width 16 height 29
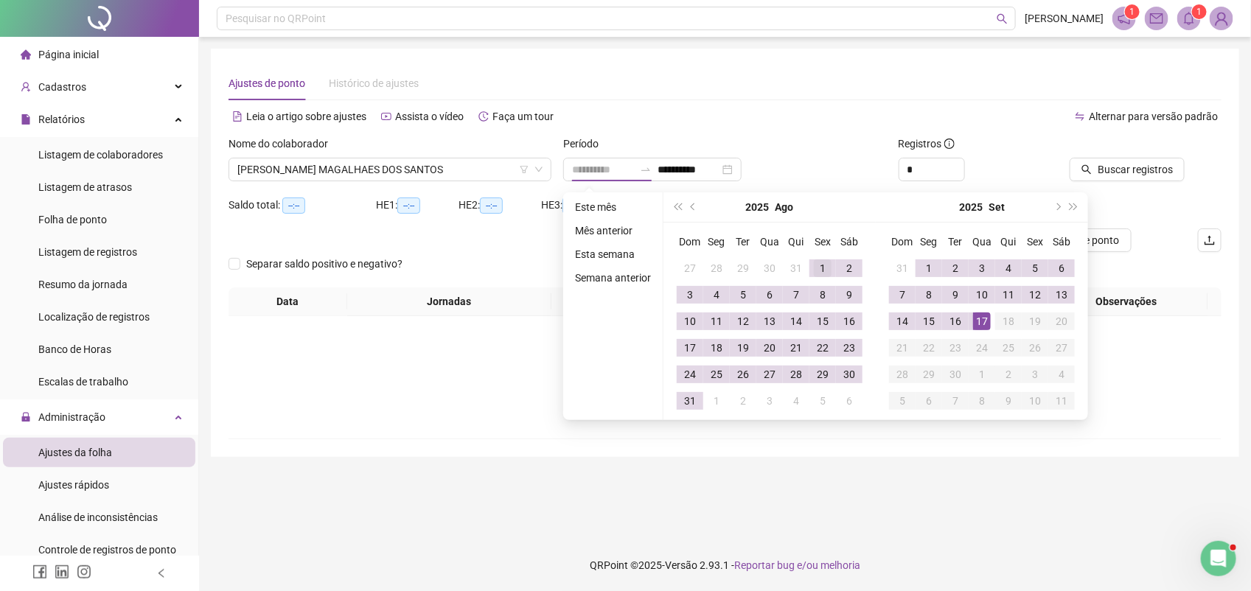
type input "**********"
click at [819, 271] on div "1" at bounding box center [823, 268] width 18 height 18
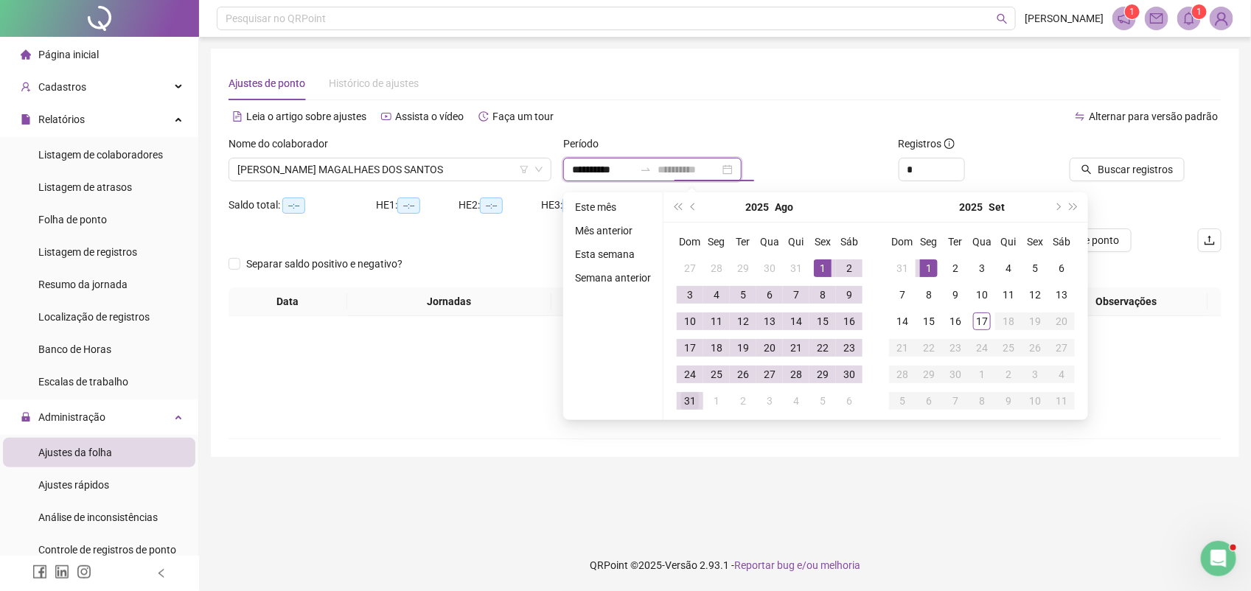
type input "**********"
click at [687, 400] on div "31" at bounding box center [690, 401] width 18 height 18
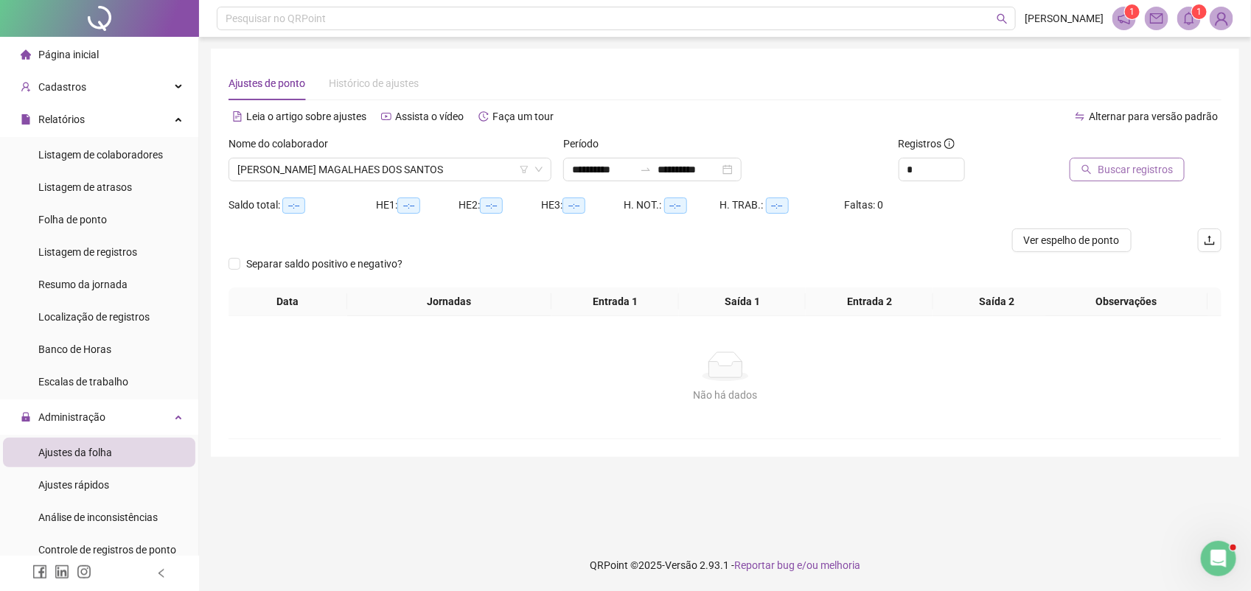
click at [1148, 170] on span "Buscar registros" at bounding box center [1135, 169] width 75 height 16
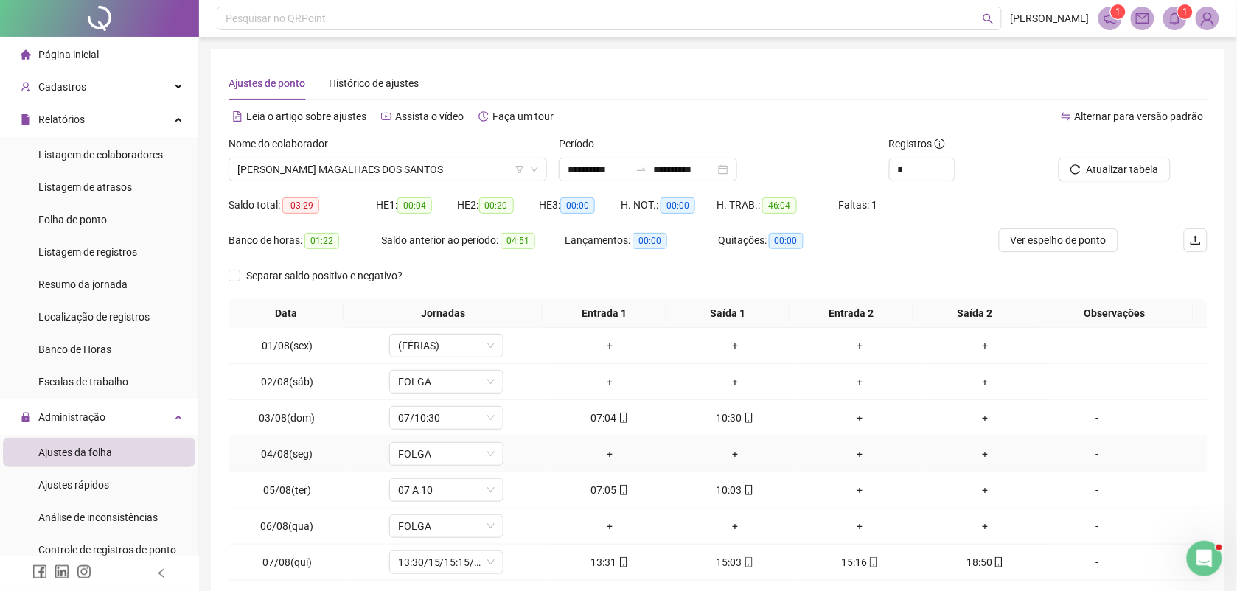
scroll to position [113, 0]
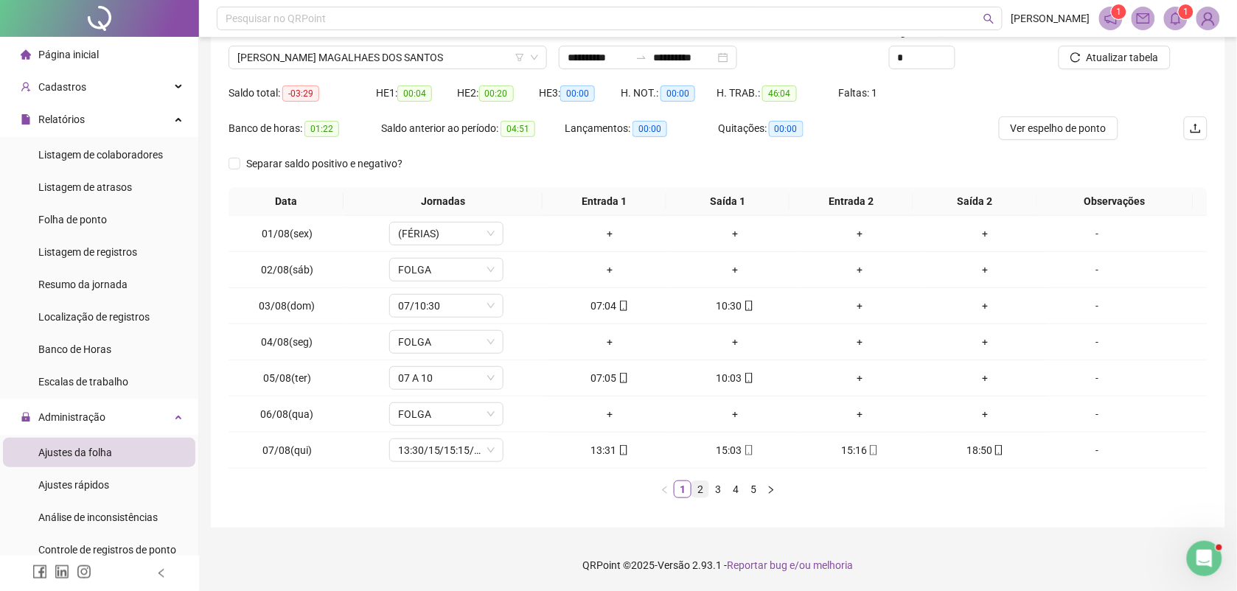
click at [703, 488] on link "2" at bounding box center [700, 489] width 16 height 16
click at [720, 492] on link "3" at bounding box center [718, 489] width 16 height 16
click at [736, 489] on link "4" at bounding box center [736, 489] width 16 height 16
click at [753, 489] on link "5" at bounding box center [753, 489] width 16 height 16
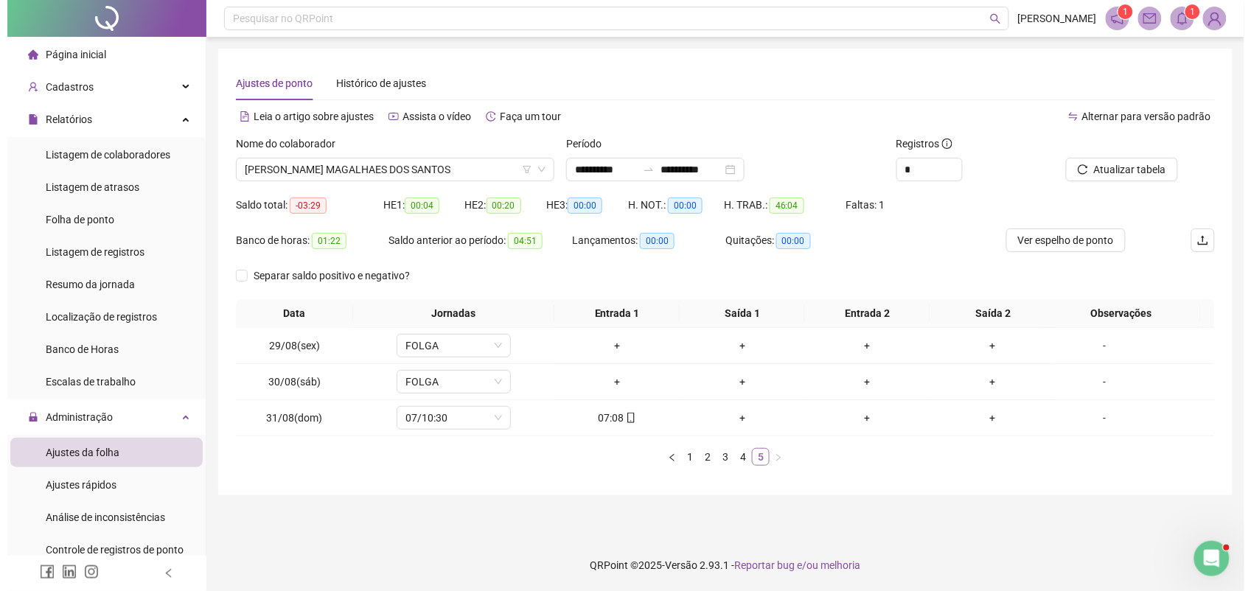
scroll to position [0, 0]
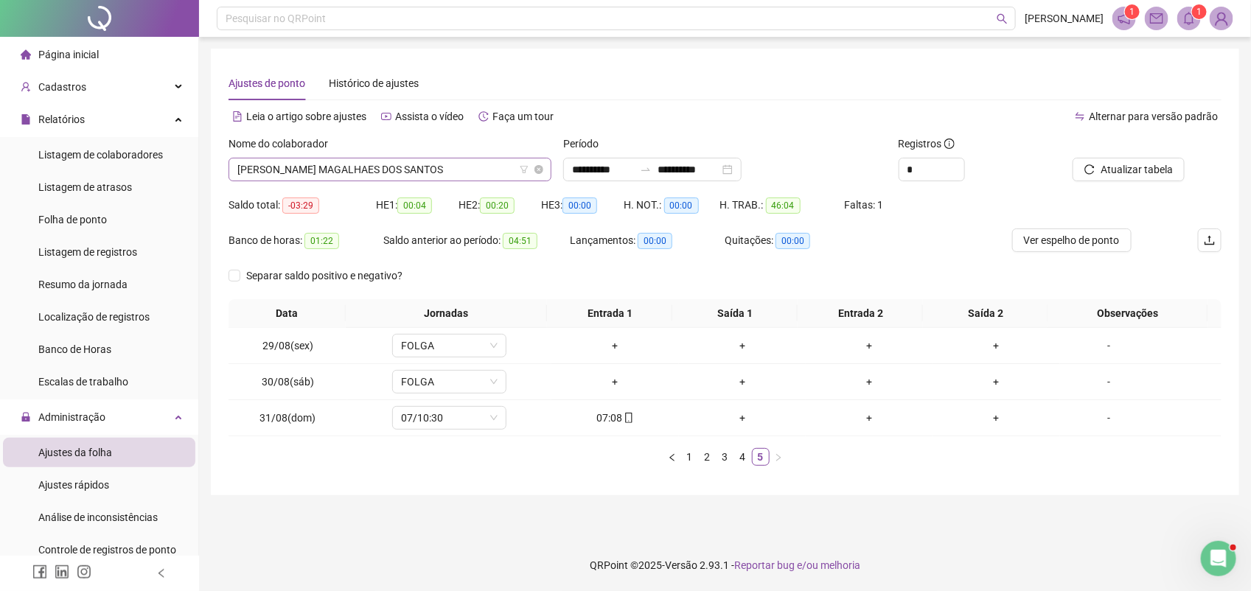
click at [415, 170] on span "REJANE MORAES MAGALHAES DOS SANTOS" at bounding box center [389, 169] width 305 height 22
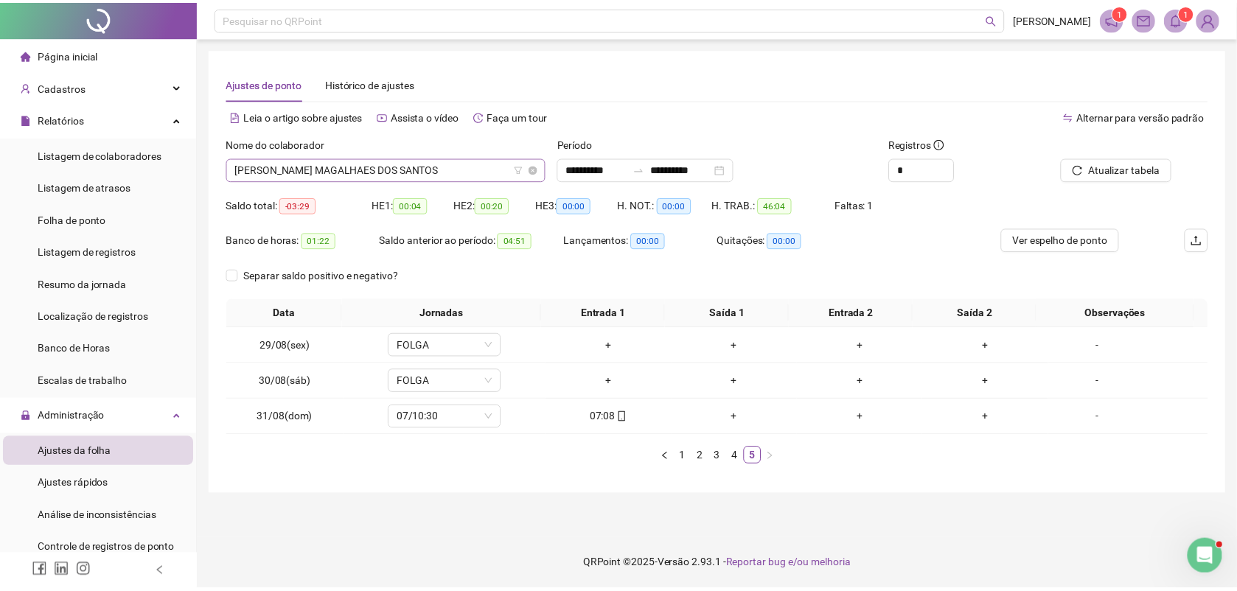
scroll to position [14247, 0]
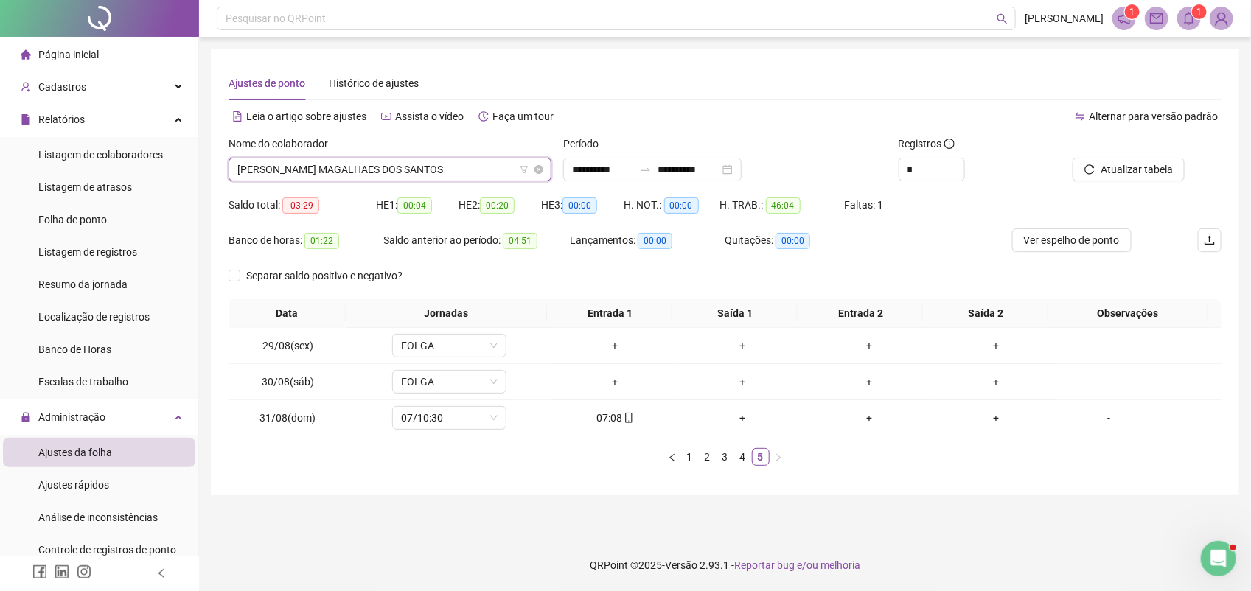
click at [415, 170] on span "REJANE MORAES MAGALHAES DOS SANTOS" at bounding box center [389, 169] width 305 height 22
click at [92, 215] on span "Folha de ponto" at bounding box center [72, 220] width 69 height 12
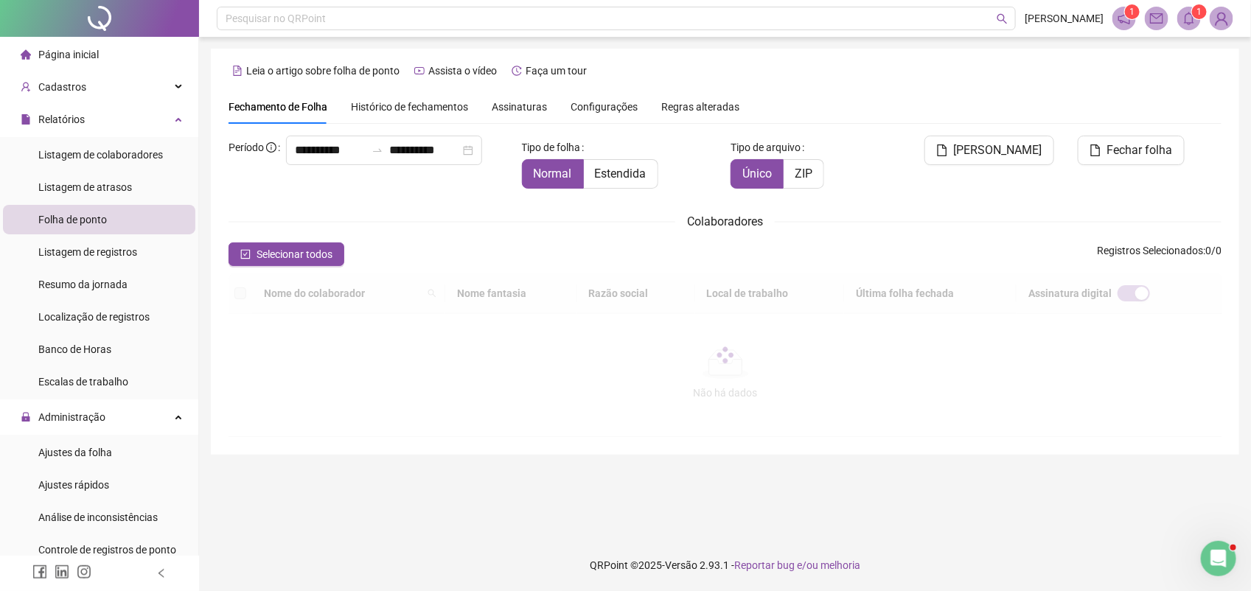
click at [521, 102] on span "Assinaturas" at bounding box center [519, 107] width 55 height 10
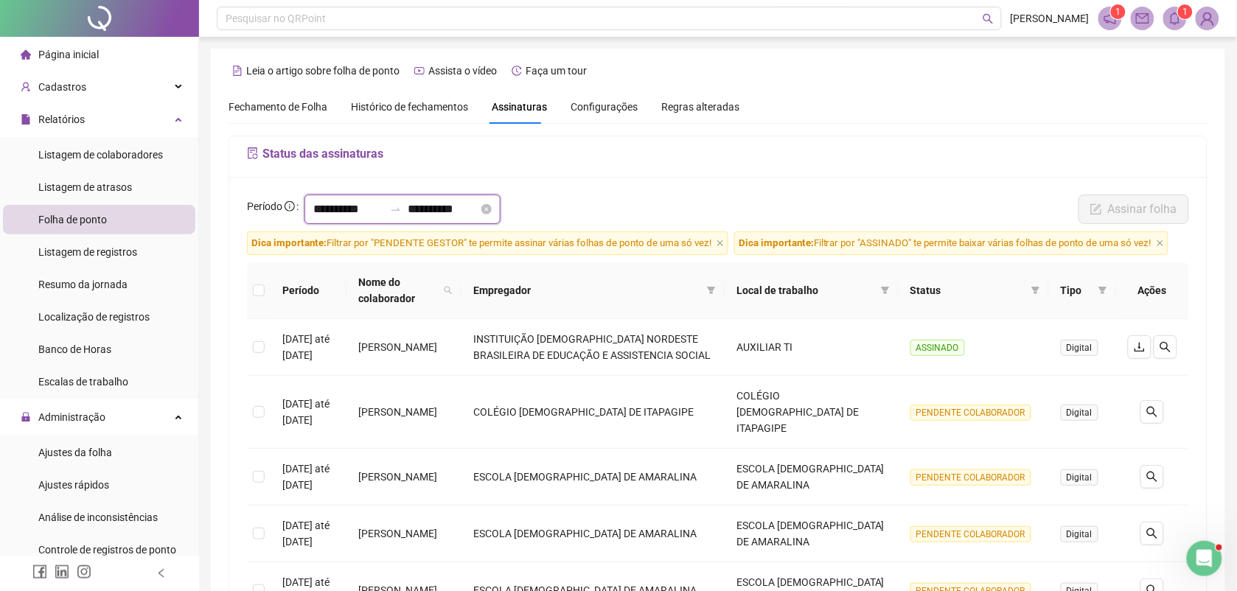
click at [380, 203] on input "**********" at bounding box center [348, 210] width 71 height 18
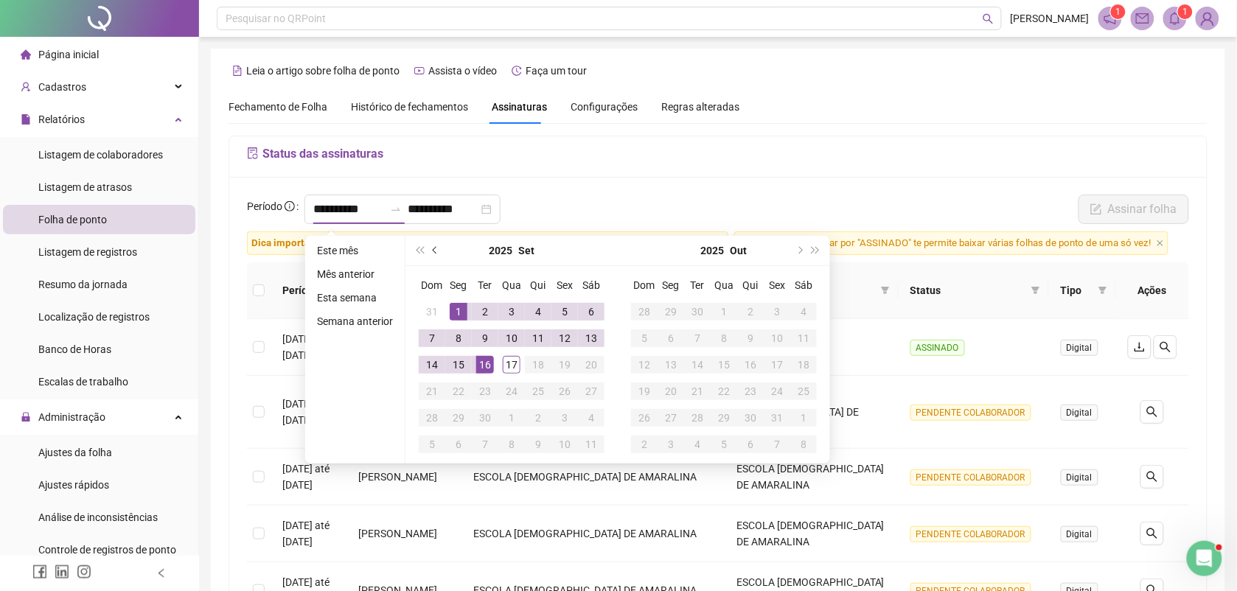
click at [439, 255] on button "prev-year" at bounding box center [436, 250] width 16 height 29
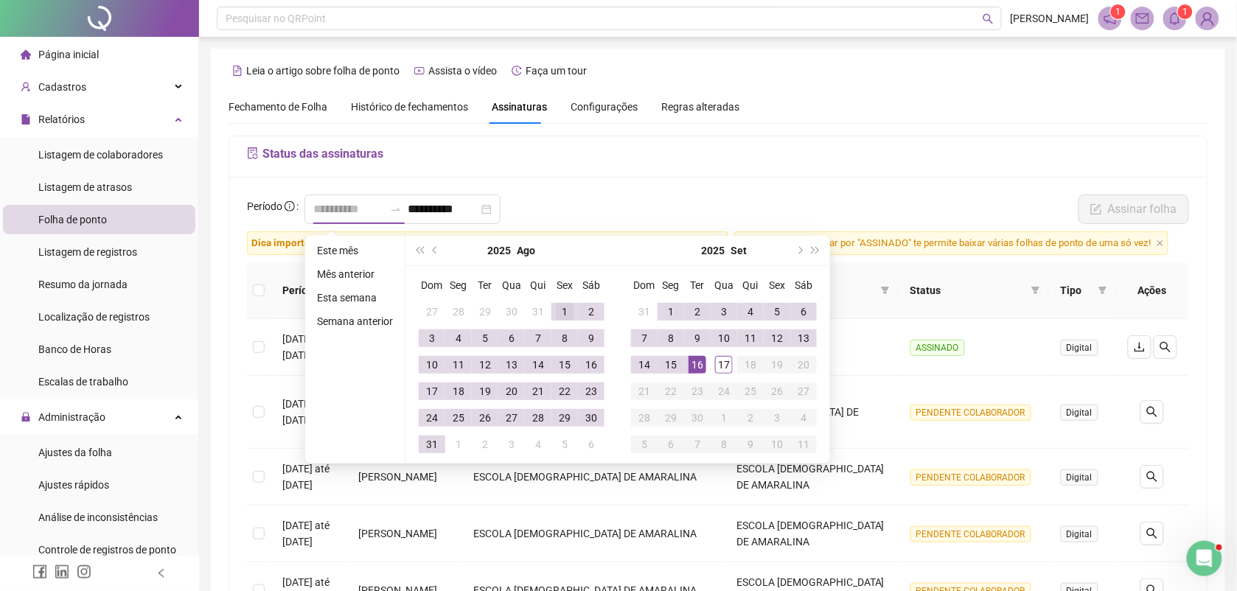
type input "**********"
click at [568, 307] on div "1" at bounding box center [565, 312] width 18 height 18
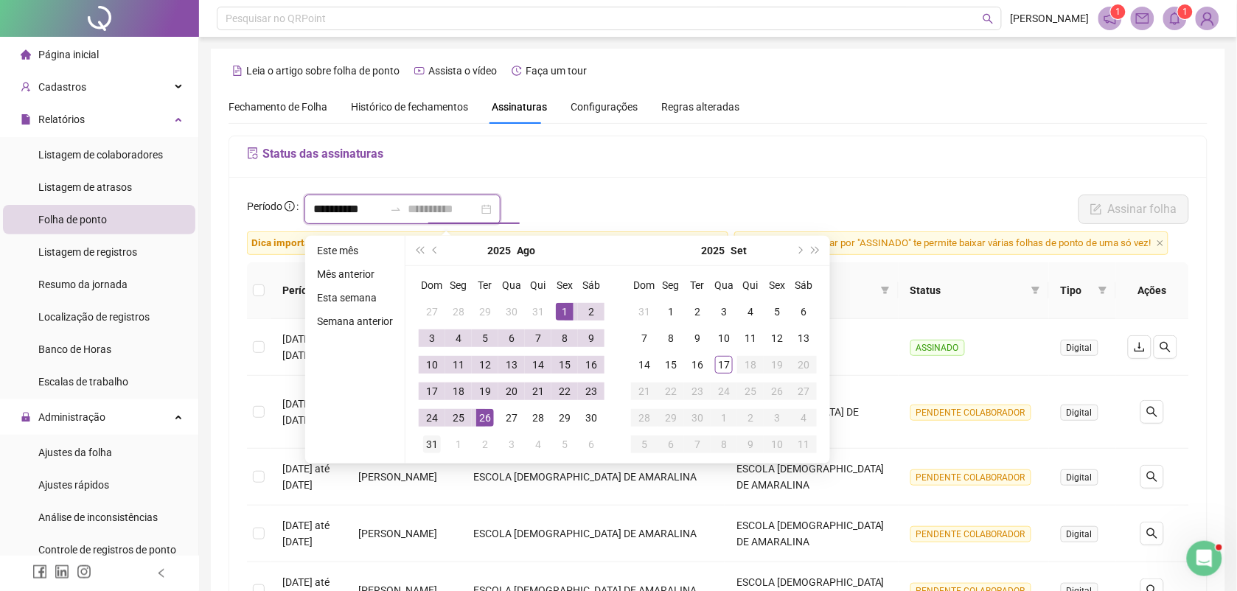
type input "**********"
click at [436, 437] on div "31" at bounding box center [432, 445] width 18 height 18
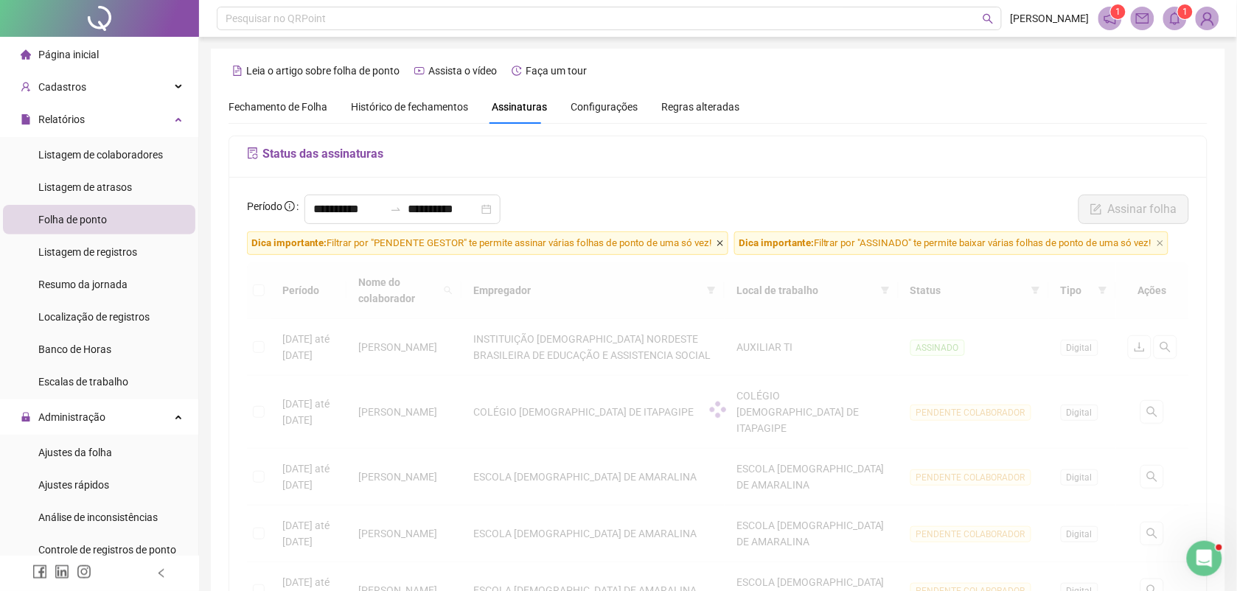
click at [719, 245] on icon "close" at bounding box center [720, 243] width 7 height 7
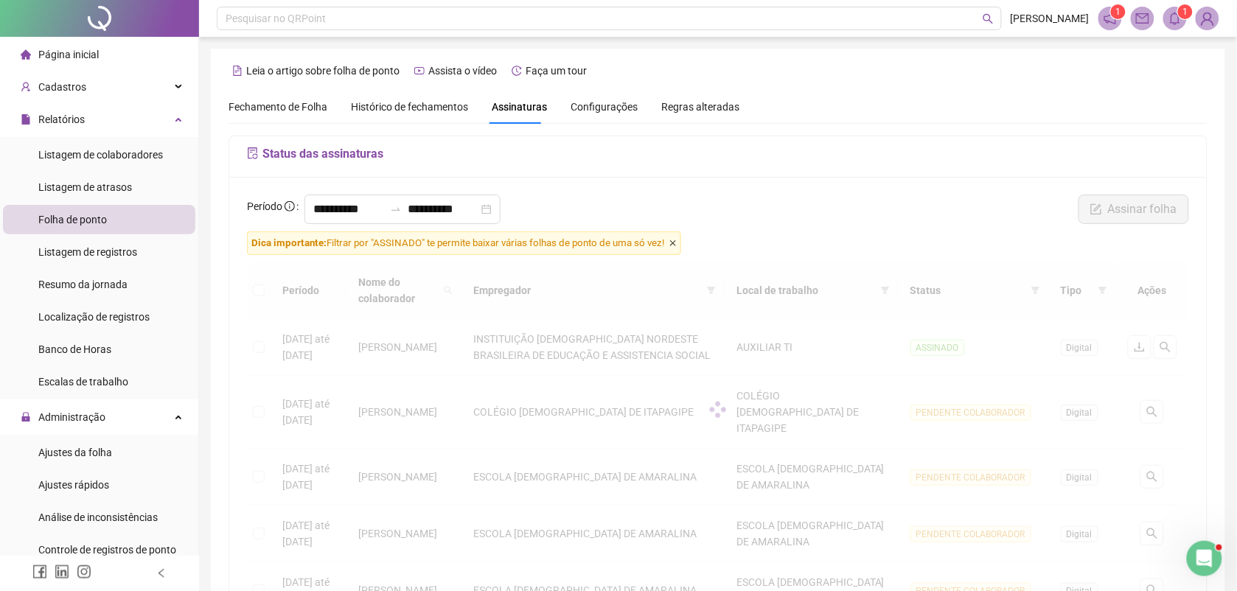
click at [676, 244] on icon "close" at bounding box center [673, 243] width 6 height 6
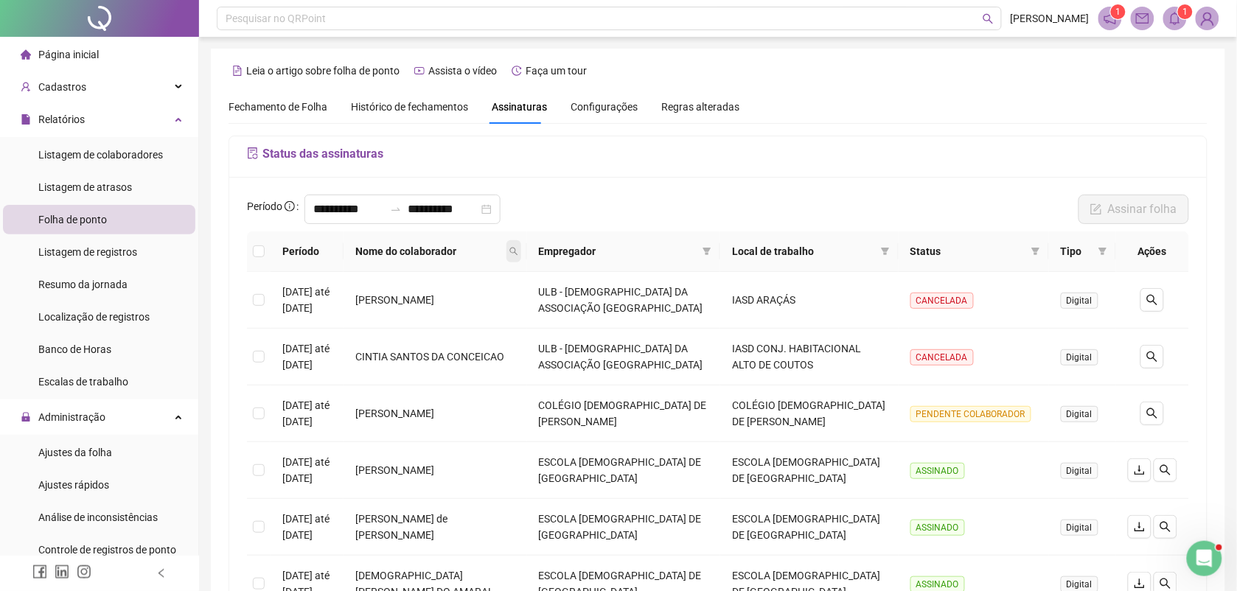
click at [518, 249] on icon "search" at bounding box center [513, 251] width 9 height 9
click at [487, 274] on input "text" at bounding box center [477, 284] width 139 height 24
type input "********"
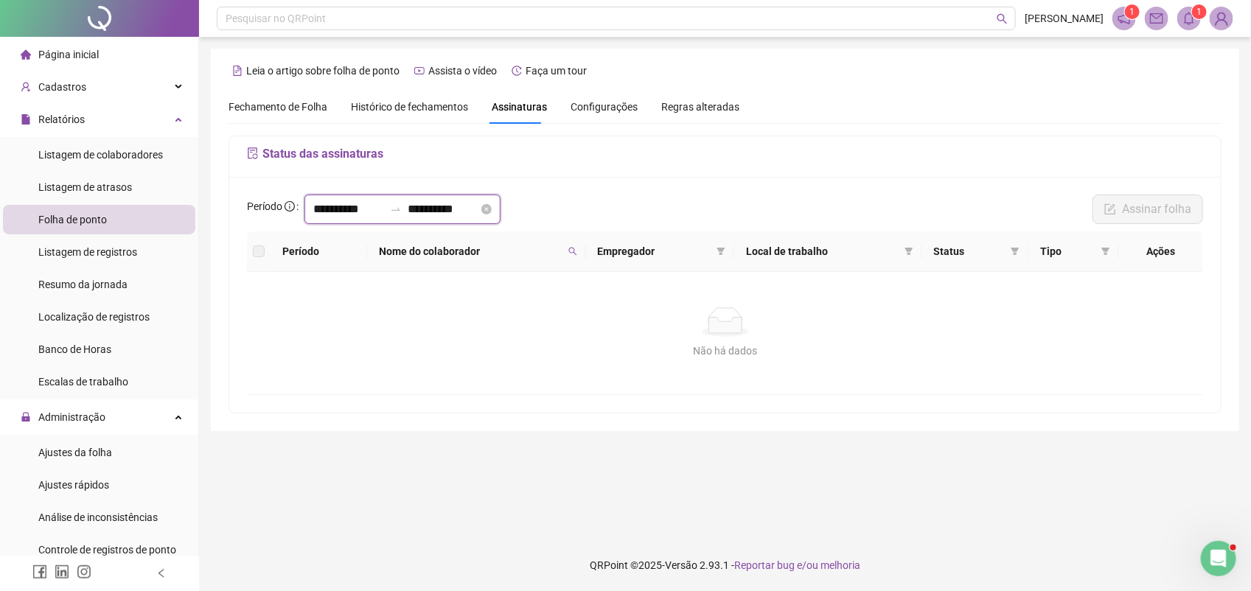
click at [381, 212] on input "**********" at bounding box center [348, 210] width 71 height 18
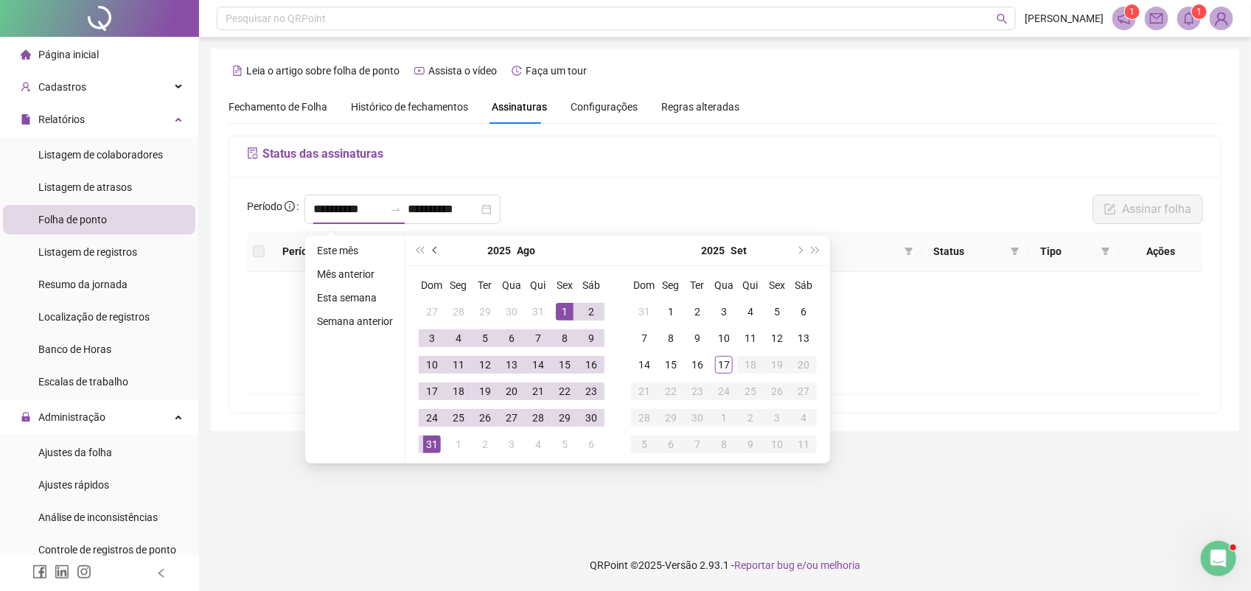
click at [436, 247] on button "prev-year" at bounding box center [436, 250] width 16 height 29
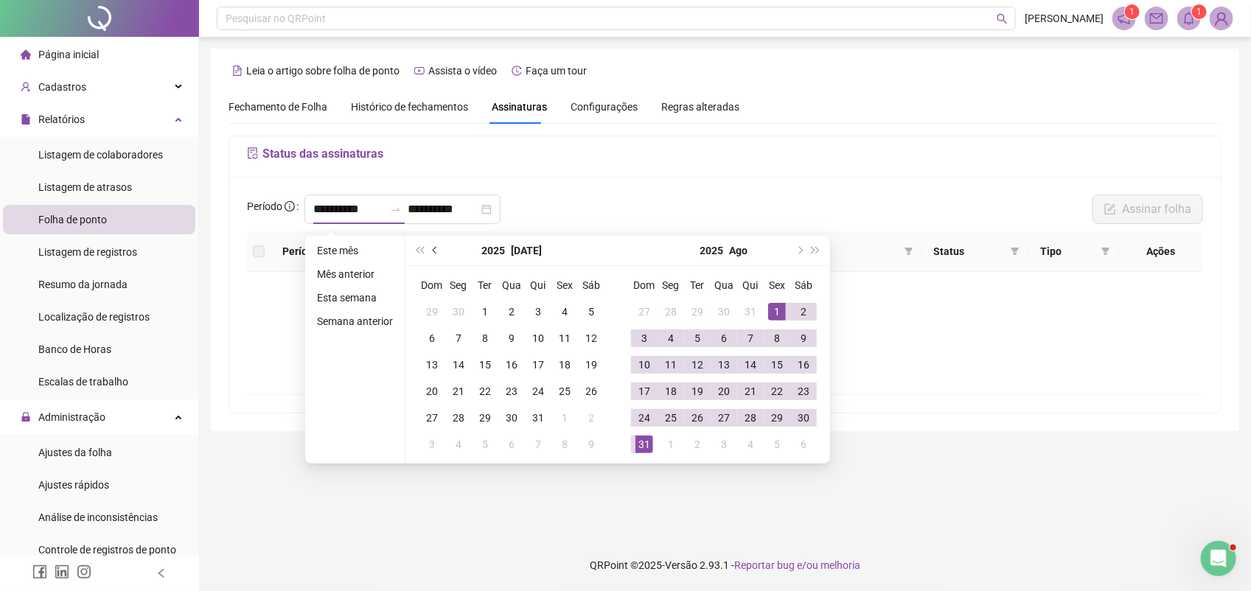
click at [436, 247] on button "prev-year" at bounding box center [436, 250] width 16 height 29
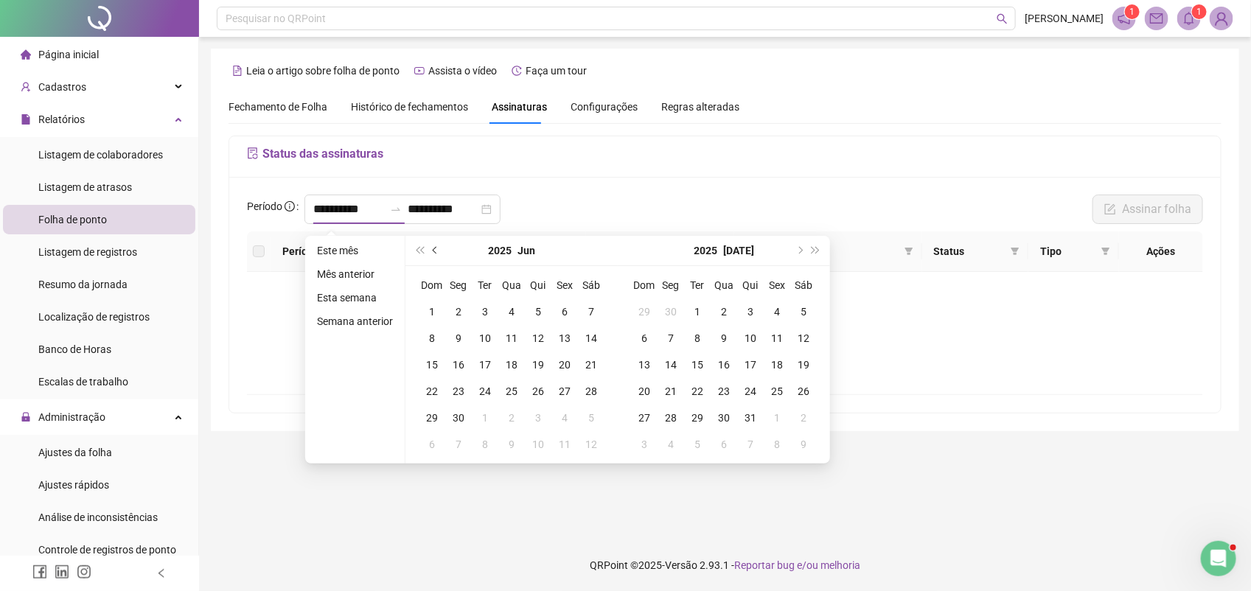
click at [436, 247] on button "prev-year" at bounding box center [436, 250] width 16 height 29
type input "**********"
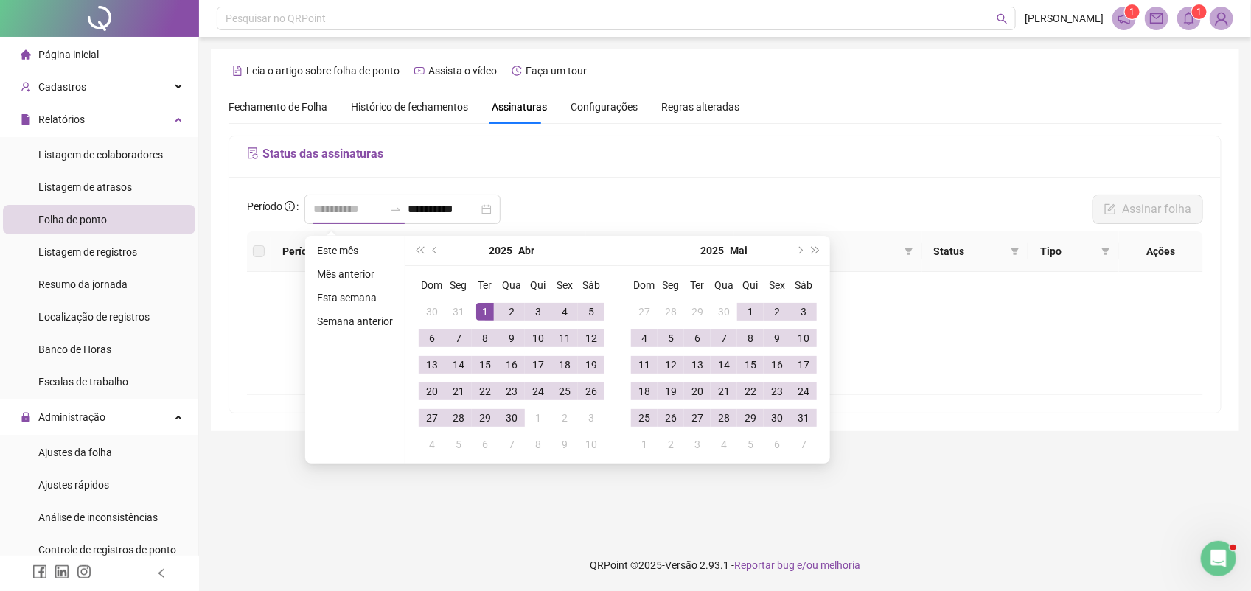
click at [481, 308] on div "1" at bounding box center [485, 312] width 18 height 18
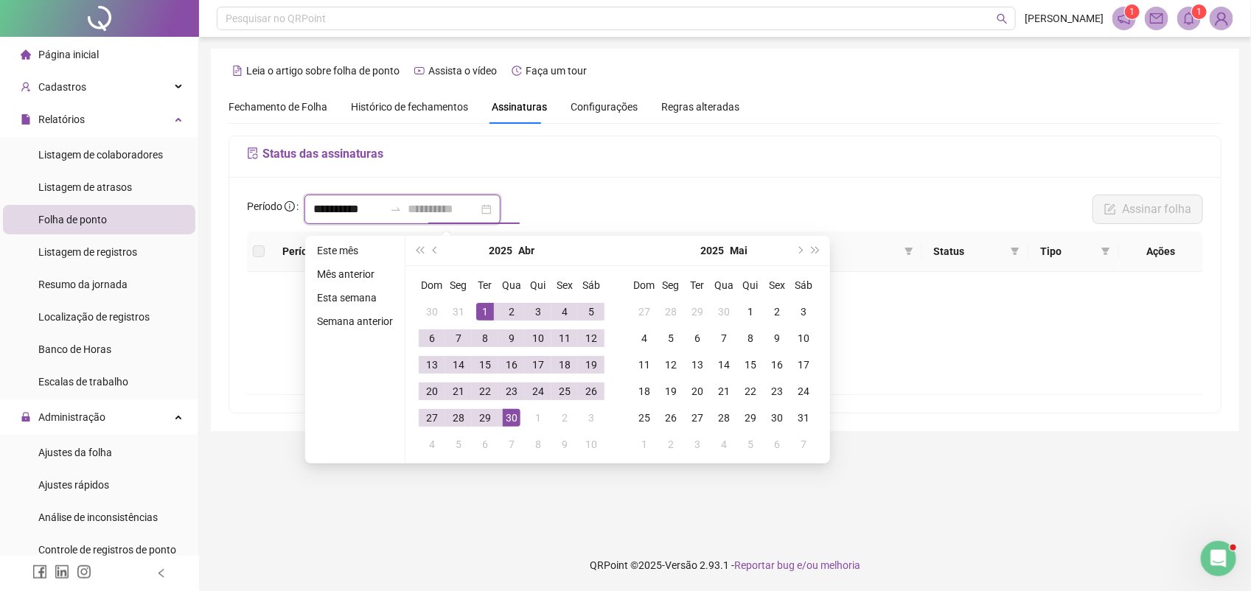
type input "**********"
click at [517, 422] on div "30" at bounding box center [512, 418] width 18 height 18
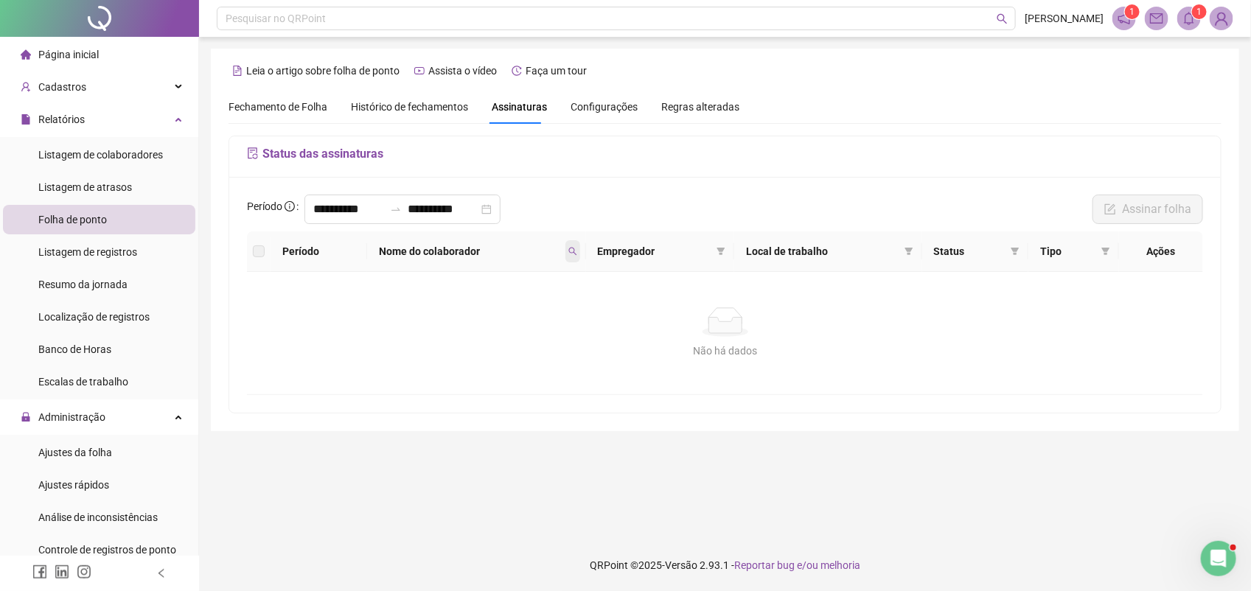
click at [576, 251] on icon "search" at bounding box center [572, 251] width 9 height 9
click at [502, 286] on input "********" at bounding box center [509, 284] width 139 height 24
type input "********"
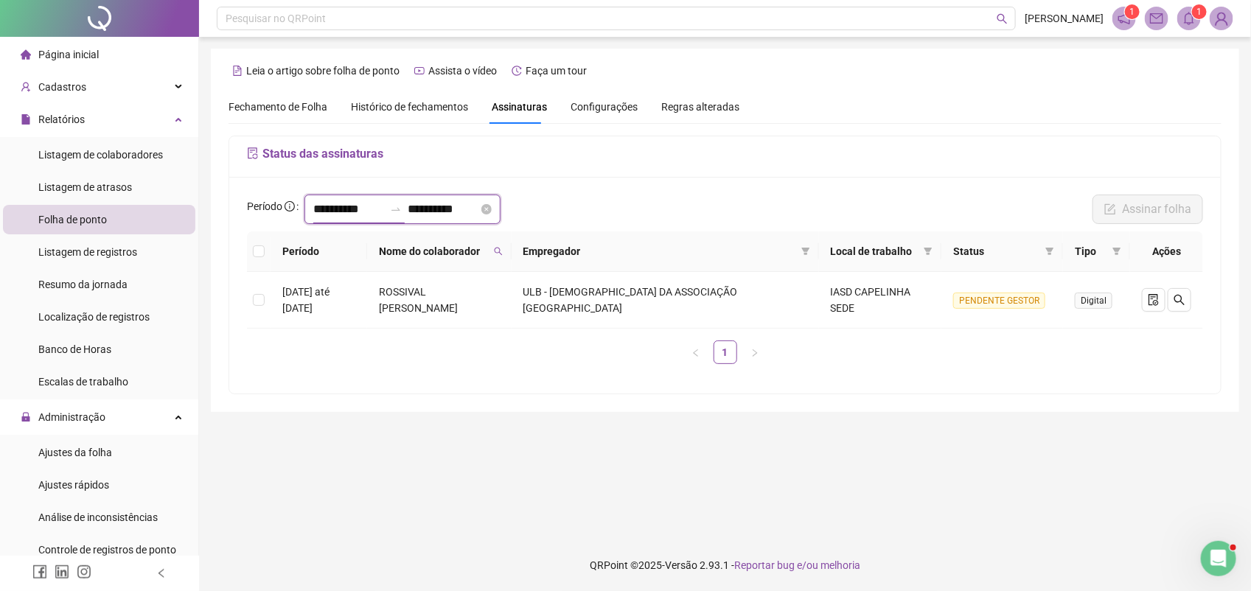
click at [381, 217] on input "**********" at bounding box center [348, 210] width 71 height 18
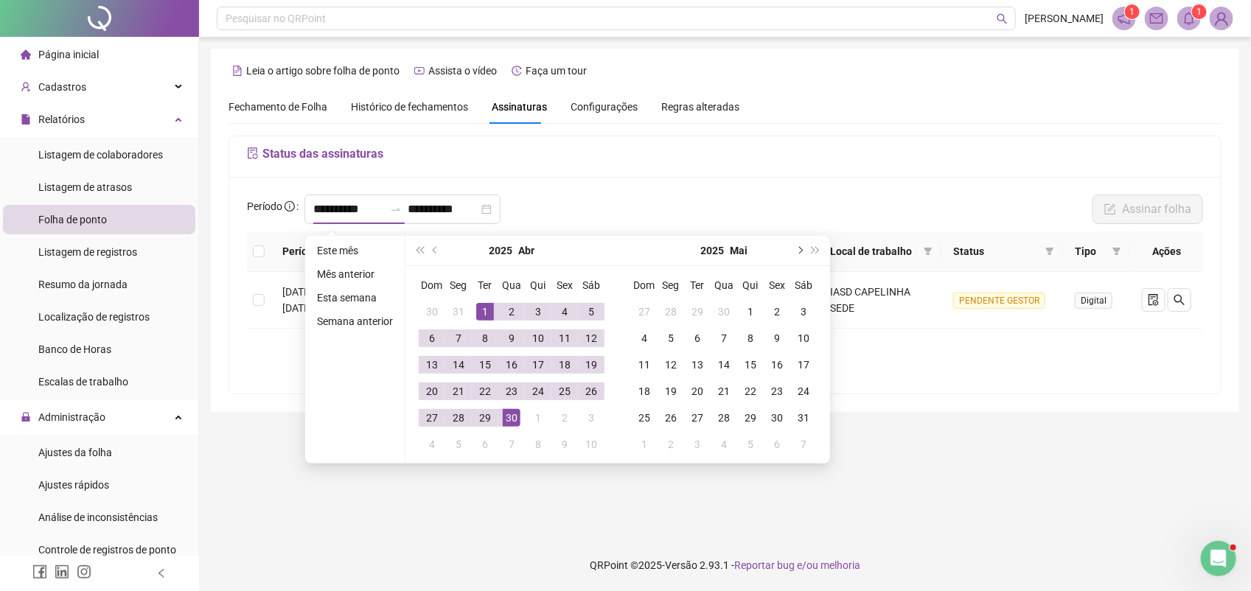
click at [792, 251] on button "next-year" at bounding box center [799, 250] width 16 height 29
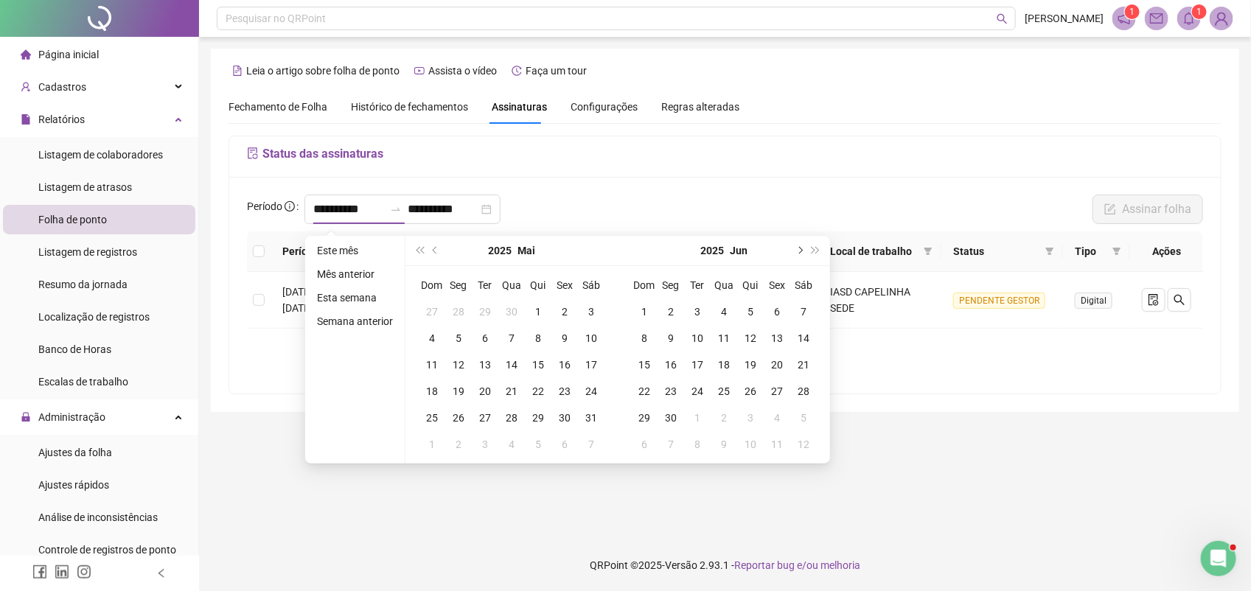
click at [792, 251] on button "next-year" at bounding box center [799, 250] width 16 height 29
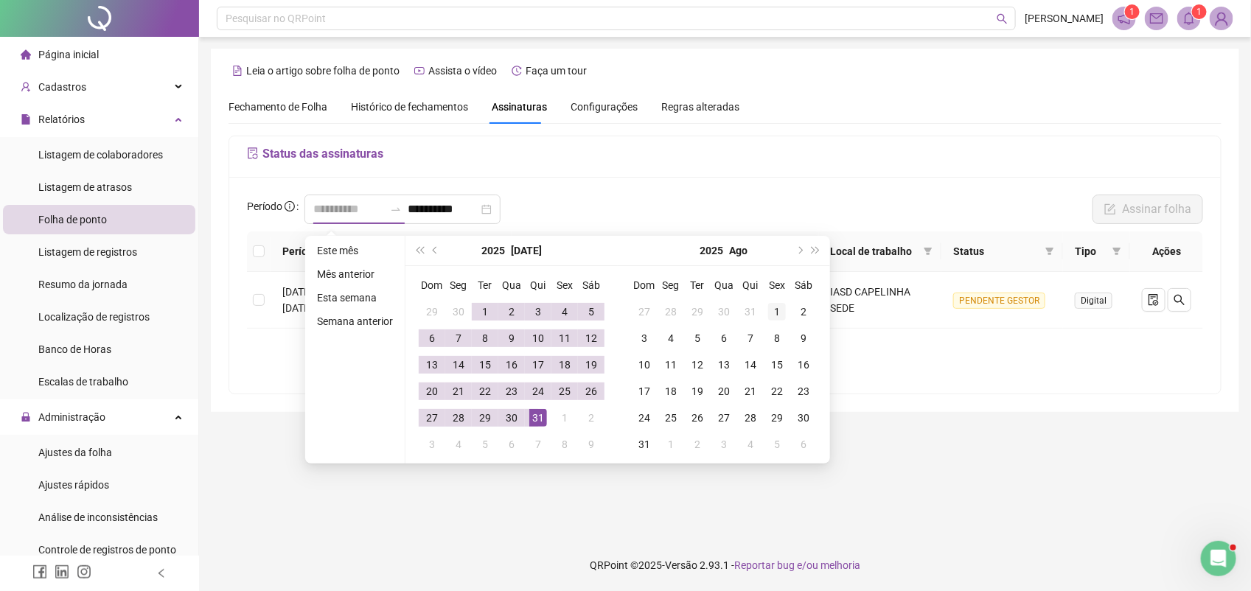
type input "**********"
click at [773, 310] on div "1" at bounding box center [777, 312] width 18 height 18
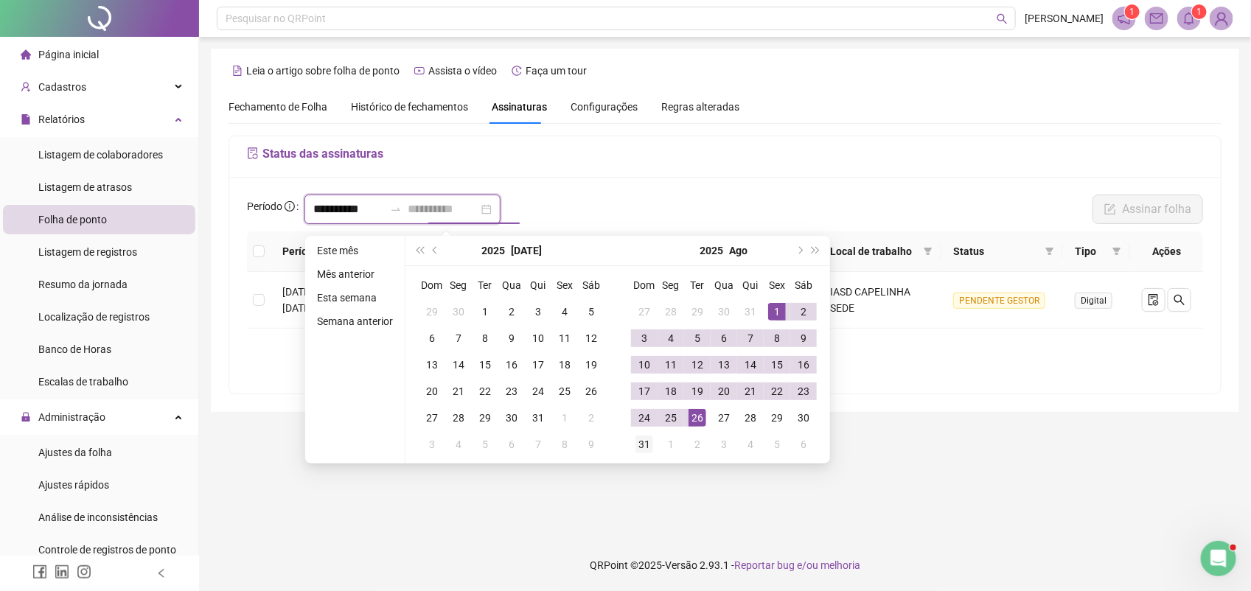
type input "**********"
click at [647, 444] on div "31" at bounding box center [644, 445] width 18 height 18
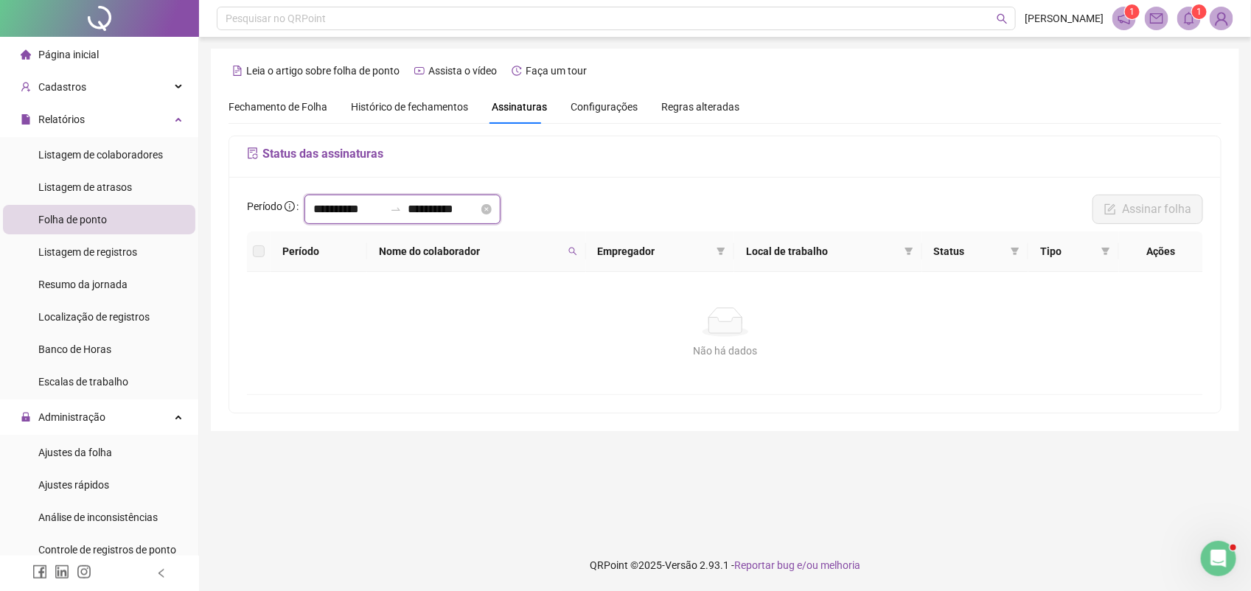
click at [319, 212] on input "**********" at bounding box center [348, 210] width 71 height 18
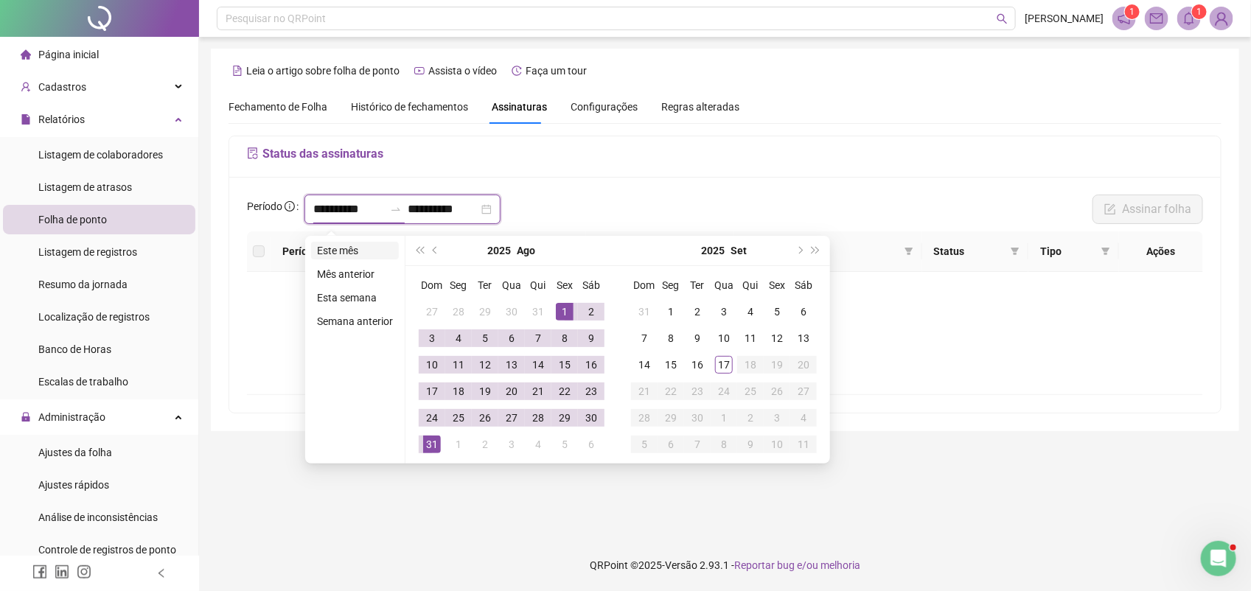
type input "**********"
click at [433, 248] on span "prev-year" at bounding box center [436, 250] width 7 height 7
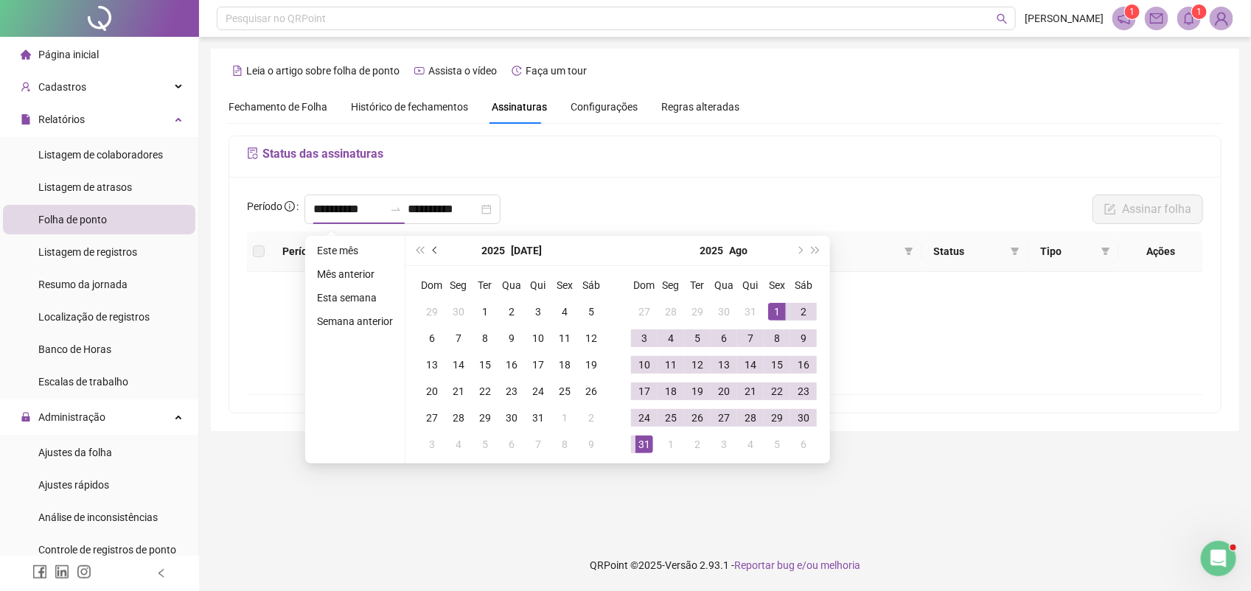
click at [433, 248] on span "prev-year" at bounding box center [436, 250] width 7 height 7
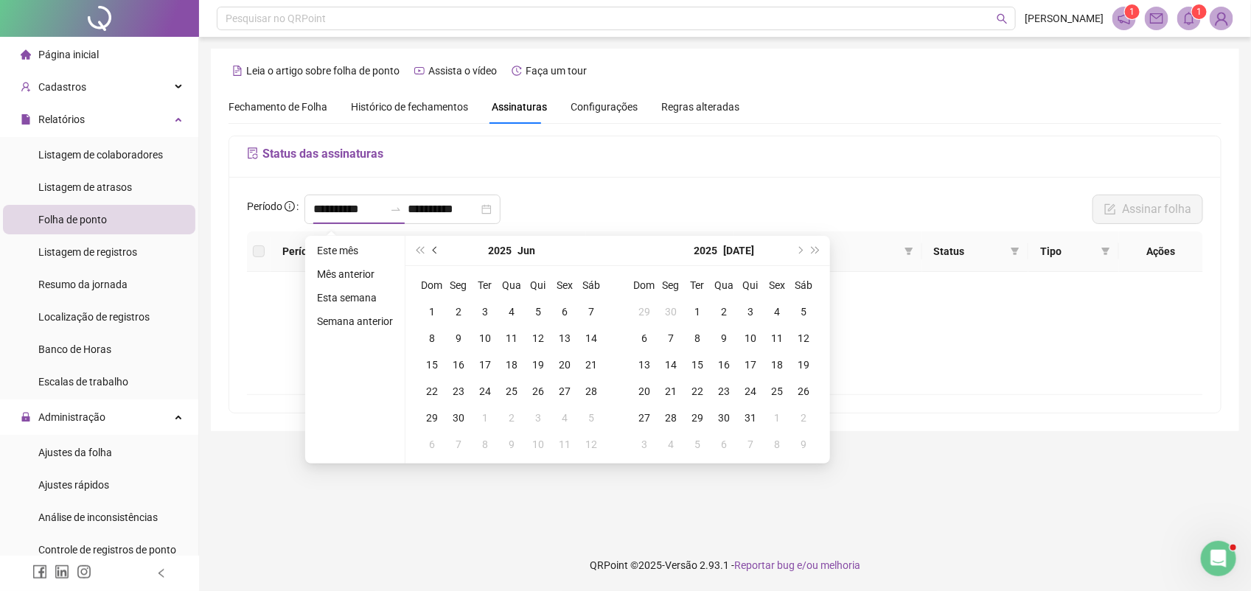
click at [433, 248] on span "prev-year" at bounding box center [436, 250] width 7 height 7
type input "**********"
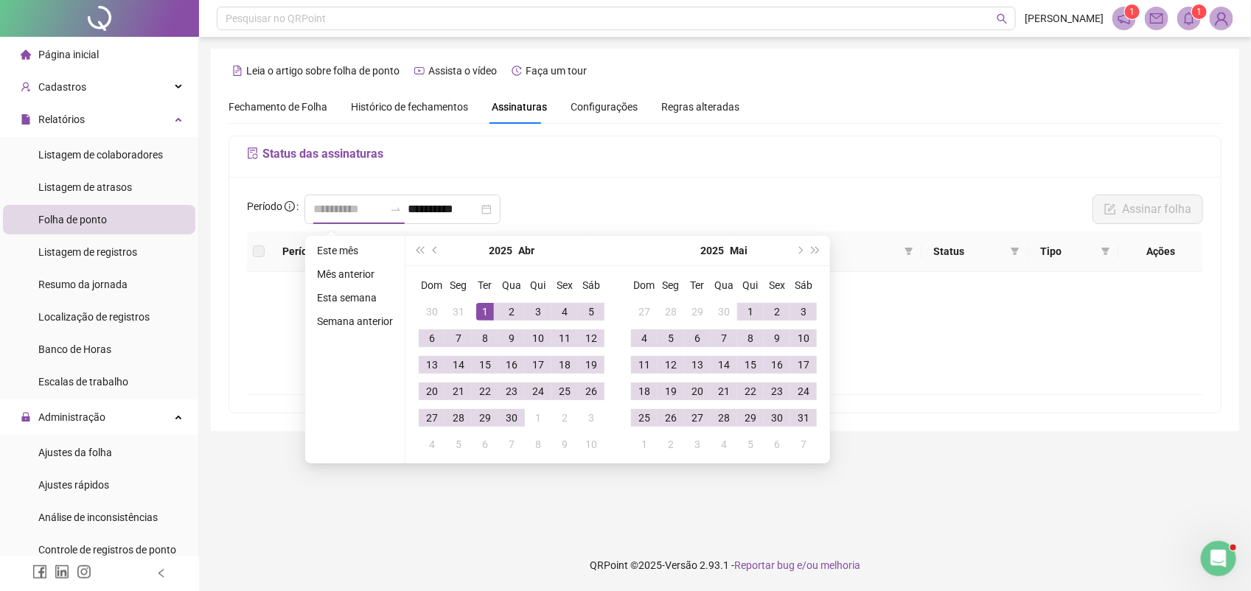
click at [480, 308] on div "1" at bounding box center [485, 312] width 18 height 18
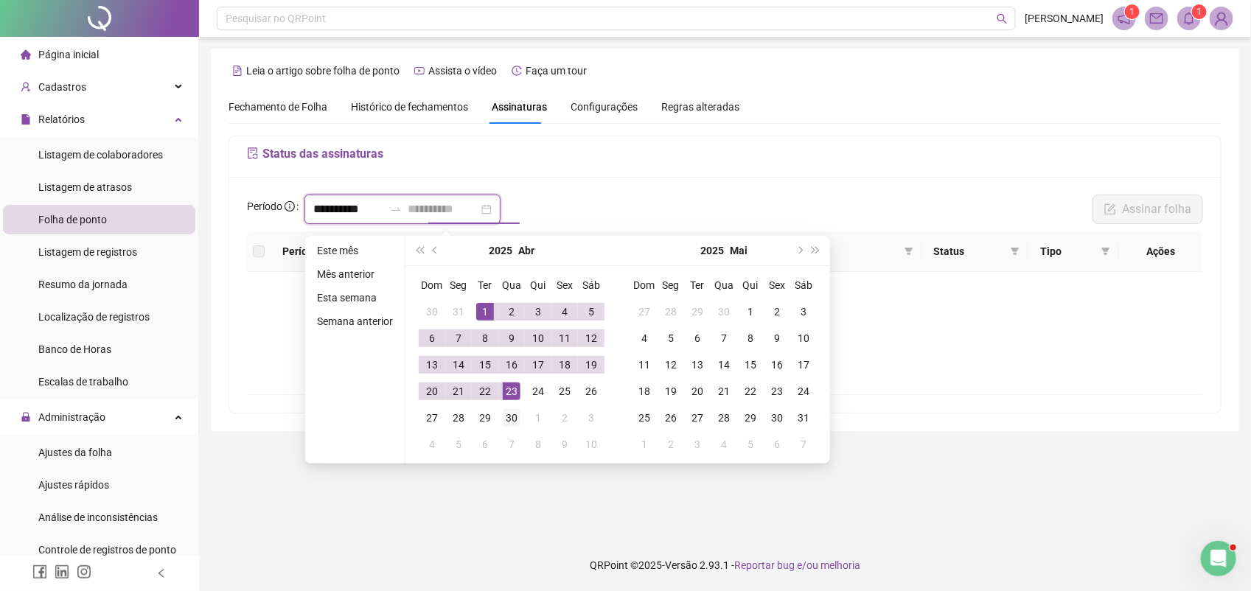
type input "**********"
click at [512, 419] on div "30" at bounding box center [512, 418] width 18 height 18
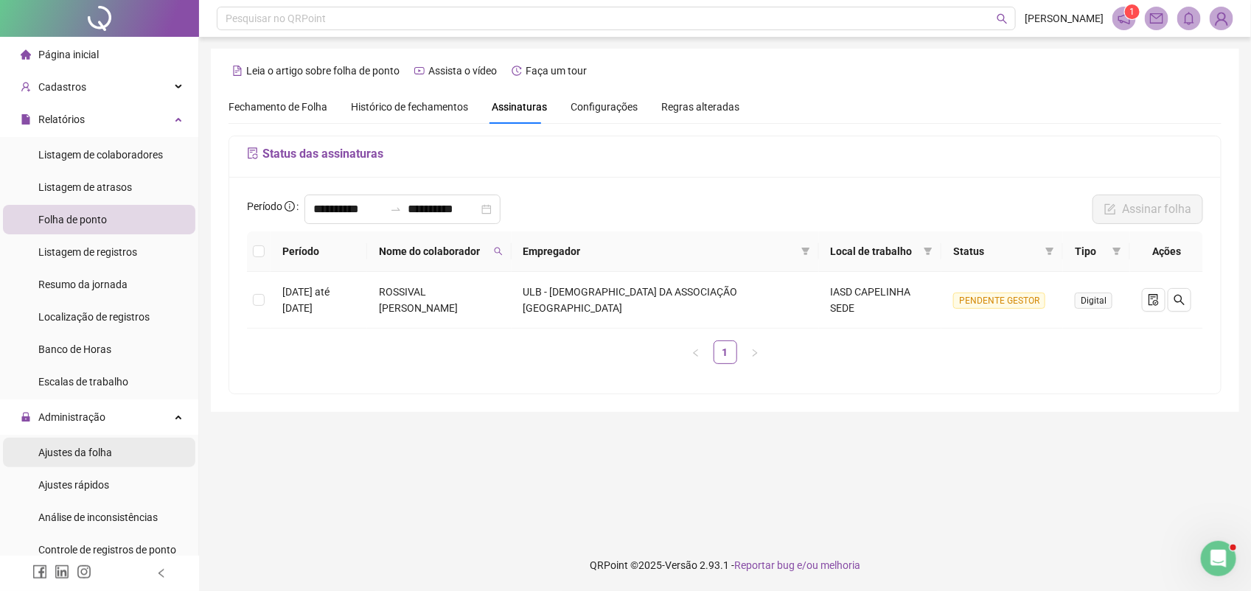
click at [94, 450] on span "Ajustes da folha" at bounding box center [75, 453] width 74 height 12
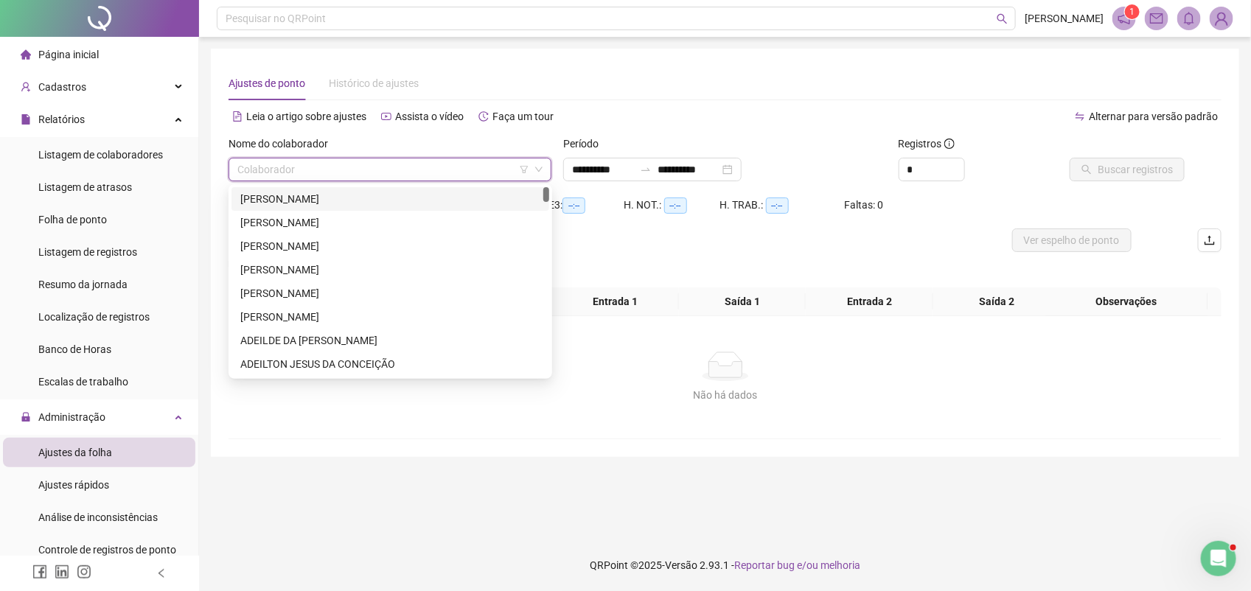
click at [354, 177] on input "search" at bounding box center [383, 169] width 292 height 22
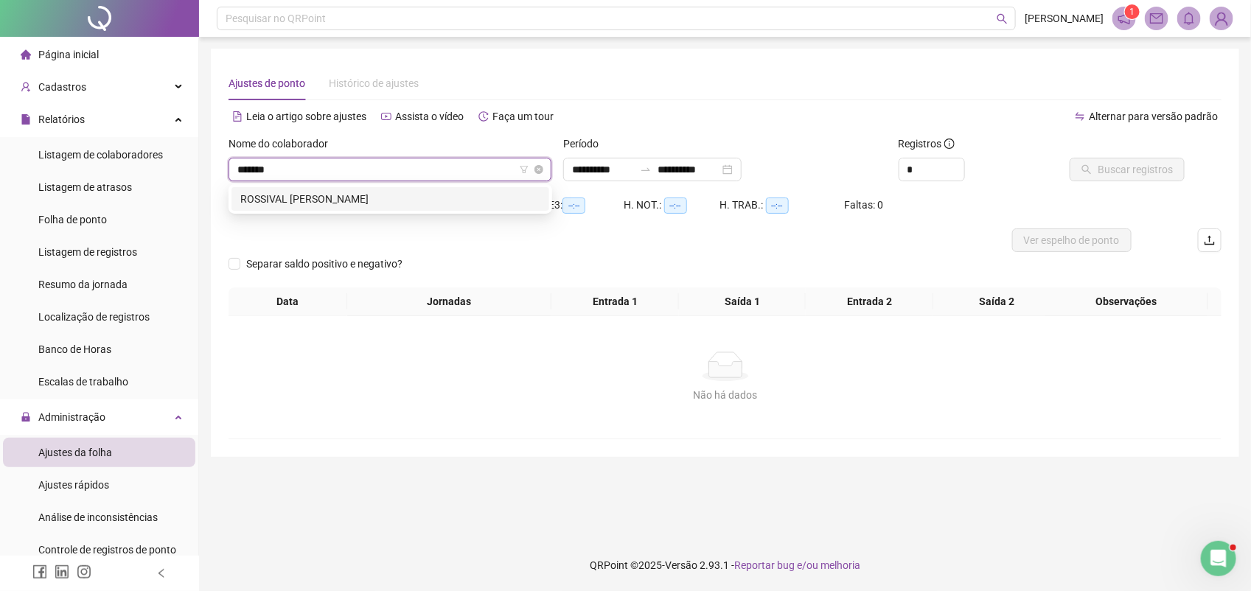
type input "********"
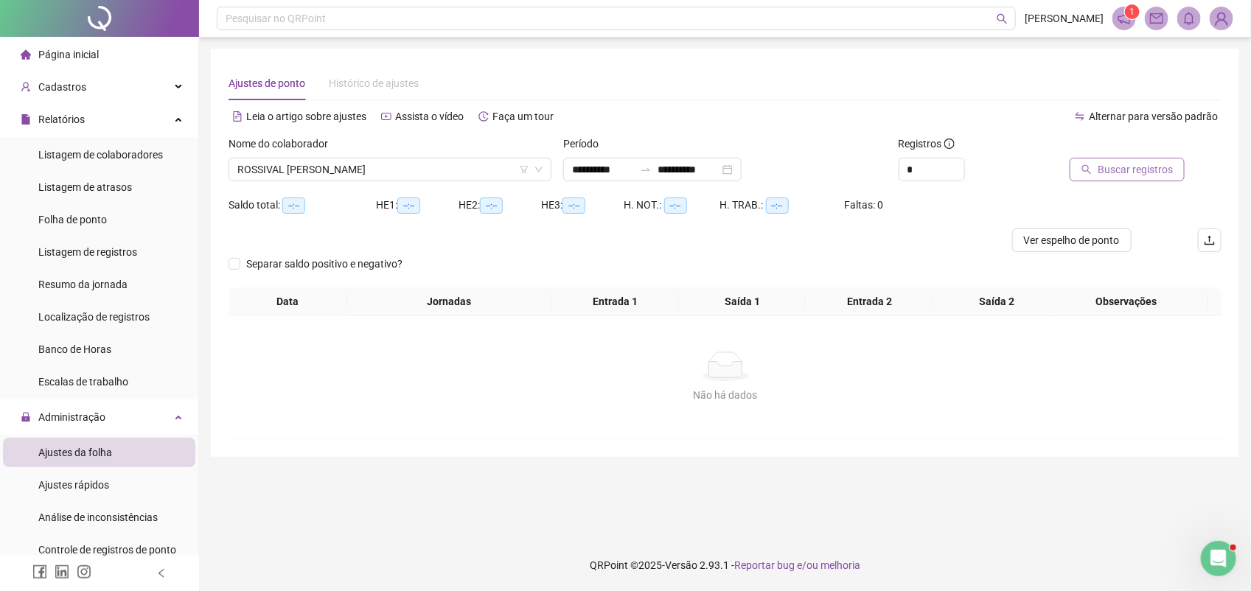
click at [1123, 164] on span "Buscar registros" at bounding box center [1135, 169] width 75 height 16
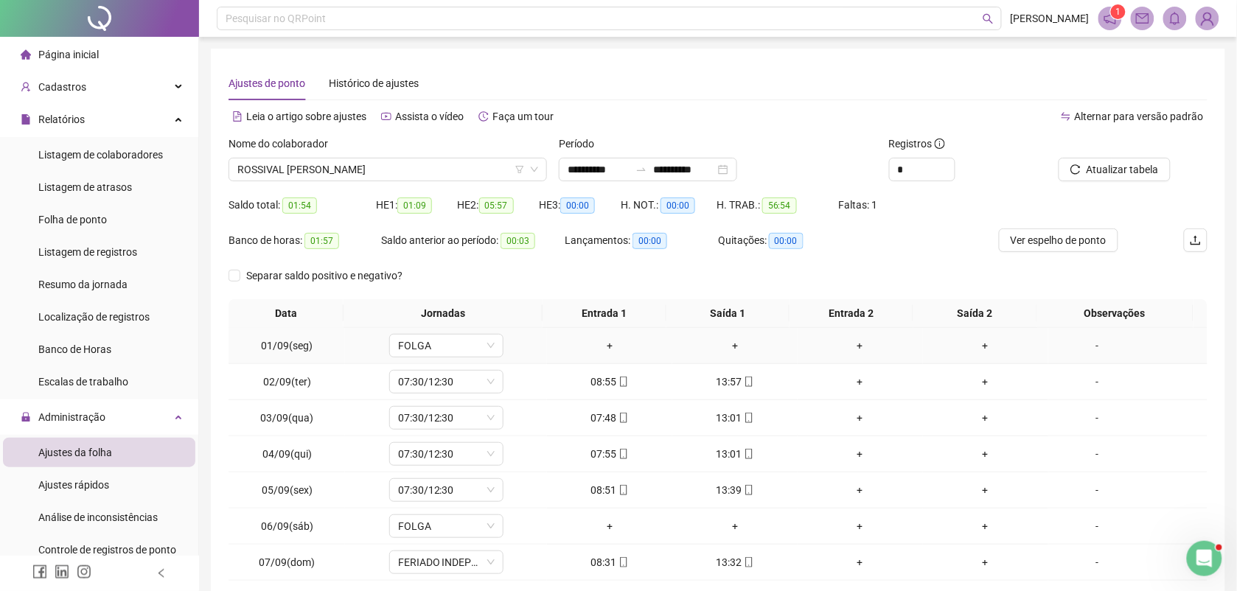
scroll to position [113, 0]
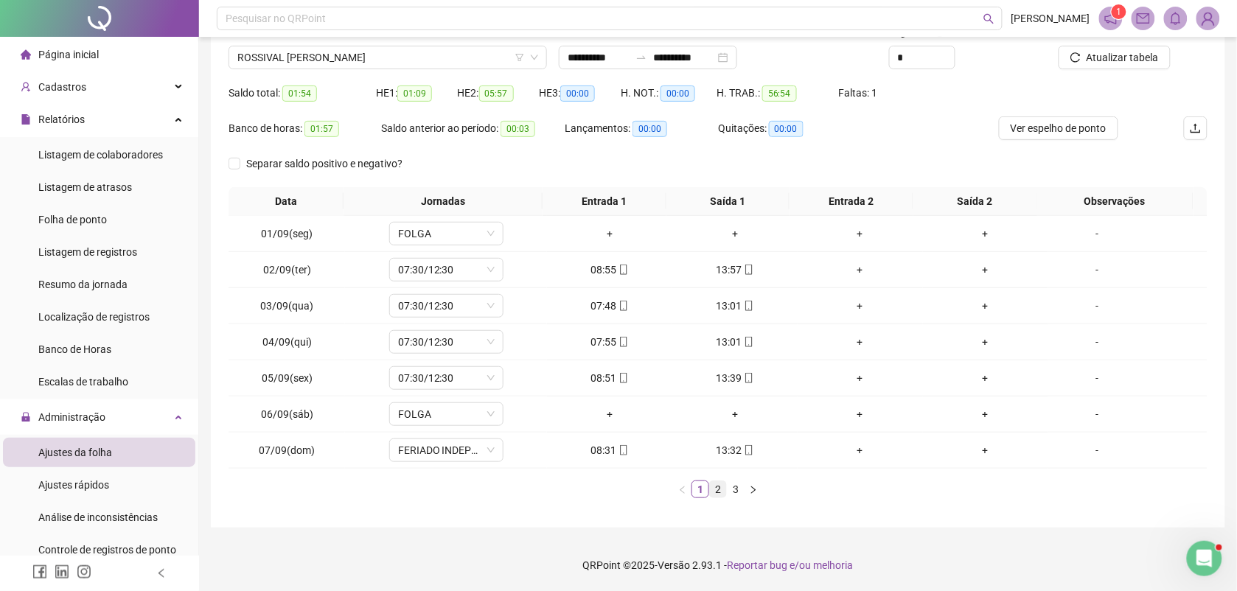
click at [716, 487] on link "2" at bounding box center [718, 489] width 16 height 16
click at [739, 487] on link "3" at bounding box center [736, 489] width 16 height 16
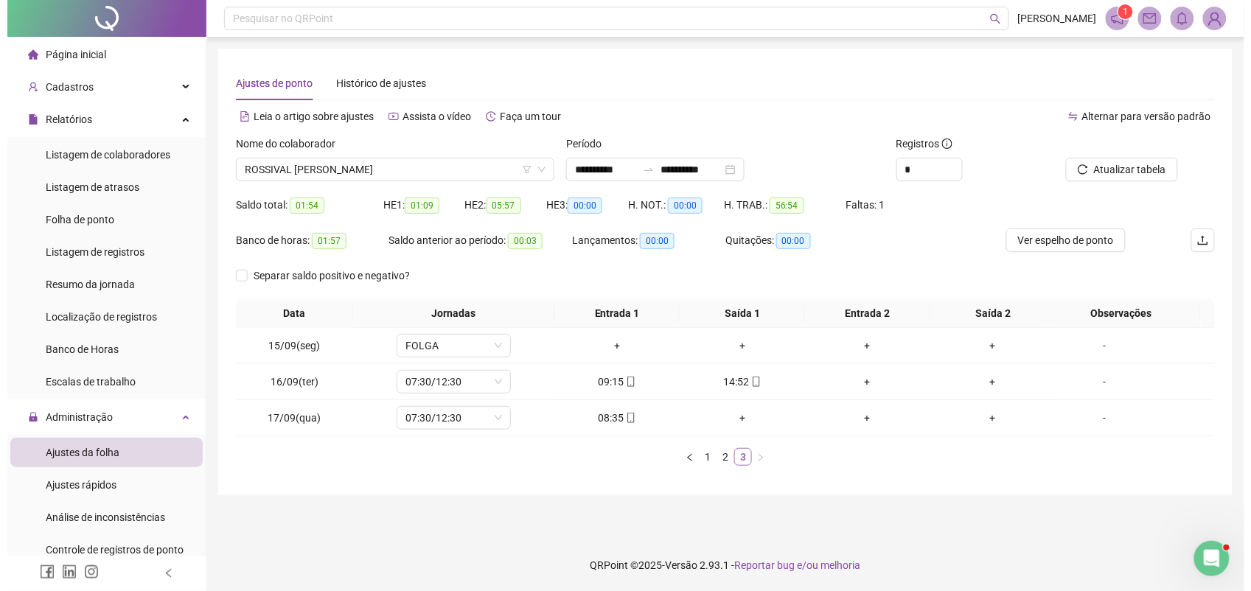
scroll to position [0, 0]
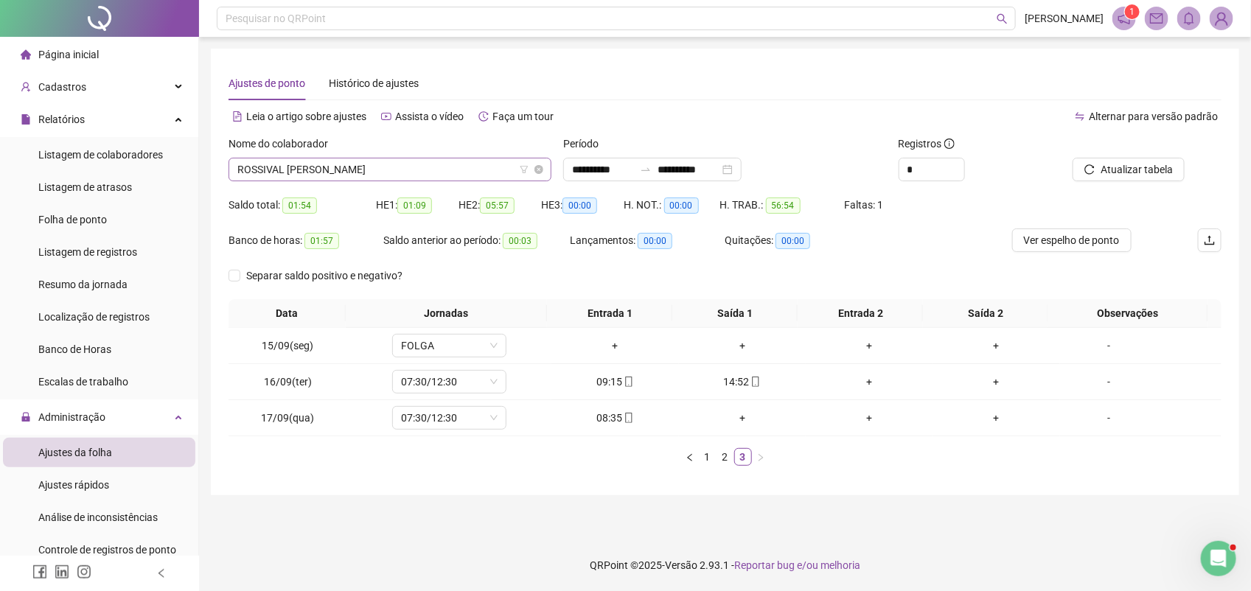
click at [418, 175] on span "ROSSIVAL GONCALVES DOS SANTOS" at bounding box center [389, 169] width 305 height 22
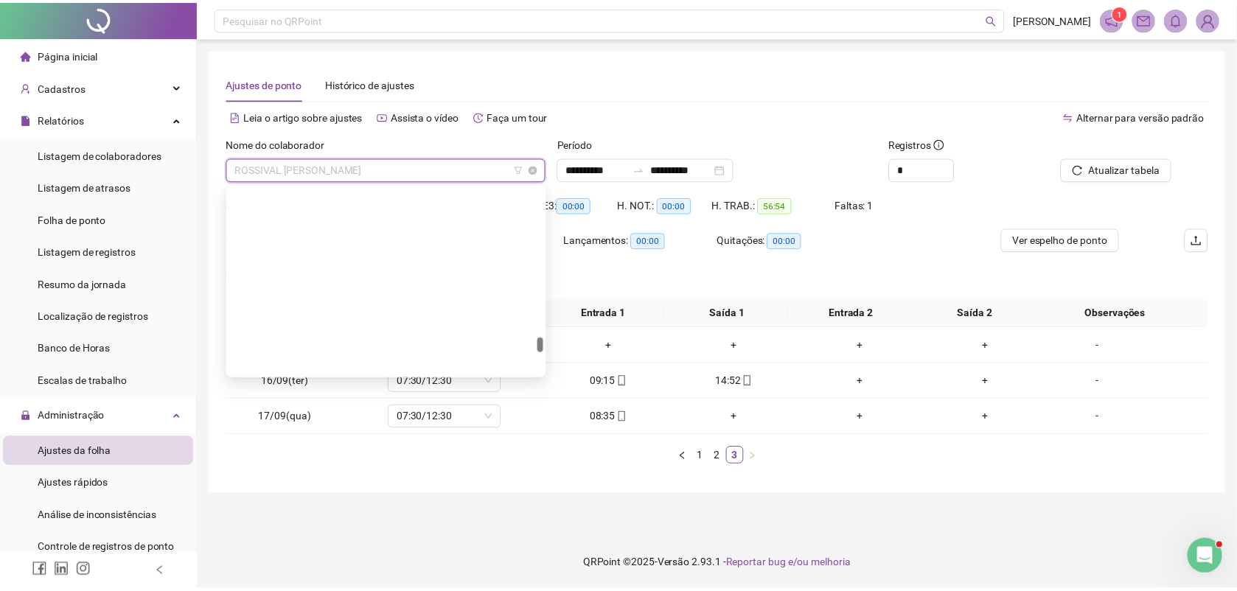
scroll to position [15333, 0]
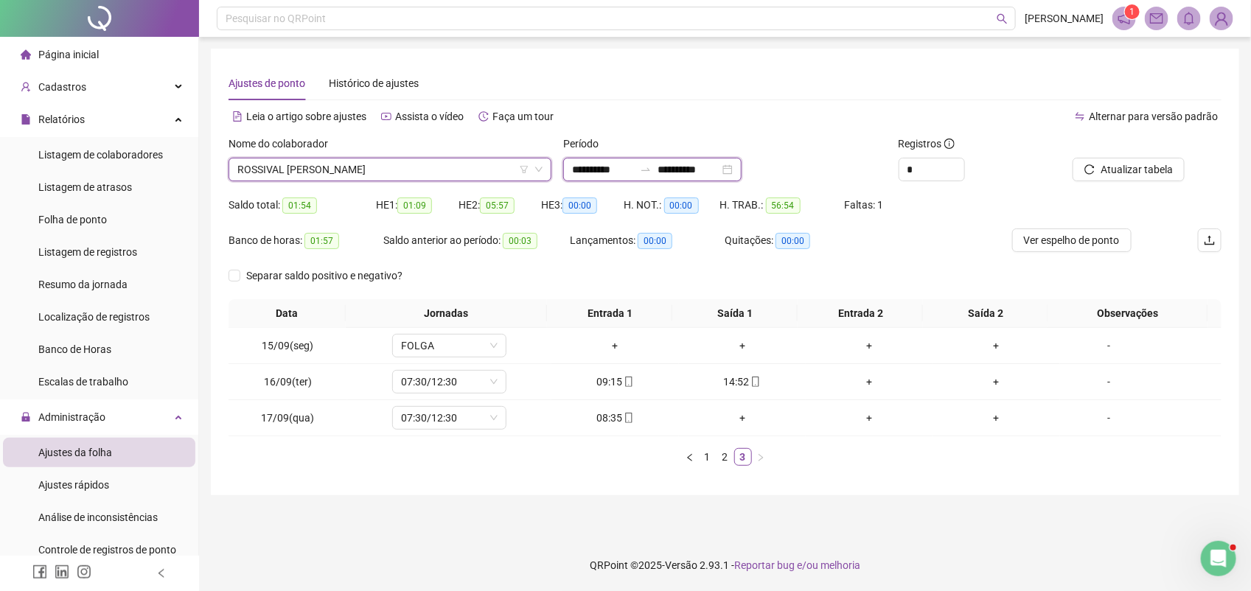
click at [575, 171] on input "**********" at bounding box center [603, 169] width 62 height 16
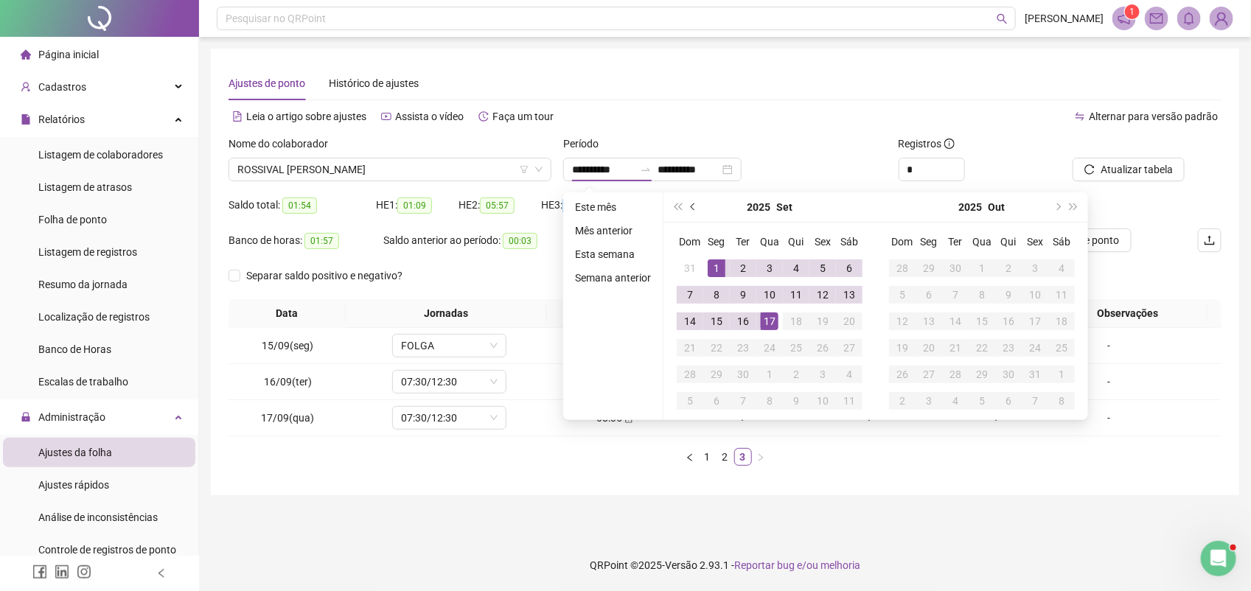
click at [695, 207] on span "prev-year" at bounding box center [694, 206] width 7 height 7
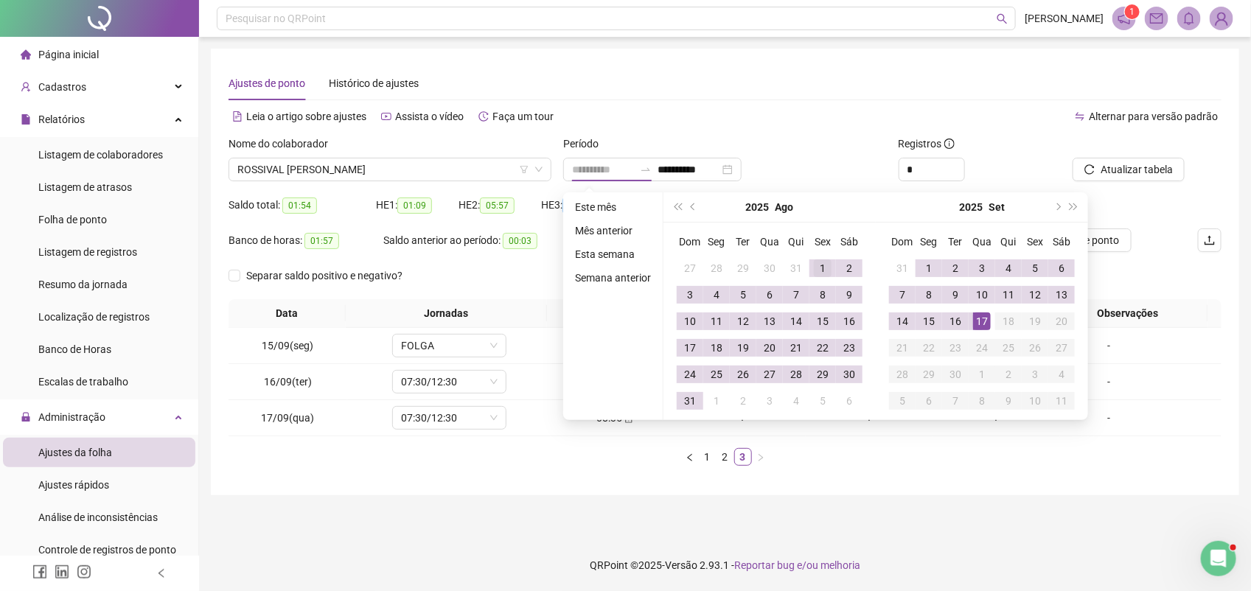
type input "**********"
drag, startPoint x: 823, startPoint y: 268, endPoint x: 815, endPoint y: 273, distance: 9.6
click at [822, 267] on div "1" at bounding box center [823, 268] width 18 height 18
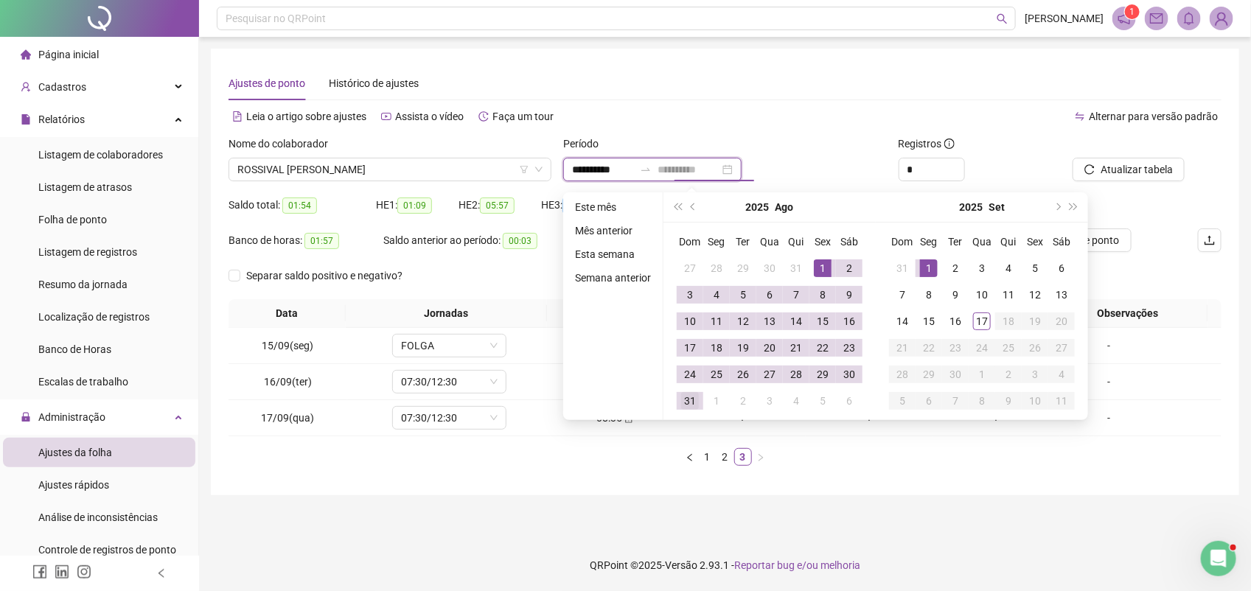
type input "**********"
click at [690, 398] on div "31" at bounding box center [690, 401] width 18 height 18
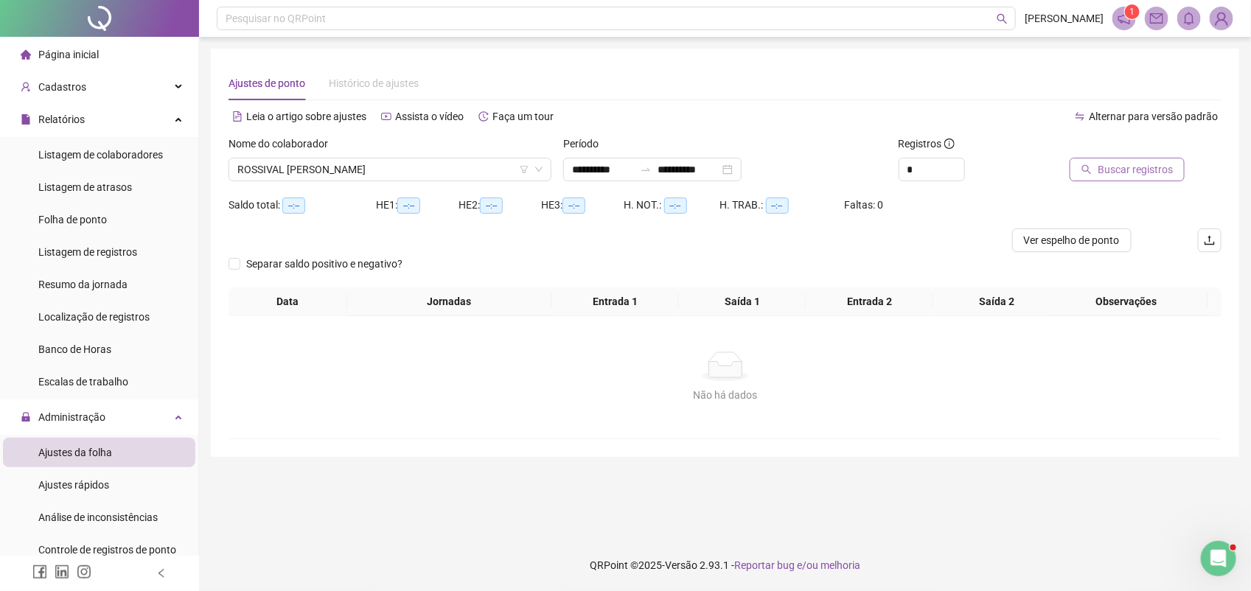
click at [1135, 167] on span "Buscar registros" at bounding box center [1135, 169] width 75 height 16
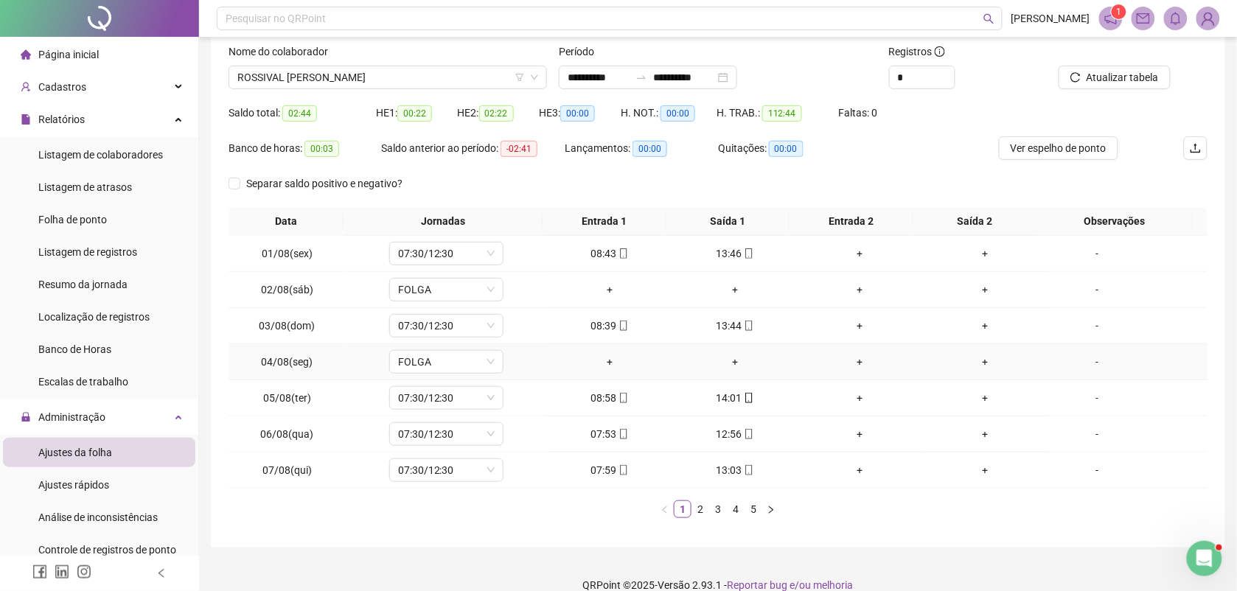
scroll to position [113, 0]
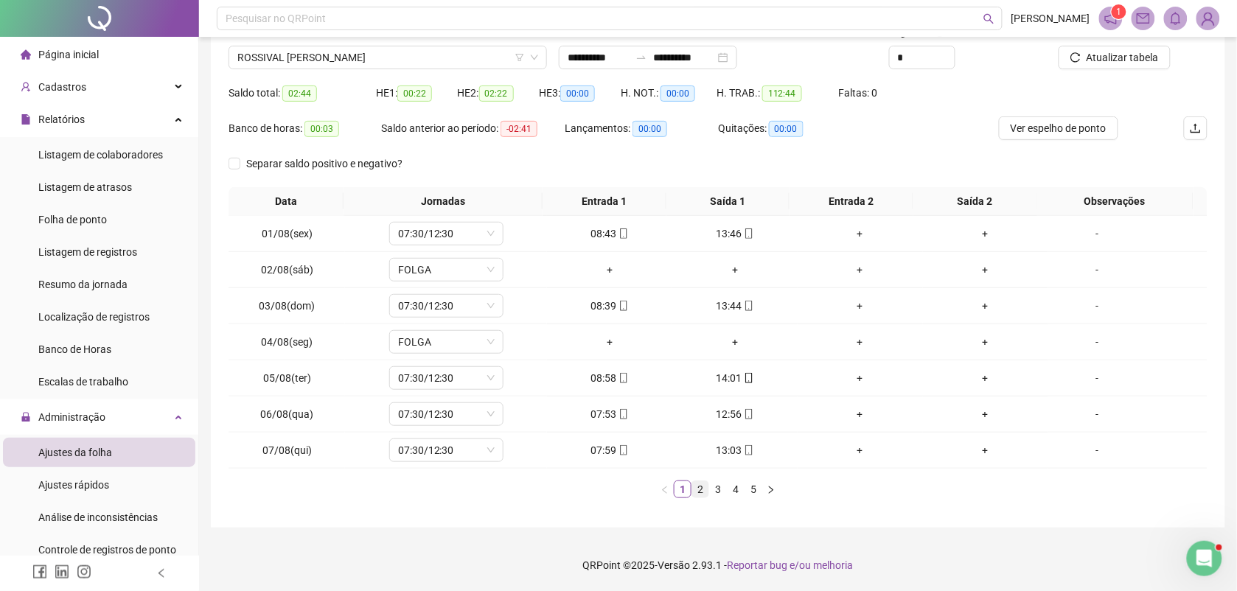
click at [704, 491] on link "2" at bounding box center [700, 489] width 16 height 16
click at [720, 489] on link "3" at bounding box center [718, 489] width 16 height 16
click at [734, 487] on link "4" at bounding box center [736, 489] width 16 height 16
click at [752, 491] on link "5" at bounding box center [753, 489] width 16 height 16
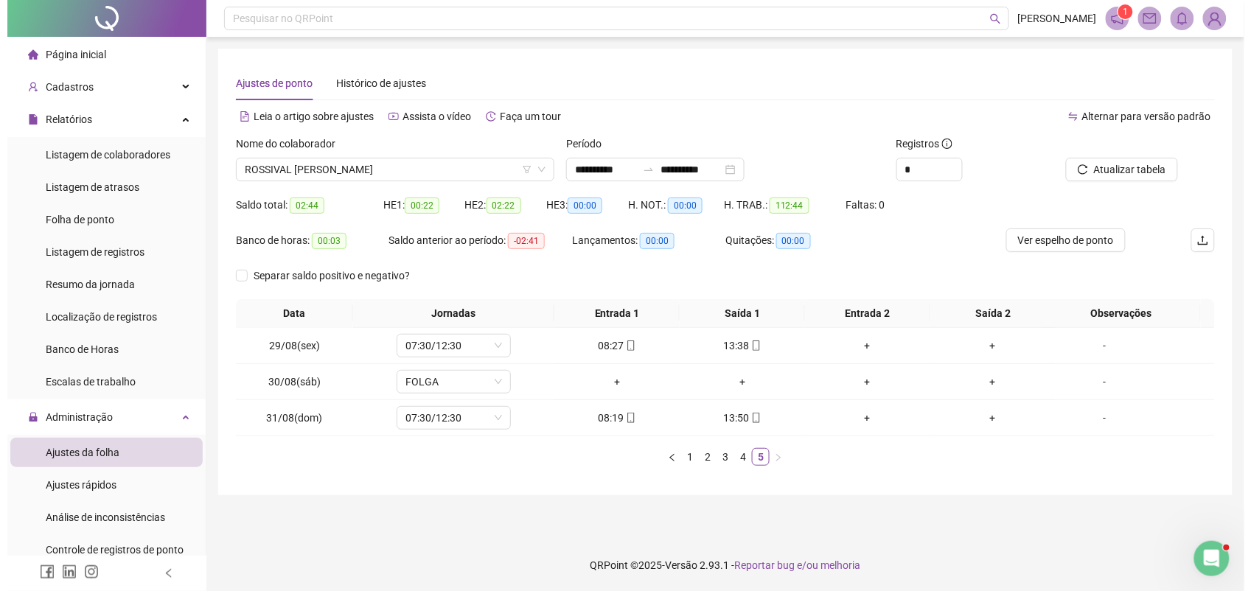
scroll to position [0, 0]
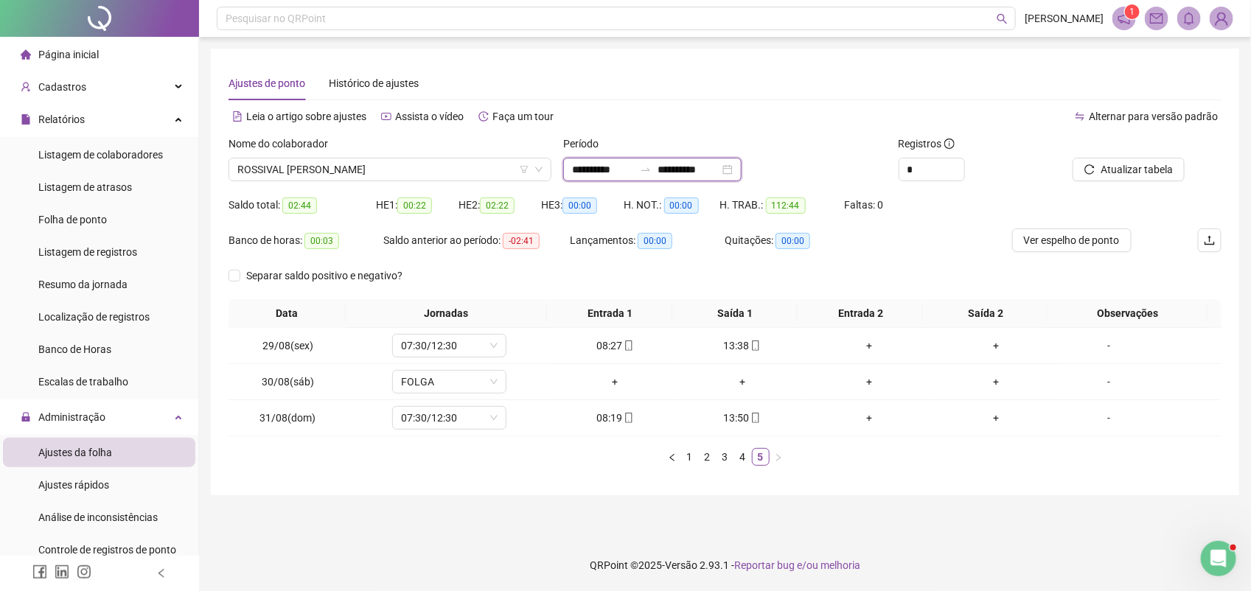
click at [576, 170] on input "**********" at bounding box center [603, 169] width 62 height 16
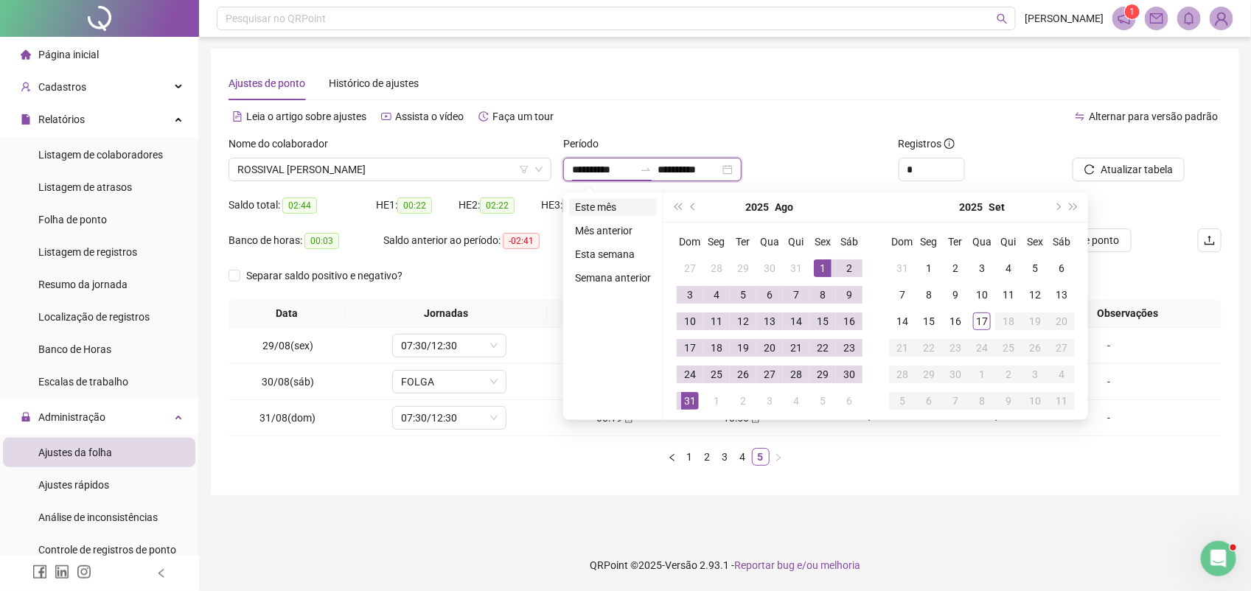
type input "**********"
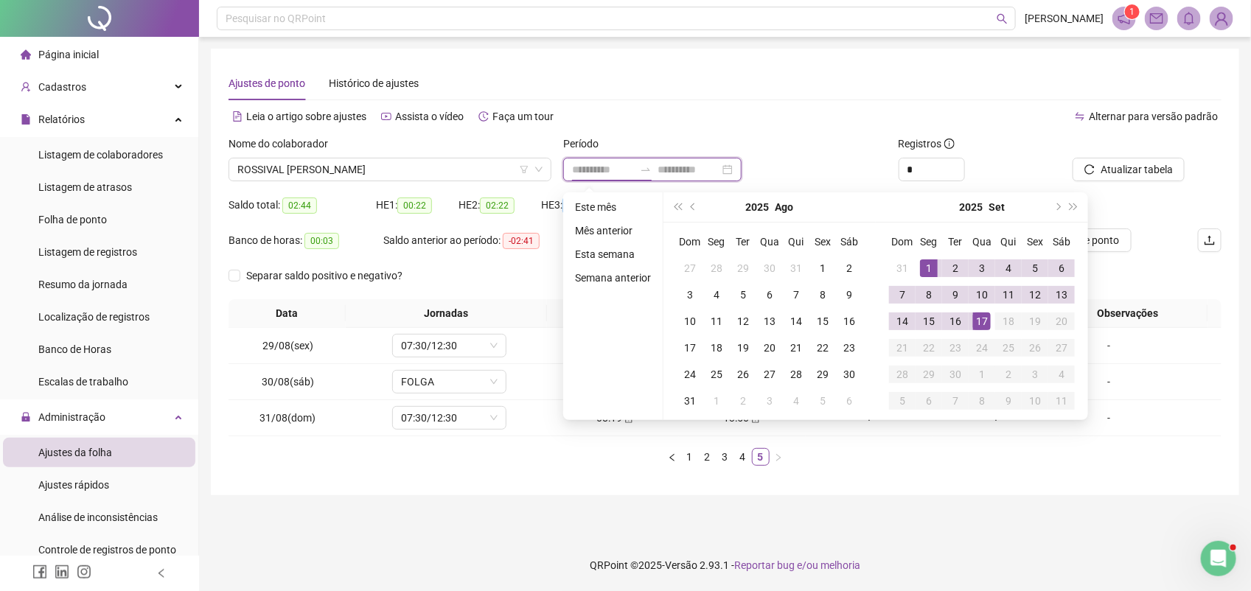
type input "**********"
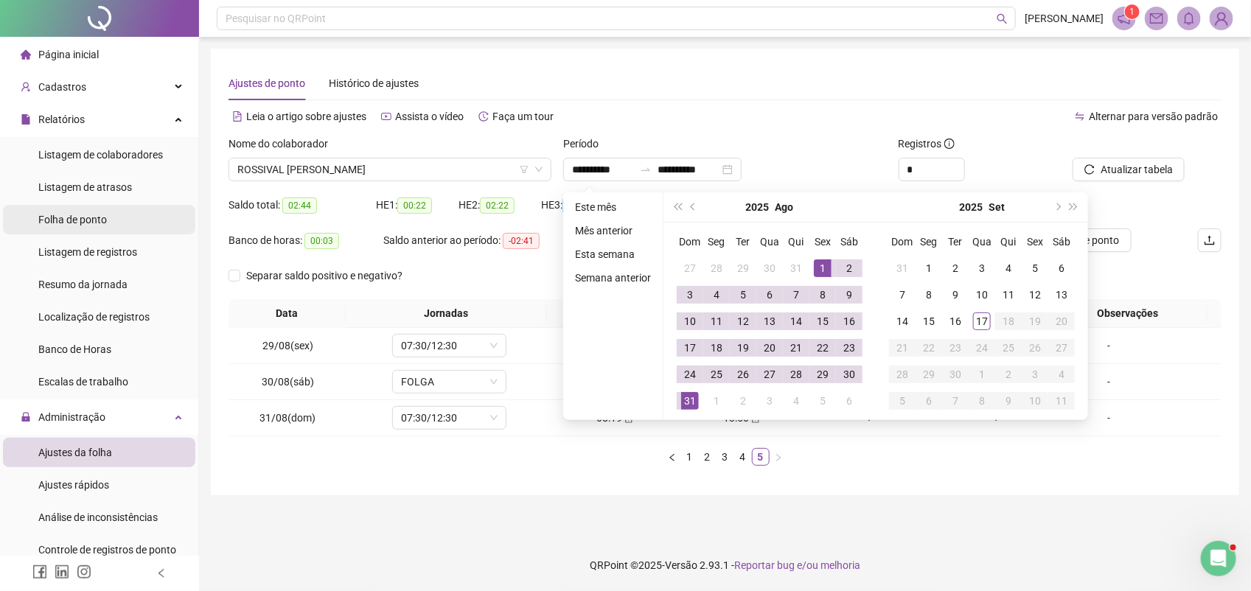
click at [94, 222] on span "Folha de ponto" at bounding box center [72, 220] width 69 height 12
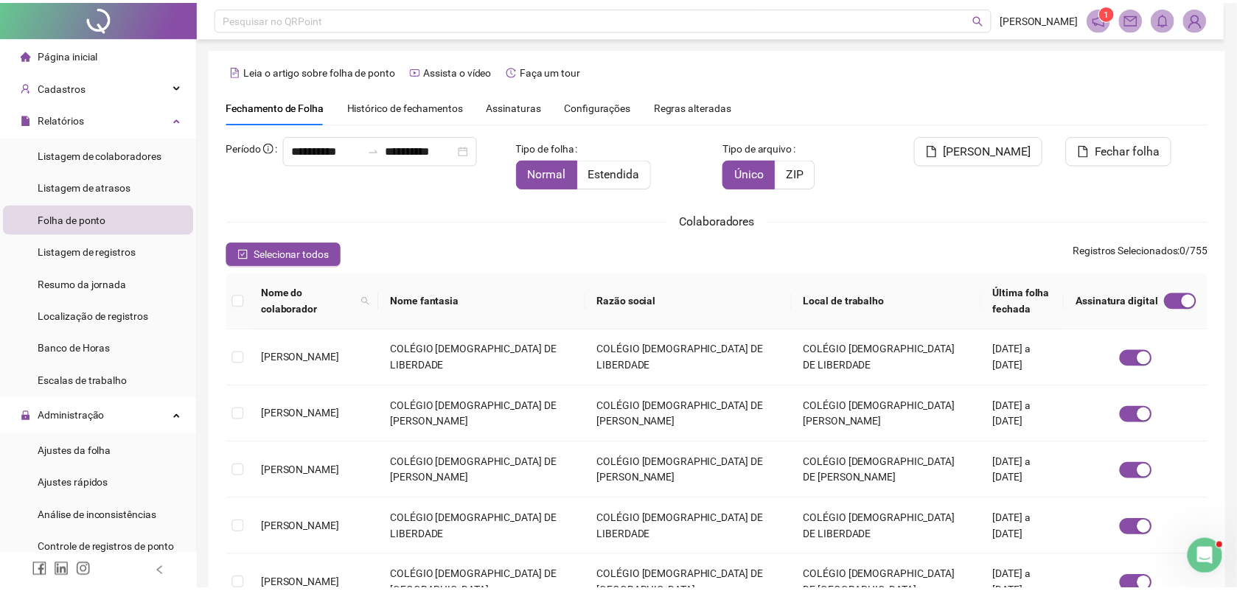
scroll to position [6, 0]
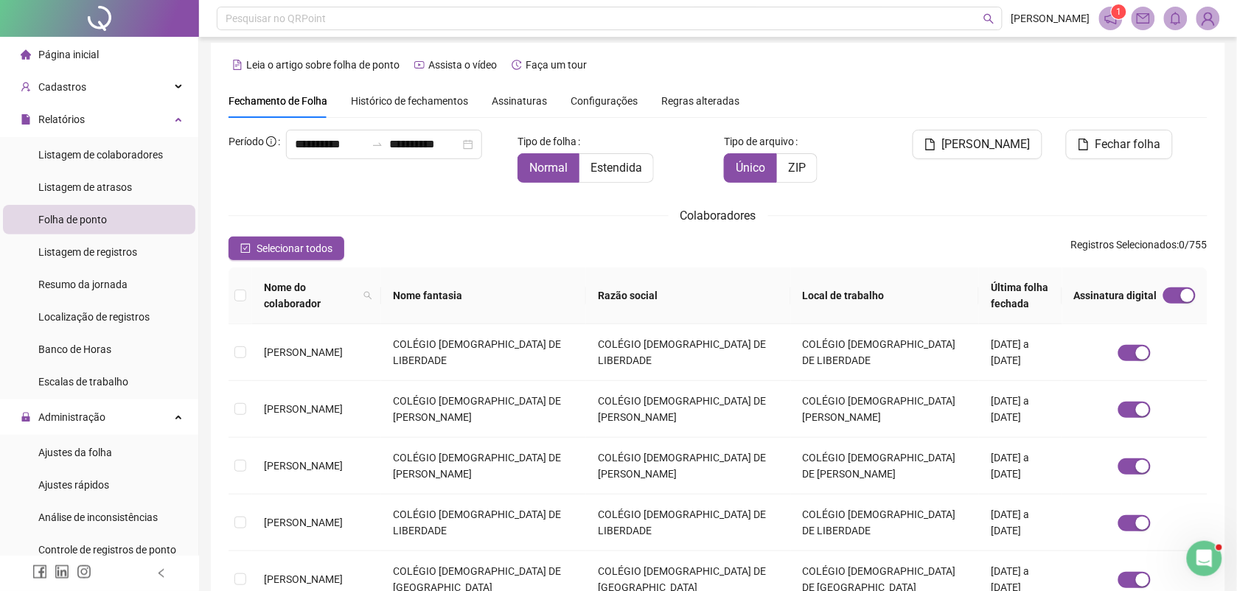
click at [517, 105] on span "Assinaturas" at bounding box center [519, 101] width 55 height 10
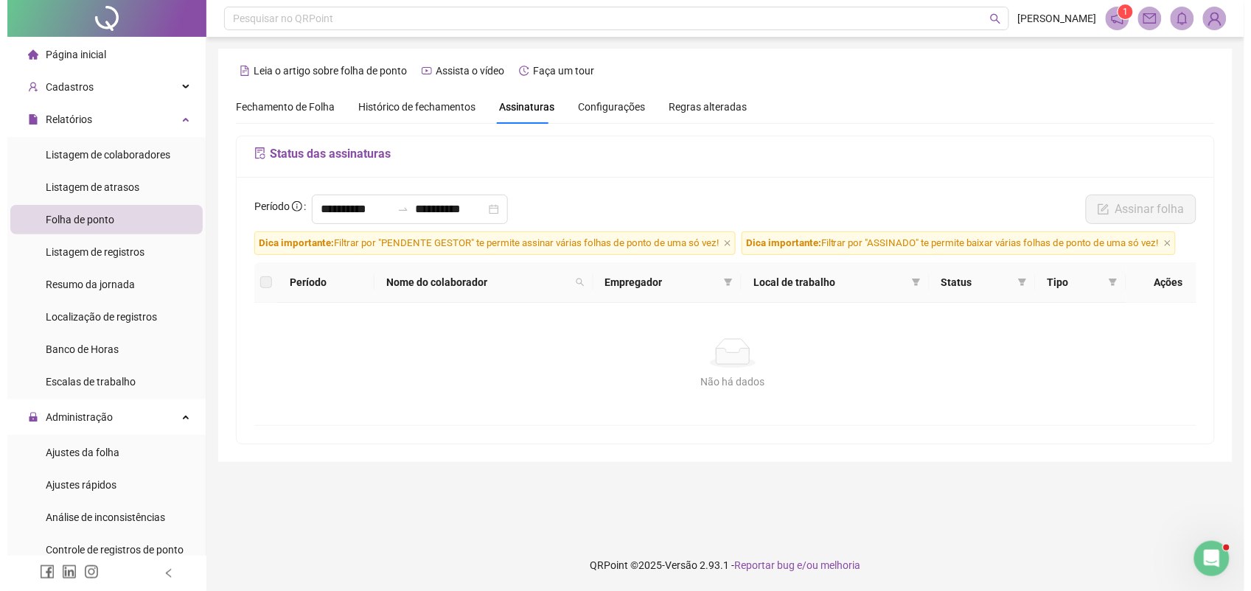
scroll to position [0, 0]
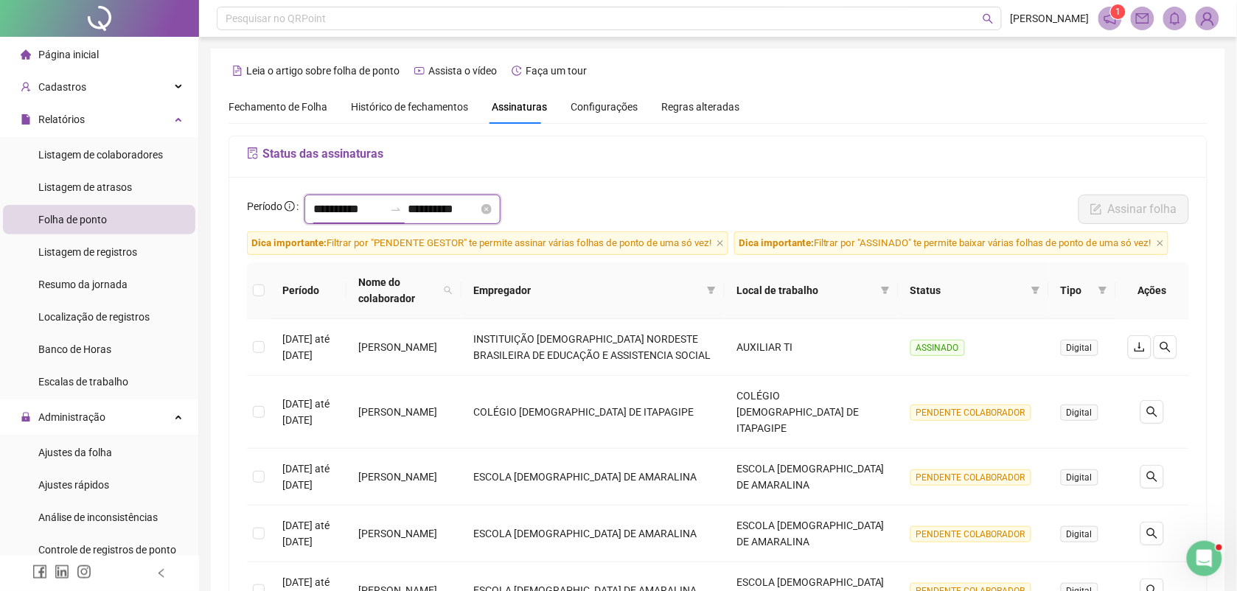
click at [374, 215] on input "**********" at bounding box center [348, 210] width 71 height 18
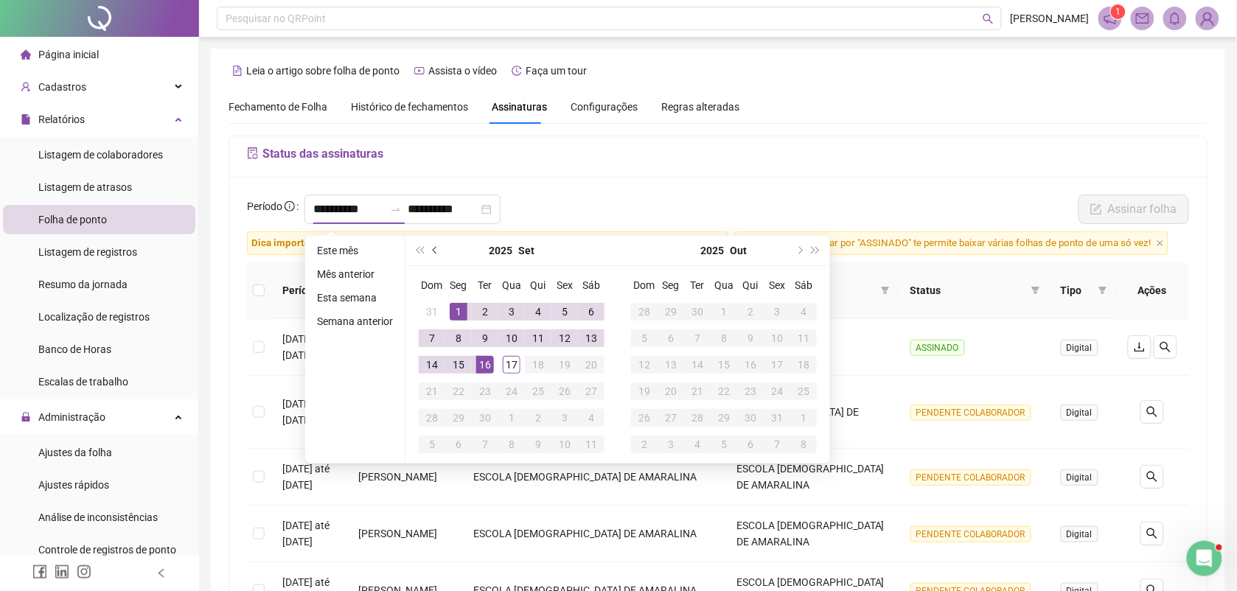
click at [436, 253] on button "prev-year" at bounding box center [436, 250] width 16 height 29
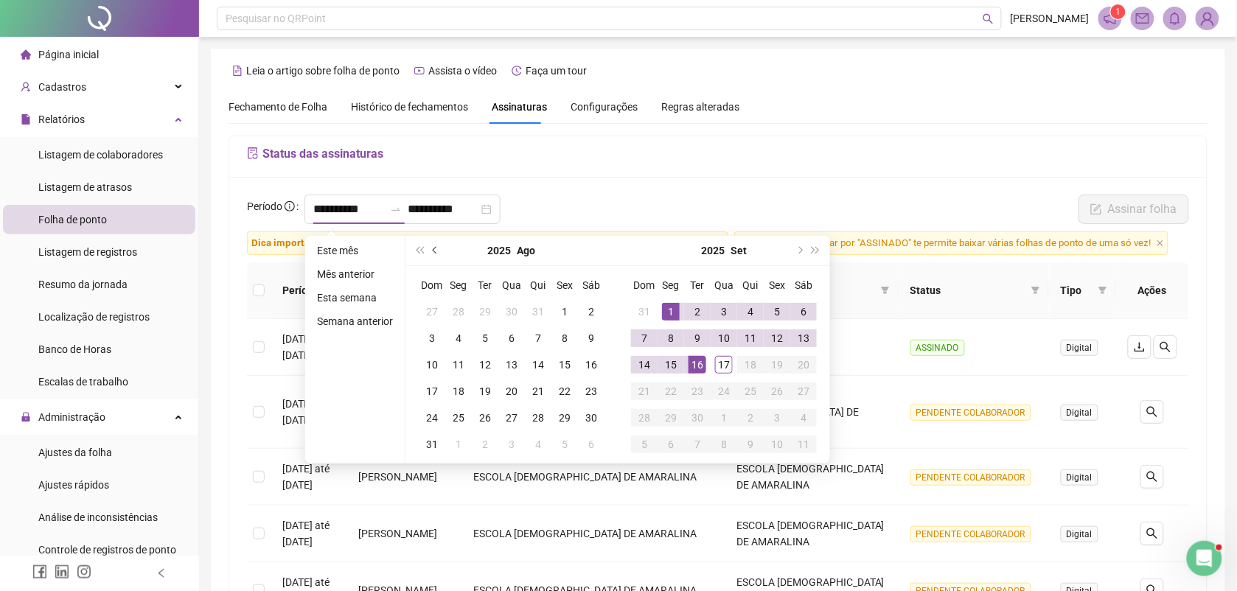
click at [436, 253] on button "prev-year" at bounding box center [436, 250] width 16 height 29
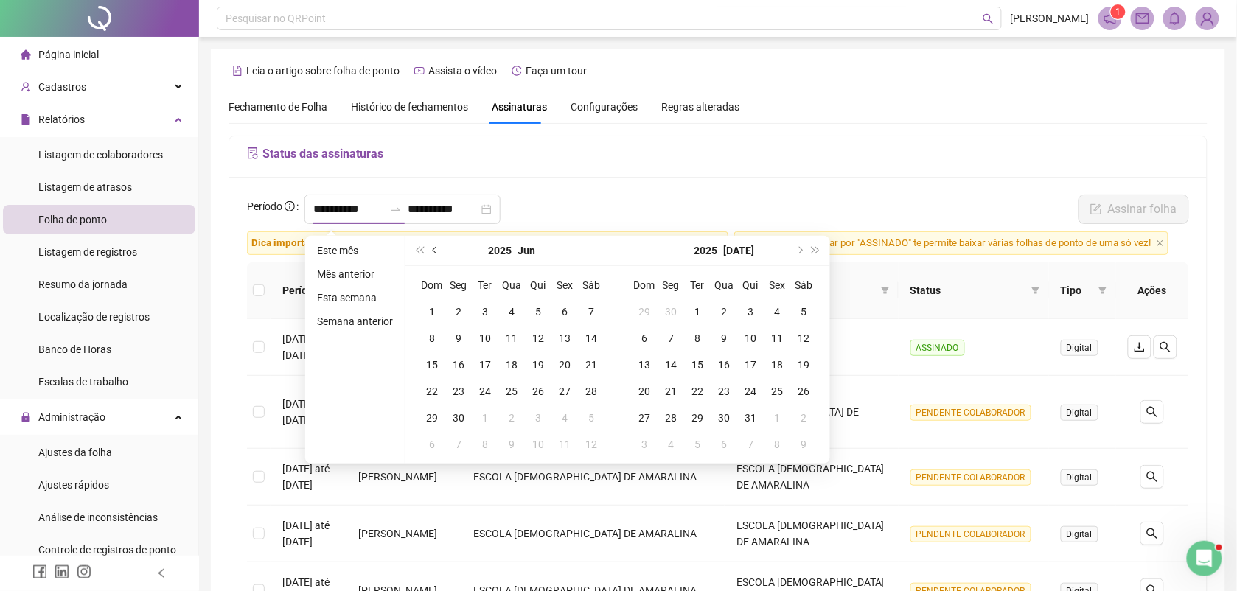
click at [436, 253] on button "prev-year" at bounding box center [436, 250] width 16 height 29
click at [435, 251] on span "prev-year" at bounding box center [436, 250] width 7 height 7
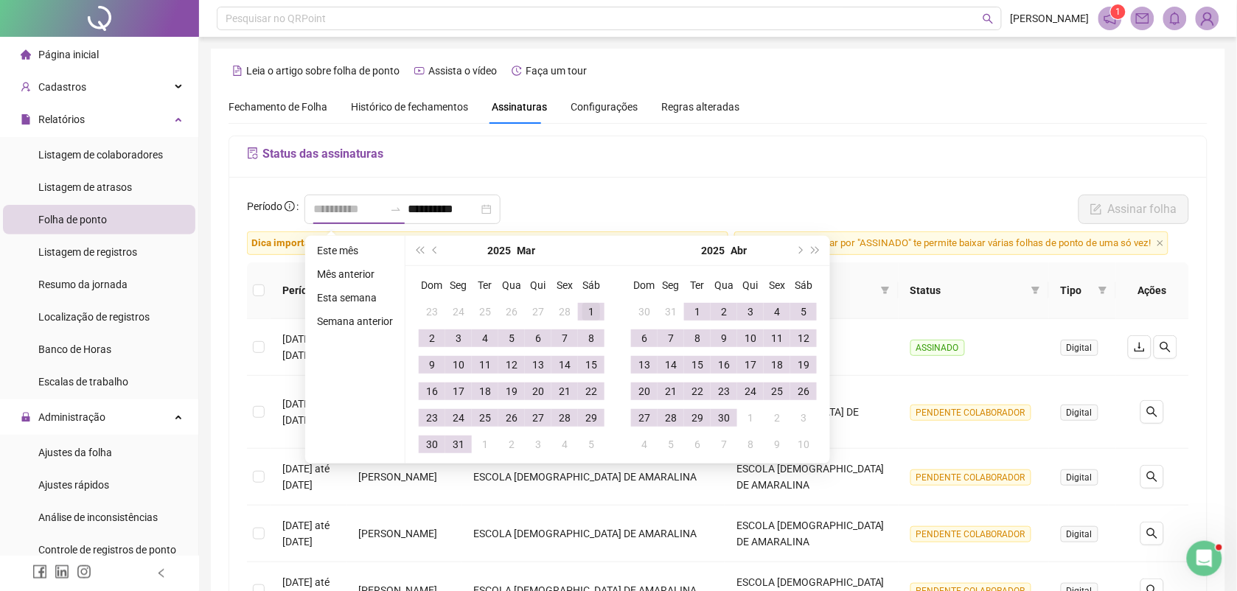
type input "**********"
click at [588, 308] on div "1" at bounding box center [591, 312] width 18 height 18
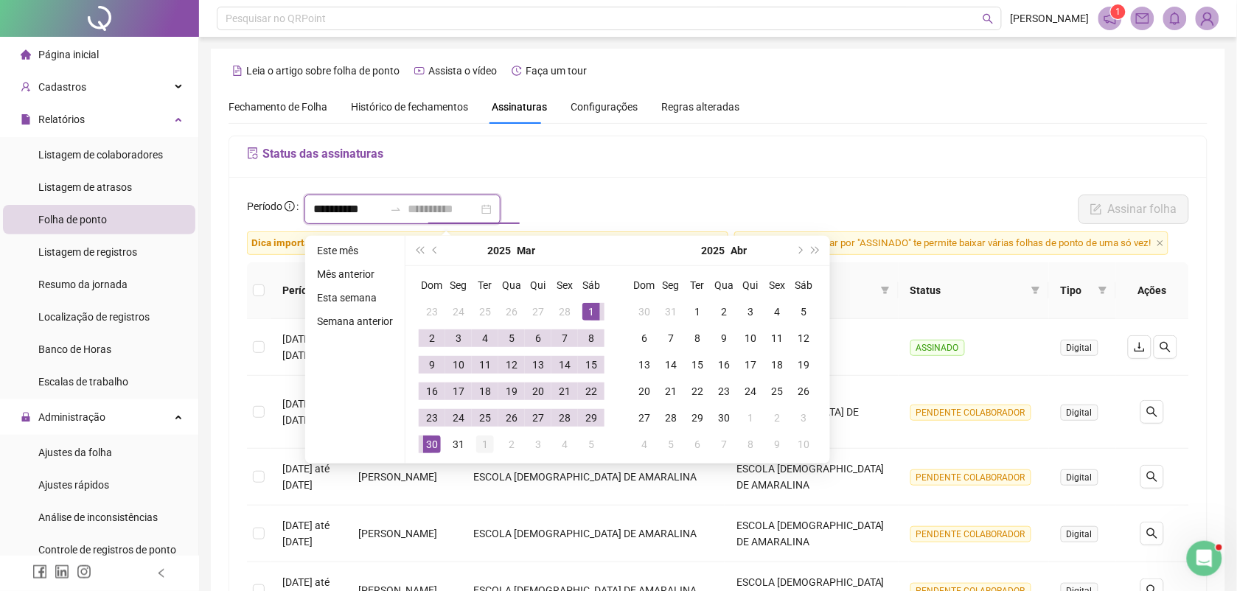
type input "**********"
click at [473, 439] on td "1" at bounding box center [485, 444] width 27 height 27
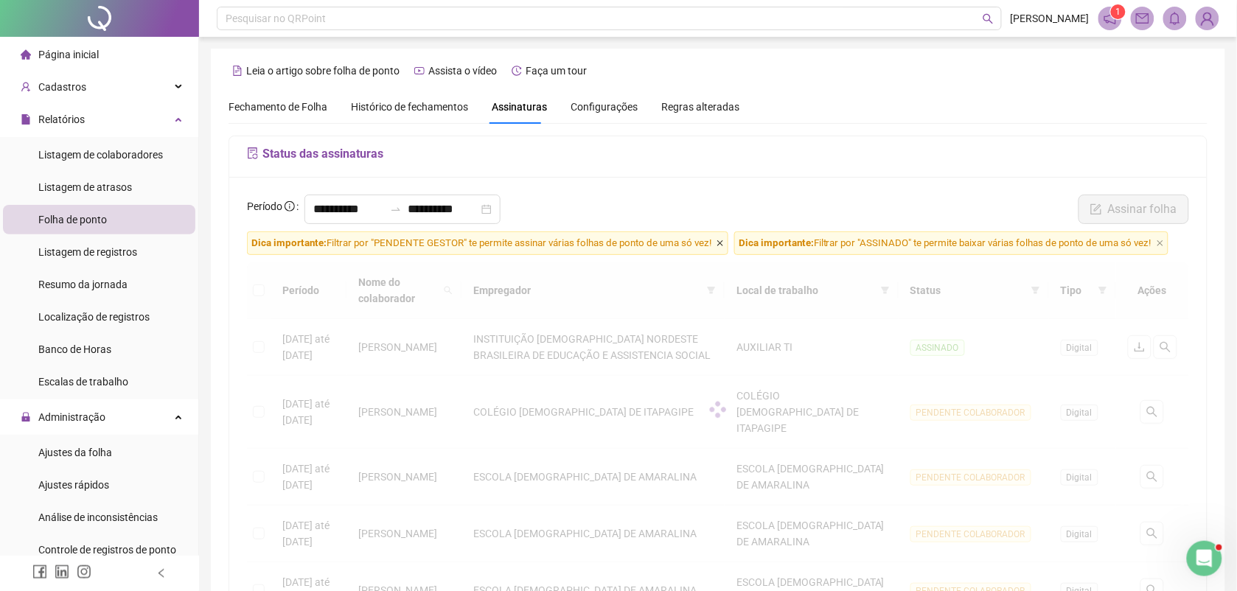
click at [721, 247] on icon "close" at bounding box center [720, 243] width 7 height 7
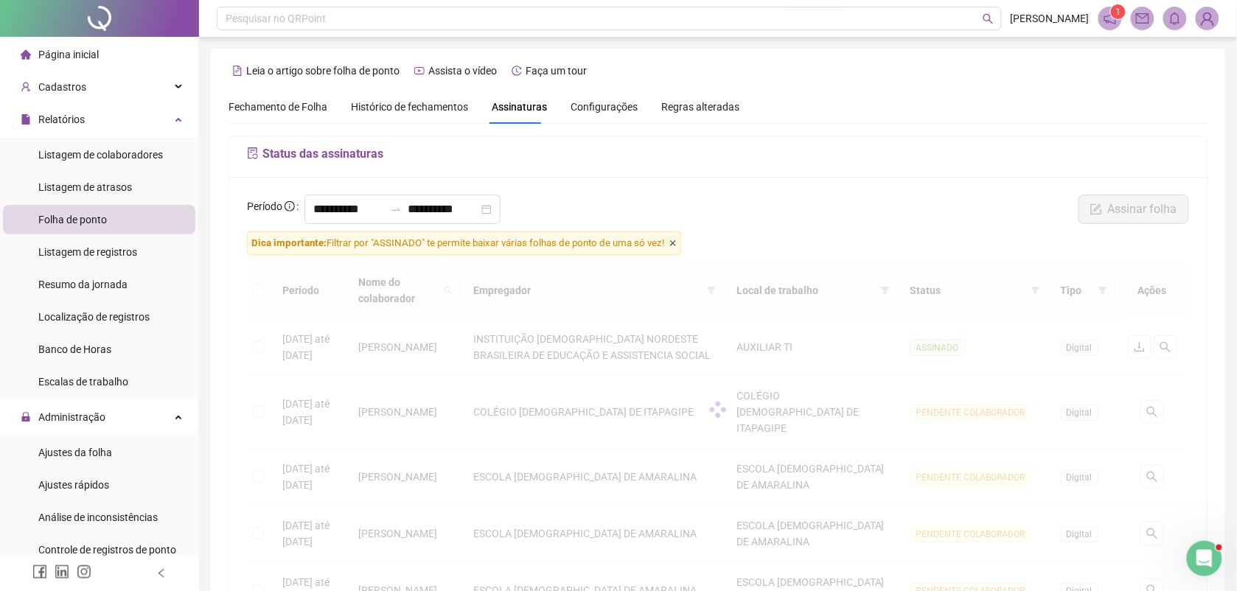
click at [677, 245] on icon "close" at bounding box center [672, 243] width 7 height 7
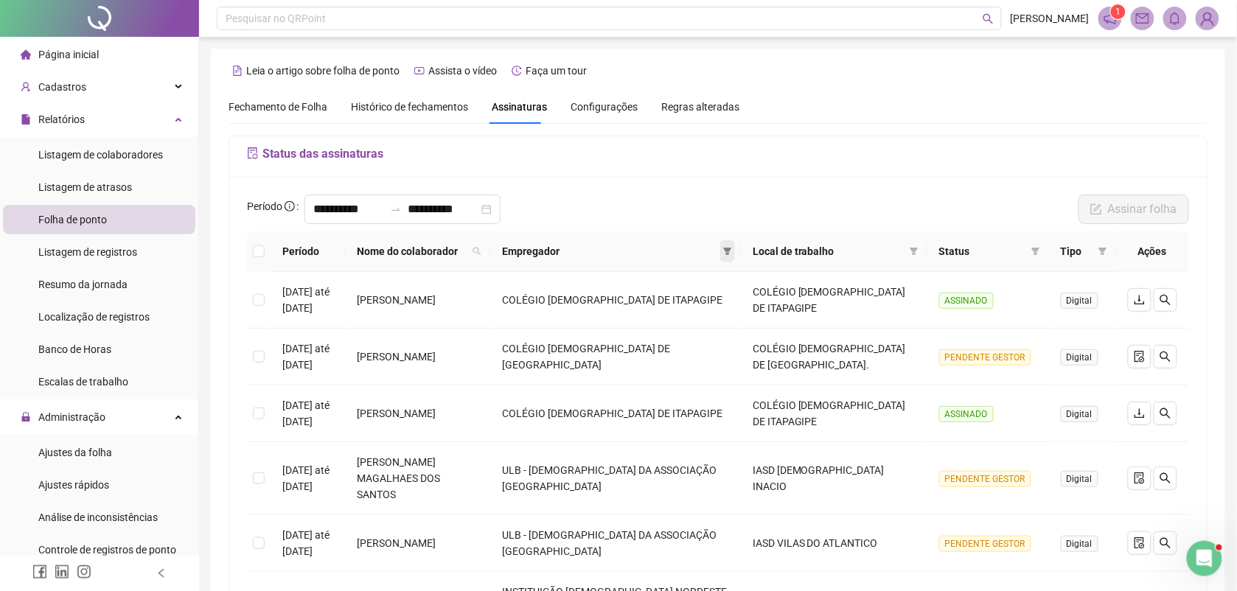
click at [732, 252] on icon "filter" at bounding box center [728, 251] width 8 height 7
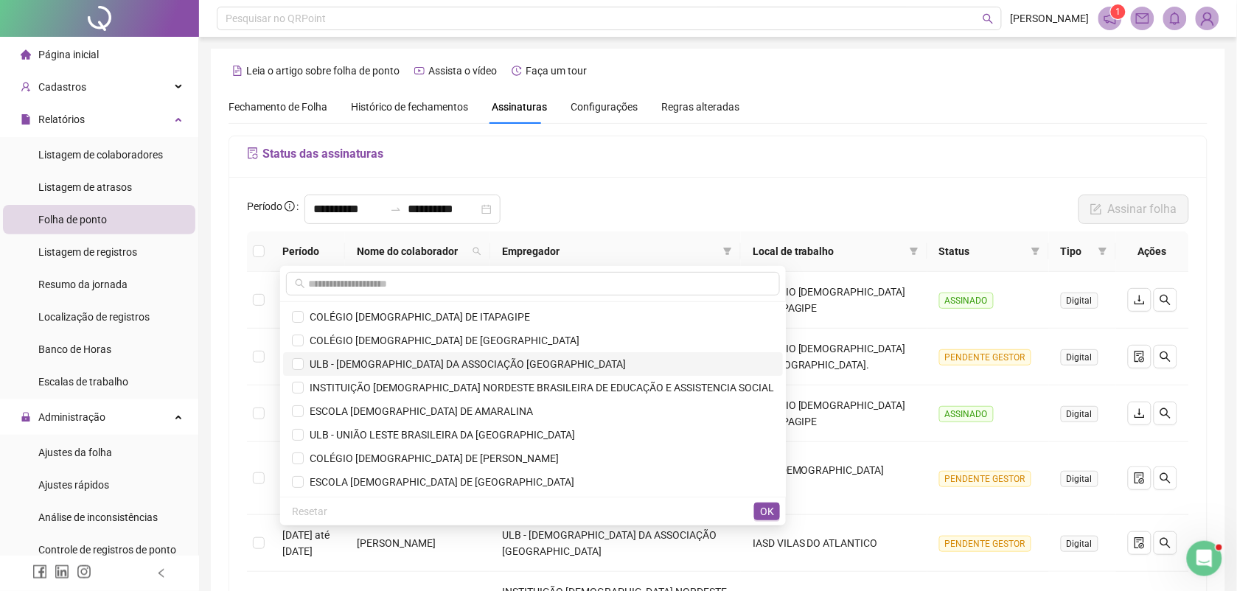
click at [410, 363] on span "ULB - IGREJAS DA ASSOCIAÇÃO BAHIA DA IASD" at bounding box center [465, 364] width 322 height 12
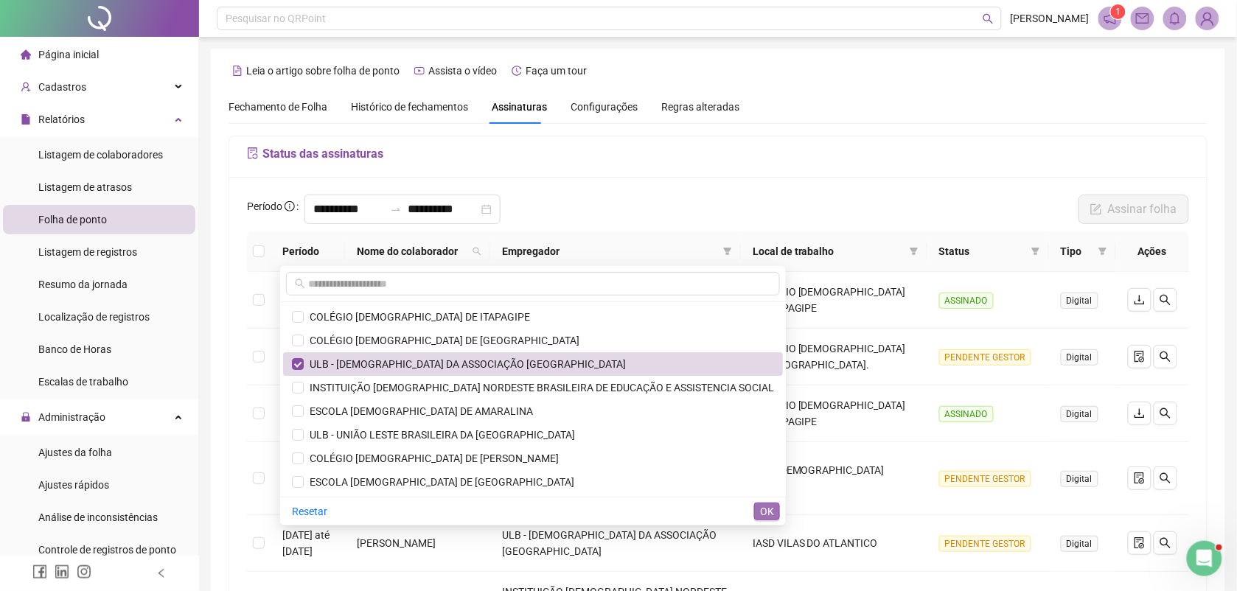
click at [768, 510] on span "OK" at bounding box center [767, 511] width 14 height 16
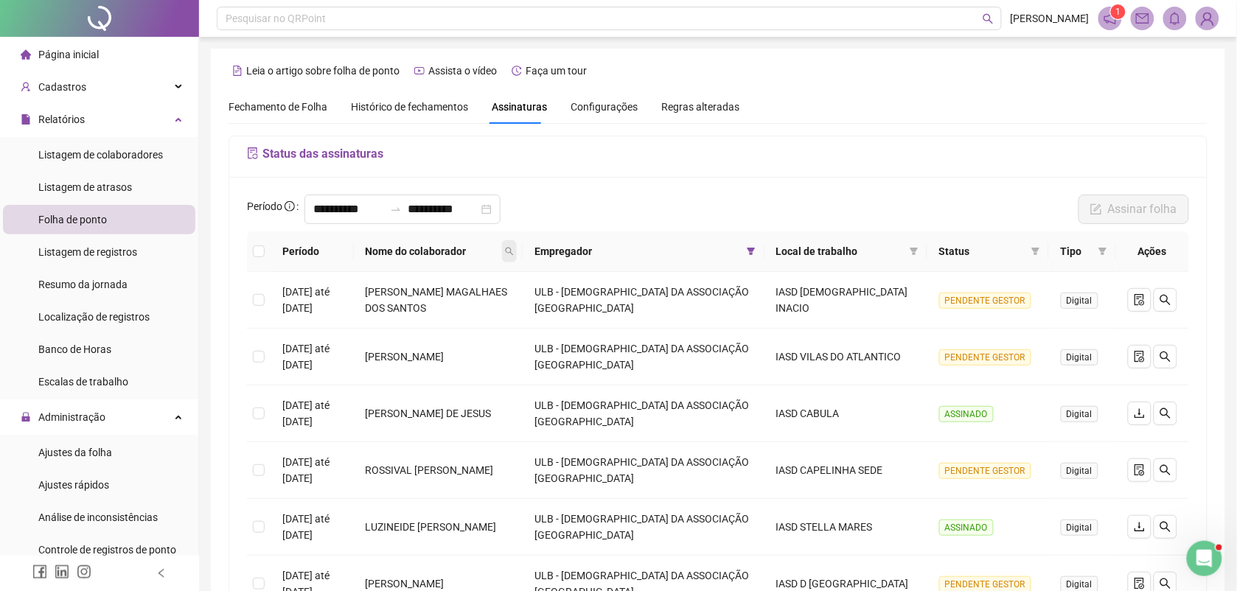
click at [514, 252] on icon "search" at bounding box center [509, 251] width 9 height 9
click at [495, 289] on input "text" at bounding box center [518, 284] width 139 height 24
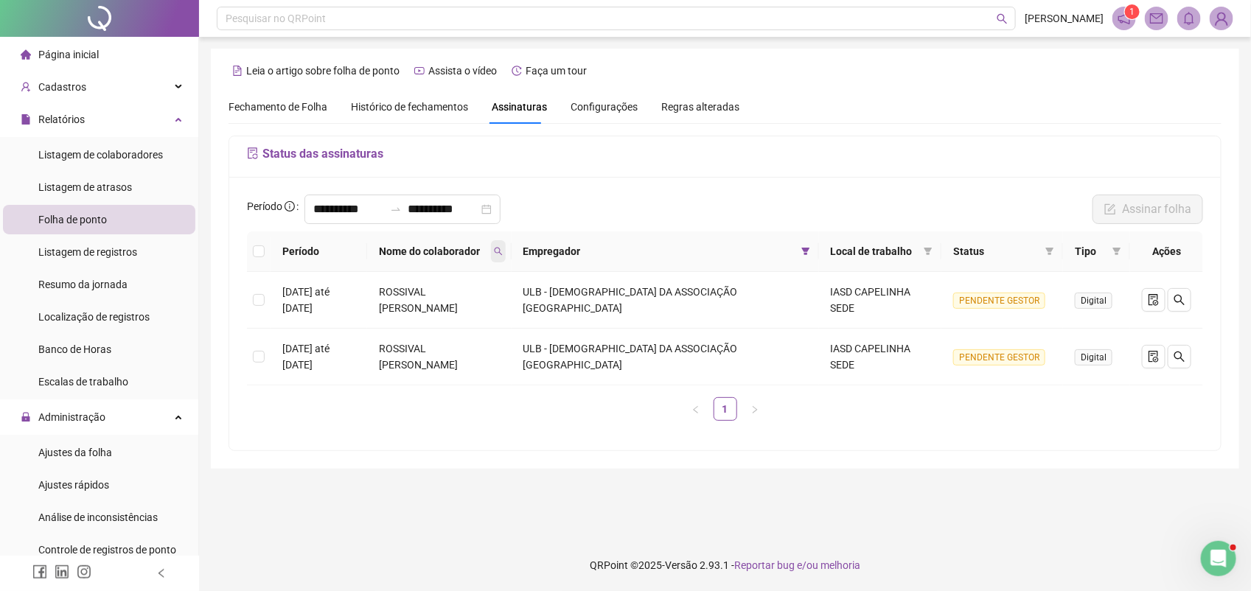
click at [506, 254] on span at bounding box center [498, 251] width 15 height 22
drag, startPoint x: 498, startPoint y: 288, endPoint x: 354, endPoint y: 307, distance: 145.7
click at [389, 299] on body "**********" at bounding box center [625, 295] width 1251 height 591
type input "*******"
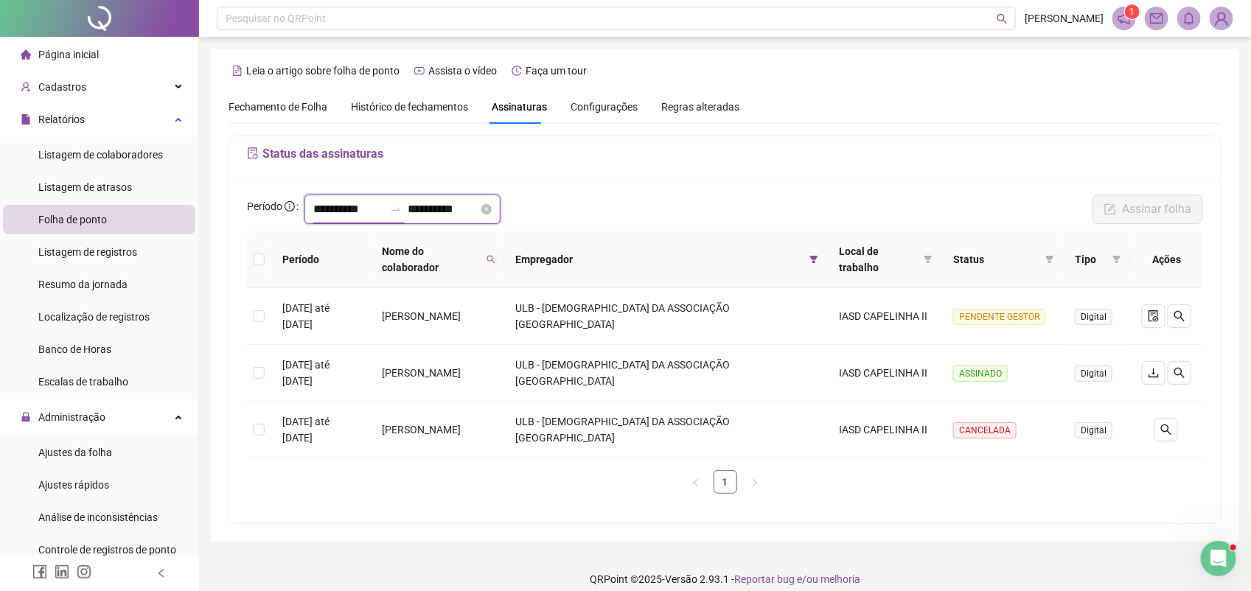
click at [377, 212] on input "**********" at bounding box center [348, 210] width 71 height 18
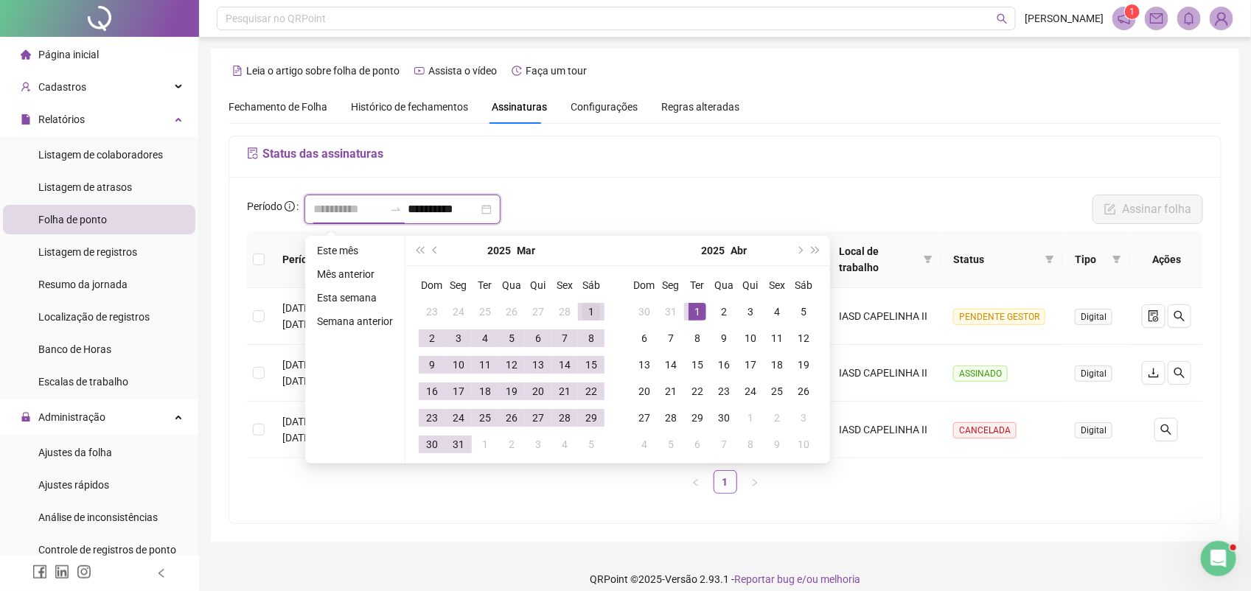
type input "**********"
click at [597, 307] on div "1" at bounding box center [591, 312] width 18 height 18
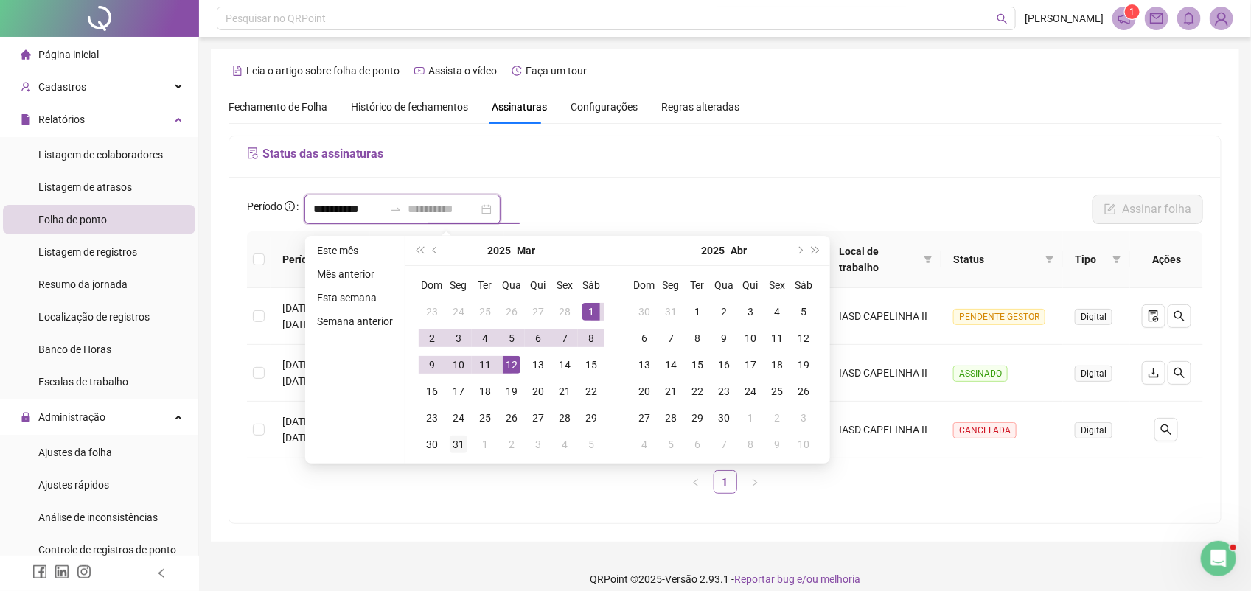
type input "**********"
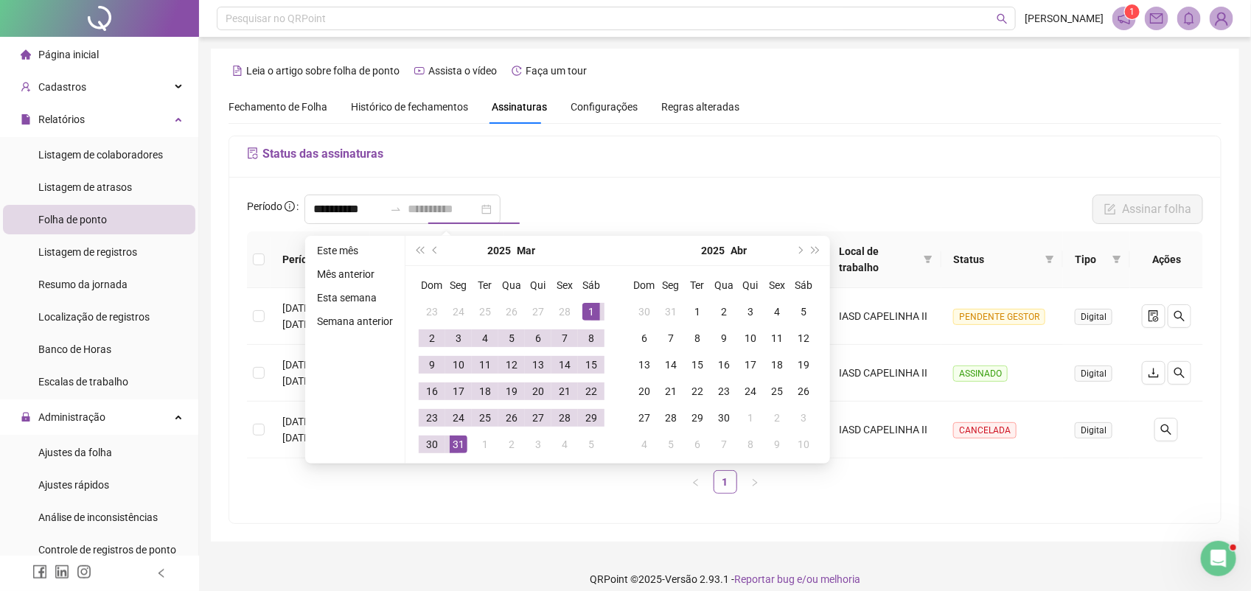
click at [456, 440] on div "31" at bounding box center [459, 445] width 18 height 18
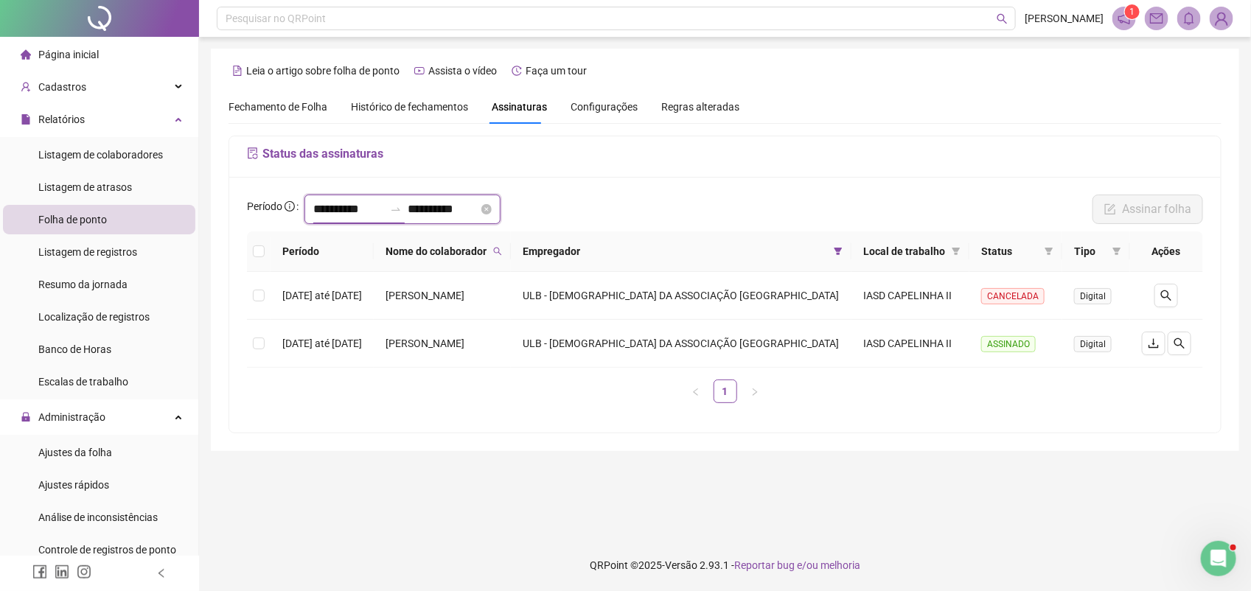
click at [370, 205] on input "**********" at bounding box center [348, 210] width 71 height 18
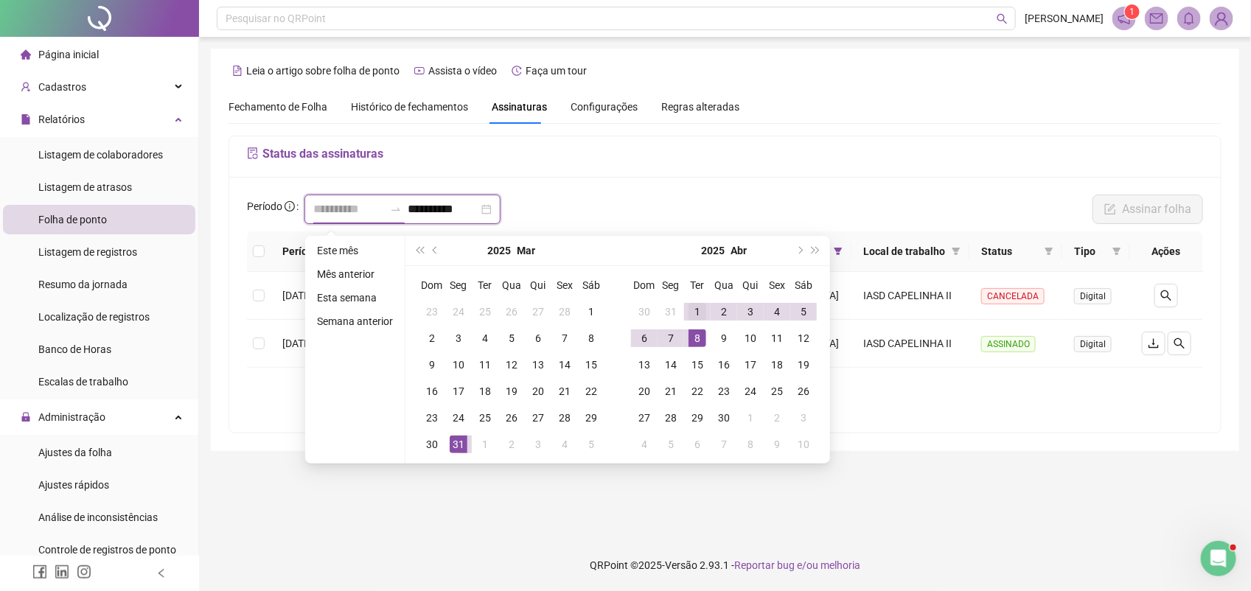
type input "**********"
click at [699, 311] on div "1" at bounding box center [698, 312] width 18 height 18
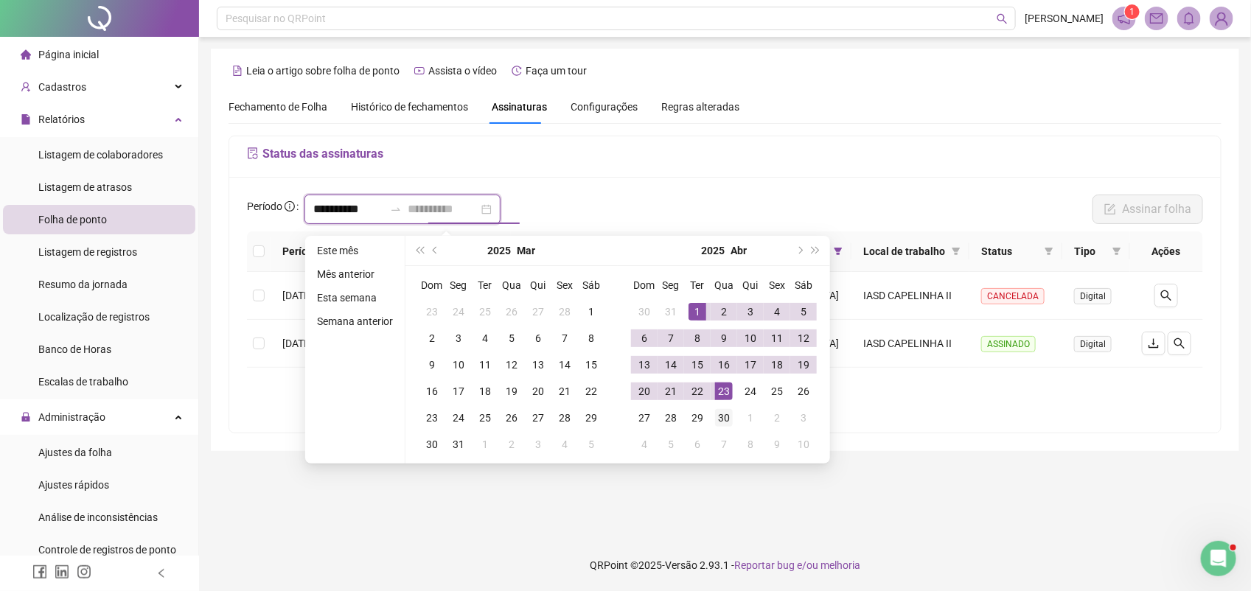
type input "**********"
click at [717, 417] on div "30" at bounding box center [724, 418] width 18 height 18
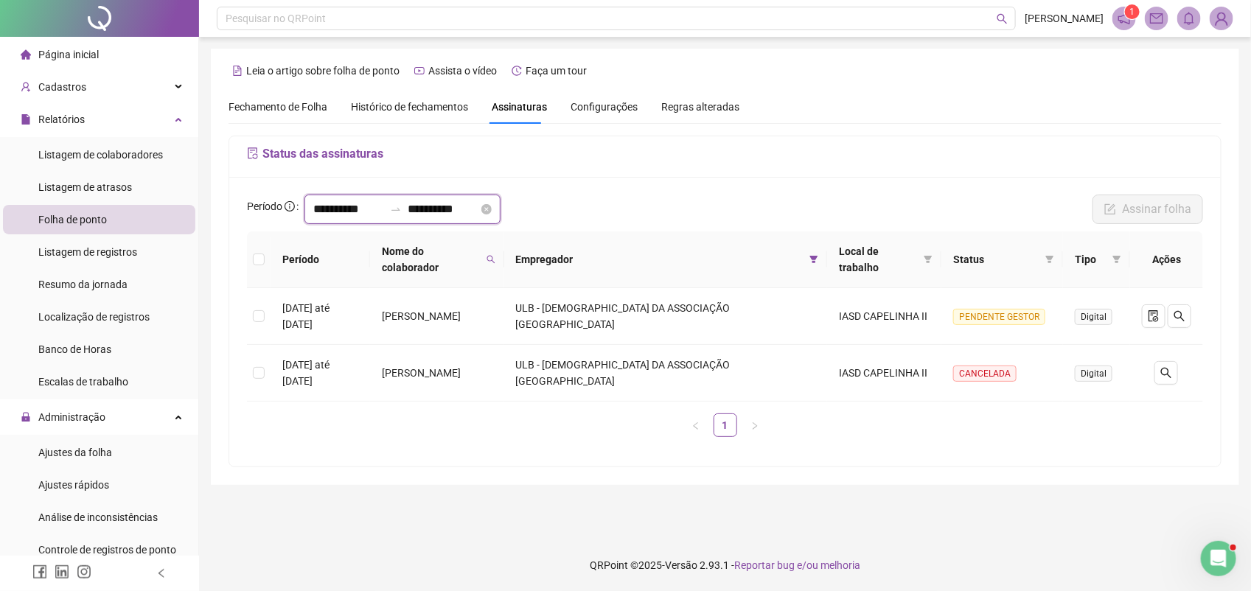
click at [384, 216] on input "**********" at bounding box center [348, 210] width 71 height 18
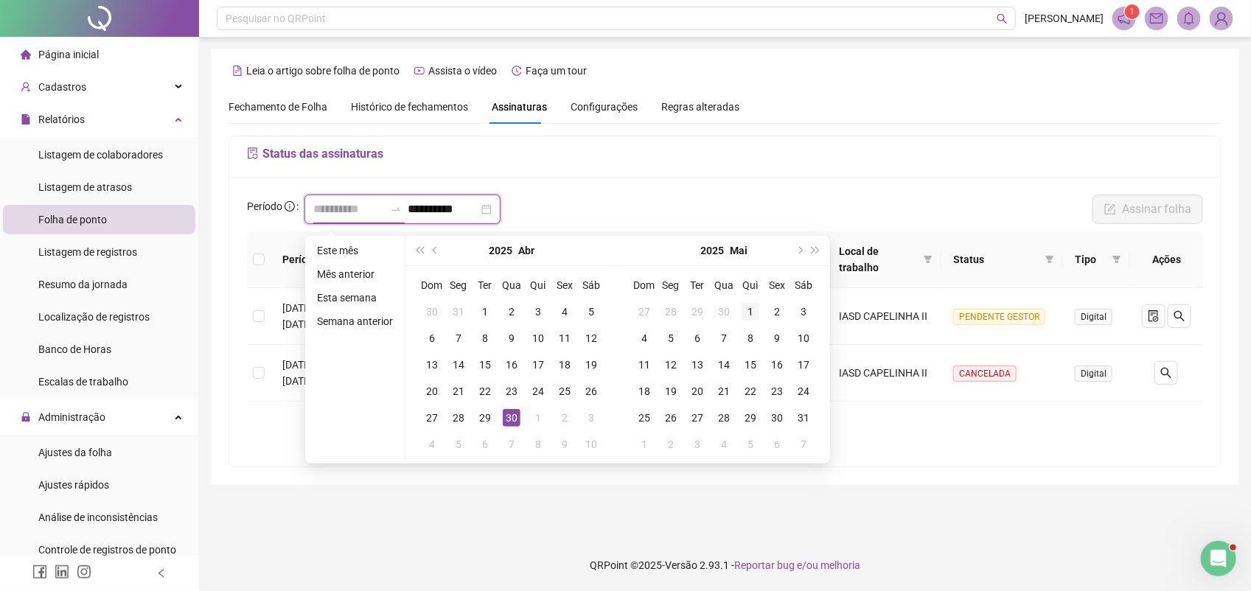
type input "**********"
click at [750, 311] on div "1" at bounding box center [751, 312] width 18 height 18
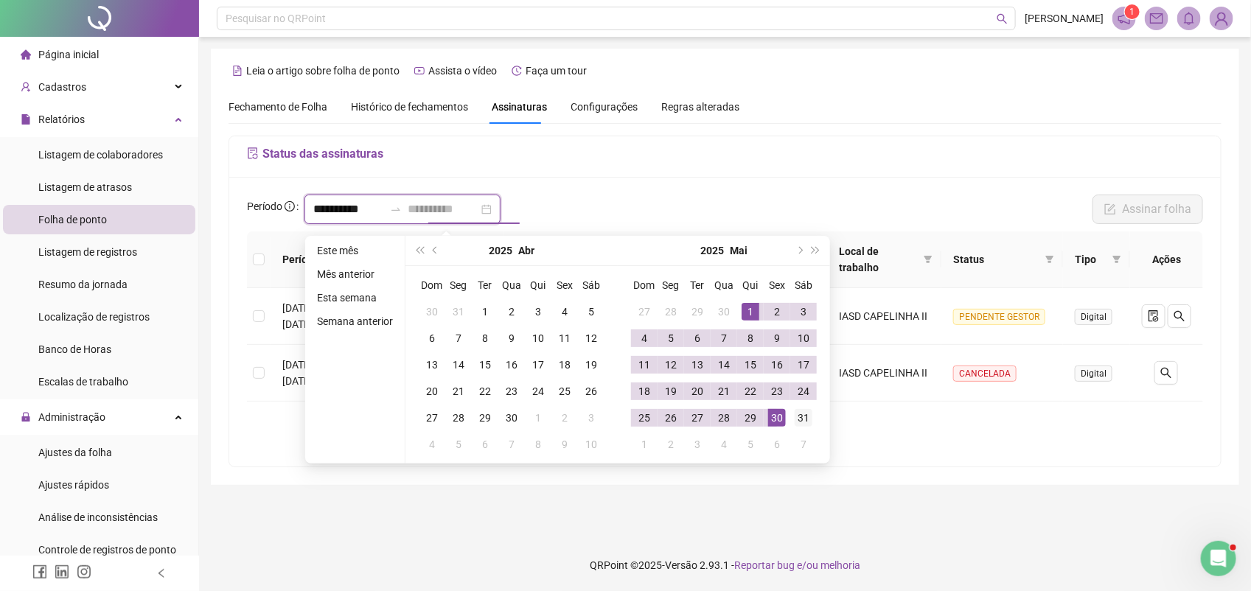
type input "**********"
click at [800, 418] on div "31" at bounding box center [804, 418] width 18 height 18
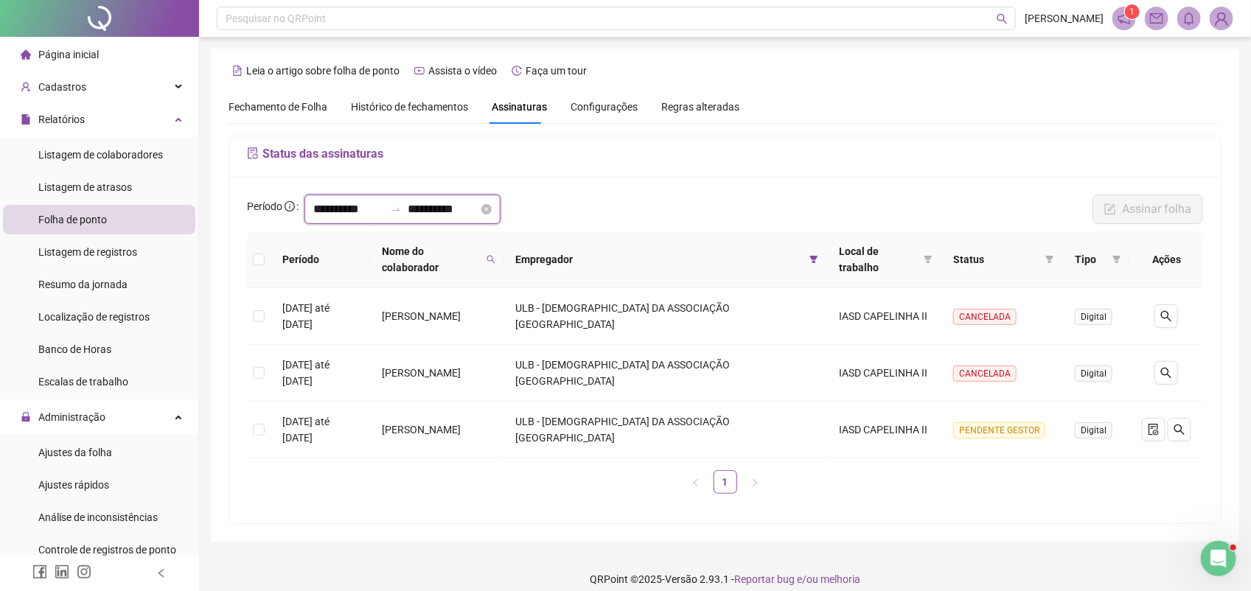
click at [380, 206] on input "**********" at bounding box center [348, 210] width 71 height 18
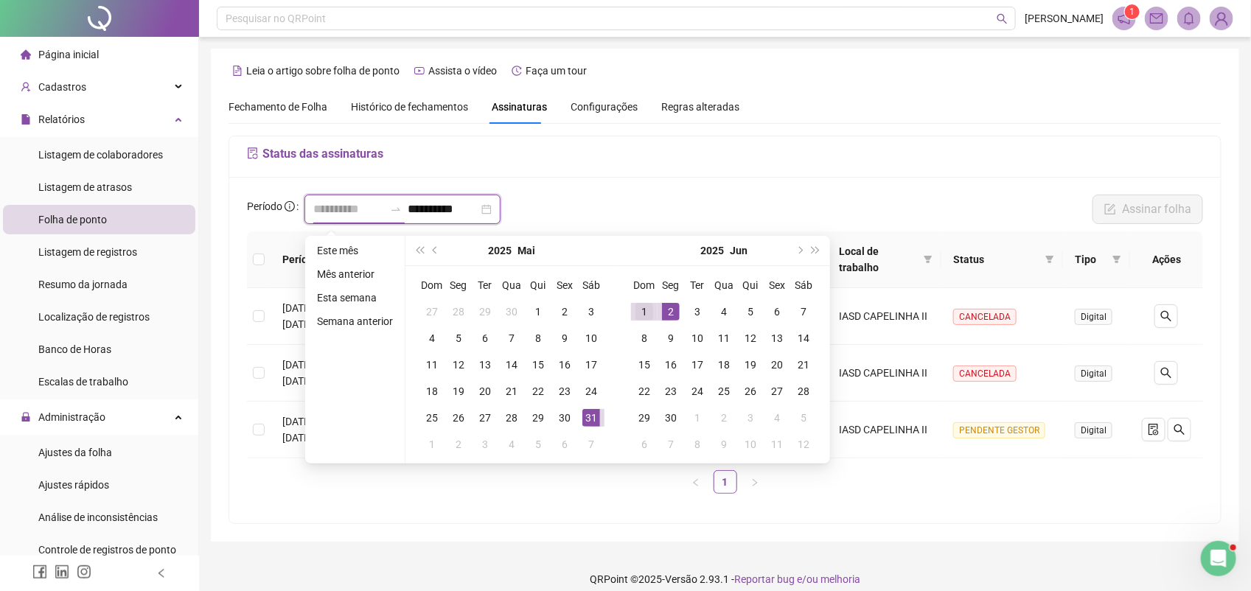
type input "**********"
click at [639, 307] on div "1" at bounding box center [644, 312] width 18 height 18
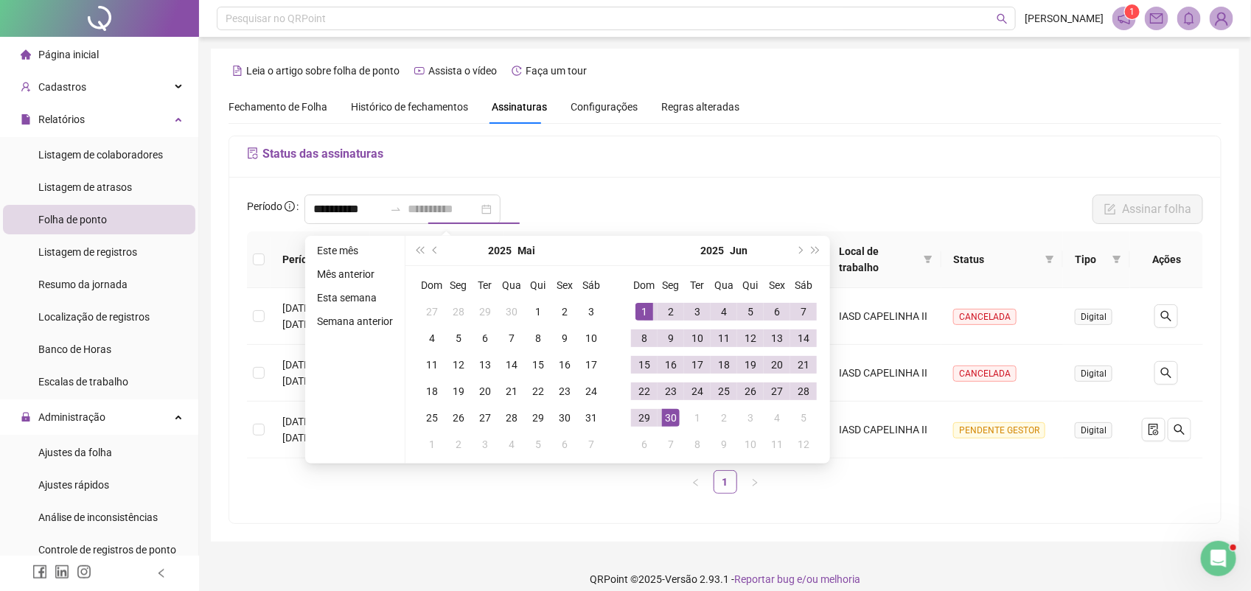
click at [672, 414] on div "30" at bounding box center [671, 418] width 18 height 18
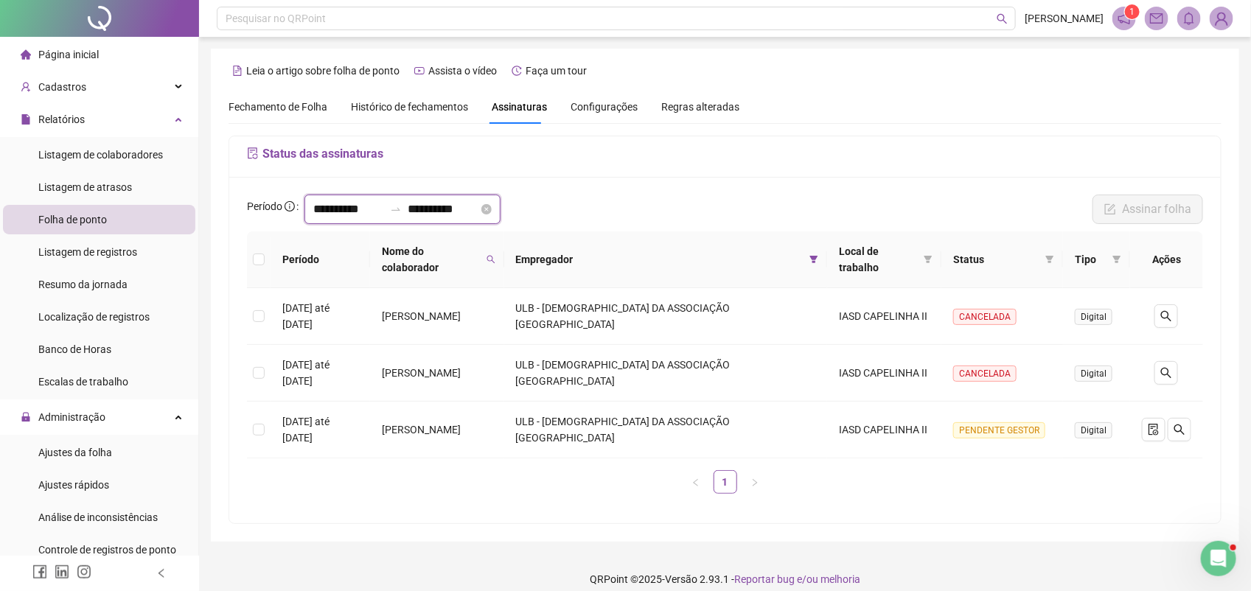
click at [478, 209] on input "**********" at bounding box center [443, 210] width 71 height 18
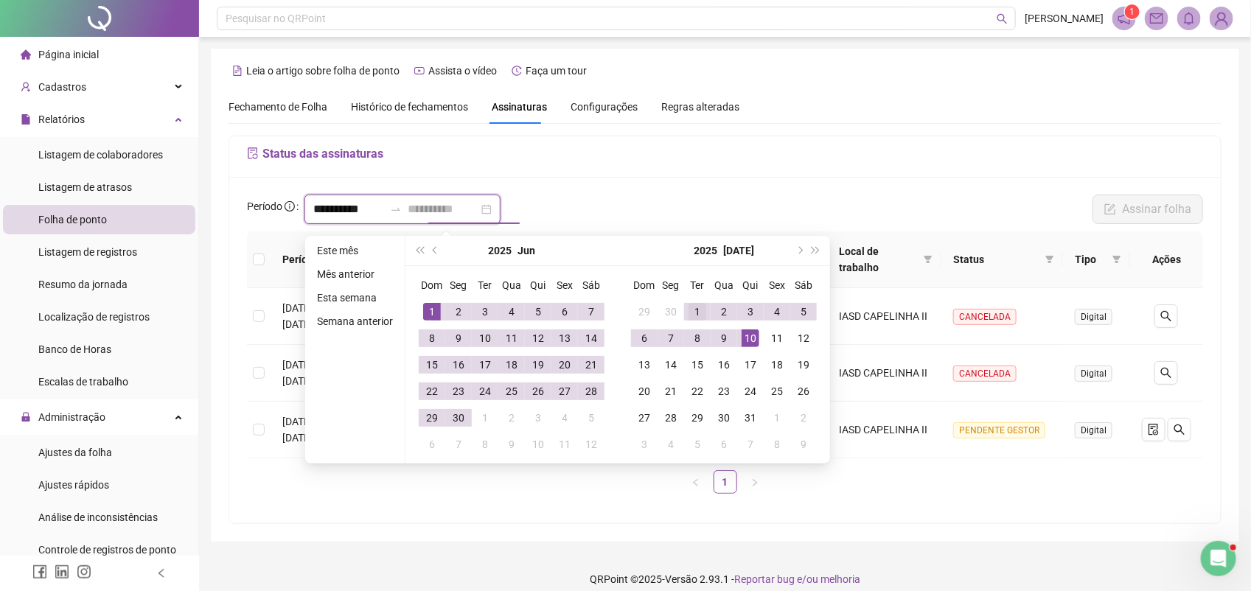
type input "**********"
click at [694, 307] on div "1" at bounding box center [698, 312] width 18 height 18
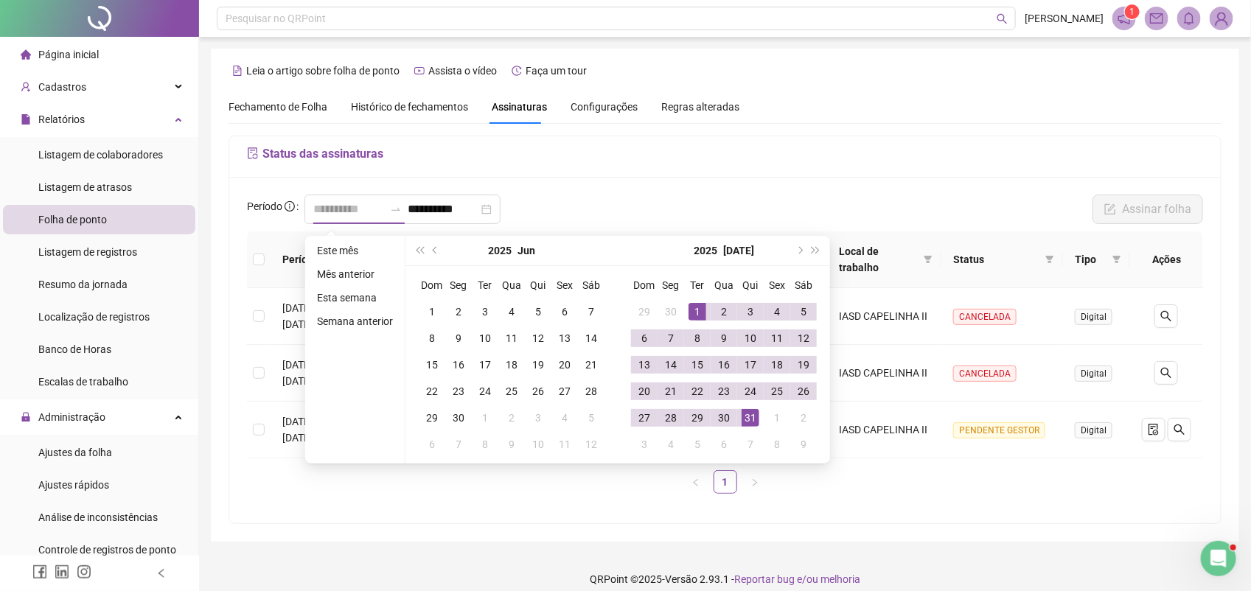
click at [748, 417] on div "31" at bounding box center [751, 418] width 18 height 18
type input "**********"
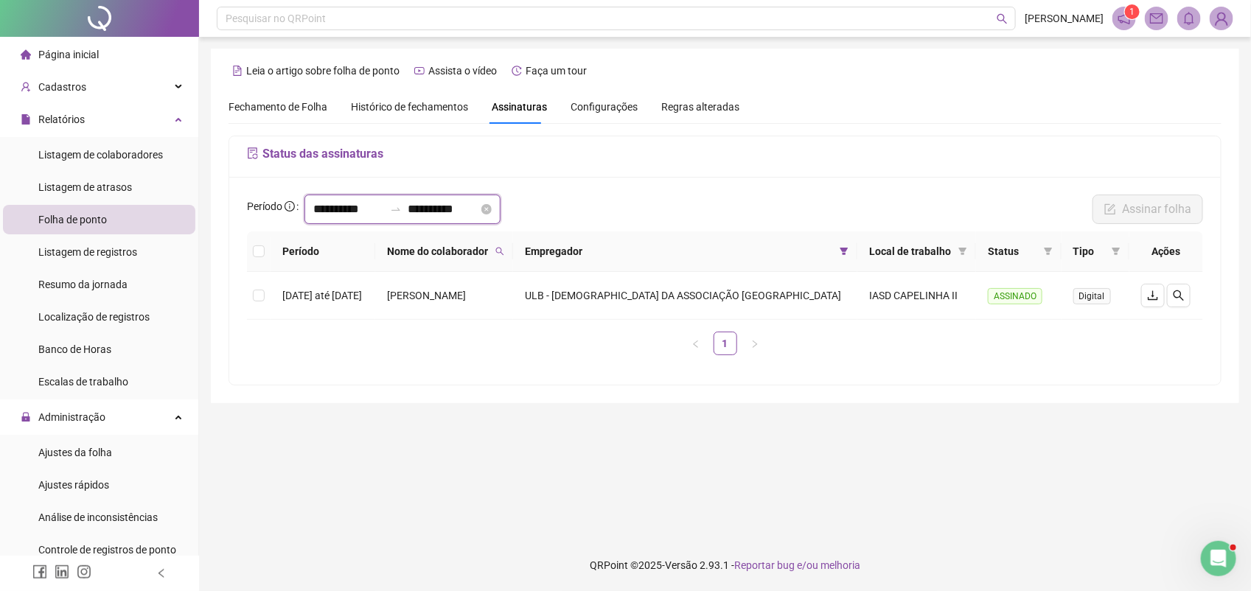
click at [382, 207] on input "**********" at bounding box center [348, 210] width 71 height 18
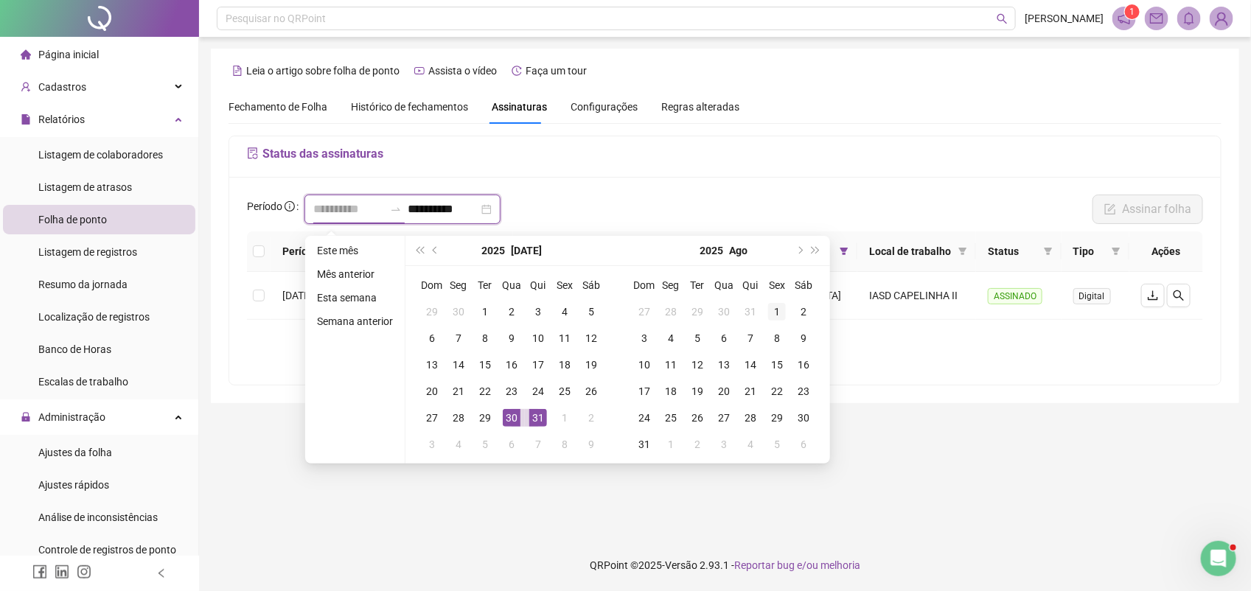
type input "**********"
click at [778, 307] on div "1" at bounding box center [777, 312] width 18 height 18
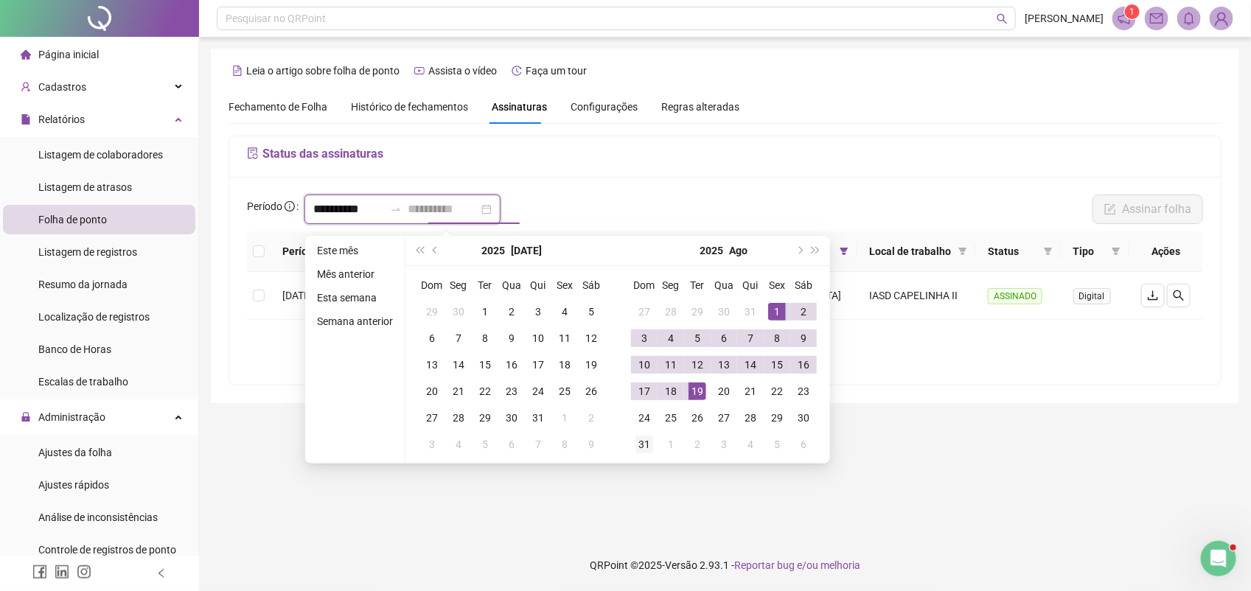
type input "**********"
click at [641, 444] on div "31" at bounding box center [644, 445] width 18 height 18
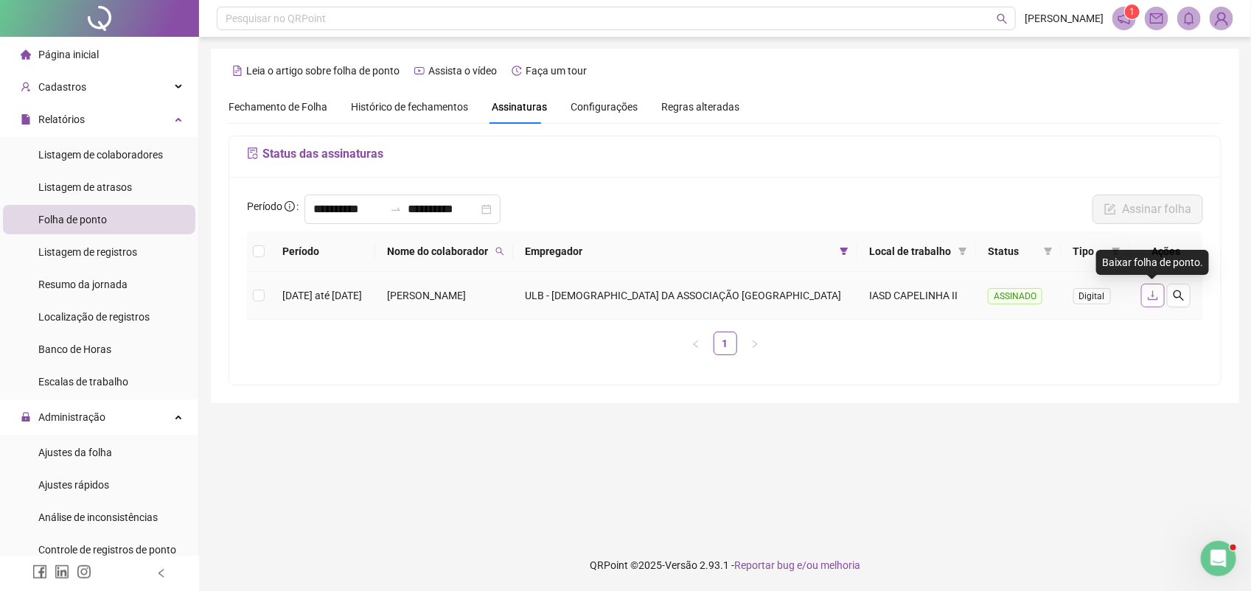
click at [1151, 292] on icon "download" at bounding box center [1153, 296] width 12 height 12
click at [1191, 24] on icon "bell" at bounding box center [1189, 18] width 10 height 13
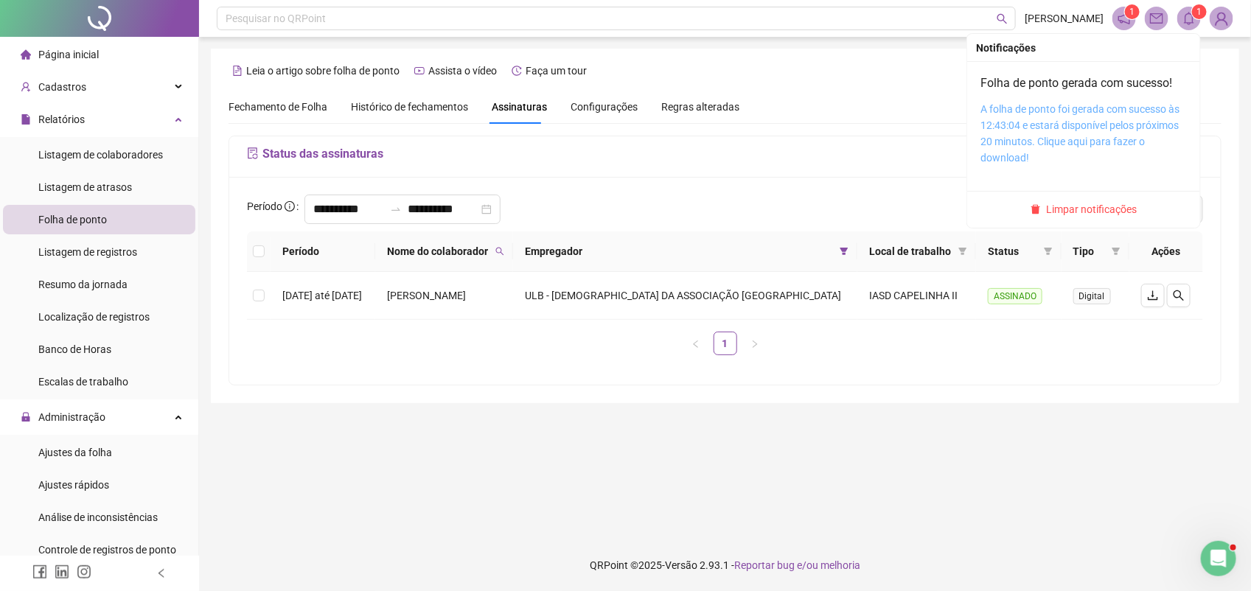
click at [1122, 124] on link "A folha de ponto foi gerada com sucesso às 12:43:04 e estará disponível pelos p…" at bounding box center [1079, 133] width 199 height 60
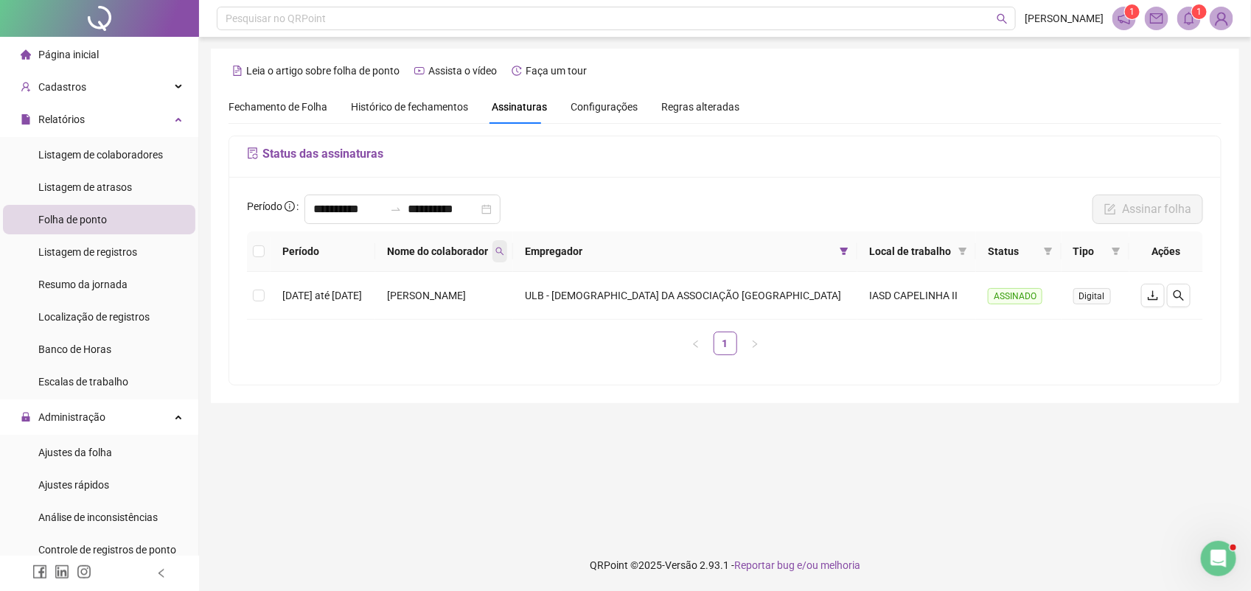
click at [507, 244] on span at bounding box center [499, 251] width 15 height 22
drag, startPoint x: 506, startPoint y: 285, endPoint x: 372, endPoint y: 300, distance: 135.1
click at [386, 296] on body "**********" at bounding box center [625, 295] width 1251 height 591
type input "*****"
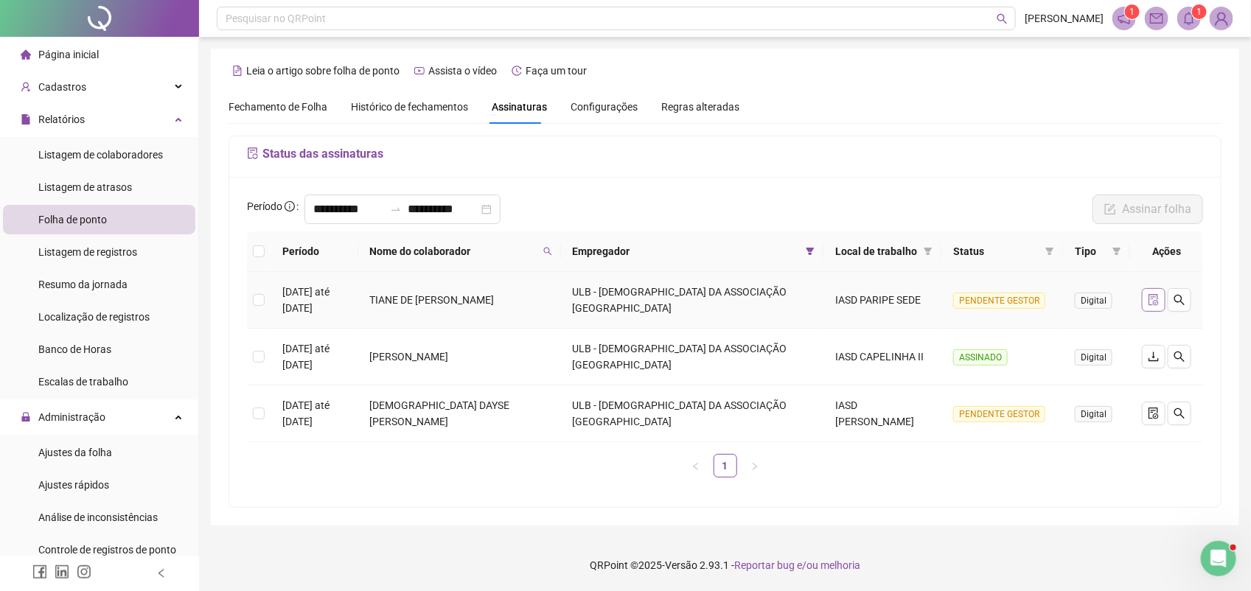
click at [1161, 296] on button "button" at bounding box center [1154, 300] width 24 height 24
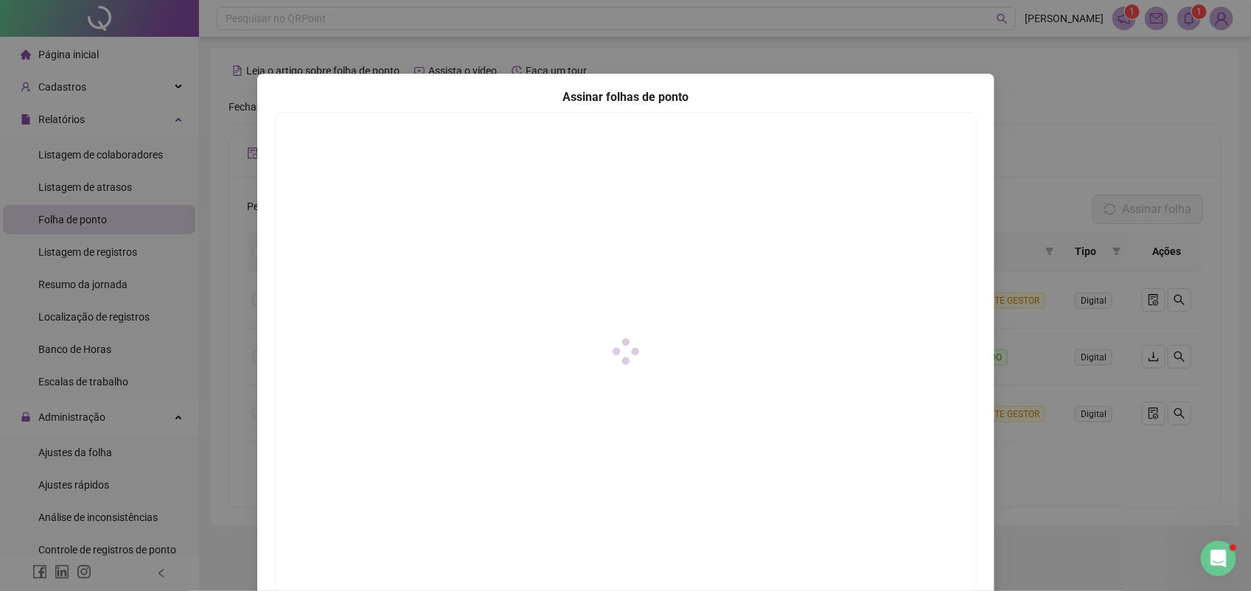
scroll to position [94, 0]
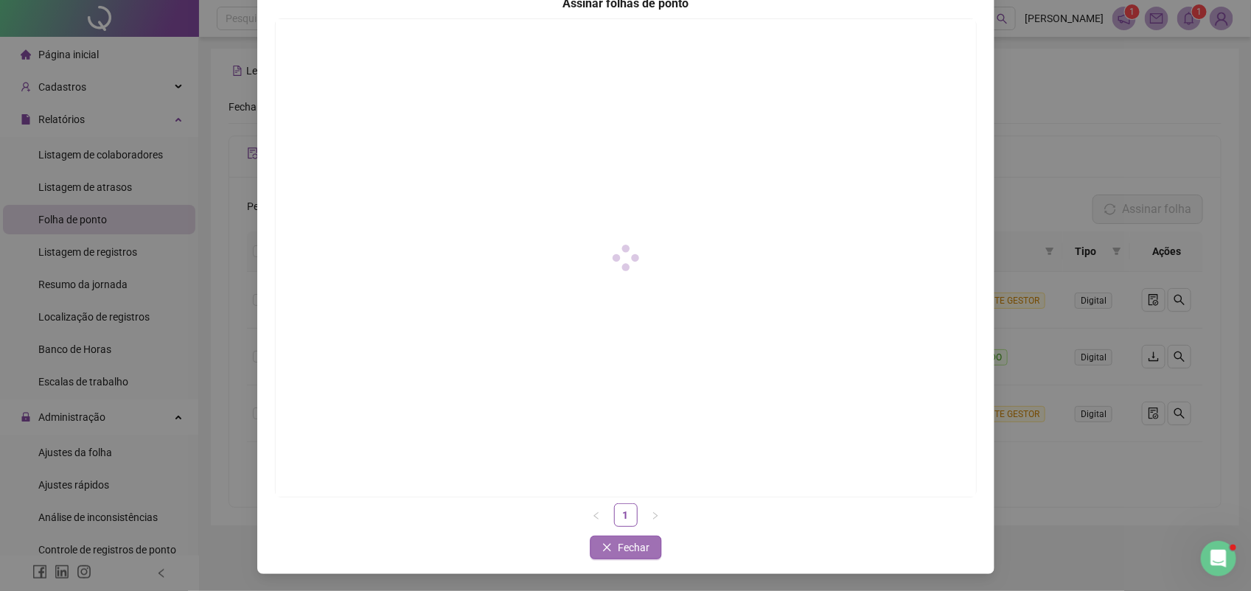
click at [618, 550] on span "Fechar" at bounding box center [634, 548] width 32 height 16
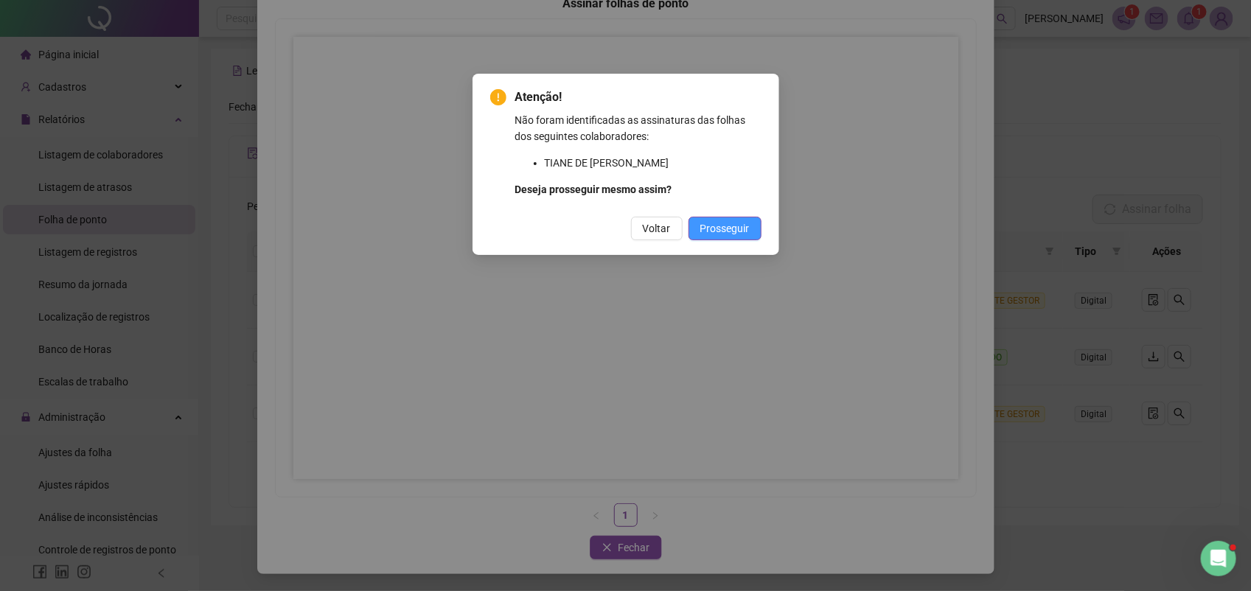
click at [726, 221] on span "Prosseguir" at bounding box center [724, 228] width 49 height 16
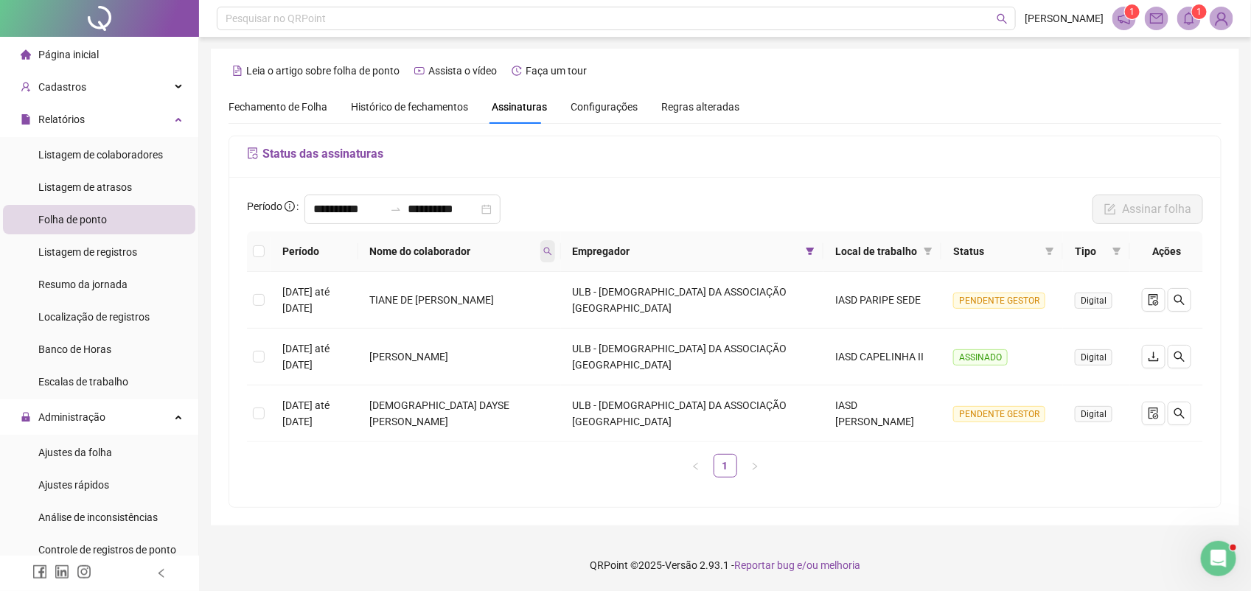
click at [552, 252] on icon "search" at bounding box center [547, 251] width 9 height 9
click at [314, 208] on input "**********" at bounding box center [348, 210] width 71 height 18
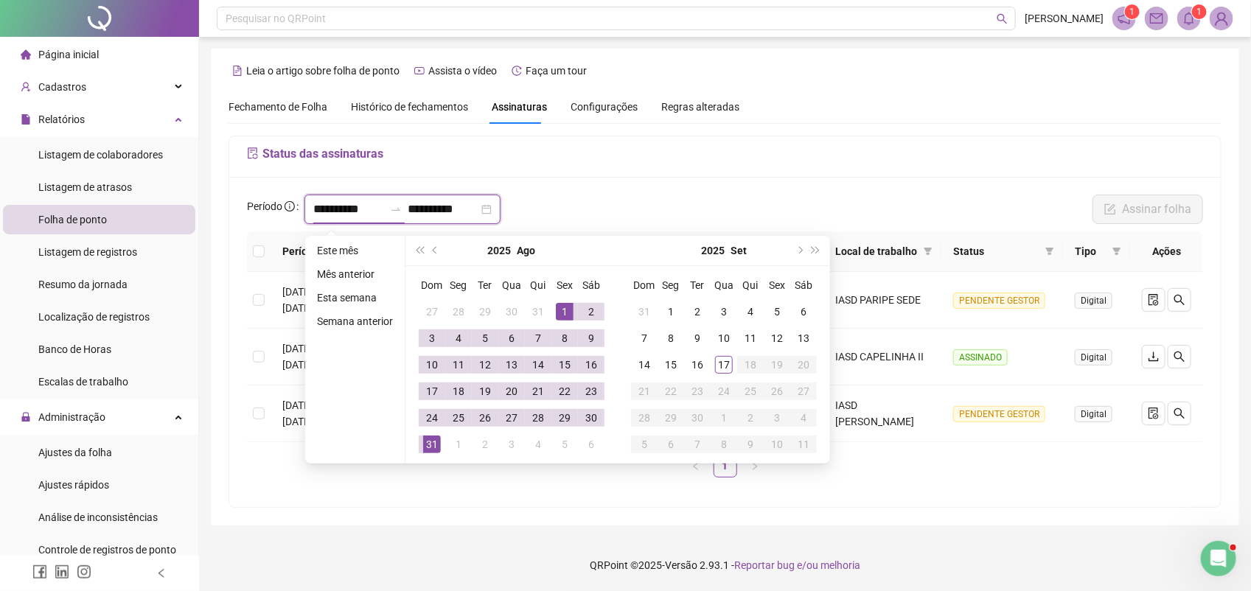
type input "**********"
click at [436, 245] on button "prev-year" at bounding box center [436, 250] width 16 height 29
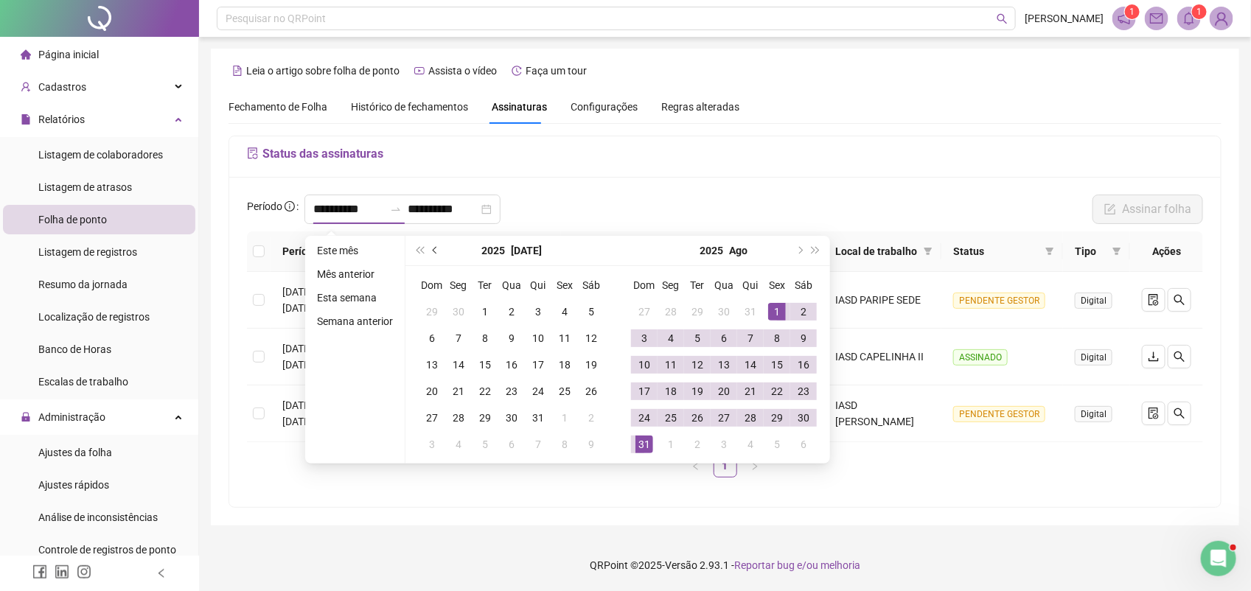
click at [436, 245] on button "prev-year" at bounding box center [436, 250] width 16 height 29
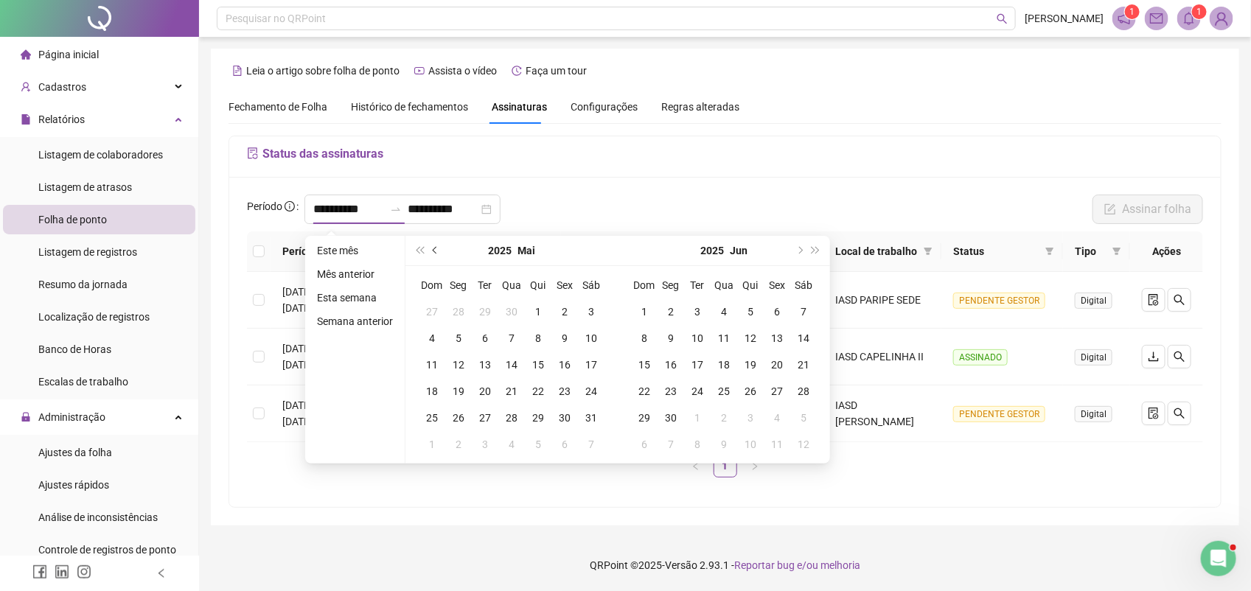
click at [436, 245] on button "prev-year" at bounding box center [436, 250] width 16 height 29
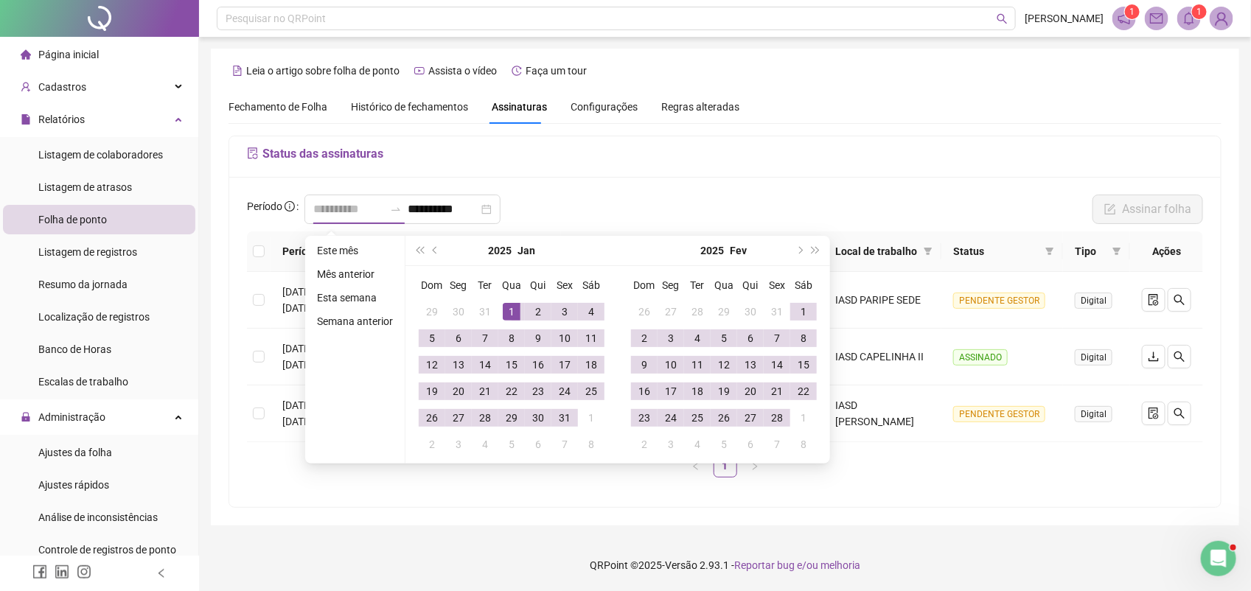
type input "**********"
click at [512, 311] on div "1" at bounding box center [512, 312] width 18 height 18
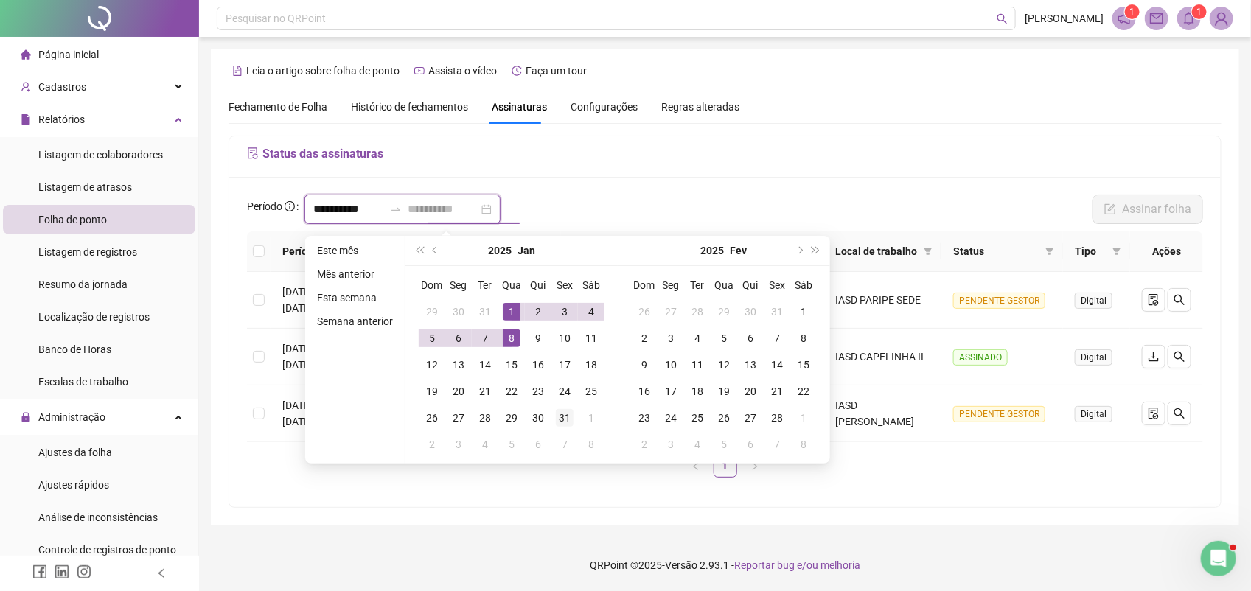
type input "**********"
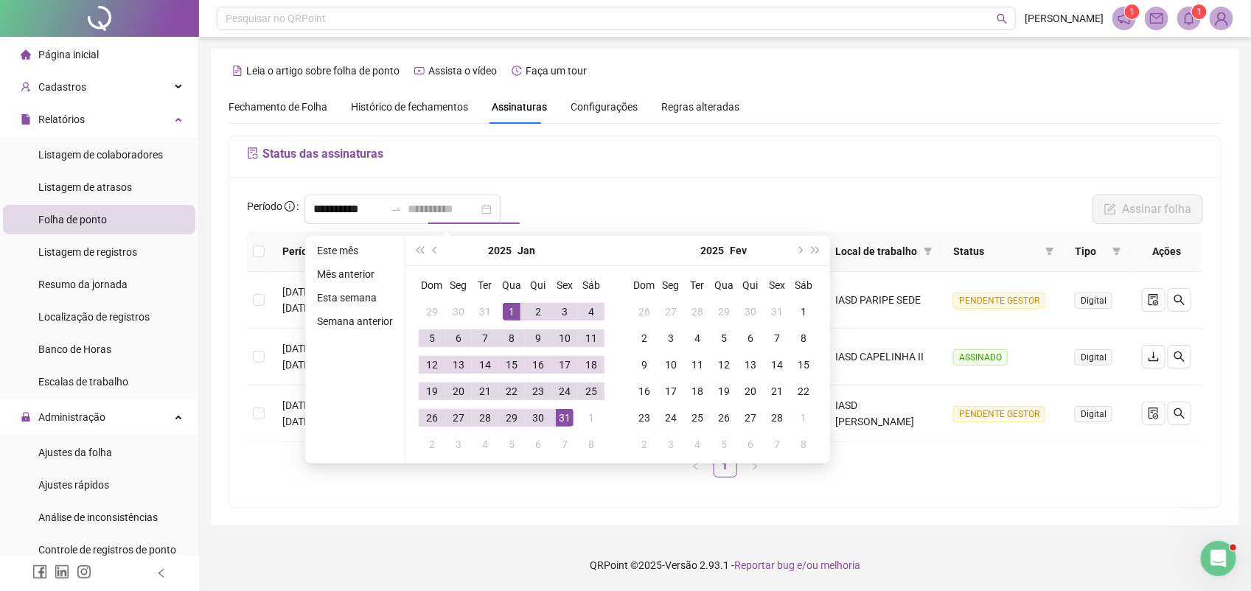
click at [561, 425] on div "31" at bounding box center [565, 418] width 18 height 18
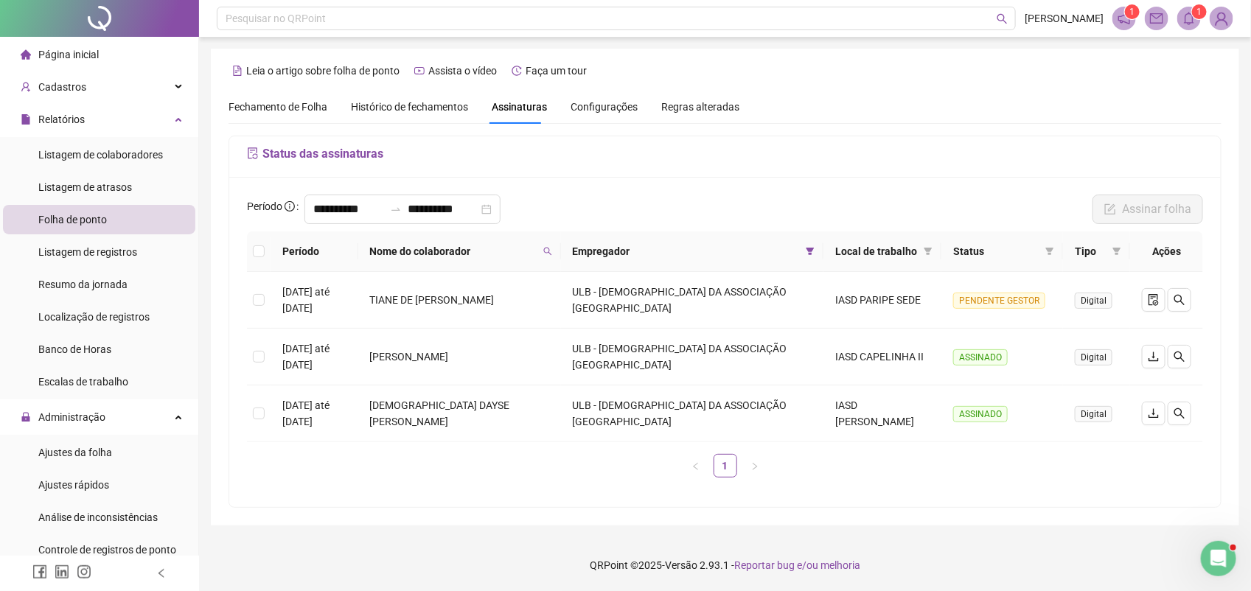
click at [1218, 16] on img at bounding box center [1221, 18] width 22 height 22
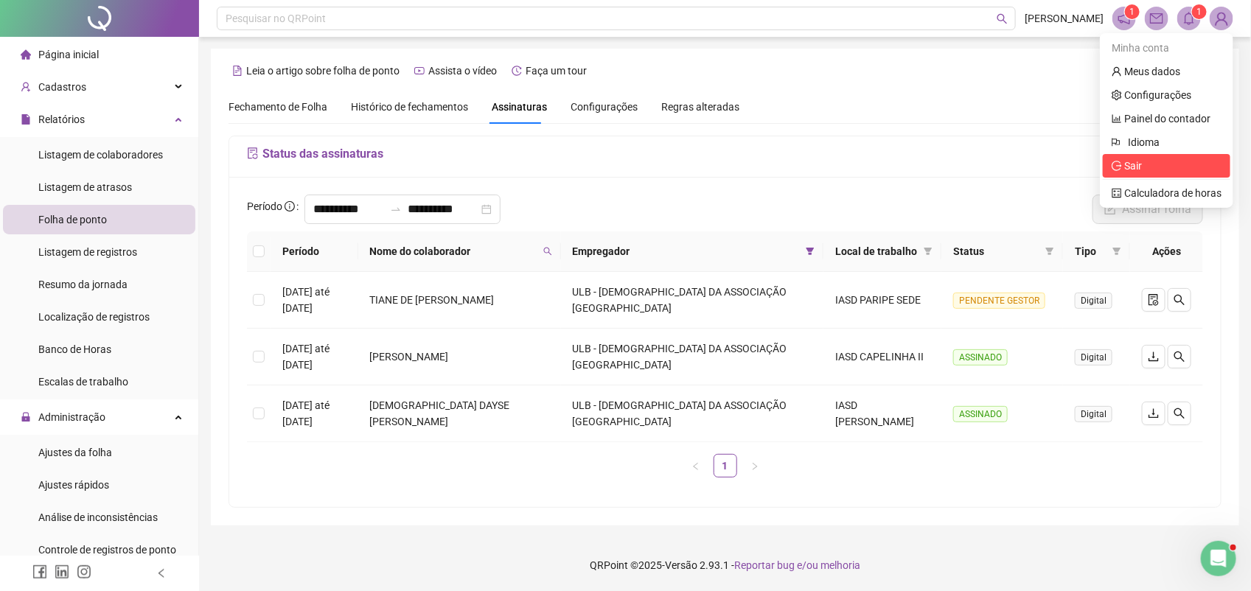
click at [1126, 167] on span "Sair" at bounding box center [1133, 166] width 18 height 12
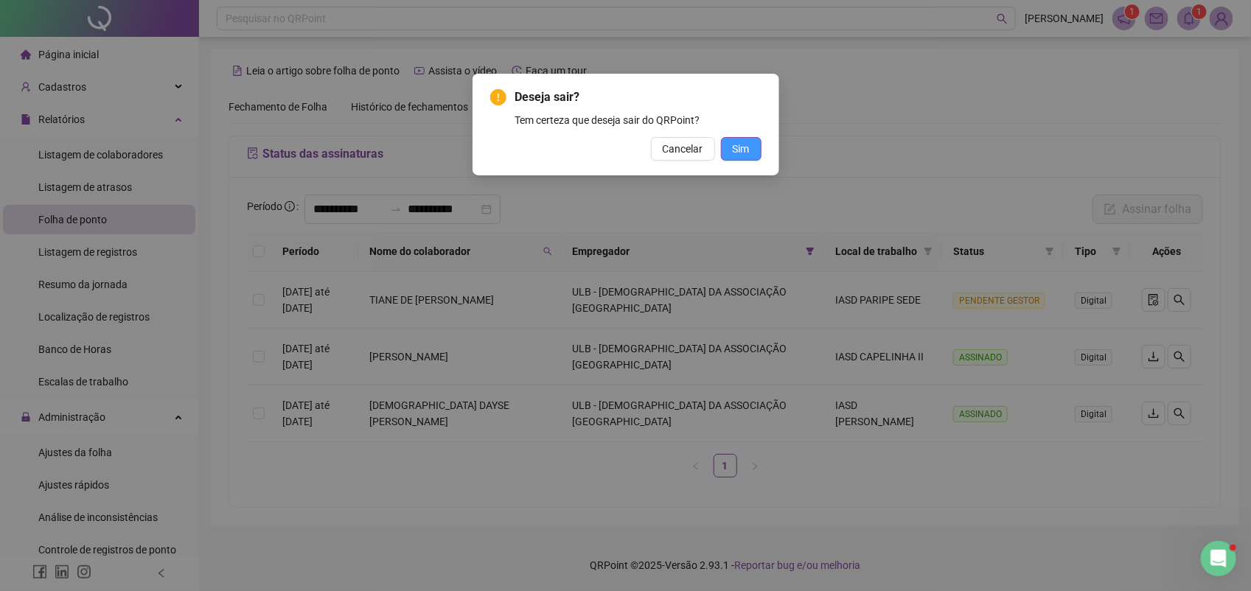
click at [745, 145] on span "Sim" at bounding box center [741, 149] width 17 height 16
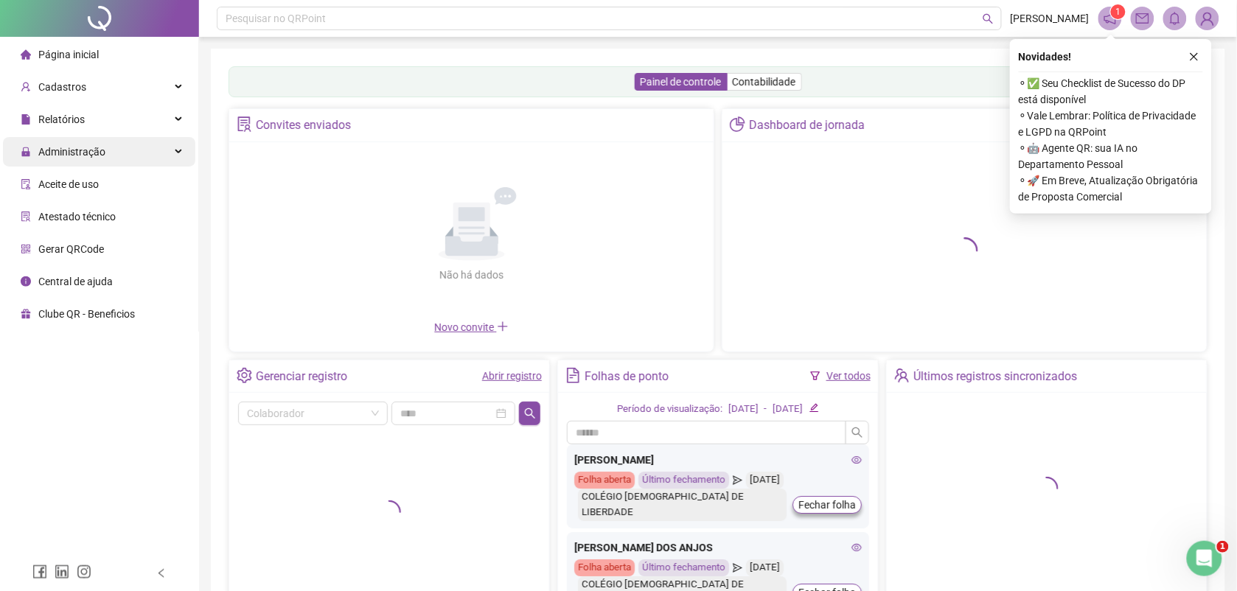
click at [97, 148] on span "Administração" at bounding box center [71, 152] width 67 height 12
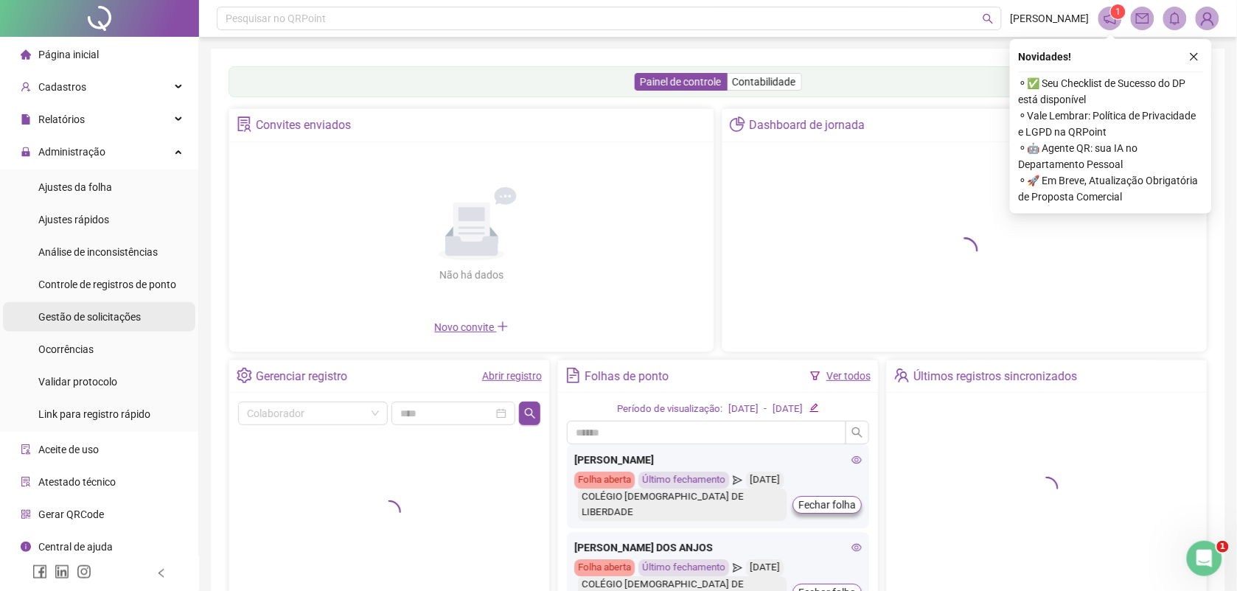
click at [111, 313] on span "Gestão de solicitações" at bounding box center [89, 317] width 102 height 12
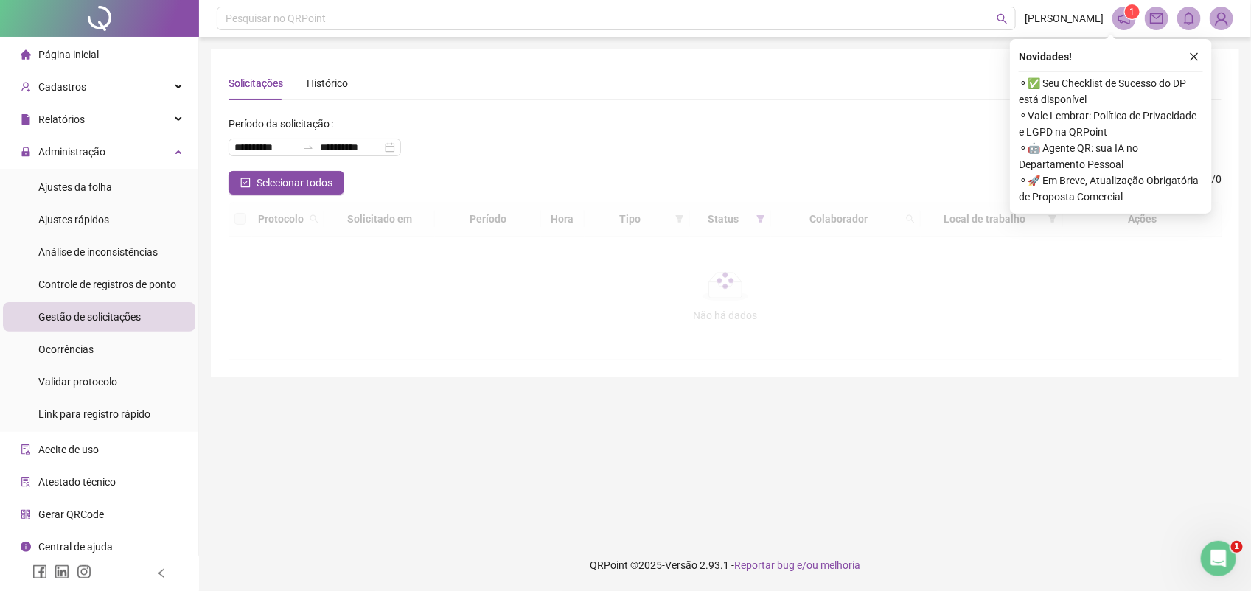
click at [1196, 56] on icon "close" at bounding box center [1194, 57] width 10 height 10
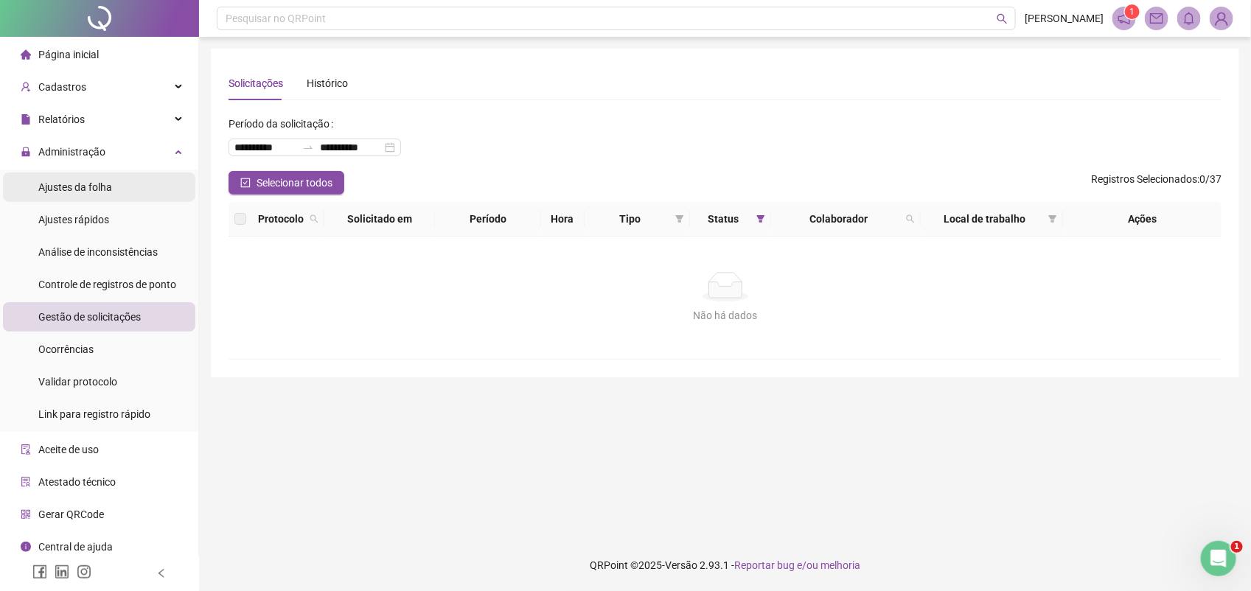
click at [88, 186] on span "Ajustes da folha" at bounding box center [75, 187] width 74 height 12
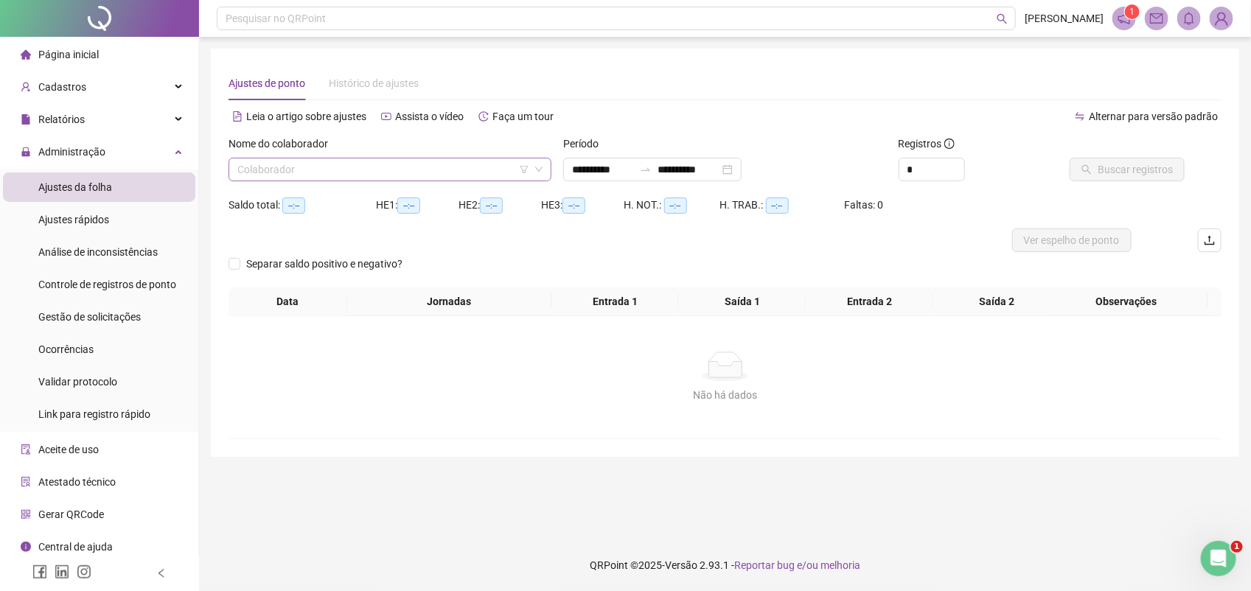
click at [253, 172] on input "search" at bounding box center [383, 169] width 292 height 22
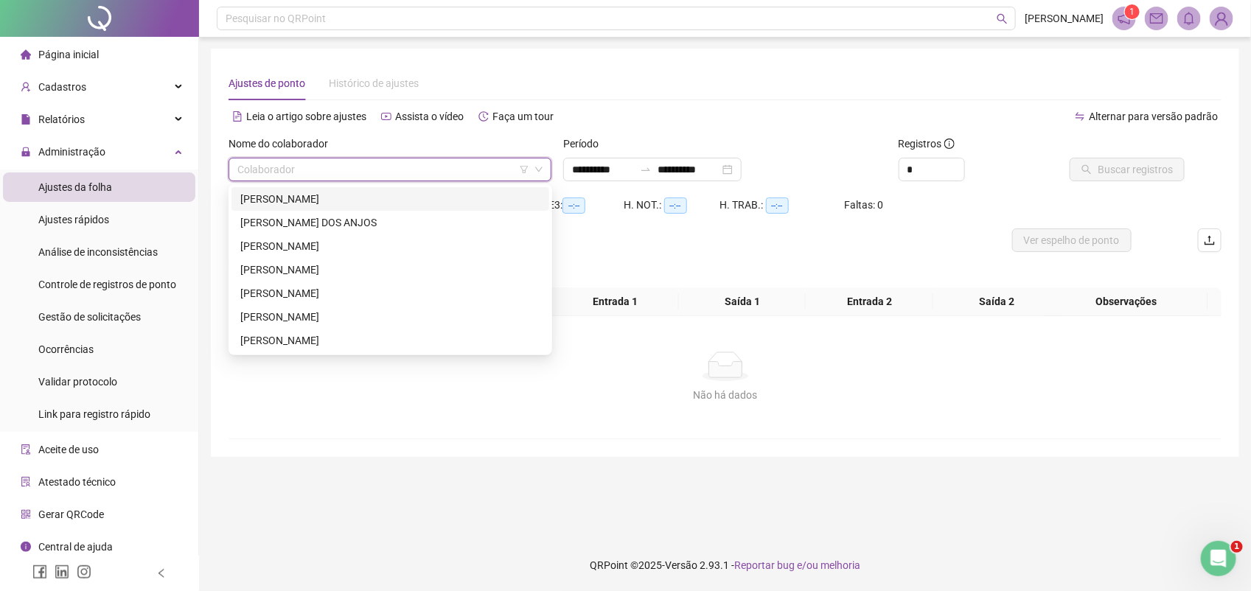
click at [266, 201] on div "[PERSON_NAME]" at bounding box center [390, 199] width 300 height 16
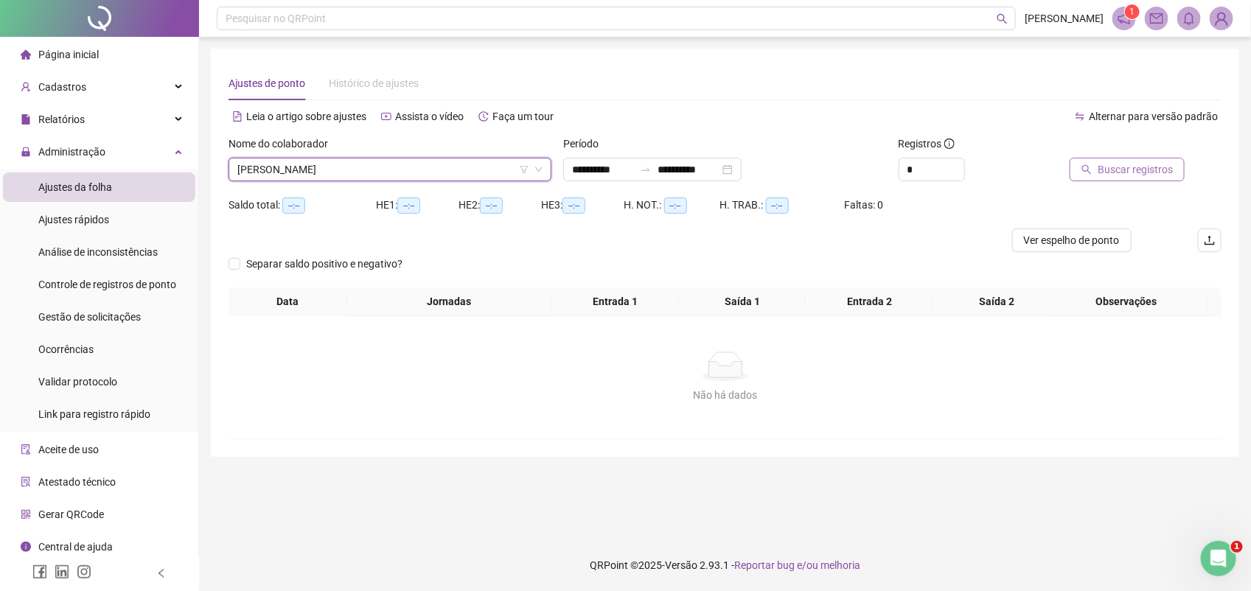
click at [1129, 174] on span "Buscar registros" at bounding box center [1135, 169] width 75 height 16
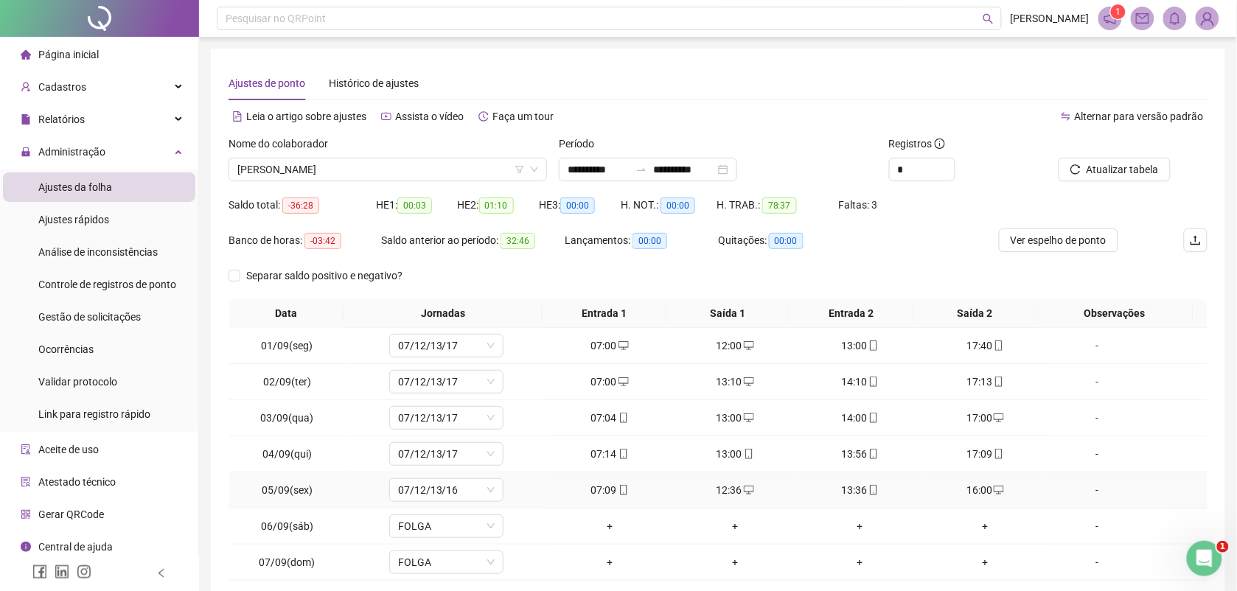
scroll to position [113, 0]
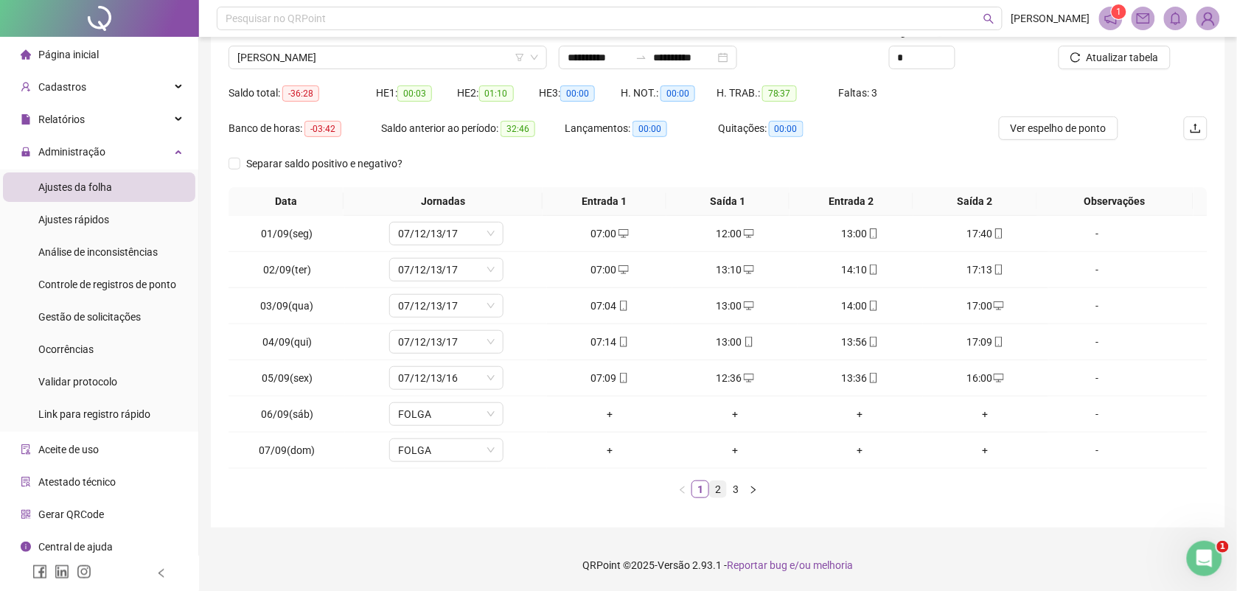
click at [716, 491] on link "2" at bounding box center [718, 489] width 16 height 16
click at [731, 489] on link "3" at bounding box center [736, 489] width 16 height 16
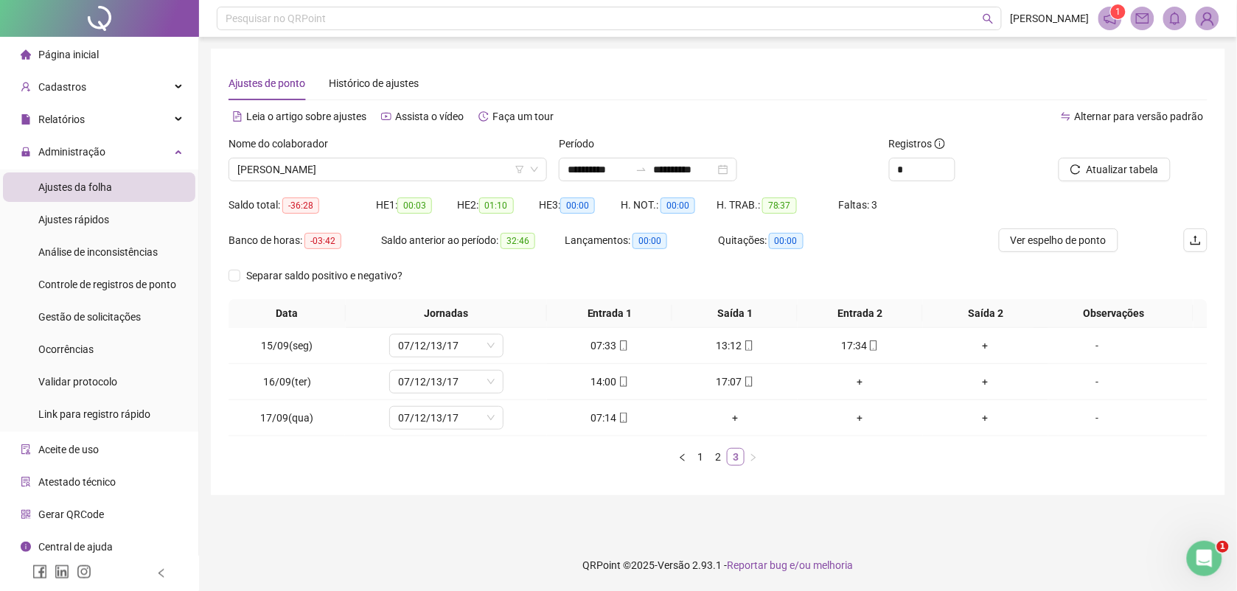
scroll to position [0, 0]
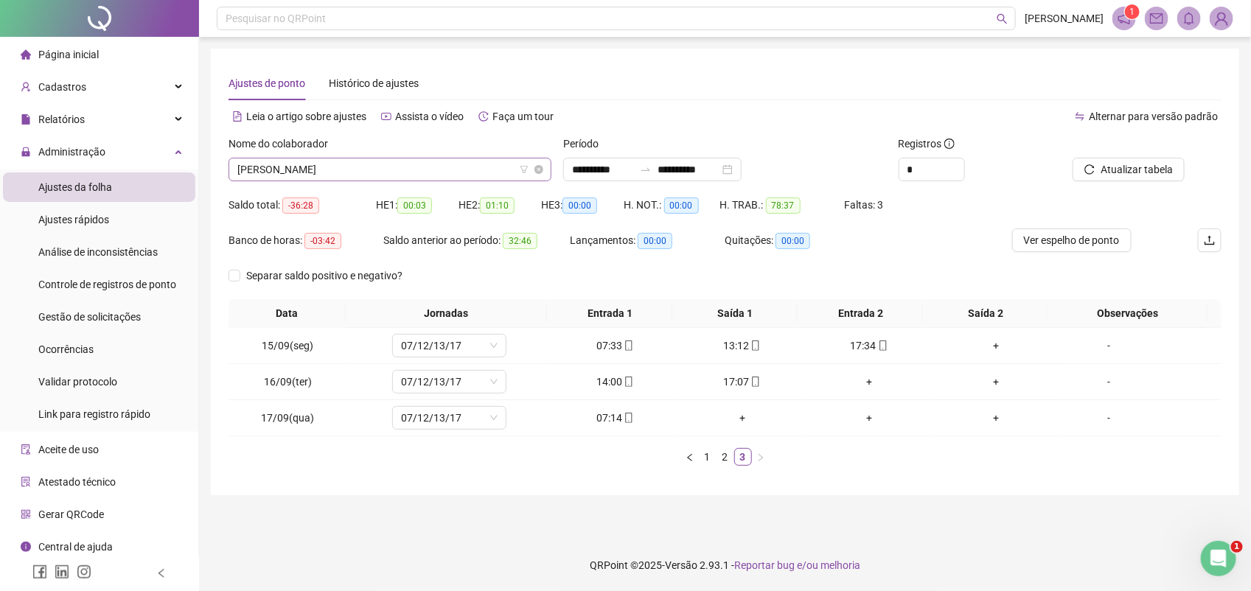
click at [358, 164] on span "[PERSON_NAME]" at bounding box center [389, 169] width 305 height 22
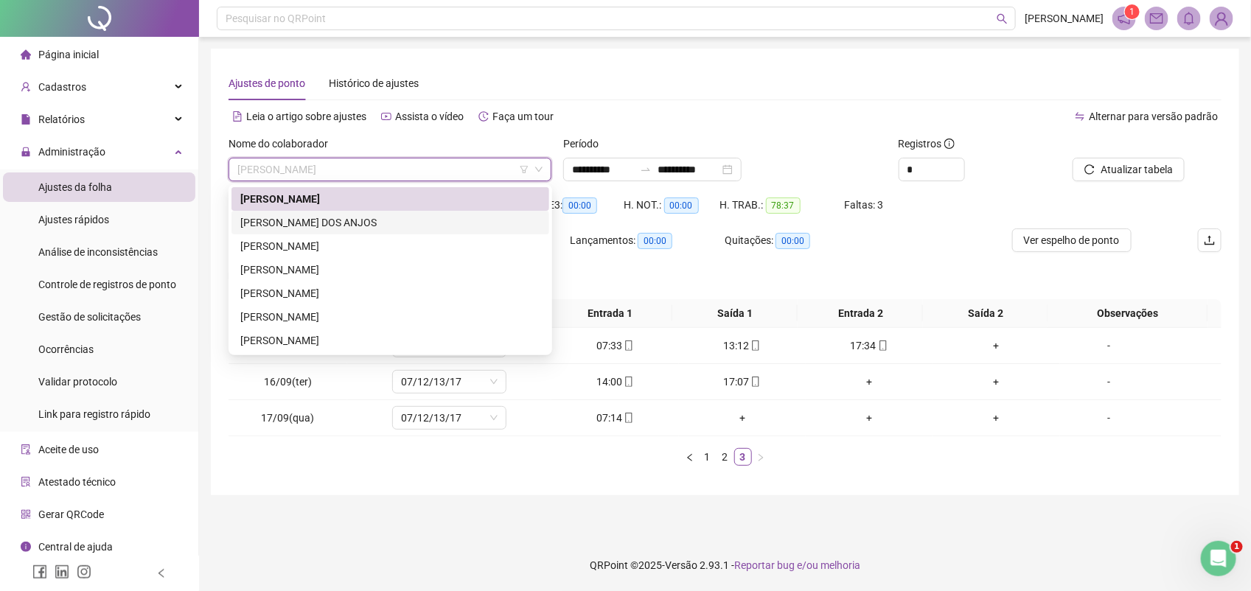
click at [316, 223] on div "[PERSON_NAME] DOS ANJOS" at bounding box center [390, 223] width 300 height 16
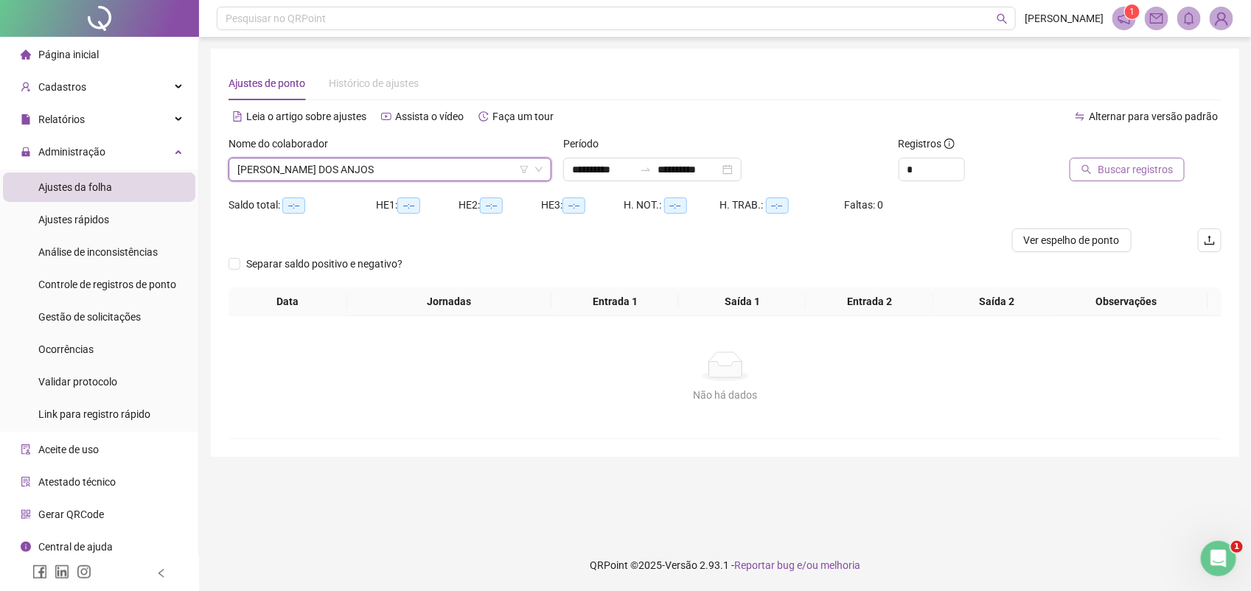
click at [1137, 164] on span "Buscar registros" at bounding box center [1135, 169] width 75 height 16
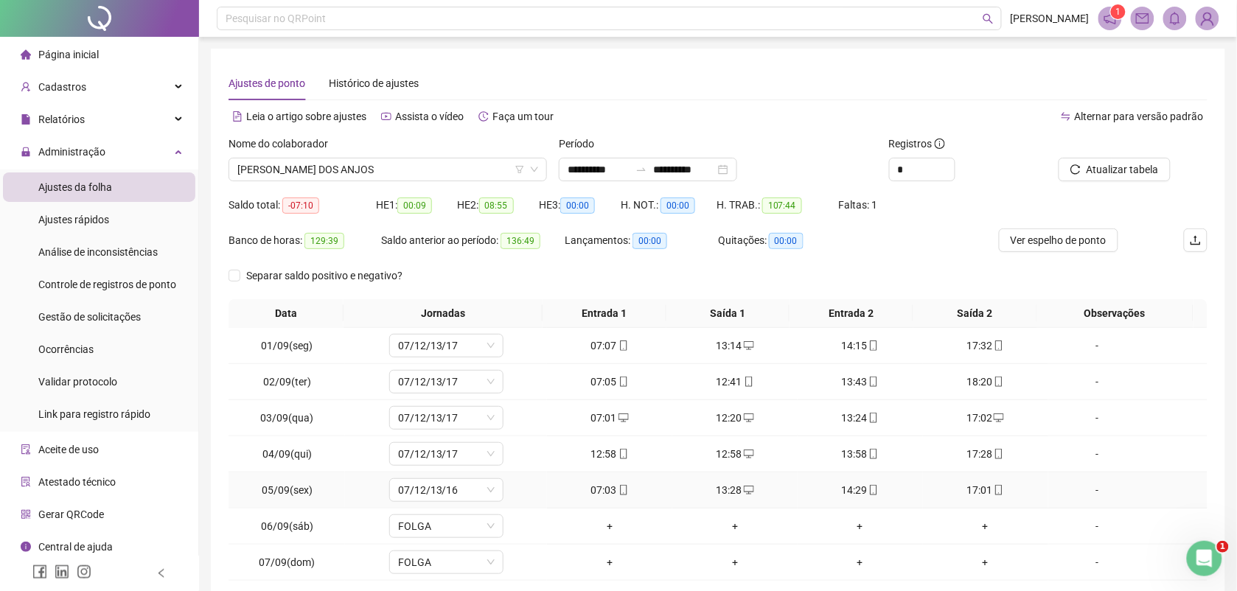
scroll to position [113, 0]
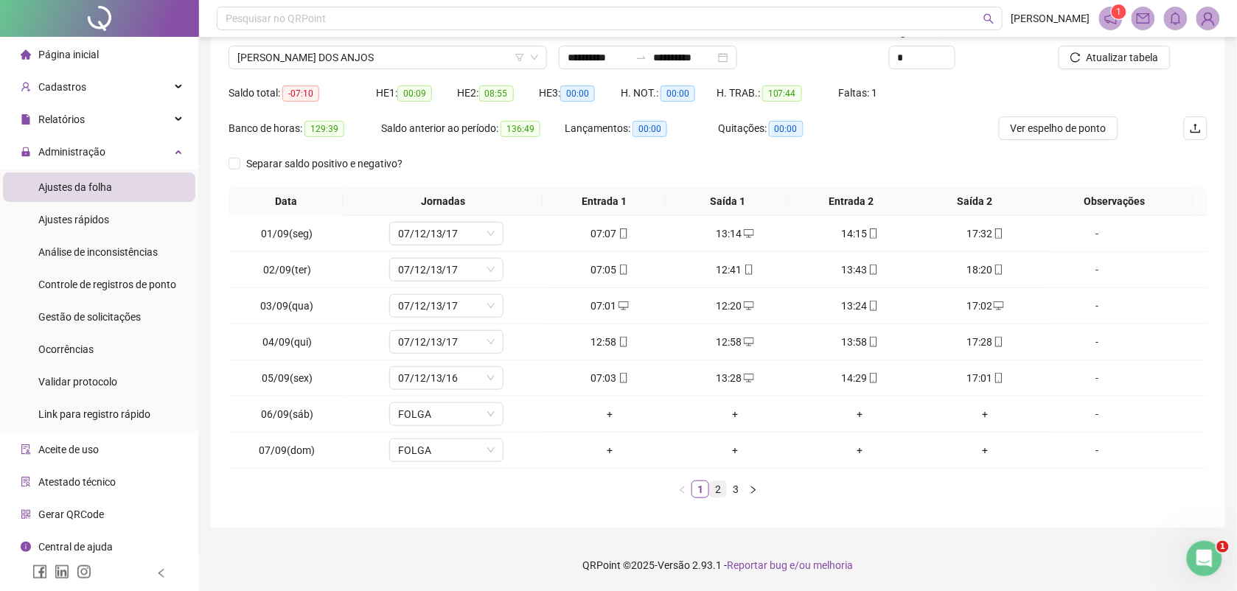
click at [715, 489] on link "2" at bounding box center [718, 489] width 16 height 16
click at [738, 488] on link "3" at bounding box center [736, 489] width 16 height 16
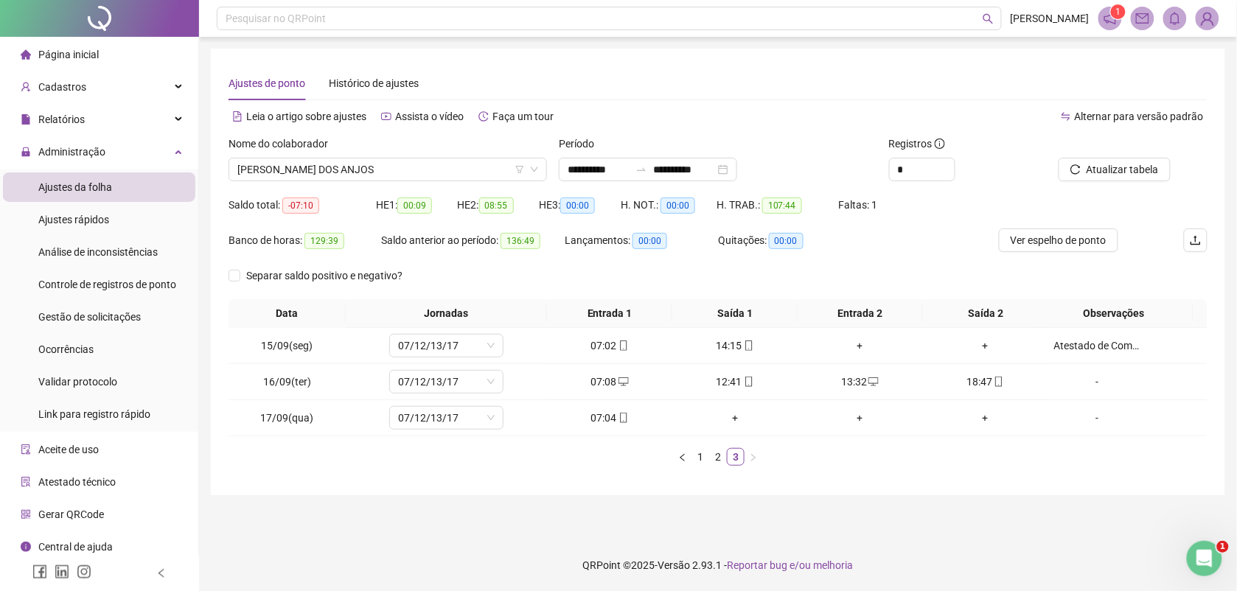
scroll to position [0, 0]
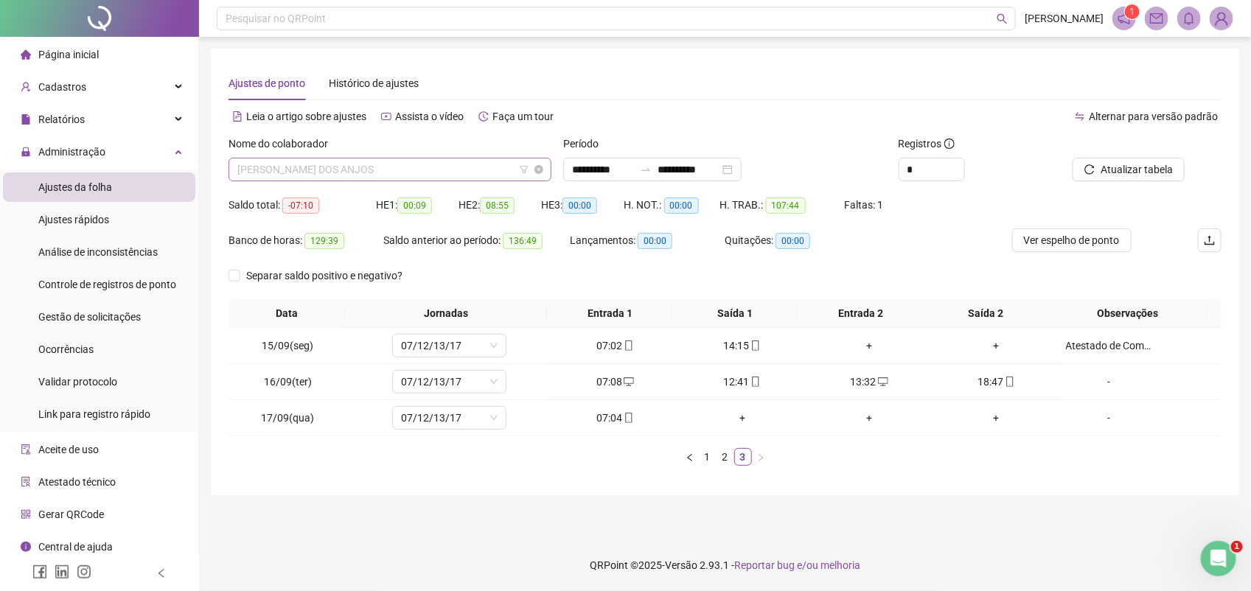
click at [419, 167] on span "[PERSON_NAME] DOS ANJOS" at bounding box center [389, 169] width 305 height 22
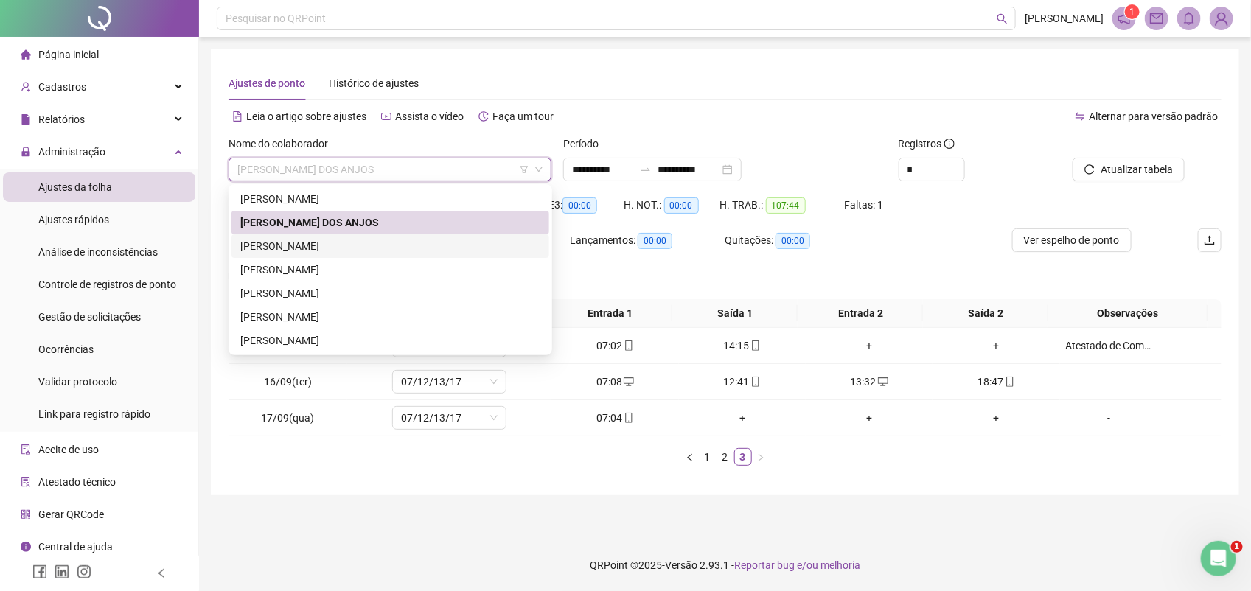
click at [344, 245] on div "[PERSON_NAME]" at bounding box center [390, 246] width 300 height 16
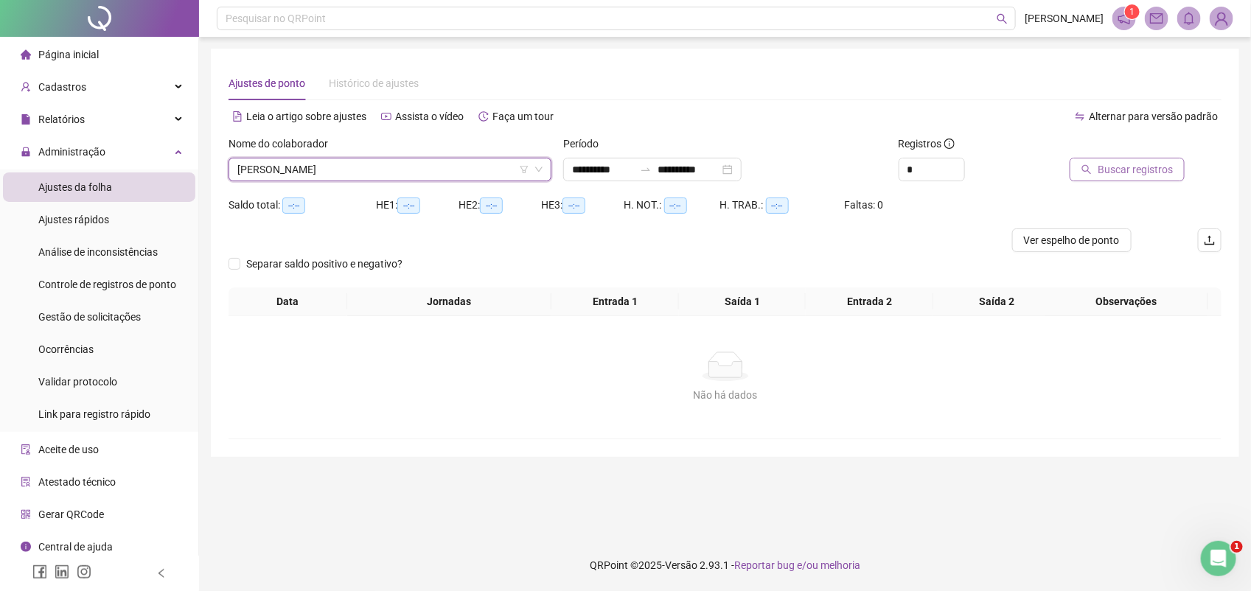
click at [1122, 172] on span "Buscar registros" at bounding box center [1135, 169] width 75 height 16
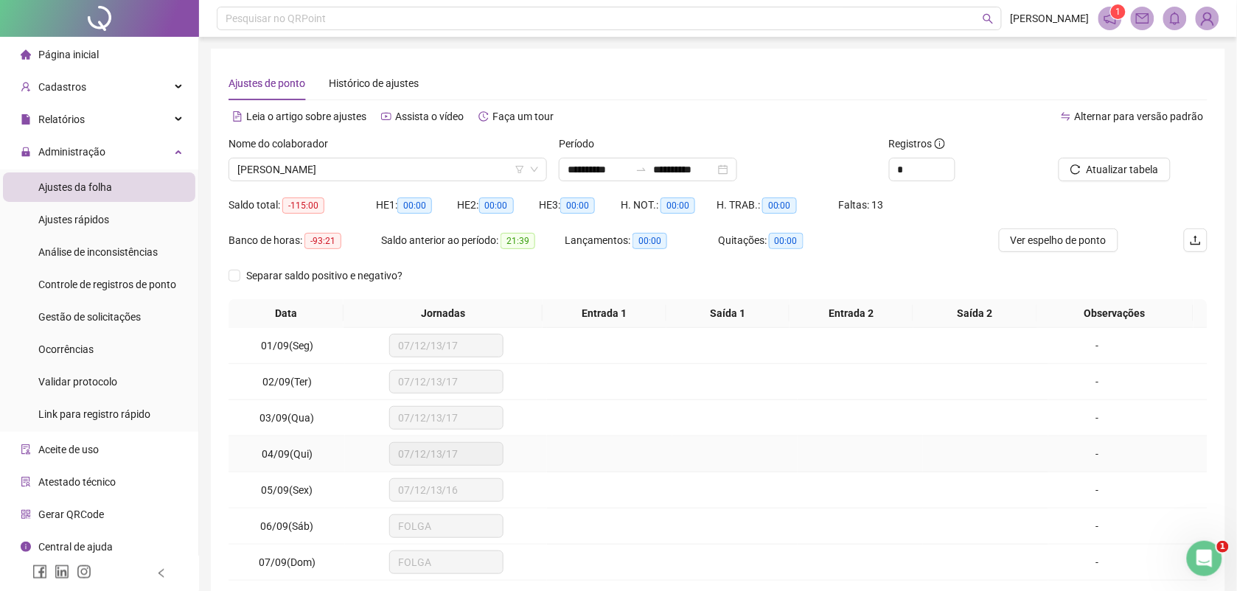
scroll to position [113, 0]
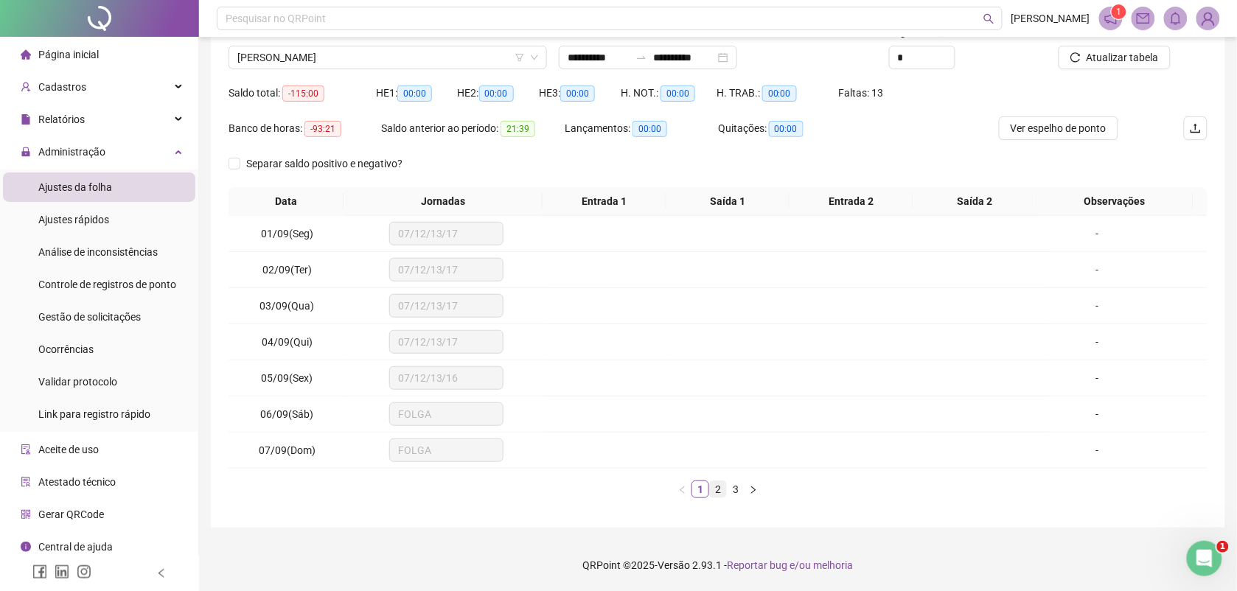
click at [714, 487] on link "2" at bounding box center [718, 489] width 16 height 16
click at [733, 489] on link "3" at bounding box center [736, 489] width 16 height 16
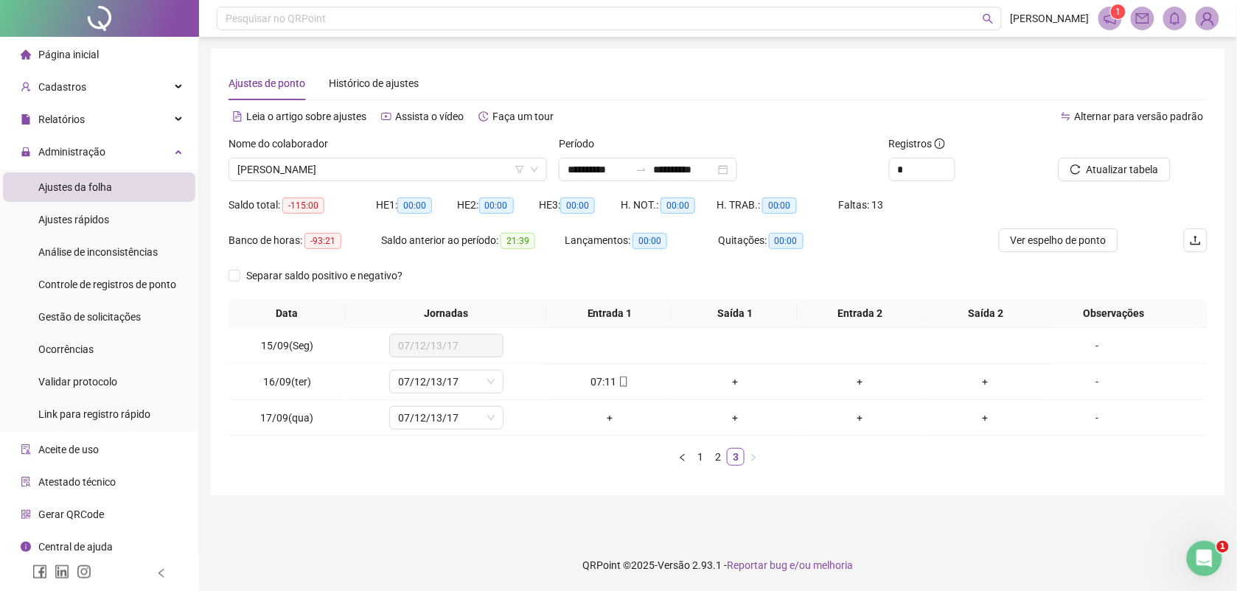
scroll to position [0, 0]
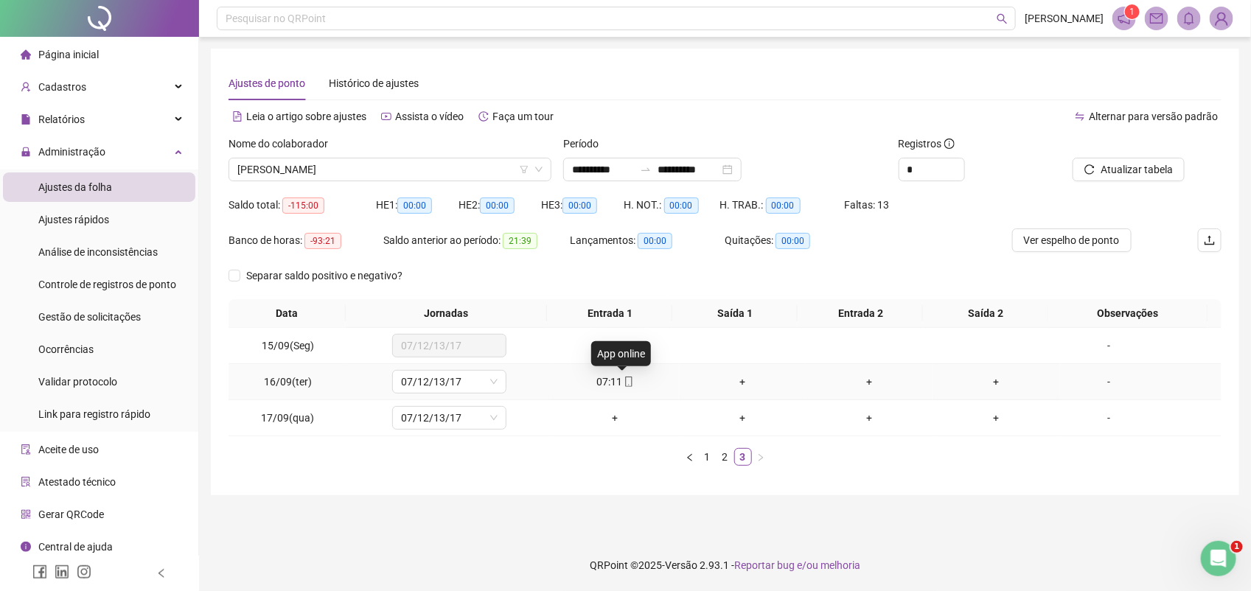
click at [624, 380] on icon "mobile" at bounding box center [629, 382] width 10 height 10
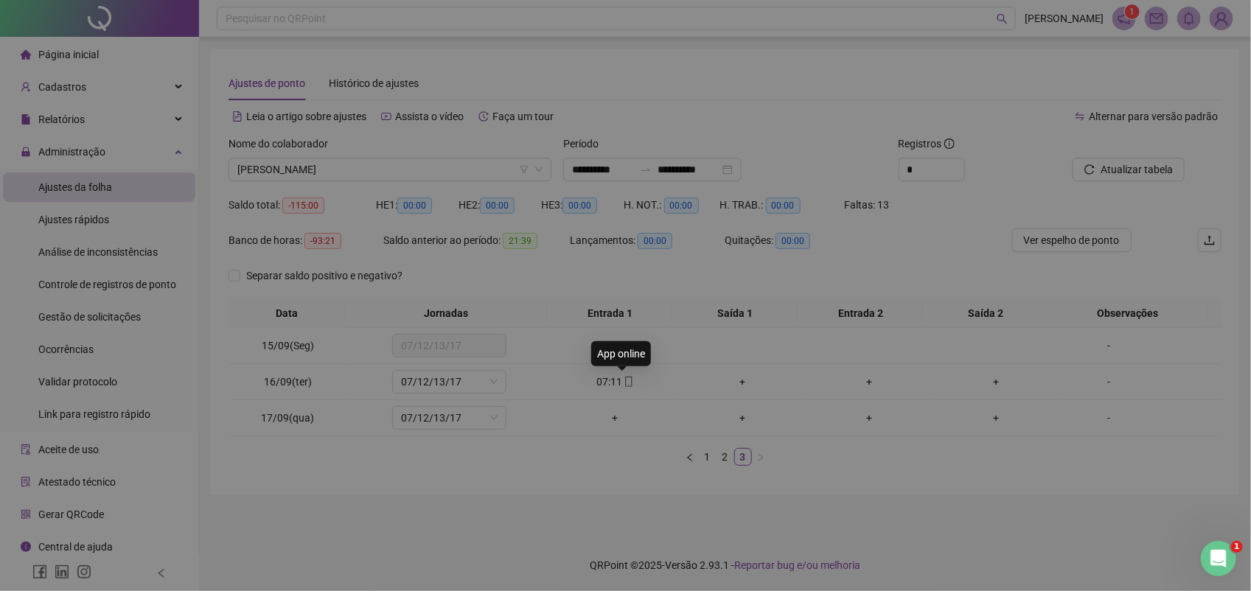
type input "**********"
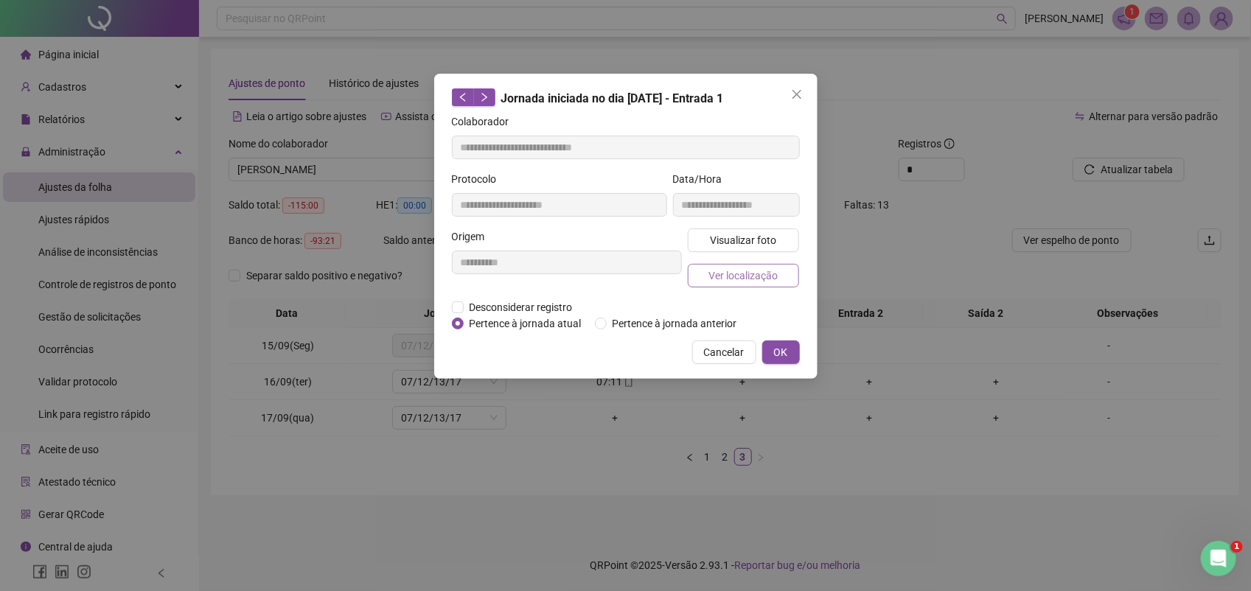
click at [728, 271] on span "Ver localização" at bounding box center [742, 276] width 69 height 16
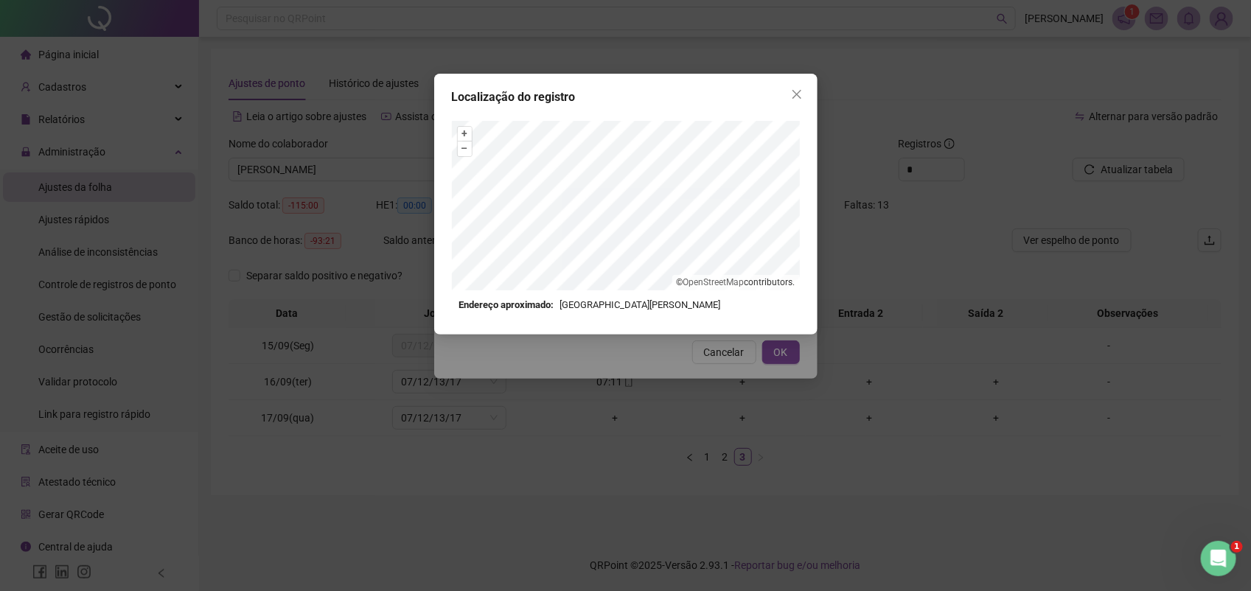
click at [666, 277] on div "+ – ⇧ › © OpenStreetMap contributors." at bounding box center [626, 206] width 348 height 170
click at [682, 70] on div "Localização do registro + – ⇧ › © OpenStreetMap contributors. Endereço aproxima…" at bounding box center [625, 295] width 1251 height 591
click at [796, 93] on icon "close" at bounding box center [796, 94] width 9 height 9
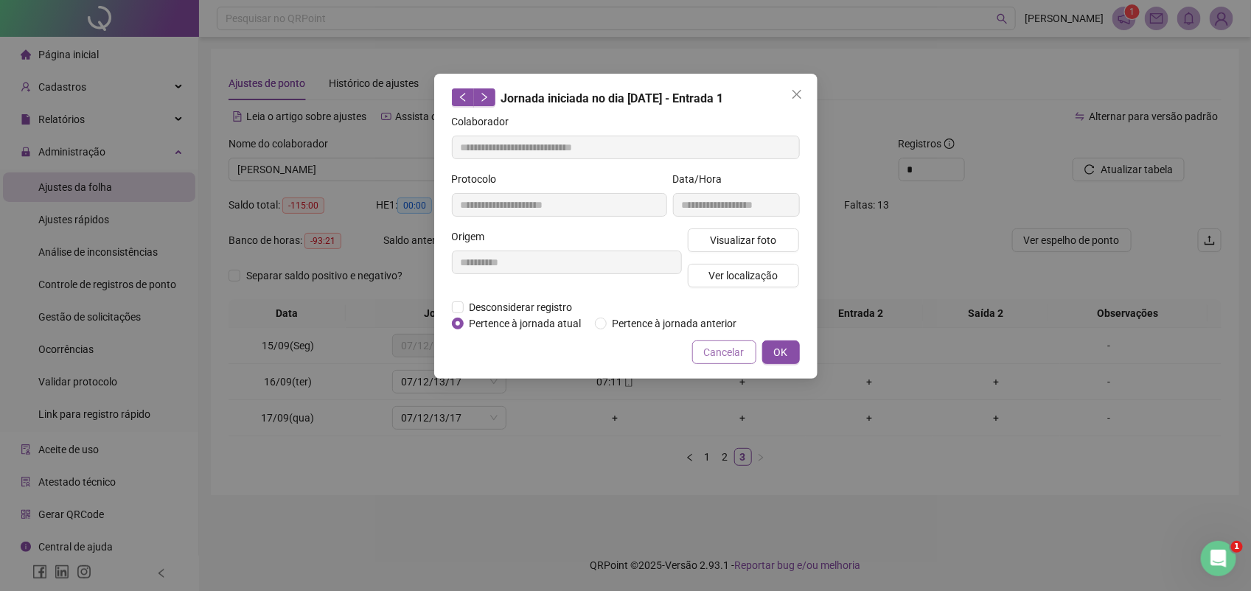
click at [716, 352] on span "Cancelar" at bounding box center [724, 352] width 41 height 16
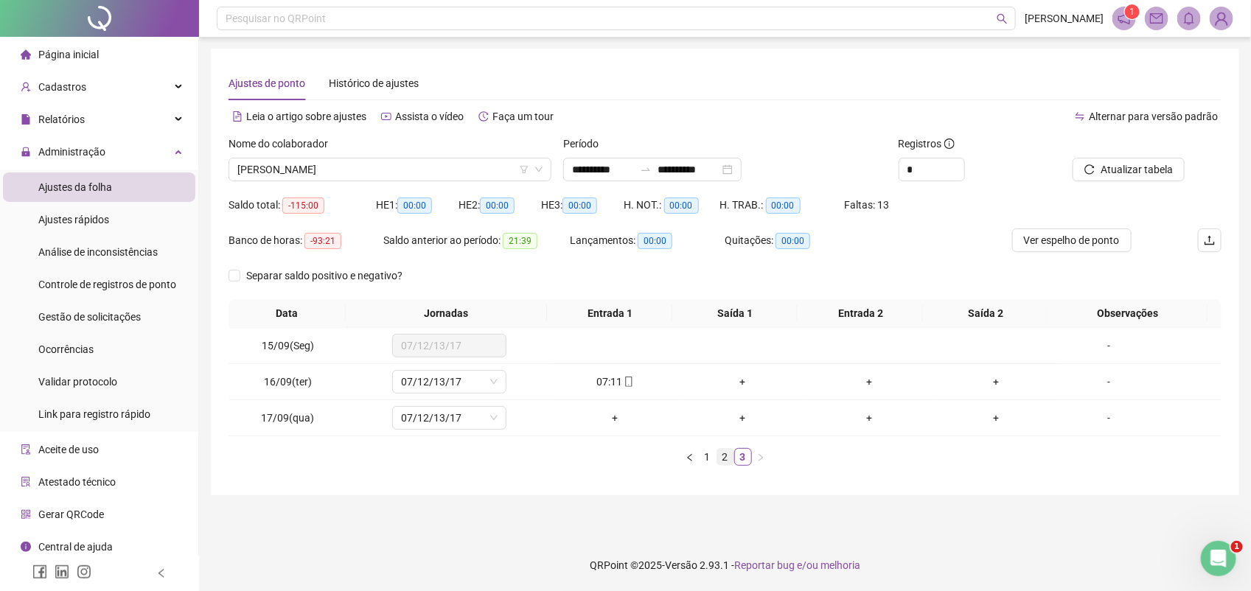
click at [730, 459] on link "2" at bounding box center [725, 457] width 16 height 16
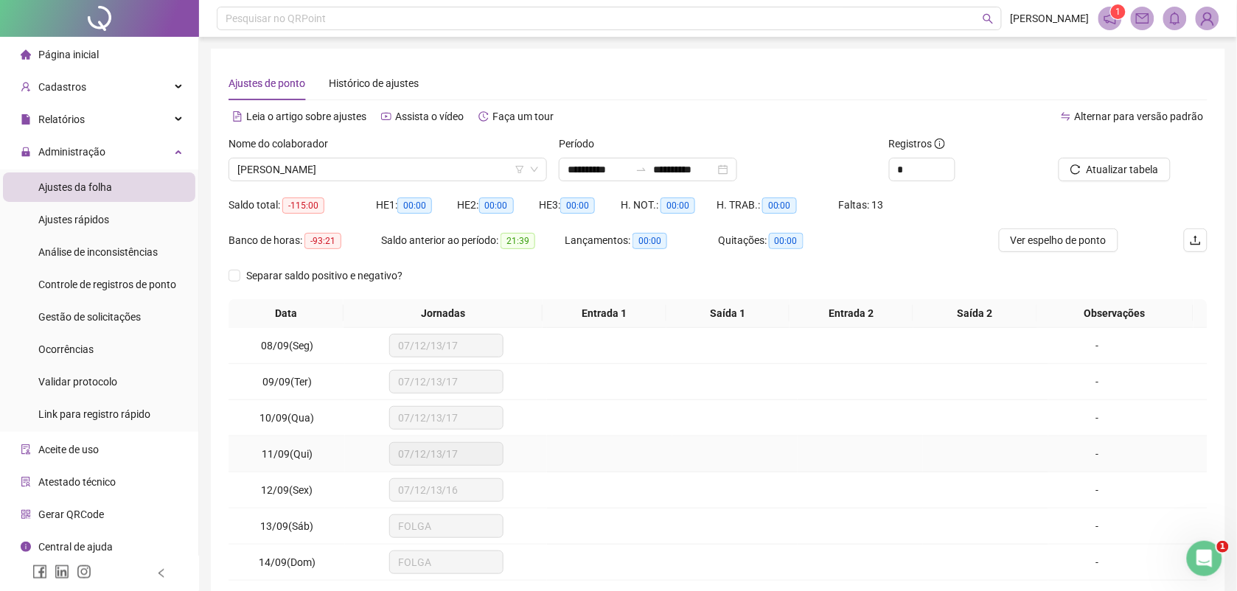
scroll to position [113, 0]
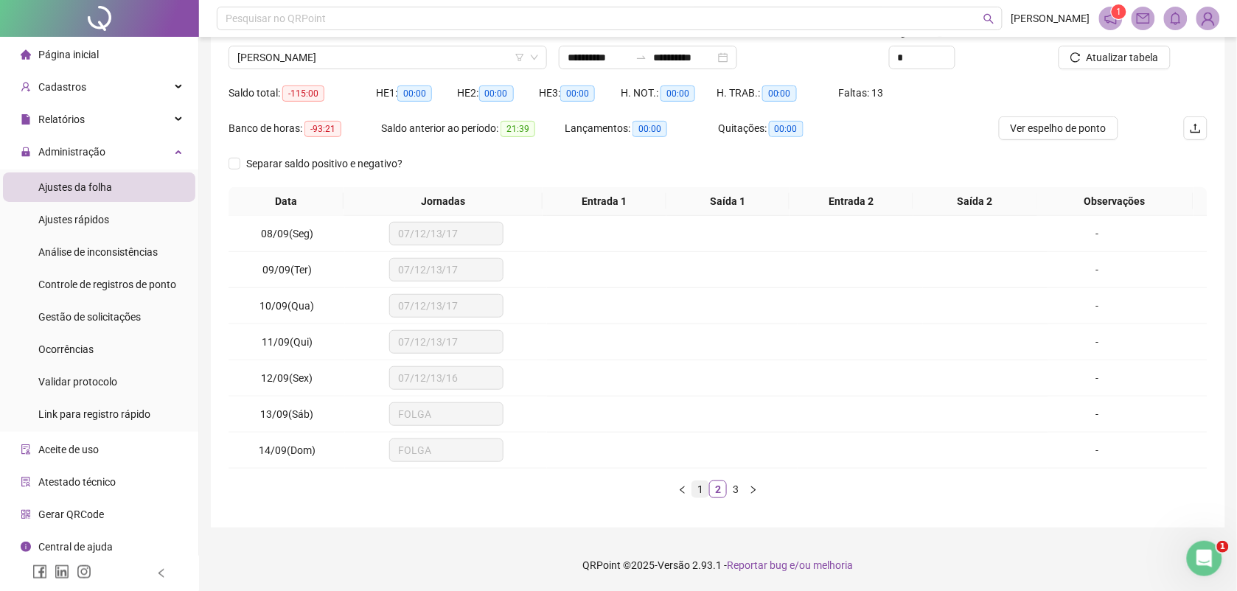
click at [698, 488] on link "1" at bounding box center [700, 489] width 16 height 16
click at [726, 492] on link "2" at bounding box center [718, 489] width 16 height 16
click at [731, 489] on link "3" at bounding box center [736, 489] width 16 height 16
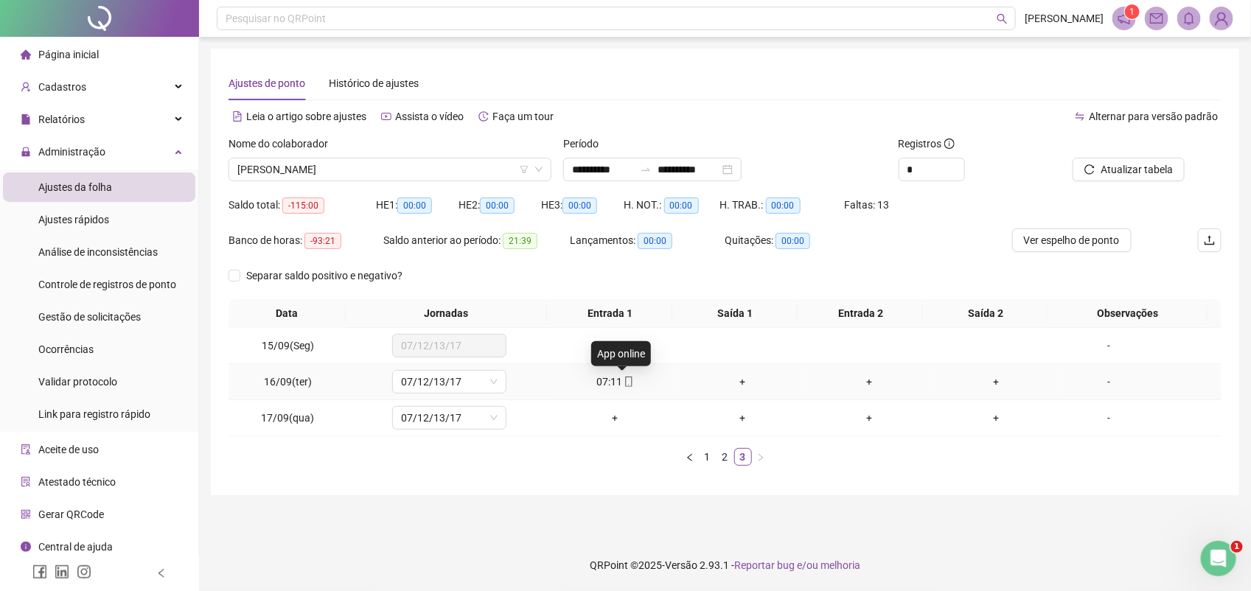
click at [624, 381] on icon "mobile" at bounding box center [629, 382] width 10 height 10
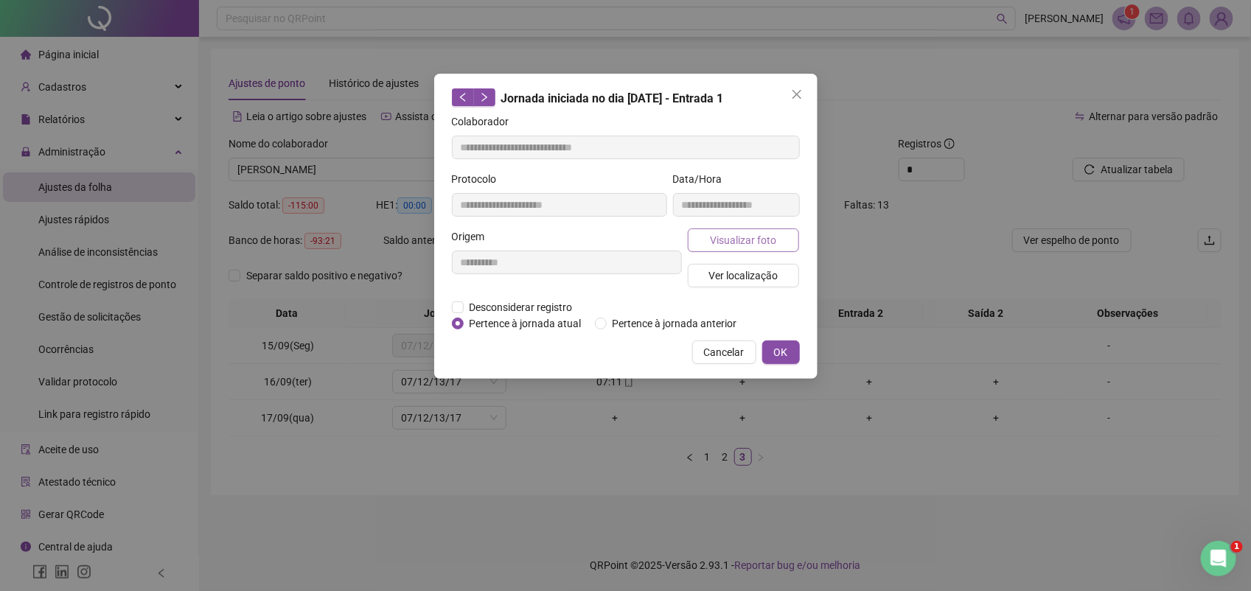
click at [728, 236] on span "Visualizar foto" at bounding box center [743, 240] width 66 height 16
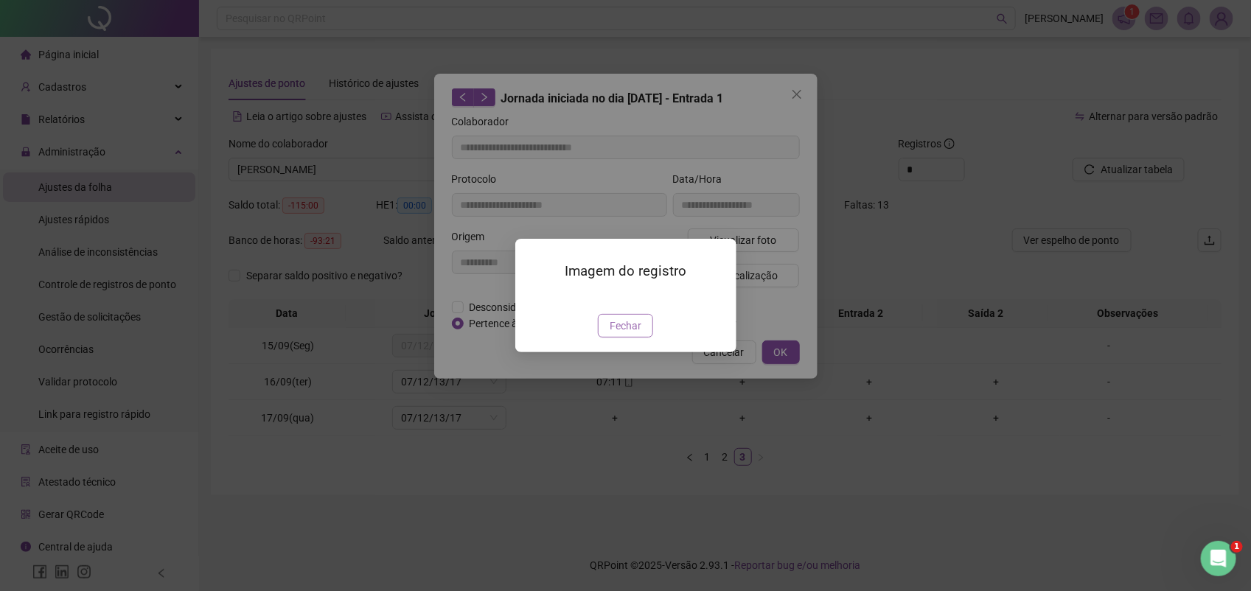
click at [628, 334] on span "Fechar" at bounding box center [626, 326] width 32 height 16
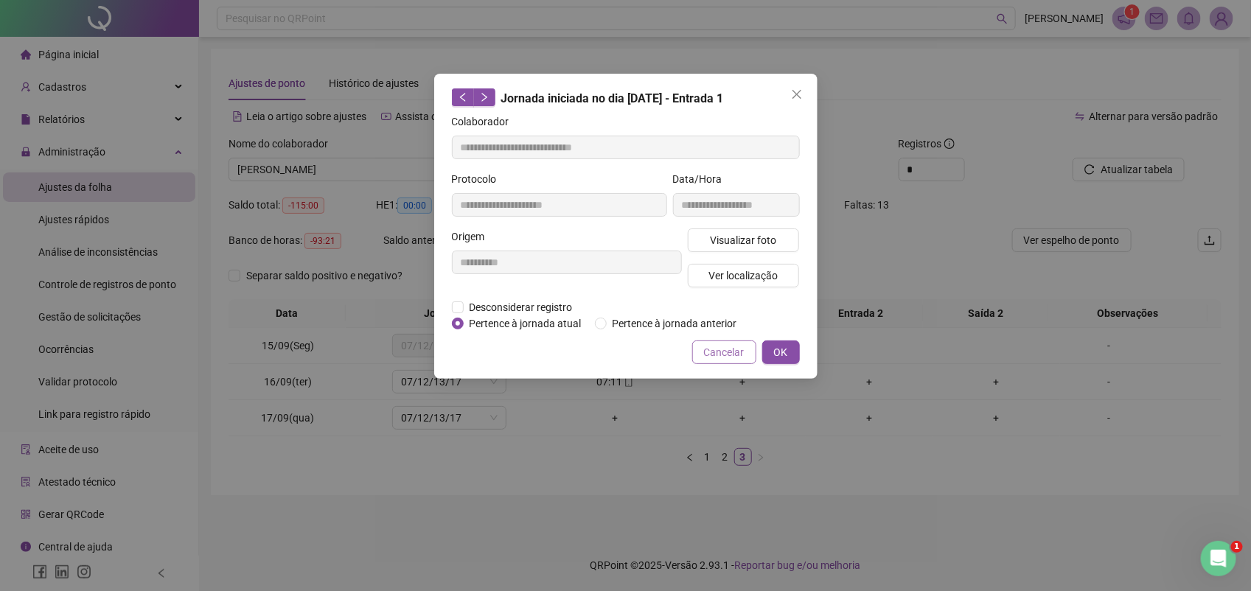
click at [730, 345] on span "Cancelar" at bounding box center [724, 352] width 41 height 16
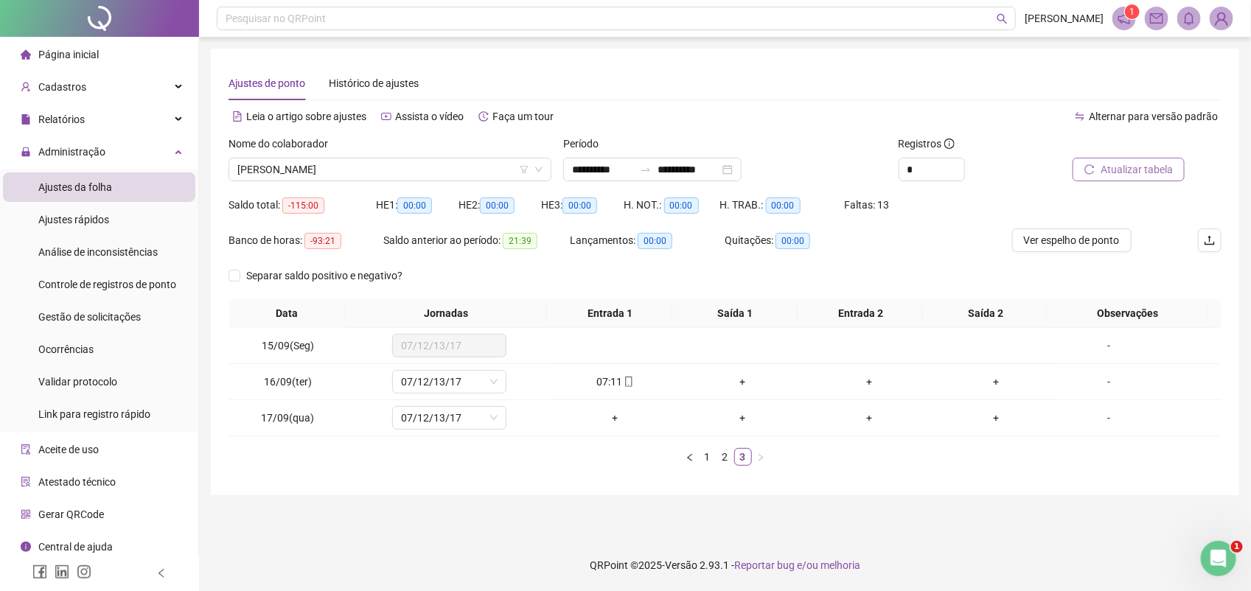
click at [1140, 166] on span "Atualizar tabela" at bounding box center [1137, 169] width 72 height 16
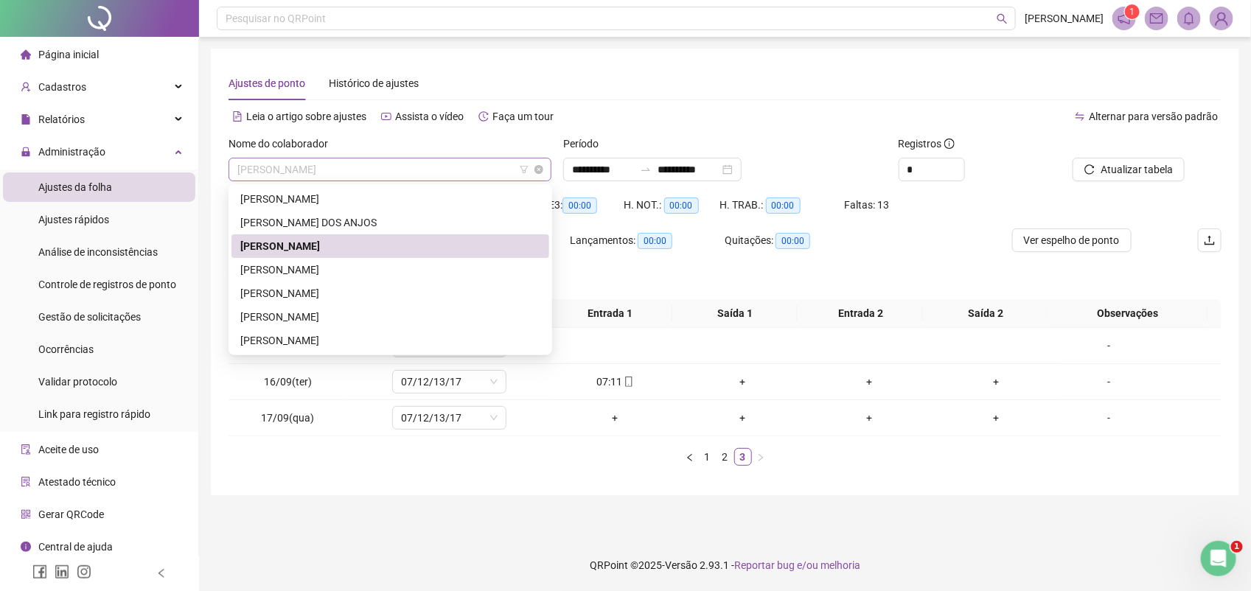
click at [403, 170] on span "[PERSON_NAME]" at bounding box center [389, 169] width 305 height 22
click at [330, 223] on div "[PERSON_NAME] DOS ANJOS" at bounding box center [390, 223] width 300 height 16
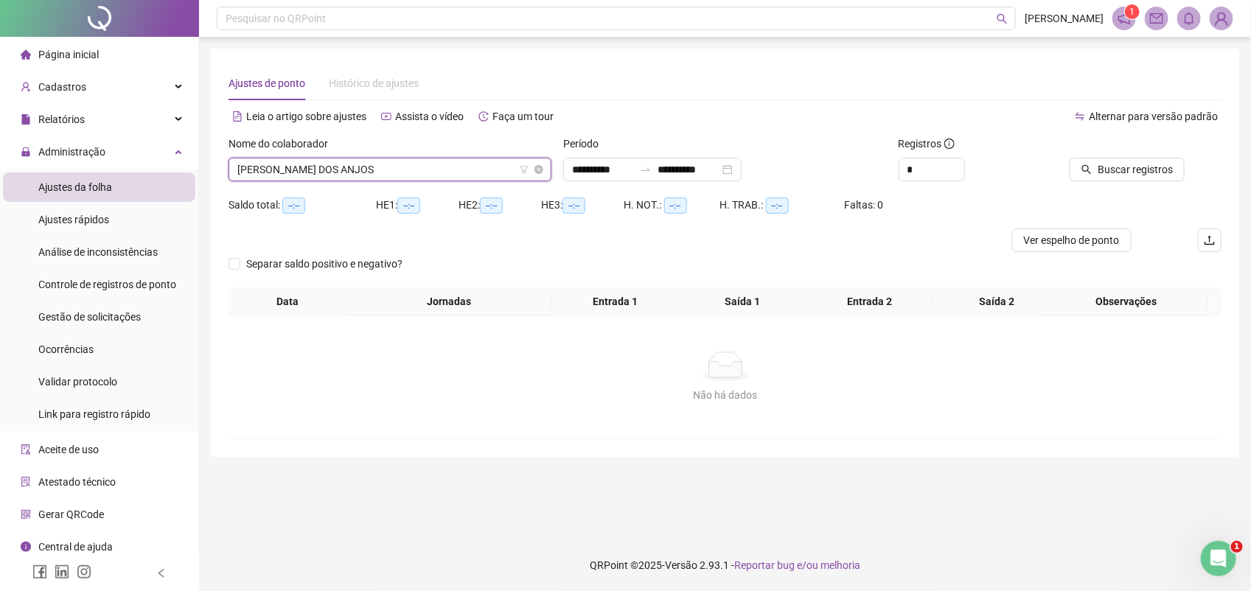
click at [402, 164] on span "[PERSON_NAME] DOS ANJOS" at bounding box center [389, 169] width 305 height 22
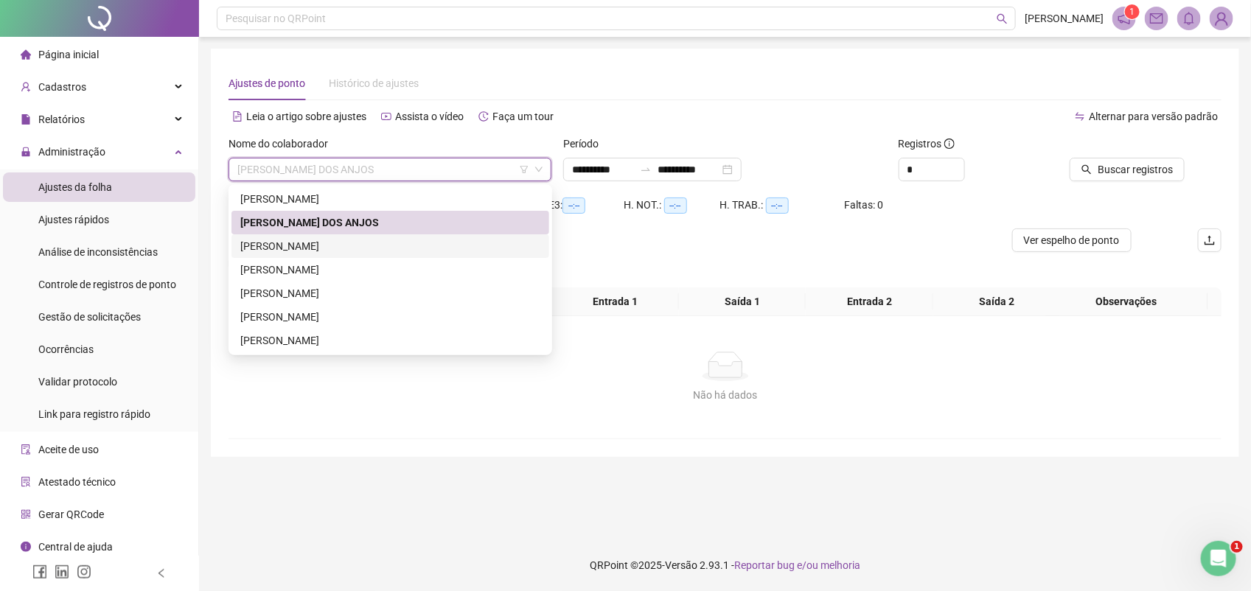
click at [304, 237] on div "[PERSON_NAME]" at bounding box center [390, 246] width 318 height 24
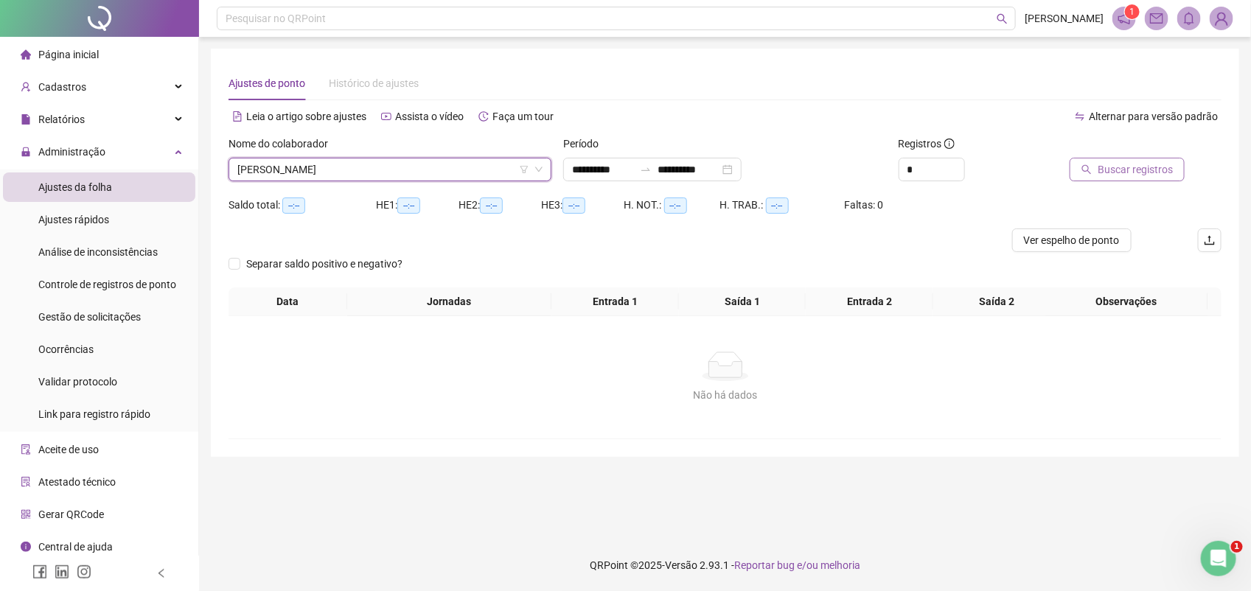
click at [1115, 170] on span "Buscar registros" at bounding box center [1135, 169] width 75 height 16
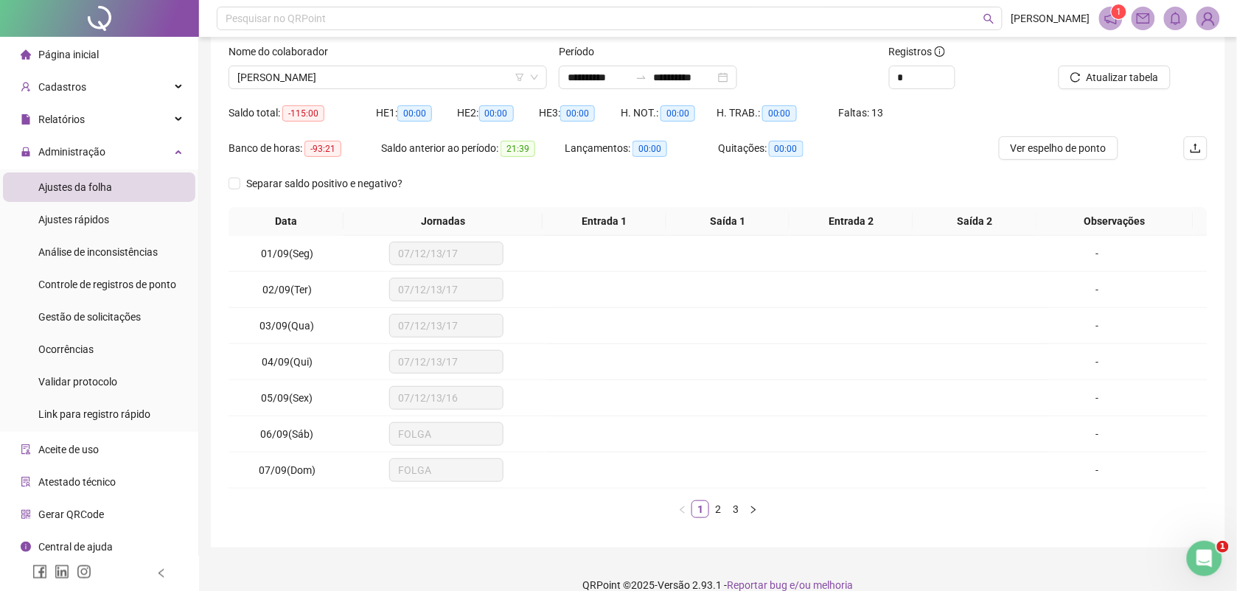
scroll to position [113, 0]
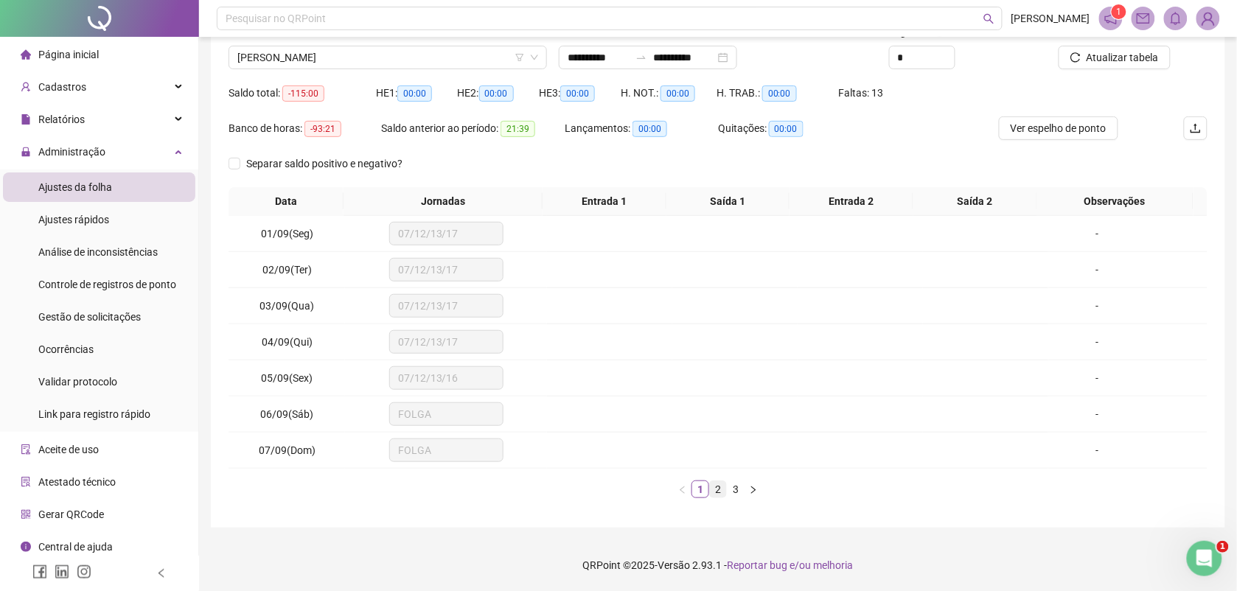
click at [719, 487] on link "2" at bounding box center [718, 489] width 16 height 16
click at [737, 487] on link "3" at bounding box center [736, 489] width 16 height 16
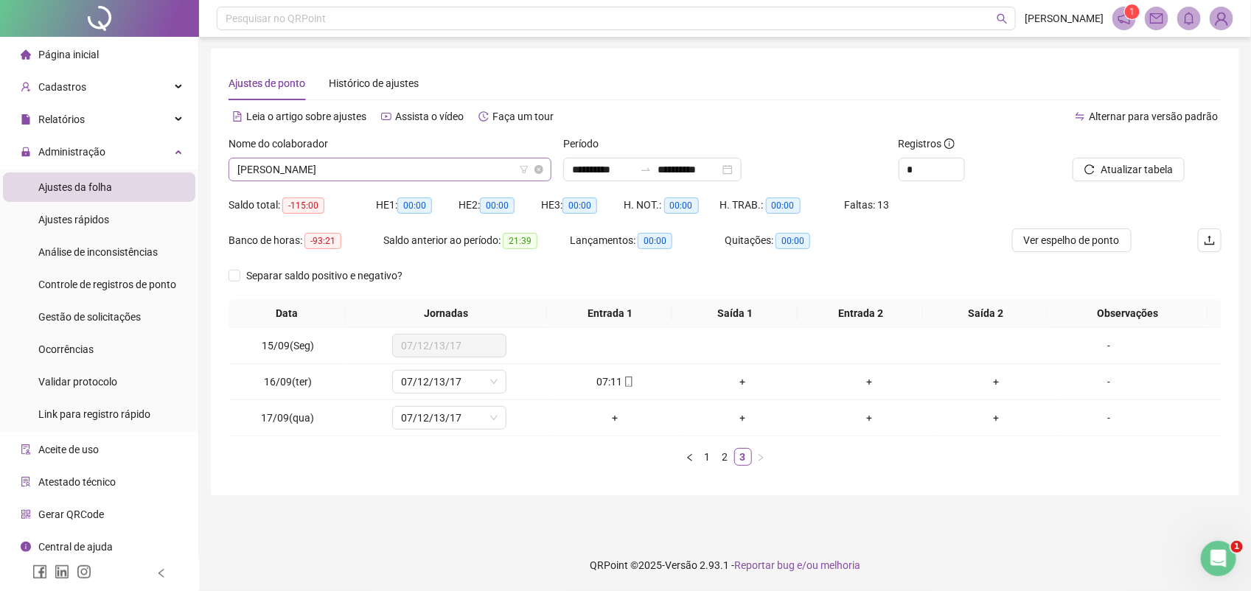
click at [395, 168] on span "[PERSON_NAME]" at bounding box center [389, 169] width 305 height 22
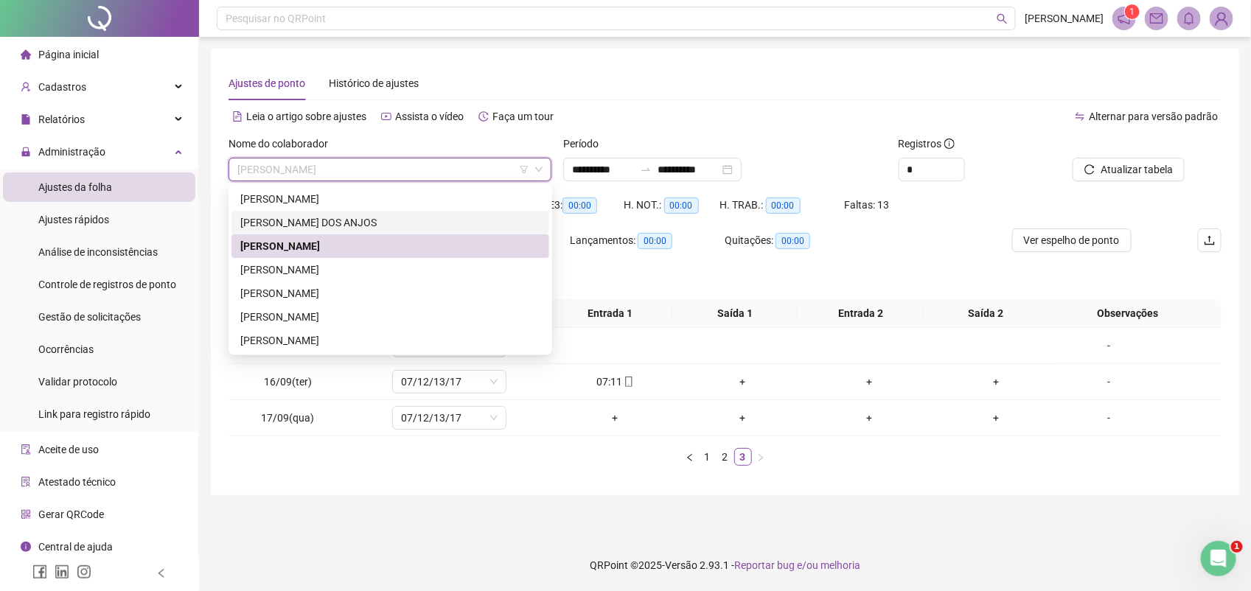
click at [318, 216] on div "[PERSON_NAME] DOS ANJOS" at bounding box center [390, 223] width 300 height 16
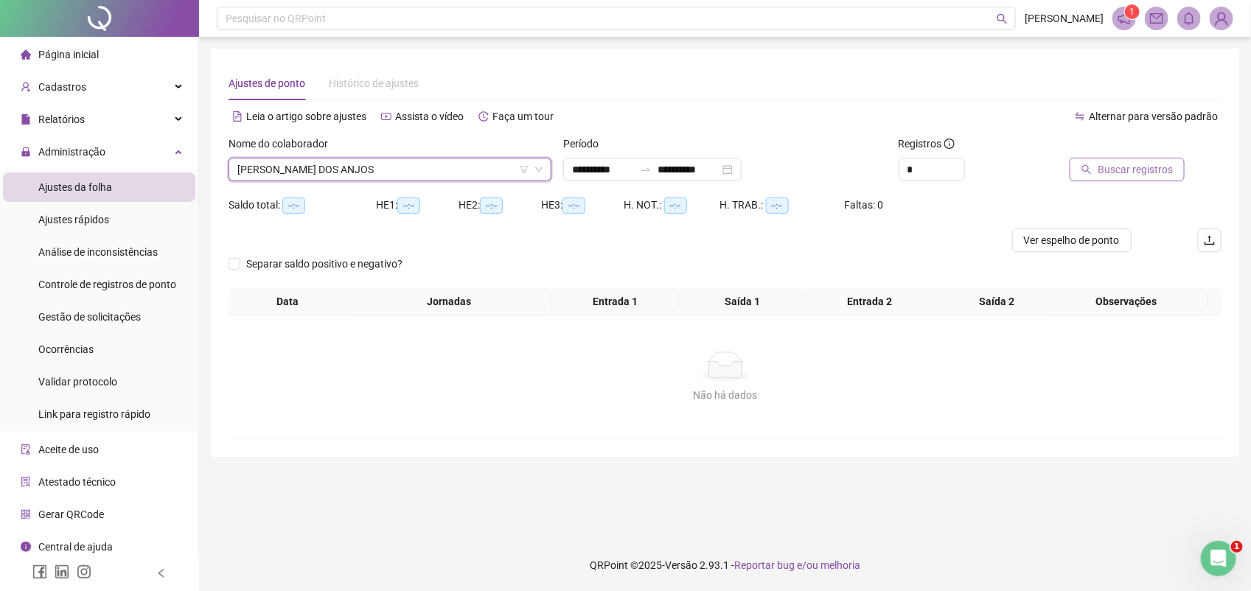
click at [1124, 170] on span "Buscar registros" at bounding box center [1135, 169] width 75 height 16
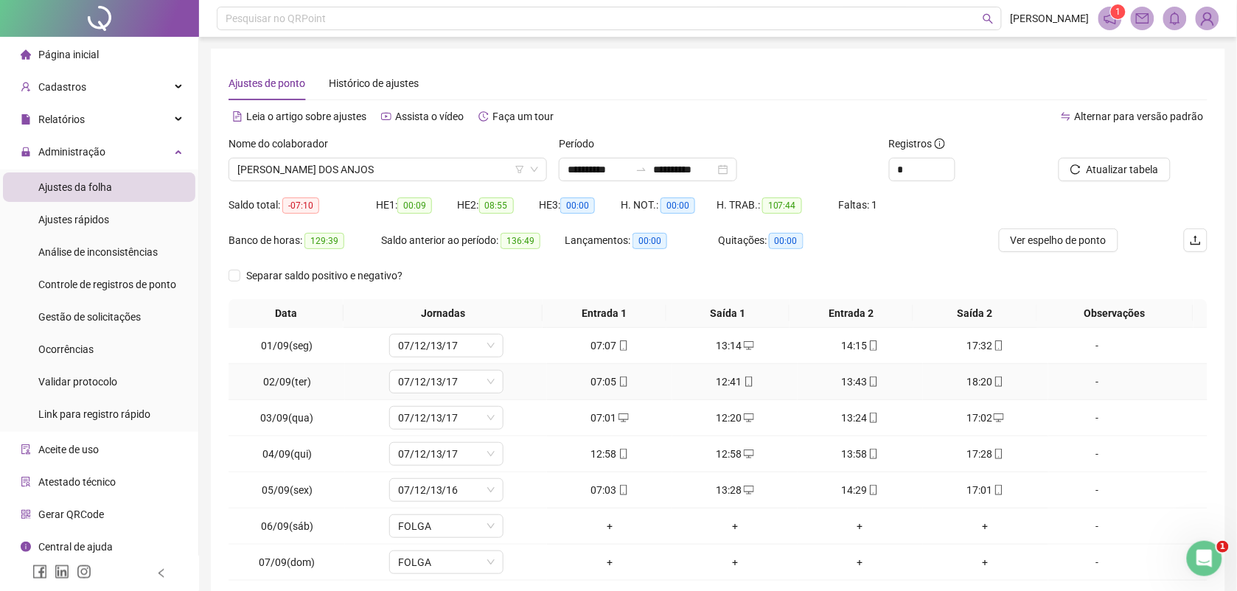
scroll to position [113, 0]
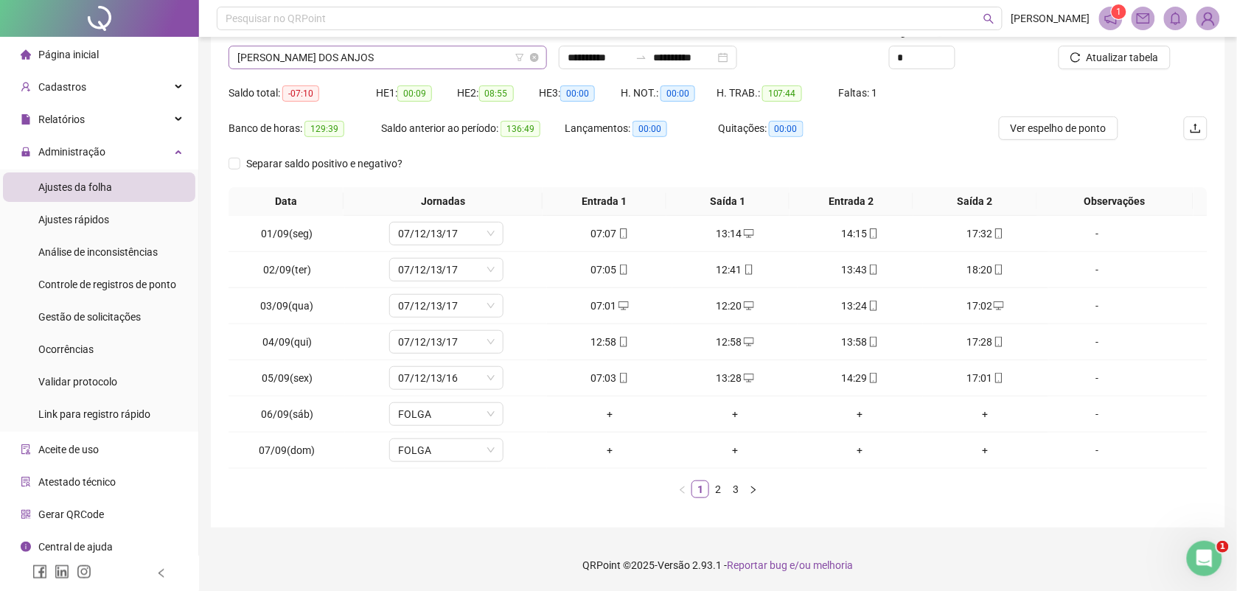
click at [406, 50] on span "[PERSON_NAME] DOS ANJOS" at bounding box center [387, 57] width 301 height 22
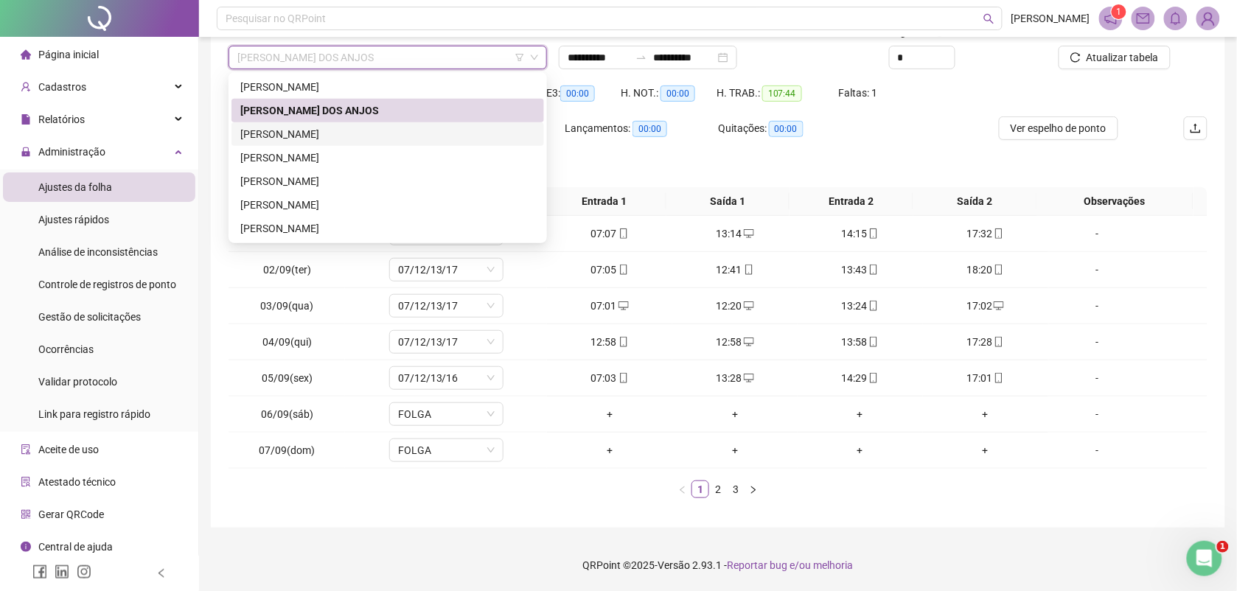
click at [369, 127] on div "[PERSON_NAME]" at bounding box center [387, 134] width 295 height 16
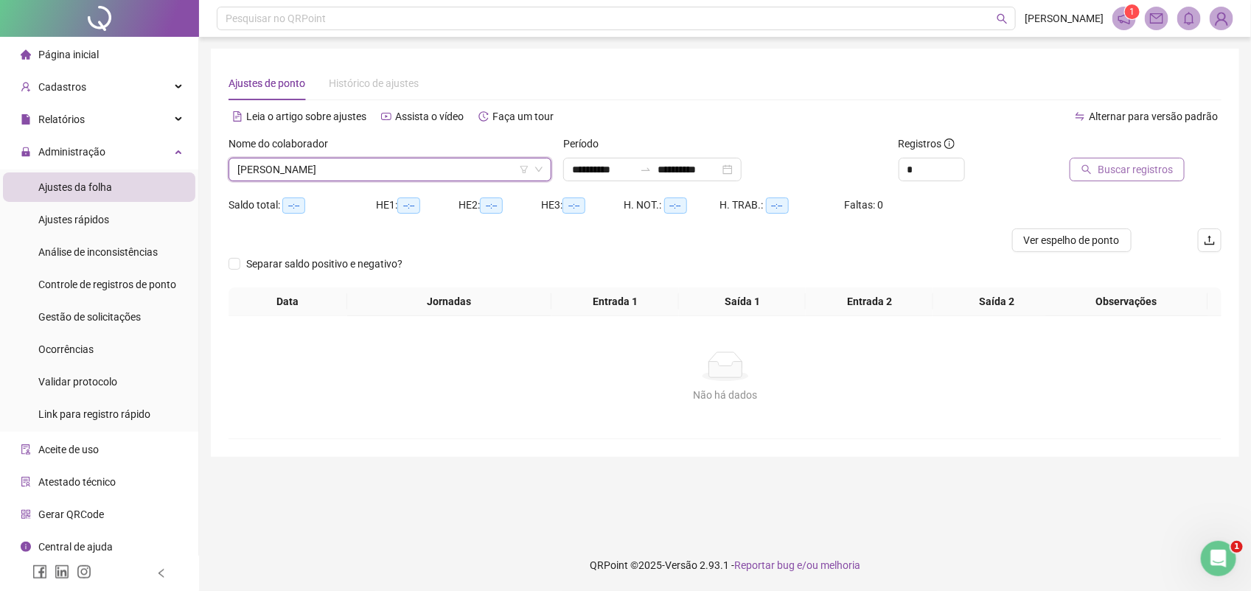
click at [1117, 167] on span "Buscar registros" at bounding box center [1135, 169] width 75 height 16
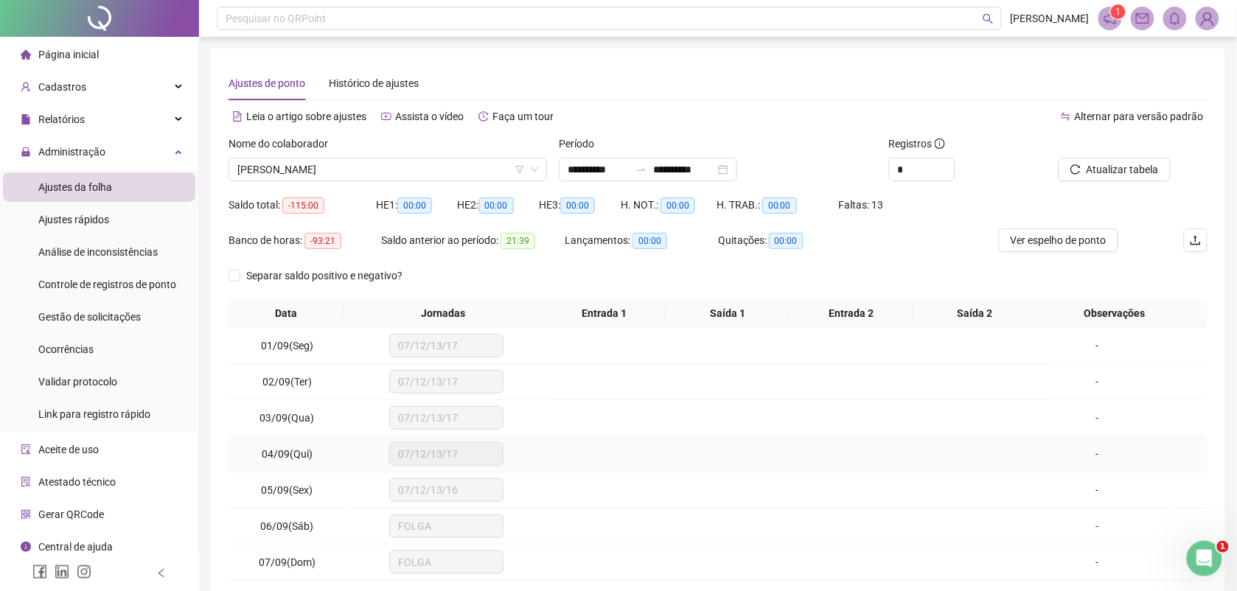
scroll to position [113, 0]
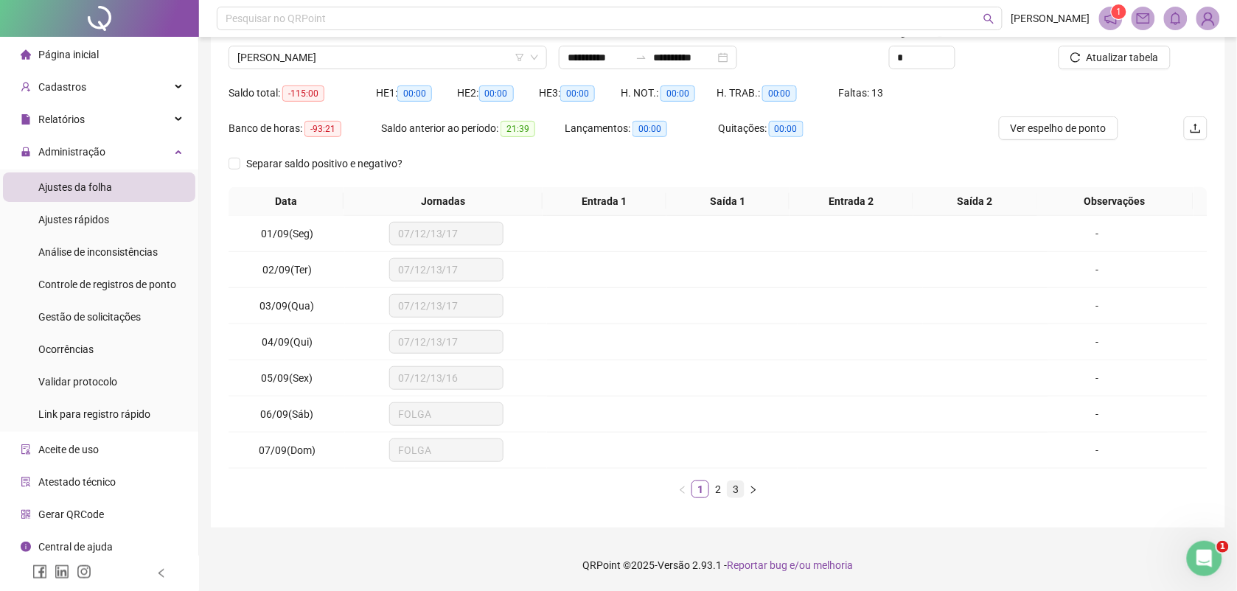
click at [738, 488] on link "3" at bounding box center [736, 489] width 16 height 16
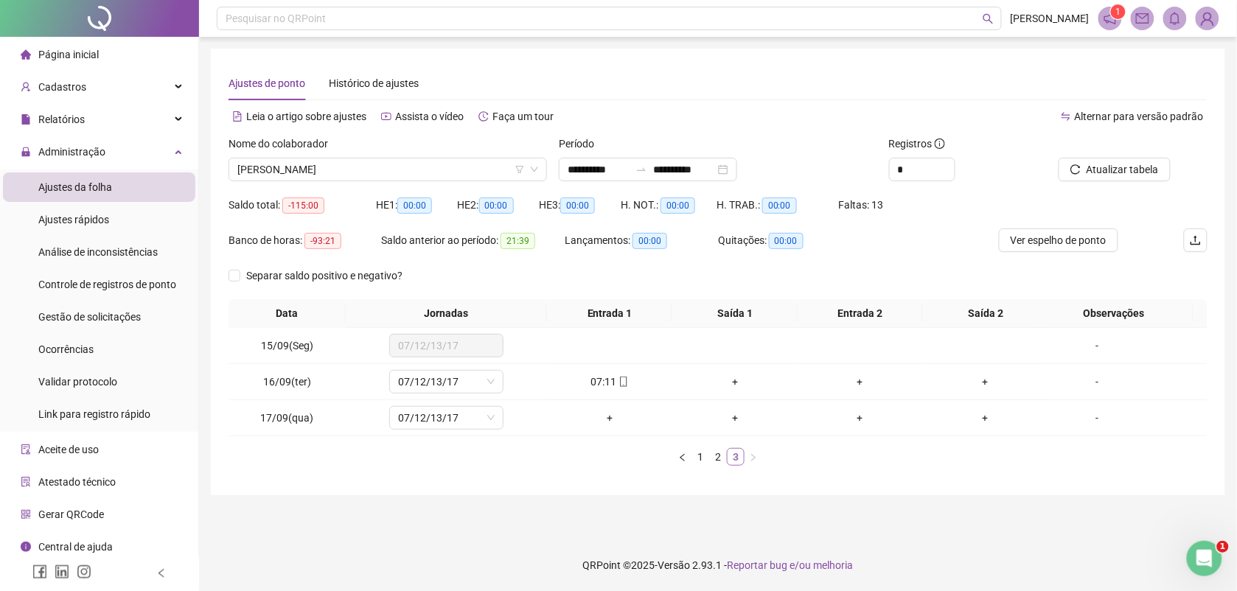
scroll to position [0, 0]
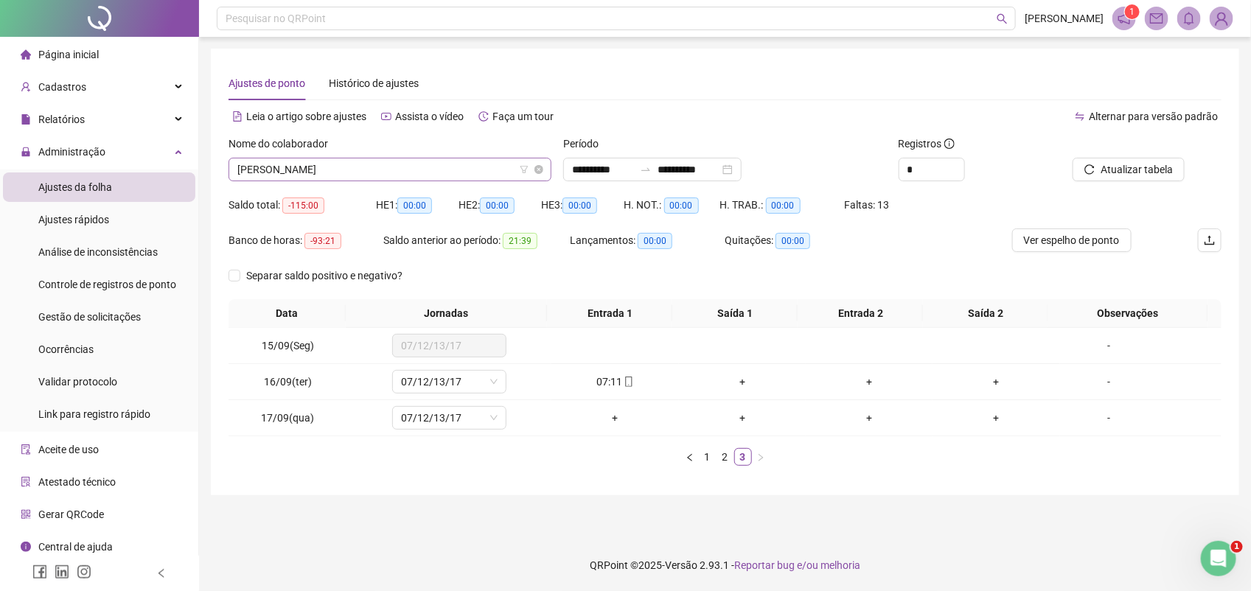
click at [395, 170] on span "[PERSON_NAME]" at bounding box center [389, 169] width 305 height 22
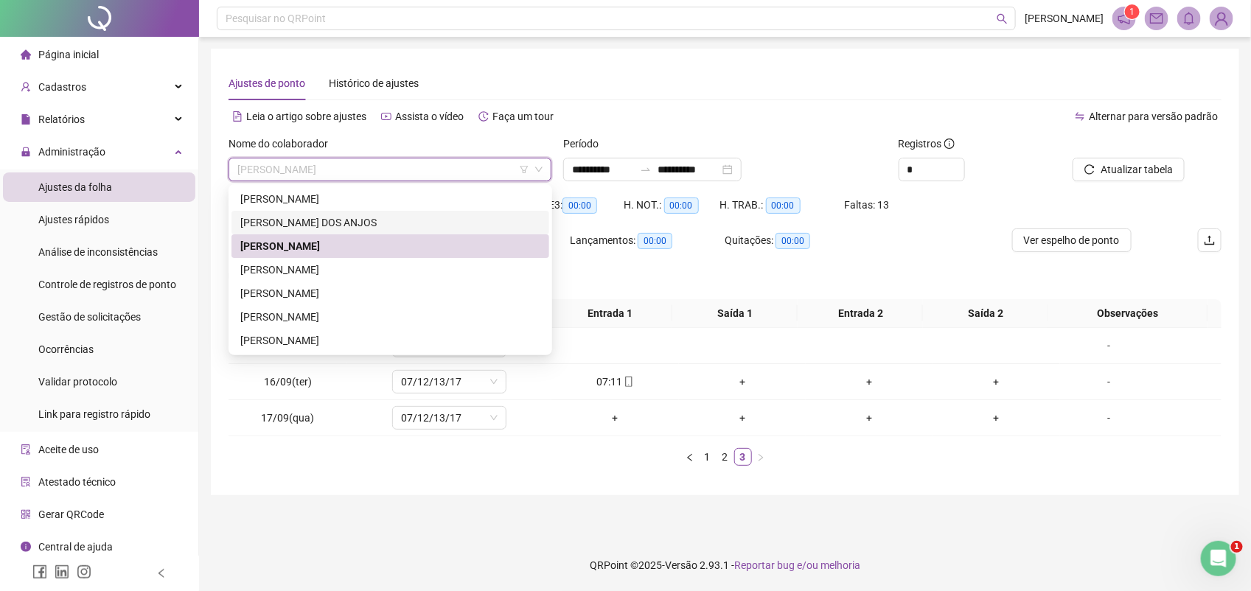
click at [323, 226] on div "[PERSON_NAME] DOS ANJOS" at bounding box center [390, 223] width 300 height 16
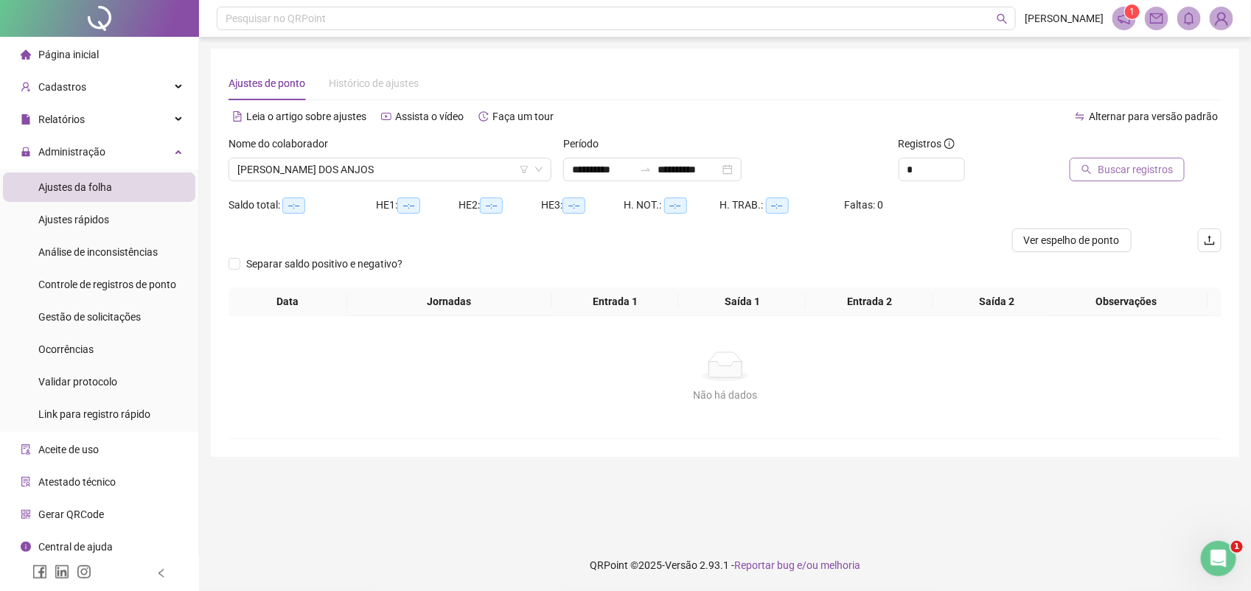
click at [1115, 164] on span "Buscar registros" at bounding box center [1135, 169] width 75 height 16
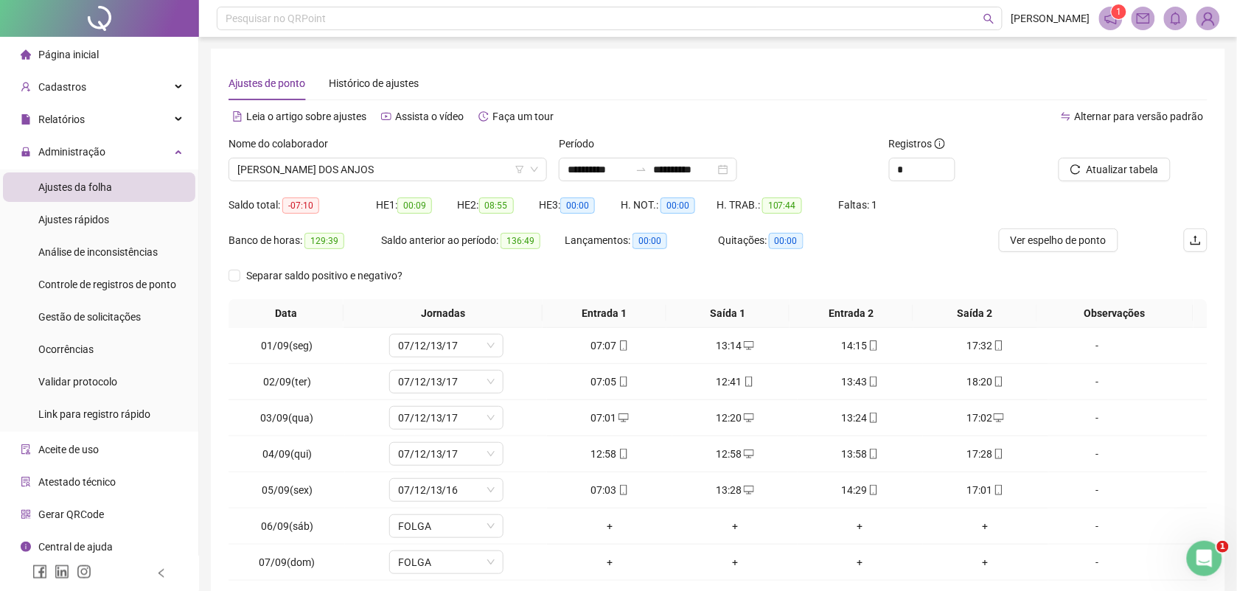
scroll to position [113, 0]
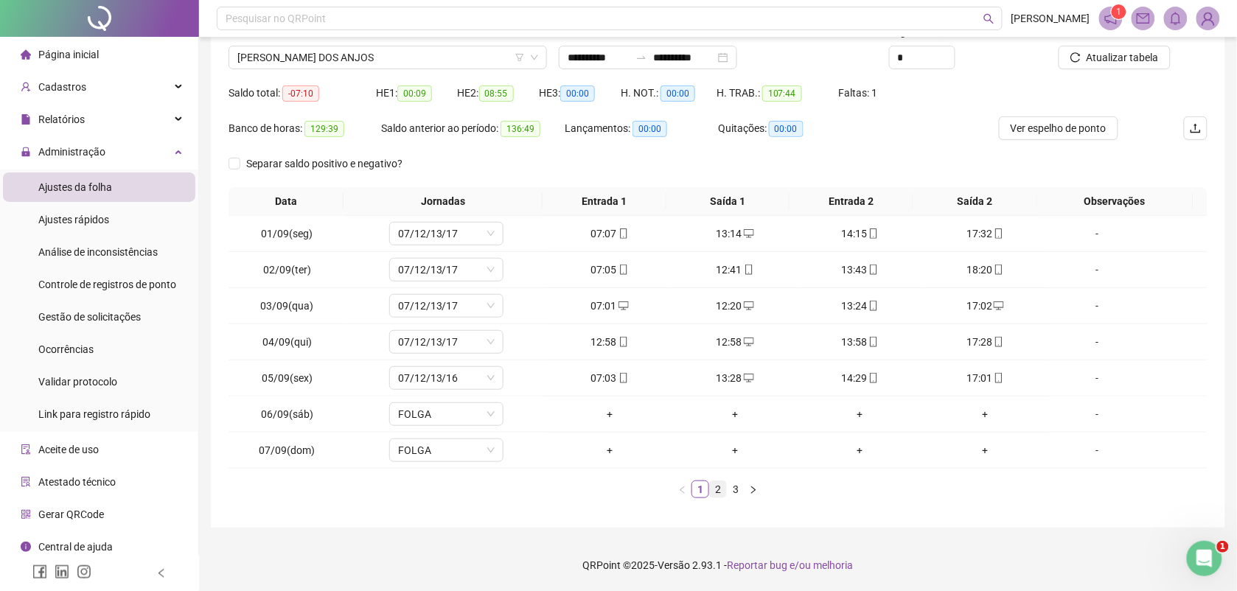
click at [715, 489] on link "2" at bounding box center [718, 489] width 16 height 16
click at [733, 487] on link "3" at bounding box center [736, 489] width 16 height 16
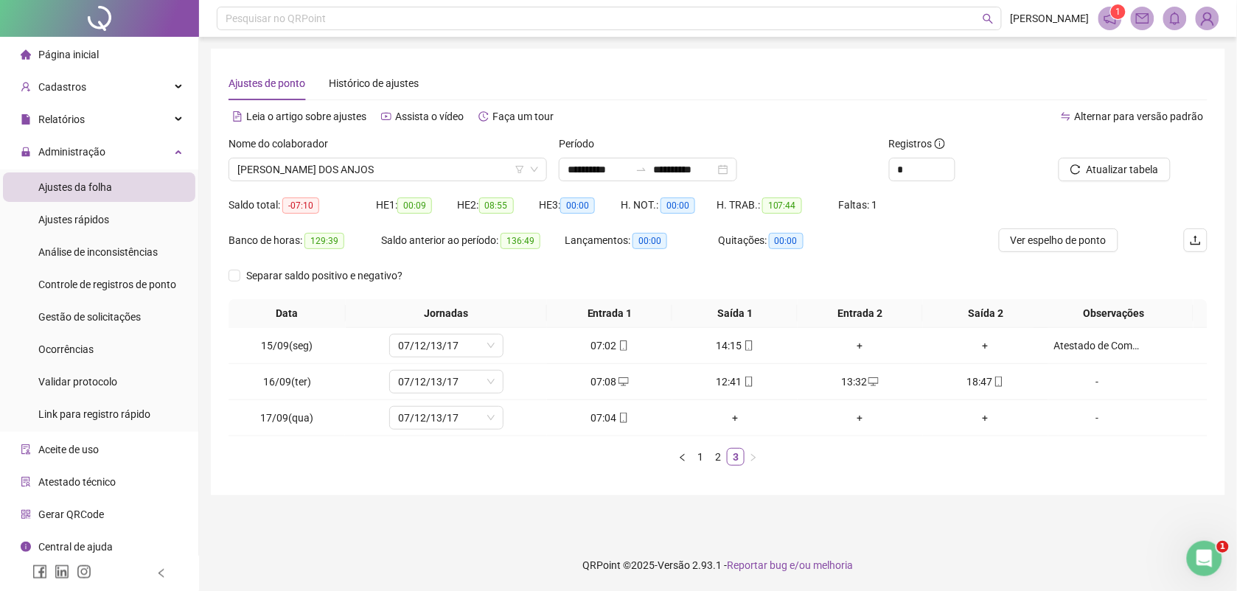
scroll to position [0, 0]
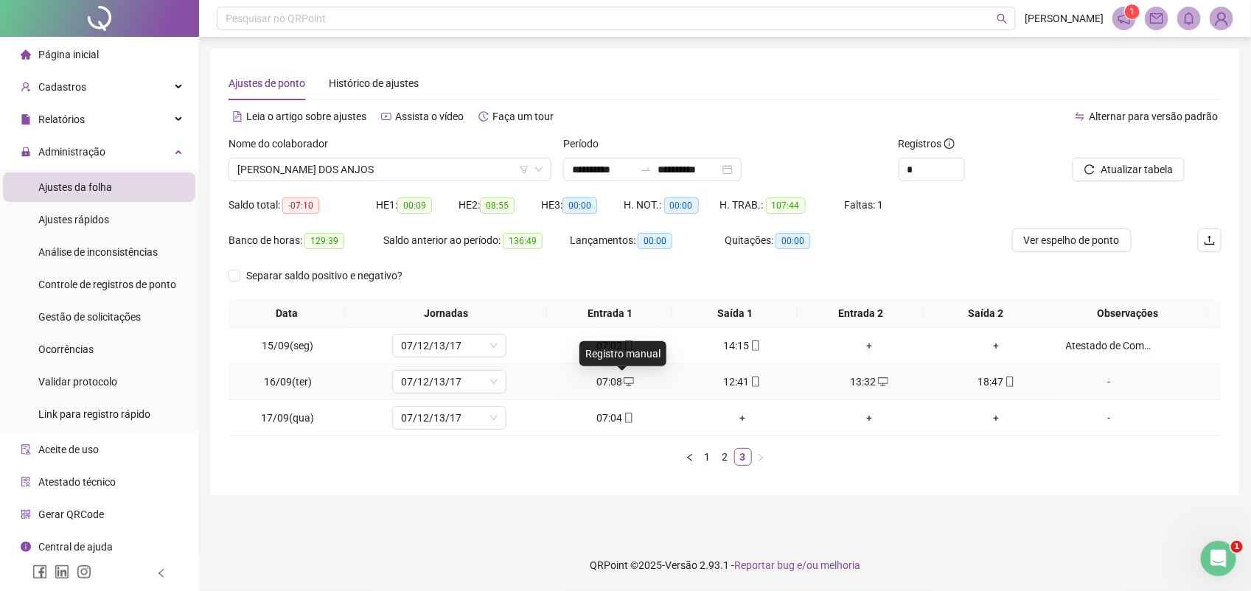
click at [624, 382] on icon "desktop" at bounding box center [629, 382] width 10 height 10
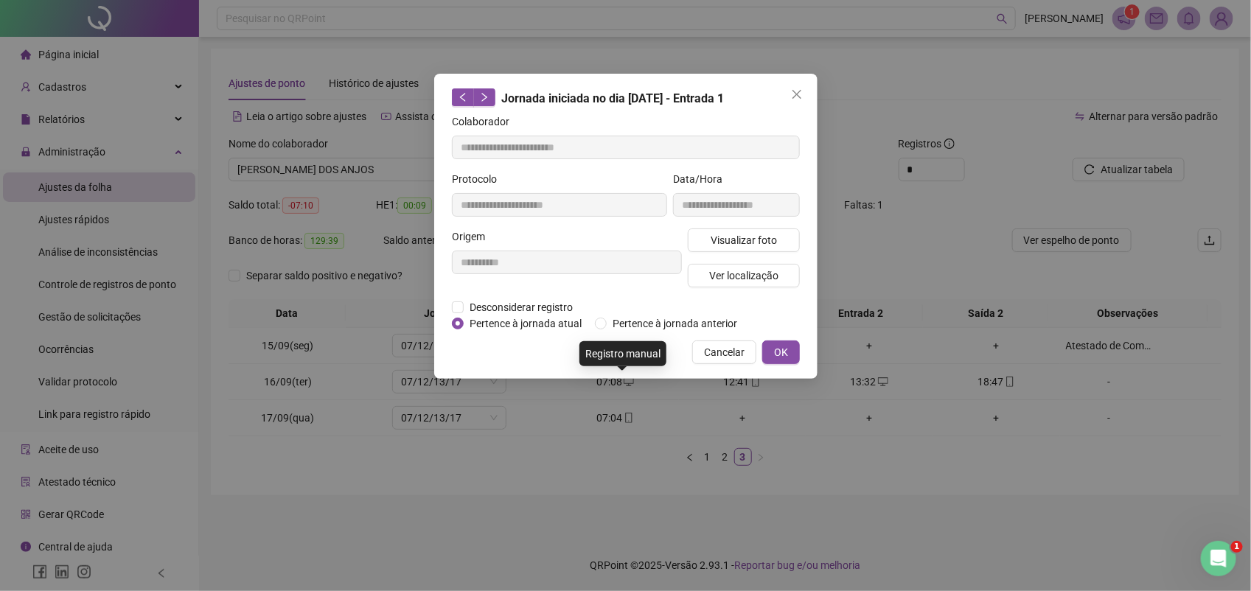
type input "**********"
click at [793, 92] on icon "close" at bounding box center [797, 94] width 12 height 12
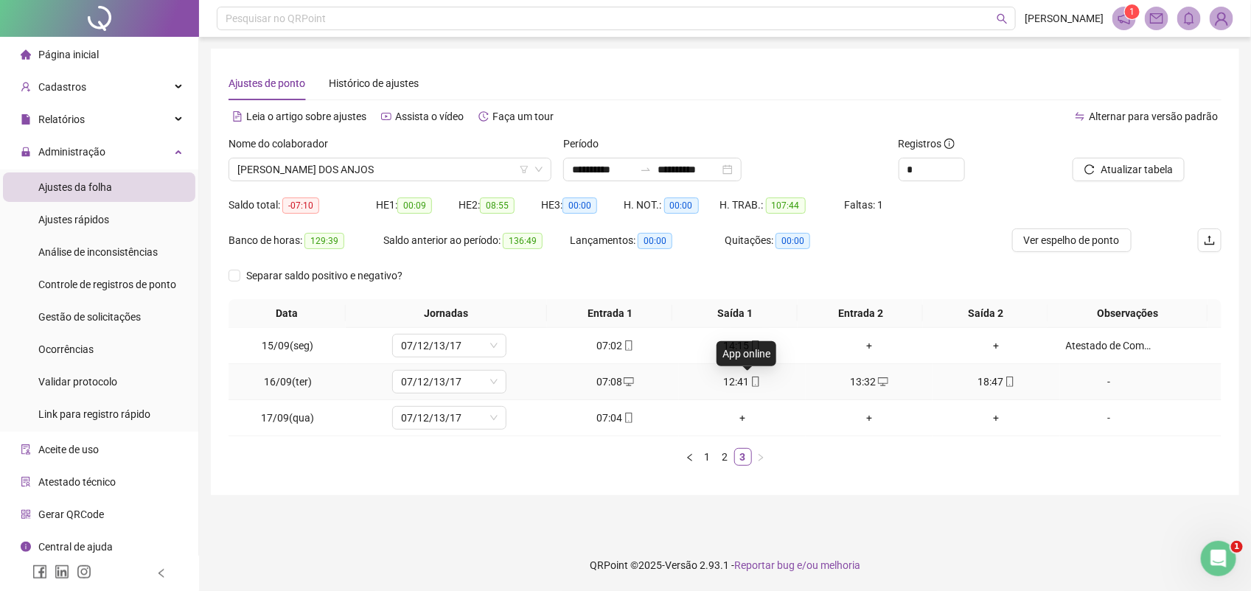
click at [750, 382] on icon "mobile" at bounding box center [755, 382] width 10 height 10
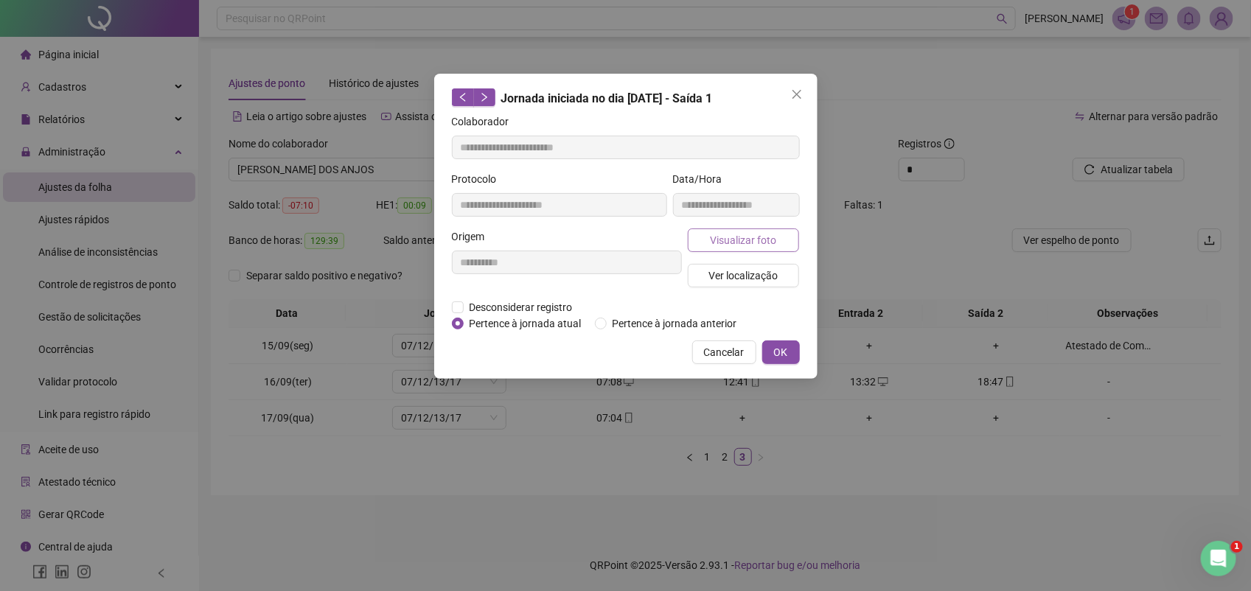
click at [725, 244] on span "Visualizar foto" at bounding box center [743, 240] width 66 height 16
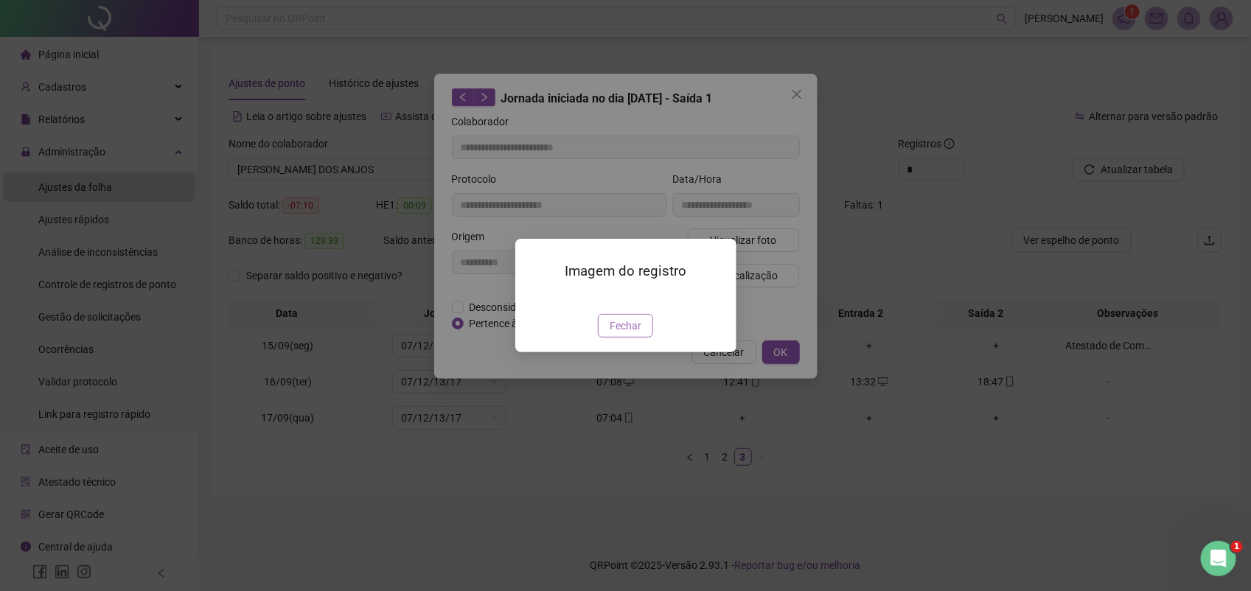
click at [624, 334] on span "Fechar" at bounding box center [626, 326] width 32 height 16
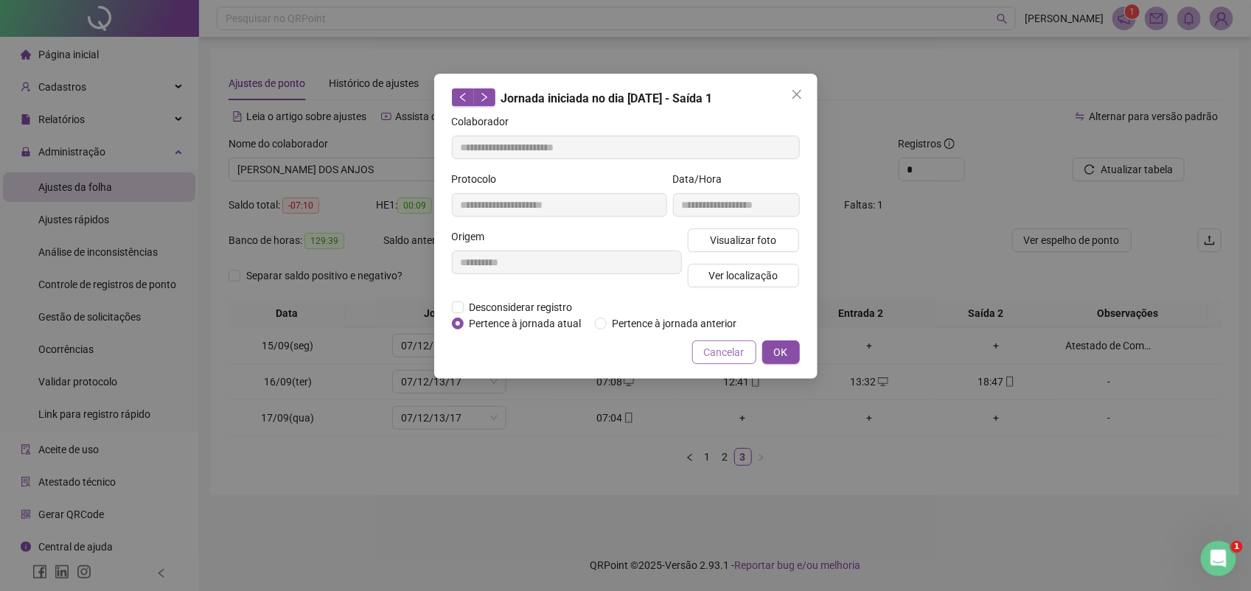
click at [721, 350] on span "Cancelar" at bounding box center [724, 352] width 41 height 16
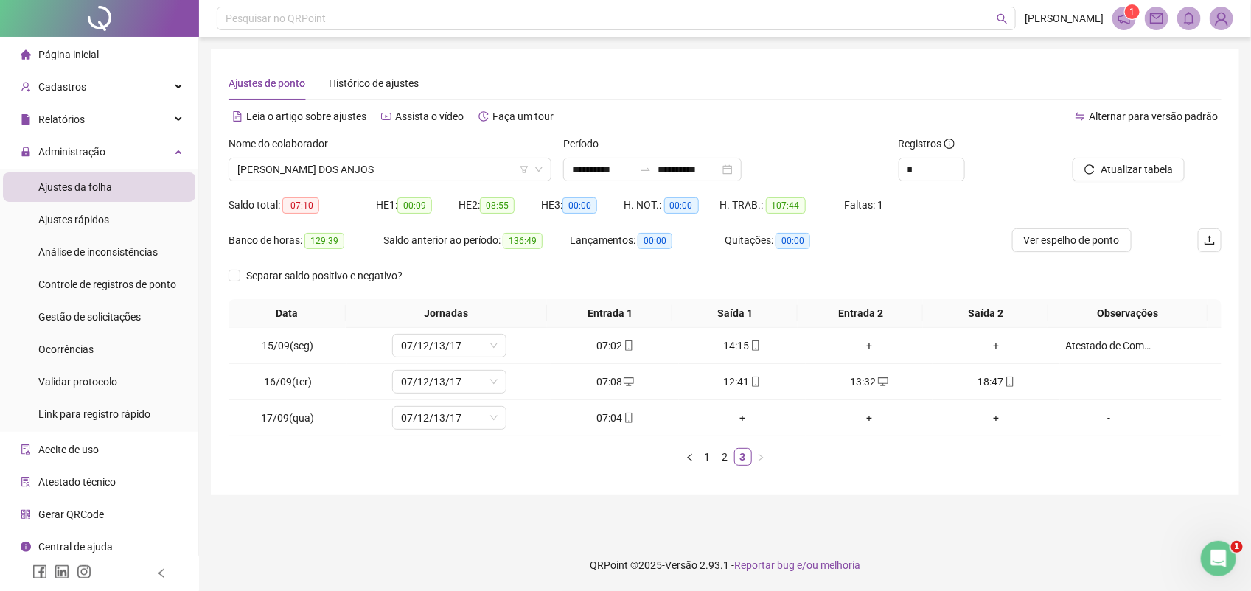
click at [404, 135] on div "**********" at bounding box center [725, 295] width 993 height 366
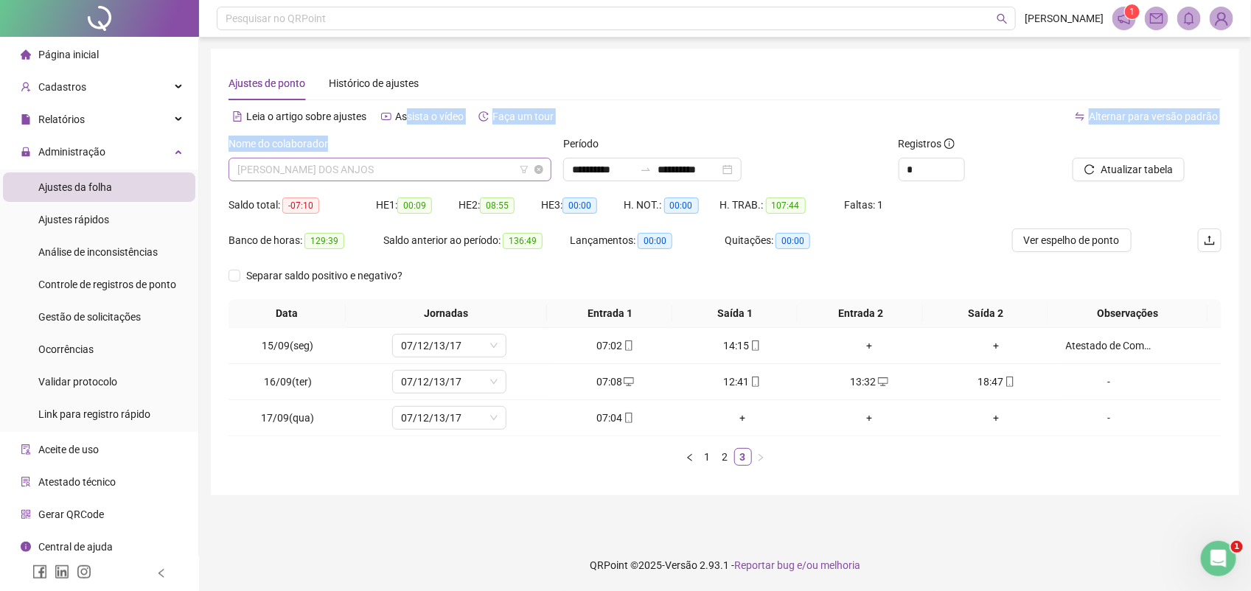
drag, startPoint x: 404, startPoint y: 136, endPoint x: 409, endPoint y: 167, distance: 31.4
click at [409, 167] on span "[PERSON_NAME] DOS ANJOS" at bounding box center [389, 169] width 305 height 22
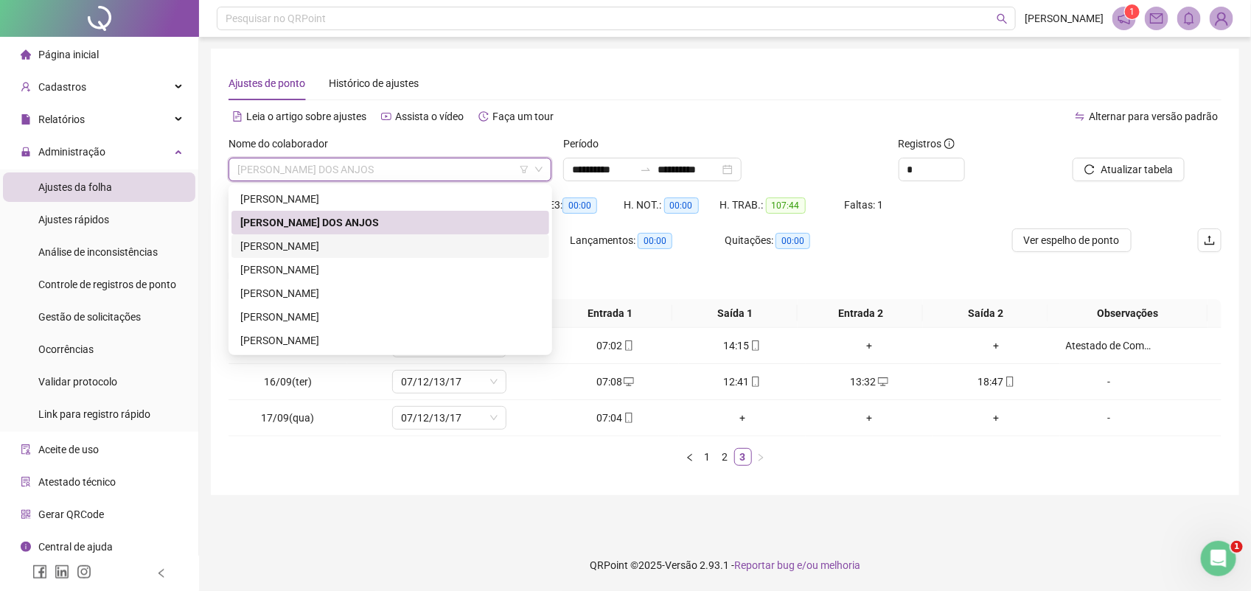
click at [326, 244] on div "[PERSON_NAME]" at bounding box center [390, 246] width 300 height 16
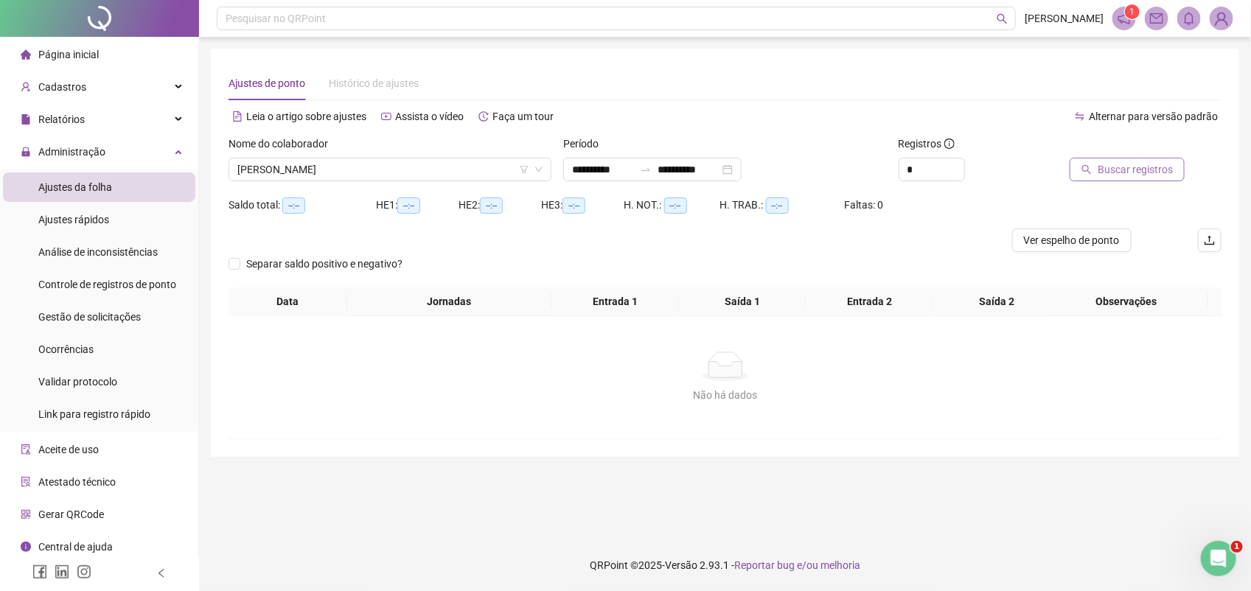
click at [1115, 170] on span "Buscar registros" at bounding box center [1135, 169] width 75 height 16
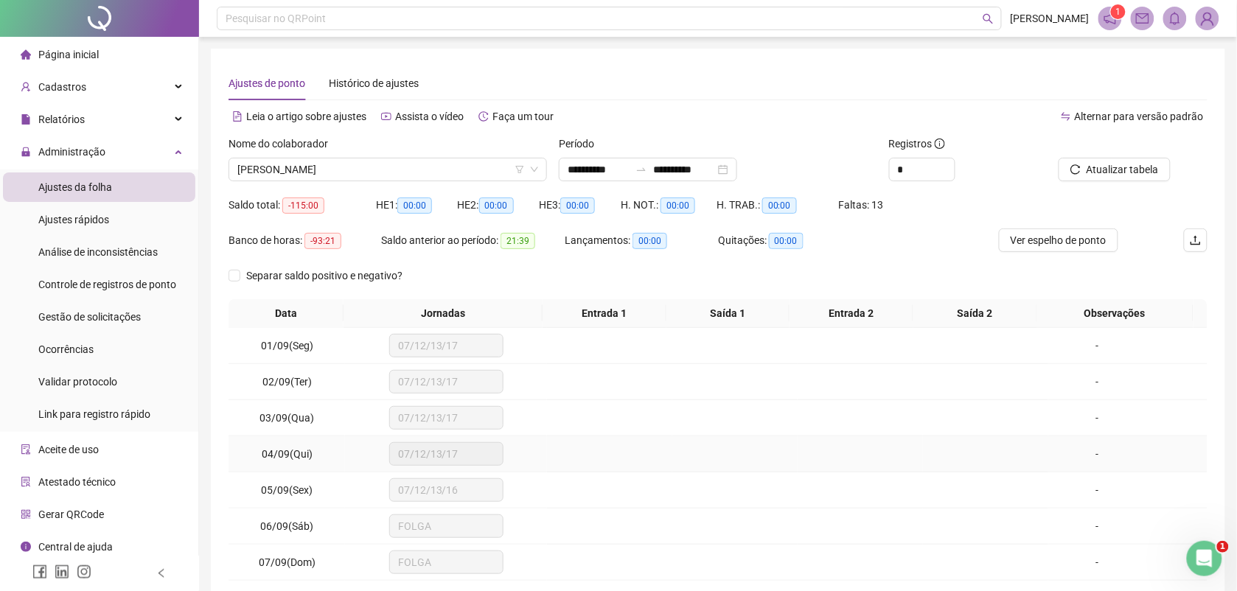
scroll to position [113, 0]
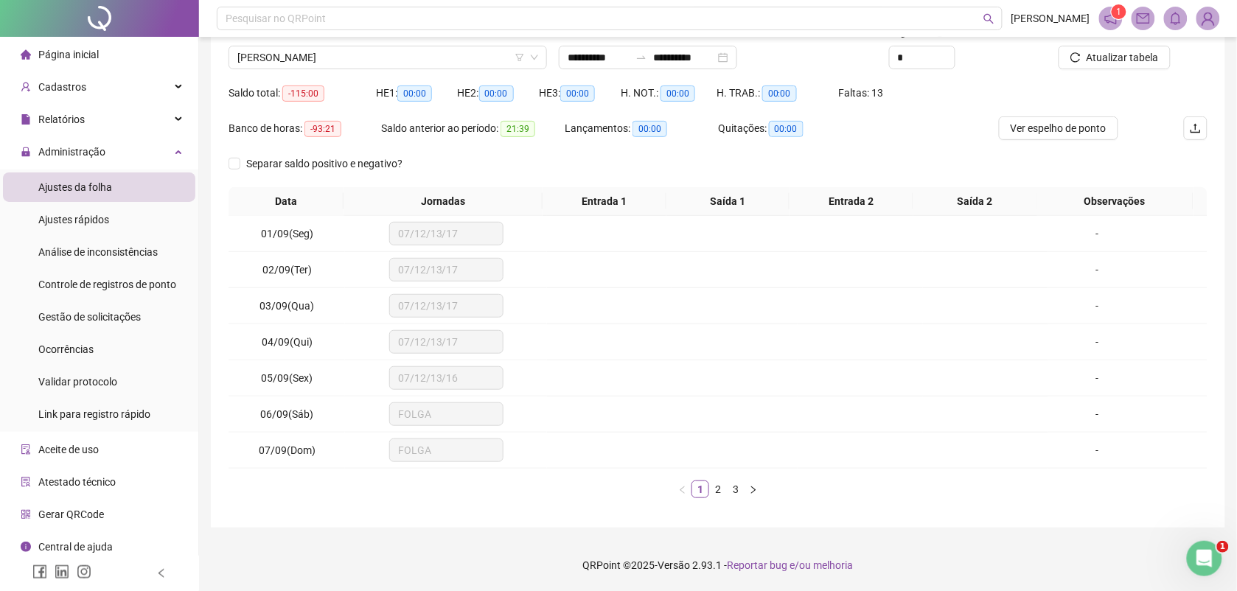
click at [730, 489] on link "3" at bounding box center [736, 489] width 16 height 16
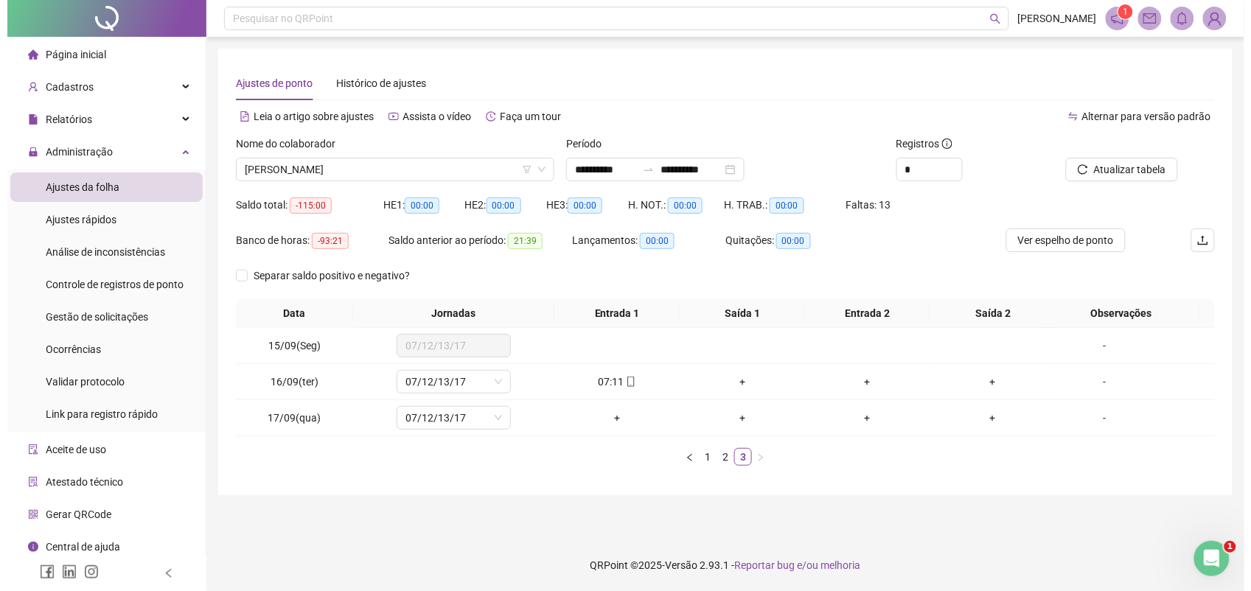
scroll to position [0, 0]
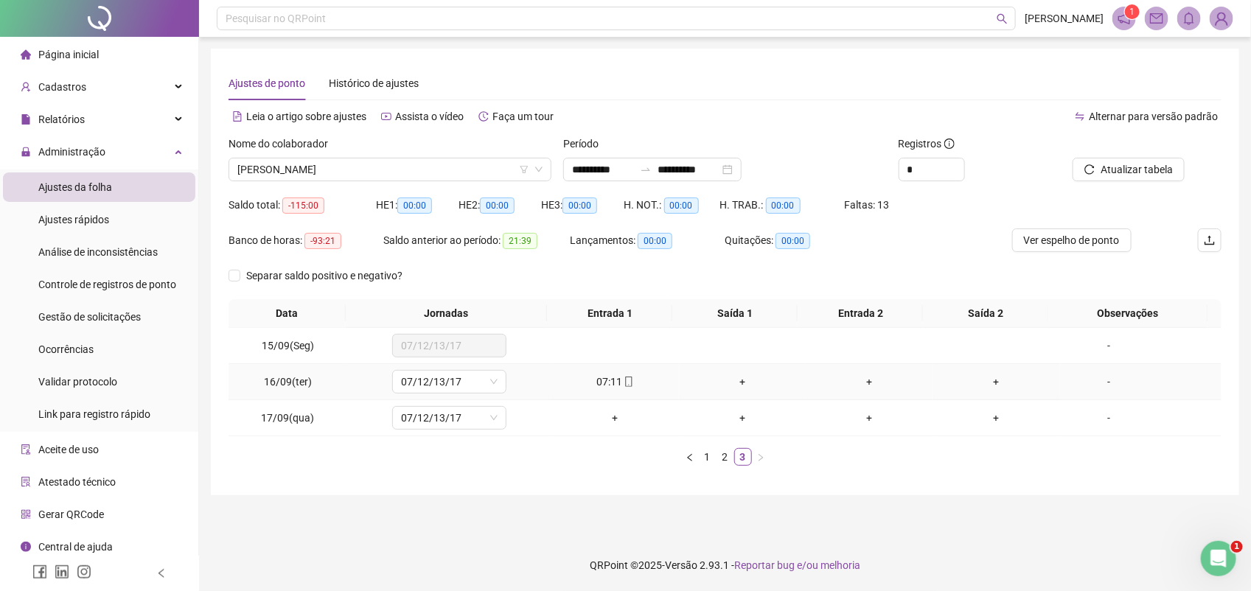
click at [621, 388] on div "07:11" at bounding box center [614, 382] width 115 height 16
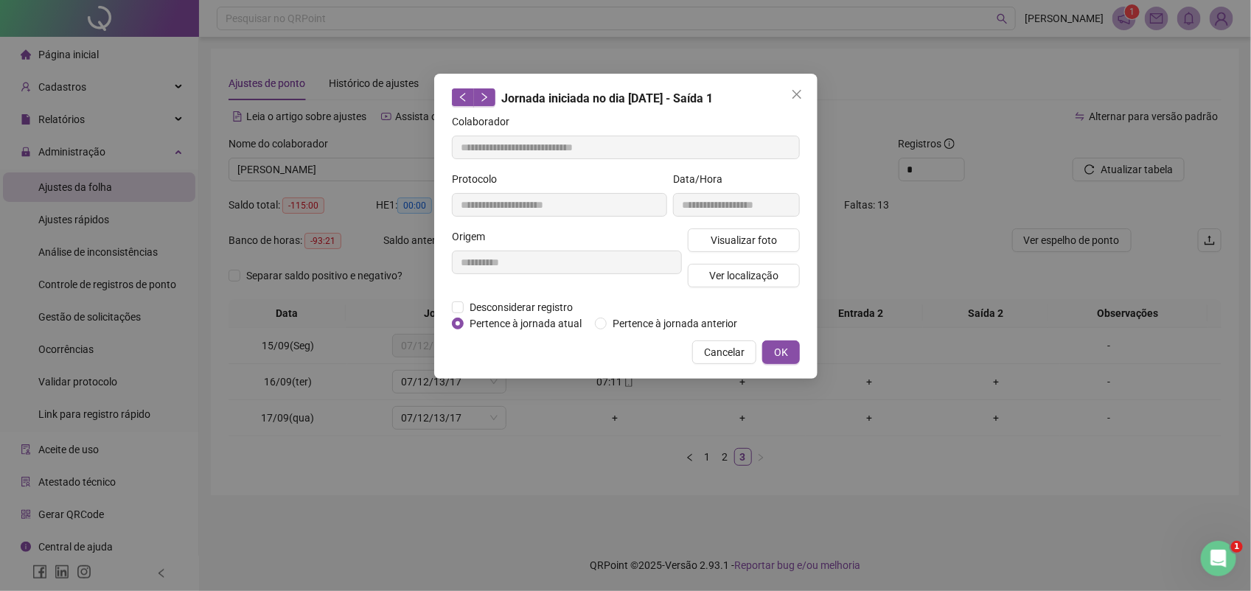
type input "**********"
click at [514, 304] on span "Desconsiderar registro" at bounding box center [521, 307] width 115 height 16
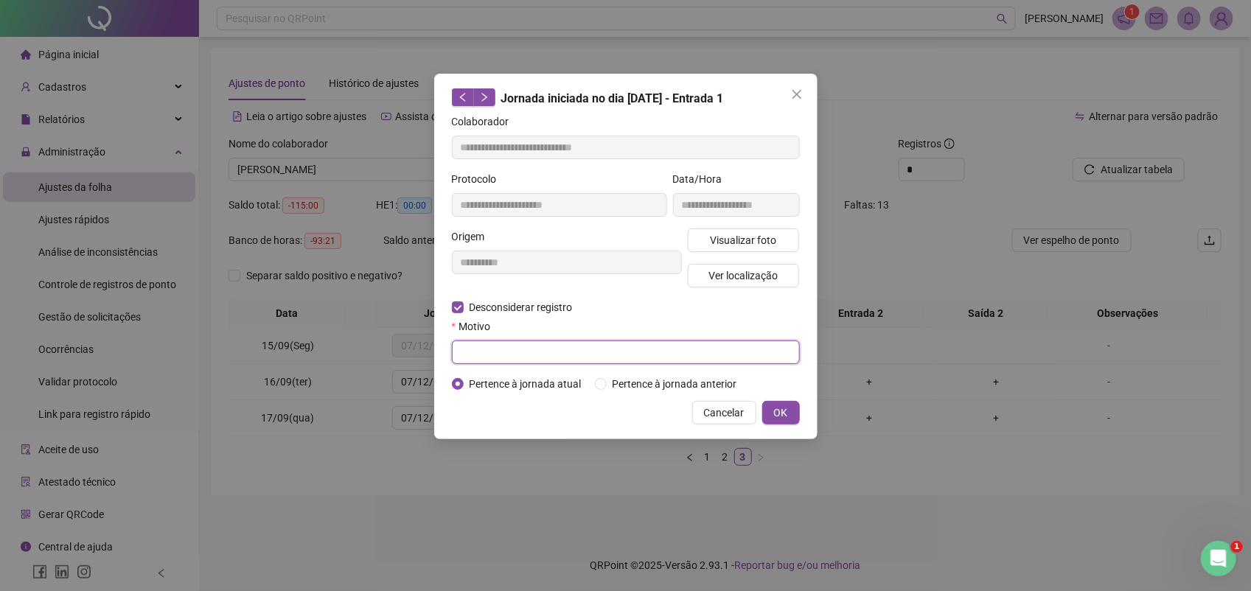
click at [531, 358] on input "text" at bounding box center [626, 353] width 348 height 24
type input "********"
click at [784, 401] on button "OK" at bounding box center [781, 413] width 38 height 24
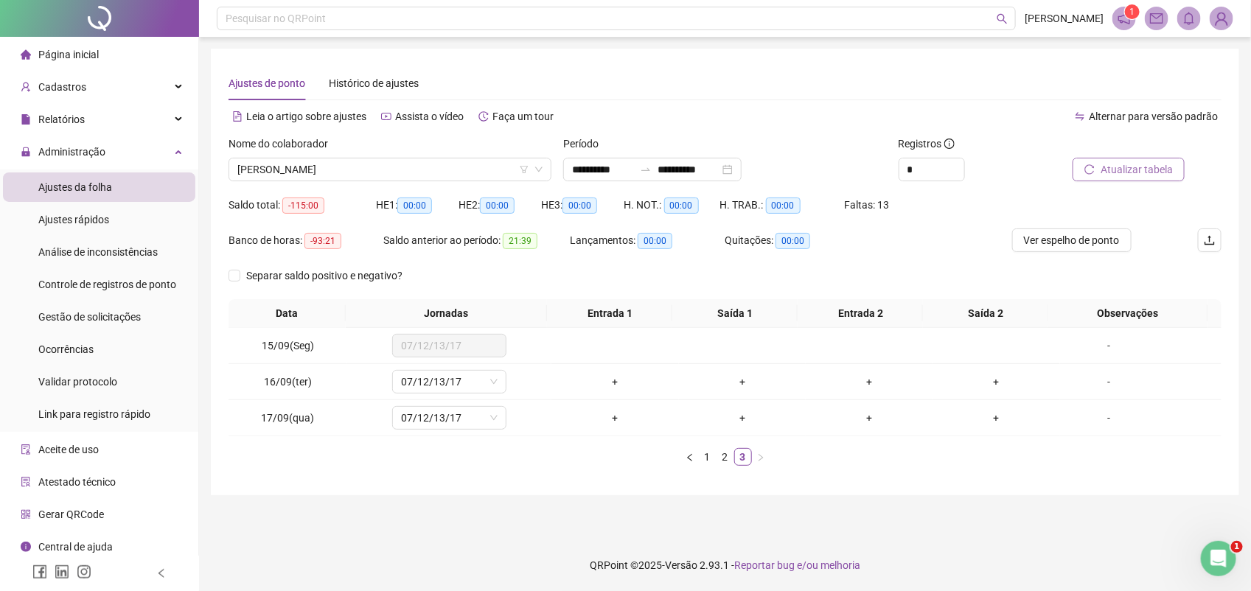
click at [1145, 167] on span "Atualizar tabela" at bounding box center [1137, 169] width 72 height 16
click at [93, 218] on span "Ajustes rápidos" at bounding box center [73, 220] width 71 height 12
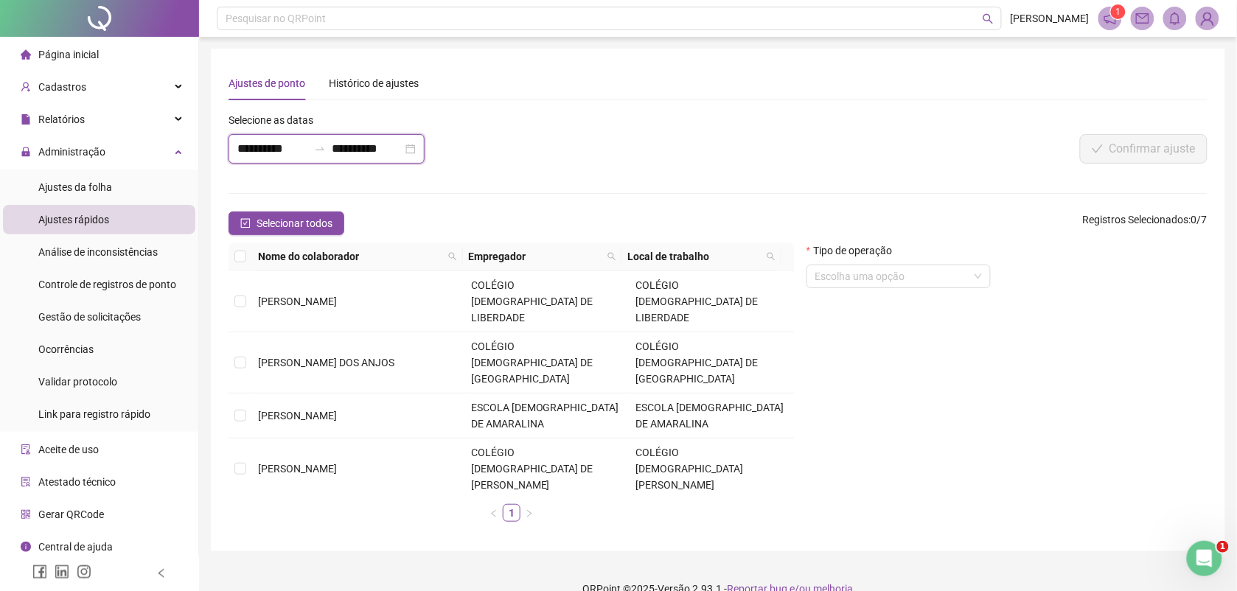
click at [285, 152] on input "**********" at bounding box center [272, 149] width 71 height 18
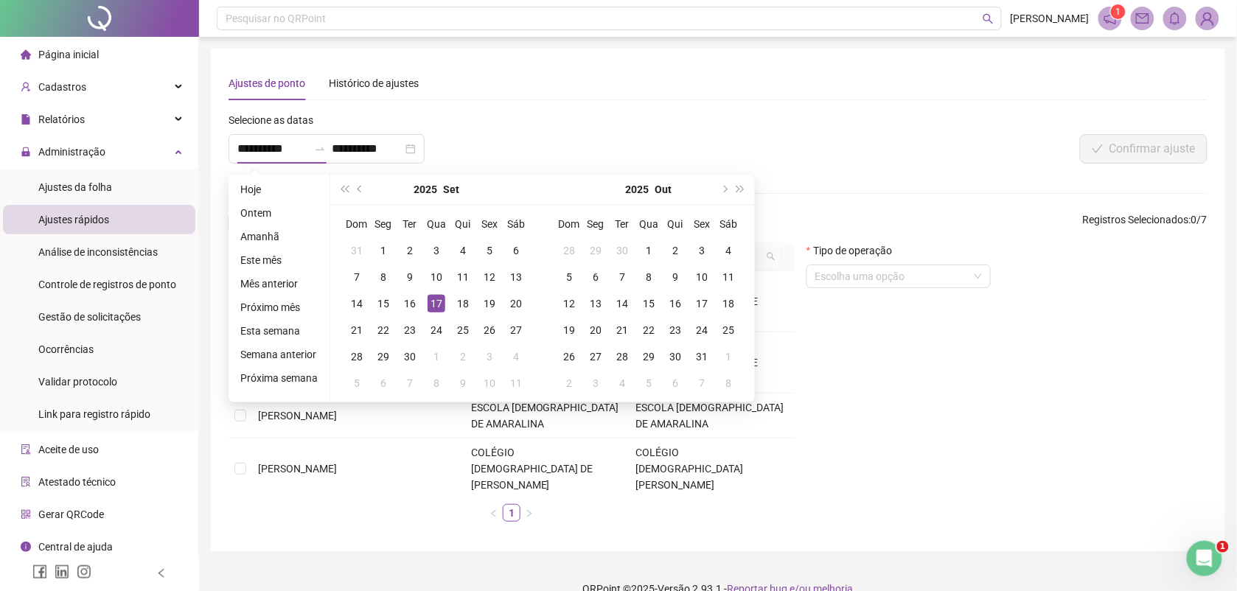
click at [546, 155] on div "**********" at bounding box center [514, 143] width 580 height 63
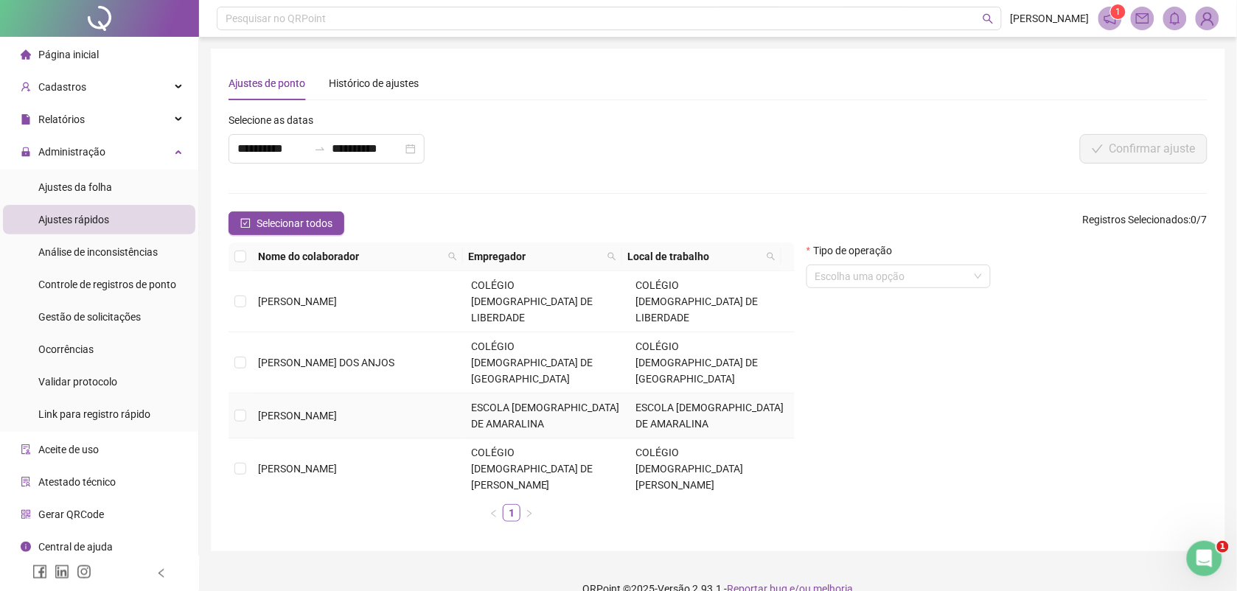
click at [295, 410] on span "[PERSON_NAME]" at bounding box center [297, 416] width 79 height 12
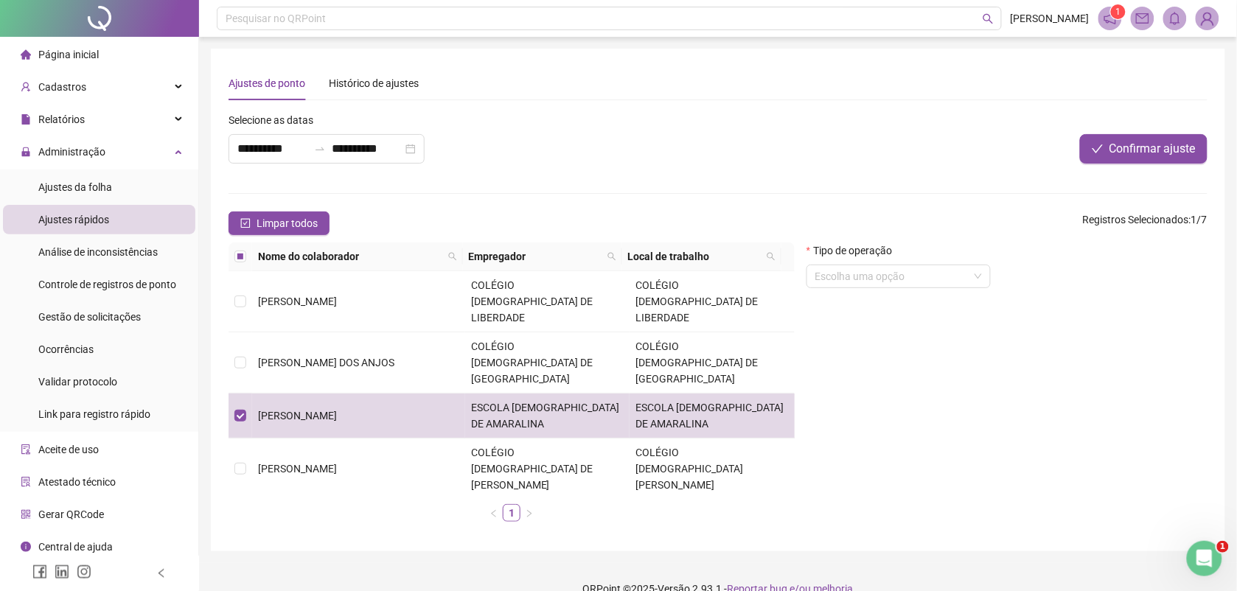
click at [922, 253] on div "Tipo de operação" at bounding box center [898, 254] width 184 height 22
click at [919, 276] on input "search" at bounding box center [891, 276] width 153 height 22
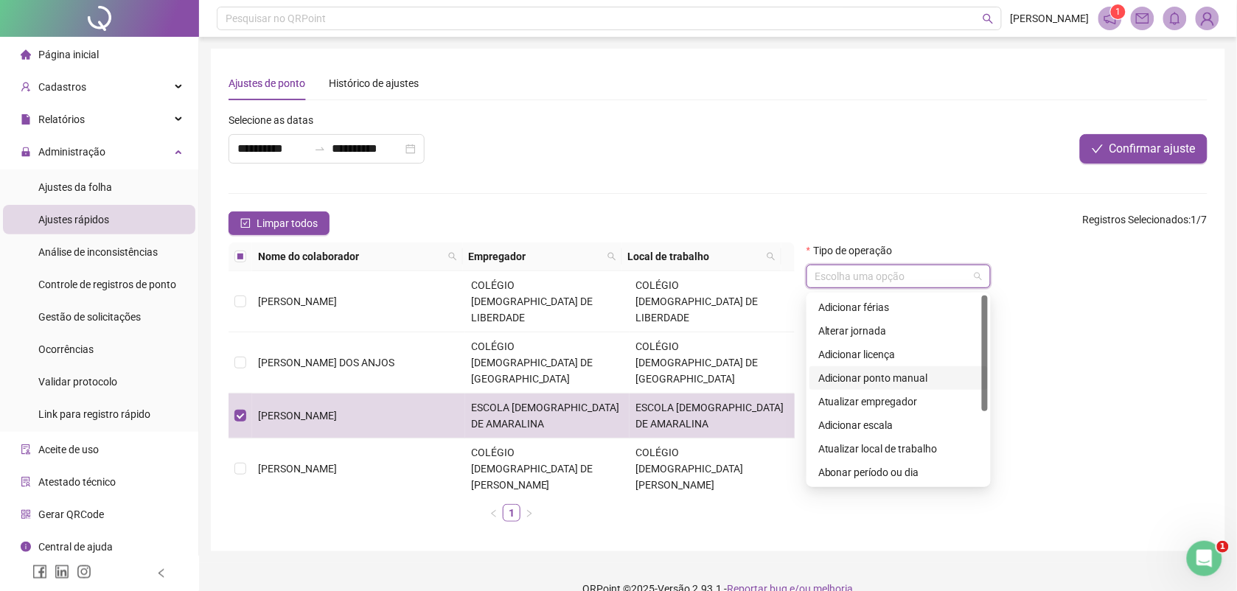
scroll to position [118, 0]
click at [883, 446] on div "Cancelar fechamento da folha" at bounding box center [898, 449] width 161 height 16
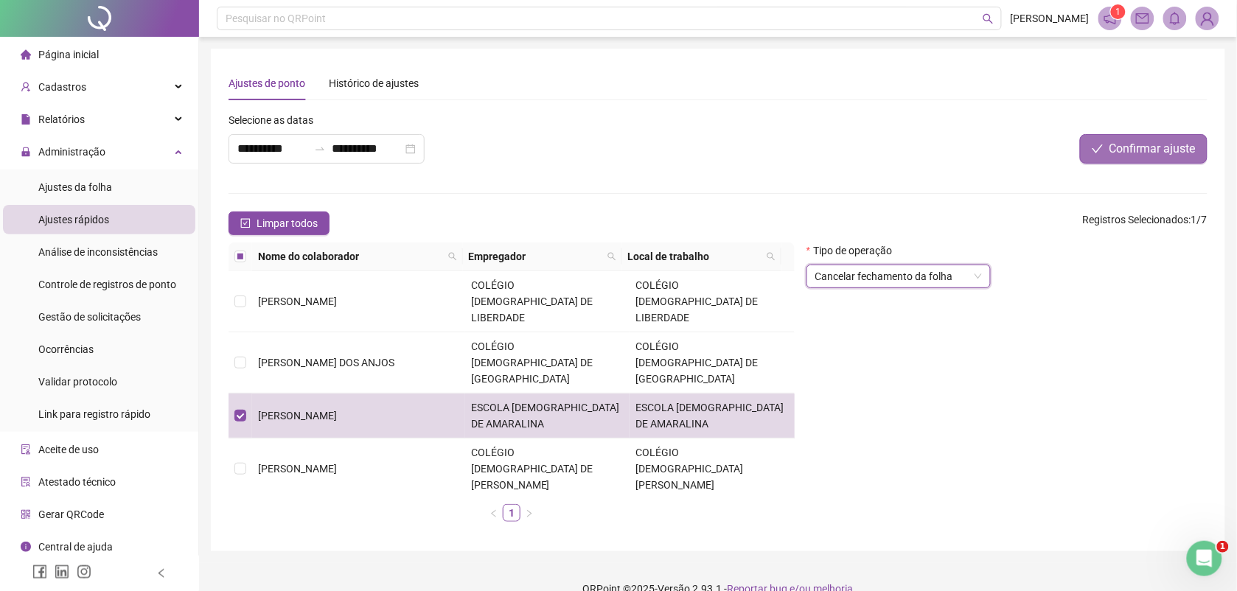
click at [1132, 134] on button "Confirmar ajuste" at bounding box center [1144, 148] width 128 height 29
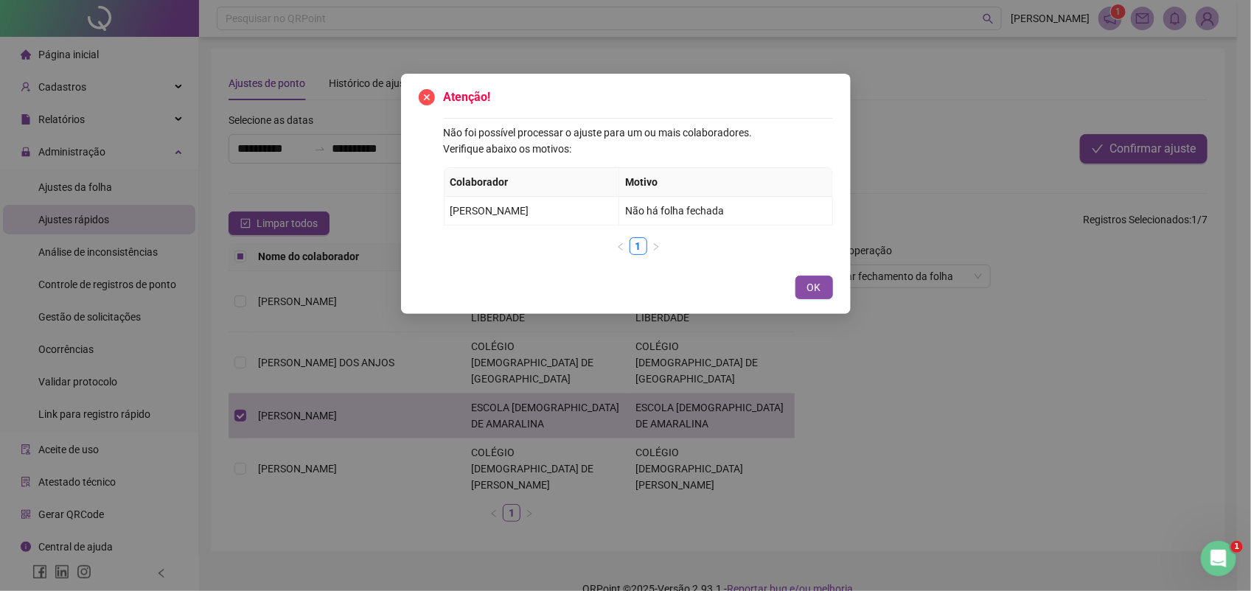
click at [793, 293] on div "OK" at bounding box center [626, 288] width 414 height 24
click at [816, 277] on button "OK" at bounding box center [814, 288] width 38 height 24
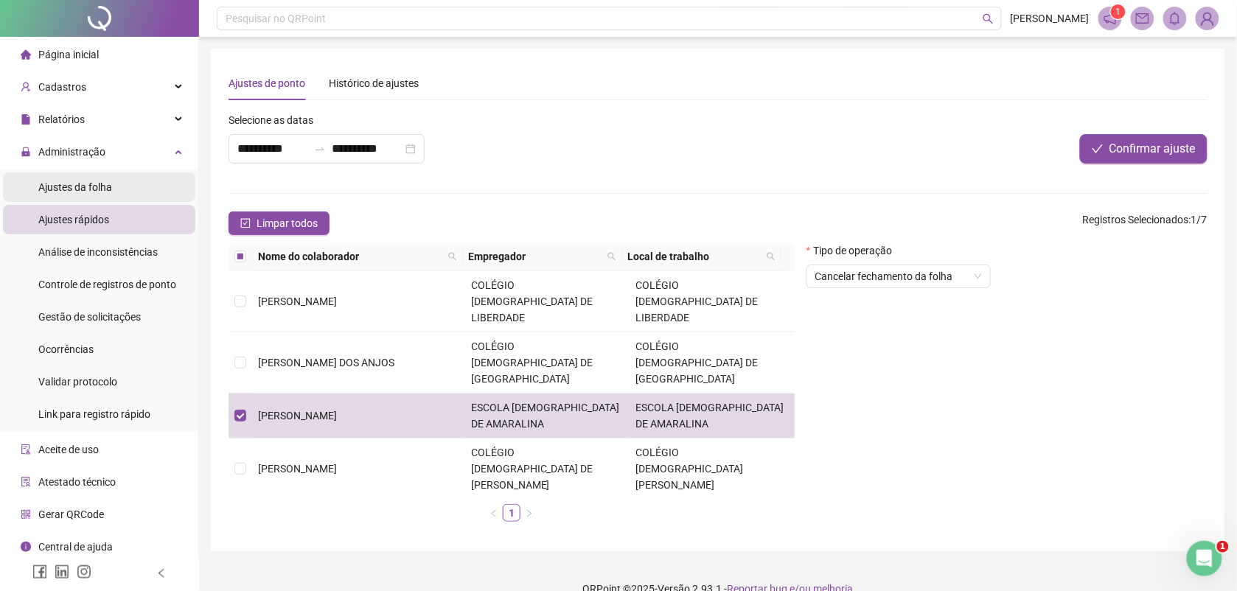
click at [68, 181] on span "Ajustes da folha" at bounding box center [75, 187] width 74 height 12
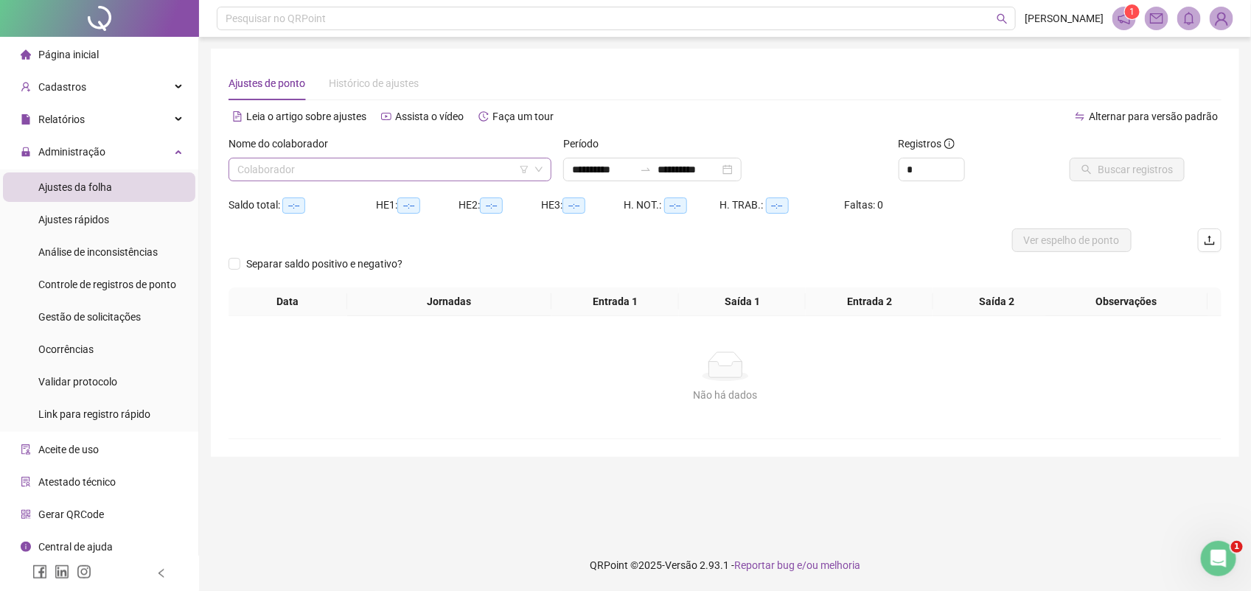
click at [300, 168] on input "search" at bounding box center [383, 169] width 292 height 22
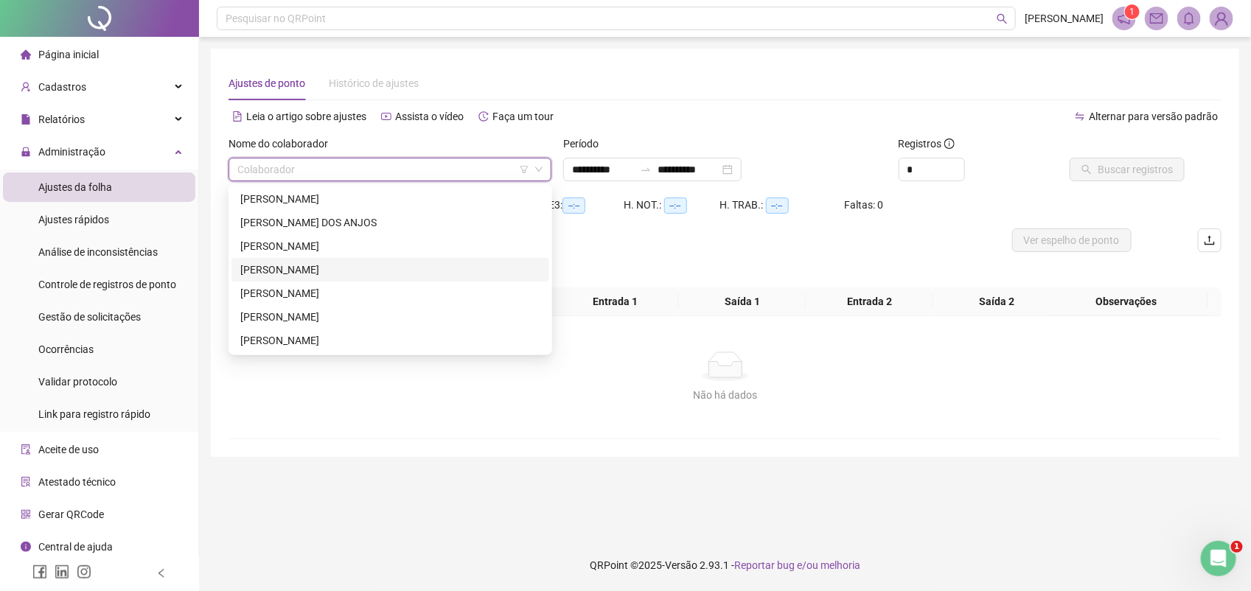
click at [284, 271] on div "[PERSON_NAME]" at bounding box center [390, 270] width 300 height 16
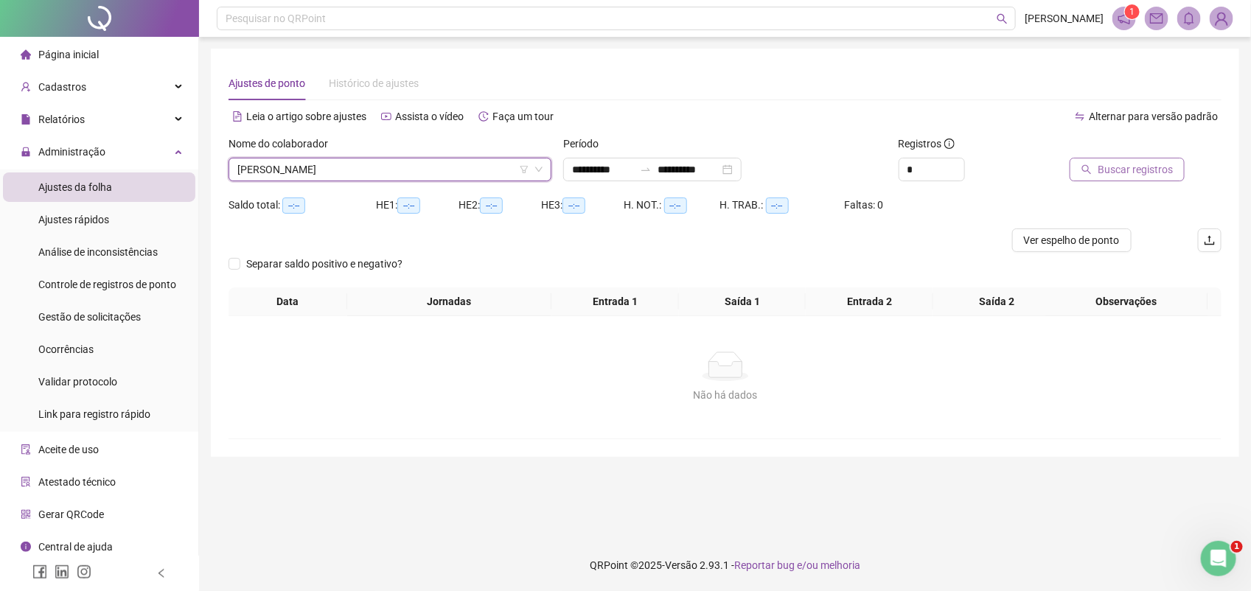
click at [1143, 181] on button "Buscar registros" at bounding box center [1127, 170] width 115 height 24
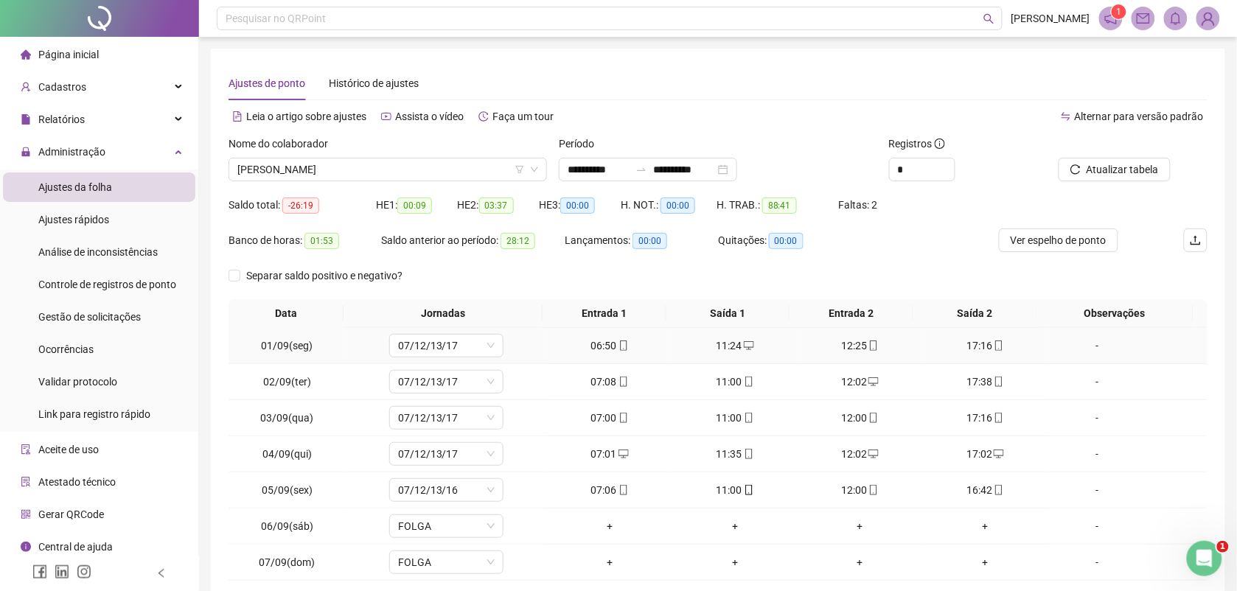
scroll to position [113, 0]
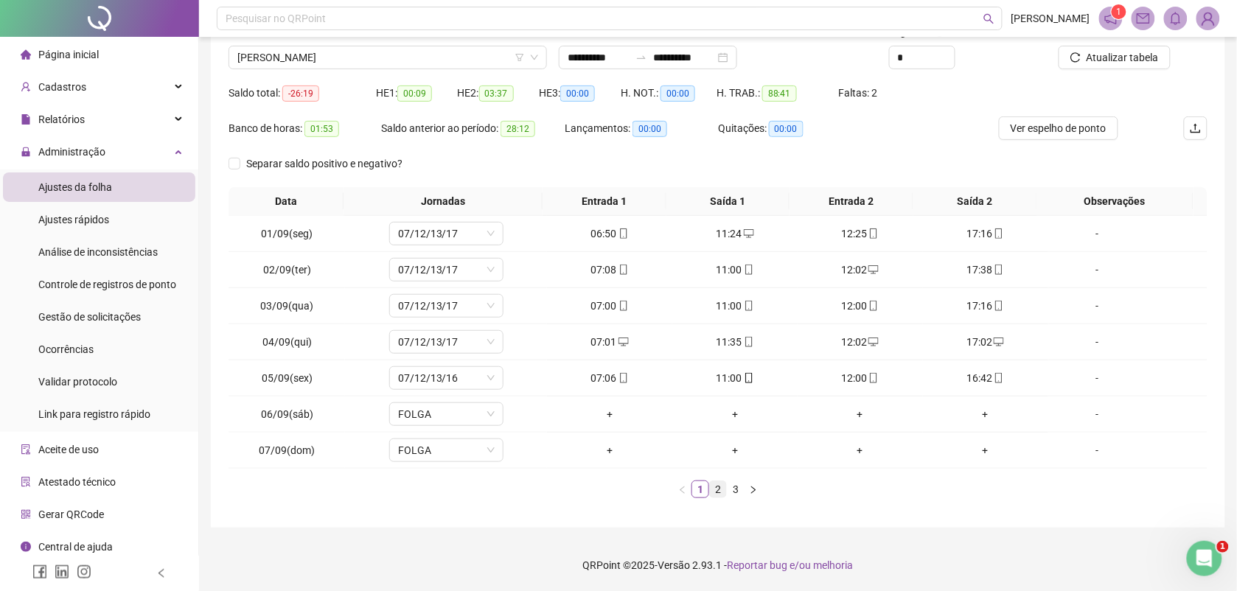
click at [717, 483] on link "2" at bounding box center [718, 489] width 16 height 16
click at [736, 491] on link "3" at bounding box center [736, 489] width 16 height 16
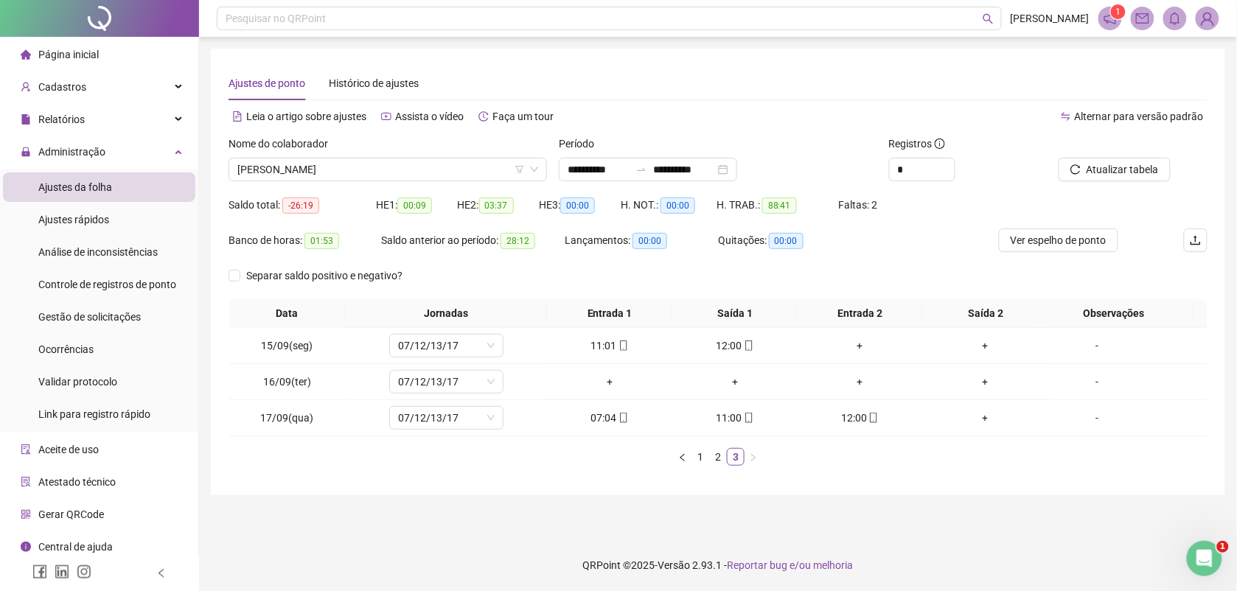
scroll to position [0, 0]
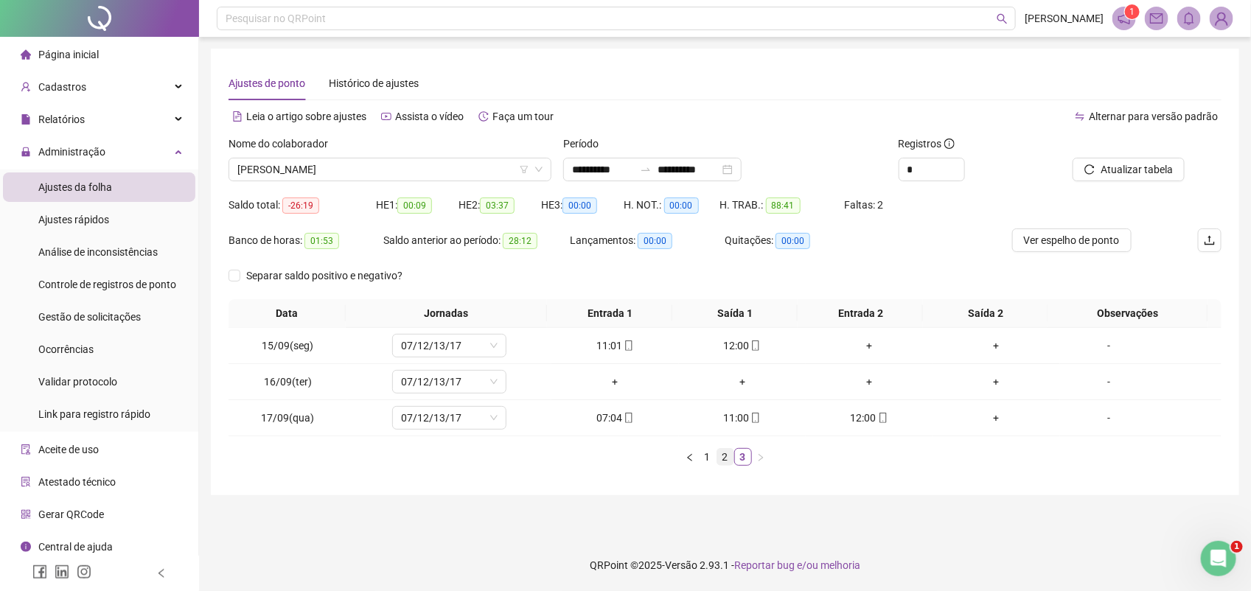
click at [726, 457] on link "2" at bounding box center [725, 457] width 16 height 16
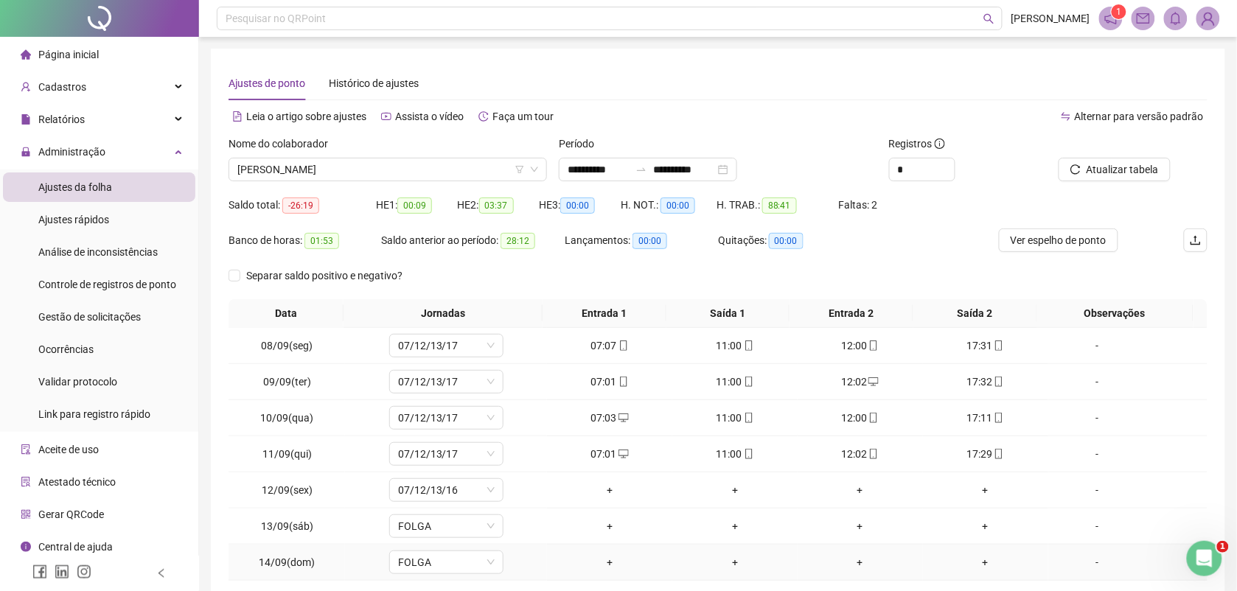
scroll to position [113, 0]
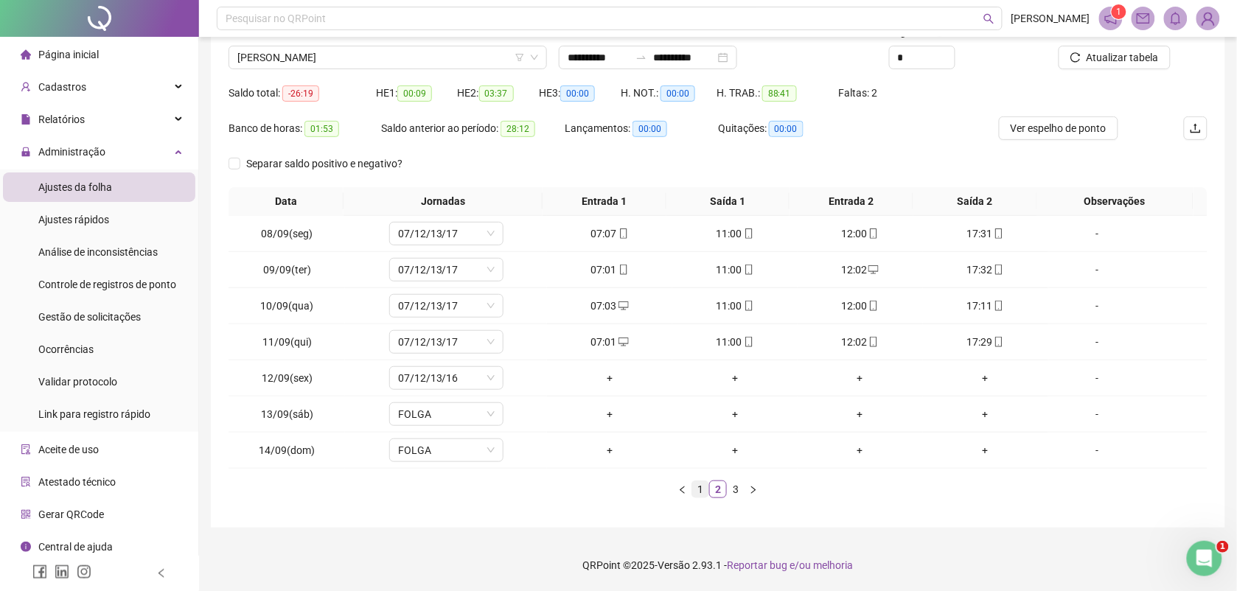
click at [704, 485] on link "1" at bounding box center [700, 489] width 16 height 16
click at [719, 488] on link "2" at bounding box center [718, 489] width 16 height 16
click at [742, 490] on link "3" at bounding box center [736, 489] width 16 height 16
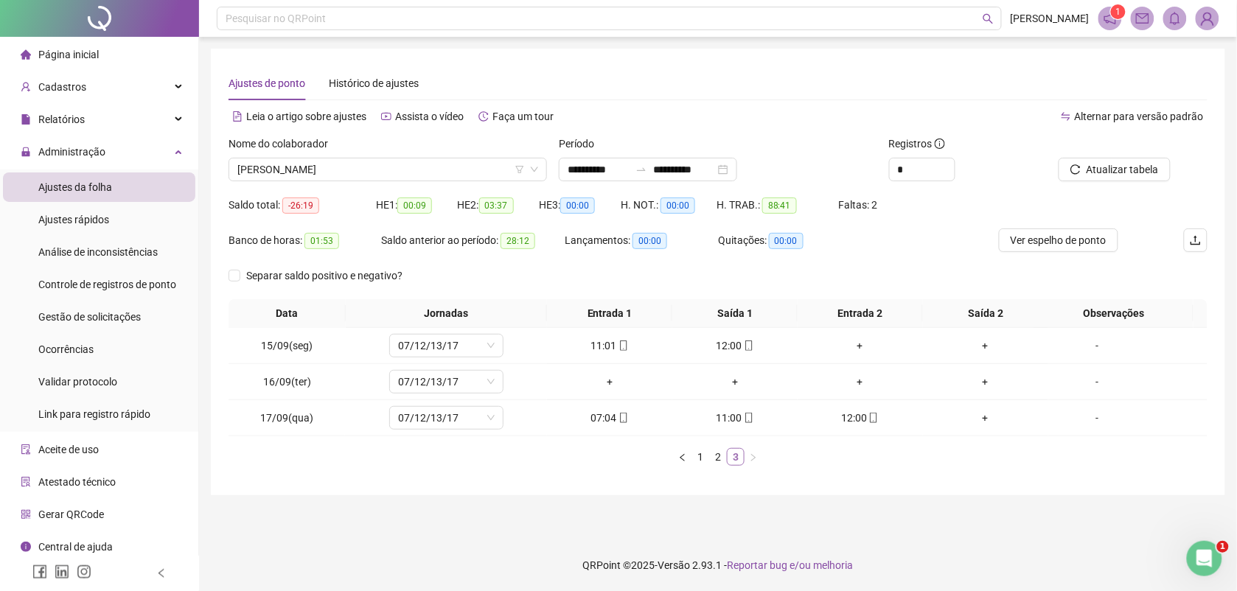
scroll to position [0, 0]
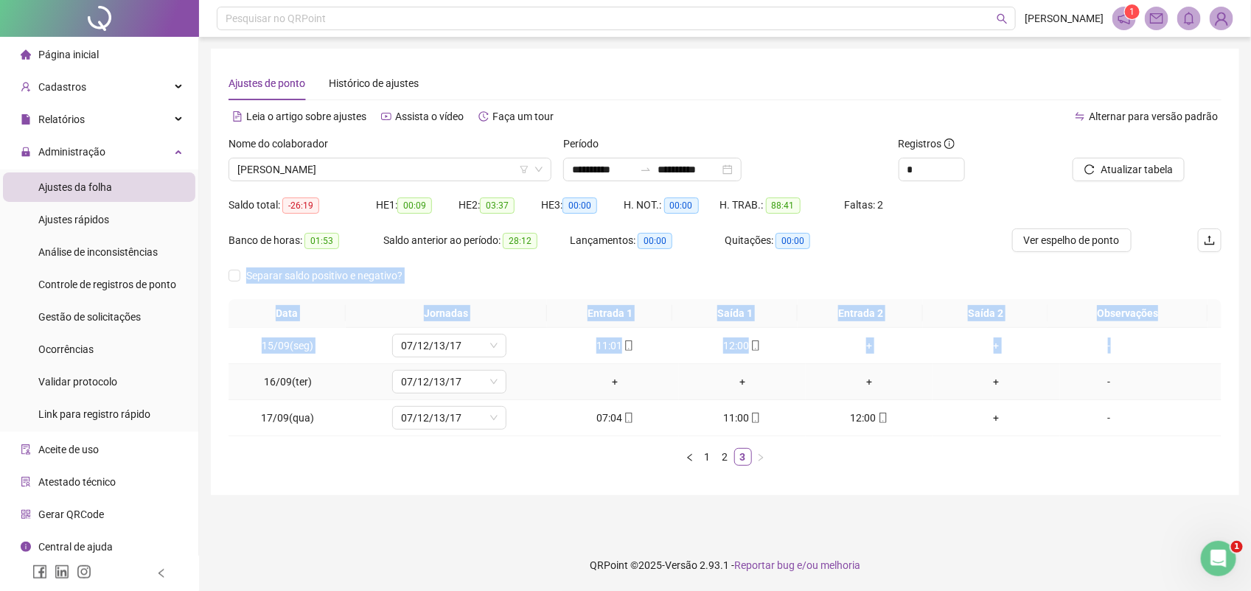
drag, startPoint x: 229, startPoint y: 282, endPoint x: 265, endPoint y: 366, distance: 91.5
click at [265, 366] on div "**********" at bounding box center [725, 295] width 993 height 366
drag, startPoint x: 265, startPoint y: 366, endPoint x: 308, endPoint y: 347, distance: 46.9
click at [393, 347] on div "07/12/13/17" at bounding box center [449, 346] width 114 height 24
click at [459, 526] on main "**********" at bounding box center [725, 288] width 1028 height 479
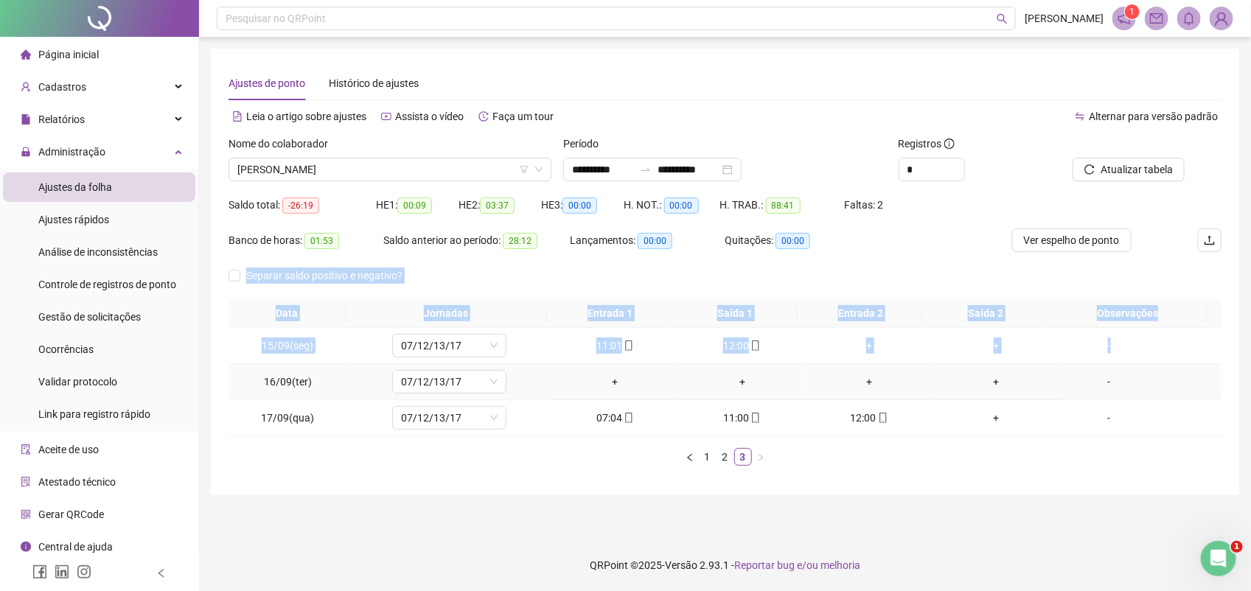
click at [459, 525] on main "**********" at bounding box center [725, 288] width 1028 height 479
click at [459, 517] on main "**********" at bounding box center [725, 288] width 1028 height 479
click at [308, 347] on span "15/09(seg)" at bounding box center [288, 346] width 52 height 12
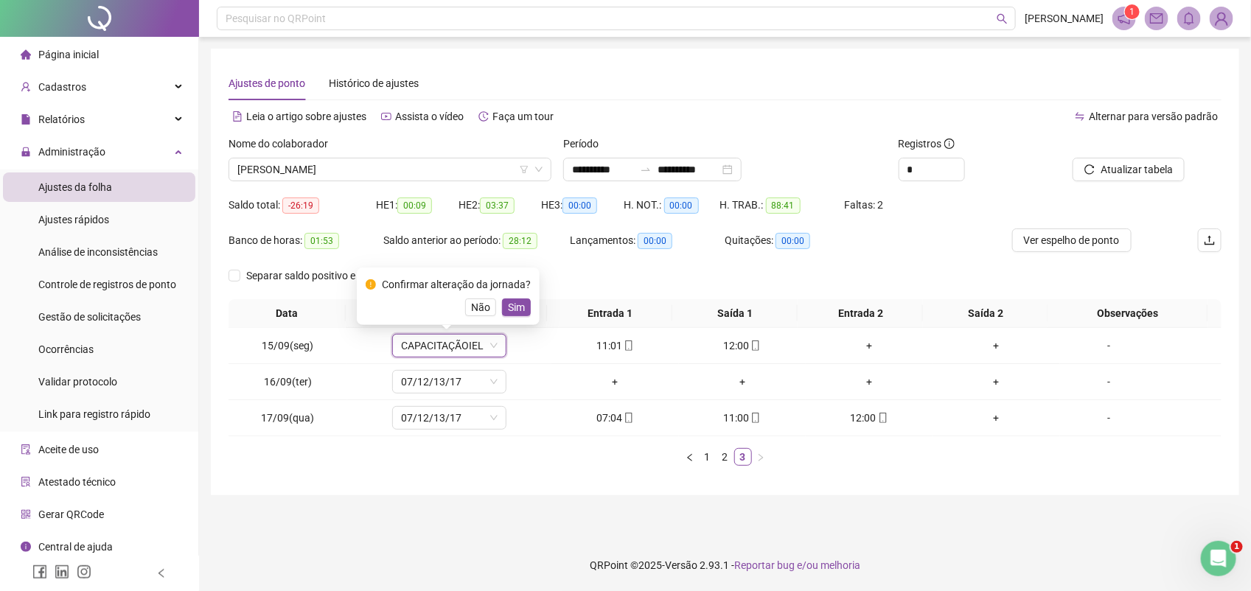
drag, startPoint x: 308, startPoint y: 347, endPoint x: 607, endPoint y: 256, distance: 312.2
click at [619, 249] on div "Lançamentos: 00:00" at bounding box center [647, 241] width 155 height 24
click at [581, 271] on div "Separar saldo positivo e negativo?" at bounding box center [725, 281] width 993 height 35
click at [479, 310] on span "Não" at bounding box center [480, 307] width 19 height 16
click at [374, 160] on span "[PERSON_NAME]" at bounding box center [389, 169] width 305 height 22
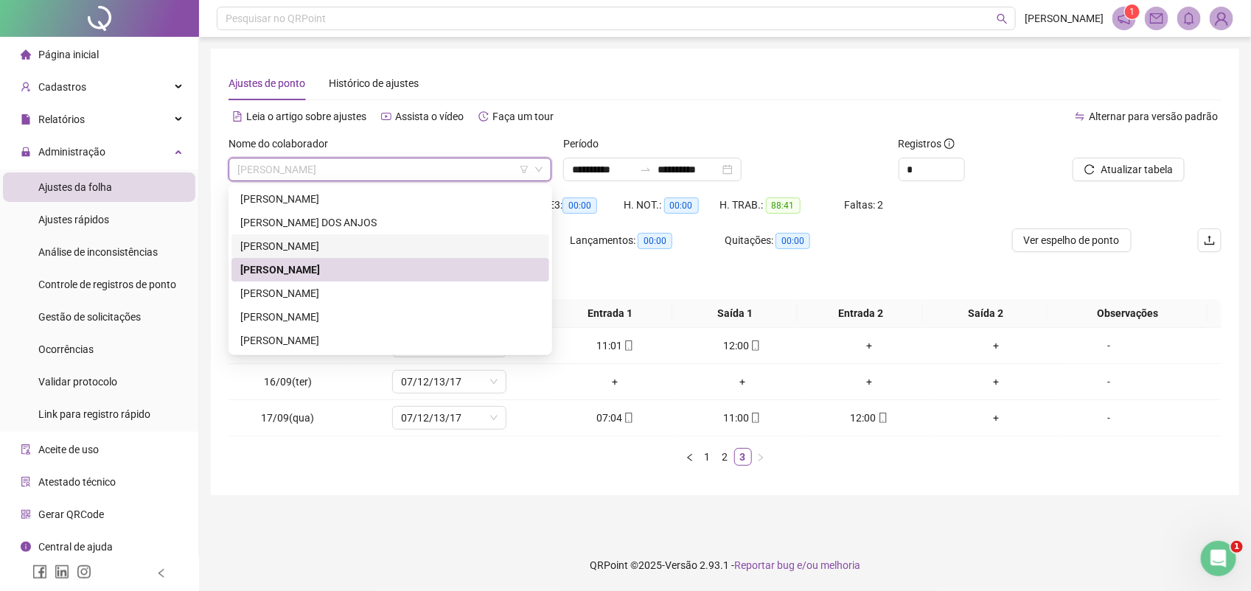
click at [281, 247] on div "[PERSON_NAME]" at bounding box center [390, 246] width 300 height 16
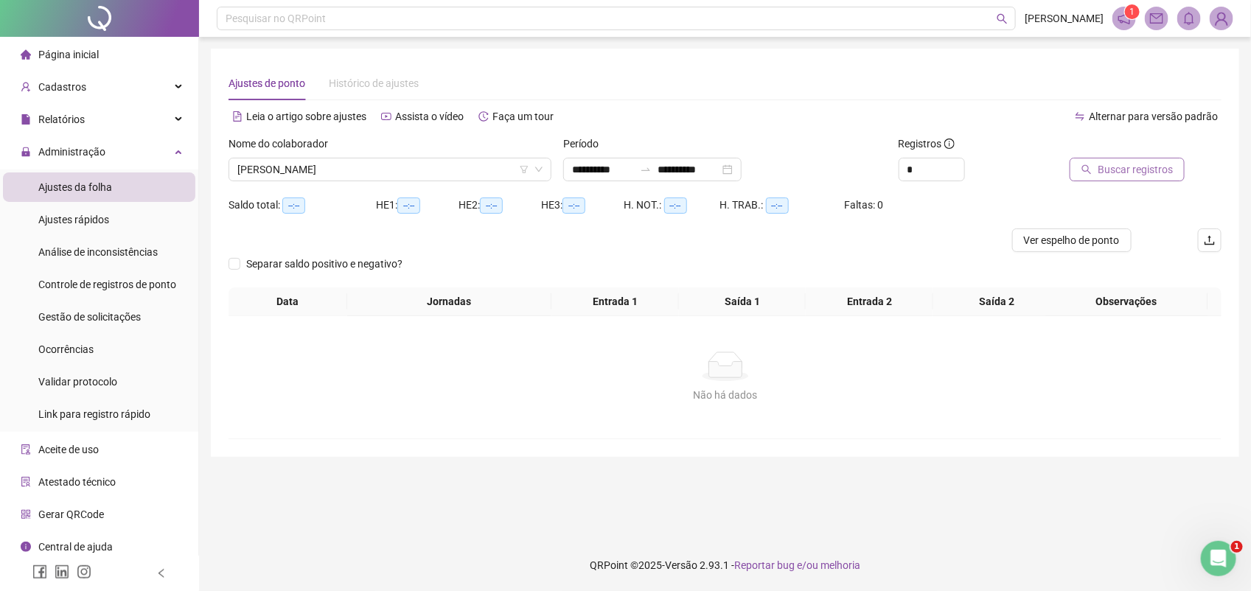
click at [1128, 164] on span "Buscar registros" at bounding box center [1135, 169] width 75 height 16
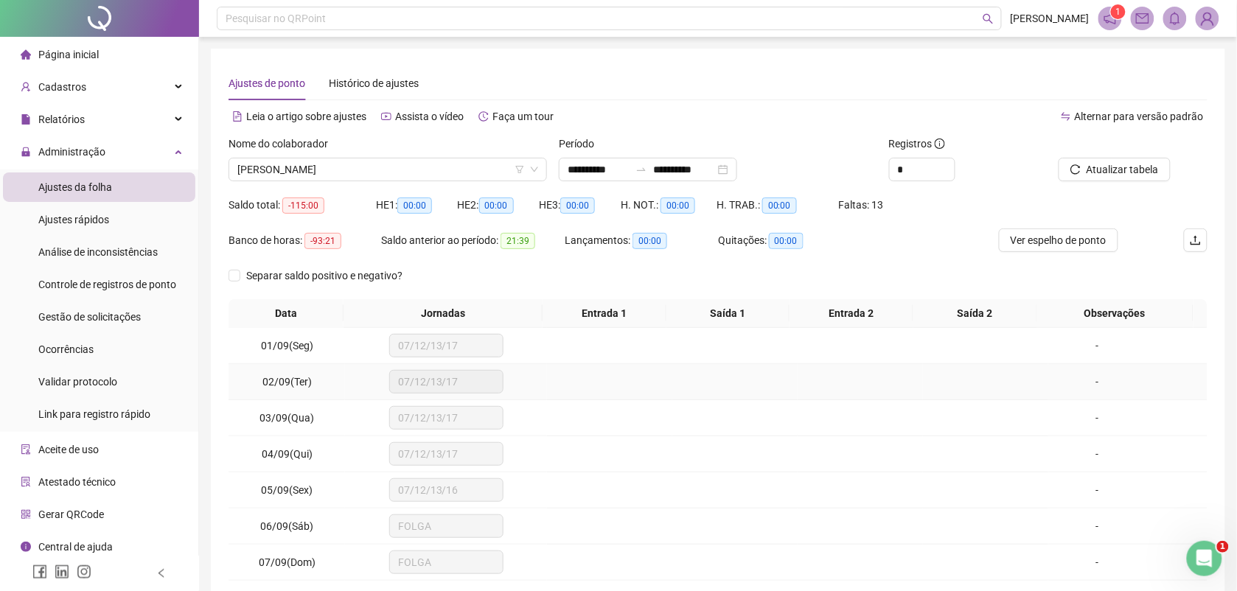
scroll to position [113, 0]
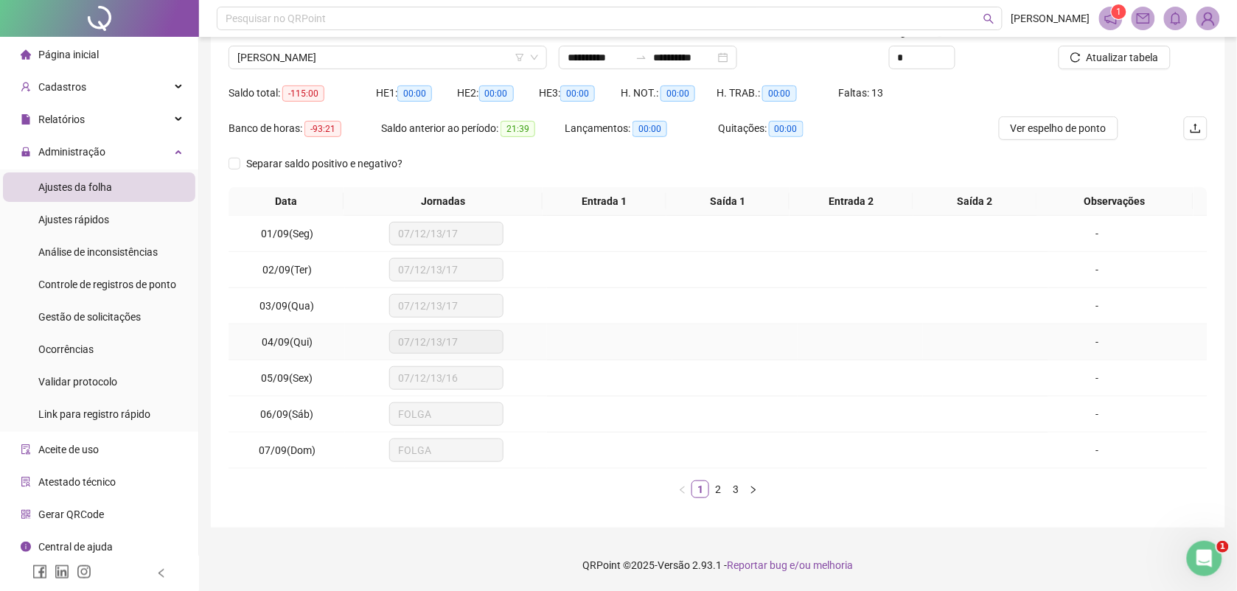
click at [429, 346] on span "07/12/13/17" at bounding box center [446, 342] width 97 height 22
click at [451, 267] on span "07/12/13/17" at bounding box center [446, 270] width 97 height 22
click at [452, 266] on span "07/12/13/17" at bounding box center [446, 270] width 97 height 22
click at [452, 265] on span "07/12/13/17" at bounding box center [446, 270] width 97 height 22
click at [469, 237] on span "07/12/13/17" at bounding box center [446, 234] width 97 height 22
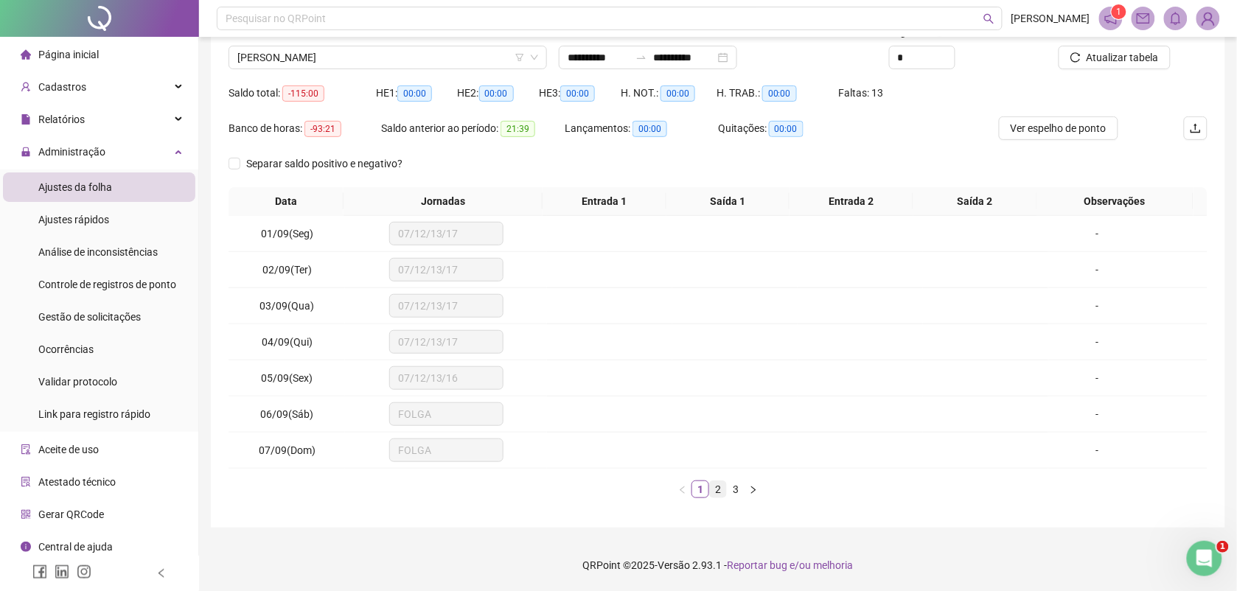
click at [717, 487] on link "2" at bounding box center [718, 489] width 16 height 16
click at [735, 491] on link "3" at bounding box center [736, 489] width 16 height 16
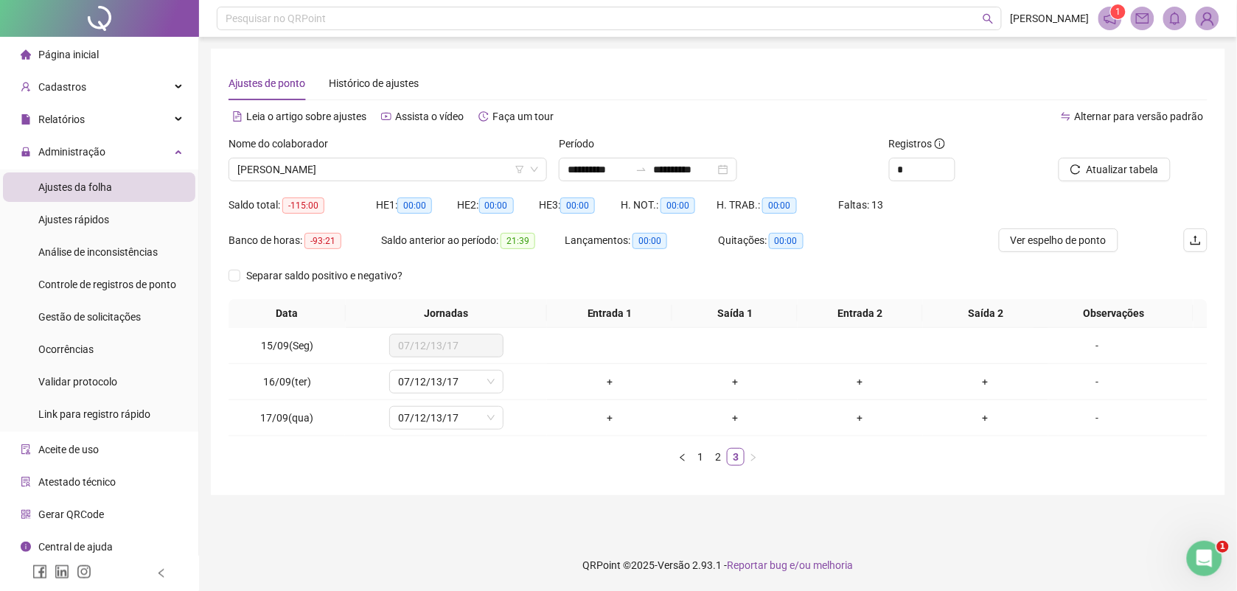
scroll to position [0, 0]
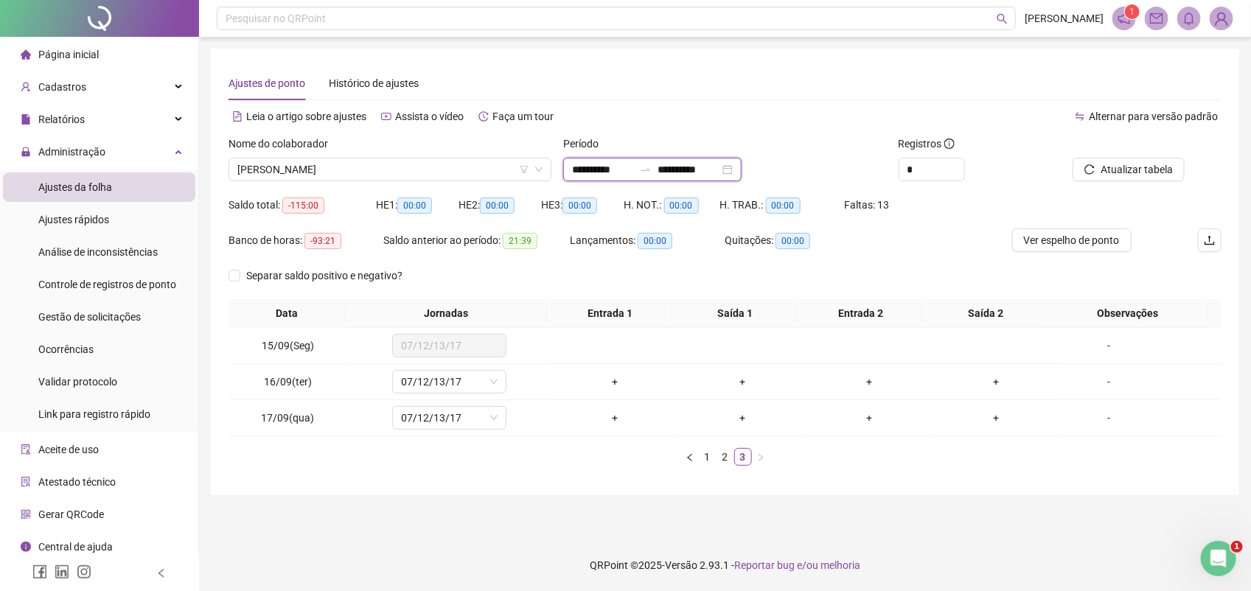
click at [630, 167] on input "**********" at bounding box center [603, 169] width 62 height 16
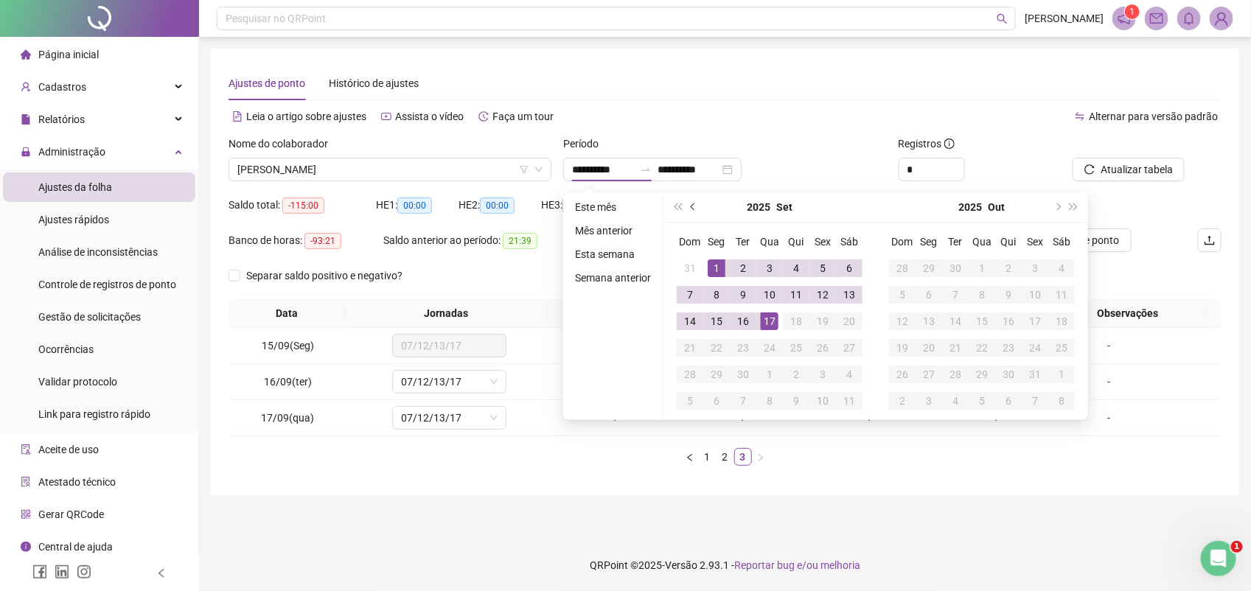
click at [688, 201] on button "prev-year" at bounding box center [694, 206] width 16 height 29
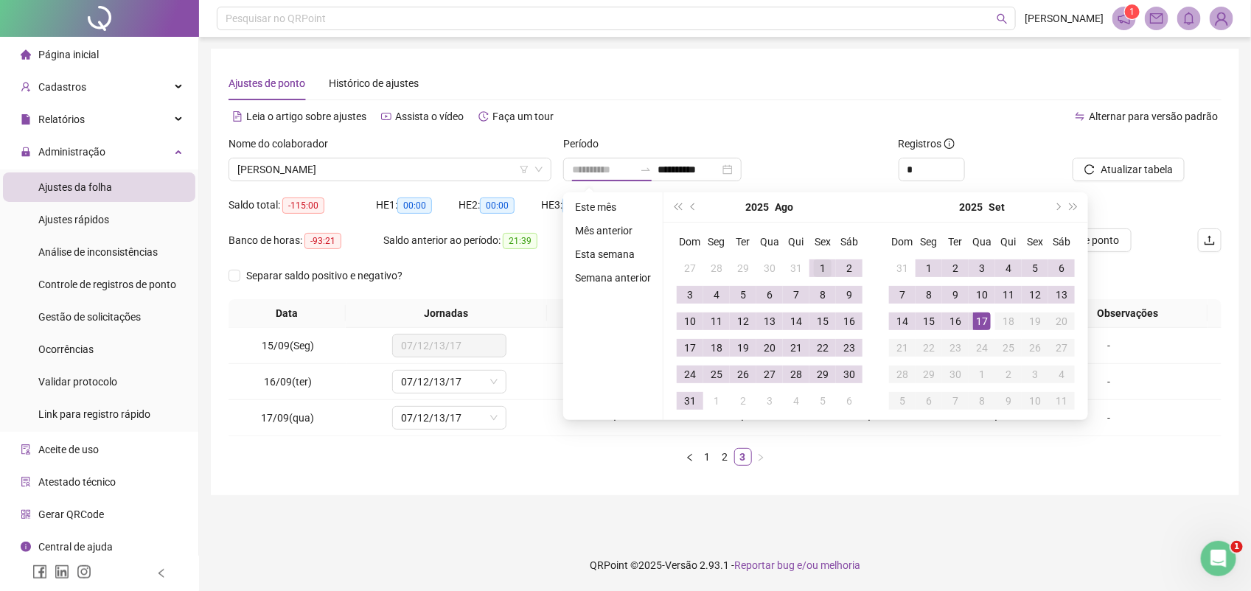
type input "**********"
click at [820, 263] on div "1" at bounding box center [823, 268] width 18 height 18
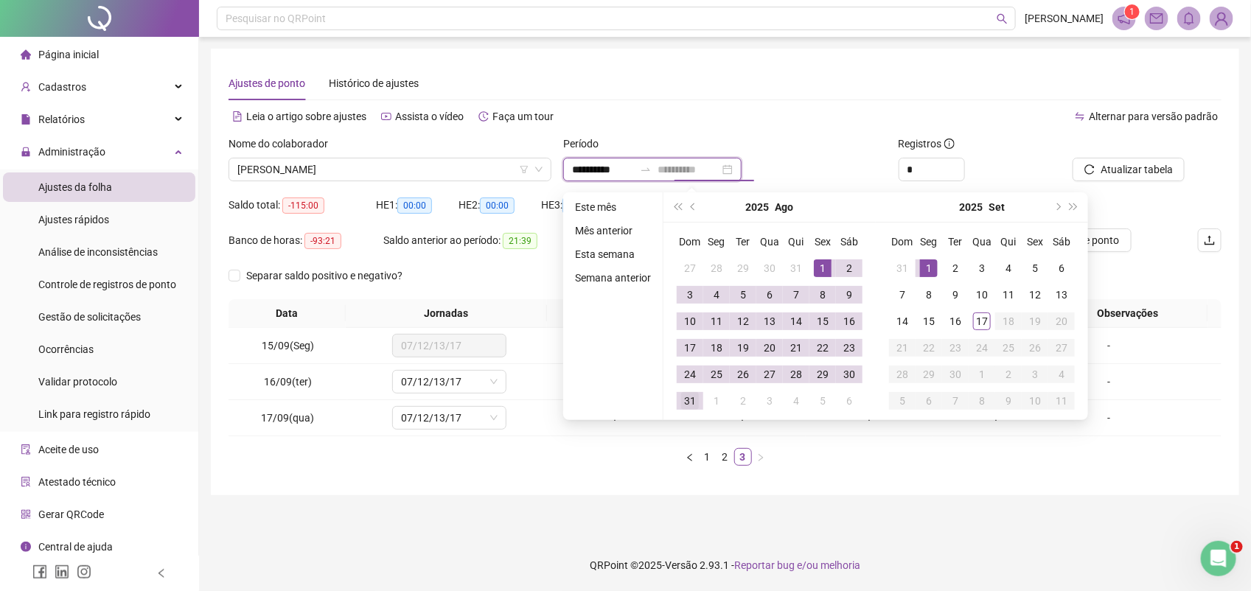
type input "**********"
click at [693, 398] on div "31" at bounding box center [690, 401] width 18 height 18
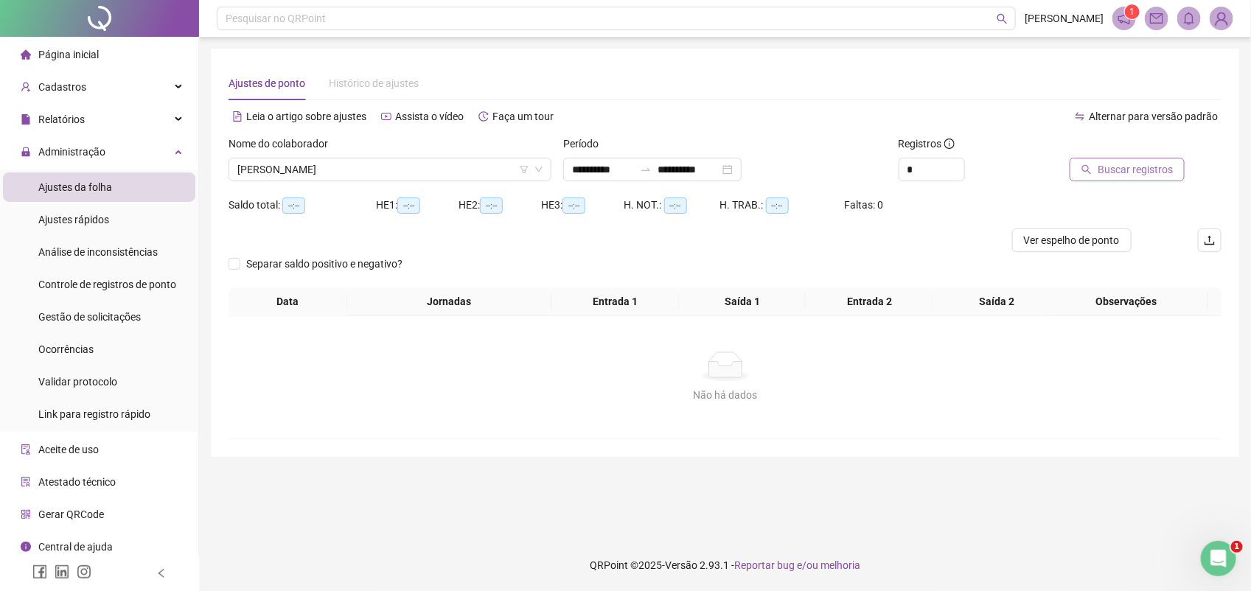
click at [1156, 163] on span "Buscar registros" at bounding box center [1135, 169] width 75 height 16
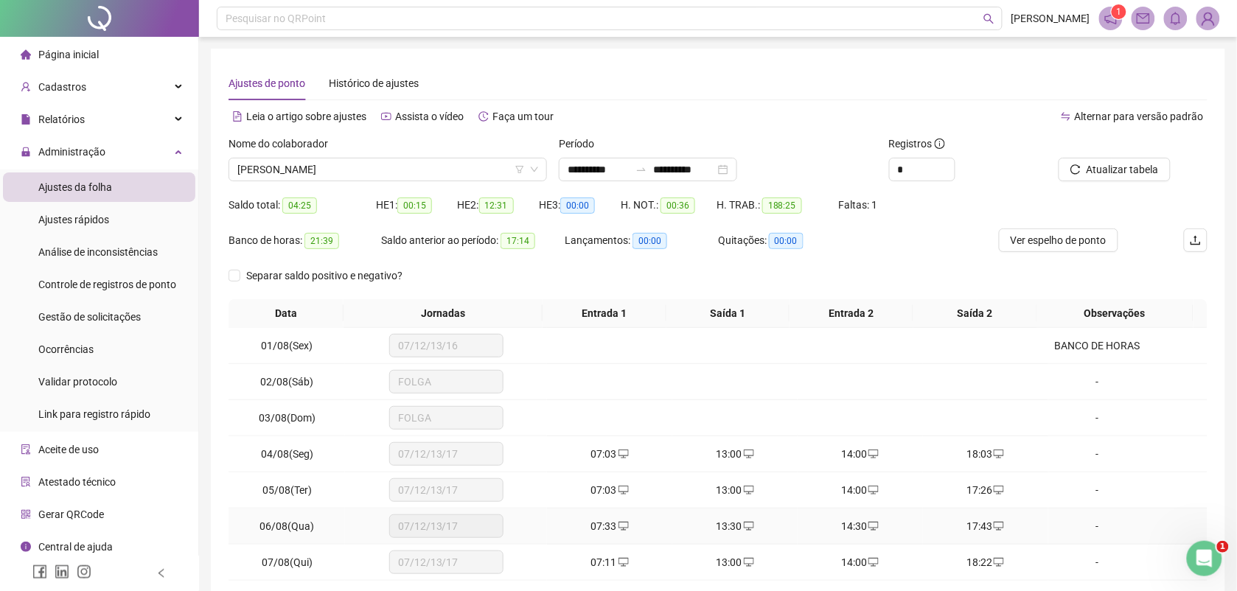
scroll to position [113, 0]
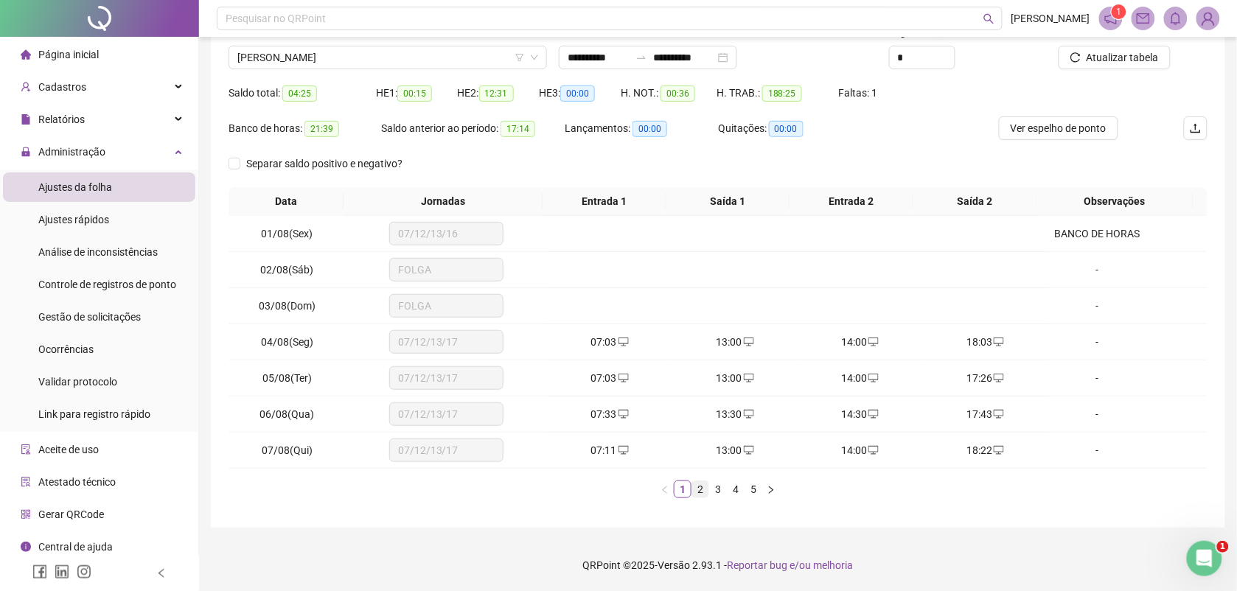
click at [697, 488] on link "2" at bounding box center [700, 489] width 16 height 16
click at [719, 492] on link "3" at bounding box center [718, 489] width 16 height 16
click at [736, 494] on link "4" at bounding box center [736, 489] width 16 height 16
click at [750, 495] on link "5" at bounding box center [753, 489] width 16 height 16
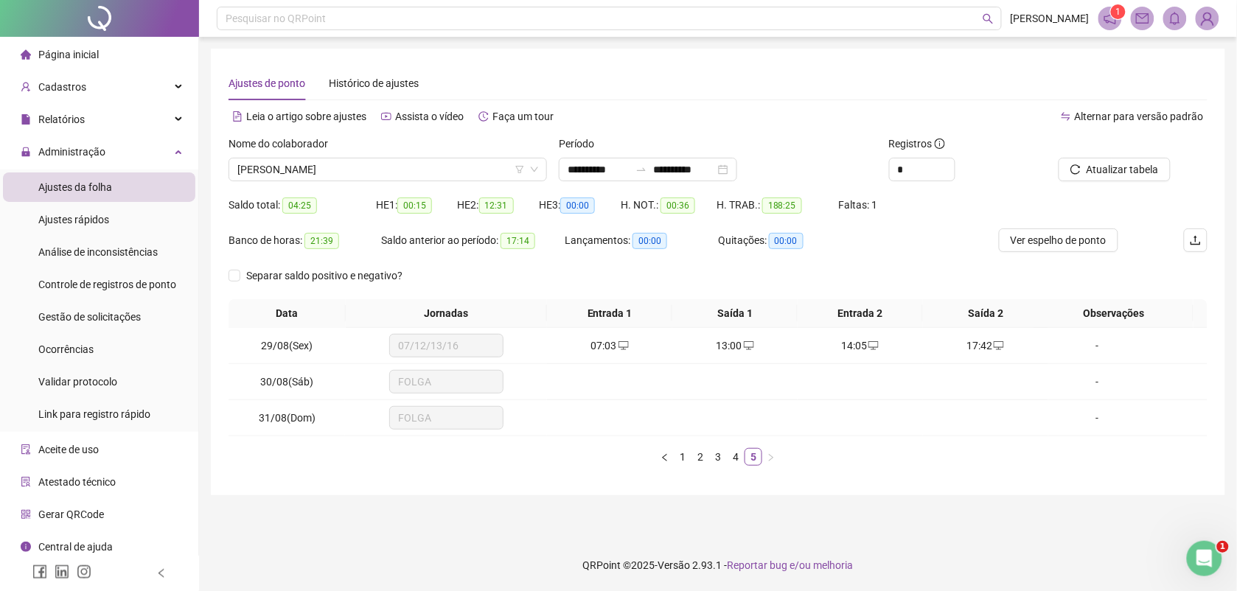
scroll to position [0, 0]
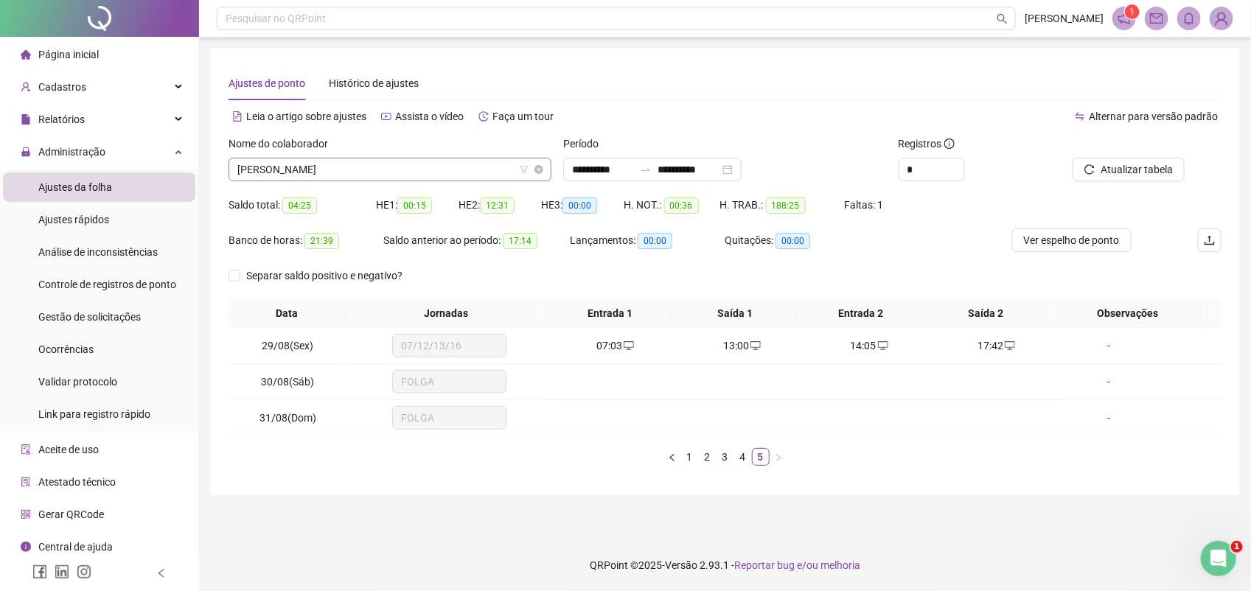
click at [362, 170] on span "[PERSON_NAME]" at bounding box center [389, 169] width 305 height 22
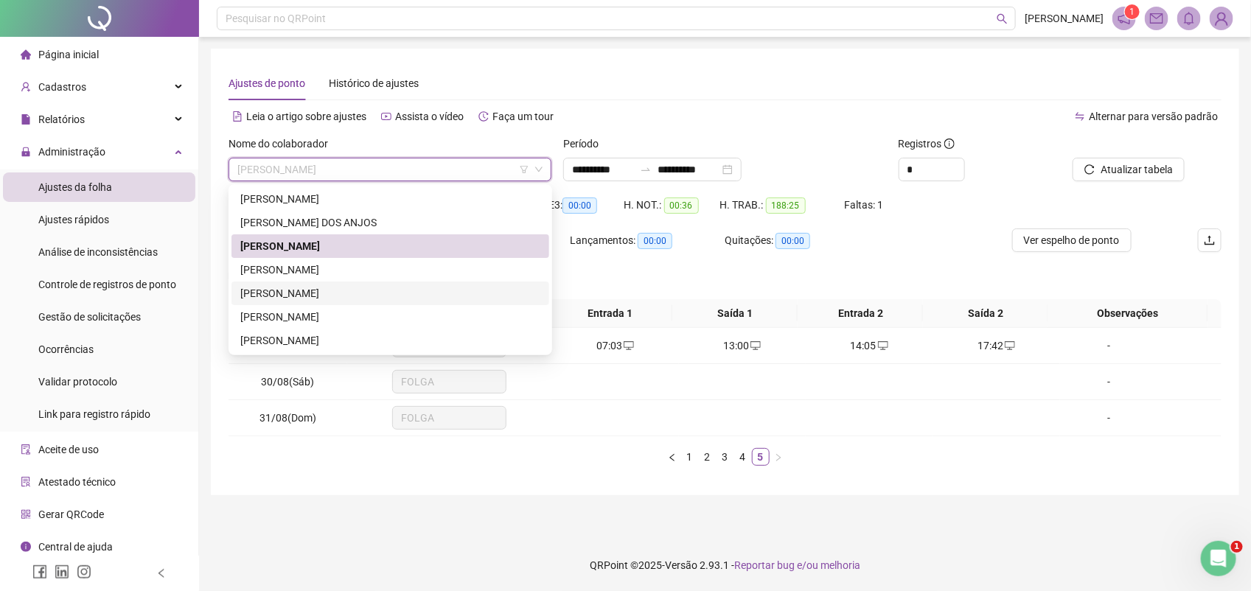
click at [318, 293] on div "[PERSON_NAME]" at bounding box center [390, 293] width 300 height 16
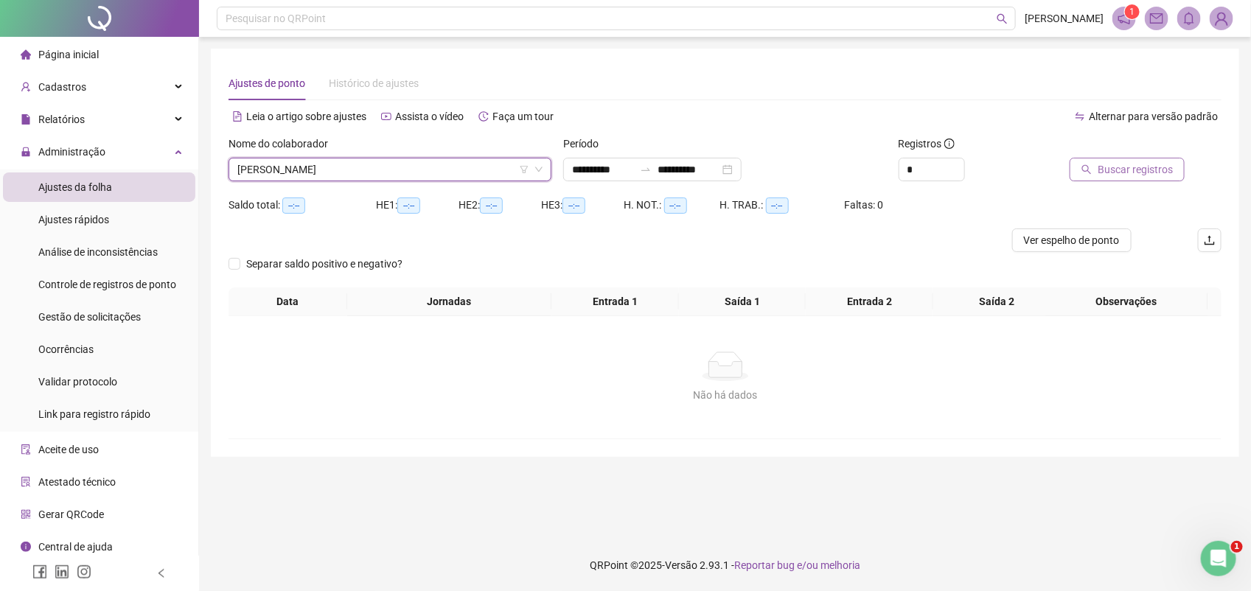
click at [1125, 173] on span "Buscar registros" at bounding box center [1135, 169] width 75 height 16
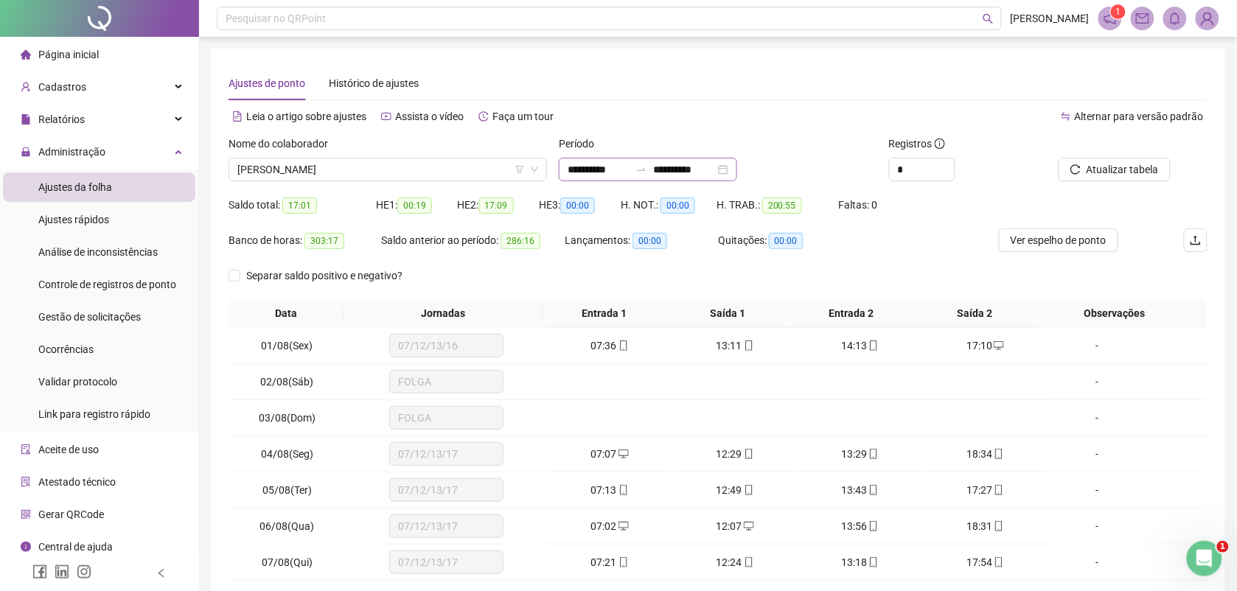
click at [565, 168] on div "**********" at bounding box center [648, 170] width 178 height 24
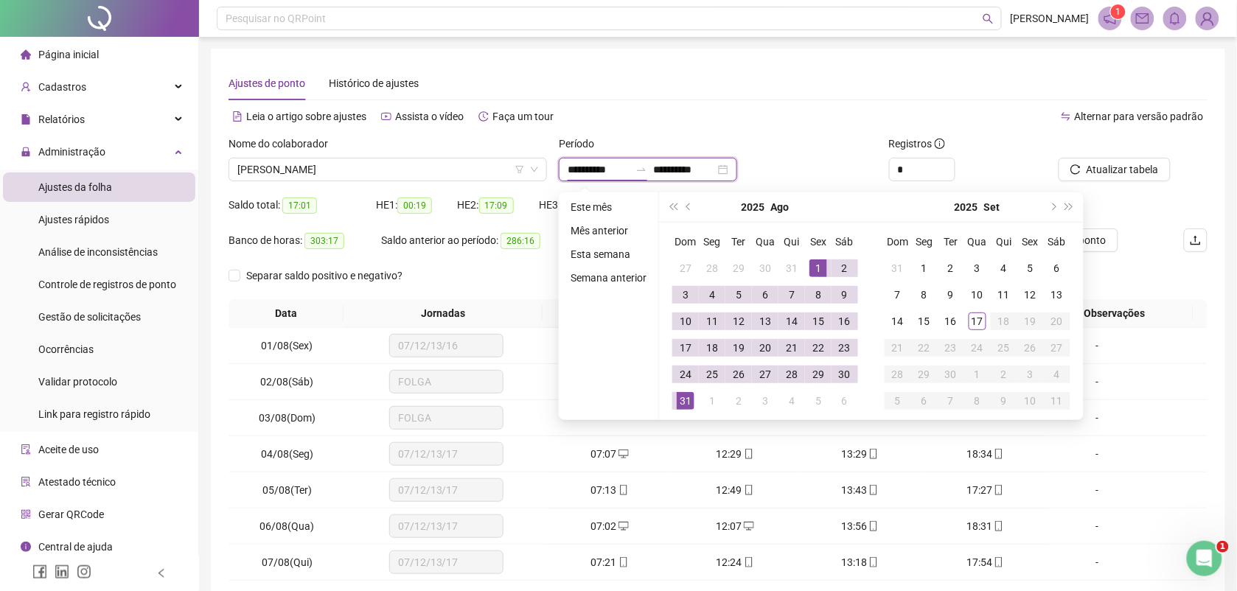
click at [574, 168] on input "**********" at bounding box center [599, 169] width 62 height 16
type input "**********"
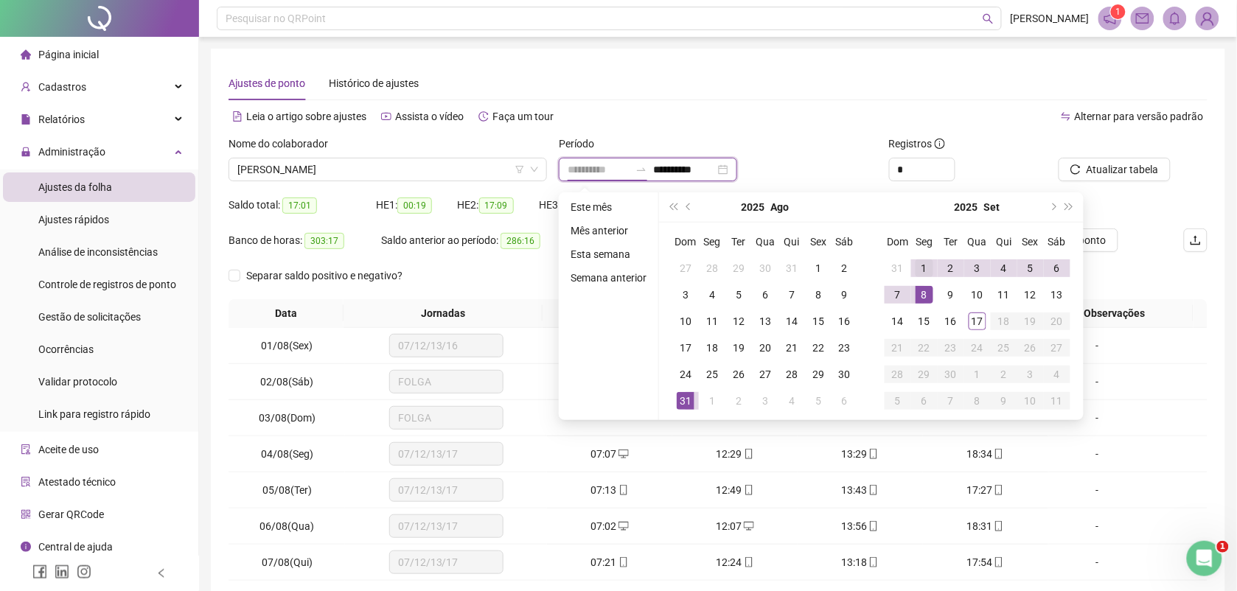
type input "**********"
click at [921, 265] on div "1" at bounding box center [925, 268] width 18 height 18
type input "**********"
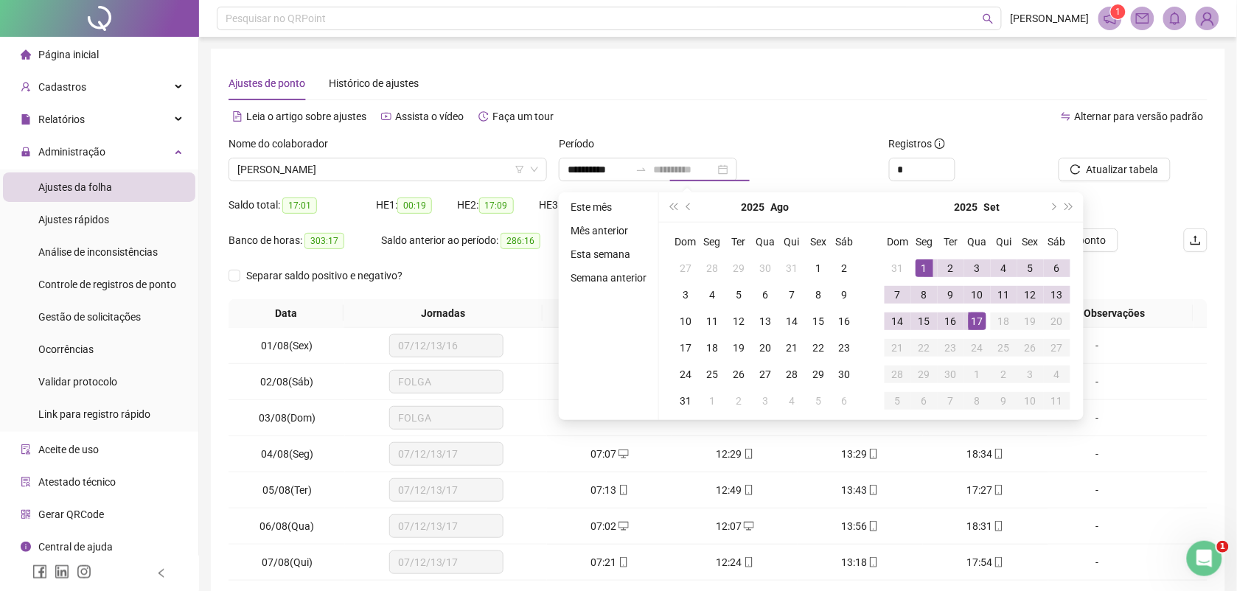
click at [972, 327] on div "17" at bounding box center [978, 322] width 18 height 18
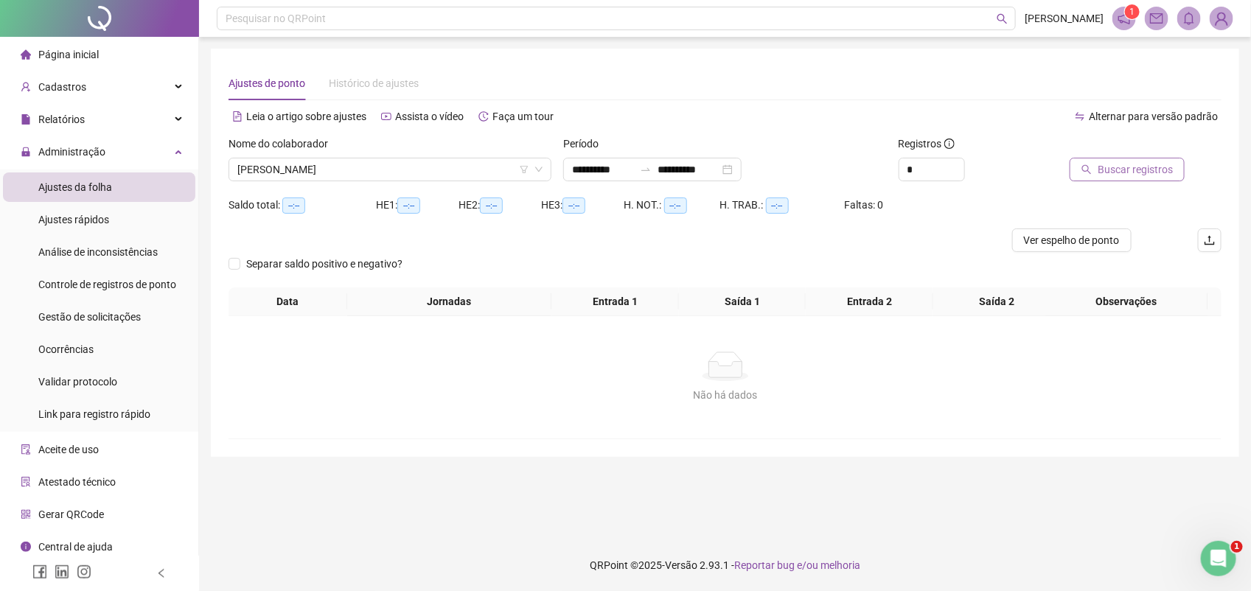
click at [1130, 162] on span "Buscar registros" at bounding box center [1135, 169] width 75 height 16
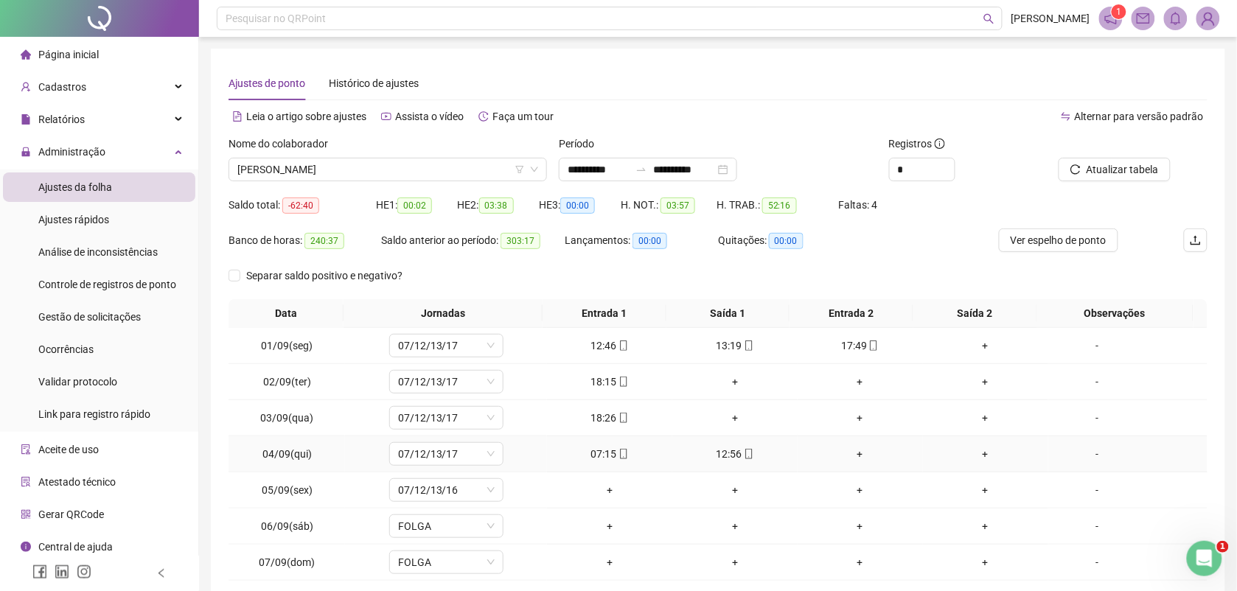
scroll to position [92, 0]
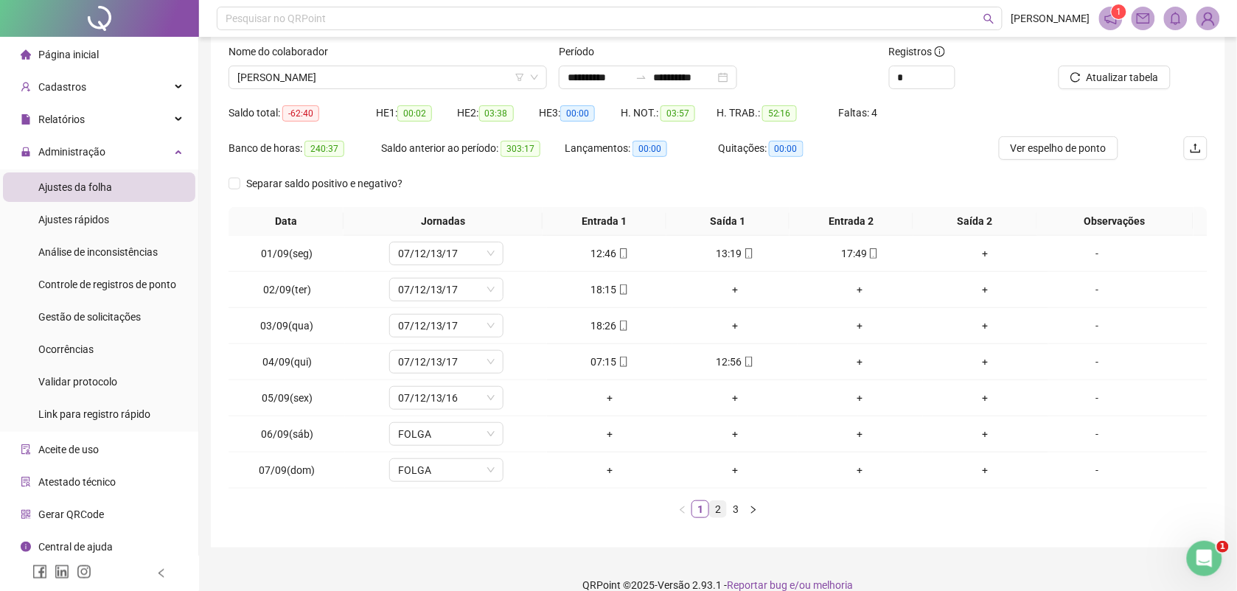
click at [717, 509] on link "2" at bounding box center [718, 509] width 16 height 16
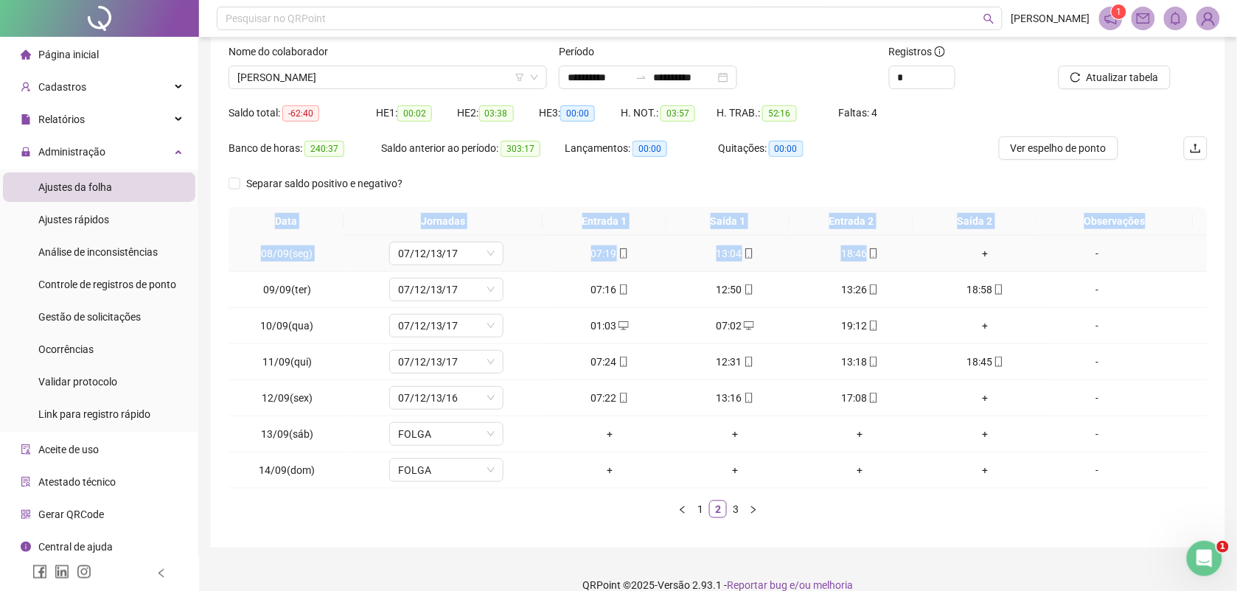
drag, startPoint x: 247, startPoint y: 203, endPoint x: 972, endPoint y: 243, distance: 725.7
click at [972, 243] on div "**********" at bounding box center [718, 275] width 979 height 510
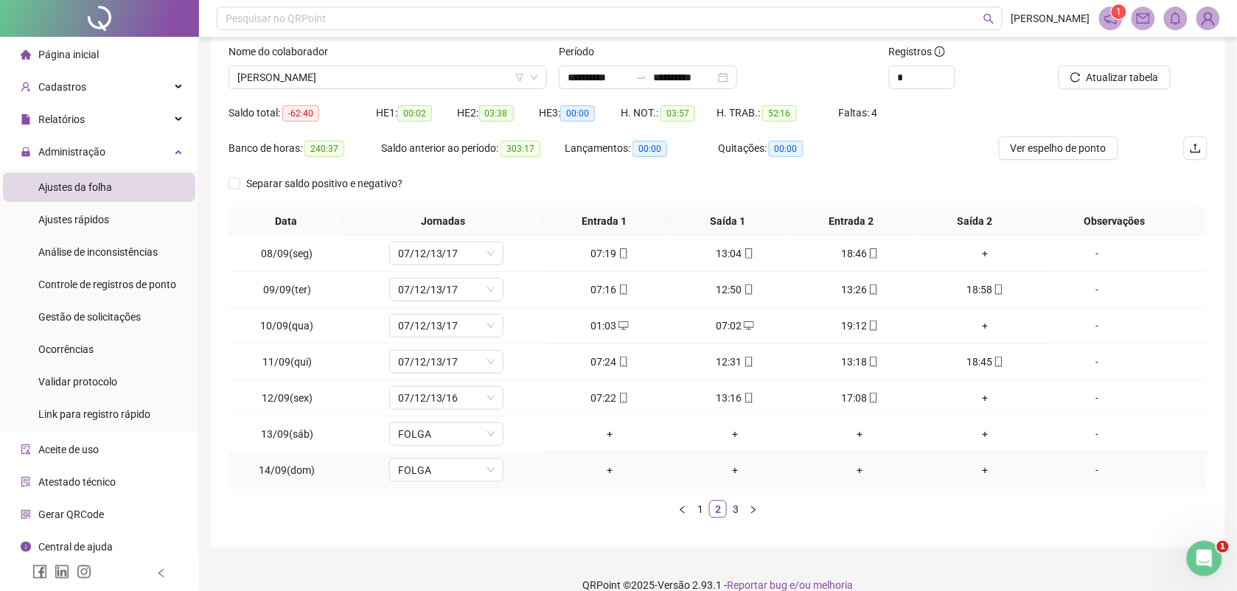
click at [809, 467] on div "+" at bounding box center [861, 470] width 114 height 16
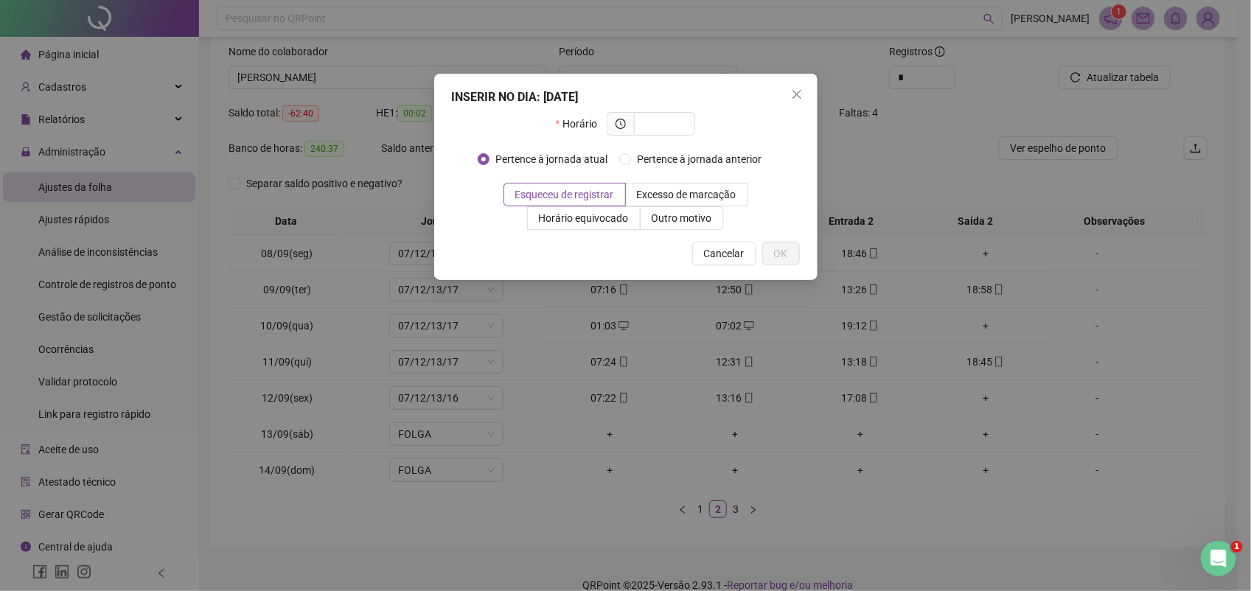
click at [728, 248] on span "Cancelar" at bounding box center [724, 253] width 41 height 16
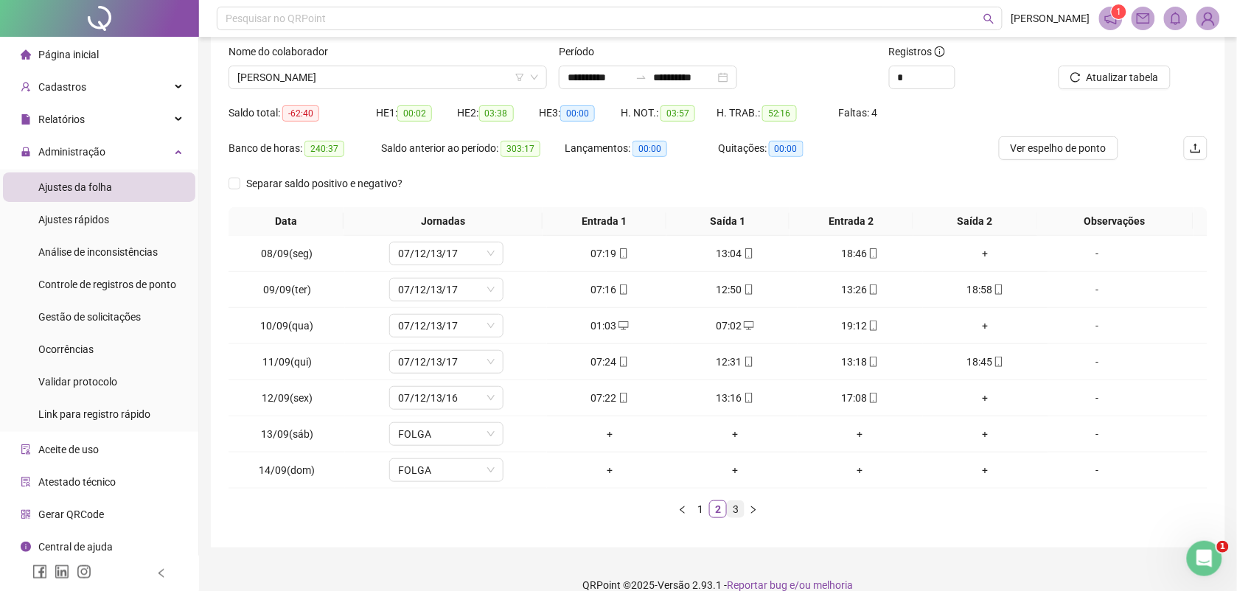
click at [737, 506] on link "3" at bounding box center [736, 509] width 16 height 16
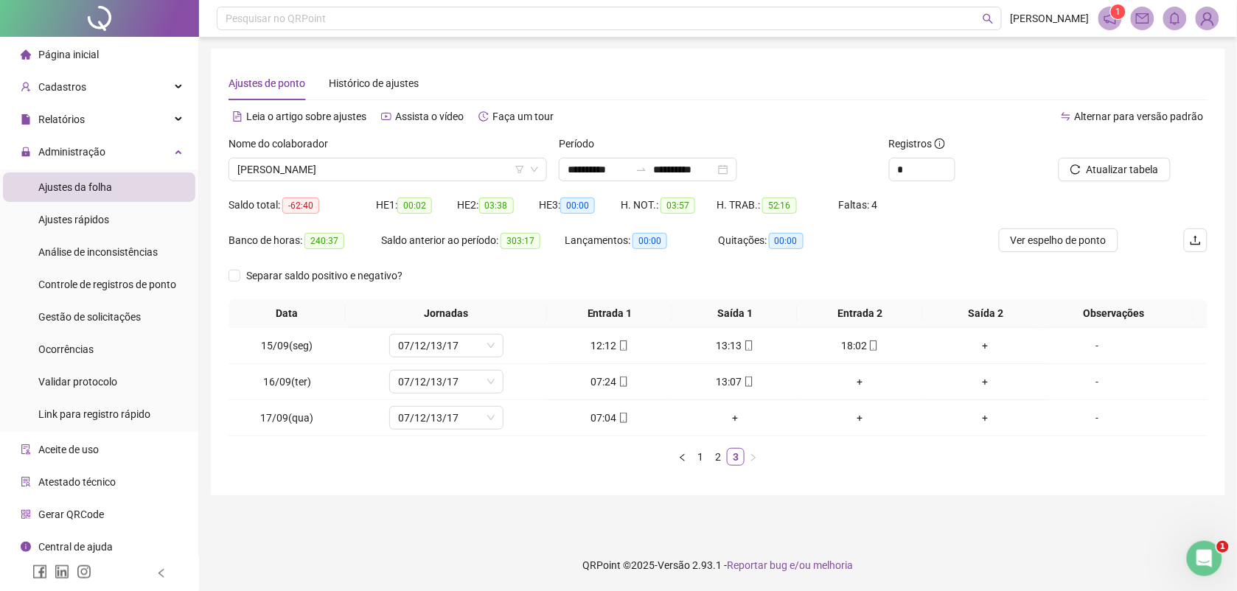
scroll to position [0, 0]
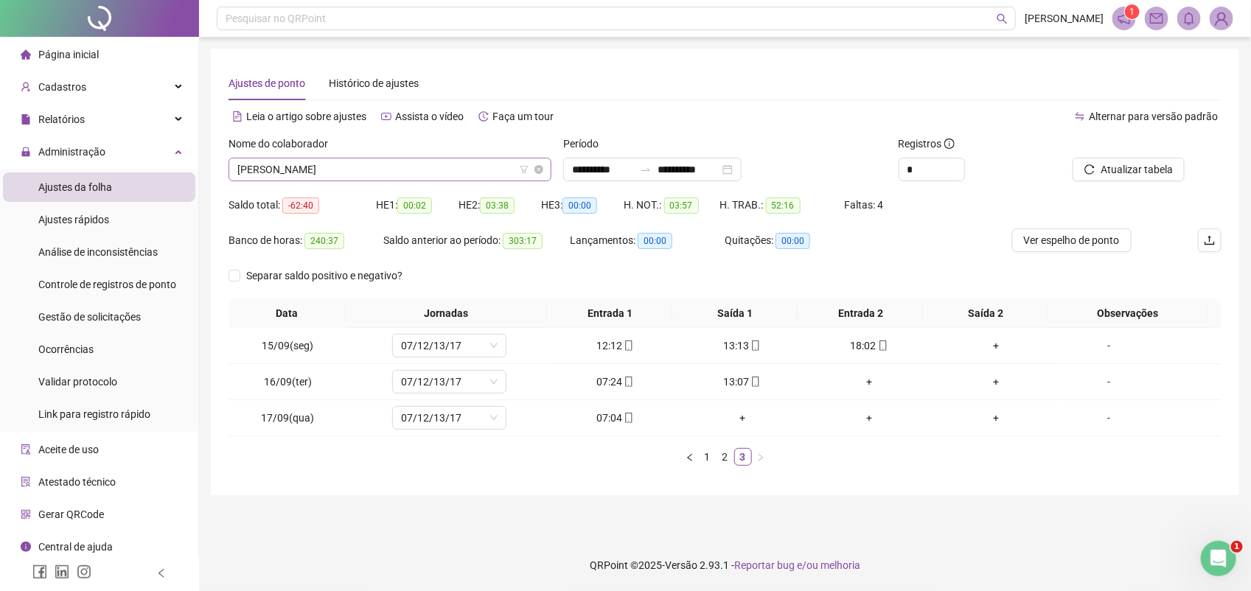
click at [425, 170] on span "[PERSON_NAME]" at bounding box center [389, 169] width 305 height 22
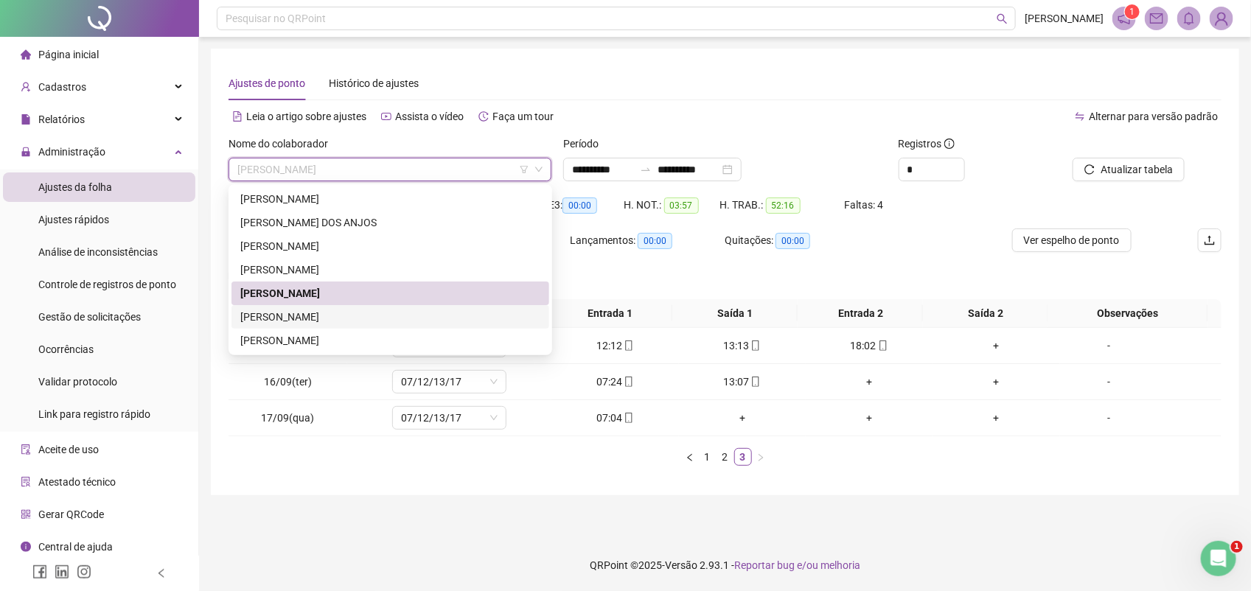
click at [343, 311] on div "[PERSON_NAME]" at bounding box center [390, 317] width 300 height 16
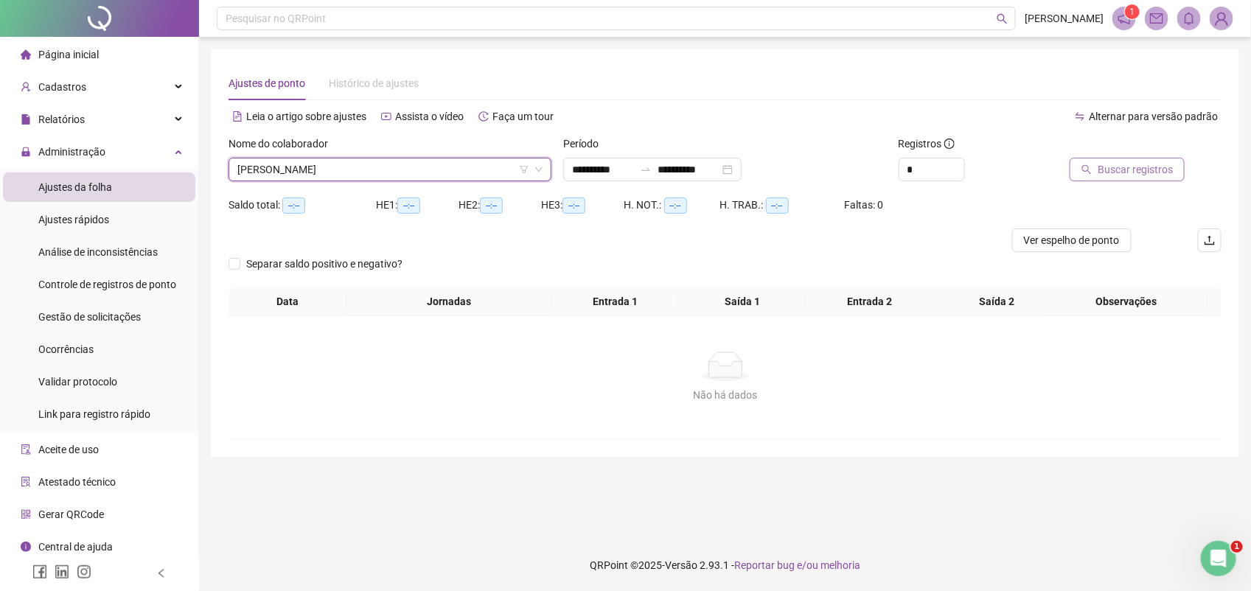
click at [1114, 166] on span "Buscar registros" at bounding box center [1135, 169] width 75 height 16
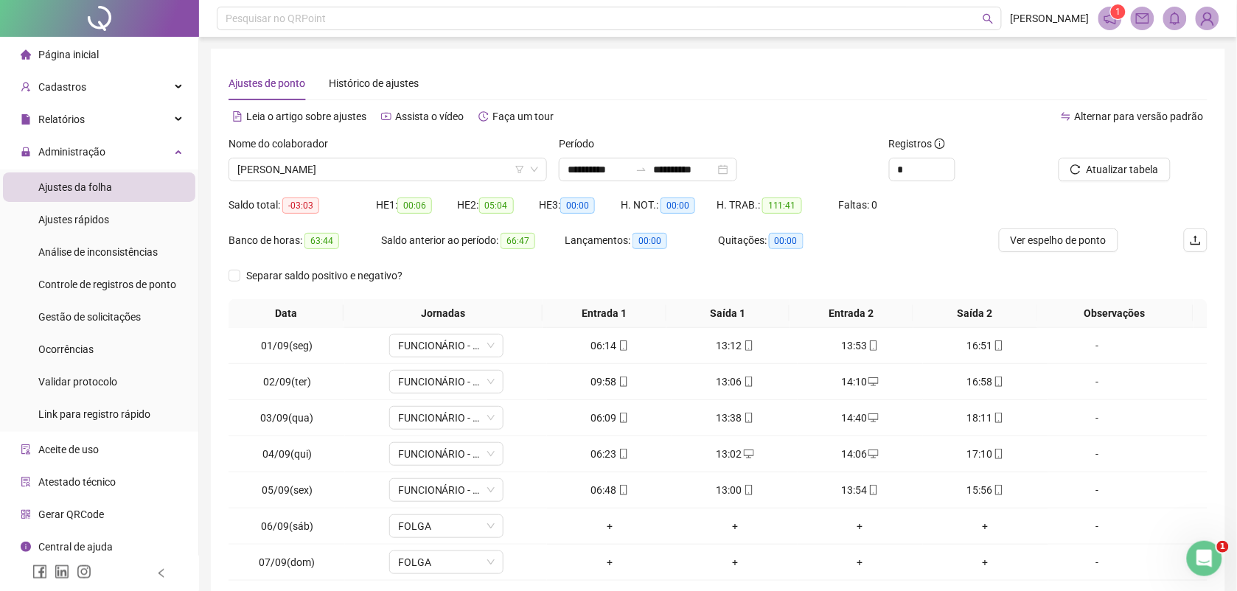
scroll to position [113, 0]
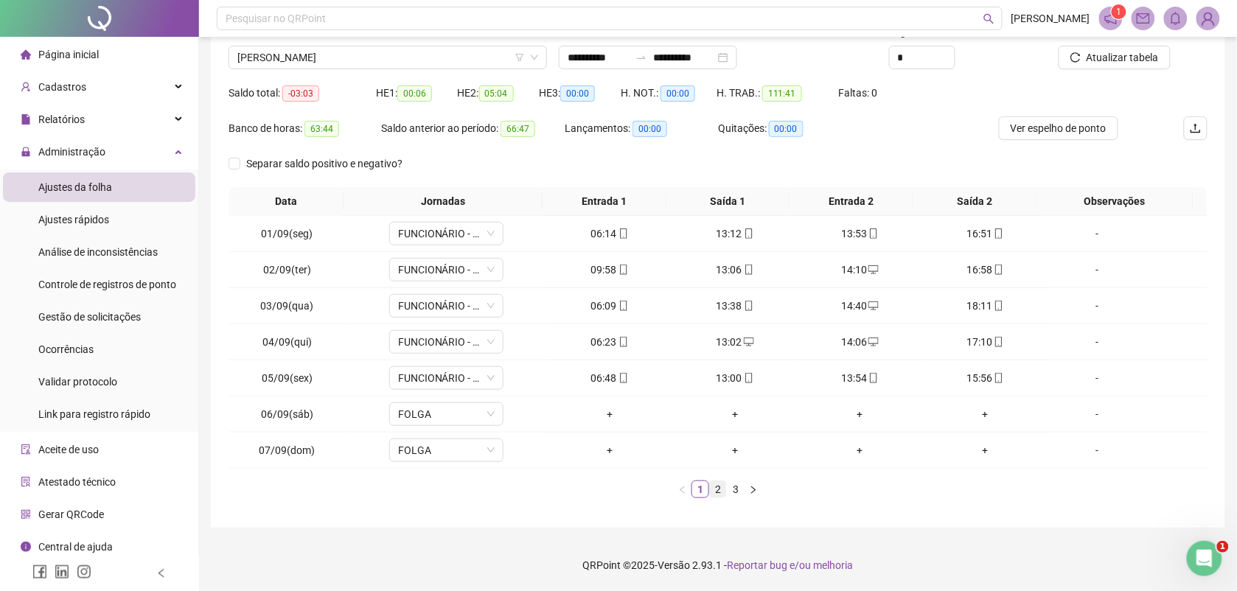
click at [715, 490] on link "2" at bounding box center [718, 489] width 16 height 16
click at [739, 491] on link "3" at bounding box center [736, 489] width 16 height 16
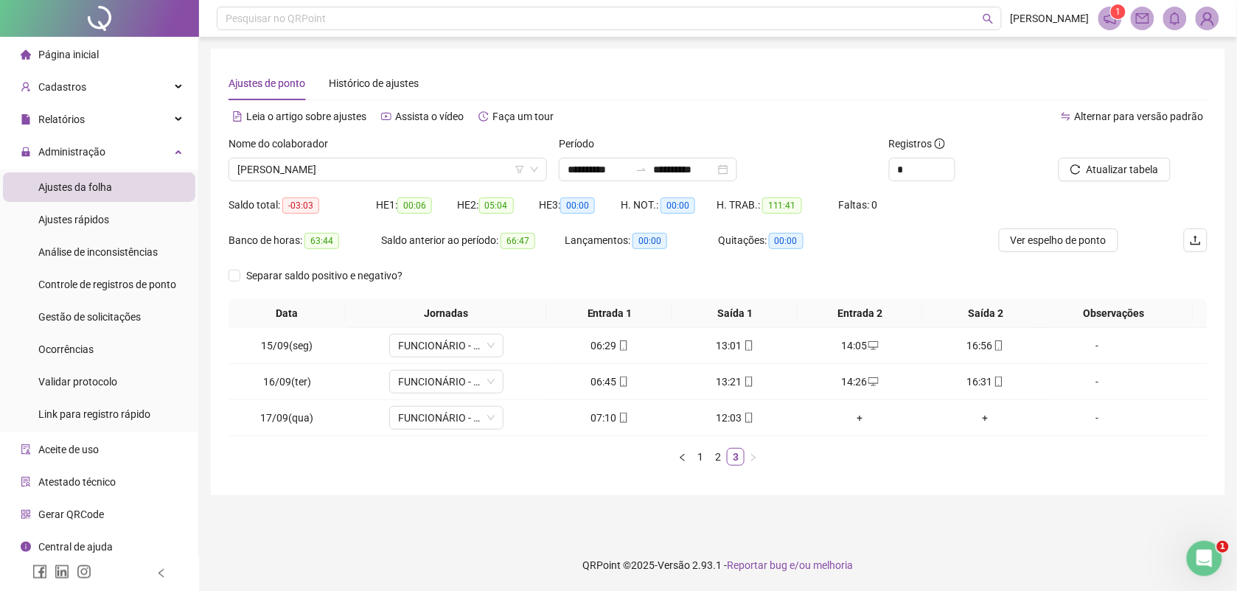
scroll to position [0, 0]
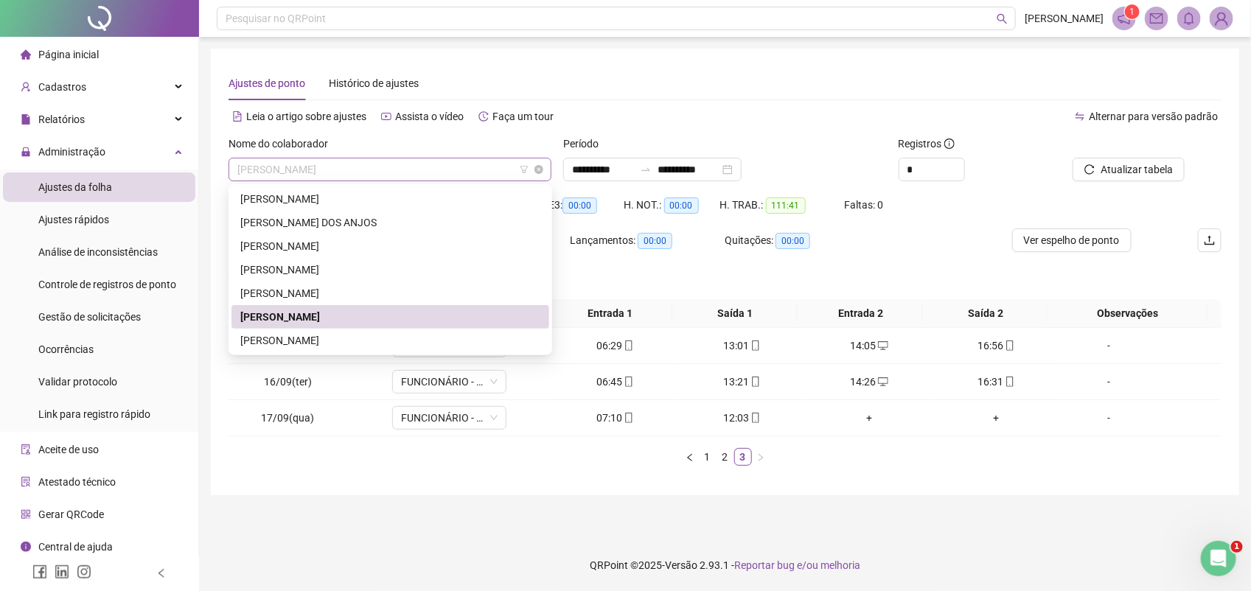
click at [422, 162] on span "[PERSON_NAME]" at bounding box center [389, 169] width 305 height 22
click at [326, 333] on div "[PERSON_NAME]" at bounding box center [390, 340] width 300 height 16
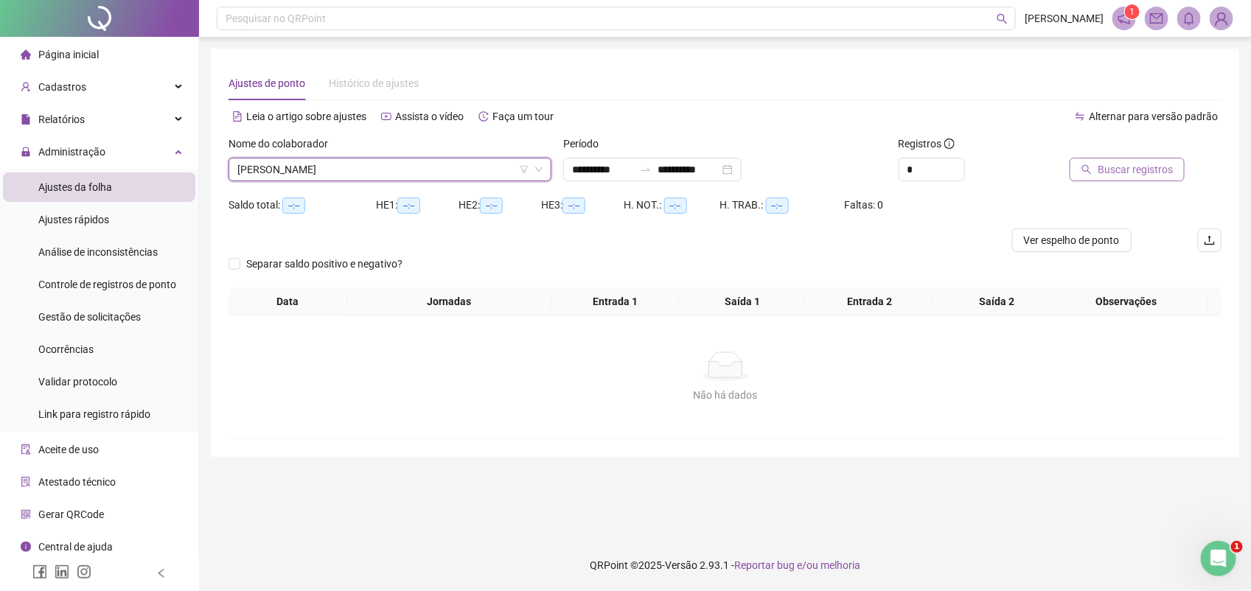
click at [1126, 164] on span "Buscar registros" at bounding box center [1135, 169] width 75 height 16
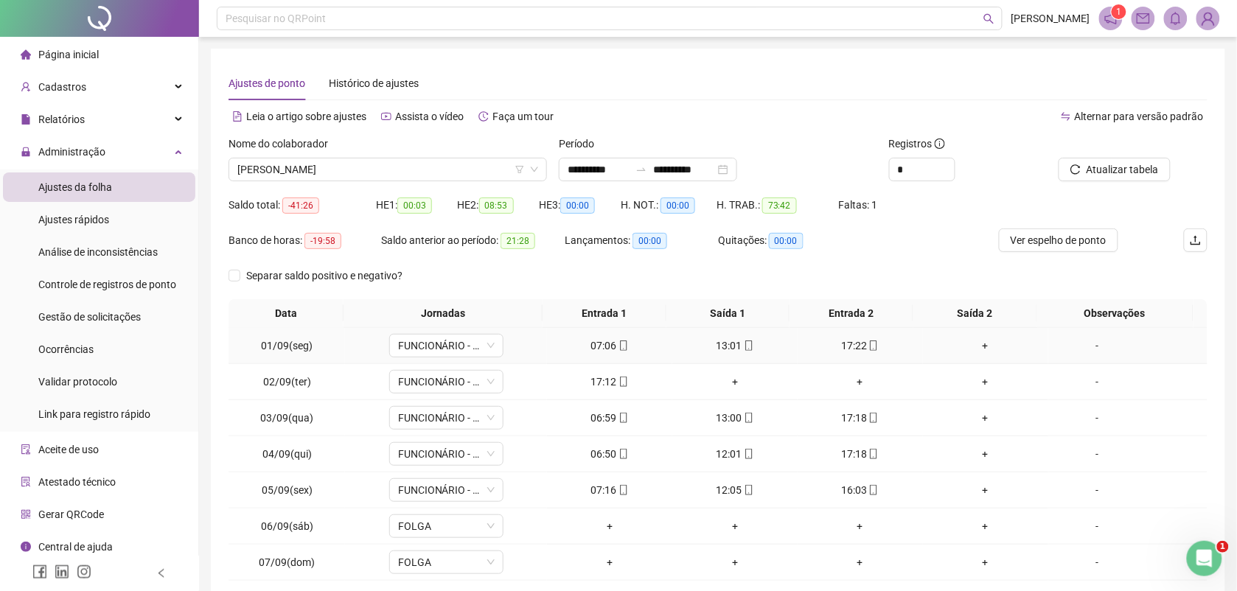
scroll to position [113, 0]
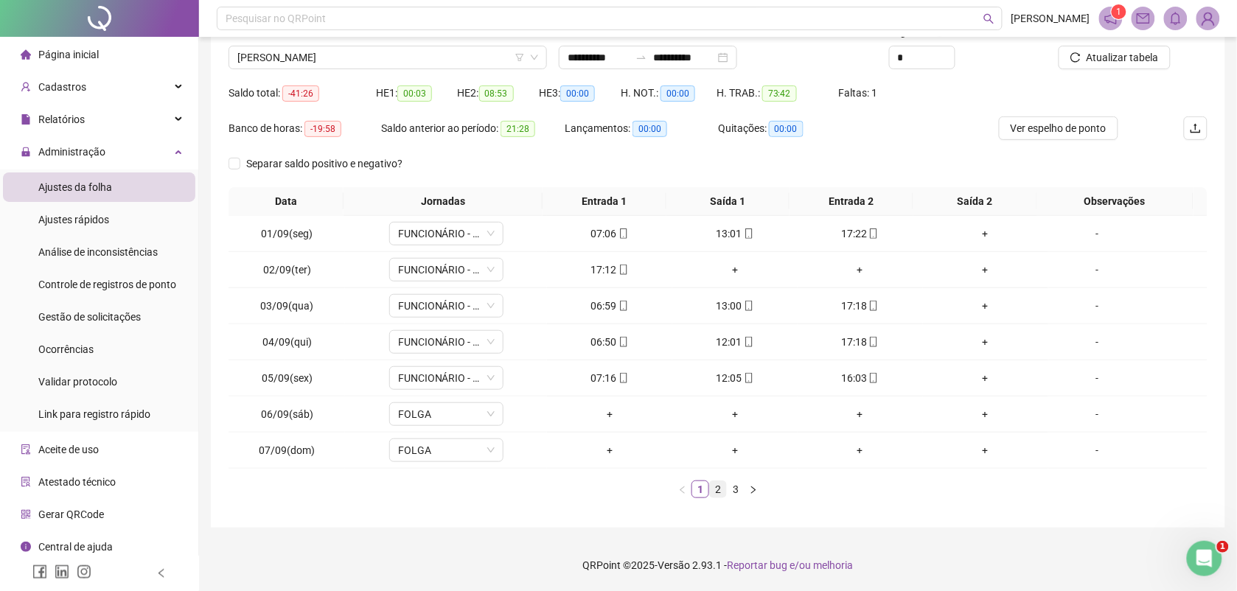
click at [719, 487] on link "2" at bounding box center [718, 489] width 16 height 16
click at [737, 488] on link "3" at bounding box center [736, 489] width 16 height 16
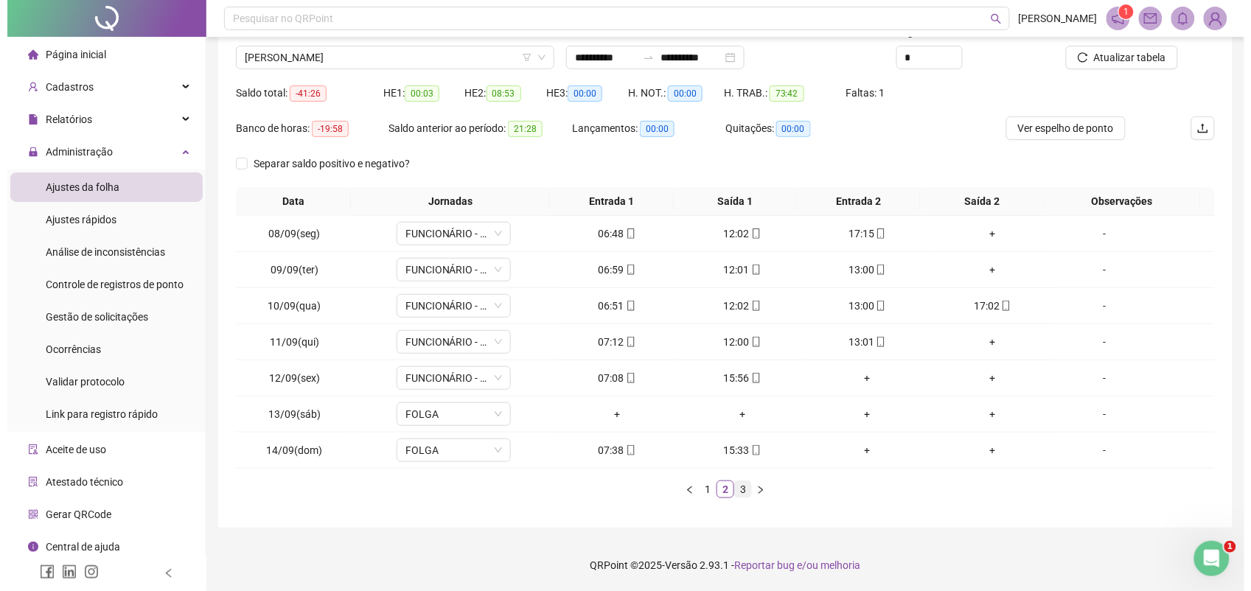
scroll to position [0, 0]
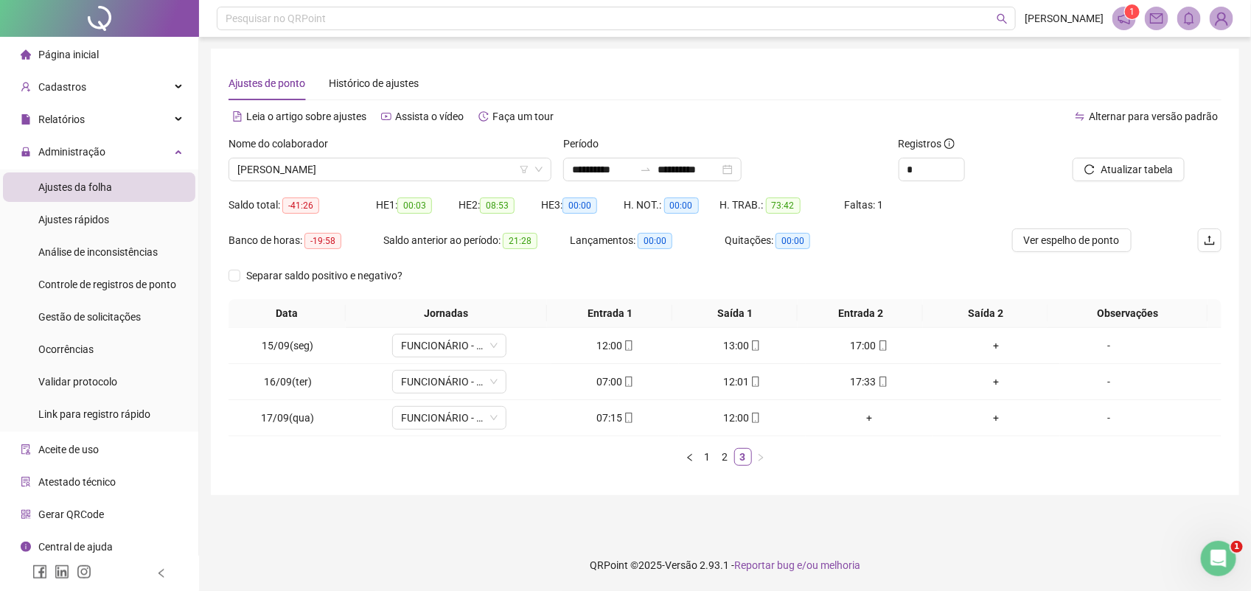
click at [369, 153] on div "Nome do colaborador" at bounding box center [390, 147] width 323 height 22
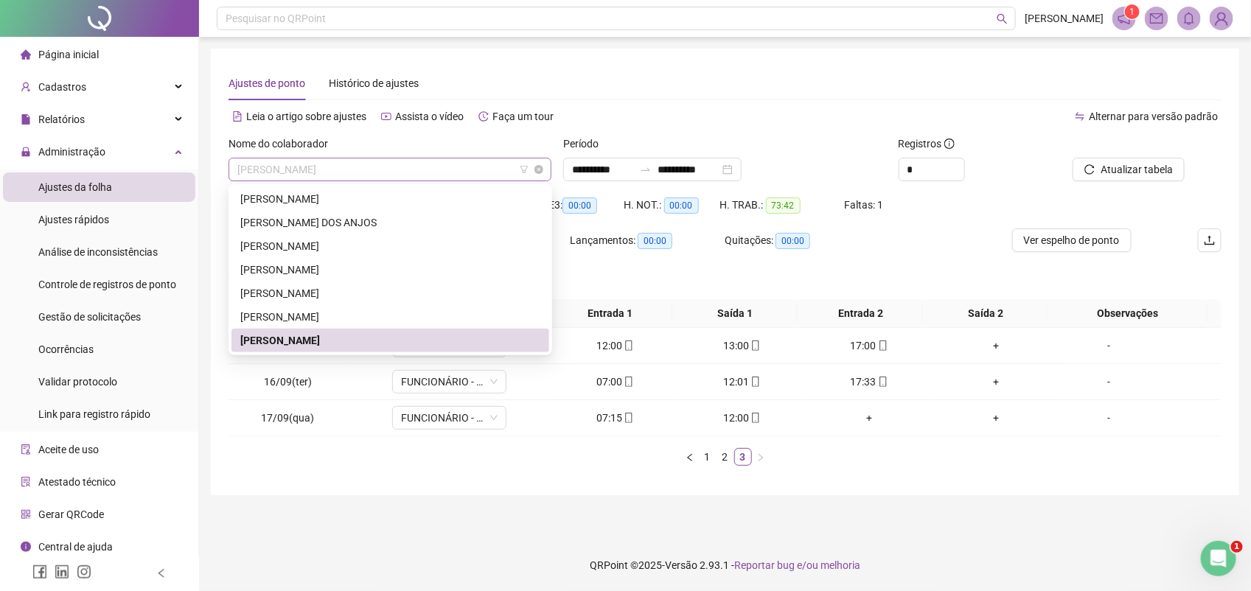
click at [374, 158] on span "[PERSON_NAME]" at bounding box center [389, 169] width 305 height 22
